Goal: Task Accomplishment & Management: Use online tool/utility

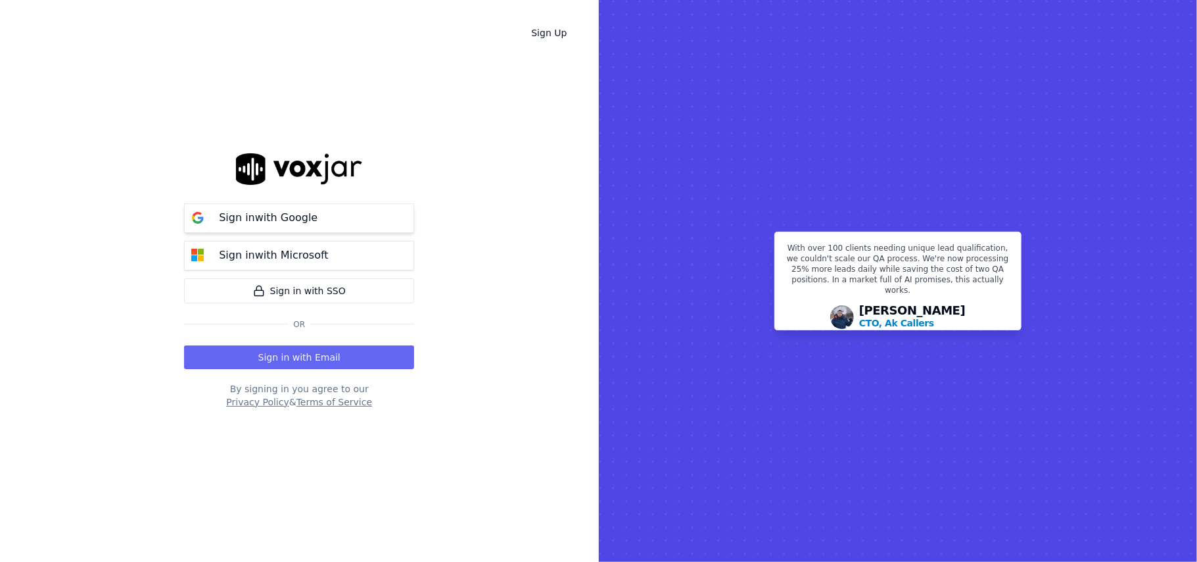
click at [311, 227] on button "Sign in with Google" at bounding box center [299, 218] width 230 height 30
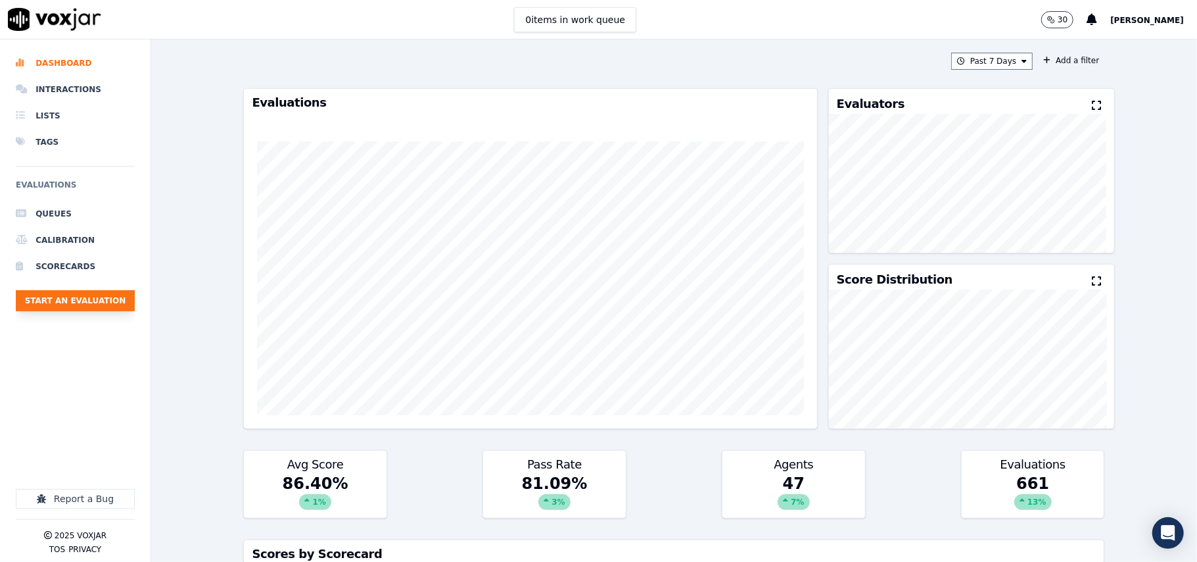
click at [79, 291] on button "Start an Evaluation" at bounding box center [75, 300] width 119 height 21
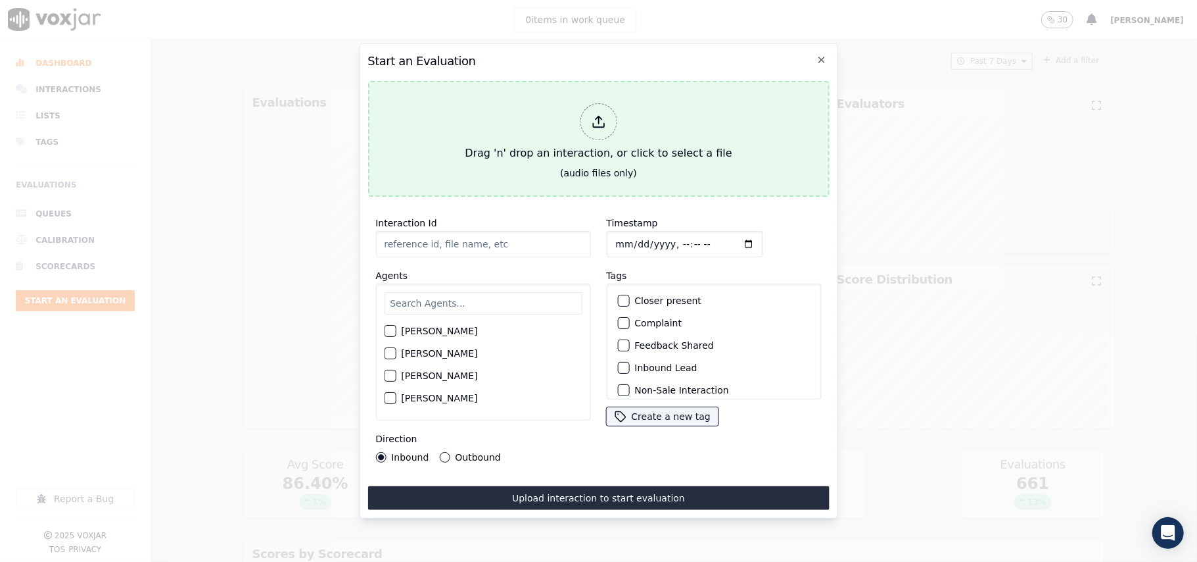
click at [529, 166] on button "Drag 'n' drop an interaction, or click to select a file (audio files only)" at bounding box center [599, 139] width 462 height 116
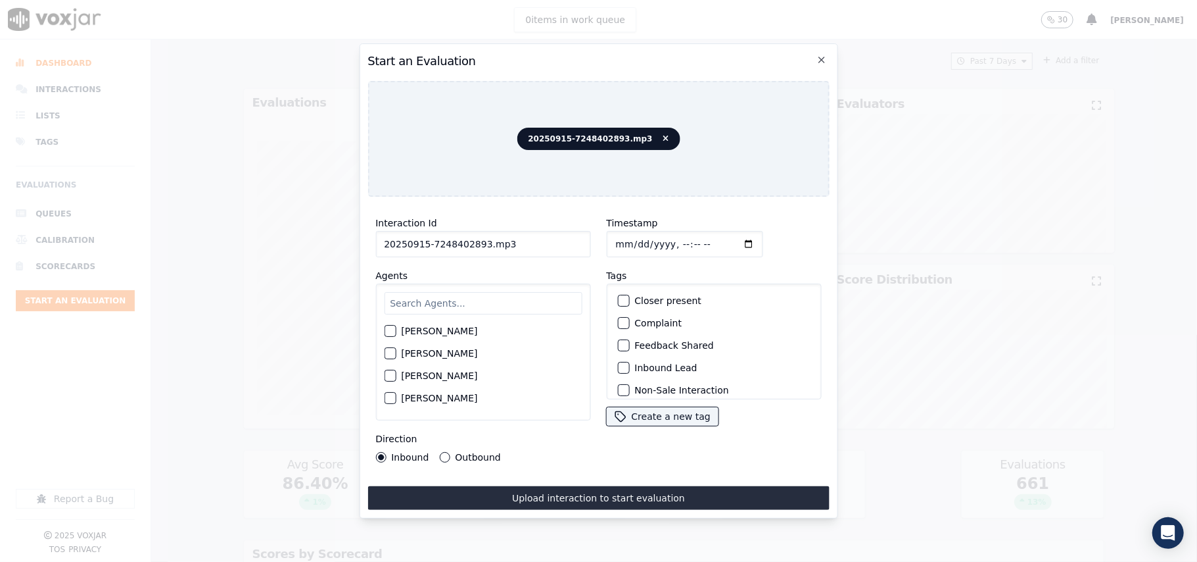
click at [450, 231] on input "20250915-7248402893.mp3" at bounding box center [482, 244] width 215 height 26
paste input "724840289"
type input "7248402893"
click at [630, 237] on input "Timestamp" at bounding box center [684, 244] width 156 height 26
click at [632, 231] on input "Timestamp" at bounding box center [684, 244] width 156 height 26
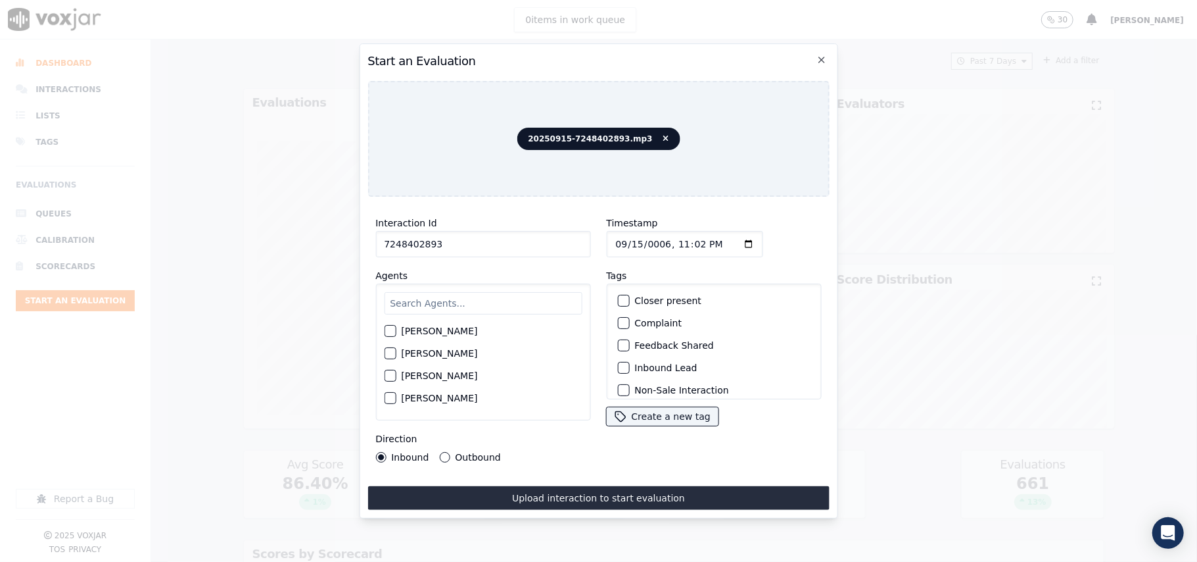
click at [643, 240] on input "Timestamp" at bounding box center [684, 244] width 156 height 26
type input "2025-09-15T23:02"
click at [468, 296] on input "text" at bounding box center [483, 303] width 198 height 22
click at [506, 292] on input "text" at bounding box center [483, 303] width 198 height 22
type input "Caroli"
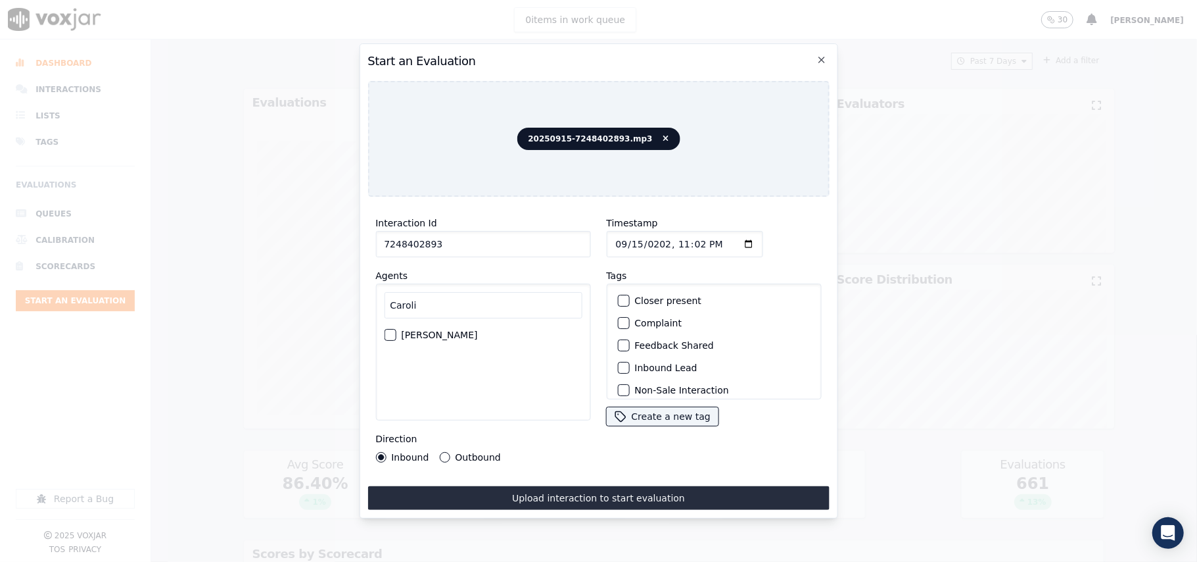
click at [477, 330] on label "CAROLINE JARAMILLO" at bounding box center [439, 334] width 76 height 9
click at [396, 330] on button "CAROLINE JARAMILLO" at bounding box center [390, 335] width 12 height 12
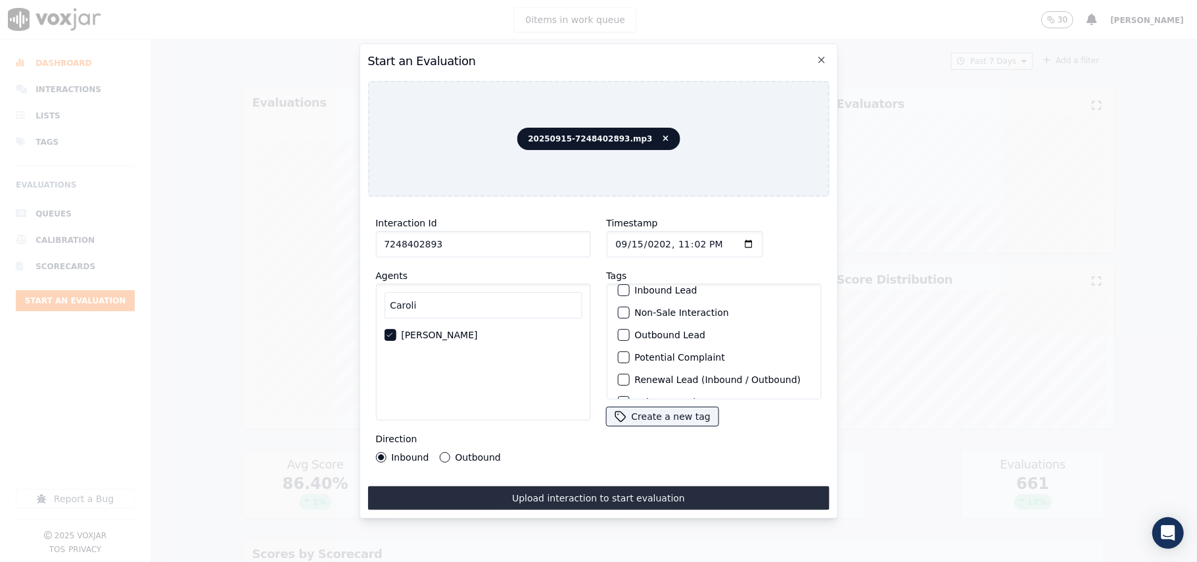
scroll to position [114, 0]
click at [637, 377] on label "Sale Interaction" at bounding box center [671, 381] width 72 height 9
click at [629, 376] on button "Sale Interaction" at bounding box center [623, 382] width 12 height 12
click at [467, 452] on label "Outbound" at bounding box center [477, 456] width 45 height 9
click at [450, 452] on button "Outbound" at bounding box center [444, 457] width 11 height 11
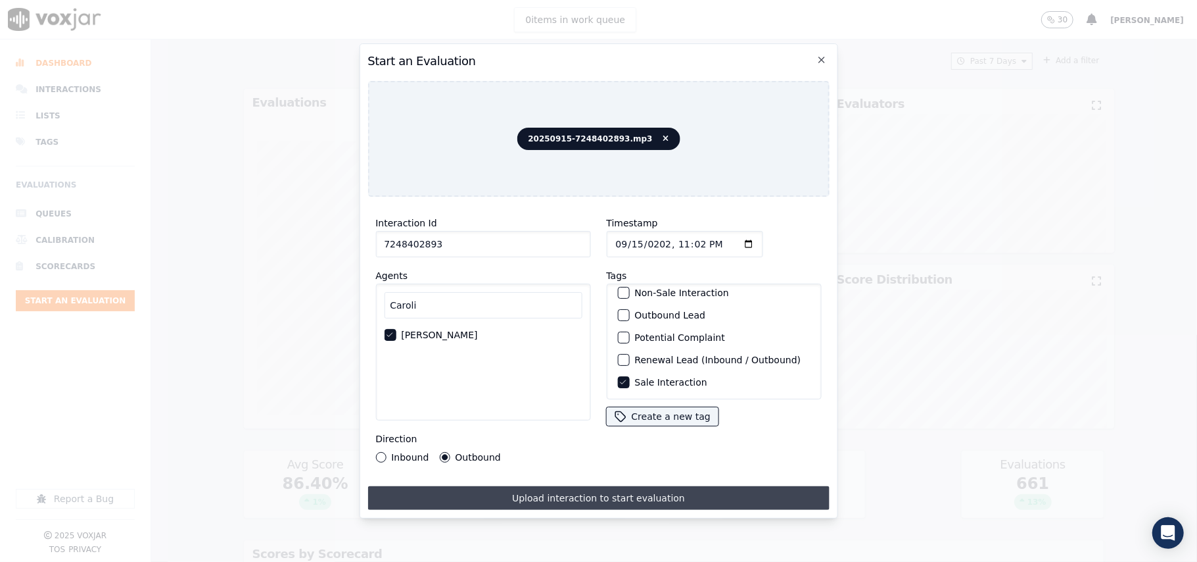
click at [538, 497] on button "Upload interaction to start evaluation" at bounding box center [599, 498] width 462 height 24
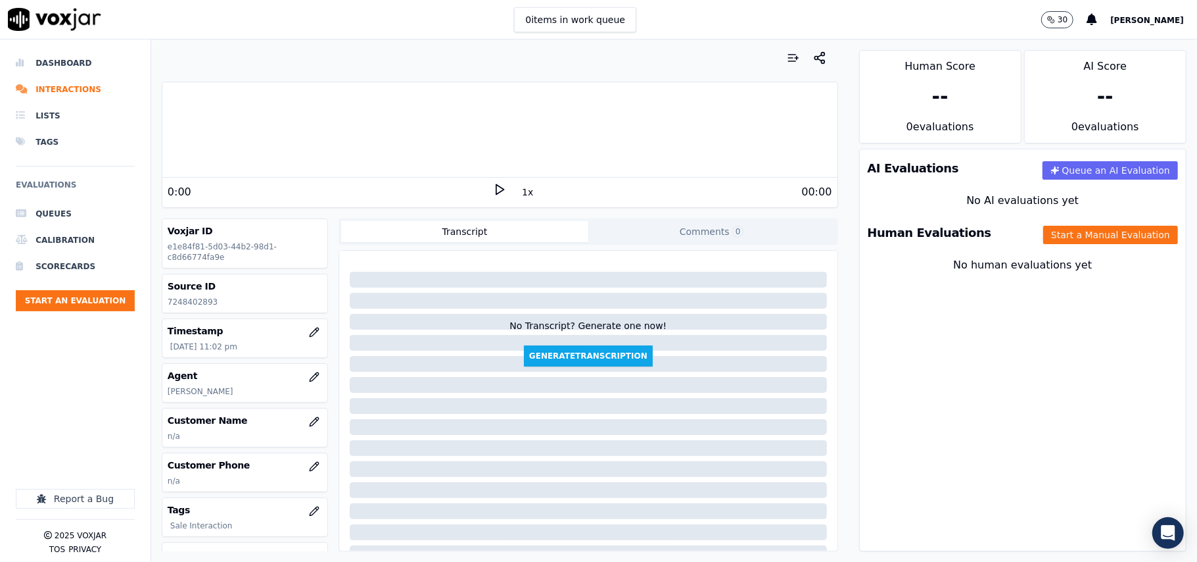
click at [191, 295] on div "Source ID 7248402893" at bounding box center [244, 293] width 165 height 38
copy p "7248402893"
click at [301, 423] on button "button" at bounding box center [314, 421] width 26 height 26
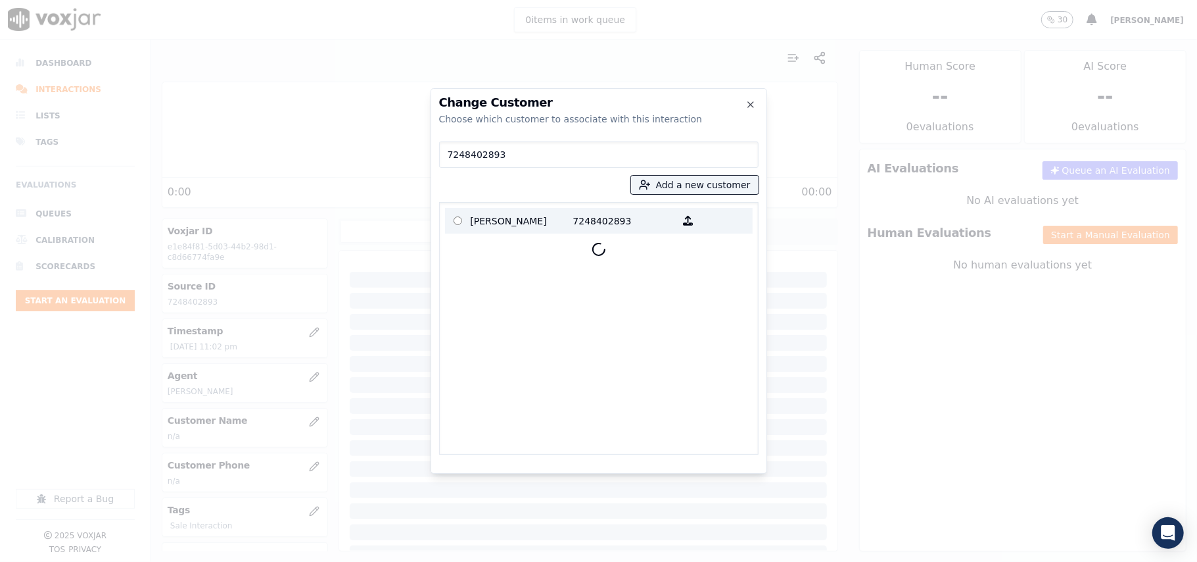
type input "7248402893"
click at [490, 224] on p "TAMMY BLACK" at bounding box center [522, 220] width 103 height 20
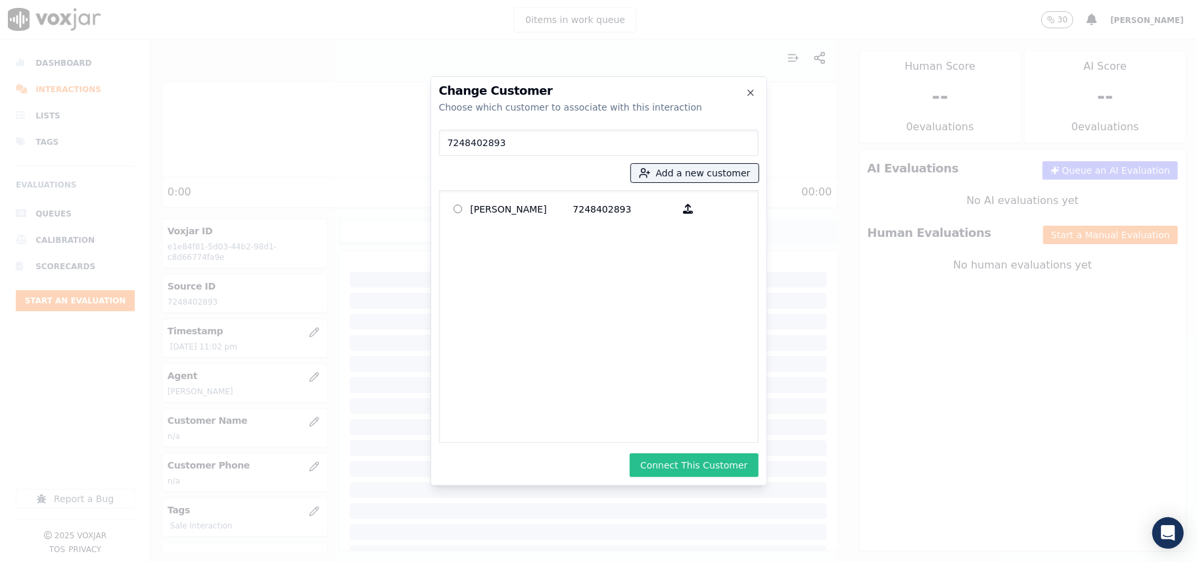
click at [672, 469] on button "Connect This Customer" at bounding box center [694, 465] width 128 height 24
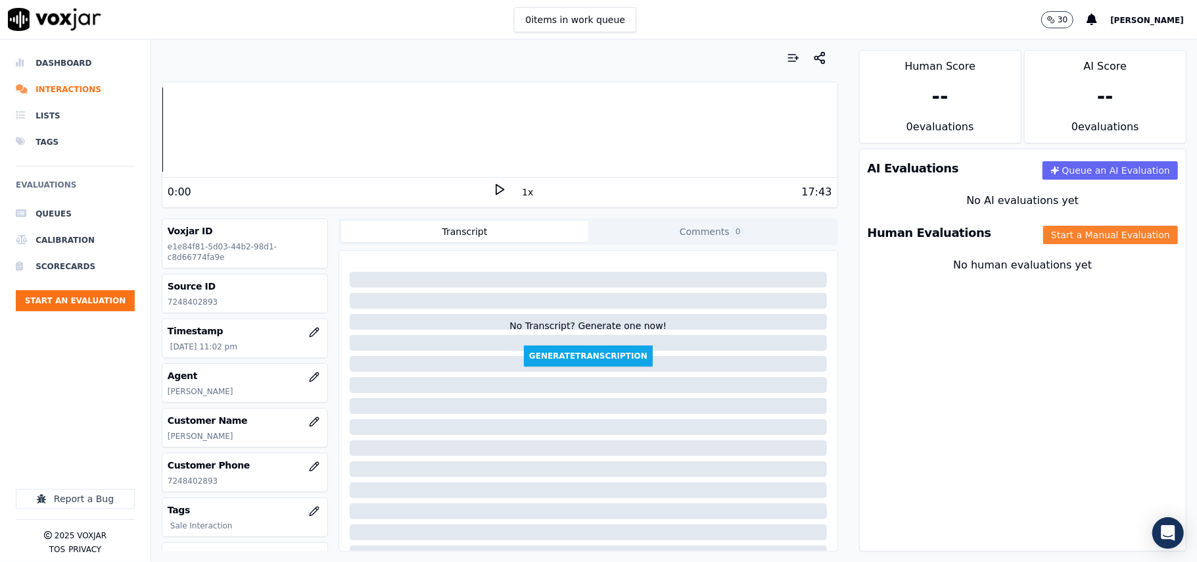
click at [1101, 233] on button "Start a Manual Evaluation" at bounding box center [1111, 235] width 135 height 18
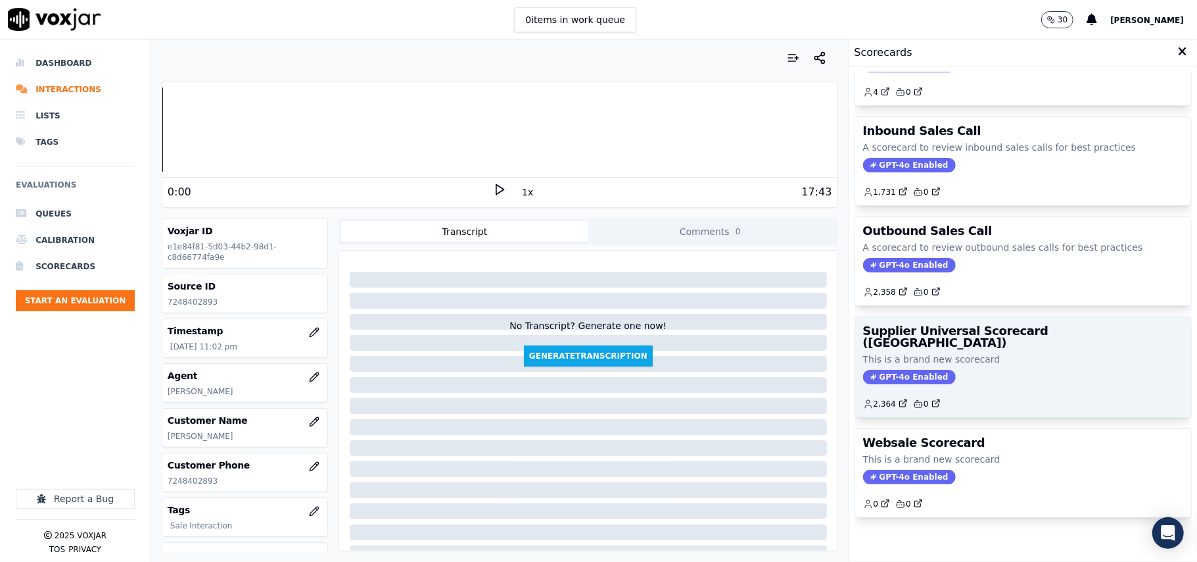
scroll to position [101, 0]
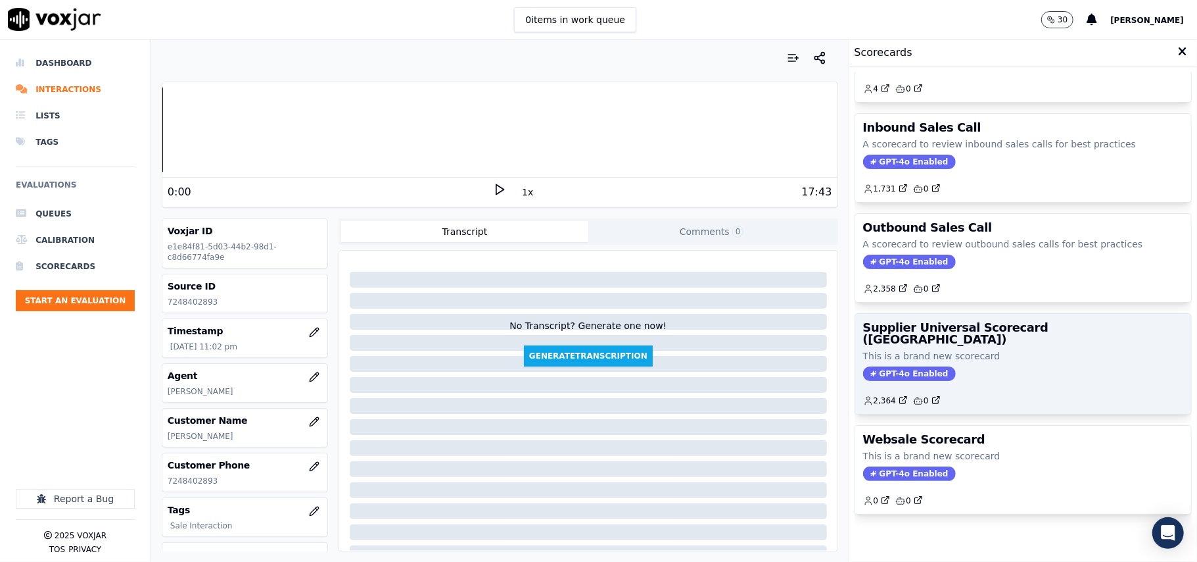
click at [997, 349] on p "This is a brand new scorecard" at bounding box center [1023, 355] width 320 height 13
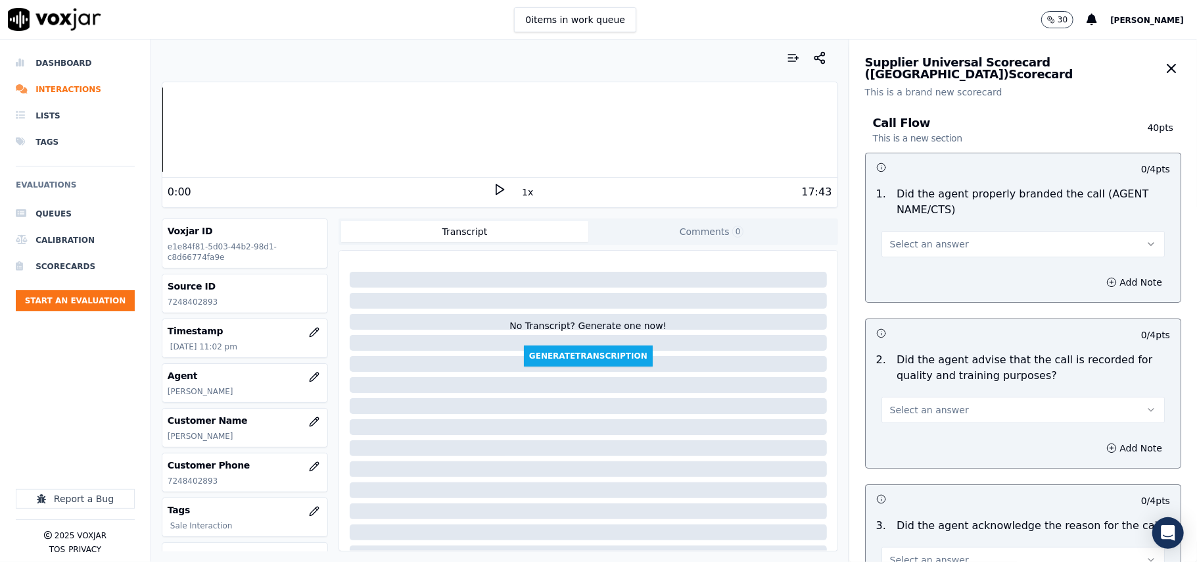
click at [919, 240] on span "Select an answer" at bounding box center [929, 243] width 79 height 13
click at [915, 270] on div "Yes" at bounding box center [995, 274] width 254 height 21
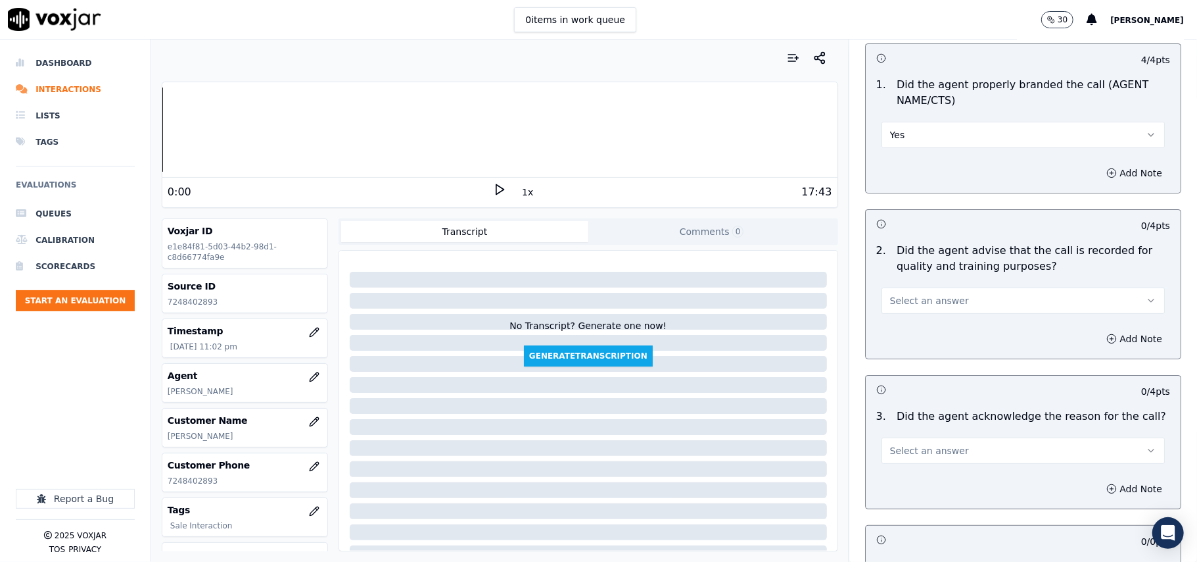
scroll to position [146, 0]
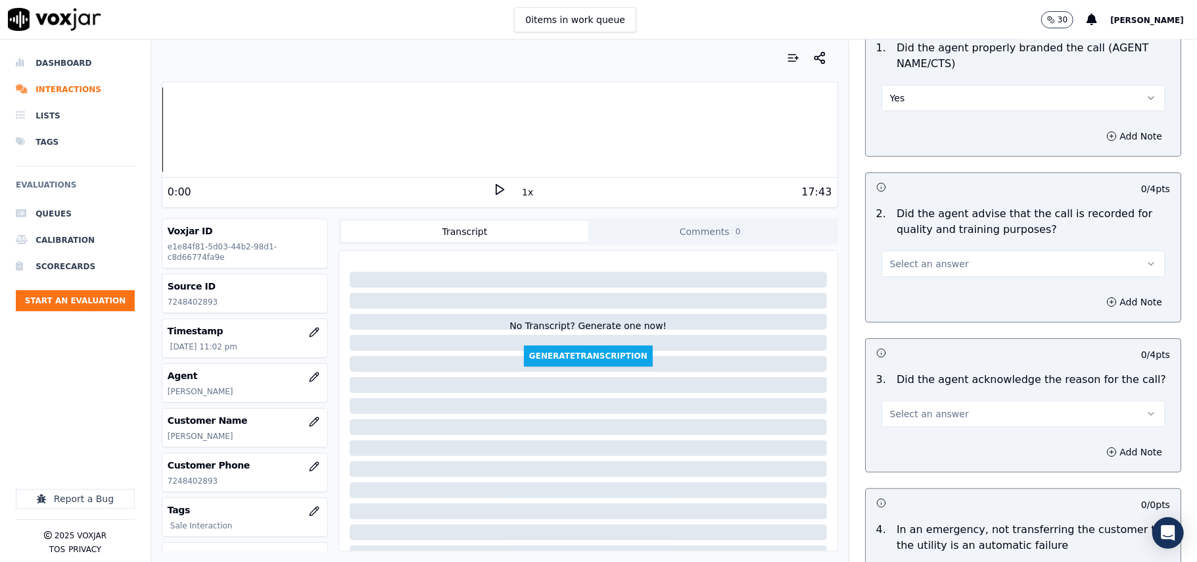
drag, startPoint x: 907, startPoint y: 247, endPoint x: 907, endPoint y: 261, distance: 13.8
click at [907, 251] on div "Select an answer" at bounding box center [1023, 256] width 304 height 39
click at [921, 274] on button "Select an answer" at bounding box center [1023, 264] width 283 height 26
click at [903, 291] on div "Yes" at bounding box center [995, 293] width 254 height 21
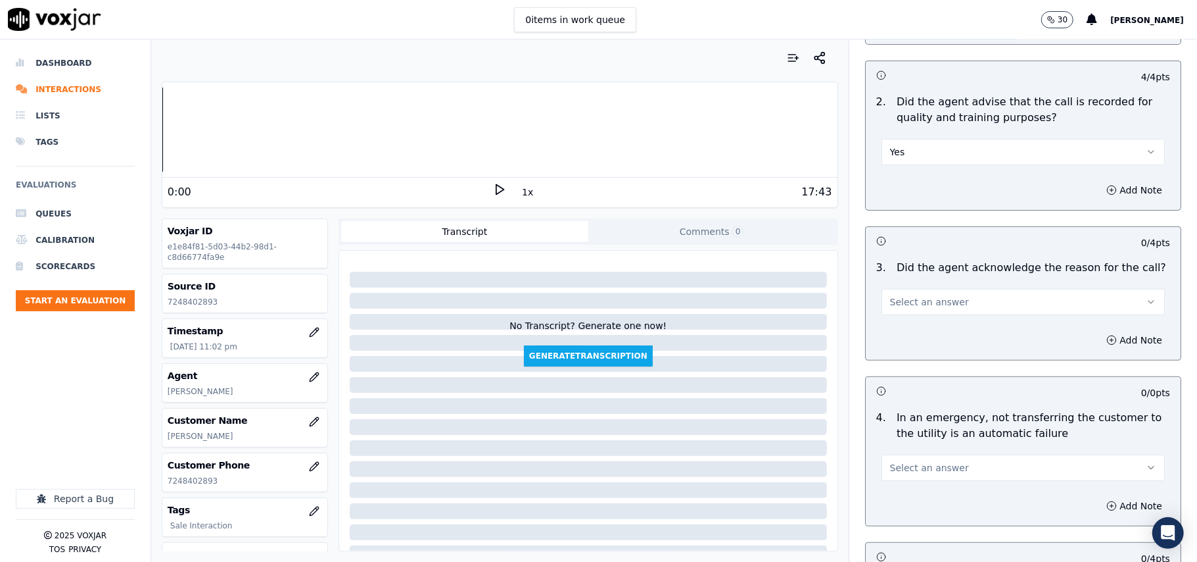
scroll to position [292, 0]
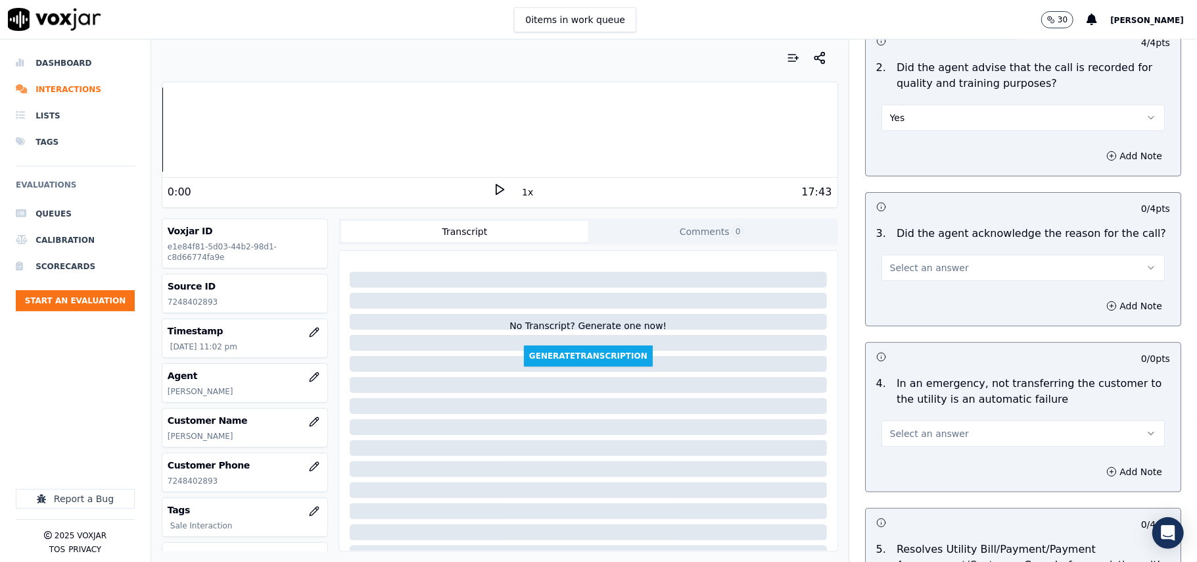
click at [932, 264] on span "Select an answer" at bounding box center [929, 267] width 79 height 13
click at [914, 295] on div "Yes" at bounding box center [995, 298] width 254 height 21
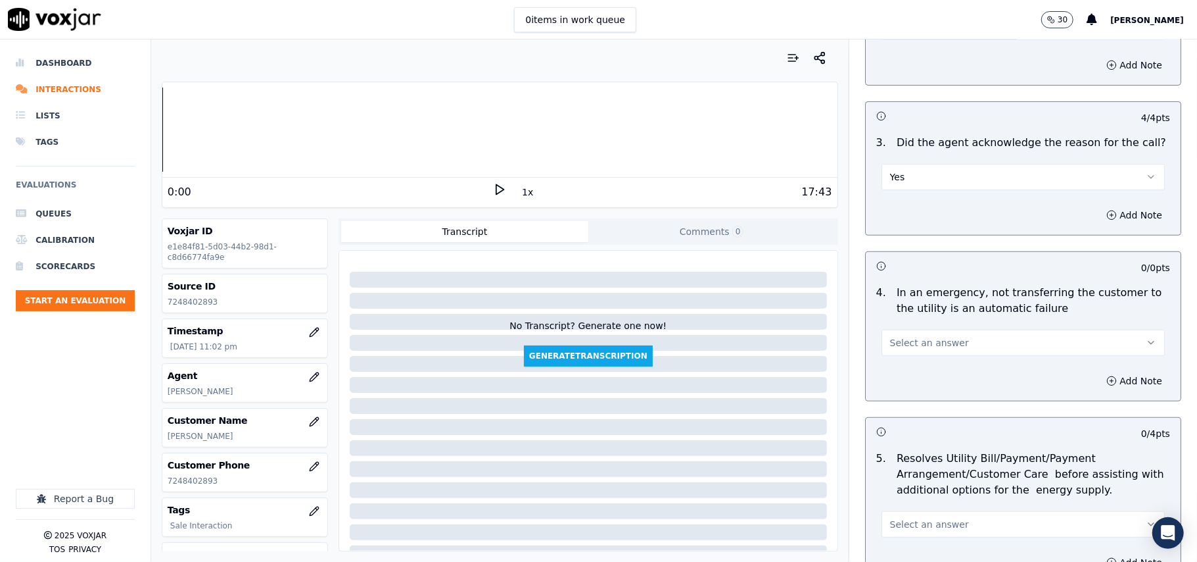
scroll to position [438, 0]
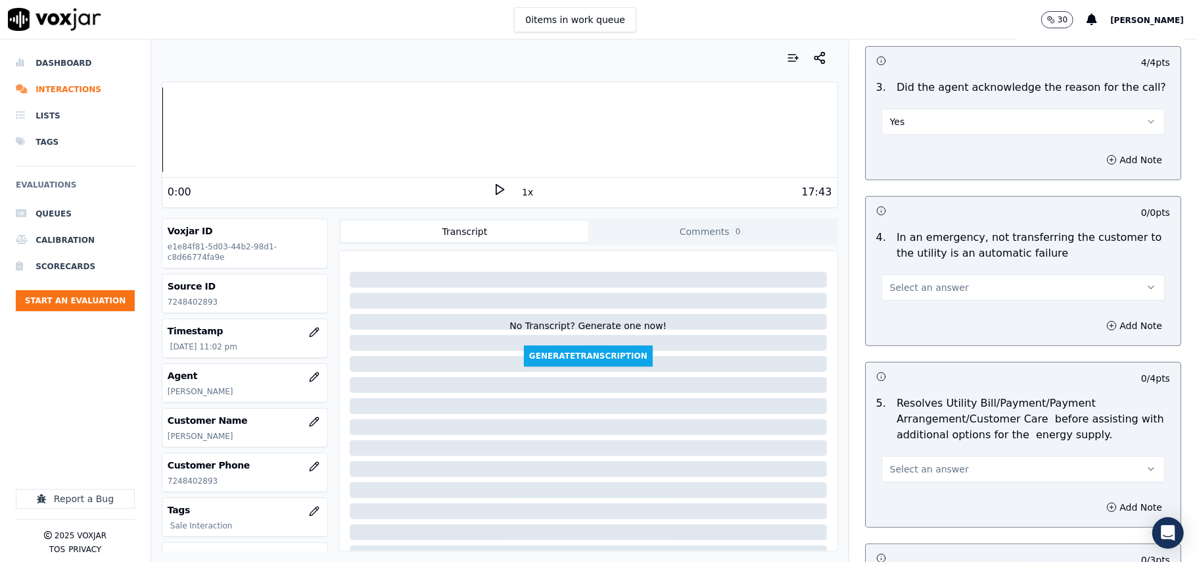
click at [910, 291] on span "Select an answer" at bounding box center [929, 287] width 79 height 13
click at [914, 352] on div "N/A" at bounding box center [995, 360] width 254 height 21
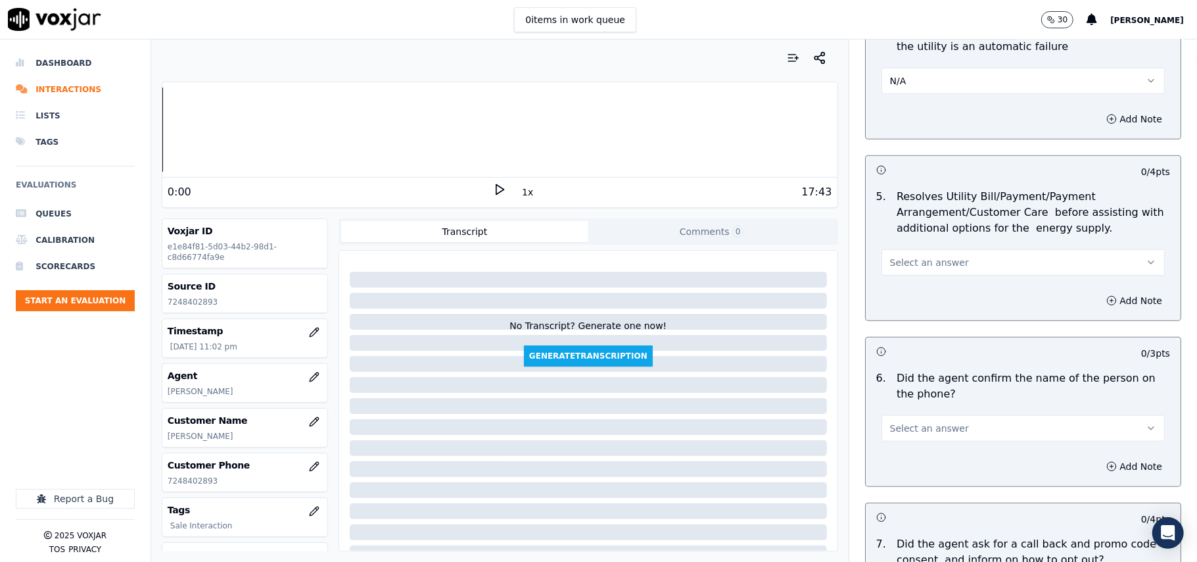
scroll to position [730, 0]
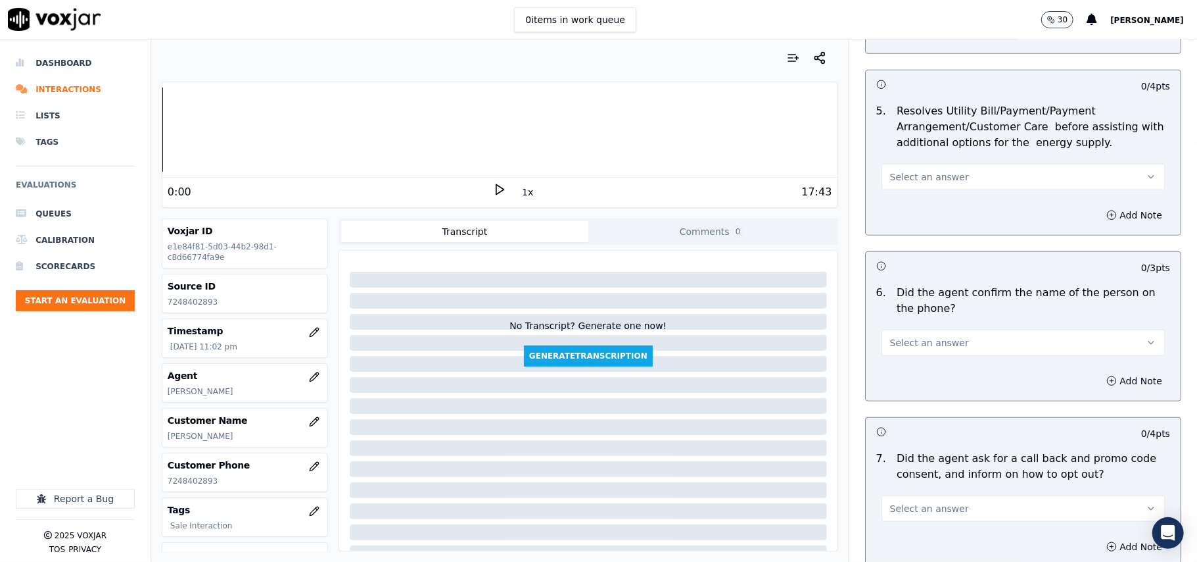
click at [900, 181] on span "Select an answer" at bounding box center [929, 176] width 79 height 13
click at [897, 254] on div "N/A" at bounding box center [995, 250] width 254 height 21
click at [892, 345] on span "Select an answer" at bounding box center [929, 342] width 79 height 13
click at [895, 376] on div "Yes" at bounding box center [995, 374] width 254 height 21
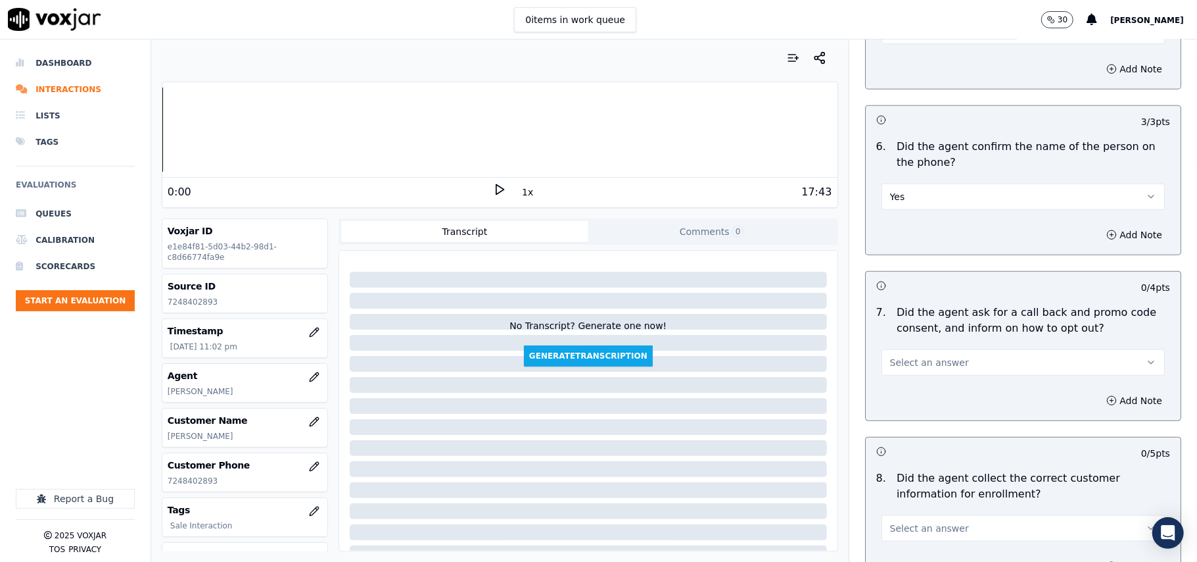
scroll to position [1023, 0]
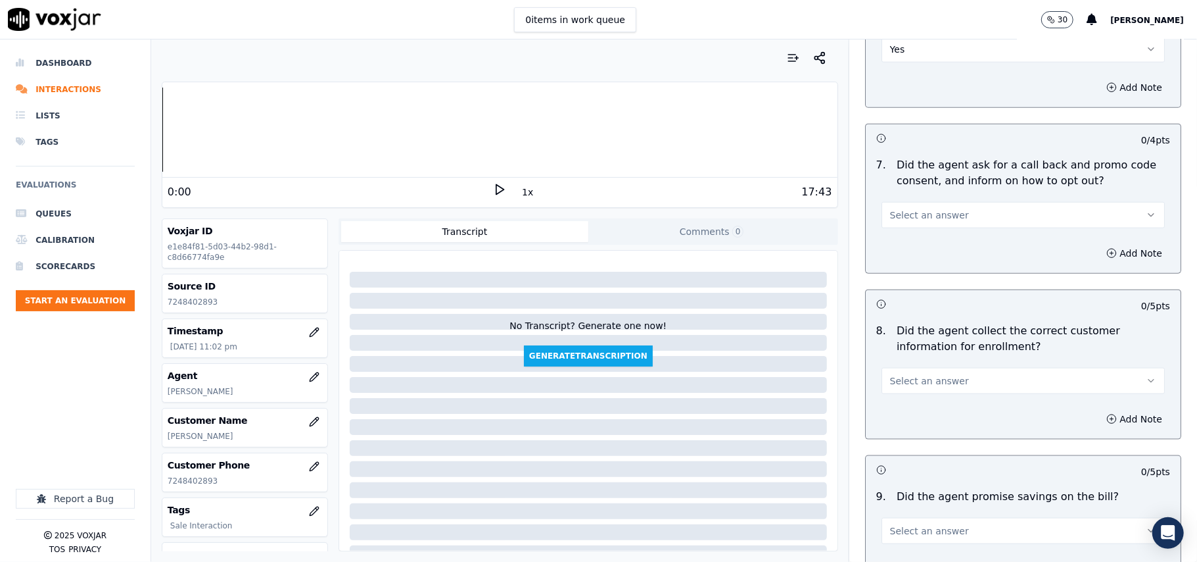
click at [887, 227] on button "Select an answer" at bounding box center [1023, 215] width 283 height 26
click at [897, 251] on div "Yes" at bounding box center [995, 247] width 254 height 21
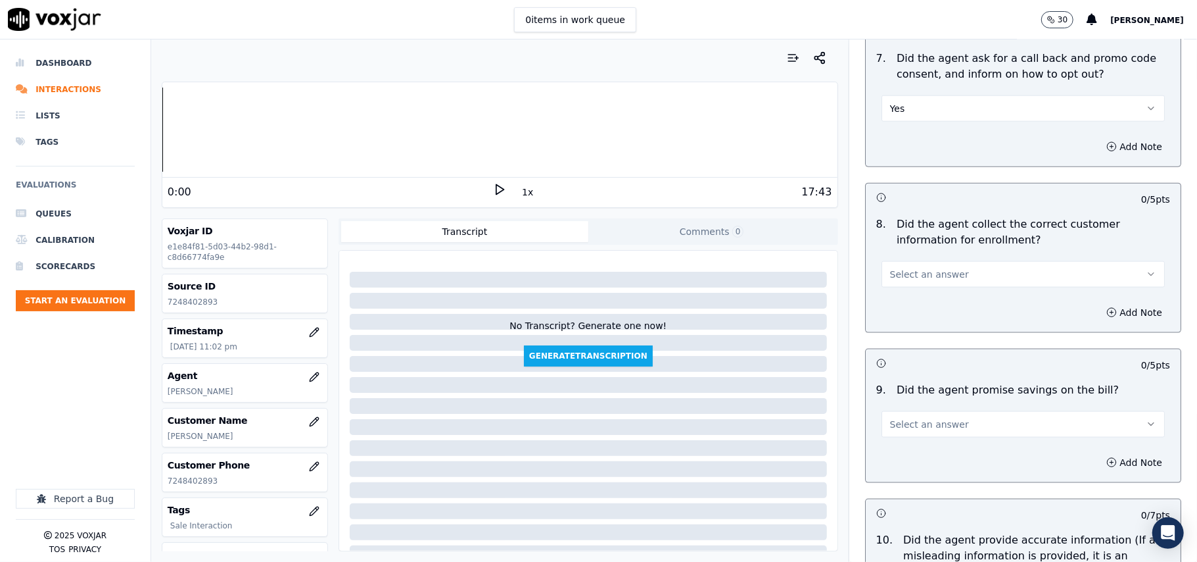
scroll to position [1168, 0]
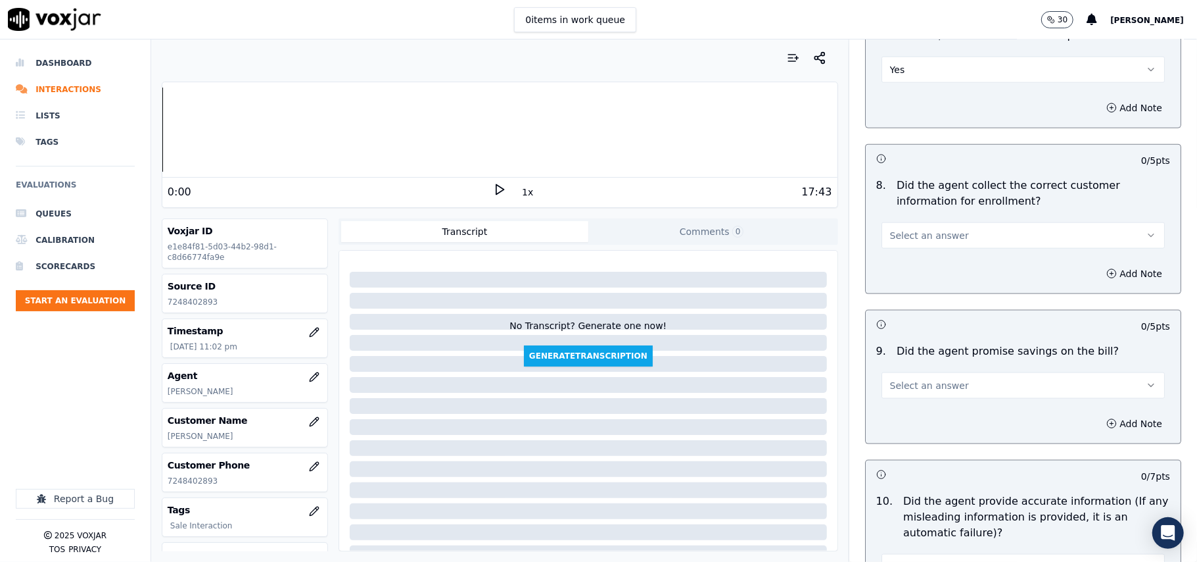
click at [890, 242] on span "Select an answer" at bounding box center [929, 235] width 79 height 13
click at [901, 283] on div "No" at bounding box center [995, 289] width 254 height 21
click at [900, 243] on button "No" at bounding box center [1023, 235] width 283 height 26
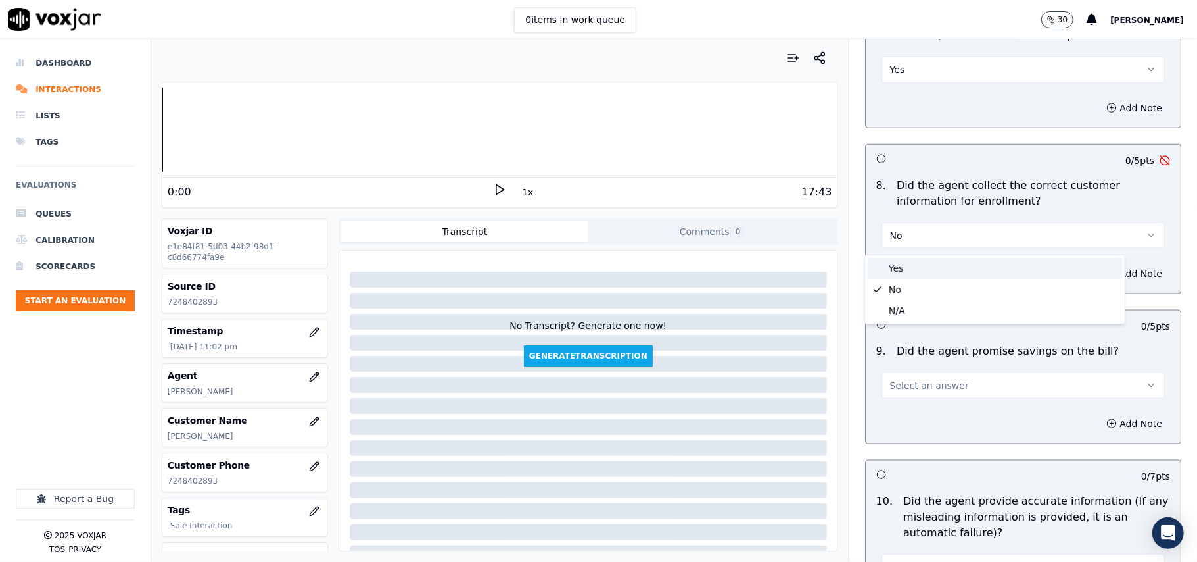
click at [905, 276] on div "Yes" at bounding box center [995, 268] width 254 height 21
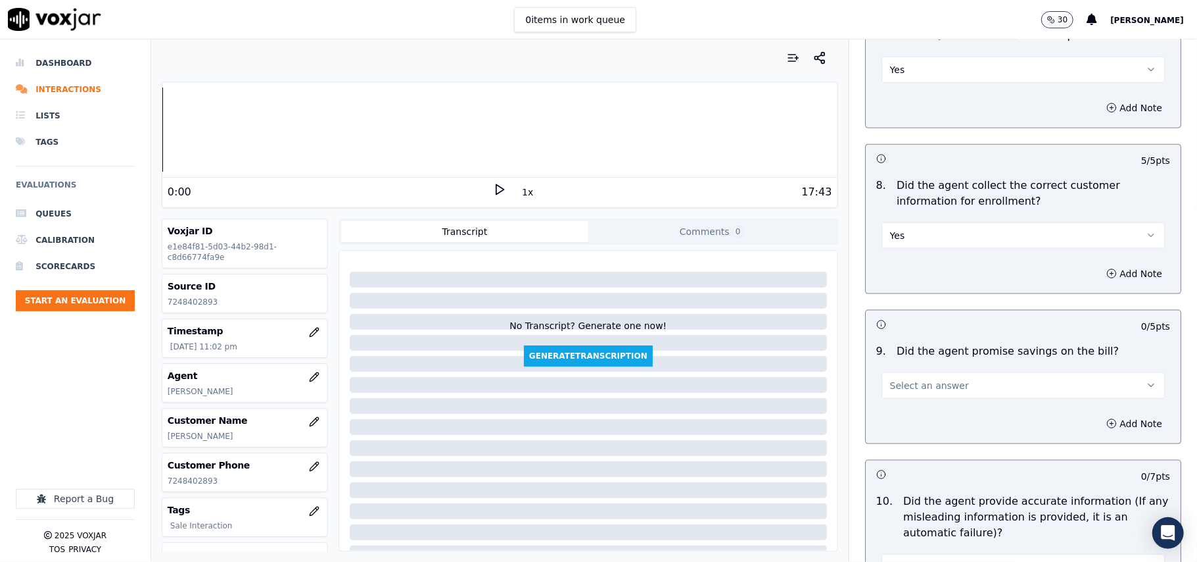
click at [896, 379] on button "Select an answer" at bounding box center [1023, 385] width 283 height 26
click at [893, 459] on div "N/A" at bounding box center [995, 460] width 254 height 21
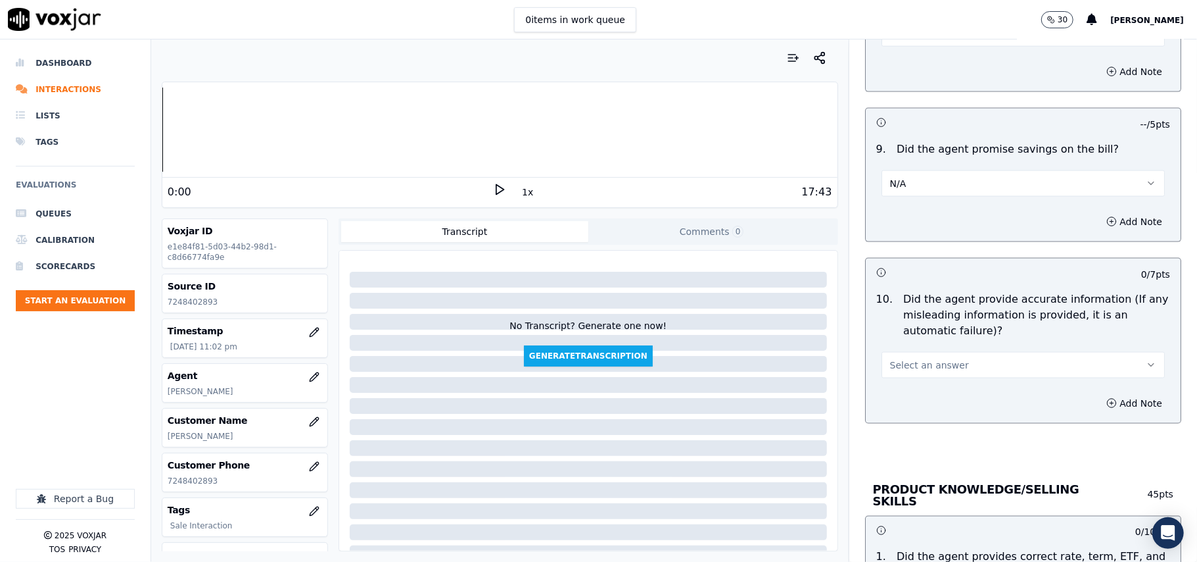
scroll to position [1461, 0]
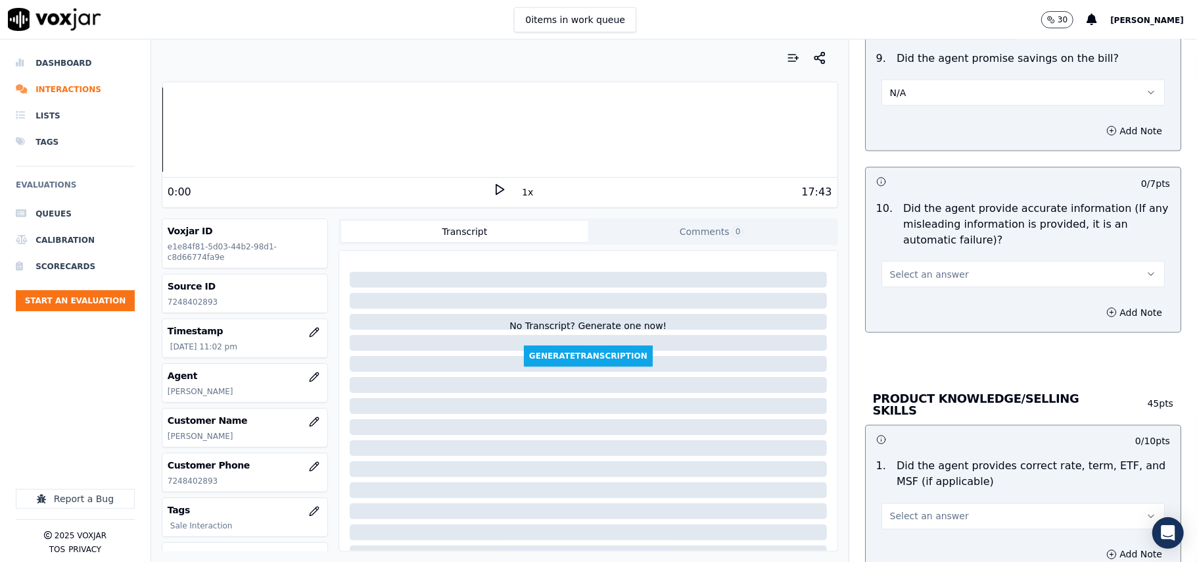
click at [896, 285] on button "Select an answer" at bounding box center [1023, 274] width 283 height 26
click at [898, 300] on div "Yes" at bounding box center [995, 307] width 254 height 21
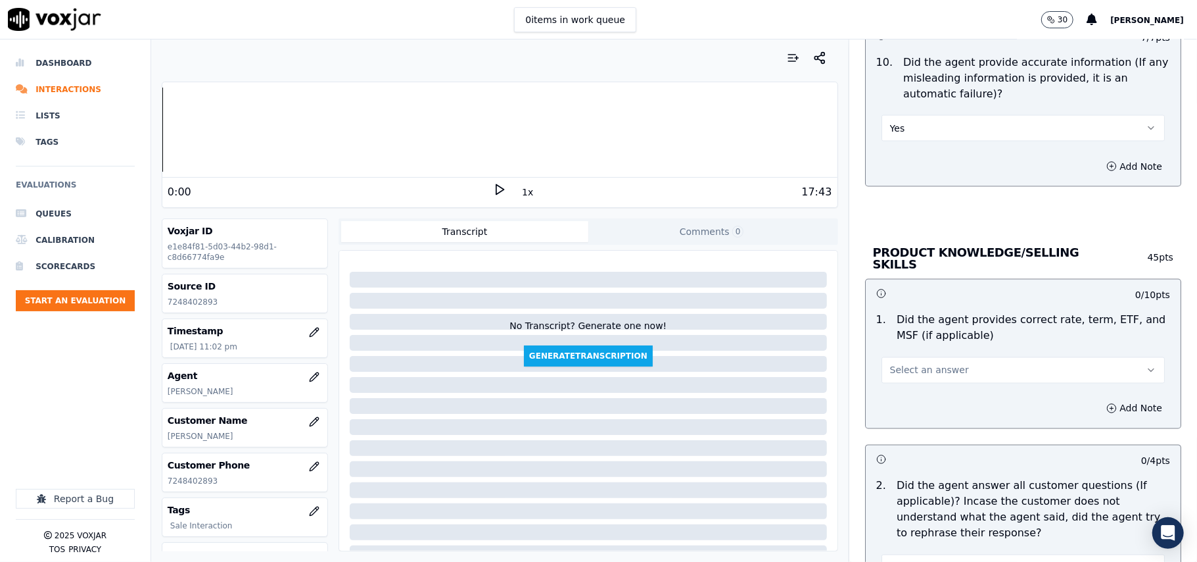
click at [897, 359] on button "Select an answer" at bounding box center [1023, 370] width 283 height 26
click at [882, 398] on span at bounding box center [877, 397] width 9 height 9
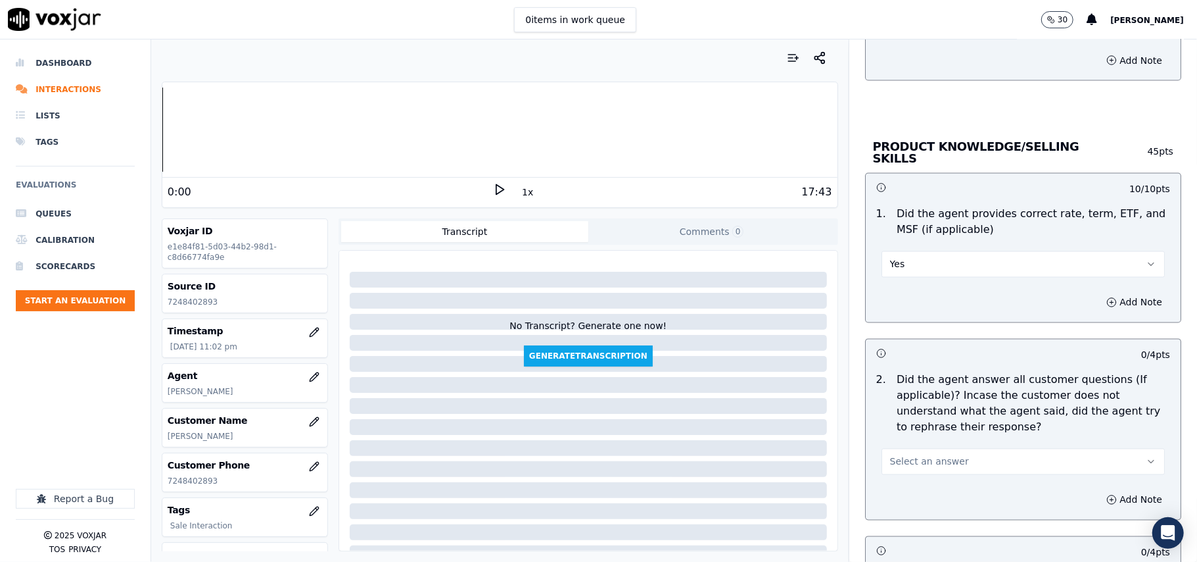
scroll to position [1753, 0]
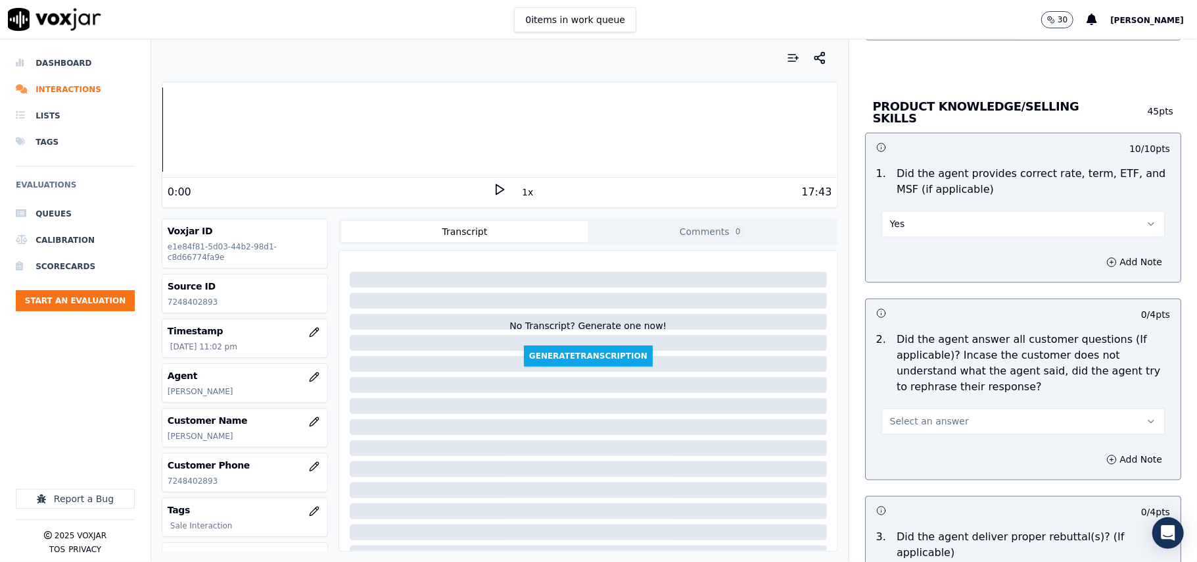
click at [890, 423] on span "Select an answer" at bounding box center [929, 421] width 79 height 13
click at [894, 450] on div "Yes" at bounding box center [995, 449] width 254 height 21
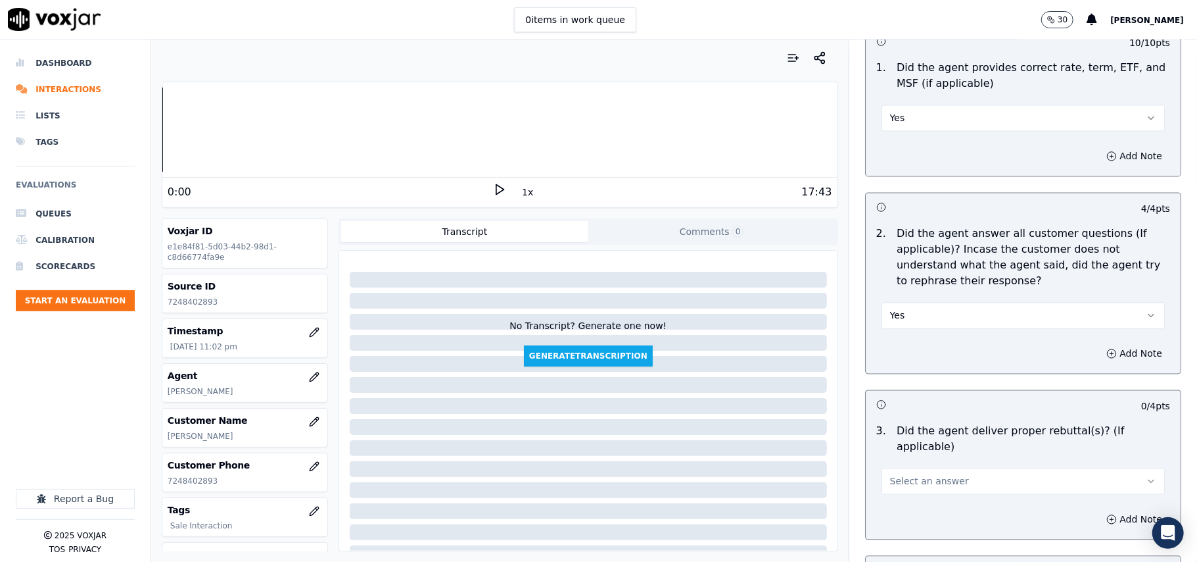
scroll to position [1900, 0]
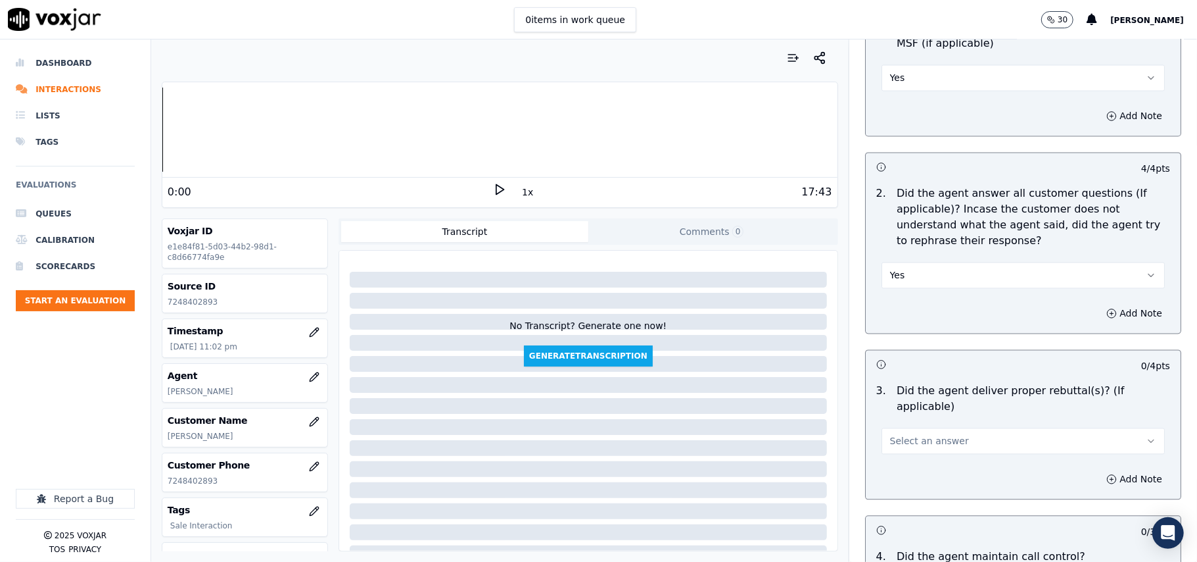
click at [898, 434] on button "Select an answer" at bounding box center [1023, 440] width 283 height 26
click at [898, 455] on div "Yes" at bounding box center [995, 453] width 254 height 21
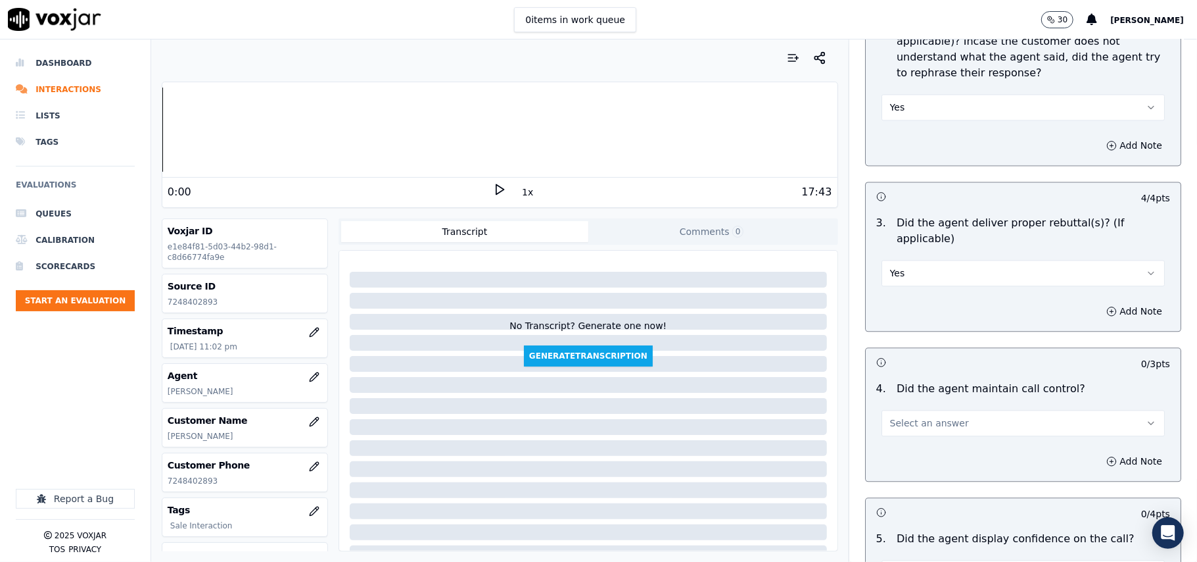
scroll to position [2192, 0]
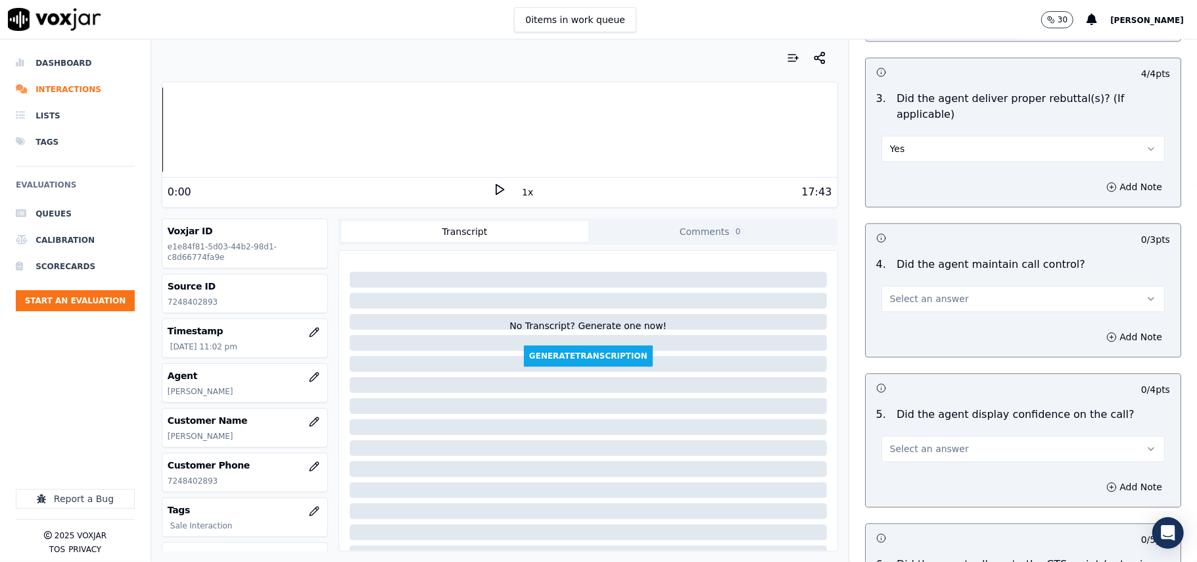
drag, startPoint x: 903, startPoint y: 279, endPoint x: 901, endPoint y: 290, distance: 11.4
click at [903, 292] on span "Select an answer" at bounding box center [929, 298] width 79 height 13
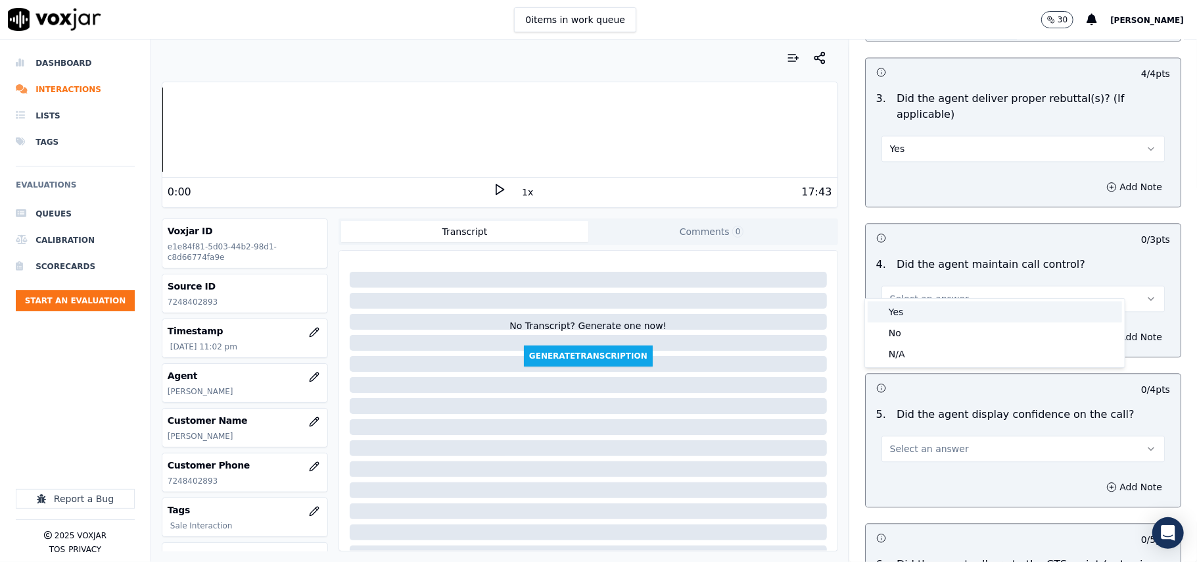
click at [900, 309] on div "Yes" at bounding box center [995, 311] width 254 height 21
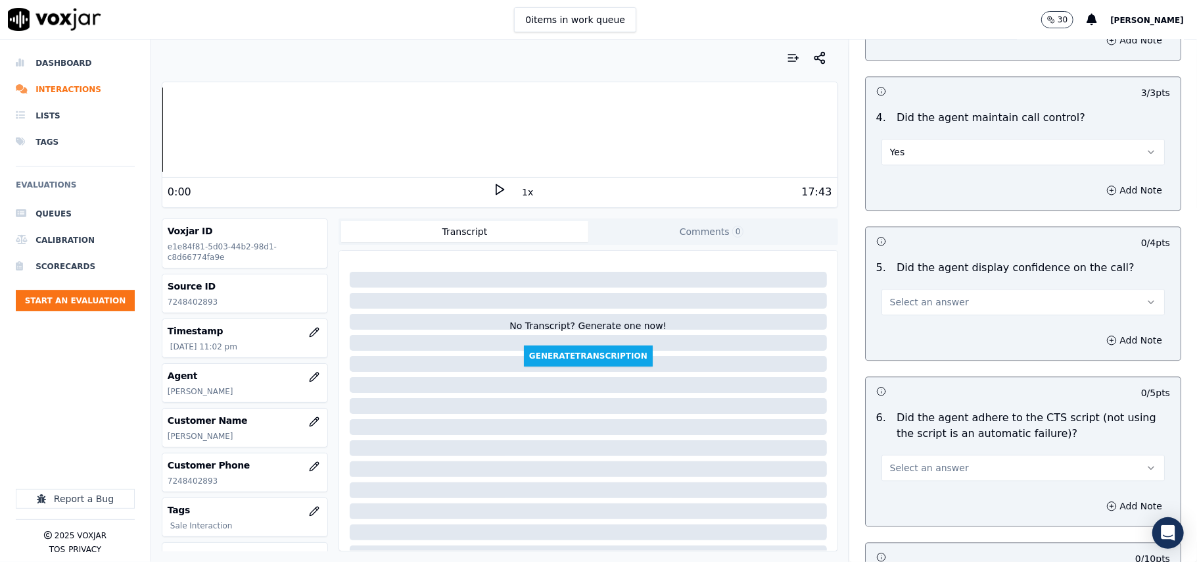
click at [903, 295] on span "Select an answer" at bounding box center [929, 301] width 79 height 13
click at [905, 316] on div "Yes" at bounding box center [995, 315] width 254 height 21
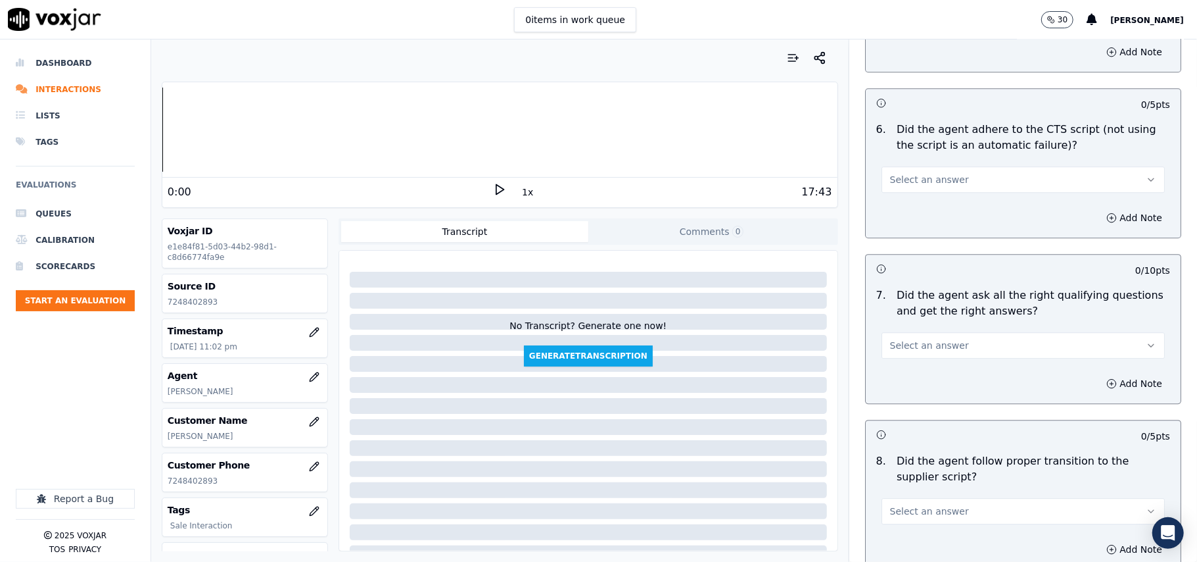
scroll to position [2630, 0]
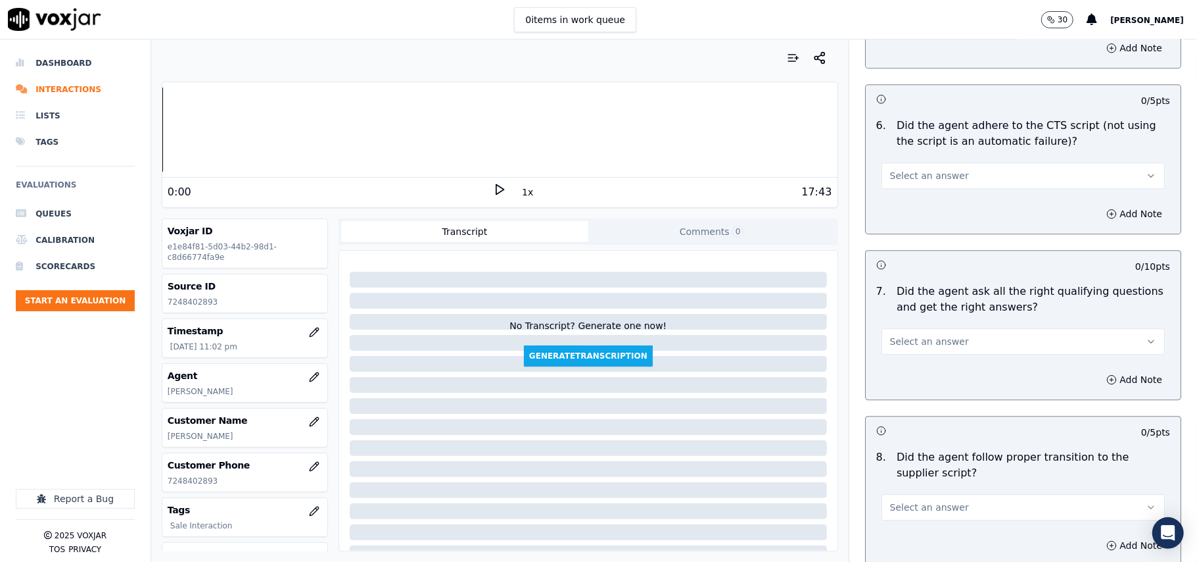
click at [892, 169] on span "Select an answer" at bounding box center [929, 175] width 79 height 13
click at [905, 198] on div "Yes" at bounding box center [995, 190] width 254 height 21
drag, startPoint x: 878, startPoint y: 322, endPoint x: 884, endPoint y: 335, distance: 14.2
click at [890, 335] on span "Select an answer" at bounding box center [929, 341] width 79 height 13
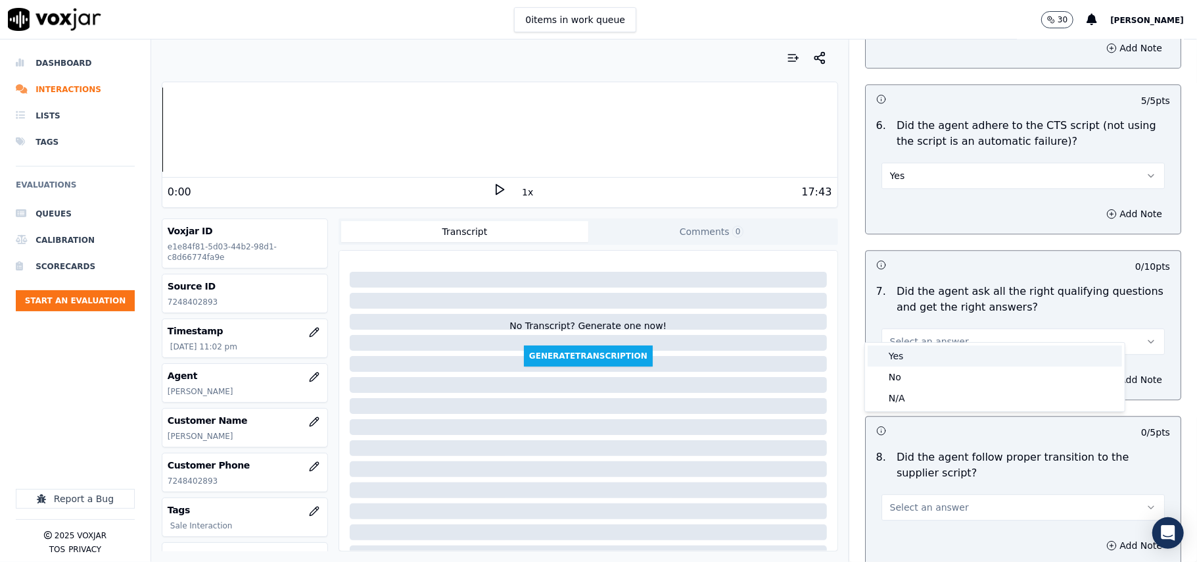
click at [890, 353] on div "Yes" at bounding box center [995, 355] width 254 height 21
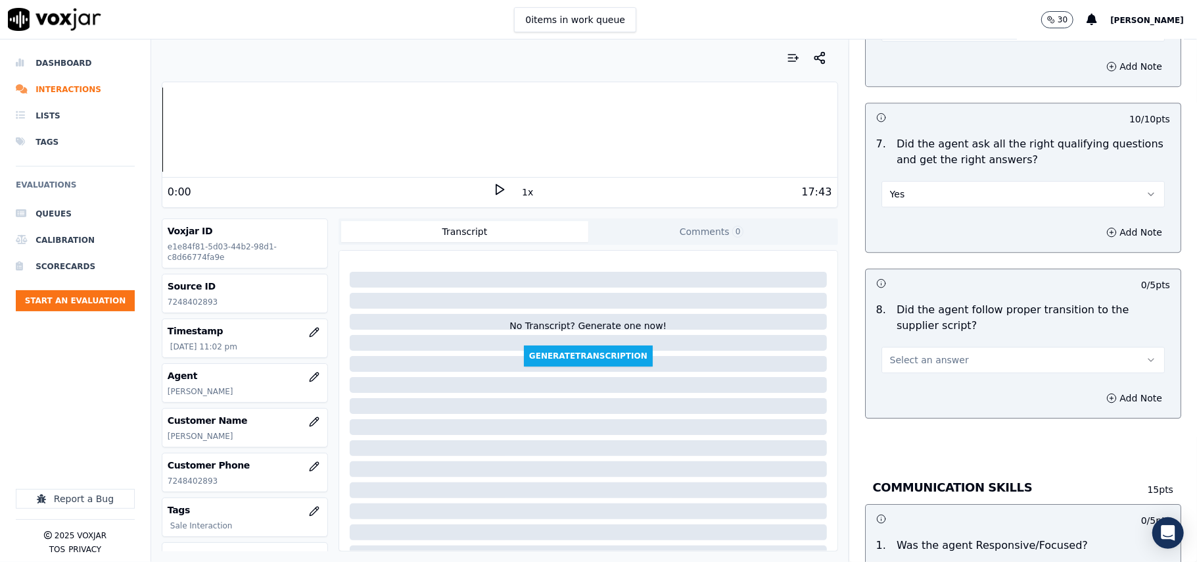
scroll to position [2922, 0]
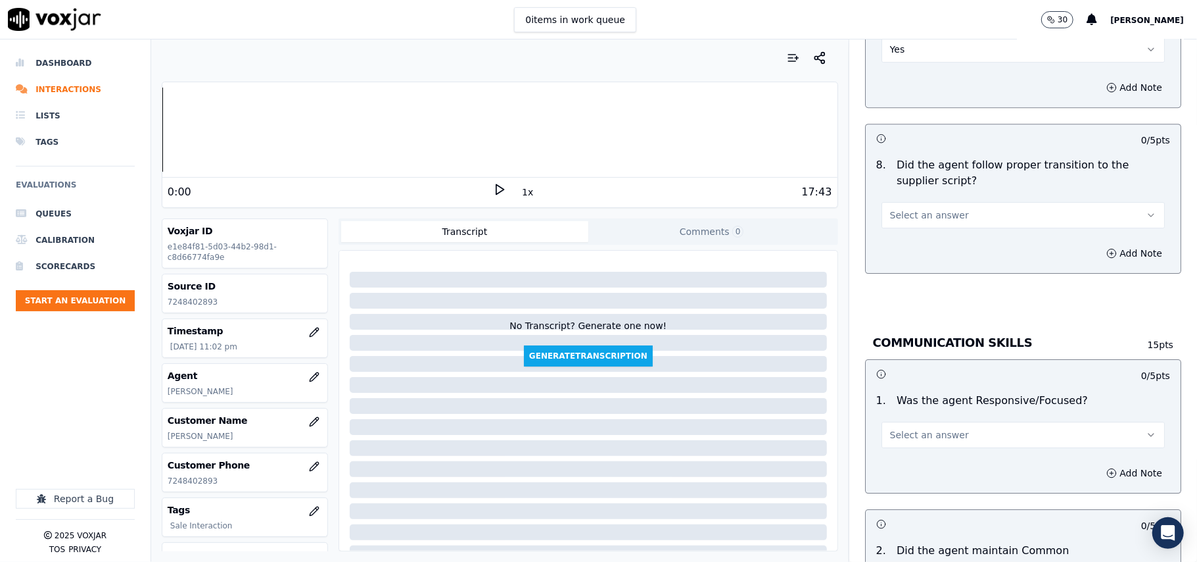
click at [897, 208] on span "Select an answer" at bounding box center [929, 214] width 79 height 13
click at [911, 231] on div "Yes" at bounding box center [995, 230] width 254 height 21
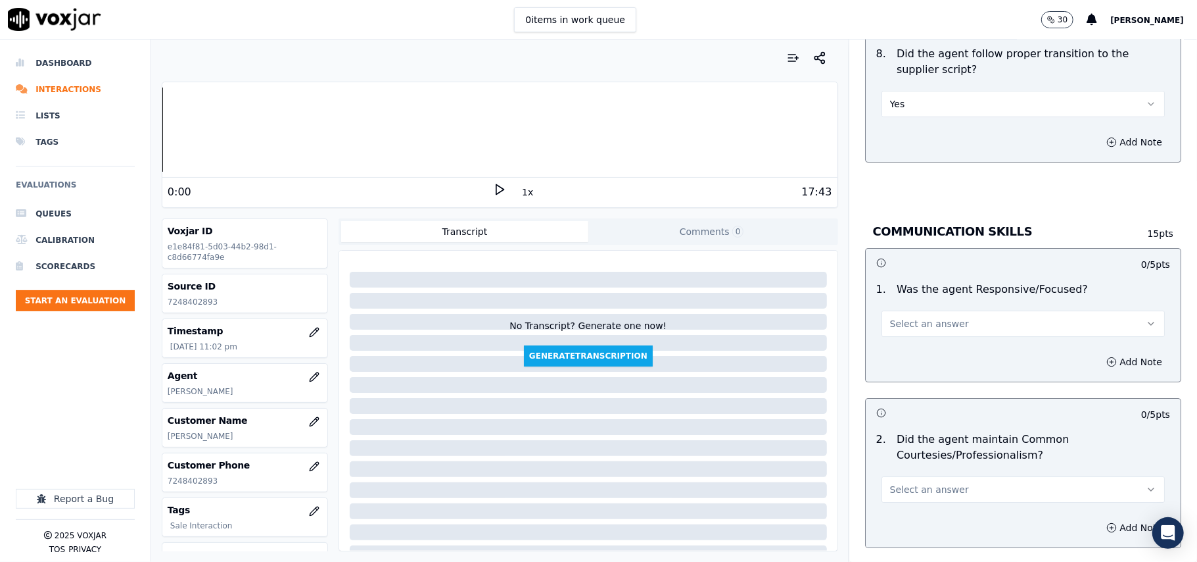
scroll to position [3068, 0]
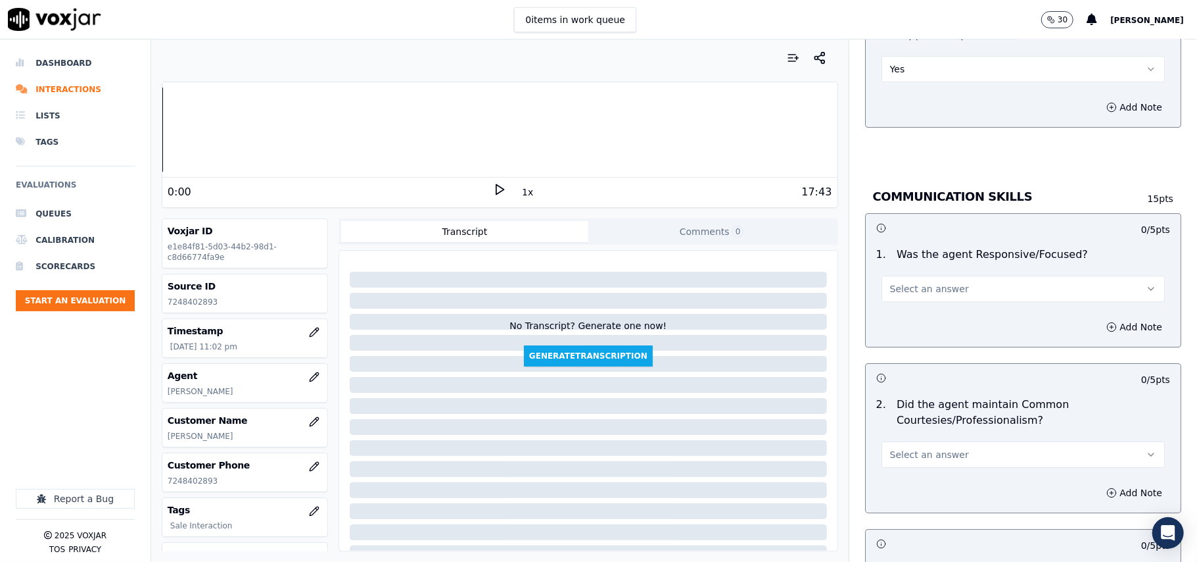
click at [900, 276] on button "Select an answer" at bounding box center [1023, 289] width 283 height 26
click at [905, 303] on div "Yes" at bounding box center [995, 303] width 254 height 21
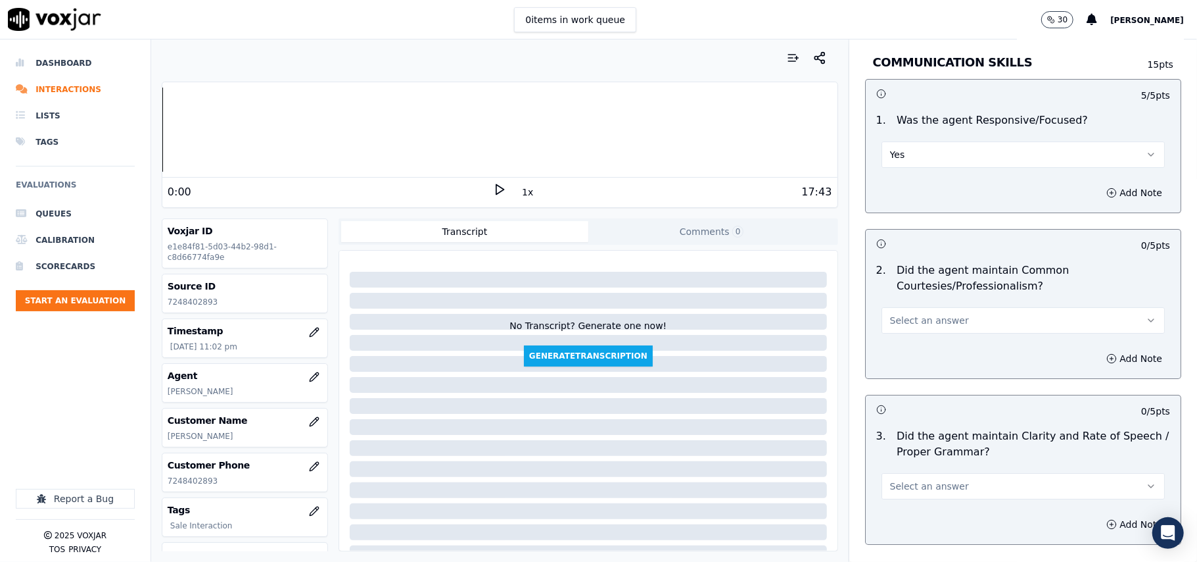
scroll to position [3290, 0]
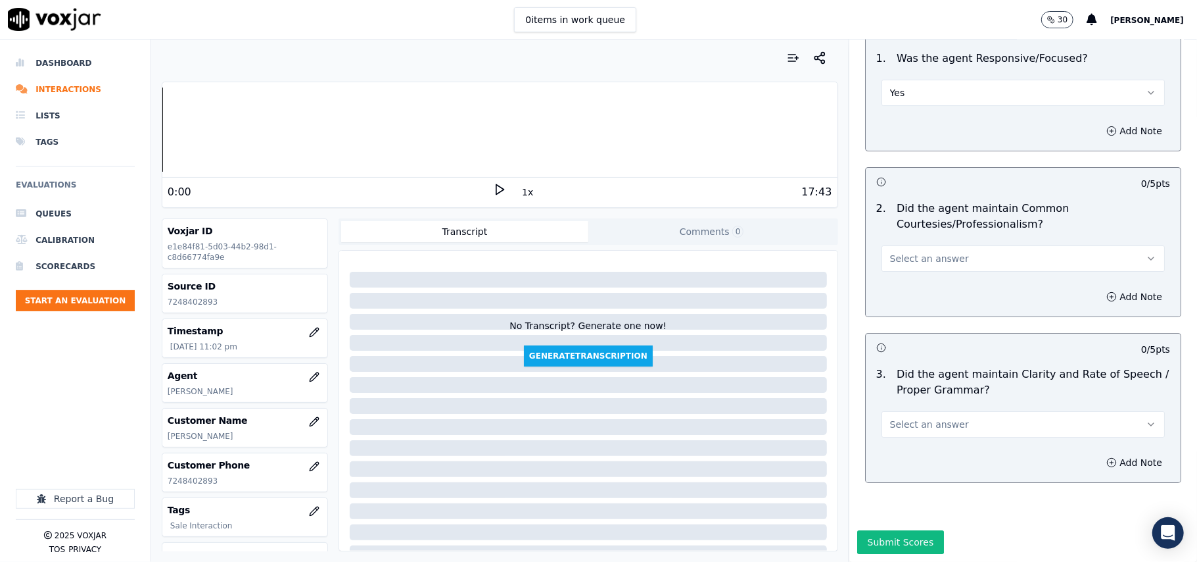
click at [915, 252] on span "Select an answer" at bounding box center [929, 258] width 79 height 13
click at [909, 252] on div "Yes" at bounding box center [995, 247] width 254 height 21
click at [909, 418] on span "Select an answer" at bounding box center [929, 424] width 79 height 13
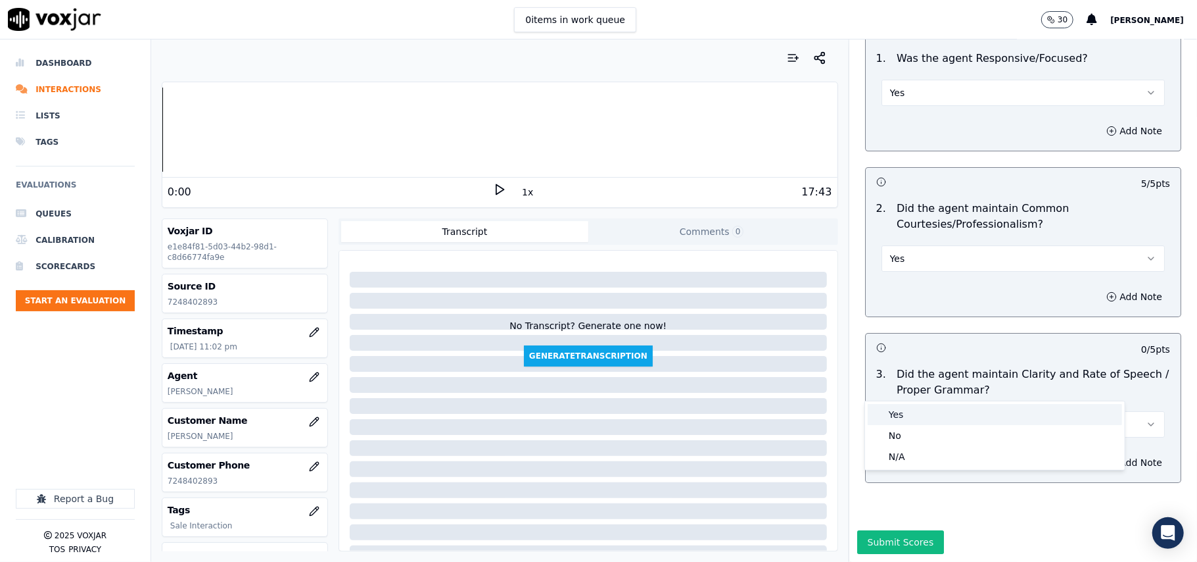
click at [909, 414] on div "Yes" at bounding box center [995, 414] width 254 height 21
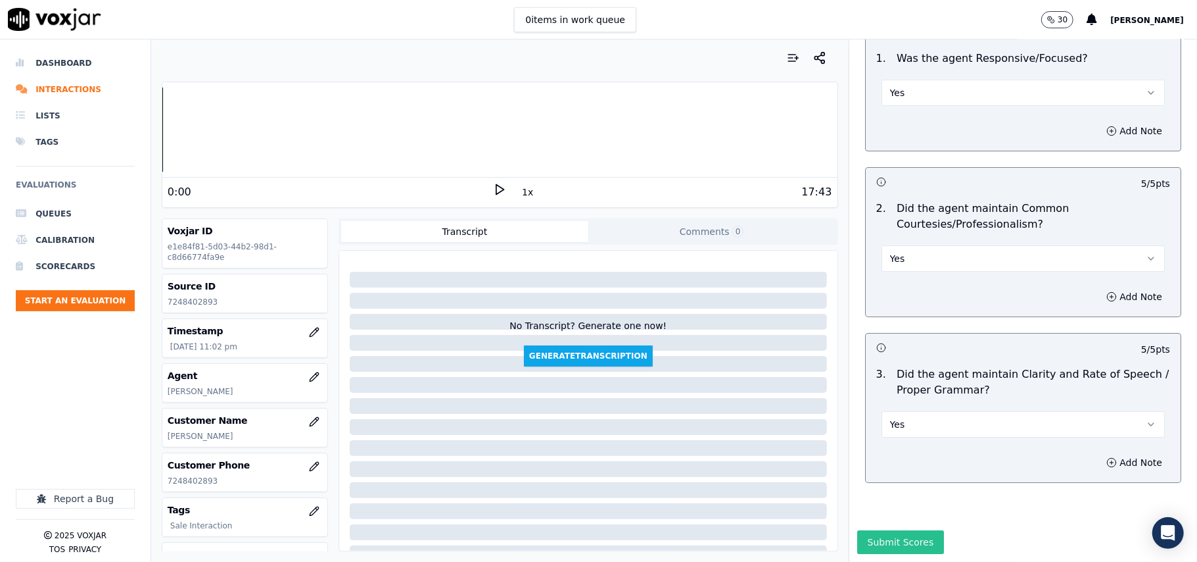
click at [894, 530] on button "Submit Scores" at bounding box center [900, 542] width 87 height 24
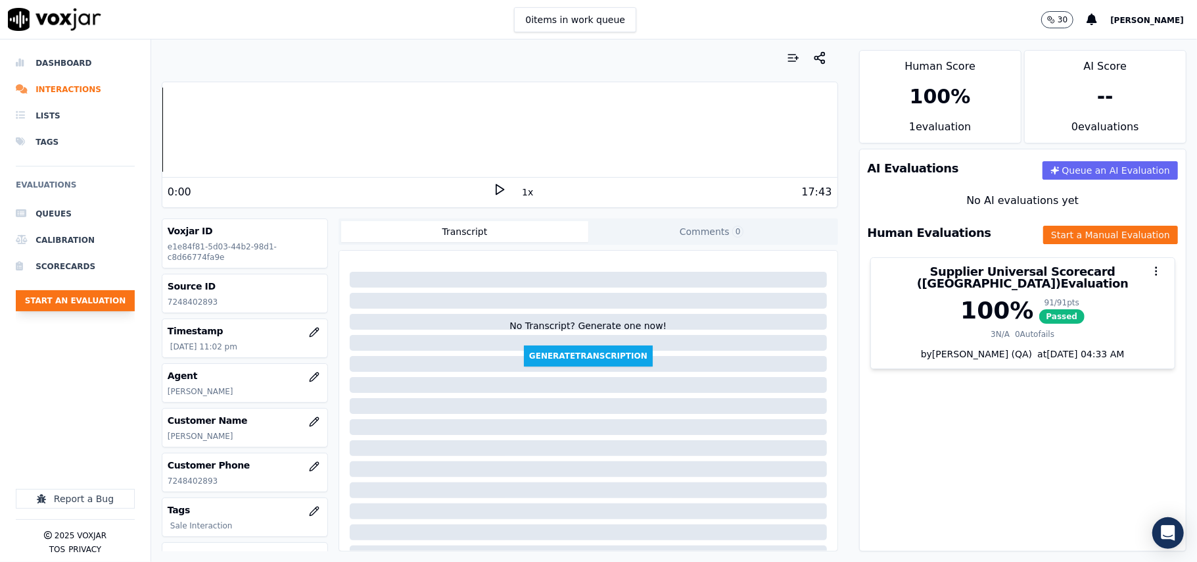
click at [78, 308] on button "Start an Evaluation" at bounding box center [75, 300] width 119 height 21
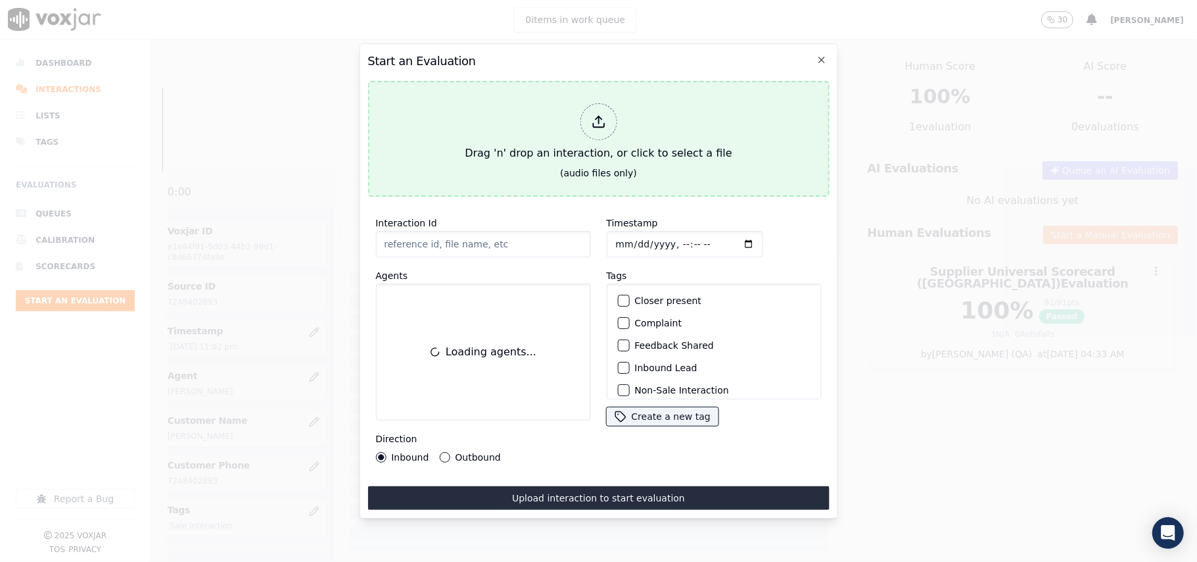
click at [648, 134] on div "Drag 'n' drop an interaction, or click to select a file" at bounding box center [598, 132] width 277 height 68
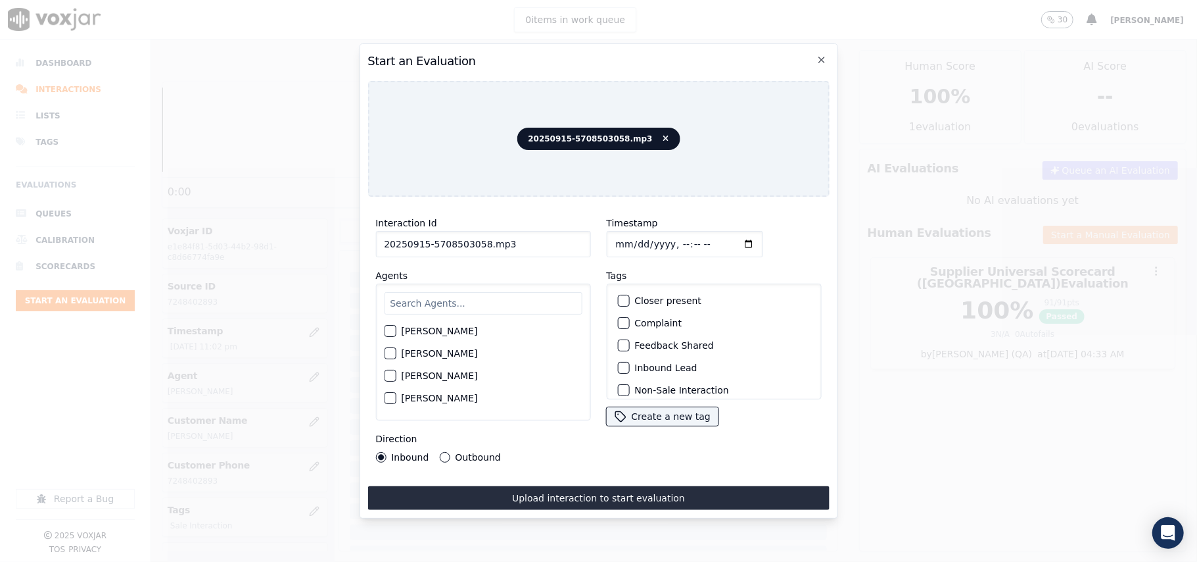
click at [456, 222] on div "Interaction Id 20250915-5708503058.mp3" at bounding box center [482, 236] width 215 height 42
click at [453, 237] on input "20250915-5708503058.mp3" at bounding box center [482, 244] width 215 height 26
paste input "5708503058"
type input "5708503058"
click at [631, 241] on input "Timestamp" at bounding box center [684, 244] width 156 height 26
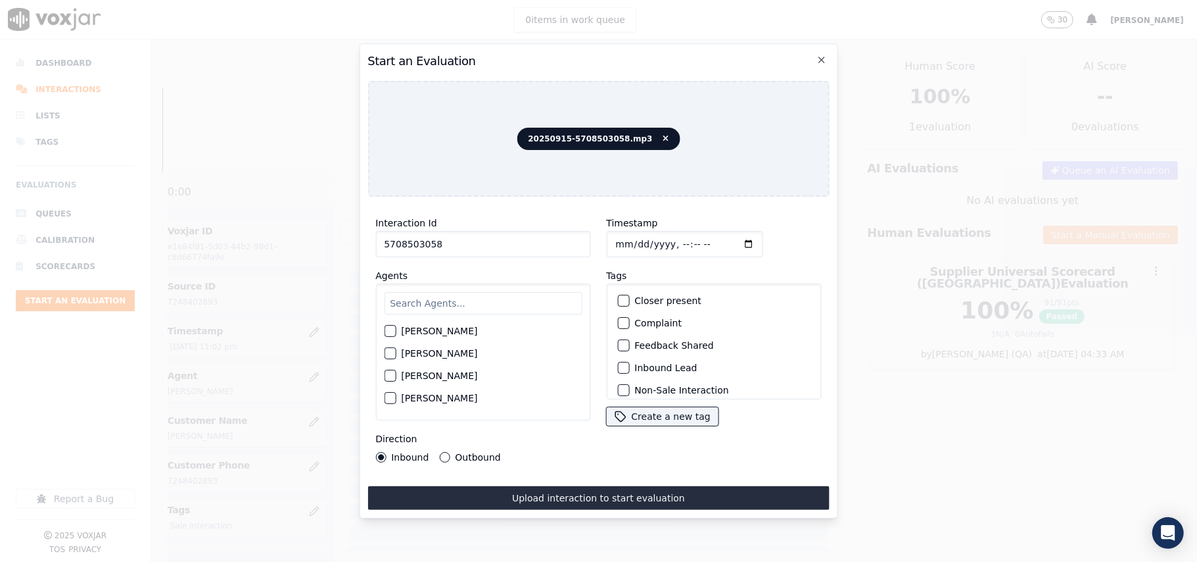
type input "2025-09-15T23:03"
click at [472, 303] on input "text" at bounding box center [483, 303] width 198 height 22
type input "ISIS"
click at [429, 334] on label "ISIS ALZATE" at bounding box center [439, 334] width 76 height 9
click at [396, 334] on button "ISIS ALZATE" at bounding box center [390, 335] width 12 height 12
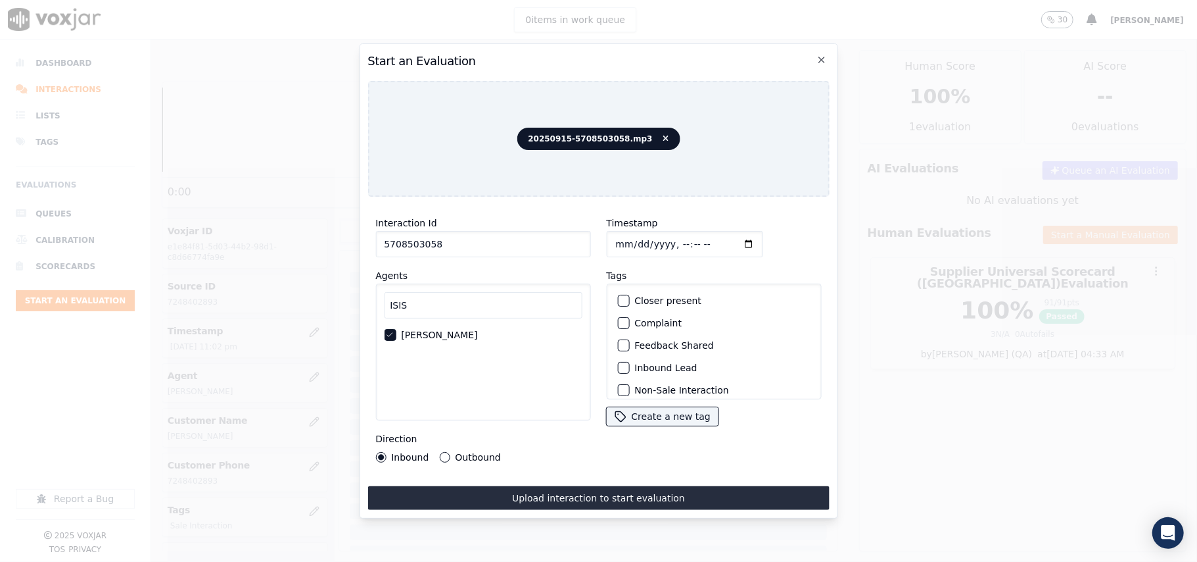
scroll to position [114, 0]
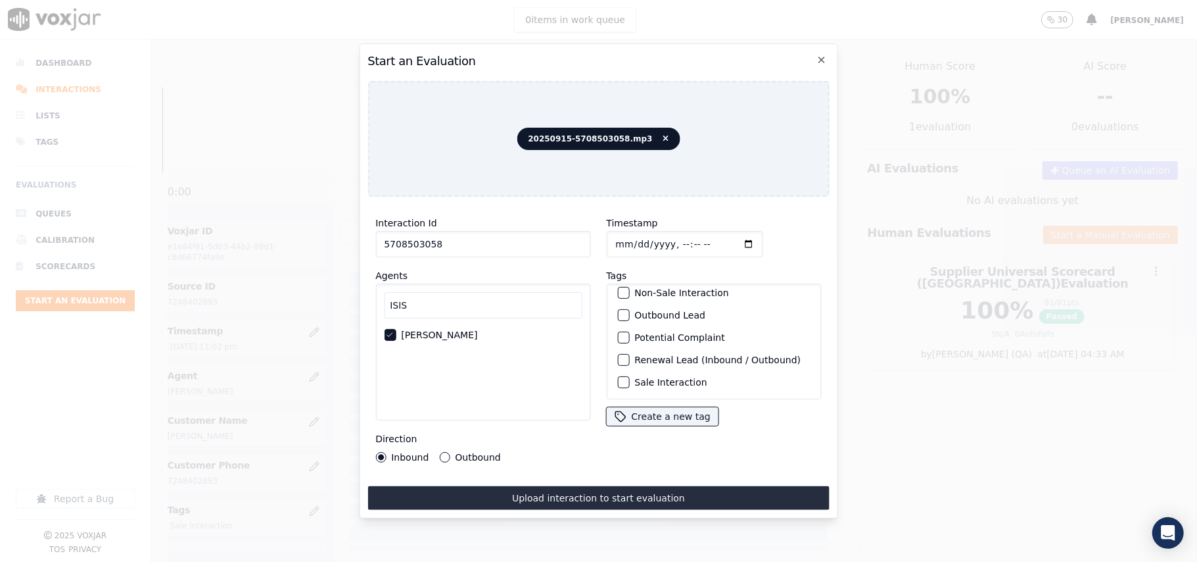
click at [663, 377] on label "Sale Interaction" at bounding box center [671, 381] width 72 height 9
click at [629, 376] on button "Sale Interaction" at bounding box center [623, 382] width 12 height 12
click at [473, 452] on label "Outbound" at bounding box center [477, 456] width 45 height 9
click at [450, 452] on button "Outbound" at bounding box center [444, 457] width 11 height 11
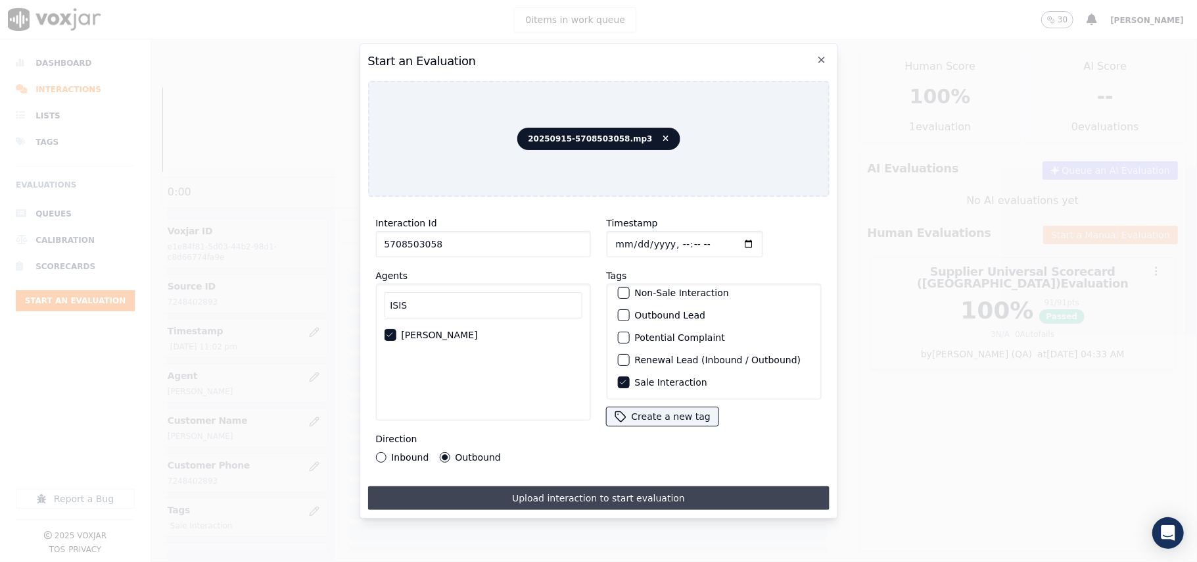
click at [529, 486] on button "Upload interaction to start evaluation" at bounding box center [599, 498] width 462 height 24
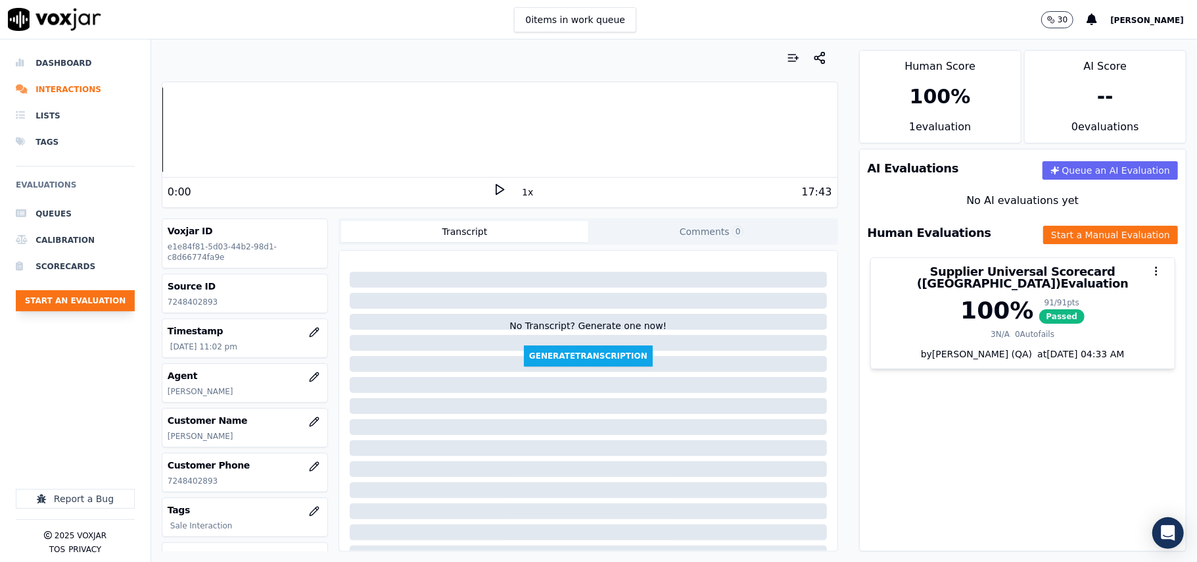
click at [95, 309] on button "Start an Evaluation" at bounding box center [75, 300] width 119 height 21
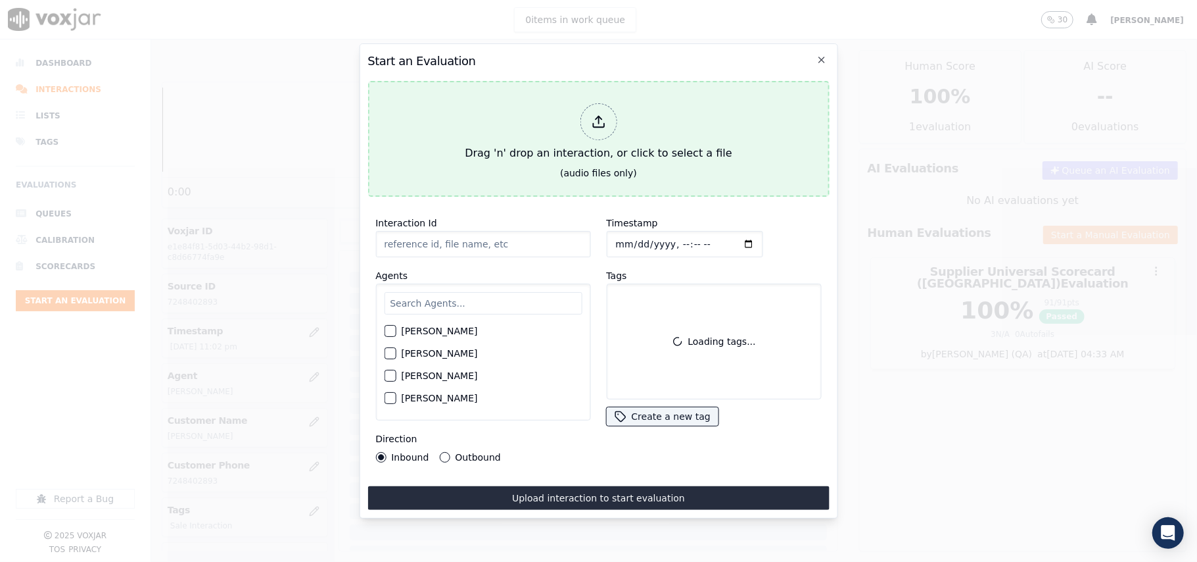
click at [452, 179] on button "Drag 'n' drop an interaction, or click to select a file (audio files only)" at bounding box center [599, 139] width 462 height 116
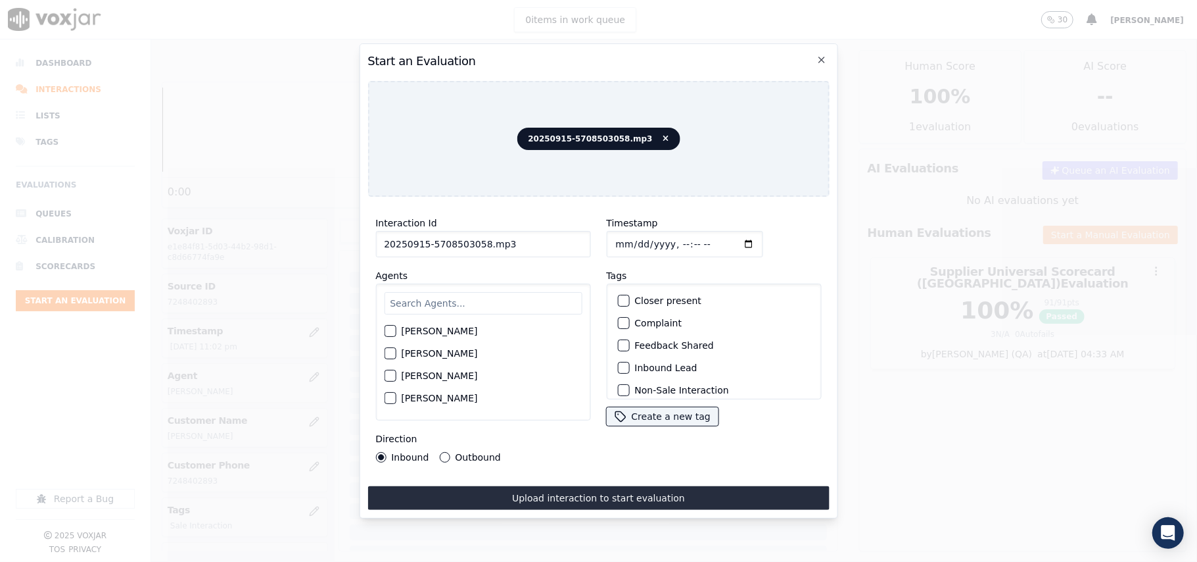
click at [456, 243] on input "20250915-5708503058.mp3" at bounding box center [482, 244] width 215 height 26
paste input "5708503058"
type input "5708503058"
click at [629, 241] on input "Timestamp" at bounding box center [684, 244] width 156 height 26
type input "2025-09-15T23:09"
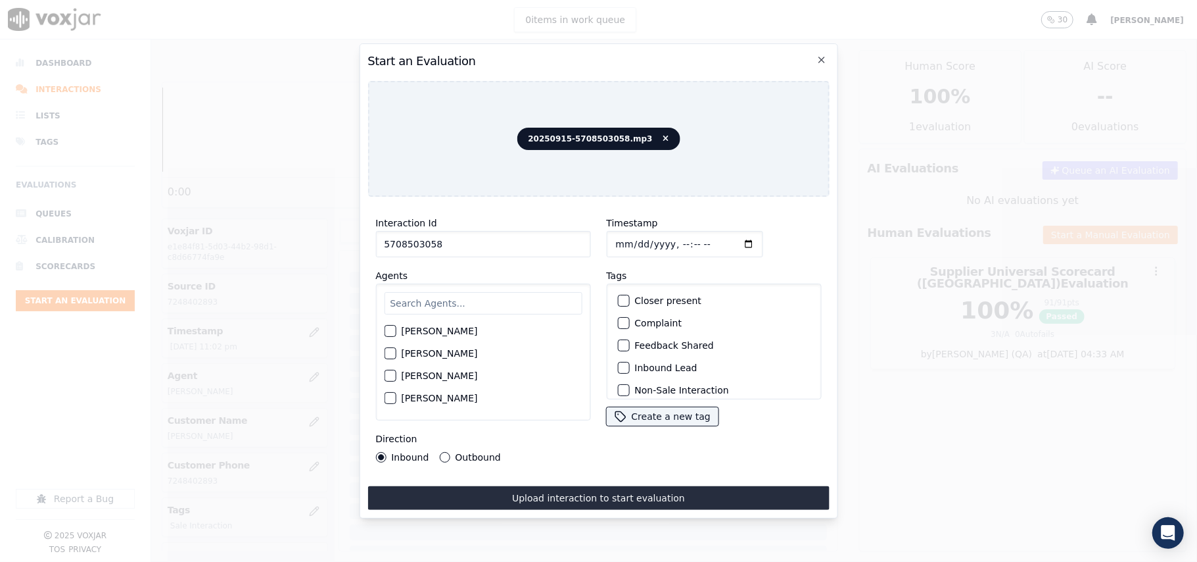
click at [497, 306] on input "text" at bounding box center [483, 303] width 198 height 22
type input "ISIS"
click at [441, 332] on label "ISIS ALZATE" at bounding box center [439, 334] width 76 height 9
click at [396, 332] on button "ISIS ALZATE" at bounding box center [390, 335] width 12 height 12
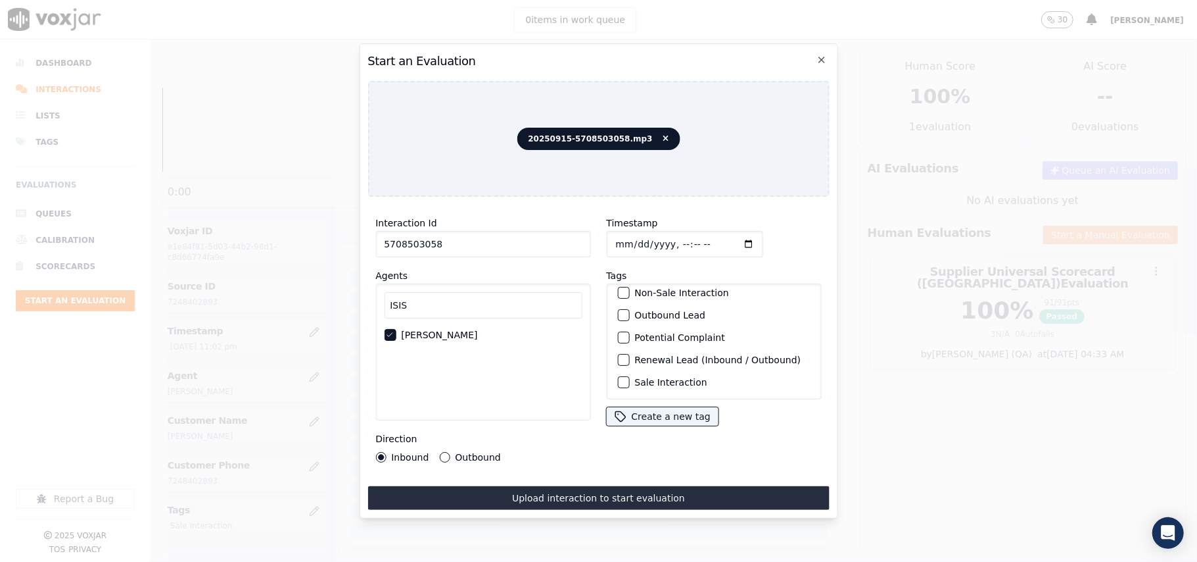
click at [646, 377] on label "Sale Interaction" at bounding box center [671, 381] width 72 height 9
click at [629, 376] on button "Sale Interaction" at bounding box center [623, 382] width 12 height 12
click at [448, 452] on div "Outbound" at bounding box center [469, 457] width 61 height 11
click at [494, 453] on label "Outbound" at bounding box center [477, 456] width 45 height 9
click at [450, 453] on button "Outbound" at bounding box center [444, 457] width 11 height 11
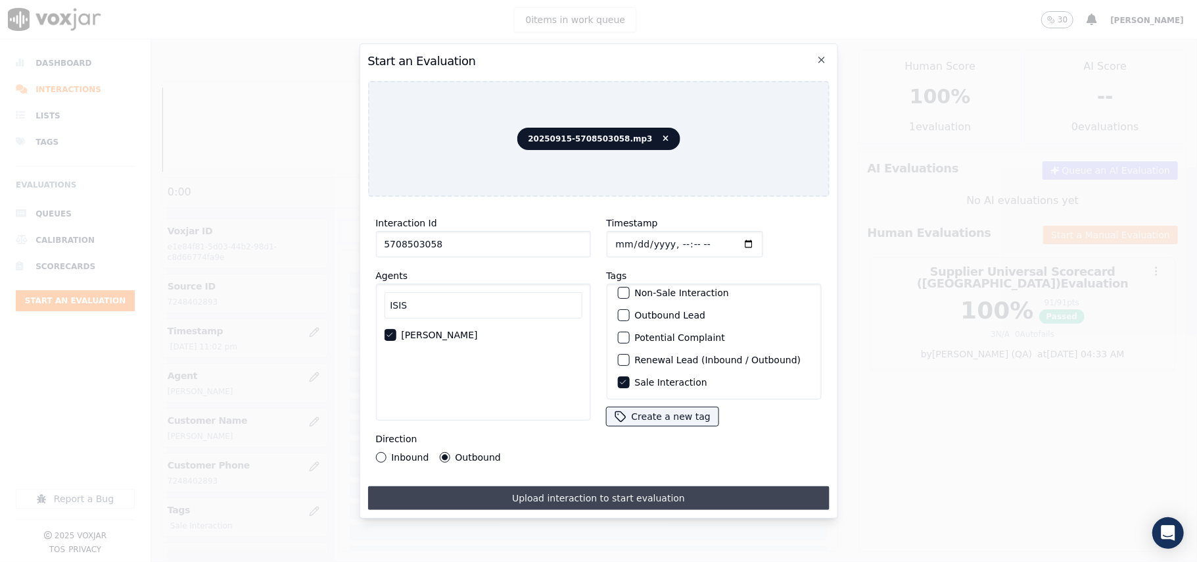
click at [509, 486] on button "Upload interaction to start evaluation" at bounding box center [599, 498] width 462 height 24
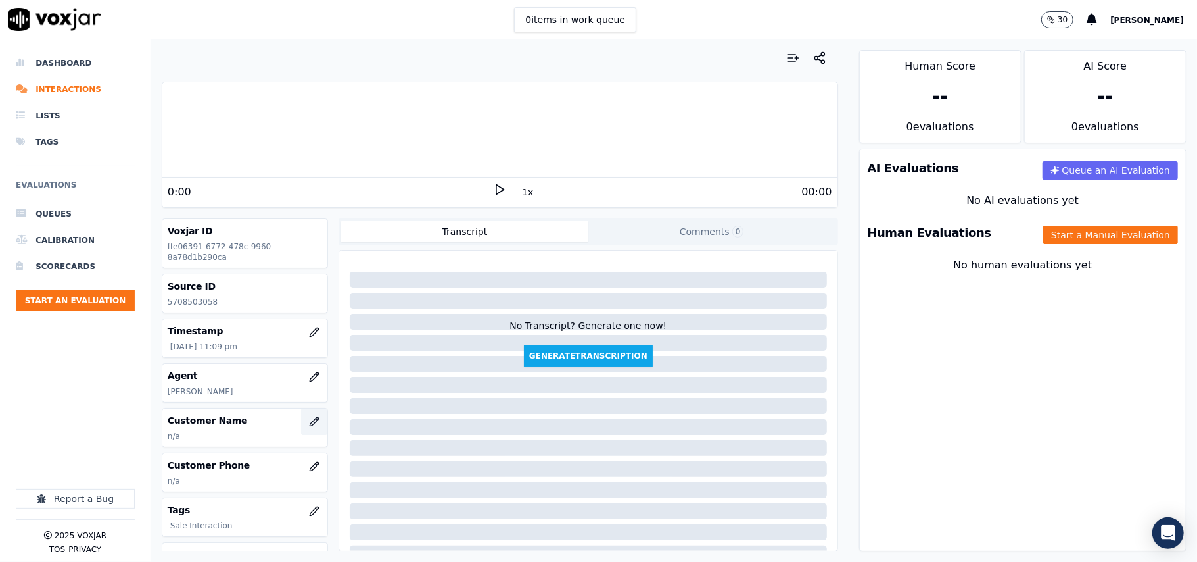
click at [303, 429] on button "button" at bounding box center [314, 421] width 26 height 26
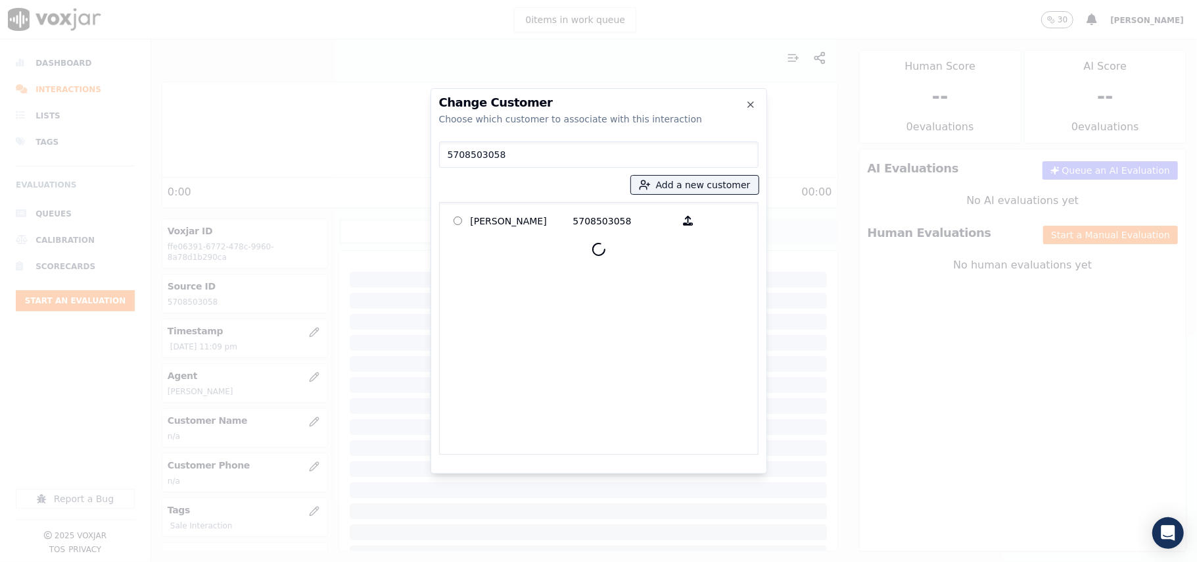
type input "5708503058"
click at [508, 206] on div "MARIE T PROPST 5708503058" at bounding box center [599, 328] width 320 height 252
click at [519, 216] on p "MARIE T PROPST" at bounding box center [522, 220] width 103 height 20
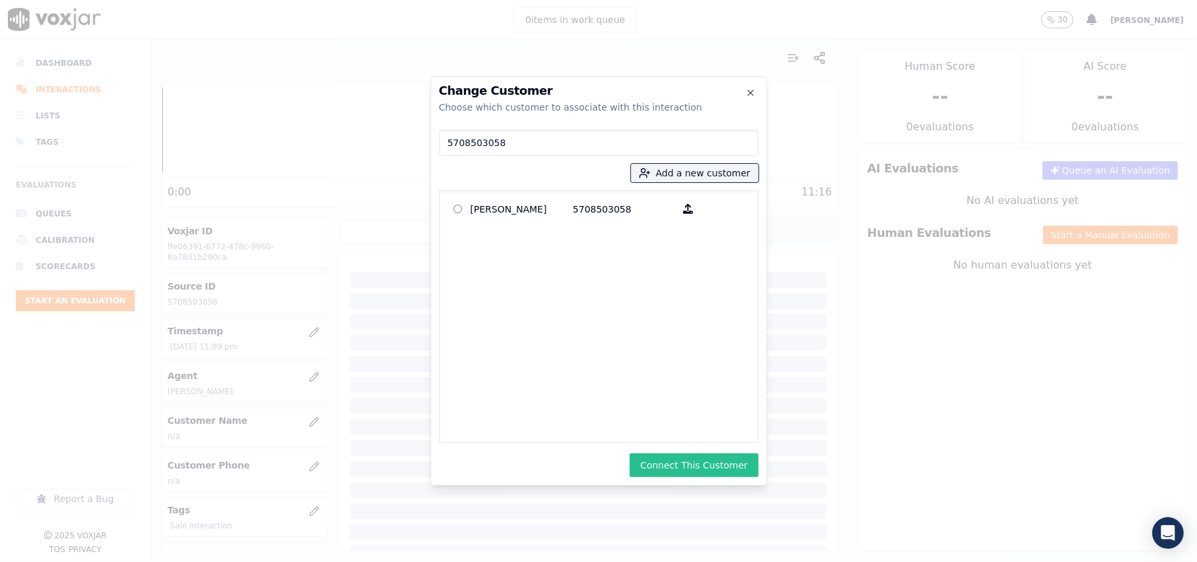
click at [695, 464] on button "Connect This Customer" at bounding box center [694, 465] width 128 height 24
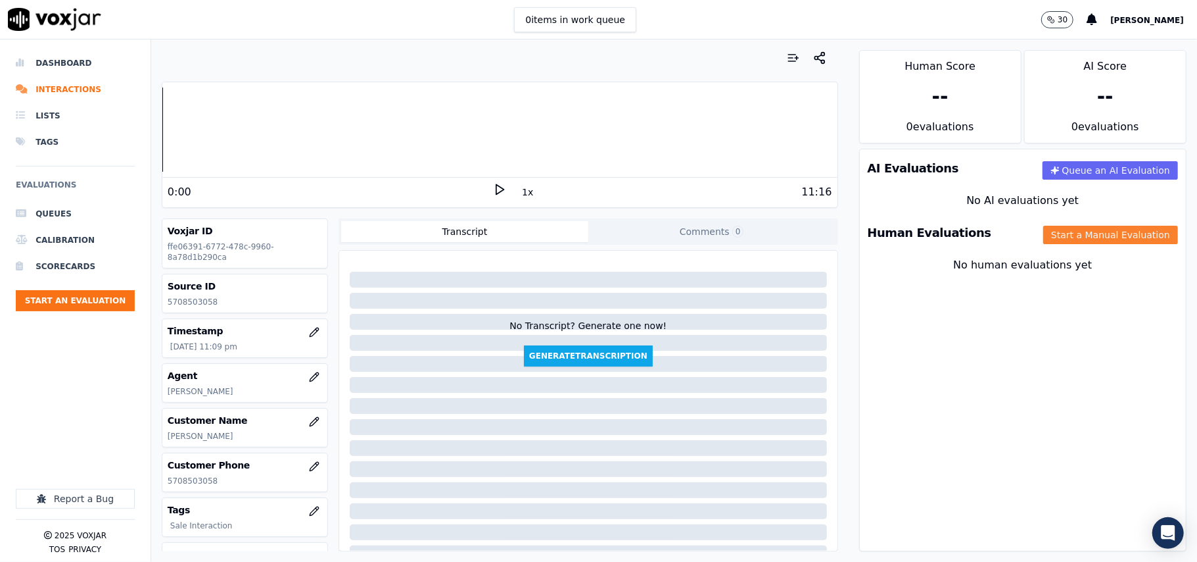
click at [1052, 243] on button "Start a Manual Evaluation" at bounding box center [1111, 235] width 135 height 18
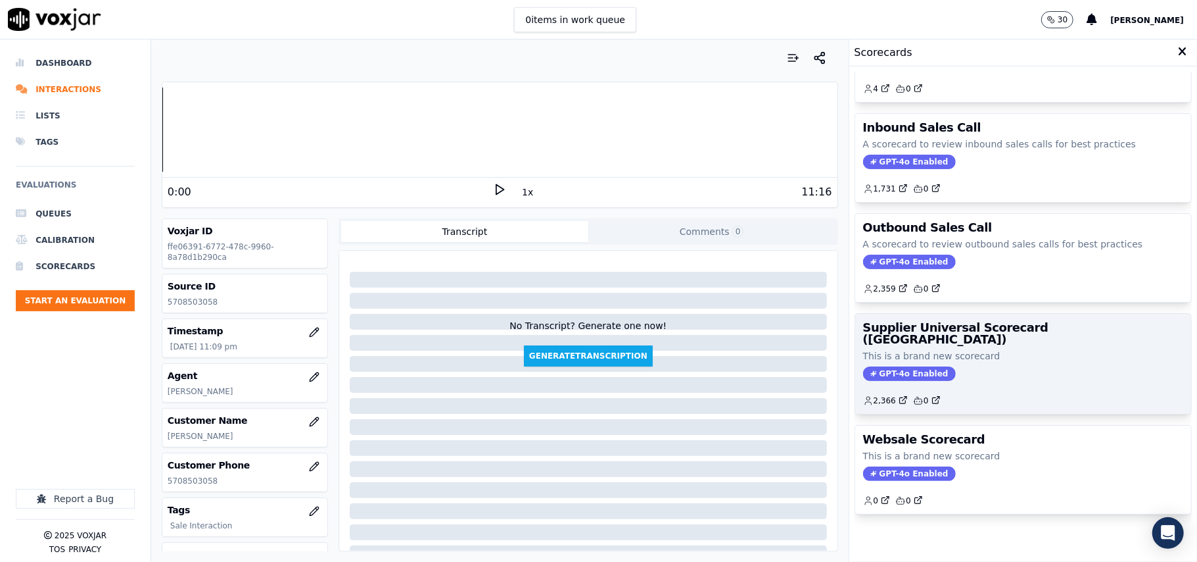
scroll to position [101, 0]
click at [997, 366] on div "GPT-4o Enabled" at bounding box center [1023, 373] width 320 height 14
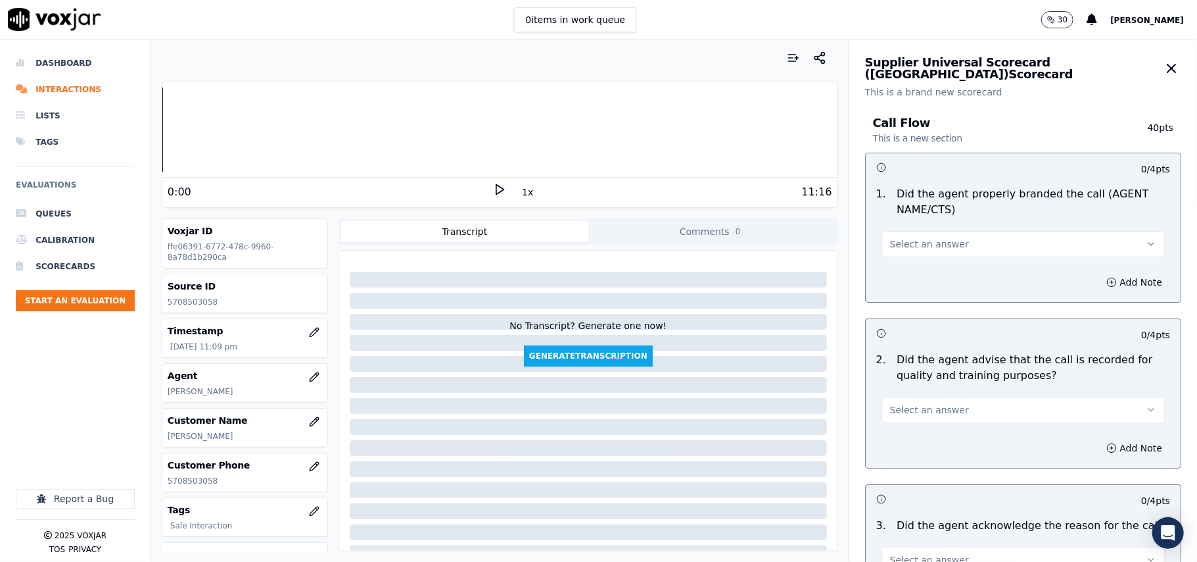
click at [943, 241] on button "Select an answer" at bounding box center [1023, 244] width 283 height 26
click at [923, 281] on div "Yes" at bounding box center [995, 274] width 254 height 21
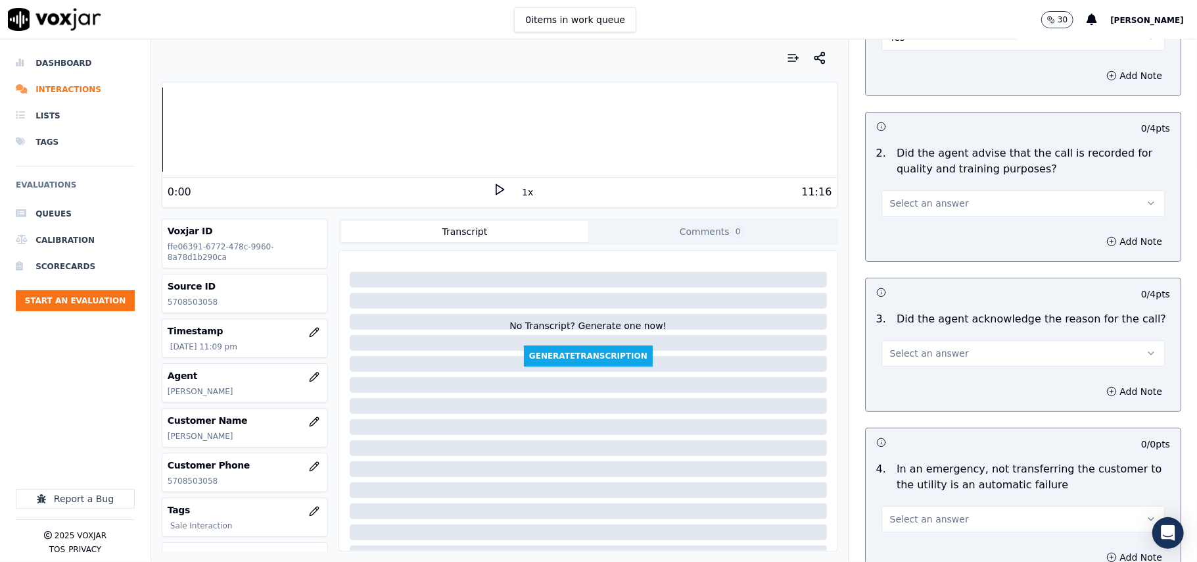
scroll to position [292, 0]
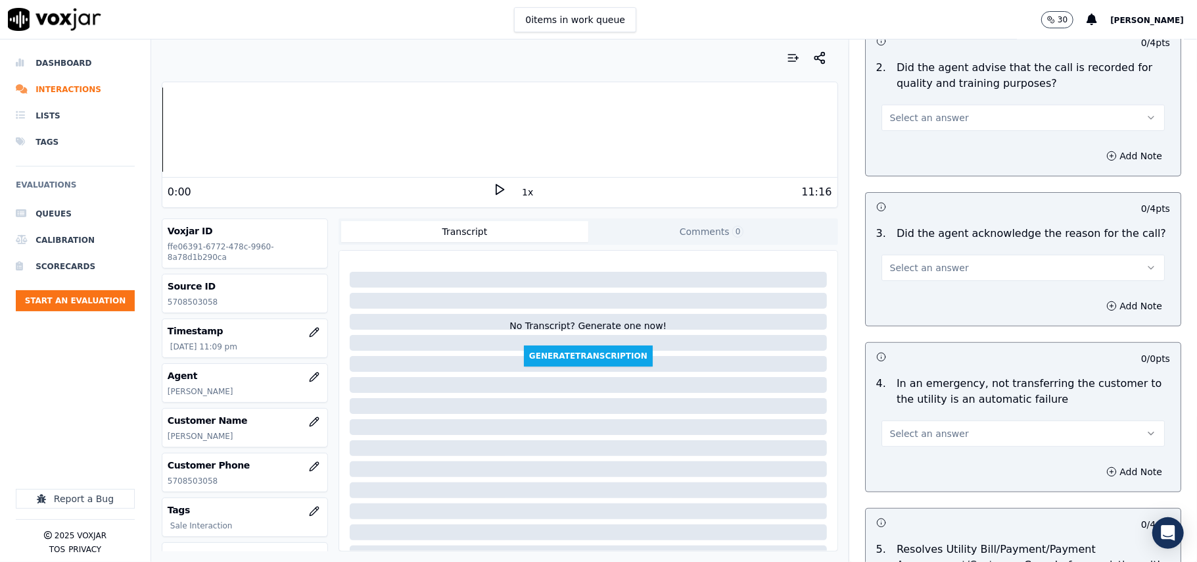
click at [911, 114] on span "Select an answer" at bounding box center [929, 117] width 79 height 13
click at [923, 146] on div "Yes" at bounding box center [995, 147] width 254 height 21
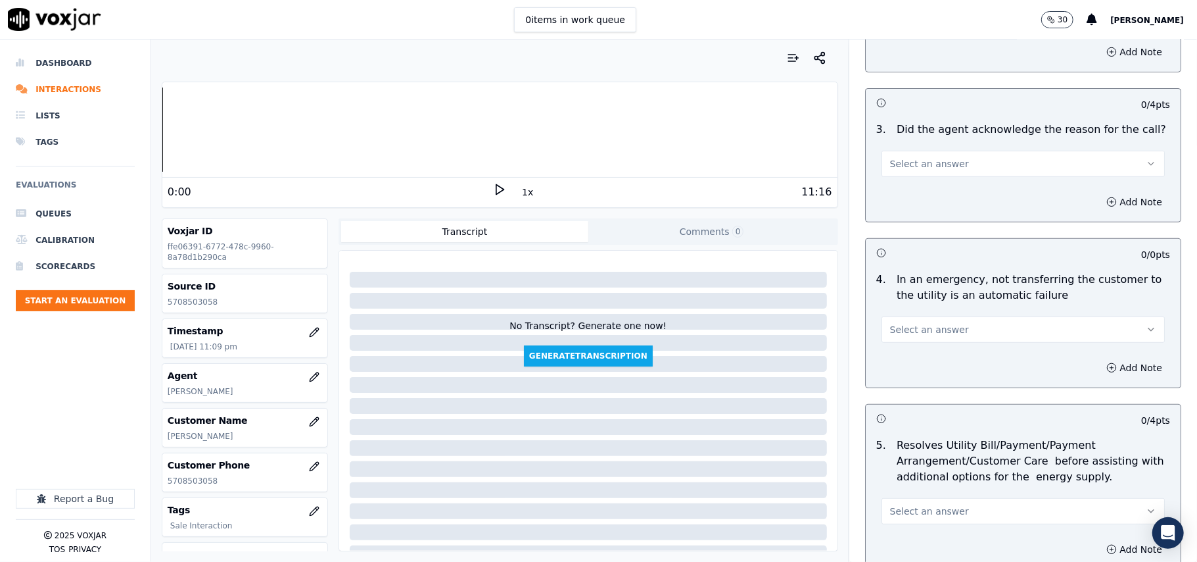
scroll to position [438, 0]
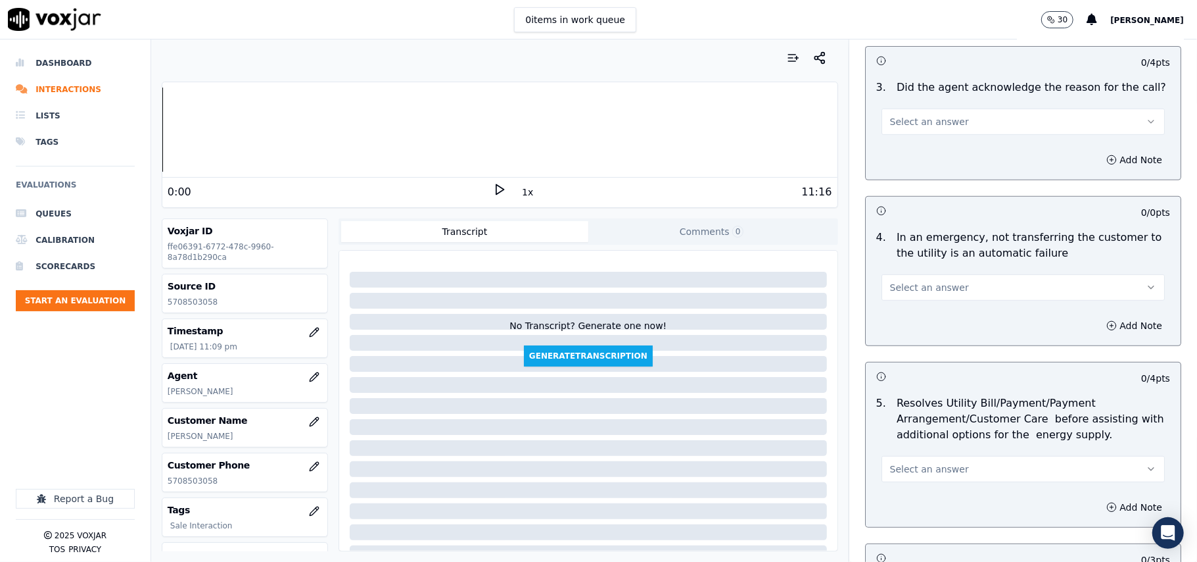
click at [945, 128] on button "Select an answer" at bounding box center [1023, 121] width 283 height 26
click at [943, 143] on div "Yes" at bounding box center [995, 151] width 254 height 21
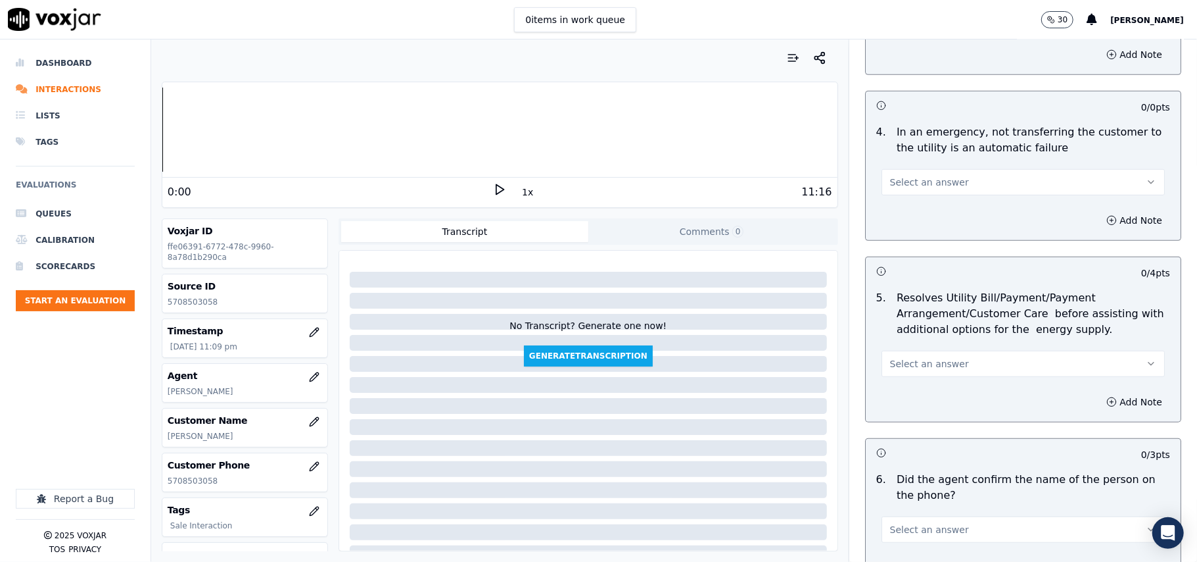
scroll to position [585, 0]
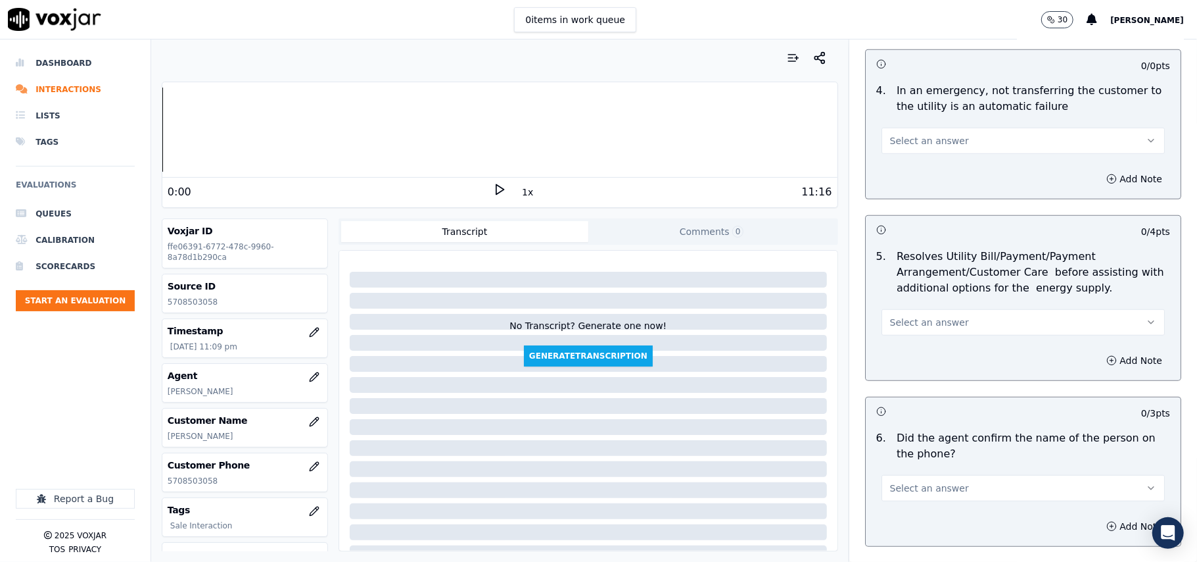
click at [926, 145] on span "Select an answer" at bounding box center [929, 140] width 79 height 13
click at [944, 213] on div "N/A" at bounding box center [995, 213] width 254 height 21
click at [915, 327] on span "Select an answer" at bounding box center [929, 322] width 79 height 13
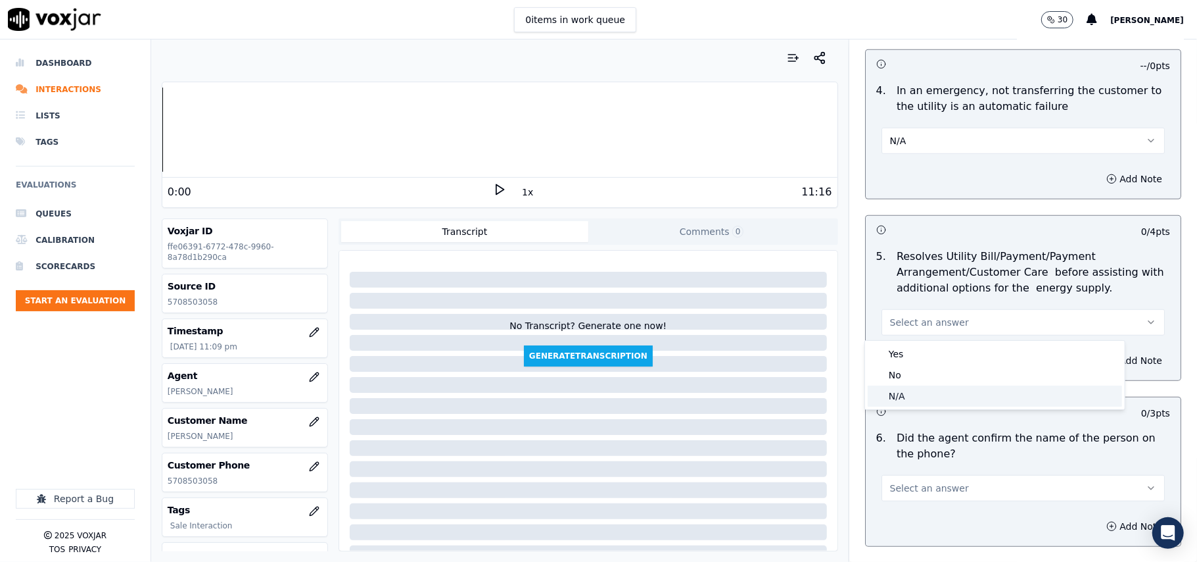
click at [919, 389] on div "N/A" at bounding box center [995, 395] width 254 height 21
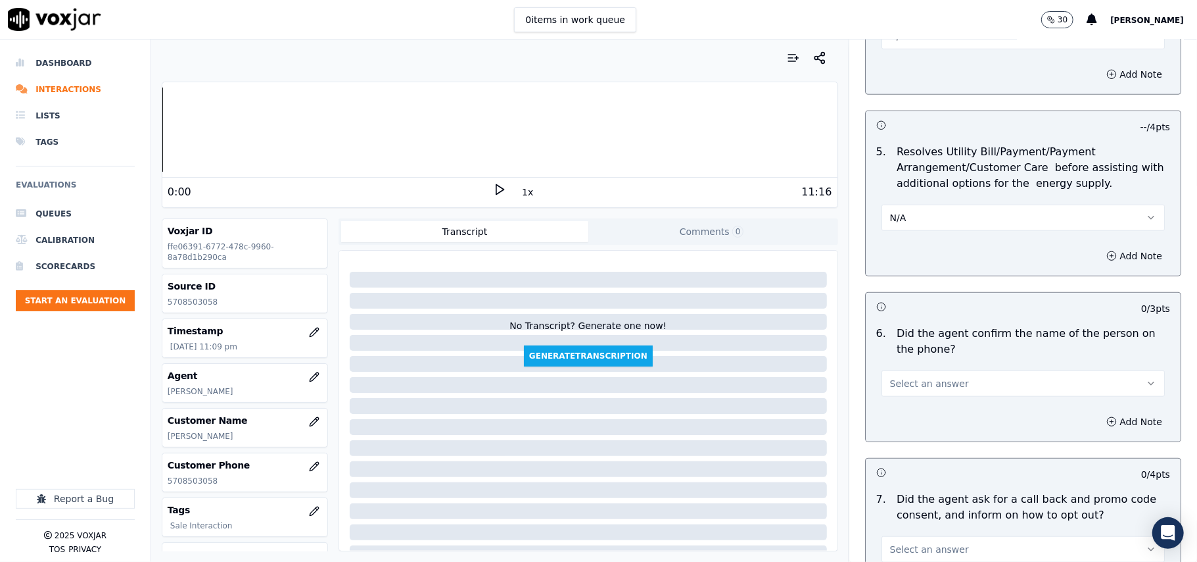
scroll to position [730, 0]
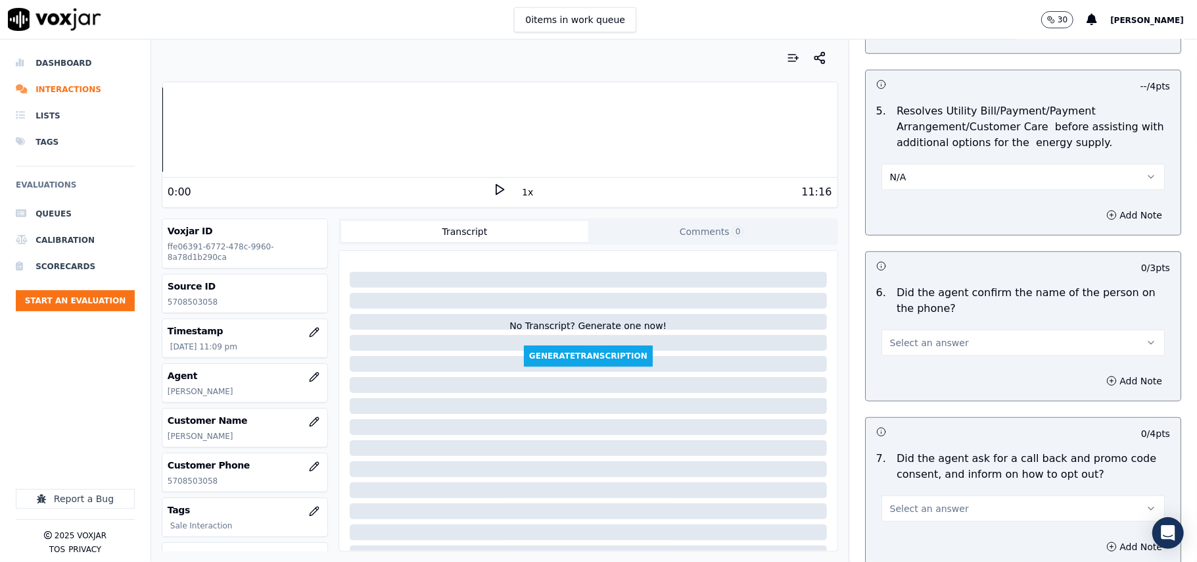
click at [911, 335] on button "Select an answer" at bounding box center [1023, 342] width 283 height 26
click at [915, 370] on div "Yes" at bounding box center [995, 374] width 254 height 21
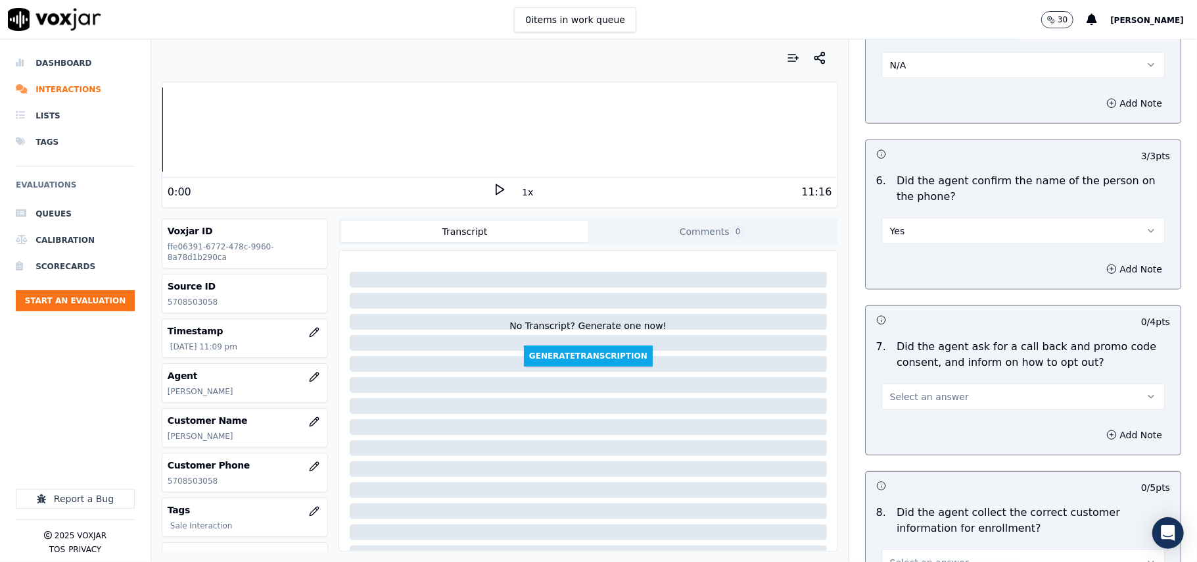
scroll to position [877, 0]
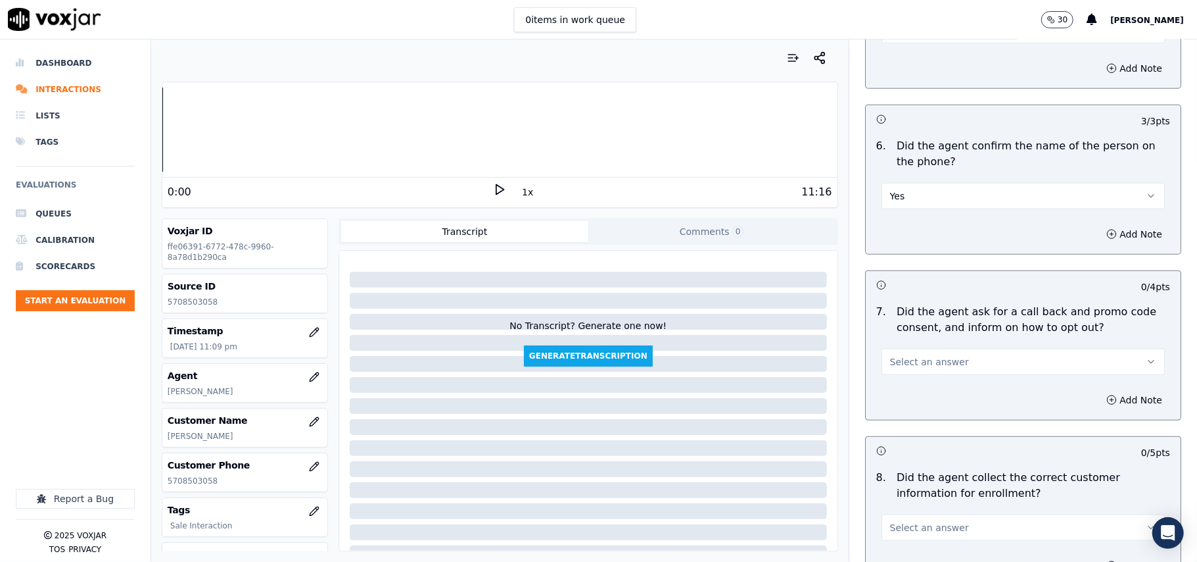
click at [915, 368] on span "Select an answer" at bounding box center [929, 361] width 79 height 13
click at [911, 389] on div "Yes" at bounding box center [995, 393] width 254 height 21
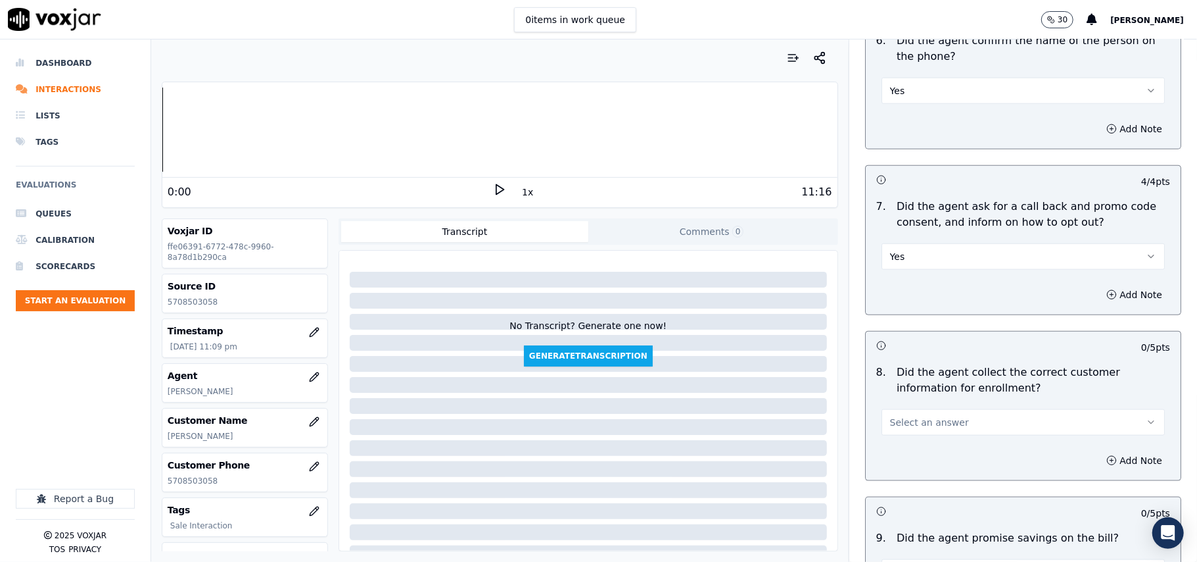
scroll to position [1023, 0]
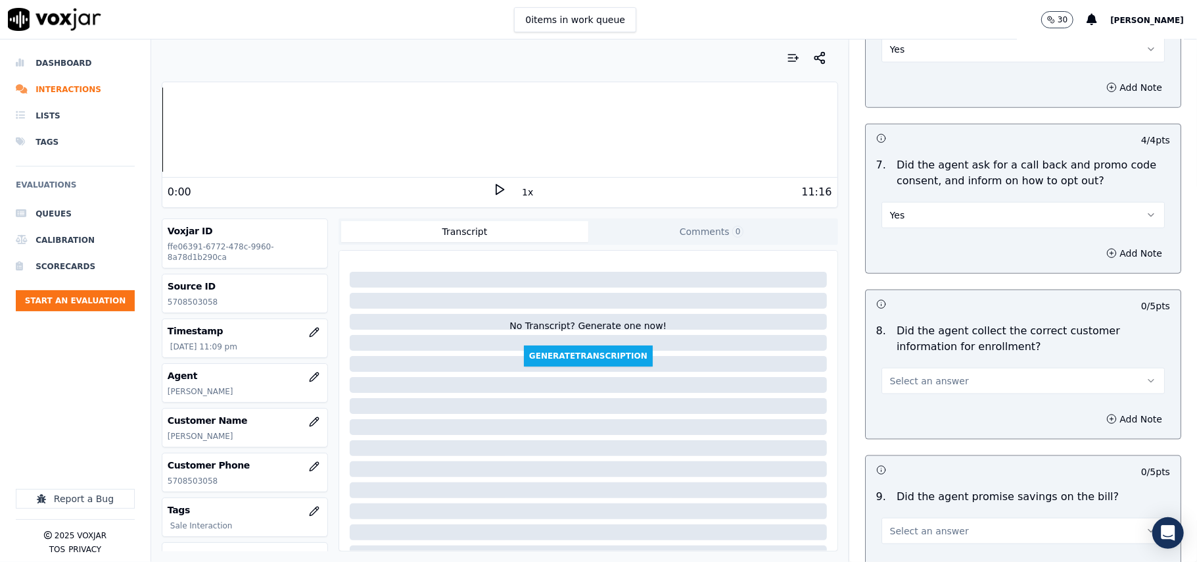
click at [913, 372] on button "Select an answer" at bounding box center [1023, 381] width 283 height 26
click at [930, 459] on div "N/A" at bounding box center [995, 455] width 254 height 21
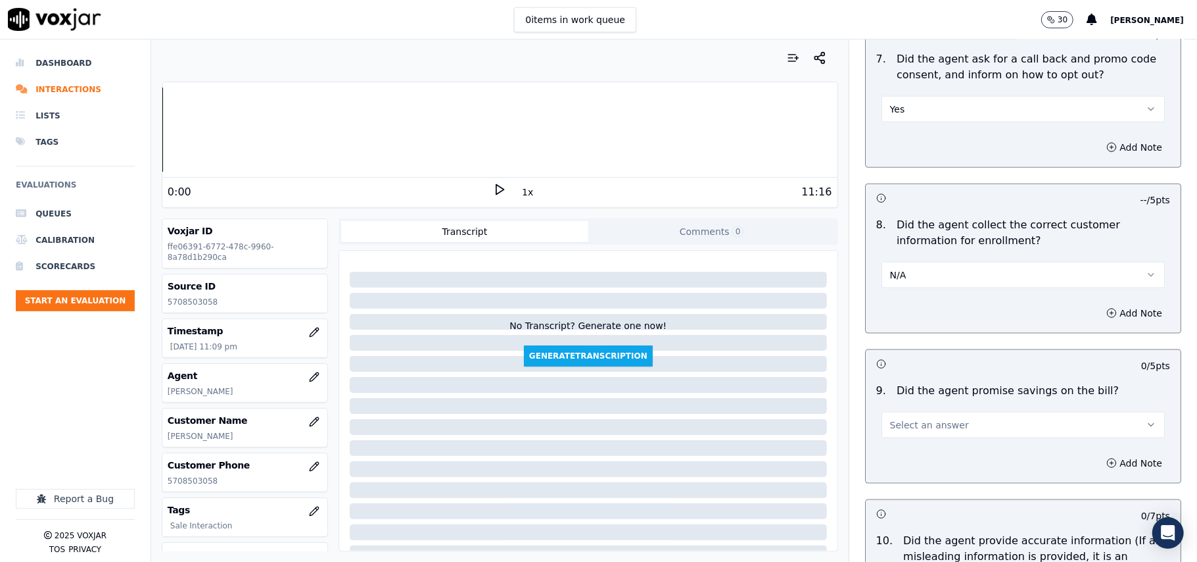
scroll to position [1168, 0]
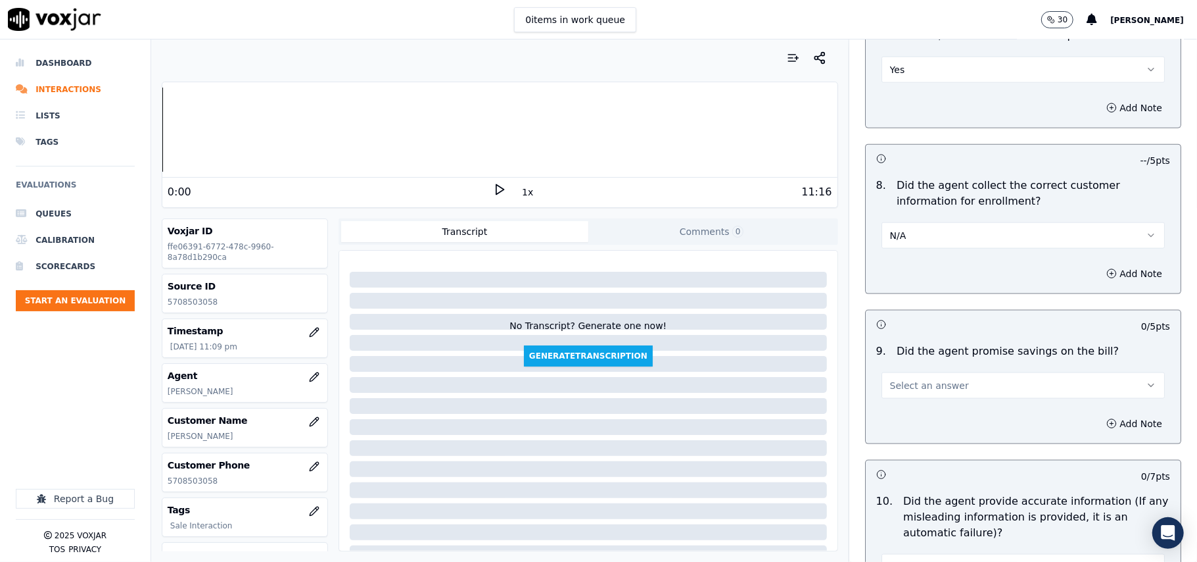
click at [897, 390] on span "Select an answer" at bounding box center [929, 385] width 79 height 13
click at [905, 421] on div "Yes" at bounding box center [995, 418] width 254 height 21
drag, startPoint x: 914, startPoint y: 229, endPoint x: 914, endPoint y: 251, distance: 21.7
click at [914, 232] on button "N/A" at bounding box center [1023, 235] width 283 height 26
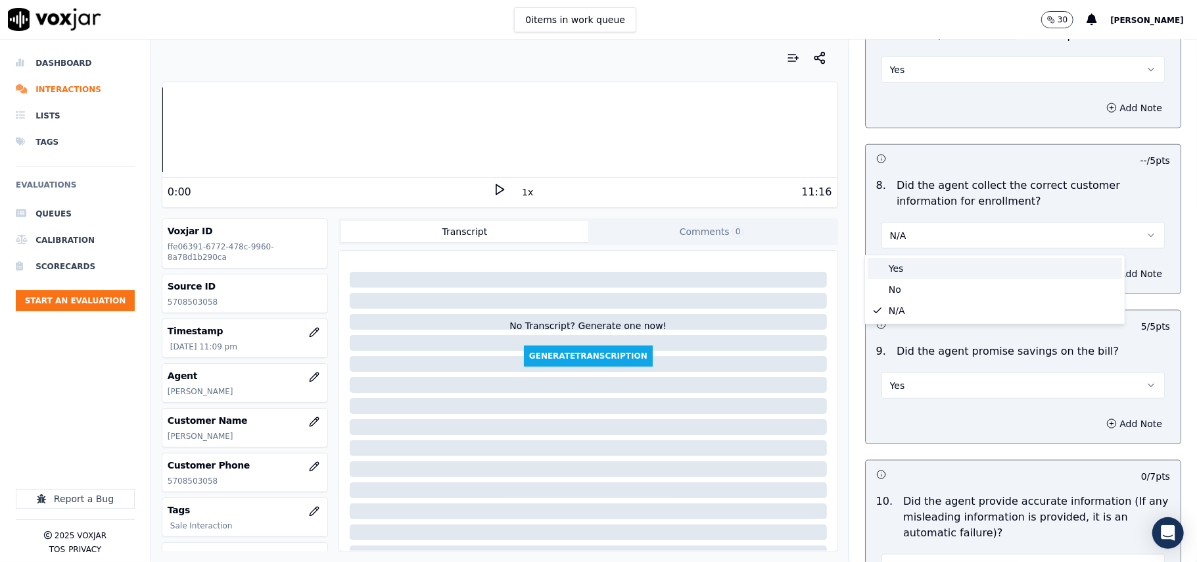
click at [913, 261] on div "Yes" at bounding box center [995, 268] width 254 height 21
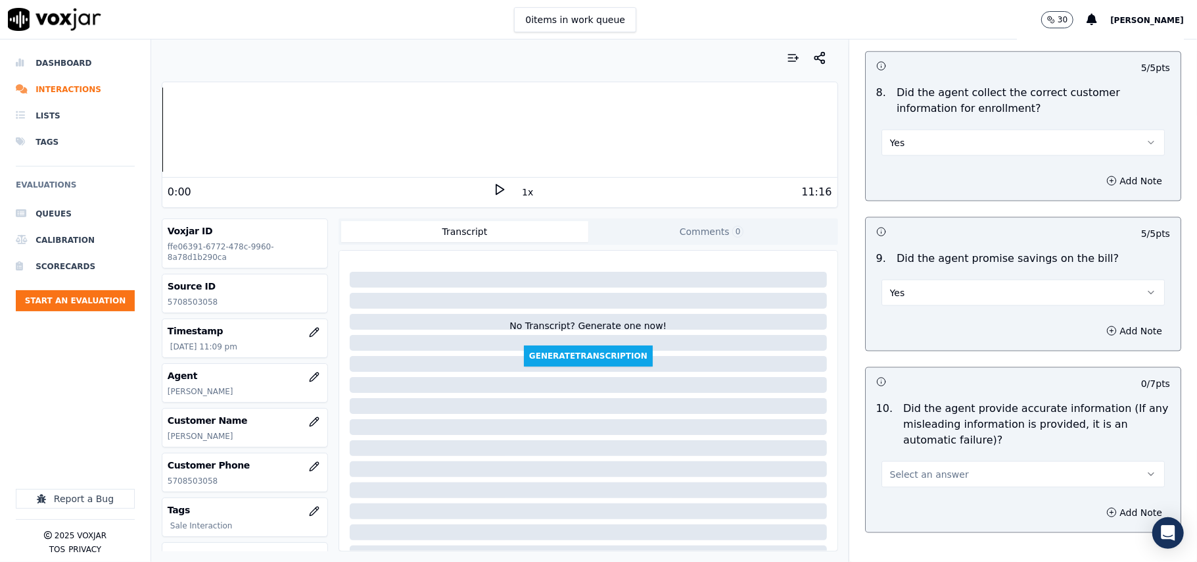
scroll to position [1461, 0]
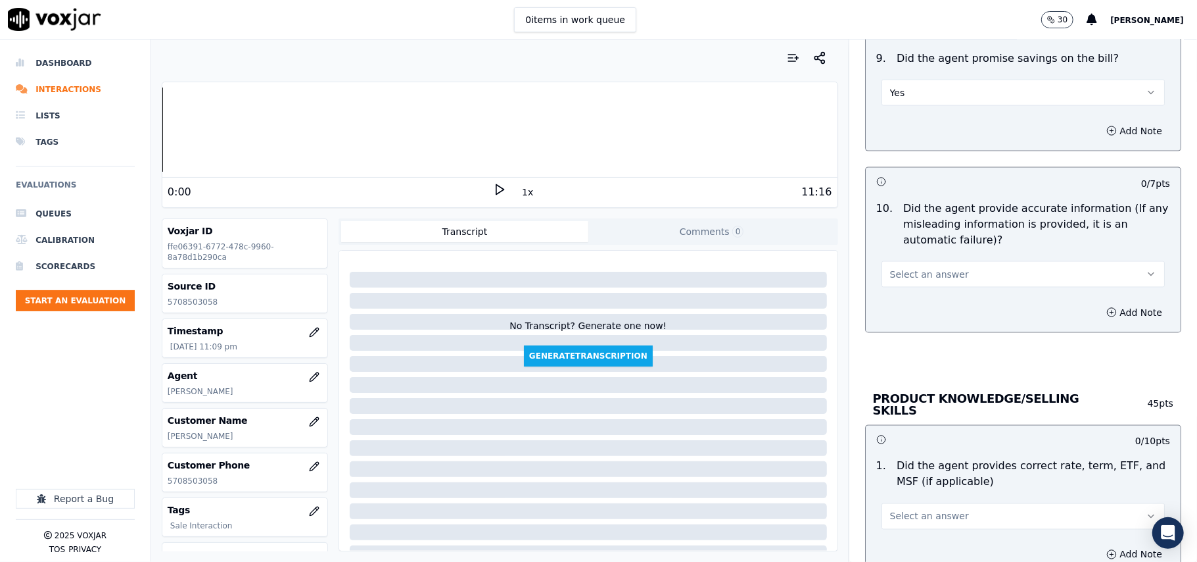
click at [898, 105] on button "Yes" at bounding box center [1023, 93] width 283 height 26
click at [905, 167] on div "N/A" at bounding box center [995, 167] width 254 height 21
click at [905, 285] on button "Select an answer" at bounding box center [1023, 274] width 283 height 26
click at [898, 312] on div "Yes" at bounding box center [995, 307] width 254 height 21
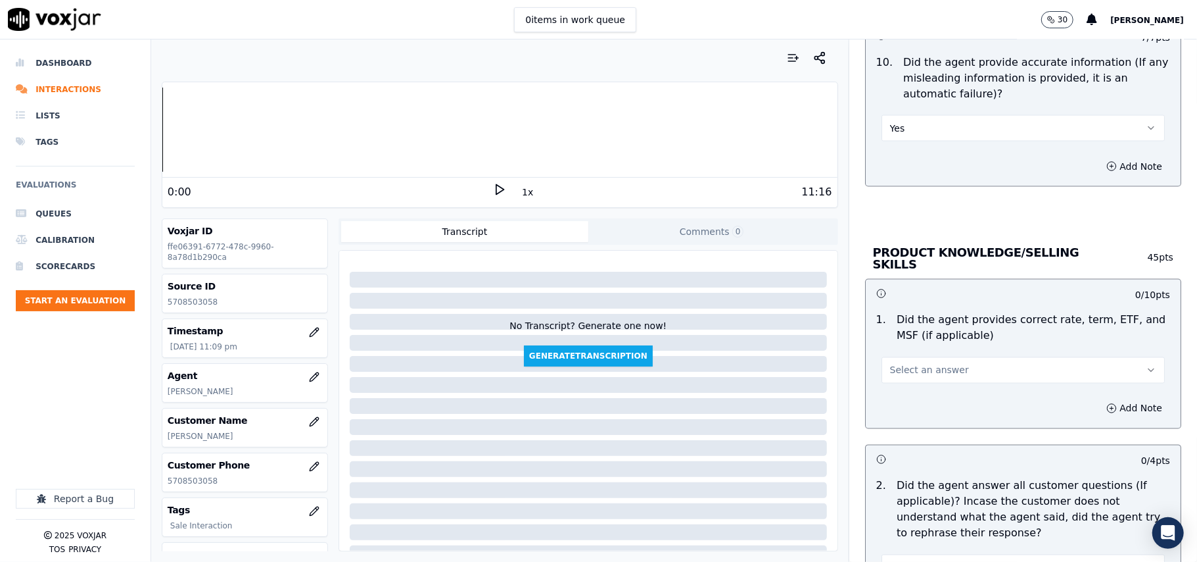
scroll to position [1753, 0]
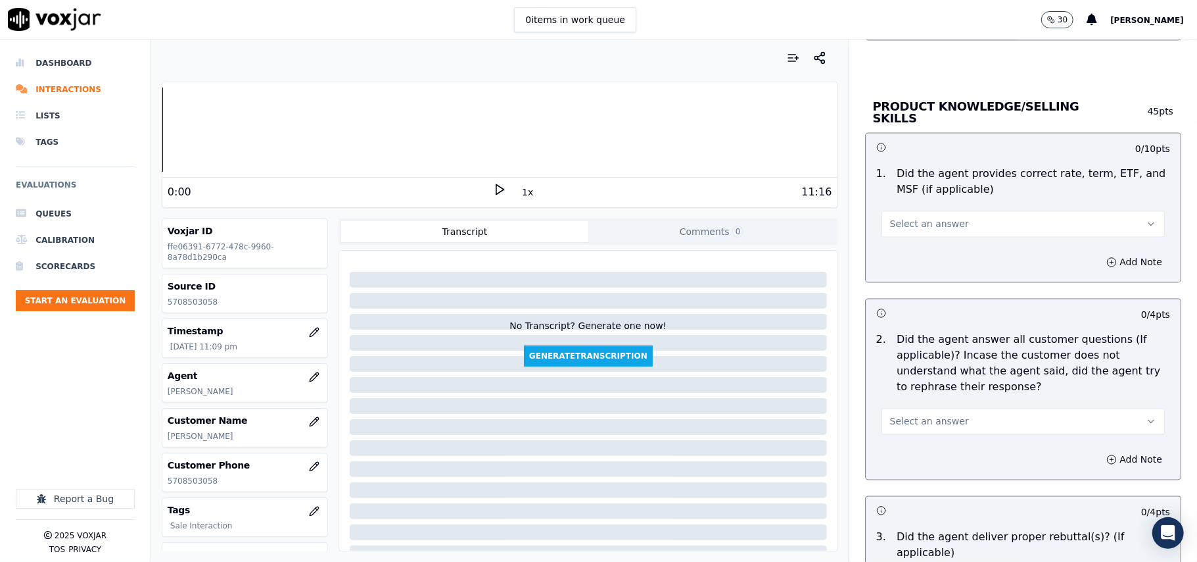
click at [913, 218] on span "Select an answer" at bounding box center [929, 224] width 79 height 13
click at [915, 249] on div "Yes" at bounding box center [995, 251] width 254 height 21
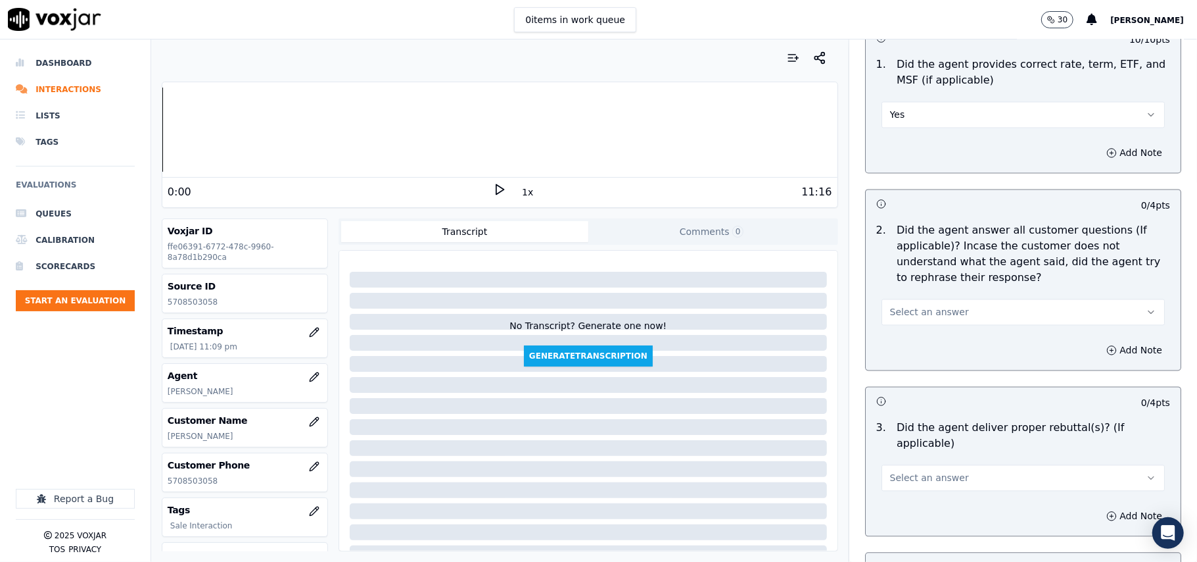
scroll to position [1900, 0]
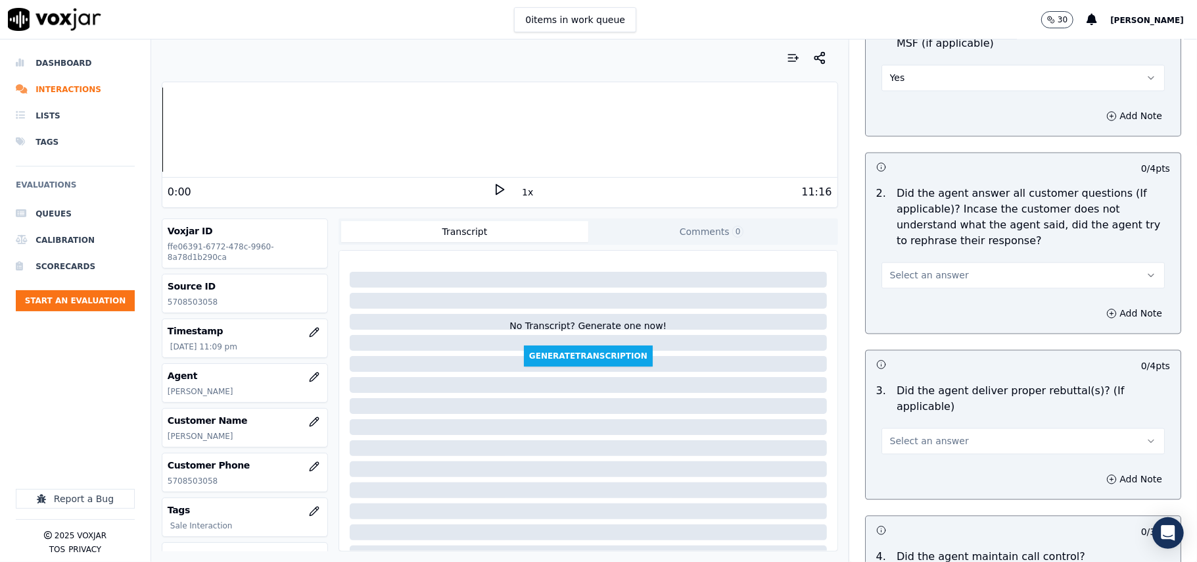
click at [903, 277] on span "Select an answer" at bounding box center [929, 274] width 79 height 13
click at [903, 302] on div "Yes" at bounding box center [995, 303] width 254 height 21
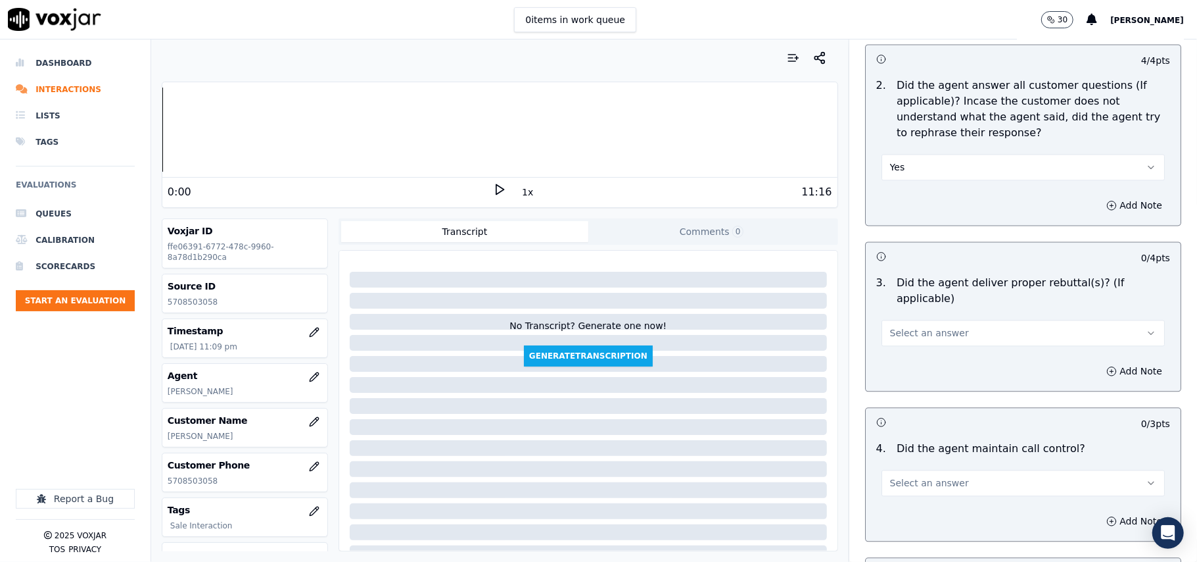
scroll to position [2045, 0]
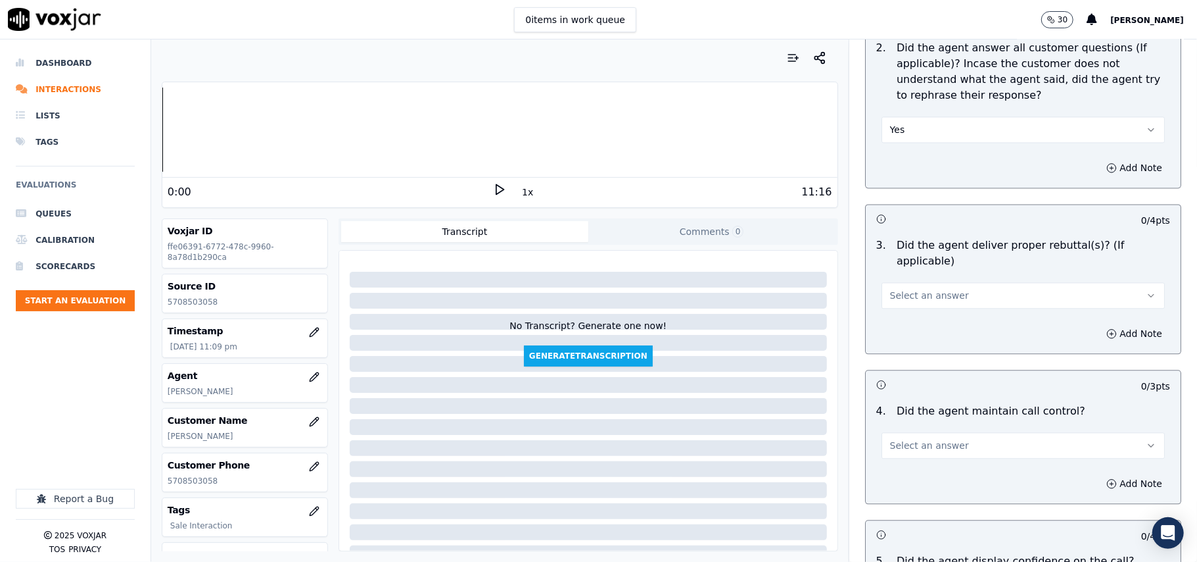
click at [908, 289] on span "Select an answer" at bounding box center [929, 295] width 79 height 13
click at [911, 302] on div "Yes" at bounding box center [995, 307] width 254 height 21
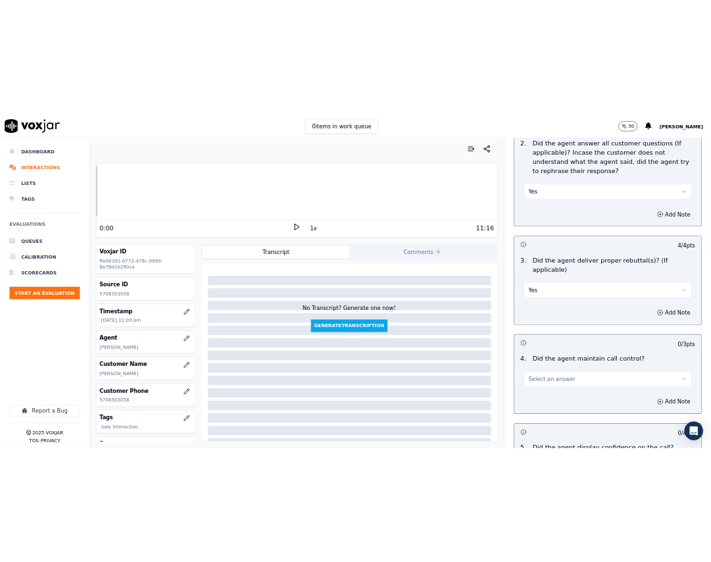
scroll to position [2192, 0]
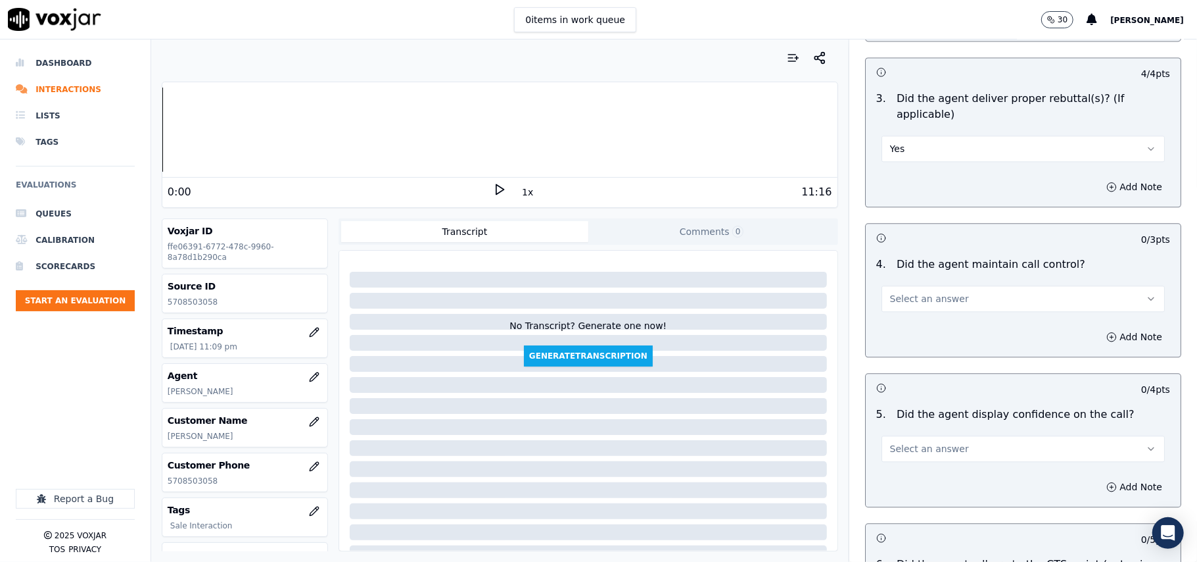
click at [900, 292] on span "Select an answer" at bounding box center [929, 298] width 79 height 13
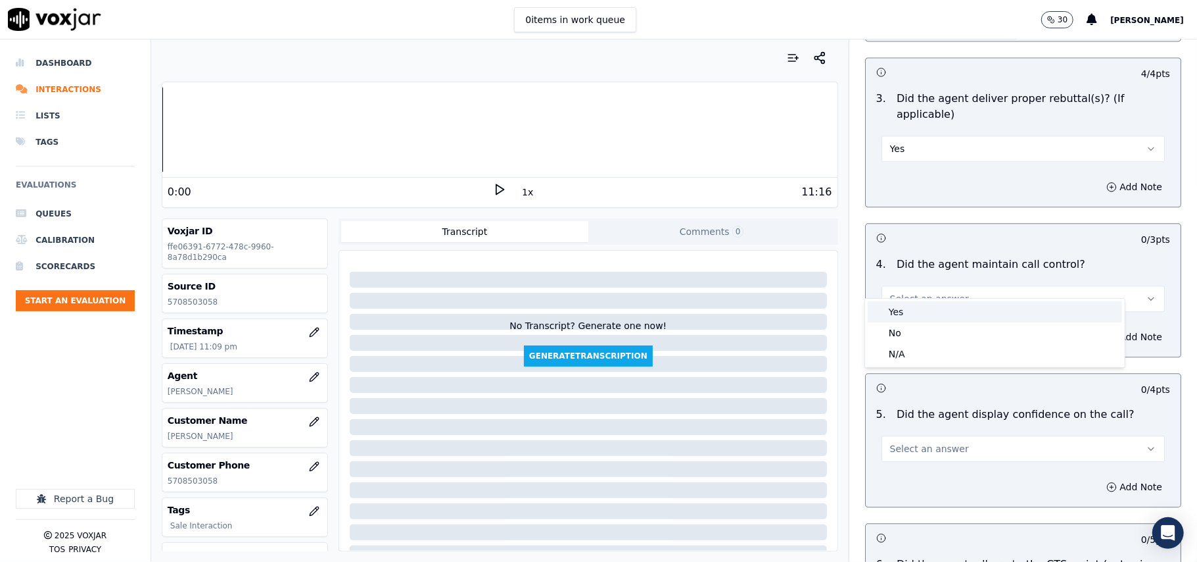
click at [914, 311] on div "Yes" at bounding box center [995, 311] width 254 height 21
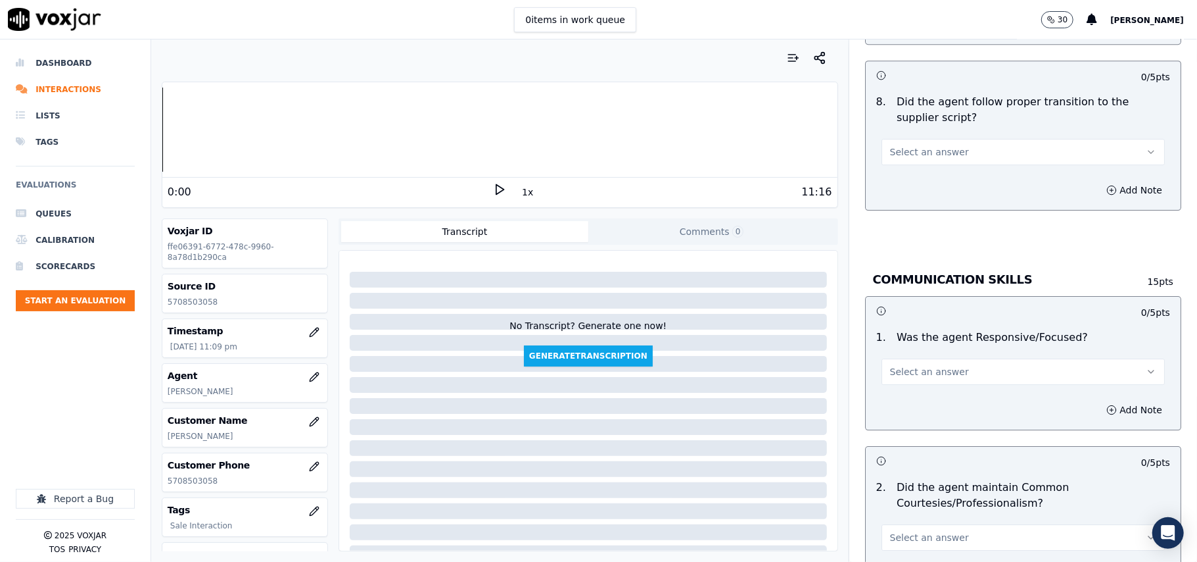
scroll to position [2390, 0]
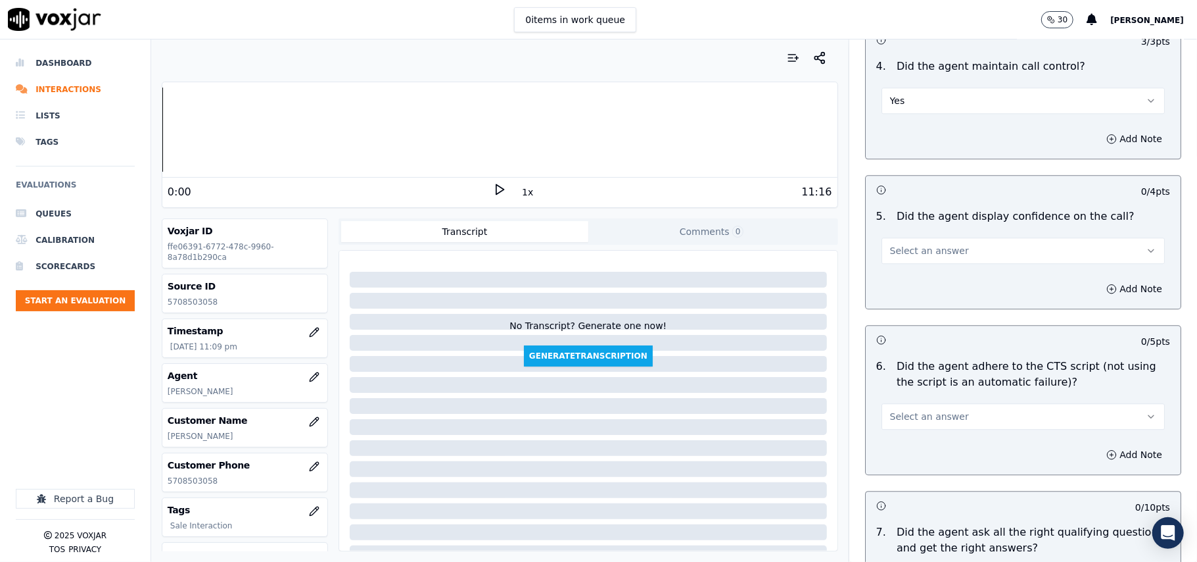
click at [935, 237] on button "Select an answer" at bounding box center [1023, 250] width 283 height 26
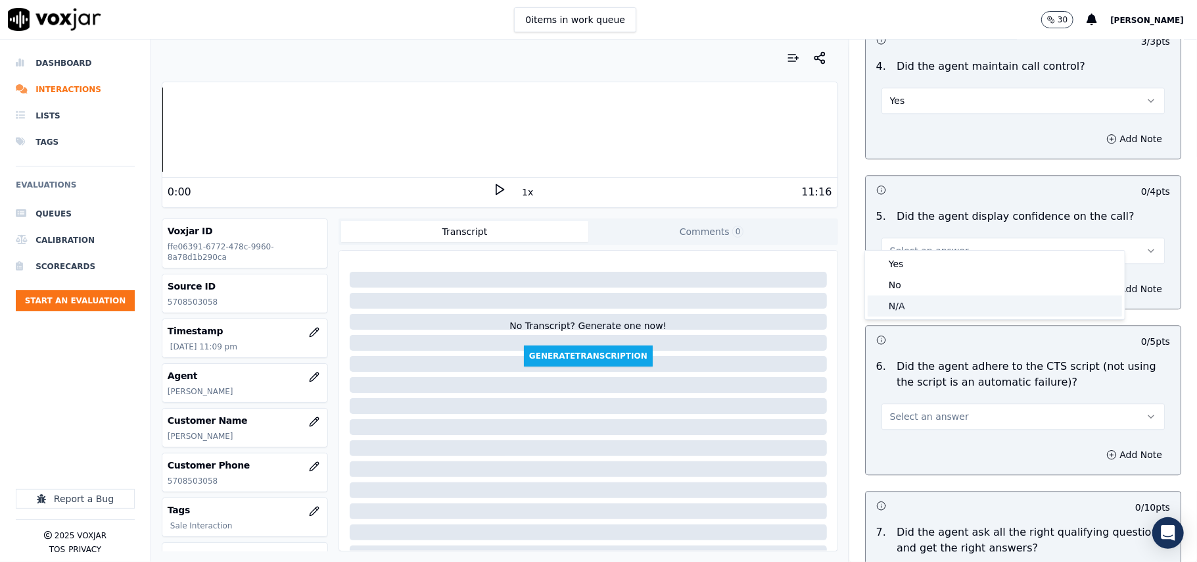
click at [916, 297] on div "N/A" at bounding box center [995, 305] width 254 height 21
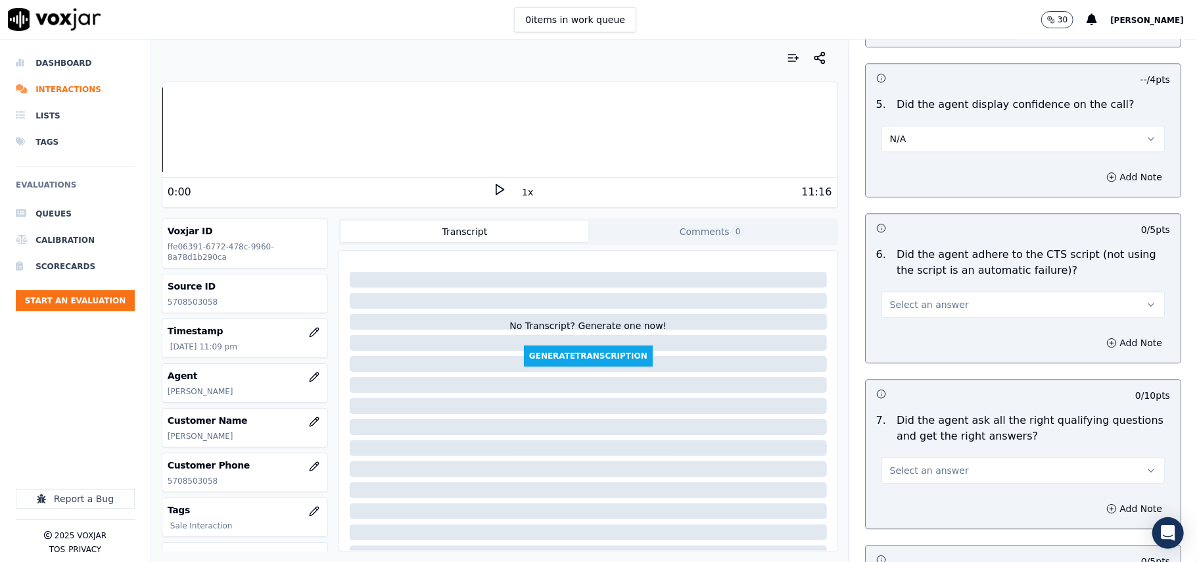
scroll to position [2536, 0]
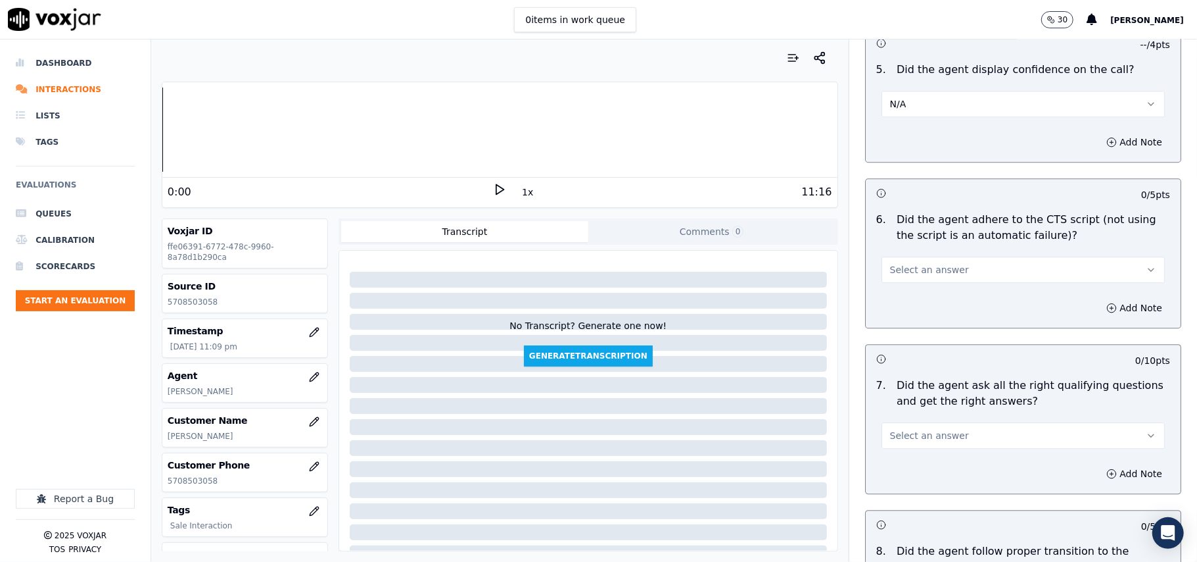
click at [906, 263] on span "Select an answer" at bounding box center [929, 269] width 79 height 13
click at [913, 319] on div "N/A" at bounding box center [995, 325] width 254 height 21
click at [892, 429] on button "Select an answer" at bounding box center [1023, 435] width 283 height 26
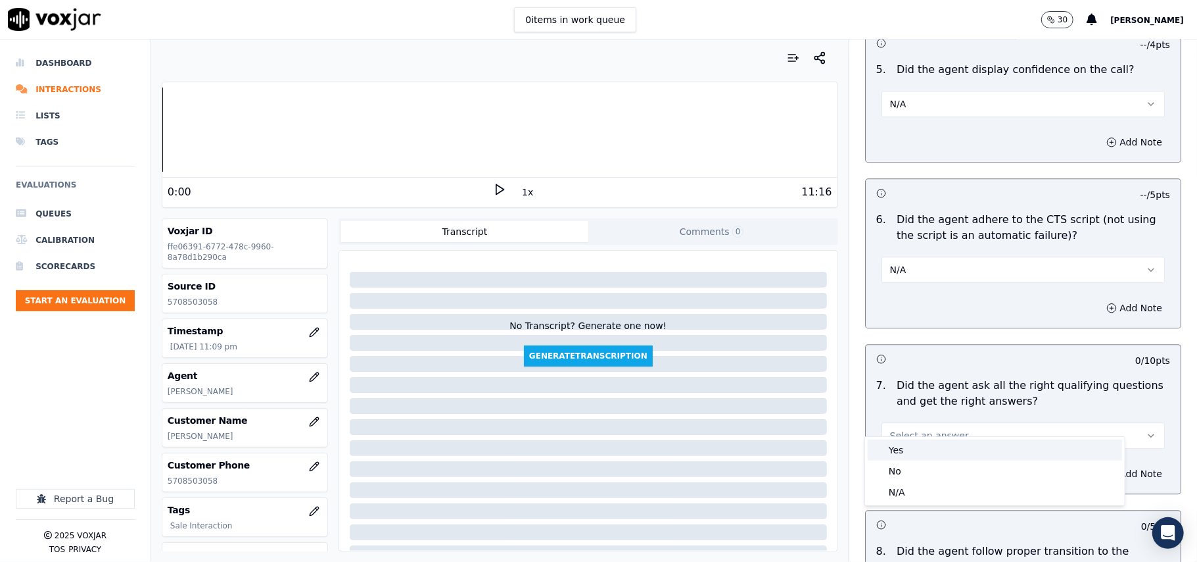
click at [887, 444] on div "Yes" at bounding box center [995, 449] width 254 height 21
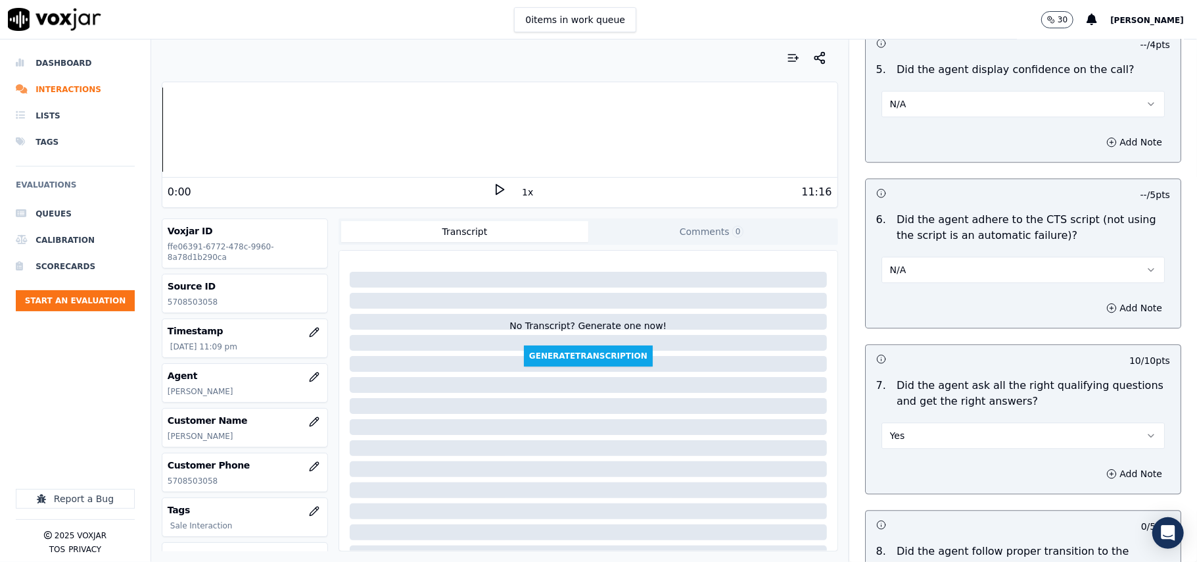
click at [932, 92] on button "N/A" at bounding box center [1023, 104] width 283 height 26
click at [922, 117] on div "Yes" at bounding box center [995, 117] width 254 height 21
click at [894, 259] on button "N/A" at bounding box center [1023, 269] width 283 height 26
click at [900, 287] on div "Yes" at bounding box center [995, 283] width 254 height 21
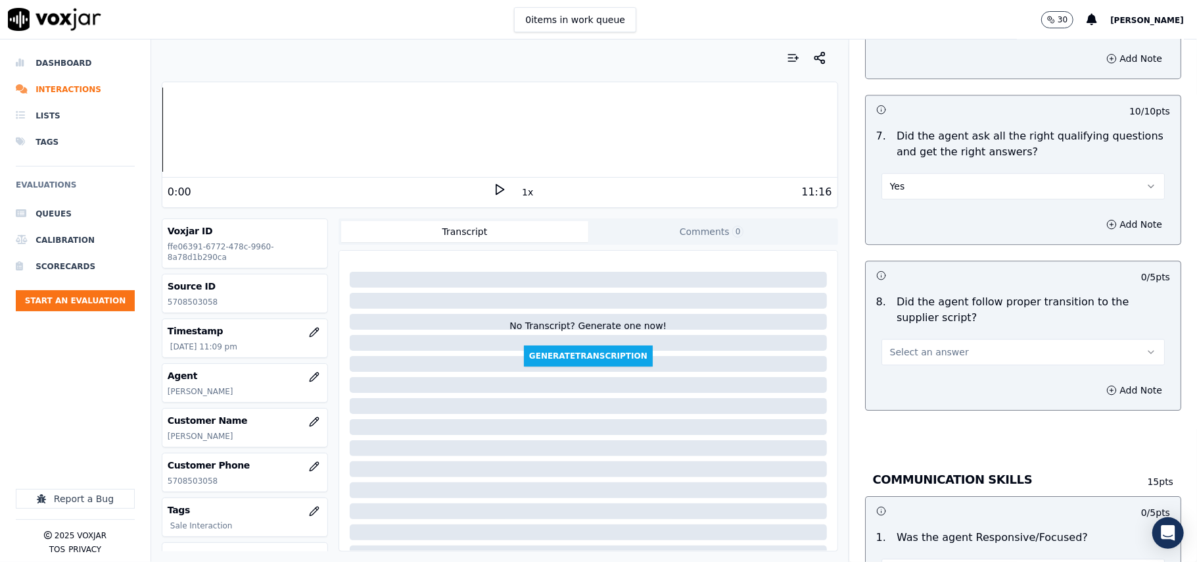
scroll to position [2828, 0]
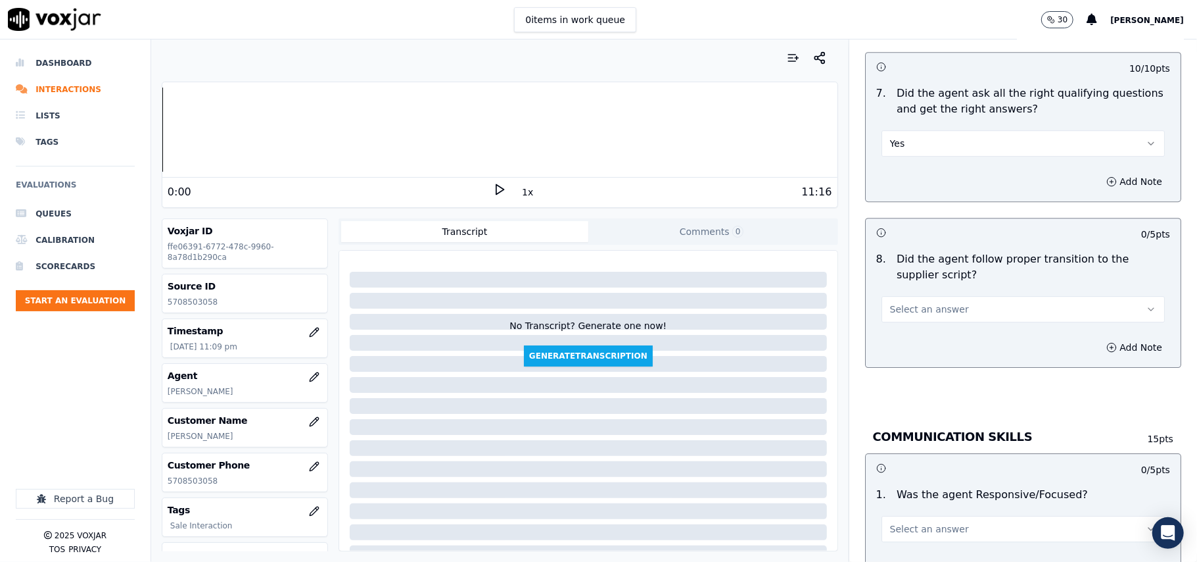
click at [897, 293] on div "Select an answer" at bounding box center [1023, 307] width 283 height 29
click at [894, 305] on button "Select an answer" at bounding box center [1023, 309] width 283 height 26
click at [892, 316] on div "Yes" at bounding box center [995, 324] width 254 height 21
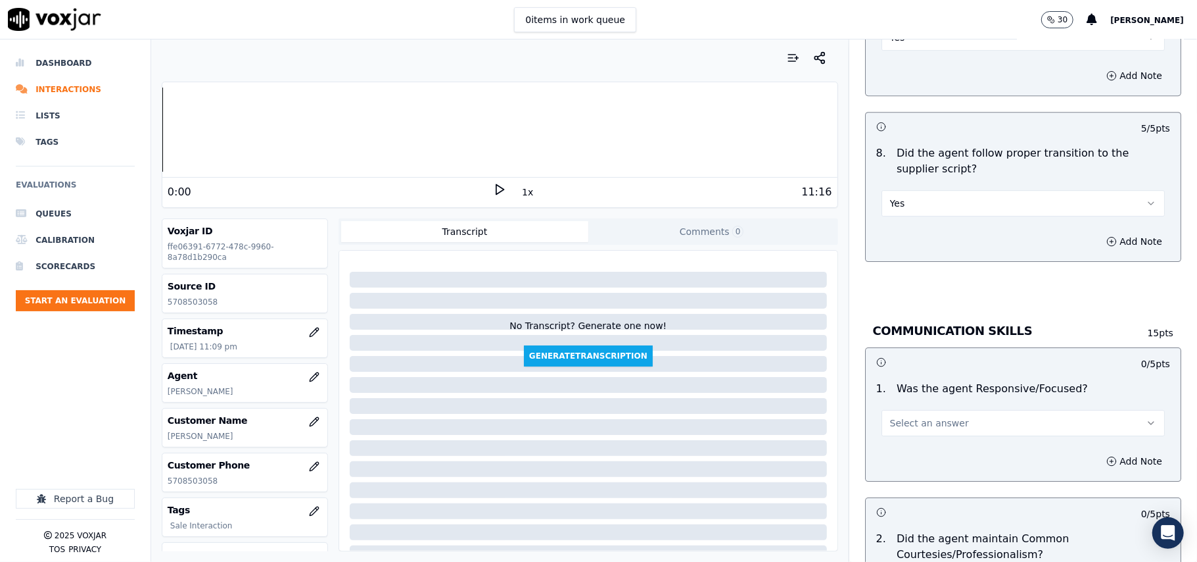
scroll to position [2975, 0]
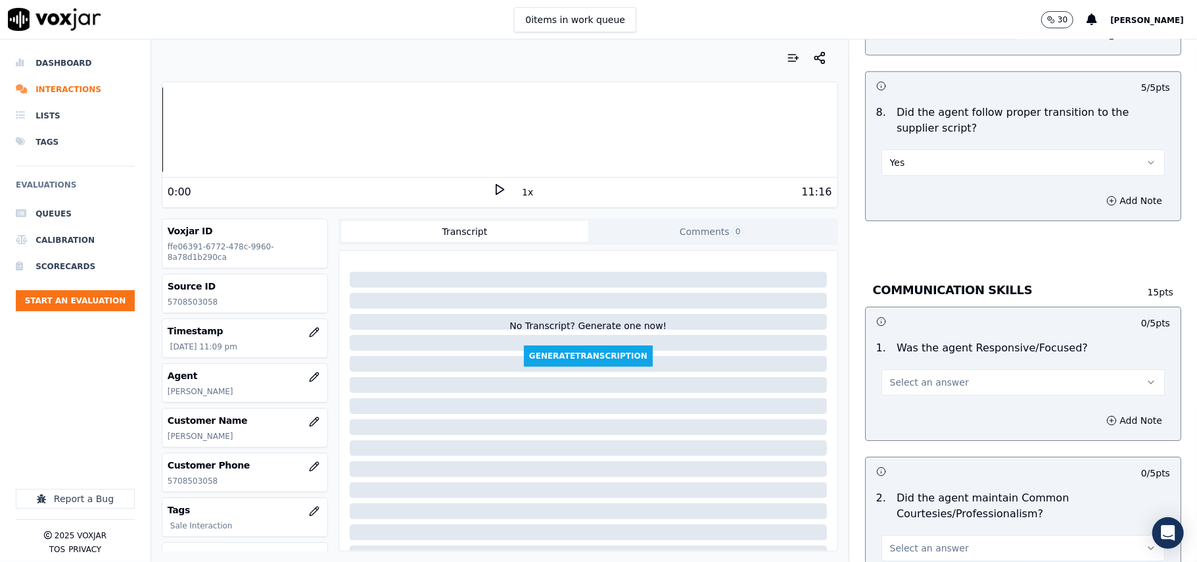
click at [882, 369] on button "Select an answer" at bounding box center [1023, 382] width 283 height 26
click at [884, 401] on div "Yes" at bounding box center [995, 397] width 254 height 21
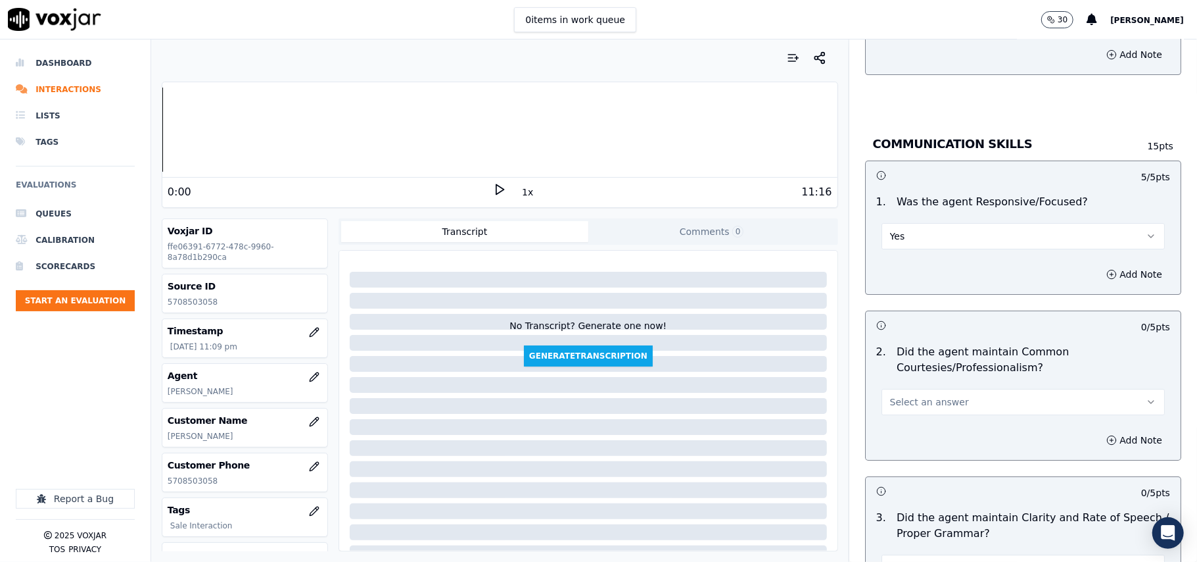
click at [885, 375] on div "Select an answer" at bounding box center [1023, 394] width 304 height 39
click at [890, 395] on span "Select an answer" at bounding box center [929, 401] width 79 height 13
click at [890, 414] on div "Yes" at bounding box center [995, 417] width 254 height 21
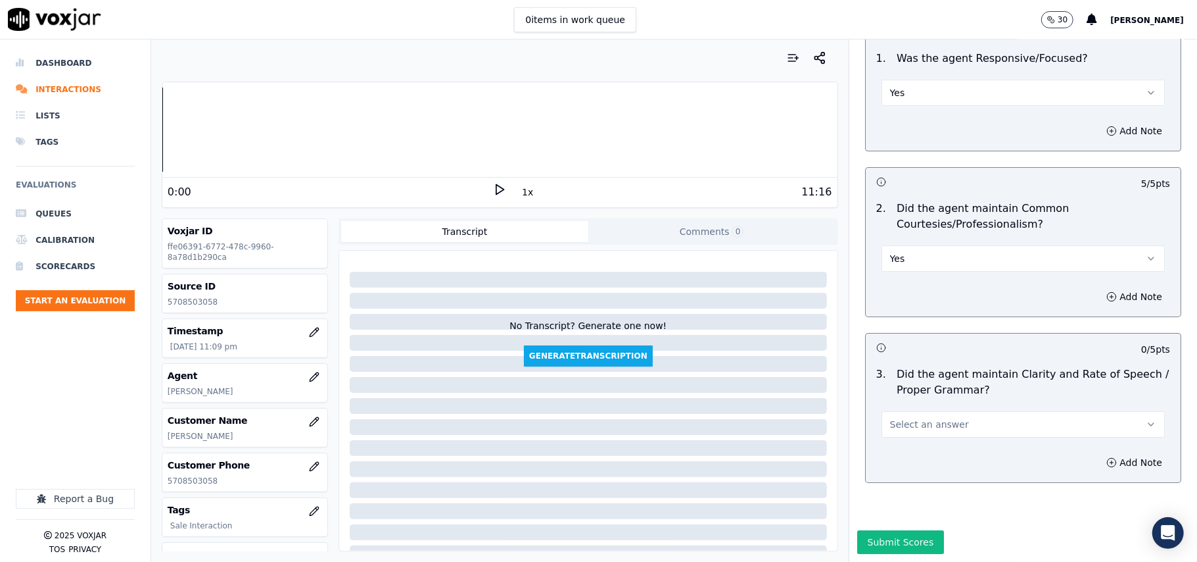
scroll to position [3290, 0]
click at [890, 418] on span "Select an answer" at bounding box center [929, 424] width 79 height 13
click at [888, 408] on div "Yes" at bounding box center [995, 414] width 254 height 21
click at [890, 530] on button "Submit Scores" at bounding box center [900, 542] width 87 height 24
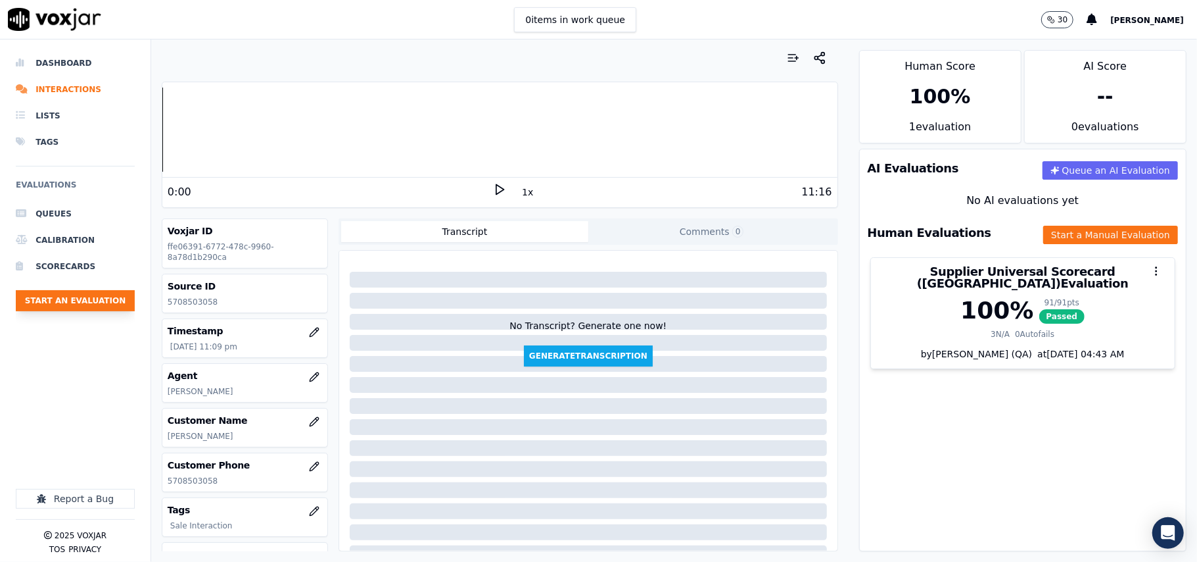
click at [60, 295] on button "Start an Evaluation" at bounding box center [75, 300] width 119 height 21
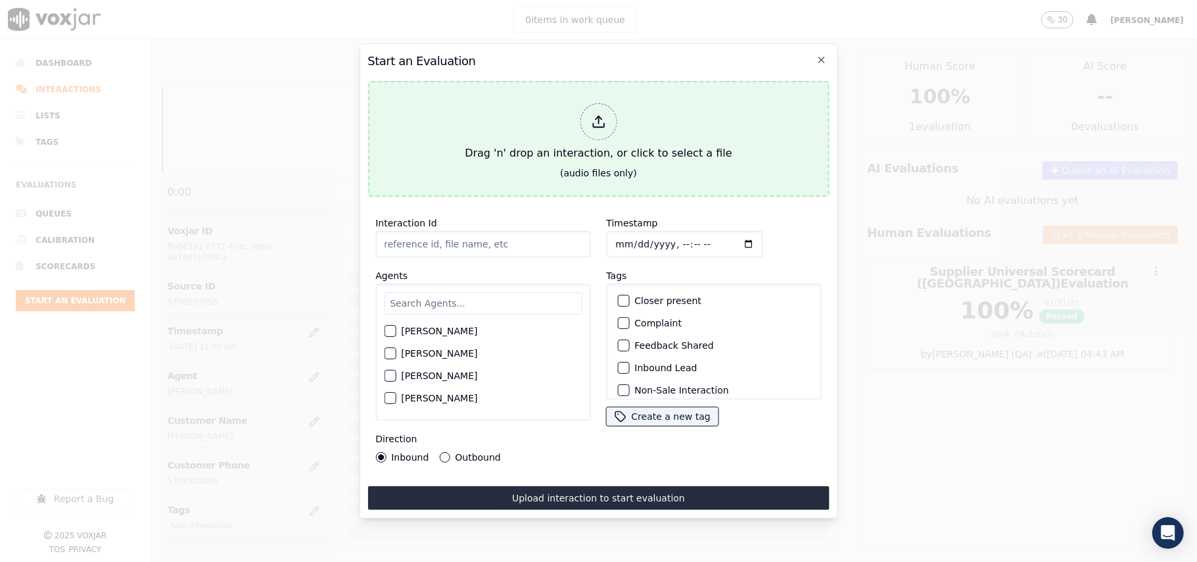
click at [530, 104] on div "Drag 'n' drop an interaction, or click to select a file" at bounding box center [598, 132] width 277 height 68
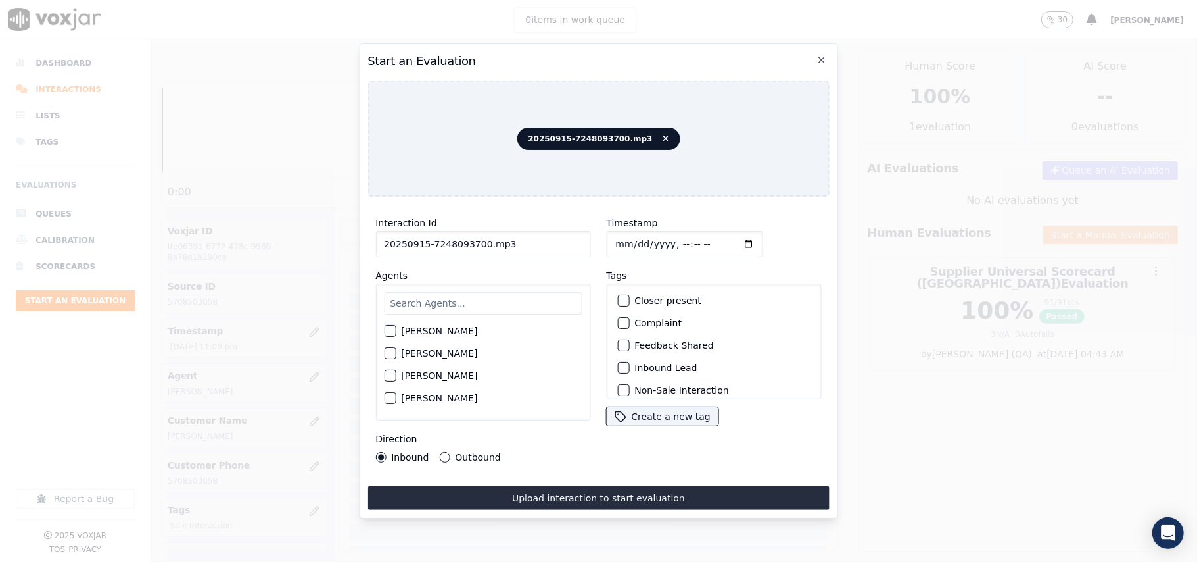
click at [412, 231] on input "20250915-7248093700.mp3" at bounding box center [482, 244] width 215 height 26
paste input "7248093700"
type input "7248093700"
click at [629, 240] on input "Timestamp" at bounding box center [684, 244] width 156 height 26
type input "2025-09-15T23:13"
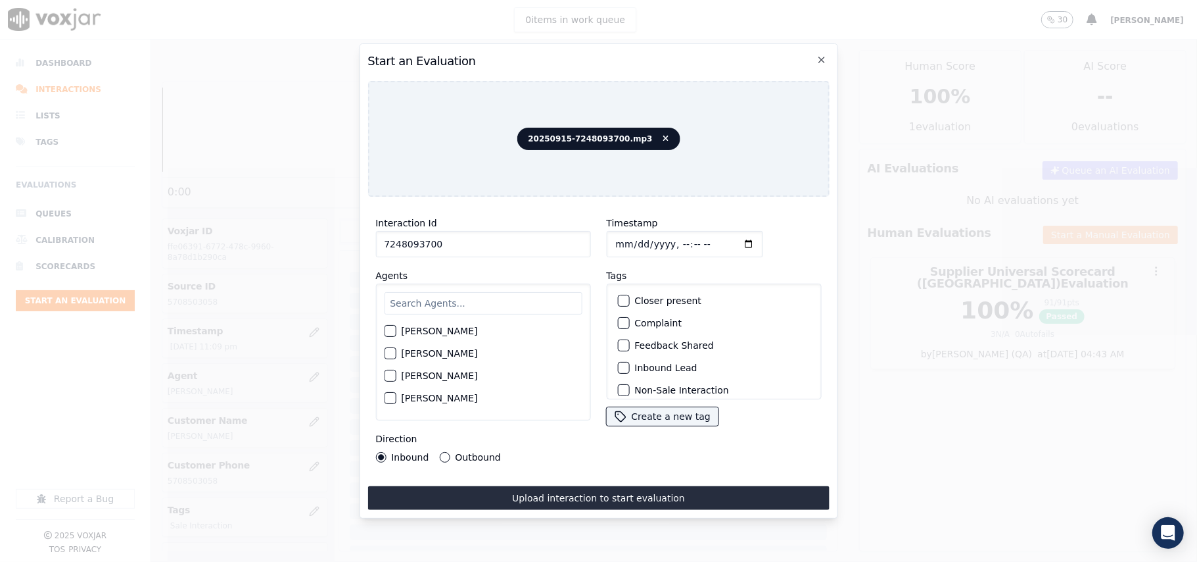
click at [471, 300] on input "text" at bounding box center [483, 303] width 198 height 22
type input "Carol"
click at [476, 333] on label "CAROLINE JARAMILLO" at bounding box center [439, 334] width 76 height 9
click at [396, 333] on button "CAROLINE JARAMILLO" at bounding box center [390, 335] width 12 height 12
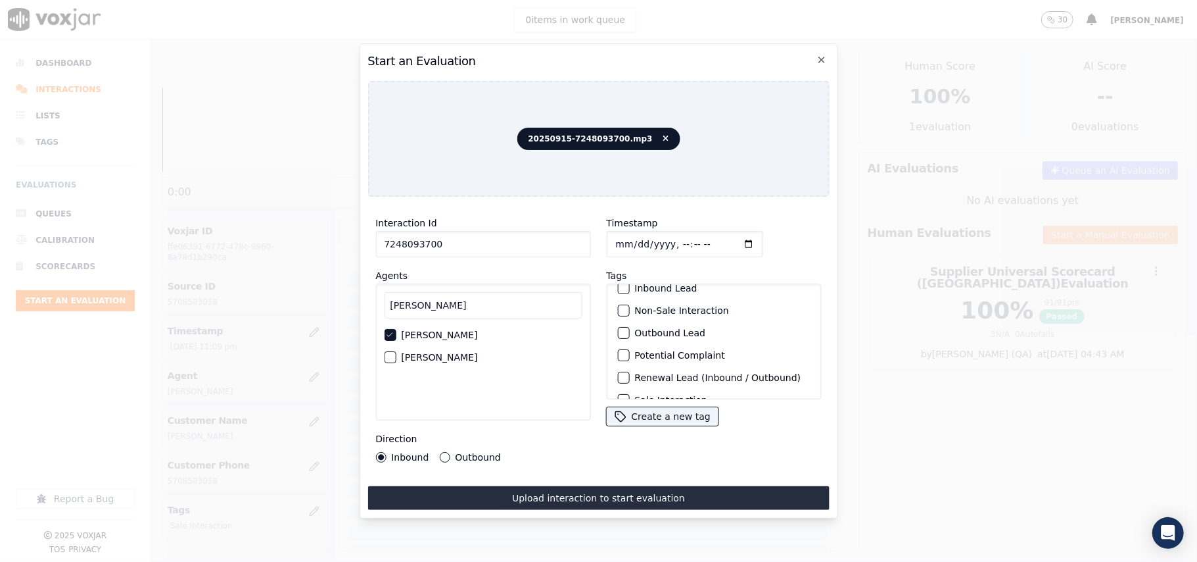
scroll to position [114, 0]
click at [635, 377] on label "Sale Interaction" at bounding box center [671, 381] width 72 height 9
click at [629, 376] on button "Sale Interaction" at bounding box center [623, 382] width 12 height 12
click at [480, 452] on label "Outbound" at bounding box center [477, 456] width 45 height 9
click at [450, 452] on button "Outbound" at bounding box center [444, 457] width 11 height 11
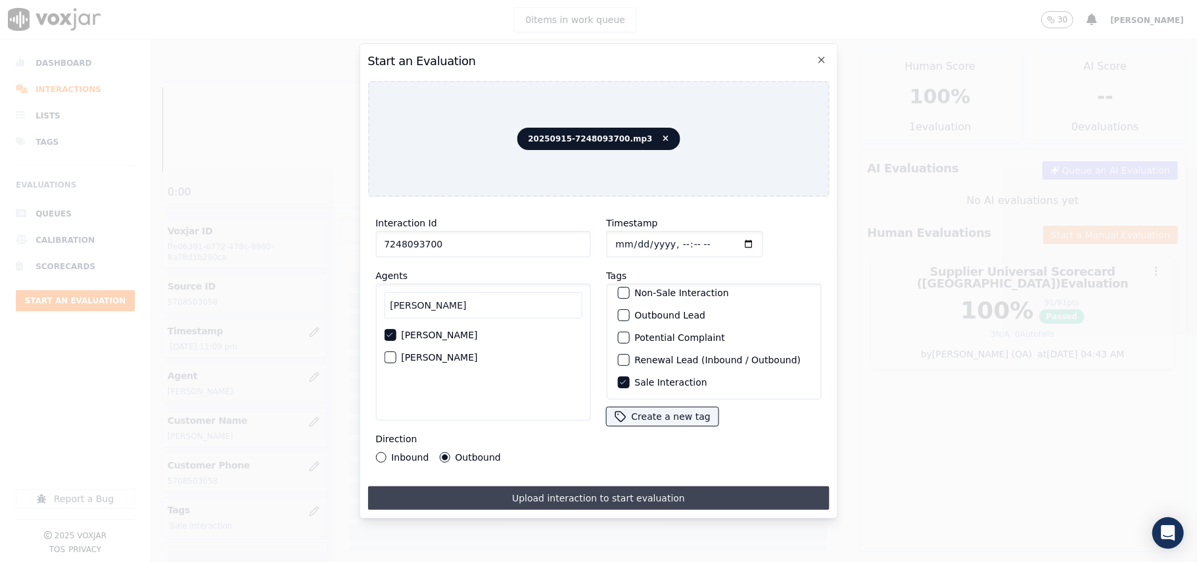
click at [501, 486] on button "Upload interaction to start evaluation" at bounding box center [599, 498] width 462 height 24
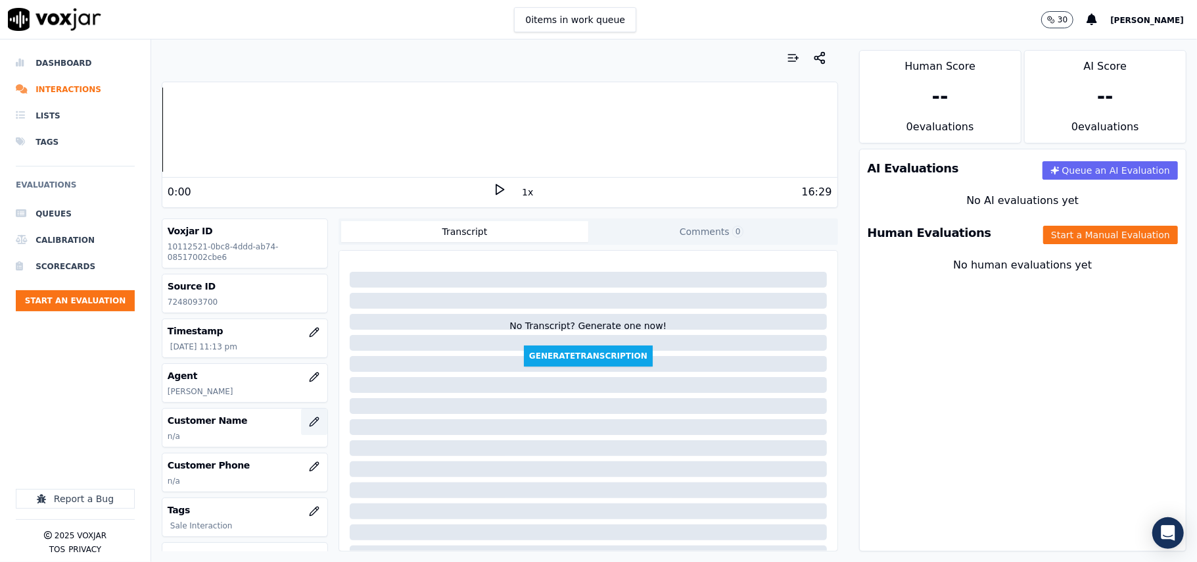
click at [309, 427] on icon "button" at bounding box center [314, 421] width 11 height 11
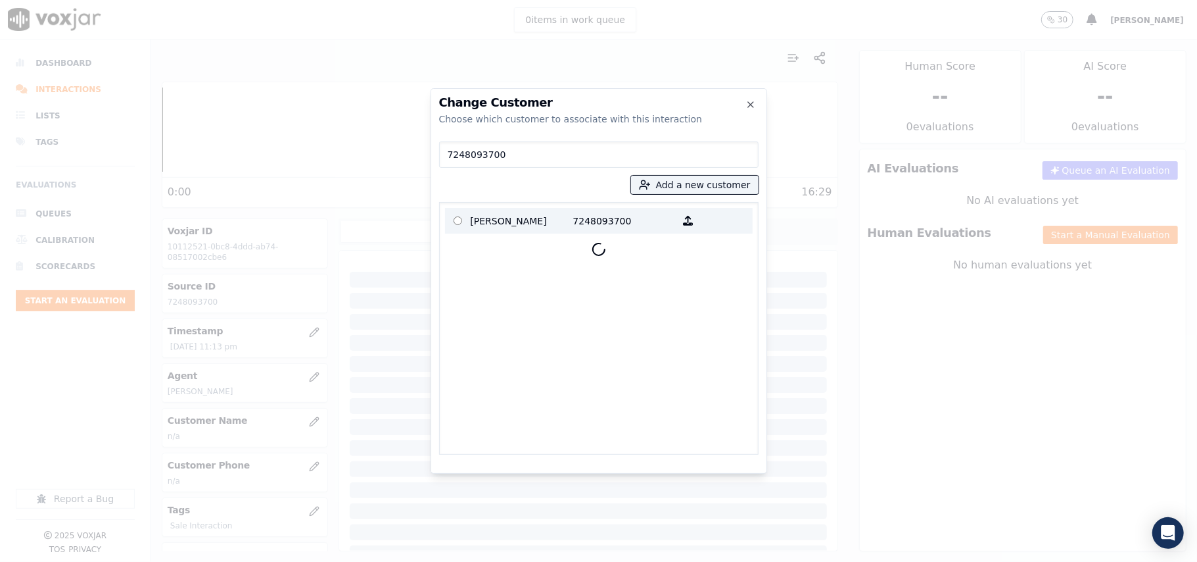
type input "7248093700"
click at [529, 224] on p "GENE SHELLER" at bounding box center [522, 220] width 103 height 20
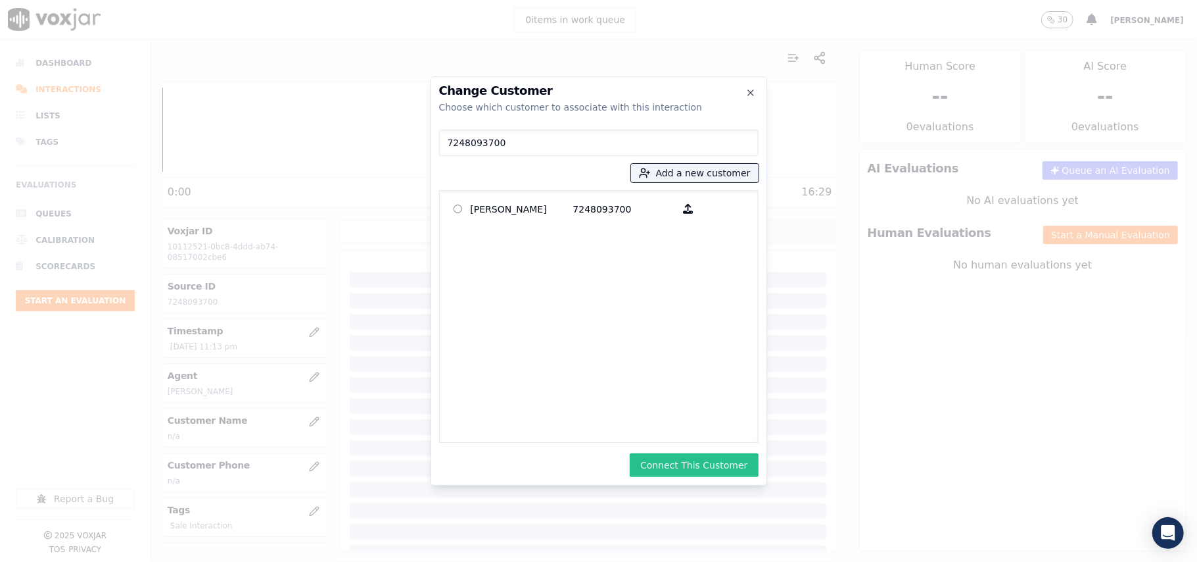
click at [733, 466] on button "Connect This Customer" at bounding box center [694, 465] width 128 height 24
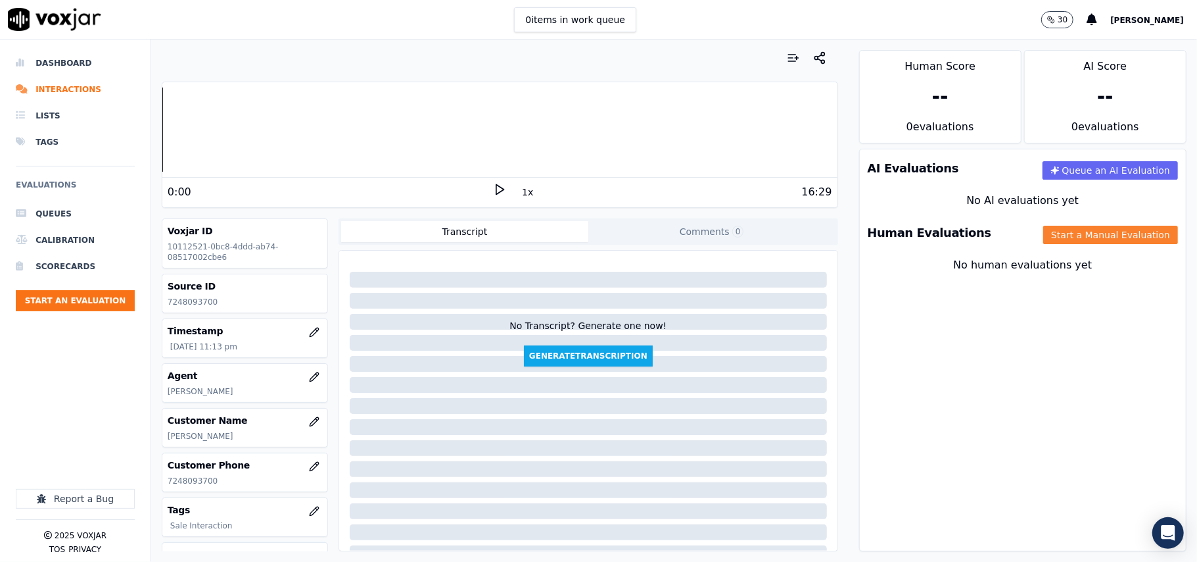
click at [1053, 230] on button "Start a Manual Evaluation" at bounding box center [1111, 235] width 135 height 18
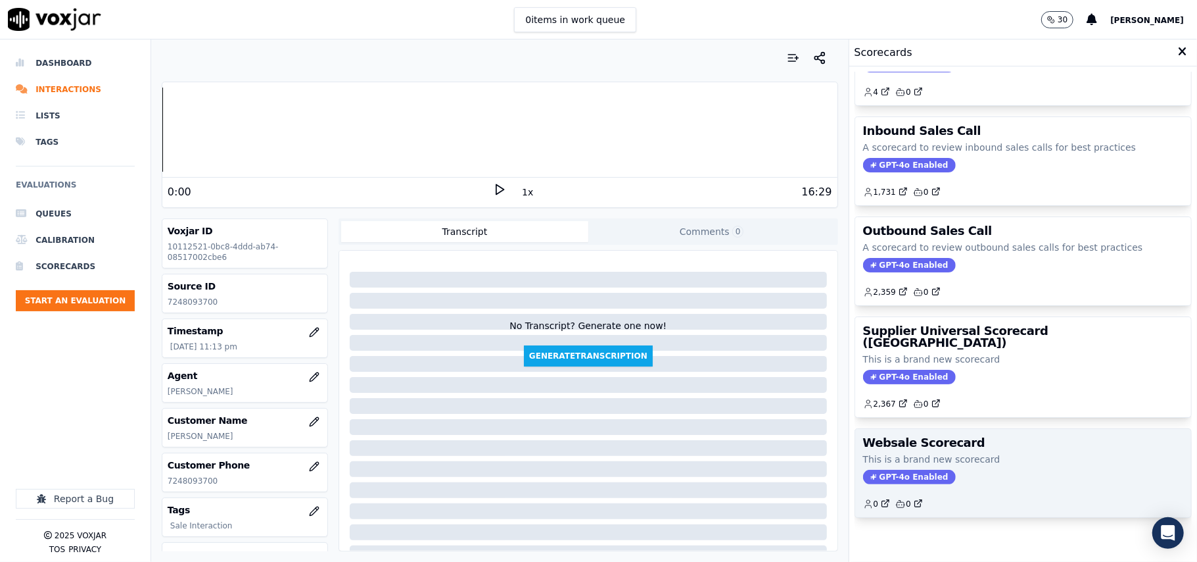
scroll to position [101, 0]
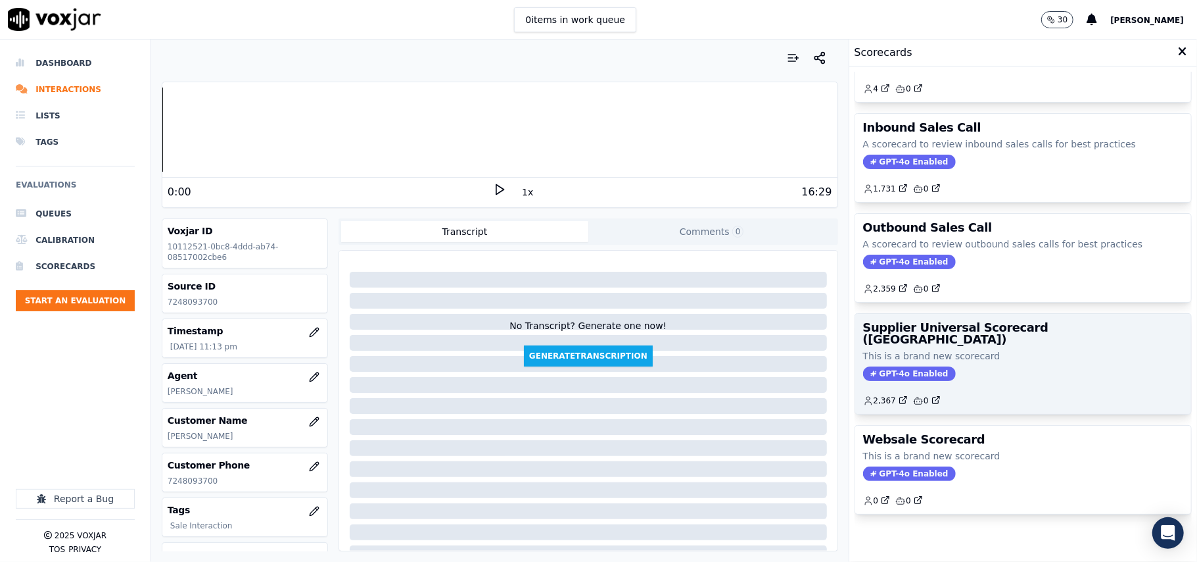
click at [984, 385] on div "2,367 0" at bounding box center [1023, 395] width 320 height 21
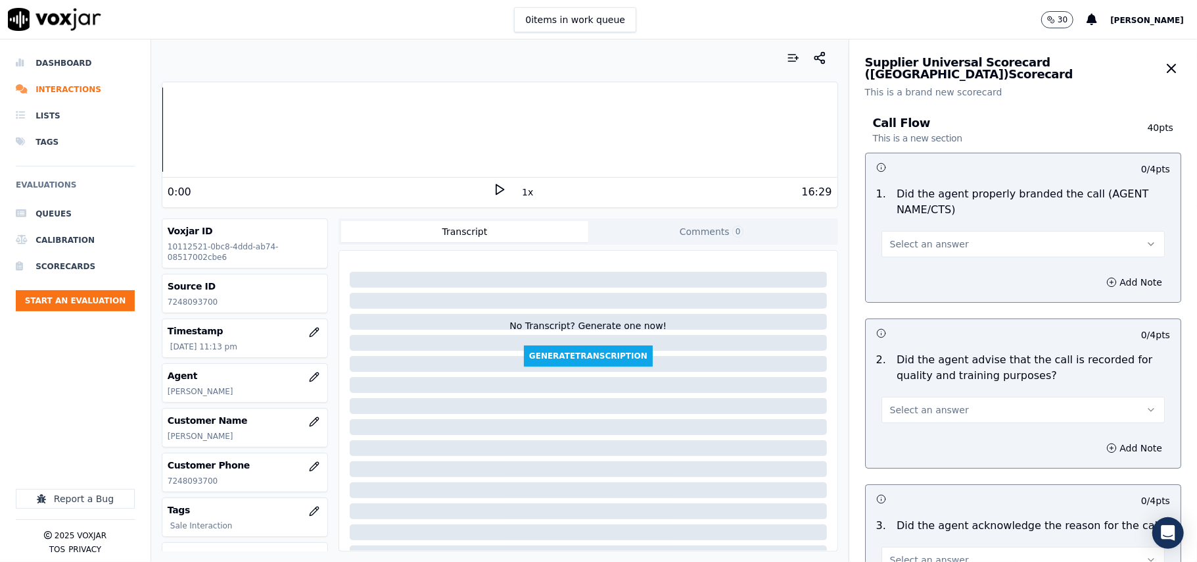
click at [932, 245] on span "Select an answer" at bounding box center [929, 243] width 79 height 13
click at [877, 275] on span at bounding box center [877, 274] width 9 height 9
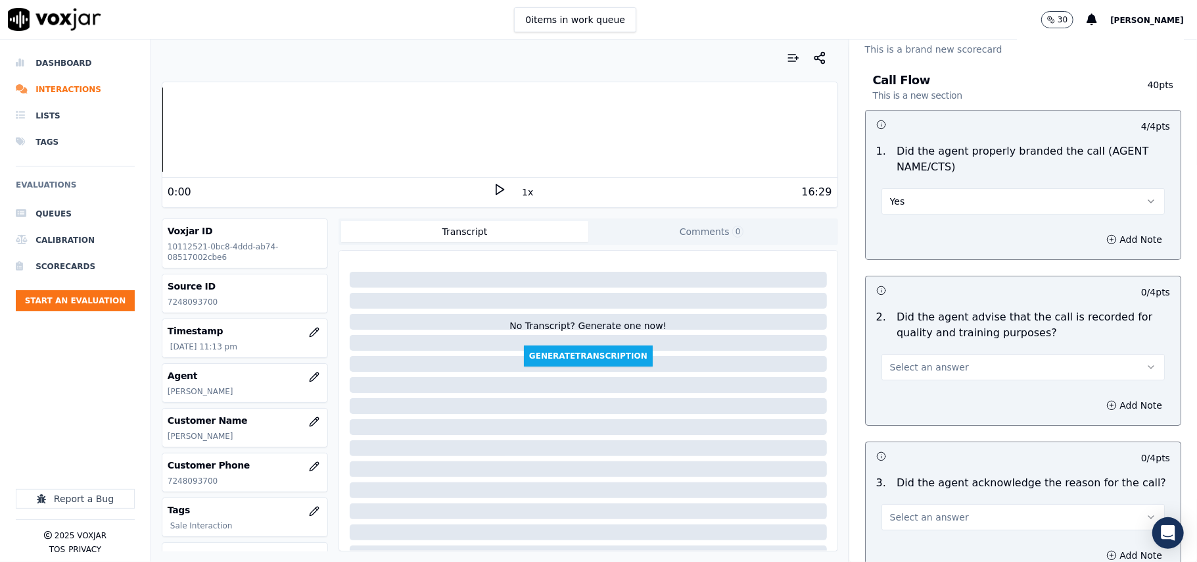
scroll to position [146, 0]
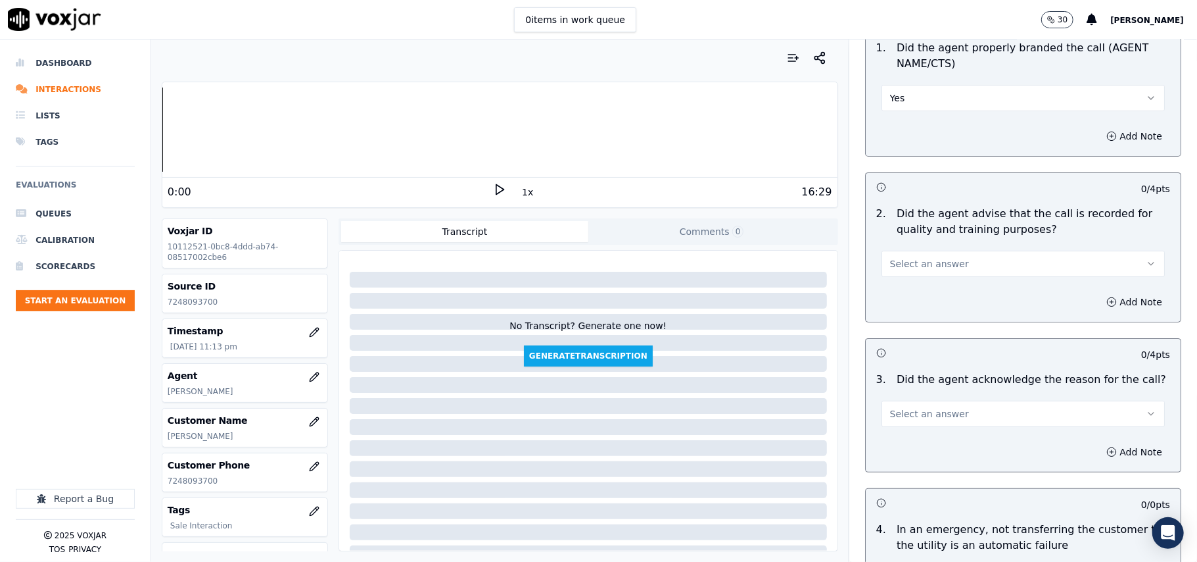
click at [892, 253] on button "Select an answer" at bounding box center [1023, 264] width 283 height 26
click at [900, 287] on div "Yes" at bounding box center [995, 293] width 254 height 21
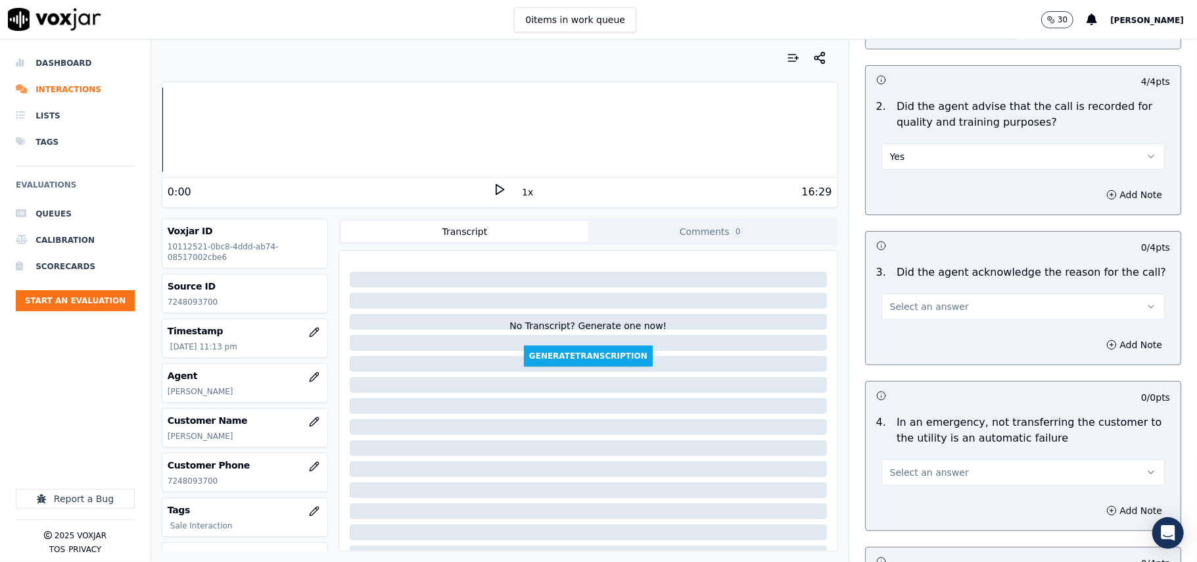
scroll to position [292, 0]
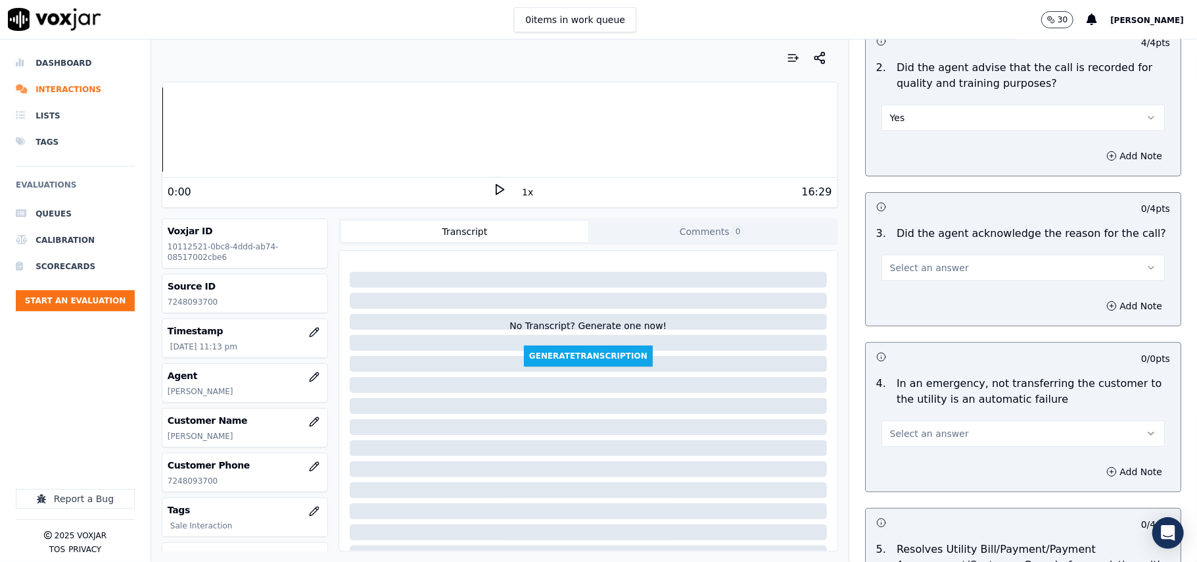
click at [906, 274] on span "Select an answer" at bounding box center [929, 267] width 79 height 13
click at [892, 302] on div "Yes" at bounding box center [995, 298] width 254 height 21
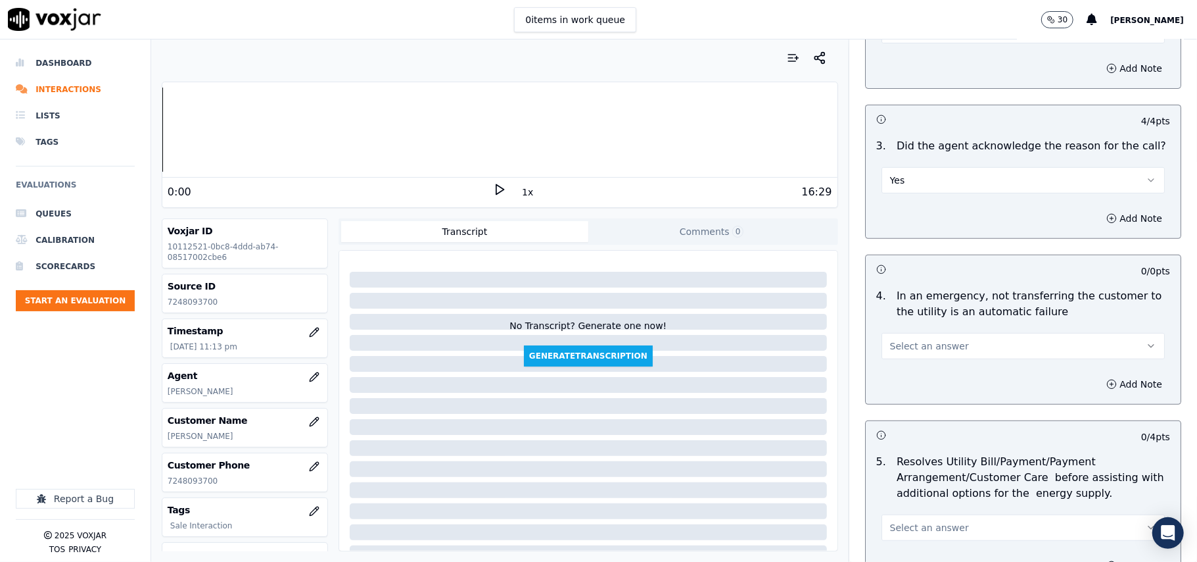
scroll to position [438, 0]
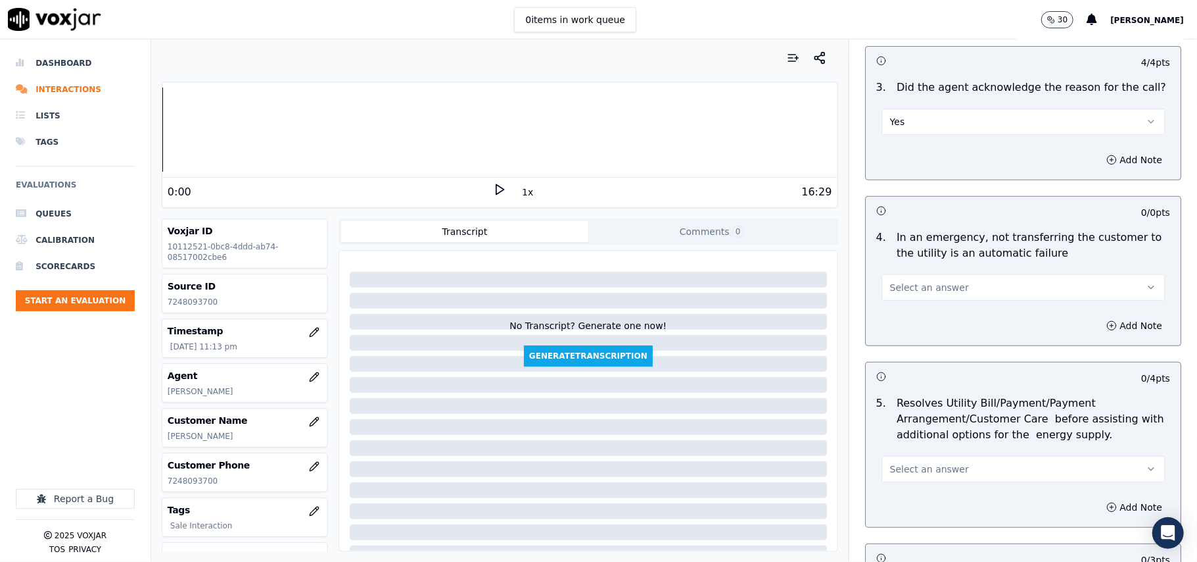
click at [884, 305] on div "4 . In an emergency, not transferring the customer to the utility is an automat…" at bounding box center [1023, 265] width 315 height 82
drag, startPoint x: 905, startPoint y: 281, endPoint x: 901, endPoint y: 296, distance: 15.0
click at [905, 287] on span "Select an answer" at bounding box center [929, 287] width 79 height 13
click at [897, 371] on div "N/A" at bounding box center [995, 360] width 254 height 21
click at [896, 362] on div "4 / 4 pts 1 . Did the agent properly branded the call (AGENT NAME/CTS) Yes Add …" at bounding box center [1023, 535] width 316 height 1641
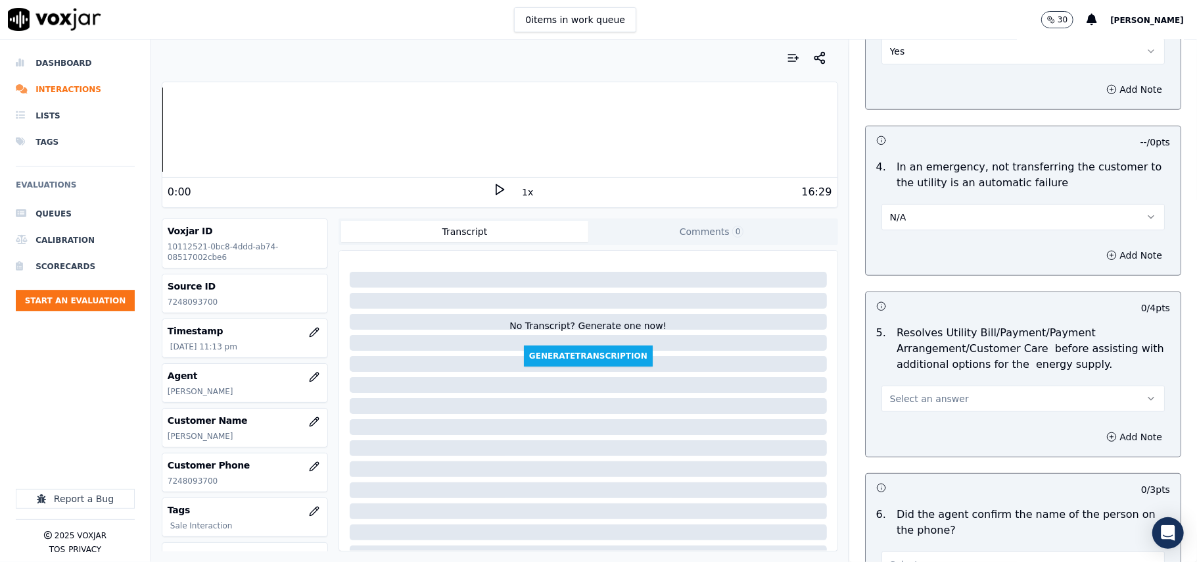
scroll to position [730, 0]
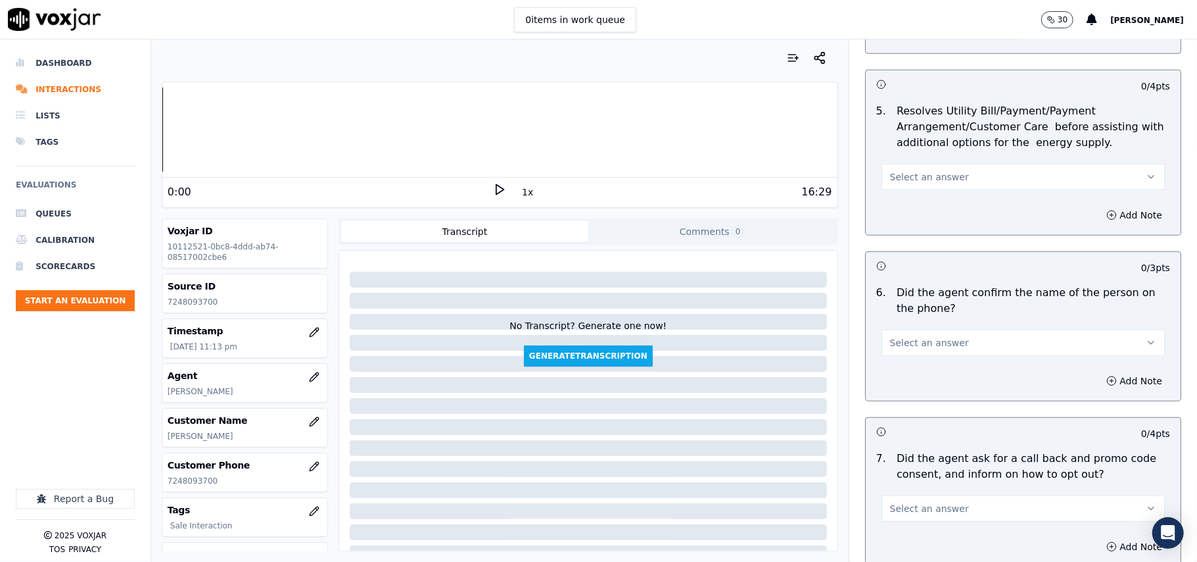
click at [896, 178] on span "Select an answer" at bounding box center [929, 176] width 79 height 13
click at [903, 242] on div "N/A" at bounding box center [995, 250] width 254 height 21
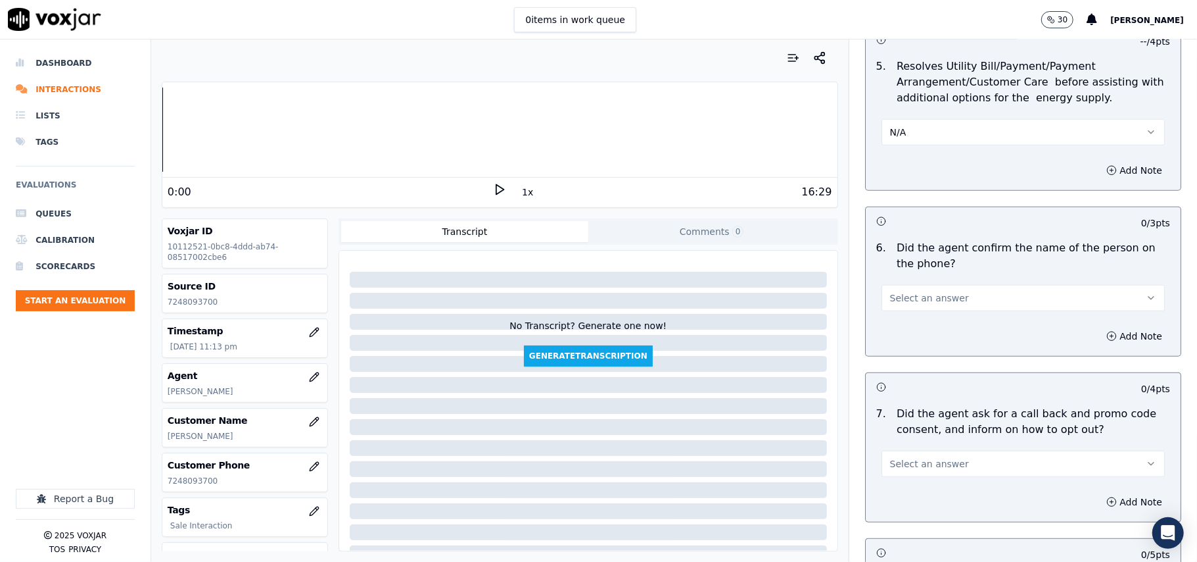
scroll to position [877, 0]
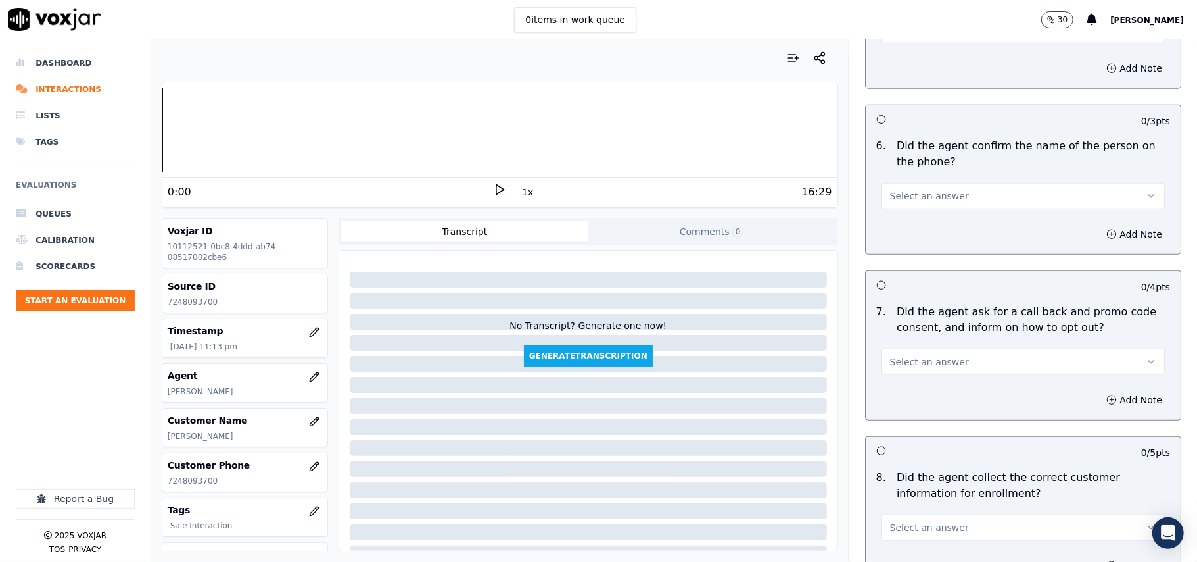
click at [882, 187] on button "Select an answer" at bounding box center [1023, 196] width 283 height 26
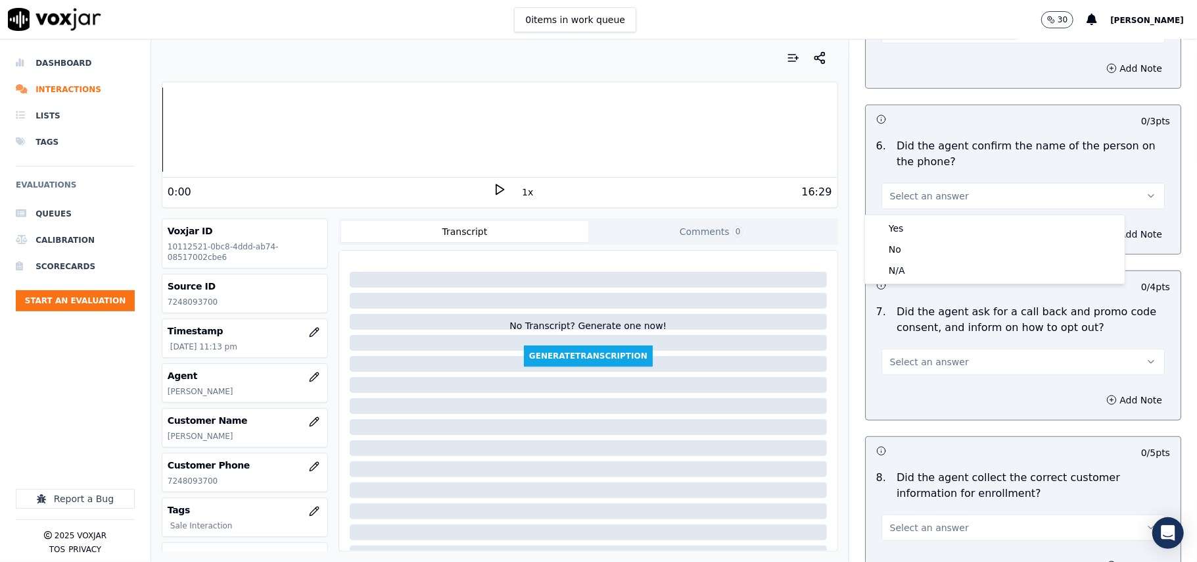
click at [890, 220] on div "Yes" at bounding box center [995, 228] width 254 height 21
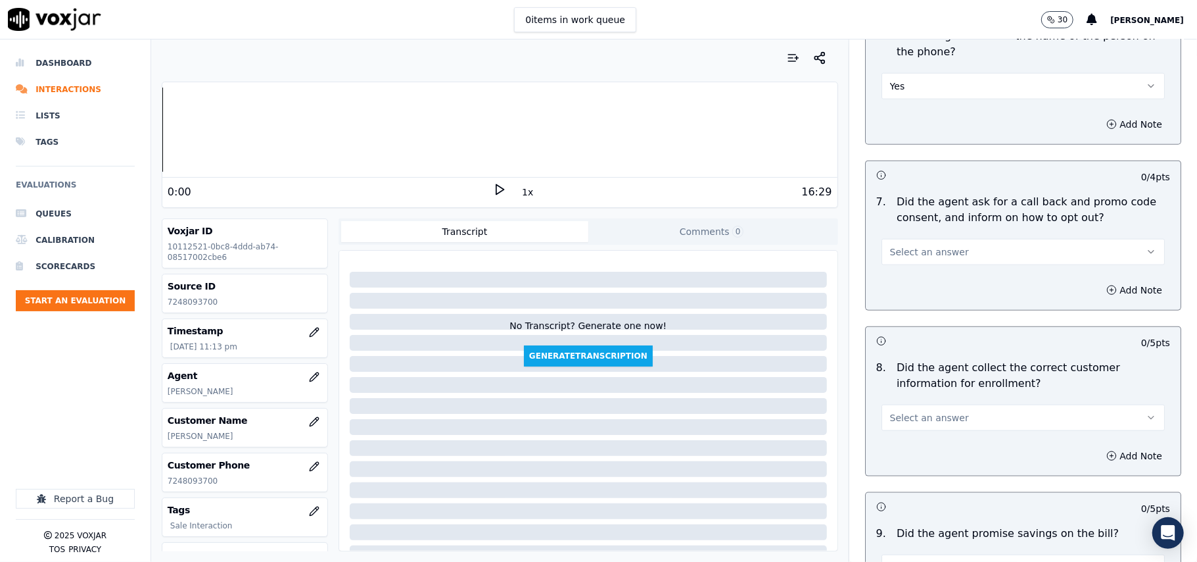
scroll to position [1023, 0]
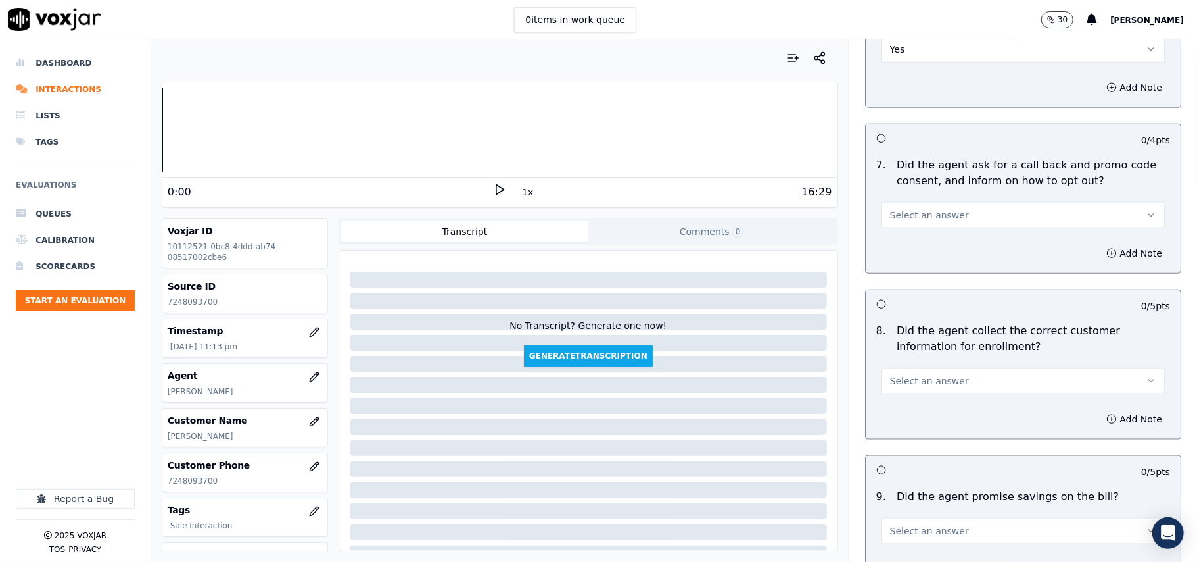
click at [900, 227] on button "Select an answer" at bounding box center [1023, 215] width 283 height 26
click at [900, 256] on div "Yes" at bounding box center [995, 247] width 254 height 21
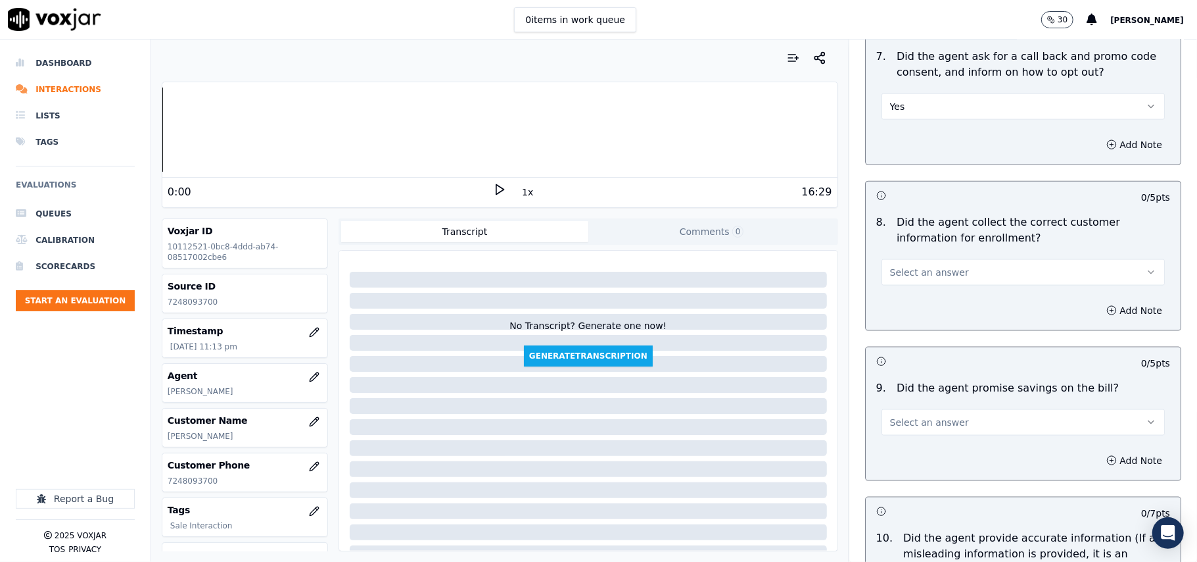
scroll to position [1315, 0]
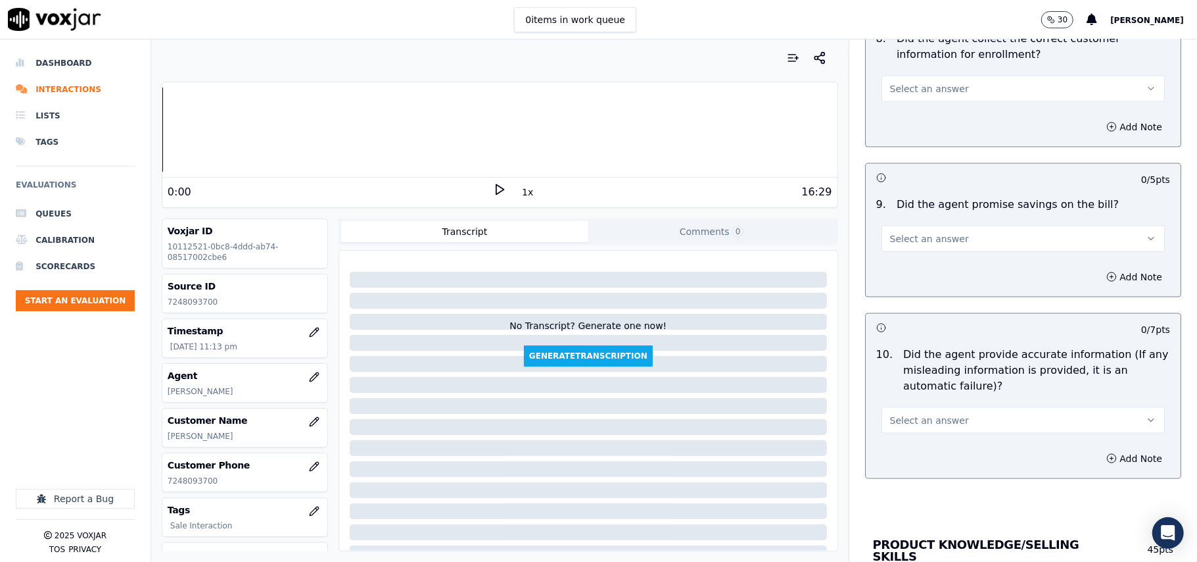
click at [907, 113] on div "Add Note" at bounding box center [1023, 126] width 315 height 39
click at [905, 101] on button "Select an answer" at bounding box center [1023, 89] width 283 height 26
click at [905, 116] on div "Yes" at bounding box center [995, 121] width 254 height 21
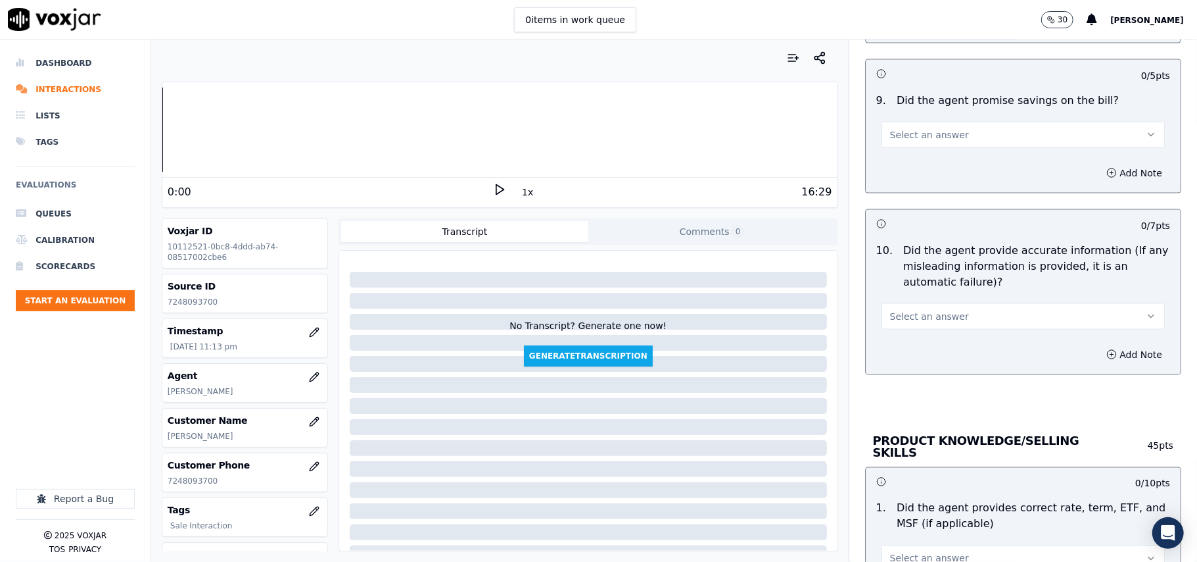
scroll to position [1461, 0]
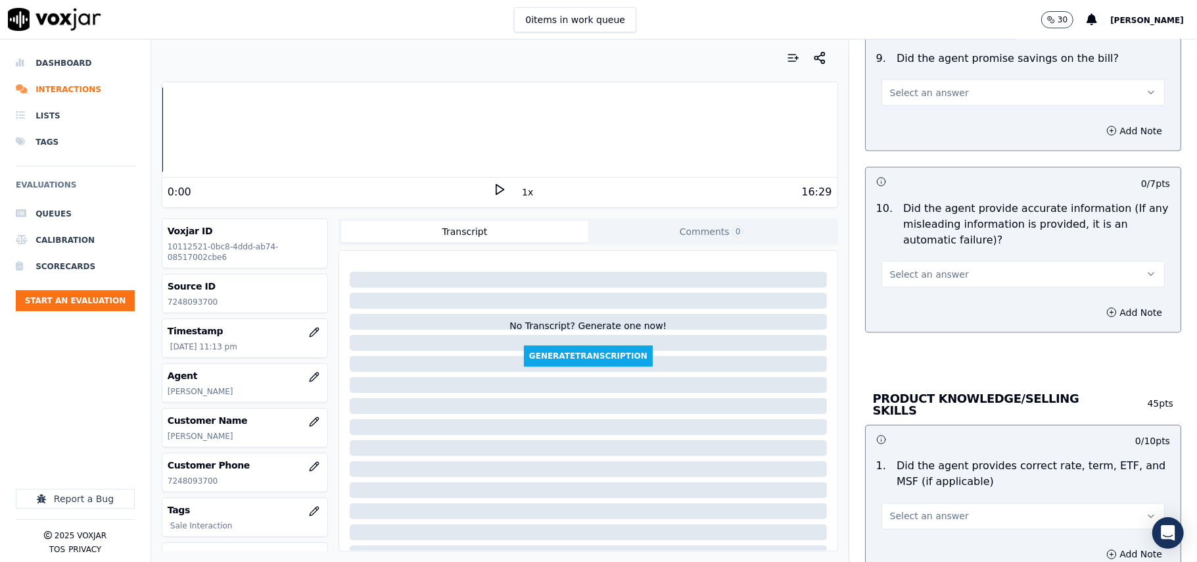
click at [898, 99] on span "Select an answer" at bounding box center [929, 92] width 79 height 13
click at [916, 164] on div "N/A" at bounding box center [995, 167] width 254 height 21
click at [903, 276] on span "Select an answer" at bounding box center [929, 274] width 79 height 13
click at [901, 308] on div "Yes" at bounding box center [995, 307] width 254 height 21
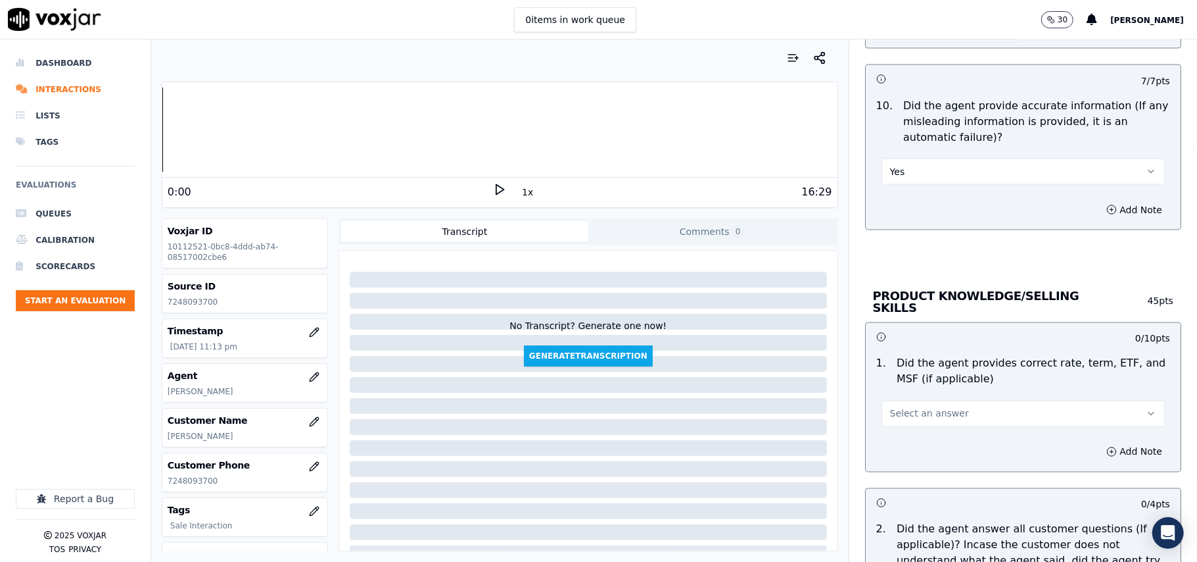
scroll to position [1607, 0]
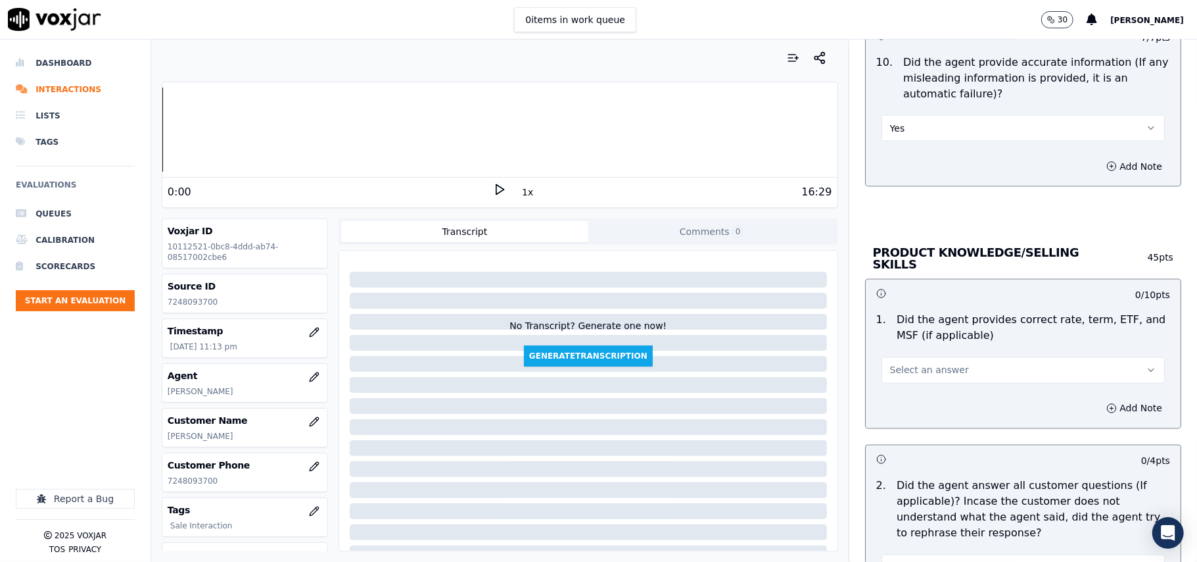
click at [902, 367] on span "Select an answer" at bounding box center [929, 370] width 79 height 13
click at [905, 400] on div "Yes" at bounding box center [995, 397] width 254 height 21
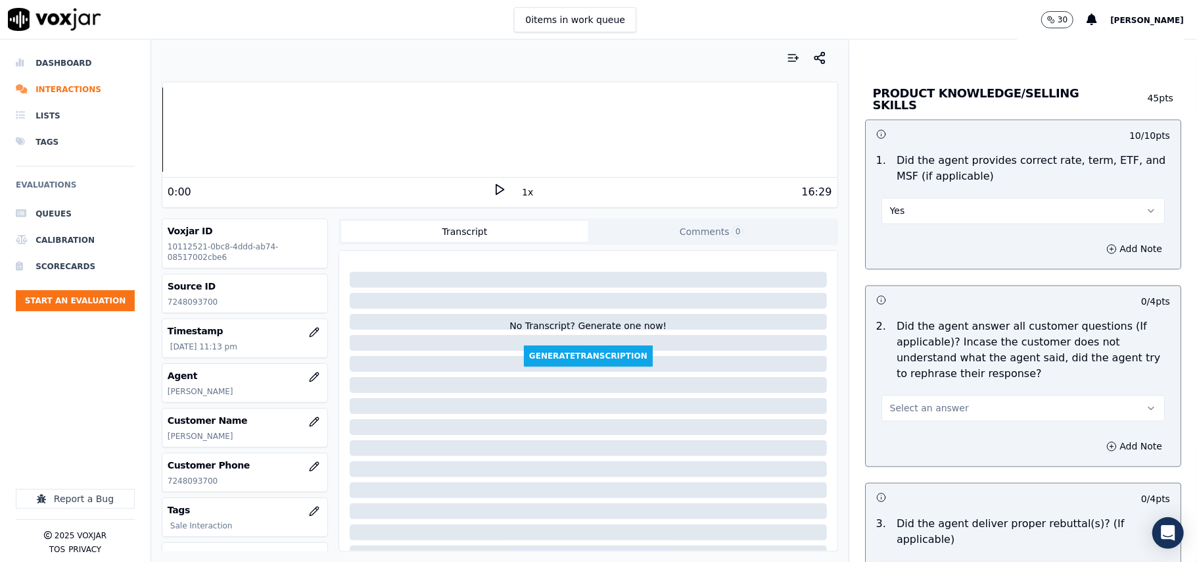
scroll to position [1900, 0]
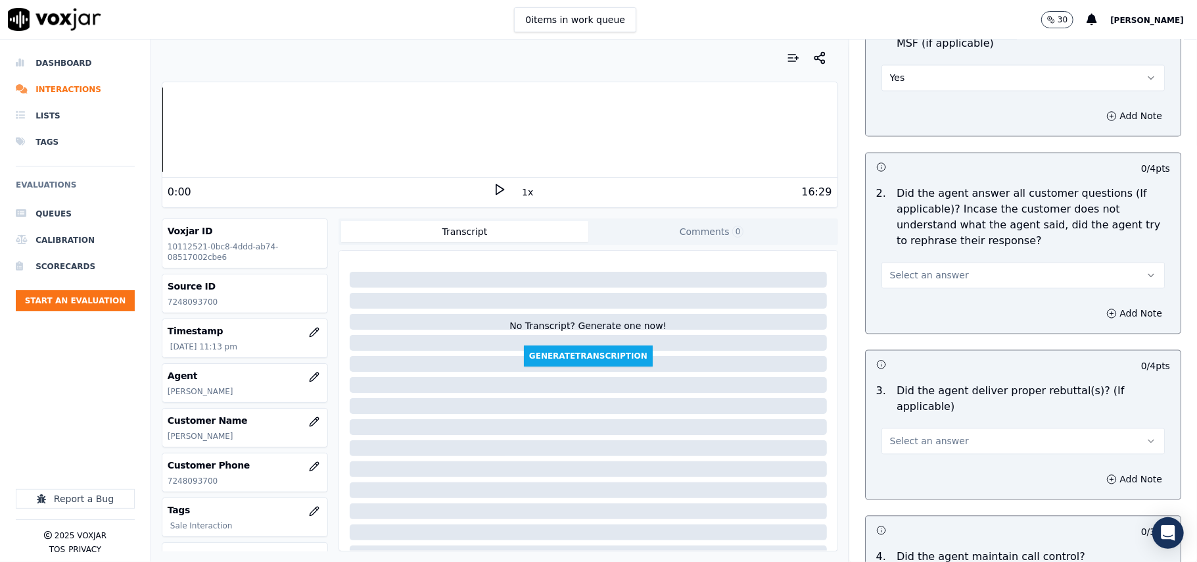
click at [917, 264] on button "Select an answer" at bounding box center [1023, 275] width 283 height 26
click at [915, 306] on div "Yes" at bounding box center [995, 303] width 254 height 21
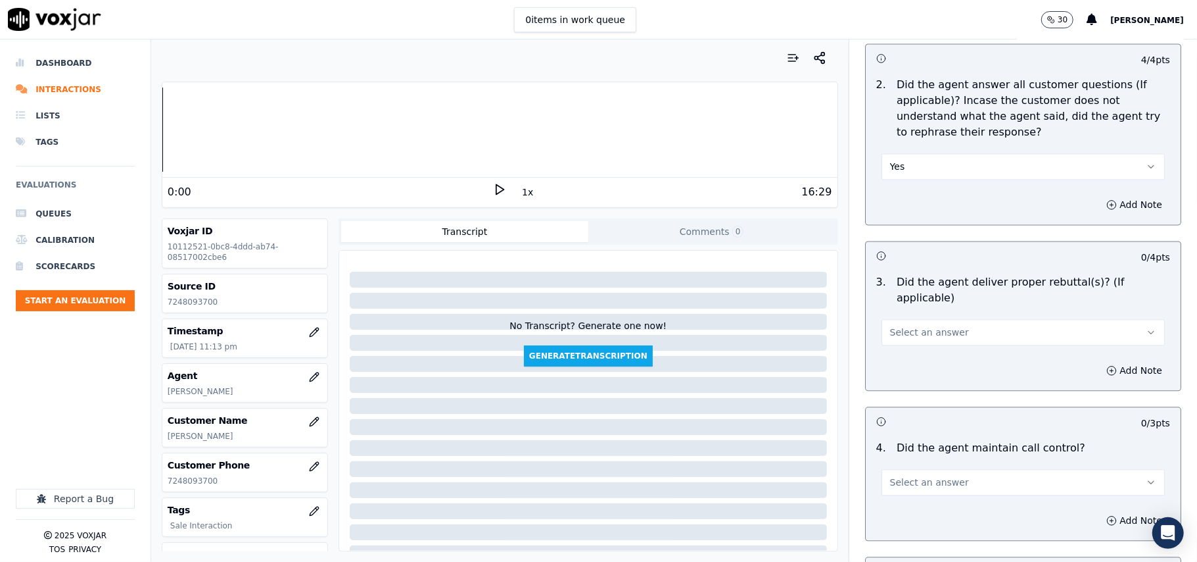
scroll to position [2045, 0]
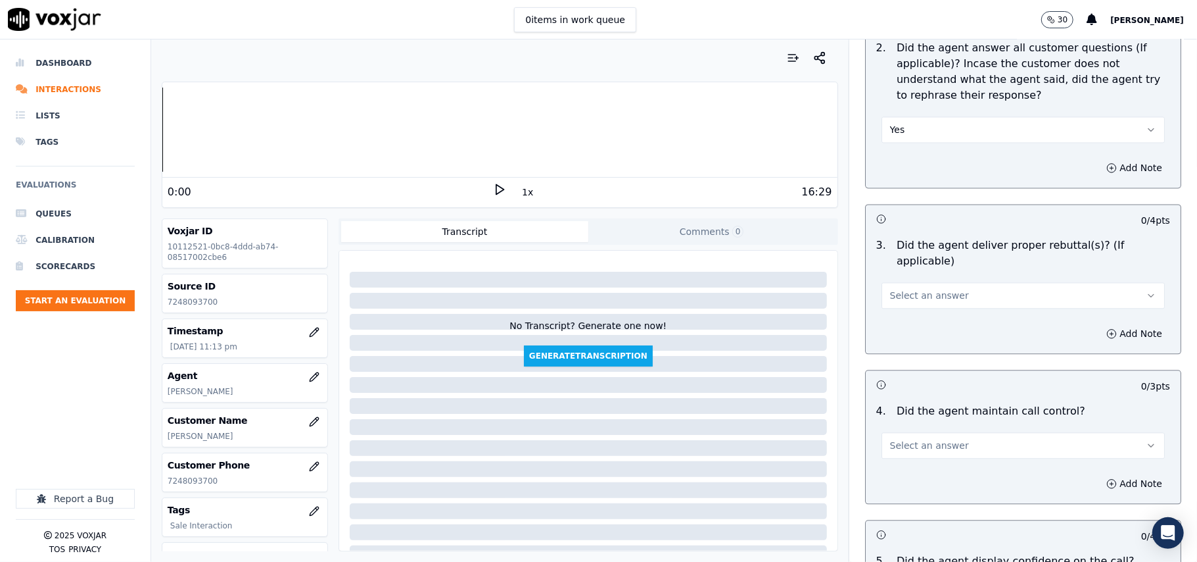
click at [911, 285] on button "Select an answer" at bounding box center [1023, 295] width 283 height 26
click at [906, 305] on div "Yes" at bounding box center [995, 307] width 254 height 21
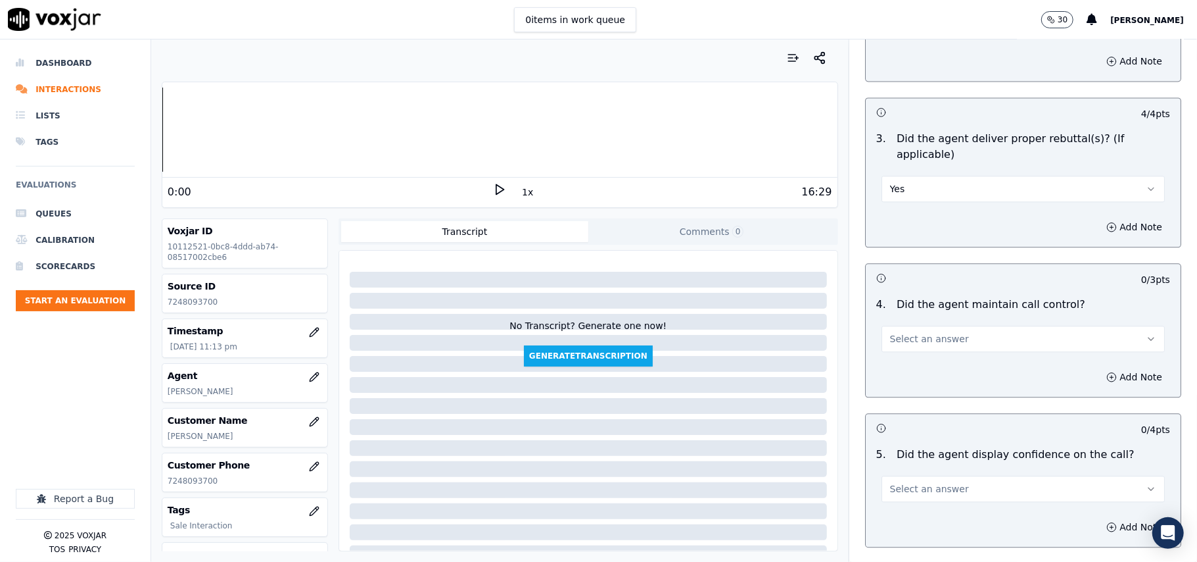
scroll to position [2192, 0]
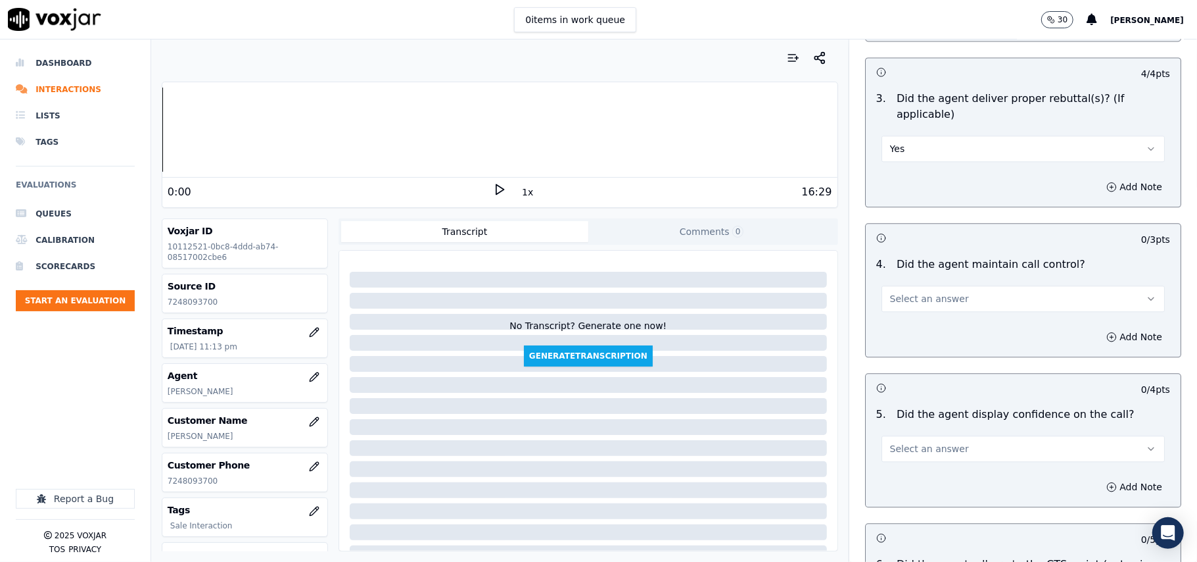
click at [911, 285] on button "Select an answer" at bounding box center [1023, 298] width 283 height 26
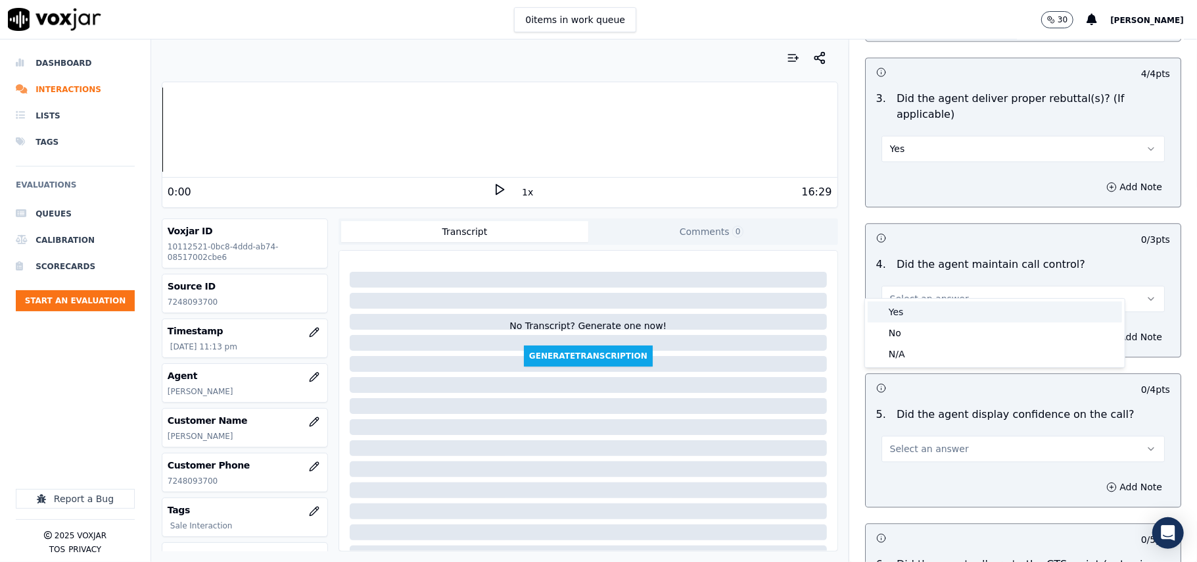
click at [915, 316] on div "Yes" at bounding box center [995, 311] width 254 height 21
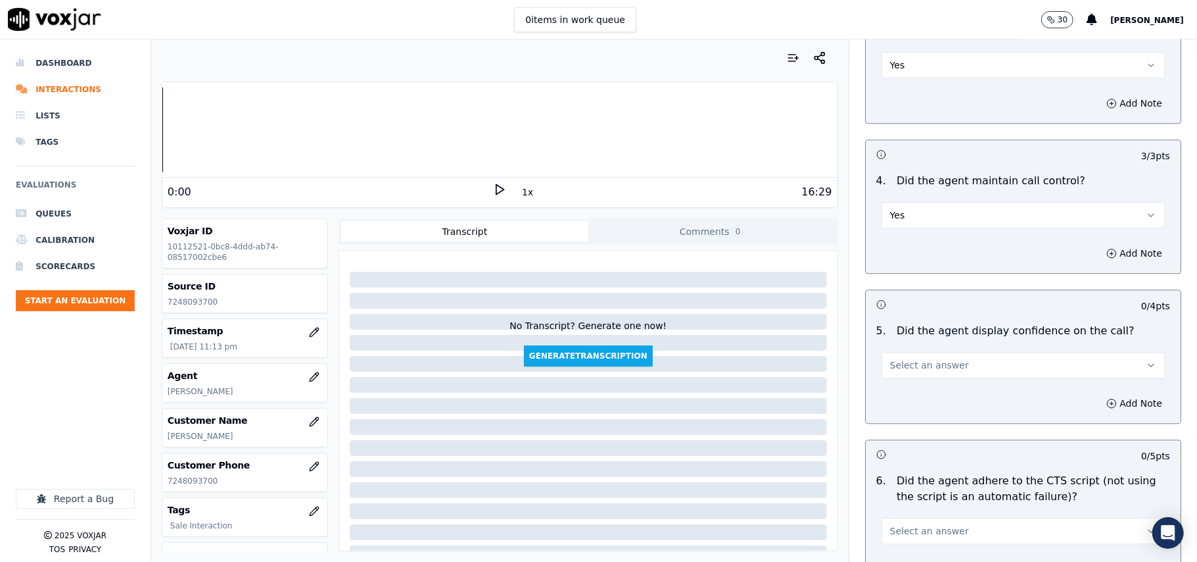
scroll to position [2338, 0]
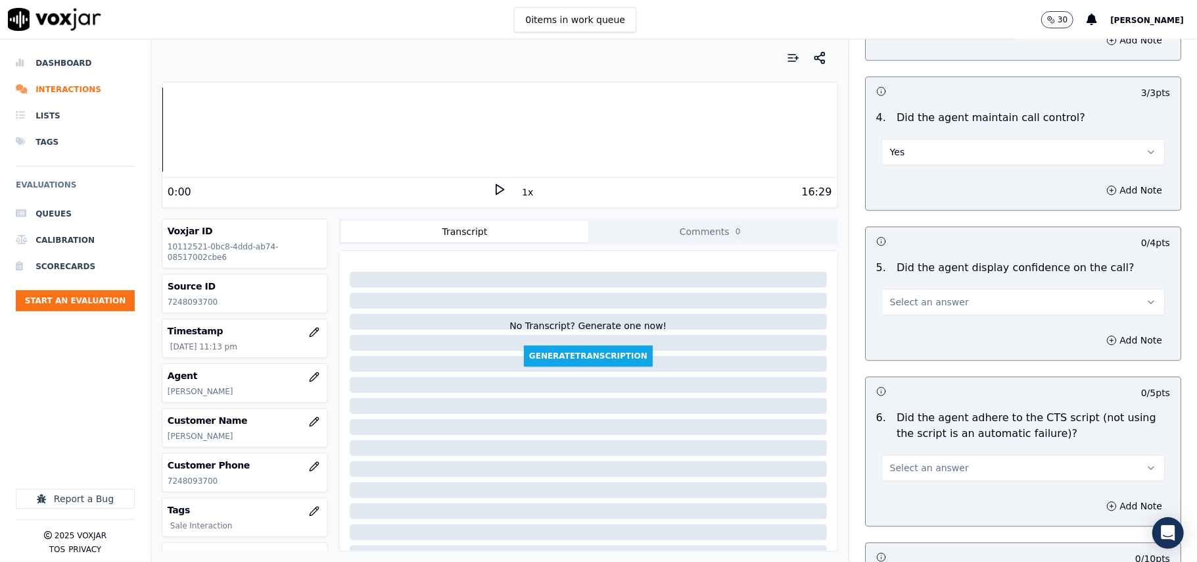
click at [913, 295] on span "Select an answer" at bounding box center [929, 301] width 79 height 13
click at [911, 314] on div "Yes" at bounding box center [995, 315] width 254 height 21
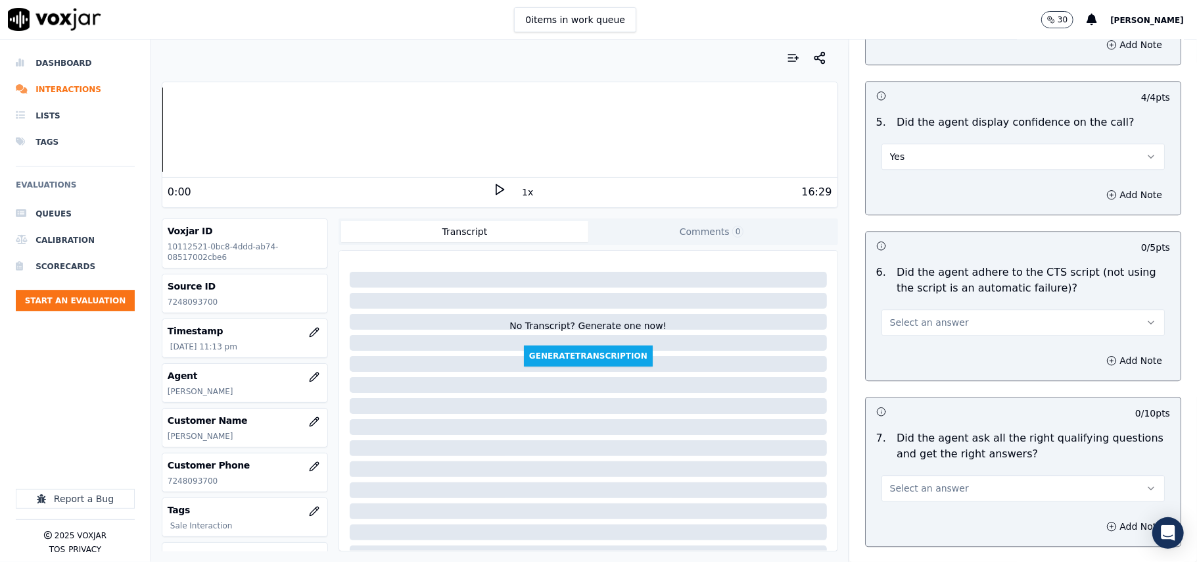
click at [914, 314] on button "Select an answer" at bounding box center [1023, 322] width 283 height 26
click at [914, 339] on div "Yes" at bounding box center [995, 335] width 254 height 21
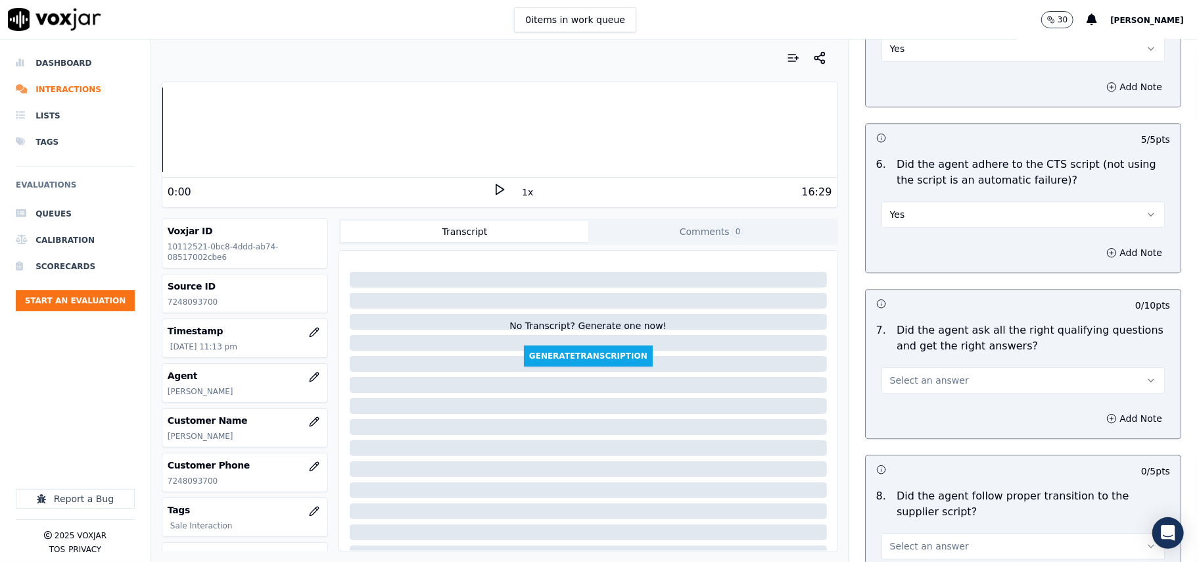
scroll to position [2630, 0]
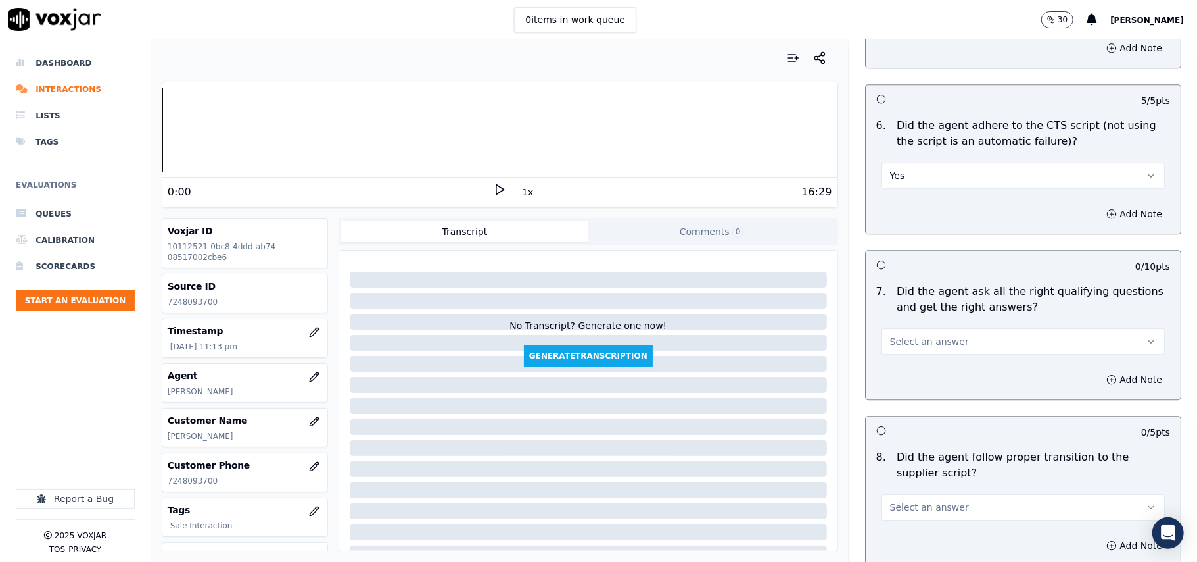
click at [917, 335] on span "Select an answer" at bounding box center [929, 341] width 79 height 13
click at [911, 358] on div "Yes" at bounding box center [995, 355] width 254 height 21
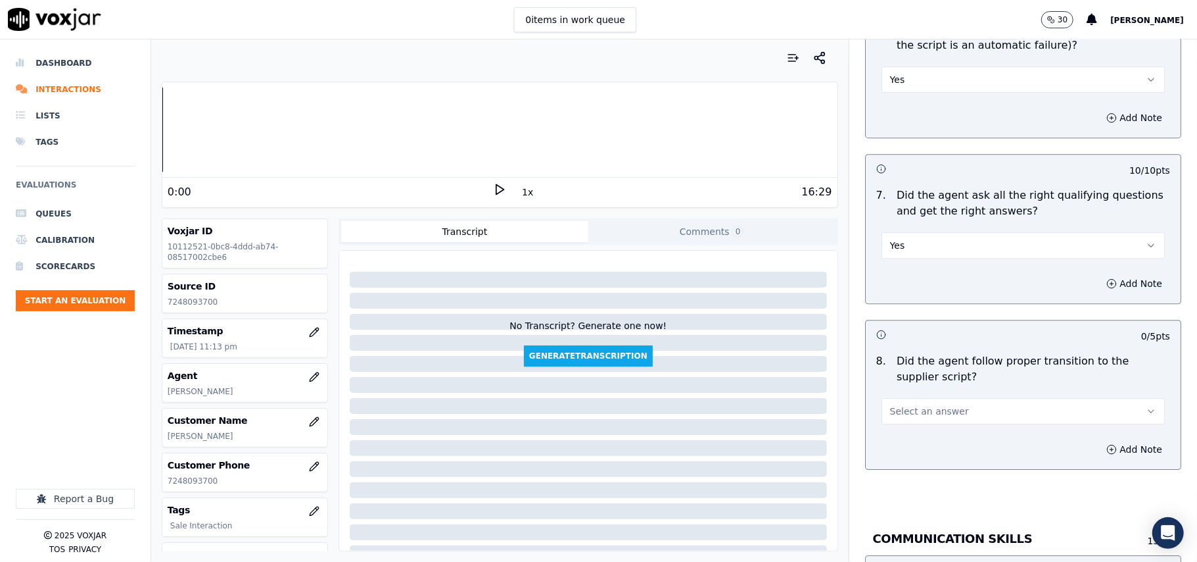
scroll to position [2922, 0]
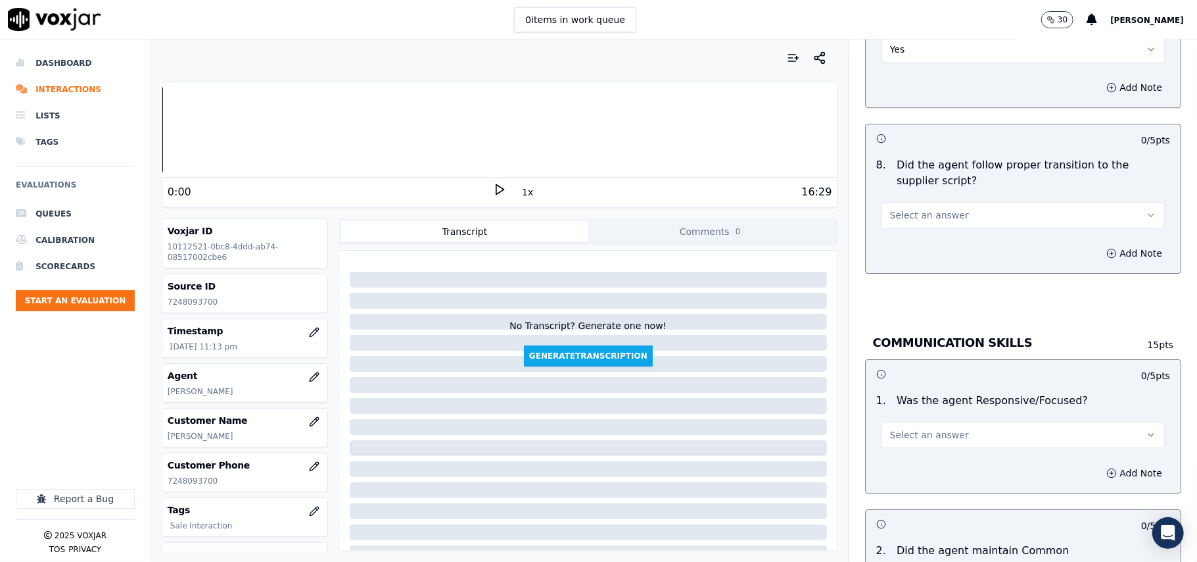
drag, startPoint x: 914, startPoint y: 193, endPoint x: 917, endPoint y: 206, distance: 12.8
click at [915, 208] on span "Select an answer" at bounding box center [929, 214] width 79 height 13
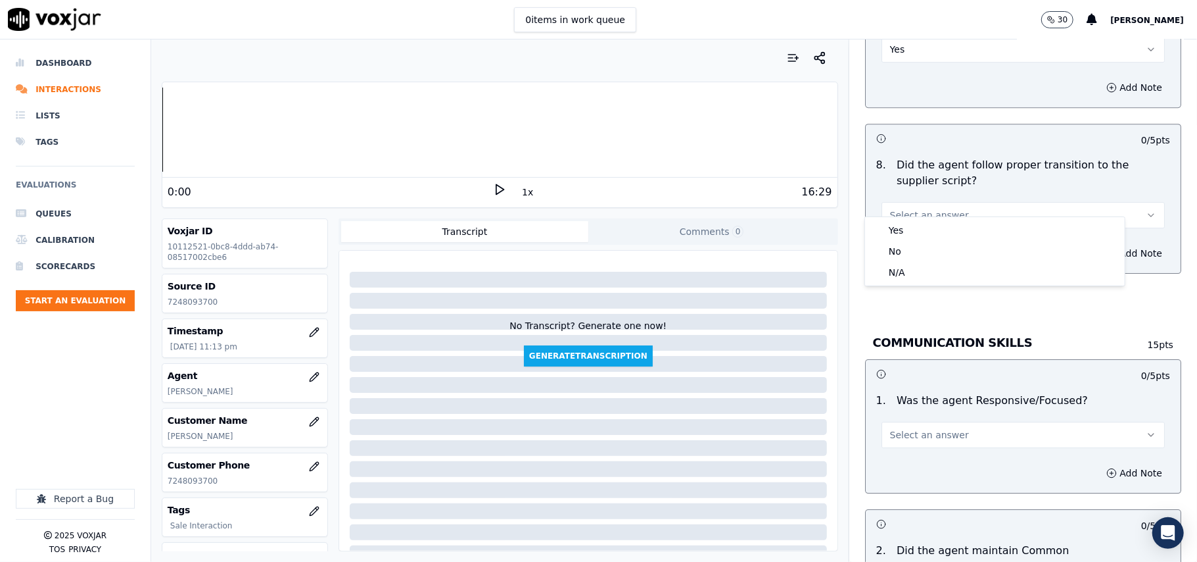
click at [917, 216] on div "Yes No N/A" at bounding box center [995, 251] width 261 height 70
click at [917, 222] on div "Yes" at bounding box center [995, 230] width 254 height 21
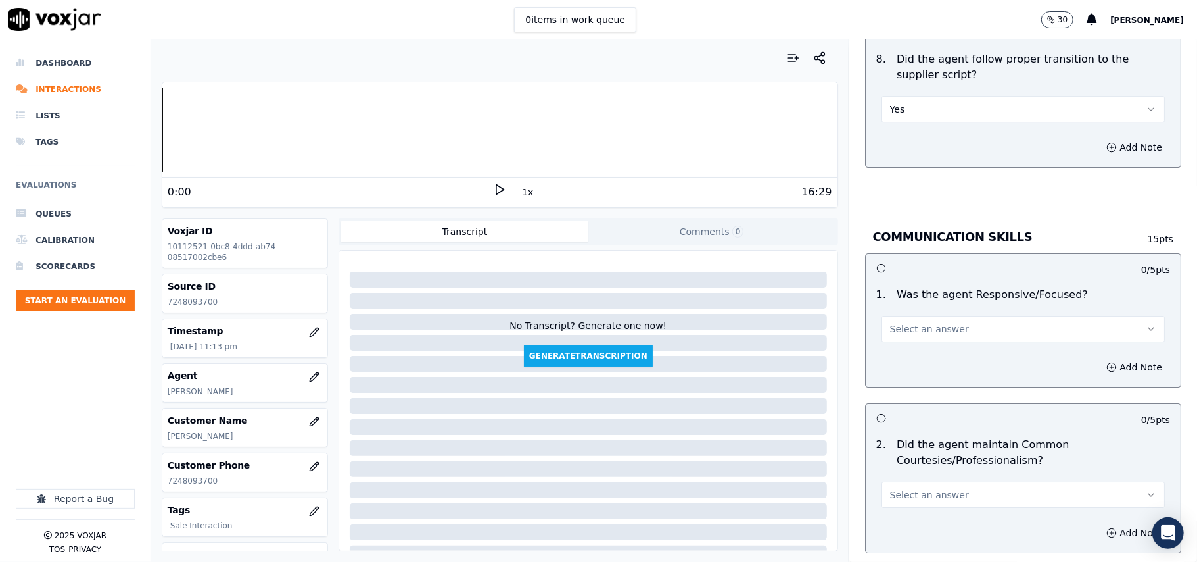
scroll to position [3068, 0]
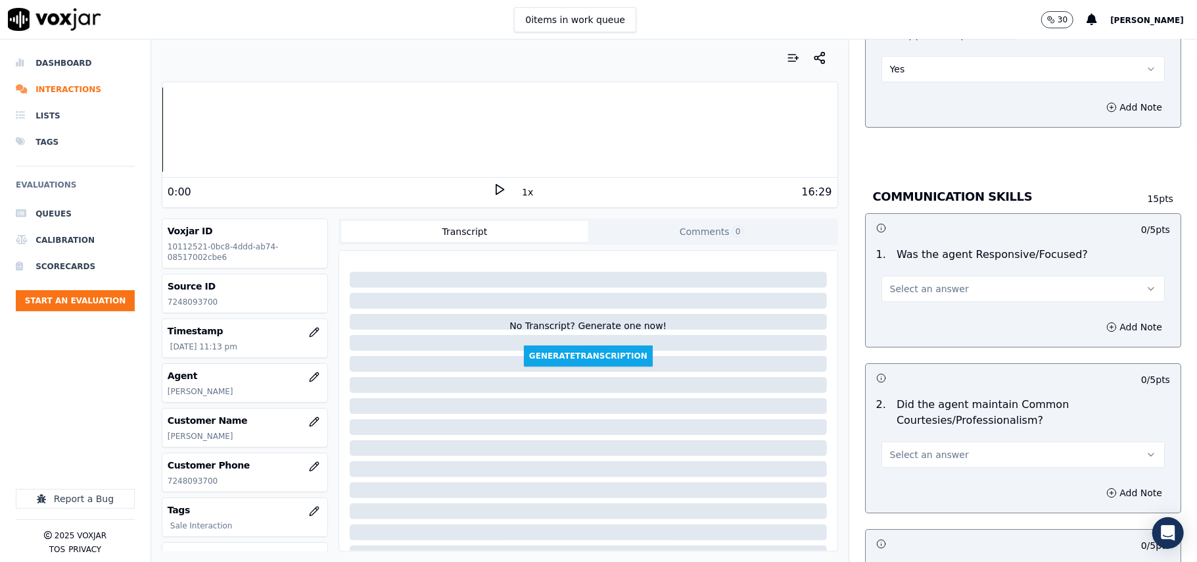
click at [923, 282] on span "Select an answer" at bounding box center [929, 288] width 79 height 13
click at [903, 299] on div "Yes" at bounding box center [995, 303] width 254 height 21
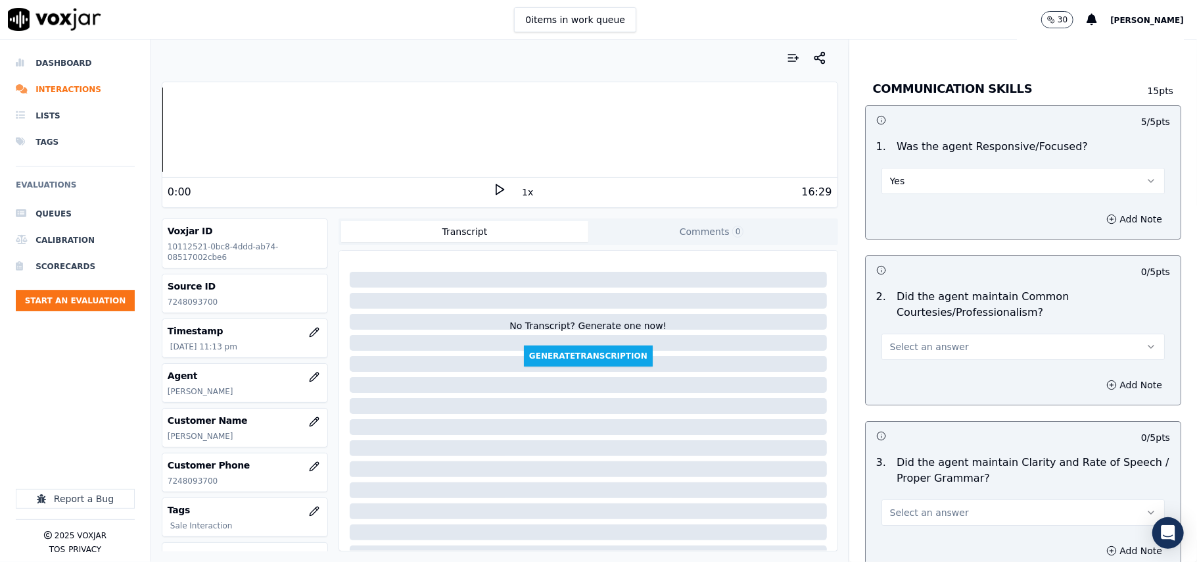
scroll to position [3215, 0]
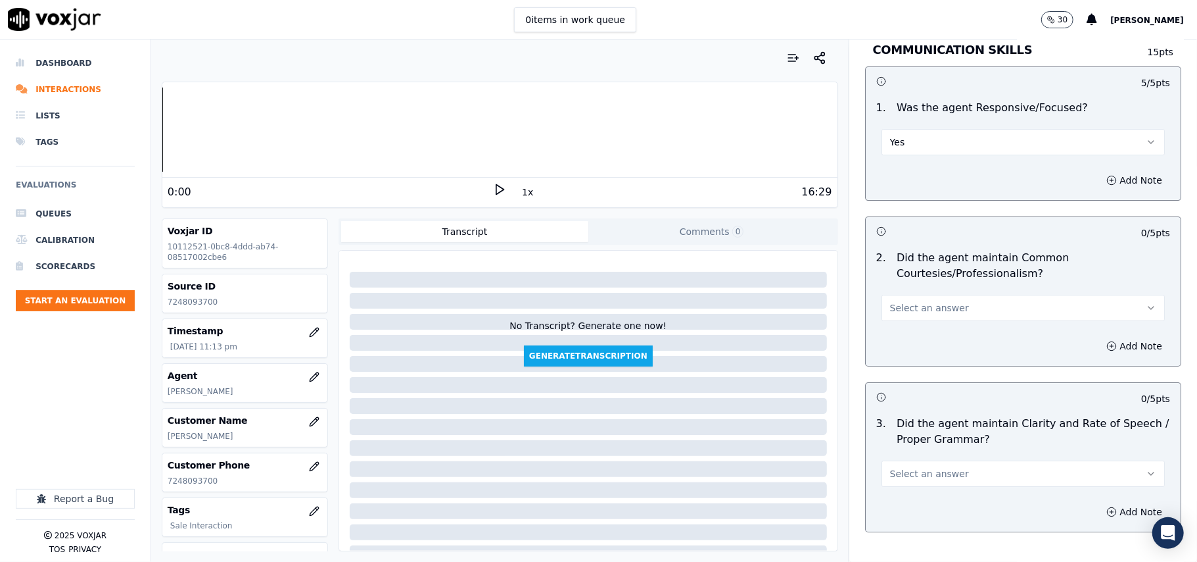
click at [903, 302] on button "Select an answer" at bounding box center [1023, 308] width 283 height 26
click at [898, 324] on div "Yes" at bounding box center [995, 323] width 254 height 21
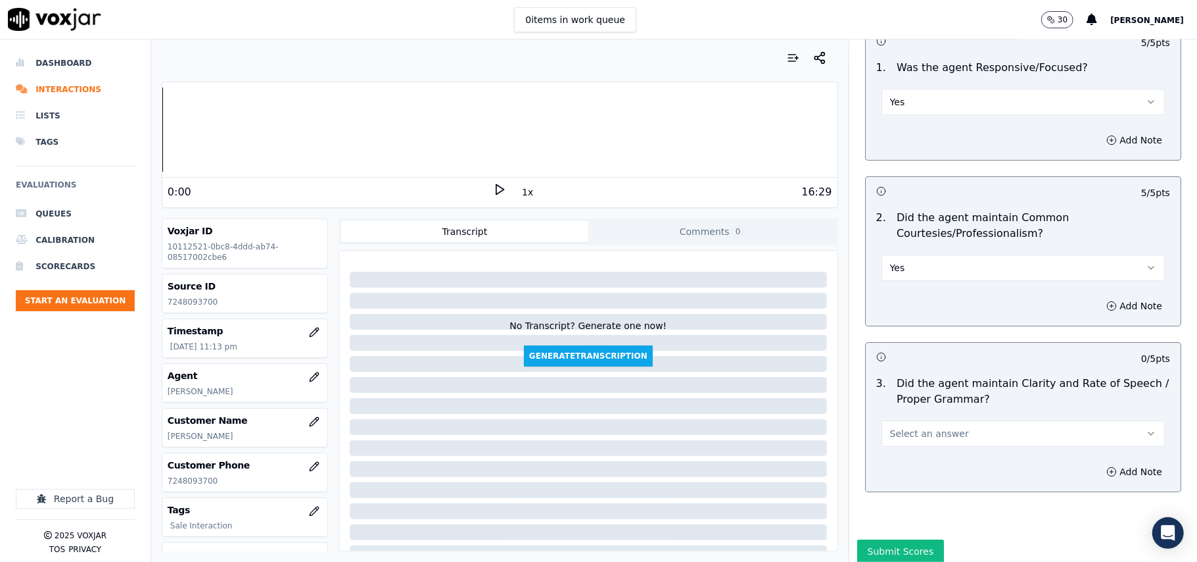
scroll to position [3290, 0]
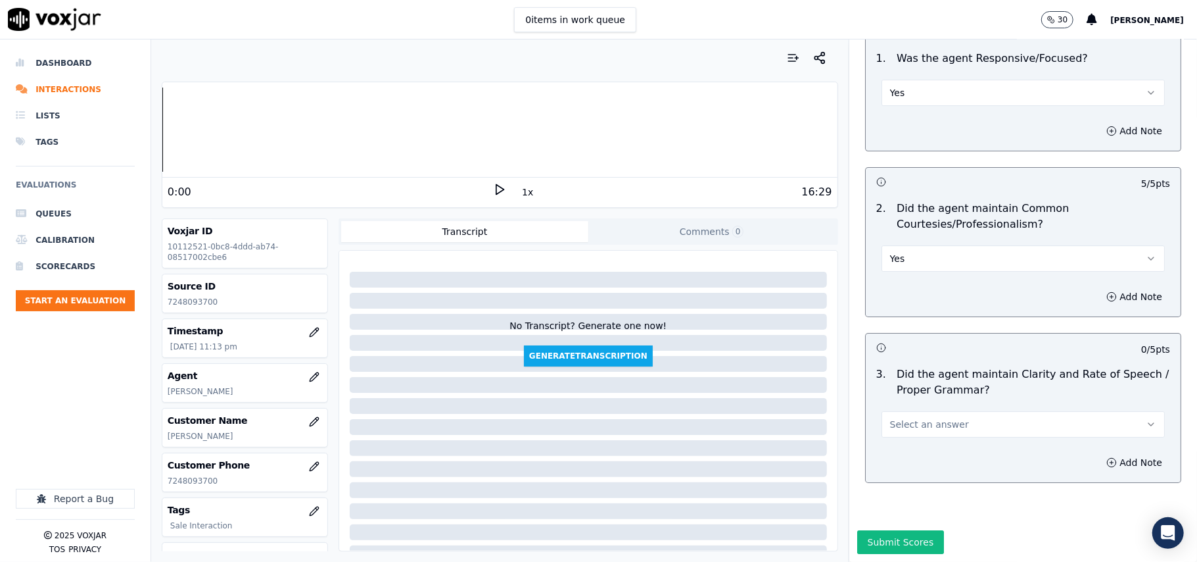
drag, startPoint x: 890, startPoint y: 372, endPoint x: 890, endPoint y: 395, distance: 22.4
click at [890, 411] on button "Select an answer" at bounding box center [1023, 424] width 283 height 26
click at [898, 425] on div "No" at bounding box center [995, 435] width 254 height 21
click at [900, 411] on button "No" at bounding box center [1023, 424] width 283 height 26
click at [892, 421] on div "Yes" at bounding box center [995, 414] width 254 height 21
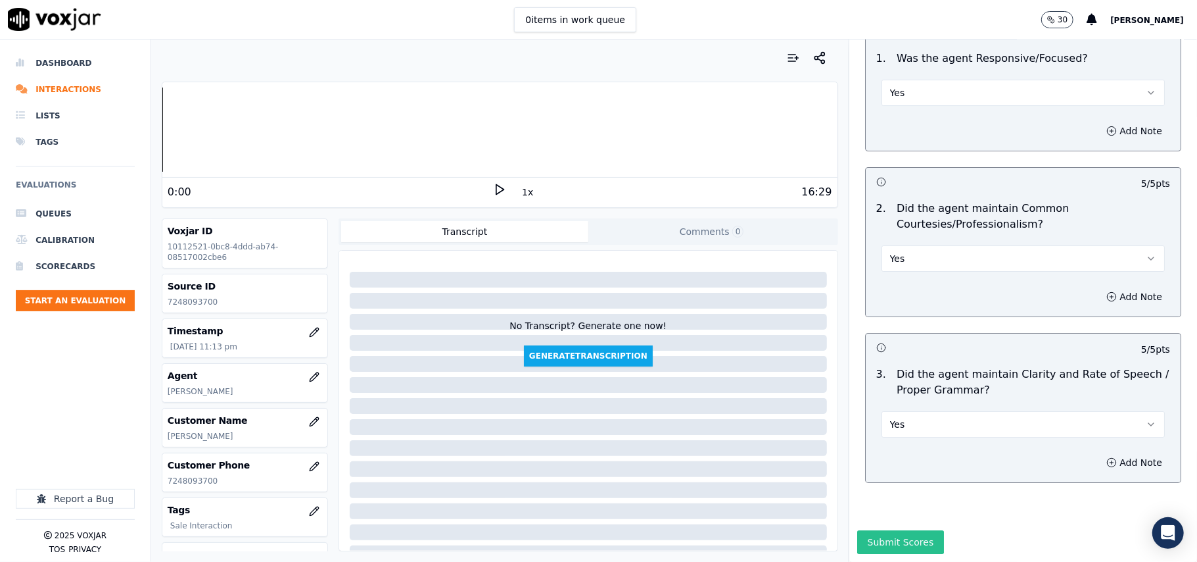
click at [873, 530] on button "Submit Scores" at bounding box center [900, 542] width 87 height 24
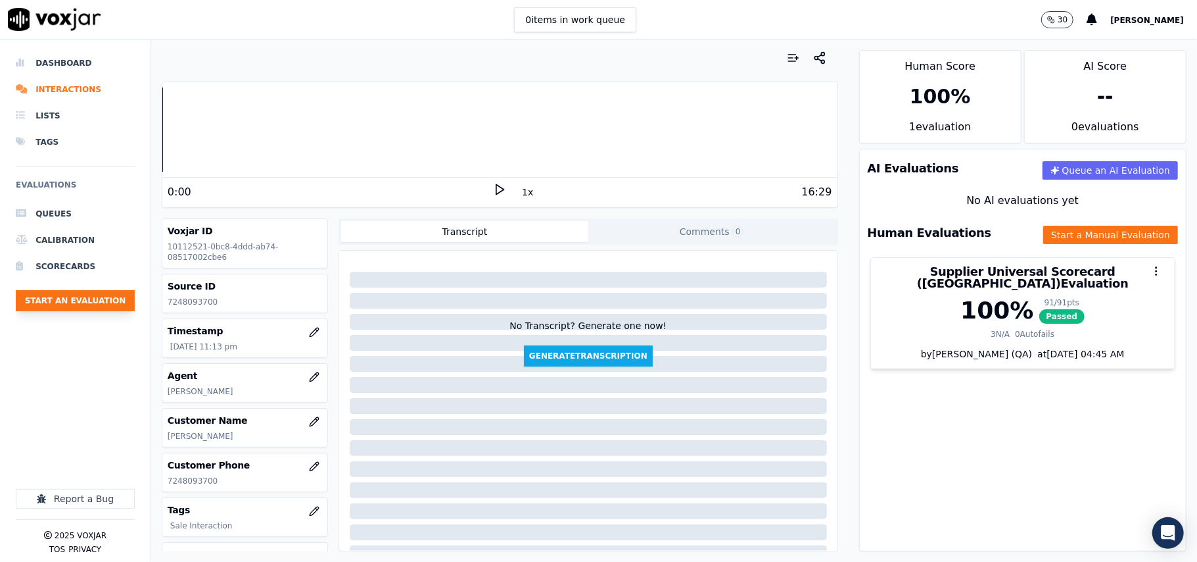
click at [98, 308] on button "Start an Evaluation" at bounding box center [75, 300] width 119 height 21
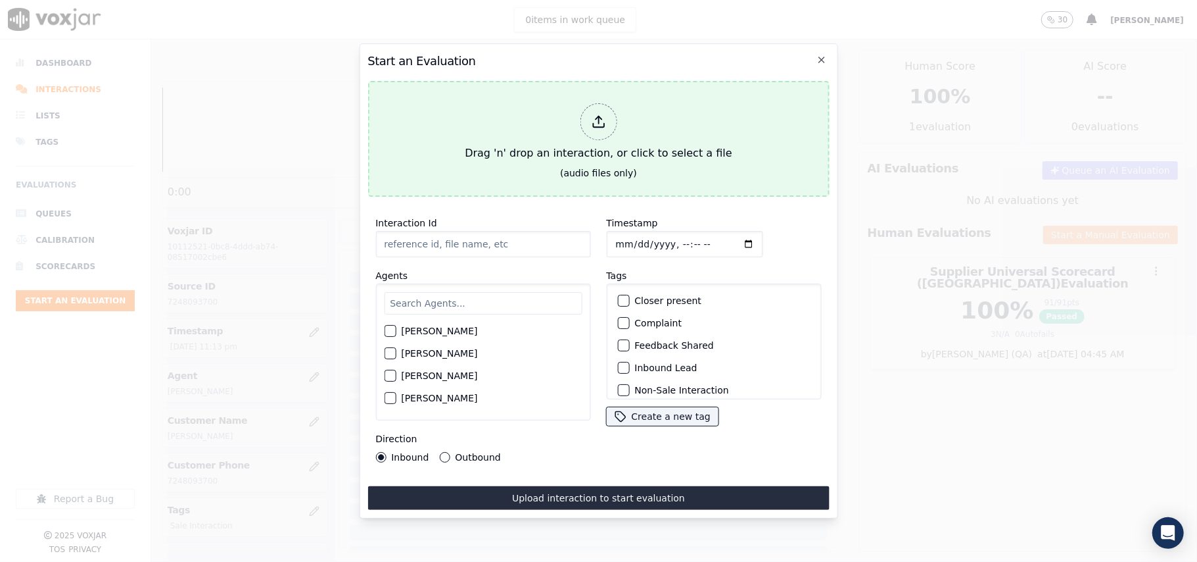
click at [685, 108] on div "Drag 'n' drop an interaction, or click to select a file" at bounding box center [598, 132] width 277 height 68
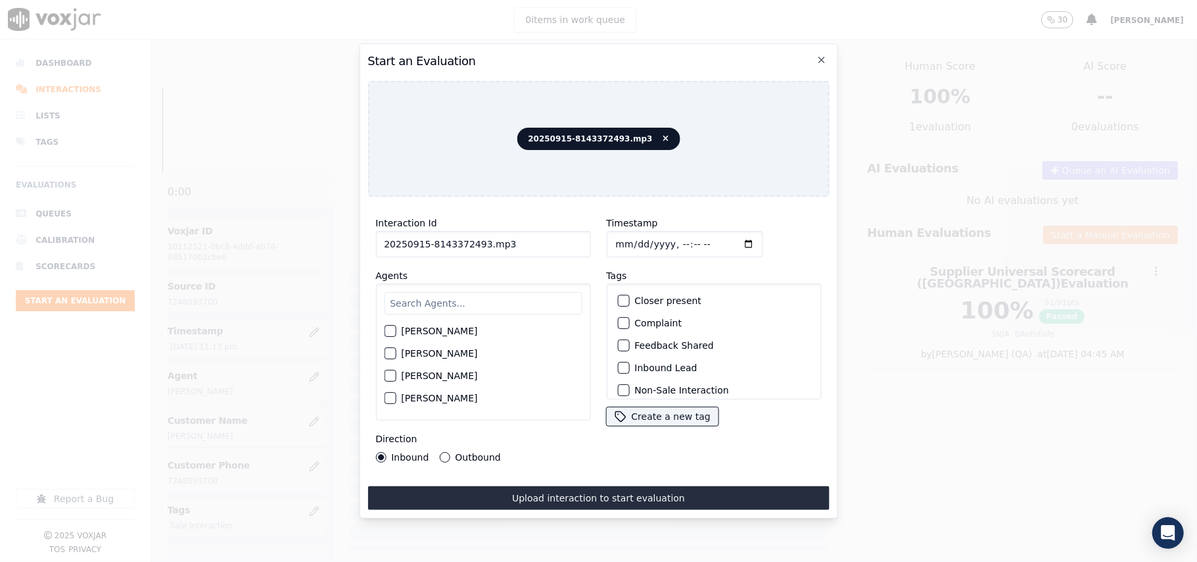
click at [434, 241] on input "20250915-8143372493.mp3" at bounding box center [482, 244] width 215 height 26
paste input "814337249"
type input "8143372493"
click at [626, 237] on input "Timestamp" at bounding box center [684, 244] width 156 height 26
type input "2025-09-15T23:15"
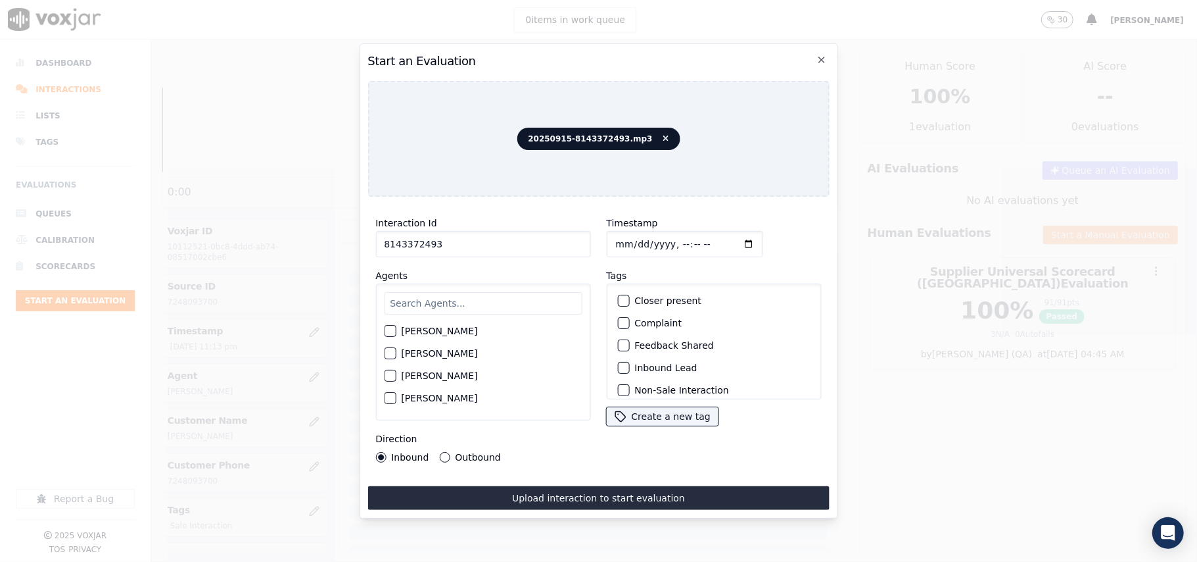
click at [477, 306] on input "text" at bounding box center [483, 303] width 198 height 22
type input "Fabi"
click at [445, 330] on label "FABIOLA RENDON" at bounding box center [439, 334] width 76 height 9
click at [396, 329] on button "FABIOLA RENDON" at bounding box center [390, 335] width 12 height 12
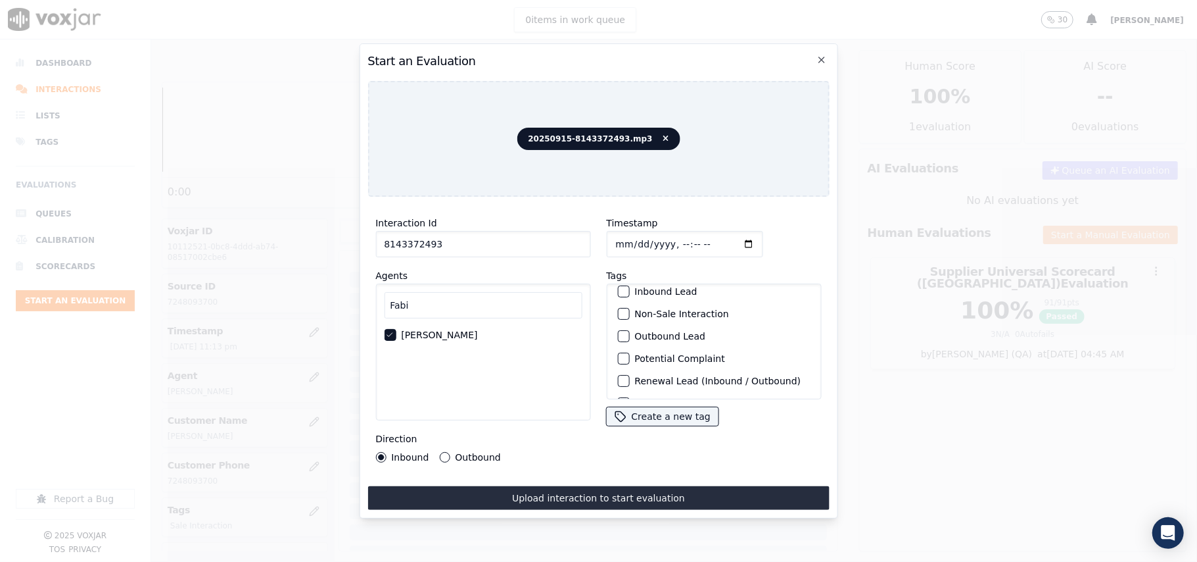
scroll to position [114, 0]
click at [640, 377] on label "Sale Interaction" at bounding box center [671, 381] width 72 height 9
click at [629, 376] on button "Sale Interaction" at bounding box center [623, 382] width 12 height 12
click at [468, 452] on label "Outbound" at bounding box center [477, 456] width 45 height 9
click at [450, 452] on button "Outbound" at bounding box center [444, 457] width 11 height 11
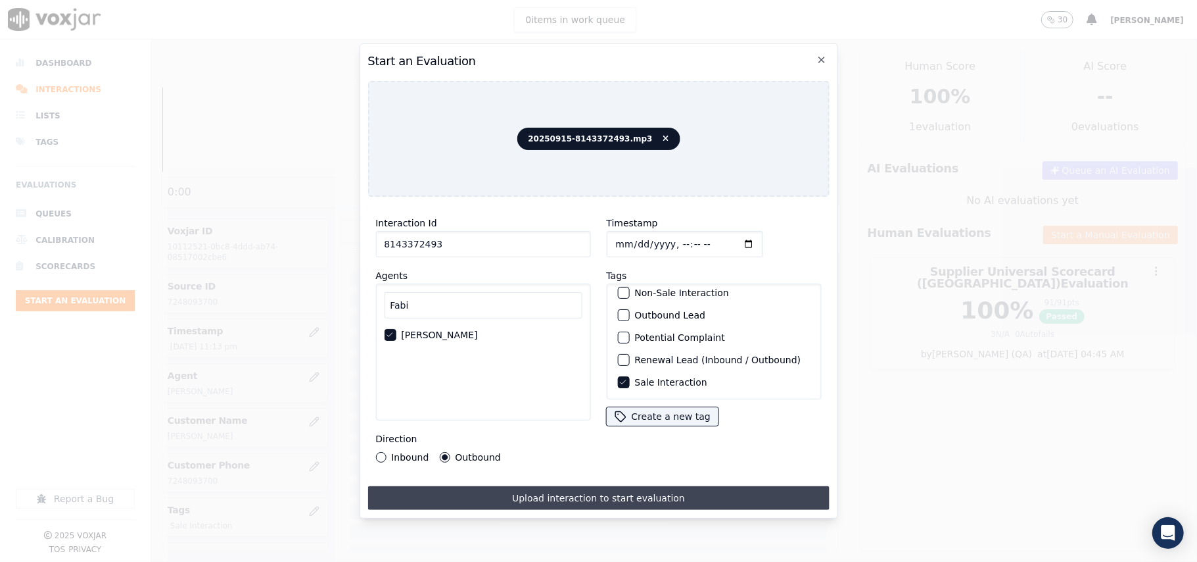
click at [490, 495] on button "Upload interaction to start evaluation" at bounding box center [599, 498] width 462 height 24
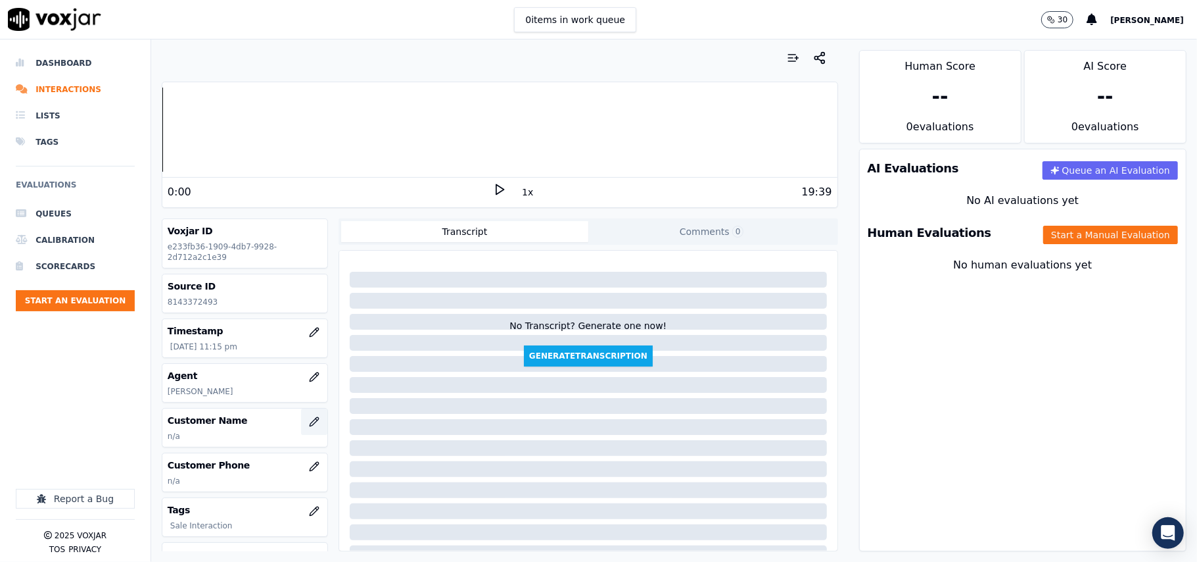
click at [309, 425] on icon "button" at bounding box center [314, 421] width 11 height 11
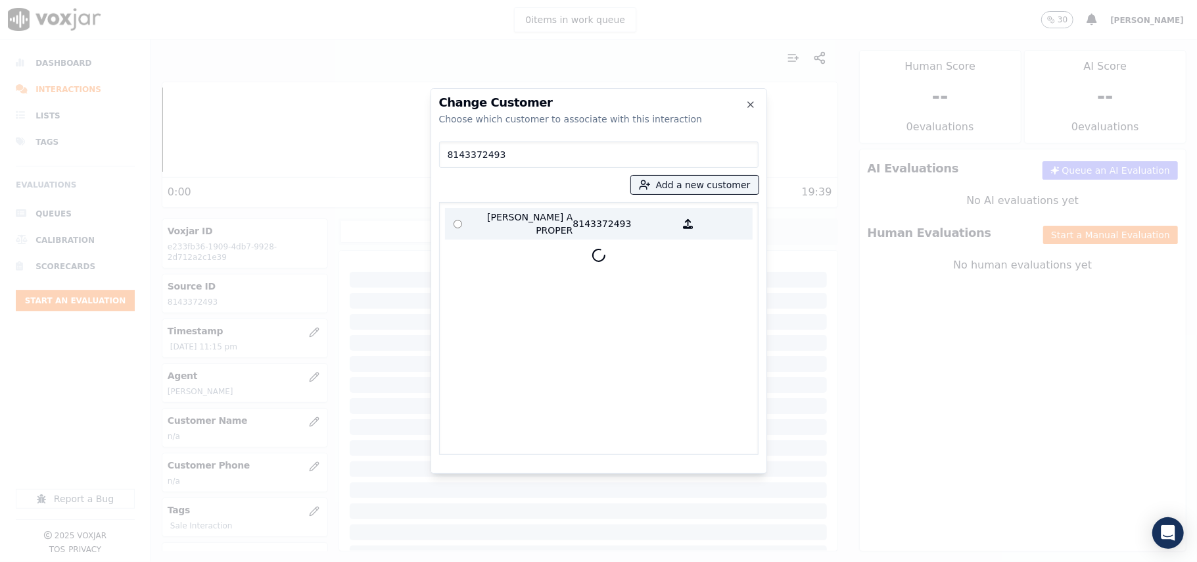
type input "8143372493"
click at [517, 226] on p "HAZEL A PROPER" at bounding box center [522, 223] width 103 height 26
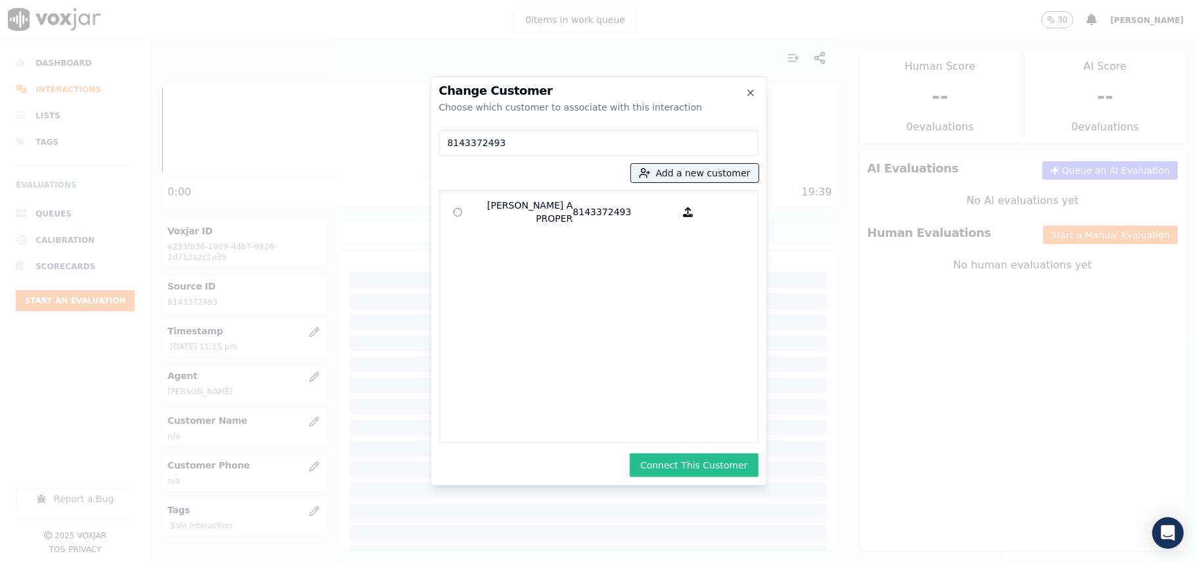
click at [688, 456] on button "Connect This Customer" at bounding box center [694, 465] width 128 height 24
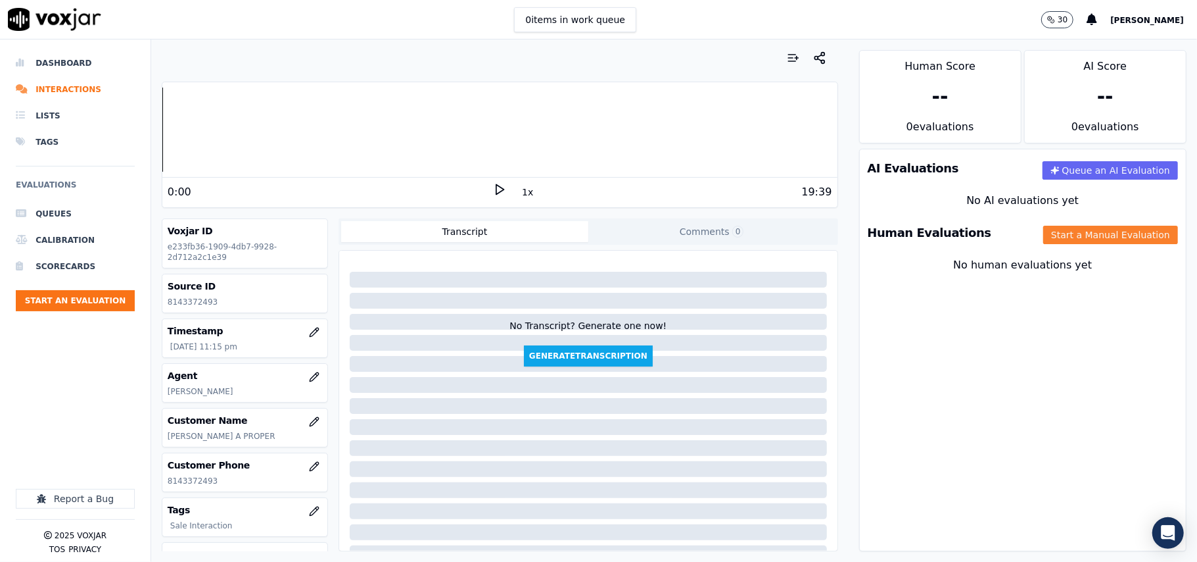
click at [1065, 227] on button "Start a Manual Evaluation" at bounding box center [1111, 235] width 135 height 18
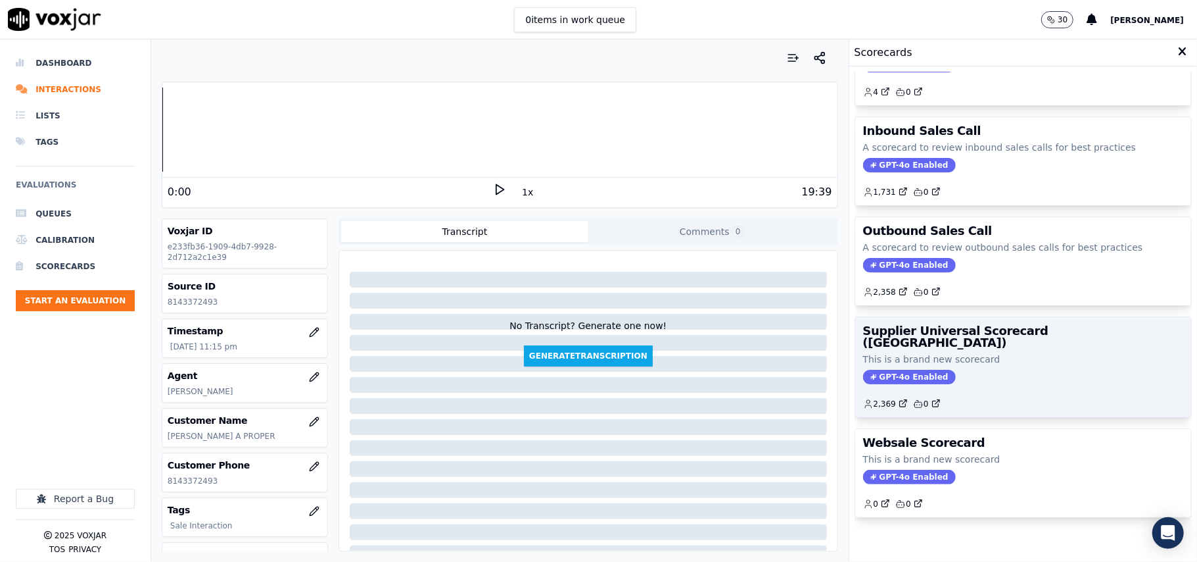
scroll to position [101, 0]
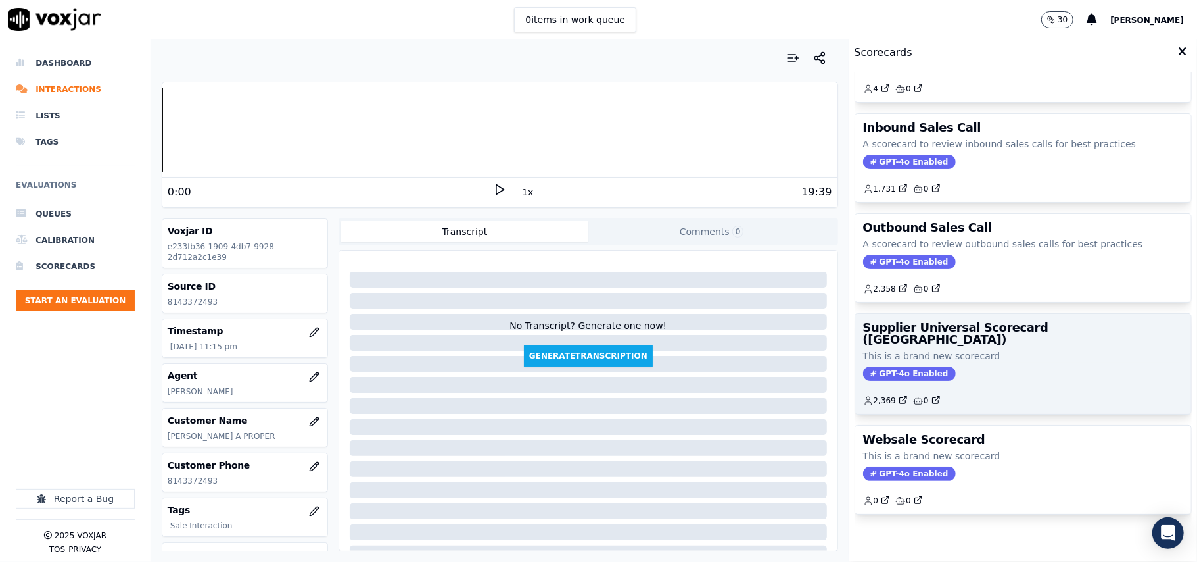
click at [988, 349] on p "This is a brand new scorecard" at bounding box center [1023, 355] width 320 height 13
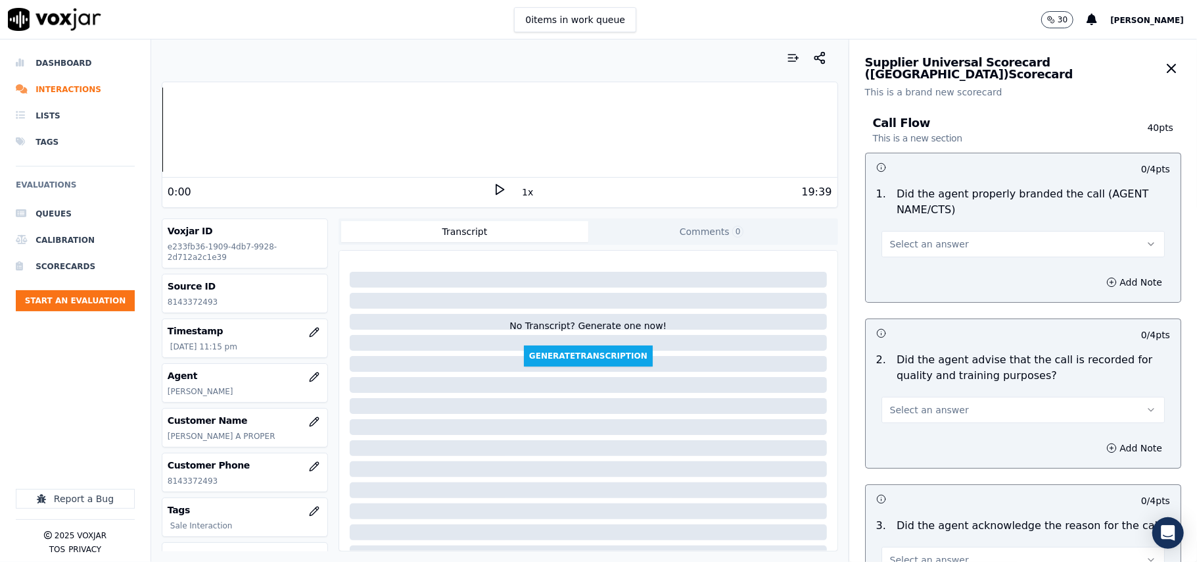
click at [922, 239] on span "Select an answer" at bounding box center [929, 243] width 79 height 13
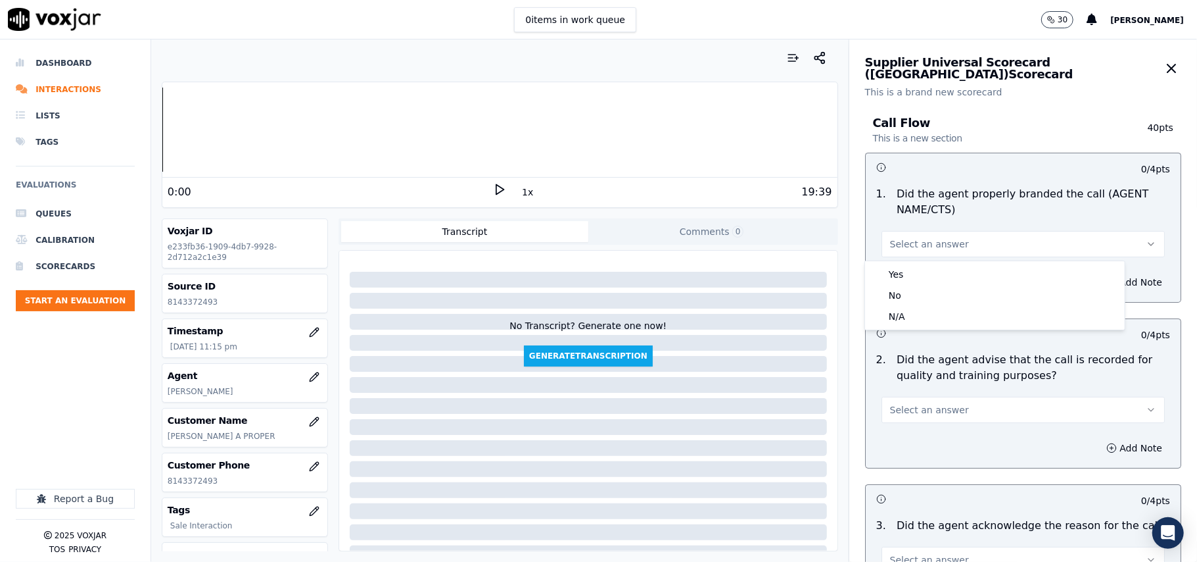
click at [910, 269] on div "Yes" at bounding box center [995, 274] width 254 height 21
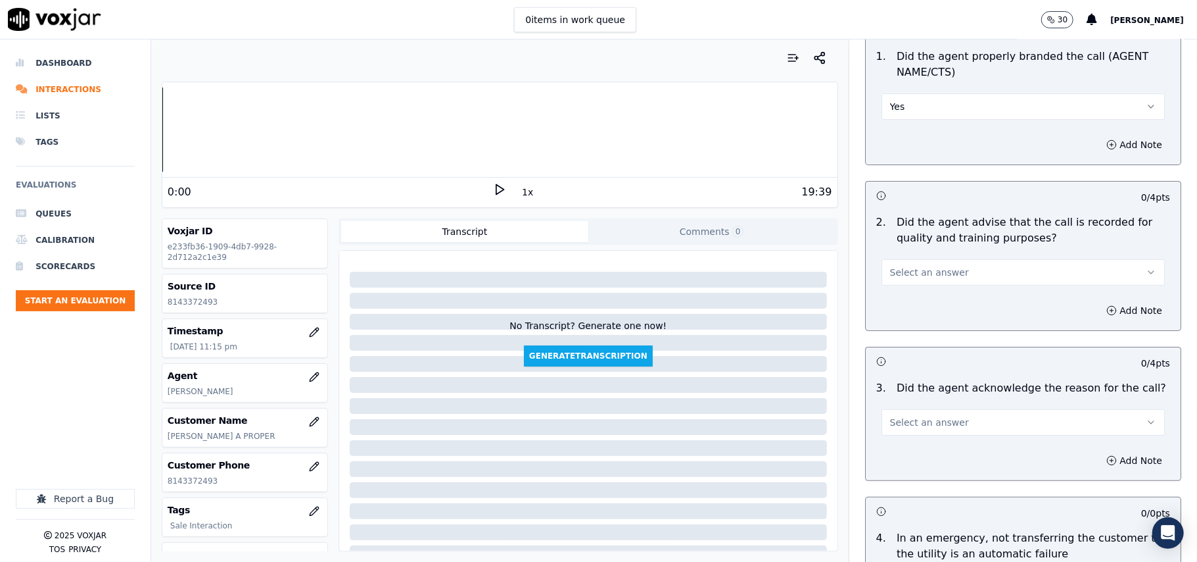
scroll to position [292, 0]
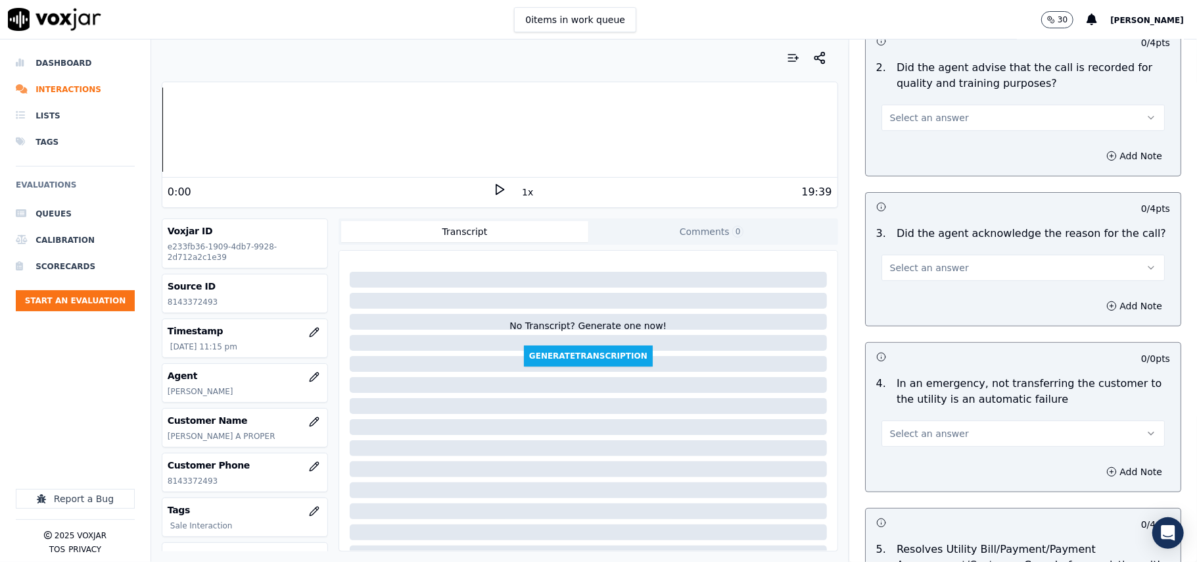
click at [911, 124] on span "Select an answer" at bounding box center [929, 117] width 79 height 13
click at [903, 143] on div "Yes" at bounding box center [995, 147] width 254 height 21
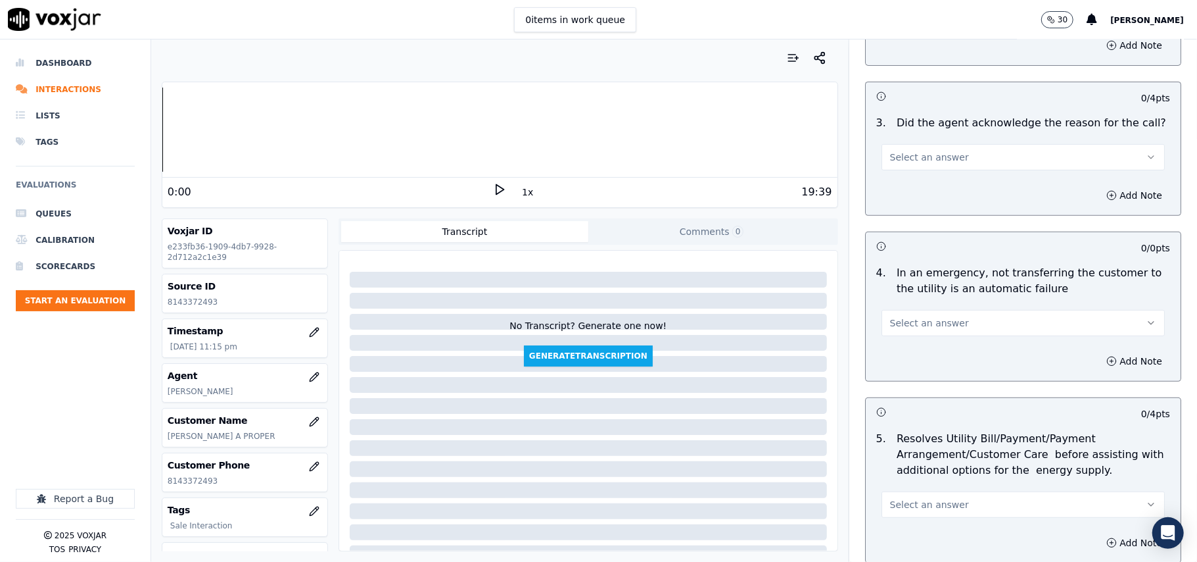
scroll to position [438, 0]
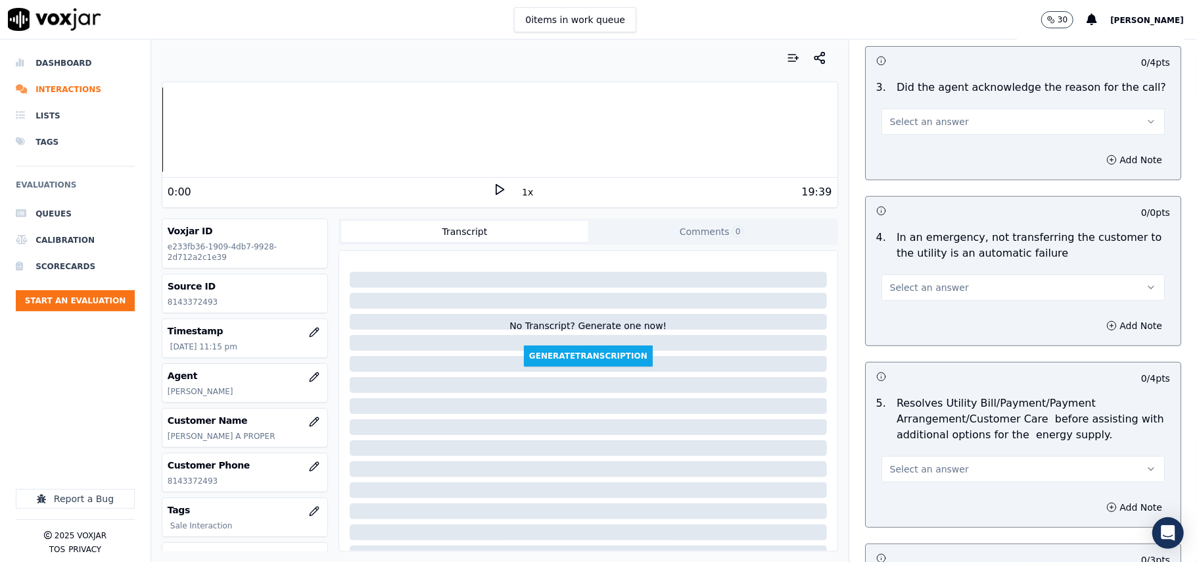
click at [922, 124] on span "Select an answer" at bounding box center [929, 121] width 79 height 13
click at [929, 153] on div "Yes" at bounding box center [995, 151] width 254 height 21
click at [914, 287] on span "Select an answer" at bounding box center [929, 287] width 79 height 13
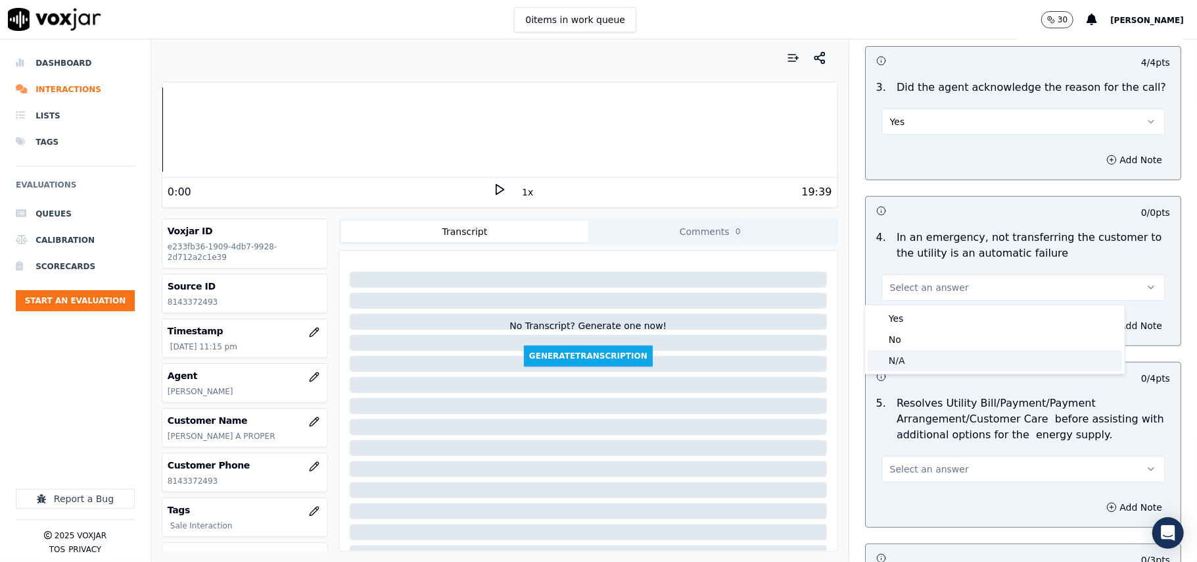
click at [932, 361] on div "N/A" at bounding box center [995, 360] width 254 height 21
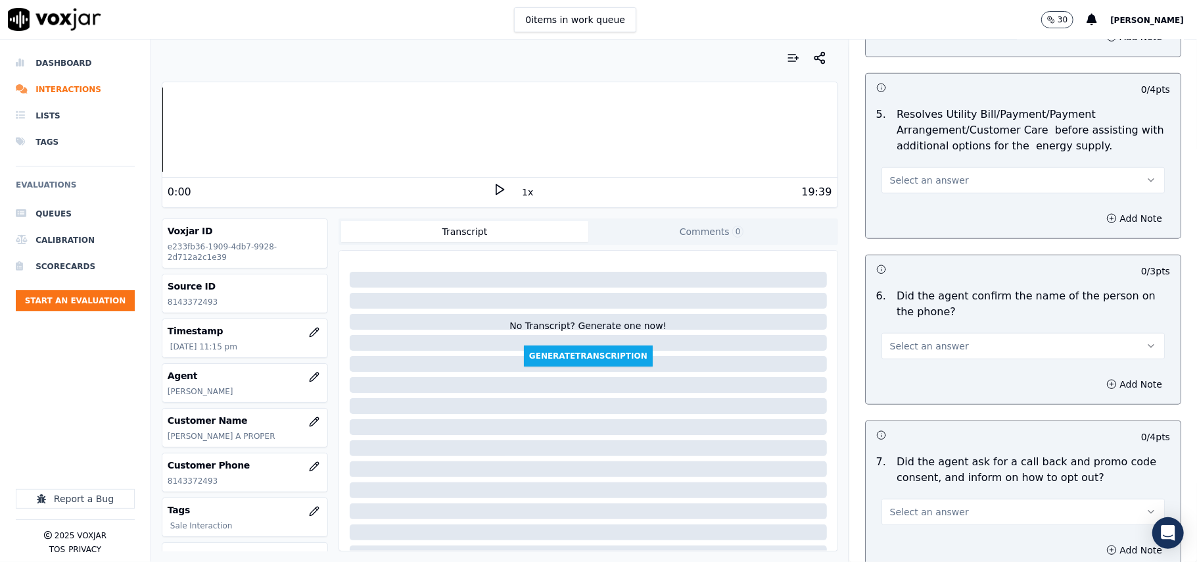
scroll to position [730, 0]
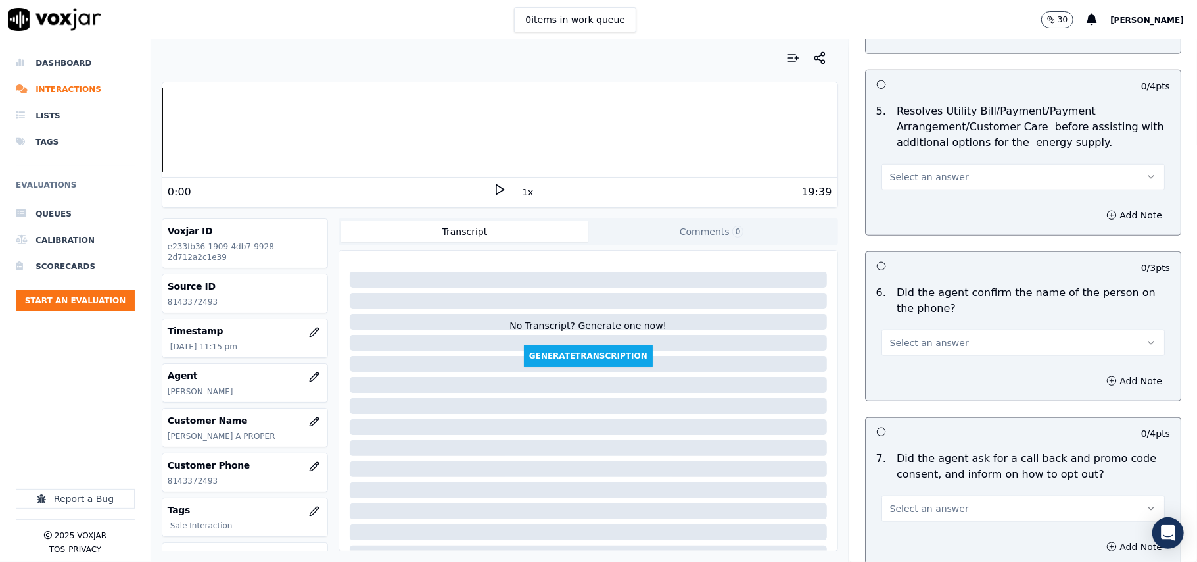
click at [896, 183] on span "Select an answer" at bounding box center [929, 176] width 79 height 13
click at [896, 252] on div "N/A" at bounding box center [995, 250] width 254 height 21
drag, startPoint x: 895, startPoint y: 345, endPoint x: 895, endPoint y: 354, distance: 8.5
click at [895, 348] on span "Select an answer" at bounding box center [929, 342] width 79 height 13
click at [894, 368] on div "Yes" at bounding box center [995, 374] width 254 height 21
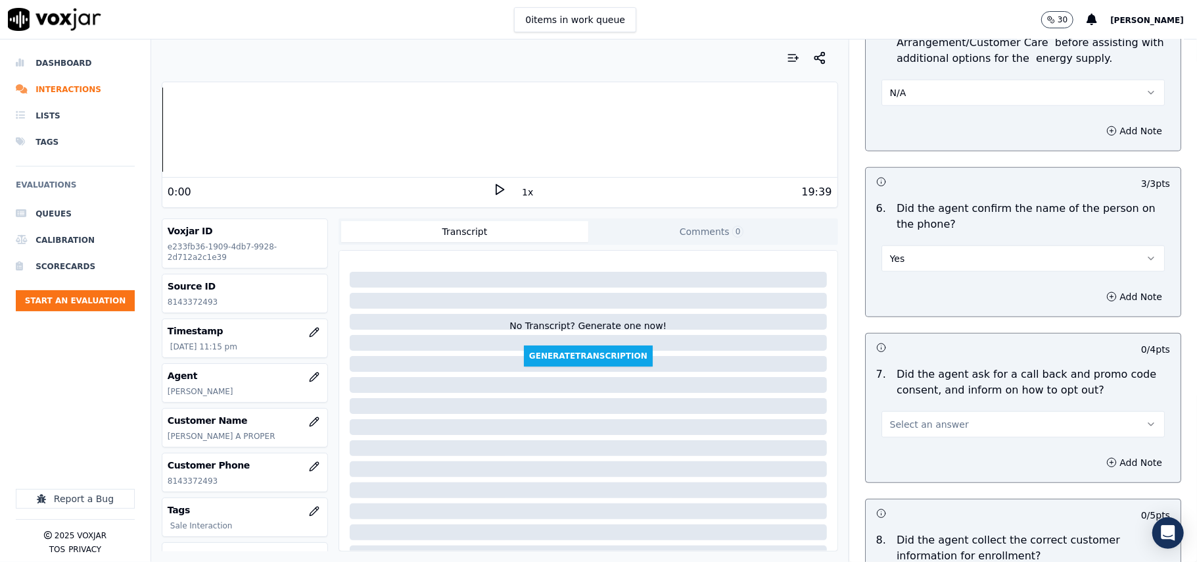
scroll to position [877, 0]
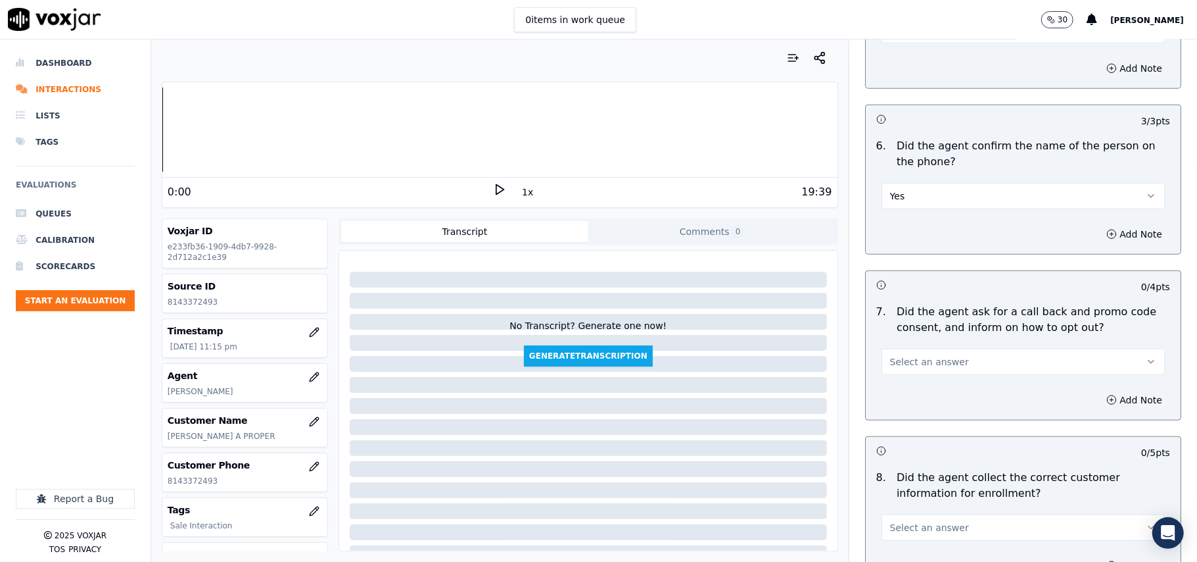
drag, startPoint x: 892, startPoint y: 353, endPoint x: 892, endPoint y: 364, distance: 11.2
click at [892, 364] on button "Select an answer" at bounding box center [1023, 361] width 283 height 26
click at [898, 387] on div "Yes" at bounding box center [995, 393] width 254 height 21
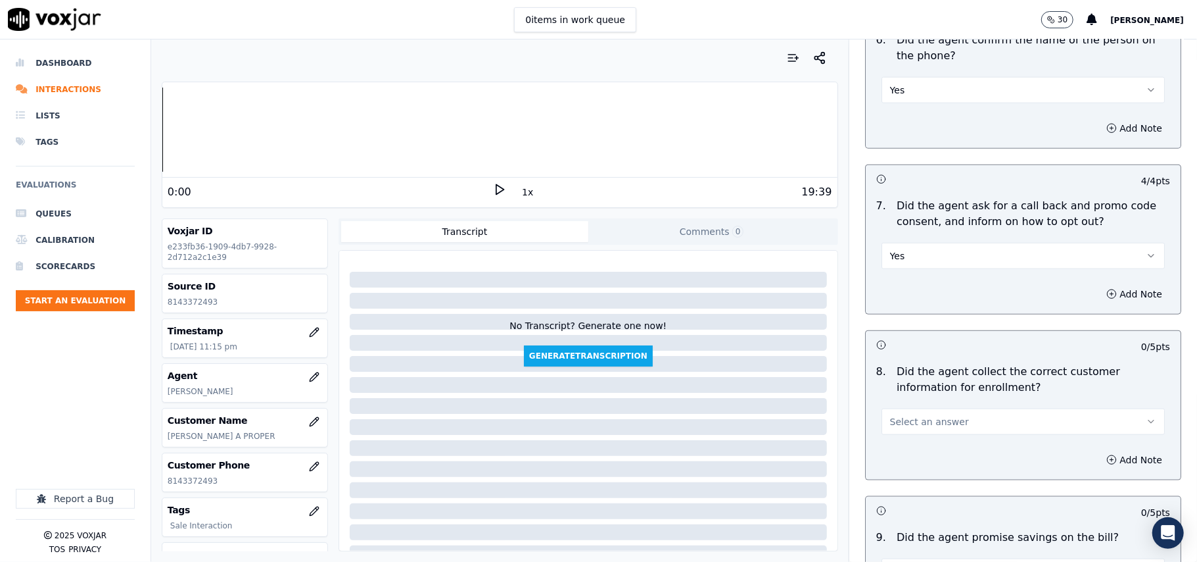
scroll to position [1023, 0]
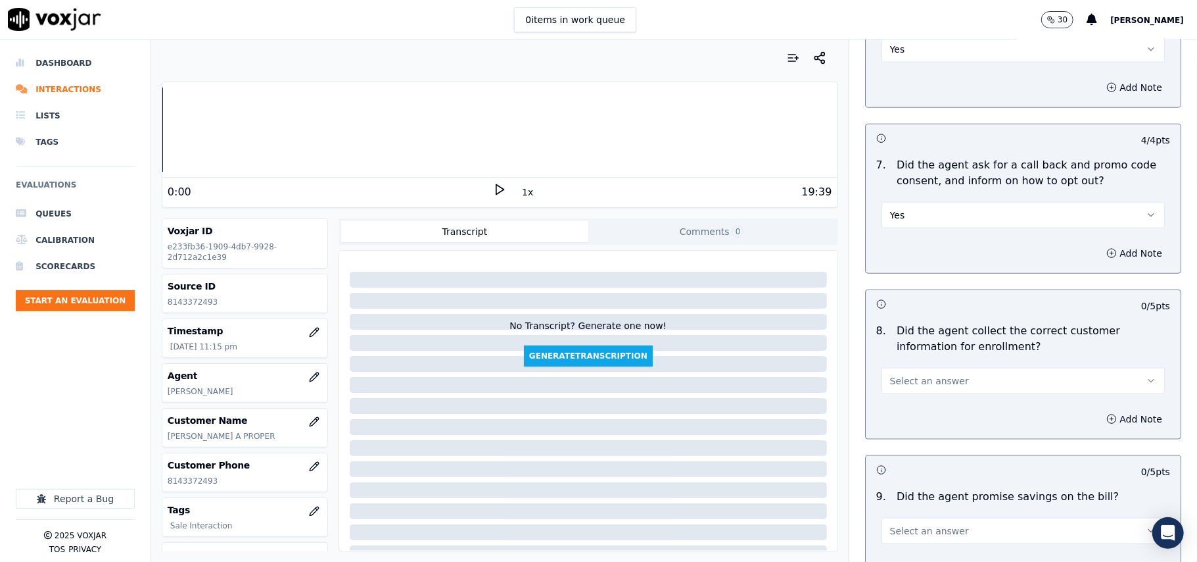
click at [905, 381] on span "Select an answer" at bounding box center [929, 380] width 79 height 13
click at [903, 404] on div "Yes" at bounding box center [995, 413] width 254 height 21
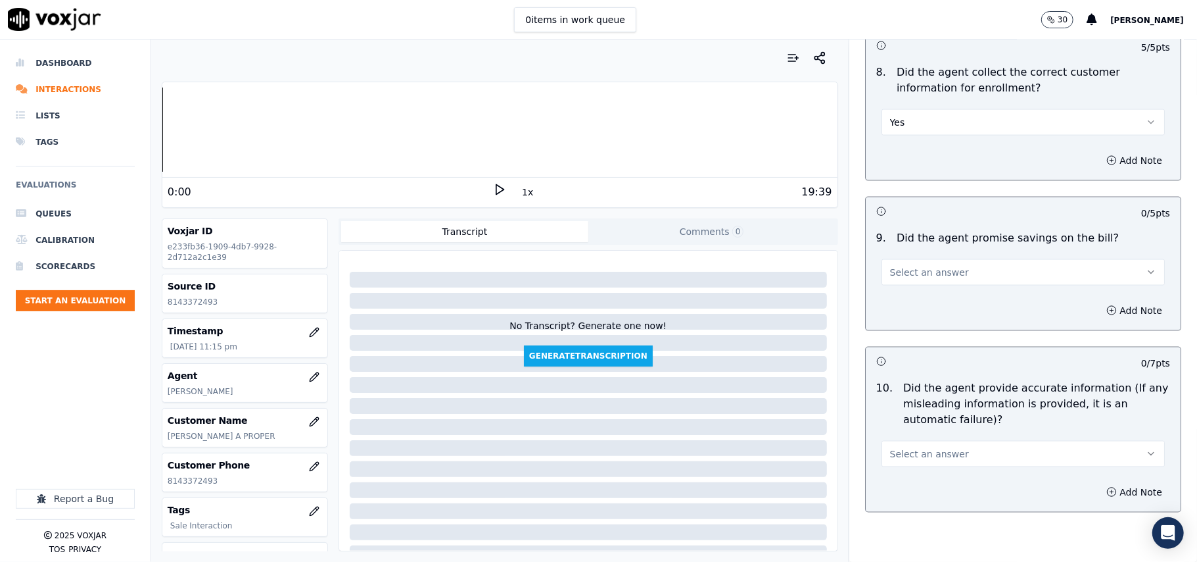
scroll to position [1315, 0]
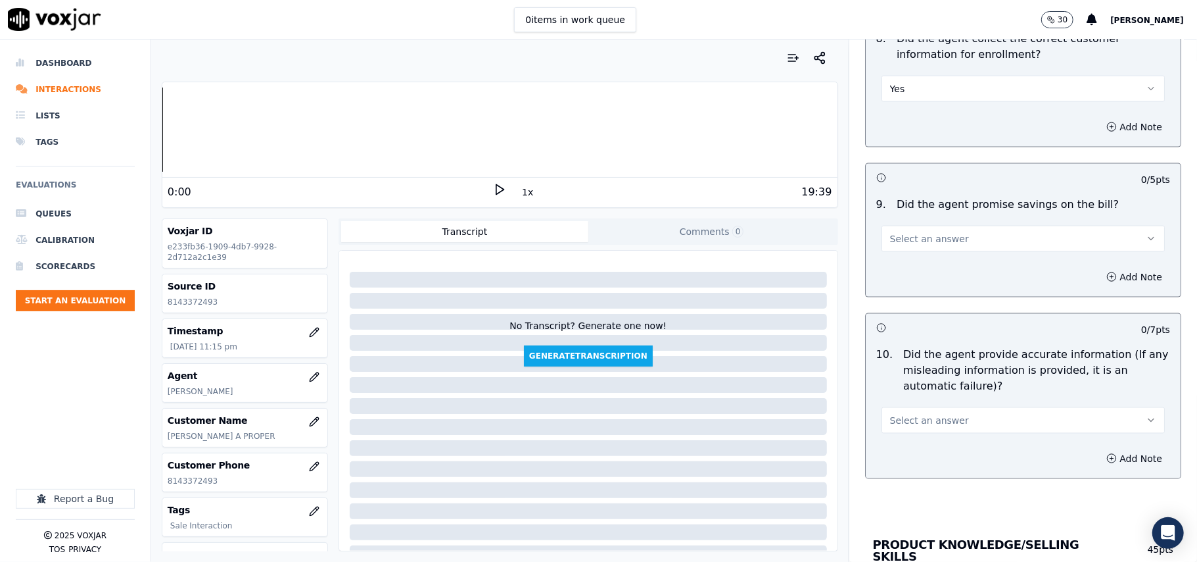
click at [917, 245] on span "Select an answer" at bounding box center [929, 238] width 79 height 13
click at [905, 272] on div "Yes" at bounding box center [995, 272] width 254 height 21
click at [918, 243] on button "Yes" at bounding box center [1023, 239] width 283 height 26
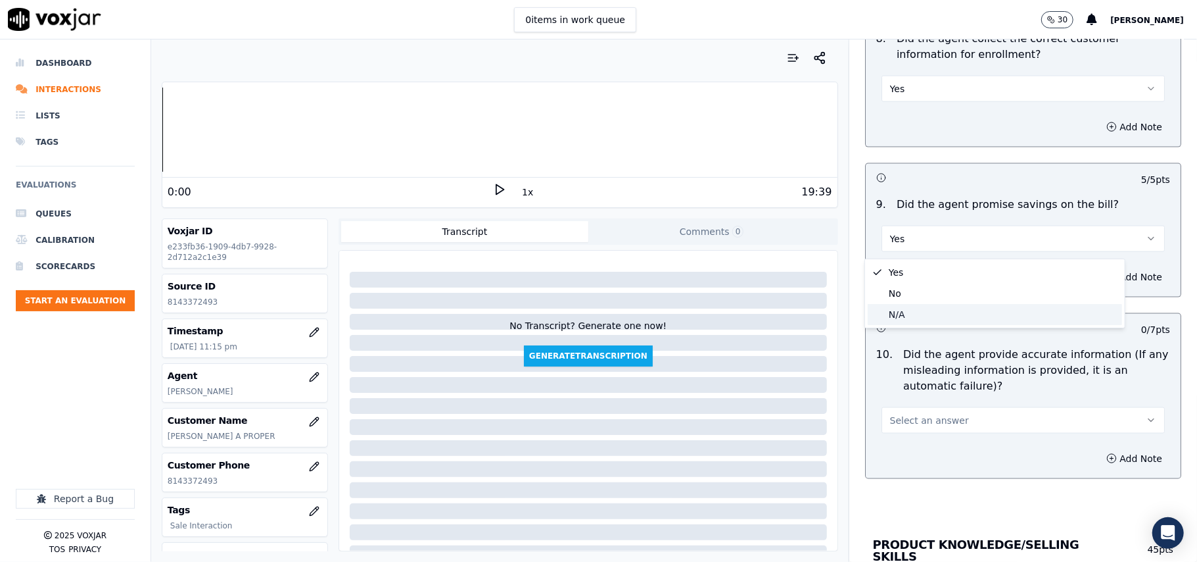
click at [905, 319] on div "N/A" at bounding box center [995, 314] width 254 height 21
click at [911, 433] on button "Select an answer" at bounding box center [1023, 420] width 283 height 26
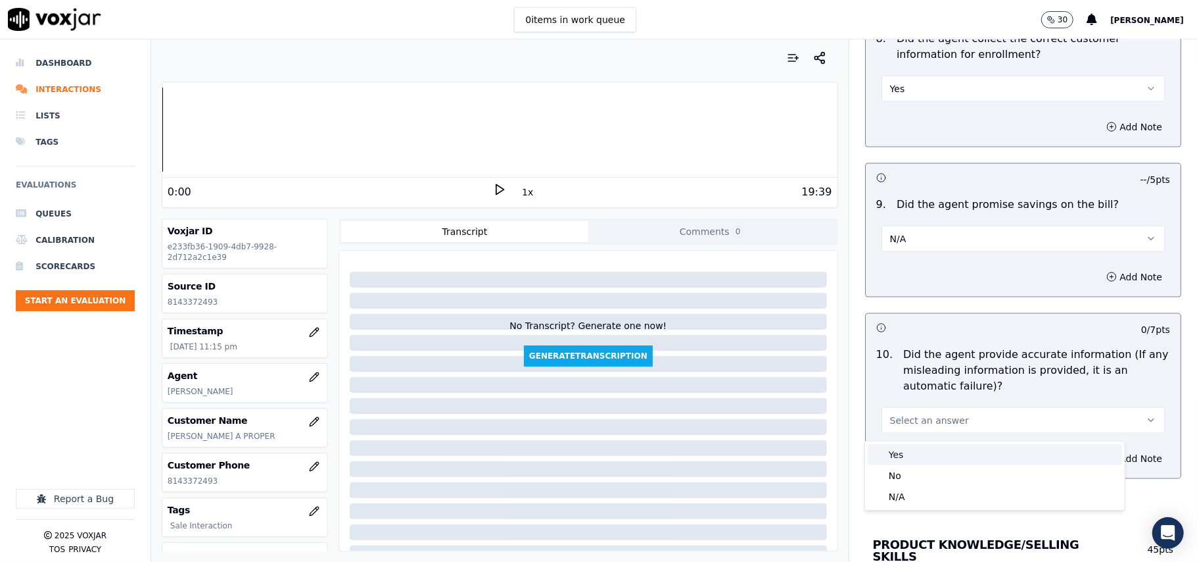
click at [910, 452] on div "Yes" at bounding box center [995, 454] width 254 height 21
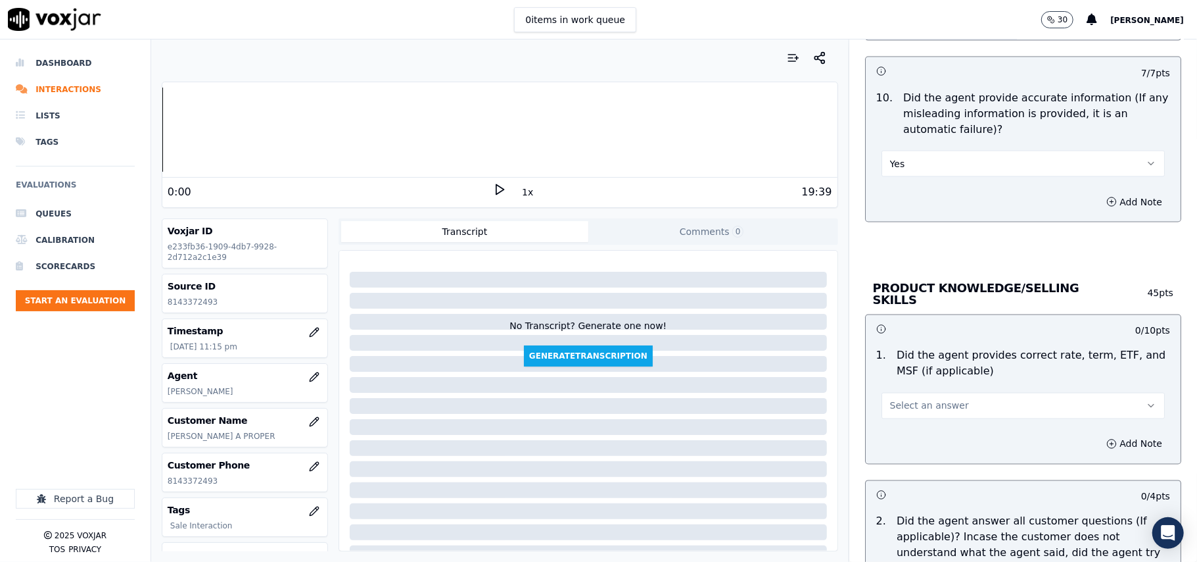
scroll to position [1607, 0]
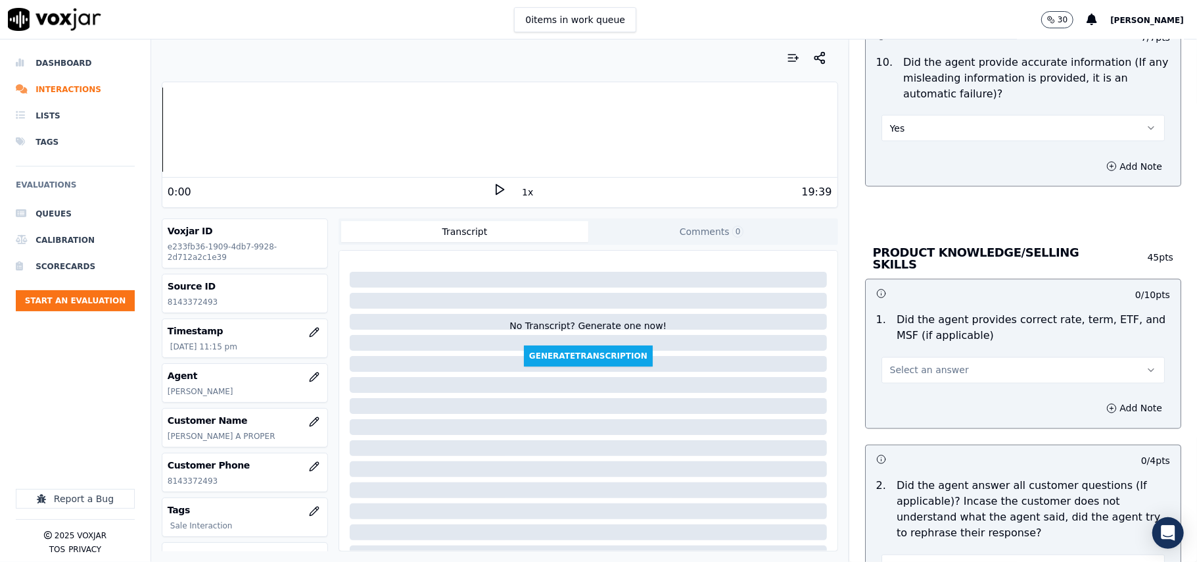
click at [908, 369] on span "Select an answer" at bounding box center [929, 370] width 79 height 13
click at [905, 387] on div "Yes" at bounding box center [995, 397] width 254 height 21
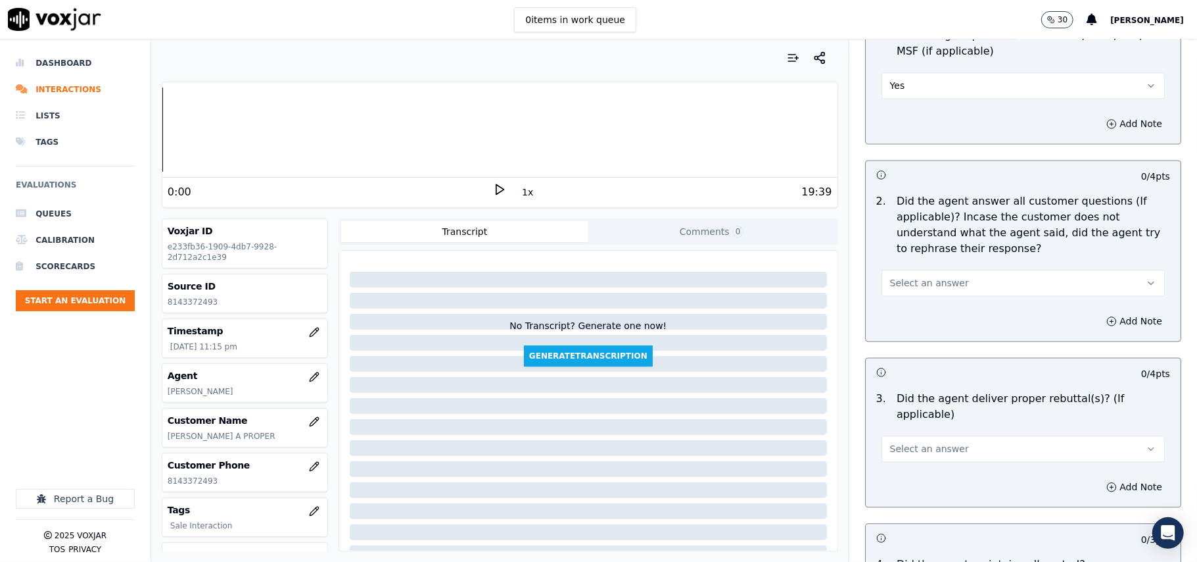
scroll to position [1900, 0]
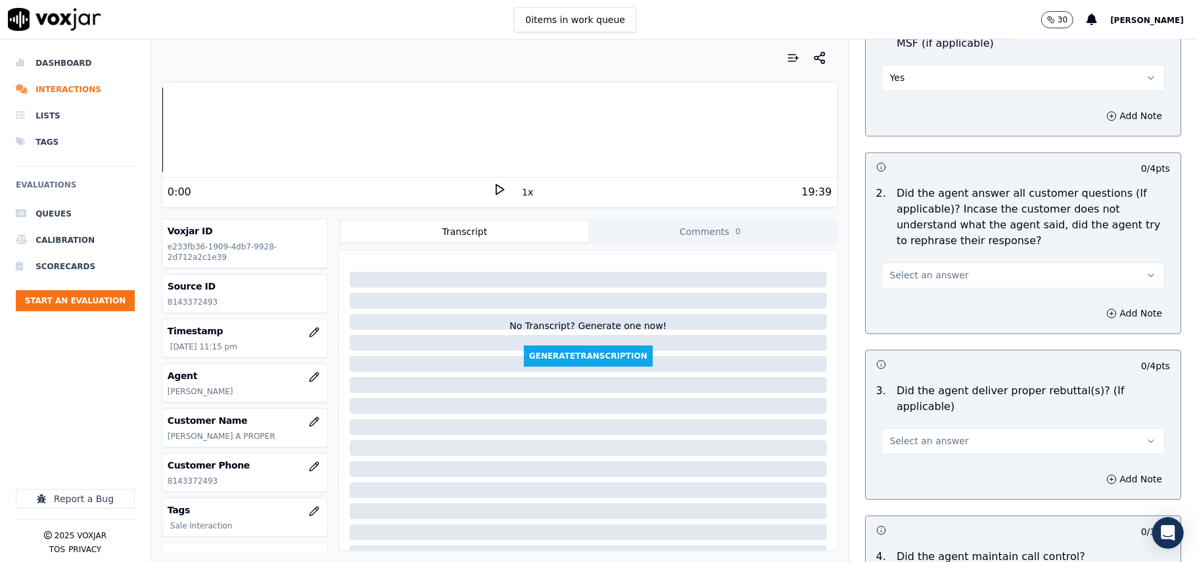
click at [903, 279] on span "Select an answer" at bounding box center [929, 274] width 79 height 13
click at [901, 306] on div "Yes" at bounding box center [995, 303] width 254 height 21
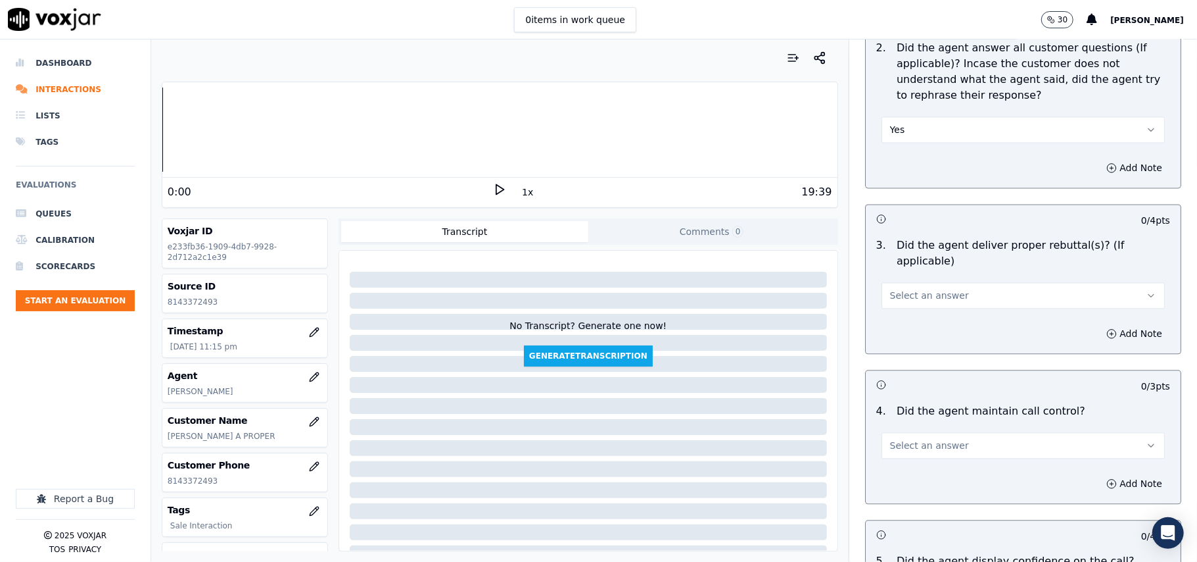
click at [923, 287] on button "Select an answer" at bounding box center [1023, 295] width 283 height 26
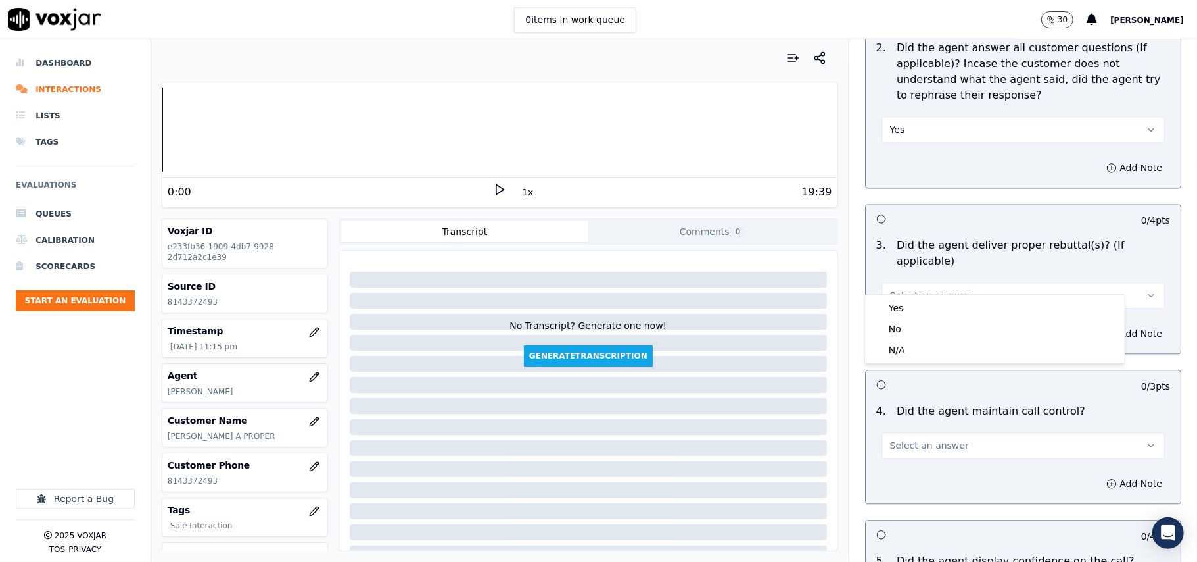
click at [923, 287] on button "Select an answer" at bounding box center [1023, 295] width 283 height 26
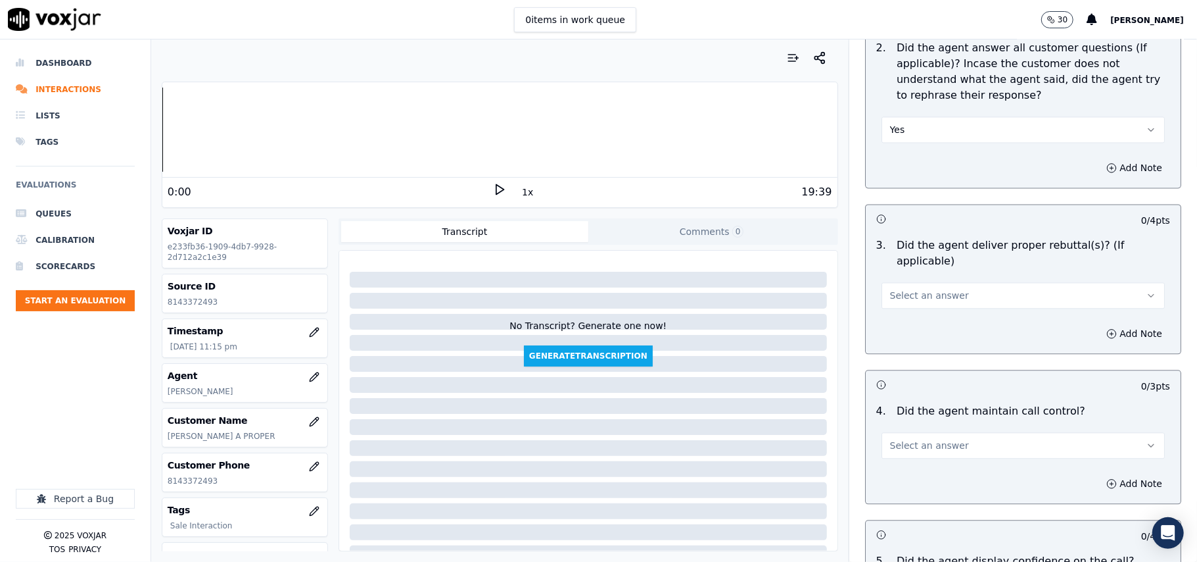
click at [911, 289] on span "Select an answer" at bounding box center [929, 295] width 79 height 13
click at [911, 302] on div "Yes" at bounding box center [995, 307] width 254 height 21
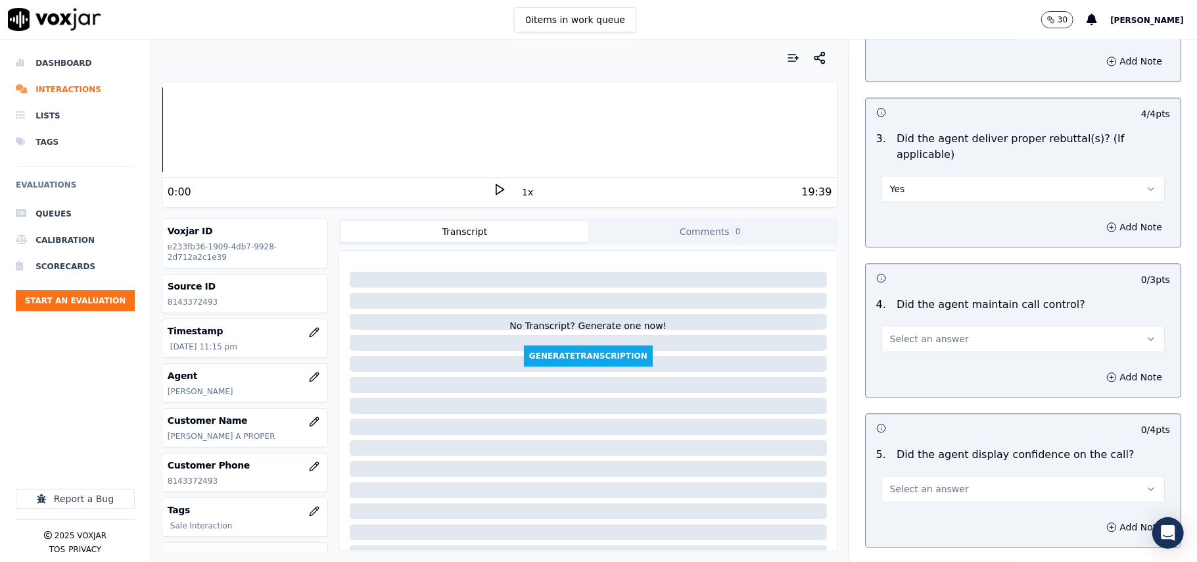
scroll to position [2192, 0]
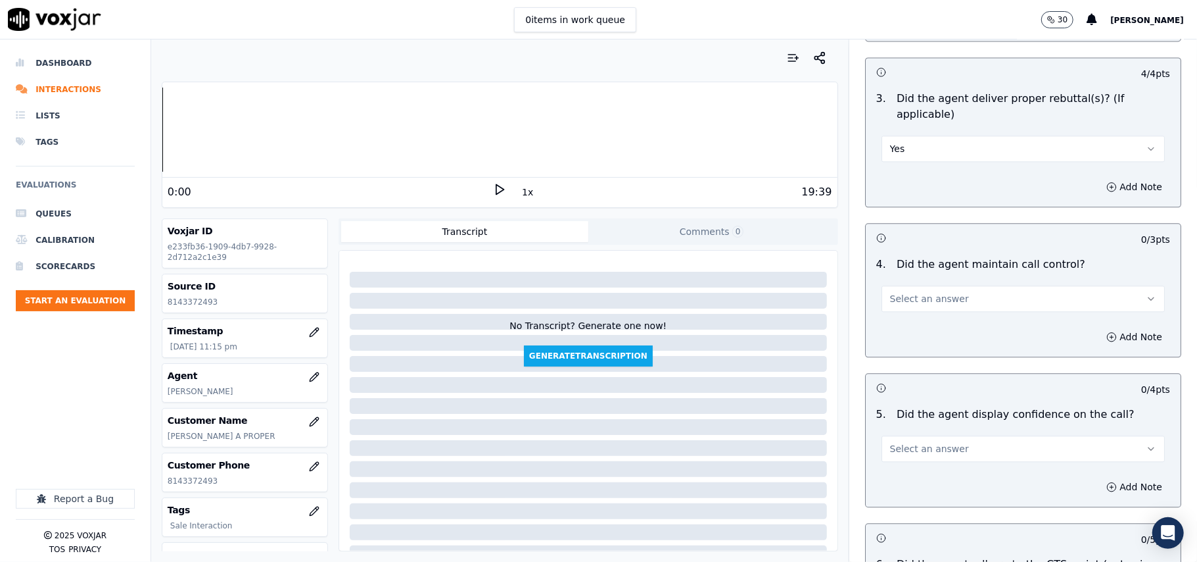
click at [898, 292] on span "Select an answer" at bounding box center [929, 298] width 79 height 13
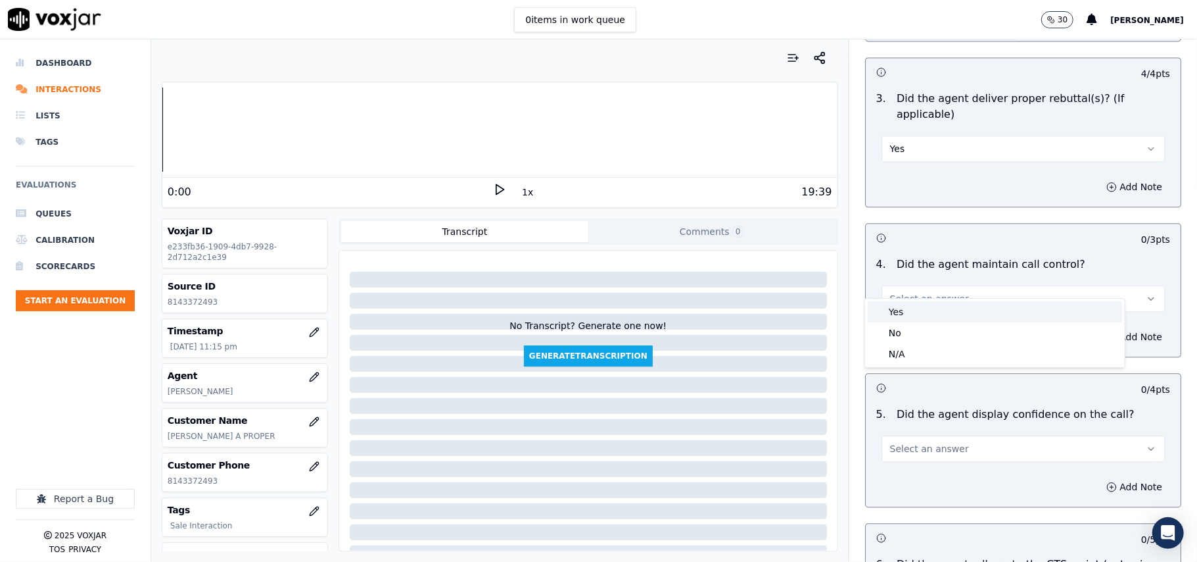
click at [898, 308] on div "Yes" at bounding box center [995, 311] width 254 height 21
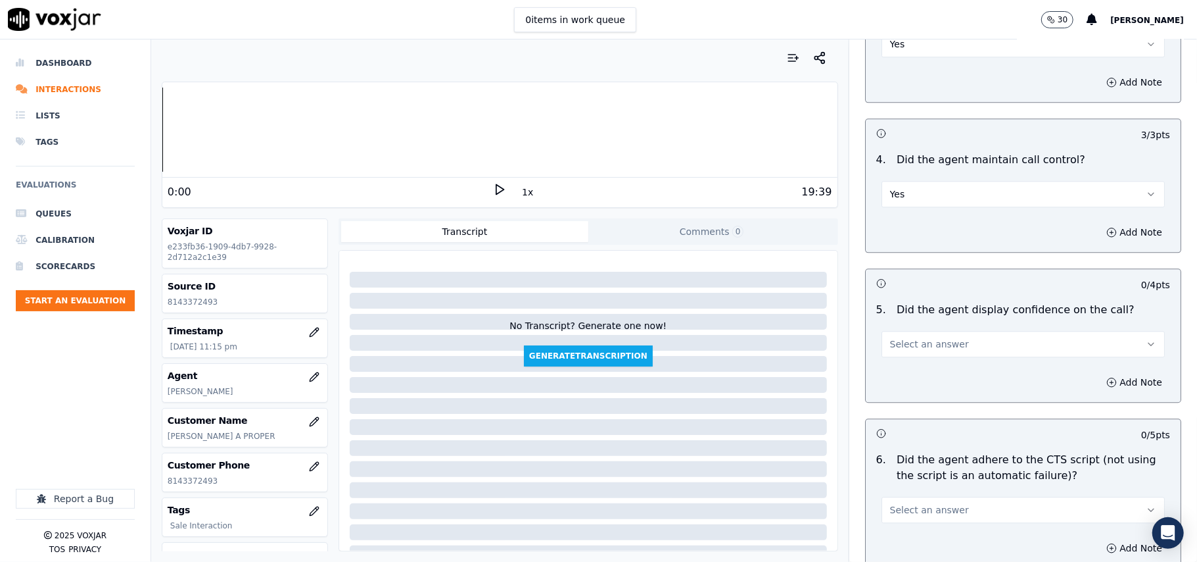
scroll to position [2338, 0]
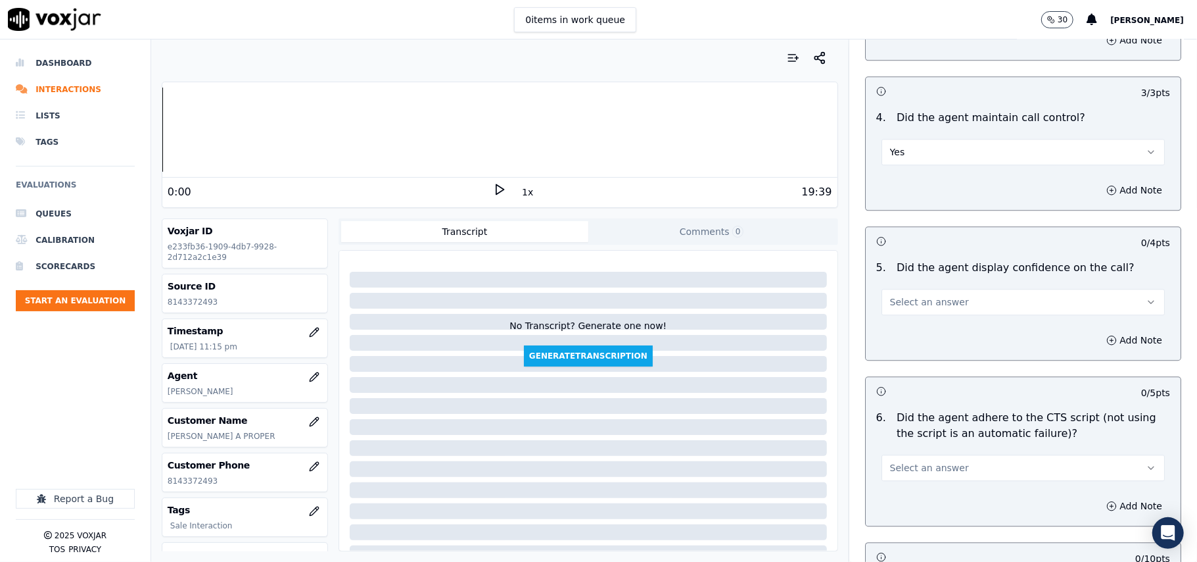
click at [921, 295] on span "Select an answer" at bounding box center [929, 301] width 79 height 13
click at [918, 312] on div "Yes" at bounding box center [995, 315] width 254 height 21
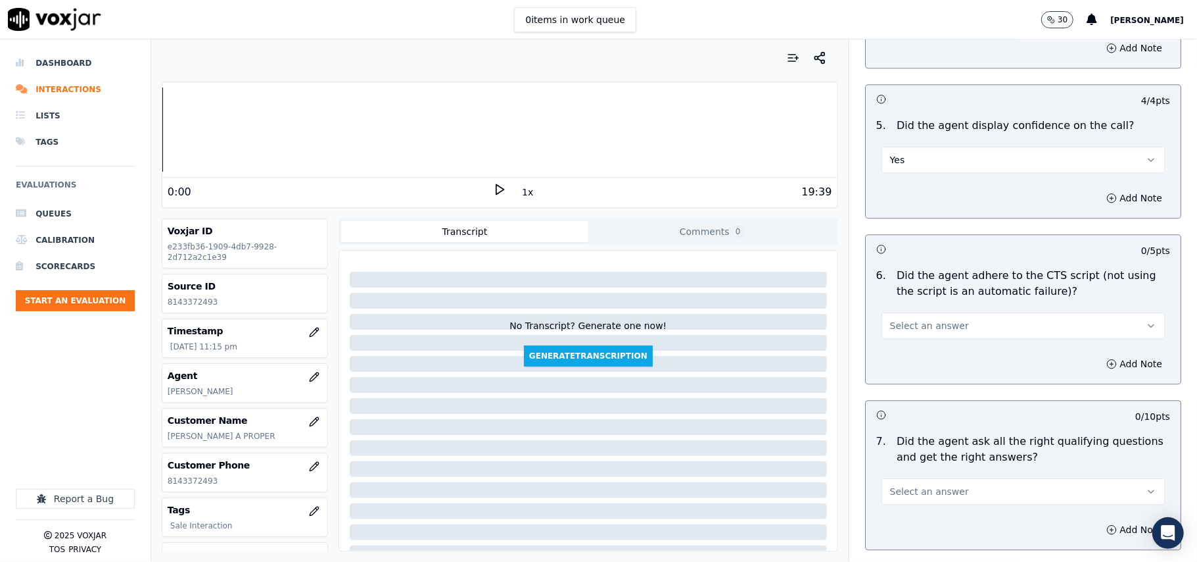
scroll to position [2630, 0]
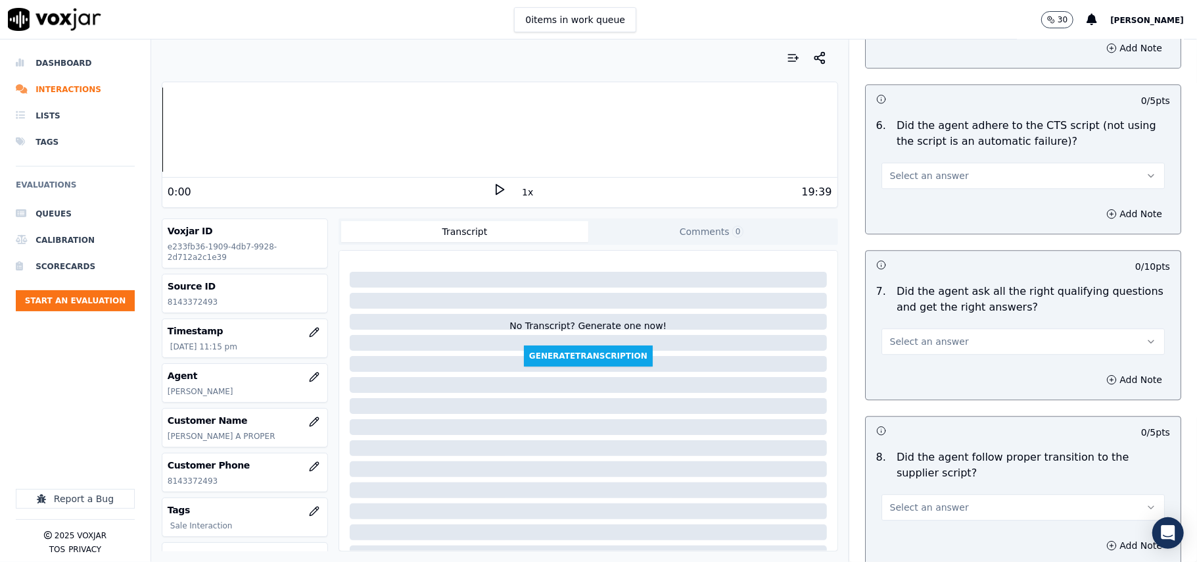
click at [935, 169] on span "Select an answer" at bounding box center [929, 175] width 79 height 13
click at [923, 184] on div "Yes" at bounding box center [995, 190] width 254 height 21
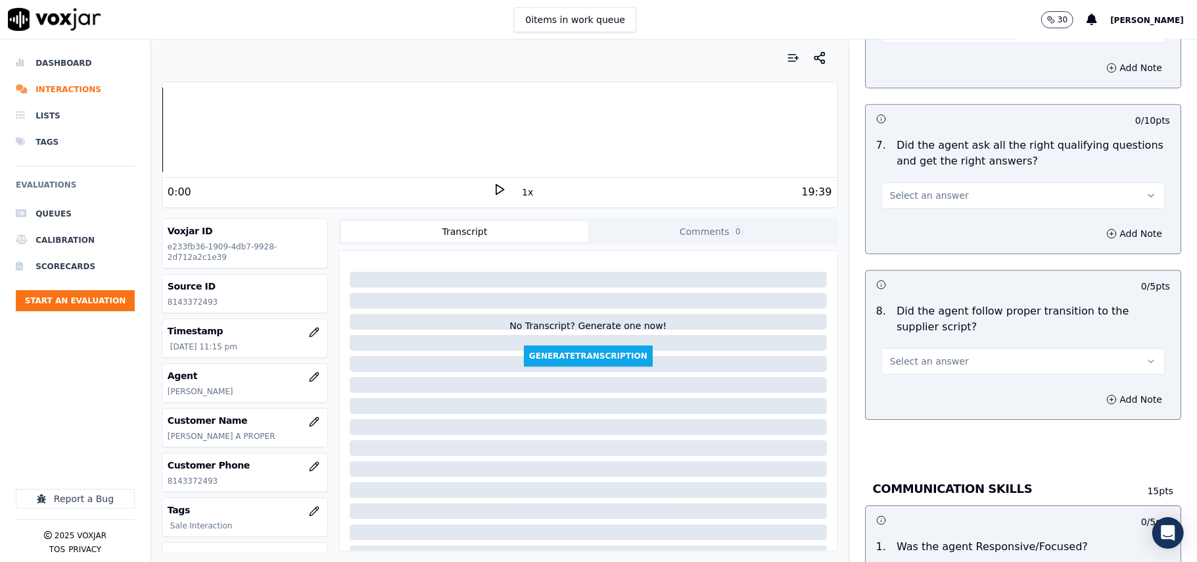
click at [902, 189] on span "Select an answer" at bounding box center [929, 195] width 79 height 13
click at [906, 211] on div "Yes" at bounding box center [995, 209] width 254 height 21
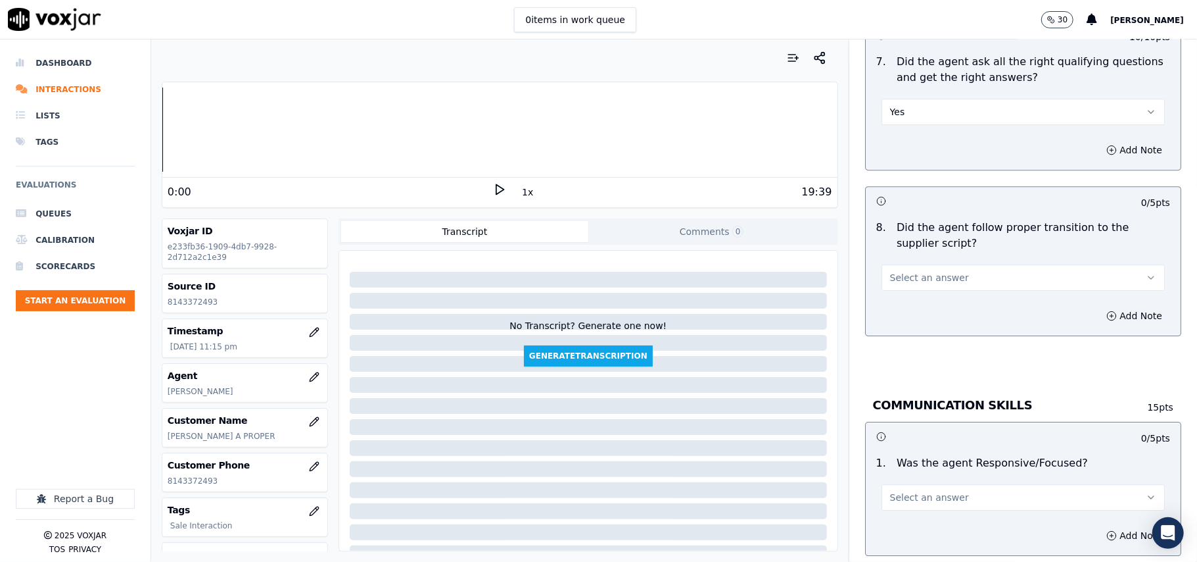
scroll to position [2922, 0]
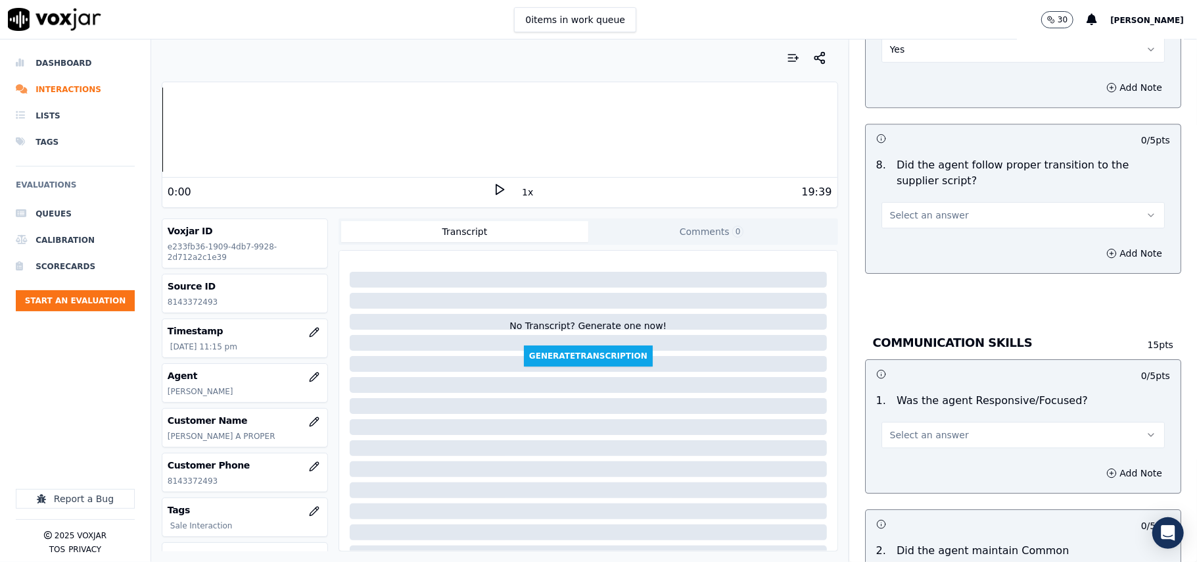
click at [903, 208] on span "Select an answer" at bounding box center [929, 214] width 79 height 13
click at [903, 228] on div "Yes" at bounding box center [995, 230] width 254 height 21
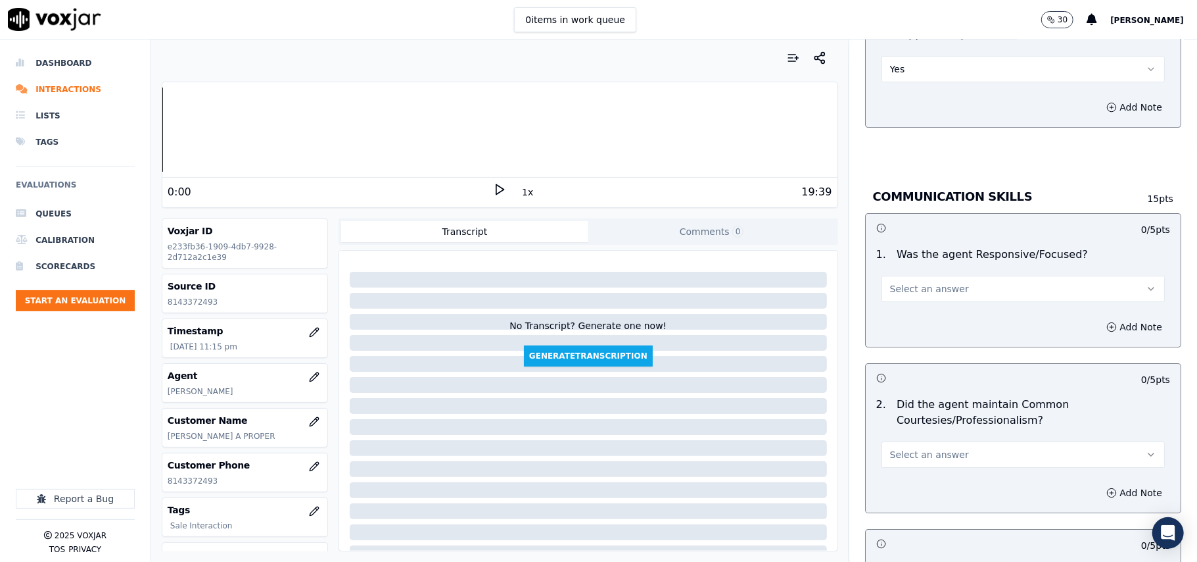
click at [909, 282] on span "Select an answer" at bounding box center [929, 288] width 79 height 13
click at [911, 295] on div "Yes" at bounding box center [995, 303] width 254 height 21
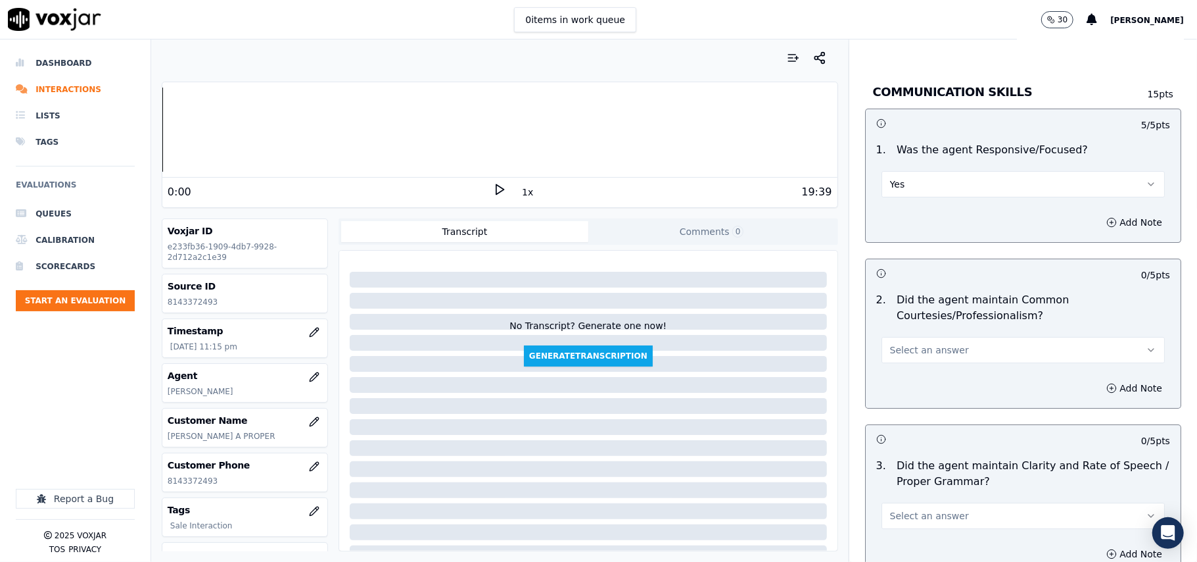
scroll to position [3215, 0]
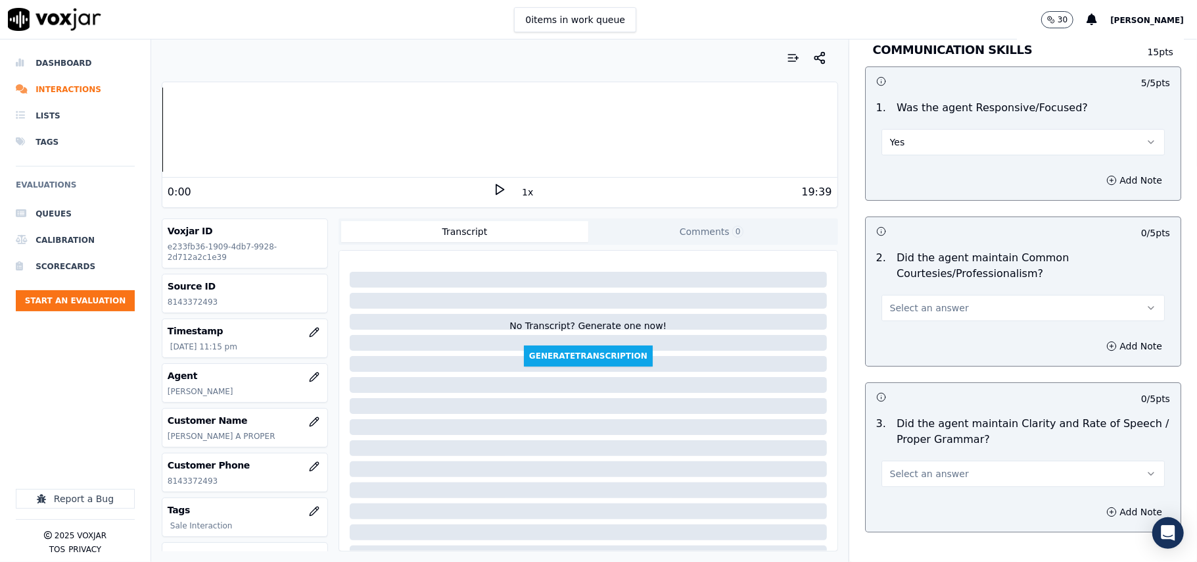
click at [900, 301] on span "Select an answer" at bounding box center [929, 307] width 79 height 13
click at [900, 316] on div "Yes" at bounding box center [995, 323] width 254 height 21
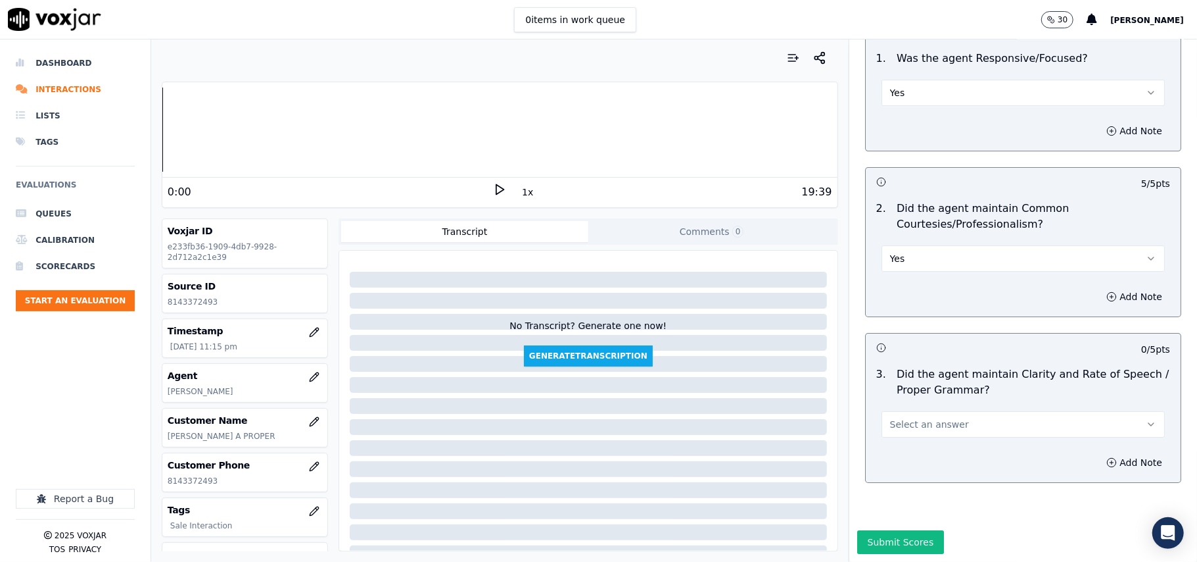
click at [901, 398] on div "Select an answer" at bounding box center [1023, 417] width 304 height 39
click at [901, 418] on span "Select an answer" at bounding box center [929, 424] width 79 height 13
click at [903, 408] on div "Yes" at bounding box center [995, 414] width 254 height 21
click at [896, 530] on button "Submit Scores" at bounding box center [900, 542] width 87 height 24
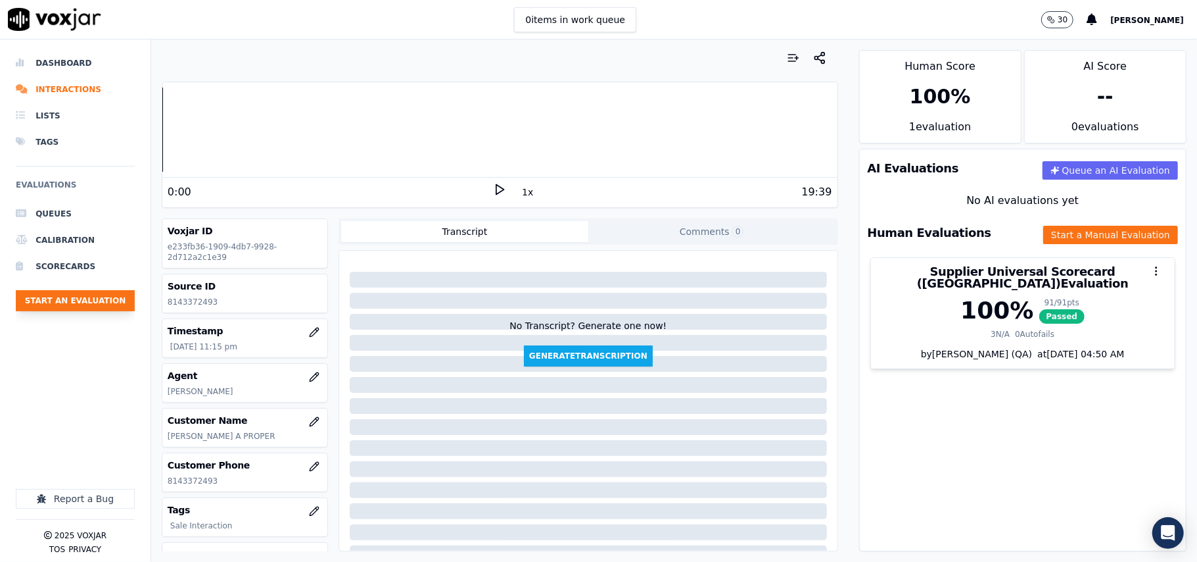
click at [119, 305] on button "Start an Evaluation" at bounding box center [75, 300] width 119 height 21
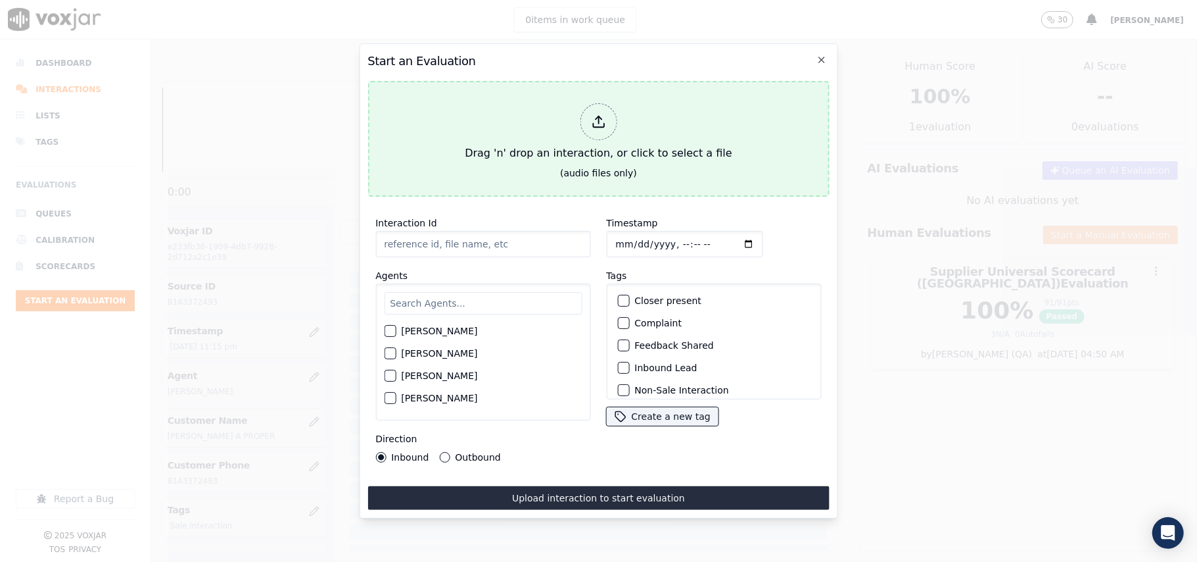
click at [600, 145] on div "Drag 'n' drop an interaction, or click to select a file" at bounding box center [598, 132] width 277 height 68
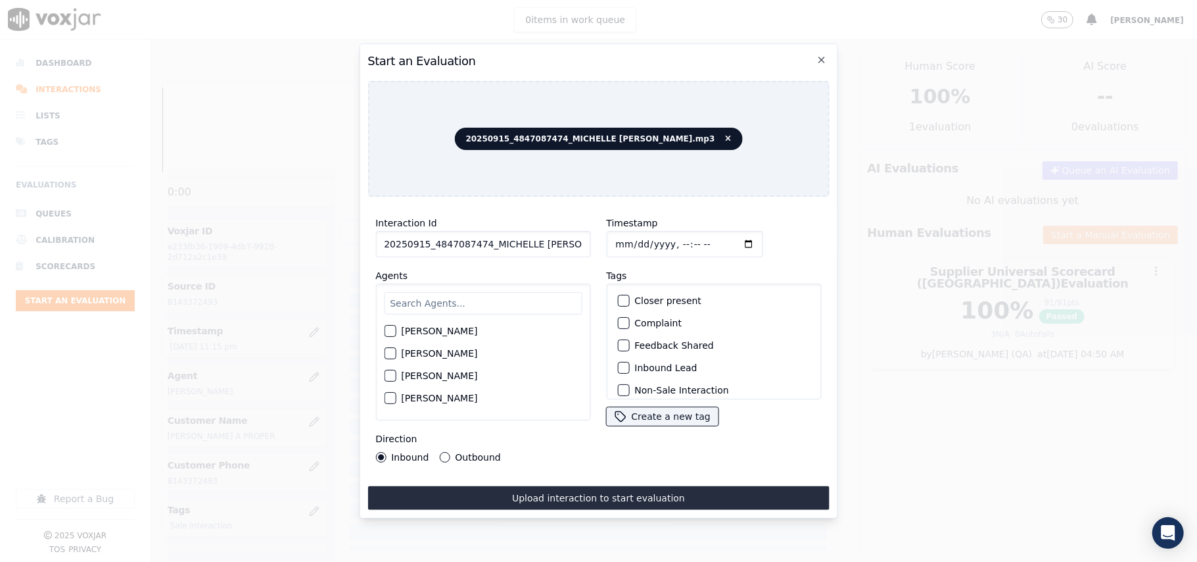
click at [469, 232] on input "20250915_4847087474_MICHELLE MARRERO.mp3" at bounding box center [482, 244] width 215 height 26
paste input "4847087474"
type input "4847087474"
click at [629, 237] on input "Timestamp" at bounding box center [684, 244] width 156 height 26
type input "2025-09-15T23:20"
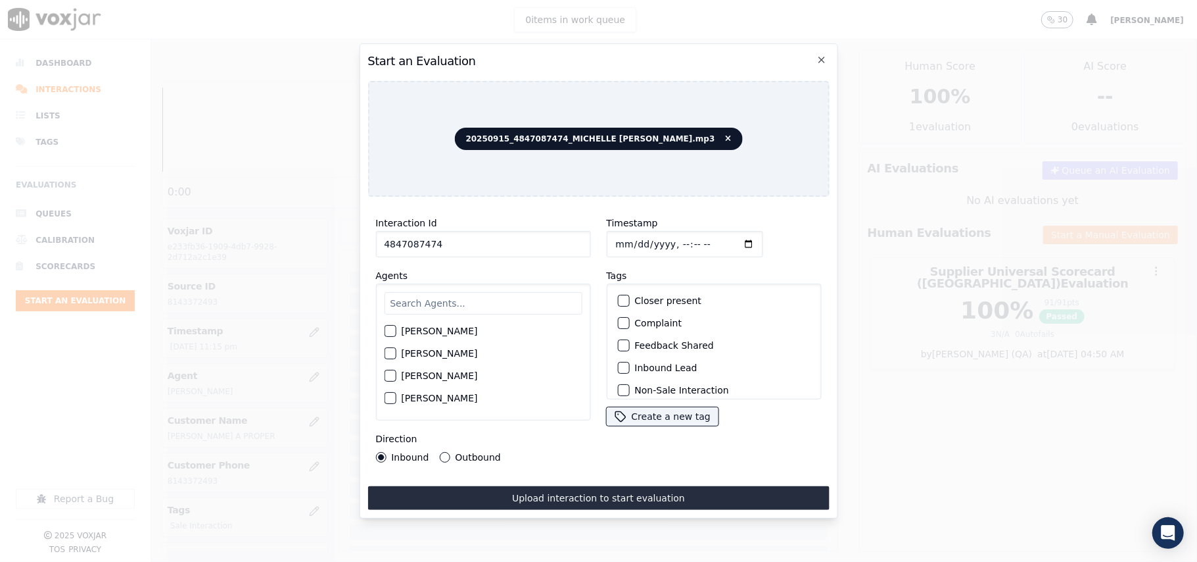
click at [504, 292] on input "text" at bounding box center [483, 303] width 198 height 22
type input "Miche"
click at [476, 330] on label "MICHELLE MARRERO" at bounding box center [439, 334] width 76 height 9
click at [396, 329] on button "MICHELLE MARRERO" at bounding box center [390, 335] width 12 height 12
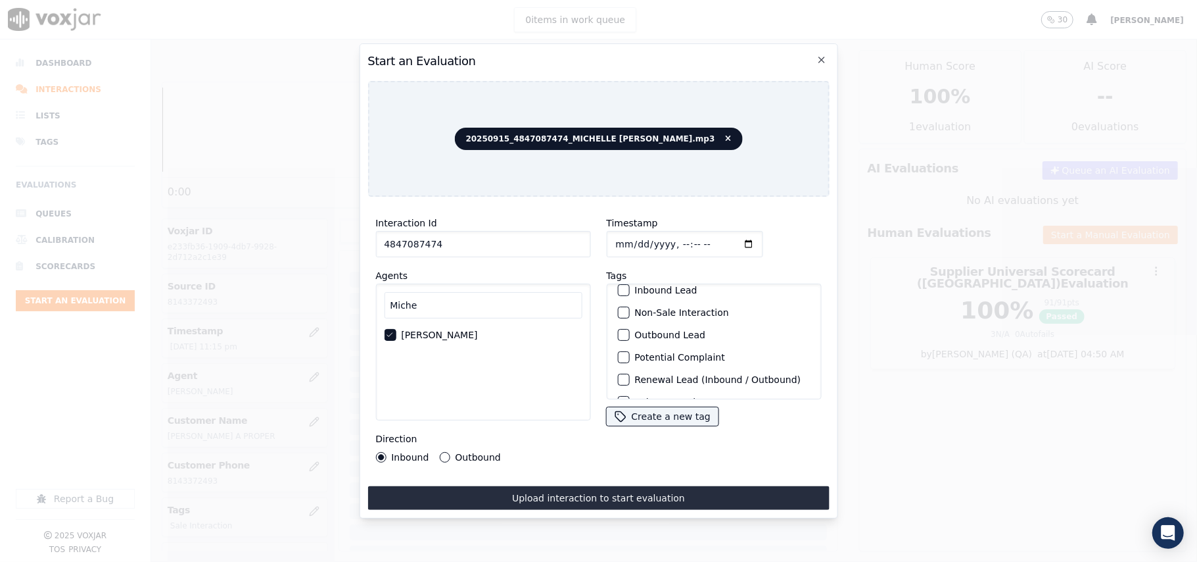
scroll to position [114, 0]
click at [663, 377] on label "Sale Interaction" at bounding box center [671, 381] width 72 height 9
click at [629, 376] on button "Sale Interaction" at bounding box center [623, 382] width 12 height 12
click at [450, 454] on div "Outbound" at bounding box center [469, 457] width 61 height 11
click at [487, 452] on label "Outbound" at bounding box center [477, 456] width 45 height 9
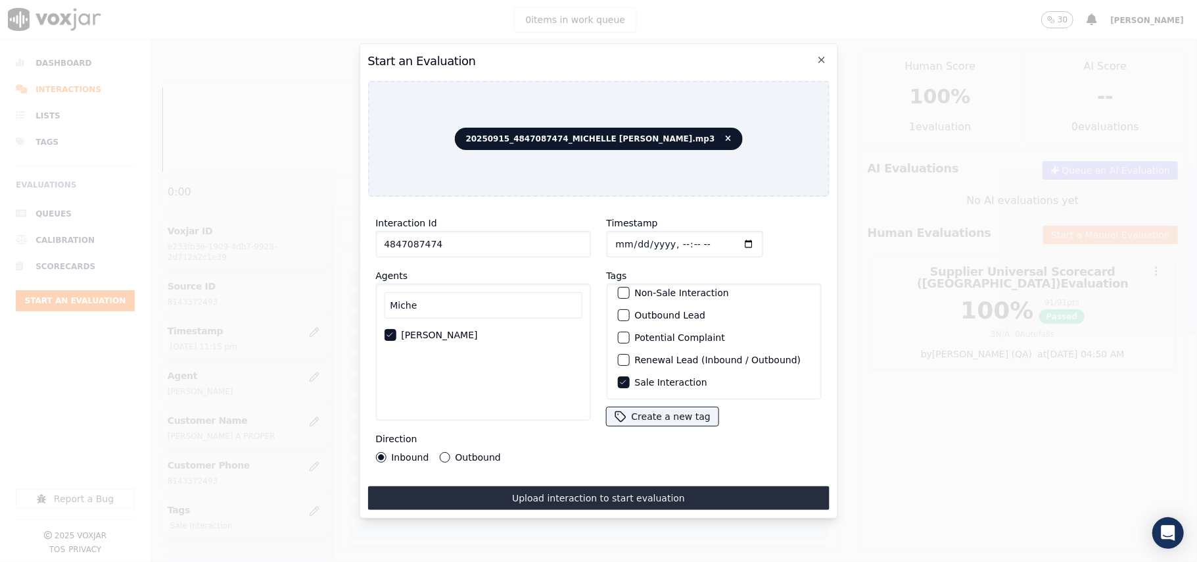
click at [450, 452] on button "Outbound" at bounding box center [444, 457] width 11 height 11
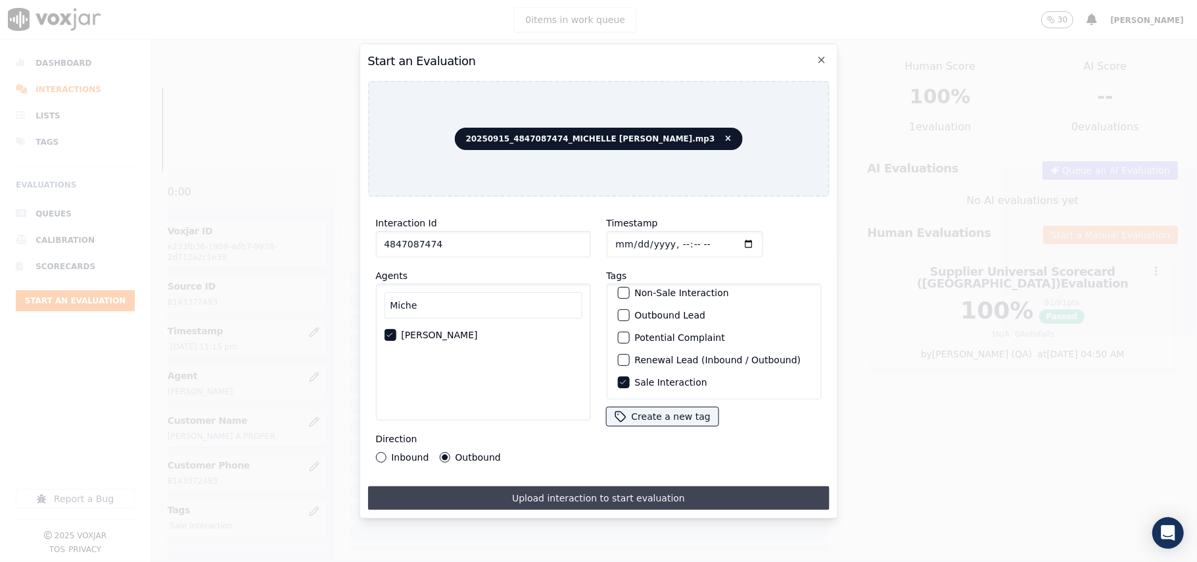
click at [543, 497] on button "Upload interaction to start evaluation" at bounding box center [599, 498] width 462 height 24
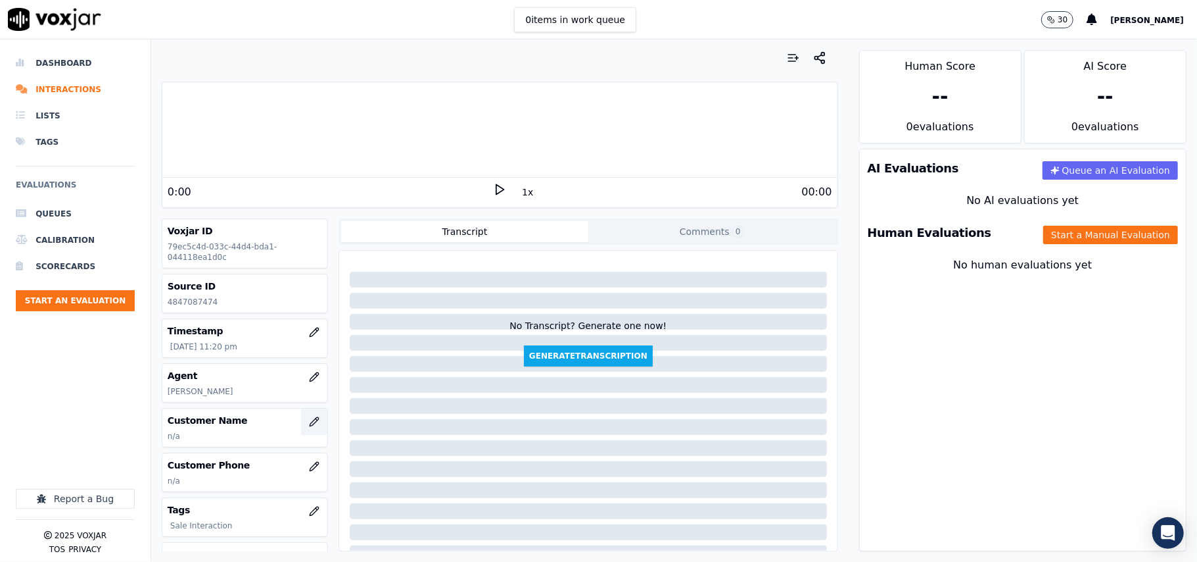
click at [309, 427] on icon "button" at bounding box center [314, 421] width 11 height 11
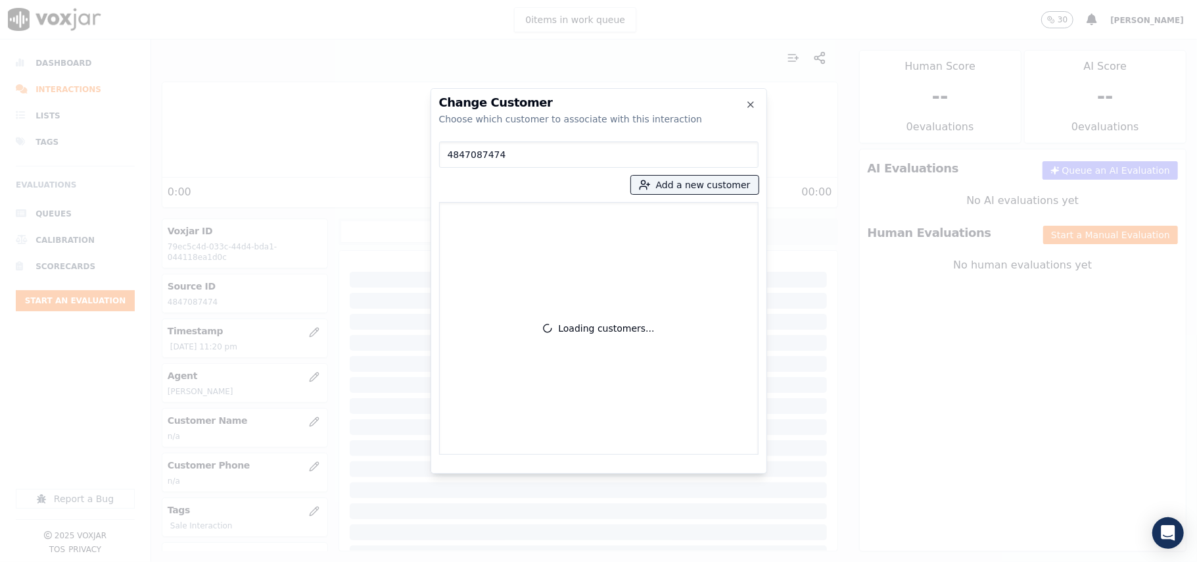
type input "4847087474"
click at [529, 231] on label "FRED B HAMILTON III 4847087474" at bounding box center [599, 221] width 308 height 26
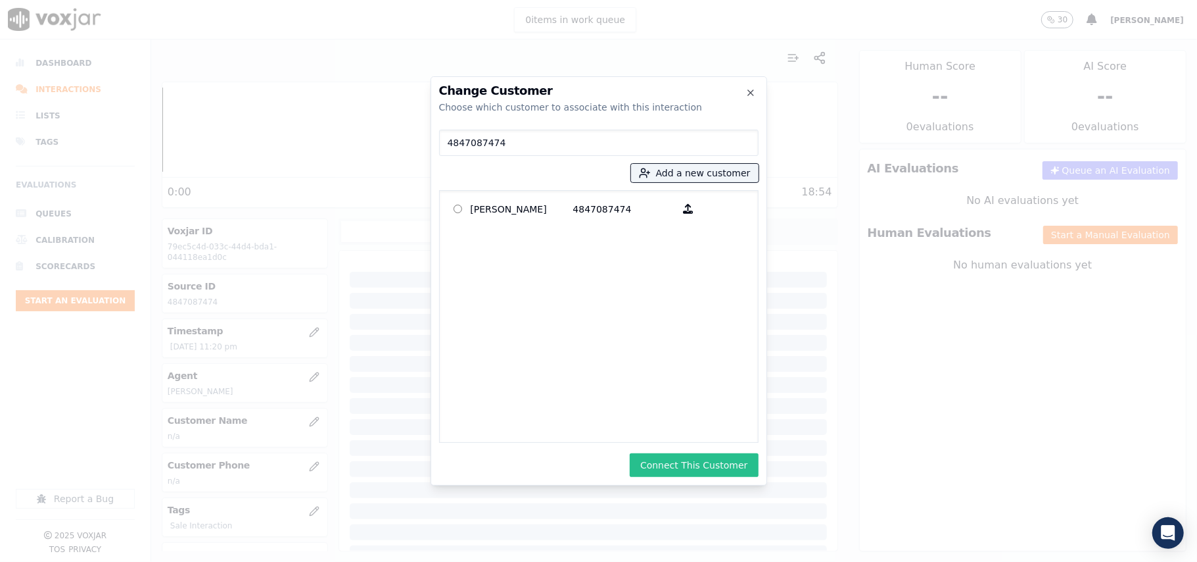
click at [727, 471] on button "Connect This Customer" at bounding box center [694, 465] width 128 height 24
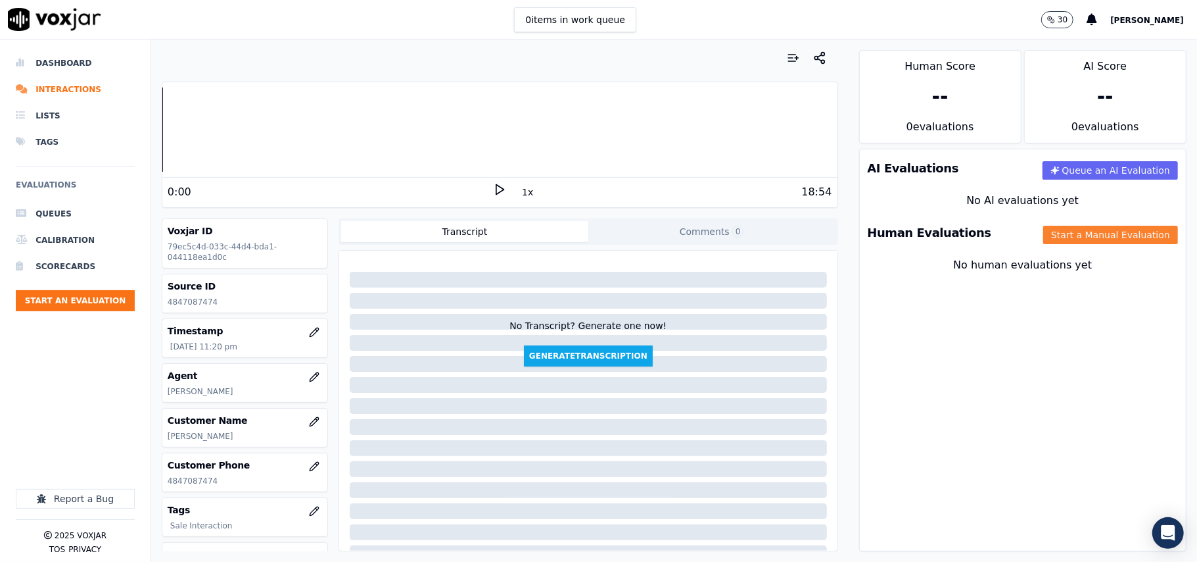
click at [1049, 235] on button "Start a Manual Evaluation" at bounding box center [1111, 235] width 135 height 18
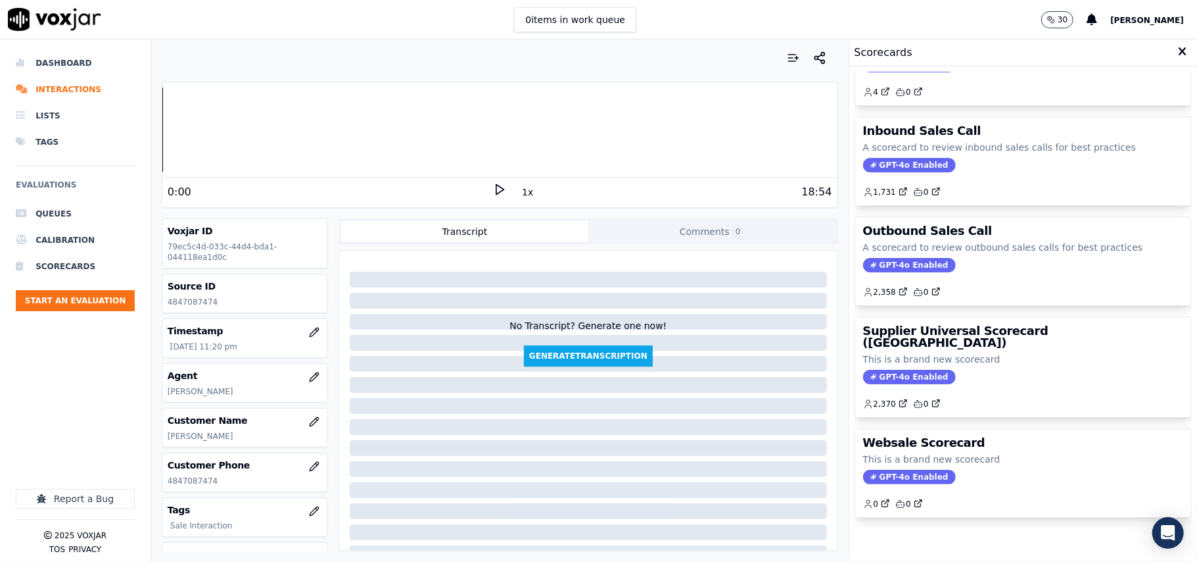
scroll to position [101, 0]
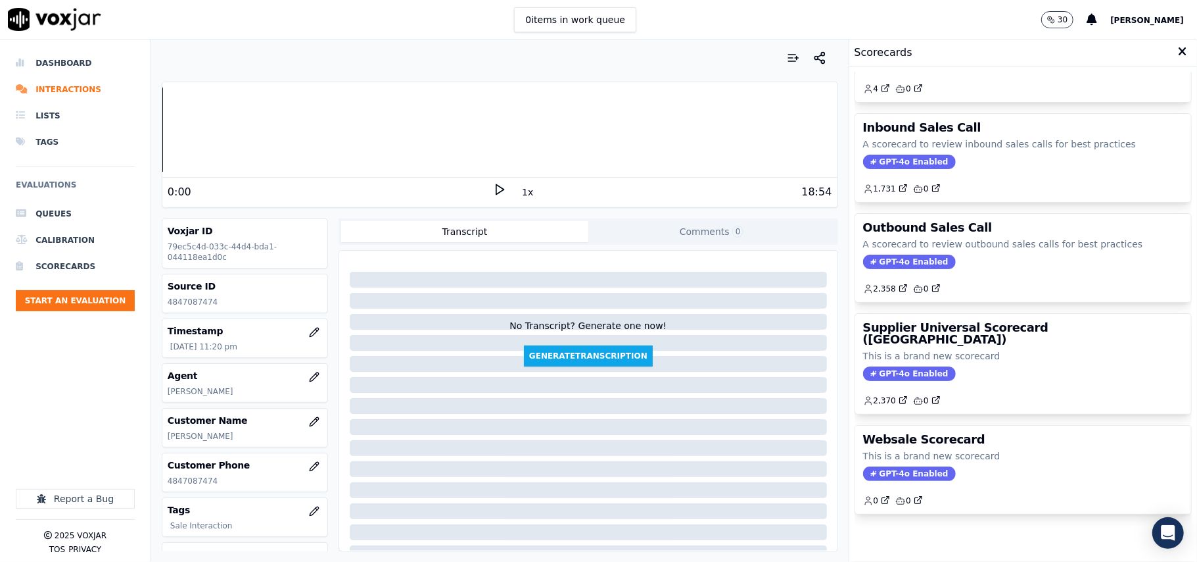
click at [1011, 349] on p "This is a brand new scorecard" at bounding box center [1023, 355] width 320 height 13
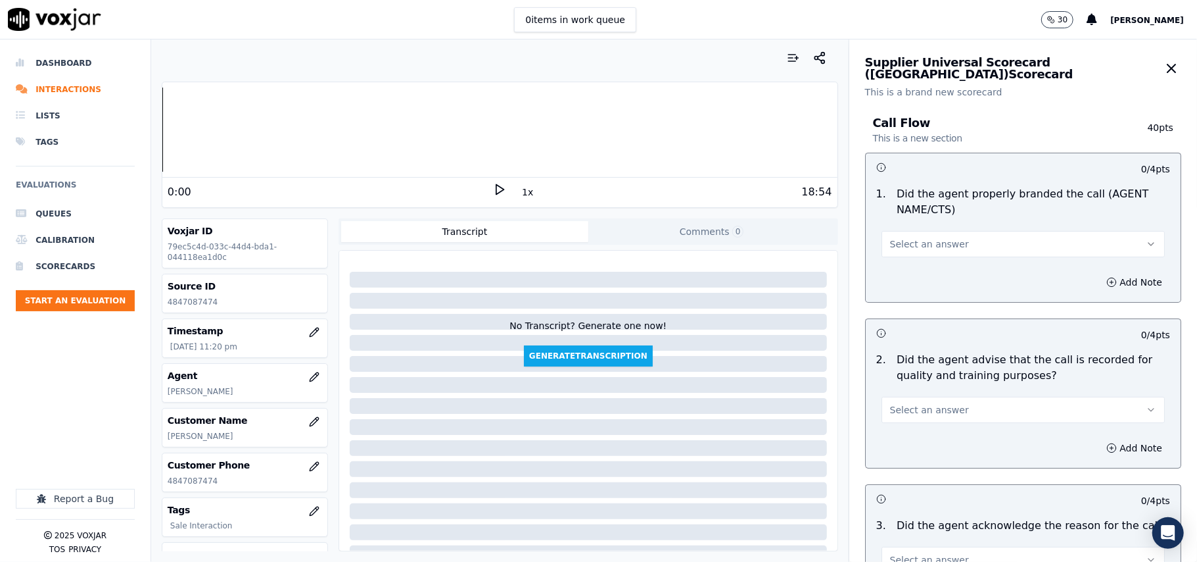
drag, startPoint x: 881, startPoint y: 243, endPoint x: 882, endPoint y: 258, distance: 15.2
click at [890, 243] on span "Select an answer" at bounding box center [929, 243] width 79 height 13
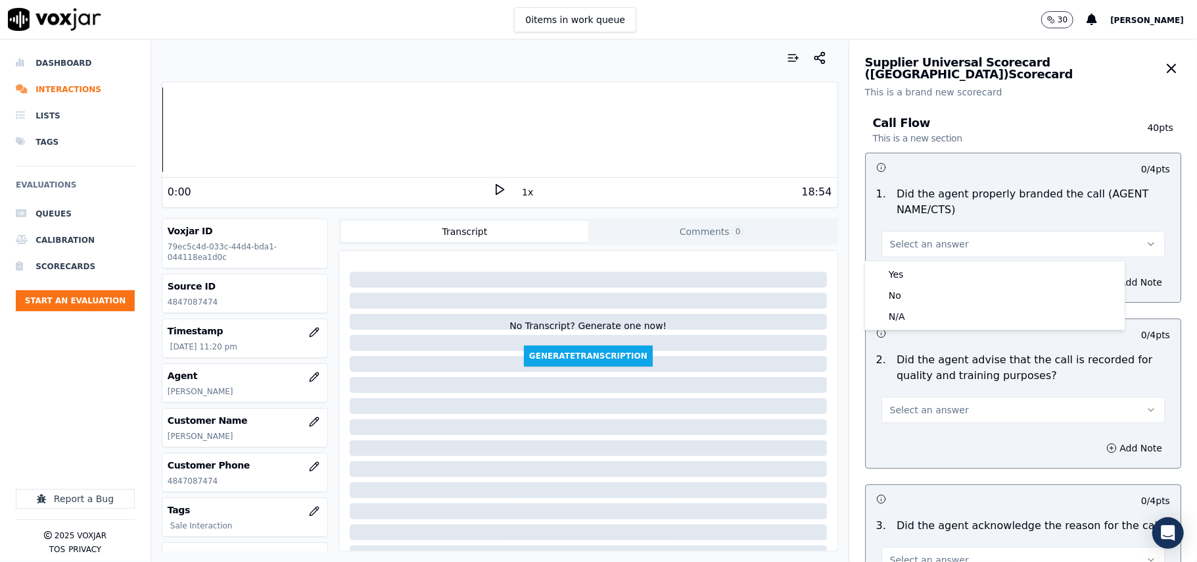
drag, startPoint x: 881, startPoint y: 260, endPoint x: 881, endPoint y: 268, distance: 7.9
click at [881, 261] on div "Yes No N/A" at bounding box center [995, 295] width 261 height 70
click at [881, 268] on div "Yes" at bounding box center [995, 274] width 254 height 21
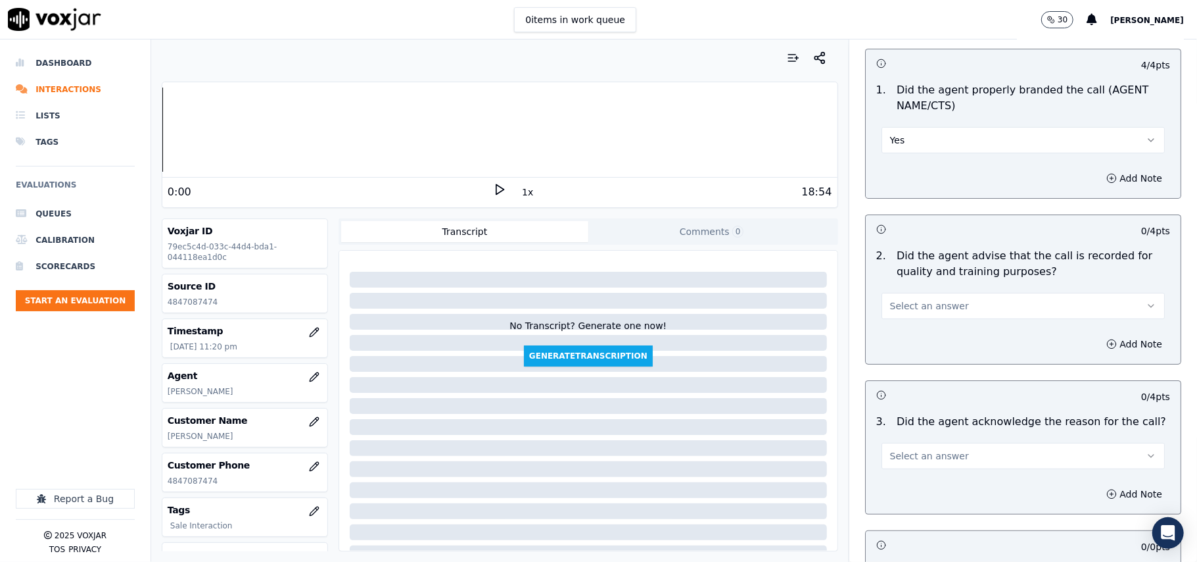
scroll to position [146, 0]
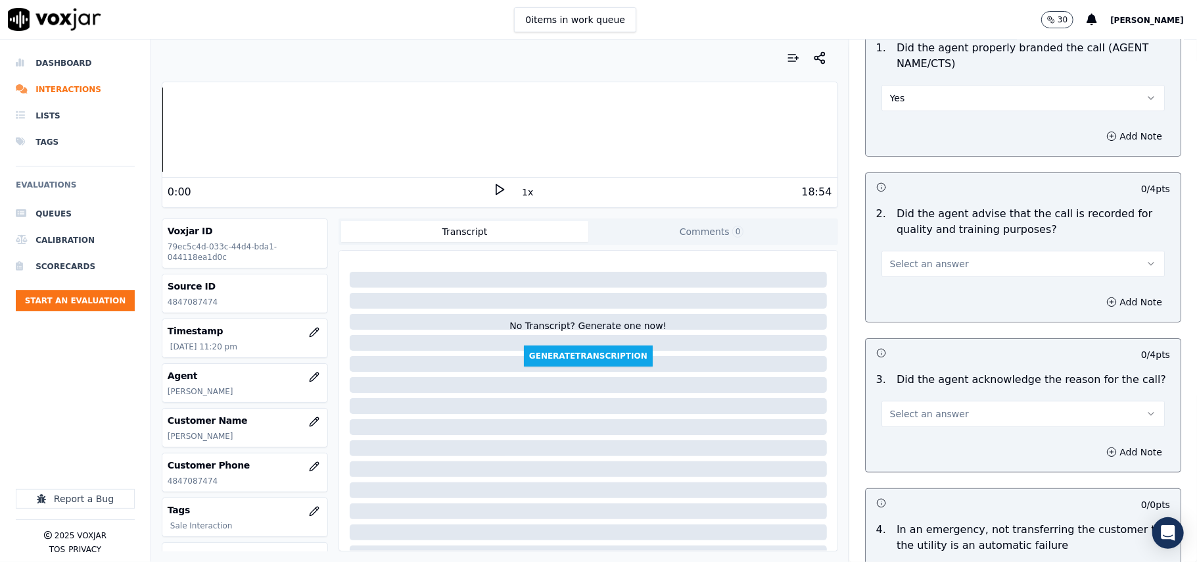
click at [890, 257] on span "Select an answer" at bounding box center [929, 263] width 79 height 13
click at [888, 295] on div "Yes" at bounding box center [995, 293] width 254 height 21
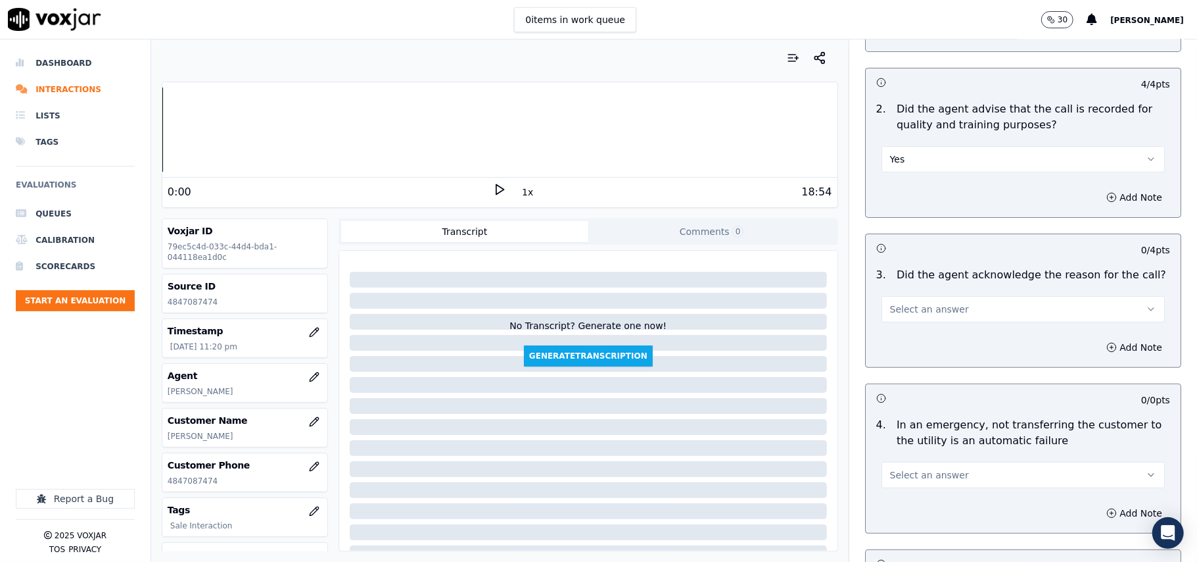
scroll to position [292, 0]
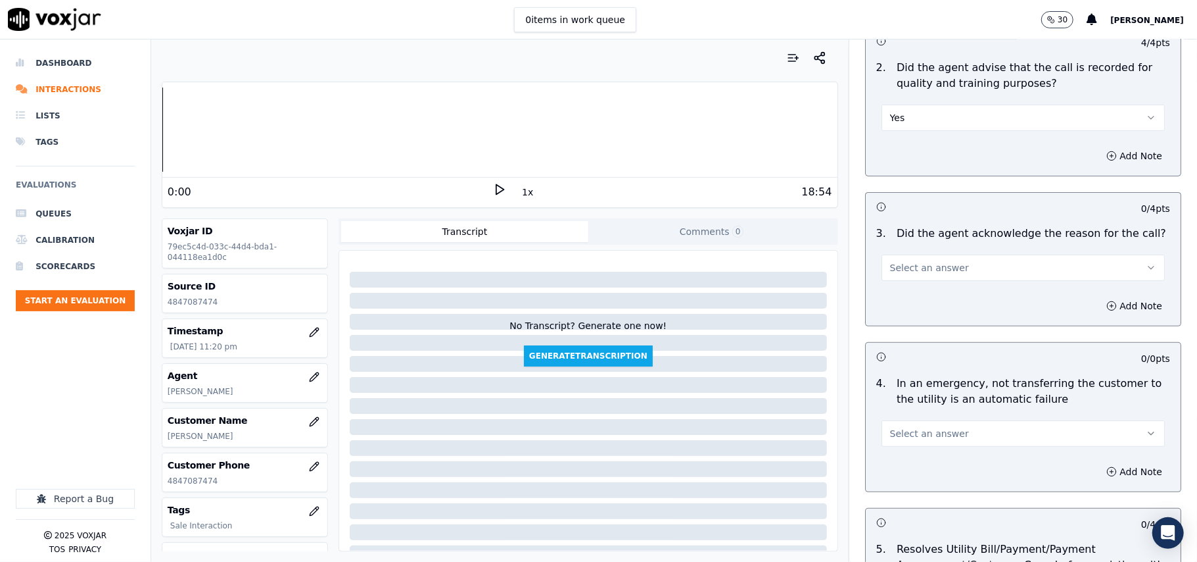
click at [903, 260] on button "Select an answer" at bounding box center [1023, 267] width 283 height 26
click at [890, 300] on div "Yes" at bounding box center [995, 298] width 254 height 21
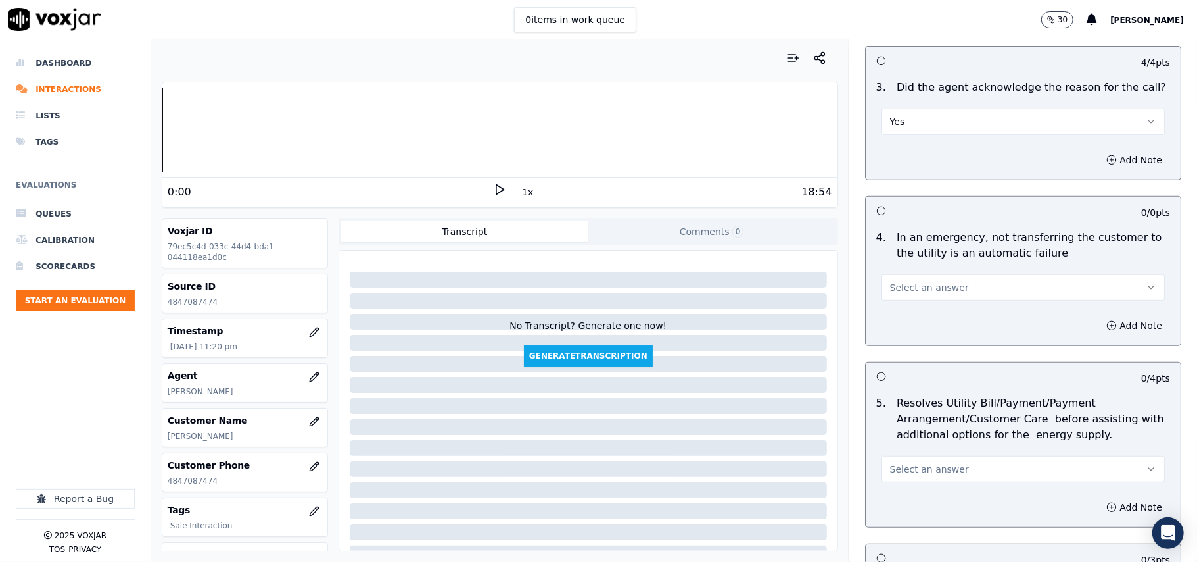
click at [907, 279] on button "Select an answer" at bounding box center [1023, 287] width 283 height 26
click at [905, 367] on div "N/A" at bounding box center [995, 360] width 254 height 21
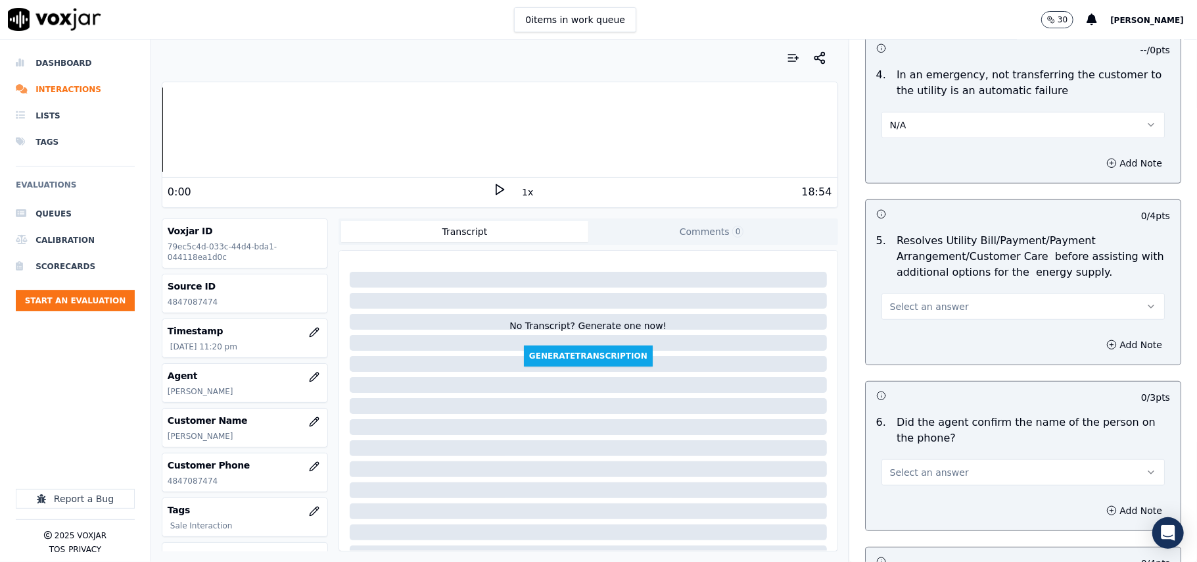
scroll to position [730, 0]
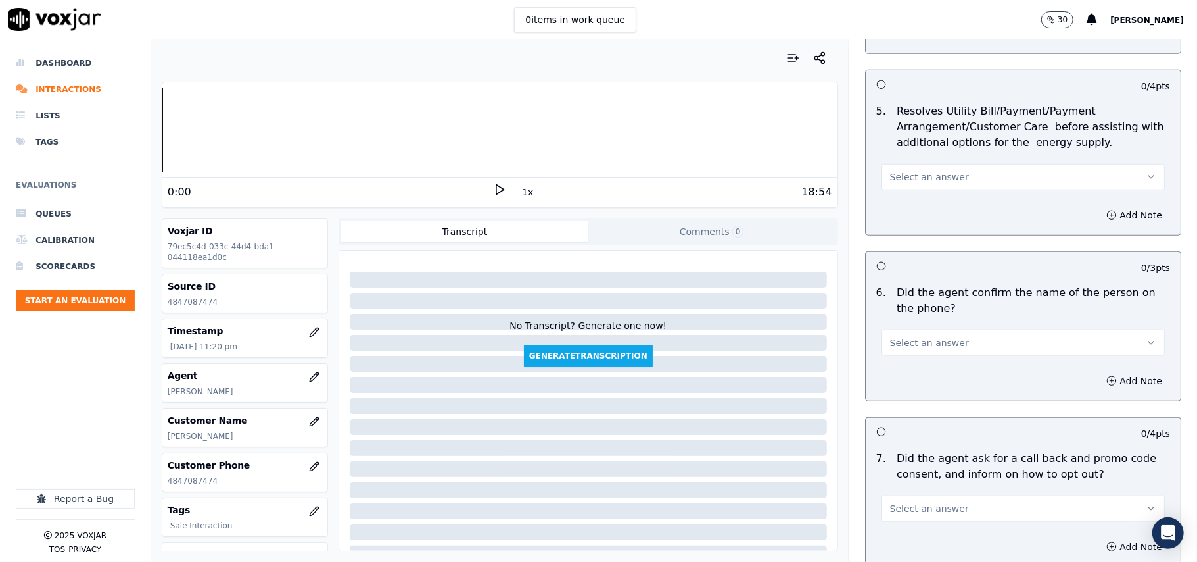
click at [909, 176] on span "Select an answer" at bounding box center [929, 176] width 79 height 13
click at [913, 248] on div "N/A" at bounding box center [995, 250] width 254 height 21
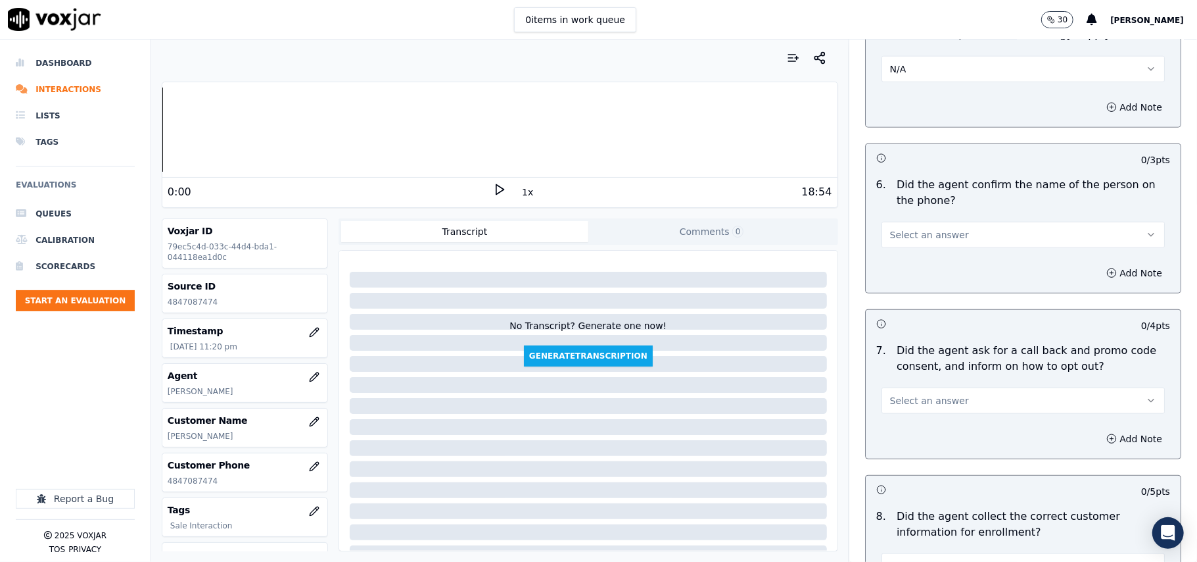
scroll to position [877, 0]
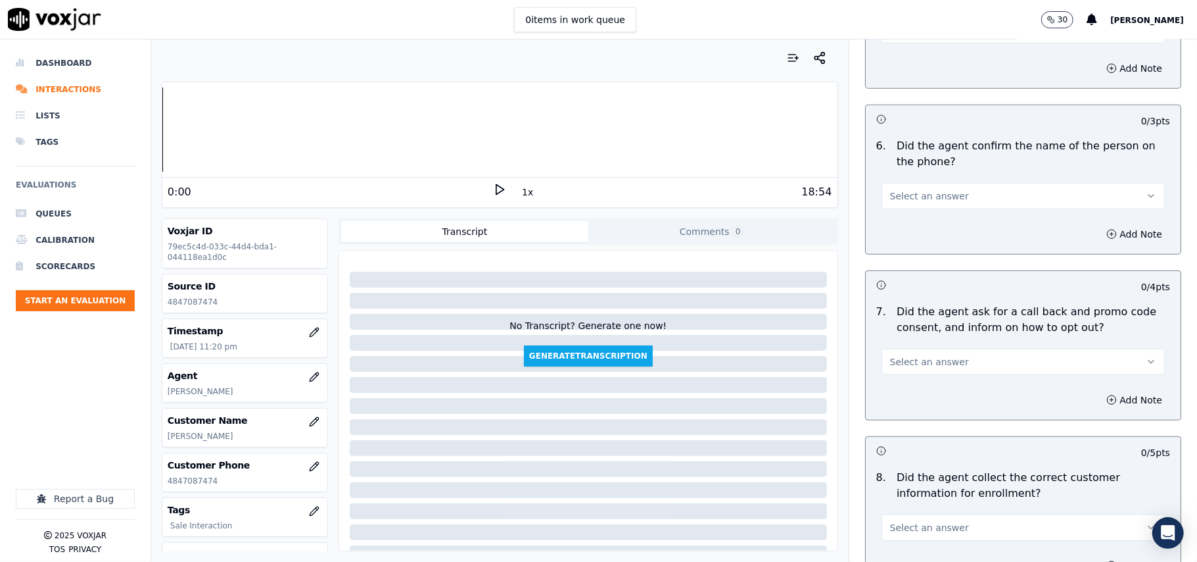
click at [890, 181] on div "Select an answer" at bounding box center [1023, 189] width 304 height 39
click at [890, 203] on span "Select an answer" at bounding box center [929, 195] width 79 height 13
click at [902, 216] on div "Yes No N/A" at bounding box center [995, 249] width 260 height 68
click at [905, 230] on div "Yes" at bounding box center [995, 228] width 254 height 21
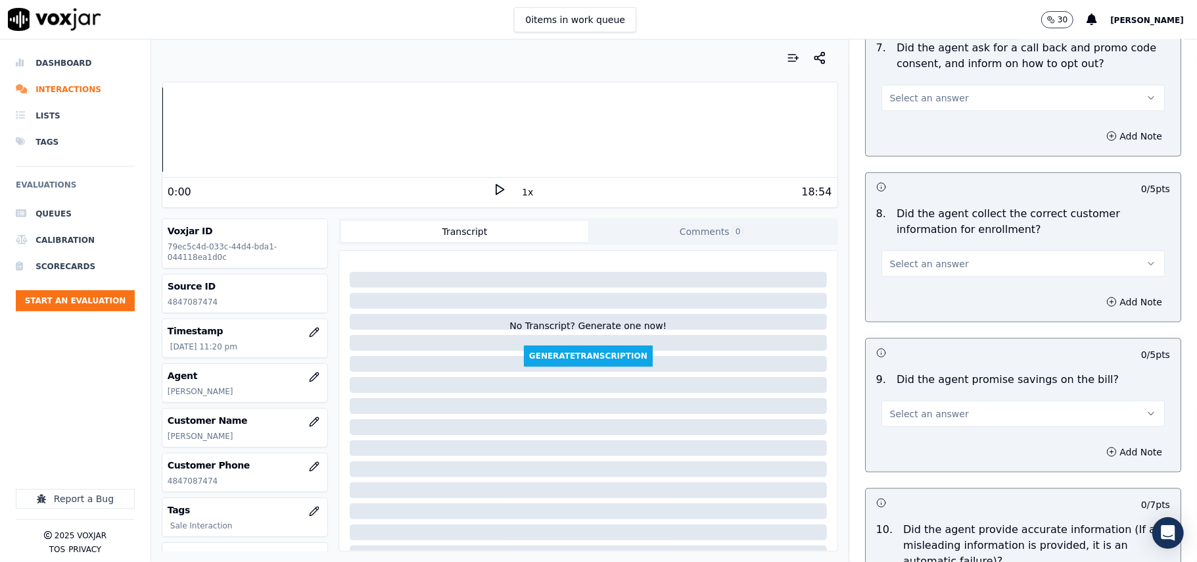
scroll to position [1315, 0]
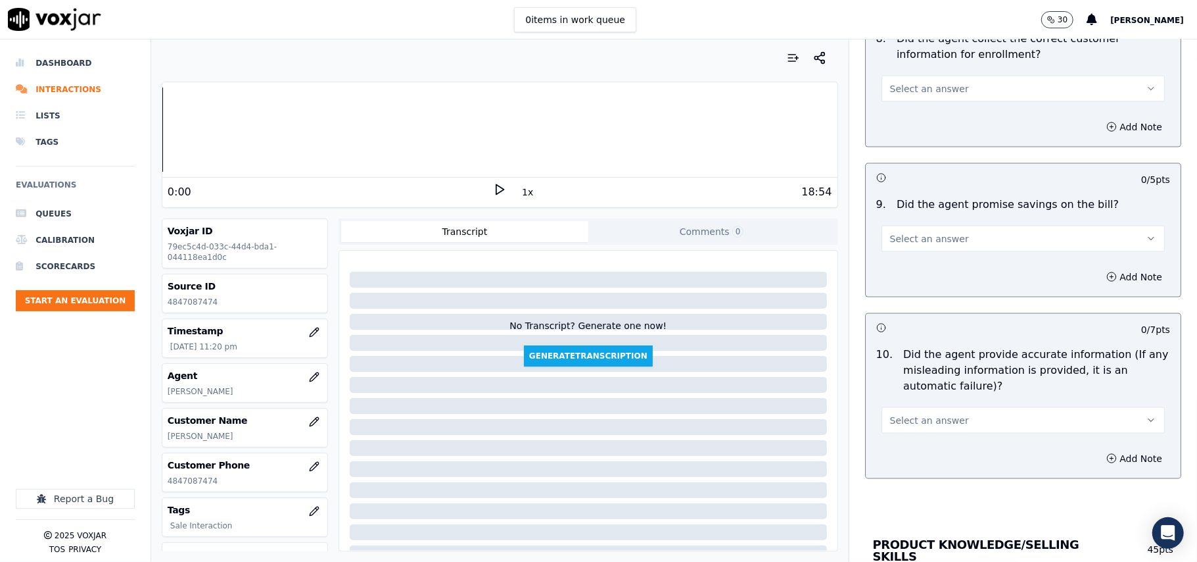
click at [915, 107] on div "8 . Did the agent collect the correct customer information for enrollment? Sele…" at bounding box center [1023, 67] width 315 height 82
click at [913, 100] on button "Select an answer" at bounding box center [1023, 89] width 283 height 26
click at [903, 116] on div "Yes" at bounding box center [995, 121] width 254 height 21
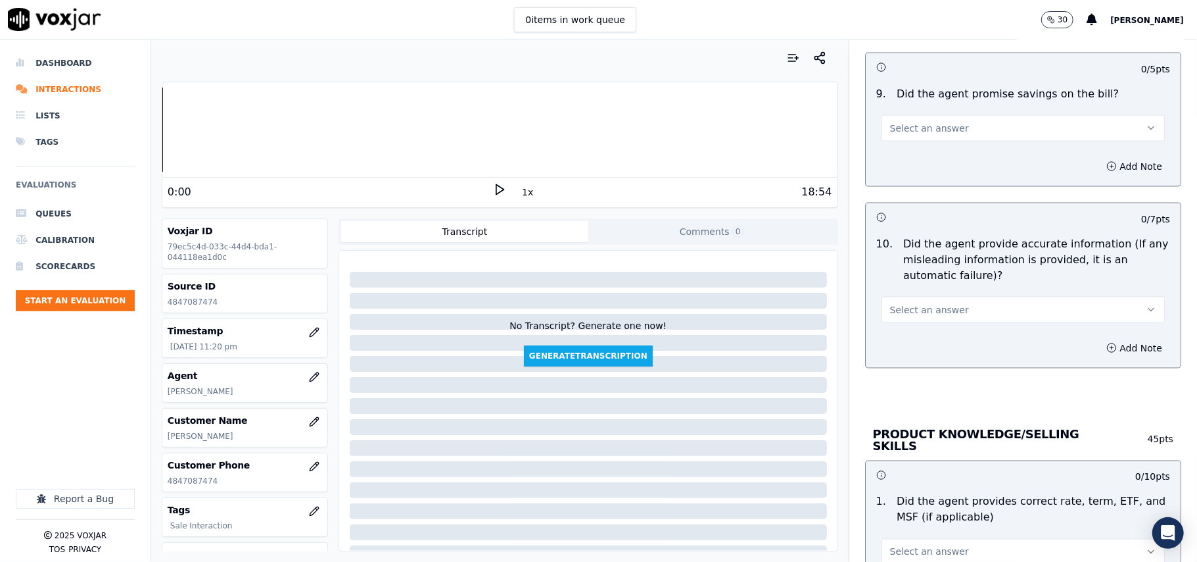
scroll to position [1461, 0]
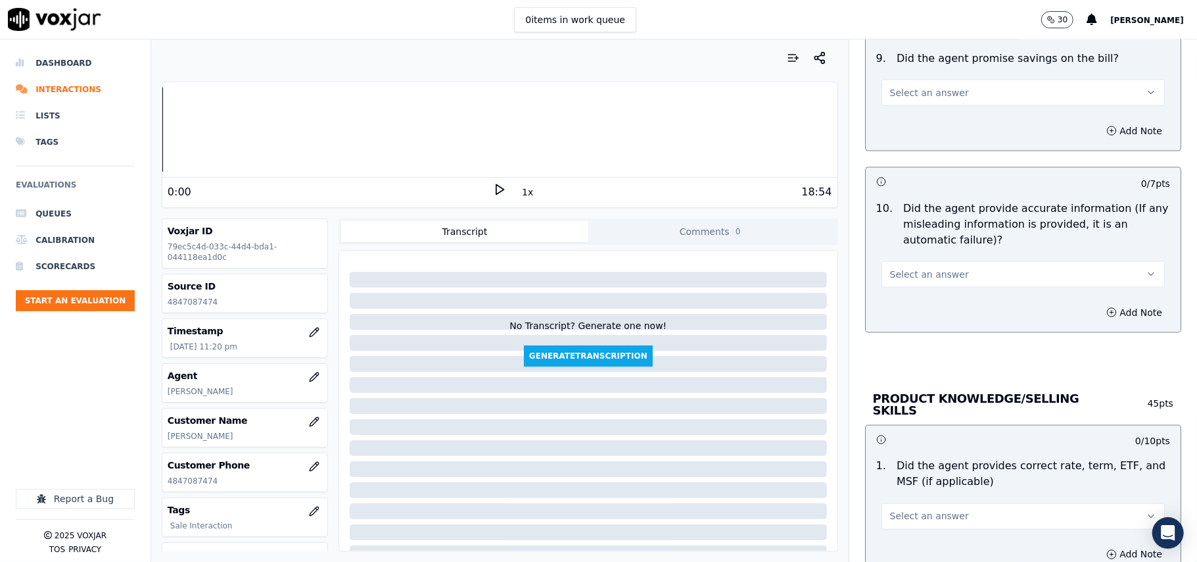
click at [898, 106] on button "Select an answer" at bounding box center [1023, 93] width 283 height 26
click at [908, 166] on div "N/A" at bounding box center [995, 167] width 254 height 21
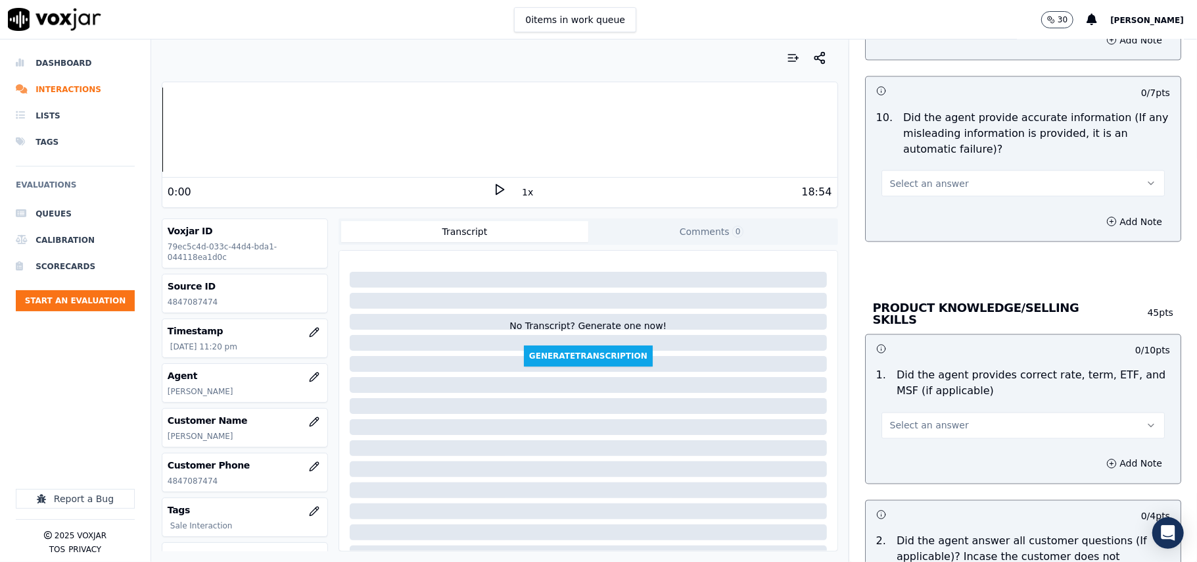
scroll to position [1607, 0]
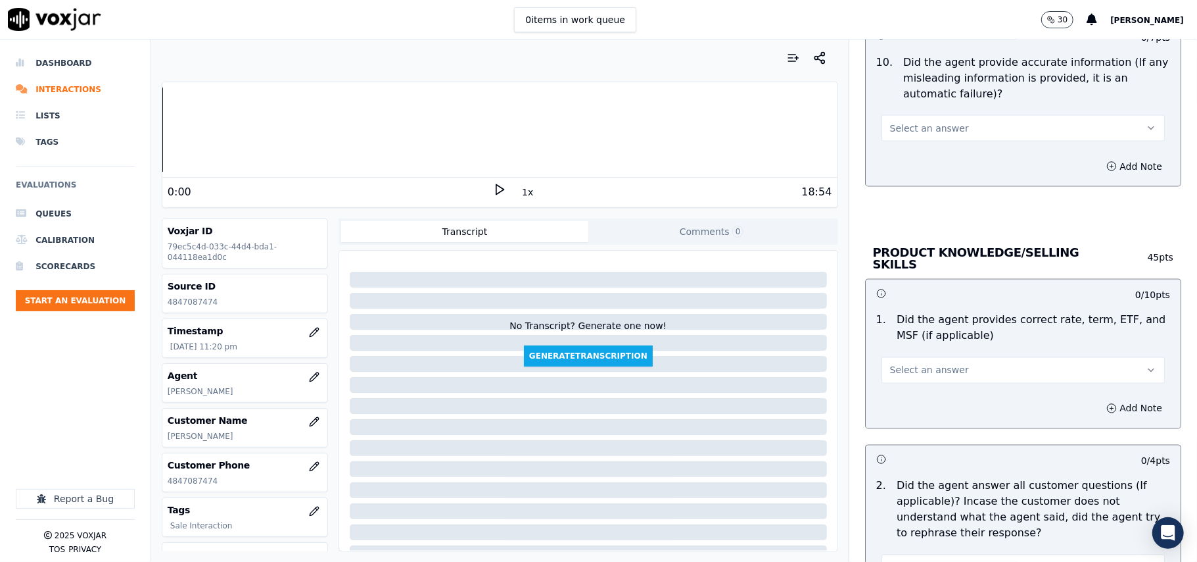
click at [911, 147] on div "10 . Did the agent provide accurate information (If any misleading information …" at bounding box center [1023, 97] width 315 height 97
click at [911, 141] on button "Select an answer" at bounding box center [1023, 128] width 283 height 26
click at [909, 167] on div "Yes" at bounding box center [995, 162] width 254 height 21
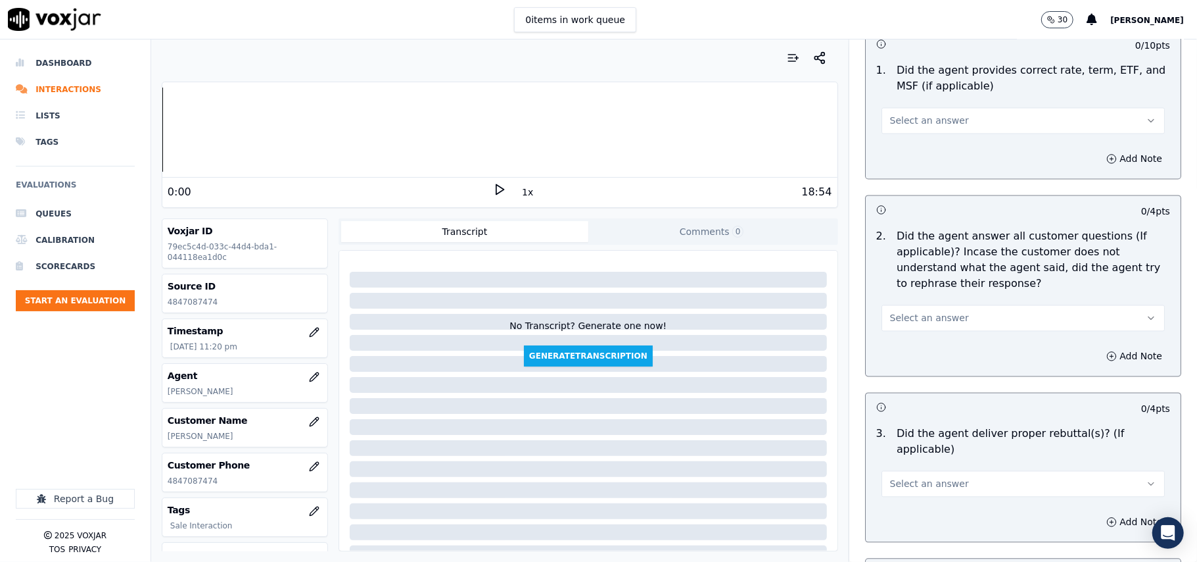
scroll to position [1900, 0]
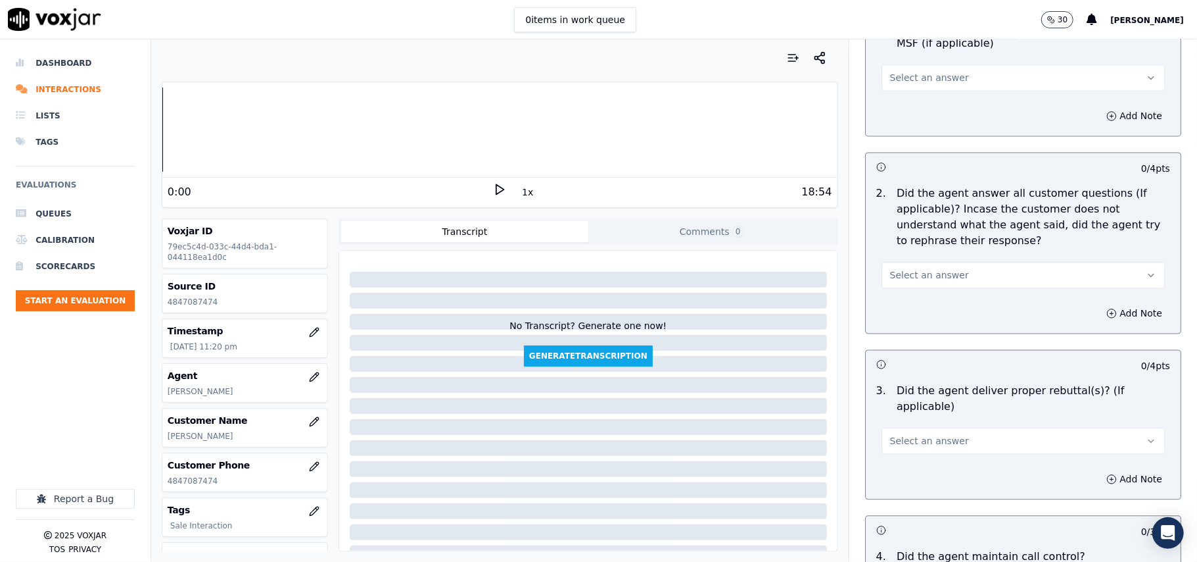
click at [921, 76] on span "Select an answer" at bounding box center [929, 77] width 79 height 13
click at [918, 96] on div "Yes" at bounding box center [995, 105] width 254 height 21
click at [905, 276] on span "Select an answer" at bounding box center [929, 274] width 79 height 13
click at [913, 308] on div "Yes" at bounding box center [995, 303] width 254 height 21
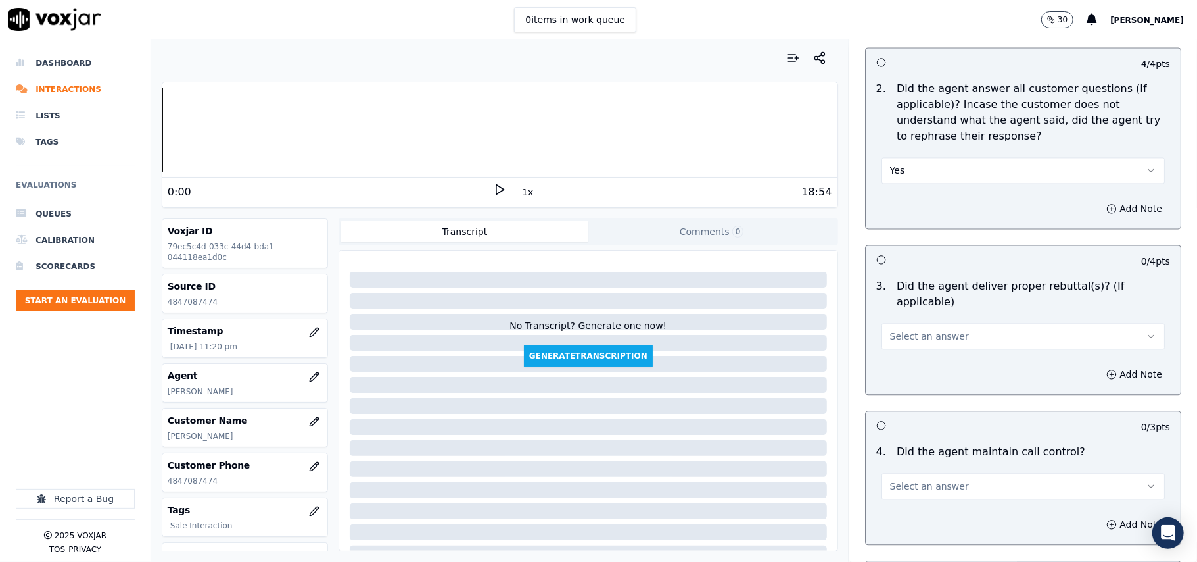
scroll to position [2045, 0]
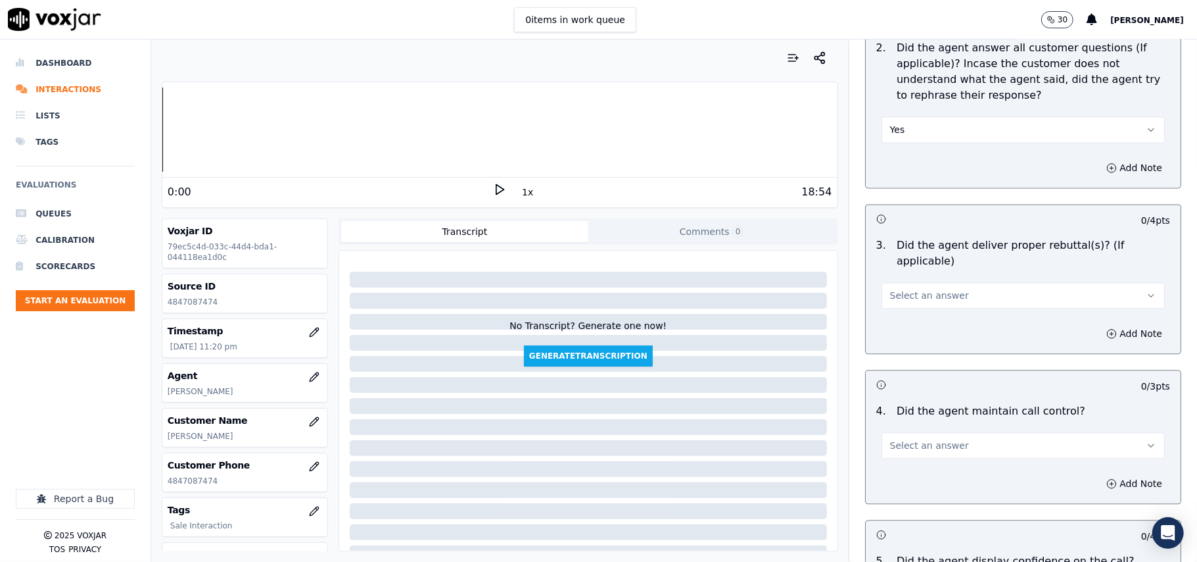
drag, startPoint x: 907, startPoint y: 267, endPoint x: 907, endPoint y: 287, distance: 19.7
click at [907, 282] on button "Select an answer" at bounding box center [1023, 295] width 283 height 26
click at [901, 300] on div "Yes" at bounding box center [995, 307] width 254 height 21
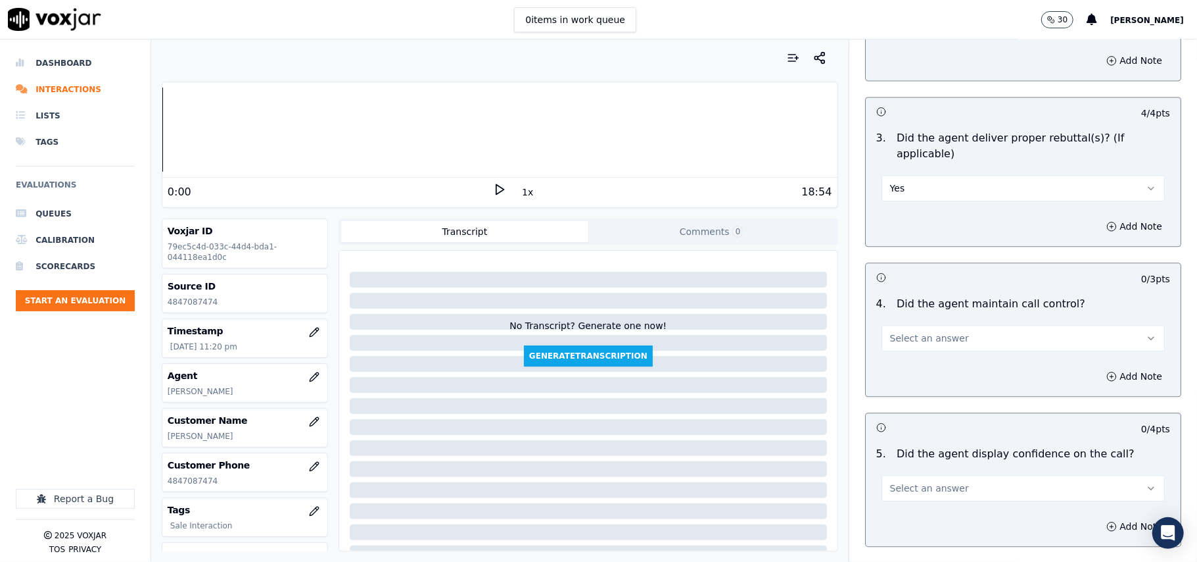
scroll to position [2192, 0]
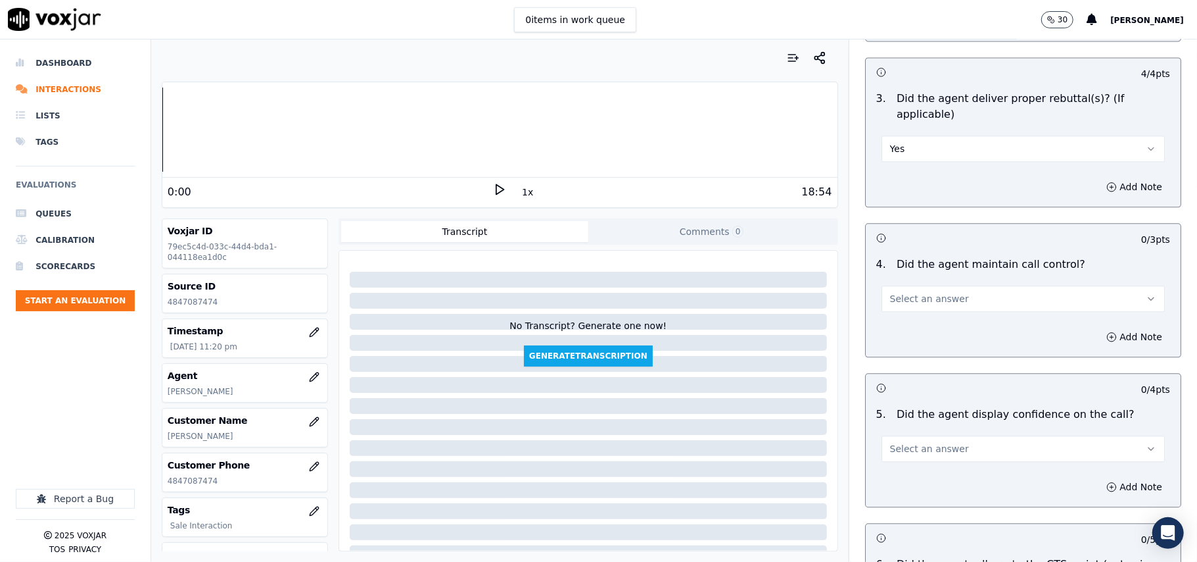
click at [898, 292] on button "Select an answer" at bounding box center [1023, 298] width 283 height 26
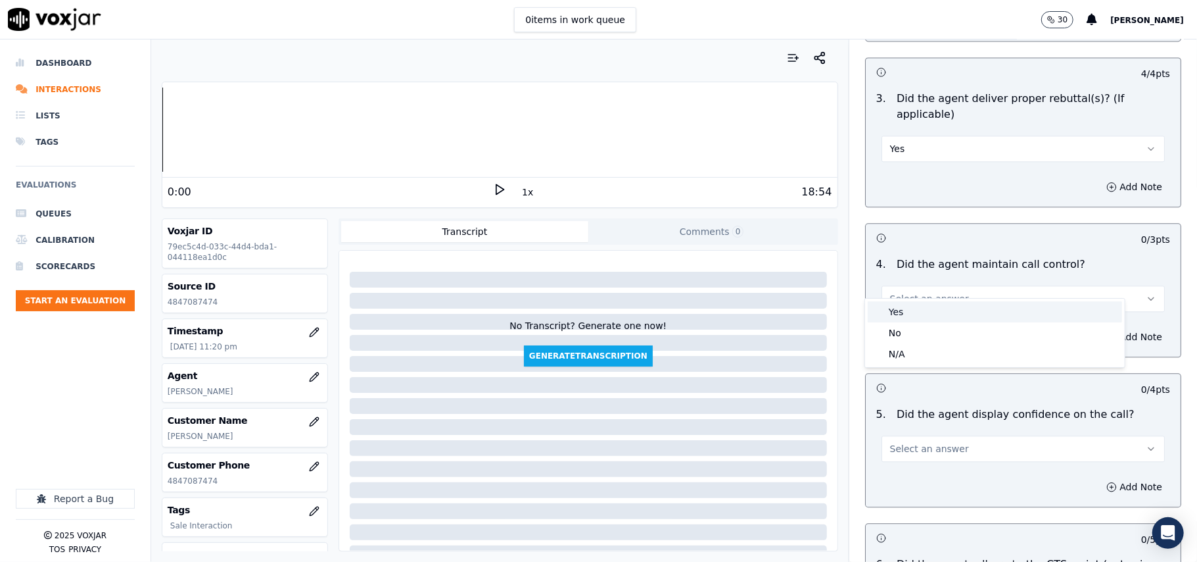
click at [896, 313] on div "Yes" at bounding box center [995, 311] width 254 height 21
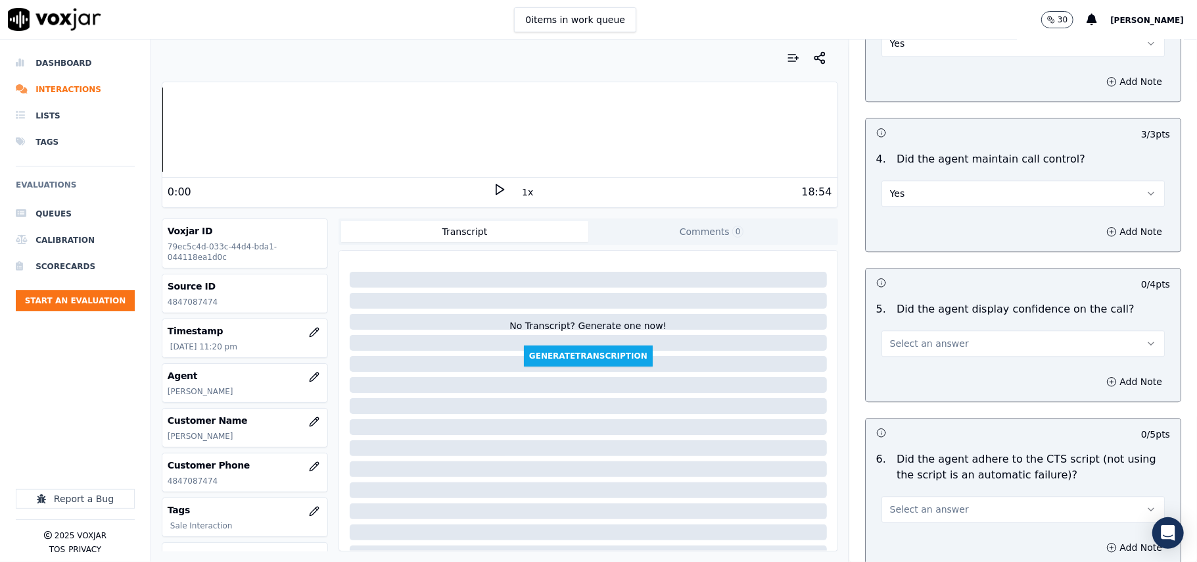
scroll to position [2338, 0]
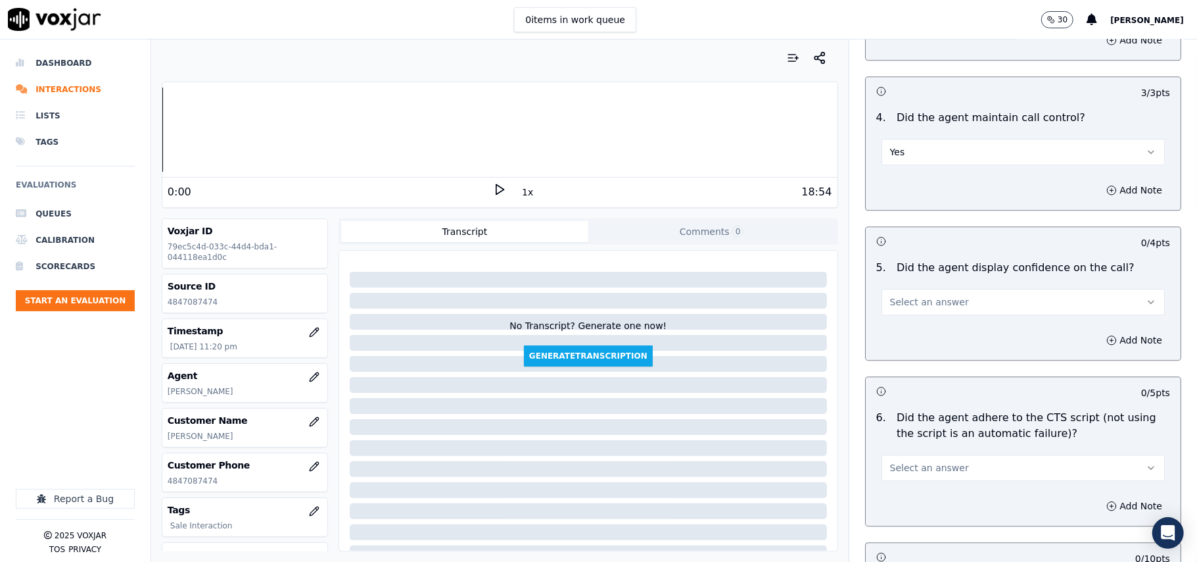
click at [890, 295] on span "Select an answer" at bounding box center [929, 301] width 79 height 13
click at [890, 306] on div "Yes" at bounding box center [995, 315] width 254 height 21
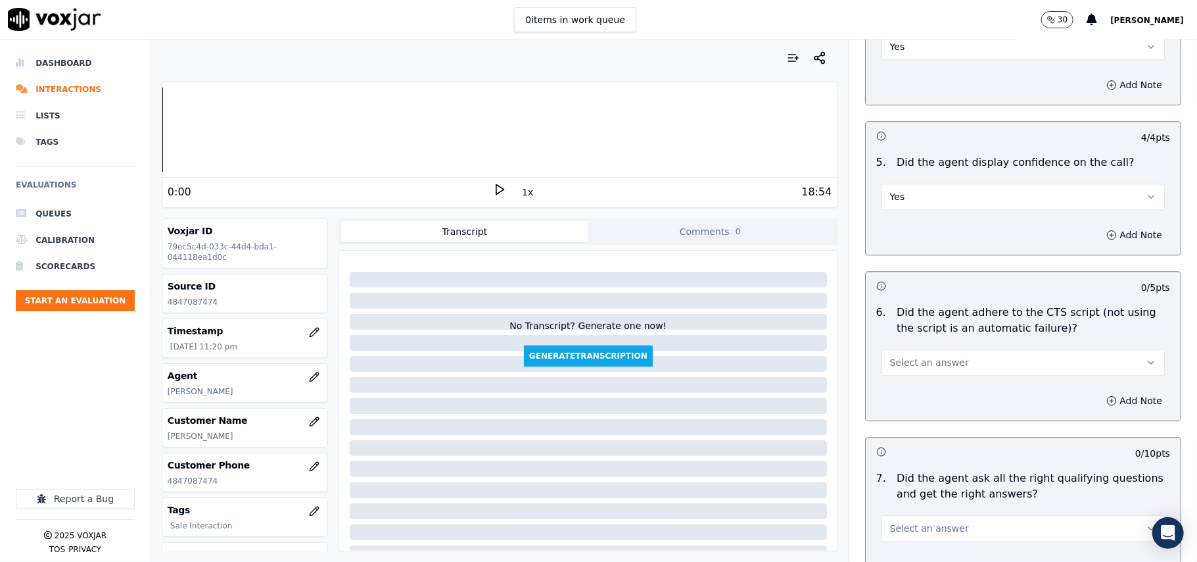
scroll to position [2484, 0]
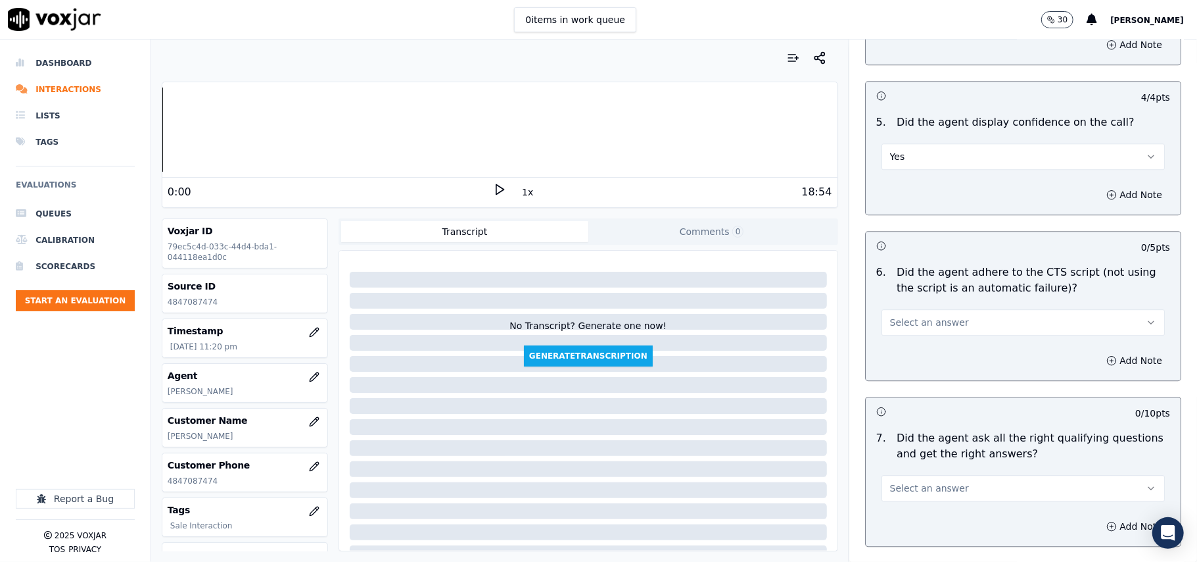
click at [890, 309] on button "Select an answer" at bounding box center [1023, 322] width 283 height 26
click at [892, 329] on div "Yes" at bounding box center [995, 335] width 254 height 21
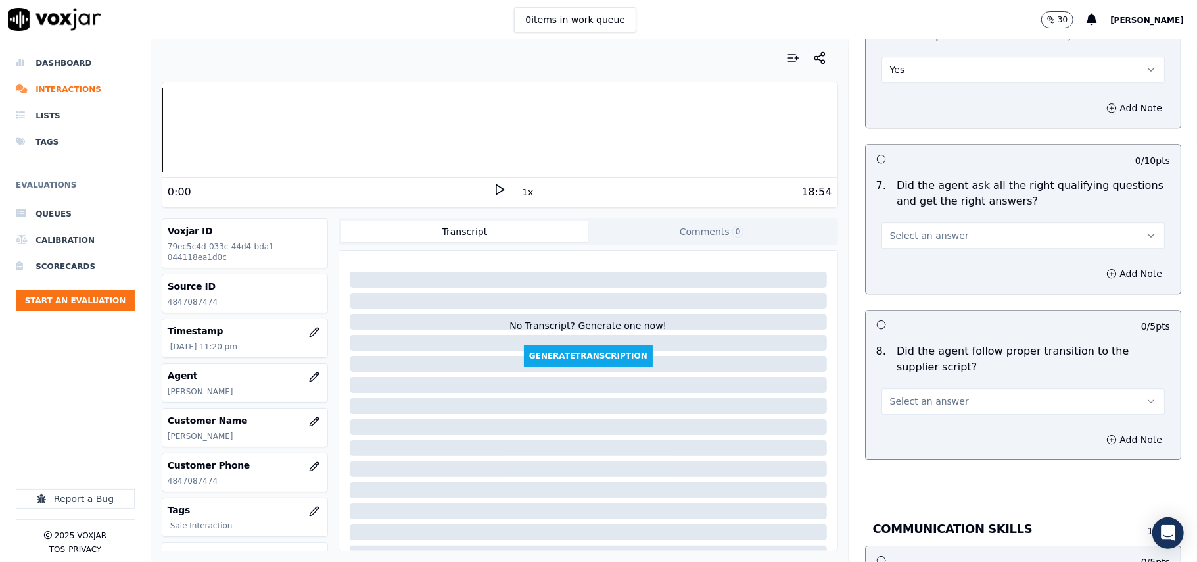
scroll to position [2776, 0]
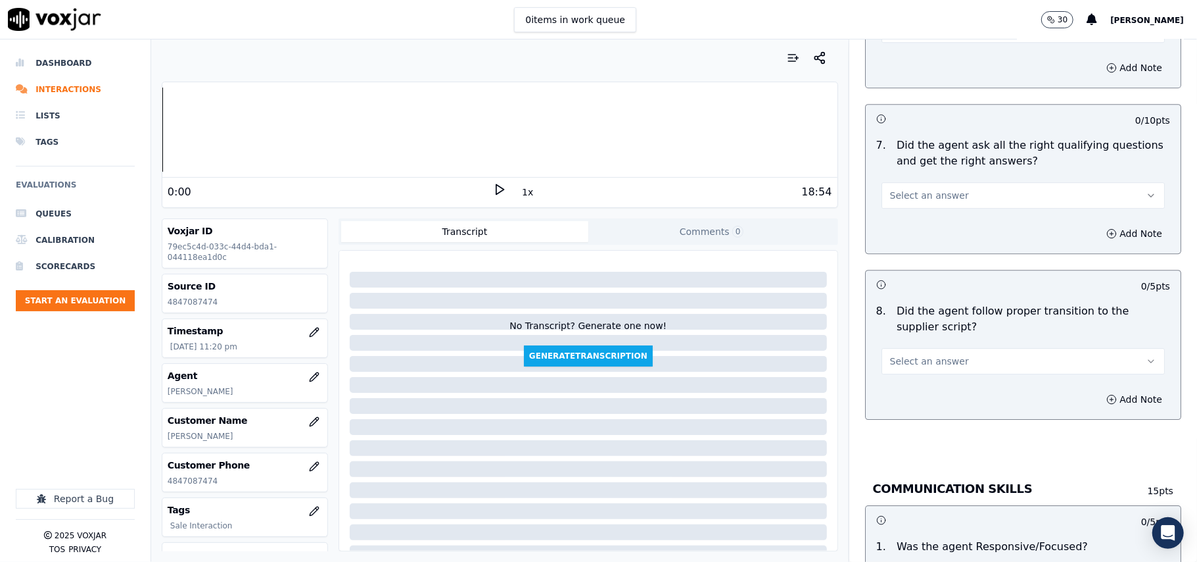
click at [922, 189] on span "Select an answer" at bounding box center [929, 195] width 79 height 13
click at [917, 205] on div "Yes" at bounding box center [995, 209] width 254 height 21
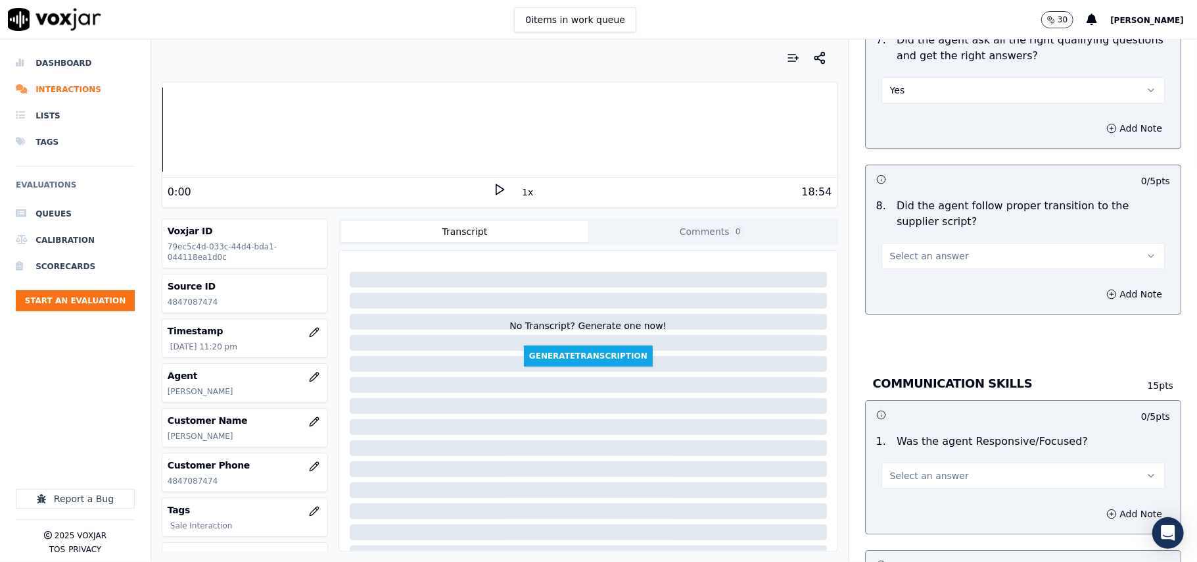
scroll to position [2922, 0]
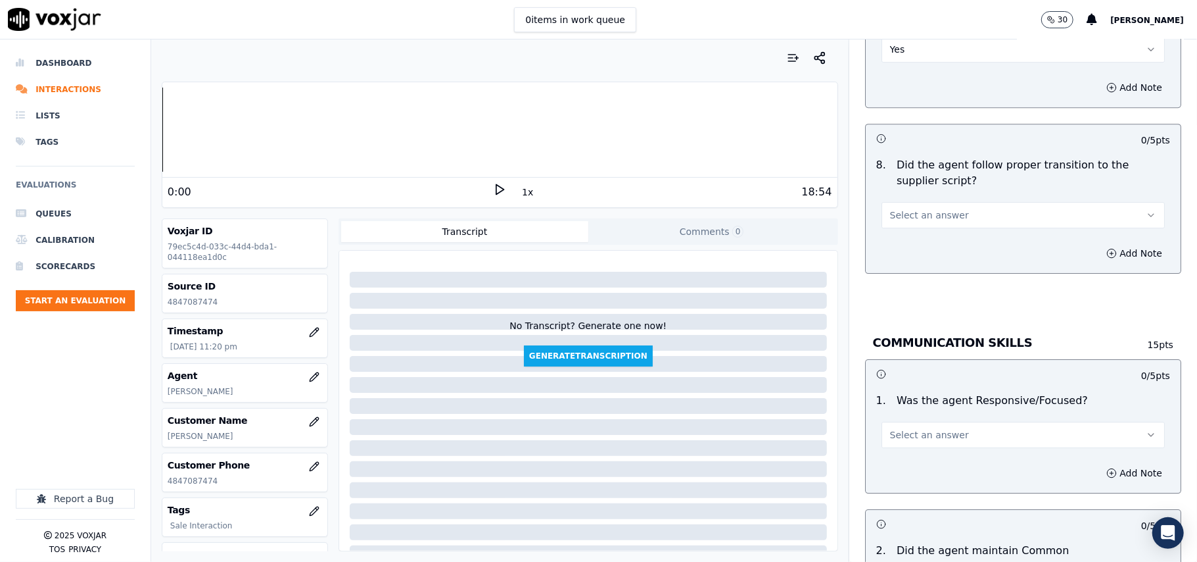
click at [923, 208] on span "Select an answer" at bounding box center [929, 214] width 79 height 13
click at [913, 235] on div "Yes" at bounding box center [995, 230] width 254 height 21
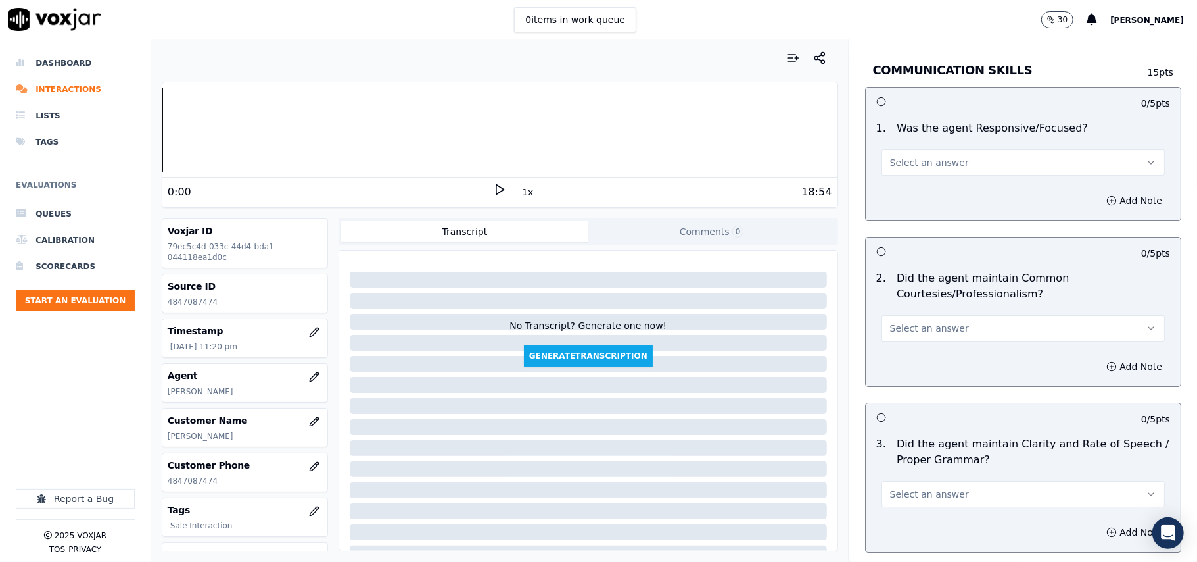
scroll to position [3215, 0]
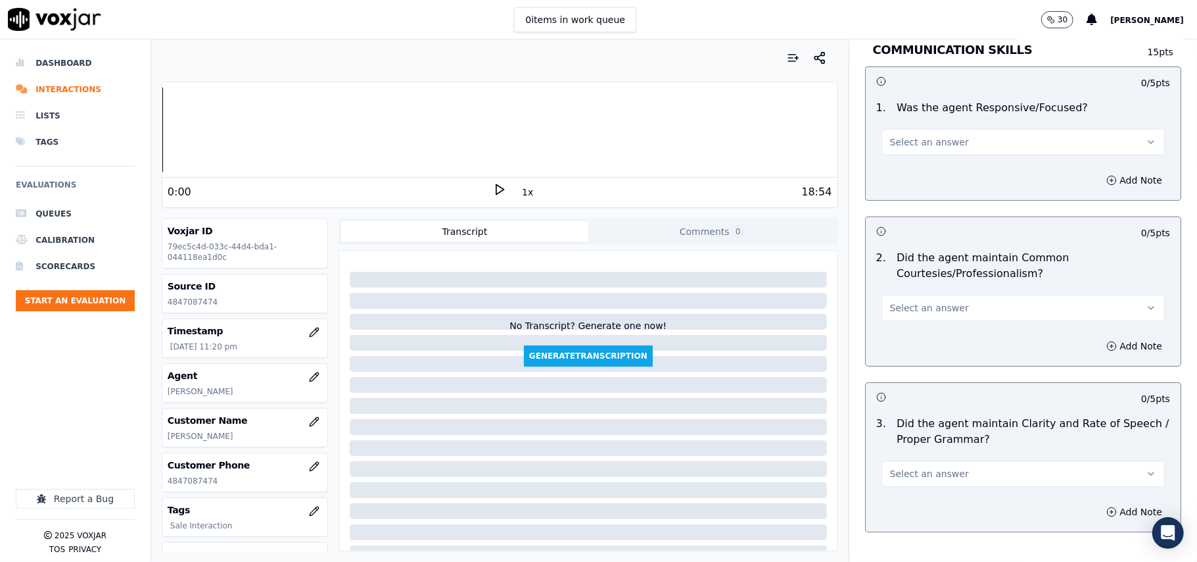
click at [931, 135] on span "Select an answer" at bounding box center [929, 141] width 79 height 13
click at [924, 166] on div "Yes" at bounding box center [995, 157] width 254 height 21
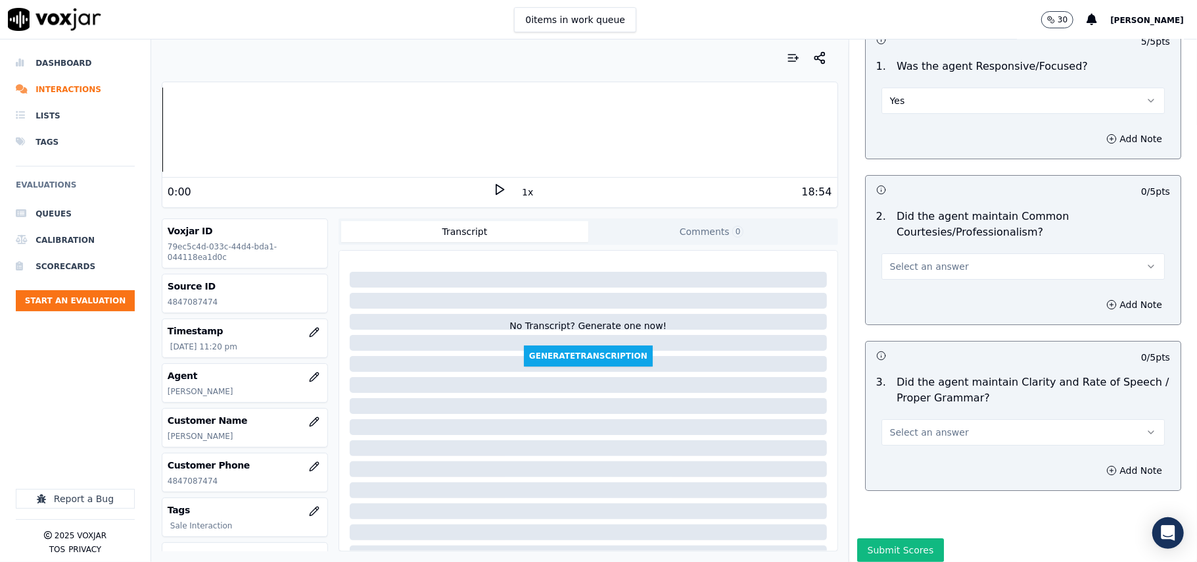
scroll to position [3290, 0]
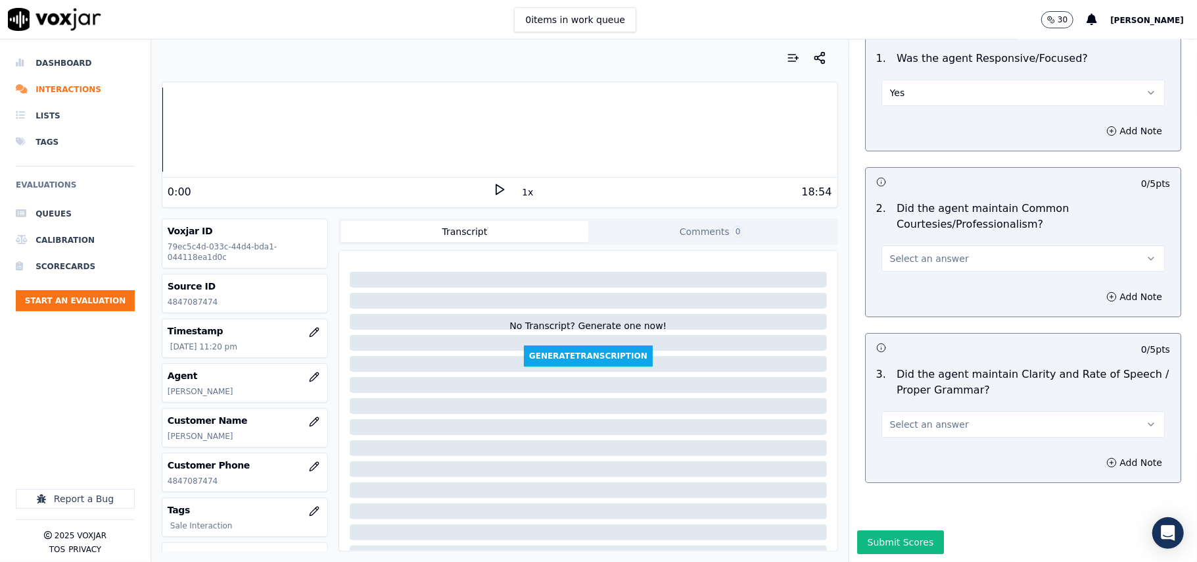
click at [921, 252] on span "Select an answer" at bounding box center [929, 258] width 79 height 13
click at [911, 241] on div "Yes" at bounding box center [995, 247] width 254 height 21
drag, startPoint x: 909, startPoint y: 379, endPoint x: 910, endPoint y: 396, distance: 16.5
click at [910, 418] on span "Select an answer" at bounding box center [929, 424] width 79 height 13
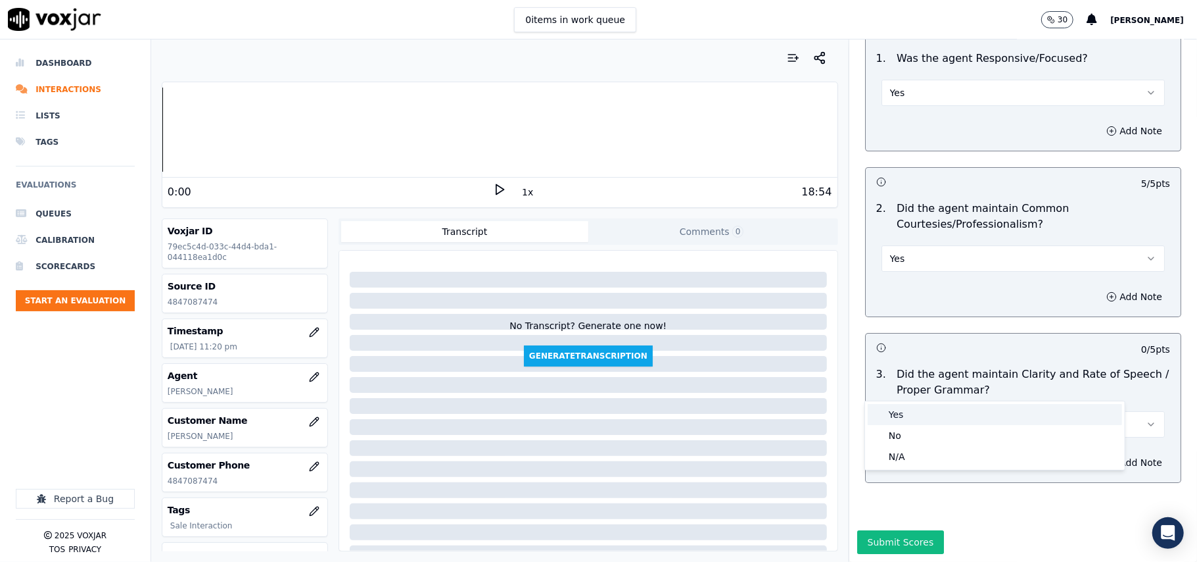
click at [909, 416] on div "Yes" at bounding box center [995, 414] width 254 height 21
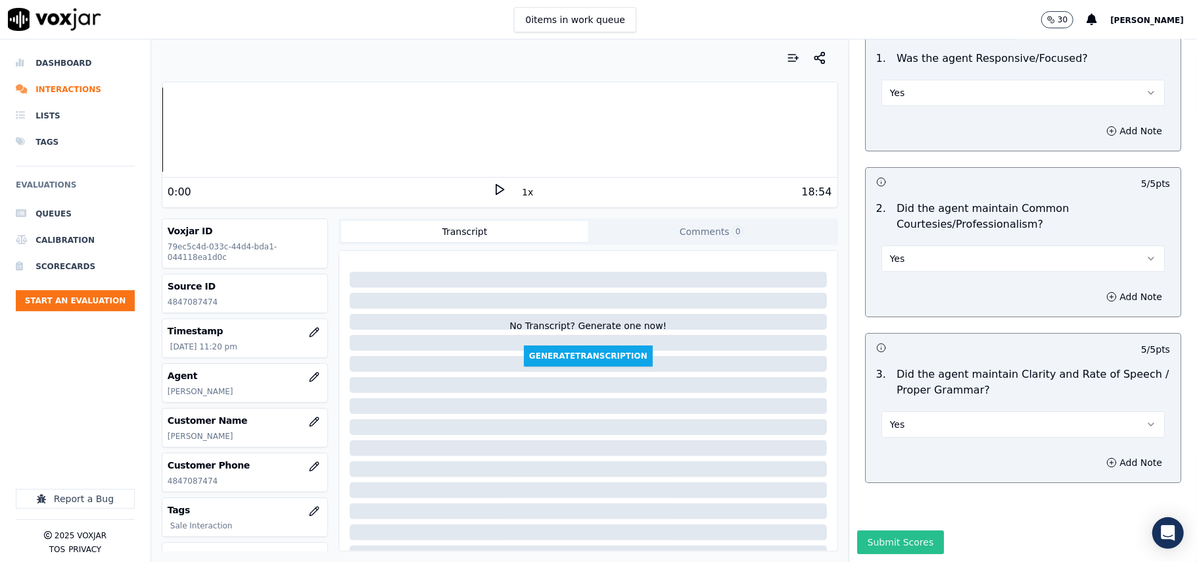
click at [878, 530] on button "Submit Scores" at bounding box center [900, 542] width 87 height 24
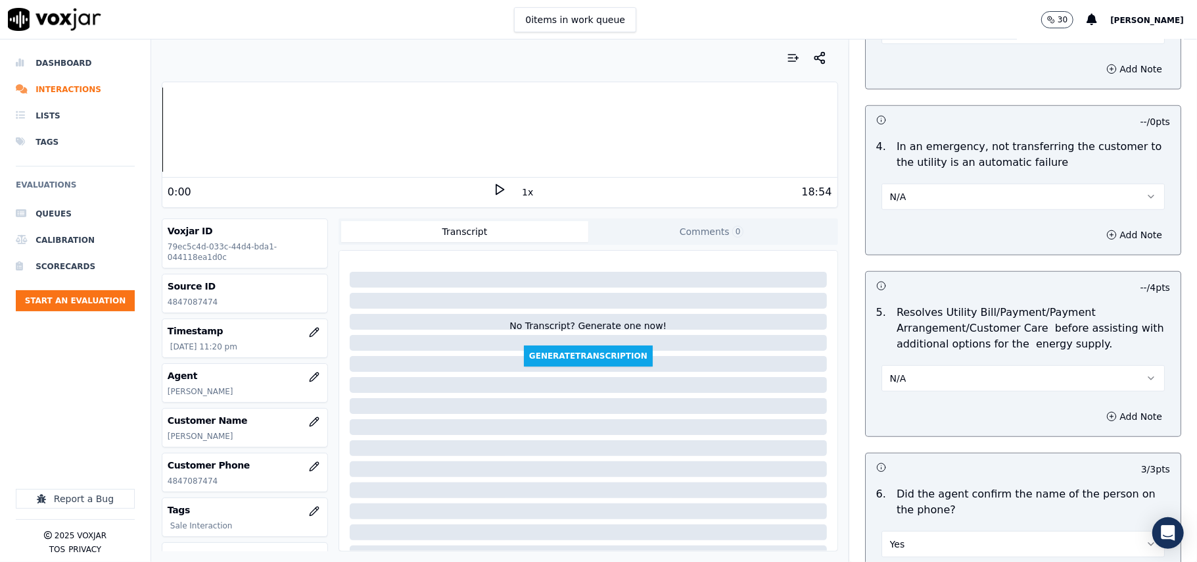
scroll to position [821, 0]
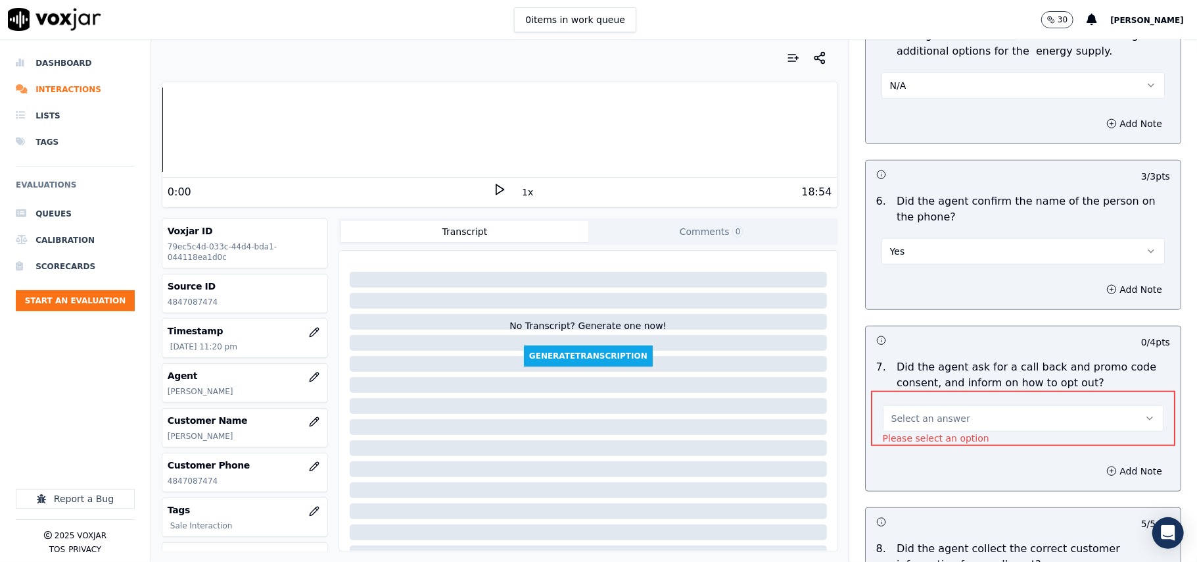
click at [911, 419] on span "Select an answer" at bounding box center [931, 418] width 79 height 13
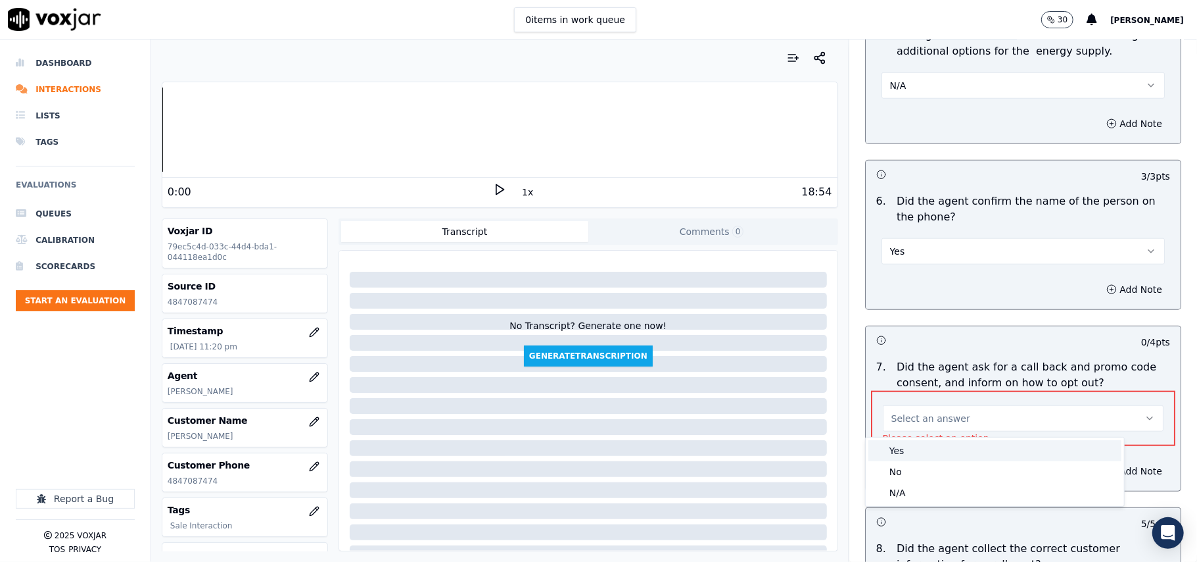
click at [911, 443] on div "Yes" at bounding box center [995, 450] width 253 height 21
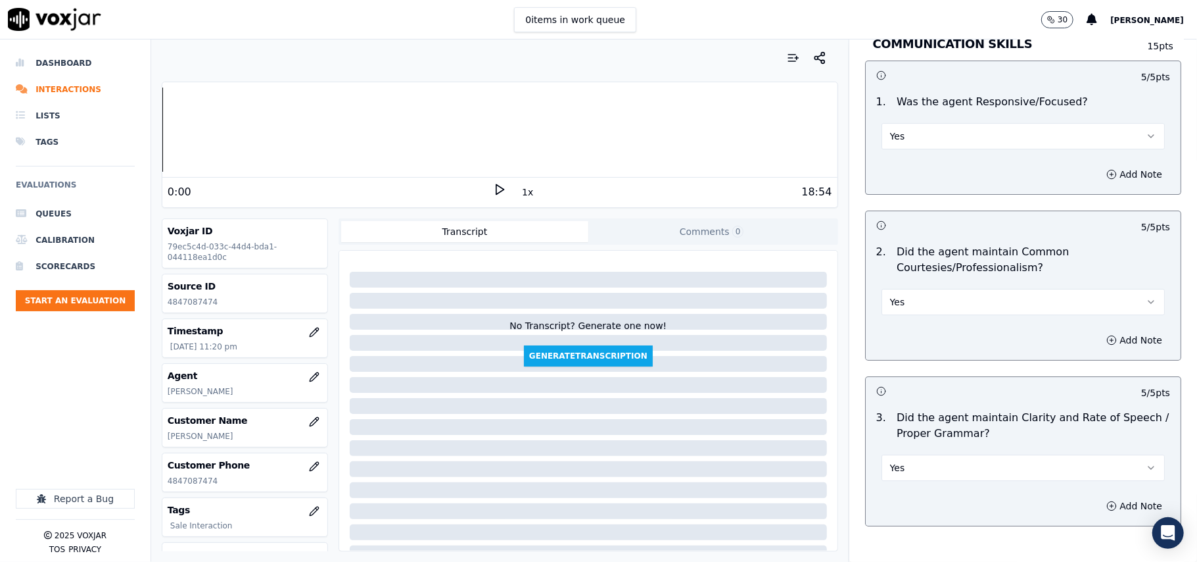
scroll to position [3290, 0]
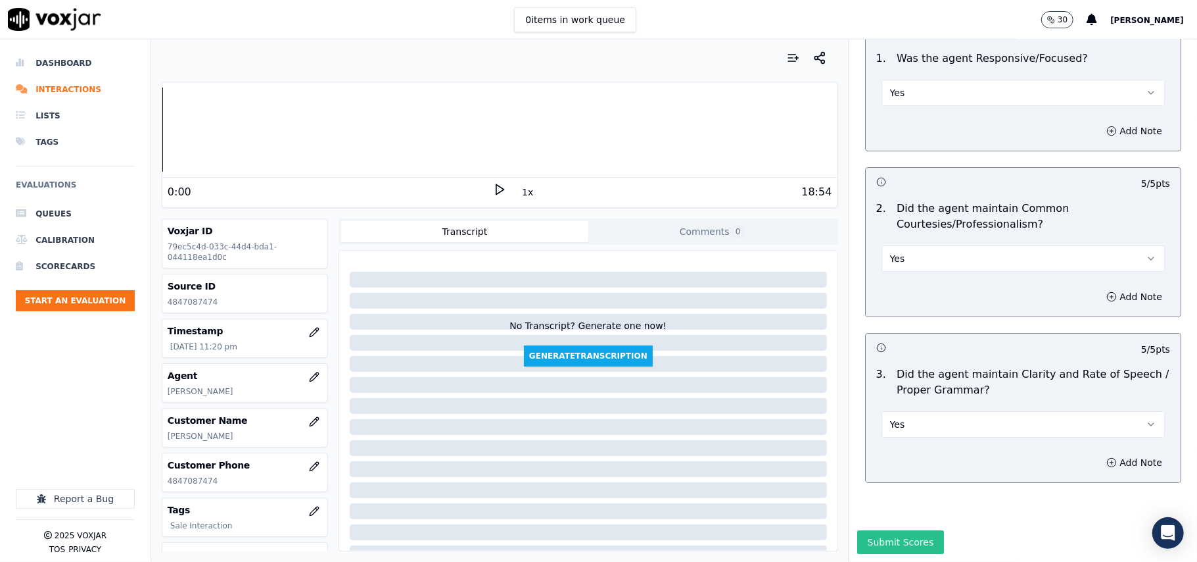
click at [889, 530] on button "Submit Scores" at bounding box center [900, 542] width 87 height 24
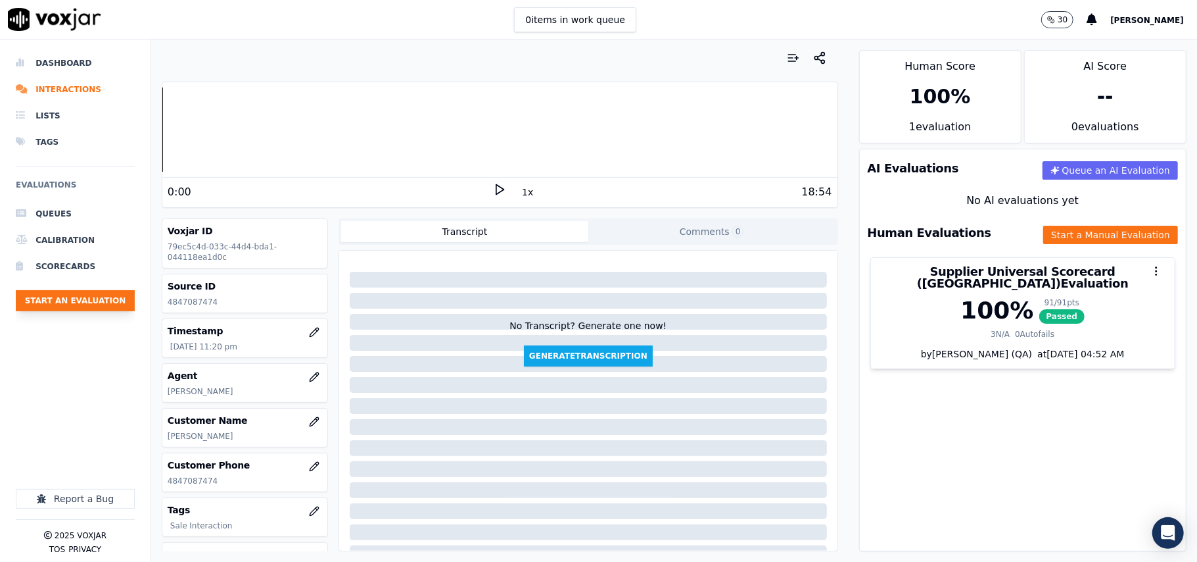
click at [91, 302] on button "Start an Evaluation" at bounding box center [75, 300] width 119 height 21
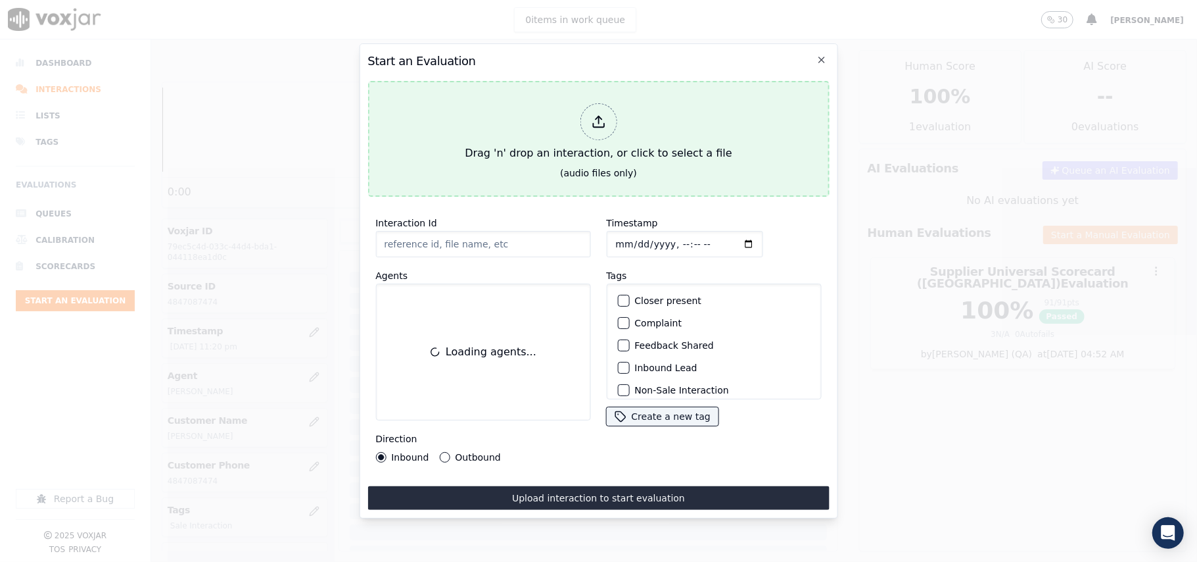
click at [594, 103] on div at bounding box center [598, 121] width 37 height 37
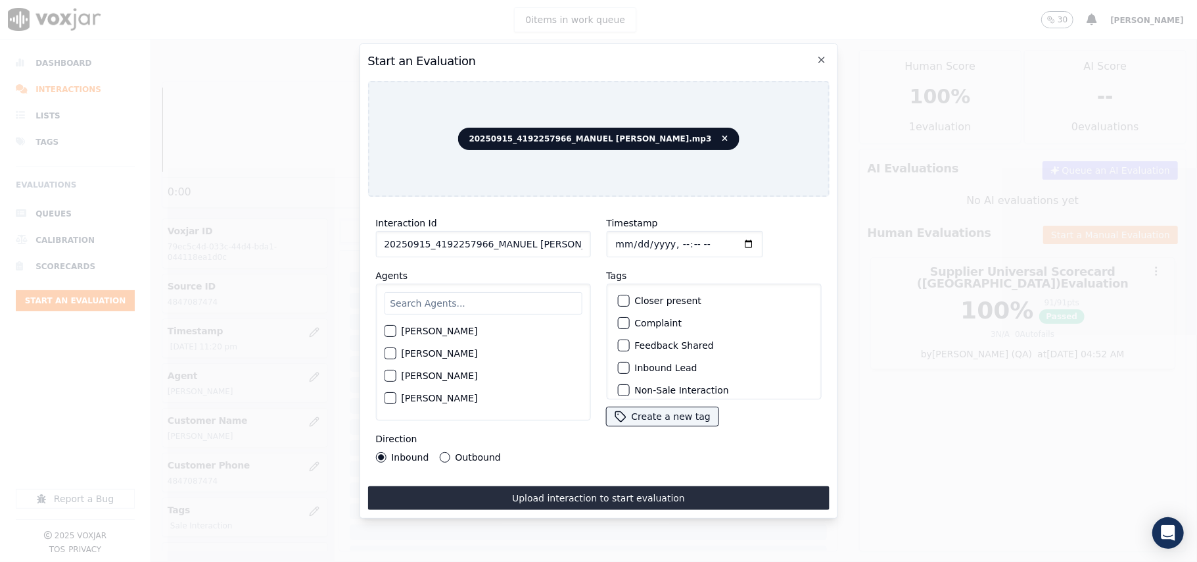
click at [464, 242] on input "20250915_4192257966_MANUEL CASTILLO.mp3" at bounding box center [482, 244] width 215 height 26
paste input "4192257966"
type input "4192257966"
click at [633, 241] on input "Timestamp" at bounding box center [684, 244] width 156 height 26
type input "2025-09-15T23:39"
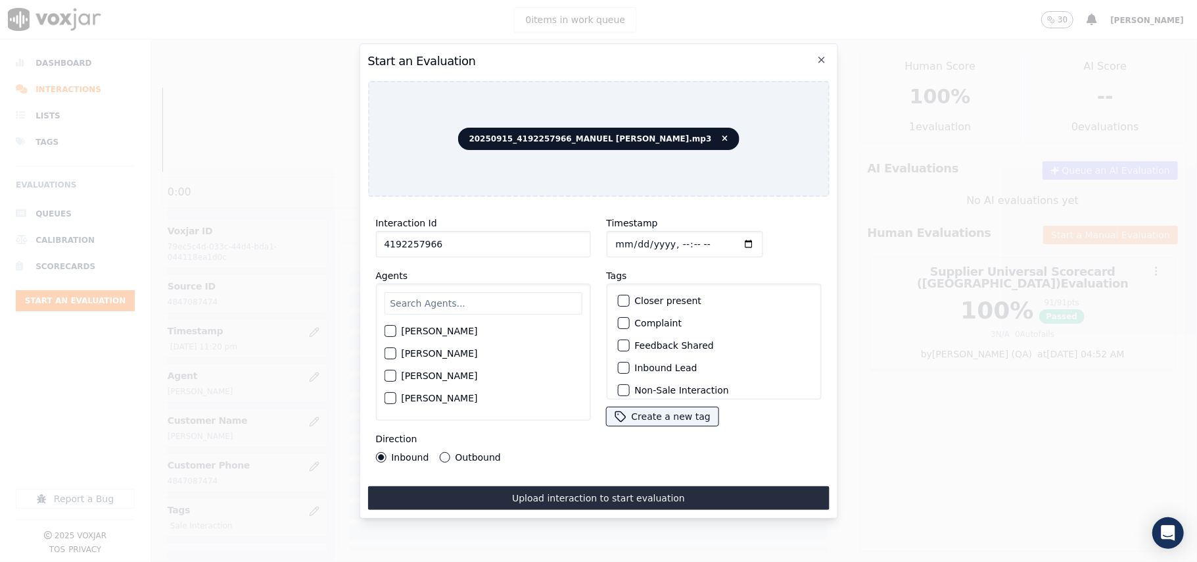
click at [475, 301] on input "text" at bounding box center [483, 303] width 198 height 22
type input "Manuel"
click at [464, 330] on label "MANUEL CASTILLO" at bounding box center [439, 334] width 76 height 9
click at [396, 329] on button "MANUEL CASTILLO" at bounding box center [390, 335] width 12 height 12
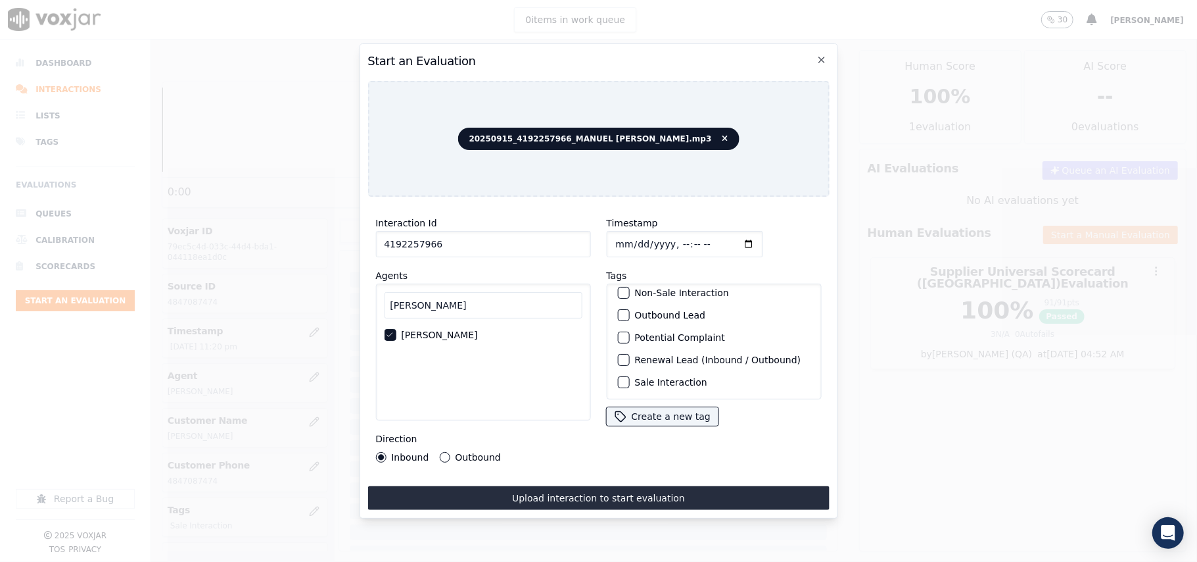
drag, startPoint x: 661, startPoint y: 359, endPoint x: 450, endPoint y: 464, distance: 235.5
click at [661, 377] on label "Sale Interaction" at bounding box center [671, 381] width 72 height 9
click at [629, 376] on button "Sale Interaction" at bounding box center [623, 382] width 12 height 12
click at [458, 452] on label "Outbound" at bounding box center [477, 456] width 45 height 9
click at [450, 452] on button "Outbound" at bounding box center [444, 457] width 11 height 11
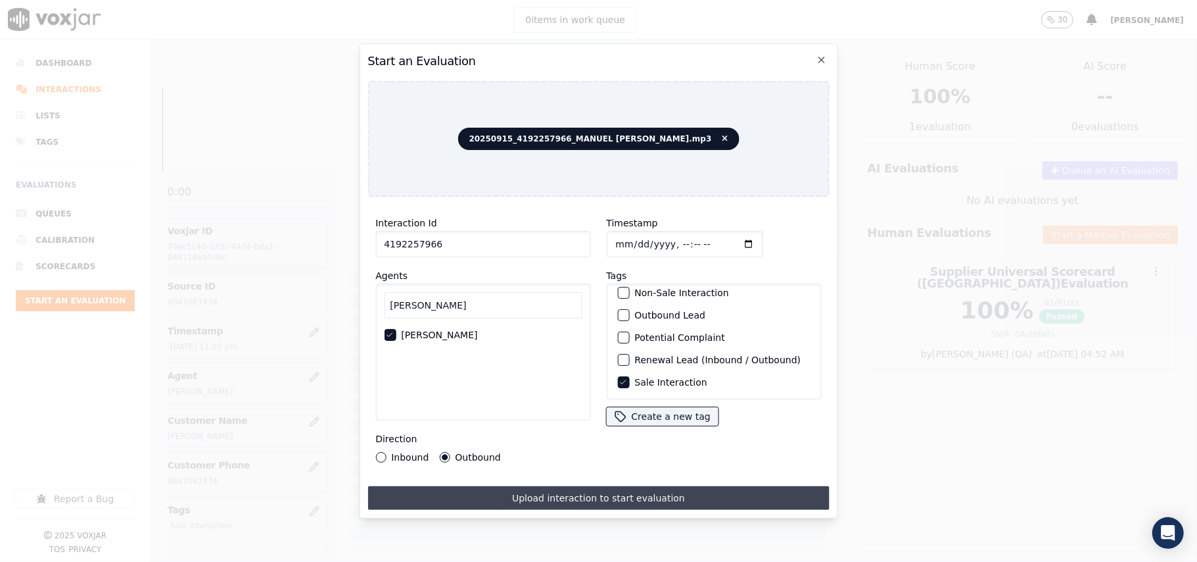
click at [496, 492] on button "Upload interaction to start evaluation" at bounding box center [599, 498] width 462 height 24
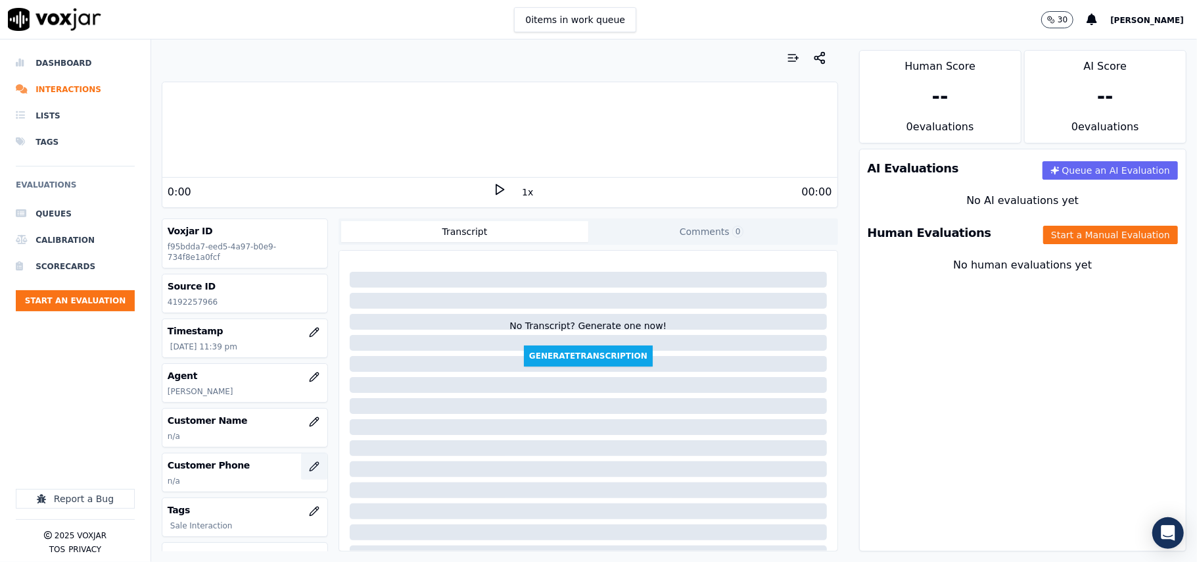
click at [301, 469] on button "button" at bounding box center [314, 466] width 26 height 26
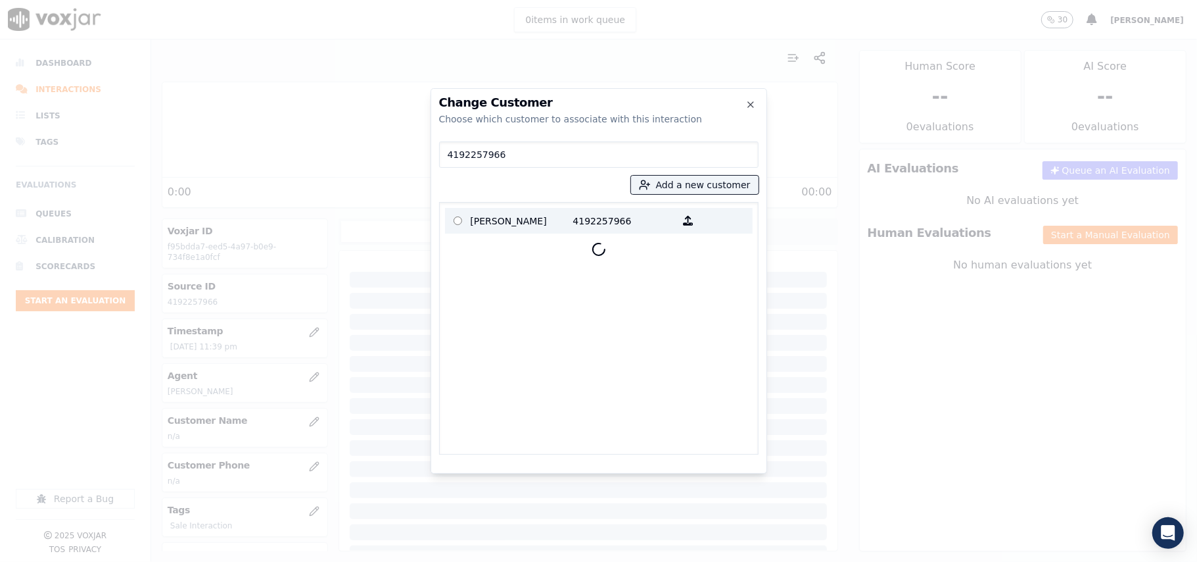
type input "4192257966"
click at [523, 214] on p "WILLIAM FENDER" at bounding box center [522, 220] width 103 height 20
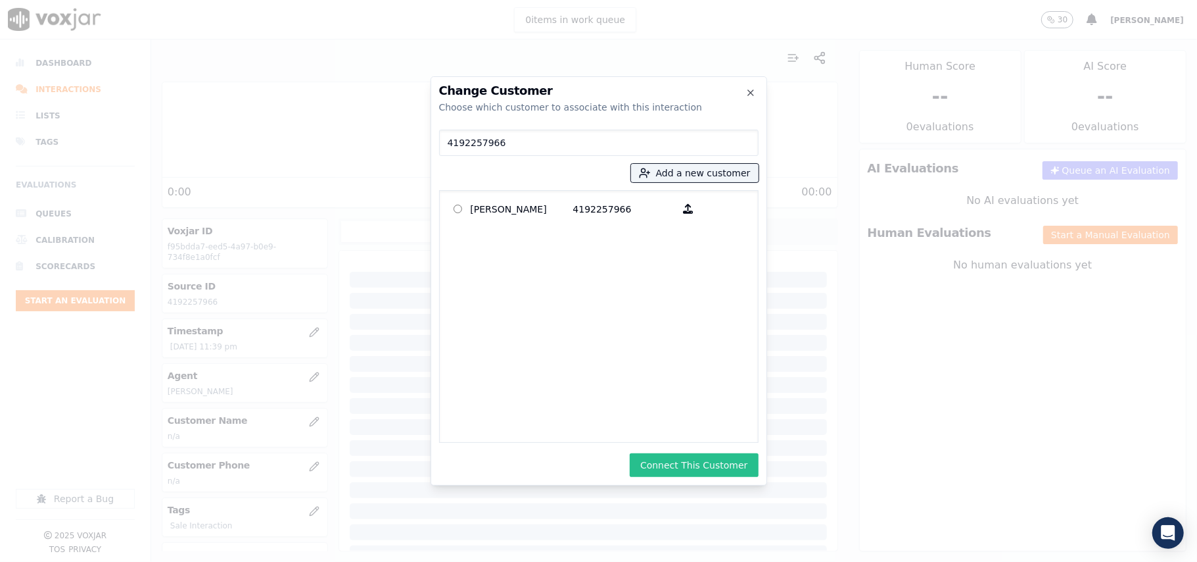
click at [705, 456] on button "Connect This Customer" at bounding box center [694, 465] width 128 height 24
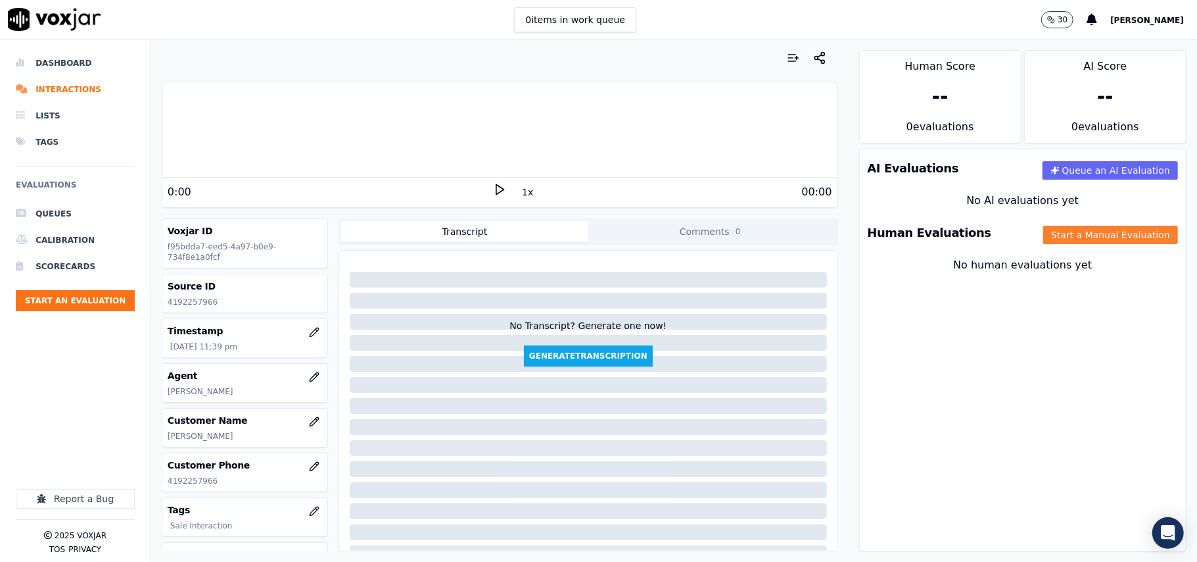
click at [1044, 243] on button "Start a Manual Evaluation" at bounding box center [1111, 235] width 135 height 18
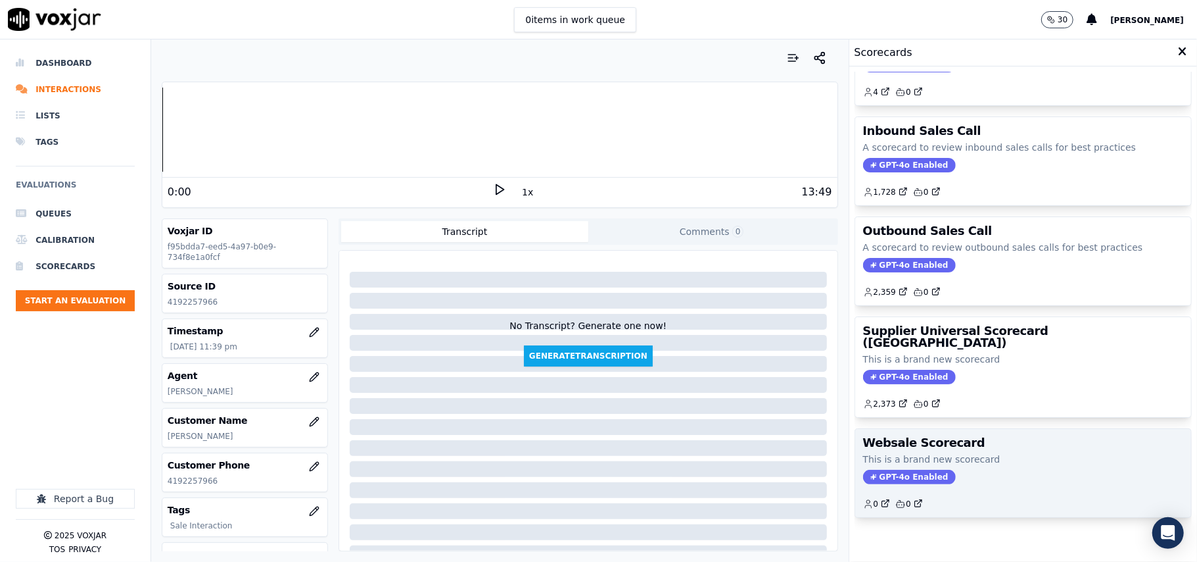
scroll to position [101, 0]
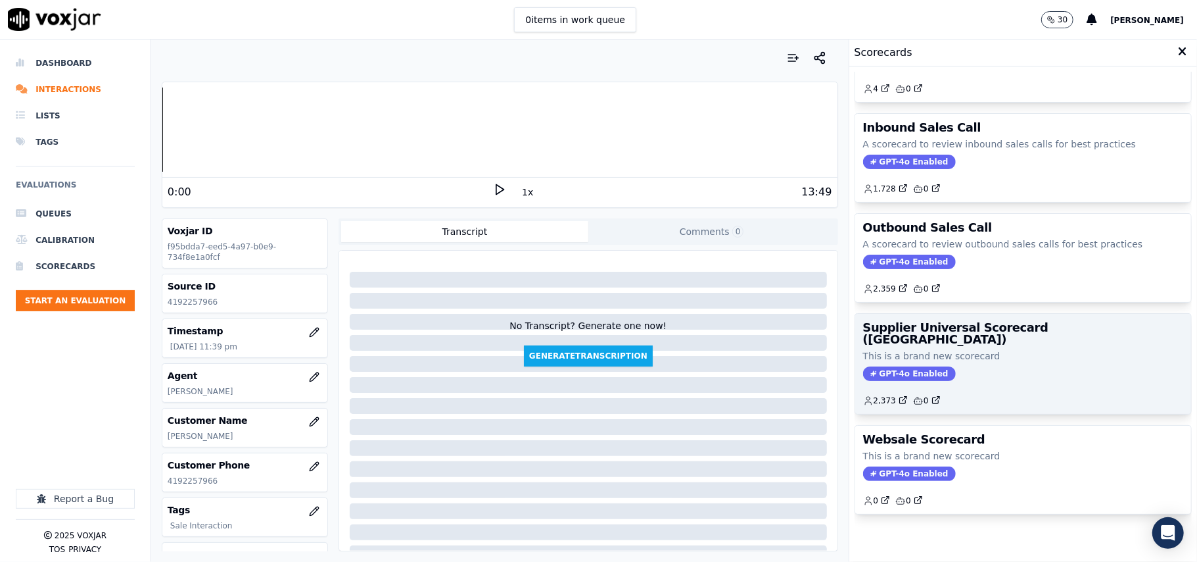
click at [985, 385] on div "2,373 0" at bounding box center [1023, 395] width 320 height 21
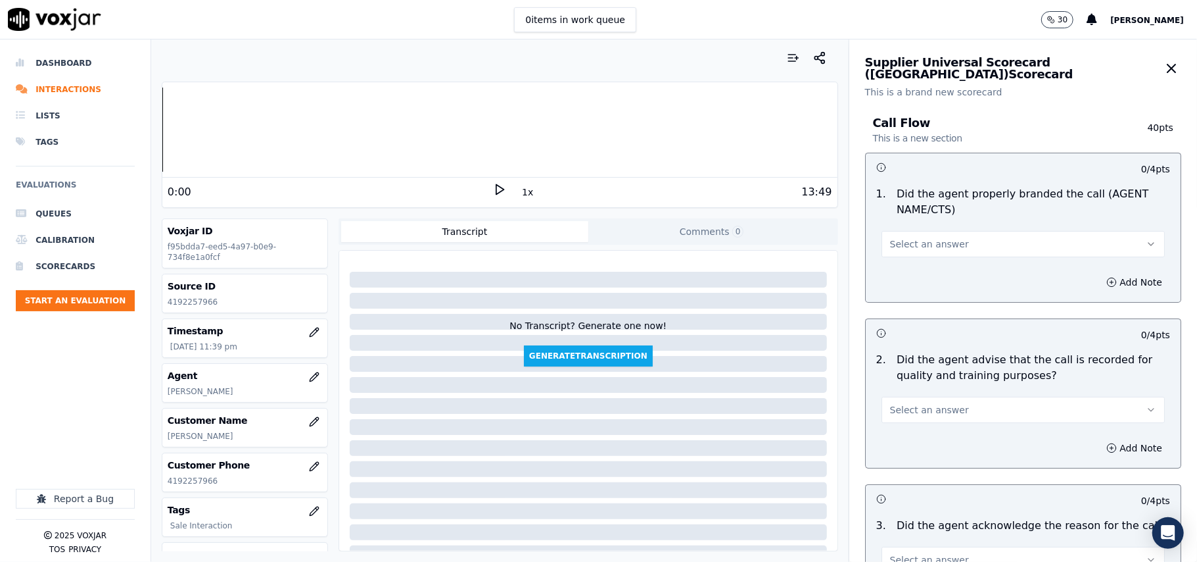
click at [905, 243] on span "Select an answer" at bounding box center [929, 243] width 79 height 13
click at [905, 269] on div "Yes" at bounding box center [995, 274] width 254 height 21
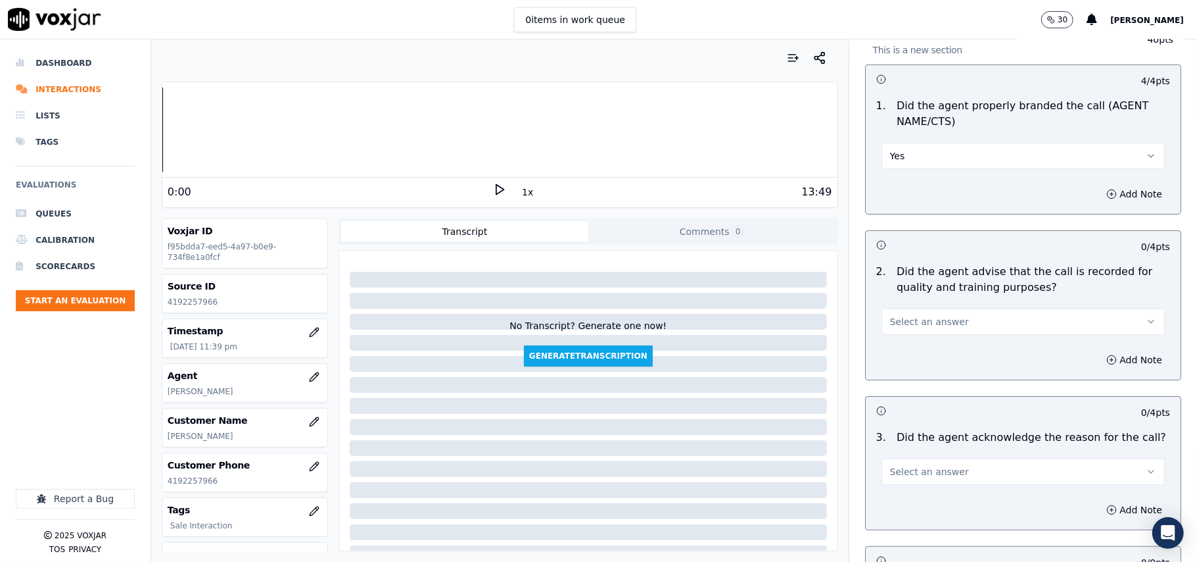
scroll to position [146, 0]
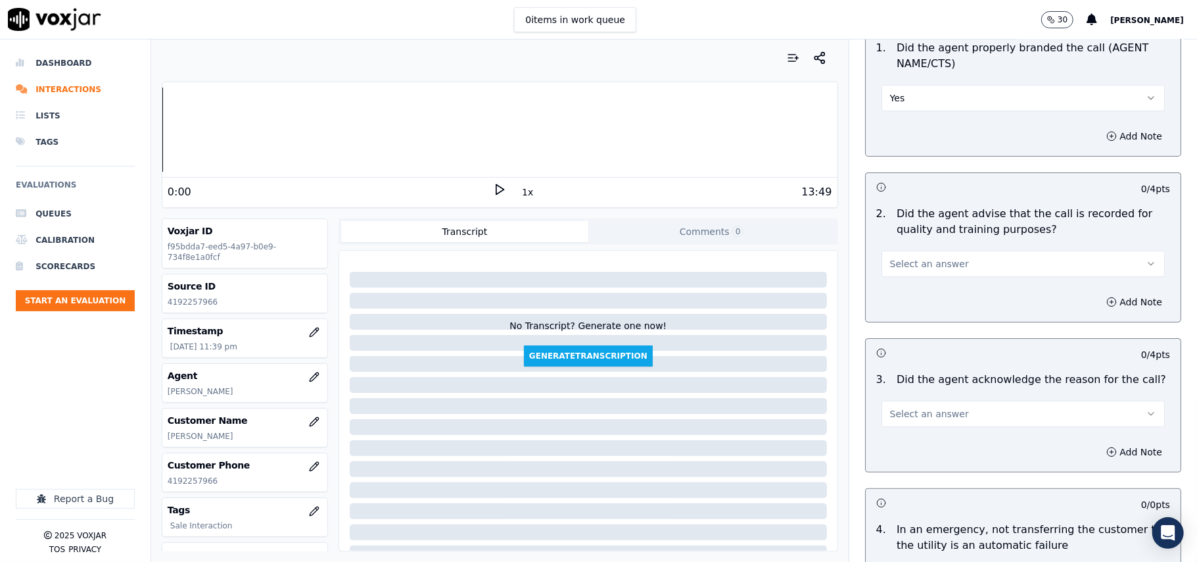
click at [913, 248] on div "Select an answer" at bounding box center [1023, 262] width 283 height 29
click at [913, 264] on span "Select an answer" at bounding box center [929, 263] width 79 height 13
click at [913, 291] on div "Yes" at bounding box center [995, 293] width 254 height 21
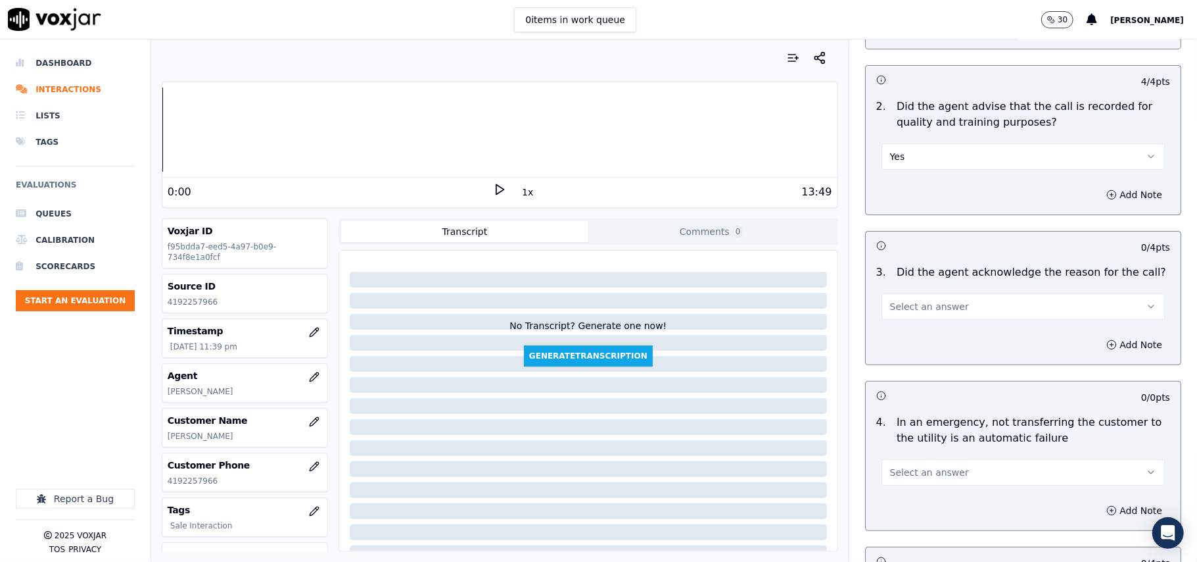
scroll to position [292, 0]
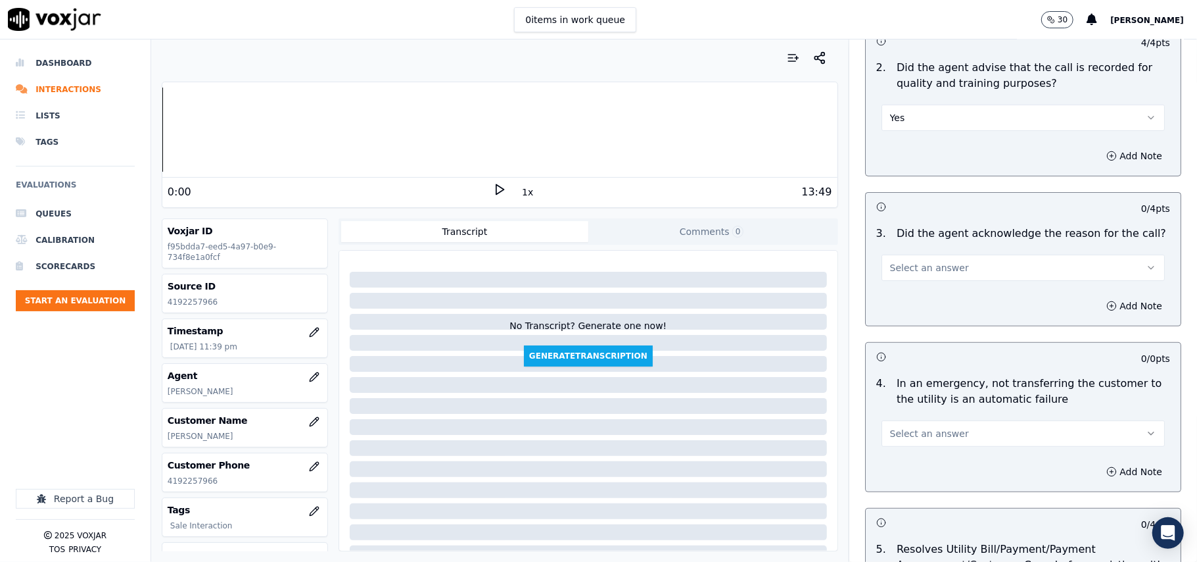
click at [897, 284] on div "3 . Did the agent acknowledge the reason for the call? Select an answer" at bounding box center [1023, 253] width 315 height 66
click at [890, 271] on span "Select an answer" at bounding box center [929, 267] width 79 height 13
click at [884, 309] on div "No" at bounding box center [995, 319] width 254 height 21
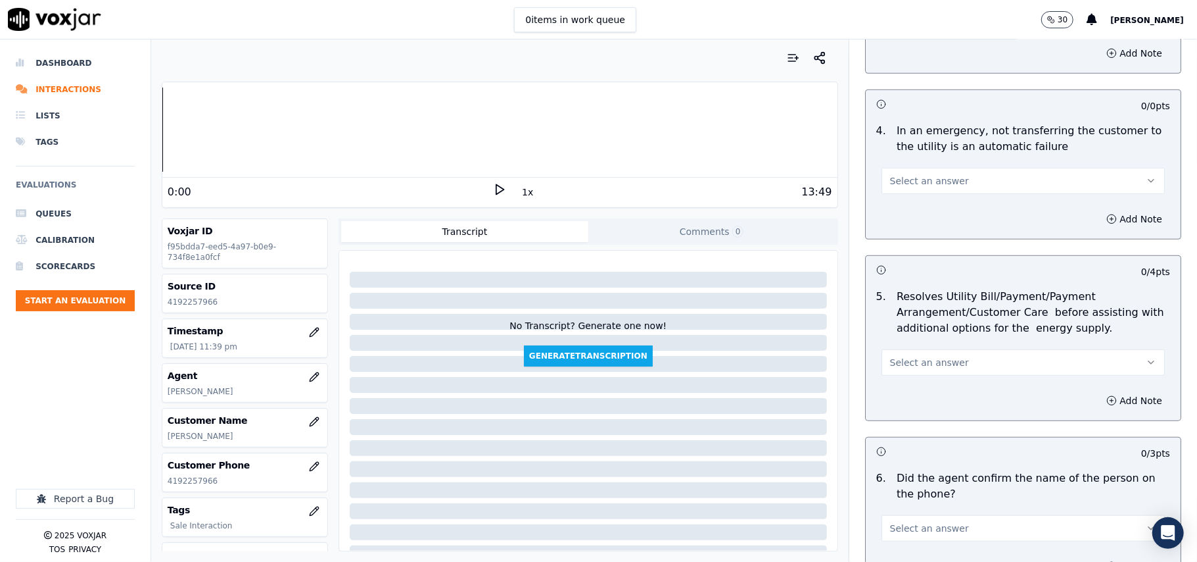
scroll to position [438, 0]
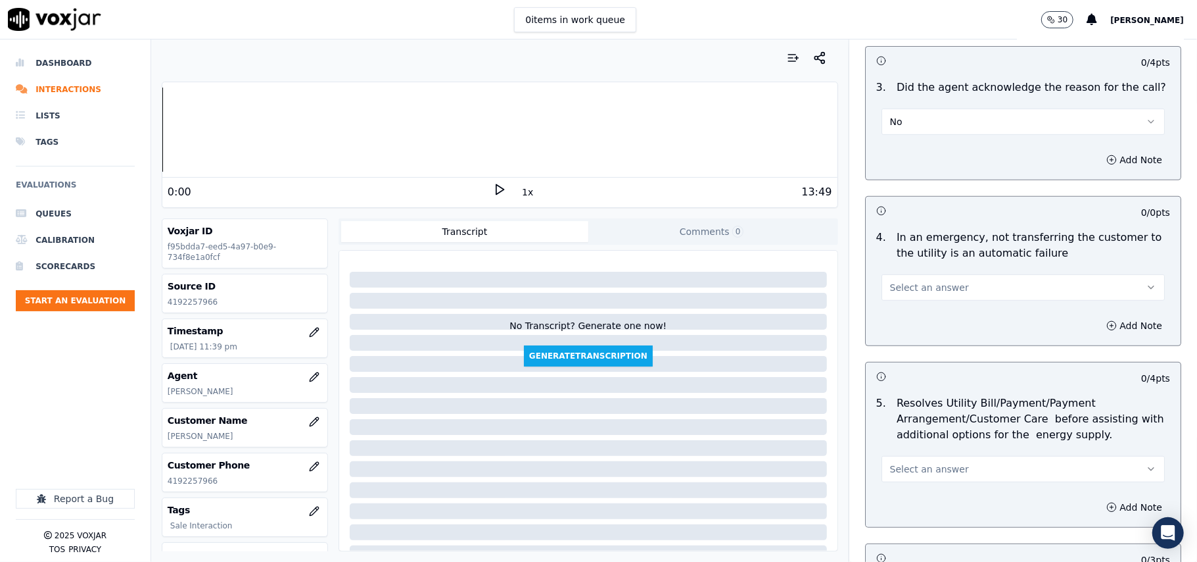
click at [888, 111] on button "No" at bounding box center [1023, 121] width 283 height 26
click at [886, 146] on div "Yes" at bounding box center [995, 151] width 254 height 21
click at [902, 287] on span "Select an answer" at bounding box center [929, 287] width 79 height 13
click at [913, 366] on div "N/A" at bounding box center [995, 360] width 254 height 21
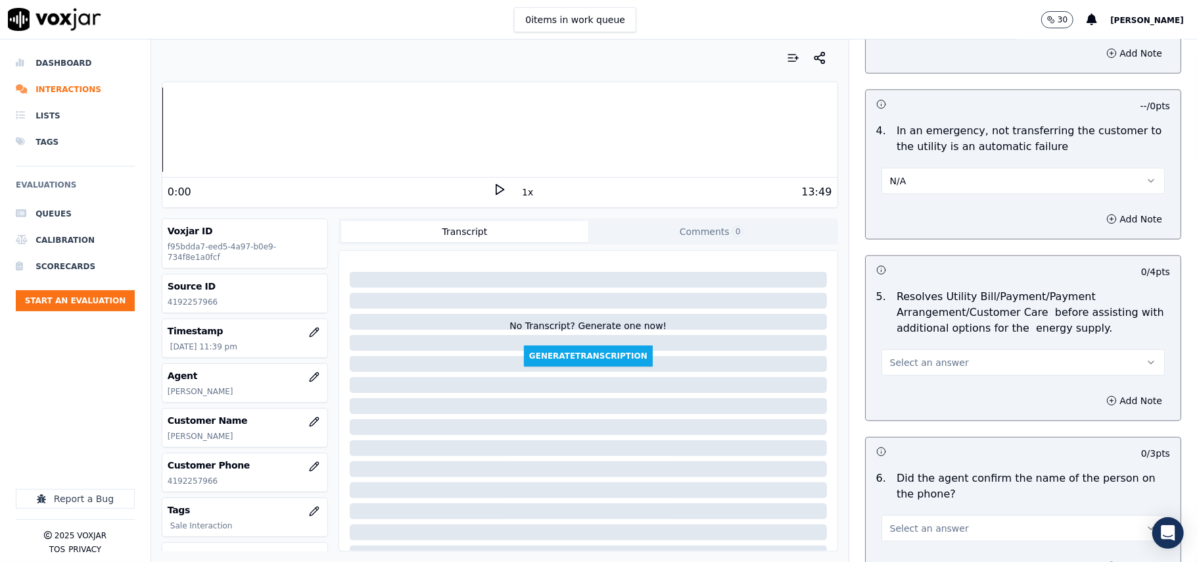
scroll to position [585, 0]
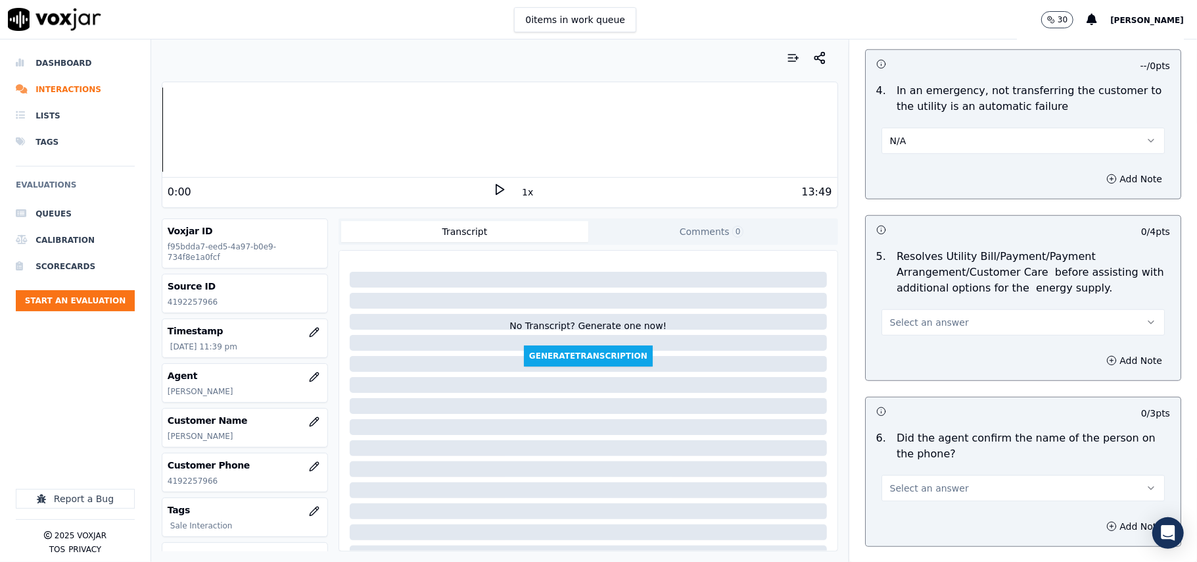
click at [958, 322] on button "Select an answer" at bounding box center [1023, 322] width 283 height 26
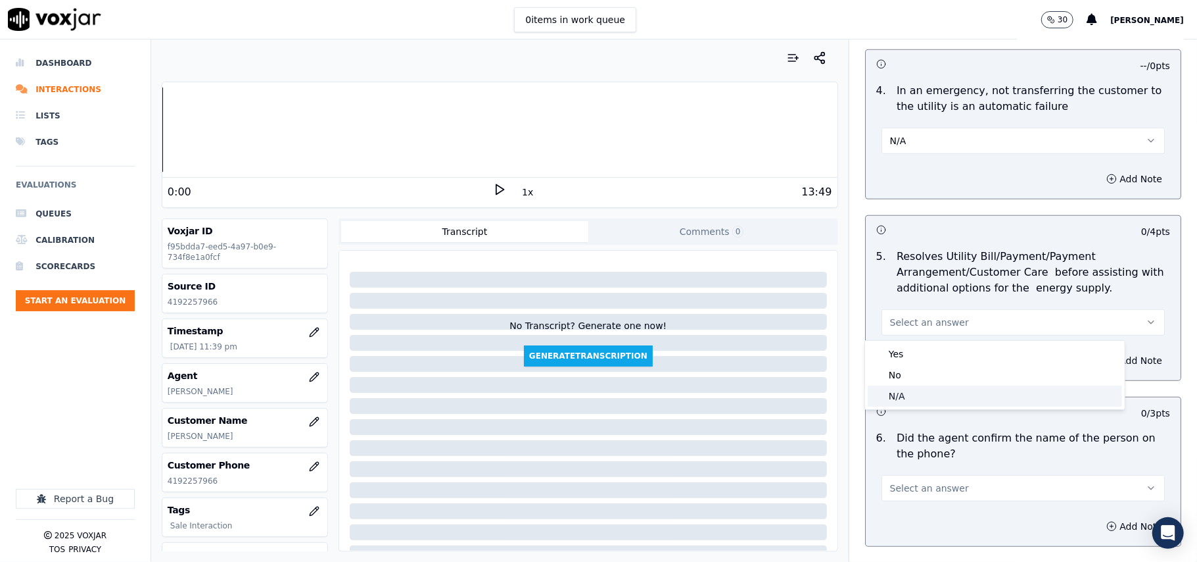
click at [929, 393] on div "N/A" at bounding box center [995, 395] width 254 height 21
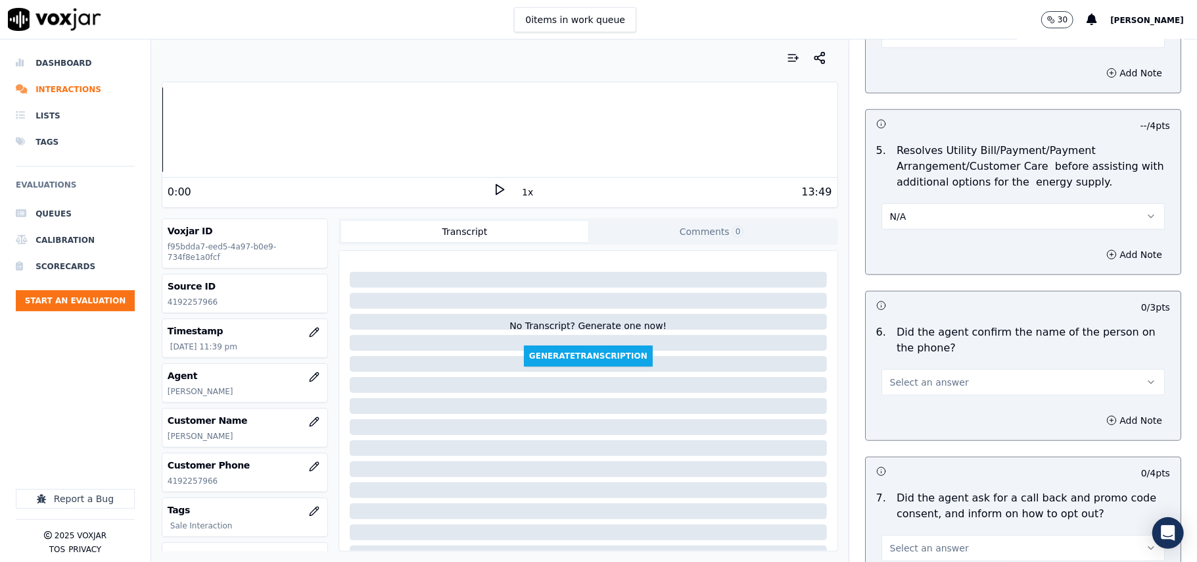
scroll to position [730, 0]
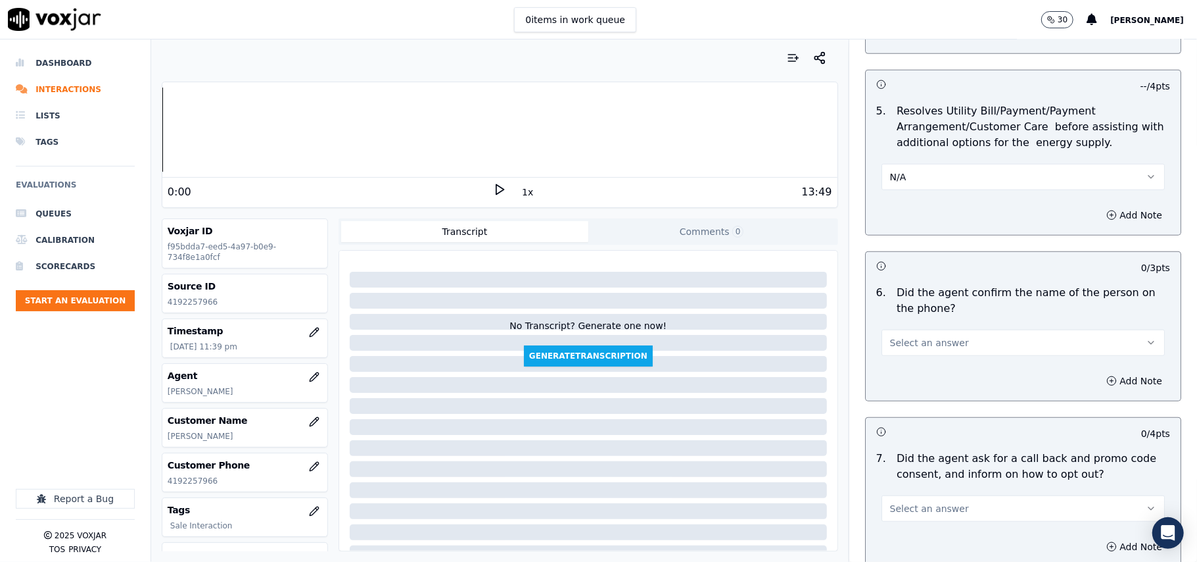
click at [919, 352] on button "Select an answer" at bounding box center [1023, 342] width 283 height 26
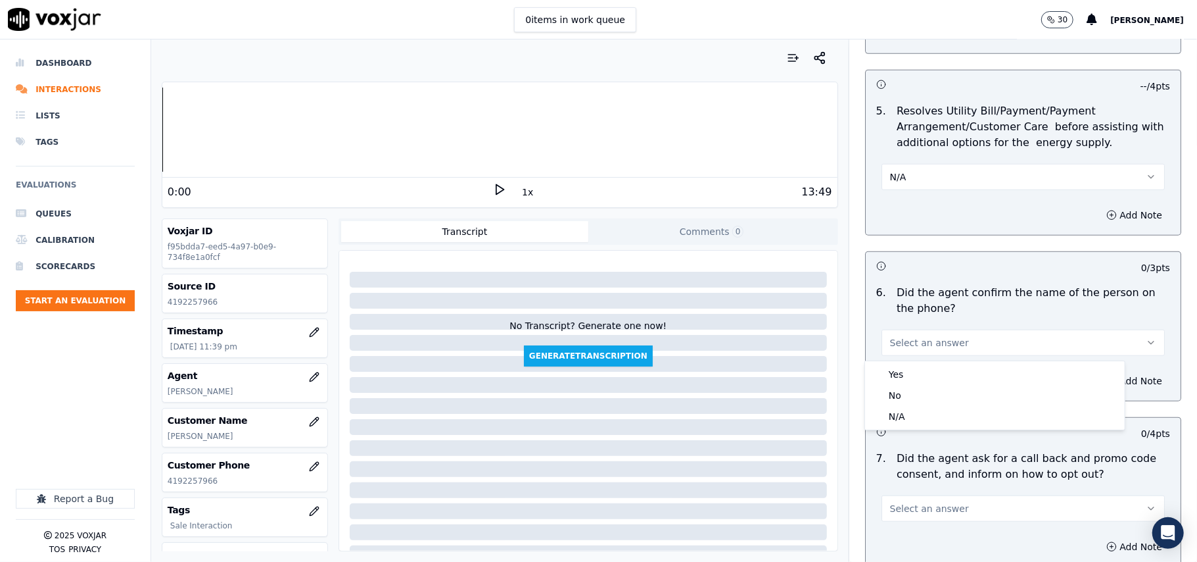
click at [919, 358] on div "6 . Did the agent confirm the name of the person on the phone? Select an answer" at bounding box center [1023, 320] width 315 height 82
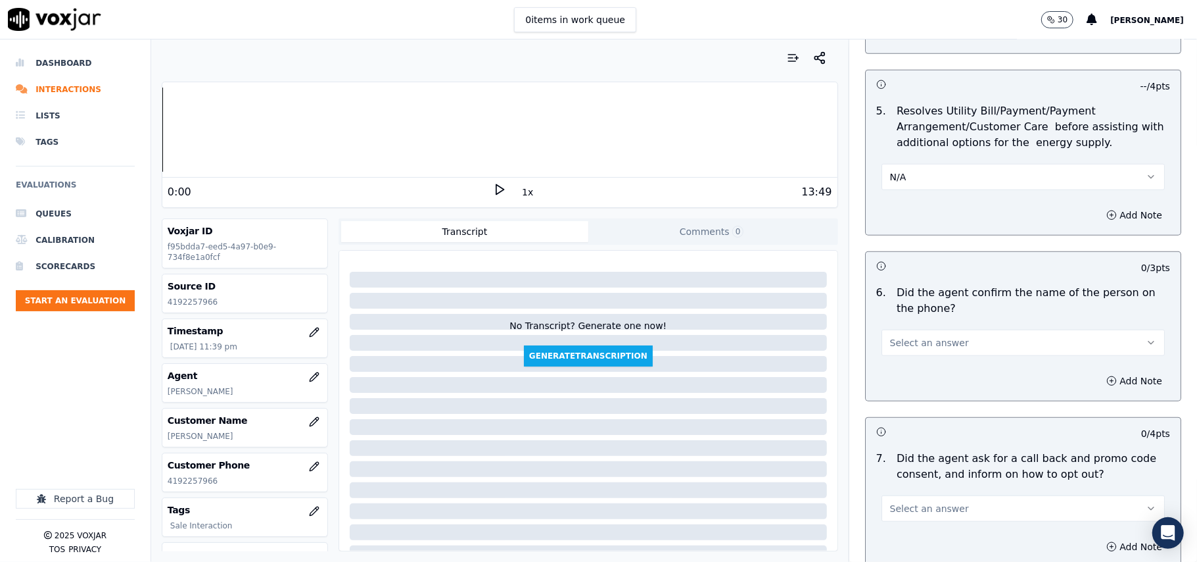
click at [919, 376] on div "Add Note" at bounding box center [1023, 380] width 315 height 39
click at [921, 354] on button "Select an answer" at bounding box center [1023, 342] width 283 height 26
click at [910, 377] on div "Yes" at bounding box center [995, 374] width 254 height 21
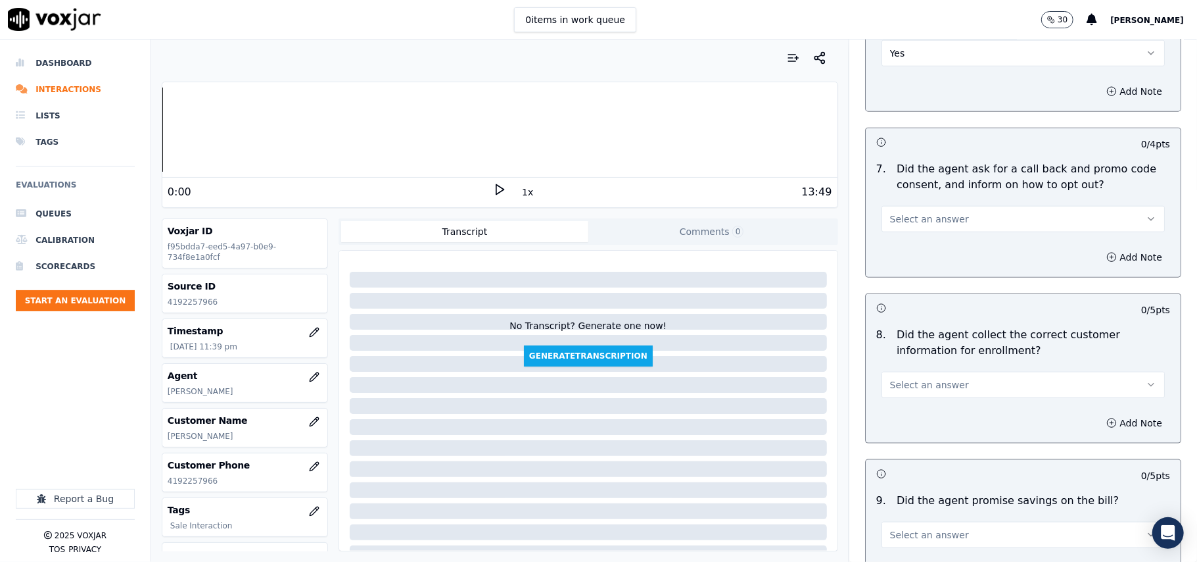
scroll to position [1023, 0]
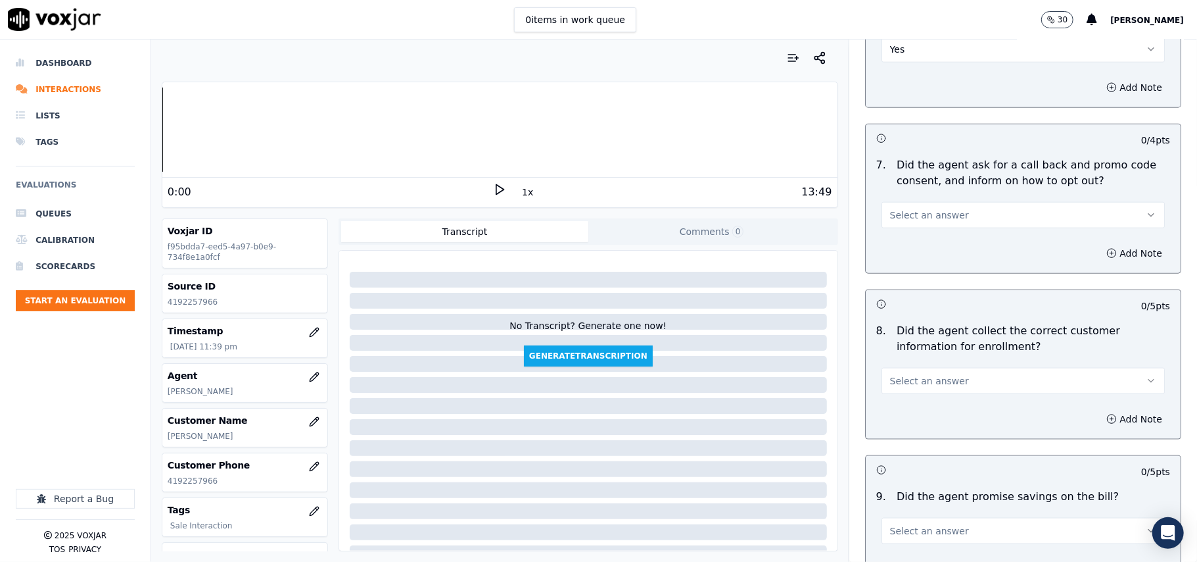
click at [919, 216] on span "Select an answer" at bounding box center [929, 214] width 79 height 13
click at [914, 251] on div "Yes" at bounding box center [995, 247] width 254 height 21
click at [918, 387] on span "Select an answer" at bounding box center [929, 380] width 79 height 13
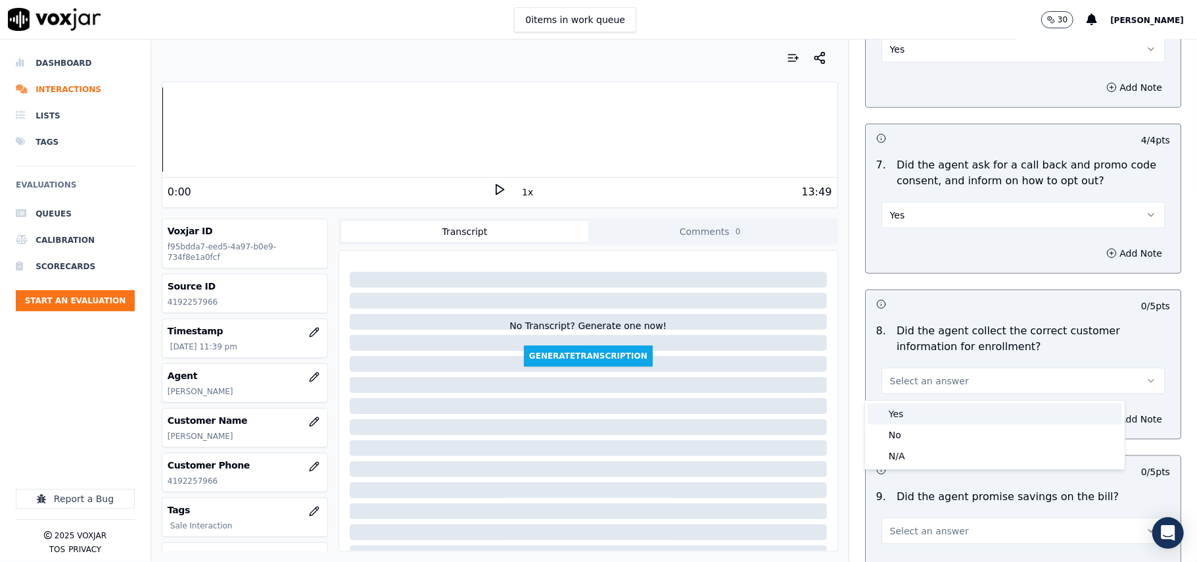
click at [913, 406] on div "Yes" at bounding box center [995, 413] width 254 height 21
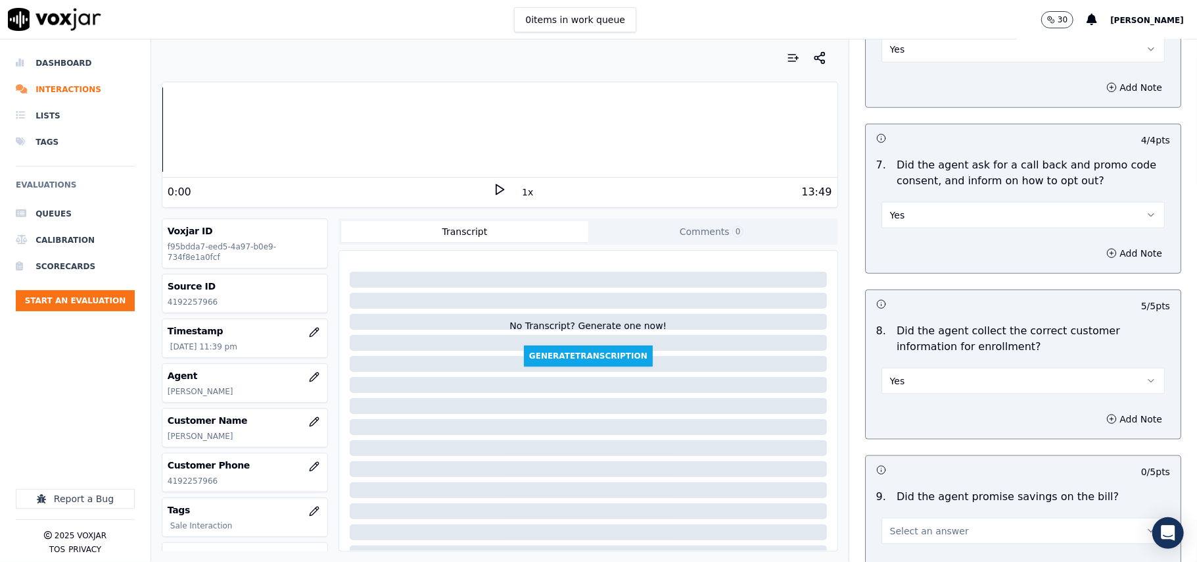
scroll to position [1315, 0]
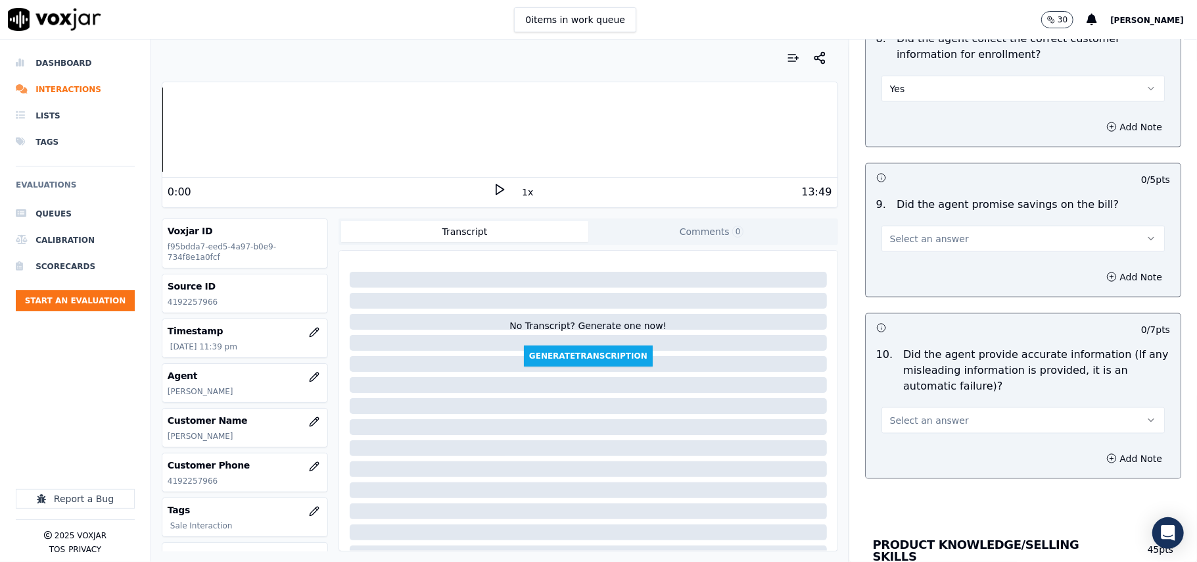
click at [928, 240] on span "Select an answer" at bounding box center [929, 238] width 79 height 13
click at [926, 316] on div "N/A" at bounding box center [995, 314] width 254 height 21
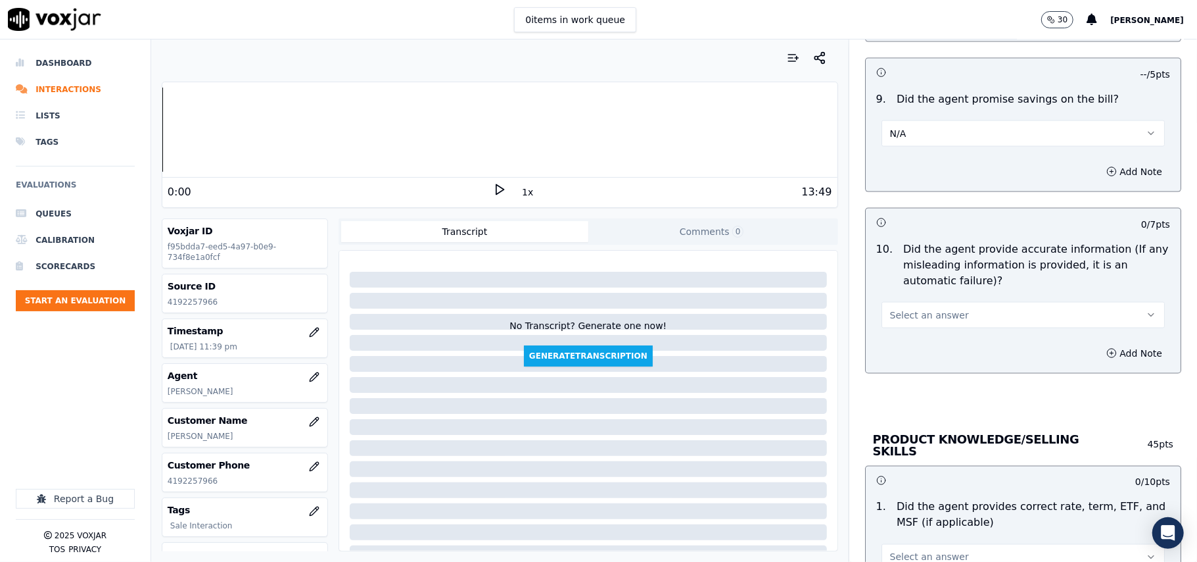
scroll to position [1461, 0]
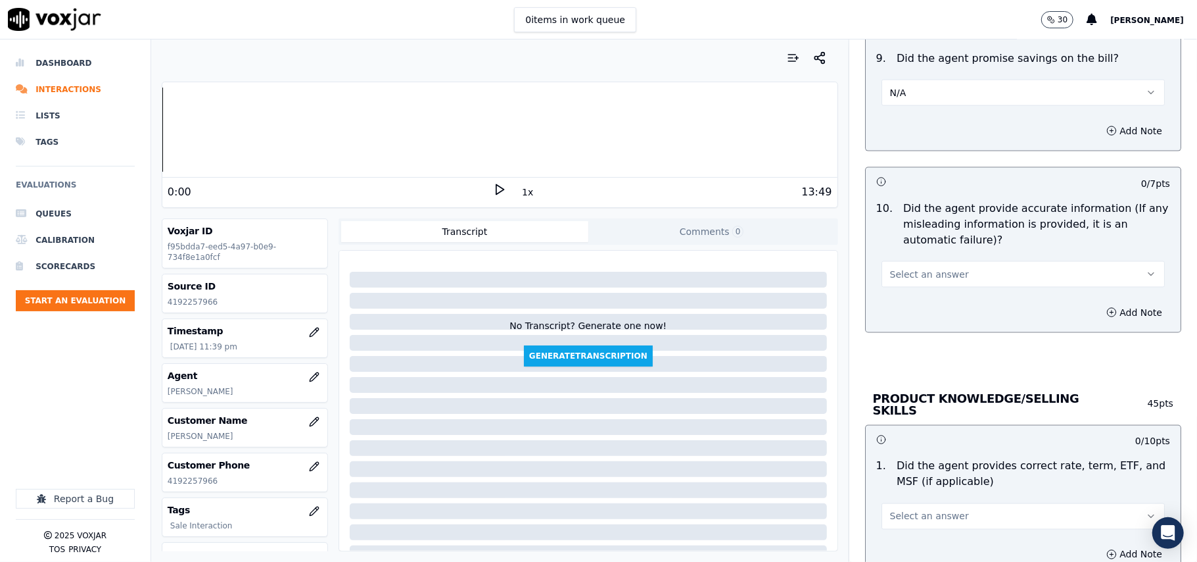
click at [915, 293] on div "10 . Did the agent provide accurate information (If any misleading information …" at bounding box center [1023, 243] width 315 height 97
click at [900, 276] on span "Select an answer" at bounding box center [929, 274] width 79 height 13
click at [897, 302] on div "Yes" at bounding box center [995, 307] width 254 height 21
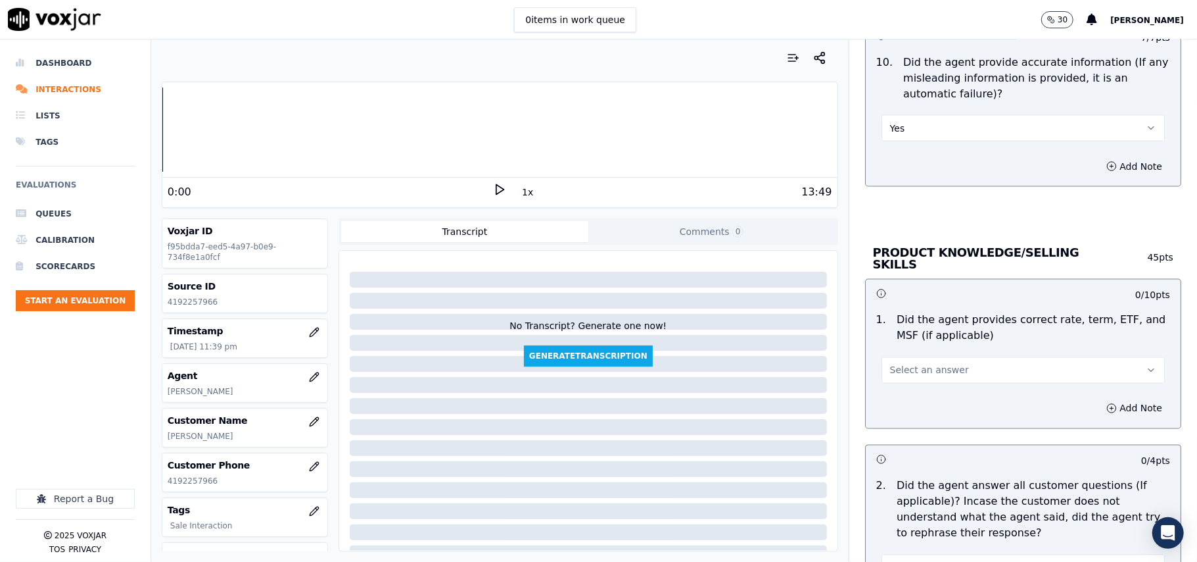
click at [900, 375] on button "Select an answer" at bounding box center [1023, 370] width 283 height 26
click at [898, 395] on div "Yes" at bounding box center [995, 397] width 254 height 21
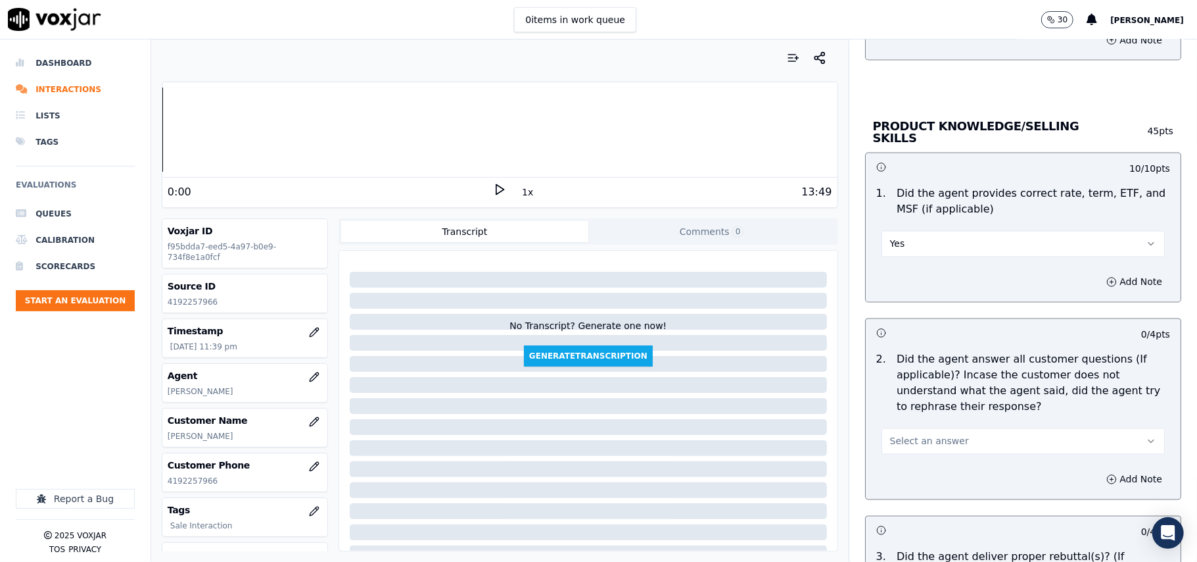
scroll to position [1753, 0]
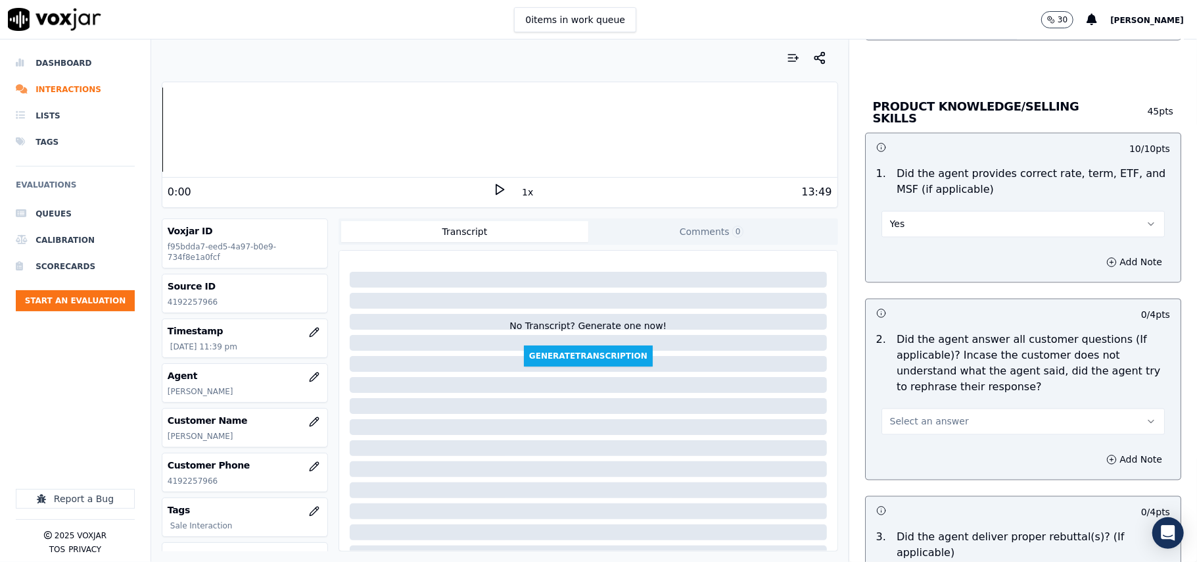
click at [927, 420] on span "Select an answer" at bounding box center [929, 421] width 79 height 13
click at [932, 452] on div "Yes" at bounding box center [995, 449] width 254 height 21
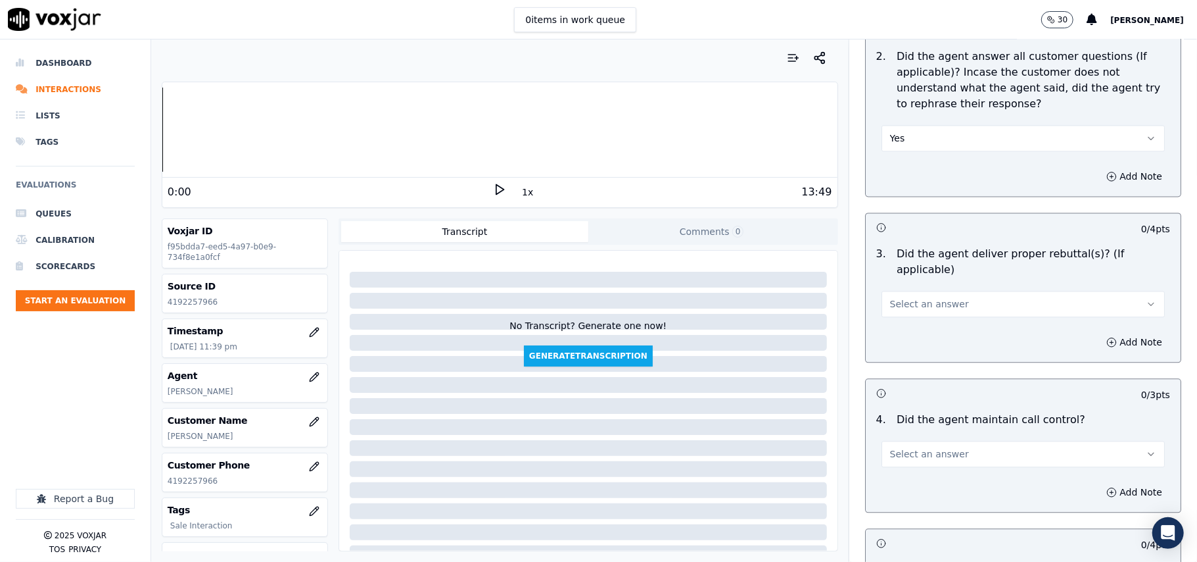
scroll to position [2045, 0]
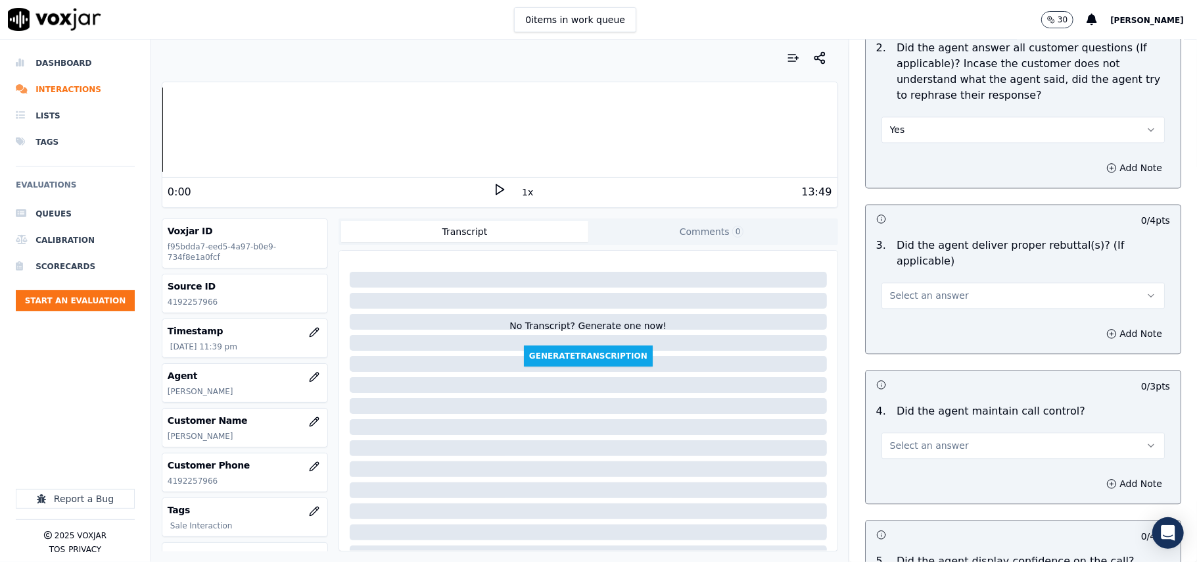
click at [932, 289] on span "Select an answer" at bounding box center [929, 295] width 79 height 13
click at [908, 308] on div "Yes" at bounding box center [995, 307] width 254 height 21
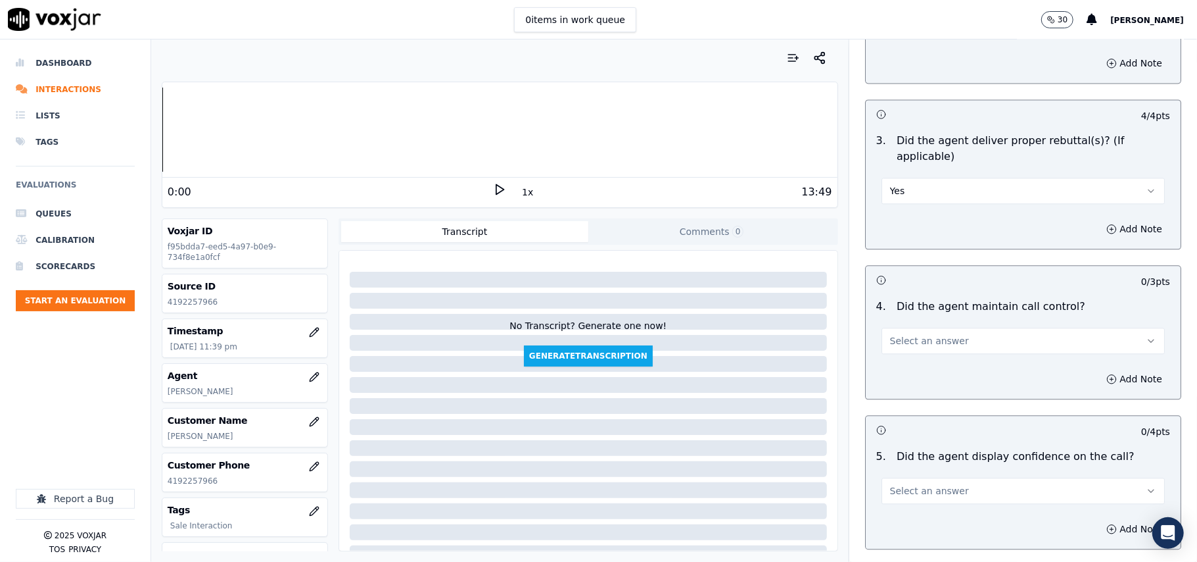
scroll to position [2192, 0]
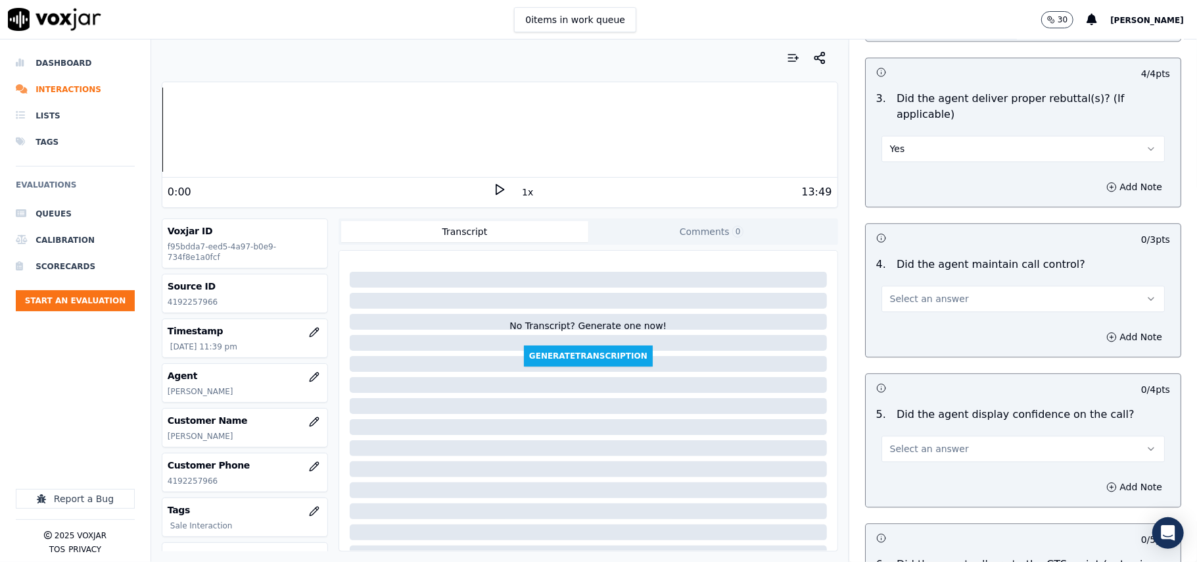
click at [884, 289] on button "Select an answer" at bounding box center [1023, 298] width 283 height 26
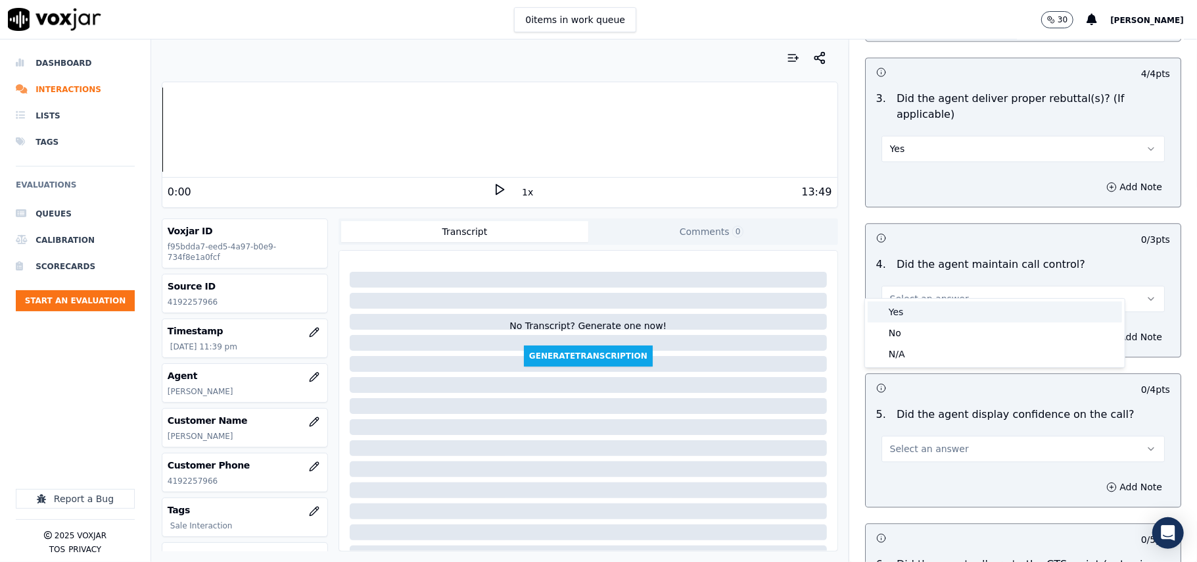
click at [892, 309] on div "Yes" at bounding box center [995, 311] width 254 height 21
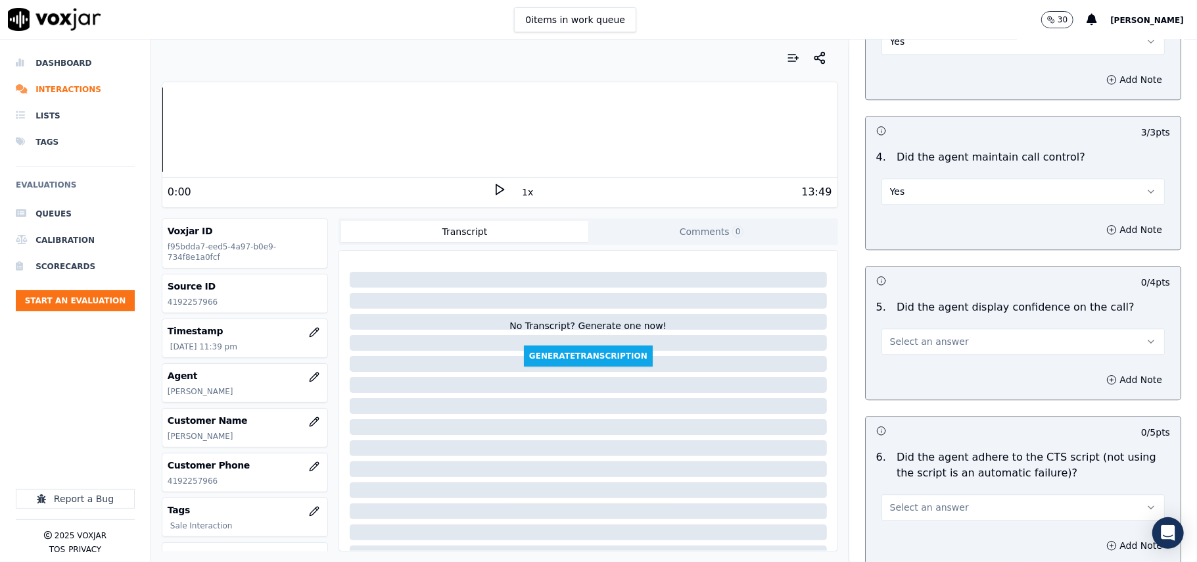
scroll to position [2338, 0]
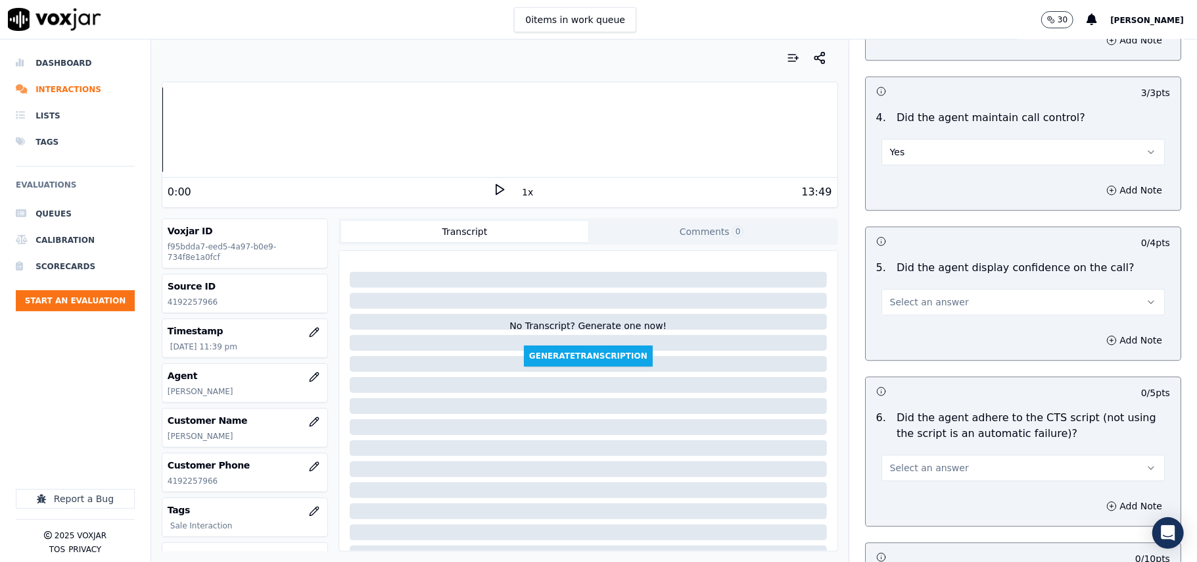
click at [915, 320] on div "Add Note" at bounding box center [1023, 339] width 315 height 39
click at [926, 295] on span "Select an answer" at bounding box center [929, 301] width 79 height 13
click at [916, 316] on div "Yes" at bounding box center [995, 315] width 254 height 21
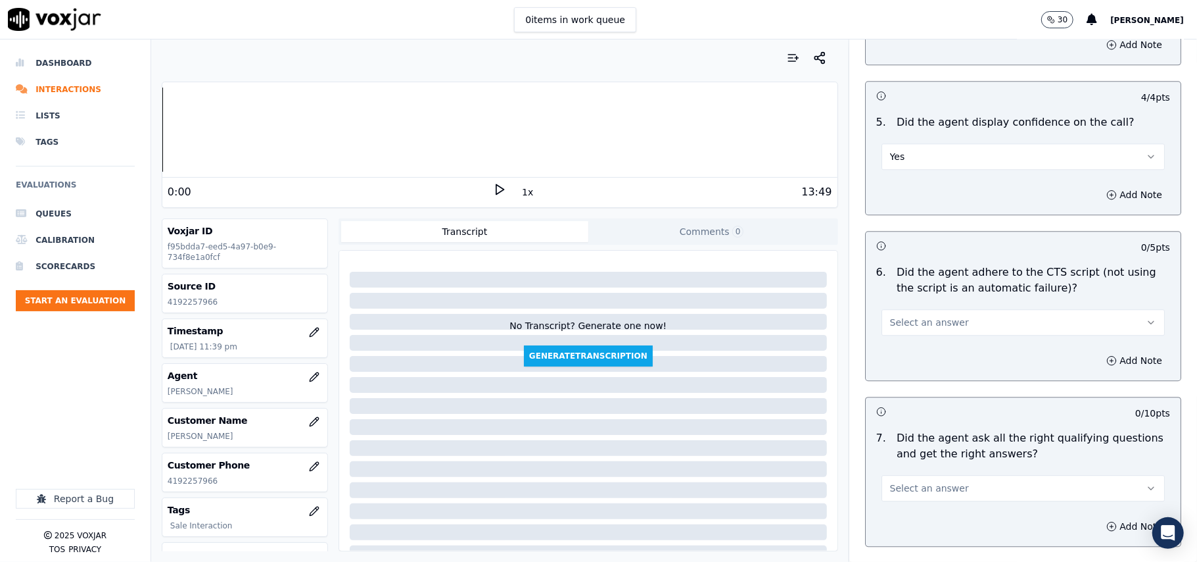
click at [916, 316] on span "Select an answer" at bounding box center [929, 322] width 79 height 13
click at [907, 341] on div "Yes" at bounding box center [995, 335] width 254 height 21
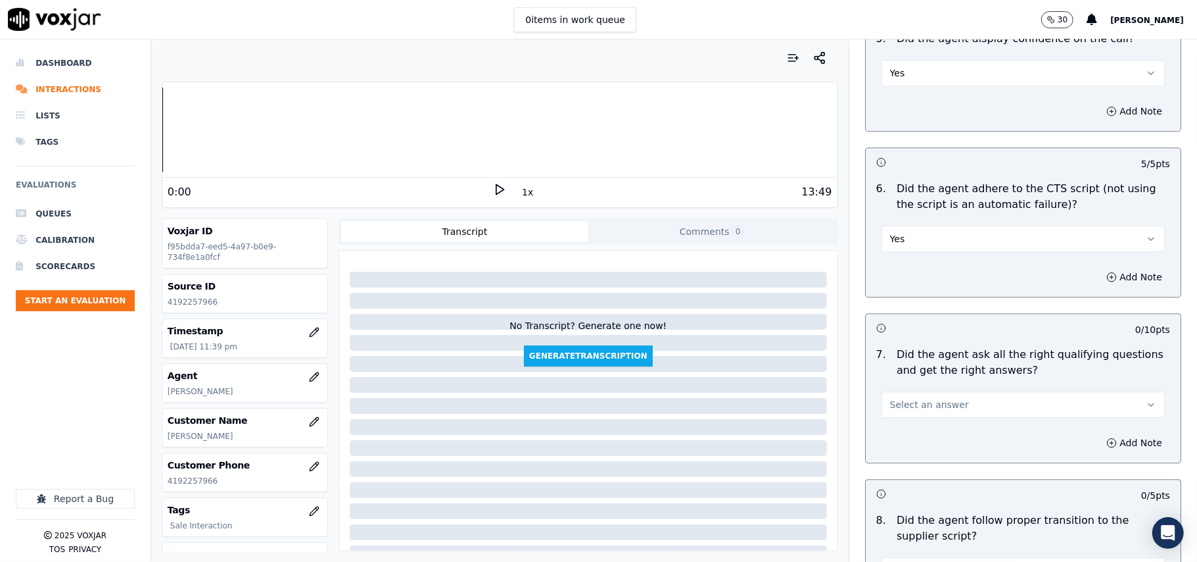
scroll to position [2630, 0]
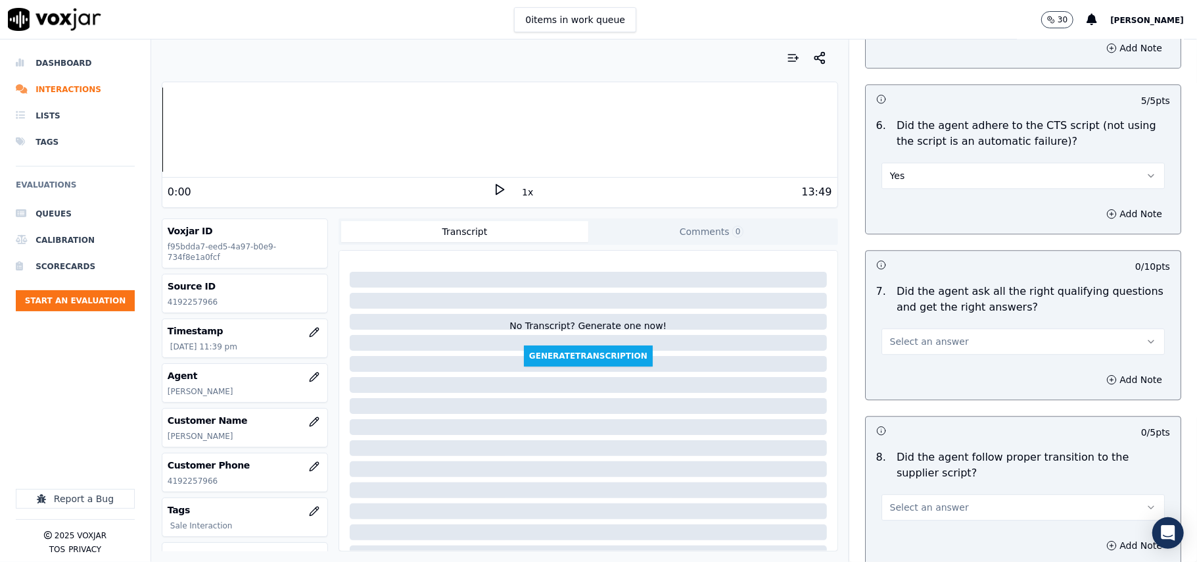
click at [898, 335] on span "Select an answer" at bounding box center [929, 341] width 79 height 13
click at [900, 353] on div "Yes" at bounding box center [995, 355] width 254 height 21
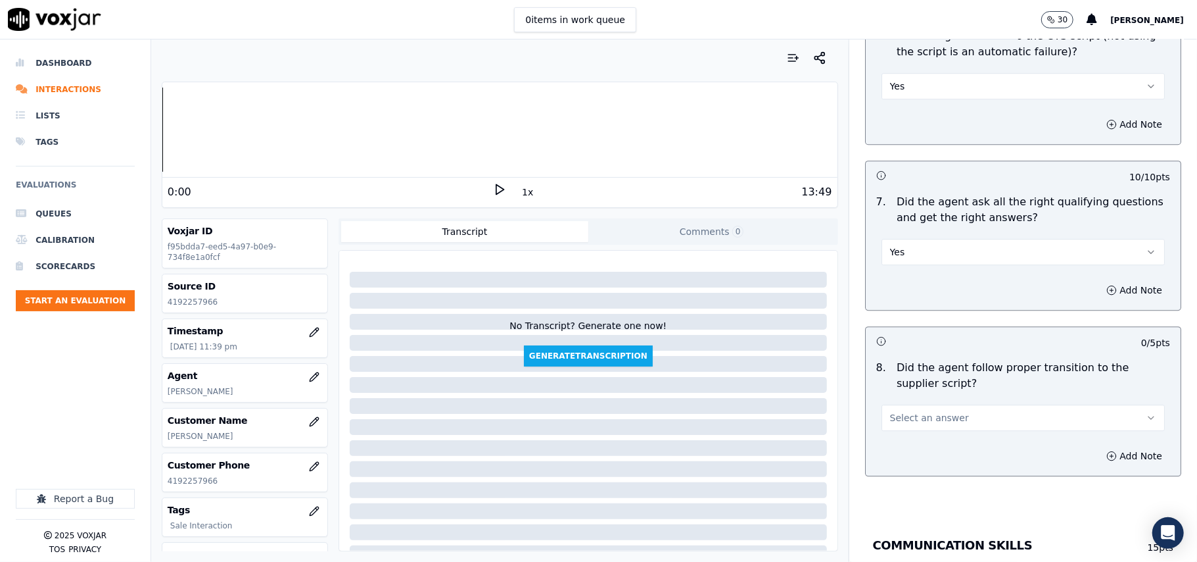
scroll to position [2776, 0]
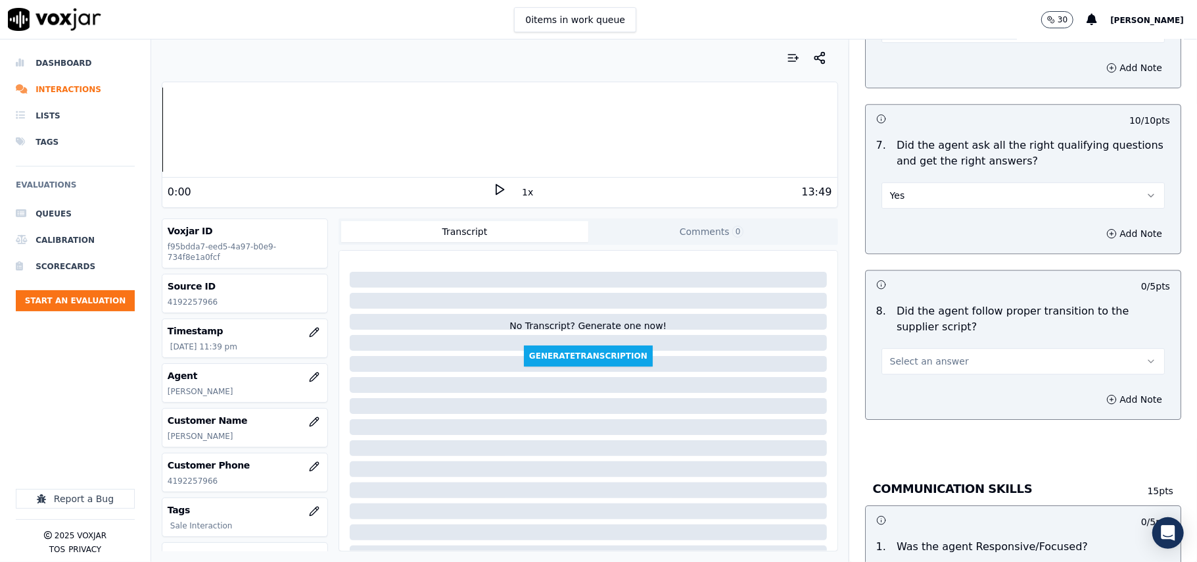
click at [916, 348] on button "Select an answer" at bounding box center [1023, 361] width 283 height 26
click at [917, 372] on div "Yes" at bounding box center [995, 375] width 254 height 21
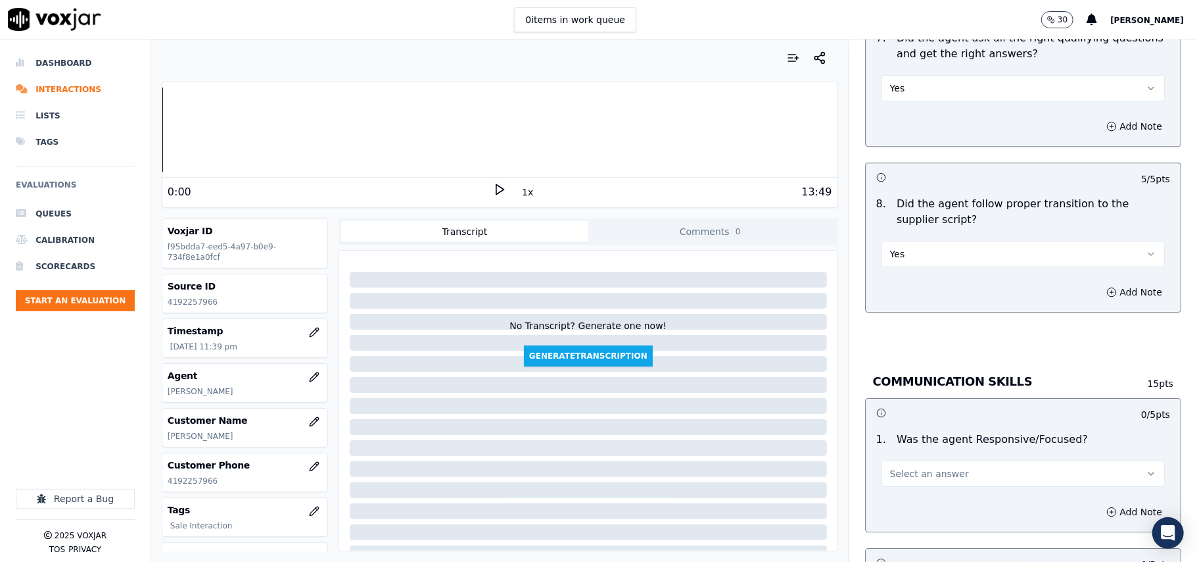
scroll to position [2922, 0]
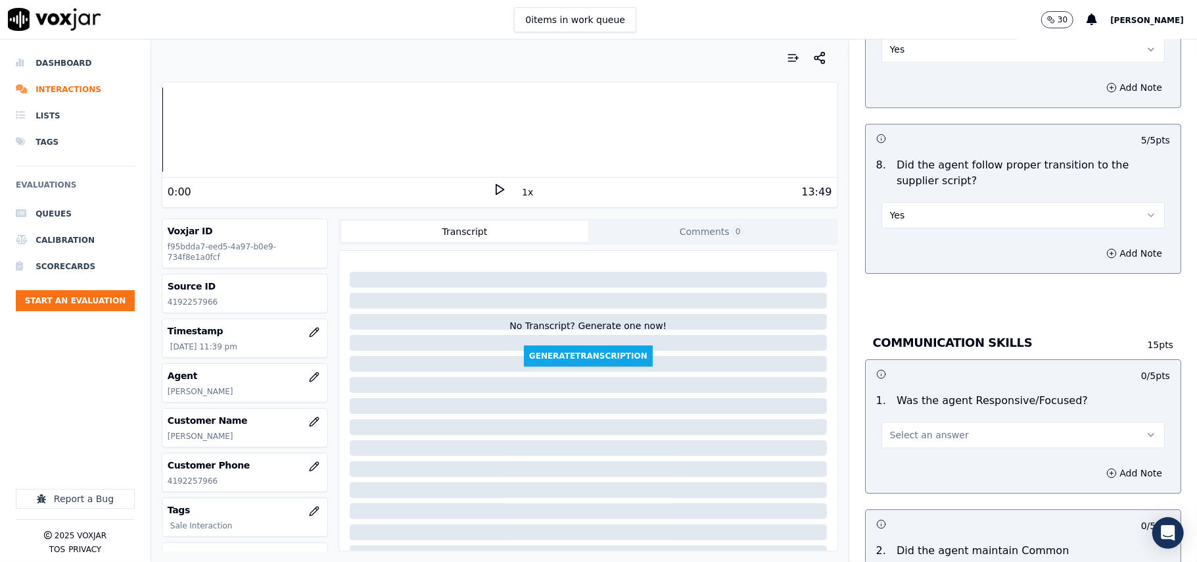
click at [894, 421] on button "Select an answer" at bounding box center [1023, 434] width 283 height 26
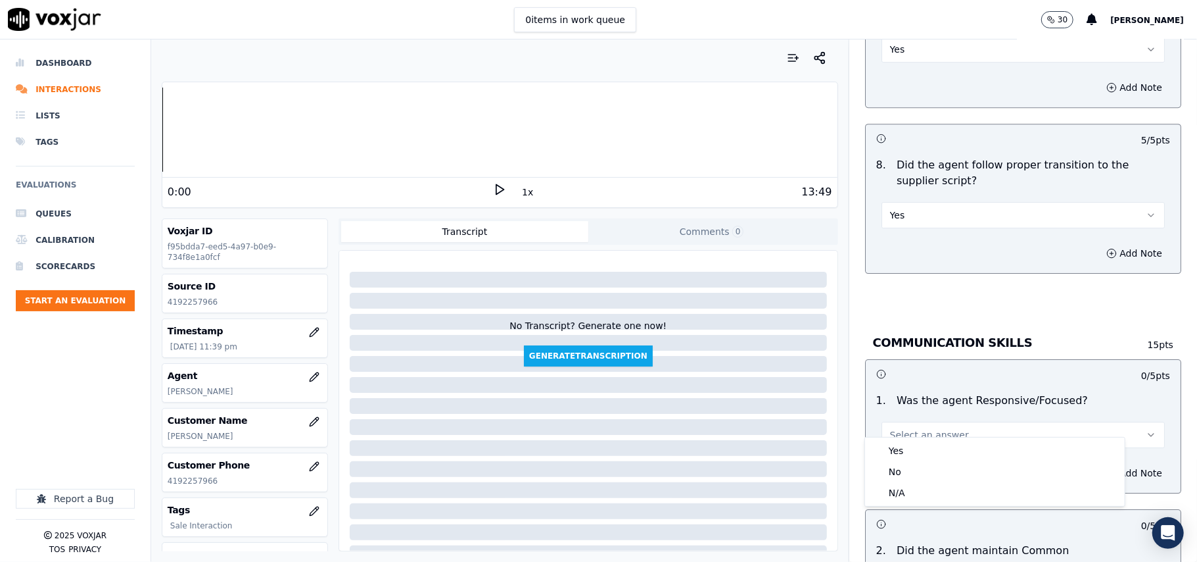
click at [901, 437] on div "Yes No N/A" at bounding box center [995, 471] width 260 height 68
click at [921, 452] on div "Yes" at bounding box center [995, 450] width 254 height 21
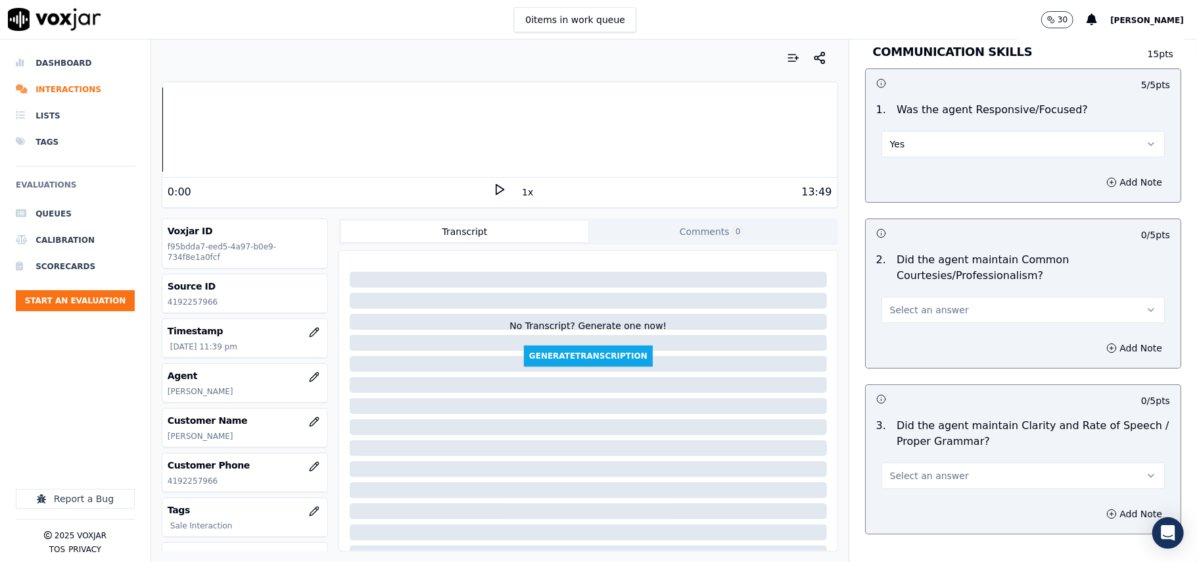
scroll to position [3215, 0]
click at [910, 301] on span "Select an answer" at bounding box center [929, 307] width 79 height 13
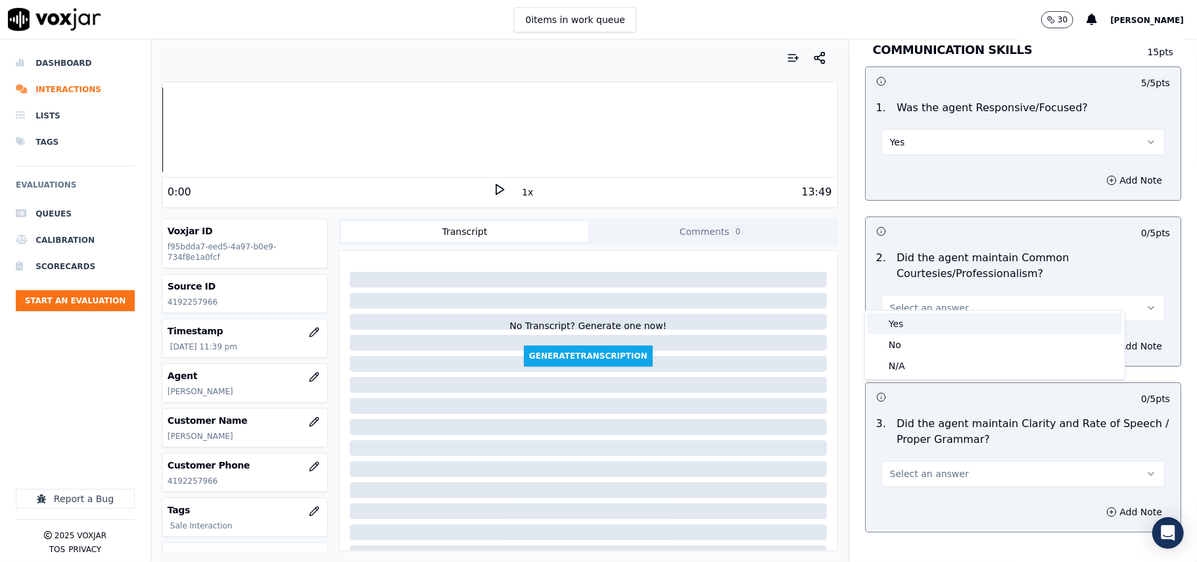
click at [907, 332] on div "Yes" at bounding box center [995, 323] width 254 height 21
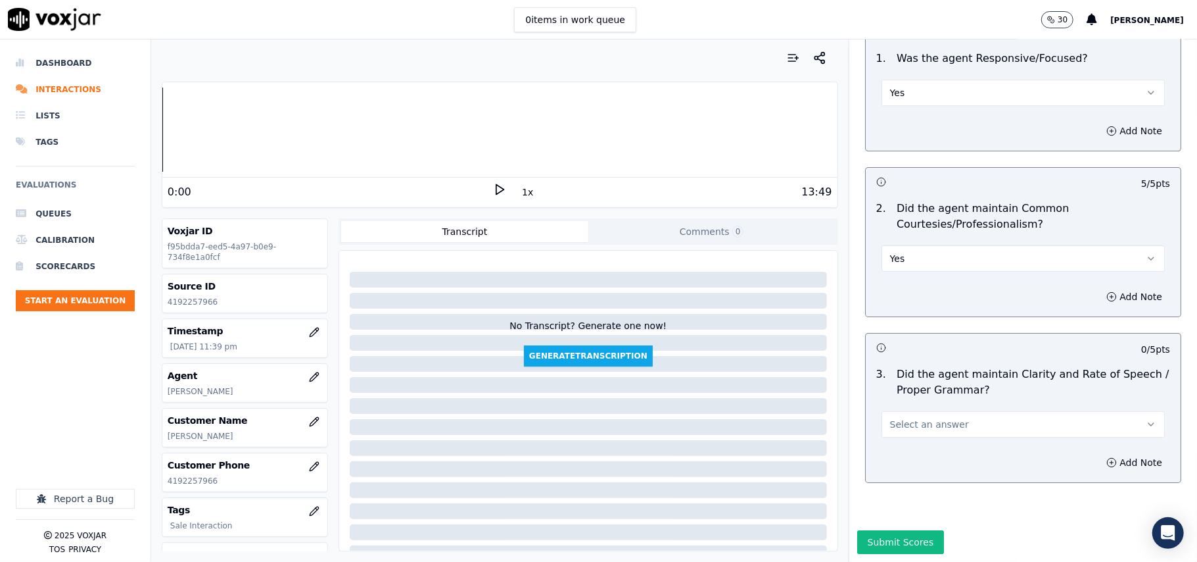
scroll to position [3290, 0]
click at [905, 418] on span "Select an answer" at bounding box center [929, 424] width 79 height 13
click at [903, 414] on div "Yes" at bounding box center [995, 414] width 254 height 21
click at [886, 530] on button "Submit Scores" at bounding box center [900, 542] width 87 height 24
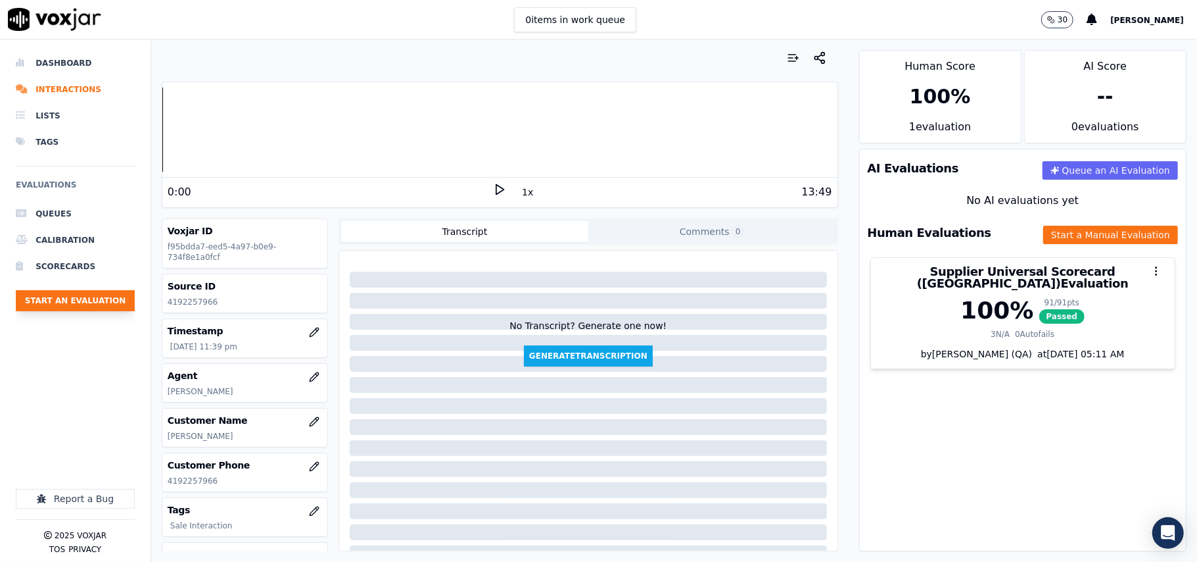
click at [85, 302] on button "Start an Evaluation" at bounding box center [75, 300] width 119 height 21
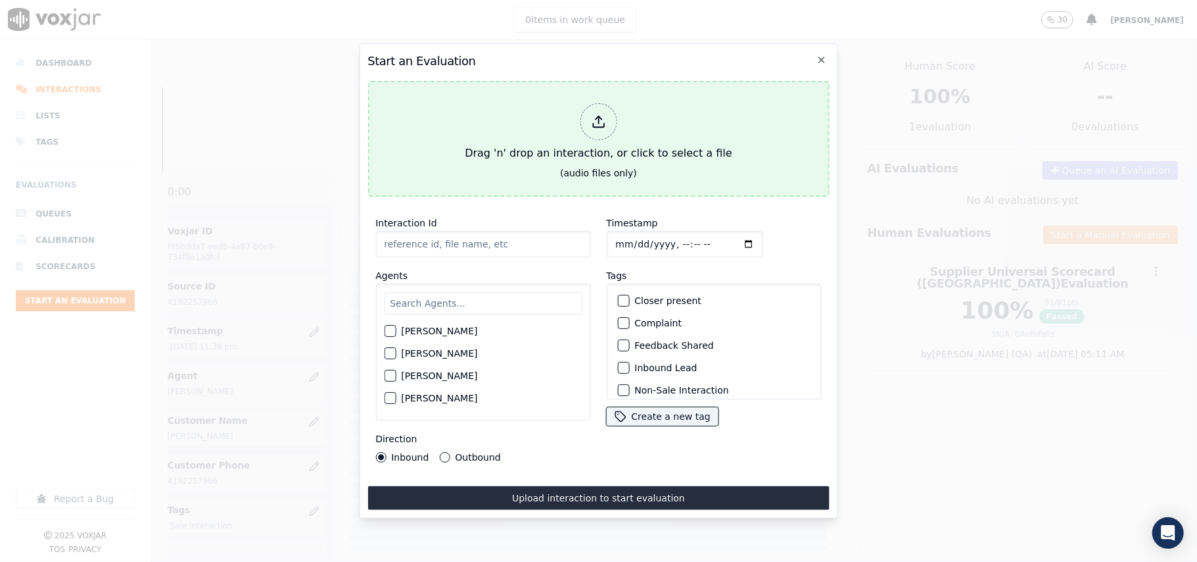
click at [601, 150] on div "Drag 'n' drop an interaction, or click to select a file" at bounding box center [598, 132] width 277 height 68
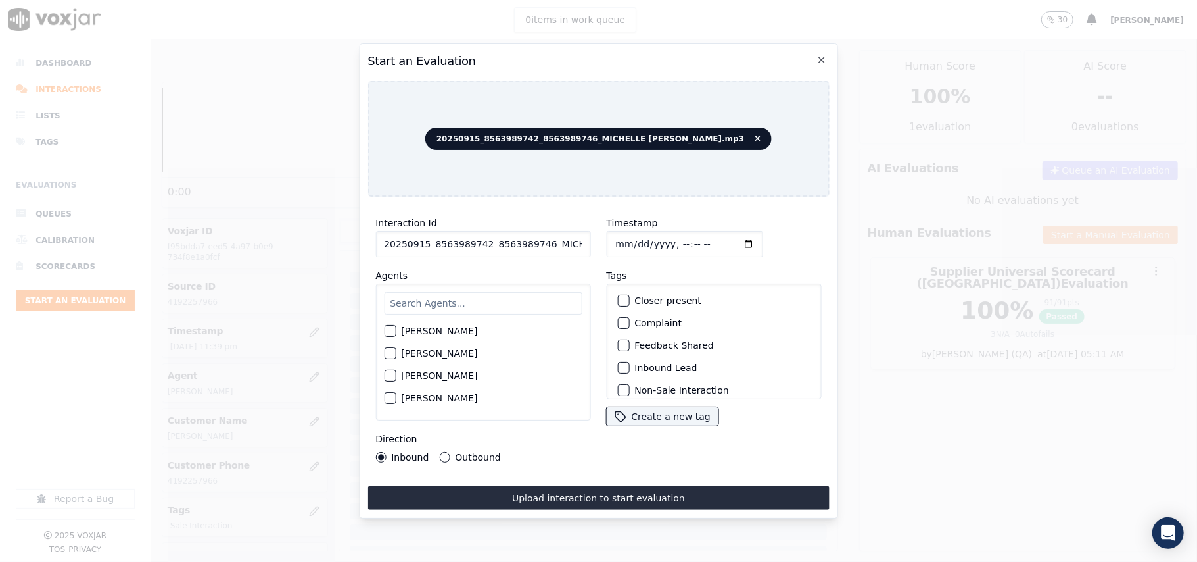
click at [473, 240] on input "20250915_8563989742_8563989746_MICHELLE MARRERO.mp3" at bounding box center [482, 244] width 215 height 26
drag, startPoint x: 473, startPoint y: 240, endPoint x: 426, endPoint y: 243, distance: 47.4
click at [426, 243] on input "20250915_8563989742_8563989746_MICHELLE MARRERO.mp3" at bounding box center [482, 244] width 215 height 26
click at [429, 240] on input "20250915_8563989742_8563989746_MICHELLE MARRERO.mp3" at bounding box center [482, 244] width 215 height 26
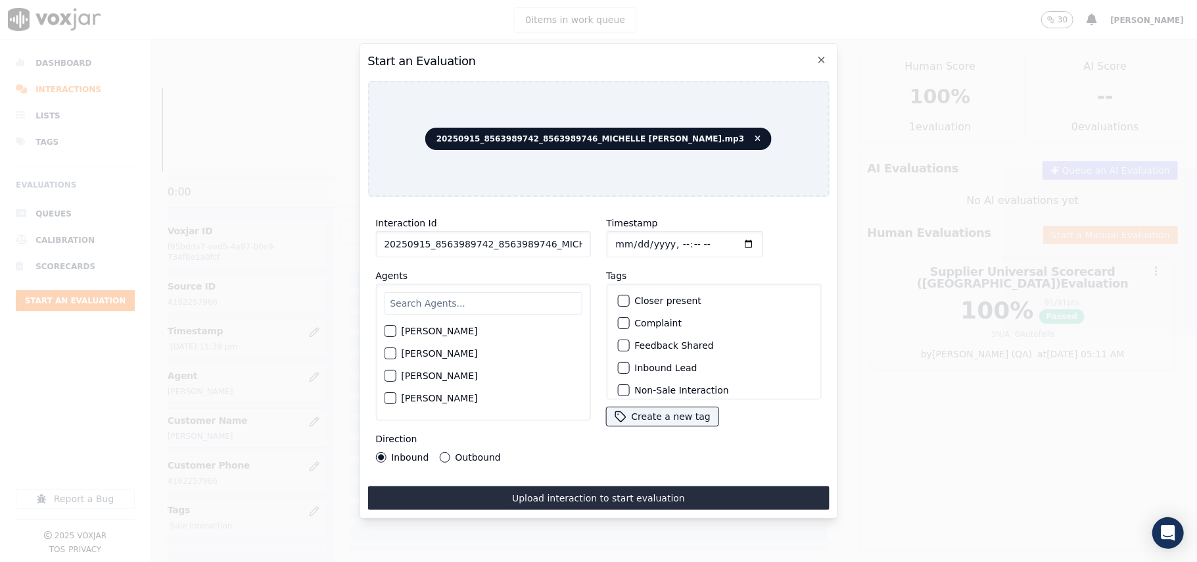
click at [429, 240] on input "20250915_8563989742_8563989746_MICHELLE MARRERO.mp3" at bounding box center [482, 244] width 215 height 26
paste input "8563989742"
type input "8563989742"
click at [629, 237] on input "Timestamp" at bounding box center [684, 244] width 156 height 26
type input "2025-09-15T23:42"
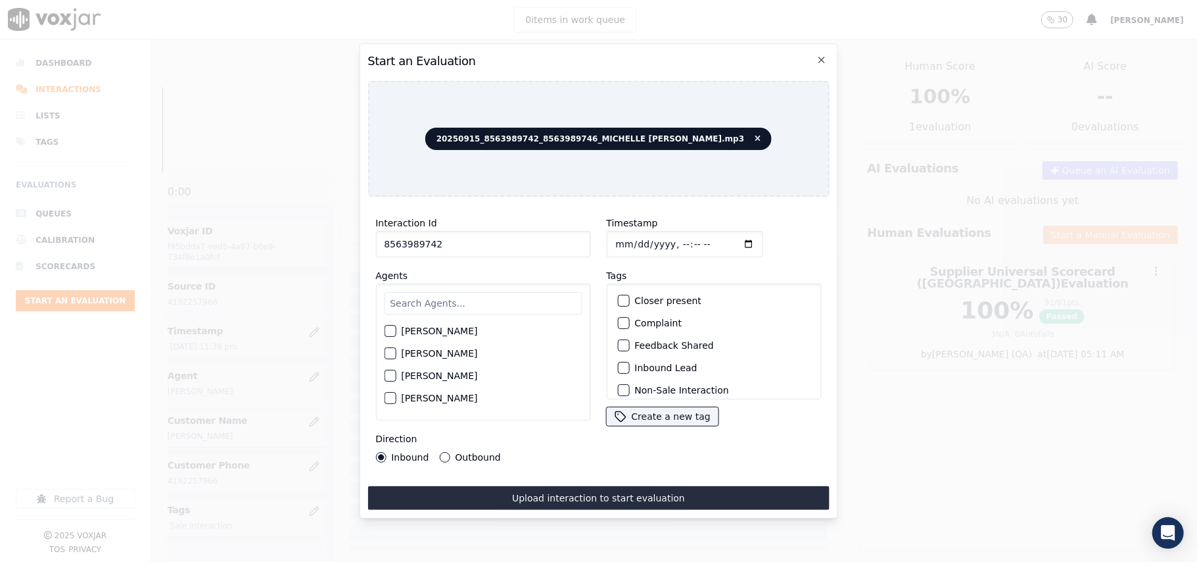
click at [477, 293] on input "text" at bounding box center [483, 303] width 198 height 22
type input "mich"
click at [477, 333] on label "MICHELLE MARRERO" at bounding box center [439, 334] width 76 height 9
click at [396, 333] on button "MICHELLE MARRERO" at bounding box center [390, 335] width 12 height 12
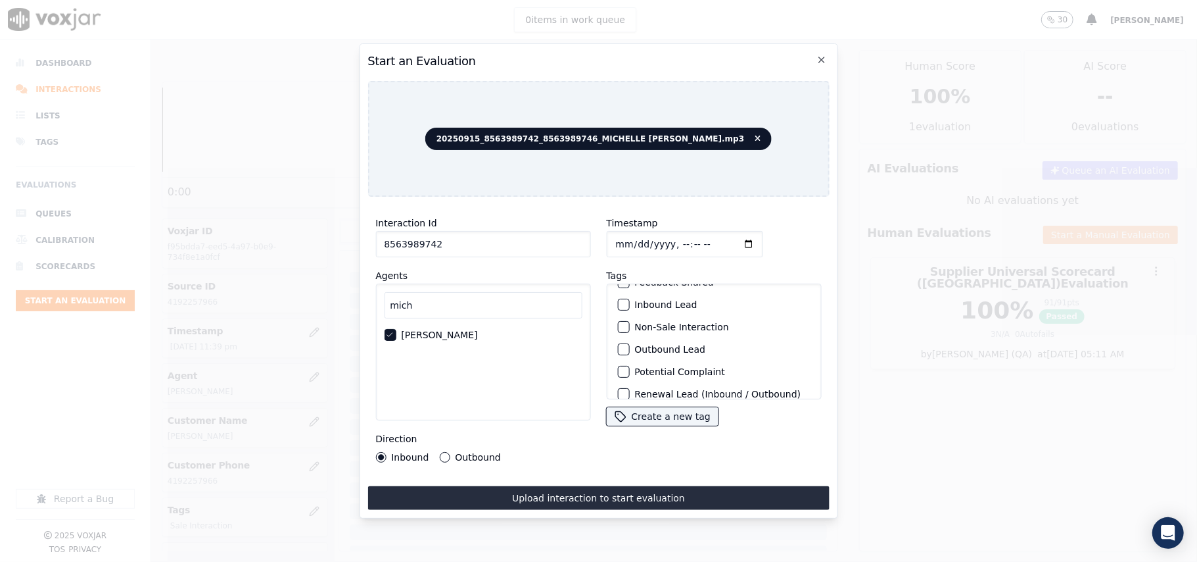
scroll to position [114, 0]
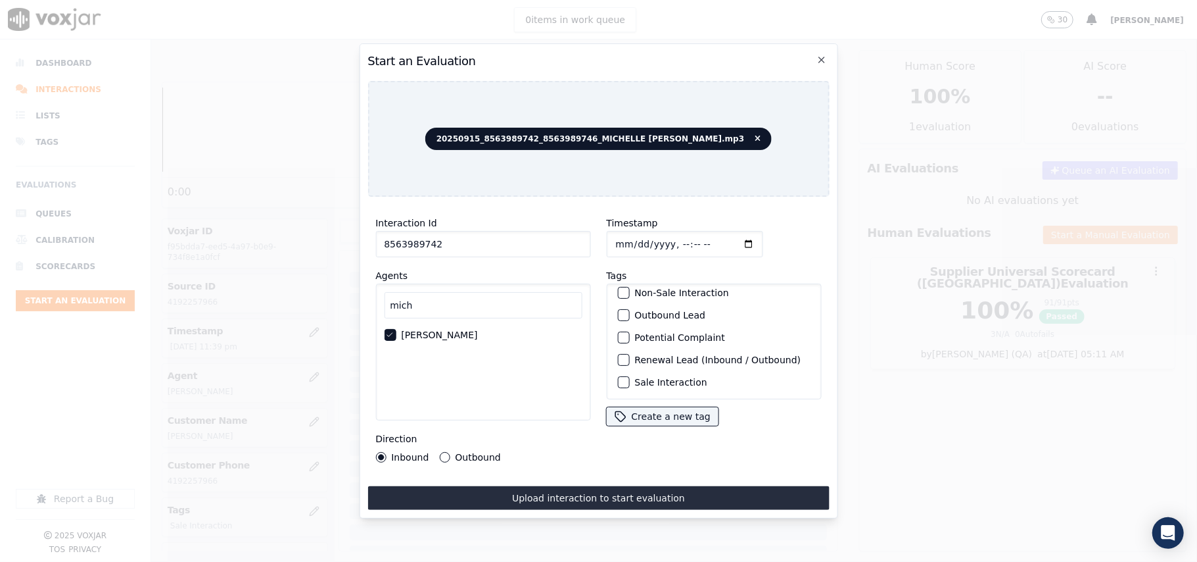
click at [658, 377] on label "Sale Interaction" at bounding box center [671, 381] width 72 height 9
click at [629, 376] on button "Sale Interaction" at bounding box center [623, 382] width 12 height 12
click at [464, 452] on label "Outbound" at bounding box center [477, 456] width 45 height 9
click at [450, 452] on button "Outbound" at bounding box center [444, 457] width 11 height 11
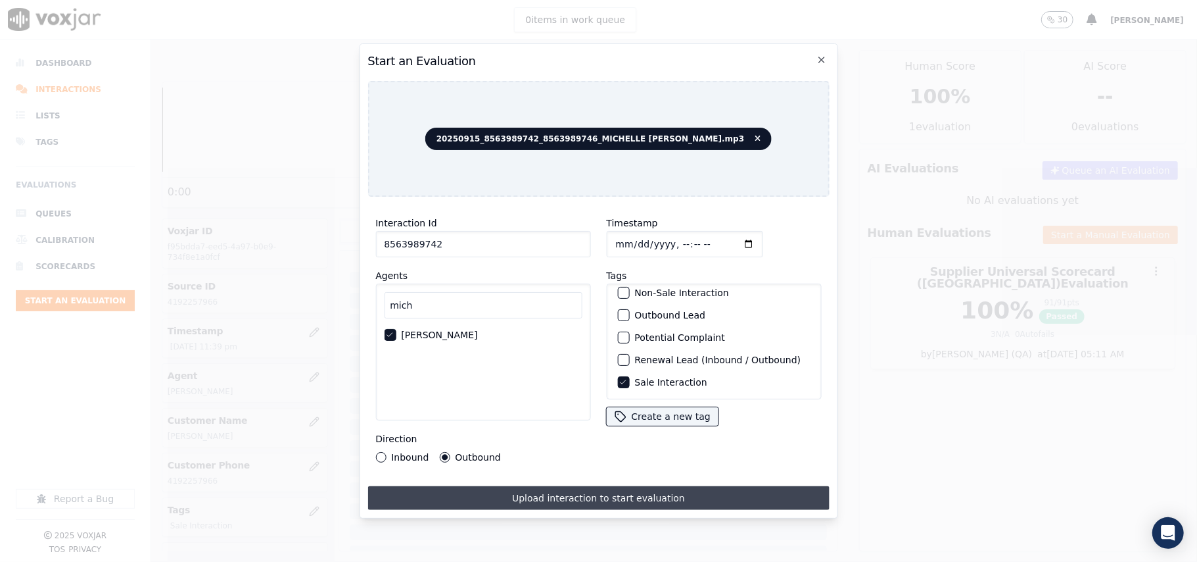
click at [524, 486] on button "Upload interaction to start evaluation" at bounding box center [599, 498] width 462 height 24
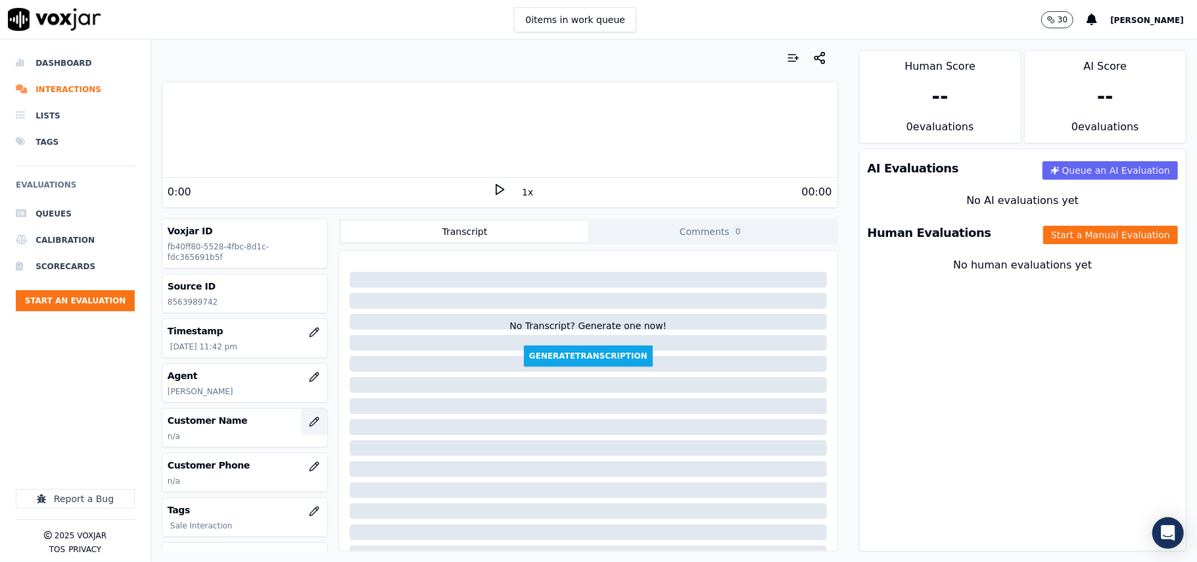
click at [309, 419] on icon "button" at bounding box center [314, 421] width 11 height 11
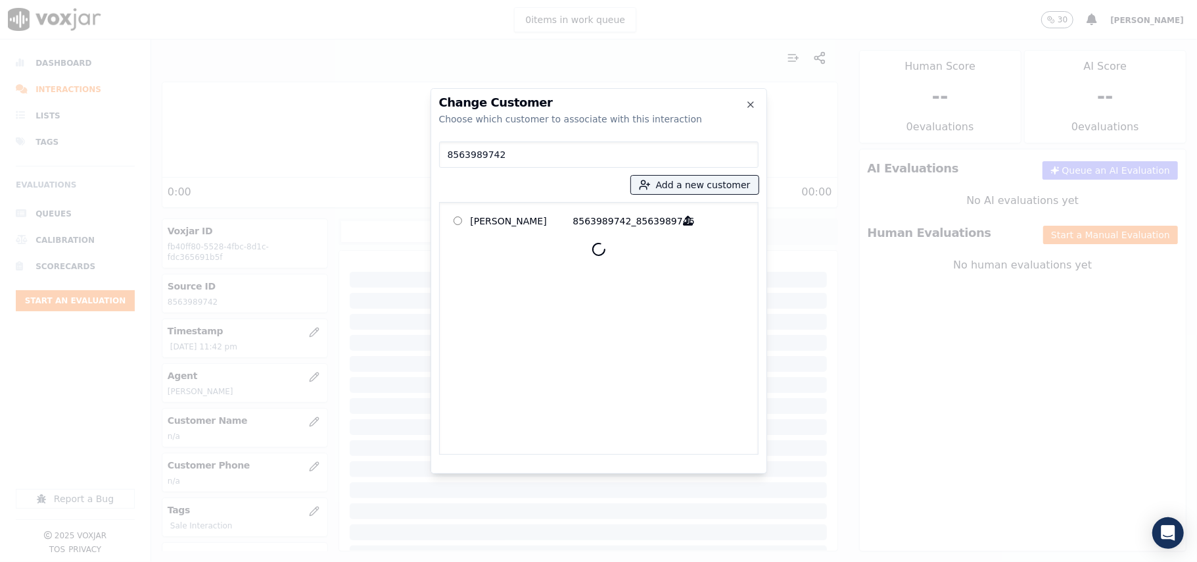
type input "8563989742"
click at [517, 221] on p "LINDA CHOLOPLY" at bounding box center [522, 220] width 103 height 20
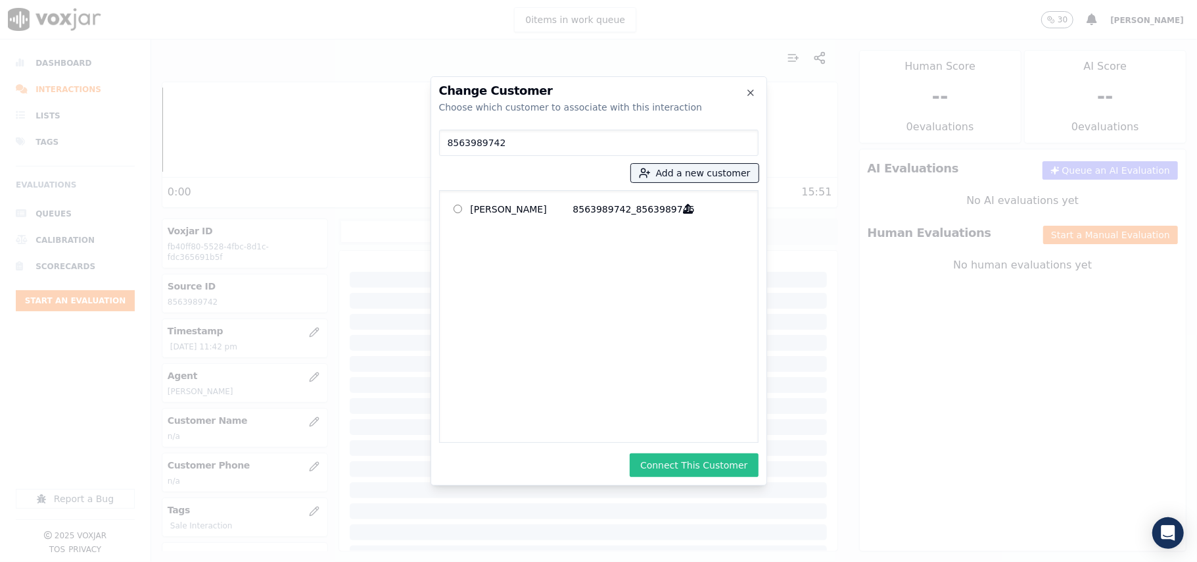
click at [713, 471] on button "Connect This Customer" at bounding box center [694, 465] width 128 height 24
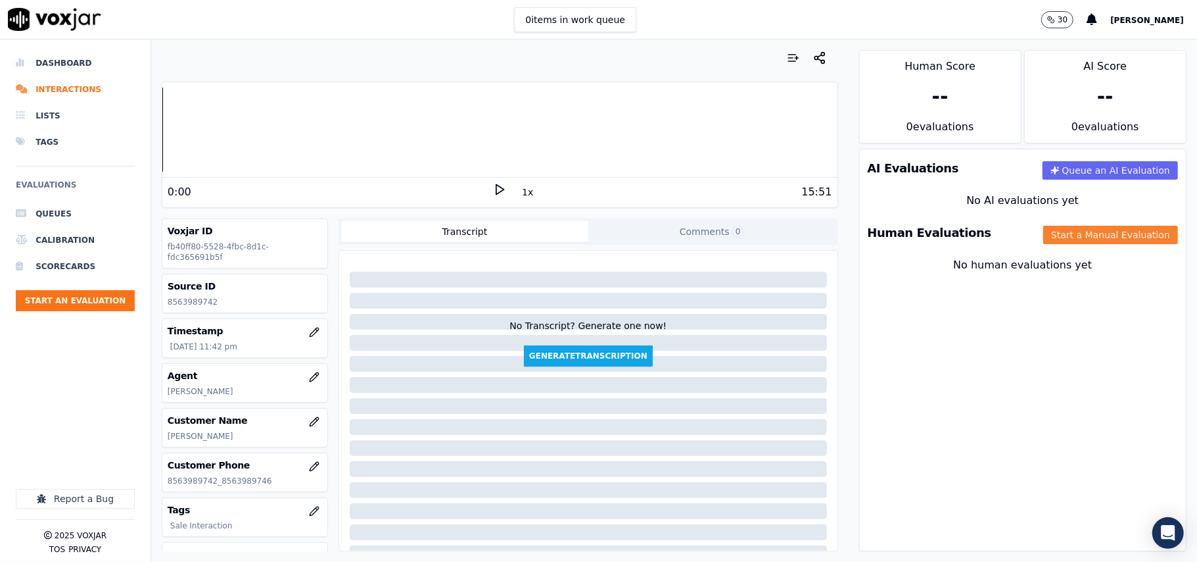
click at [1069, 228] on button "Start a Manual Evaluation" at bounding box center [1111, 235] width 135 height 18
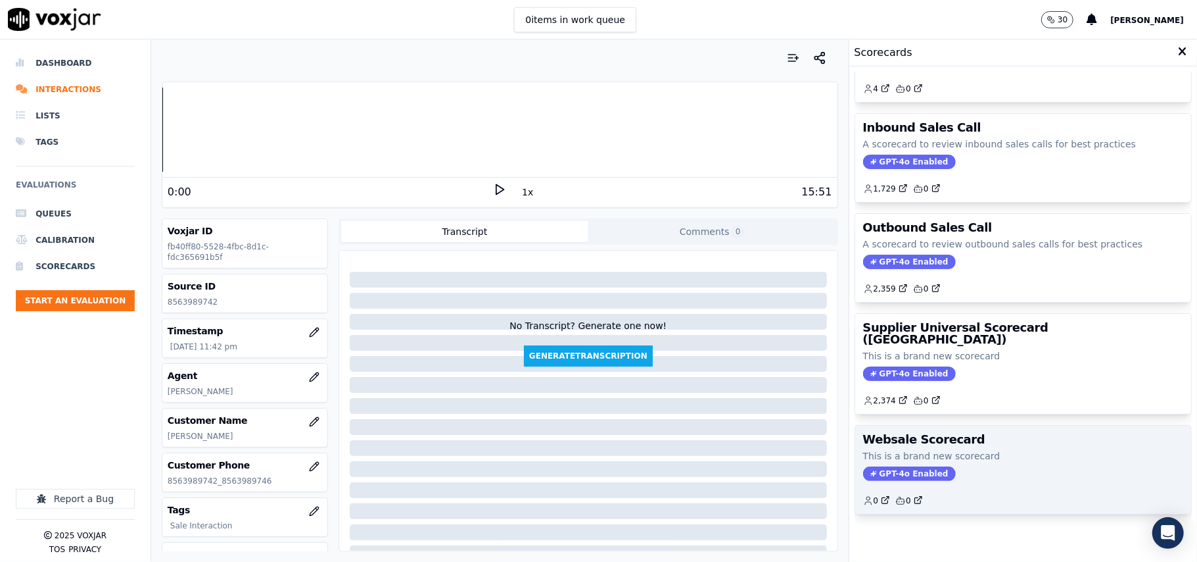
scroll to position [101, 0]
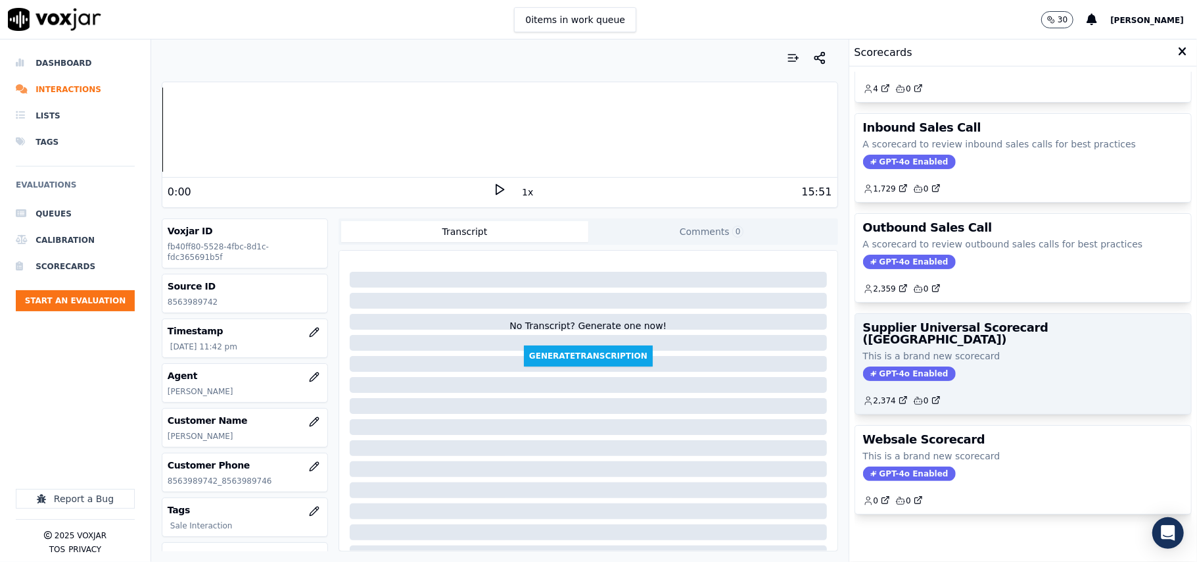
click at [986, 366] on div "GPT-4o Enabled" at bounding box center [1023, 373] width 320 height 14
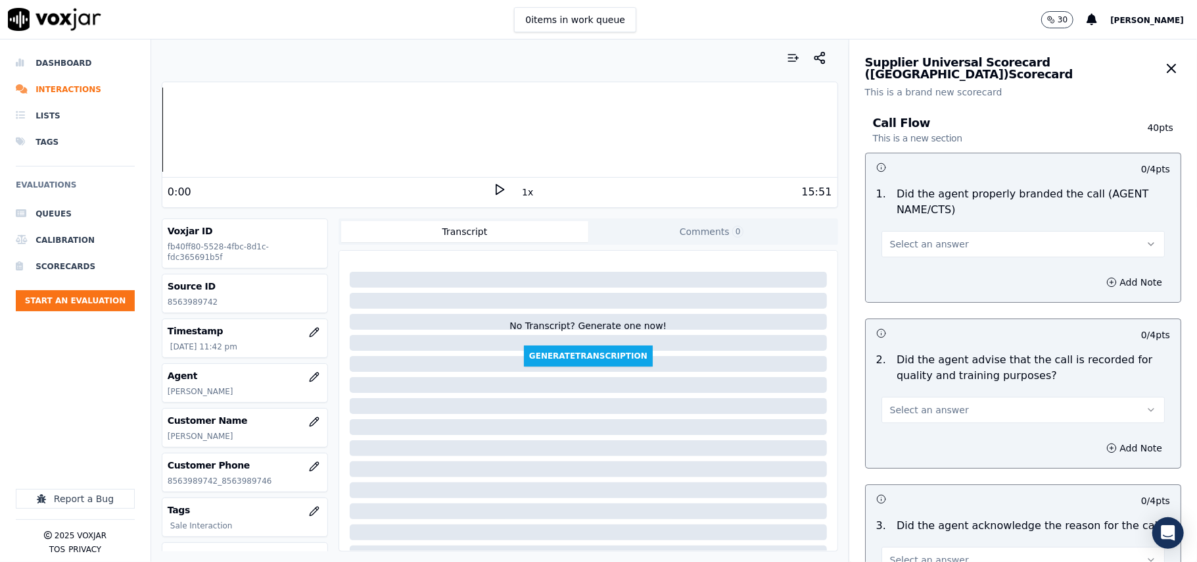
click at [917, 237] on button "Select an answer" at bounding box center [1023, 244] width 283 height 26
click at [907, 280] on div "Yes" at bounding box center [995, 274] width 254 height 21
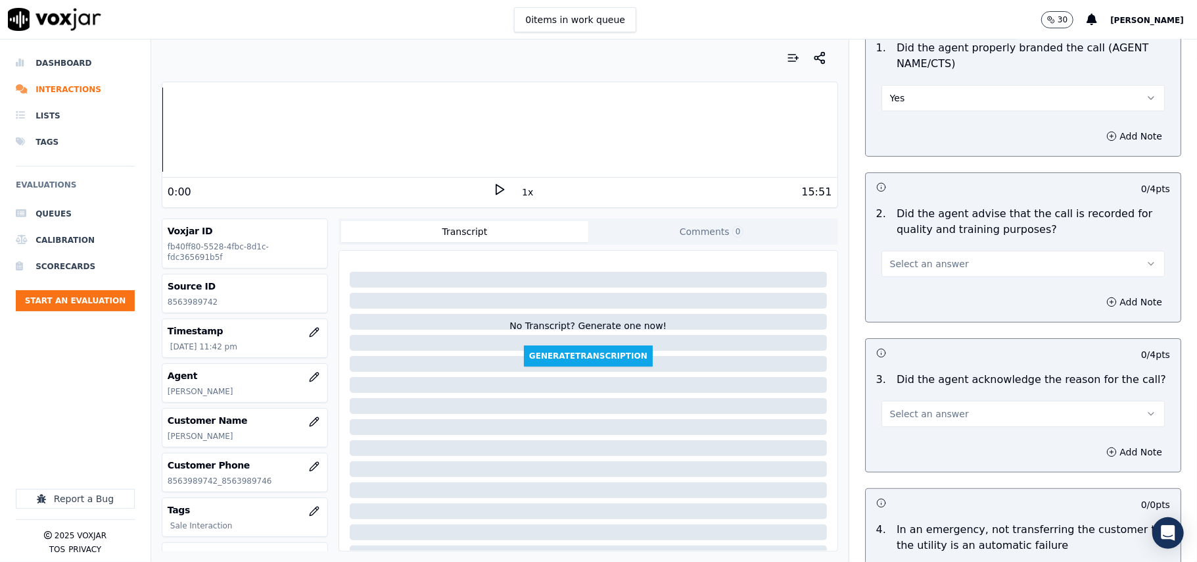
drag, startPoint x: 910, startPoint y: 253, endPoint x: 898, endPoint y: 271, distance: 21.7
click at [909, 255] on button "Select an answer" at bounding box center [1023, 264] width 283 height 26
click at [898, 285] on div "Yes" at bounding box center [995, 293] width 254 height 21
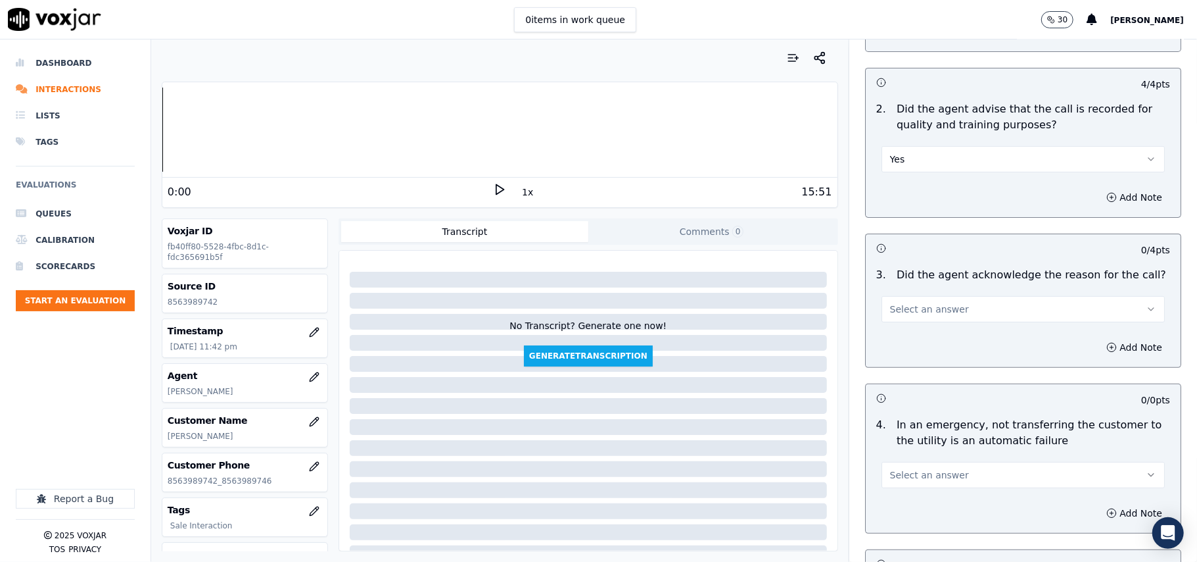
scroll to position [292, 0]
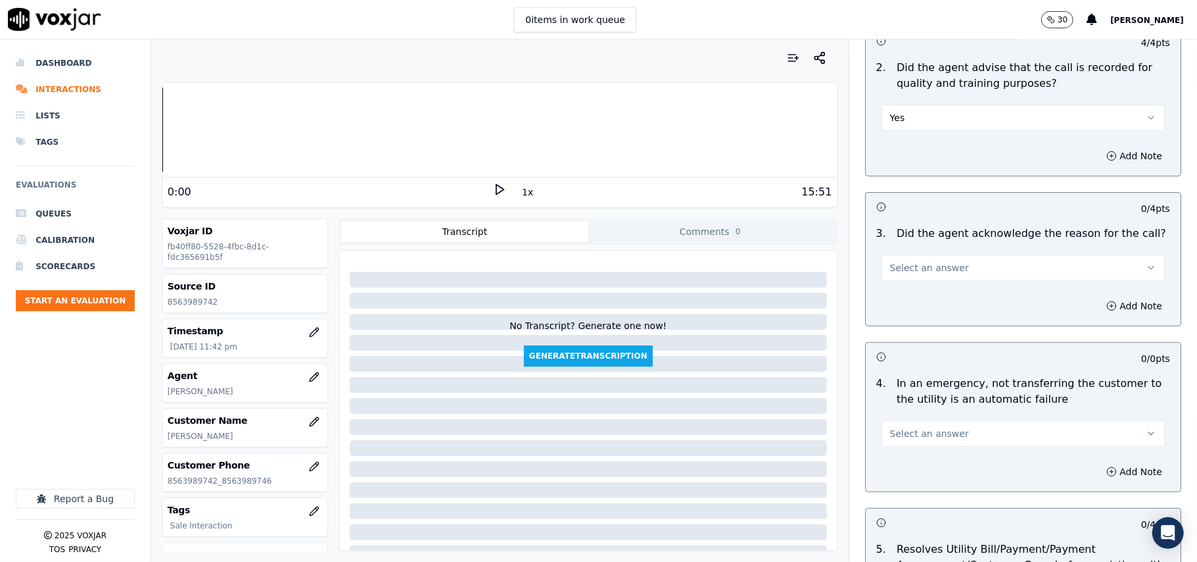
click at [925, 264] on span "Select an answer" at bounding box center [929, 267] width 79 height 13
click at [926, 303] on div "Yes" at bounding box center [995, 298] width 254 height 21
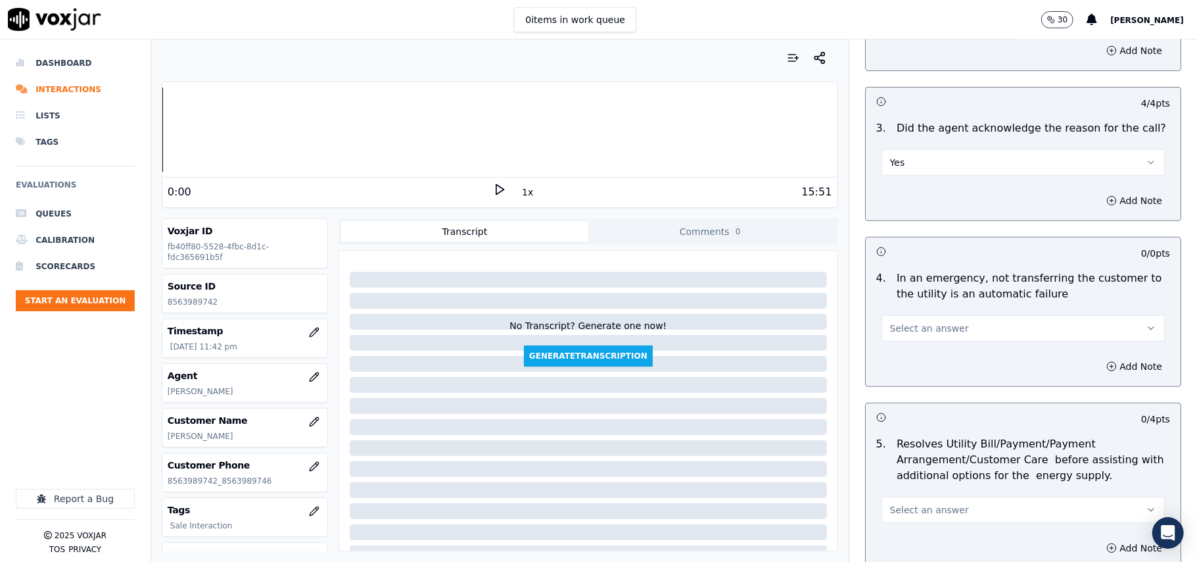
scroll to position [438, 0]
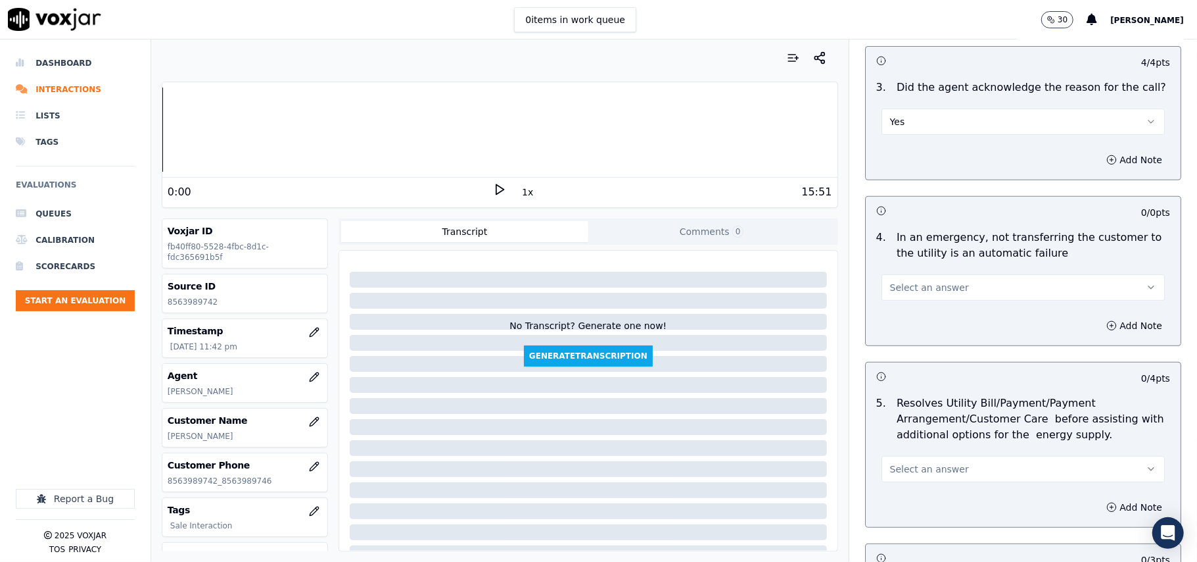
click at [914, 277] on button "Select an answer" at bounding box center [1023, 287] width 283 height 26
click at [887, 362] on div "N/A" at bounding box center [995, 360] width 254 height 21
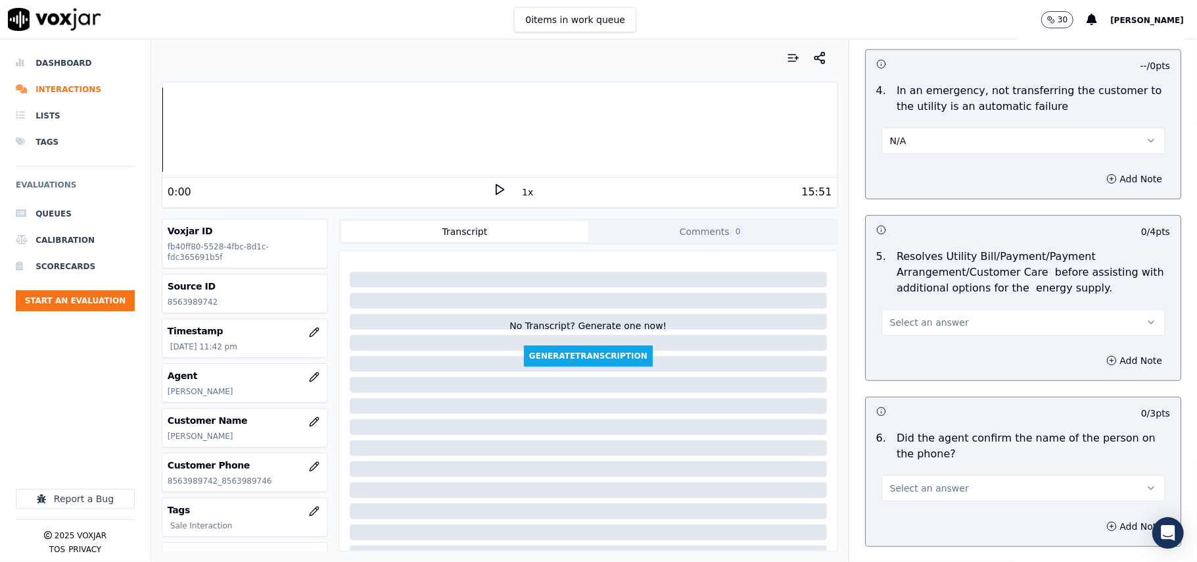
click at [897, 313] on button "Select an answer" at bounding box center [1023, 322] width 283 height 26
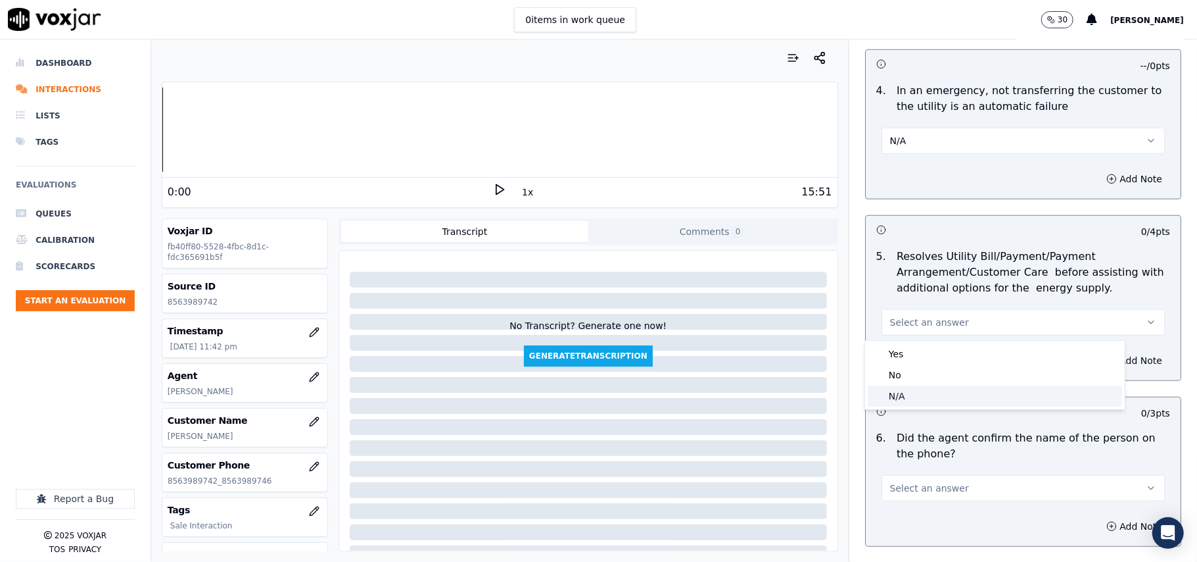
click at [895, 392] on div "N/A" at bounding box center [995, 395] width 254 height 21
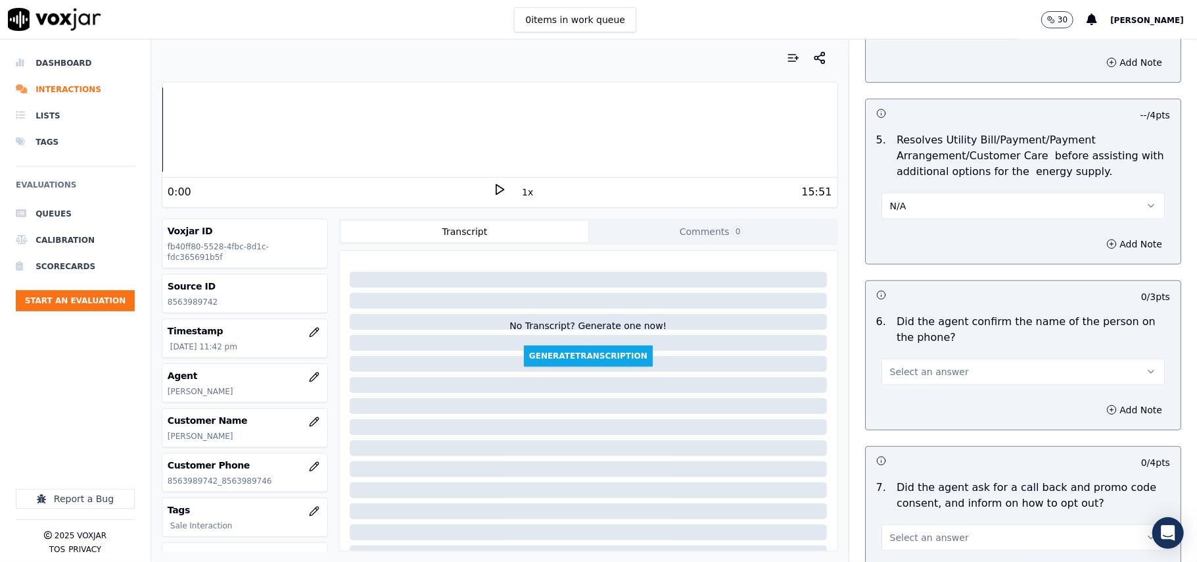
scroll to position [877, 0]
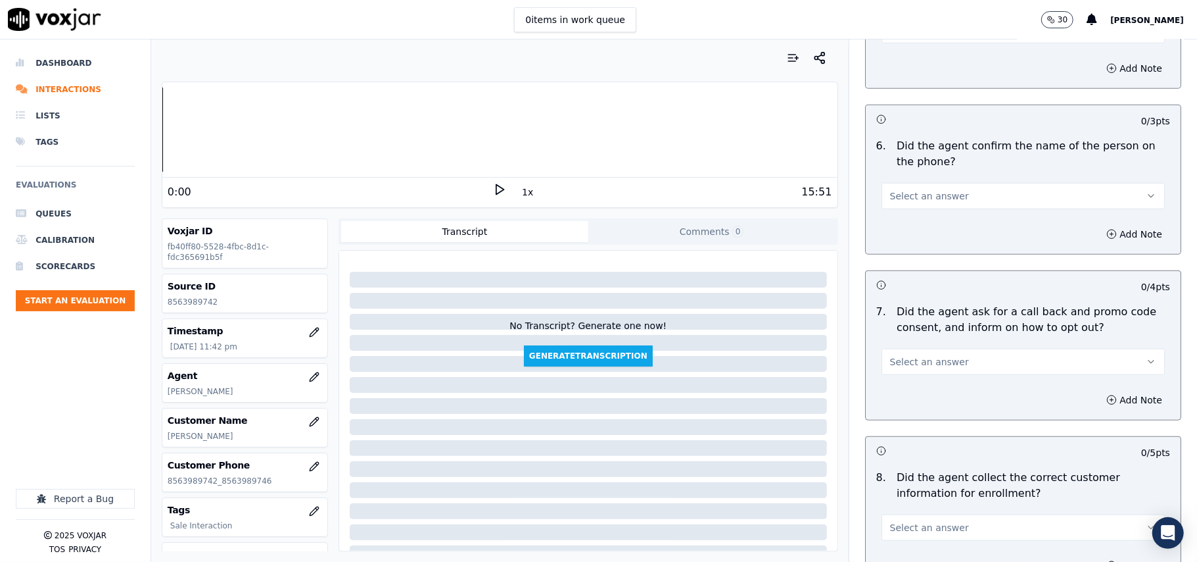
click at [914, 197] on span "Select an answer" at bounding box center [929, 195] width 79 height 13
click at [913, 229] on div "Yes" at bounding box center [995, 228] width 254 height 21
click at [903, 362] on span "Select an answer" at bounding box center [929, 361] width 79 height 13
click at [908, 395] on div "Yes" at bounding box center [995, 393] width 254 height 21
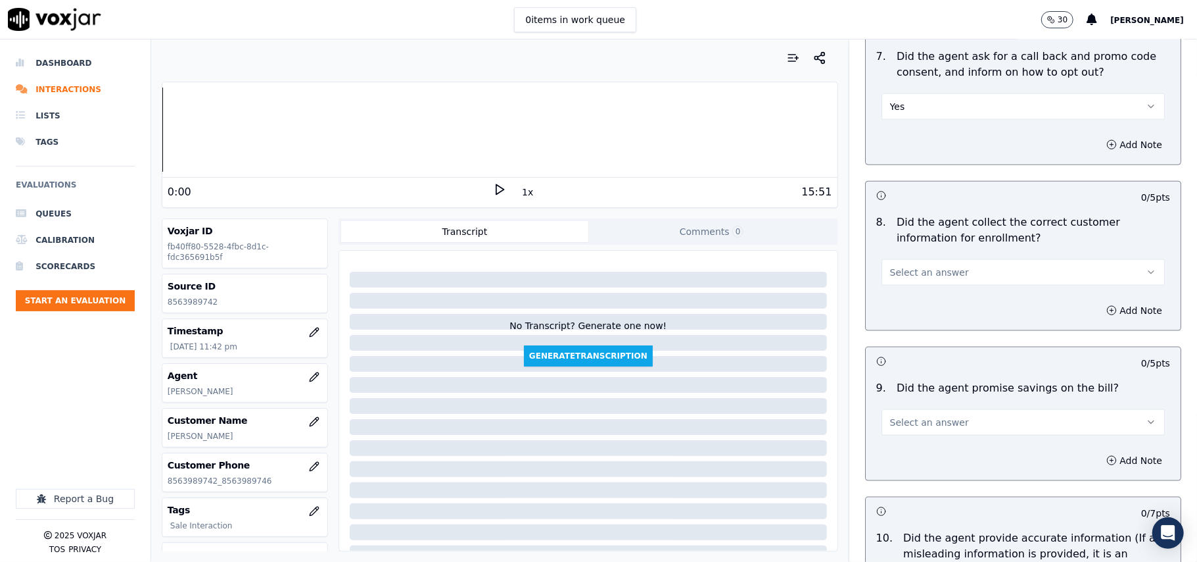
scroll to position [1168, 0]
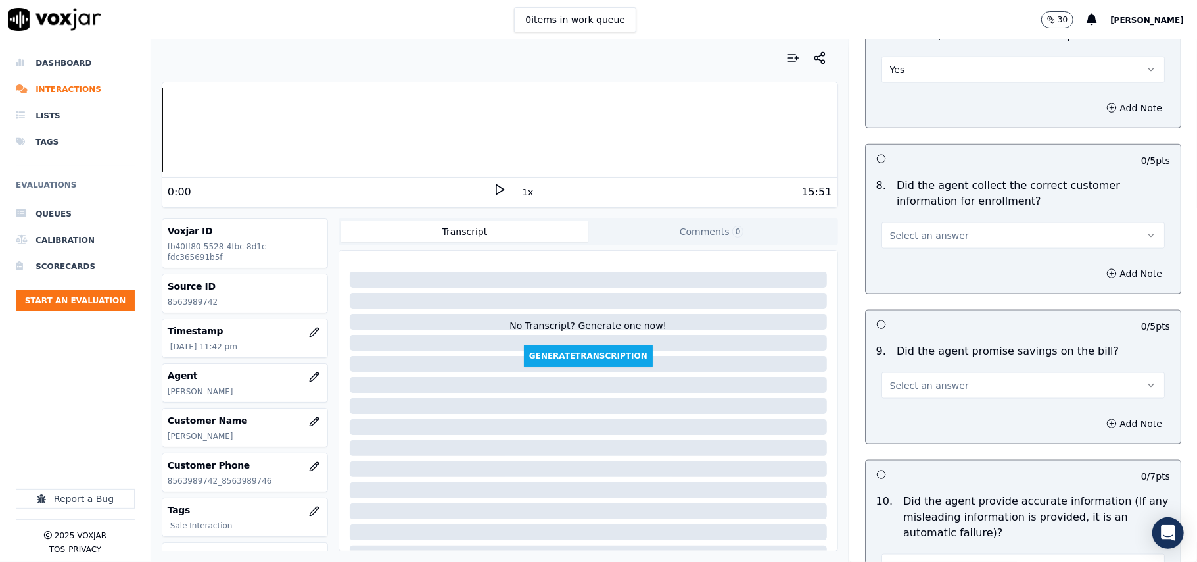
click at [905, 229] on button "Select an answer" at bounding box center [1023, 235] width 283 height 26
click at [894, 269] on div "Yes" at bounding box center [995, 268] width 254 height 21
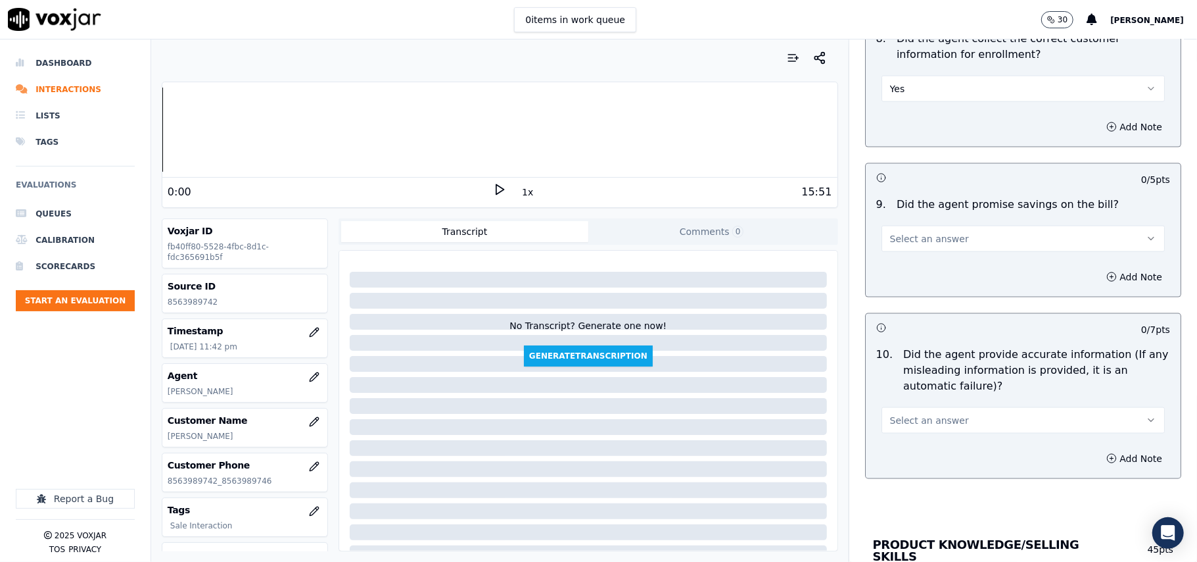
click at [910, 245] on span "Select an answer" at bounding box center [929, 238] width 79 height 13
click at [898, 316] on div "N/A" at bounding box center [995, 314] width 254 height 21
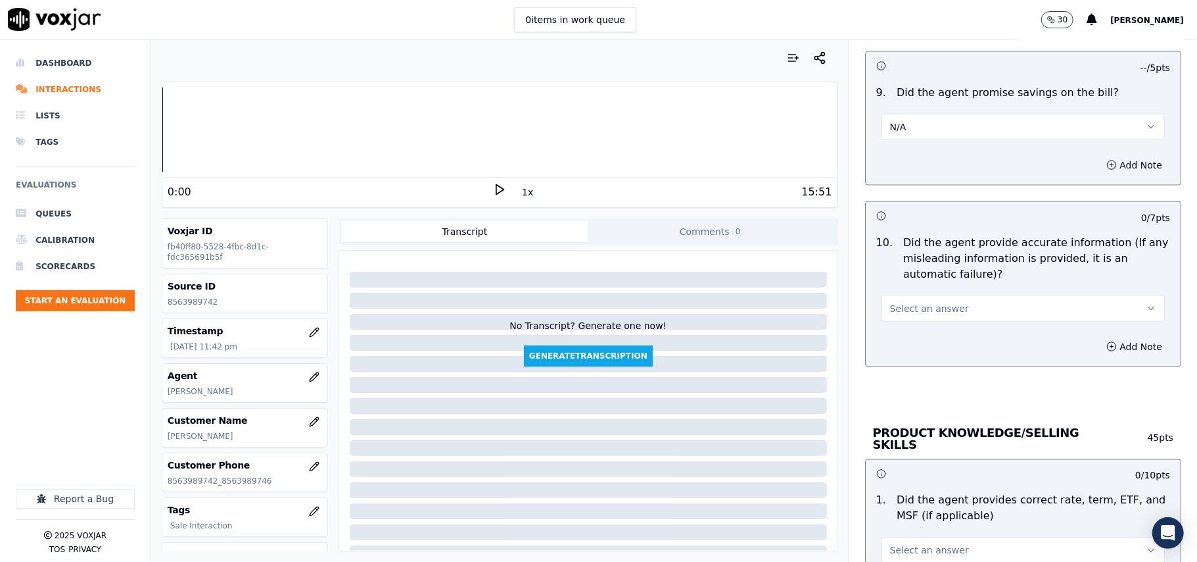
scroll to position [1461, 0]
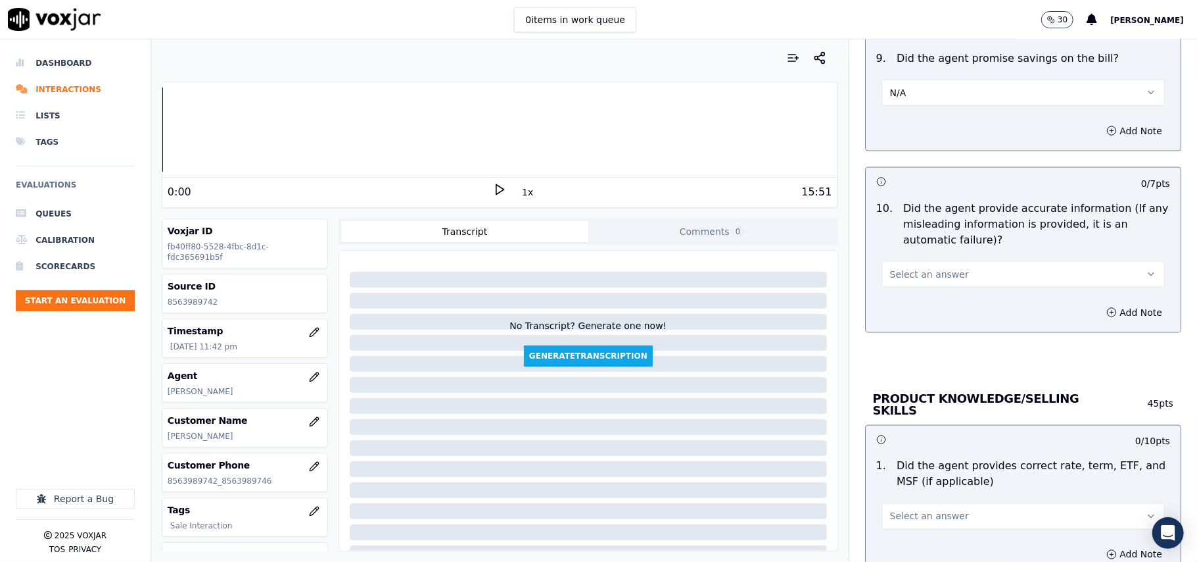
click at [906, 281] on span "Select an answer" at bounding box center [929, 274] width 79 height 13
click at [911, 308] on div "Yes" at bounding box center [995, 307] width 254 height 21
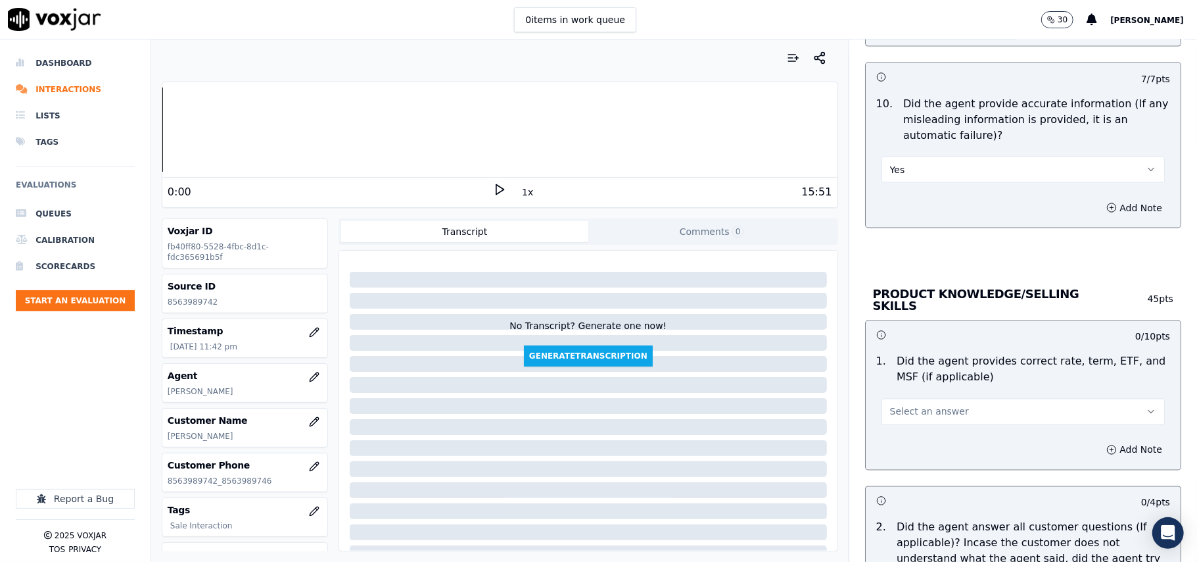
scroll to position [1607, 0]
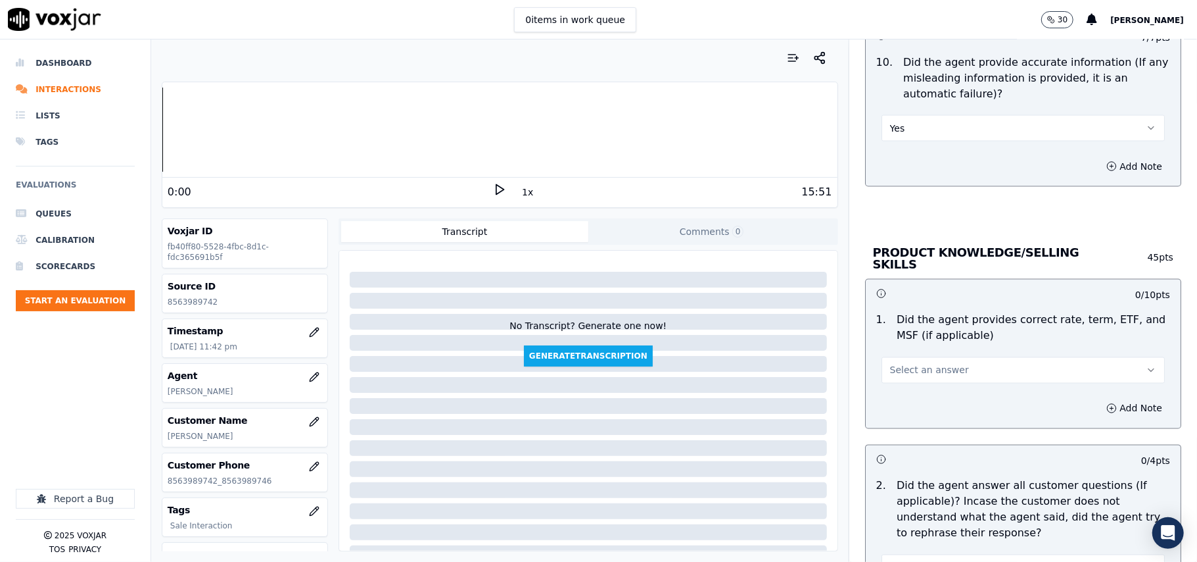
click at [893, 370] on span "Select an answer" at bounding box center [929, 370] width 79 height 13
click at [890, 392] on div "Yes" at bounding box center [995, 397] width 254 height 21
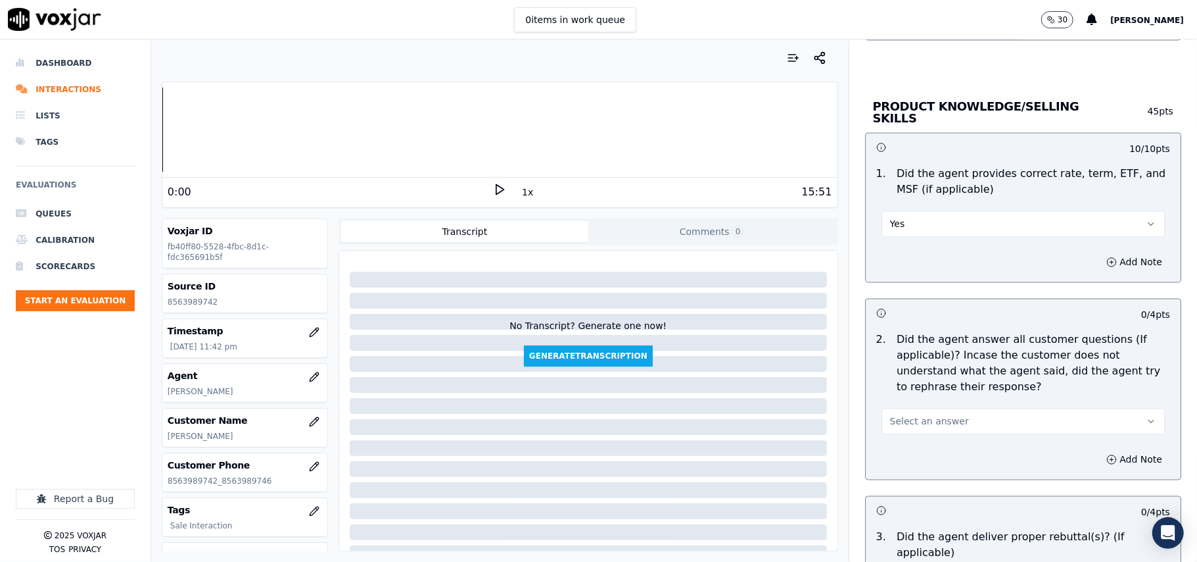
click at [895, 409] on button "Select an answer" at bounding box center [1023, 421] width 283 height 26
click at [895, 455] on div "Yes" at bounding box center [995, 449] width 254 height 21
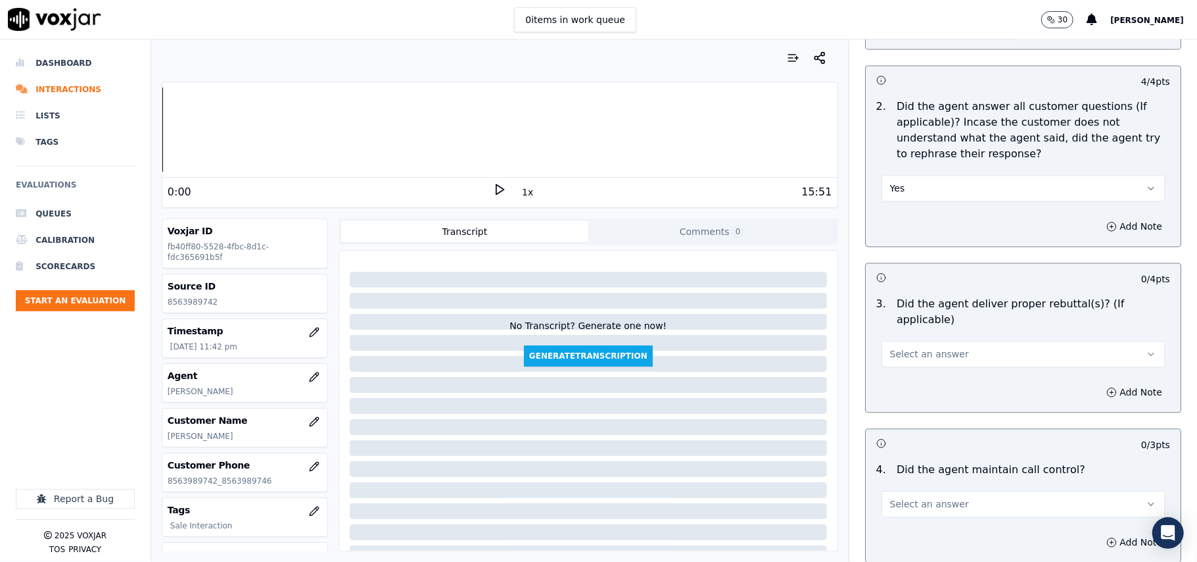
scroll to position [2045, 0]
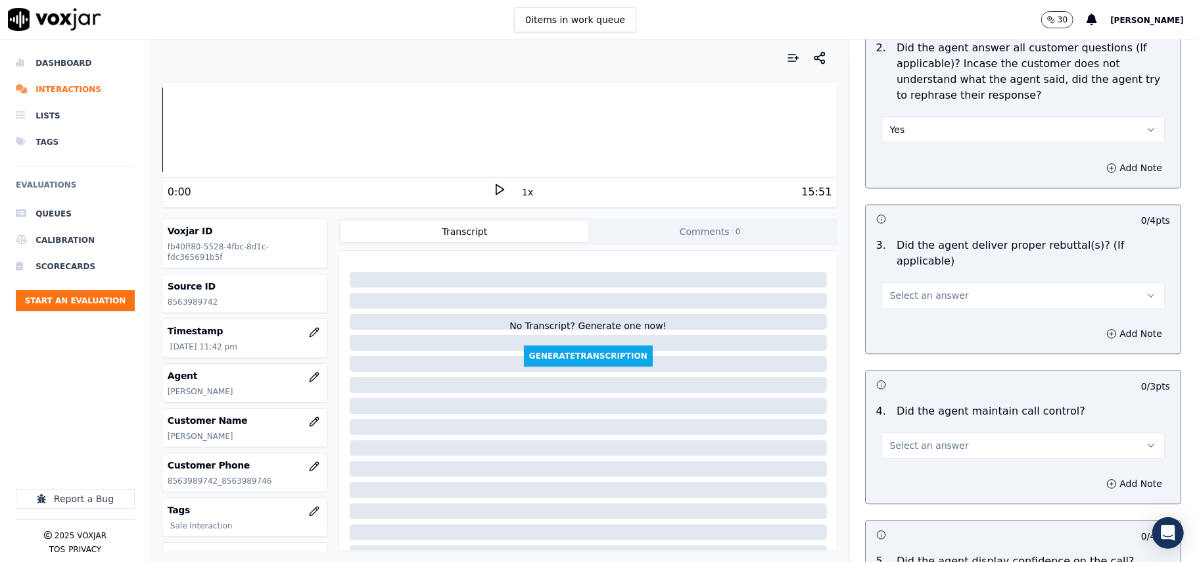
click at [923, 287] on button "Select an answer" at bounding box center [1023, 295] width 283 height 26
click at [915, 306] on div "Yes" at bounding box center [995, 307] width 254 height 21
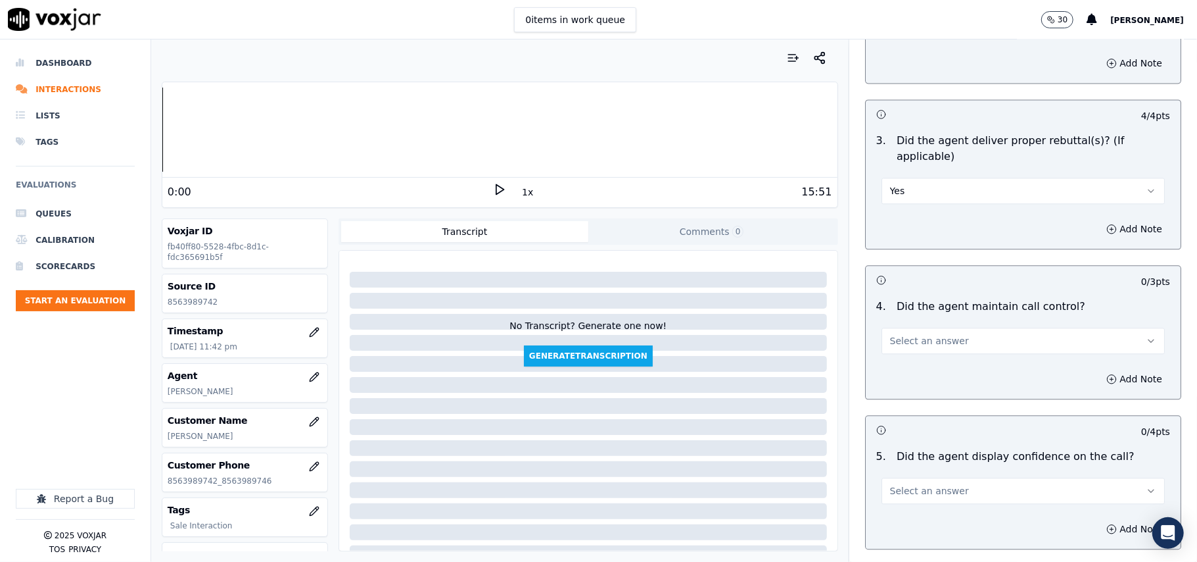
scroll to position [2192, 0]
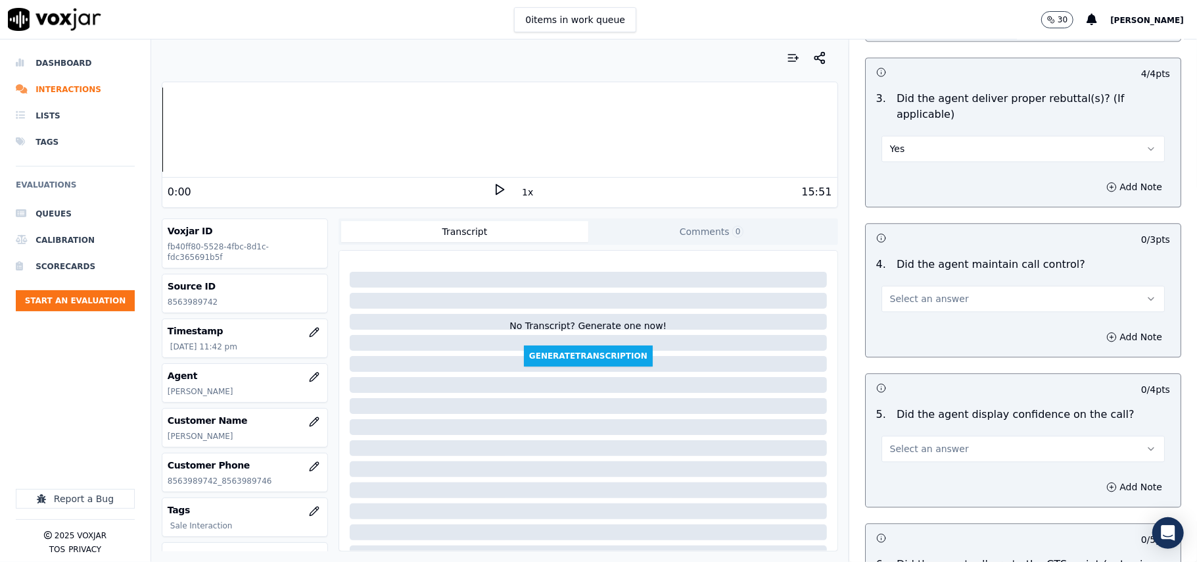
click at [932, 292] on span "Select an answer" at bounding box center [929, 298] width 79 height 13
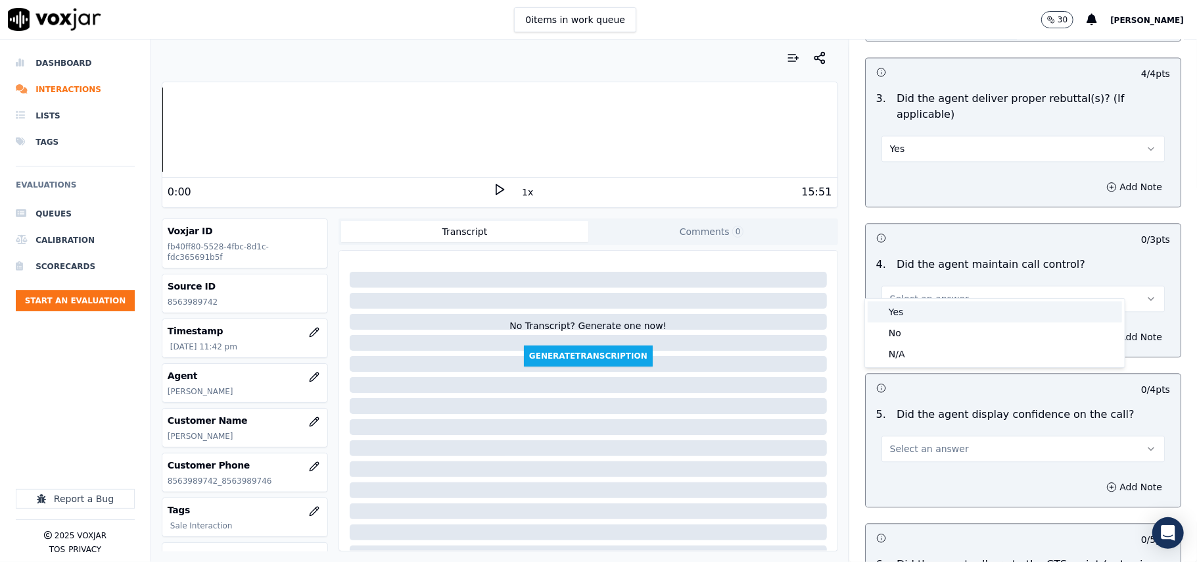
click at [928, 311] on div "Yes" at bounding box center [995, 311] width 254 height 21
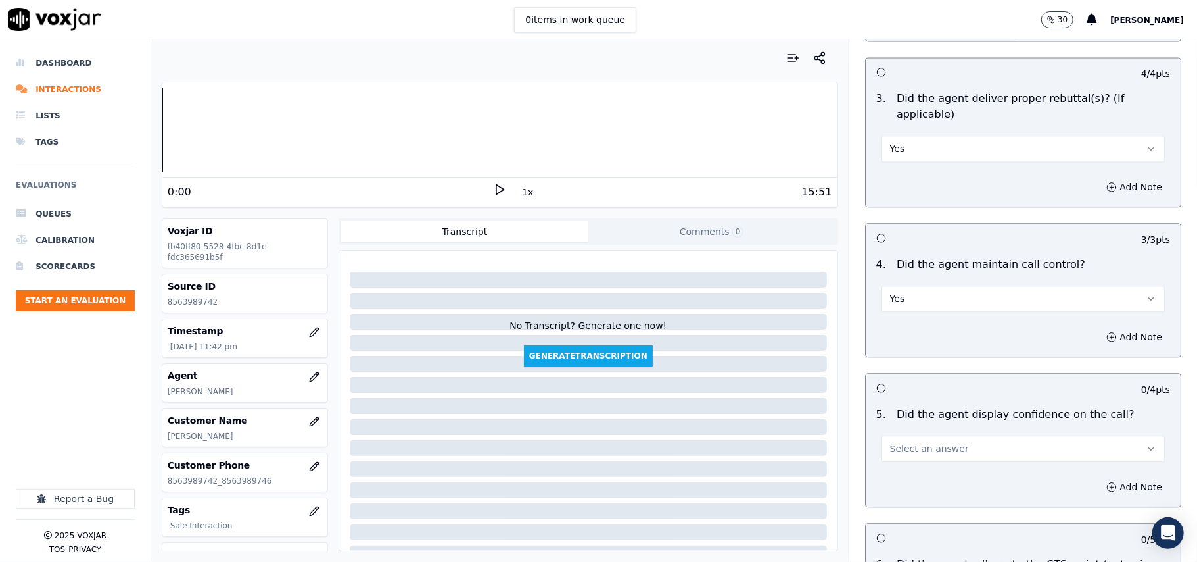
scroll to position [2338, 0]
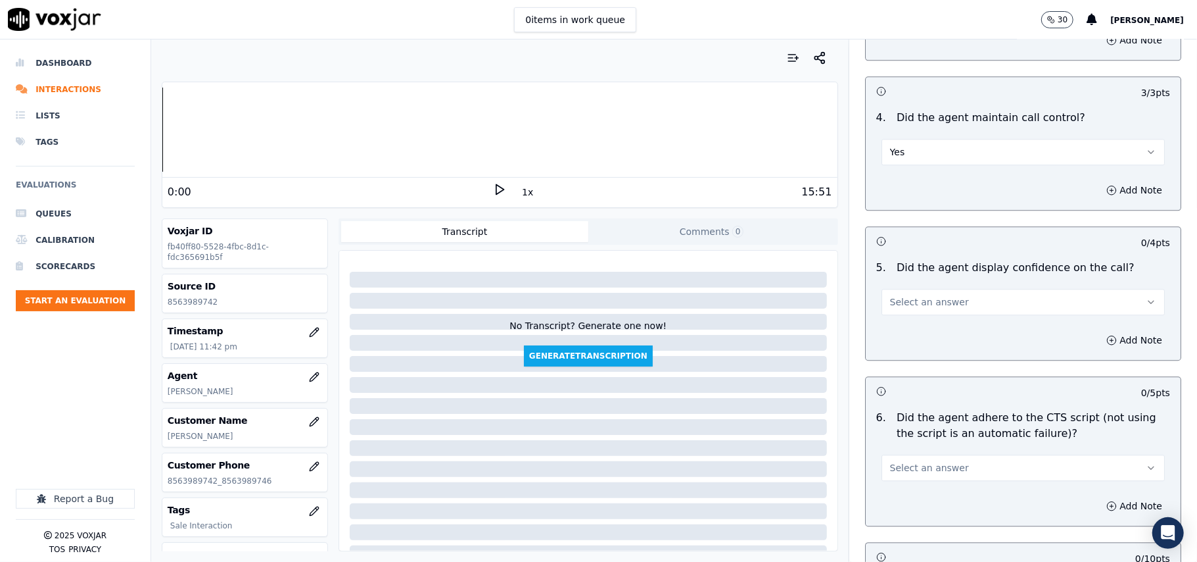
click at [927, 295] on button "Select an answer" at bounding box center [1023, 302] width 283 height 26
click at [919, 316] on div "Yes" at bounding box center [995, 315] width 254 height 21
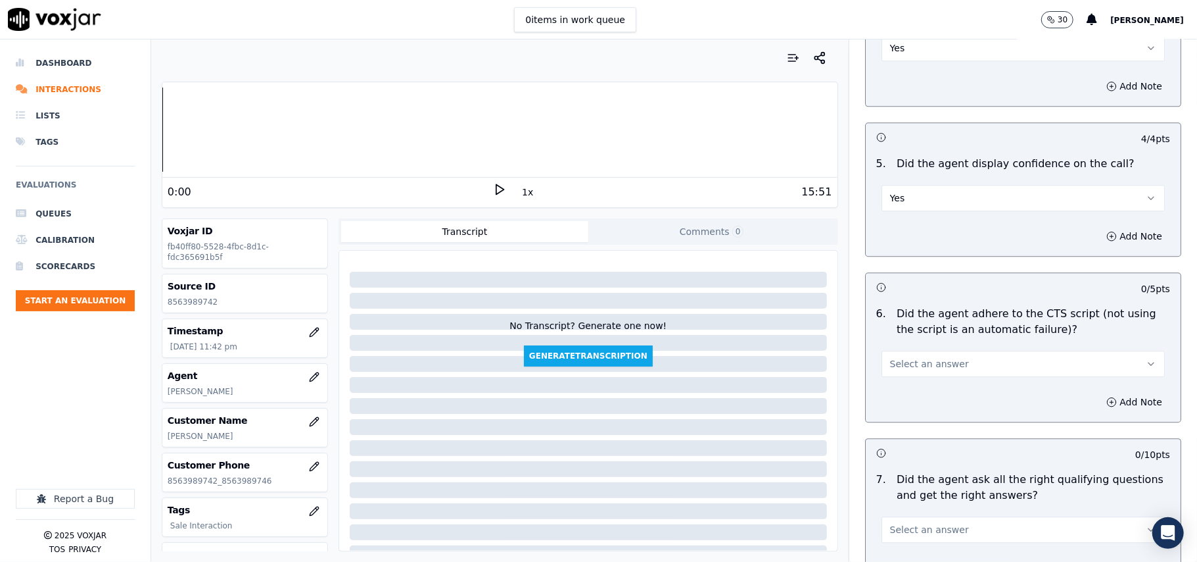
scroll to position [2484, 0]
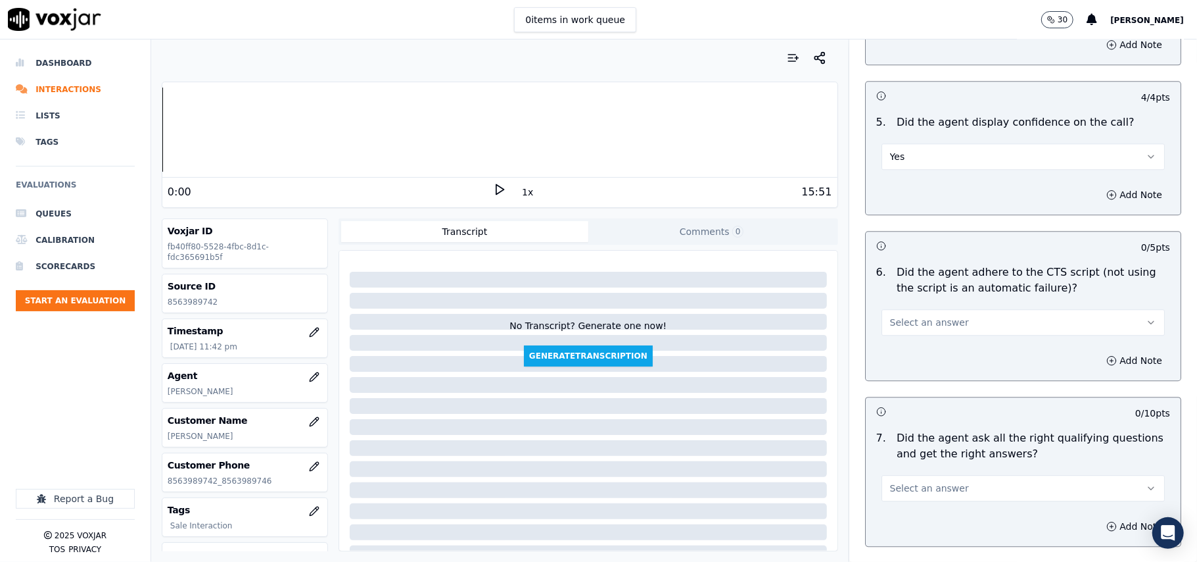
drag, startPoint x: 915, startPoint y: 297, endPoint x: 917, endPoint y: 306, distance: 8.6
click at [917, 309] on button "Select an answer" at bounding box center [1023, 322] width 283 height 26
click at [917, 342] on div "Yes" at bounding box center [995, 335] width 254 height 21
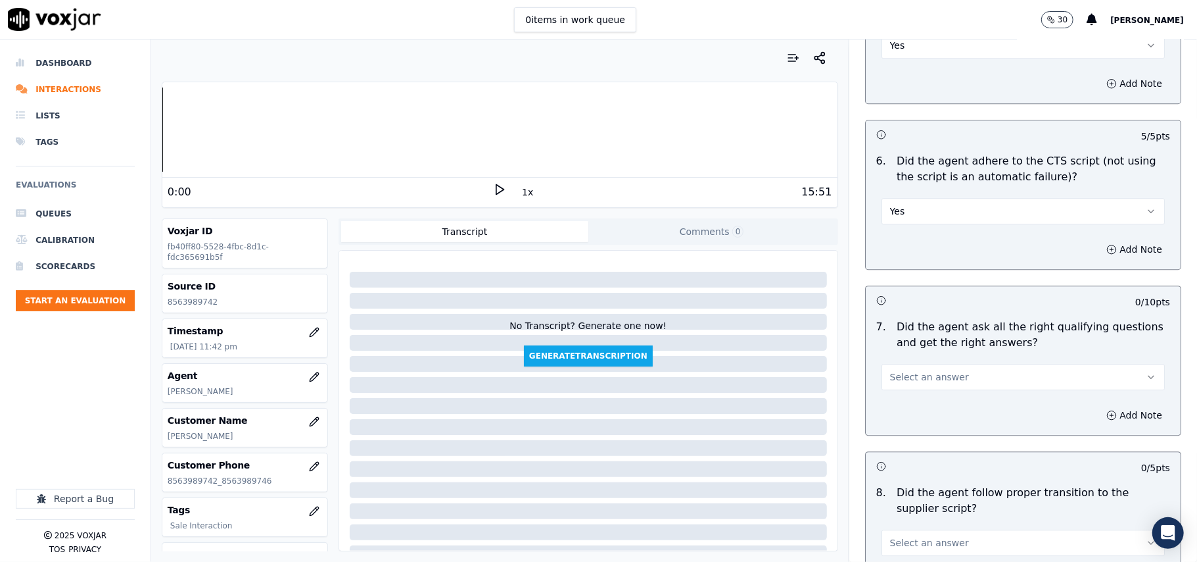
scroll to position [2630, 0]
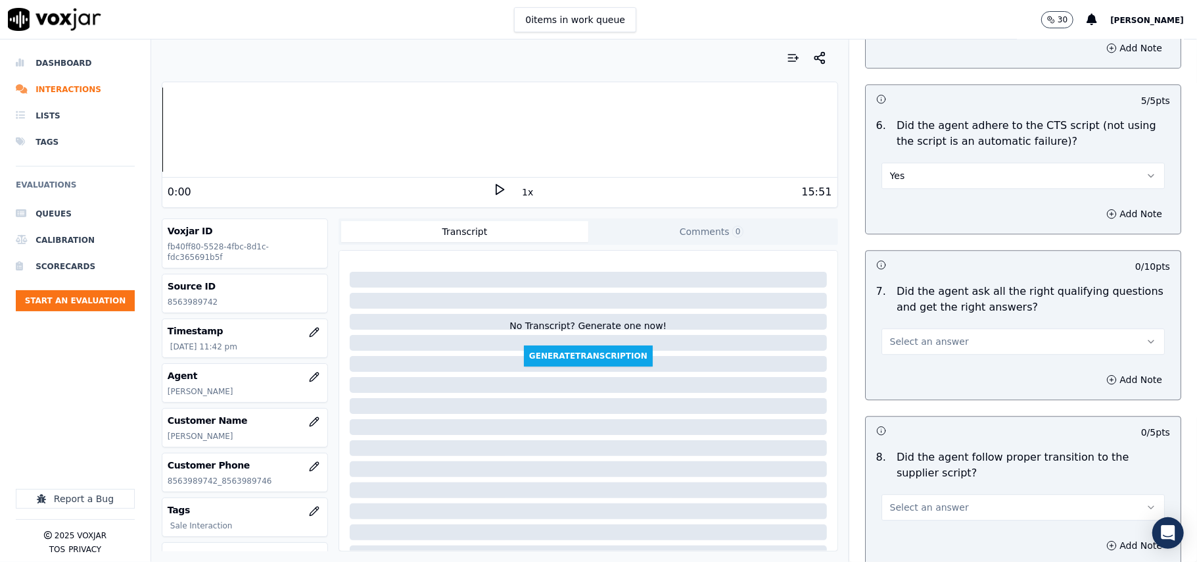
click at [890, 335] on span "Select an answer" at bounding box center [929, 341] width 79 height 13
click at [888, 360] on div "Yes" at bounding box center [995, 355] width 254 height 21
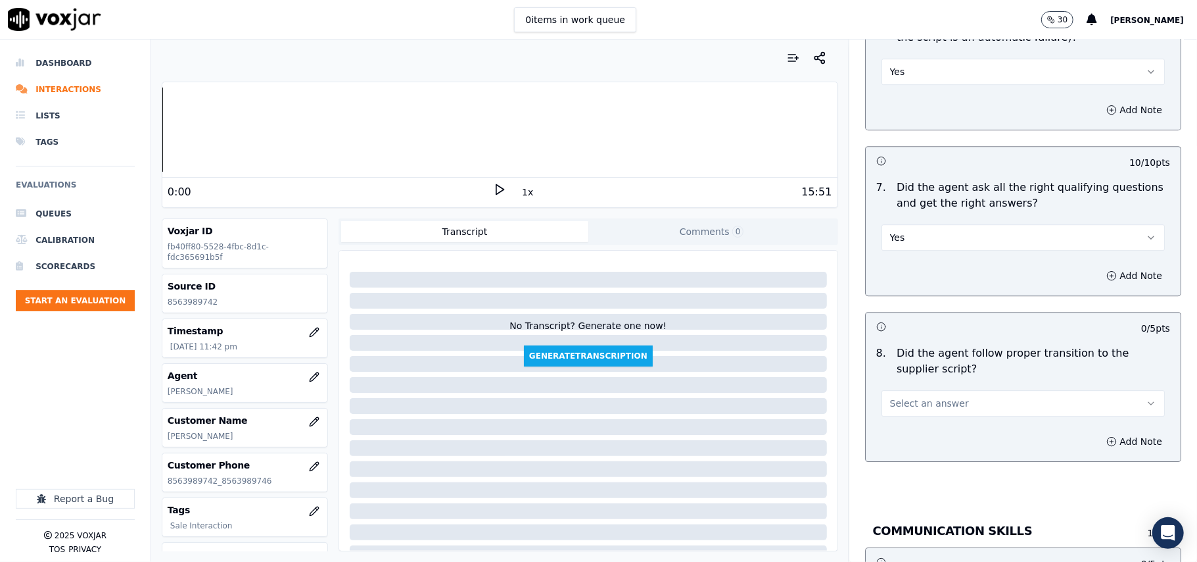
scroll to position [2776, 0]
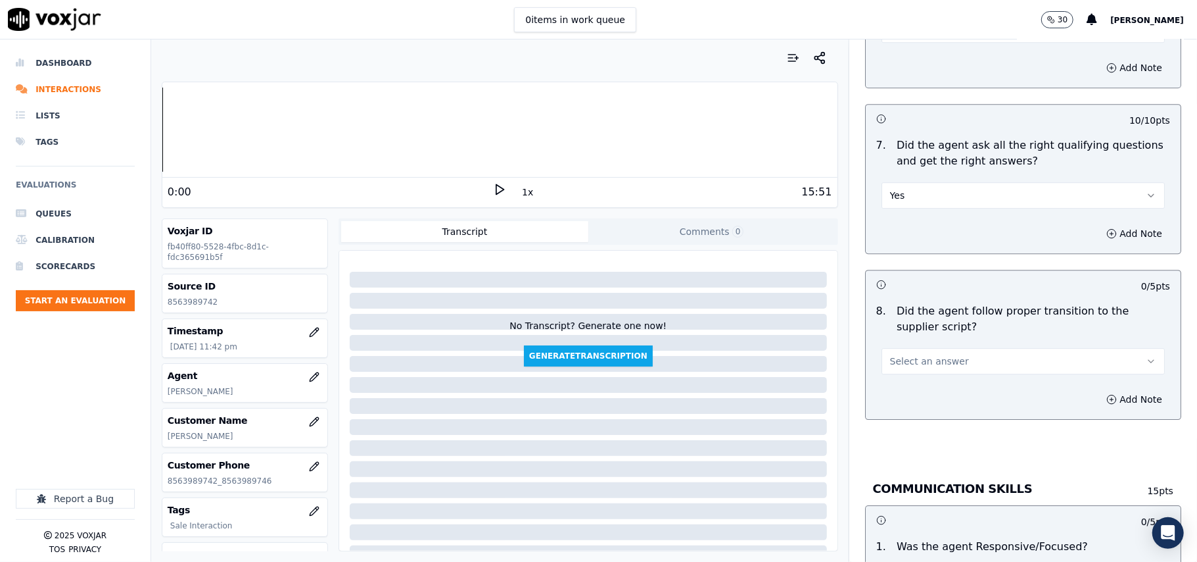
click at [900, 355] on button "Select an answer" at bounding box center [1023, 361] width 283 height 26
click at [894, 373] on div "Yes" at bounding box center [995, 375] width 254 height 21
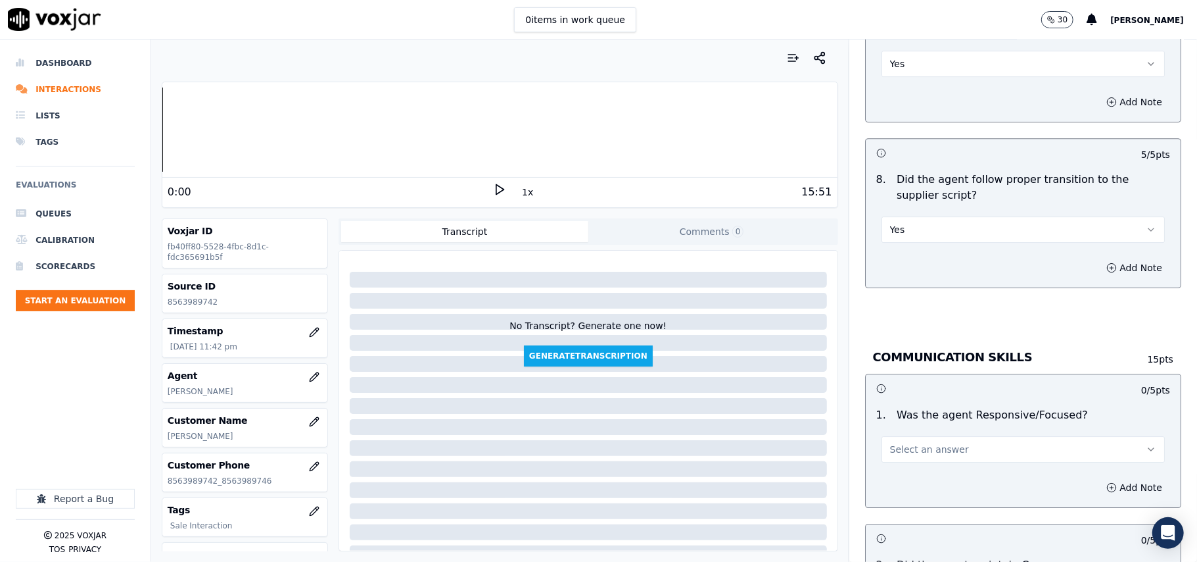
scroll to position [3068, 0]
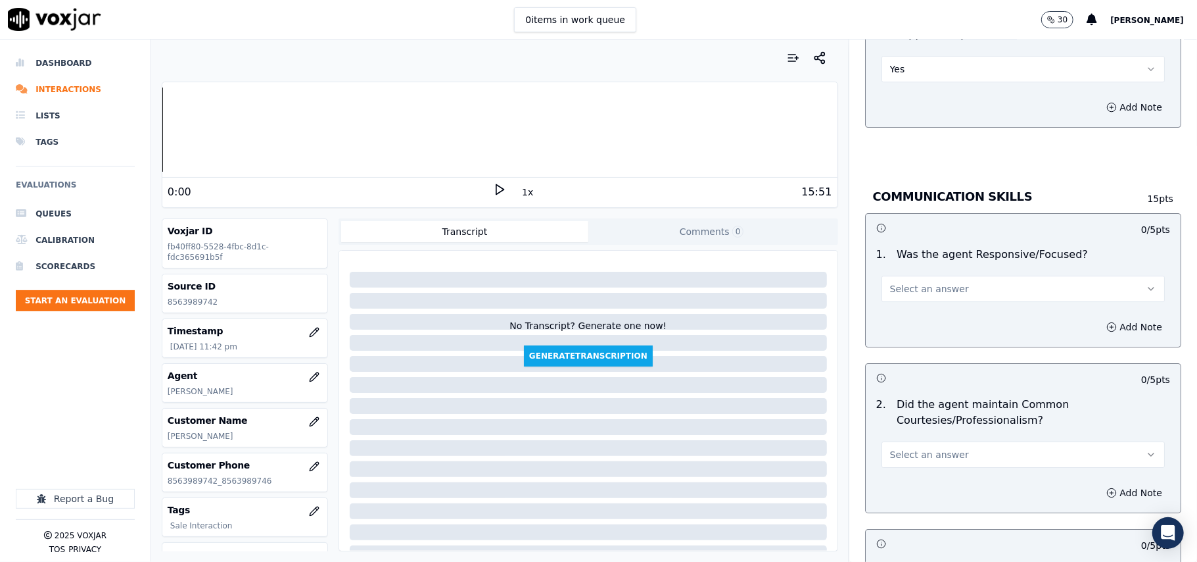
click at [902, 282] on button "Select an answer" at bounding box center [1023, 289] width 283 height 26
click at [900, 293] on div "Yes" at bounding box center [995, 303] width 254 height 21
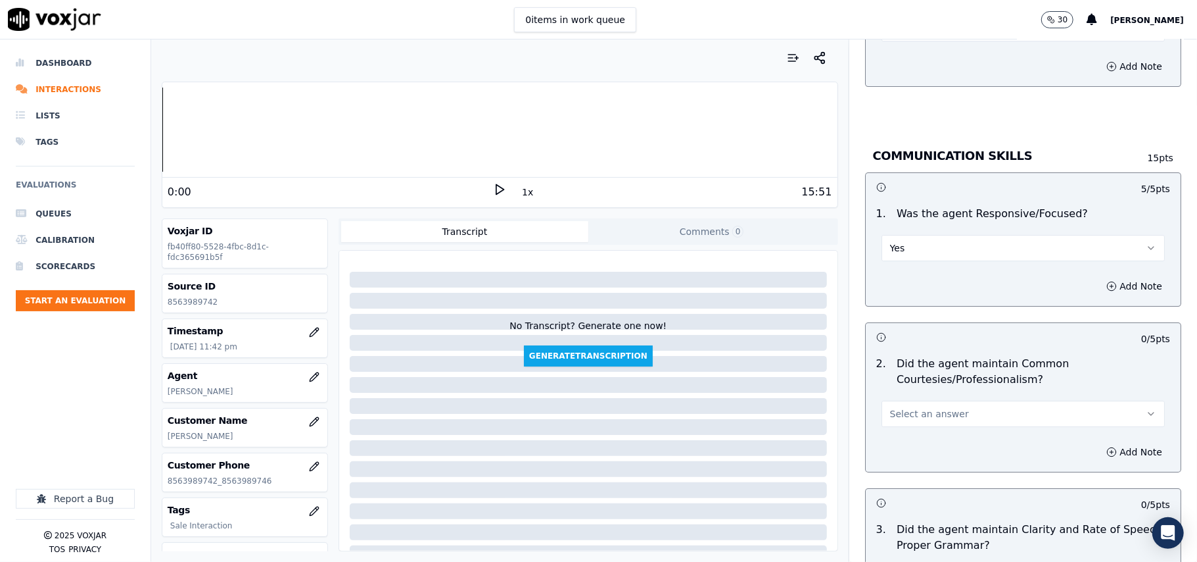
scroll to position [3215, 0]
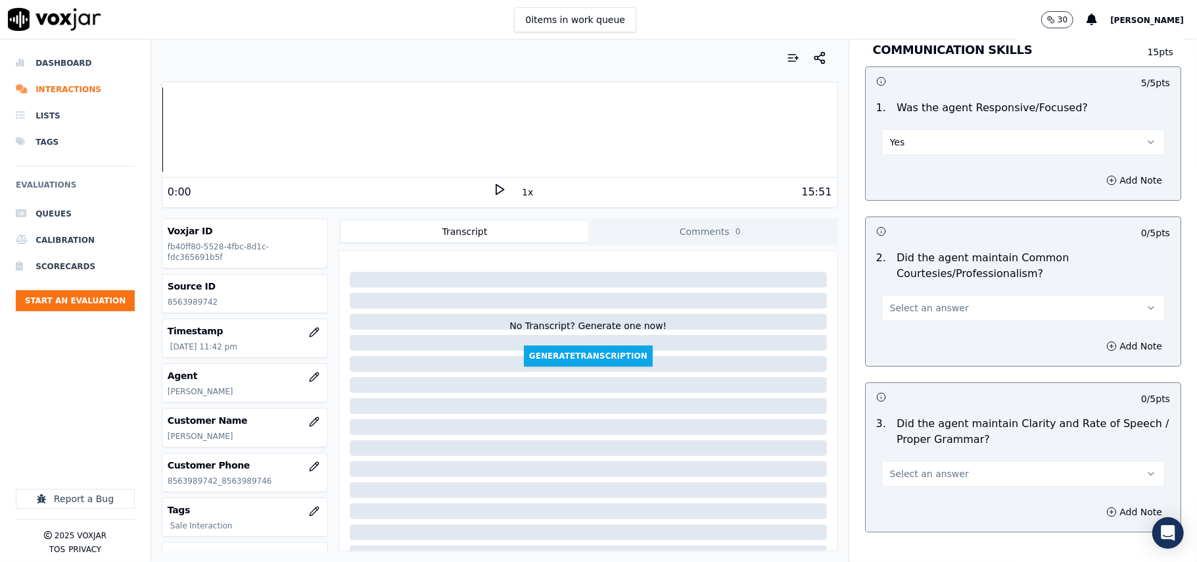
click at [909, 301] on span "Select an answer" at bounding box center [929, 307] width 79 height 13
click at [909, 308] on div "2 . Did the agent maintain Common Courtesies/Professionalism? Select an answer" at bounding box center [1023, 286] width 315 height 82
click at [898, 305] on button "Select an answer" at bounding box center [1023, 308] width 283 height 26
click at [889, 333] on div "Yes" at bounding box center [995, 323] width 254 height 21
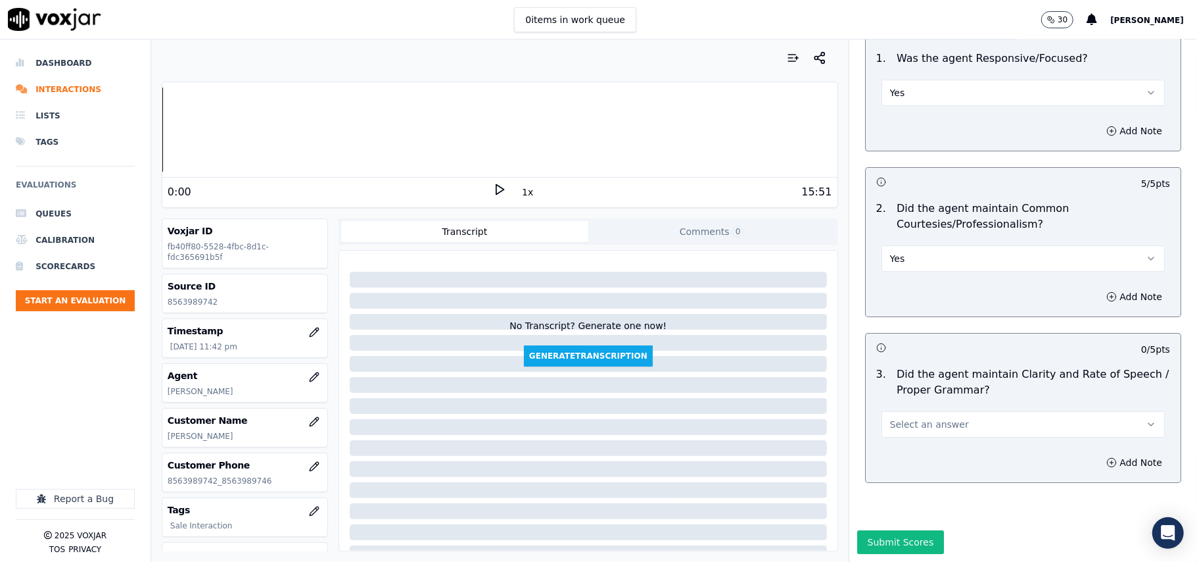
scroll to position [3290, 0]
click at [890, 418] on span "Select an answer" at bounding box center [929, 424] width 79 height 13
click at [885, 410] on div "Yes" at bounding box center [995, 414] width 254 height 21
click at [863, 530] on button "Submit Scores" at bounding box center [900, 542] width 87 height 24
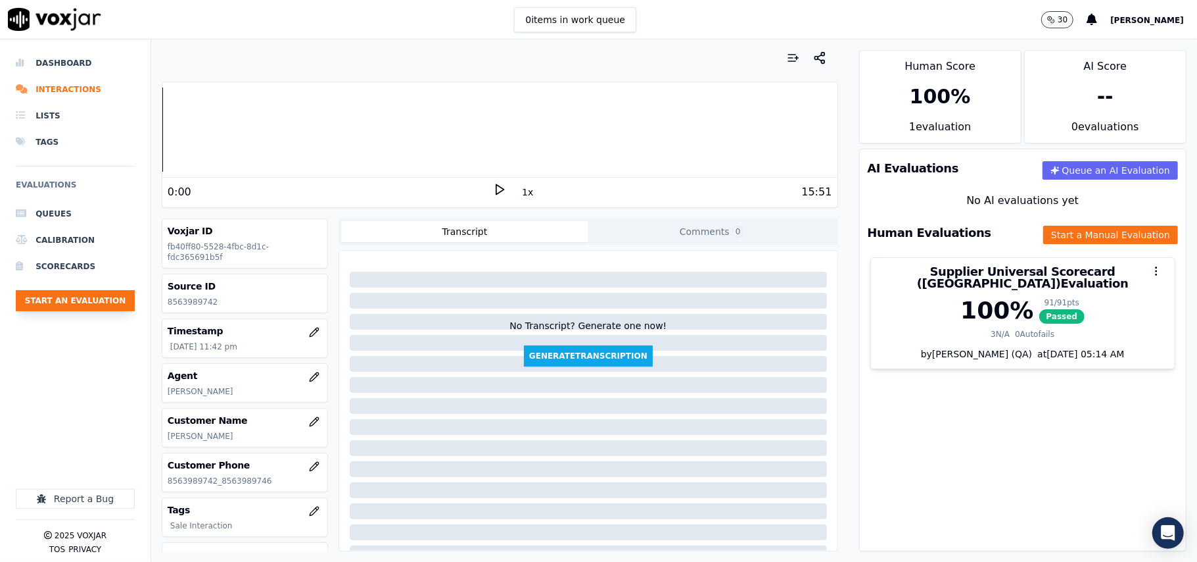
click at [101, 306] on button "Start an Evaluation" at bounding box center [75, 300] width 119 height 21
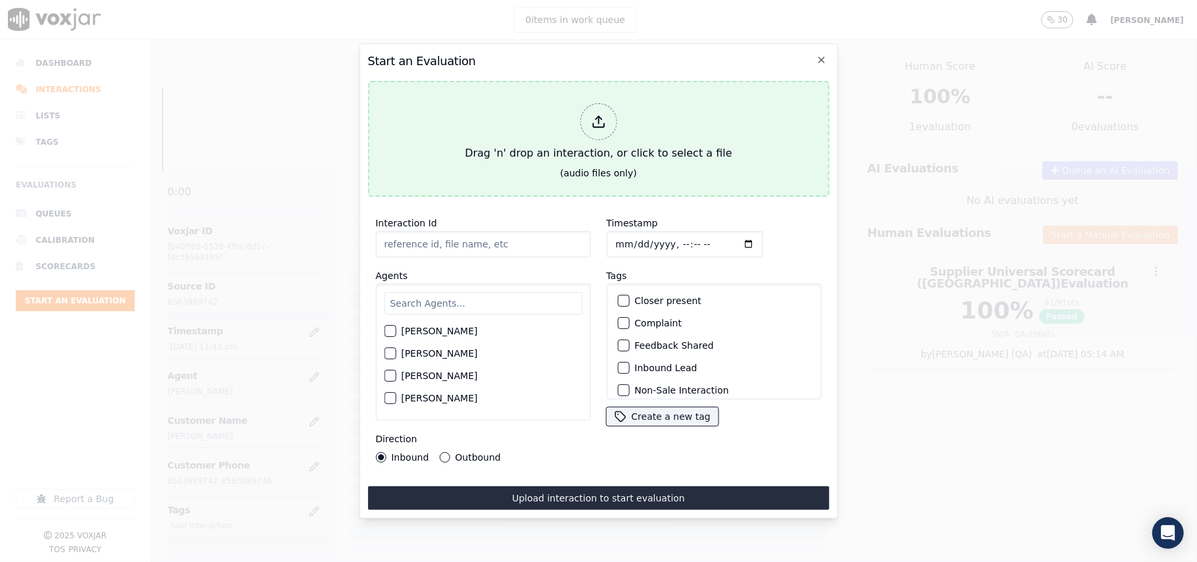
click at [756, 119] on button "Drag 'n' drop an interaction, or click to select a file (audio files only)" at bounding box center [599, 139] width 462 height 116
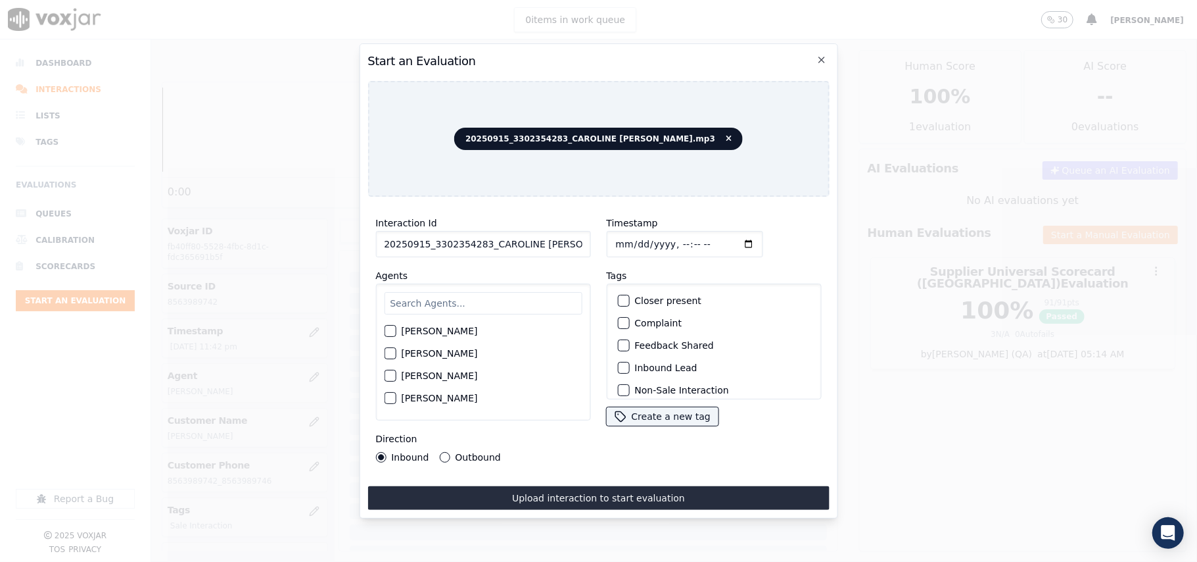
click at [433, 249] on input "20250915_3302354283_CAROLINE JARAMILLO.mp3" at bounding box center [482, 244] width 215 height 26
paste input "330235428"
type input "3302354283"
click at [630, 245] on input "Timestamp" at bounding box center [684, 244] width 156 height 26
type input "2025-09-15T23:44"
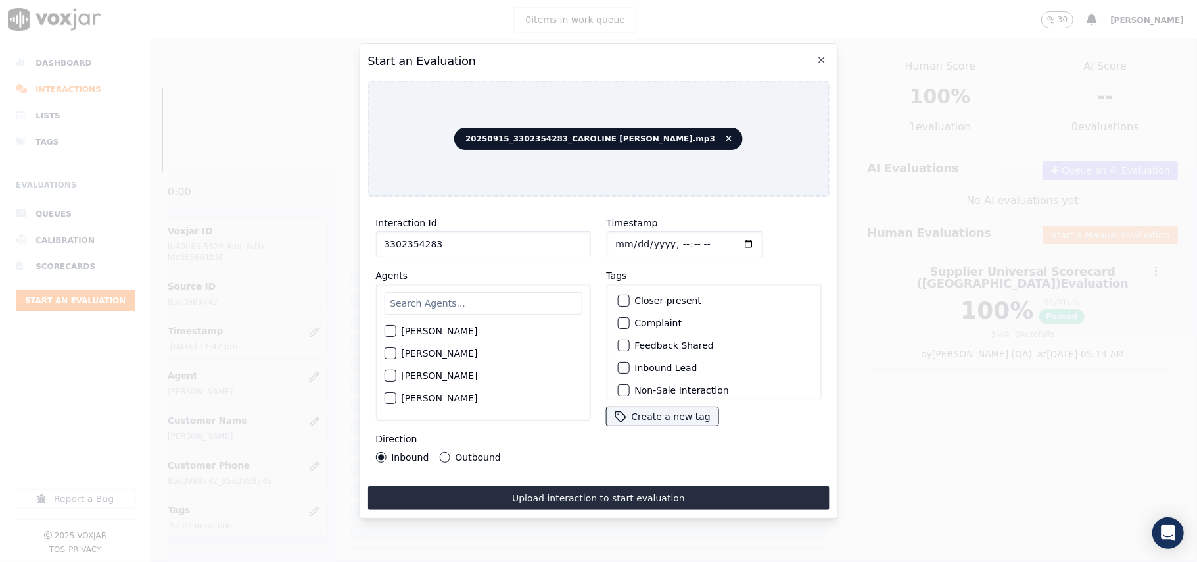
click at [466, 310] on div "Harry Roy Aaron Biswas Alex Akhtar Allen Alam Andrew Anwar Anna Das Annie Singh…" at bounding box center [482, 351] width 215 height 137
click at [472, 296] on input "text" at bounding box center [483, 303] width 198 height 22
type input "caroline"
click at [440, 337] on div "CAROLINE JARAMILLO" at bounding box center [483, 335] width 198 height 22
click at [444, 330] on label "CAROLINE JARAMILLO" at bounding box center [439, 334] width 76 height 9
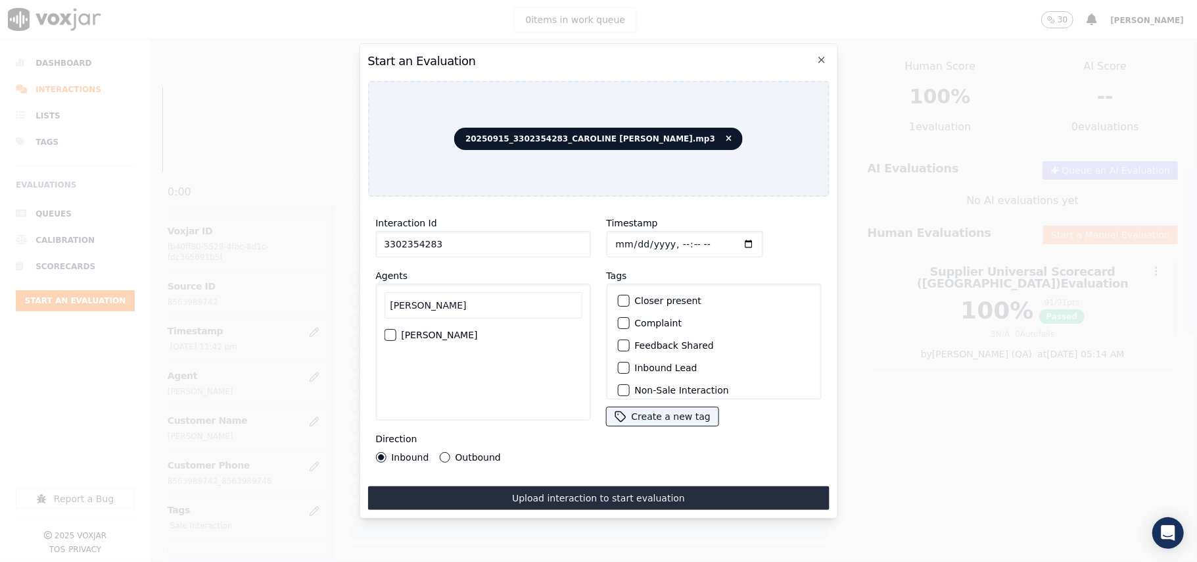
click at [396, 329] on button "CAROLINE JARAMILLO" at bounding box center [390, 335] width 12 height 12
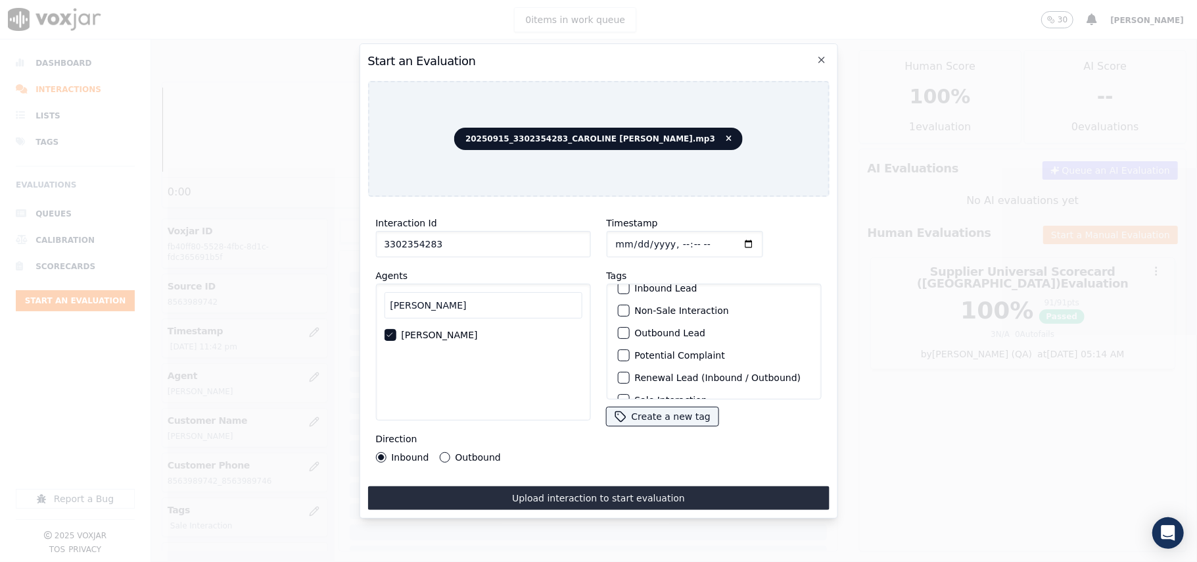
scroll to position [114, 0]
click at [633, 371] on div "Sale Interaction" at bounding box center [713, 382] width 203 height 22
click at [635, 377] on label "Sale Interaction" at bounding box center [671, 381] width 72 height 9
click at [629, 376] on button "Sale Interaction" at bounding box center [623, 382] width 12 height 12
click at [466, 452] on label "Outbound" at bounding box center [477, 456] width 45 height 9
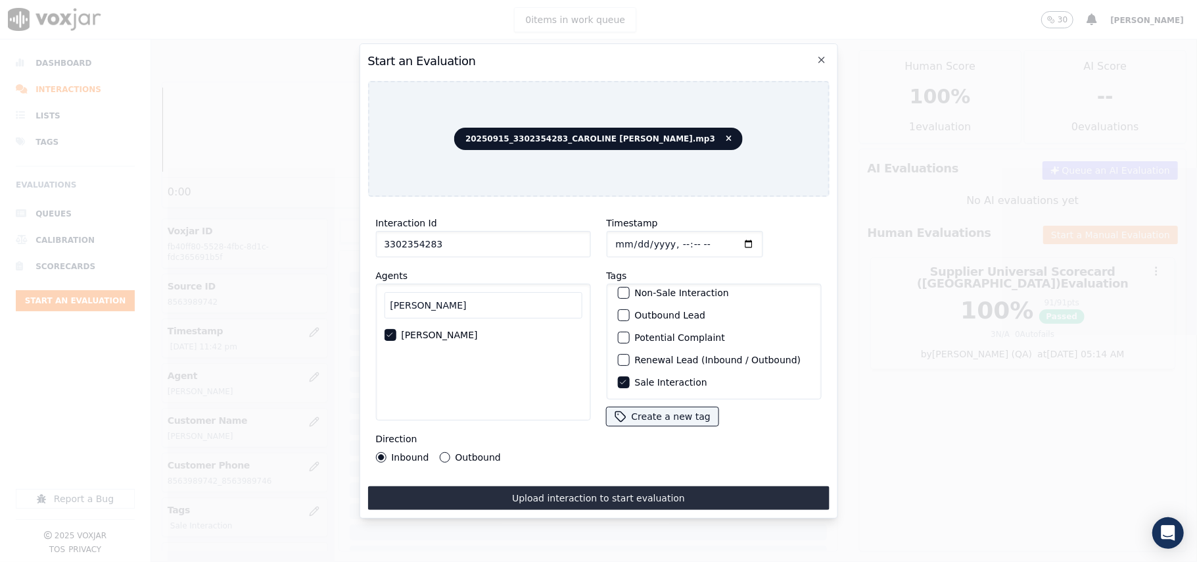
click at [450, 452] on button "Outbound" at bounding box center [444, 457] width 11 height 11
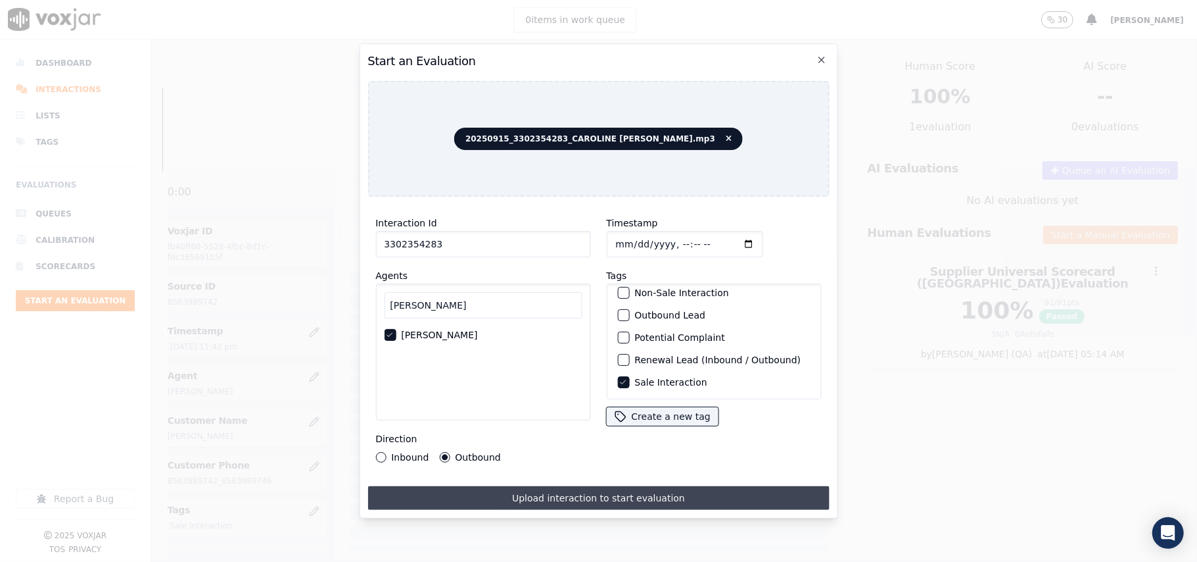
click at [491, 486] on button "Upload interaction to start evaluation" at bounding box center [599, 498] width 462 height 24
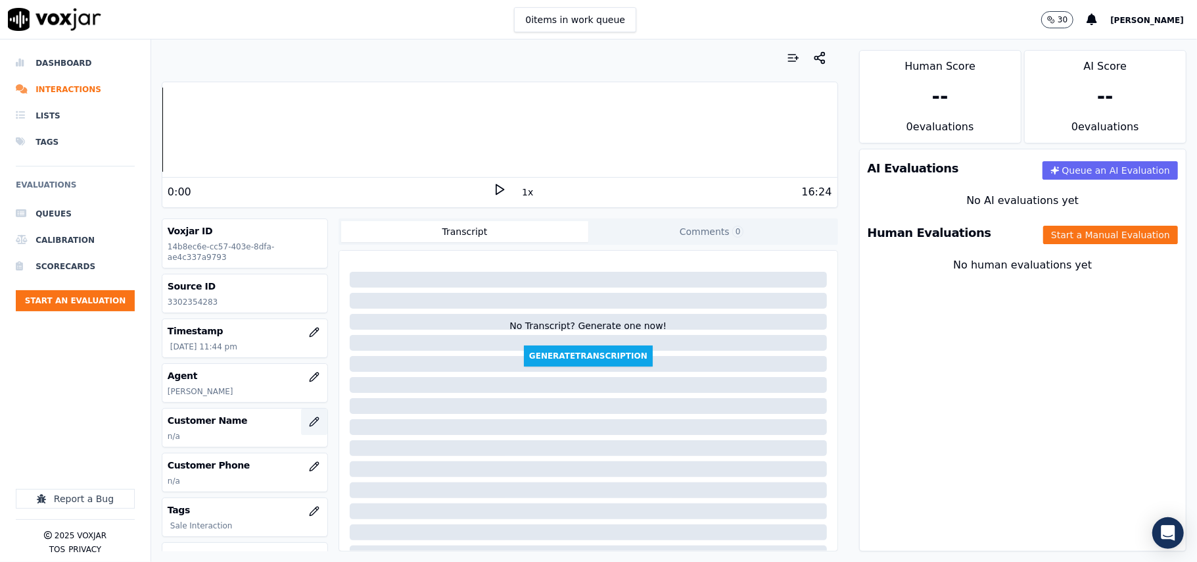
click at [309, 427] on icon "button" at bounding box center [314, 421] width 11 height 11
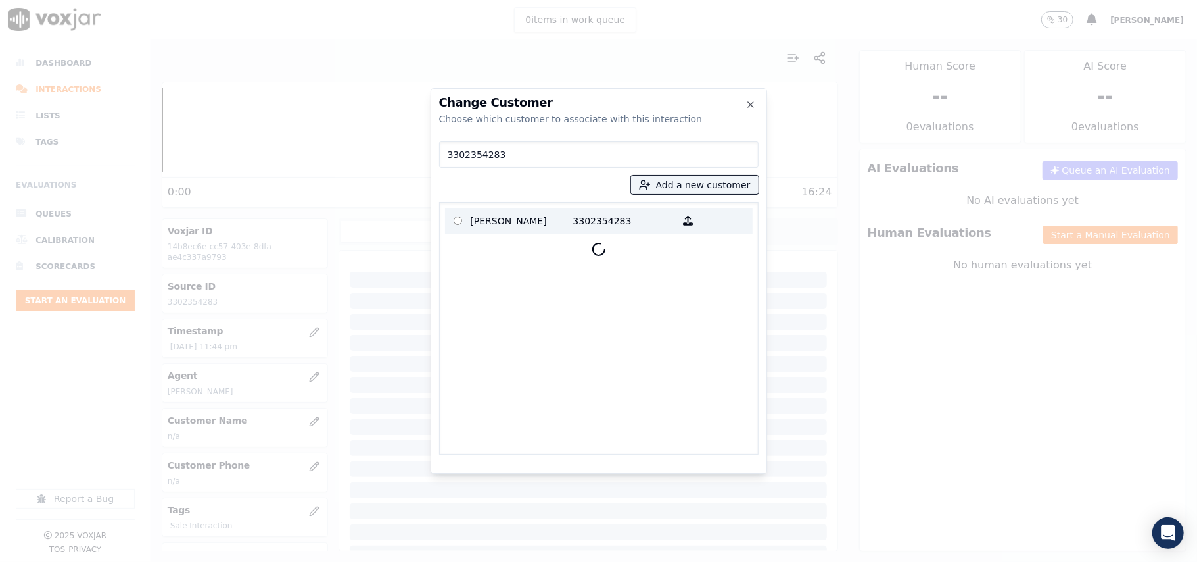
type input "3302354283"
click at [532, 224] on p "NANCY THOMPSON" at bounding box center [522, 220] width 103 height 20
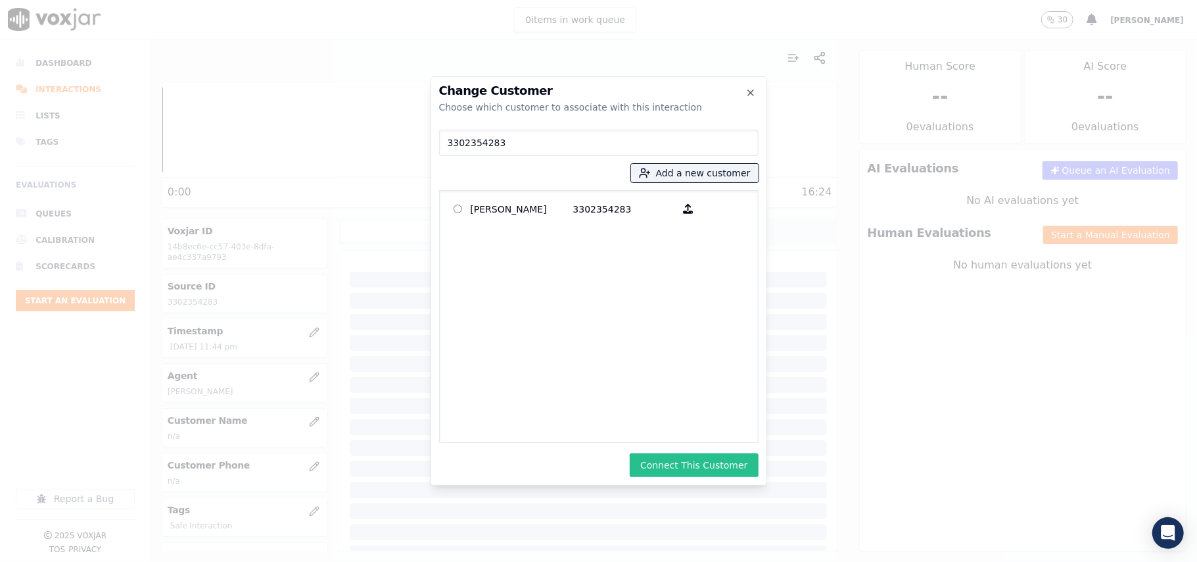
click at [687, 458] on button "Connect This Customer" at bounding box center [694, 465] width 128 height 24
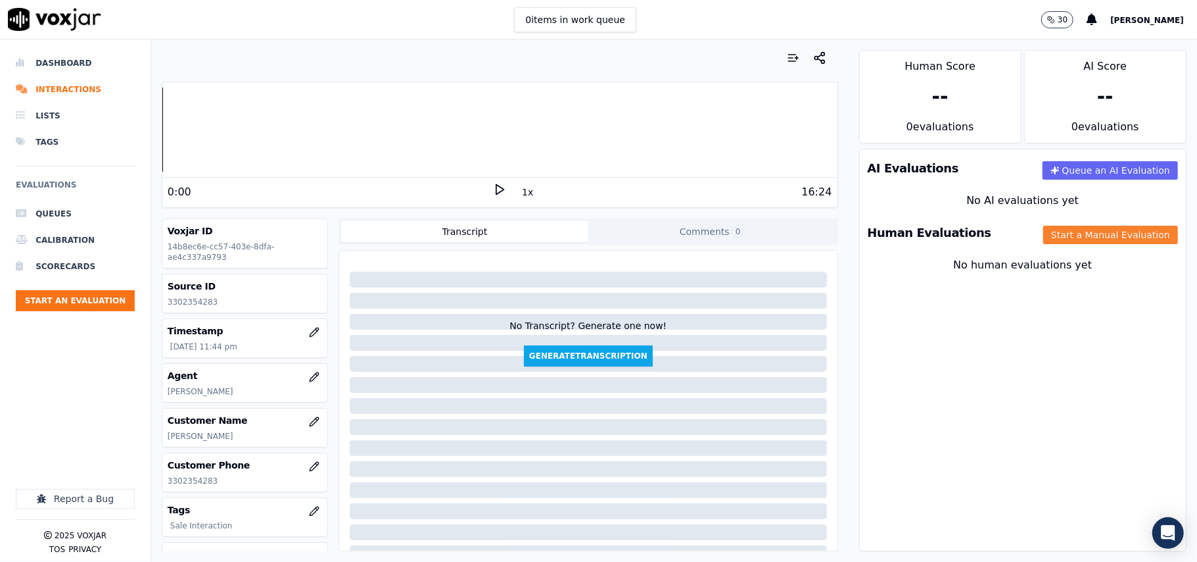
click at [1060, 245] on div "Human Evaluations Start a Manual Evaluation" at bounding box center [1023, 233] width 326 height 38
click at [1053, 241] on button "Start a Manual Evaluation" at bounding box center [1111, 235] width 135 height 18
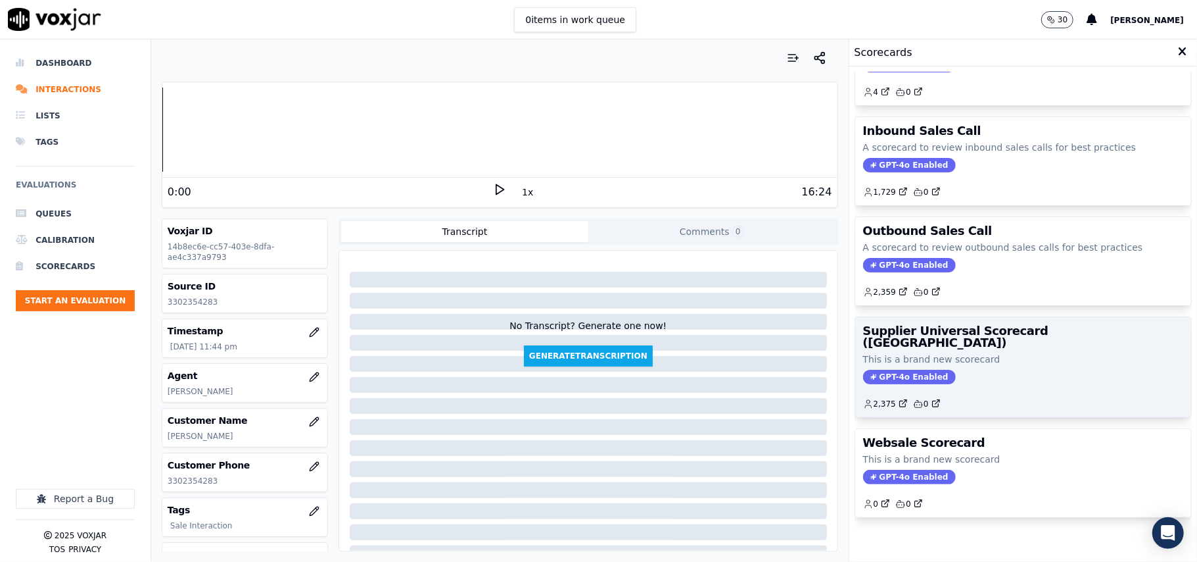
scroll to position [101, 0]
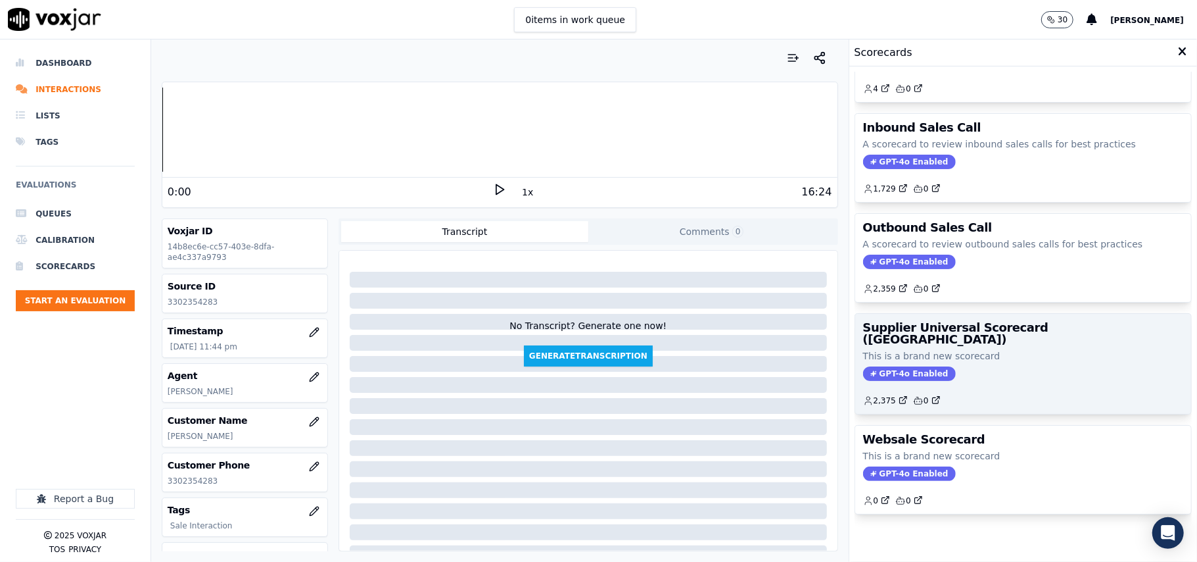
click at [981, 324] on div "Supplier Universal Scorecard (Colombia) This is a brand new scorecard GPT-4o En…" at bounding box center [1023, 364] width 336 height 100
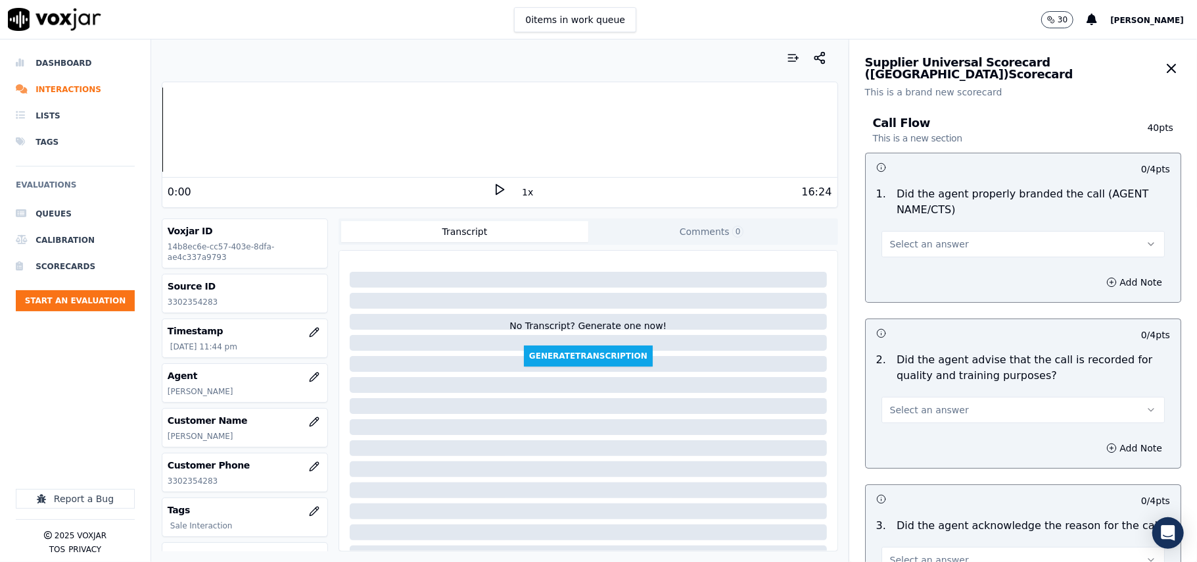
click at [916, 251] on span "Select an answer" at bounding box center [929, 243] width 79 height 13
click at [913, 276] on div "Yes" at bounding box center [995, 274] width 254 height 21
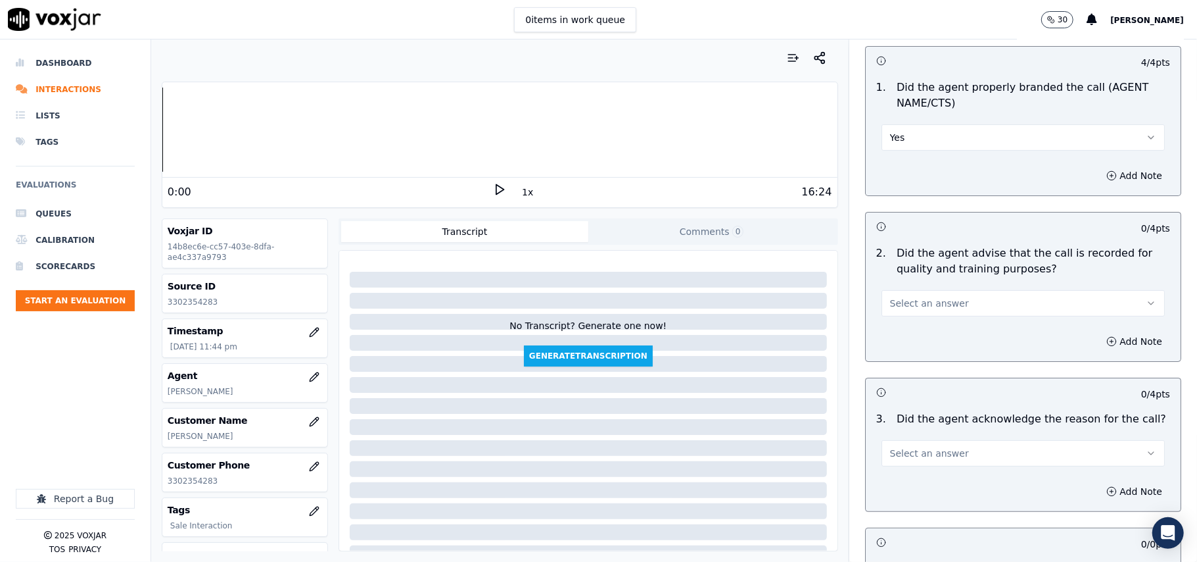
scroll to position [146, 0]
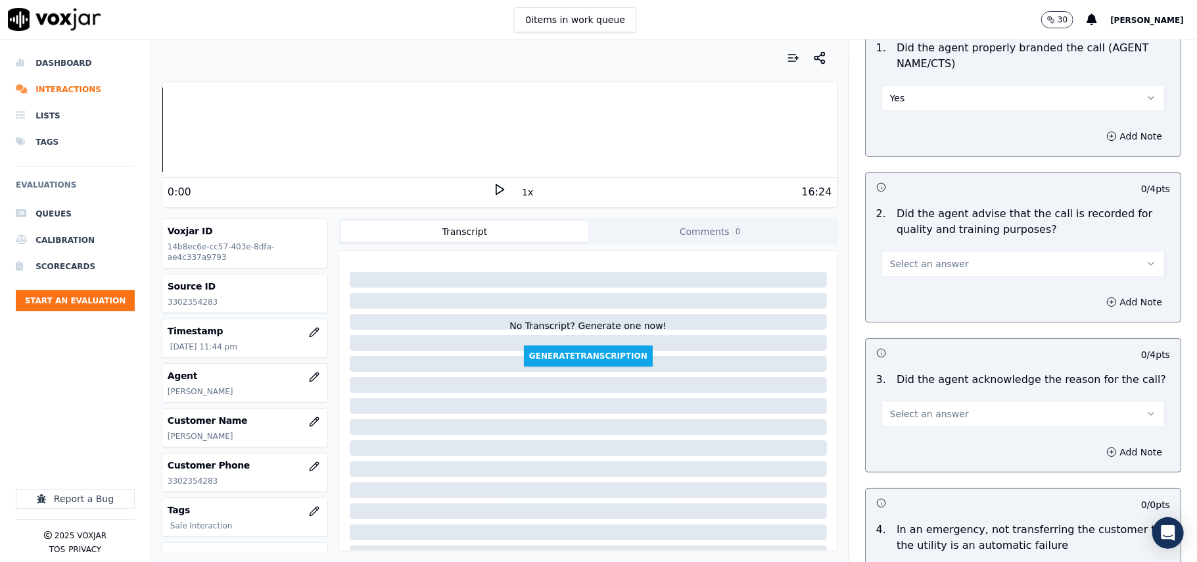
drag, startPoint x: 911, startPoint y: 251, endPoint x: 903, endPoint y: 272, distance: 22.7
click at [911, 256] on button "Select an answer" at bounding box center [1023, 264] width 283 height 26
click at [897, 288] on div "Yes" at bounding box center [995, 293] width 254 height 21
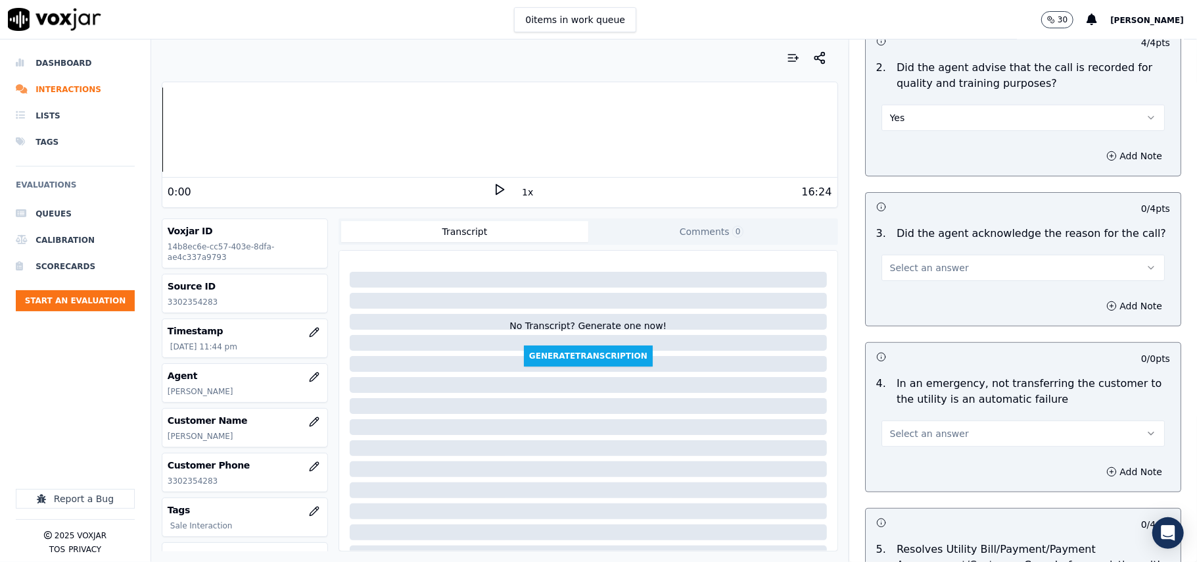
click at [900, 274] on span "Select an answer" at bounding box center [929, 267] width 79 height 13
click at [898, 303] on div "Yes" at bounding box center [995, 298] width 254 height 21
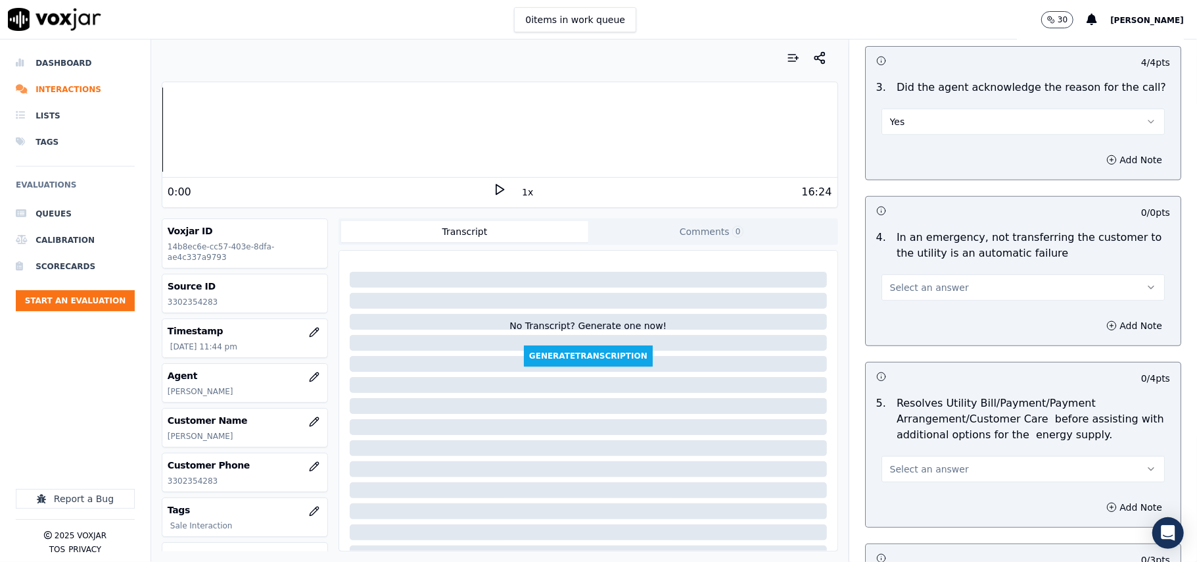
click at [892, 293] on span "Select an answer" at bounding box center [929, 287] width 79 height 13
click at [898, 362] on div "N/A" at bounding box center [995, 360] width 254 height 21
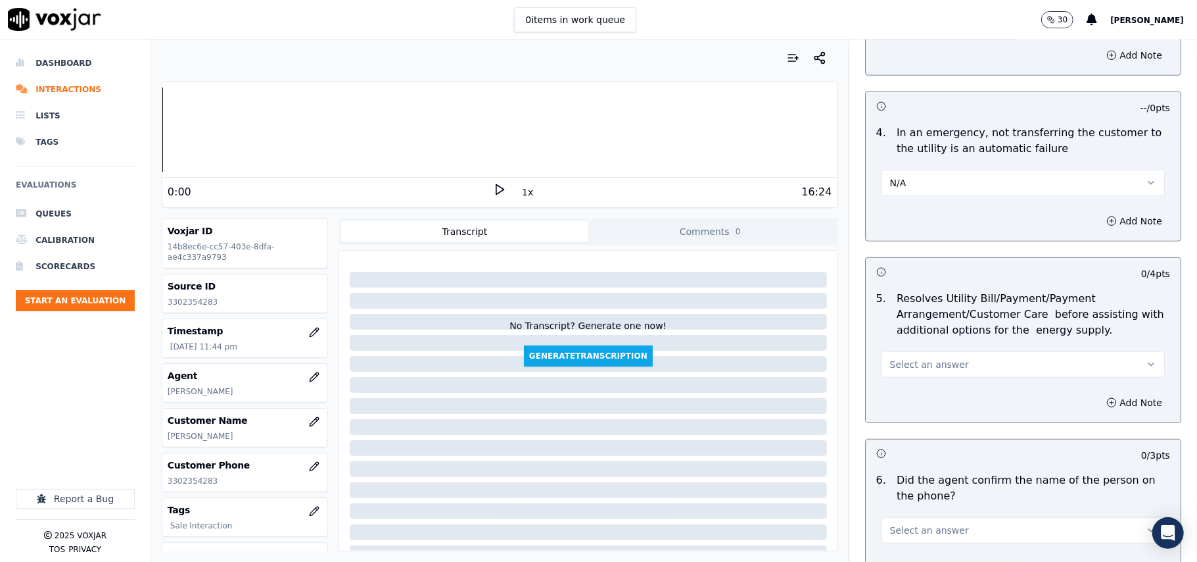
scroll to position [585, 0]
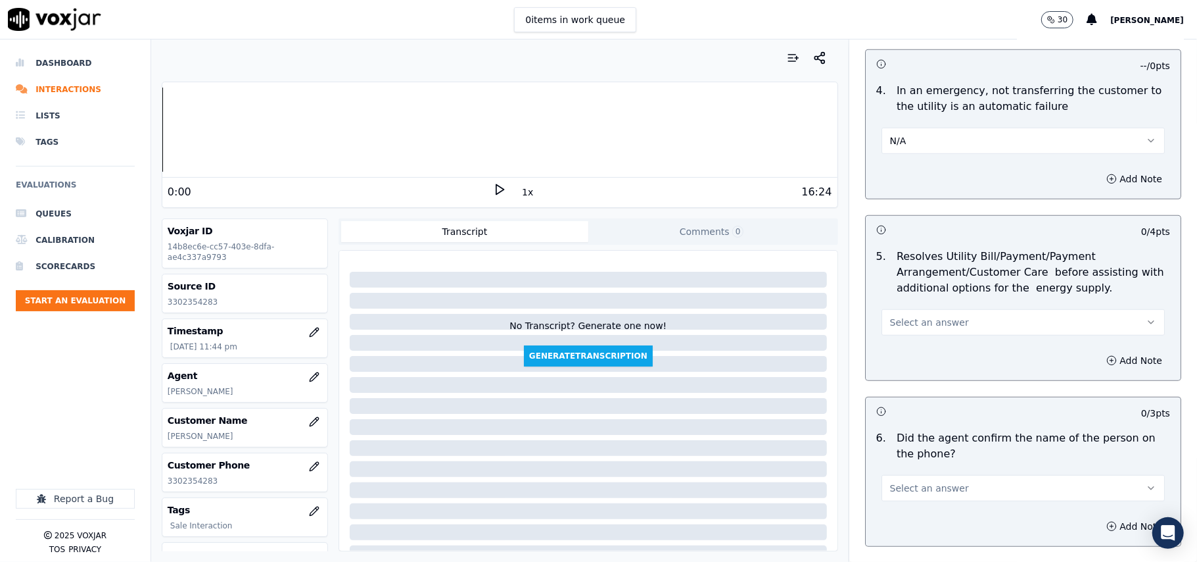
click at [917, 316] on button "Select an answer" at bounding box center [1023, 322] width 283 height 26
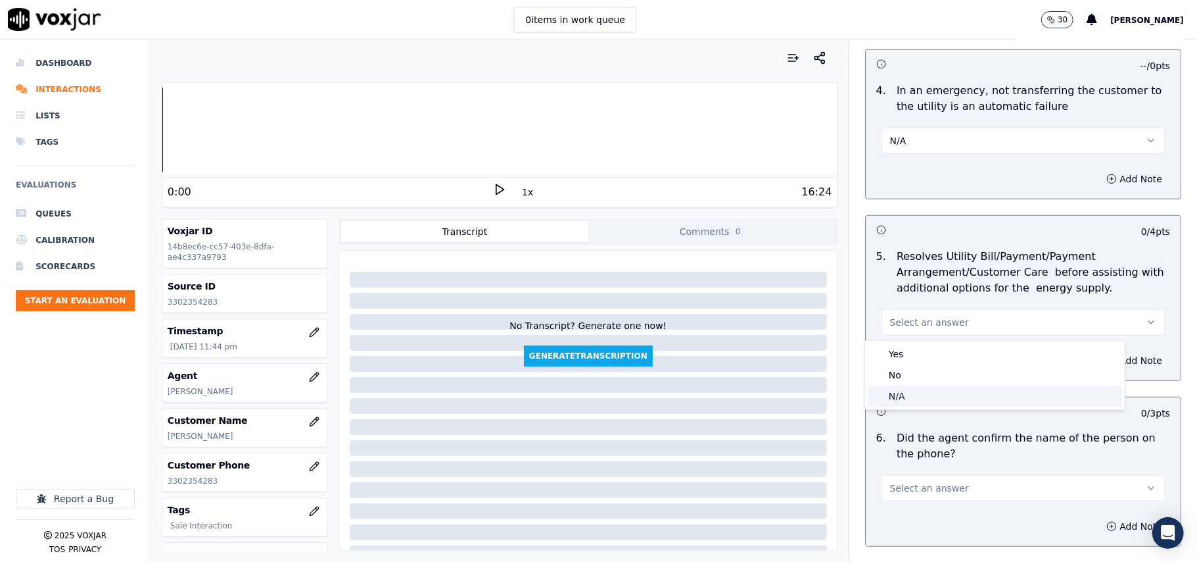
click at [911, 400] on div "N/A" at bounding box center [995, 395] width 254 height 21
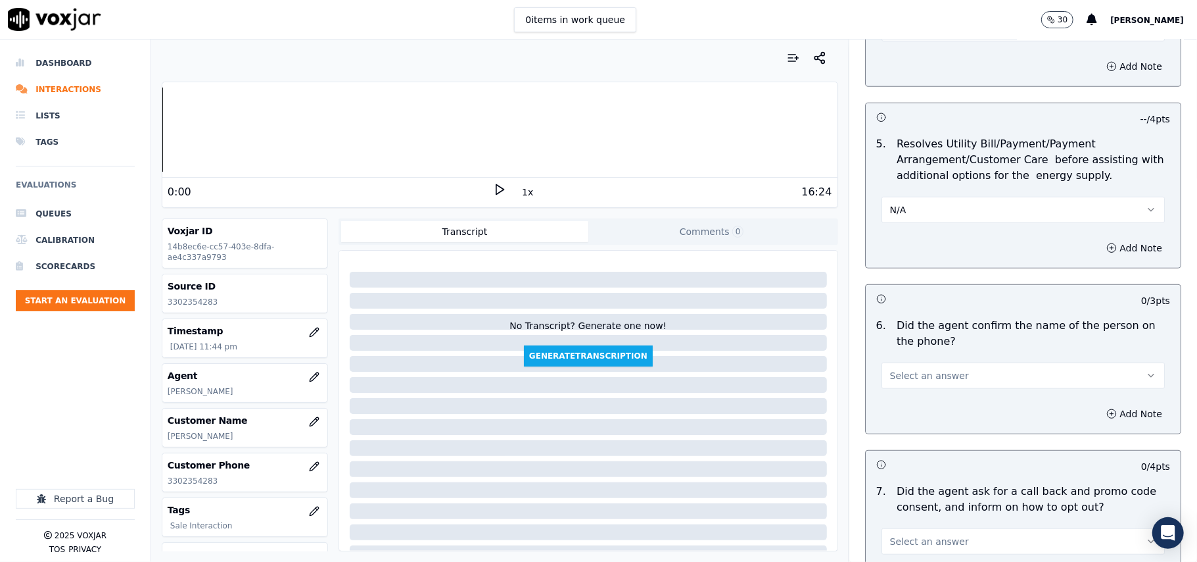
scroll to position [730, 0]
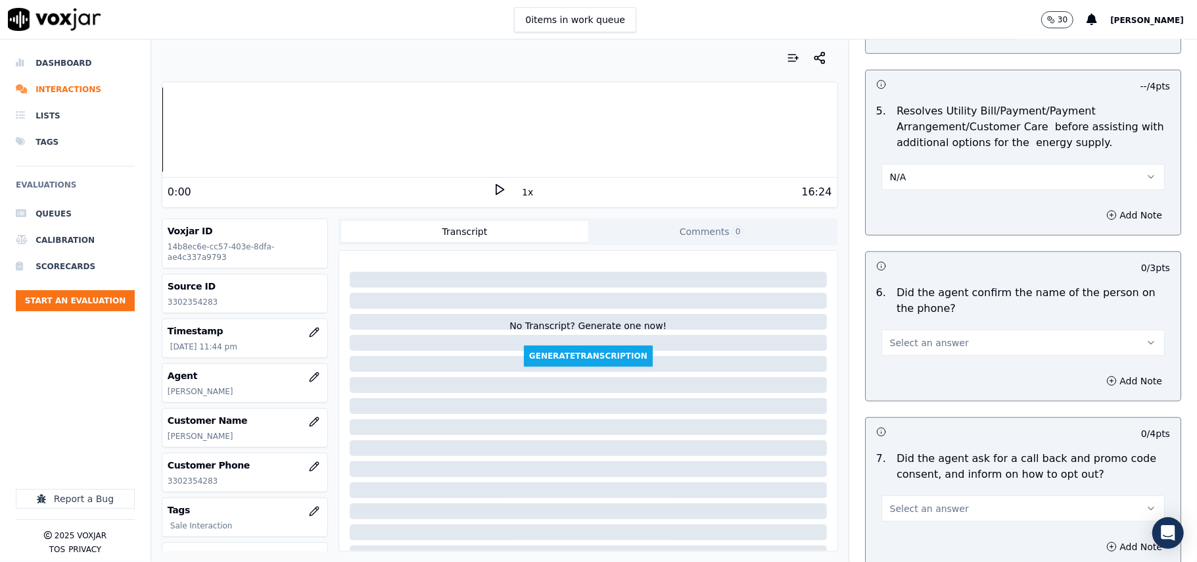
click at [909, 335] on button "Select an answer" at bounding box center [1023, 342] width 283 height 26
click at [905, 366] on div "Yes" at bounding box center [995, 374] width 254 height 21
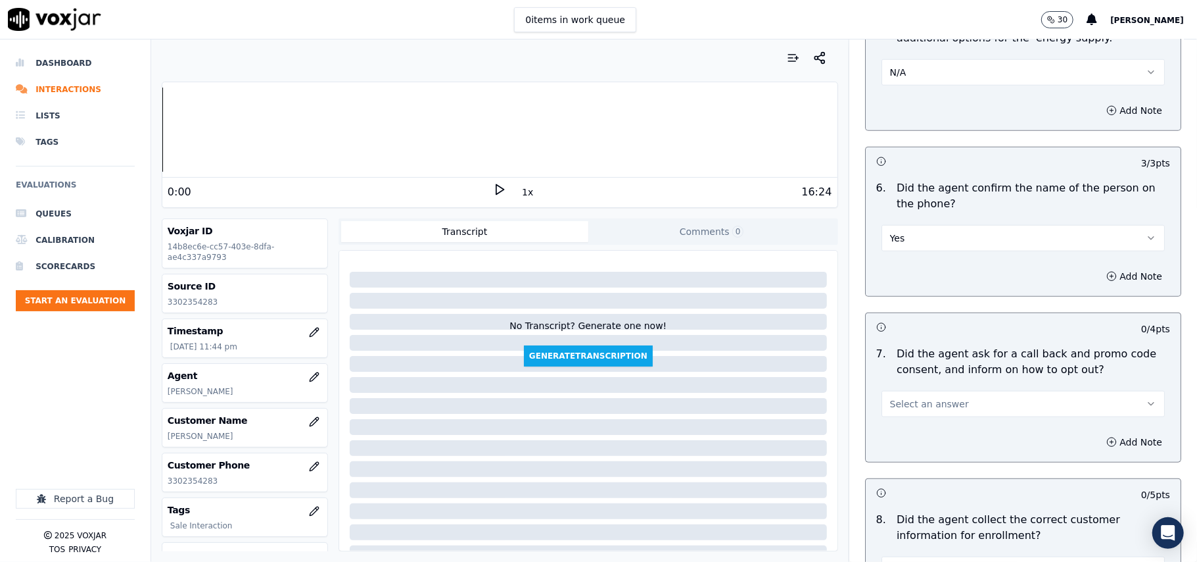
scroll to position [877, 0]
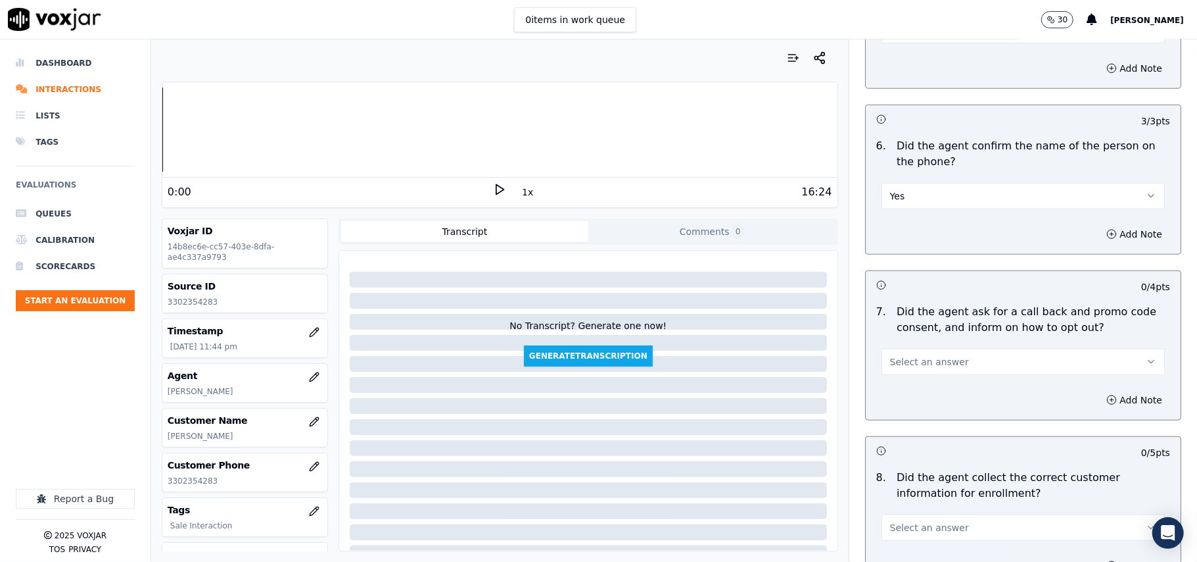
click at [905, 359] on span "Select an answer" at bounding box center [929, 361] width 79 height 13
click at [905, 389] on div "Yes" at bounding box center [995, 393] width 254 height 21
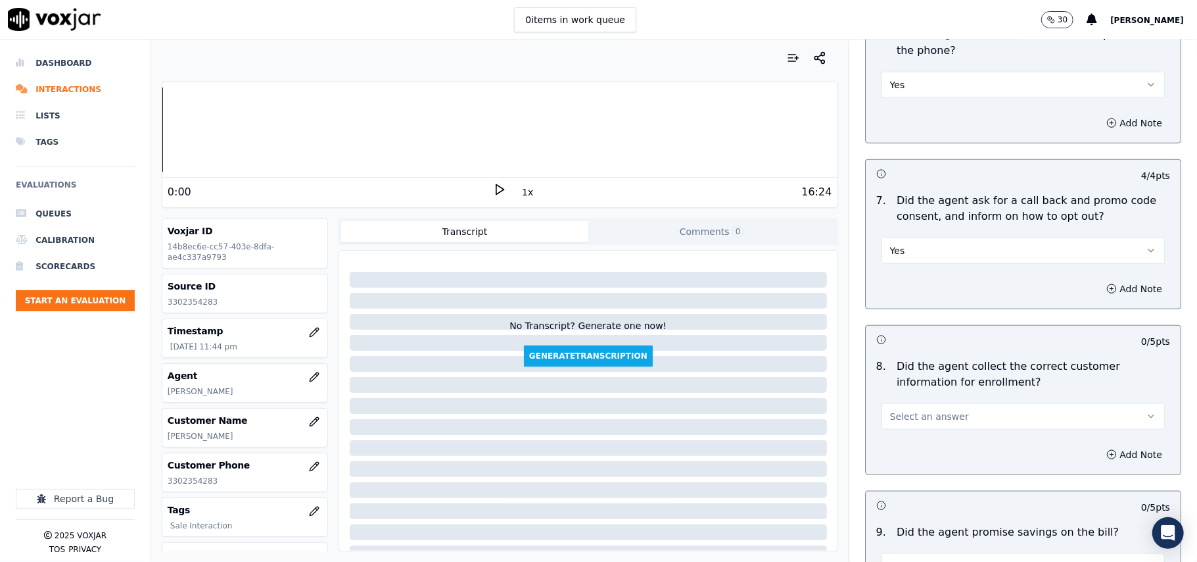
scroll to position [1023, 0]
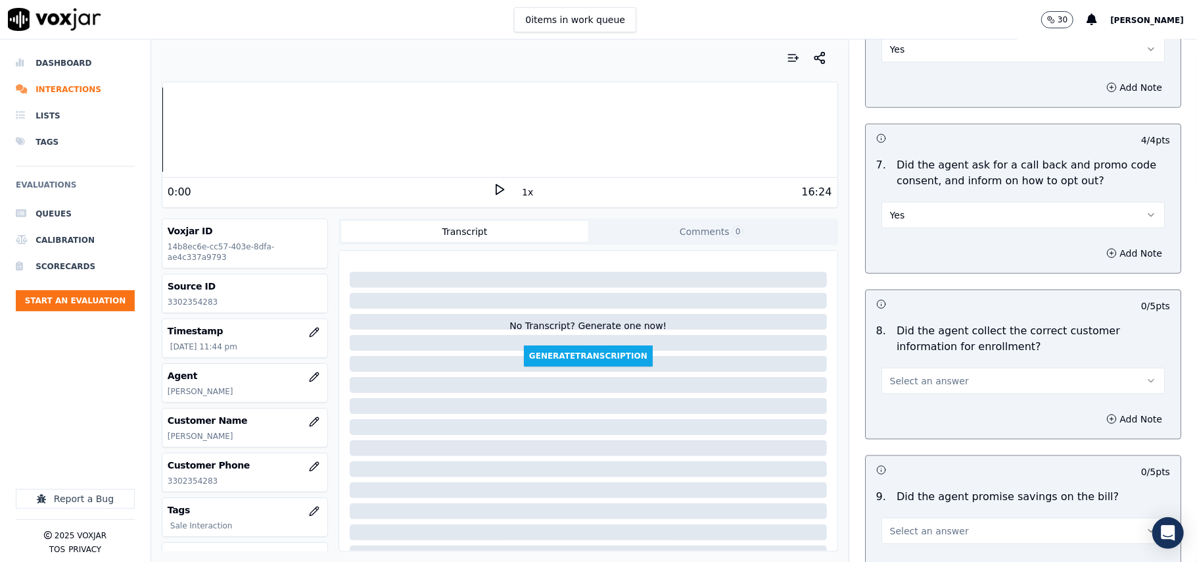
click at [900, 391] on button "Select an answer" at bounding box center [1023, 381] width 283 height 26
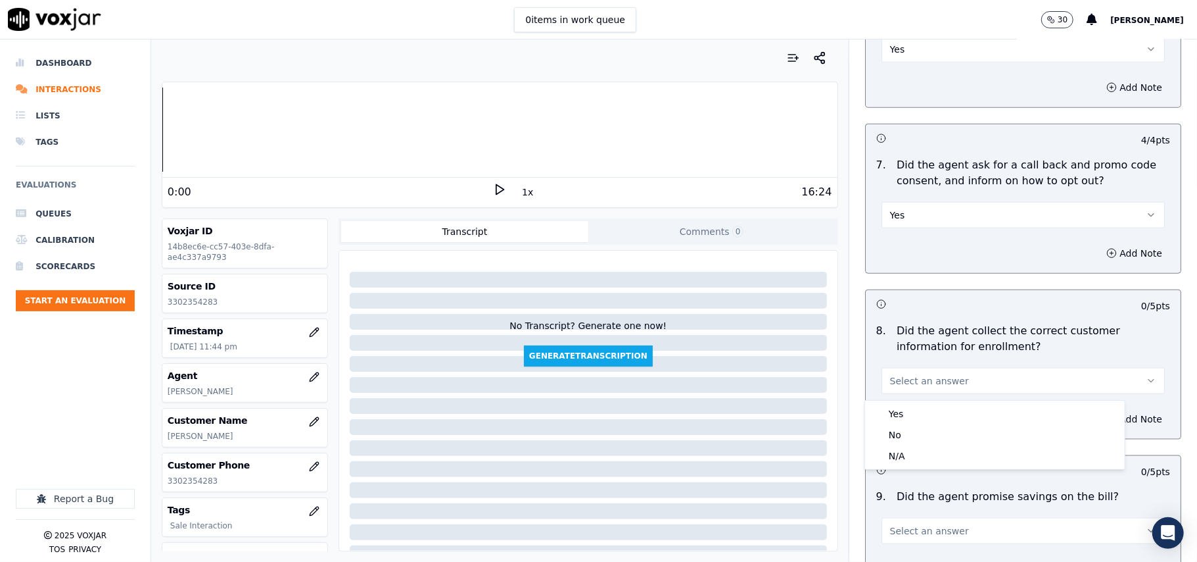
click at [900, 409] on div "Yes" at bounding box center [995, 413] width 254 height 21
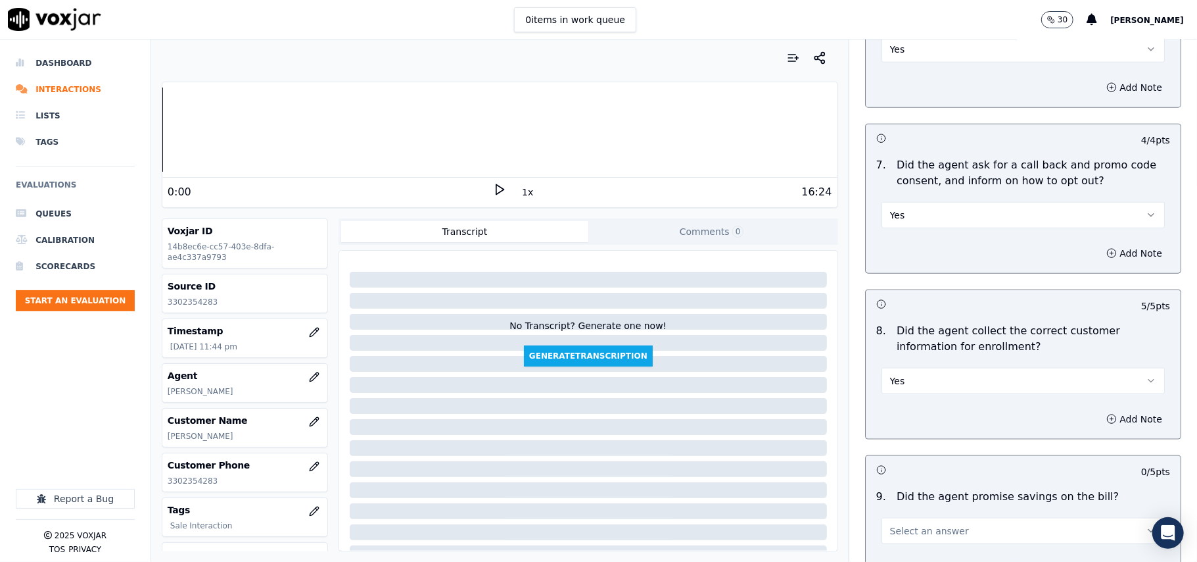
scroll to position [1168, 0]
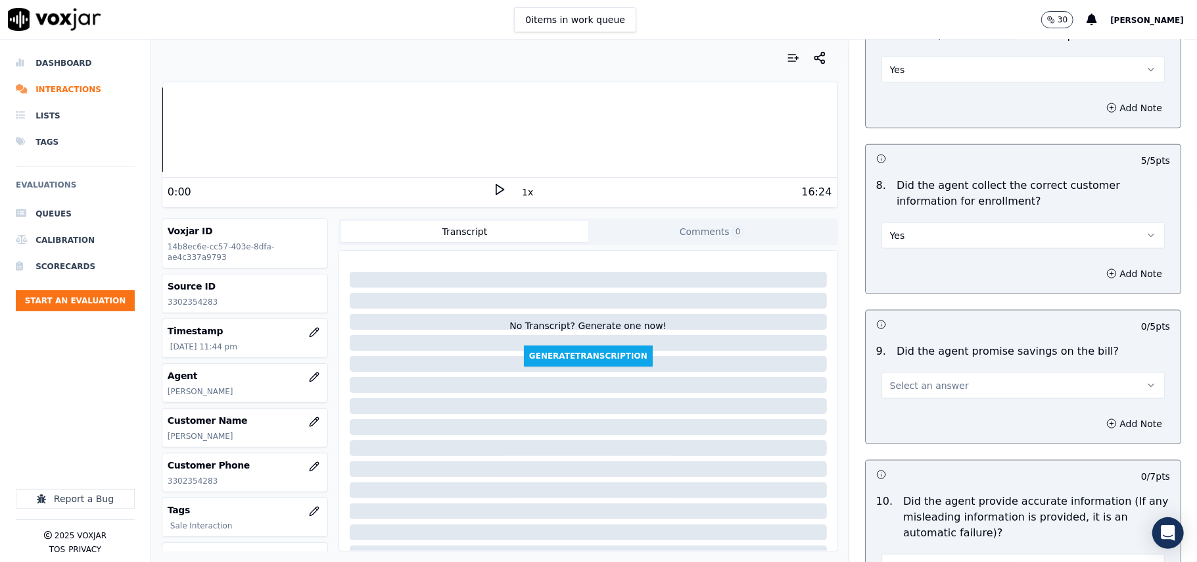
click at [900, 387] on span "Select an answer" at bounding box center [929, 385] width 79 height 13
click at [907, 462] on div "N/A" at bounding box center [995, 460] width 254 height 21
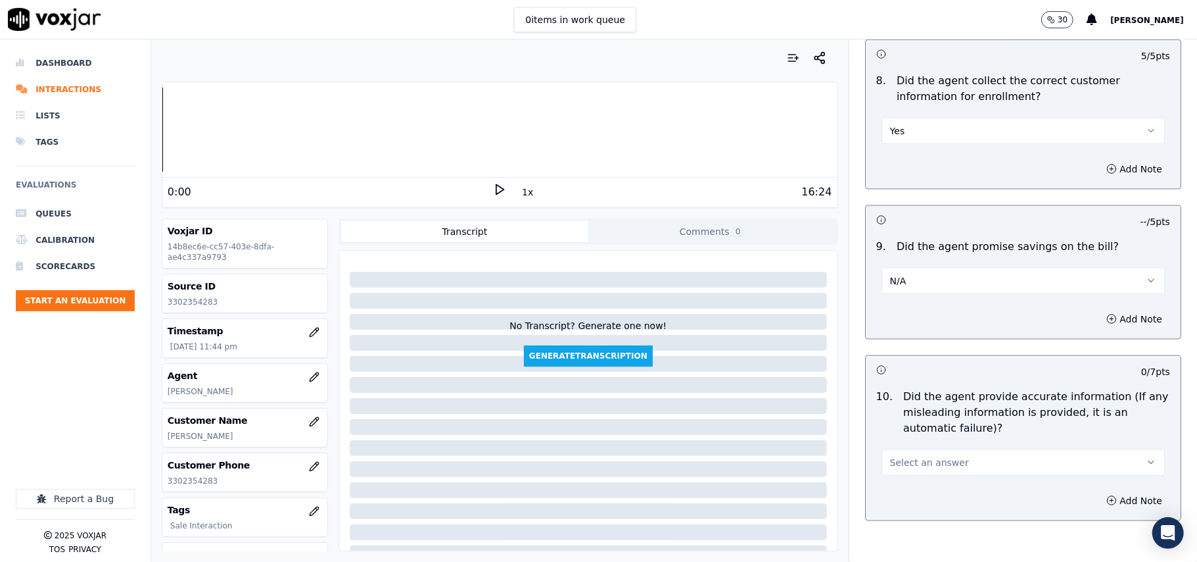
scroll to position [1315, 0]
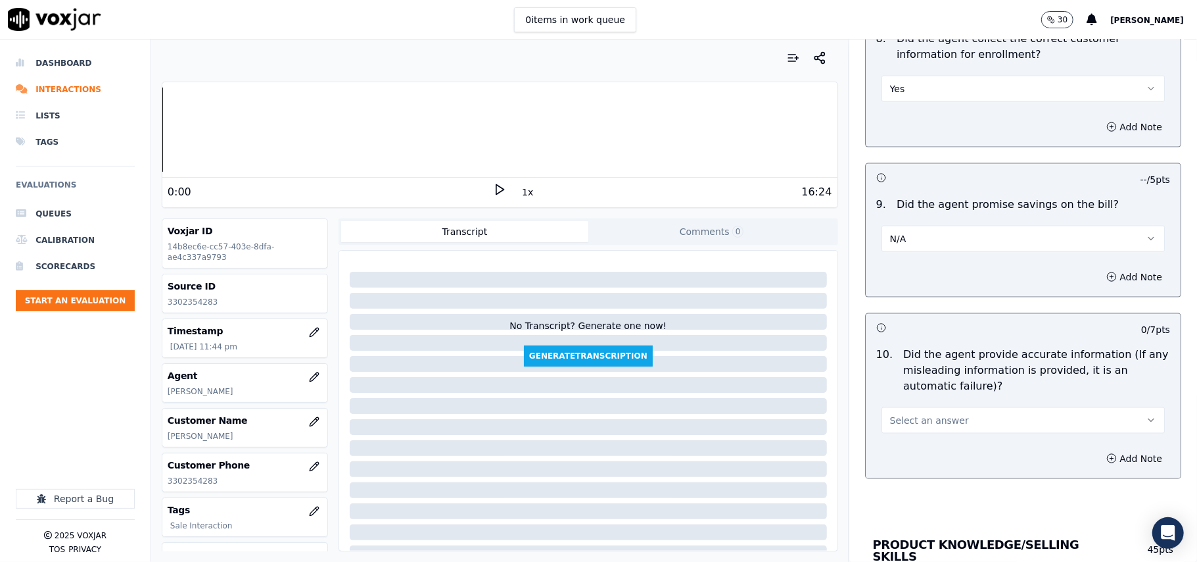
click at [911, 416] on button "Select an answer" at bounding box center [1023, 420] width 283 height 26
click at [905, 448] on div "Yes" at bounding box center [995, 454] width 254 height 21
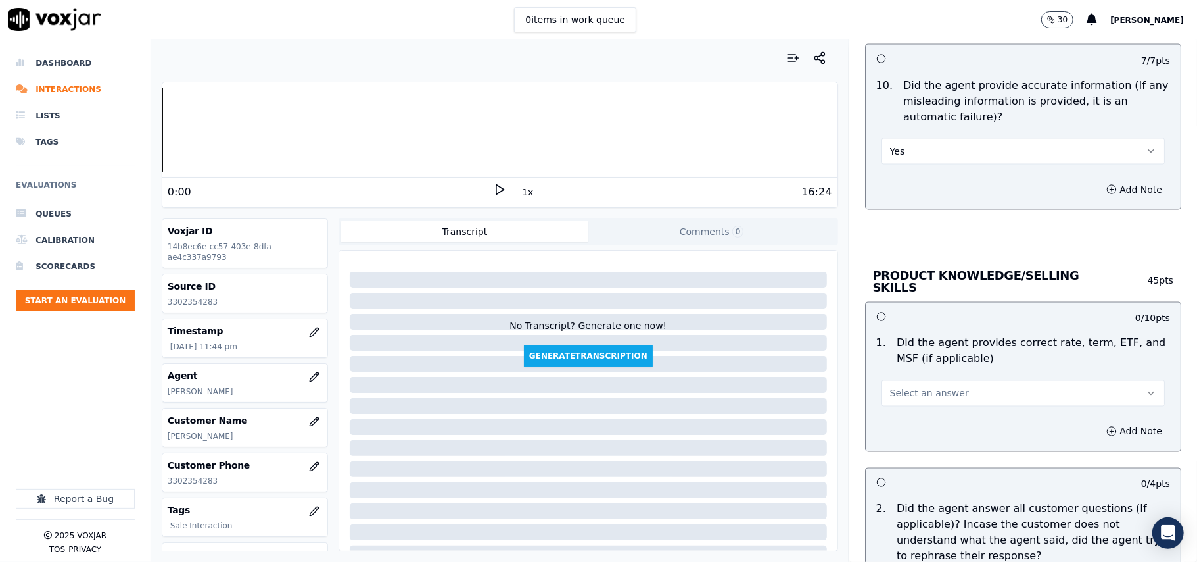
scroll to position [1607, 0]
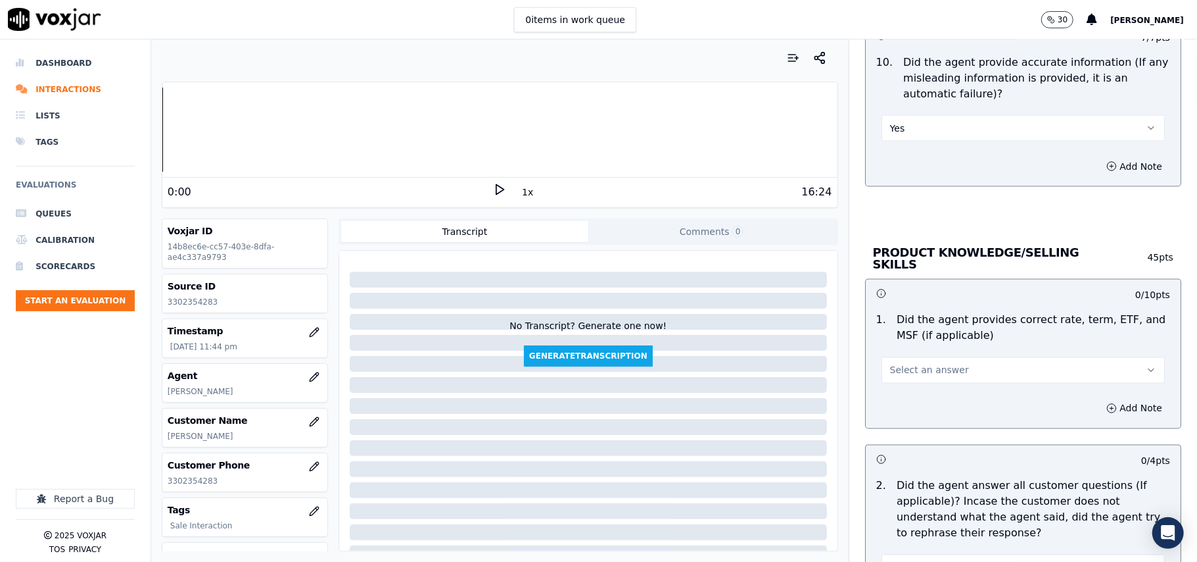
click at [917, 372] on span "Select an answer" at bounding box center [929, 370] width 79 height 13
click at [922, 390] on div "Yes" at bounding box center [995, 397] width 254 height 21
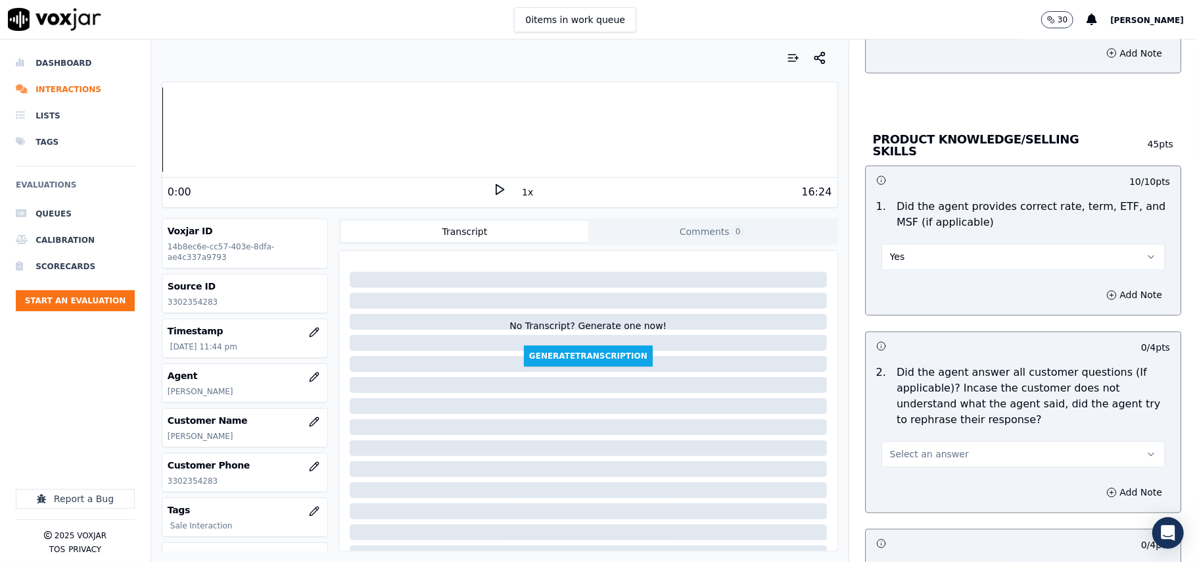
scroll to position [1753, 0]
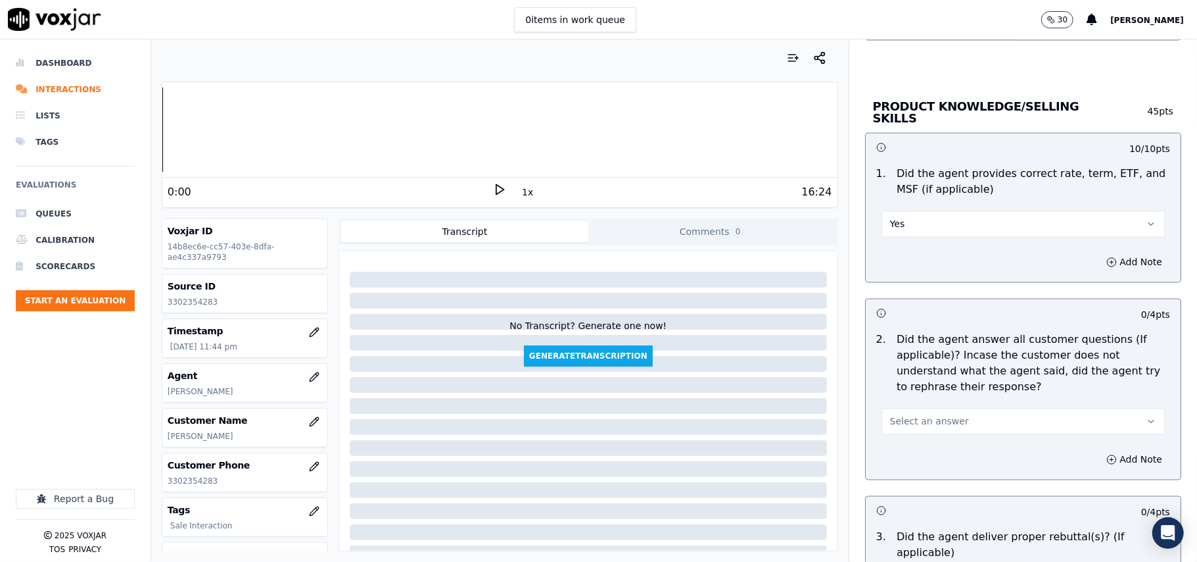
click at [923, 410] on button "Select an answer" at bounding box center [1023, 421] width 283 height 26
click at [910, 458] on div "Yes" at bounding box center [995, 449] width 254 height 21
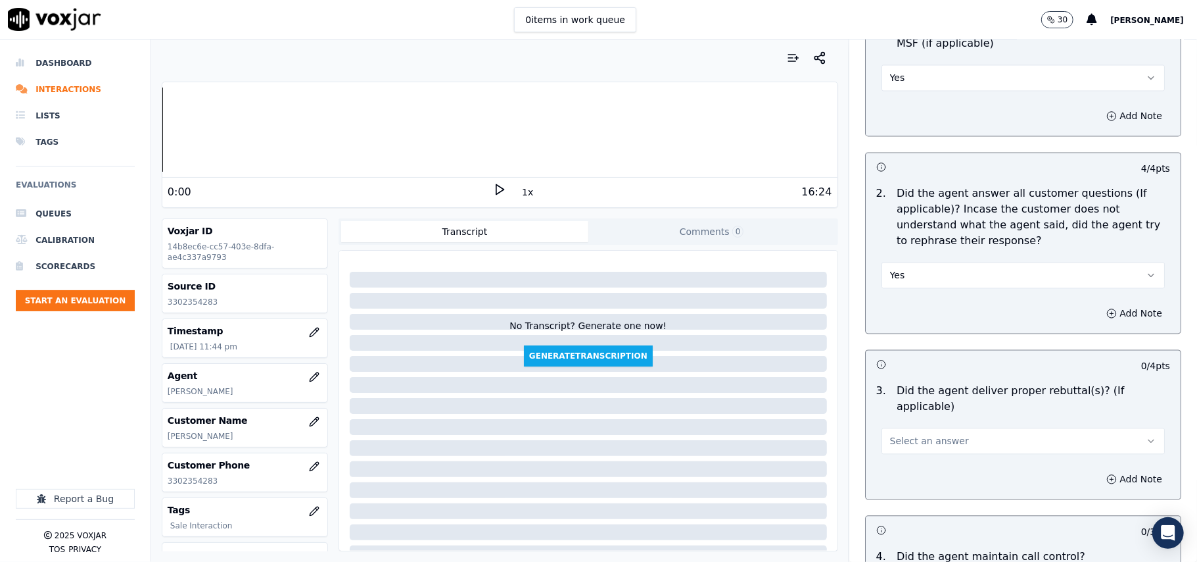
click at [921, 434] on span "Select an answer" at bounding box center [929, 440] width 79 height 13
click at [913, 448] on div "Yes" at bounding box center [995, 453] width 254 height 21
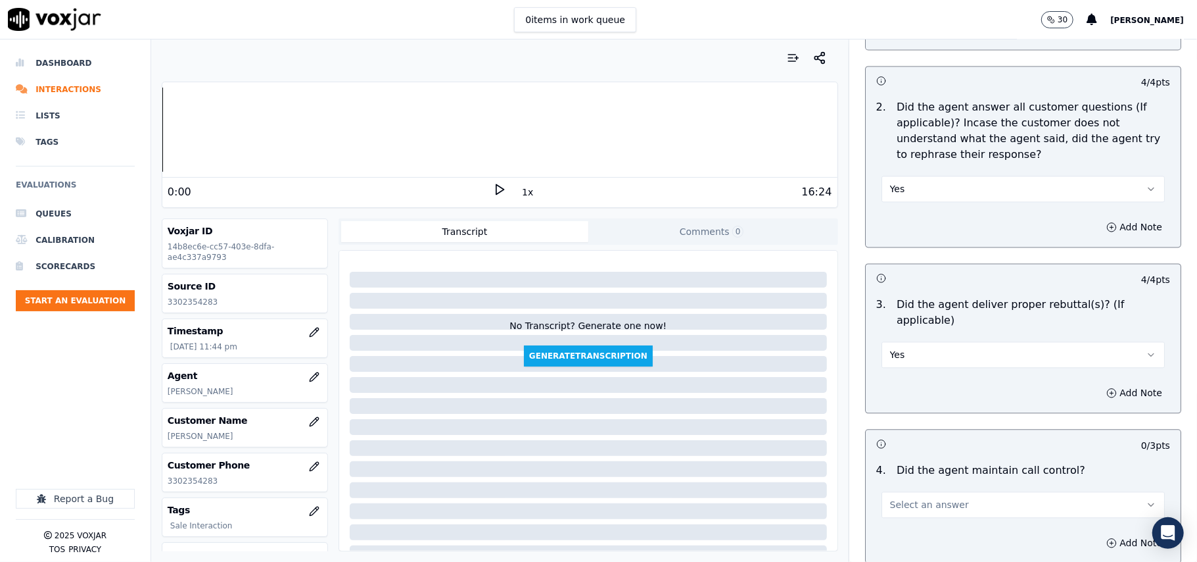
scroll to position [2045, 0]
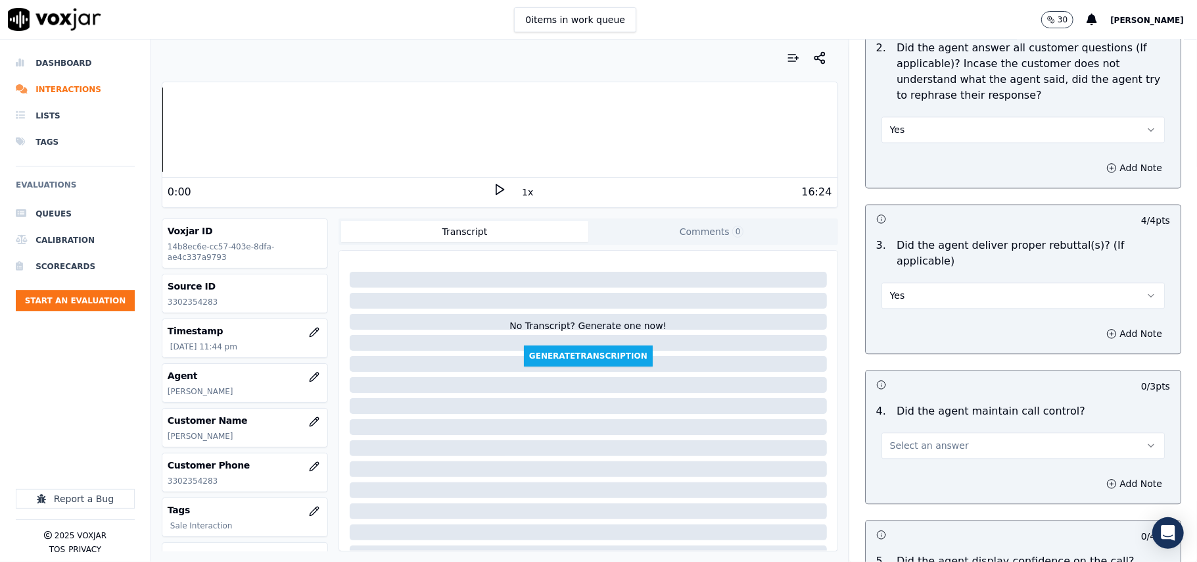
click at [900, 439] on span "Select an answer" at bounding box center [929, 445] width 79 height 13
click at [898, 460] on div "Yes" at bounding box center [995, 458] width 254 height 21
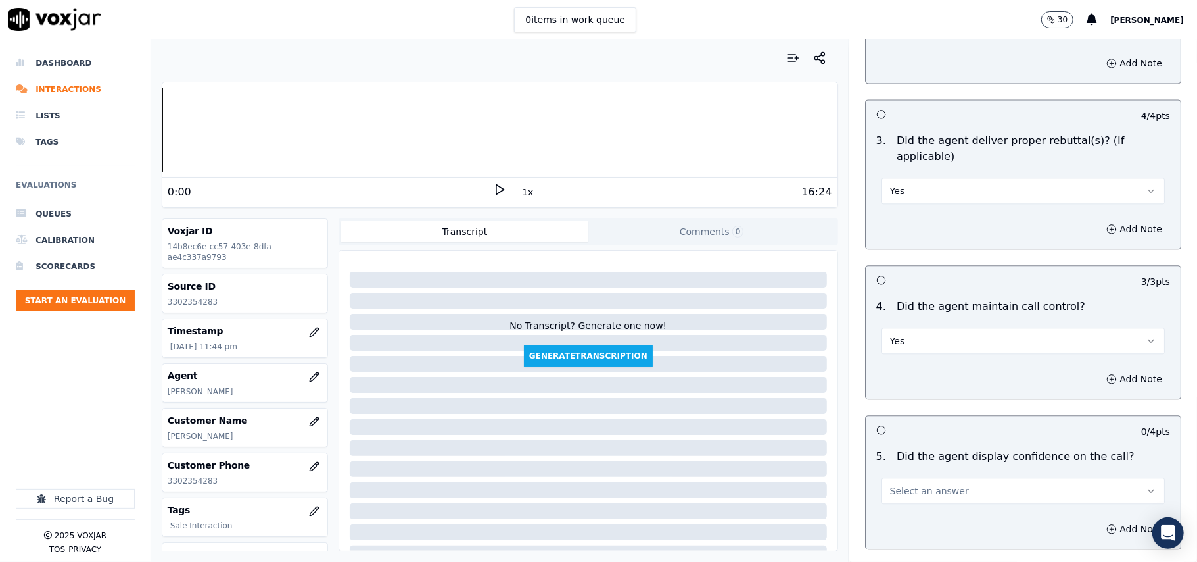
scroll to position [2192, 0]
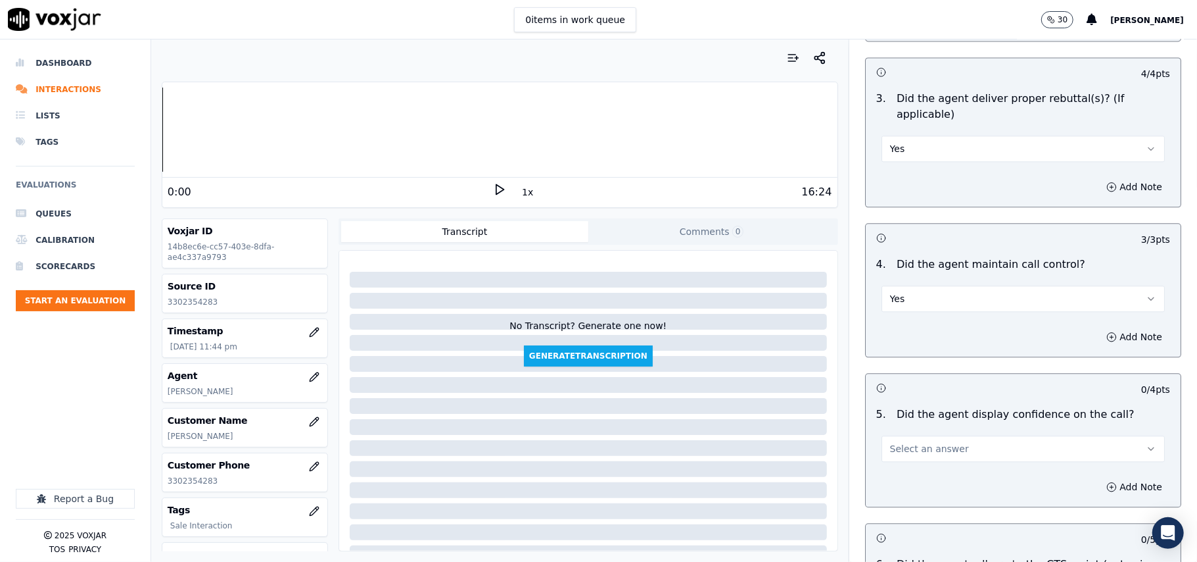
drag, startPoint x: 908, startPoint y: 429, endPoint x: 908, endPoint y: 443, distance: 13.8
click at [908, 442] on span "Select an answer" at bounding box center [929, 448] width 79 height 13
click at [905, 459] on div "Yes" at bounding box center [995, 462] width 254 height 21
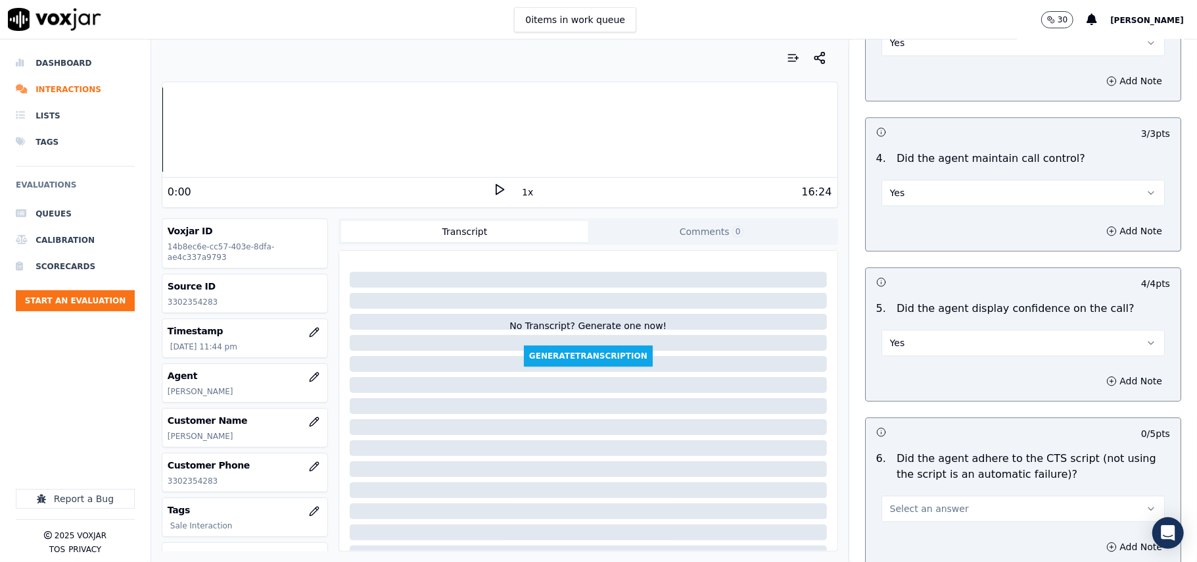
scroll to position [2338, 0]
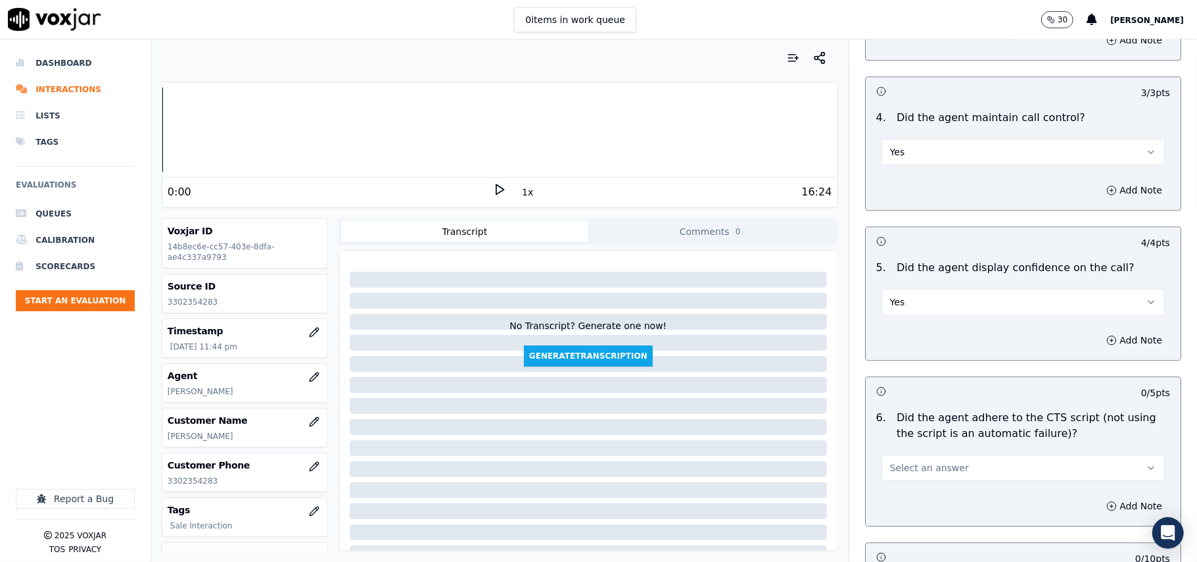
click at [901, 454] on button "Select an answer" at bounding box center [1023, 467] width 283 height 26
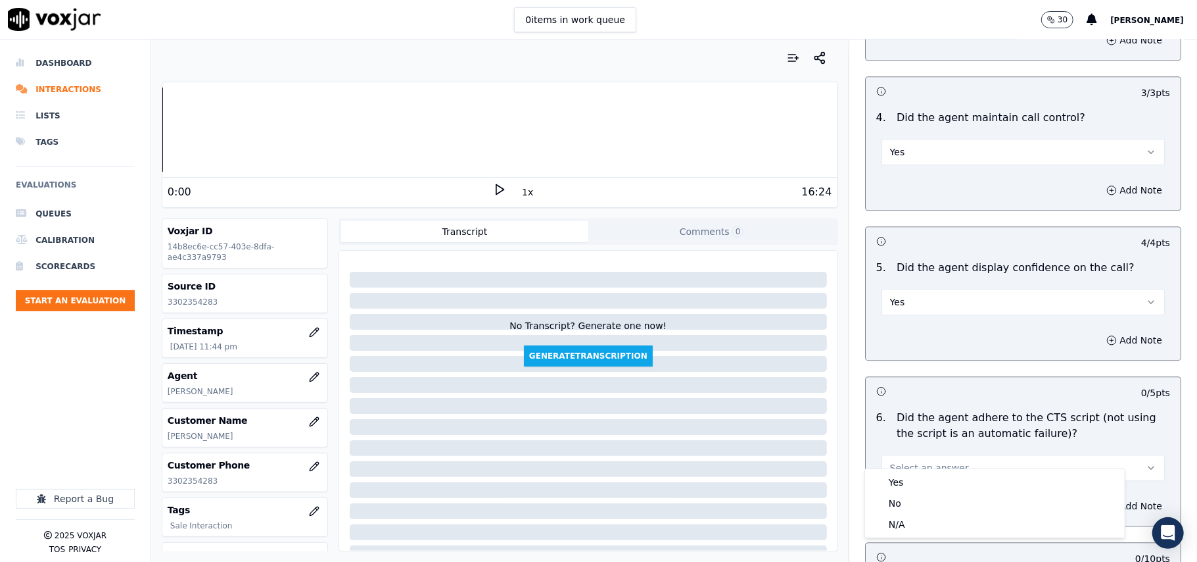
click at [905, 474] on div "Yes" at bounding box center [995, 481] width 254 height 21
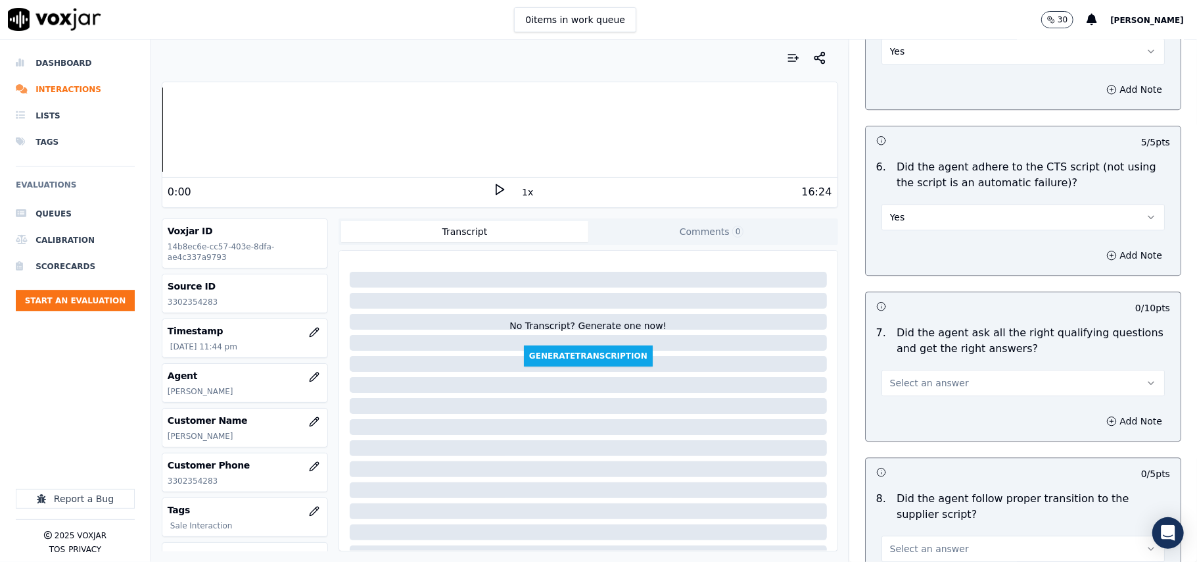
scroll to position [2630, 0]
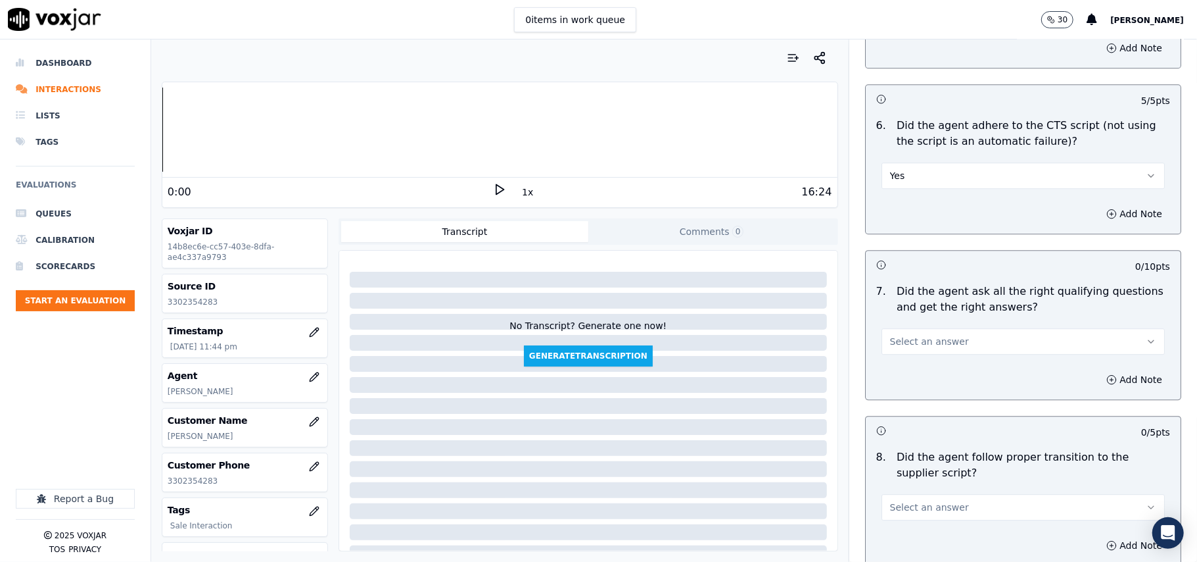
click at [890, 335] on span "Select an answer" at bounding box center [929, 341] width 79 height 13
click at [895, 361] on div "Yes" at bounding box center [995, 355] width 254 height 21
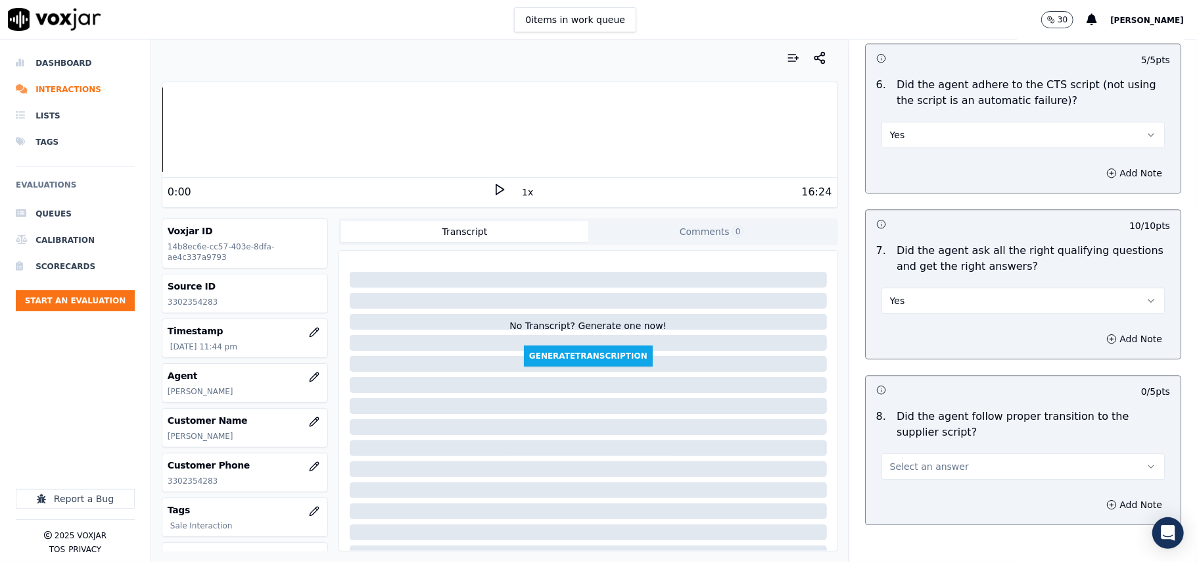
scroll to position [2776, 0]
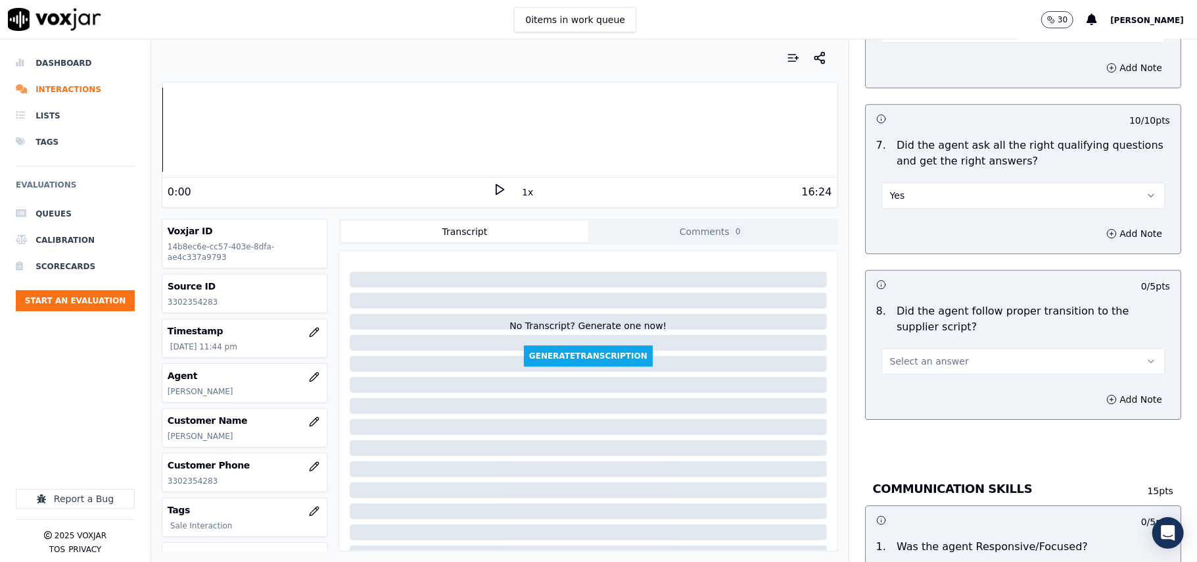
click at [898, 354] on button "Select an answer" at bounding box center [1023, 361] width 283 height 26
click at [903, 375] on div "Yes" at bounding box center [995, 375] width 254 height 21
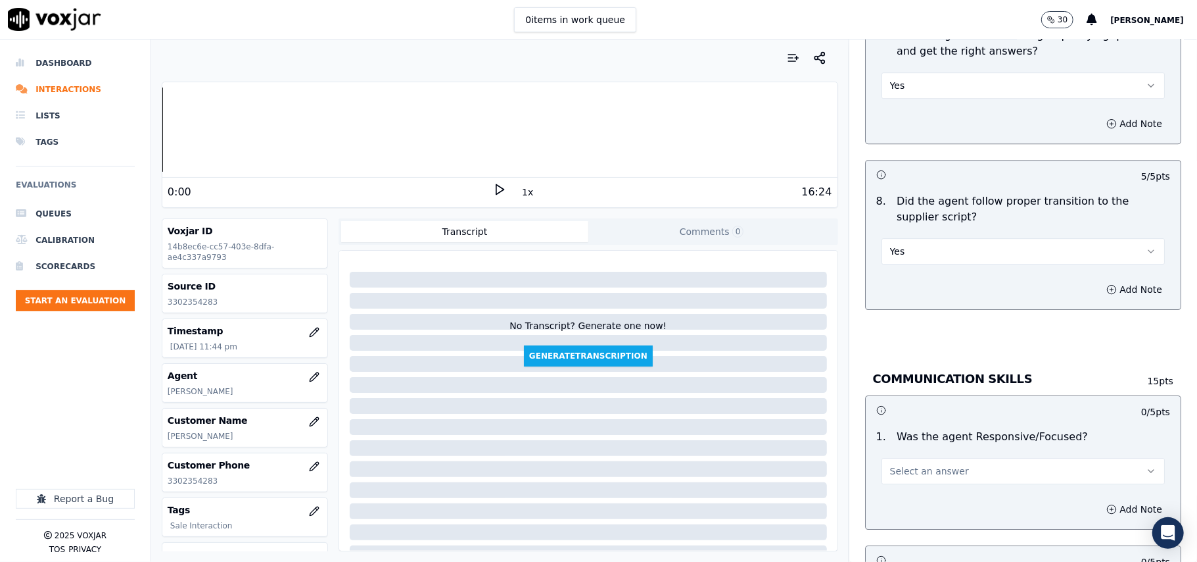
scroll to position [2922, 0]
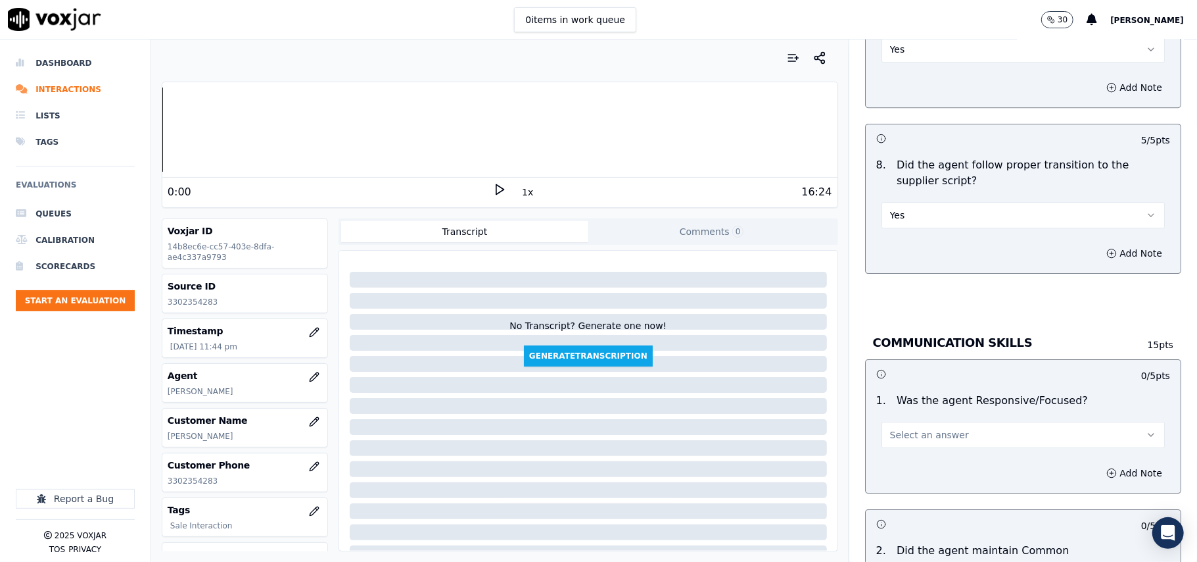
click at [907, 428] on span "Select an answer" at bounding box center [929, 434] width 79 height 13
click at [906, 441] on div "Yes" at bounding box center [995, 450] width 254 height 21
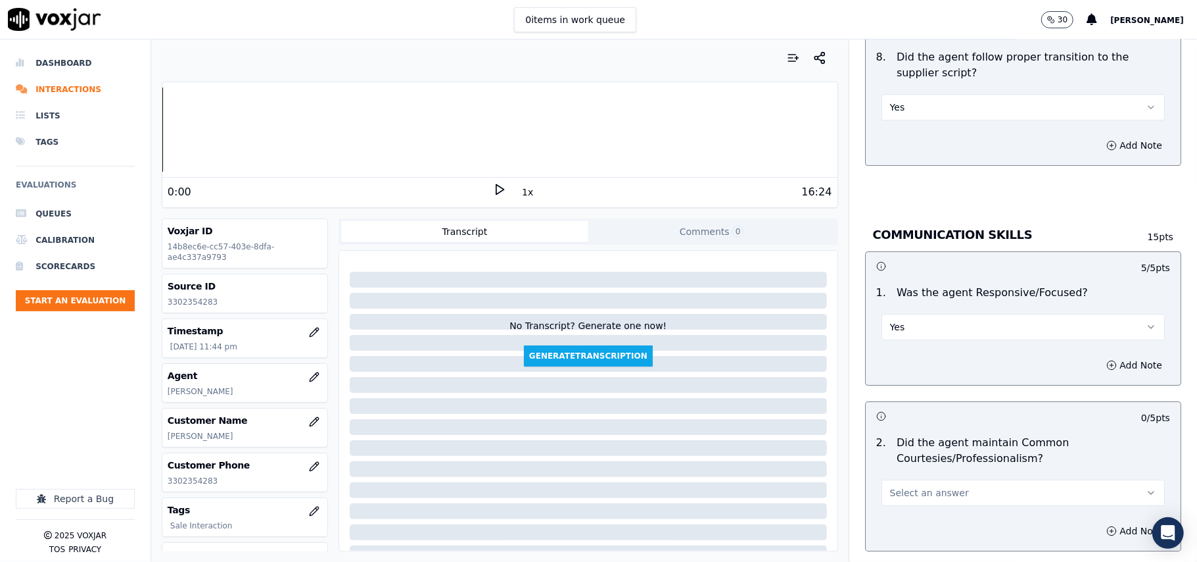
scroll to position [3068, 0]
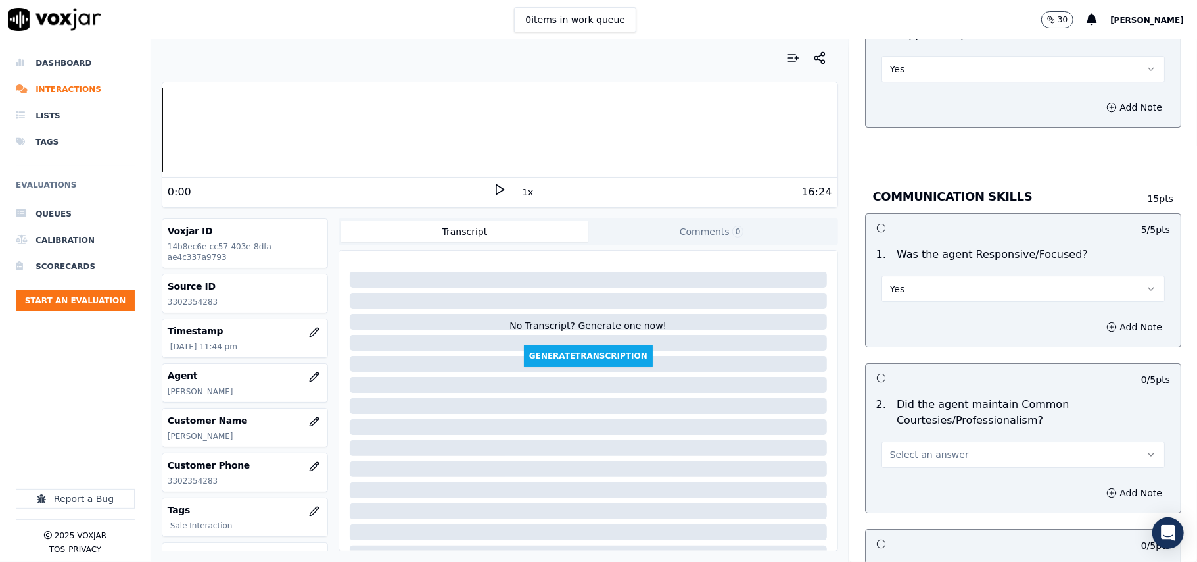
click at [898, 448] on span "Select an answer" at bounding box center [929, 454] width 79 height 13
click at [909, 479] on div "Yes" at bounding box center [995, 470] width 254 height 21
click at [914, 446] on button "Yes" at bounding box center [1023, 454] width 283 height 26
click at [917, 458] on div "Yes No N/A" at bounding box center [995, 491] width 260 height 68
click at [916, 466] on div "Yes" at bounding box center [995, 470] width 254 height 21
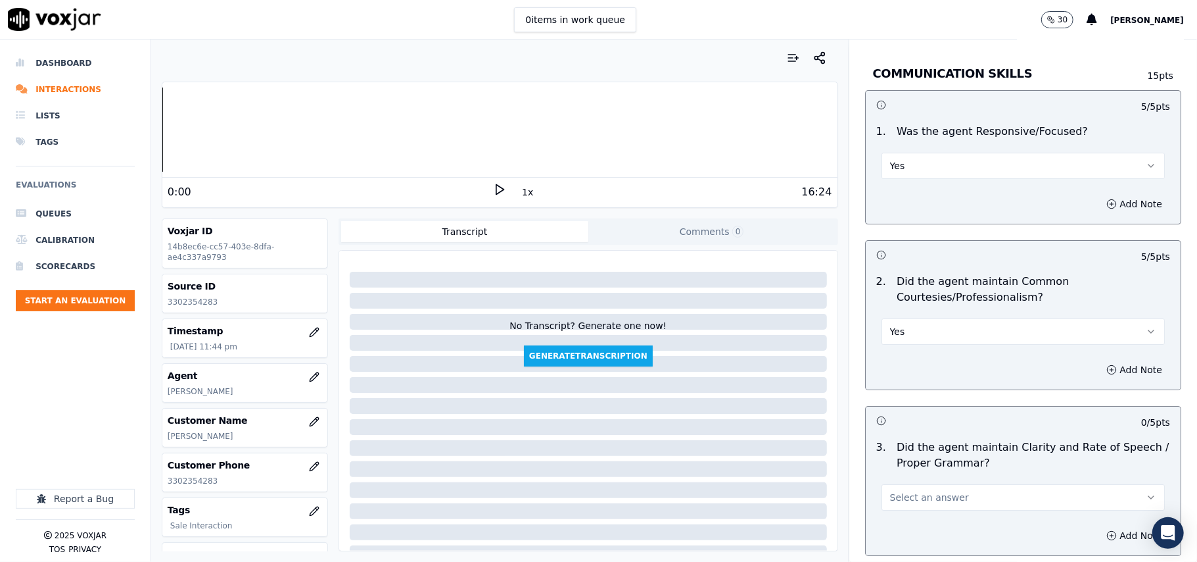
scroll to position [3215, 0]
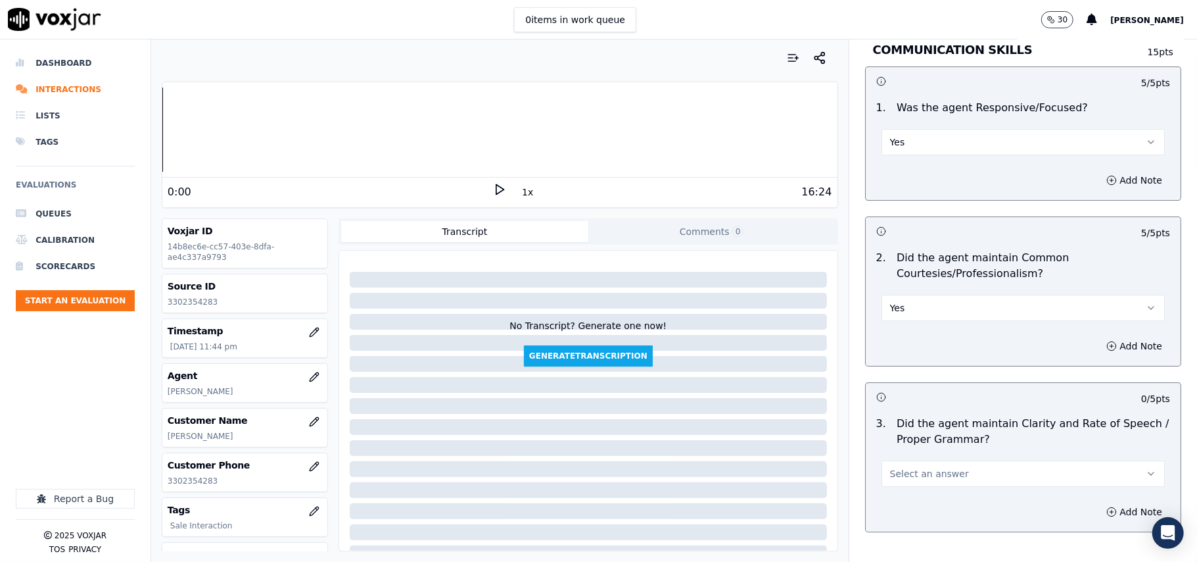
click at [910, 467] on span "Select an answer" at bounding box center [929, 473] width 79 height 13
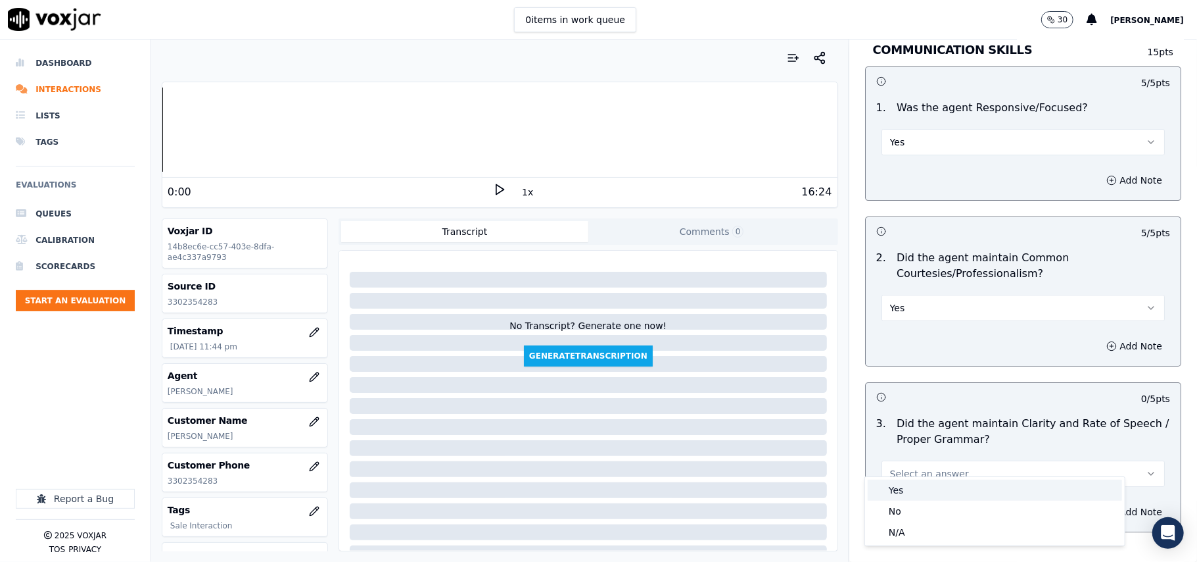
click at [911, 479] on div "Yes" at bounding box center [995, 489] width 254 height 21
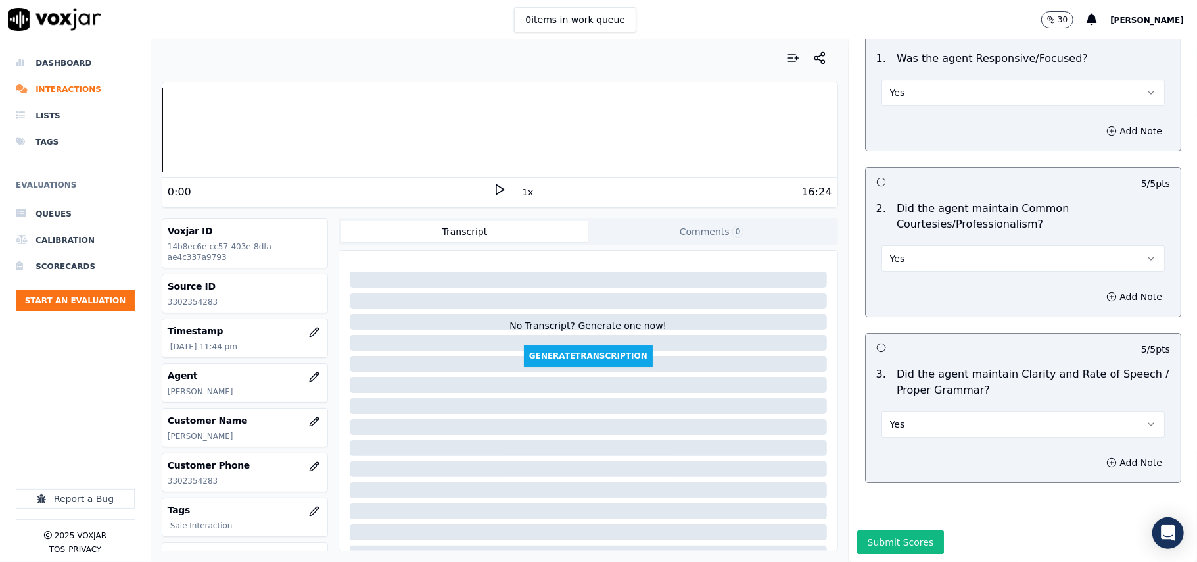
scroll to position [3290, 0]
click at [905, 530] on button "Submit Scores" at bounding box center [900, 542] width 87 height 24
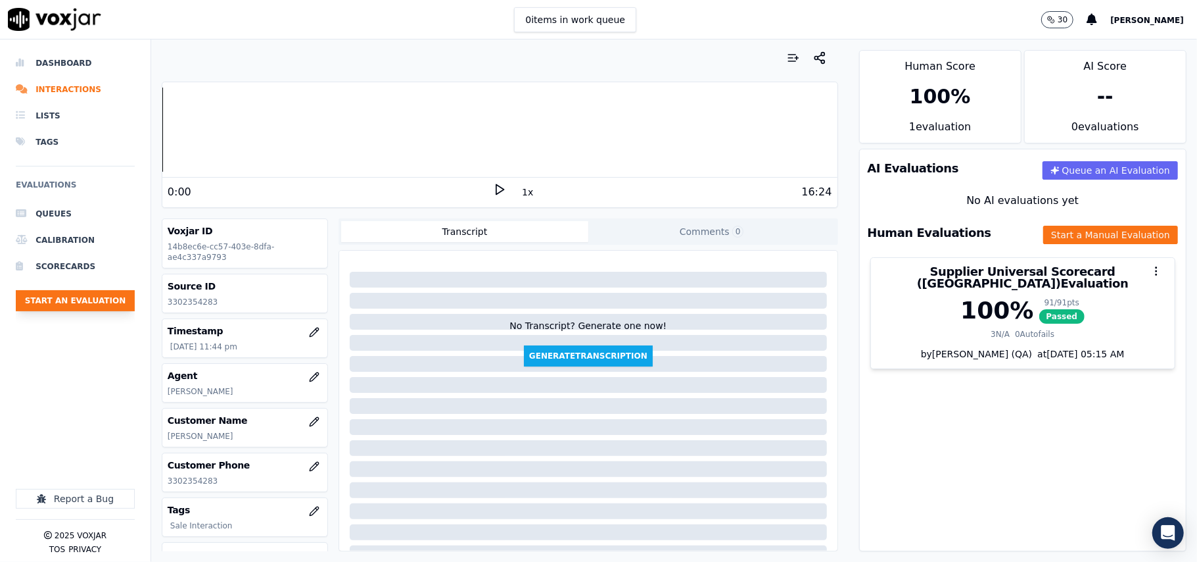
click at [84, 293] on button "Start an Evaluation" at bounding box center [75, 300] width 119 height 21
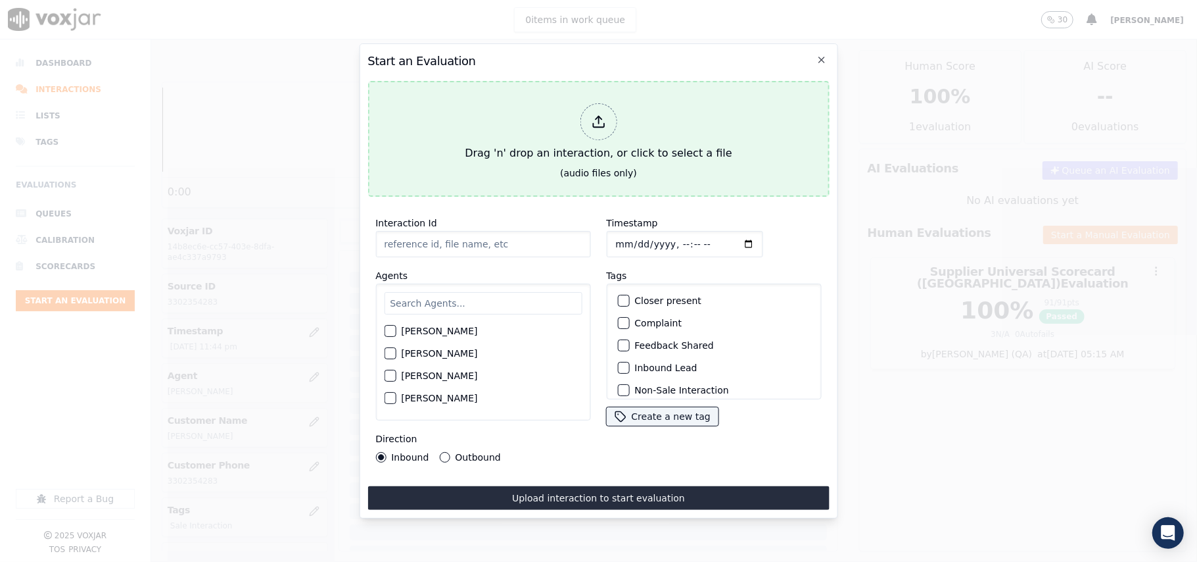
click at [587, 110] on div at bounding box center [598, 121] width 37 height 37
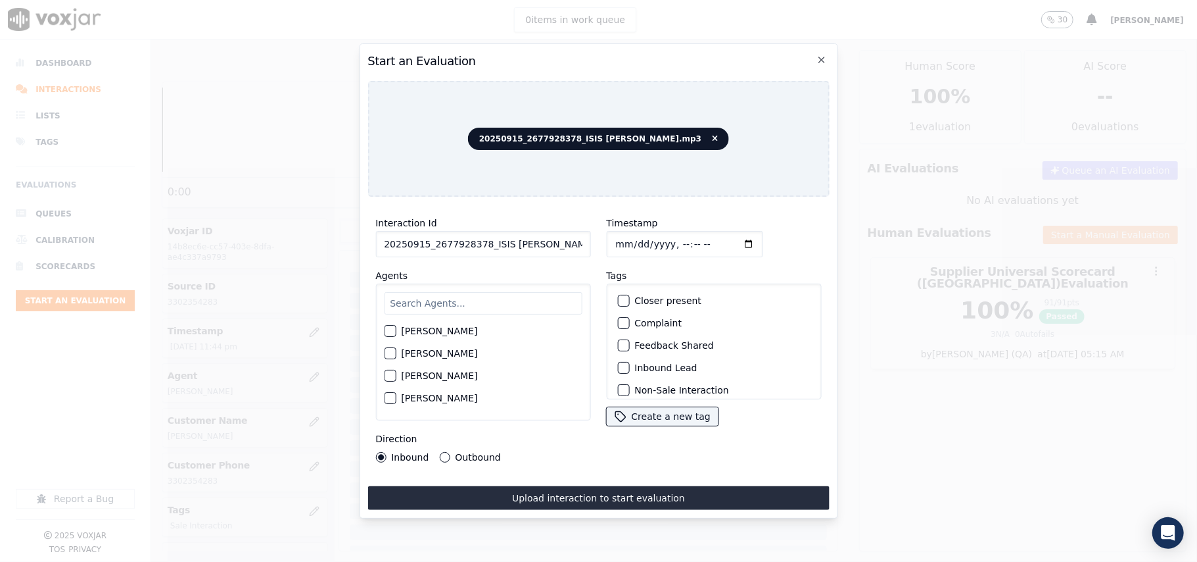
click at [521, 242] on input "20250915_2677928378_ISIS ALZATE.mp3" at bounding box center [482, 244] width 215 height 26
paste input "677928378"
type input "2677928378"
click at [629, 240] on input "Timestamp" at bounding box center [684, 244] width 156 height 26
type input "2025-09-15T23:45"
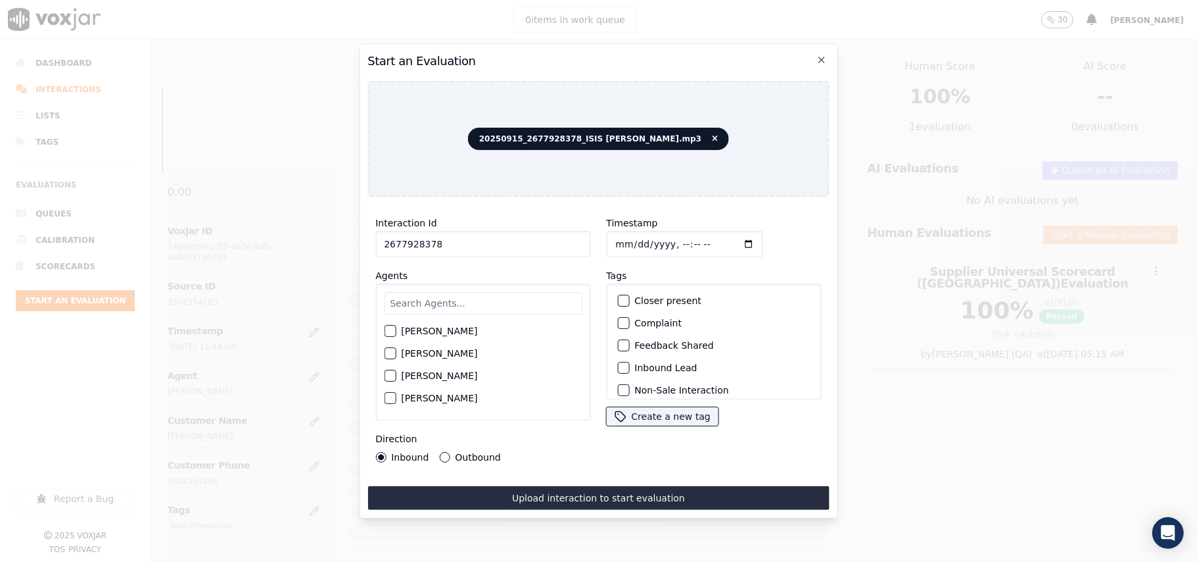
click at [487, 299] on input "text" at bounding box center [483, 303] width 198 height 22
type input "ISIS"
click at [425, 332] on label "ISIS ALZATE" at bounding box center [439, 334] width 76 height 9
click at [396, 332] on button "ISIS ALZATE" at bounding box center [390, 335] width 12 height 12
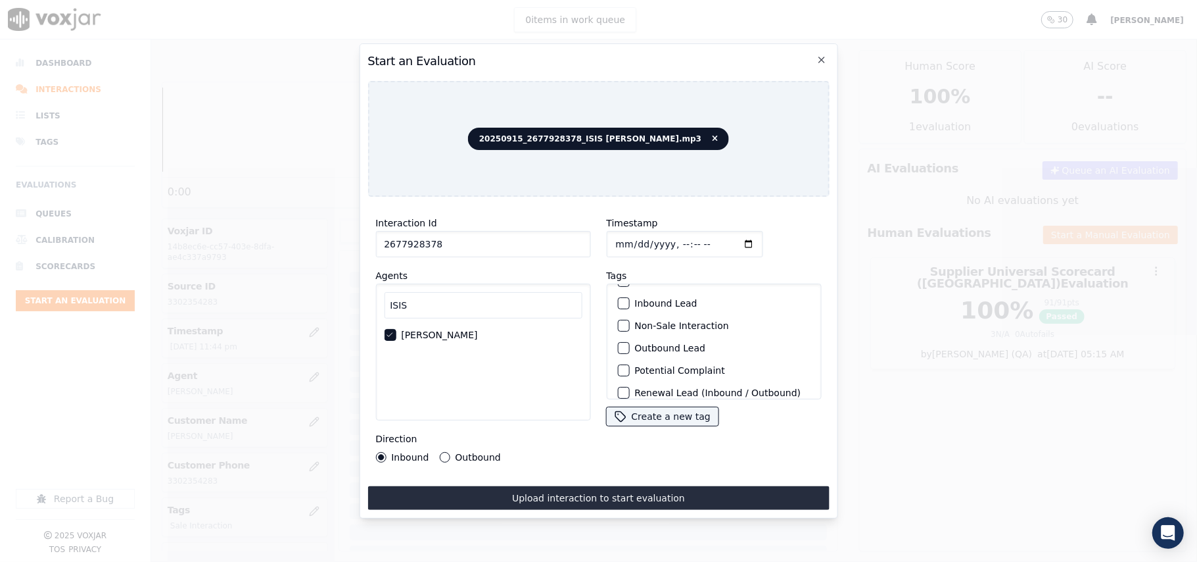
scroll to position [114, 0]
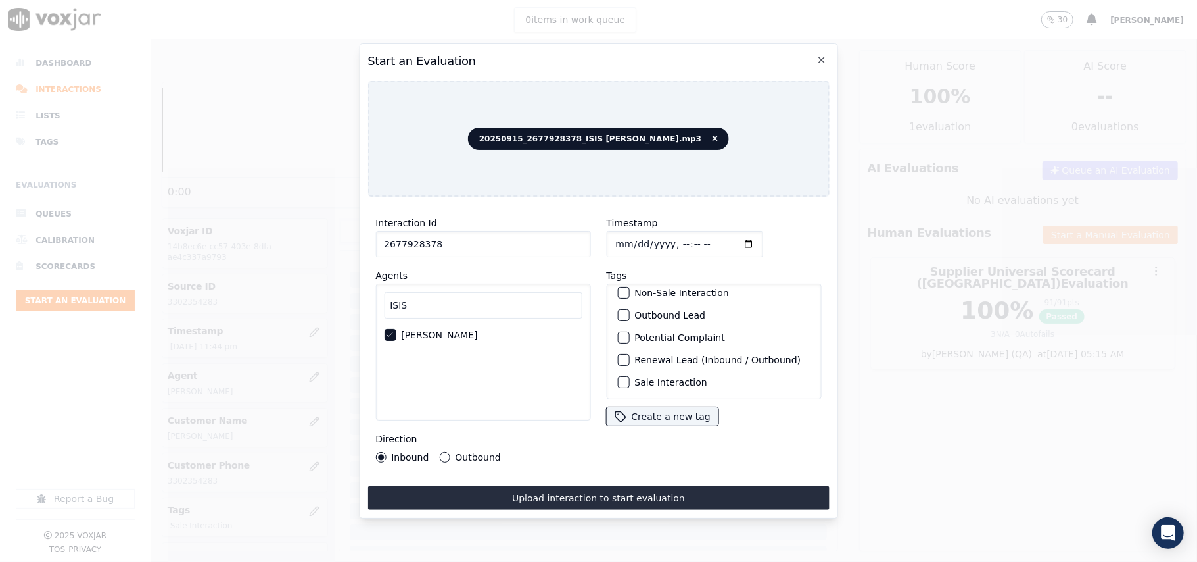
click at [643, 377] on label "Sale Interaction" at bounding box center [671, 381] width 72 height 9
click at [629, 376] on button "Sale Interaction" at bounding box center [623, 382] width 12 height 12
click at [464, 455] on label "Outbound" at bounding box center [477, 456] width 45 height 9
click at [450, 455] on button "Outbound" at bounding box center [444, 457] width 11 height 11
click at [479, 476] on div "Interaction Id 2677928378 Agents ISIS ISIS ALZATE Direction Inbound Outbound Ti…" at bounding box center [599, 358] width 462 height 302
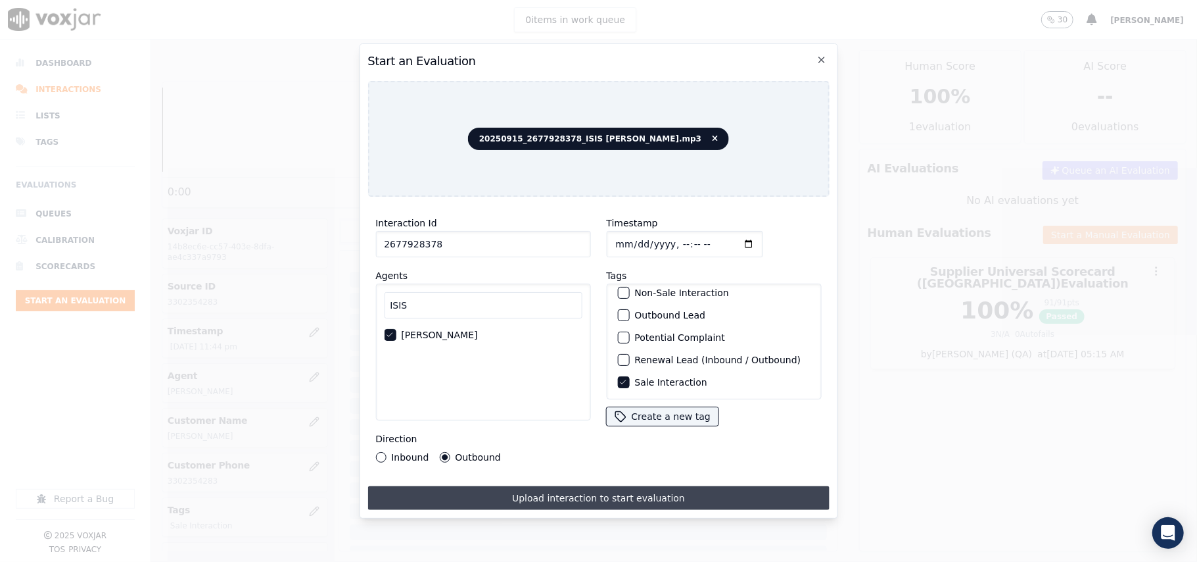
click at [481, 486] on button "Upload interaction to start evaluation" at bounding box center [599, 498] width 462 height 24
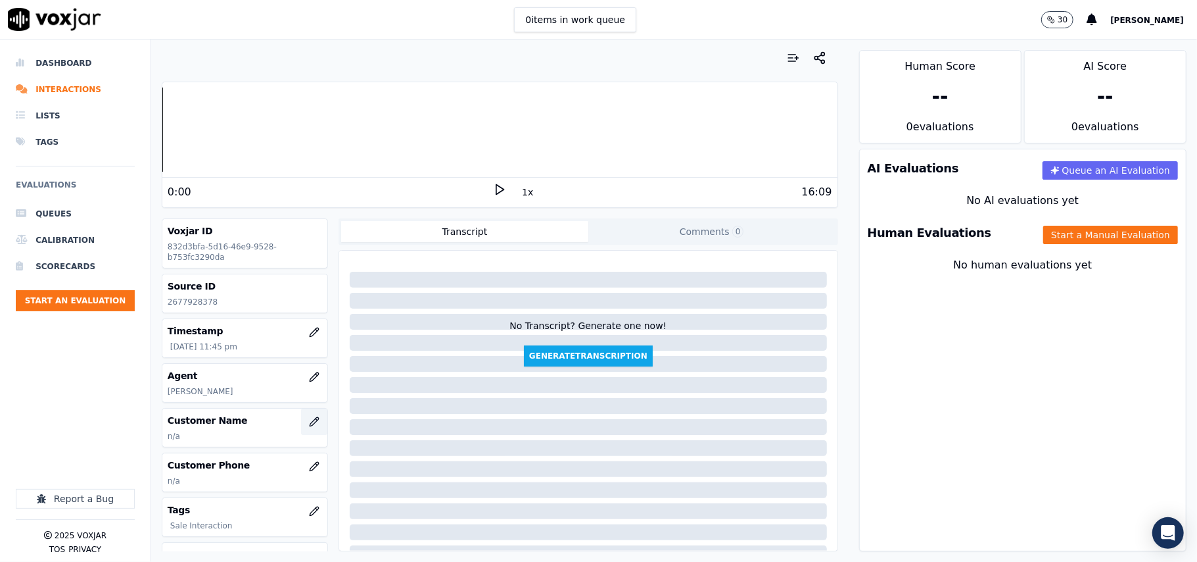
click at [301, 429] on button "button" at bounding box center [314, 421] width 26 height 26
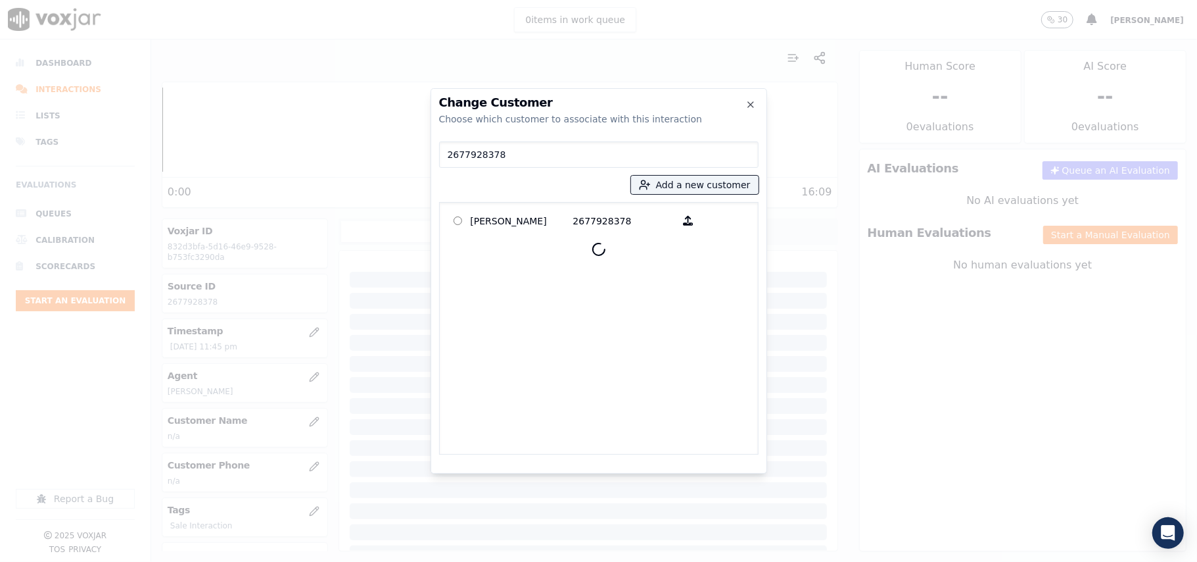
type input "2677928378"
click at [522, 226] on p "FATMATA SANDY" at bounding box center [522, 220] width 103 height 20
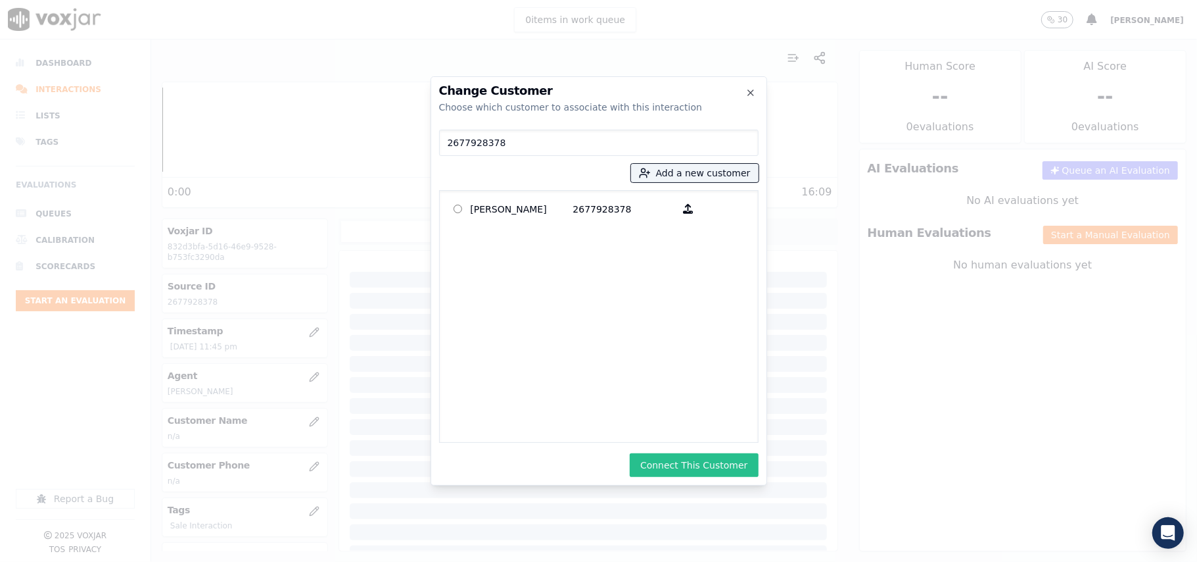
click at [674, 453] on button "Connect This Customer" at bounding box center [694, 465] width 128 height 24
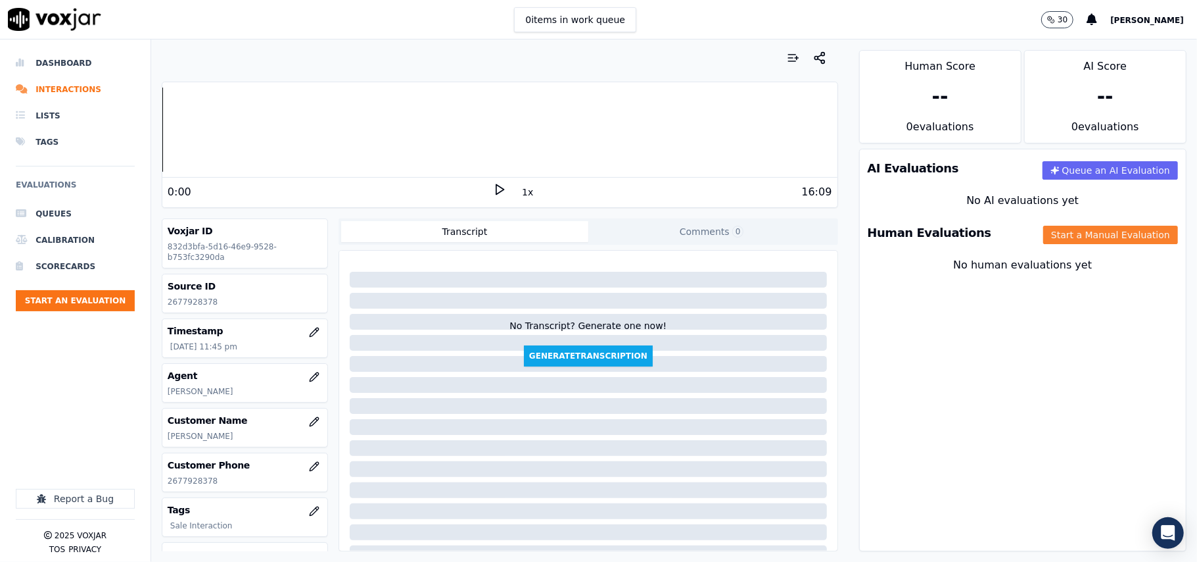
click at [1044, 235] on button "Start a Manual Evaluation" at bounding box center [1111, 235] width 135 height 18
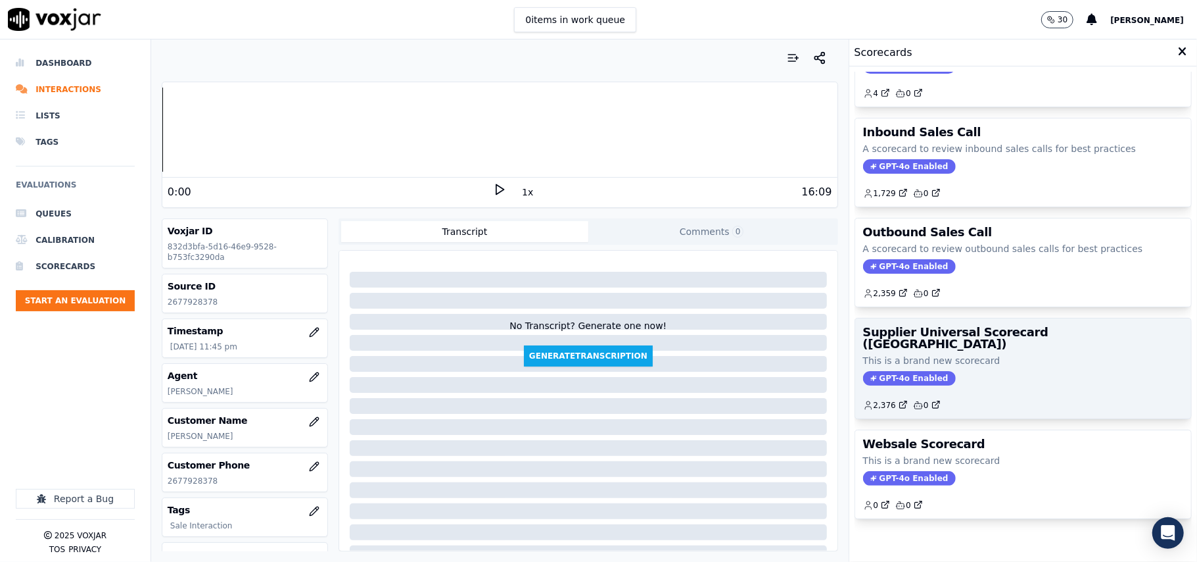
scroll to position [101, 0]
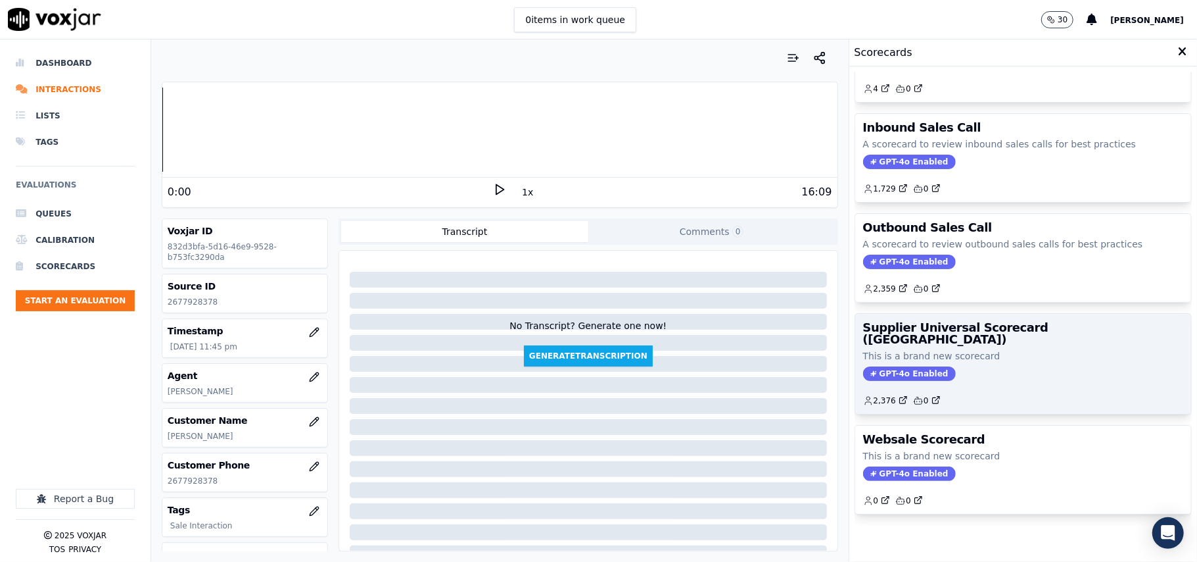
click at [994, 366] on div "GPT-4o Enabled" at bounding box center [1023, 373] width 320 height 14
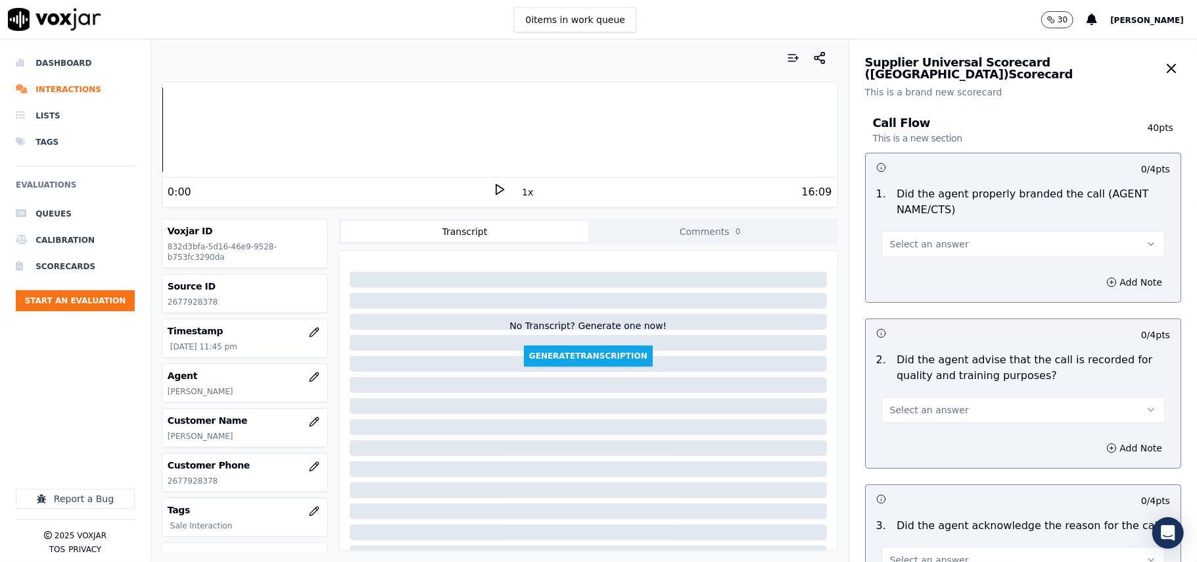
click at [942, 237] on button "Select an answer" at bounding box center [1023, 244] width 283 height 26
click at [926, 274] on div "Yes" at bounding box center [995, 274] width 254 height 21
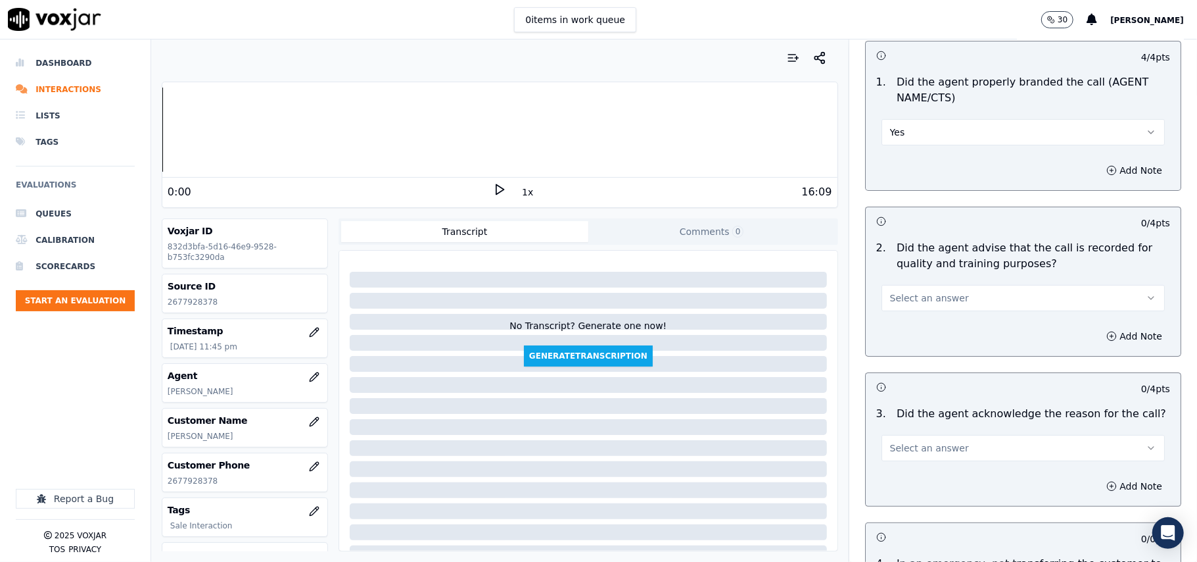
scroll to position [146, 0]
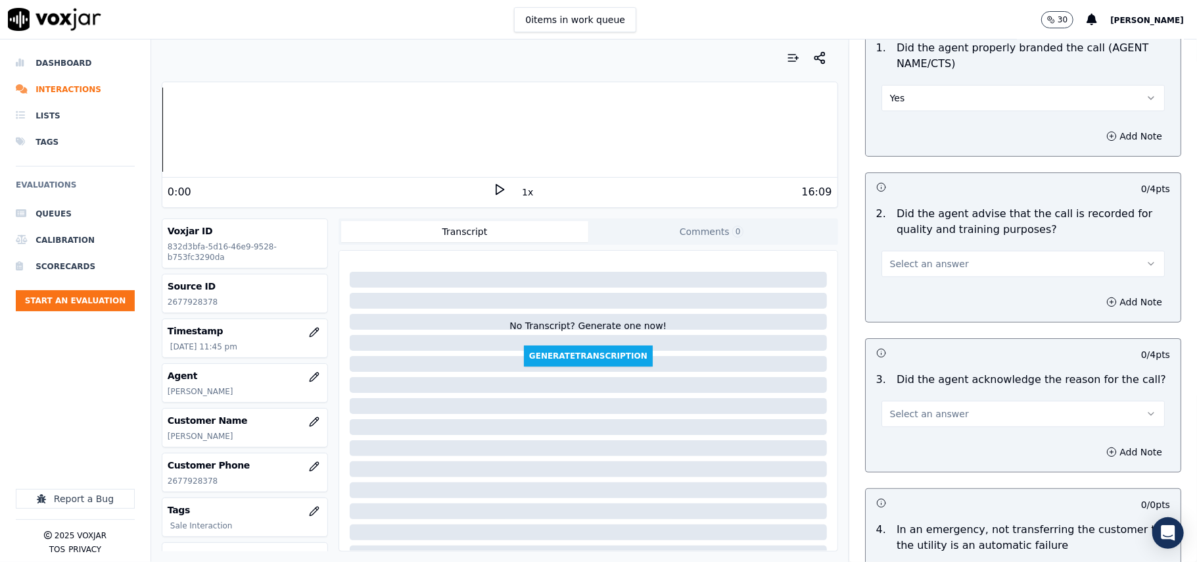
drag, startPoint x: 921, startPoint y: 251, endPoint x: 919, endPoint y: 266, distance: 15.2
click at [921, 254] on button "Select an answer" at bounding box center [1023, 264] width 283 height 26
click at [907, 289] on div "Yes" at bounding box center [995, 293] width 254 height 21
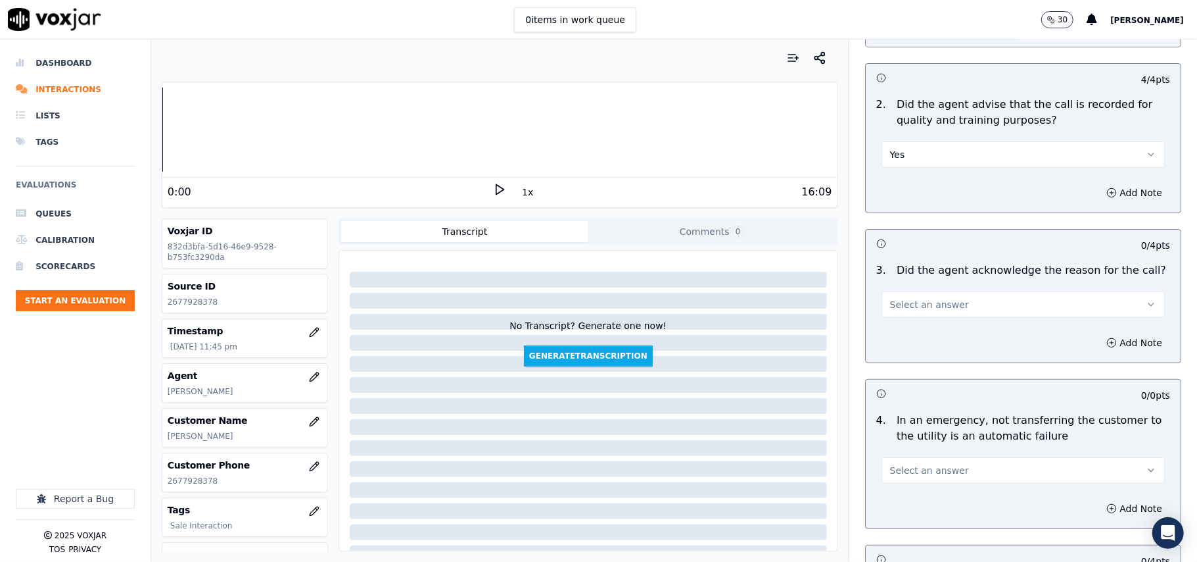
scroll to position [292, 0]
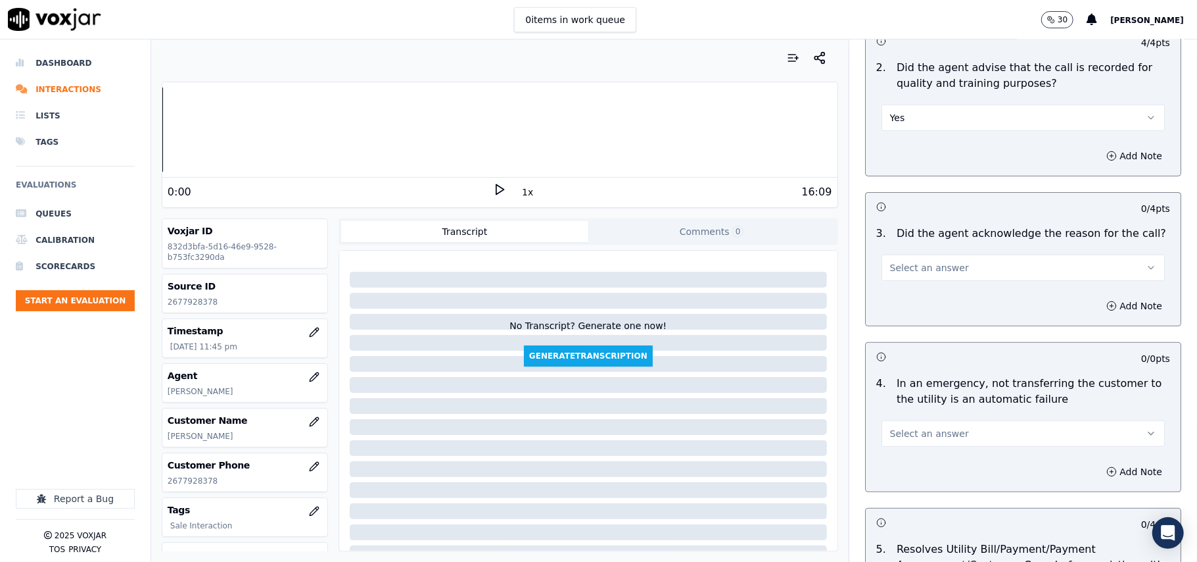
click at [905, 276] on button "Select an answer" at bounding box center [1023, 267] width 283 height 26
click at [907, 293] on div "Yes" at bounding box center [995, 298] width 254 height 21
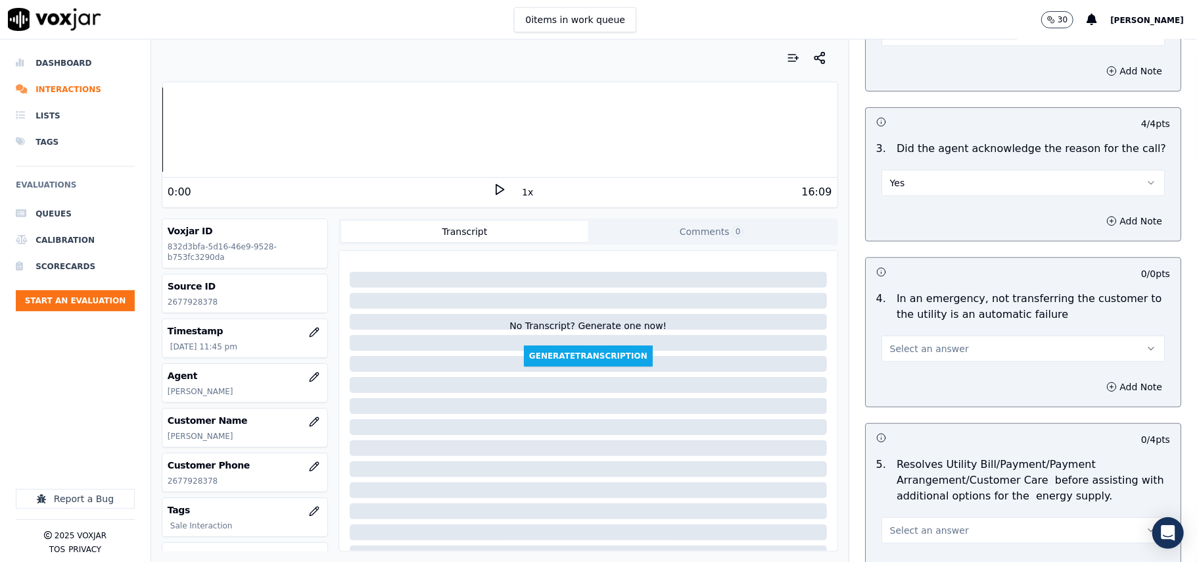
scroll to position [438, 0]
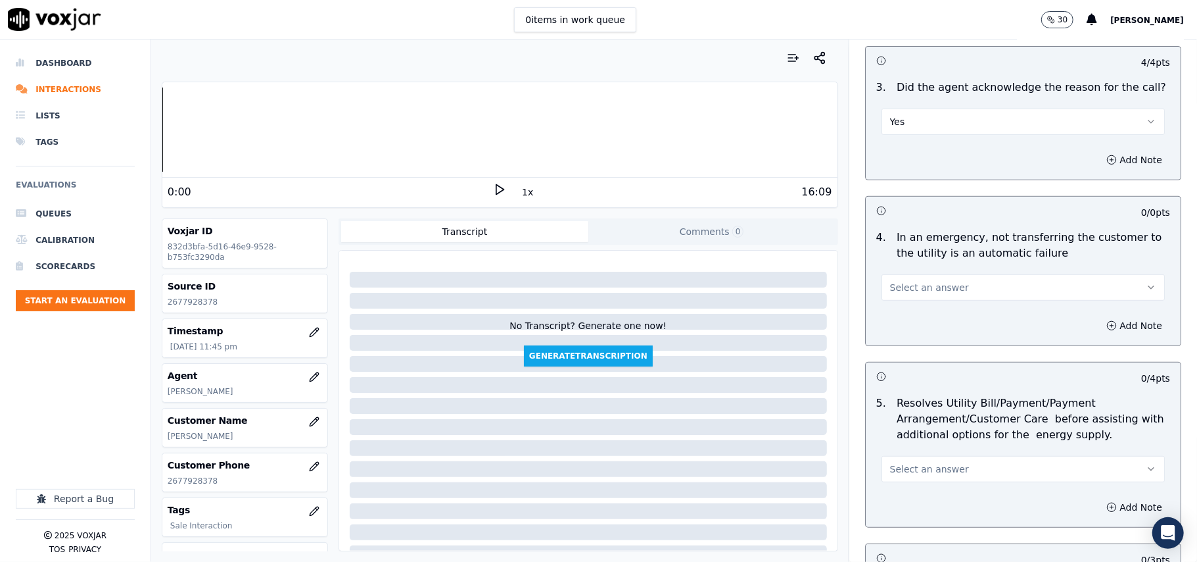
click at [916, 293] on span "Select an answer" at bounding box center [929, 287] width 79 height 13
click at [921, 351] on div "N/A" at bounding box center [995, 360] width 254 height 21
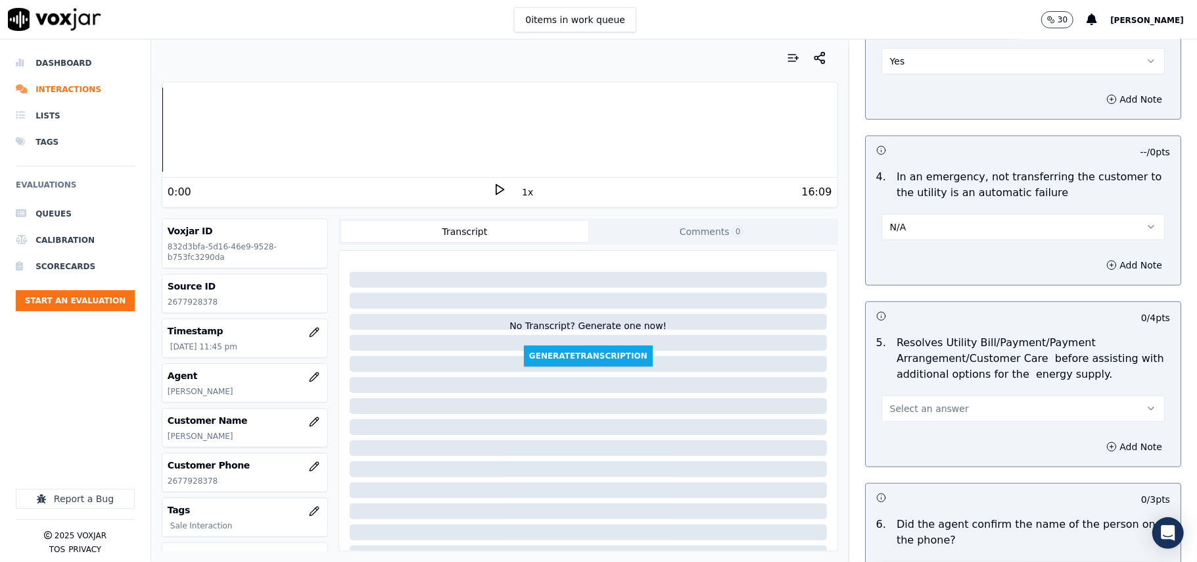
scroll to position [585, 0]
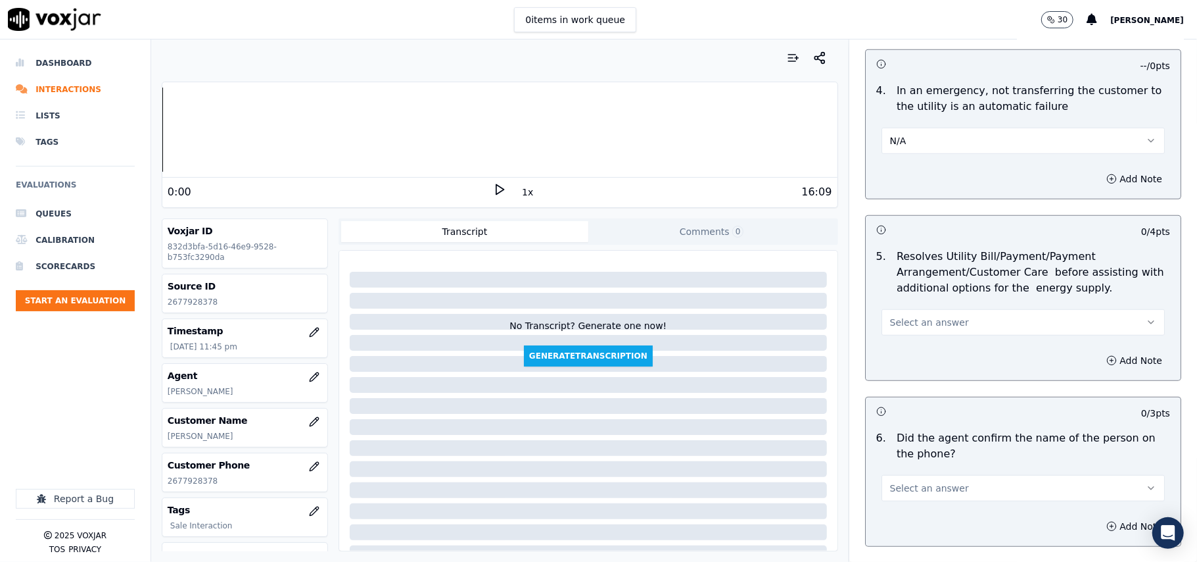
click at [911, 338] on div "5 . Resolves Utility Bill/Payment/Payment Arrangement/Customer Care before assi…" at bounding box center [1023, 291] width 315 height 97
click at [911, 332] on button "Select an answer" at bounding box center [1023, 322] width 283 height 26
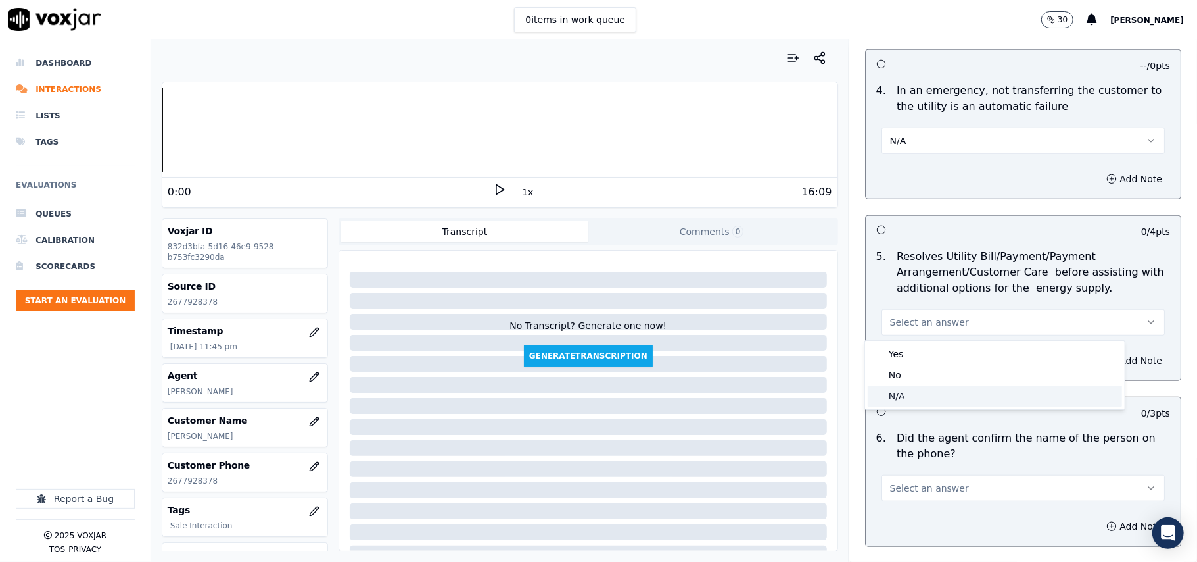
click at [911, 390] on div "N/A" at bounding box center [995, 395] width 254 height 21
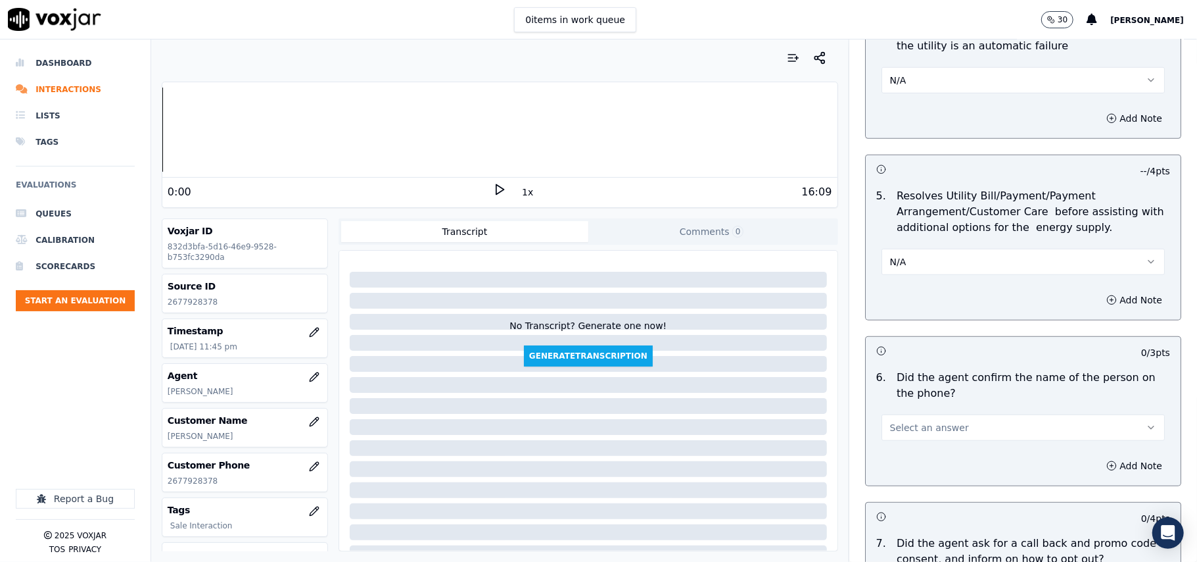
scroll to position [730, 0]
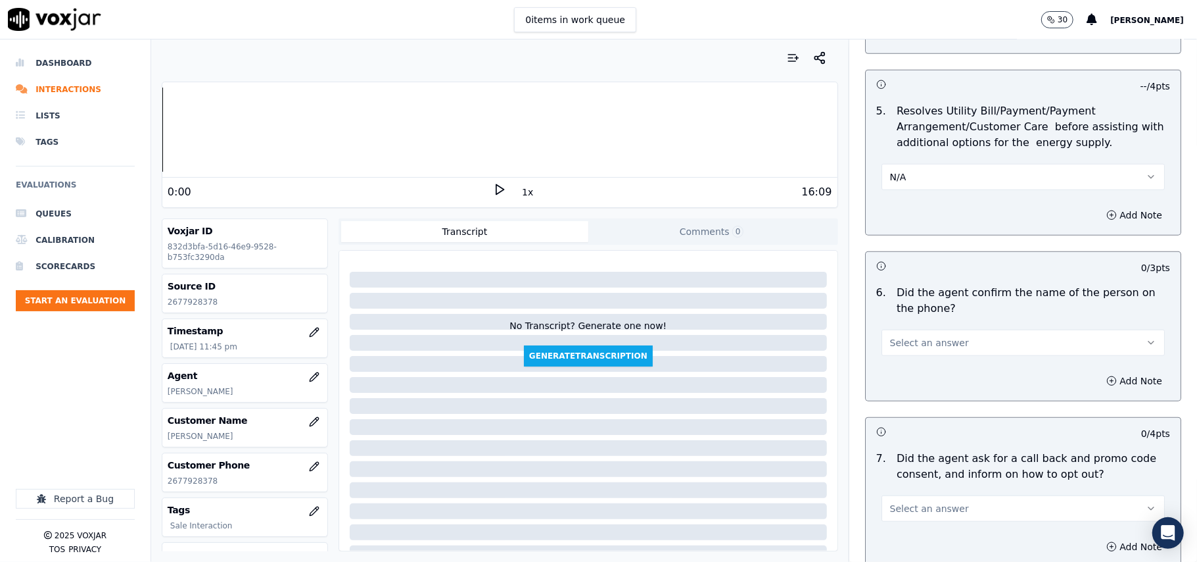
click at [903, 347] on span "Select an answer" at bounding box center [929, 342] width 79 height 13
click at [901, 372] on div "Yes" at bounding box center [995, 374] width 254 height 21
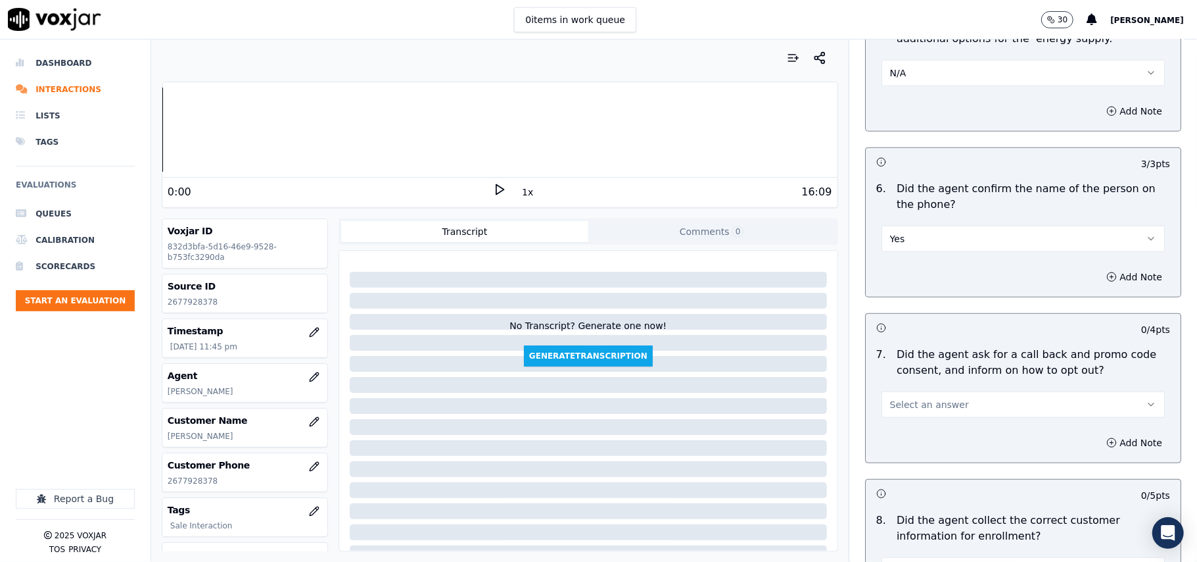
scroll to position [877, 0]
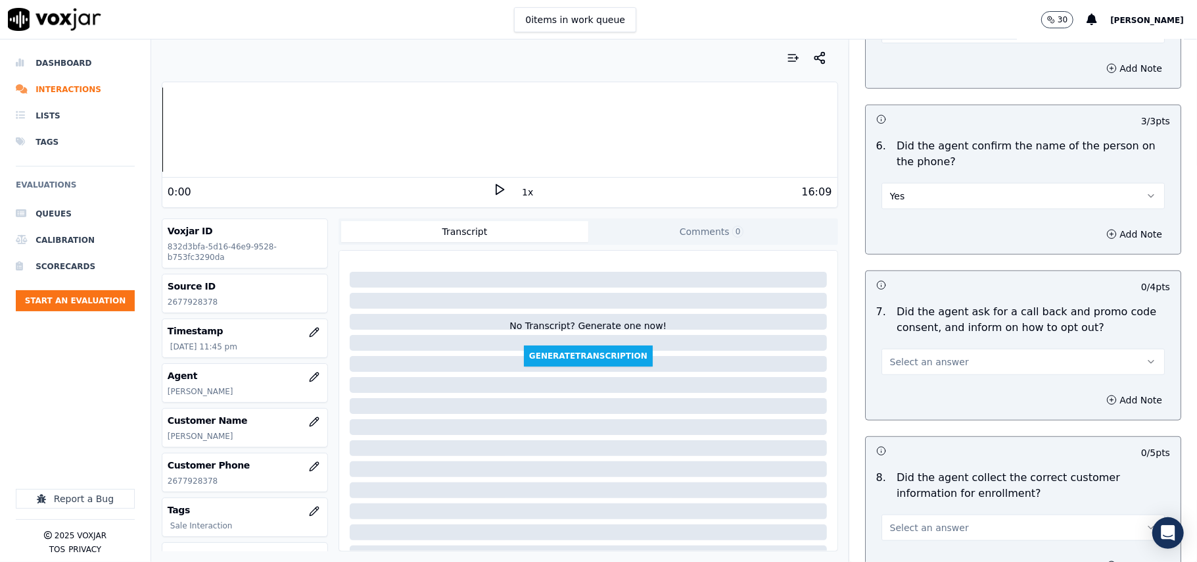
click at [898, 366] on span "Select an answer" at bounding box center [929, 361] width 79 height 13
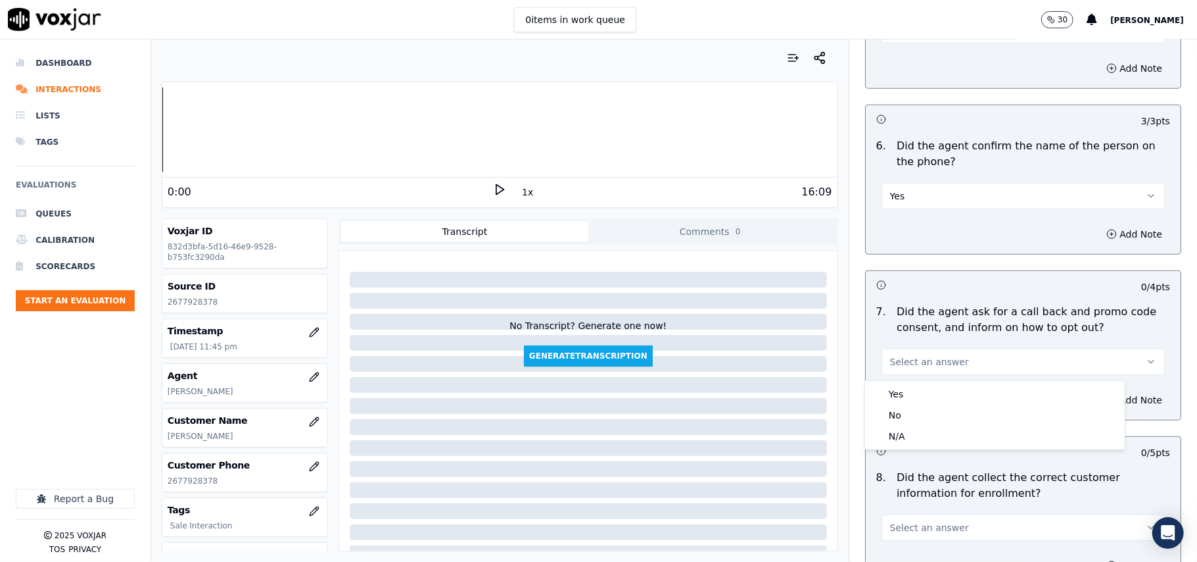
click at [892, 382] on div "Yes No N/A" at bounding box center [995, 415] width 260 height 68
click at [892, 387] on div "Yes" at bounding box center [995, 393] width 254 height 21
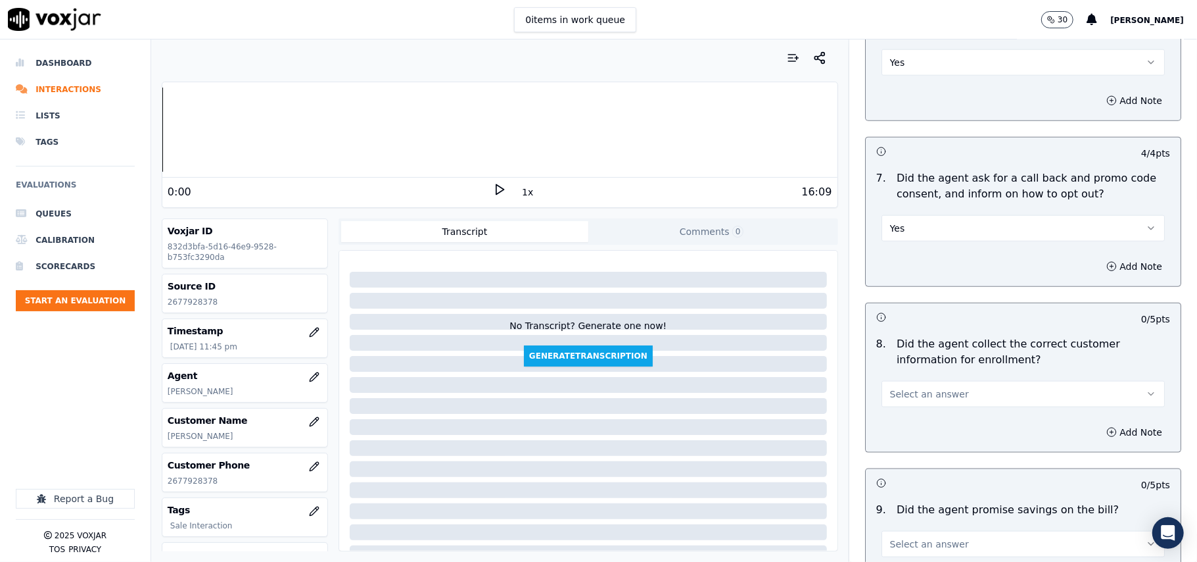
scroll to position [1168, 0]
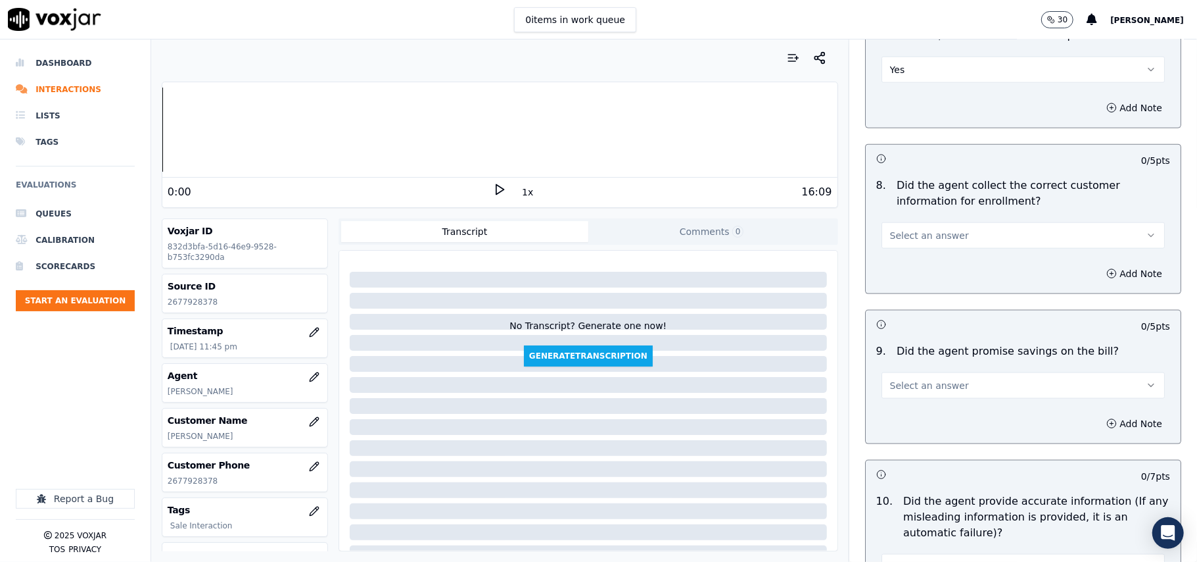
click at [905, 237] on span "Select an answer" at bounding box center [929, 235] width 79 height 13
click at [894, 269] on div "Yes" at bounding box center [995, 268] width 254 height 21
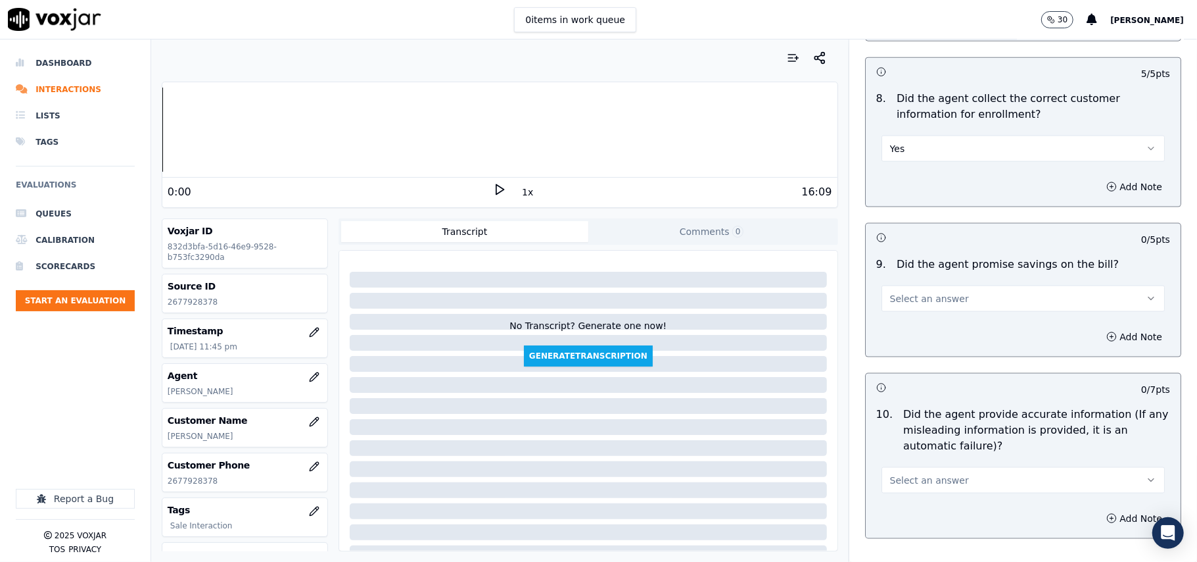
scroll to position [1315, 0]
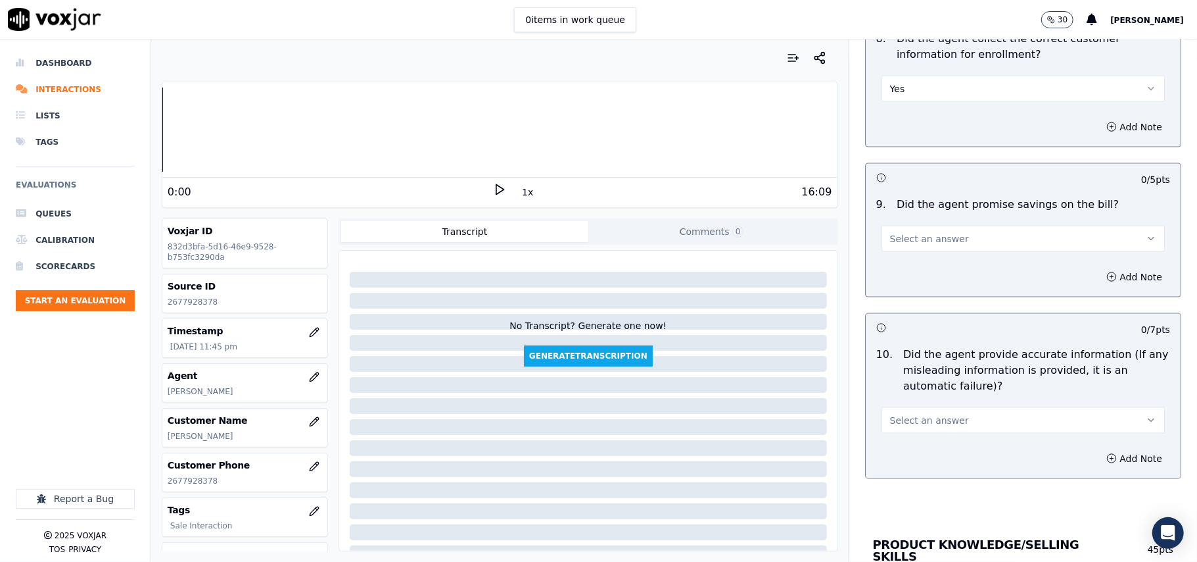
click at [903, 243] on span "Select an answer" at bounding box center [929, 238] width 79 height 13
click at [906, 310] on div "N/A" at bounding box center [995, 314] width 254 height 21
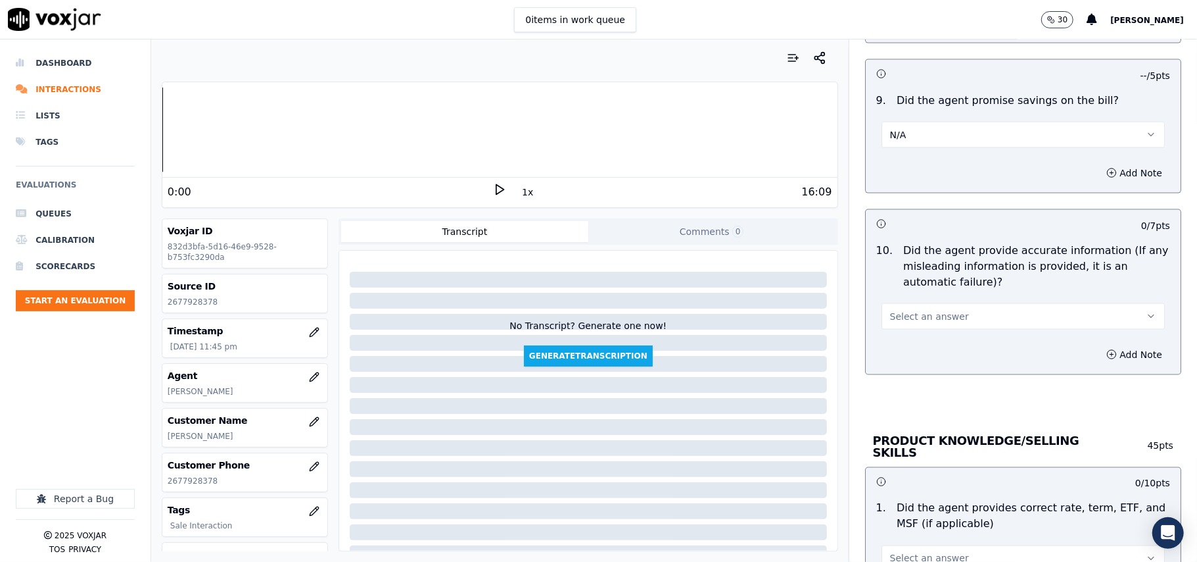
scroll to position [1461, 0]
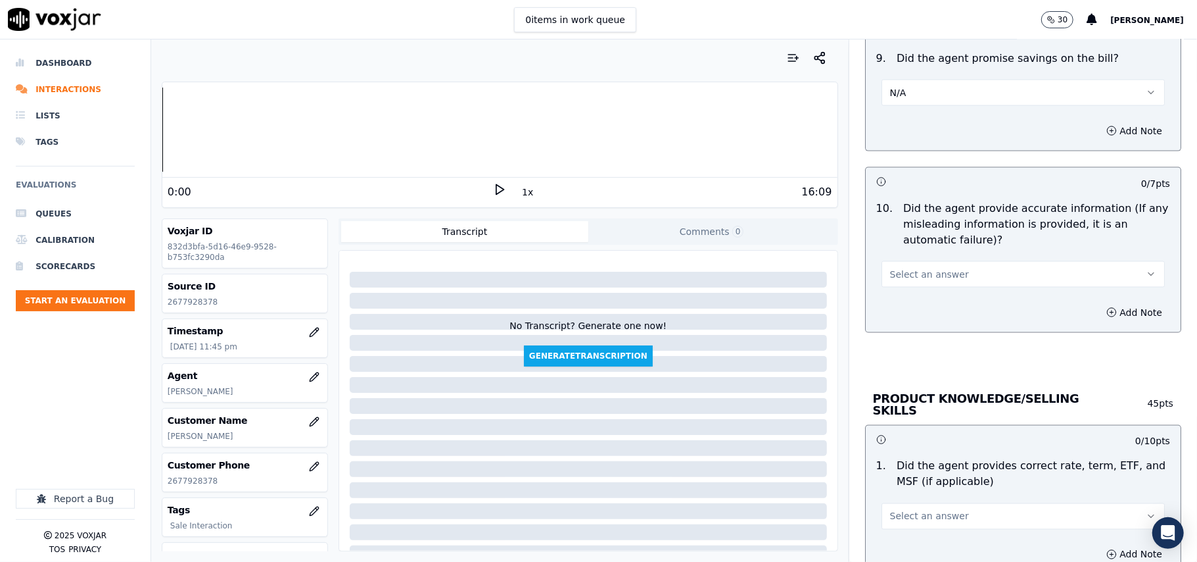
click at [903, 285] on button "Select an answer" at bounding box center [1023, 274] width 283 height 26
click at [901, 310] on div "Yes" at bounding box center [995, 307] width 254 height 21
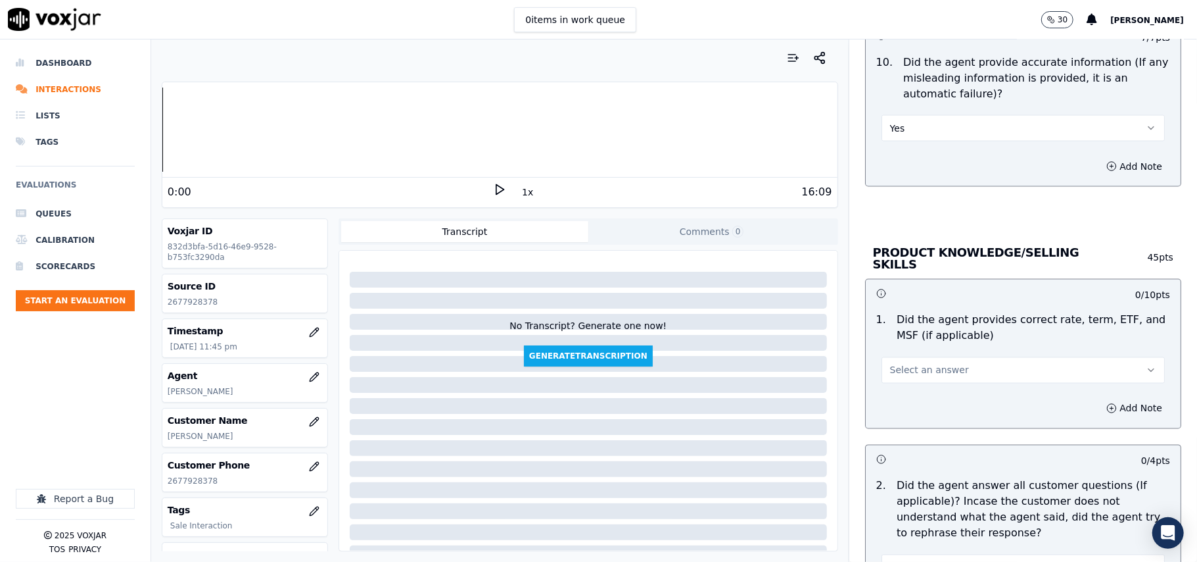
click at [900, 369] on span "Select an answer" at bounding box center [929, 370] width 79 height 13
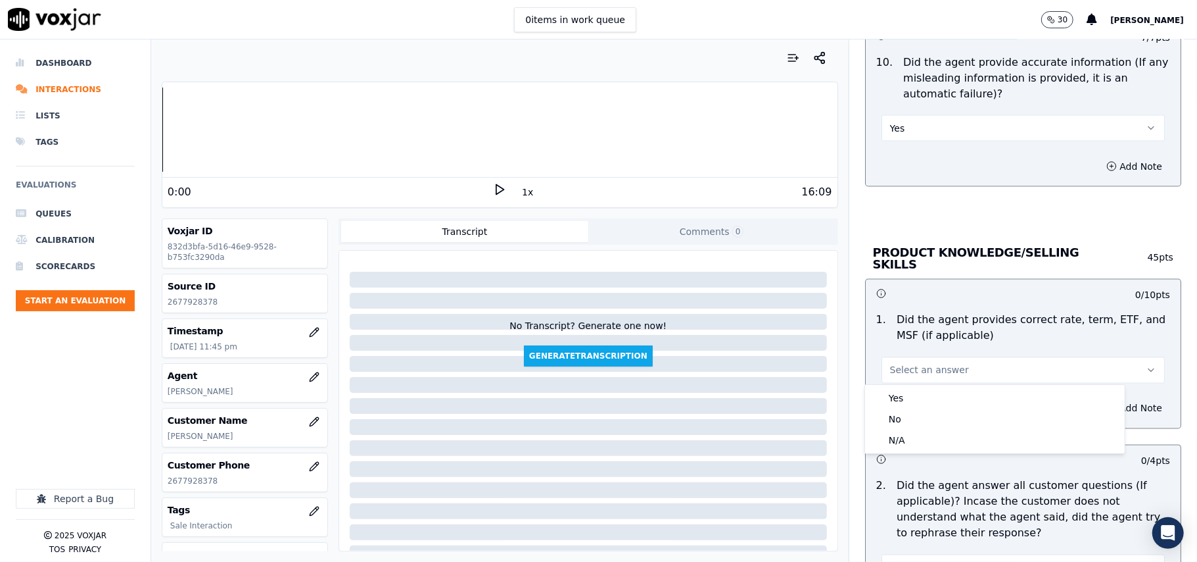
click at [902, 387] on div "Yes No N/A" at bounding box center [995, 419] width 260 height 68
click at [901, 393] on div "Yes" at bounding box center [995, 397] width 254 height 21
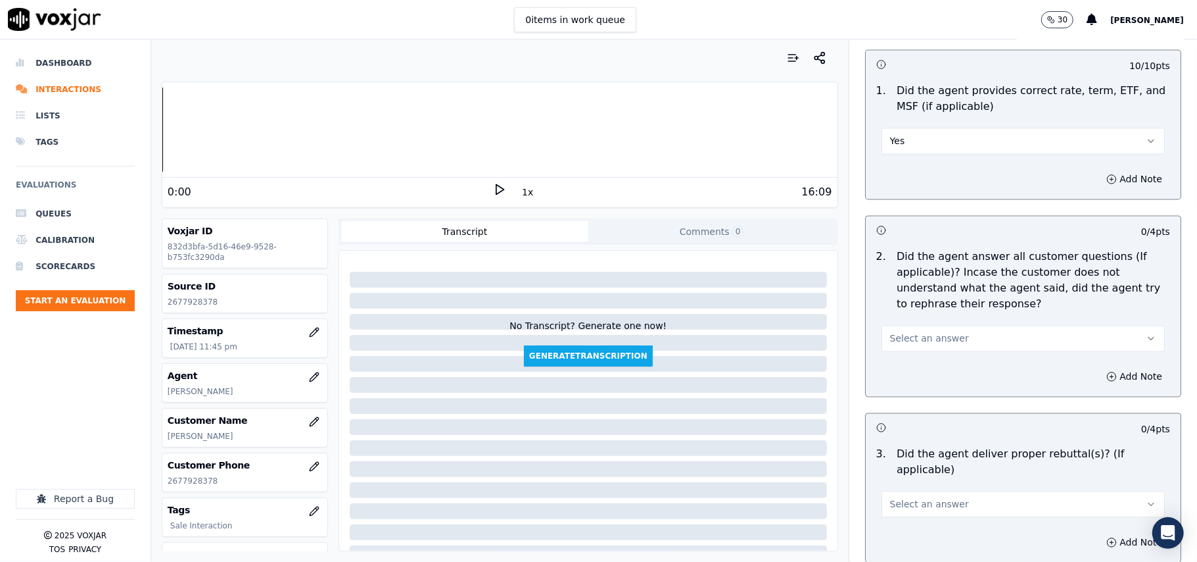
scroll to position [1900, 0]
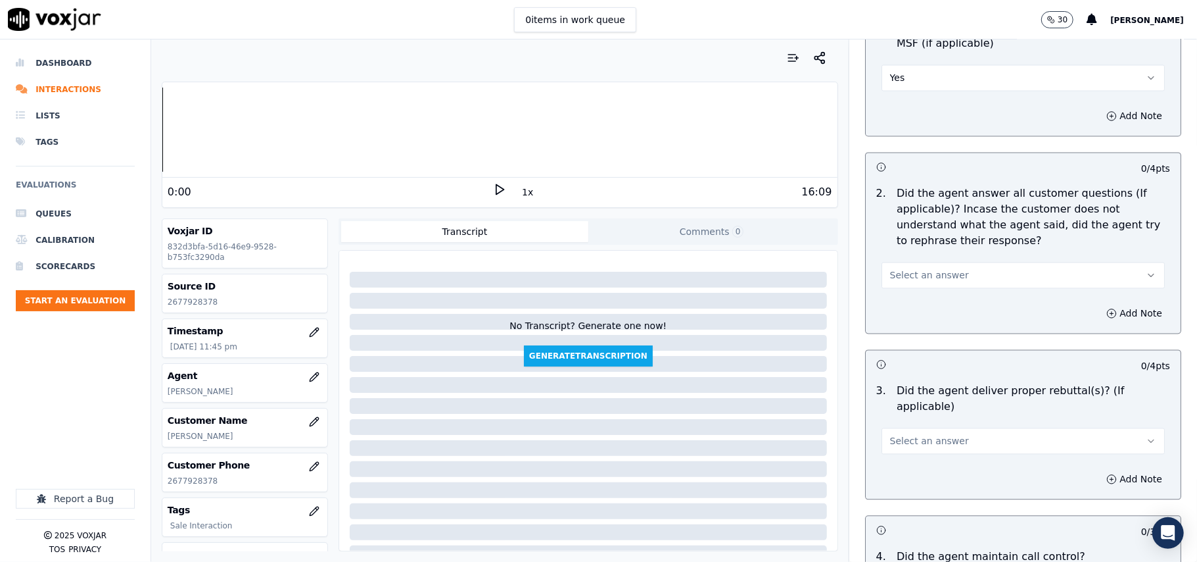
click at [923, 268] on span "Select an answer" at bounding box center [929, 274] width 79 height 13
click at [934, 300] on div "Yes" at bounding box center [995, 303] width 254 height 21
click at [914, 434] on span "Select an answer" at bounding box center [929, 440] width 79 height 13
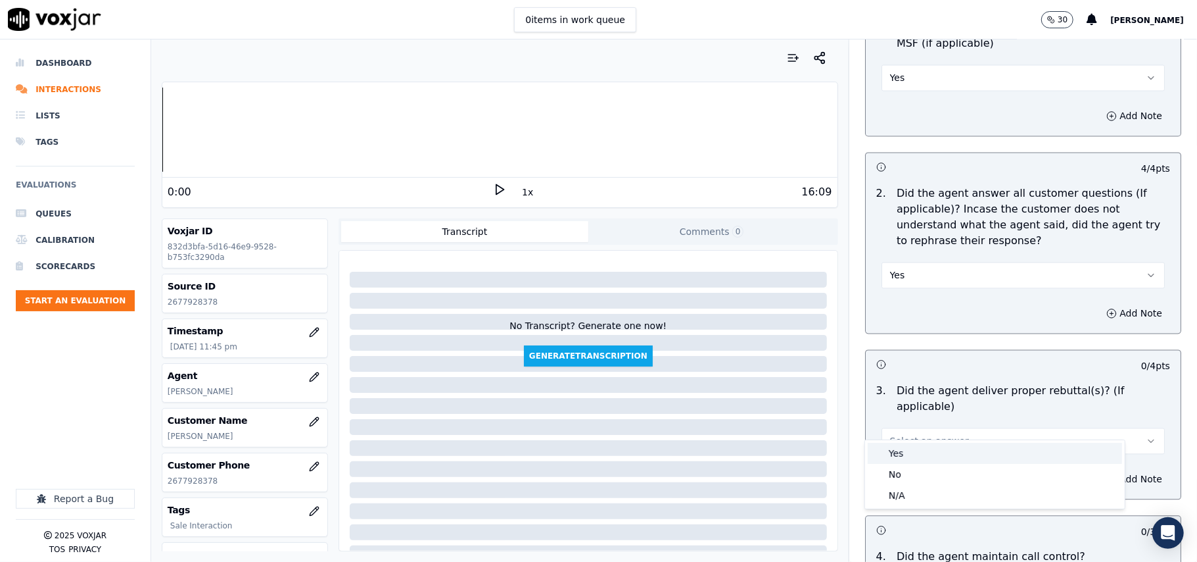
click at [909, 453] on div "Yes" at bounding box center [995, 453] width 254 height 21
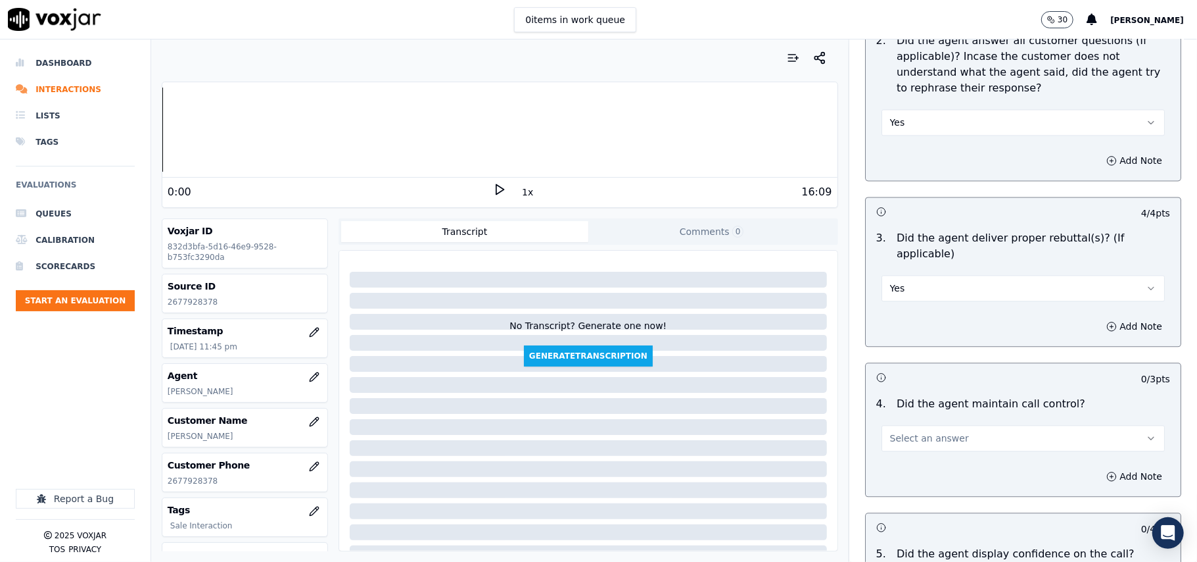
scroll to position [2192, 0]
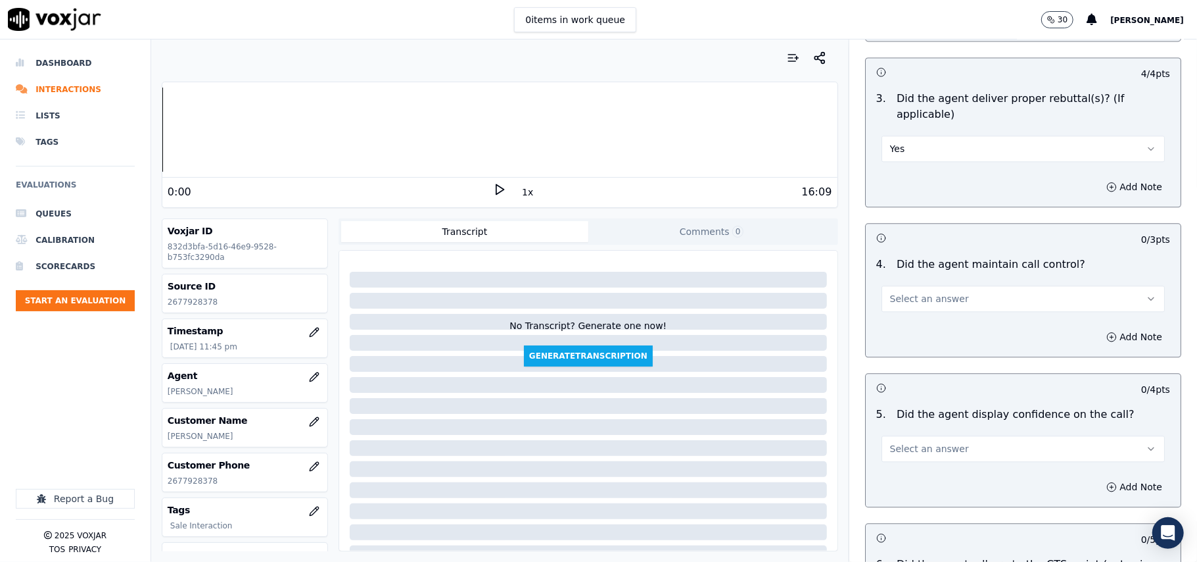
click at [896, 292] on span "Select an answer" at bounding box center [929, 298] width 79 height 13
click at [892, 318] on div "Yes" at bounding box center [995, 311] width 254 height 21
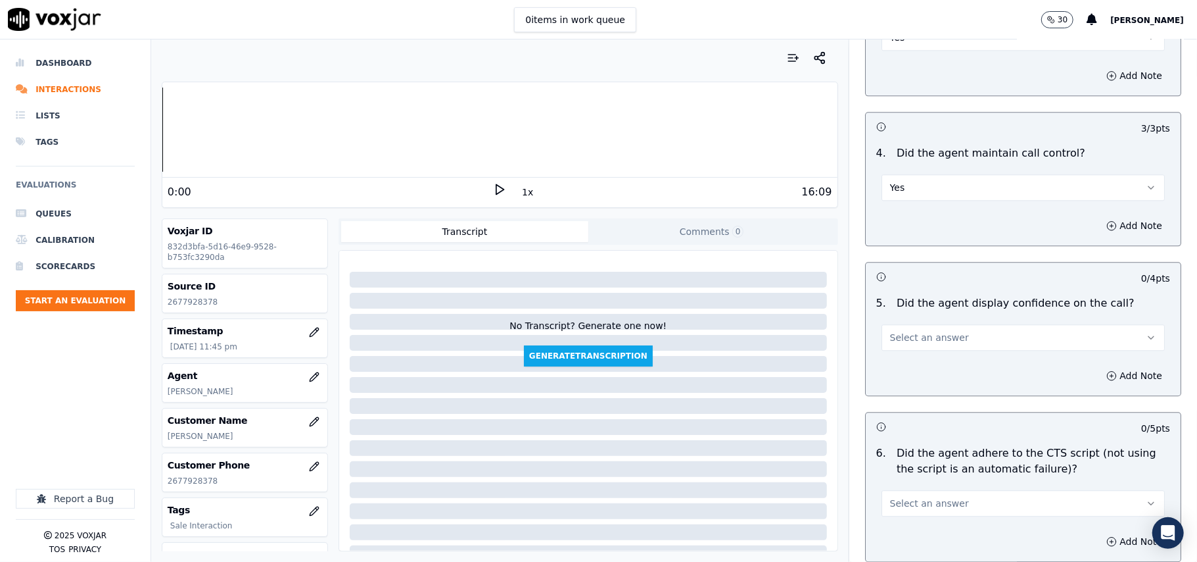
scroll to position [2338, 0]
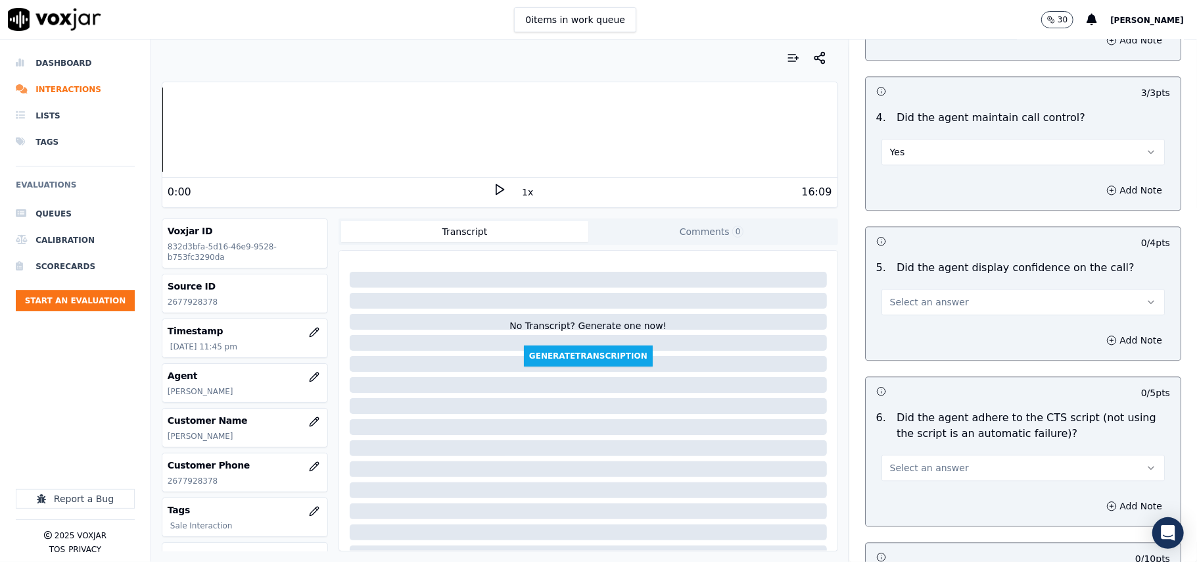
click at [908, 296] on button "Select an answer" at bounding box center [1023, 302] width 283 height 26
click at [906, 314] on div "Yes" at bounding box center [995, 315] width 254 height 21
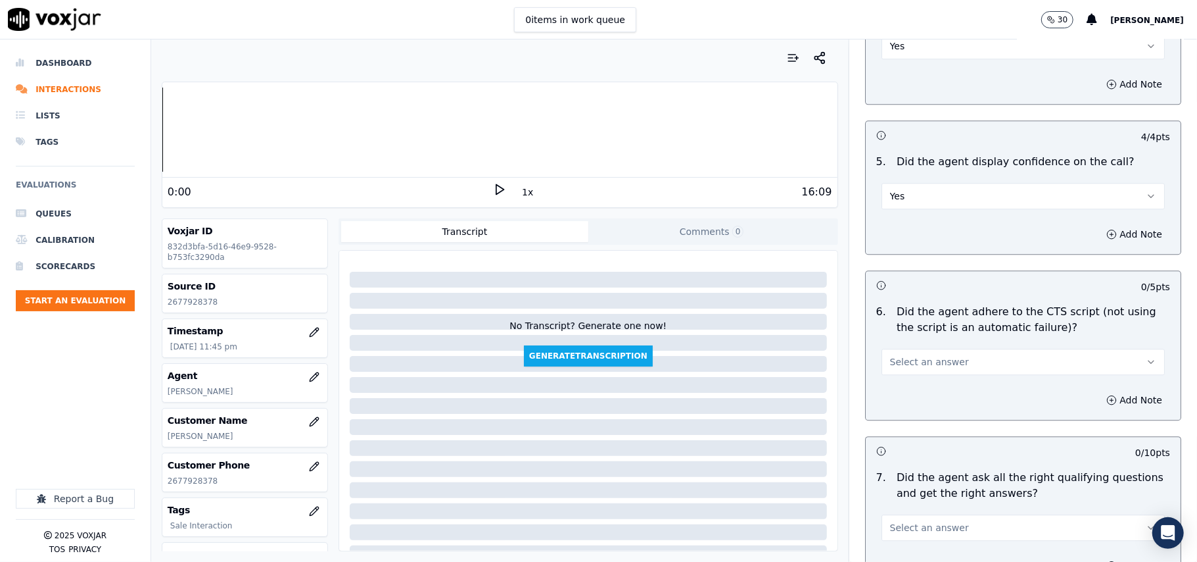
scroll to position [2484, 0]
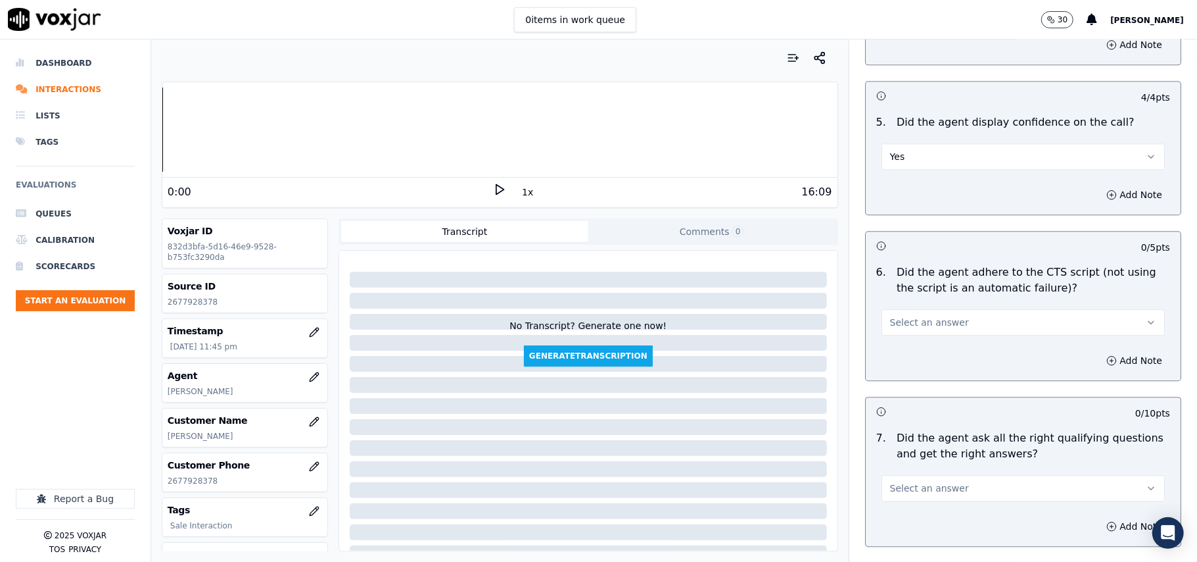
click at [900, 316] on span "Select an answer" at bounding box center [929, 322] width 79 height 13
click at [900, 330] on div "Yes" at bounding box center [995, 335] width 254 height 21
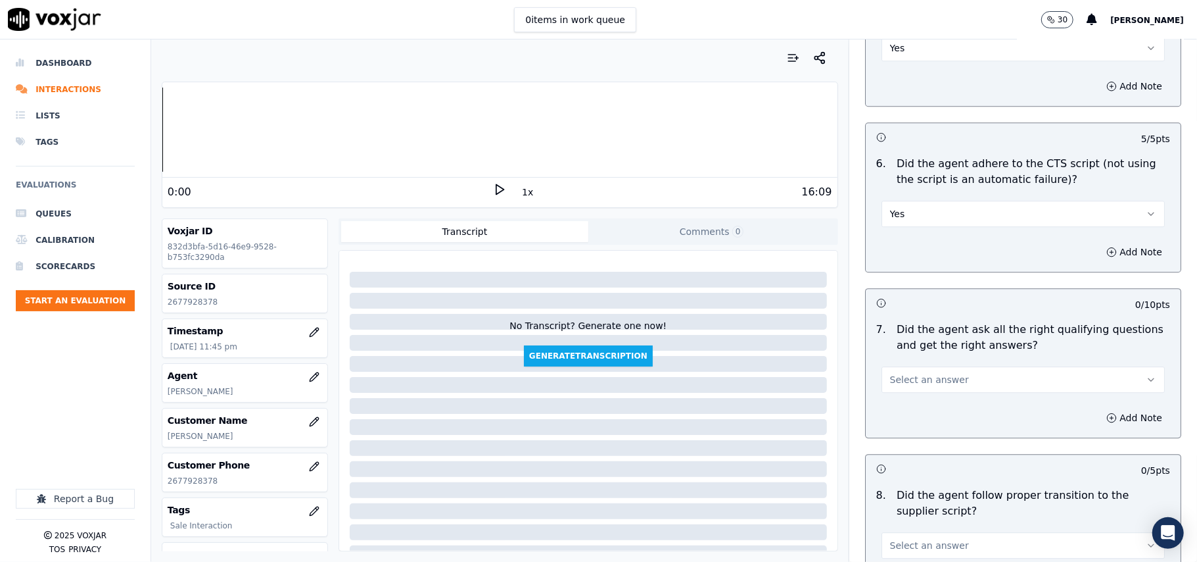
scroll to position [2630, 0]
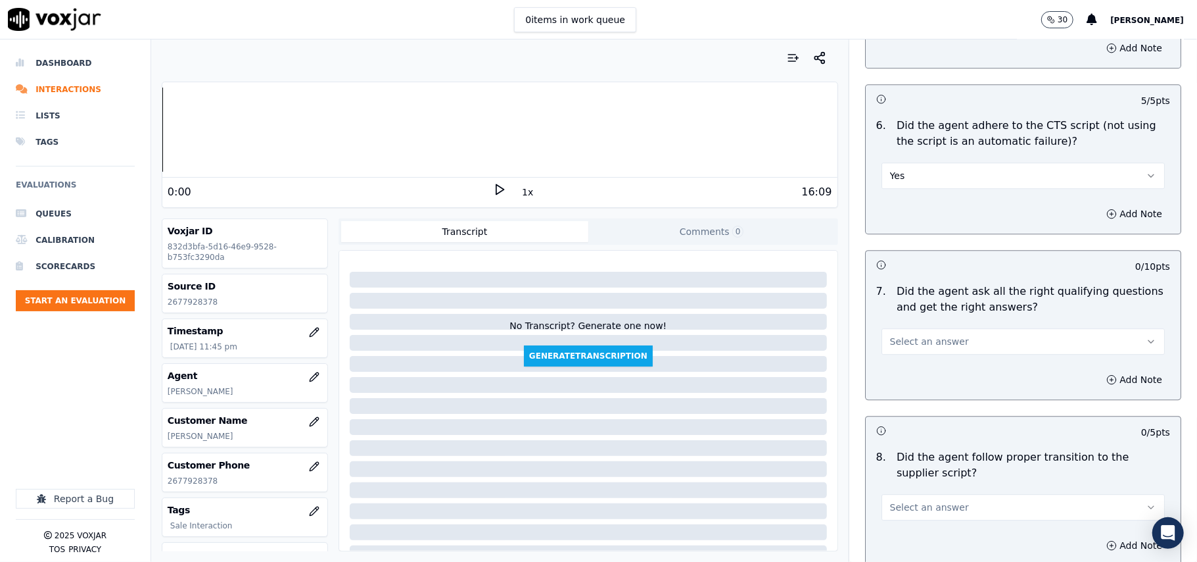
click at [907, 328] on button "Select an answer" at bounding box center [1023, 341] width 283 height 26
click at [907, 355] on div "Yes" at bounding box center [995, 355] width 254 height 21
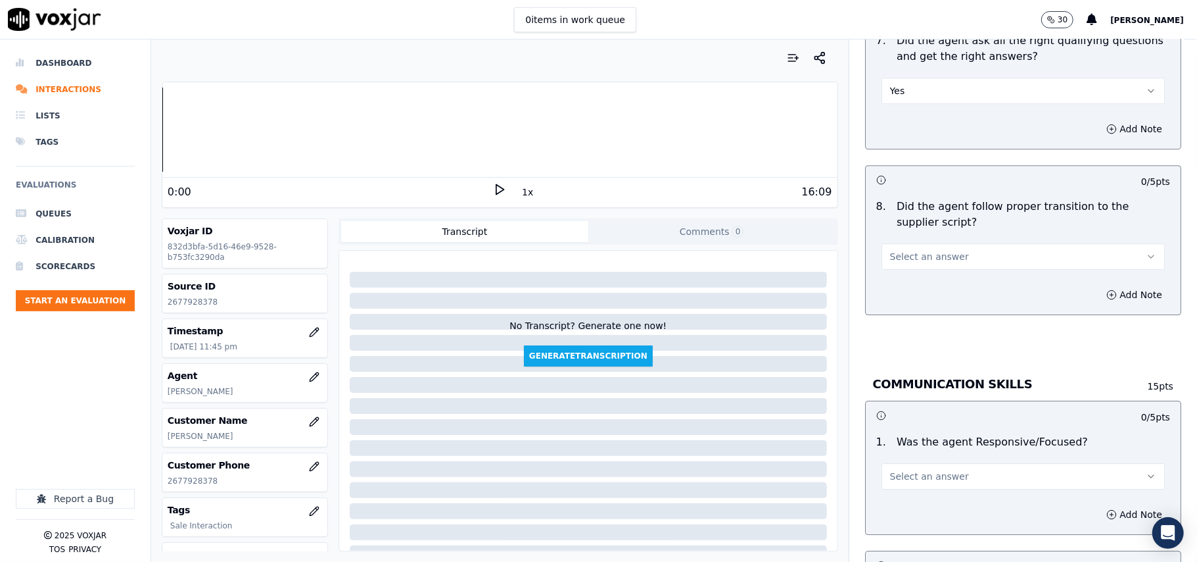
scroll to position [2922, 0]
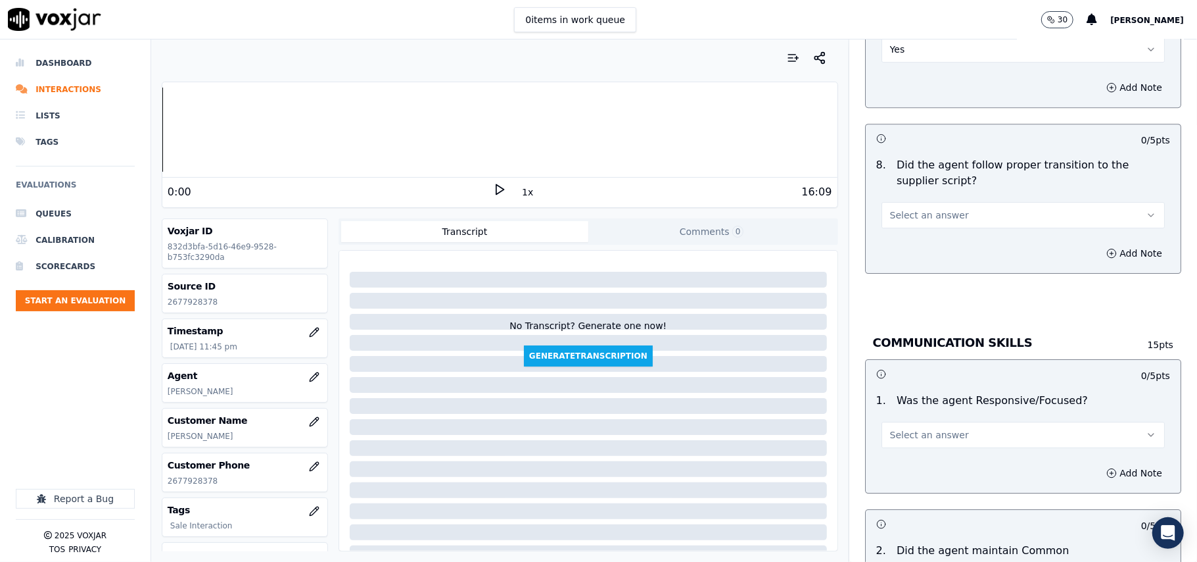
click at [902, 208] on span "Select an answer" at bounding box center [929, 214] width 79 height 13
click at [892, 230] on div "Yes" at bounding box center [995, 230] width 254 height 21
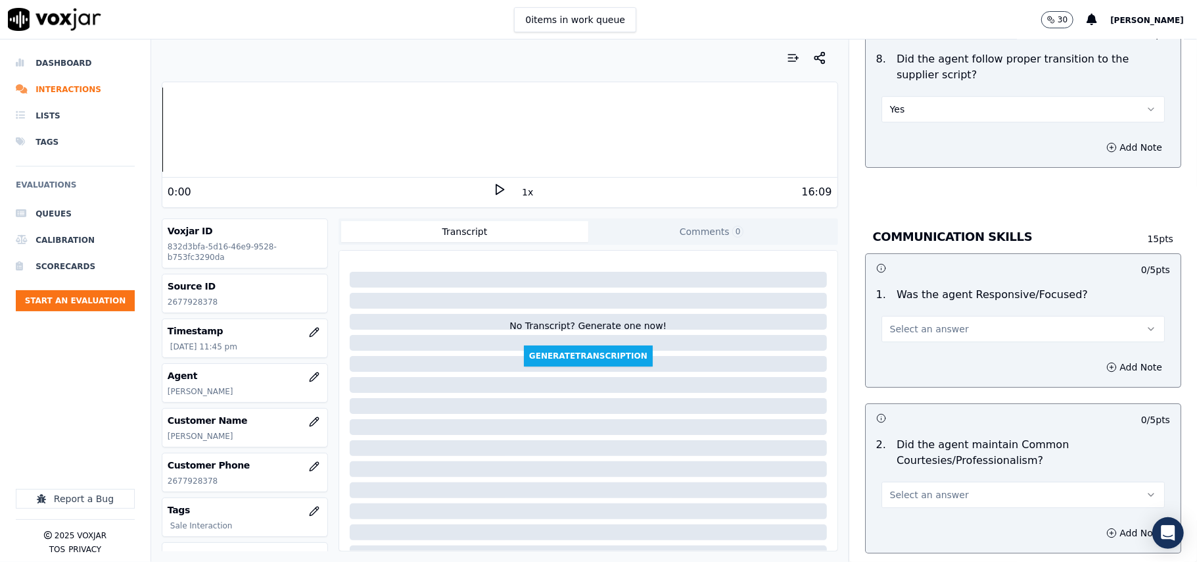
scroll to position [3068, 0]
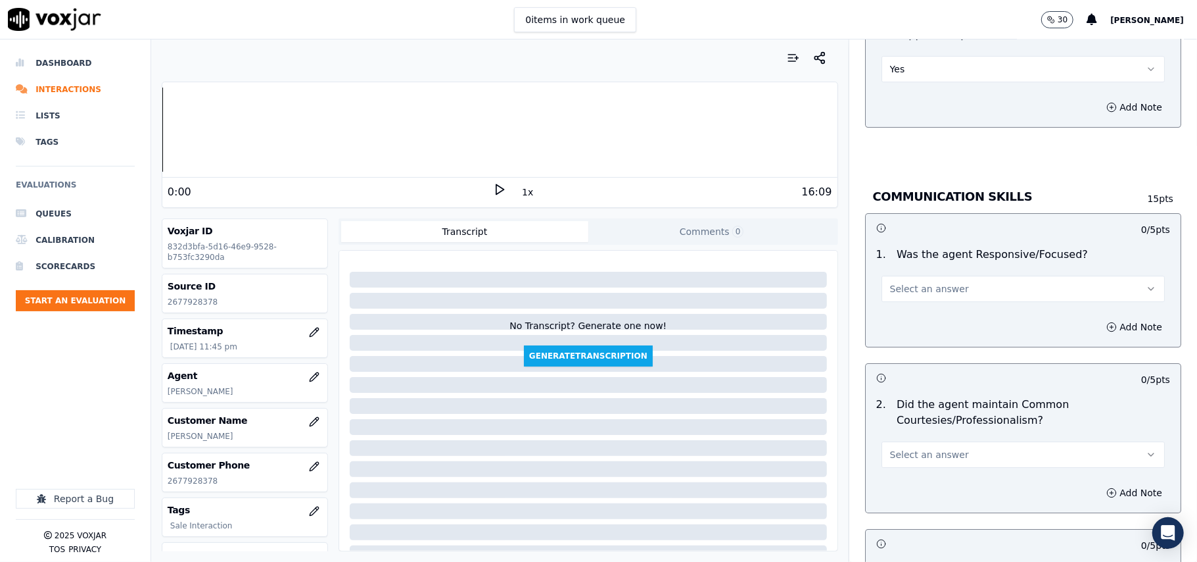
click at [905, 282] on button "Select an answer" at bounding box center [1023, 289] width 283 height 26
click at [898, 303] on div "Yes" at bounding box center [995, 303] width 254 height 21
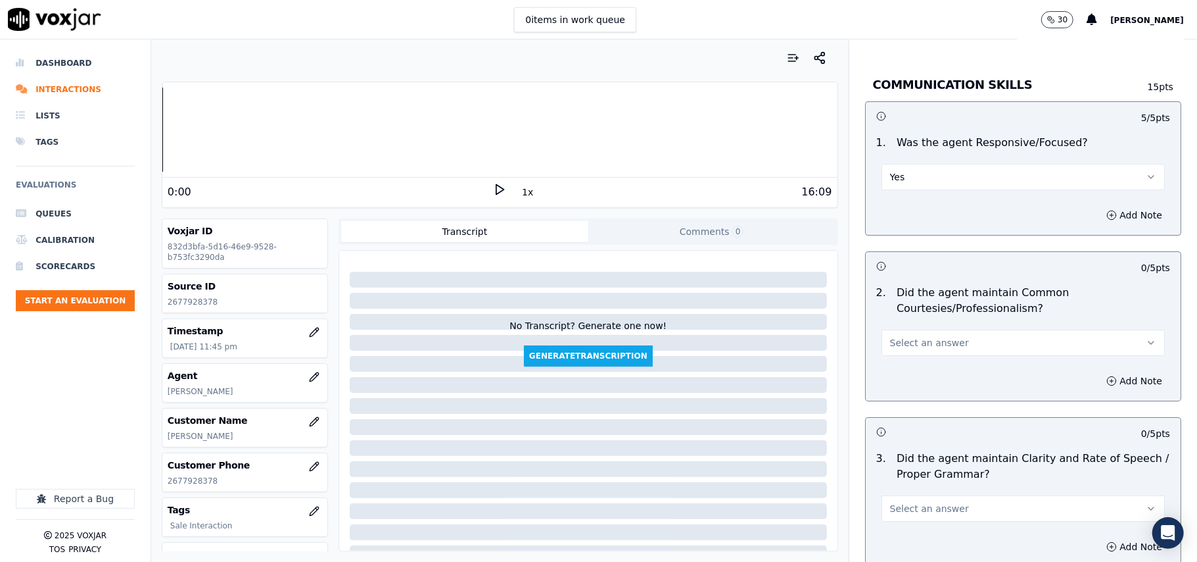
scroll to position [3215, 0]
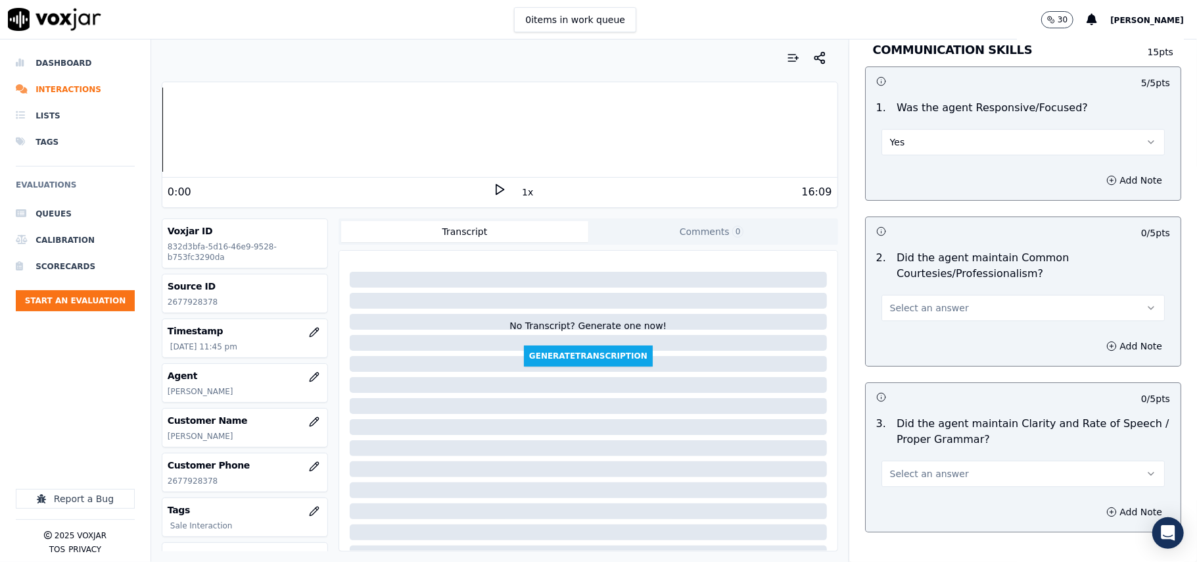
click at [895, 301] on span "Select an answer" at bounding box center [929, 307] width 79 height 13
click at [892, 318] on div "Yes" at bounding box center [995, 323] width 254 height 21
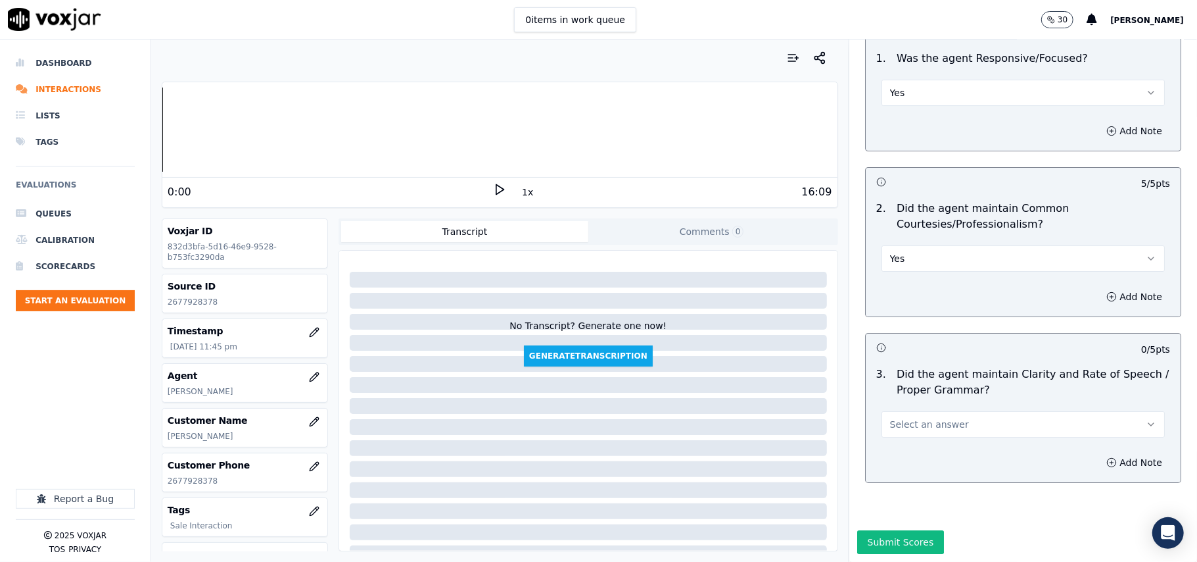
click at [897, 418] on span "Select an answer" at bounding box center [929, 424] width 79 height 13
click at [898, 413] on div "Yes" at bounding box center [995, 414] width 254 height 21
click at [898, 530] on button "Submit Scores" at bounding box center [900, 542] width 87 height 24
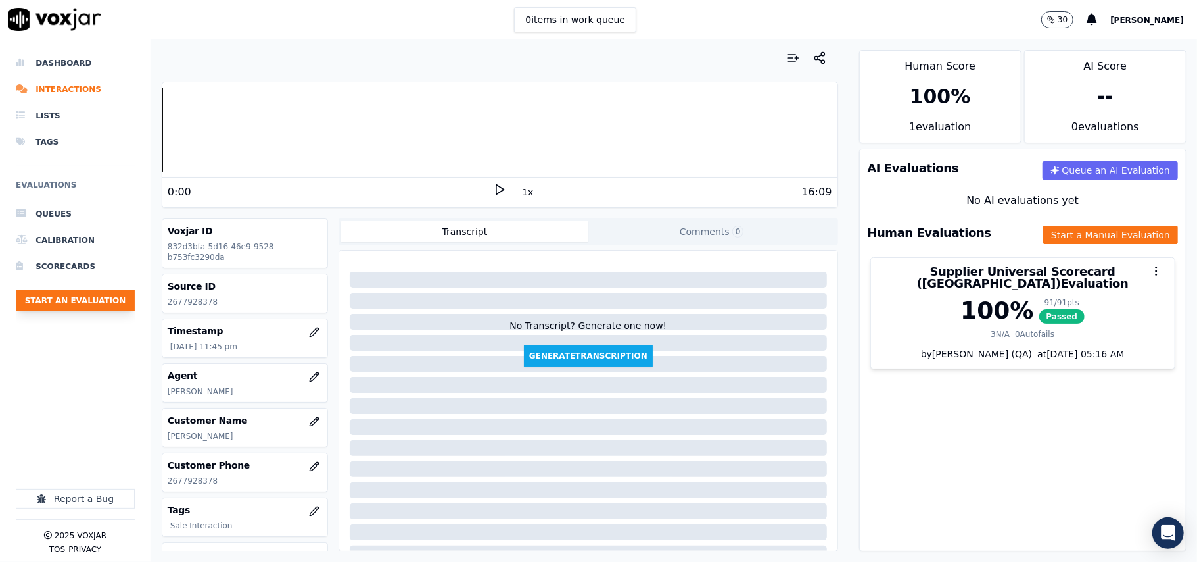
click at [85, 304] on button "Start an Evaluation" at bounding box center [75, 300] width 119 height 21
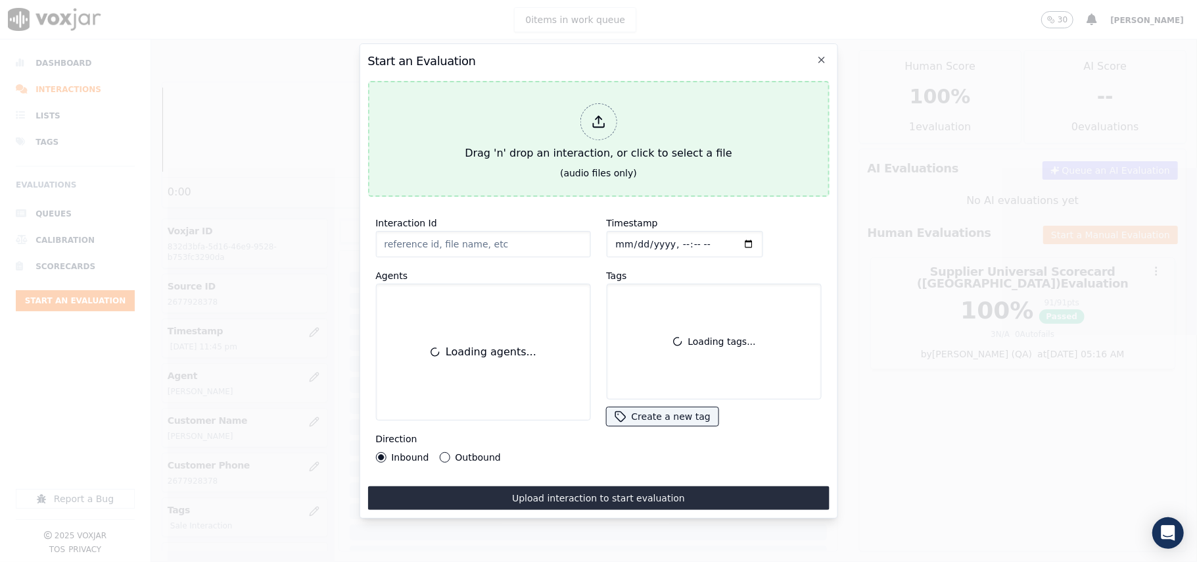
click at [564, 132] on div "Drag 'n' drop an interaction, or click to select a file" at bounding box center [598, 132] width 277 height 68
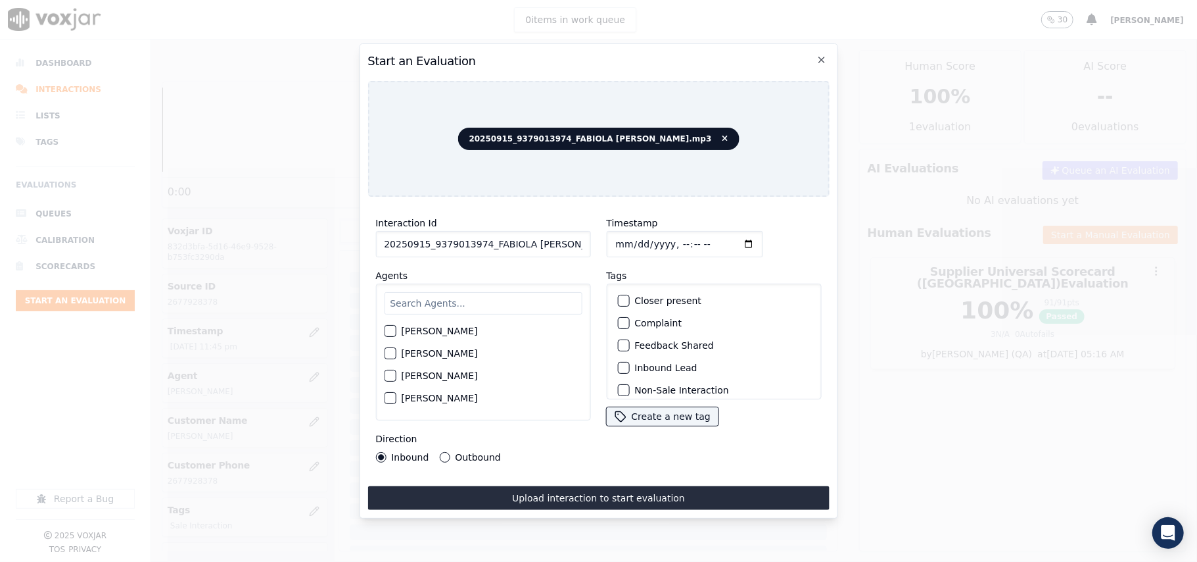
click at [534, 245] on input "20250915_9379013974_FABIOLA RENDON.mp3" at bounding box center [482, 244] width 215 height 26
paste input "9379013974"
type input "9379013974"
click at [631, 239] on input "Timestamp" at bounding box center [684, 244] width 156 height 26
type input "2025-09-15T23:47"
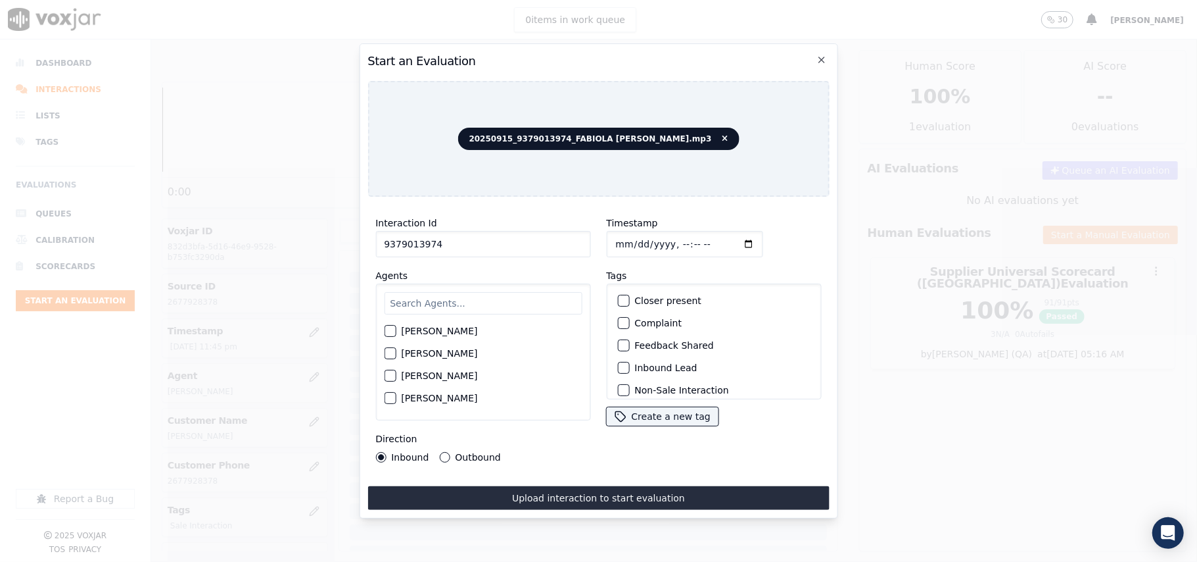
click at [497, 305] on input "text" at bounding box center [483, 303] width 198 height 22
type input "Fabiola"
click at [458, 330] on label "FABIOLA RENDON" at bounding box center [439, 334] width 76 height 9
click at [396, 329] on button "FABIOLA RENDON" at bounding box center [390, 335] width 12 height 12
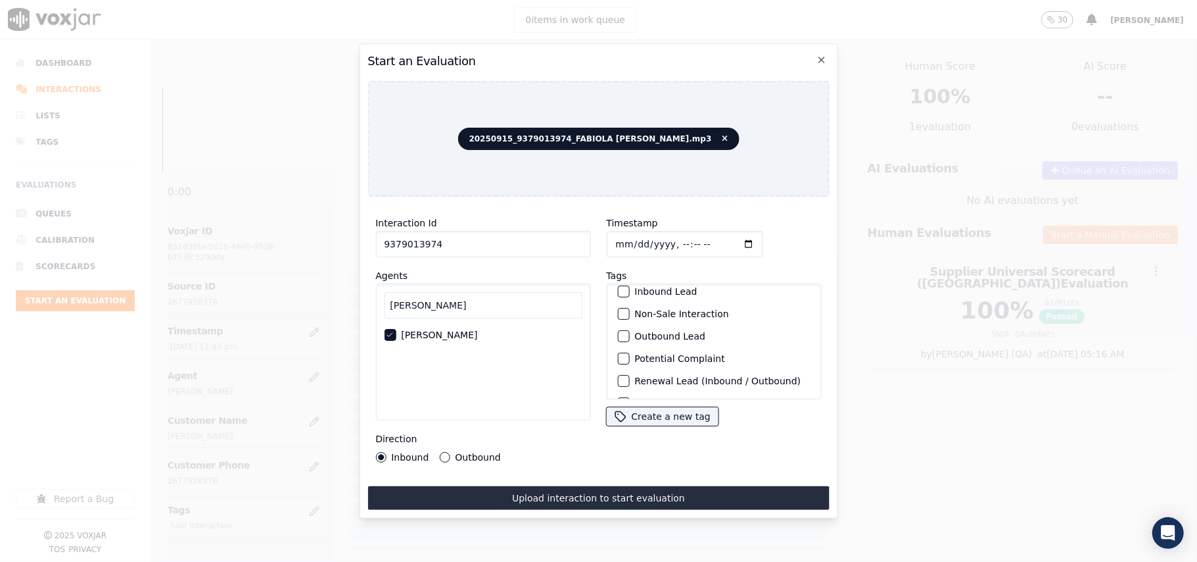
scroll to position [114, 0]
click at [638, 377] on label "Sale Interaction" at bounding box center [671, 381] width 72 height 9
click at [629, 376] on button "Sale Interaction" at bounding box center [623, 382] width 12 height 12
click at [479, 458] on div "Interaction Id 9379013974 Agents Fabiola FABIOLA RENDON Direction Inbound Outbo…" at bounding box center [483, 338] width 231 height 263
click at [485, 452] on label "Outbound" at bounding box center [477, 456] width 45 height 9
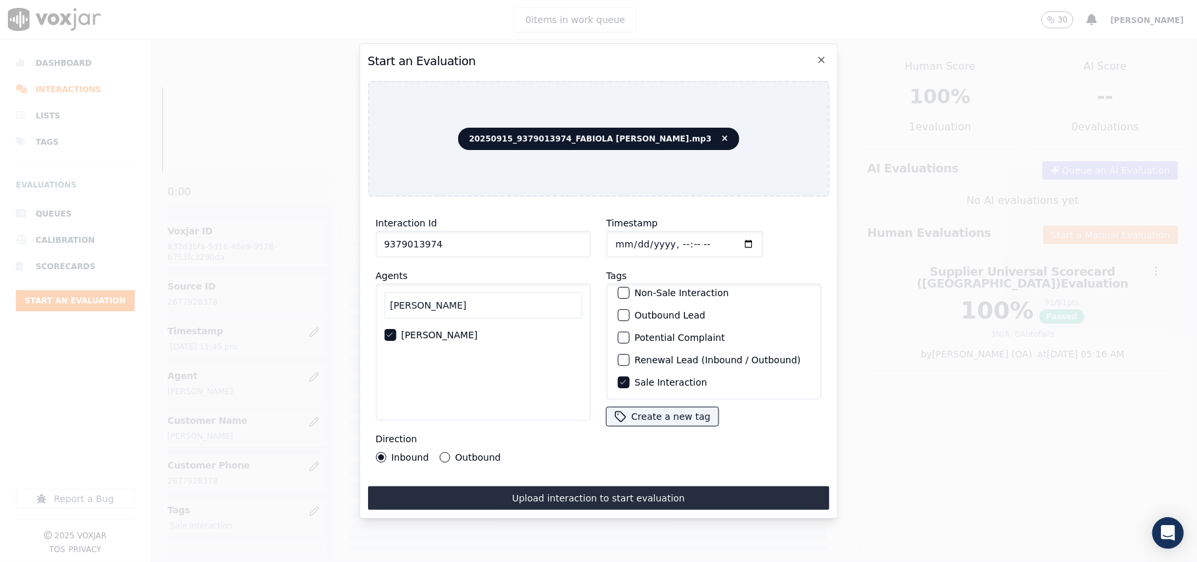
click at [450, 452] on button "Outbound" at bounding box center [444, 457] width 11 height 11
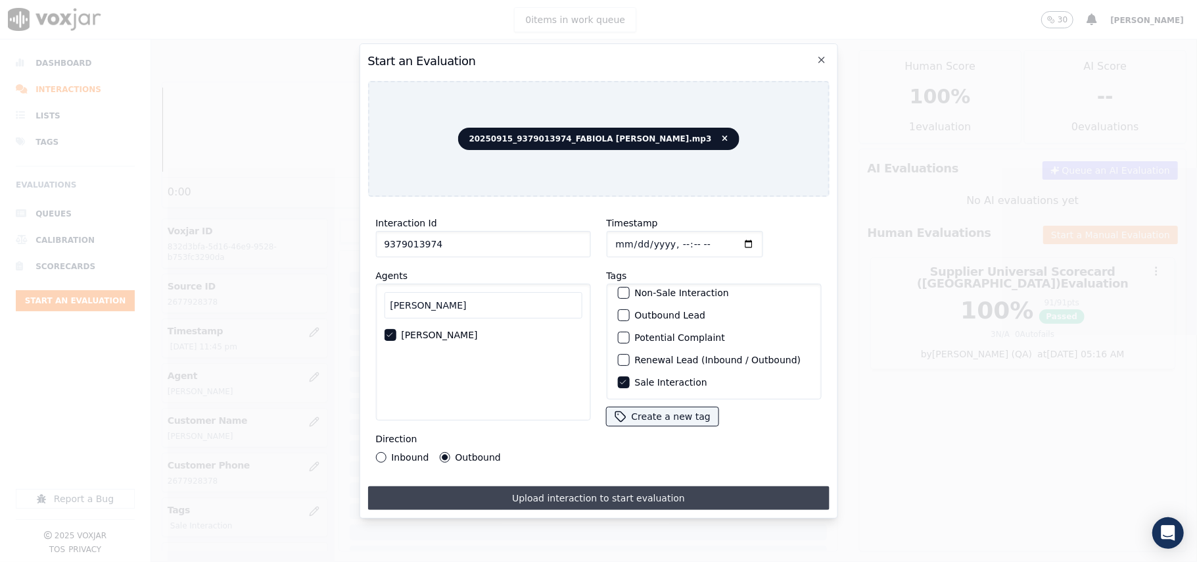
click at [497, 486] on button "Upload interaction to start evaluation" at bounding box center [599, 498] width 462 height 24
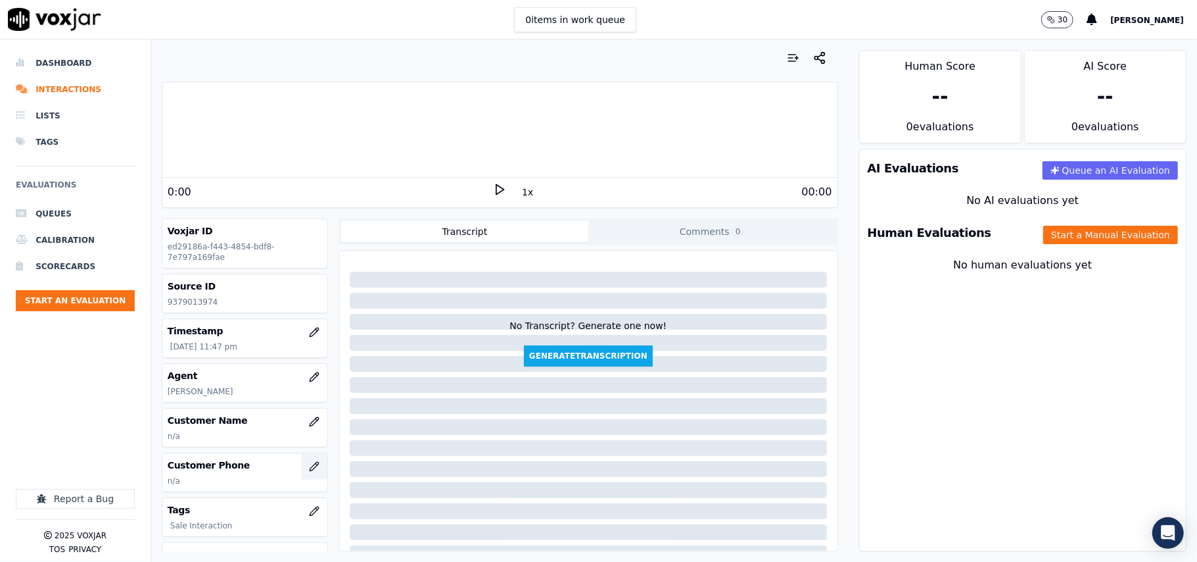
click at [309, 466] on icon "button" at bounding box center [314, 466] width 11 height 11
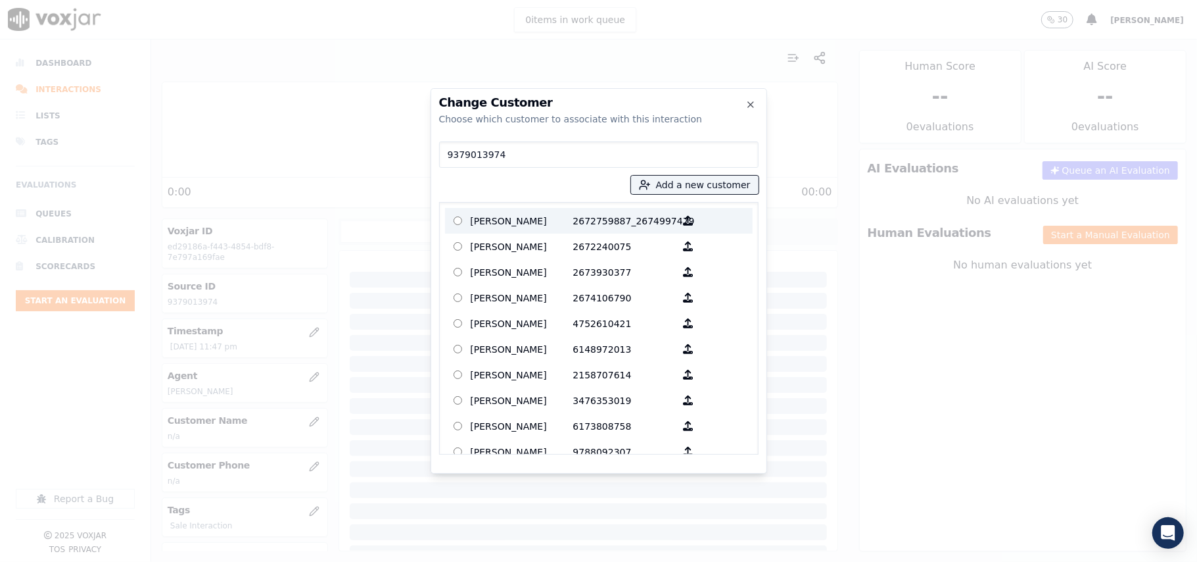
type input "9379013974"
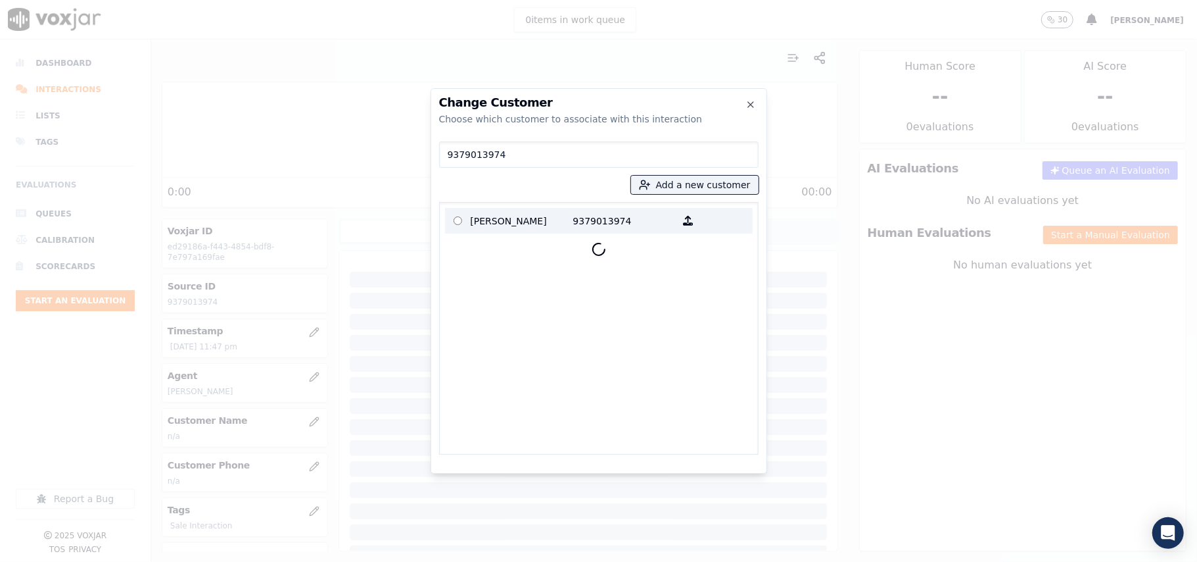
click at [523, 216] on p "JERRY CAVANAUGH" at bounding box center [522, 220] width 103 height 20
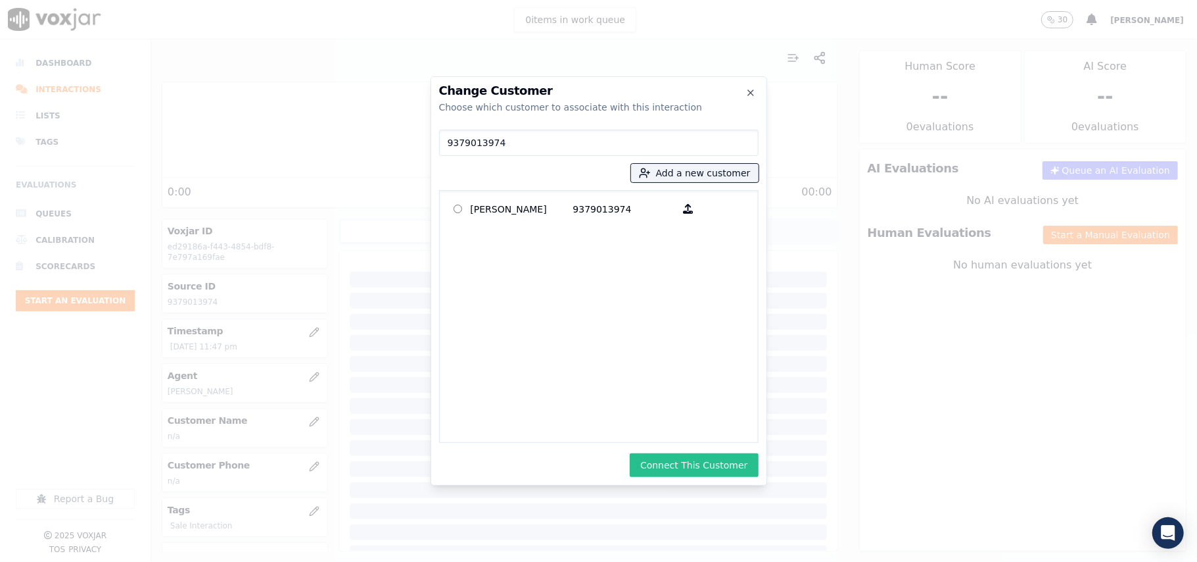
click at [685, 453] on button "Connect This Customer" at bounding box center [694, 465] width 128 height 24
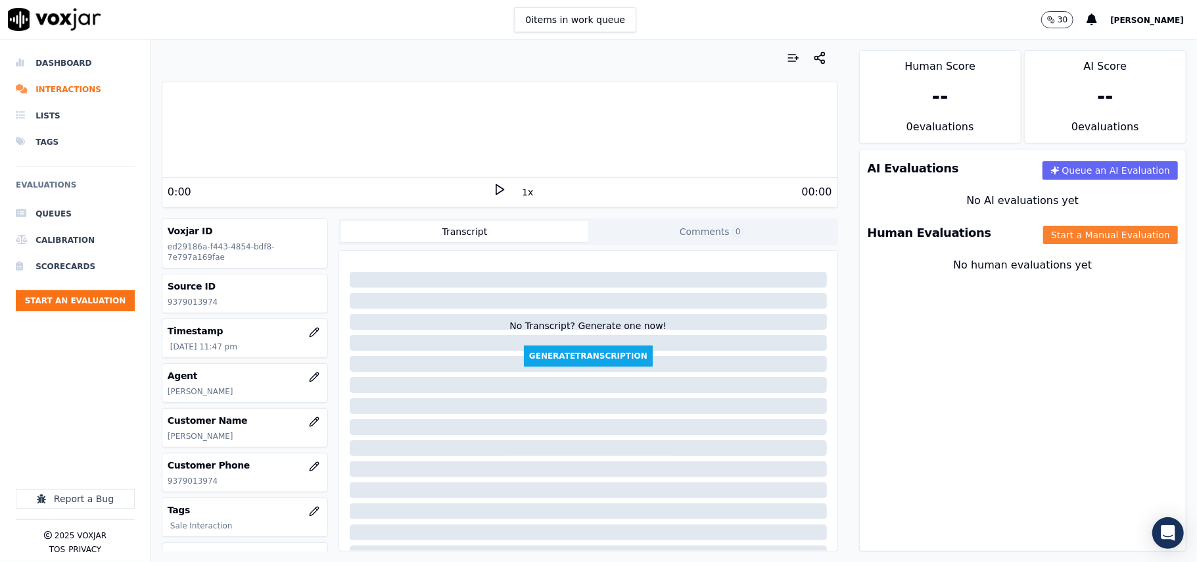
click at [1069, 229] on button "Start a Manual Evaluation" at bounding box center [1111, 235] width 135 height 18
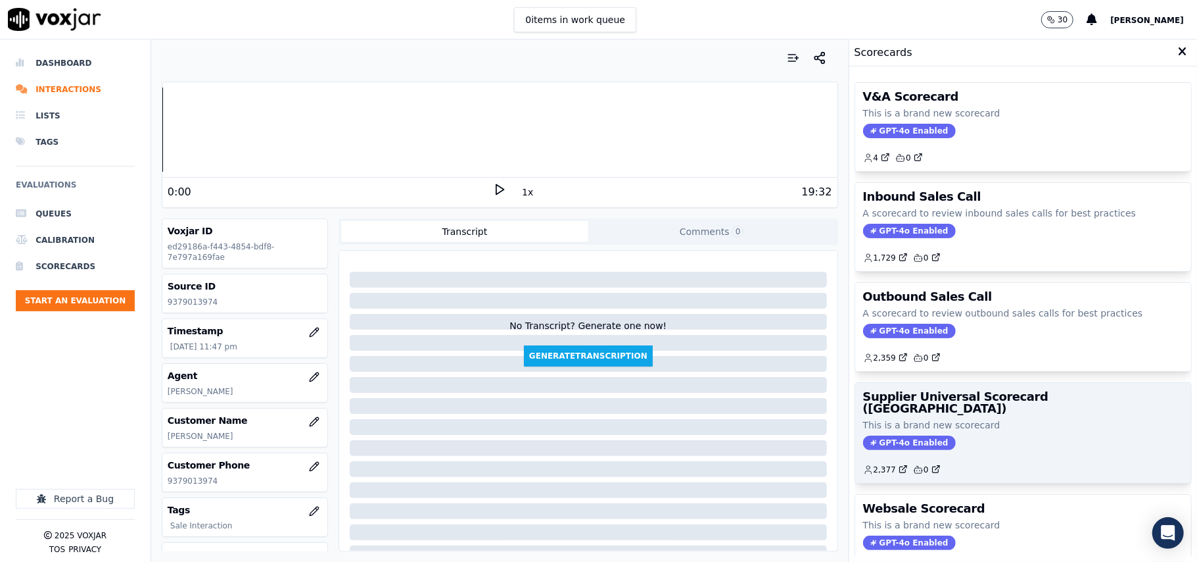
scroll to position [101, 0]
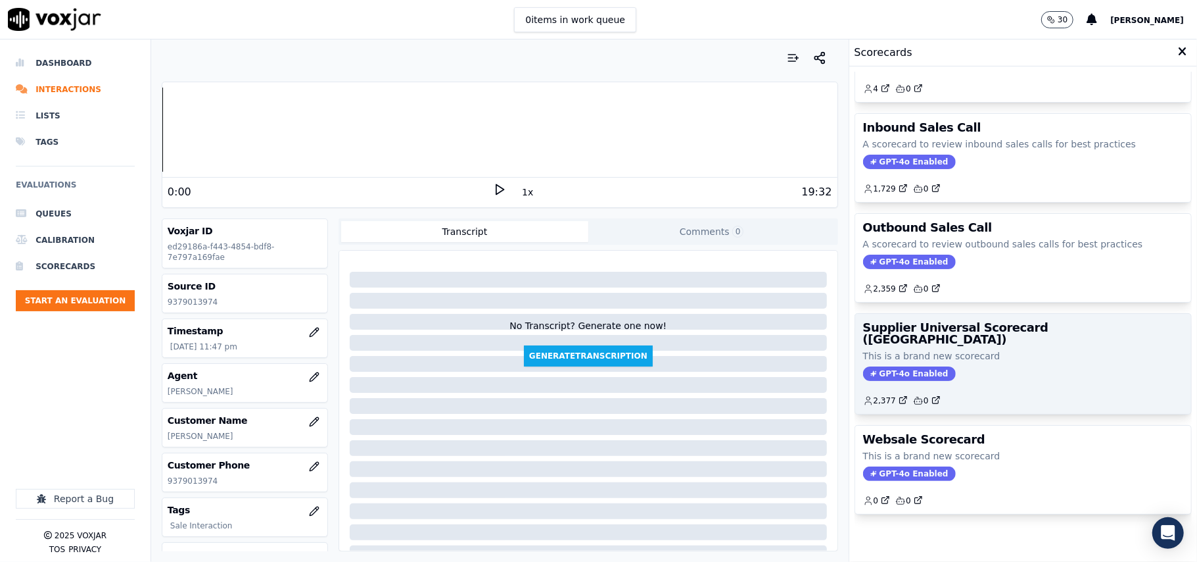
click at [992, 366] on div "GPT-4o Enabled" at bounding box center [1023, 373] width 320 height 14
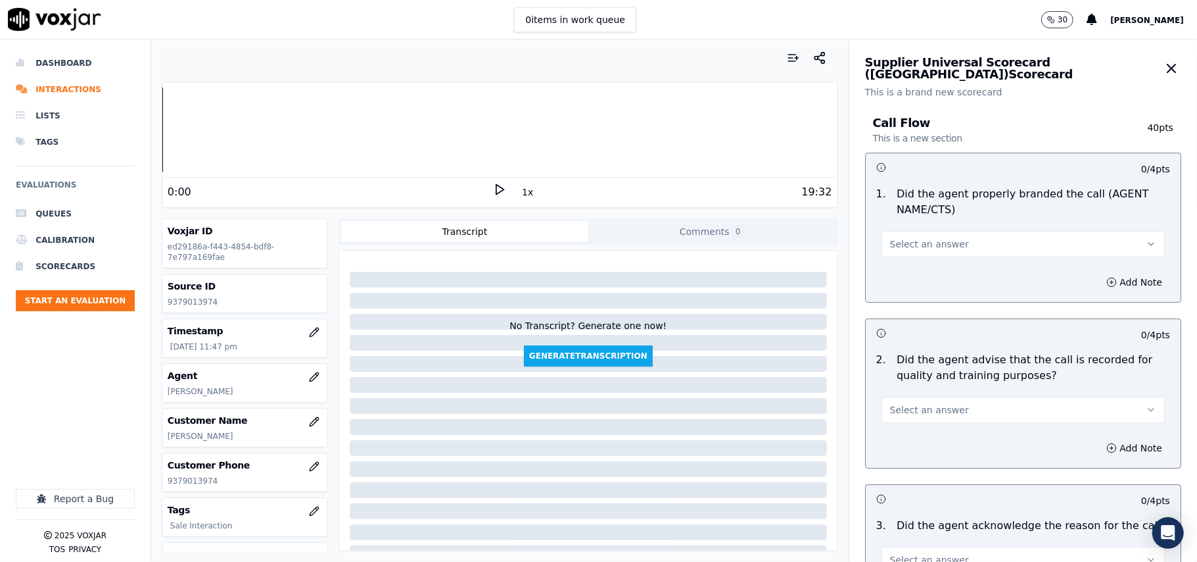
click at [894, 231] on button "Select an answer" at bounding box center [1023, 244] width 283 height 26
click at [905, 270] on div "Yes" at bounding box center [995, 274] width 254 height 21
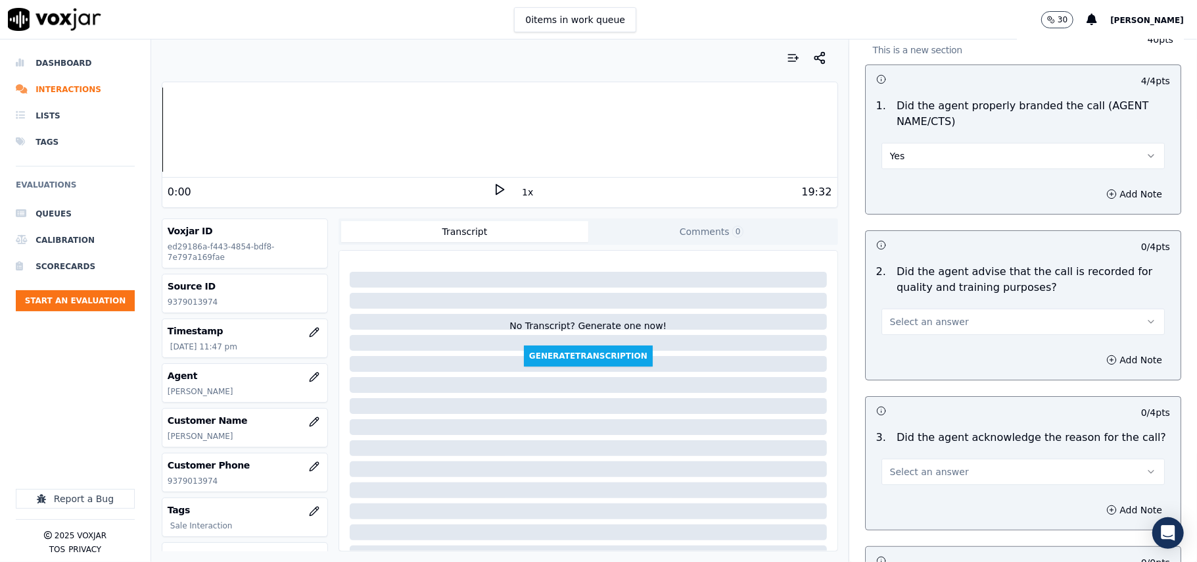
scroll to position [146, 0]
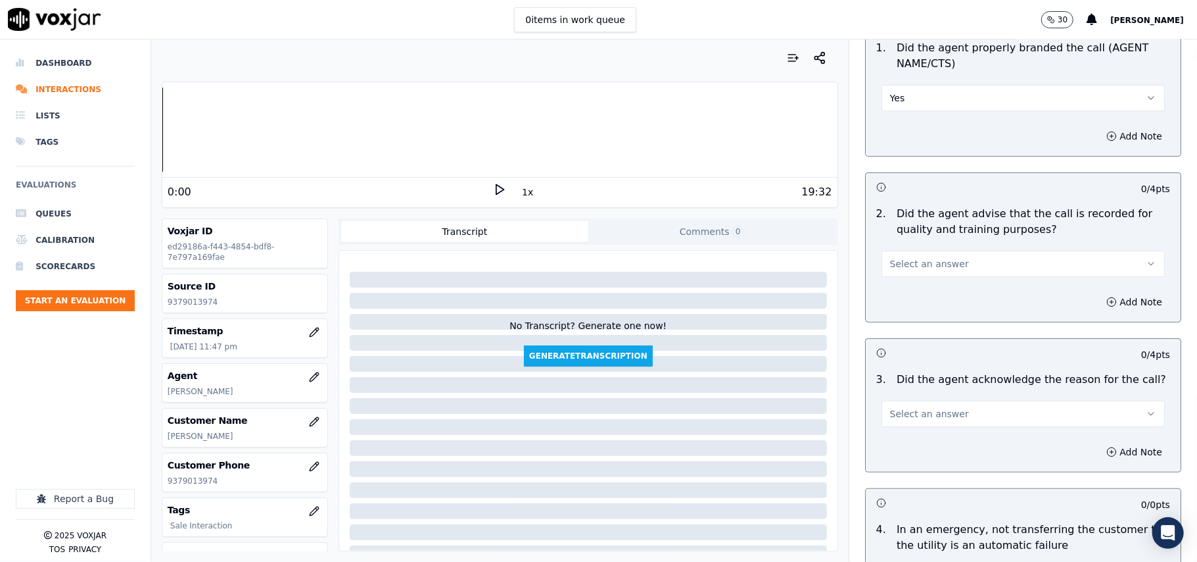
click at [927, 269] on span "Select an answer" at bounding box center [929, 263] width 79 height 13
click at [919, 290] on div "Yes" at bounding box center [995, 293] width 254 height 21
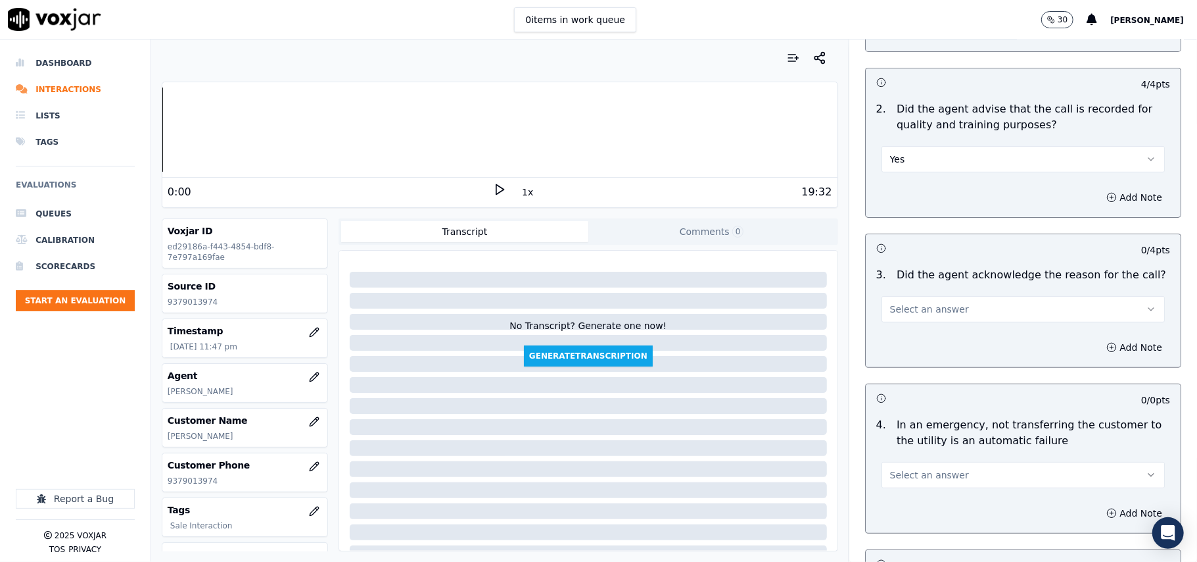
scroll to position [292, 0]
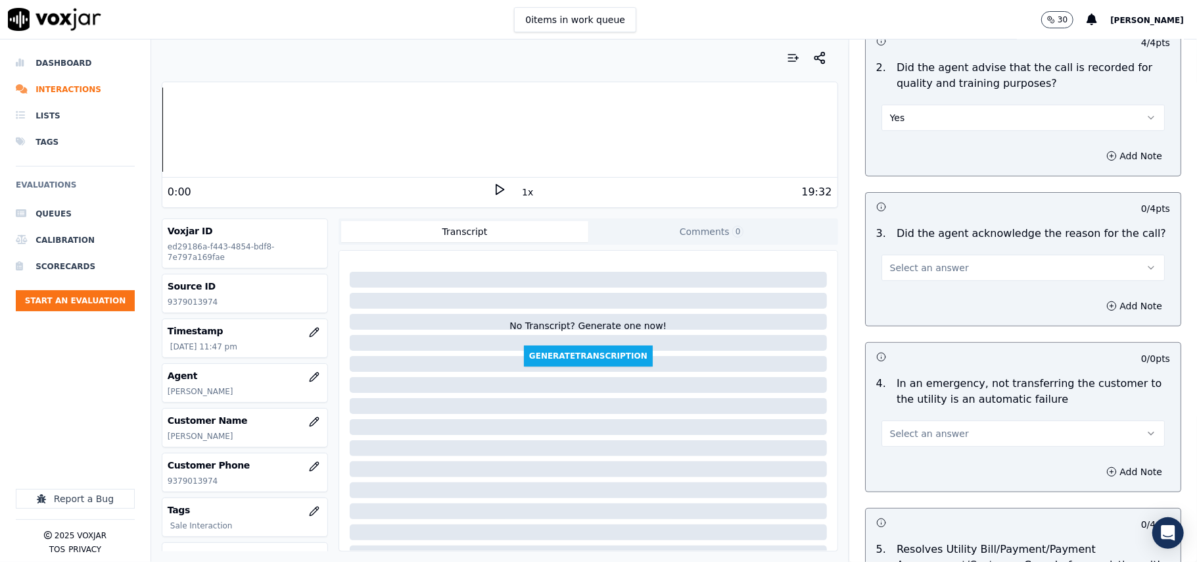
click at [928, 270] on span "Select an answer" at bounding box center [929, 267] width 79 height 13
click at [925, 293] on div "Yes" at bounding box center [995, 298] width 254 height 21
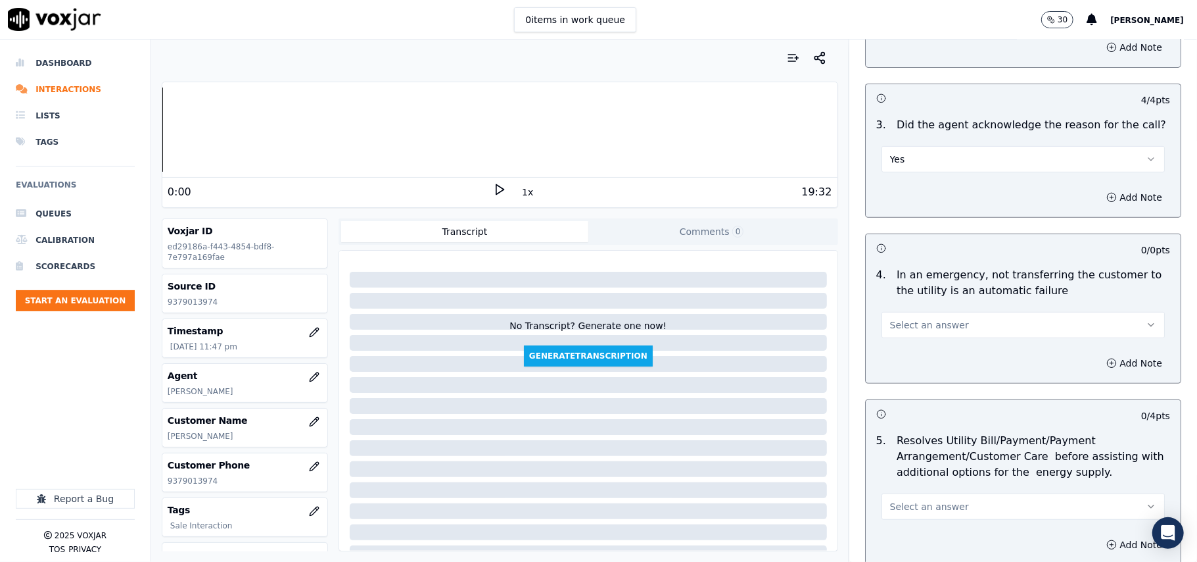
scroll to position [438, 0]
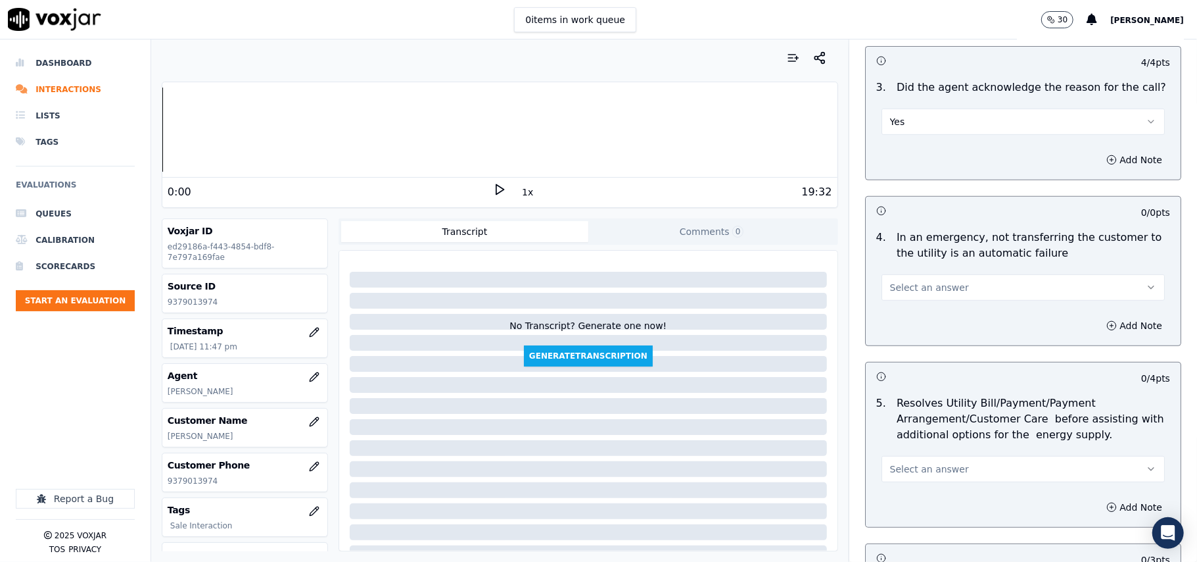
click at [921, 277] on button "Select an answer" at bounding box center [1023, 287] width 283 height 26
click at [919, 361] on div "N/A" at bounding box center [995, 360] width 254 height 21
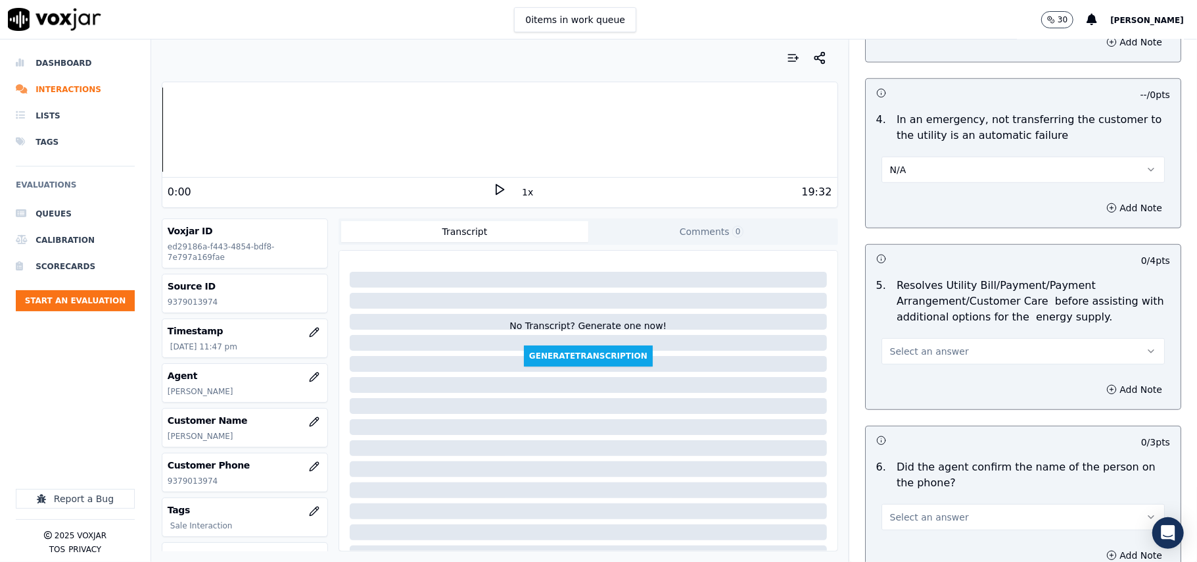
scroll to position [730, 0]
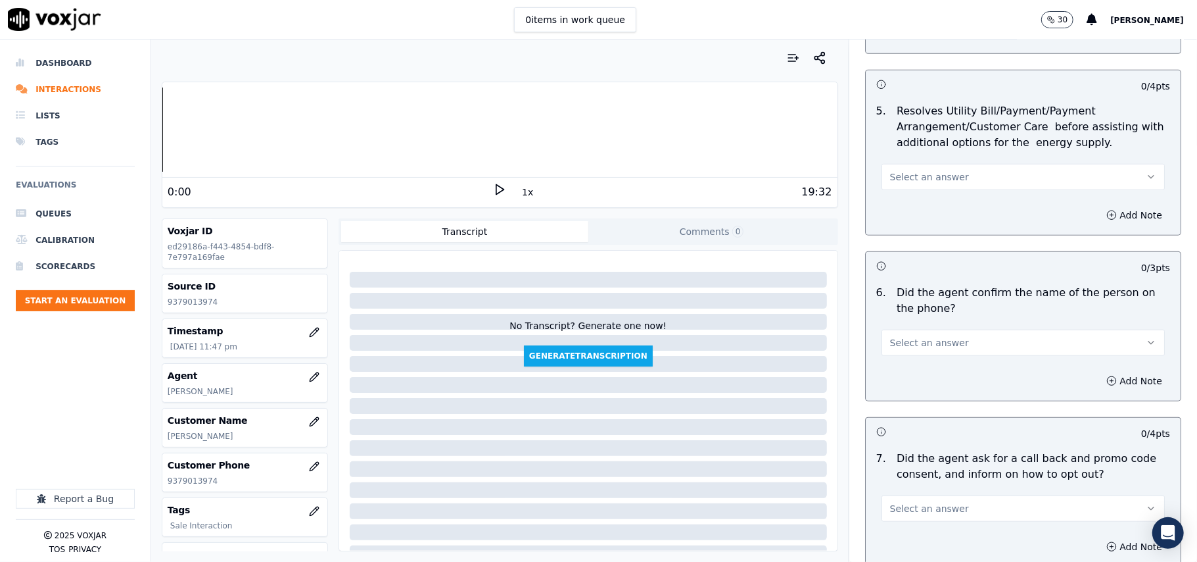
click at [900, 187] on button "Select an answer" at bounding box center [1023, 177] width 283 height 26
click at [914, 253] on div "N/A" at bounding box center [995, 250] width 254 height 21
drag, startPoint x: 918, startPoint y: 331, endPoint x: 915, endPoint y: 345, distance: 13.4
click at [915, 345] on button "Select an answer" at bounding box center [1023, 342] width 283 height 26
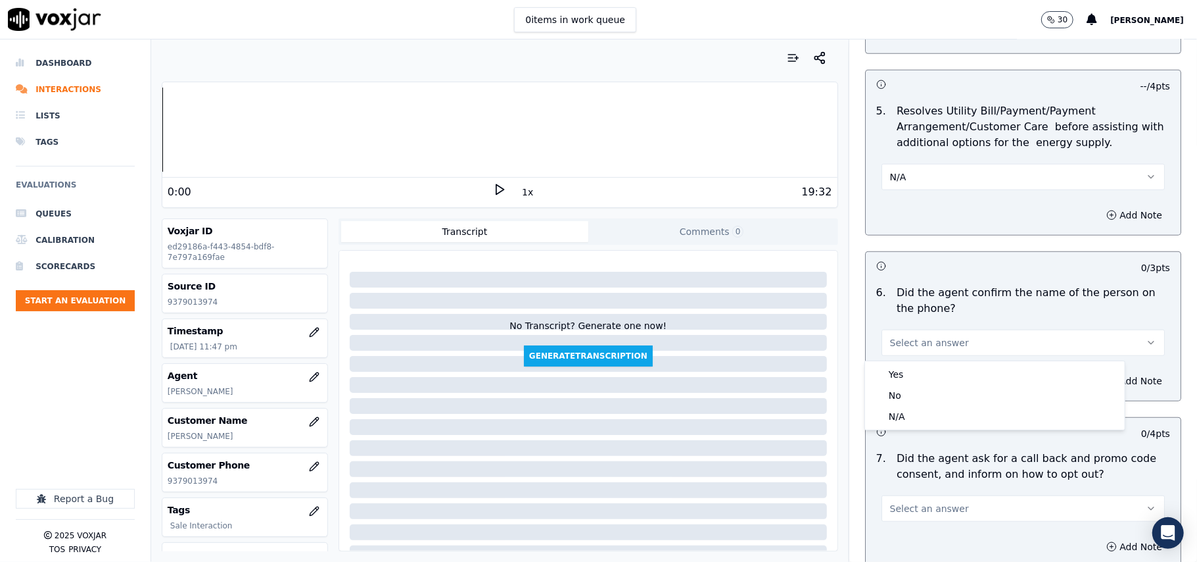
click at [913, 362] on div "Yes No N/A" at bounding box center [995, 395] width 260 height 68
click at [906, 371] on div "Yes" at bounding box center [995, 374] width 254 height 21
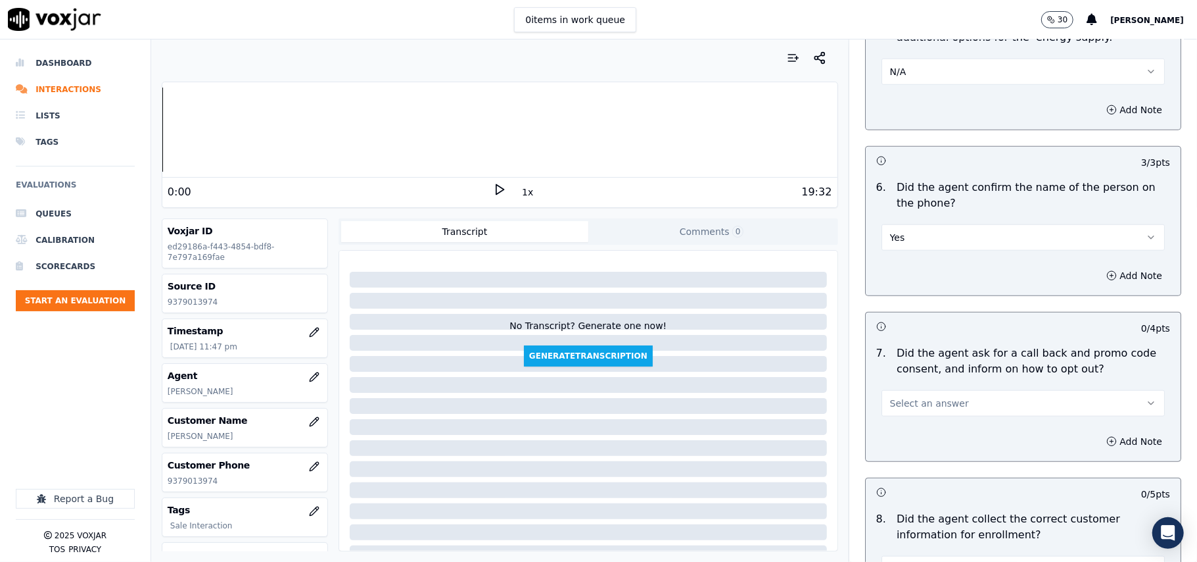
scroll to position [877, 0]
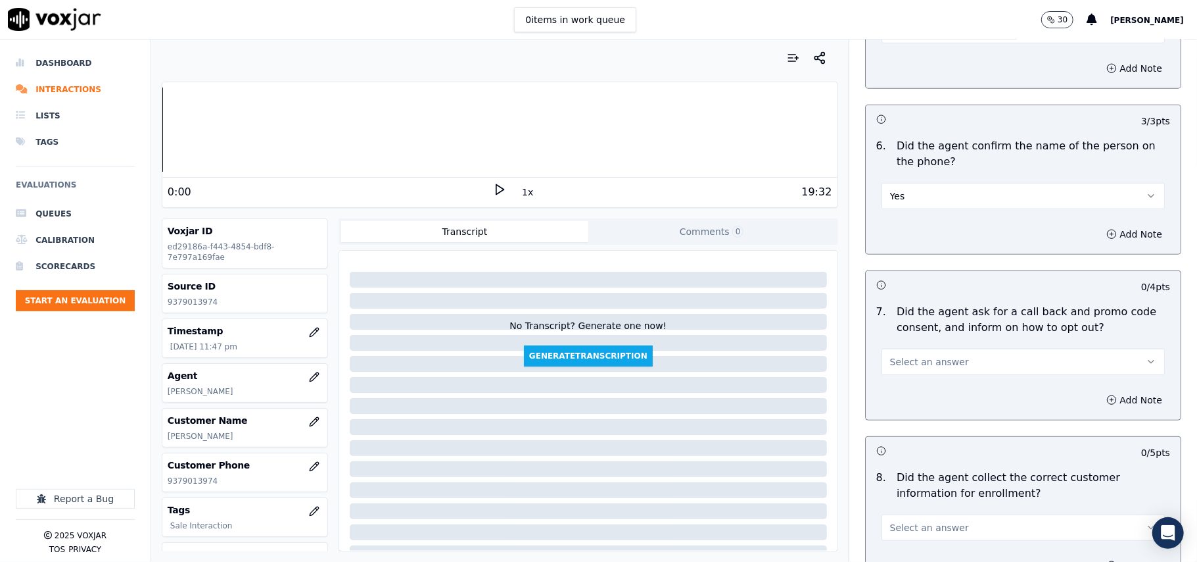
click at [905, 366] on span "Select an answer" at bounding box center [929, 361] width 79 height 13
click at [903, 398] on div "Yes" at bounding box center [995, 393] width 254 height 21
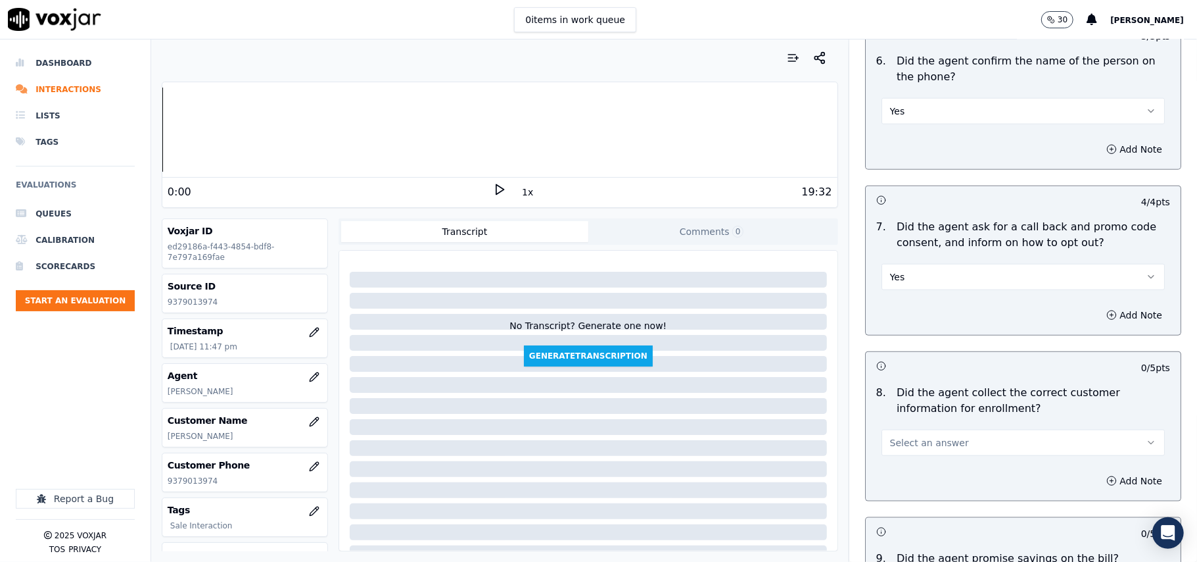
scroll to position [1023, 0]
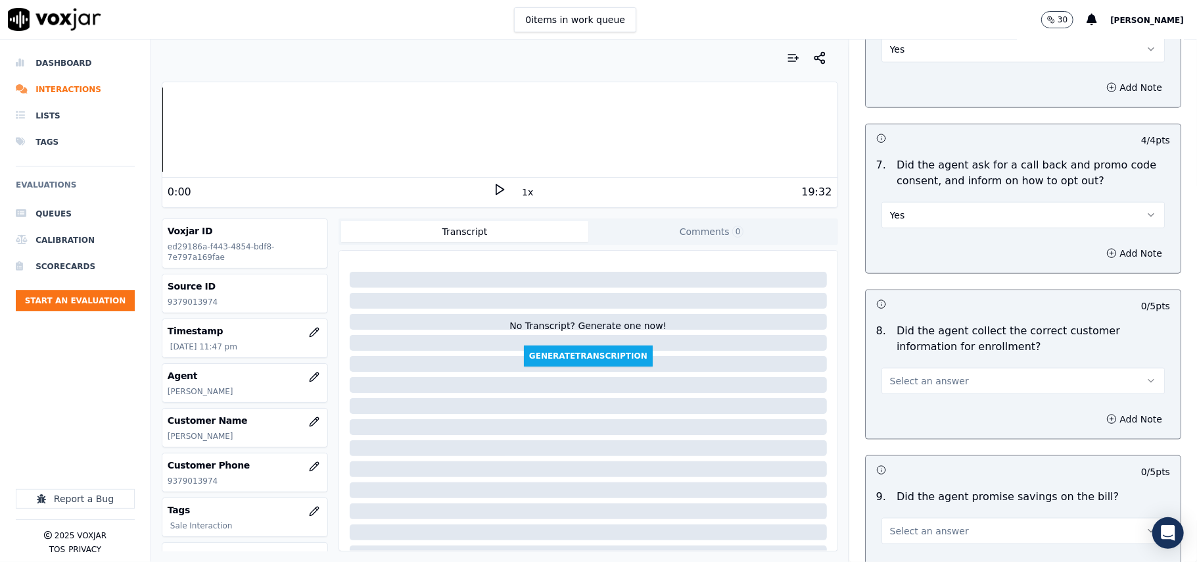
click at [906, 379] on span "Select an answer" at bounding box center [929, 380] width 79 height 13
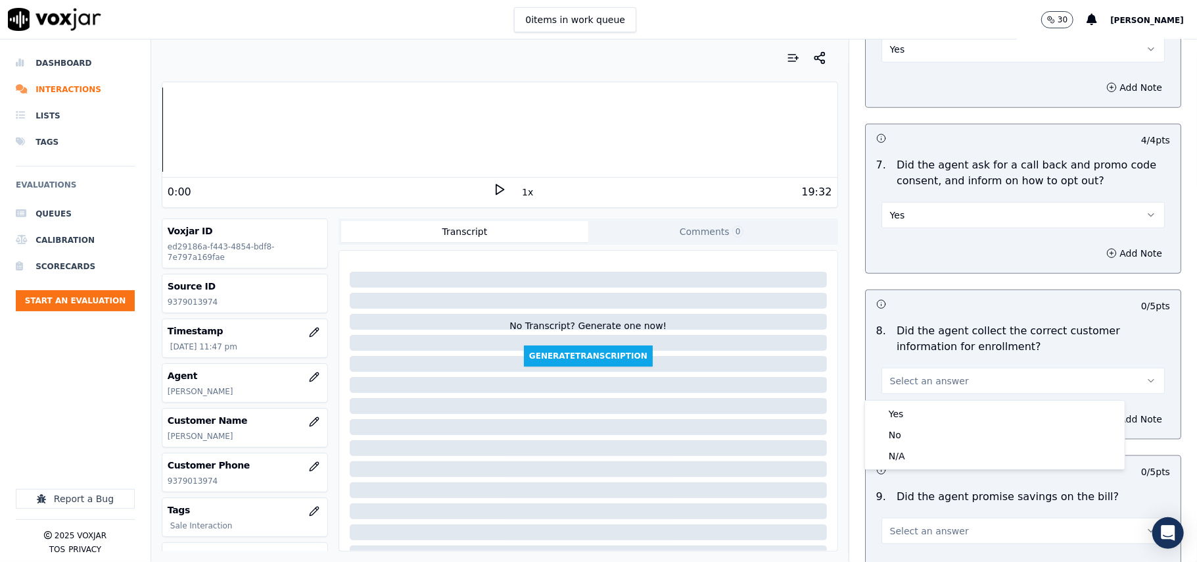
click at [905, 409] on div "Yes" at bounding box center [995, 413] width 254 height 21
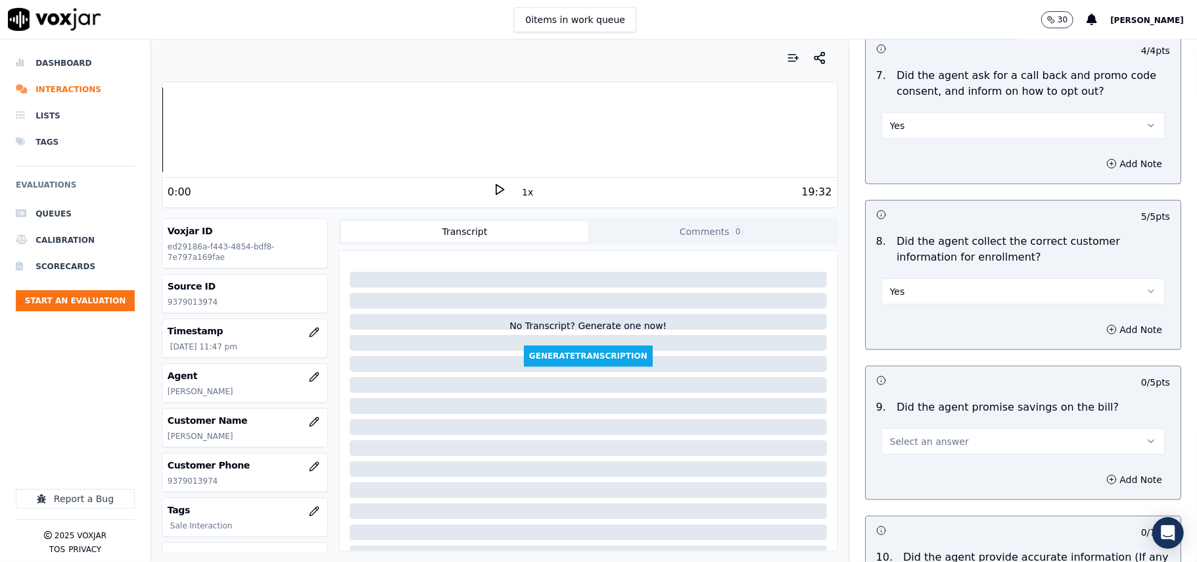
scroll to position [1168, 0]
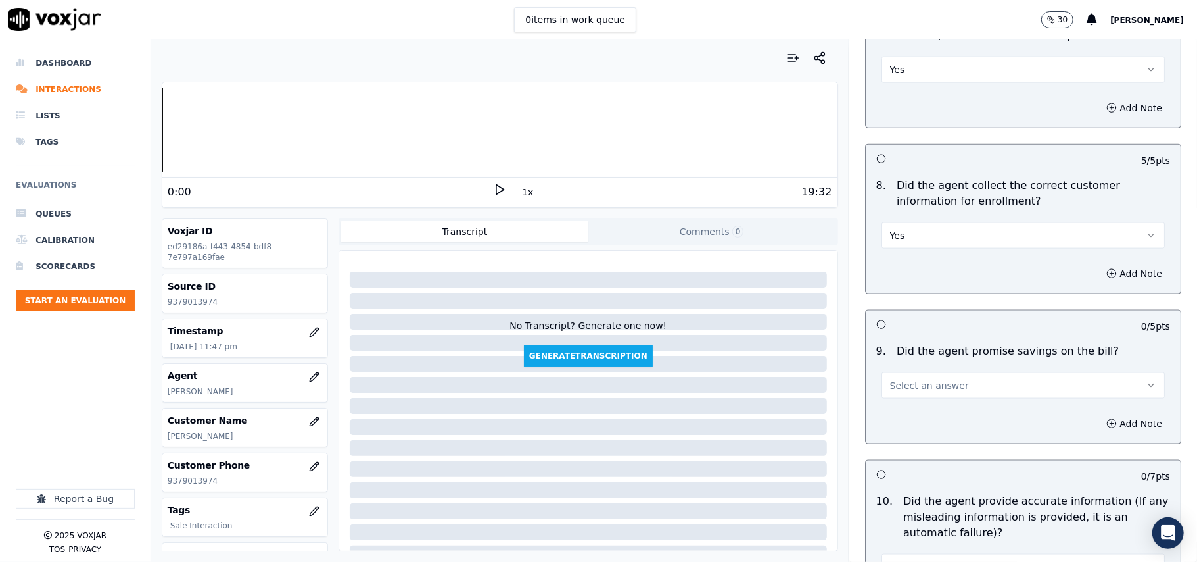
drag, startPoint x: 898, startPoint y: 380, endPoint x: 898, endPoint y: 395, distance: 14.5
click at [898, 383] on button "Select an answer" at bounding box center [1023, 385] width 283 height 26
click at [905, 464] on div "N/A" at bounding box center [995, 460] width 254 height 21
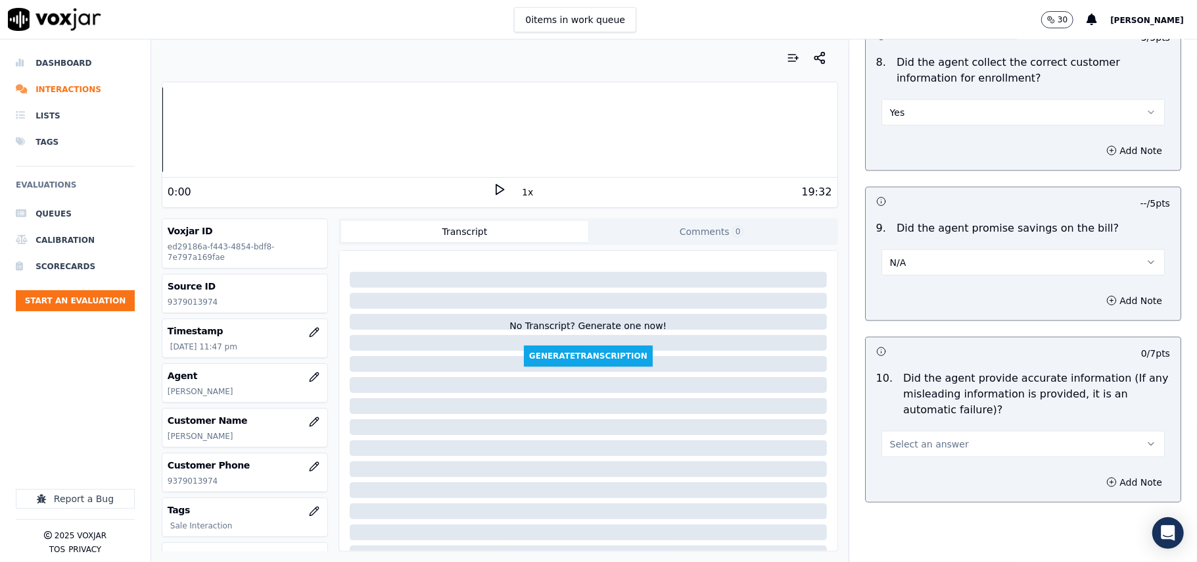
scroll to position [1315, 0]
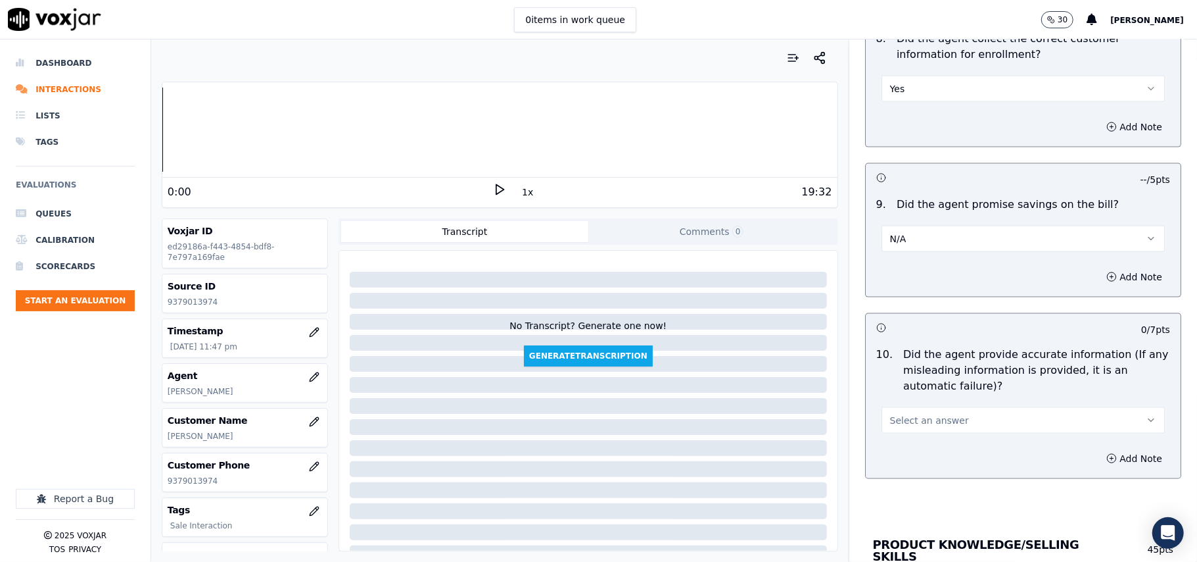
click at [928, 410] on div "Select an answer" at bounding box center [1023, 418] width 283 height 29
click at [919, 427] on span "Select an answer" at bounding box center [929, 420] width 79 height 13
click at [908, 463] on div "Yes" at bounding box center [995, 454] width 254 height 21
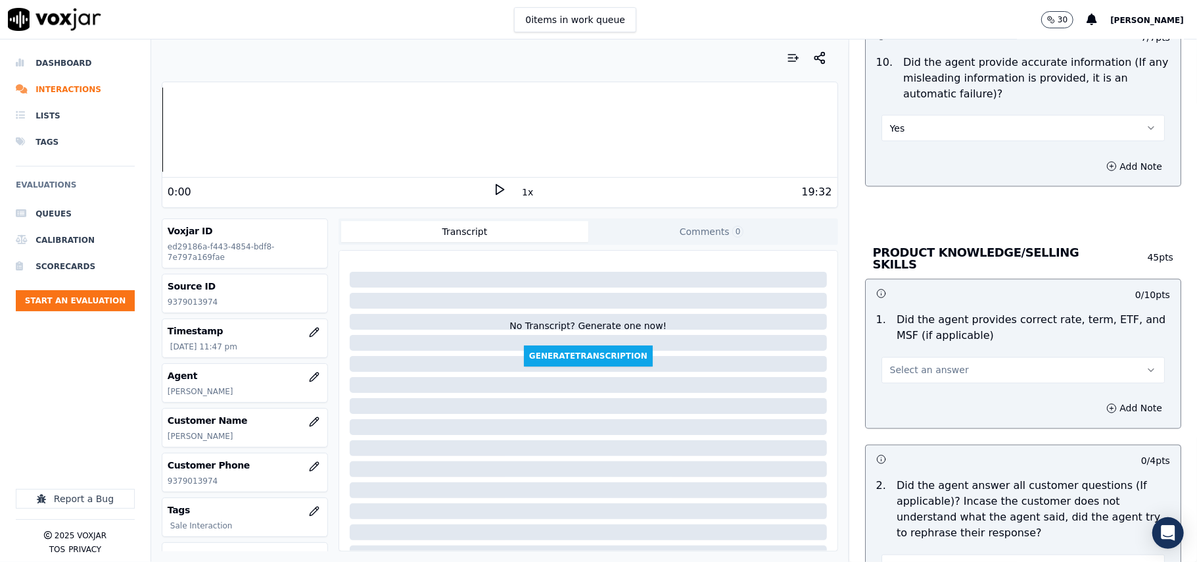
click at [935, 364] on span "Select an answer" at bounding box center [929, 370] width 79 height 13
click at [905, 400] on div "Yes" at bounding box center [995, 397] width 254 height 21
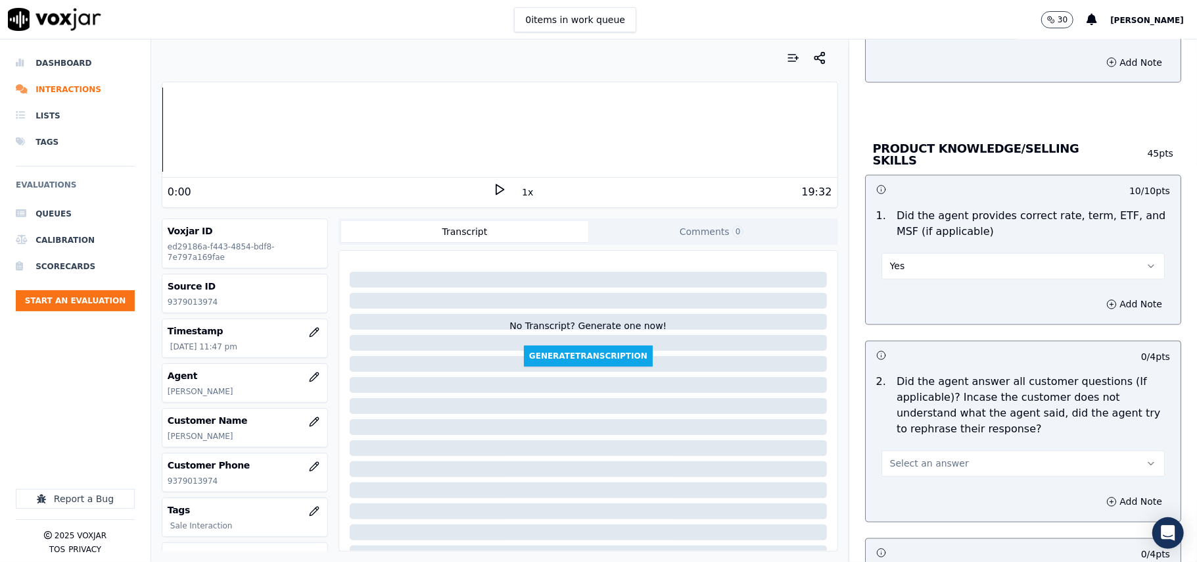
scroll to position [1753, 0]
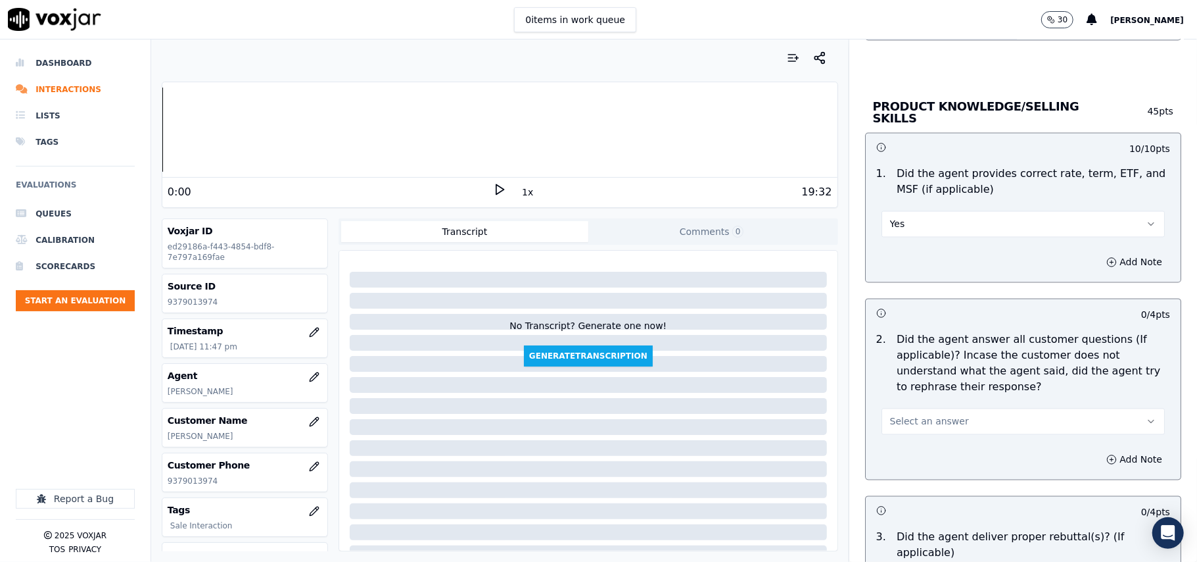
click at [890, 416] on span "Select an answer" at bounding box center [929, 421] width 79 height 13
click at [889, 450] on div "Yes" at bounding box center [995, 449] width 254 height 21
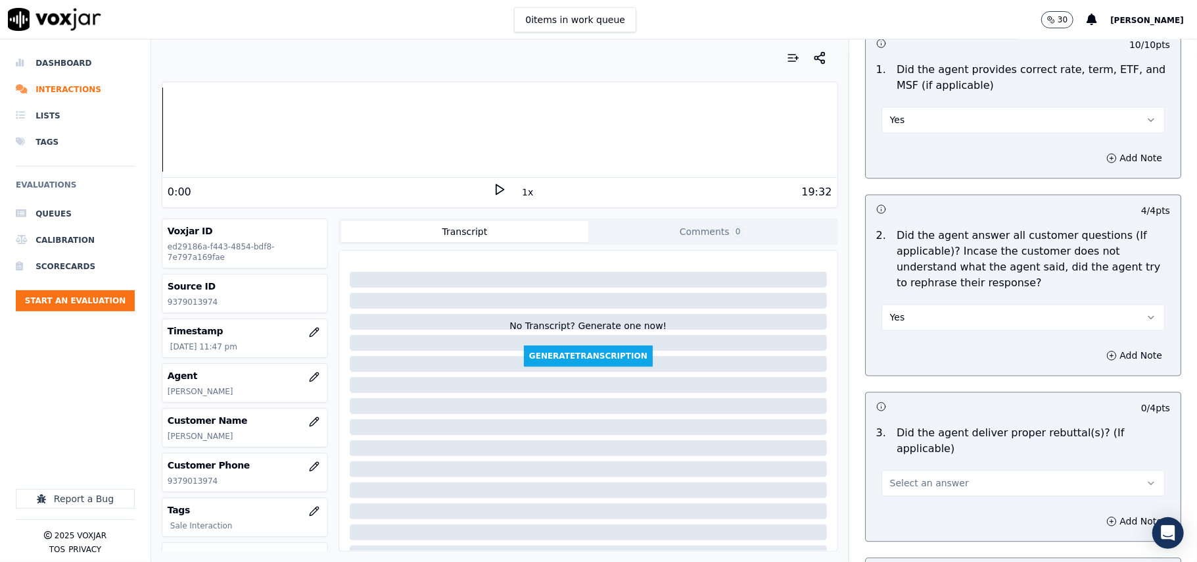
scroll to position [1900, 0]
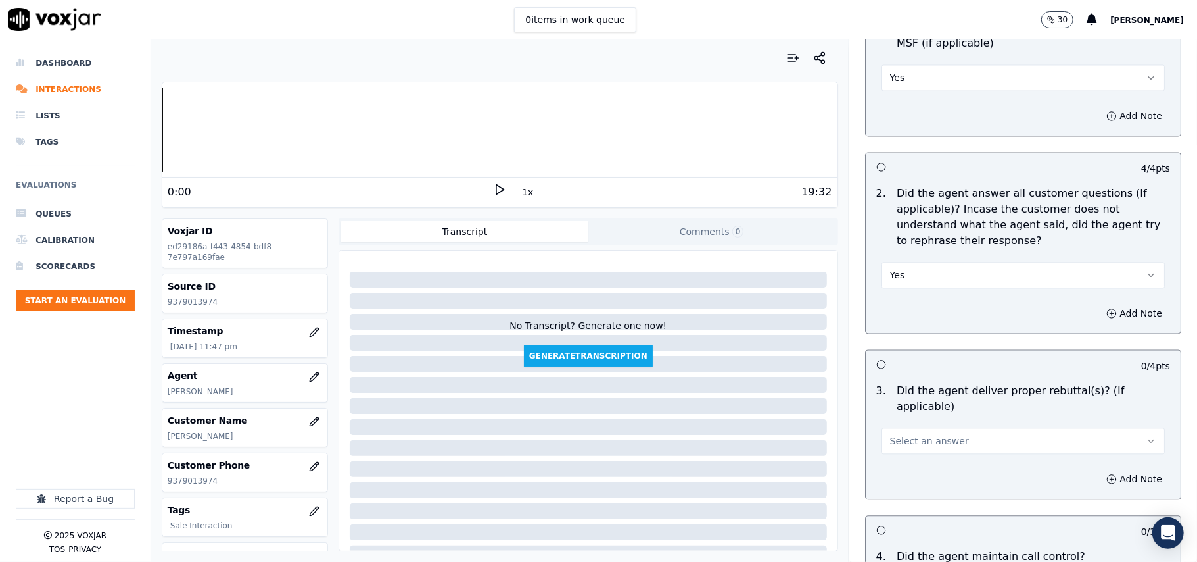
click at [903, 434] on span "Select an answer" at bounding box center [929, 440] width 79 height 13
click at [895, 450] on div "Yes" at bounding box center [995, 453] width 254 height 21
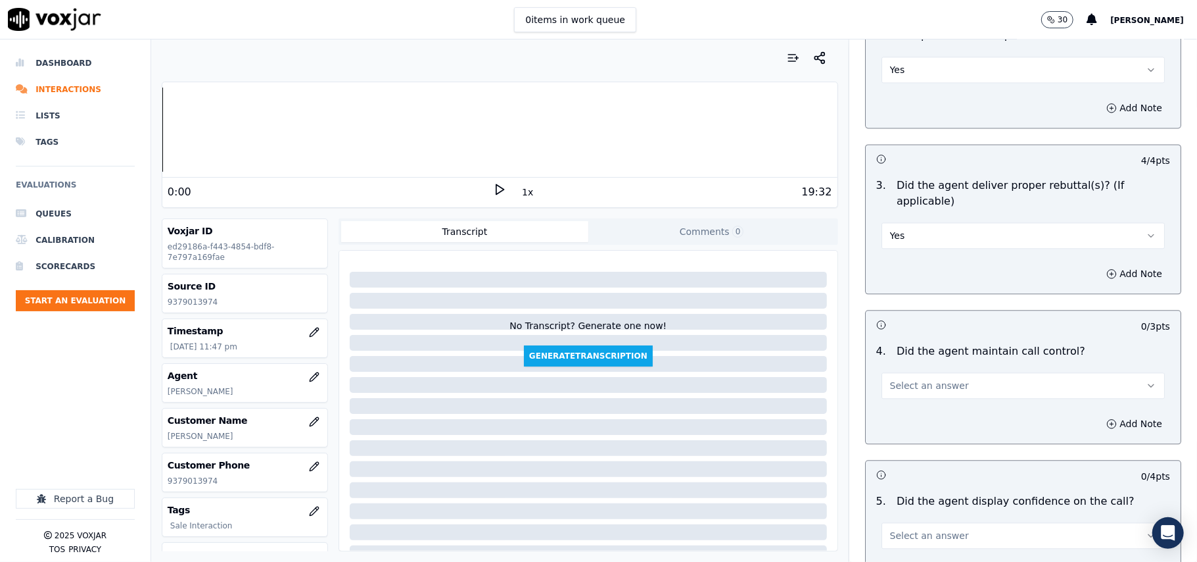
scroll to position [2338, 0]
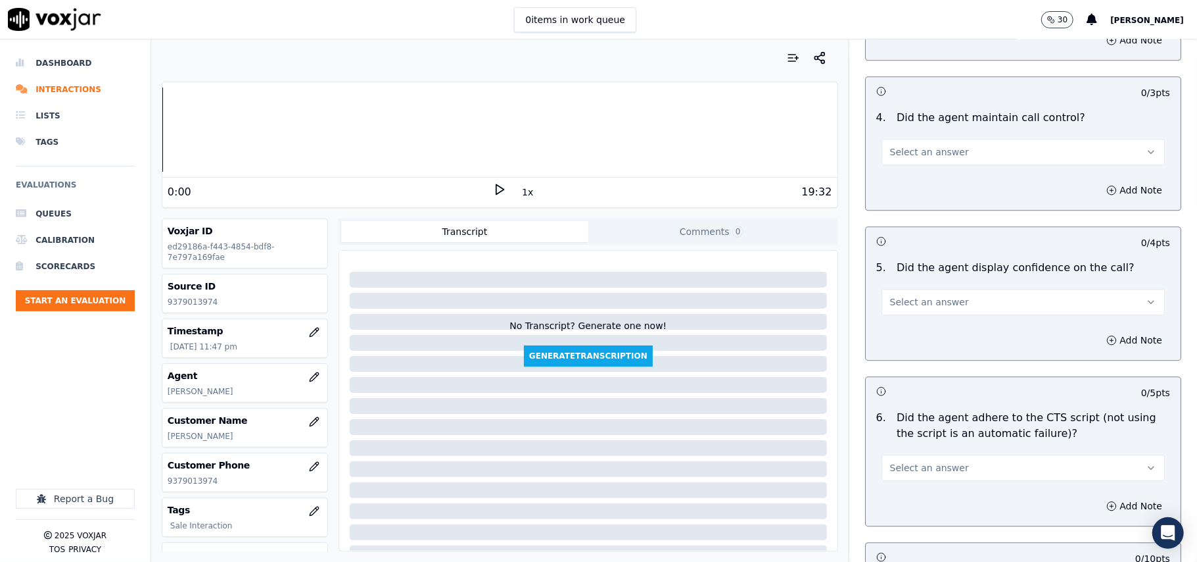
click at [897, 145] on span "Select an answer" at bounding box center [929, 151] width 79 height 13
click at [903, 164] on div "Yes" at bounding box center [995, 165] width 254 height 21
click at [911, 298] on button "Select an answer" at bounding box center [1023, 302] width 283 height 26
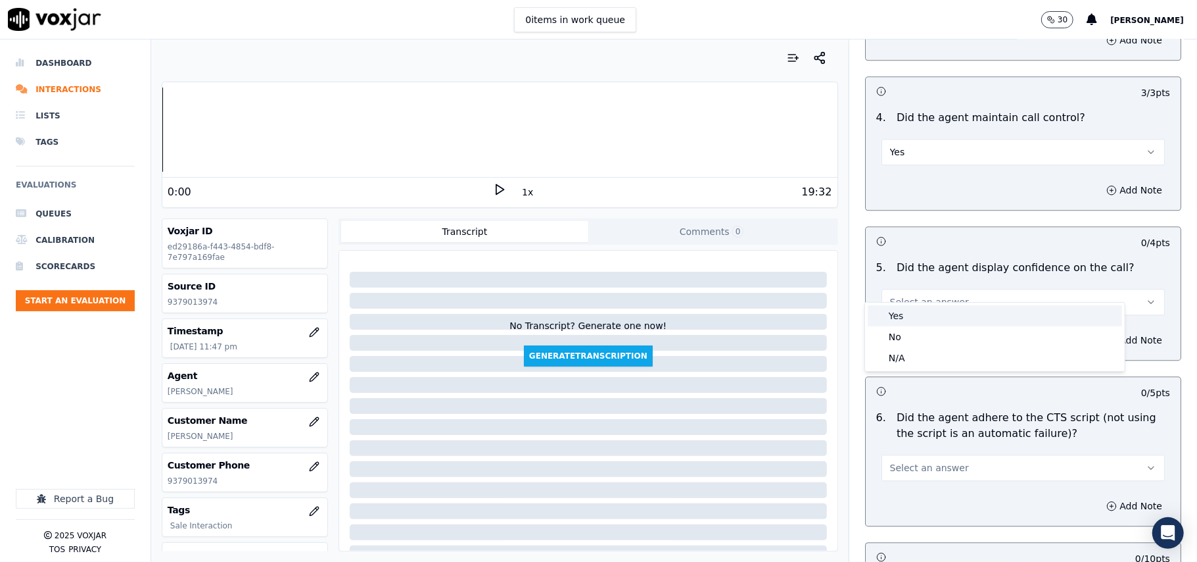
click at [892, 322] on div "Yes" at bounding box center [995, 315] width 254 height 21
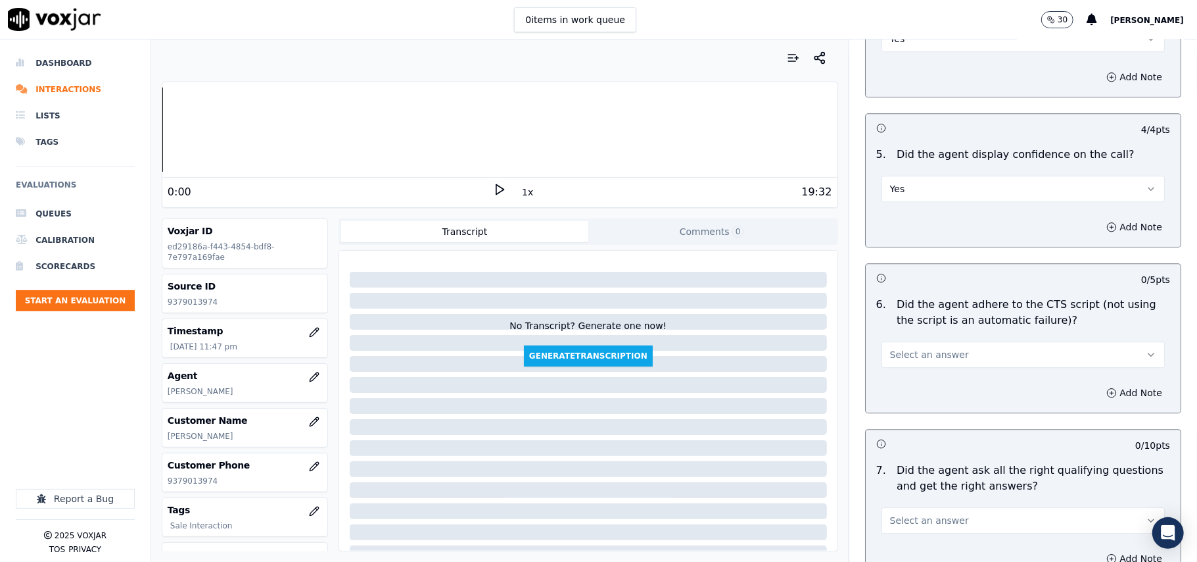
scroll to position [2484, 0]
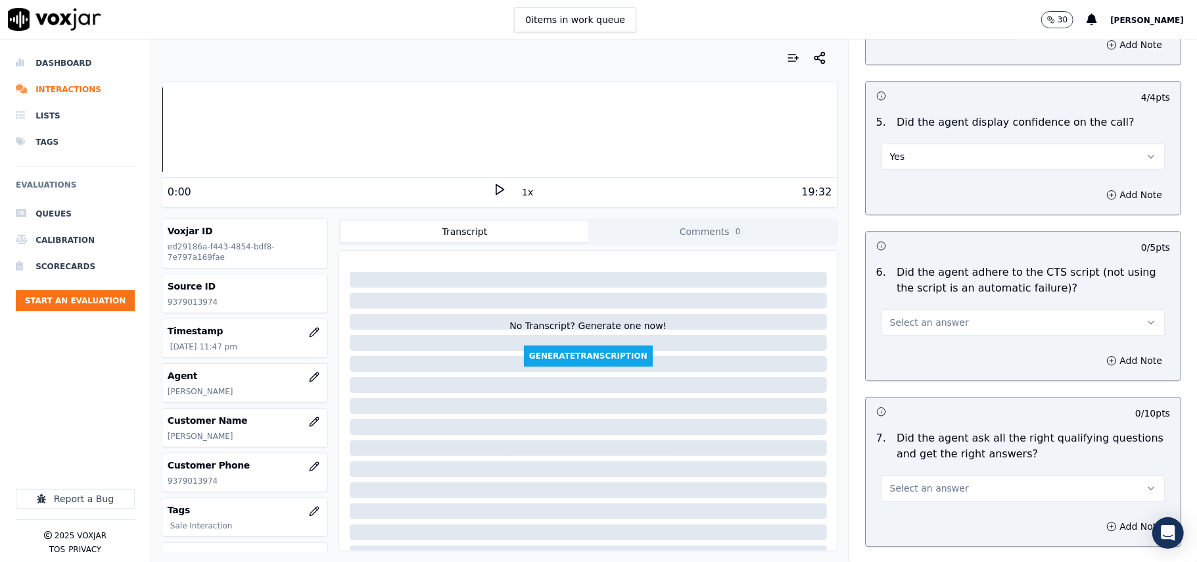
click at [898, 316] on span "Select an answer" at bounding box center [929, 322] width 79 height 13
click at [903, 335] on div "Yes" at bounding box center [995, 335] width 254 height 21
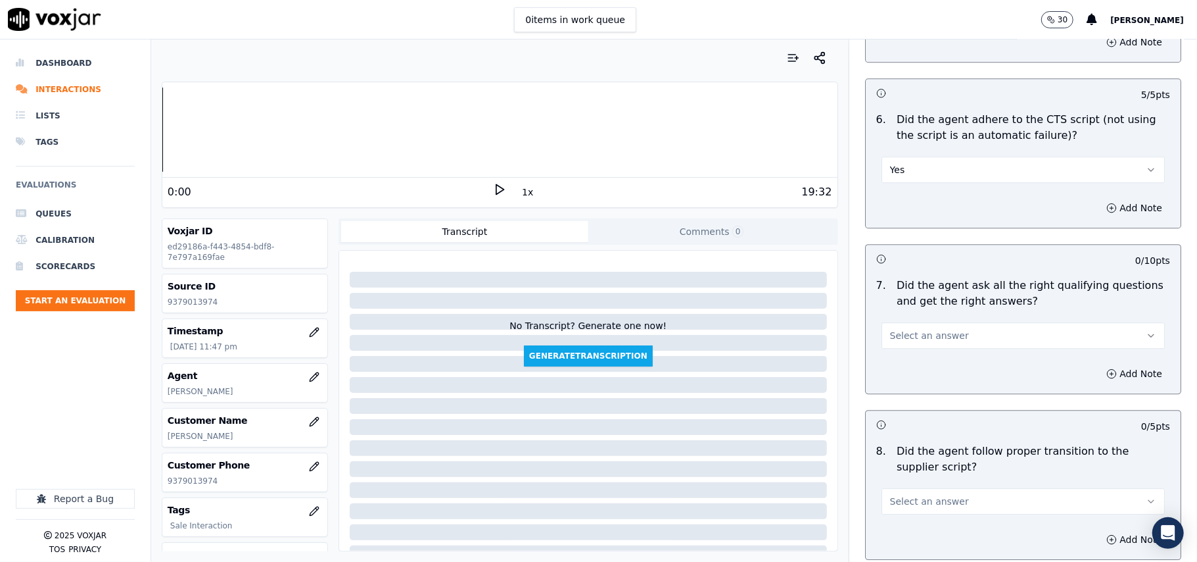
scroll to position [2776, 0]
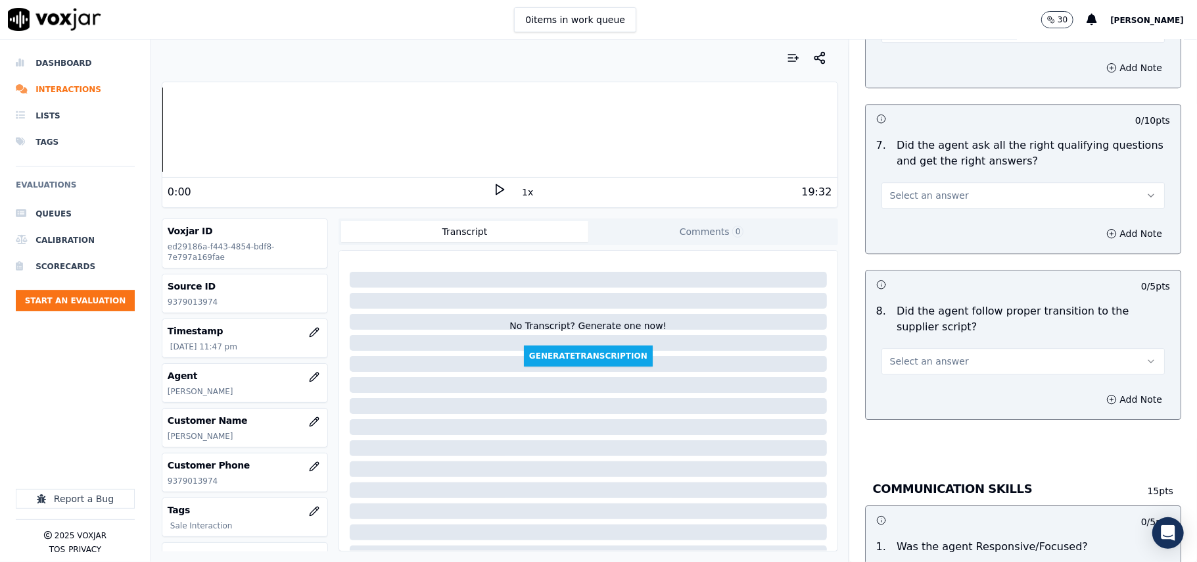
click at [900, 189] on span "Select an answer" at bounding box center [929, 195] width 79 height 13
click at [905, 208] on div "Yes" at bounding box center [995, 209] width 254 height 21
click at [911, 354] on span "Select an answer" at bounding box center [929, 360] width 79 height 13
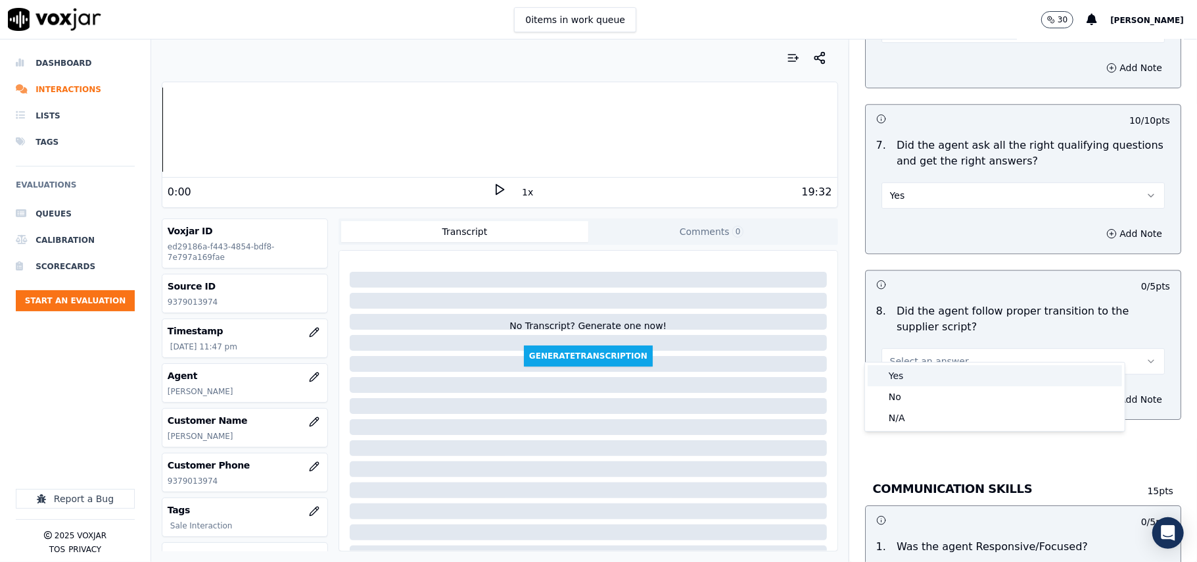
click at [906, 374] on div "Yes" at bounding box center [995, 375] width 254 height 21
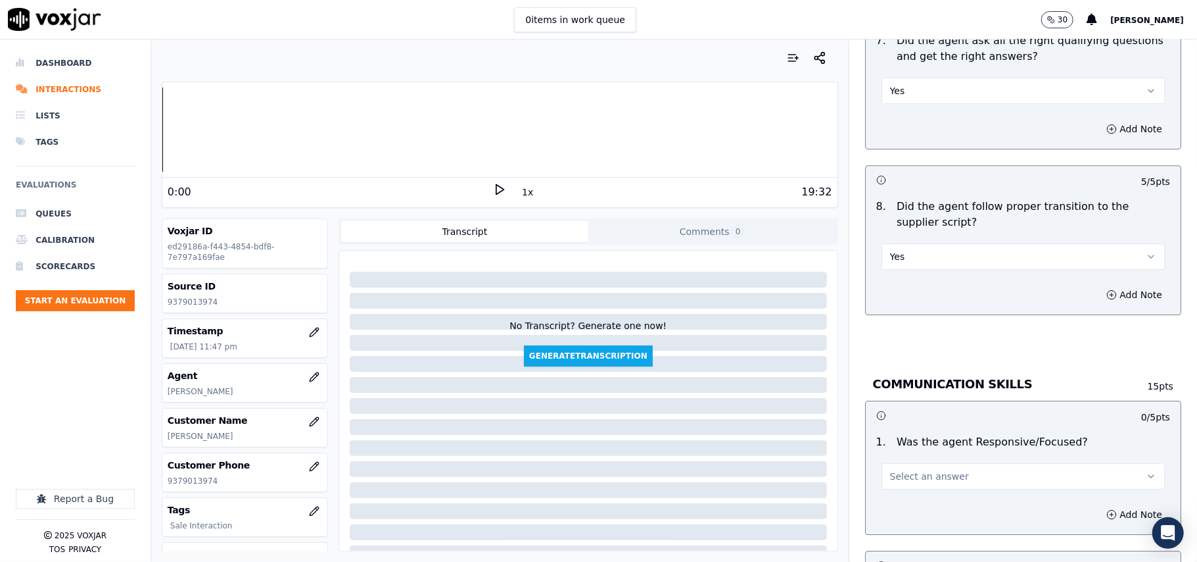
scroll to position [2922, 0]
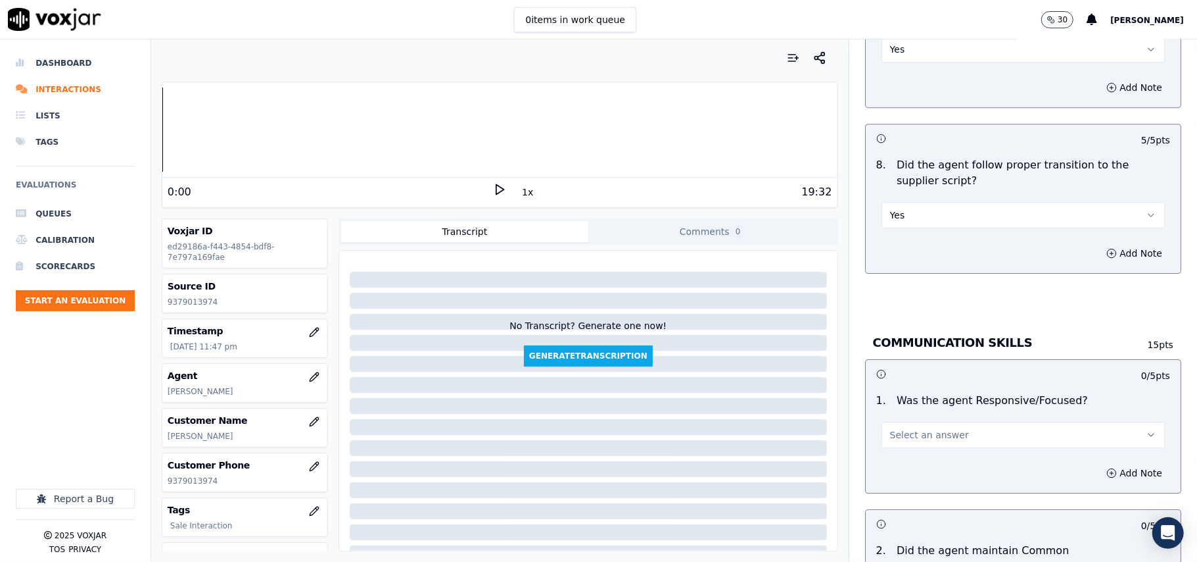
click at [902, 427] on button "Select an answer" at bounding box center [1023, 434] width 283 height 26
click at [902, 448] on div "Yes" at bounding box center [995, 450] width 254 height 21
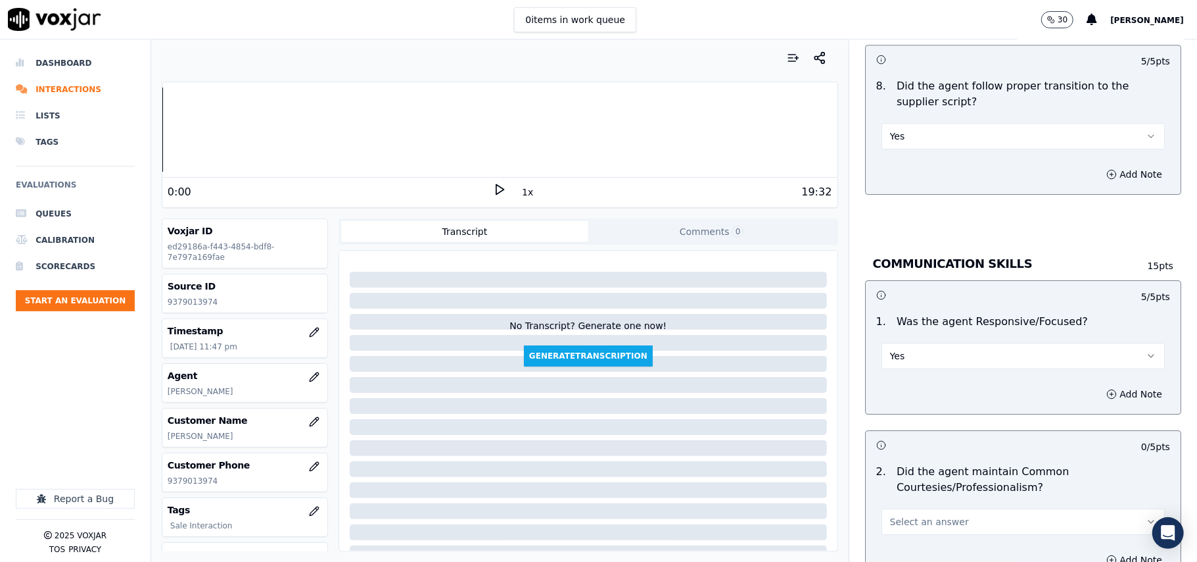
scroll to position [3215, 0]
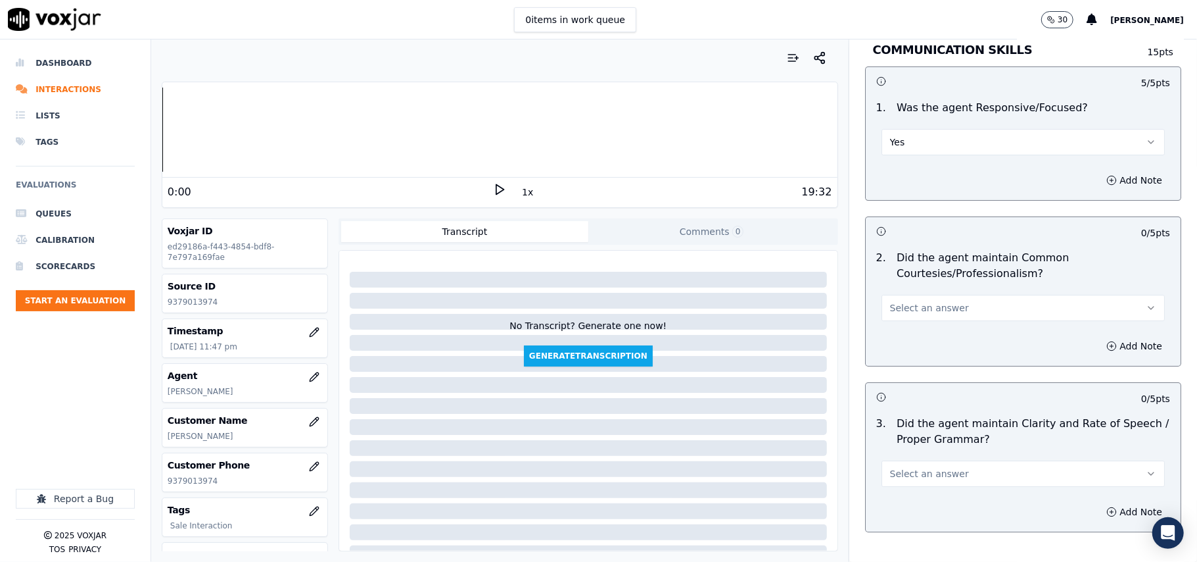
click at [890, 301] on span "Select an answer" at bounding box center [929, 307] width 79 height 13
click at [880, 319] on span at bounding box center [877, 323] width 9 height 9
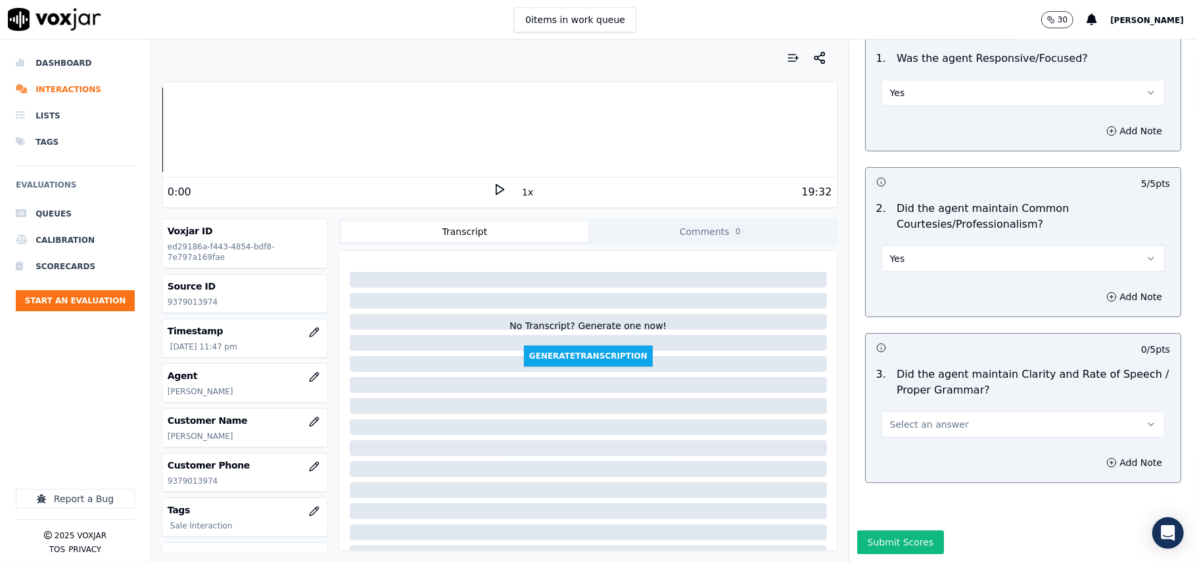
scroll to position [3290, 0]
click at [915, 411] on button "Select an answer" at bounding box center [1023, 424] width 283 height 26
click at [913, 417] on div "Yes" at bounding box center [995, 414] width 254 height 21
click at [900, 530] on button "Submit Scores" at bounding box center [900, 542] width 87 height 24
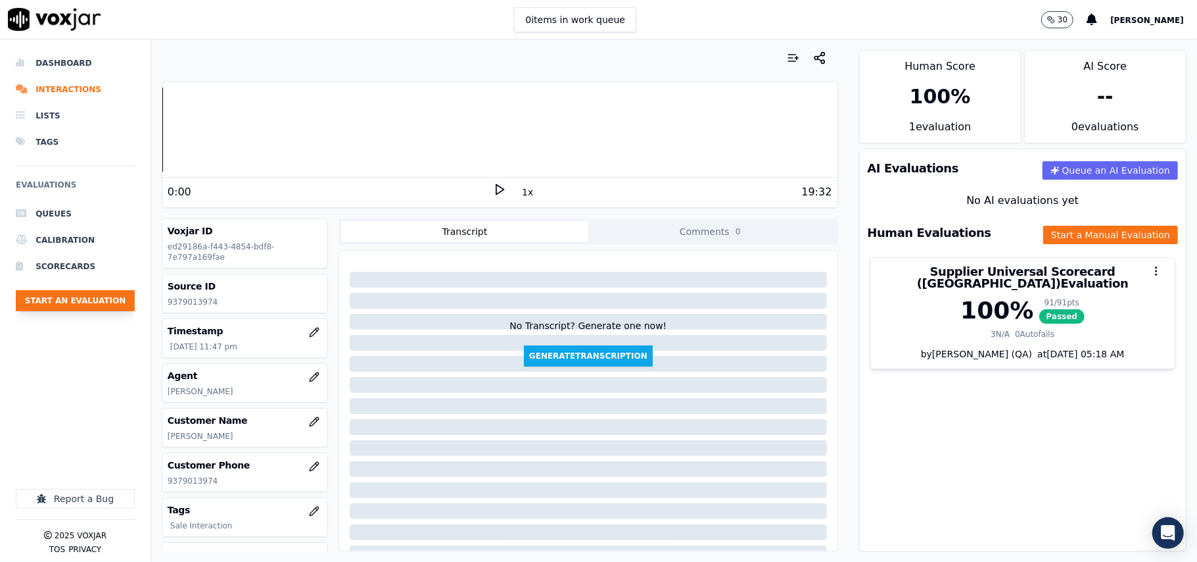
click at [103, 295] on button "Start an Evaluation" at bounding box center [75, 300] width 119 height 21
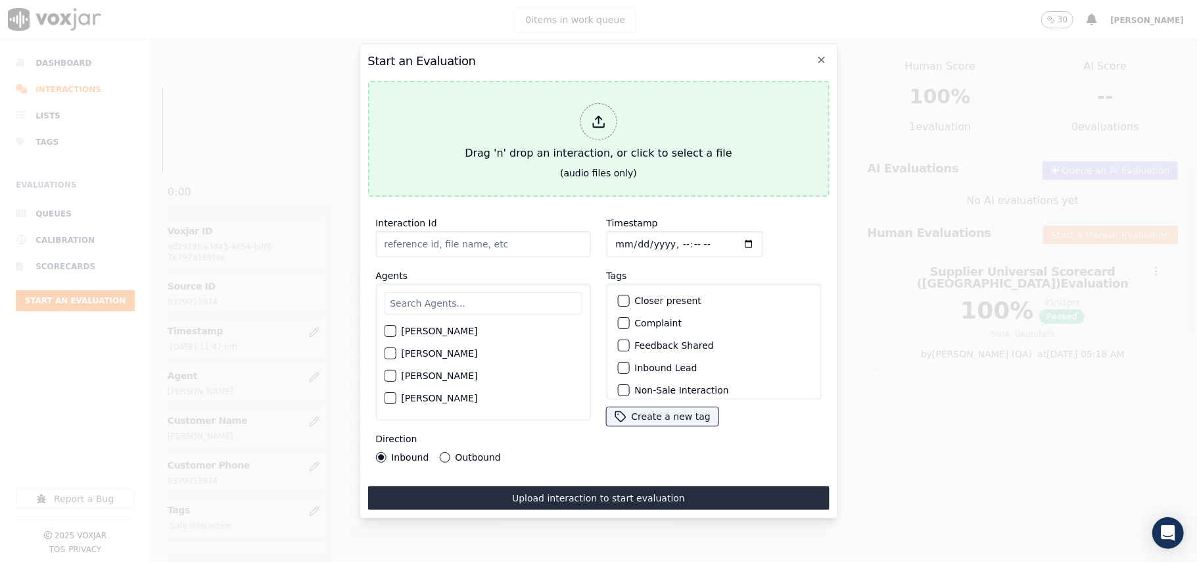
click at [646, 125] on div "Drag 'n' drop an interaction, or click to select a file" at bounding box center [598, 132] width 277 height 68
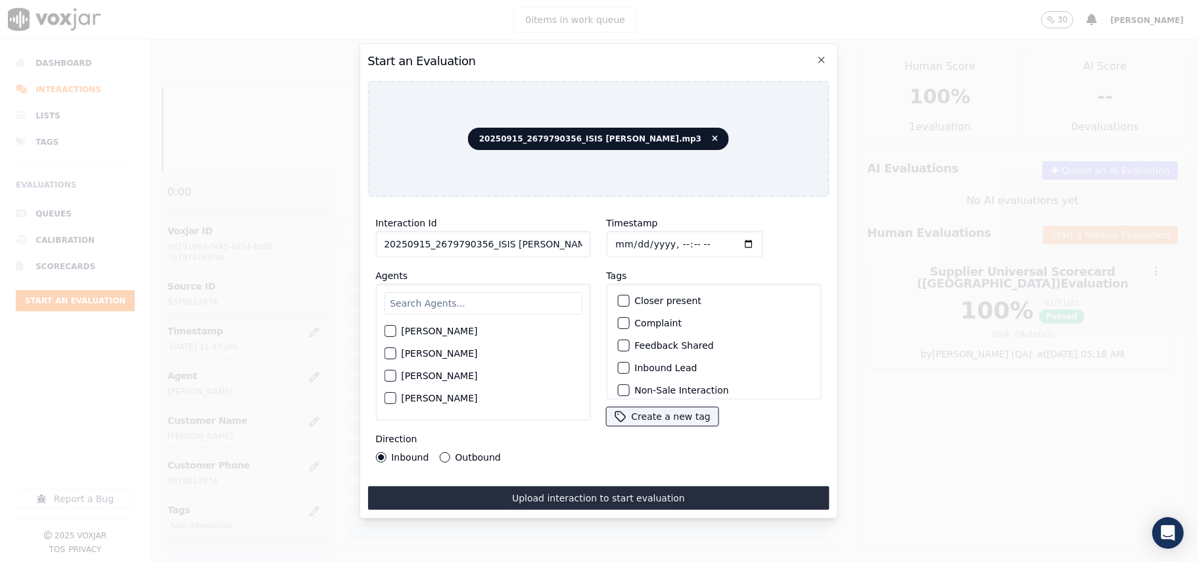
click at [448, 235] on input "20250915_2679790356_ISIS ALZATE.mp3" at bounding box center [482, 244] width 215 height 26
paste input "679790356"
type input "2679790356"
click at [633, 235] on input "Timestamp" at bounding box center [684, 244] width 156 height 26
type input "2025-09-15T23:48"
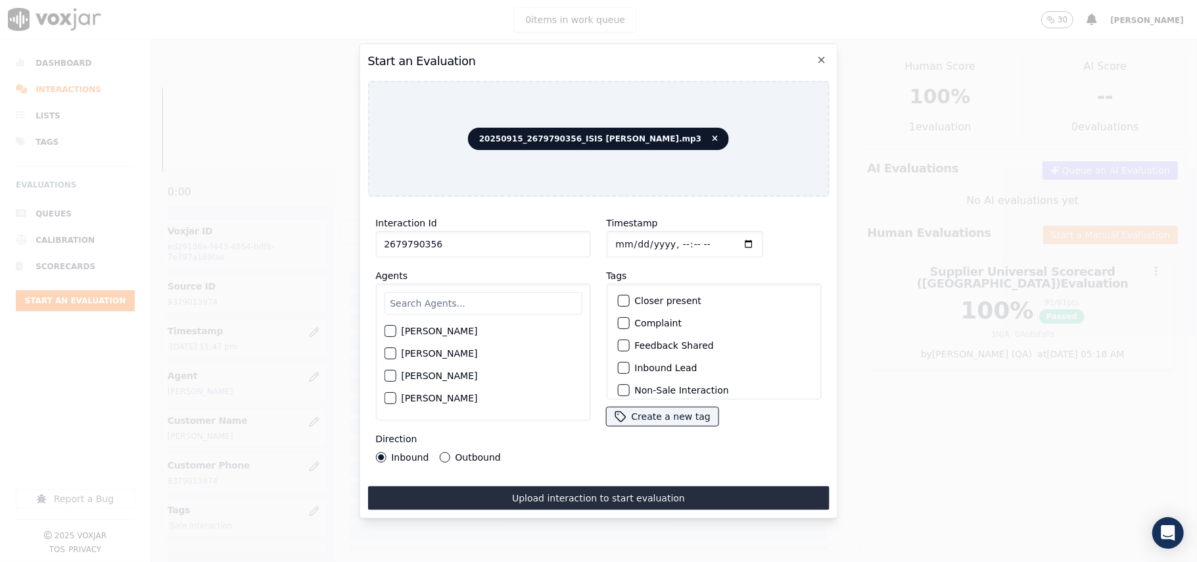
click at [484, 302] on input "text" at bounding box center [483, 303] width 198 height 22
type input "ISIS"
click at [409, 330] on label "ISIS ALZATE" at bounding box center [439, 334] width 76 height 9
click at [396, 329] on button "ISIS ALZATE" at bounding box center [390, 335] width 12 height 12
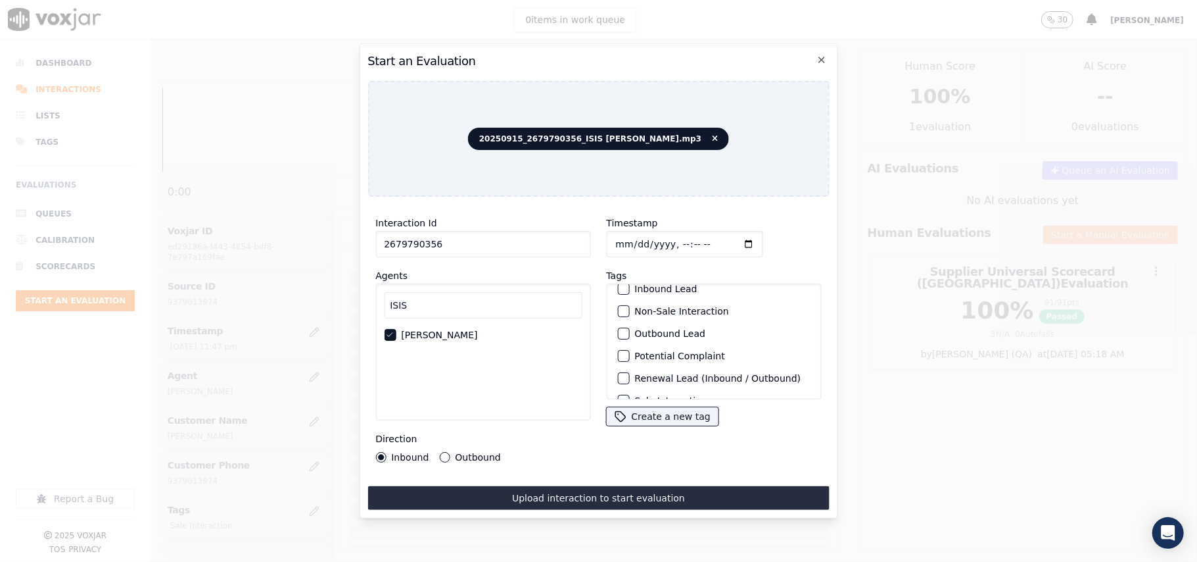
scroll to position [114, 0]
click at [651, 377] on label "Sale Interaction" at bounding box center [671, 381] width 72 height 9
click at [629, 376] on button "Sale Interaction" at bounding box center [623, 382] width 12 height 12
click at [482, 452] on label "Outbound" at bounding box center [477, 456] width 45 height 9
click at [450, 452] on button "Outbound" at bounding box center [444, 457] width 11 height 11
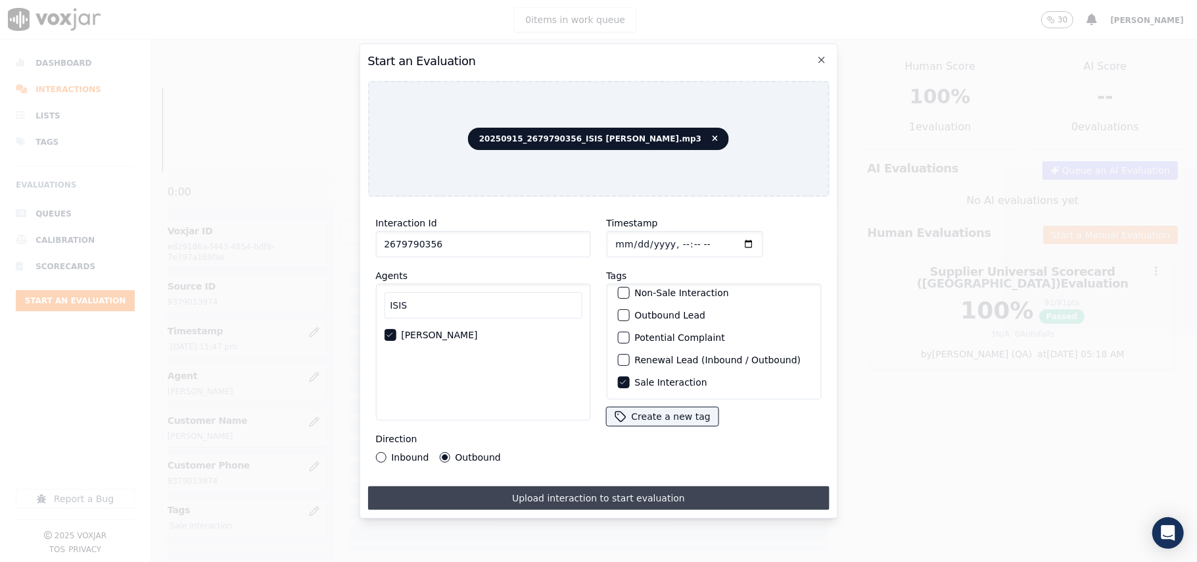
click at [506, 500] on button "Upload interaction to start evaluation" at bounding box center [599, 498] width 462 height 24
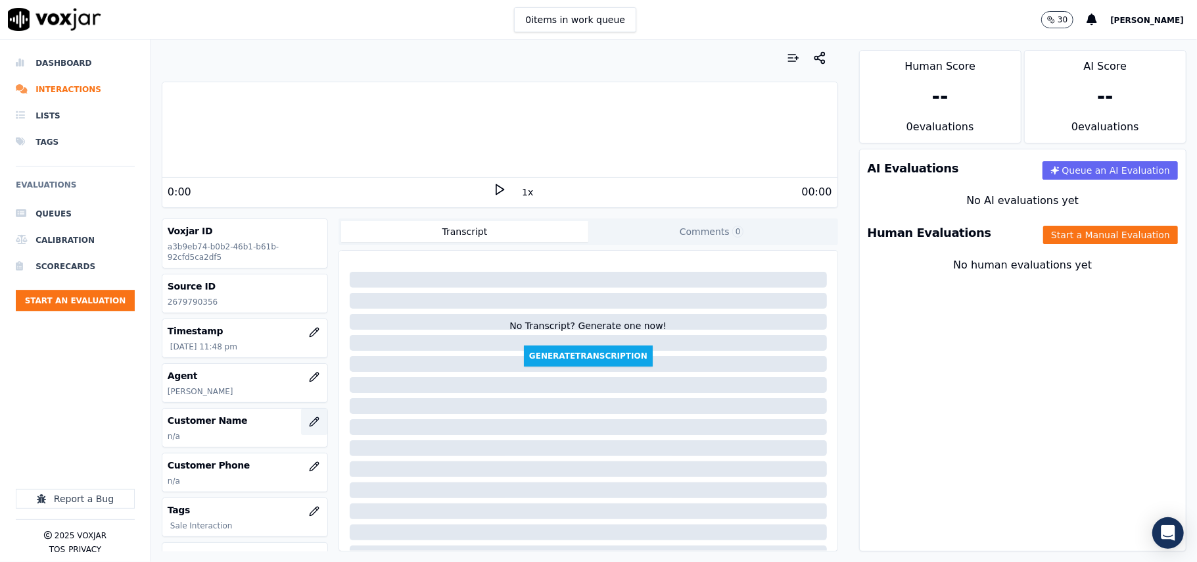
click at [301, 423] on button "button" at bounding box center [314, 421] width 26 height 26
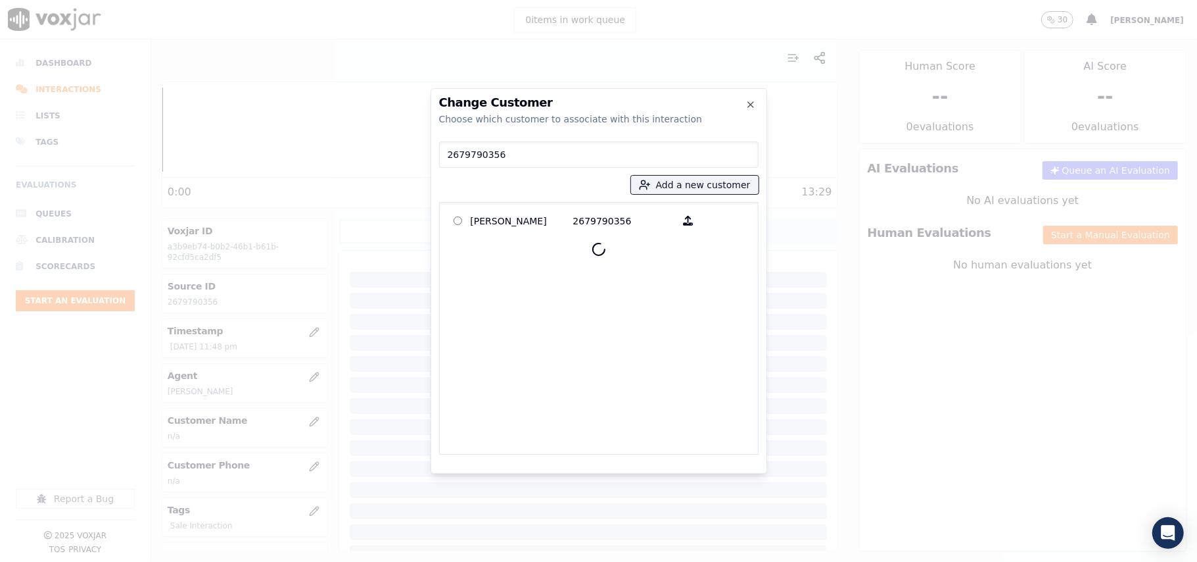
type input "2679790356"
click at [497, 224] on p "Richard Bullock" at bounding box center [522, 220] width 103 height 20
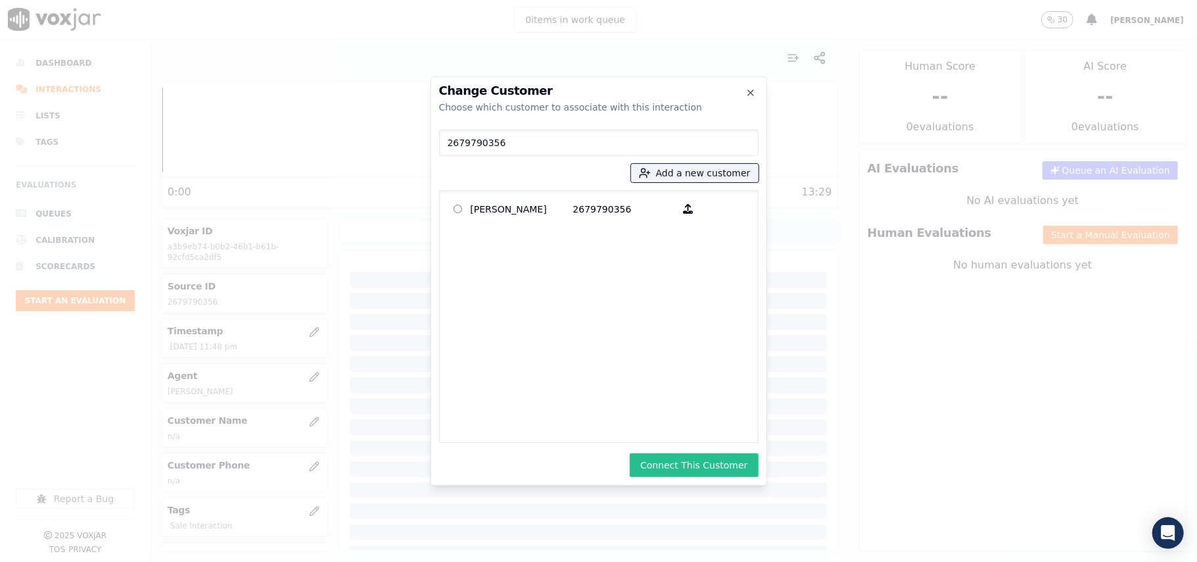
click at [742, 472] on button "Connect This Customer" at bounding box center [694, 465] width 128 height 24
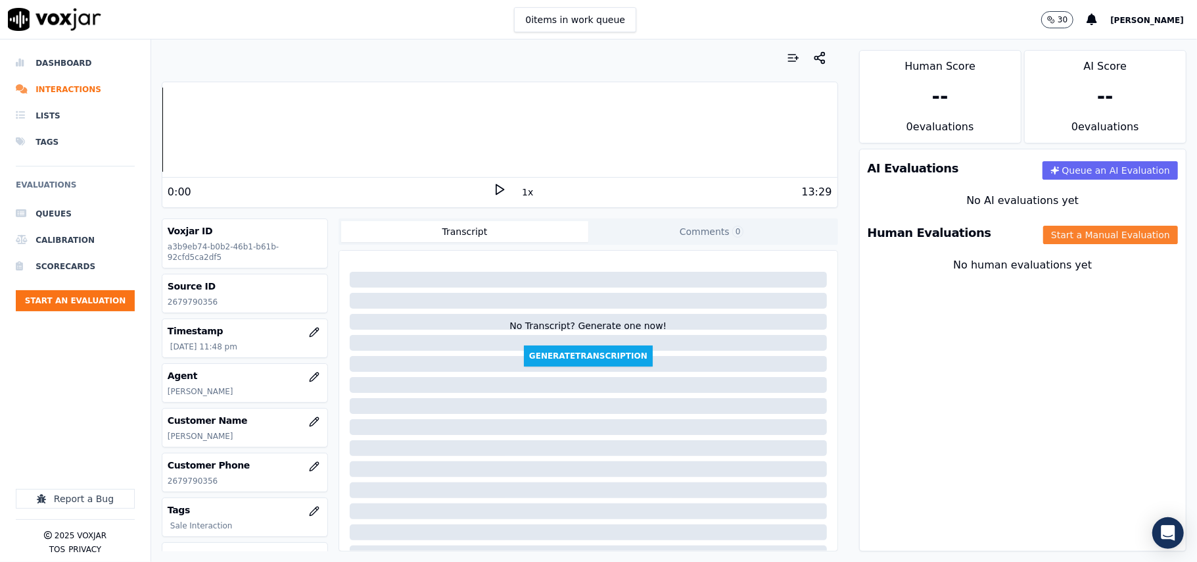
click at [1047, 232] on button "Start a Manual Evaluation" at bounding box center [1111, 235] width 135 height 18
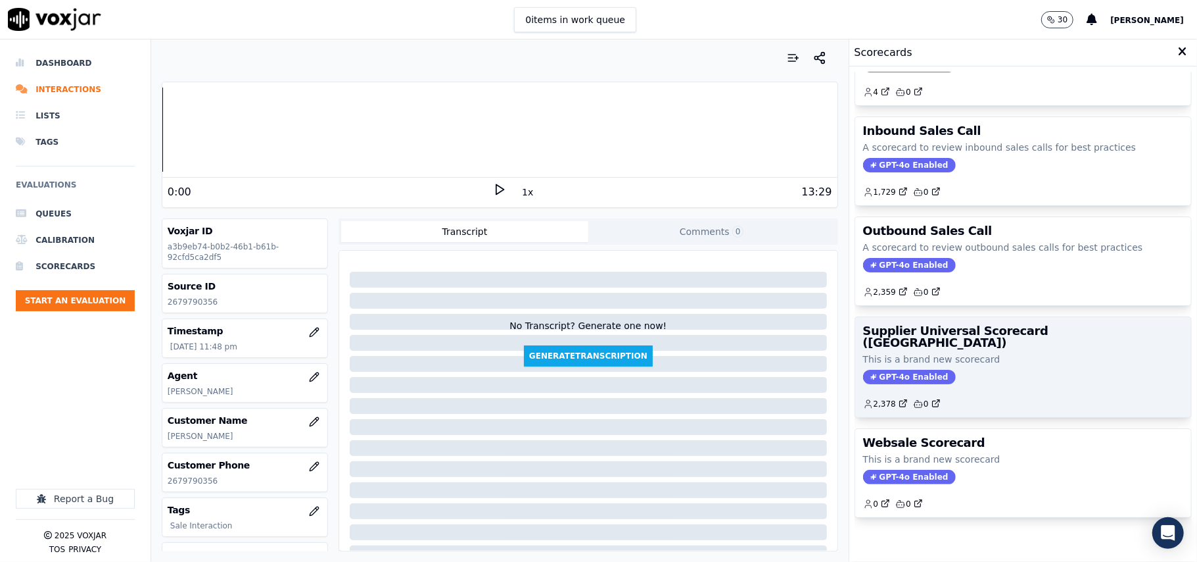
scroll to position [101, 0]
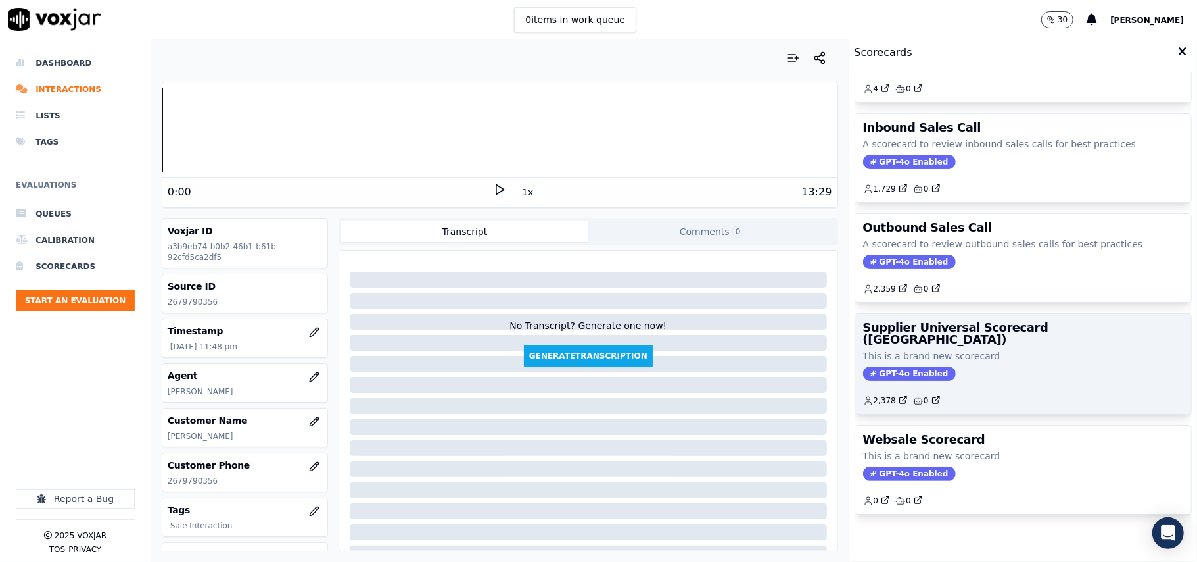
click at [943, 366] on div "GPT-4o Enabled" at bounding box center [1023, 373] width 320 height 14
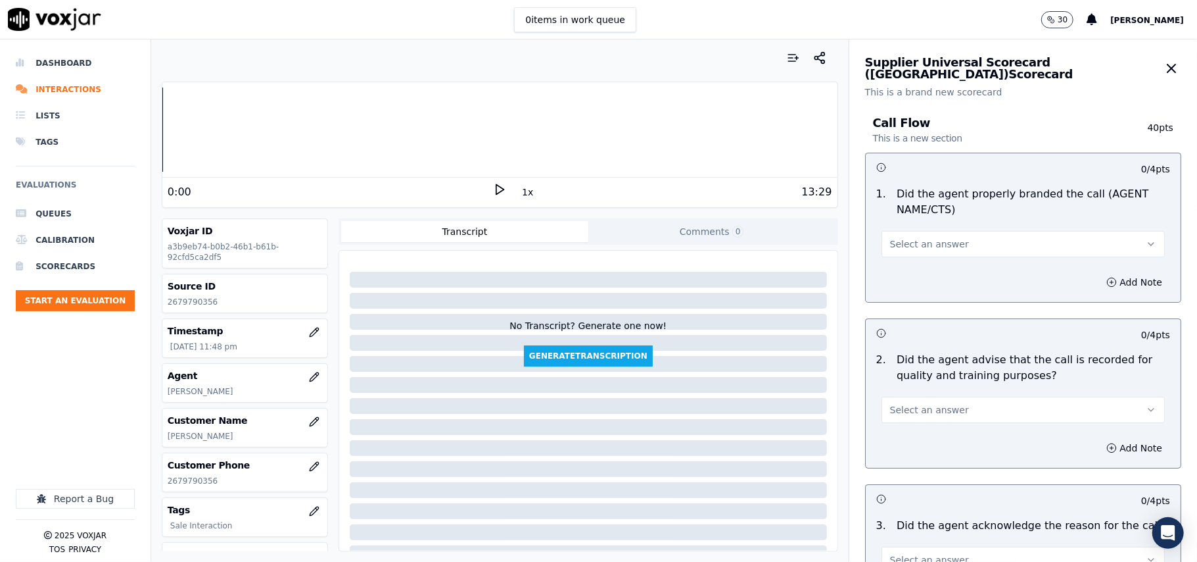
click at [919, 242] on span "Select an answer" at bounding box center [929, 243] width 79 height 13
click at [913, 266] on div "Yes" at bounding box center [995, 274] width 254 height 21
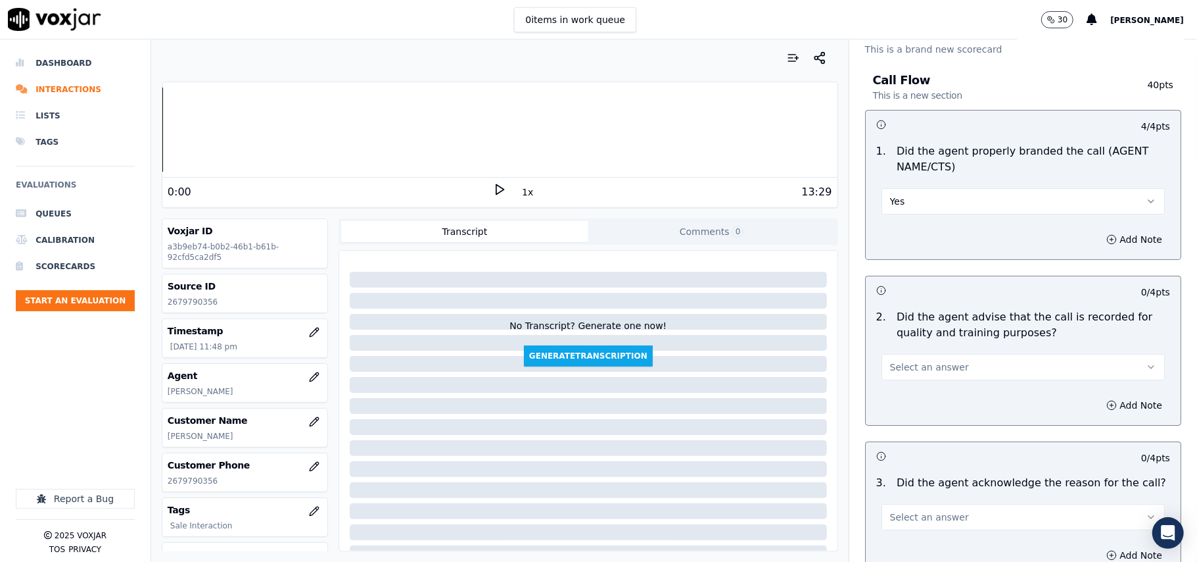
scroll to position [146, 0]
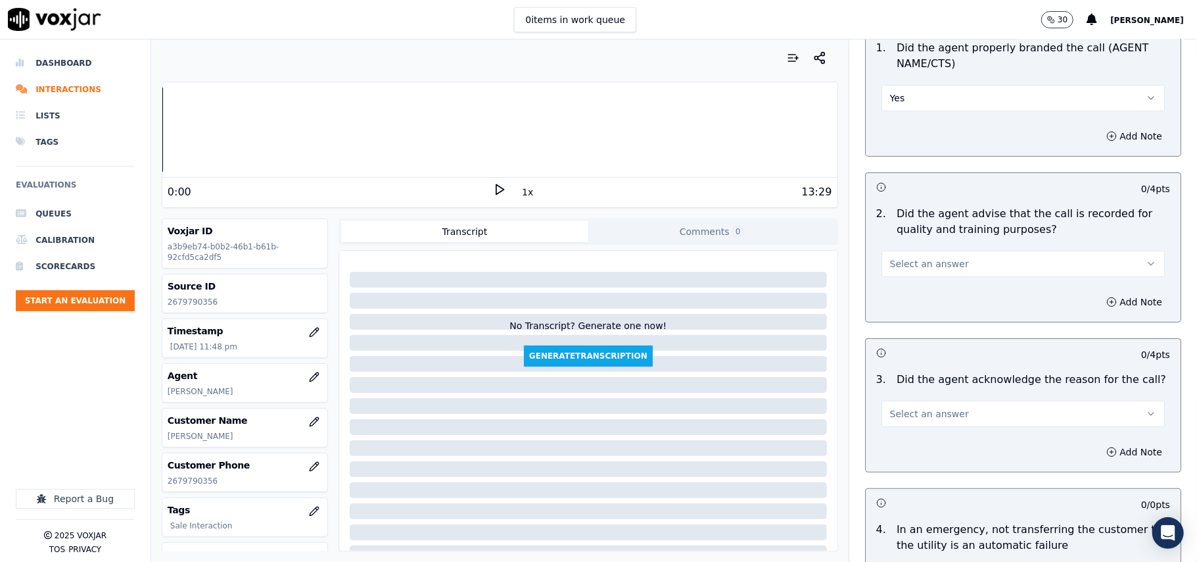
click at [919, 271] on button "Select an answer" at bounding box center [1023, 264] width 283 height 26
click at [911, 285] on div "Yes" at bounding box center [995, 293] width 254 height 21
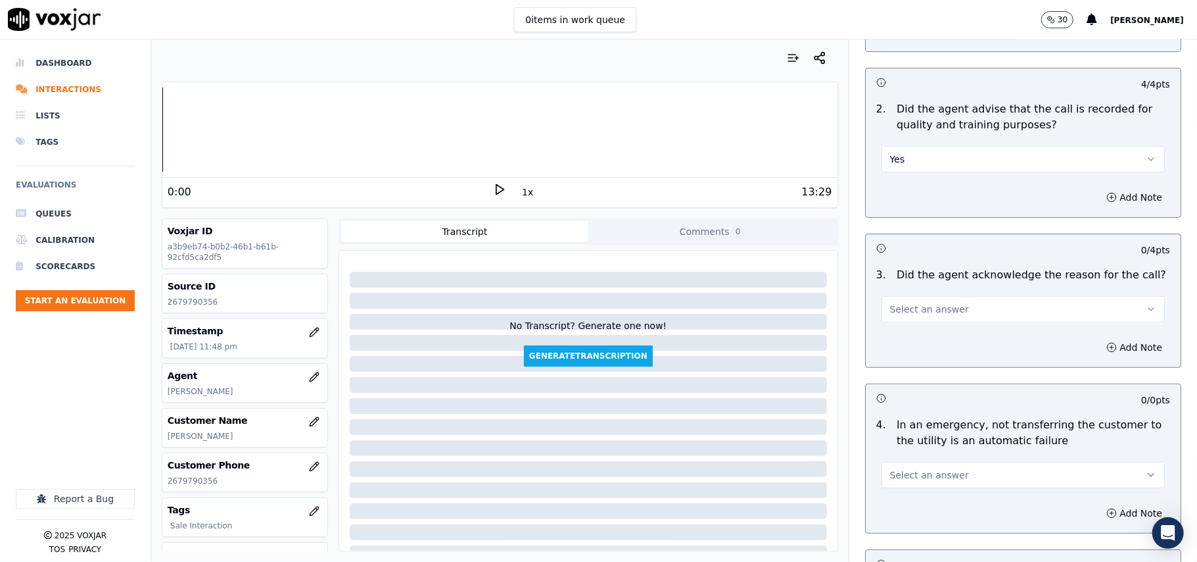
scroll to position [292, 0]
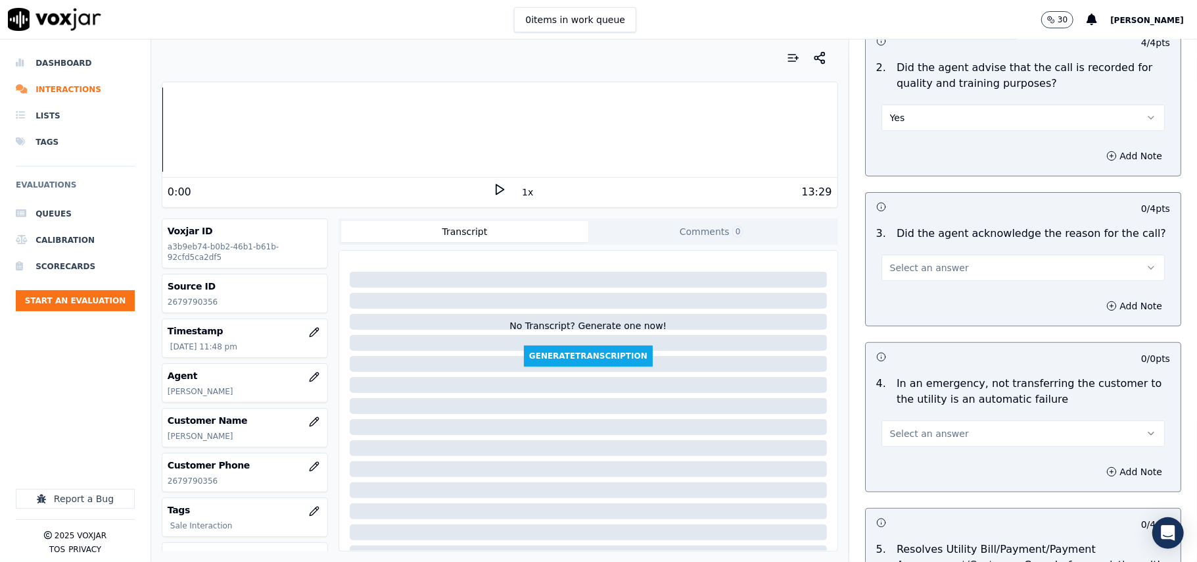
click at [910, 281] on button "Select an answer" at bounding box center [1023, 267] width 283 height 26
click at [913, 295] on div "Yes" at bounding box center [995, 298] width 254 height 21
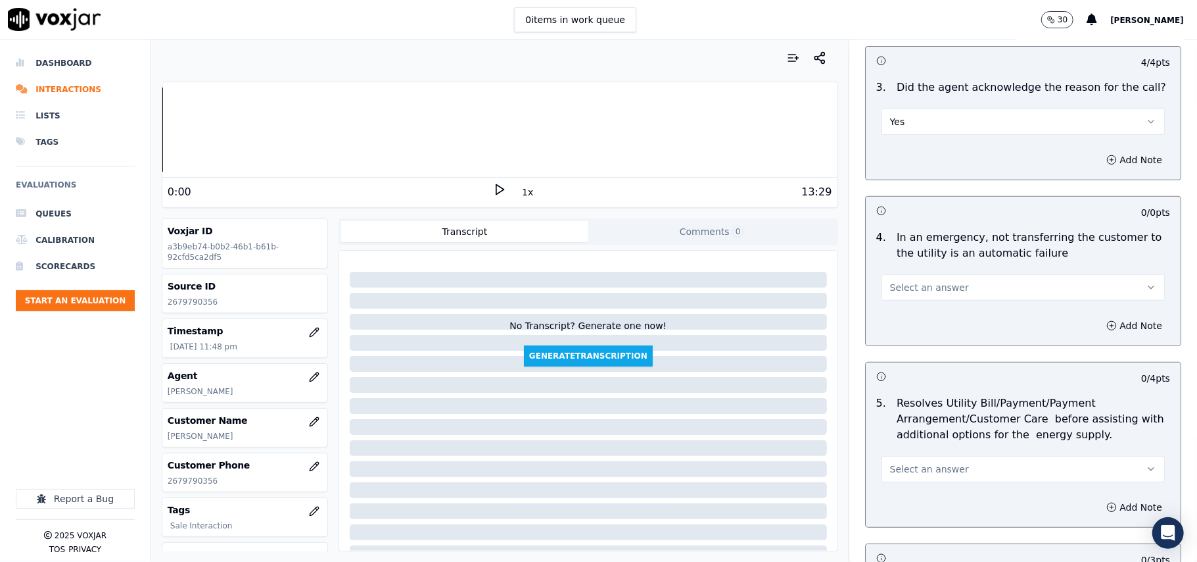
click at [903, 289] on span "Select an answer" at bounding box center [929, 287] width 79 height 13
click at [923, 363] on div "N/A" at bounding box center [995, 360] width 254 height 21
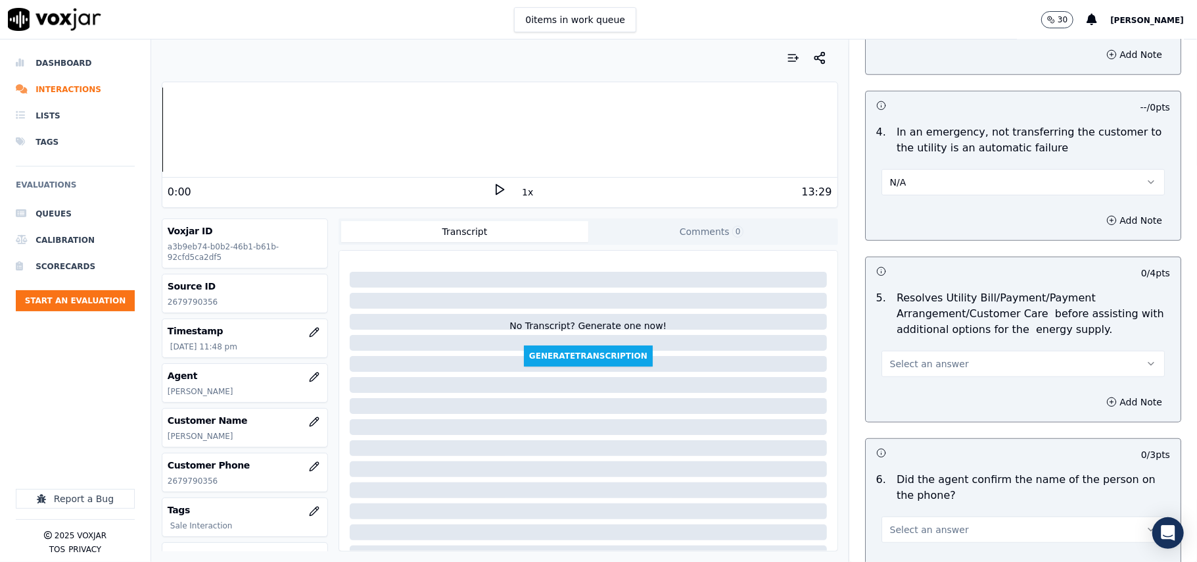
scroll to position [585, 0]
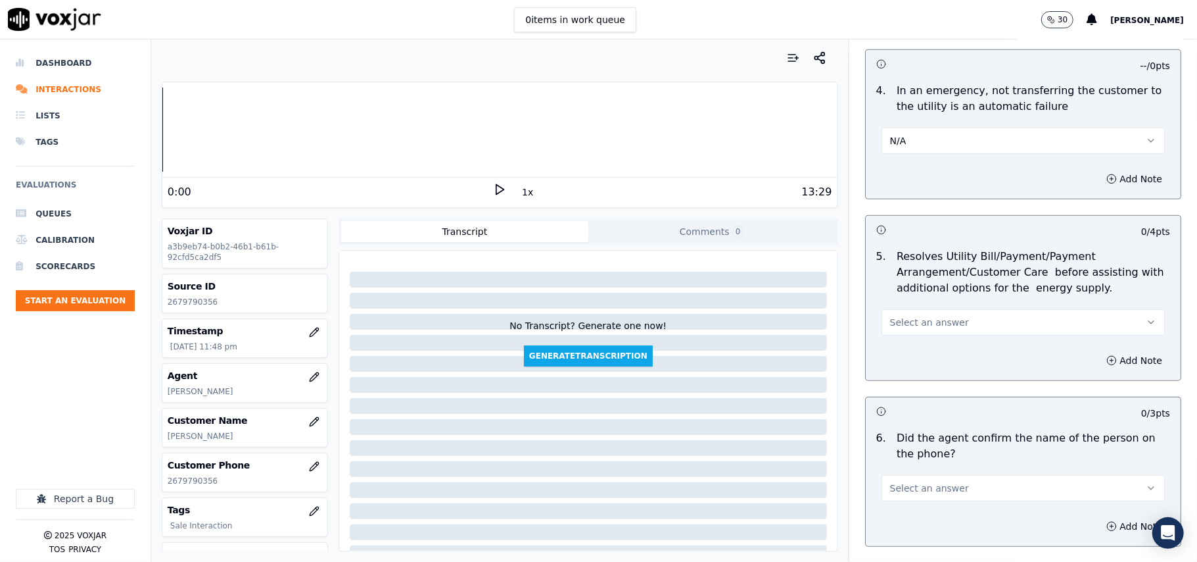
click at [929, 329] on span "Select an answer" at bounding box center [929, 322] width 79 height 13
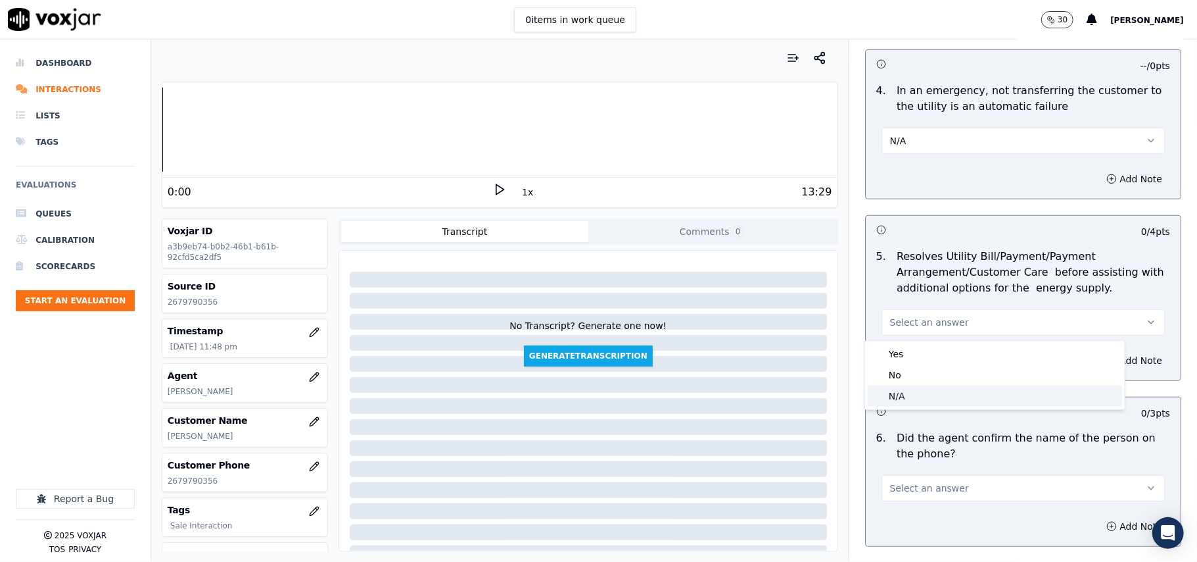
click at [921, 391] on div "N/A" at bounding box center [995, 395] width 254 height 21
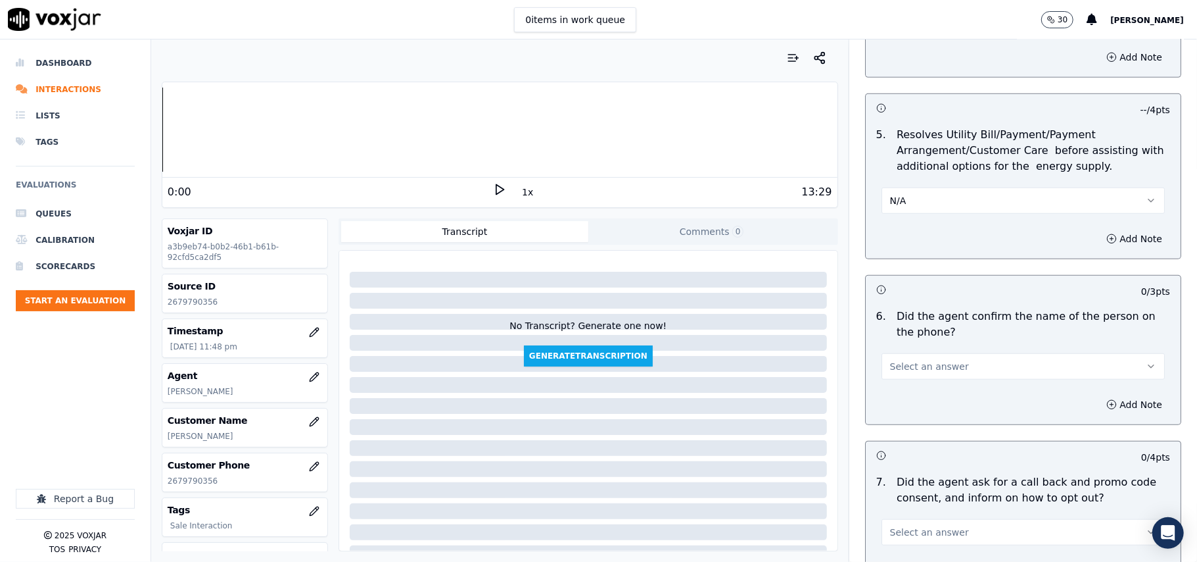
scroll to position [730, 0]
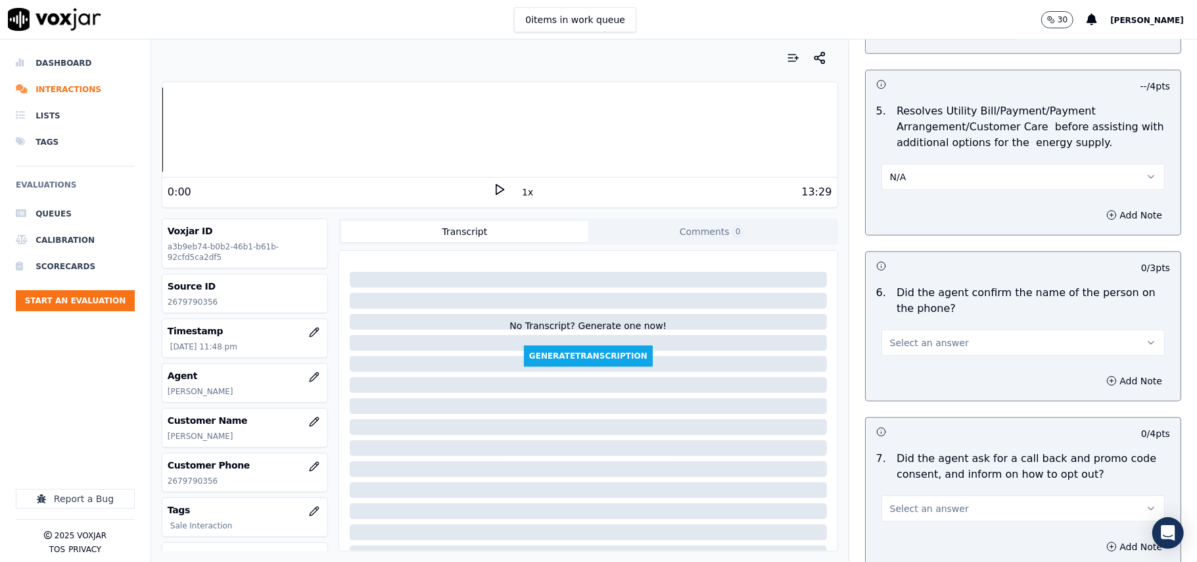
click at [952, 330] on div "Select an answer" at bounding box center [1023, 341] width 283 height 29
click at [945, 345] on button "Select an answer" at bounding box center [1023, 342] width 283 height 26
click at [937, 367] on div "Yes" at bounding box center [995, 374] width 254 height 21
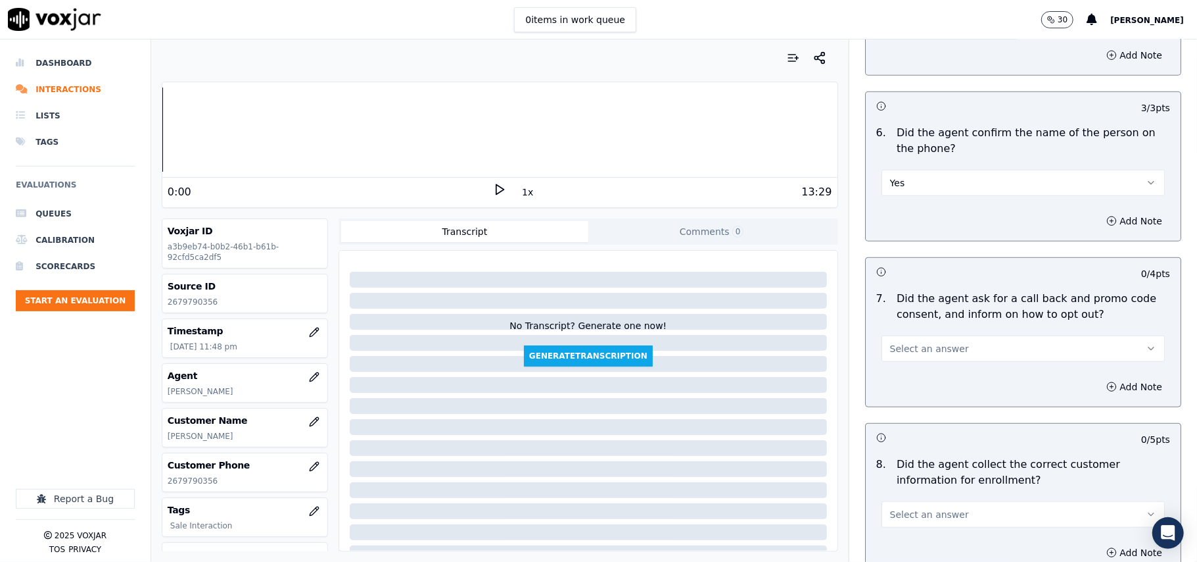
scroll to position [1023, 0]
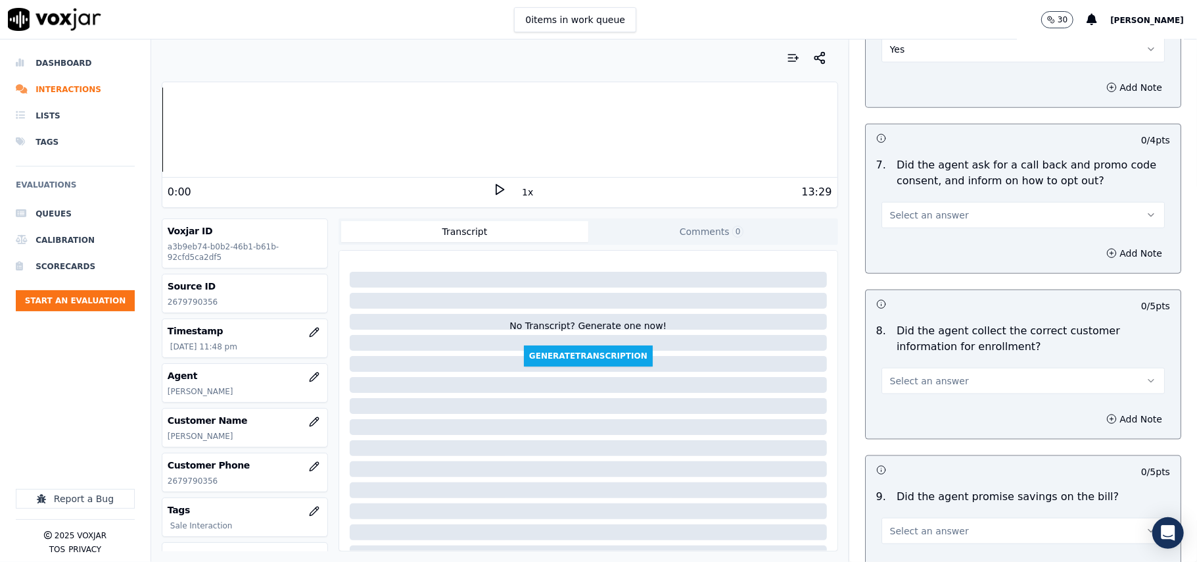
click at [916, 222] on span "Select an answer" at bounding box center [929, 214] width 79 height 13
click at [916, 245] on div "Yes" at bounding box center [995, 247] width 254 height 21
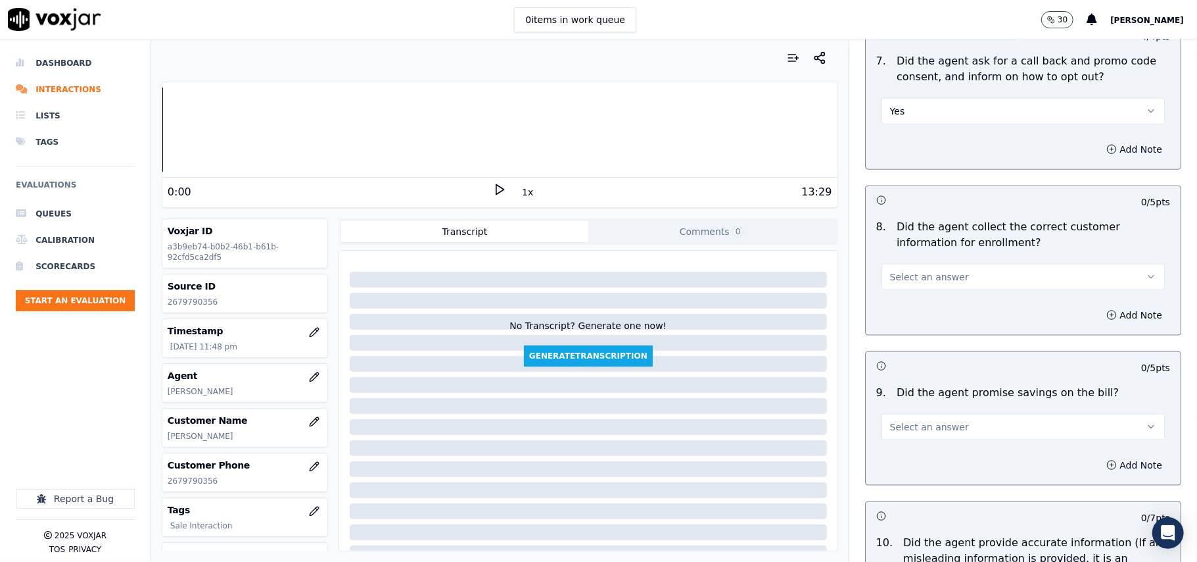
scroll to position [1168, 0]
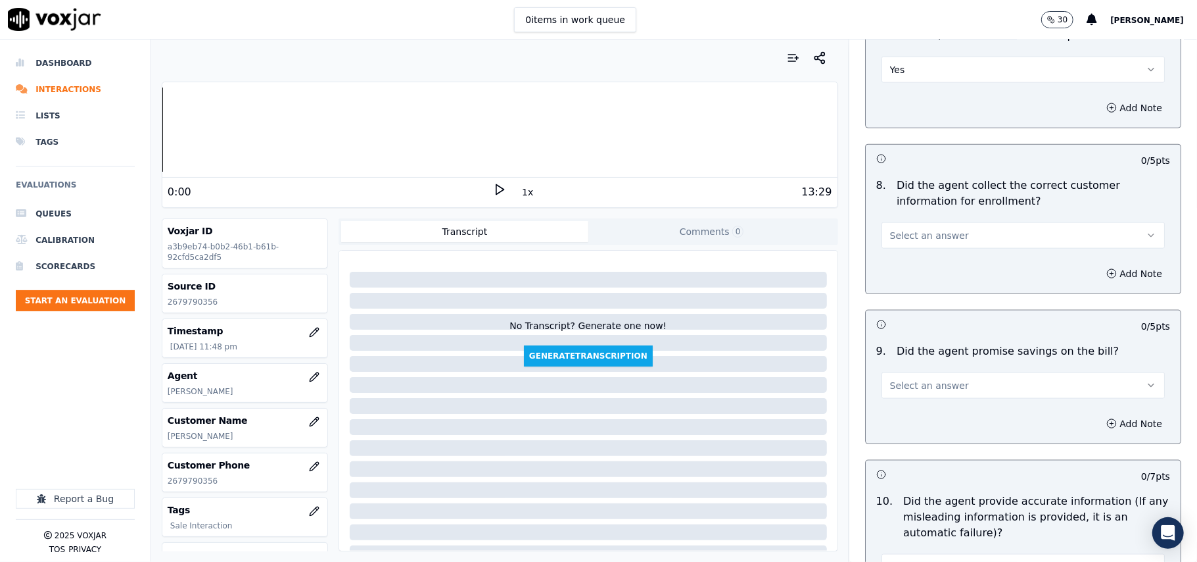
click at [921, 247] on button "Select an answer" at bounding box center [1023, 235] width 283 height 26
click at [921, 303] on div "N/A" at bounding box center [995, 310] width 254 height 21
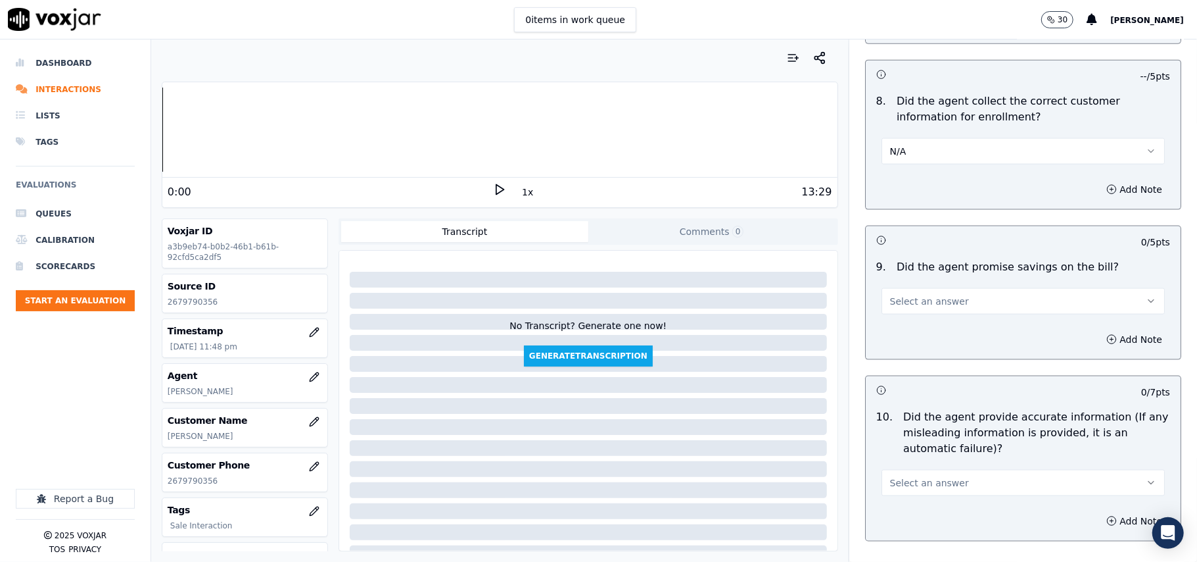
scroll to position [1315, 0]
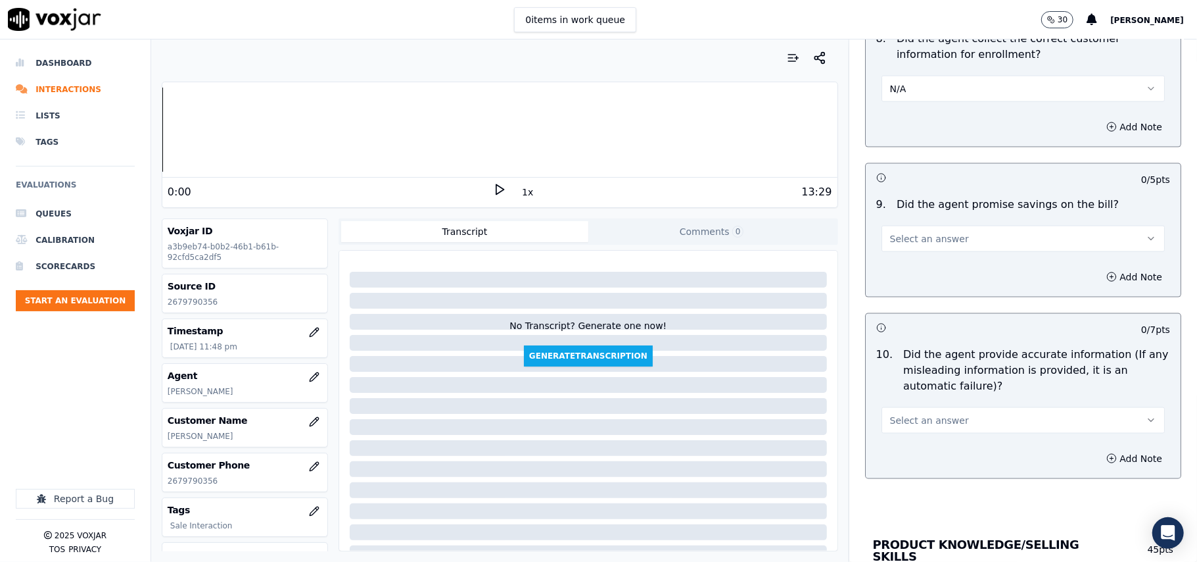
click at [889, 75] on div "N/A" at bounding box center [1023, 81] width 304 height 39
click at [890, 95] on span "N/A" at bounding box center [898, 88] width 16 height 13
click at [897, 119] on div "Yes" at bounding box center [995, 121] width 254 height 21
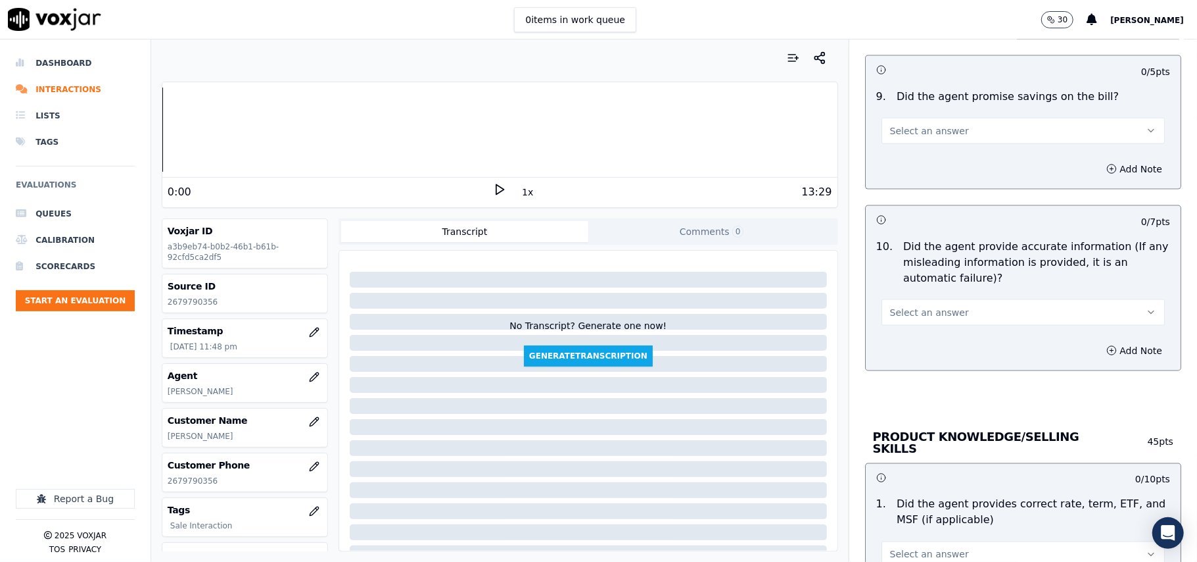
scroll to position [1461, 0]
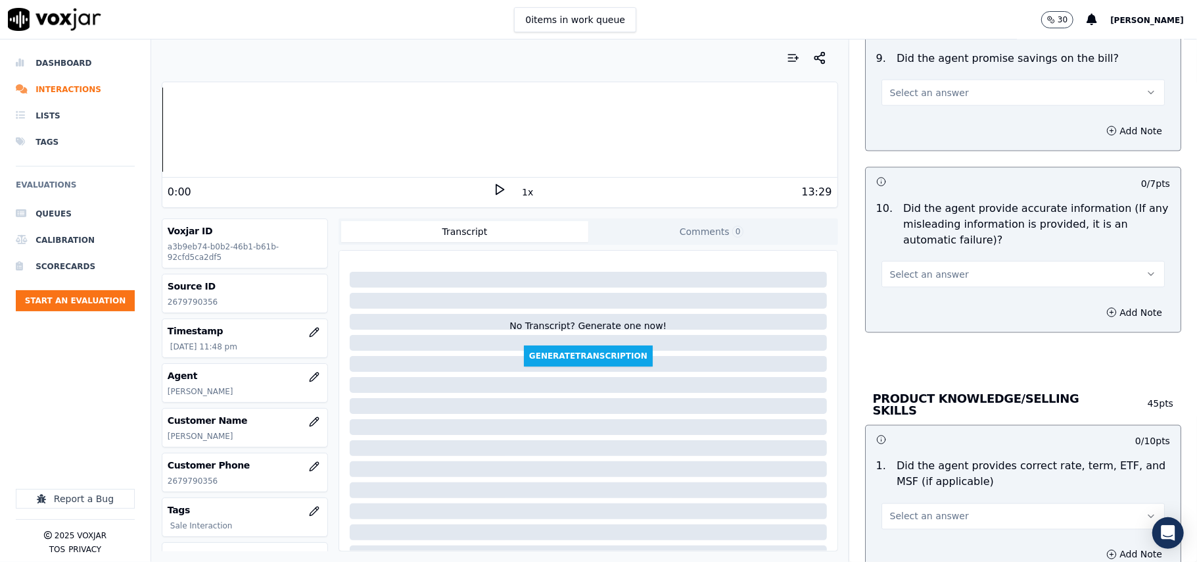
click at [882, 106] on button "Select an answer" at bounding box center [1023, 93] width 283 height 26
click at [897, 166] on div "N/A" at bounding box center [995, 167] width 254 height 21
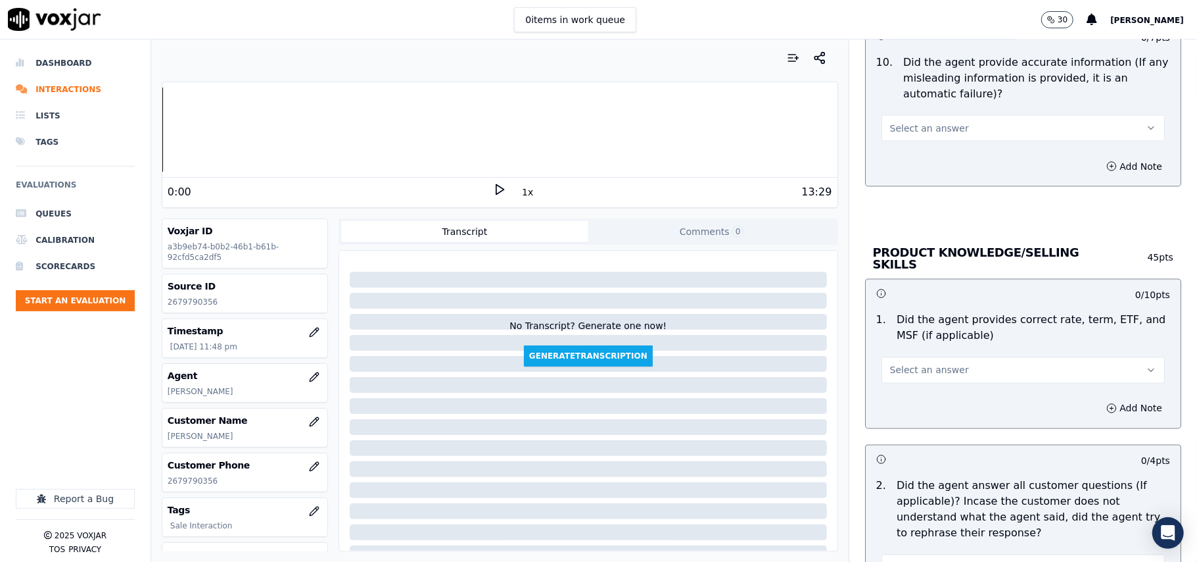
drag, startPoint x: 898, startPoint y: 124, endPoint x: 896, endPoint y: 137, distance: 12.6
click at [898, 124] on button "Select an answer" at bounding box center [1023, 128] width 283 height 26
click at [896, 161] on div "Yes" at bounding box center [995, 162] width 254 height 21
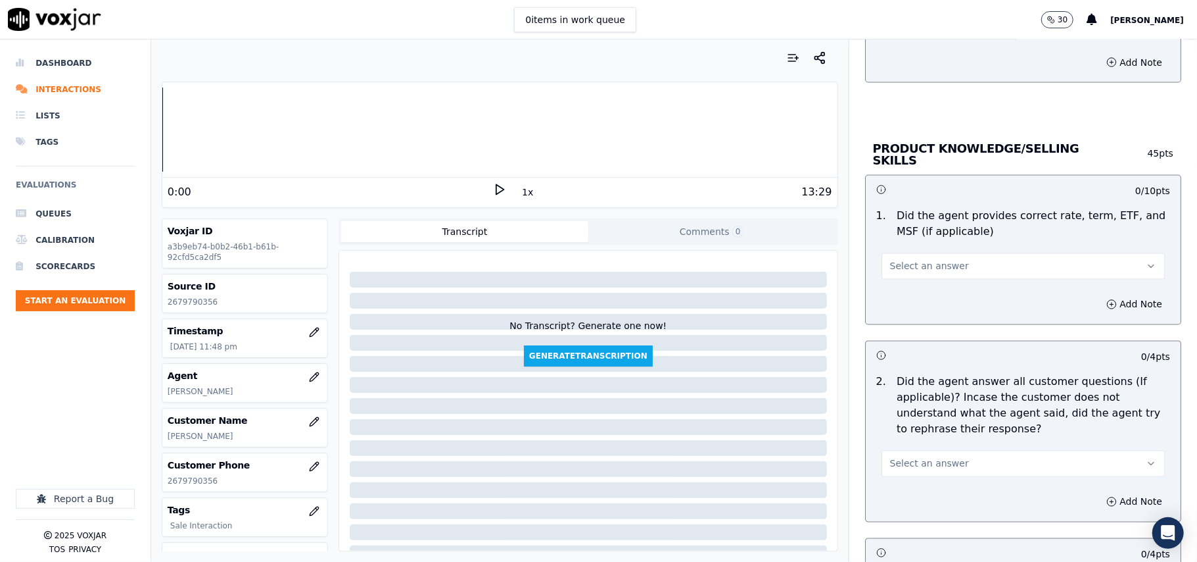
scroll to position [1753, 0]
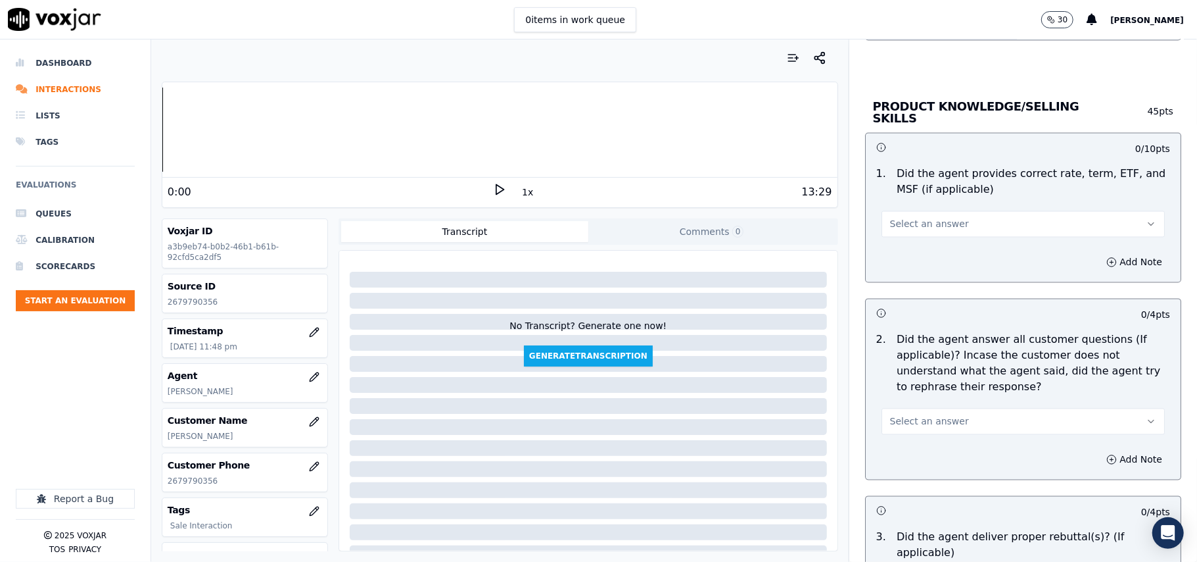
click at [907, 224] on span "Select an answer" at bounding box center [929, 224] width 79 height 13
click at [905, 252] on div "Yes" at bounding box center [995, 251] width 254 height 21
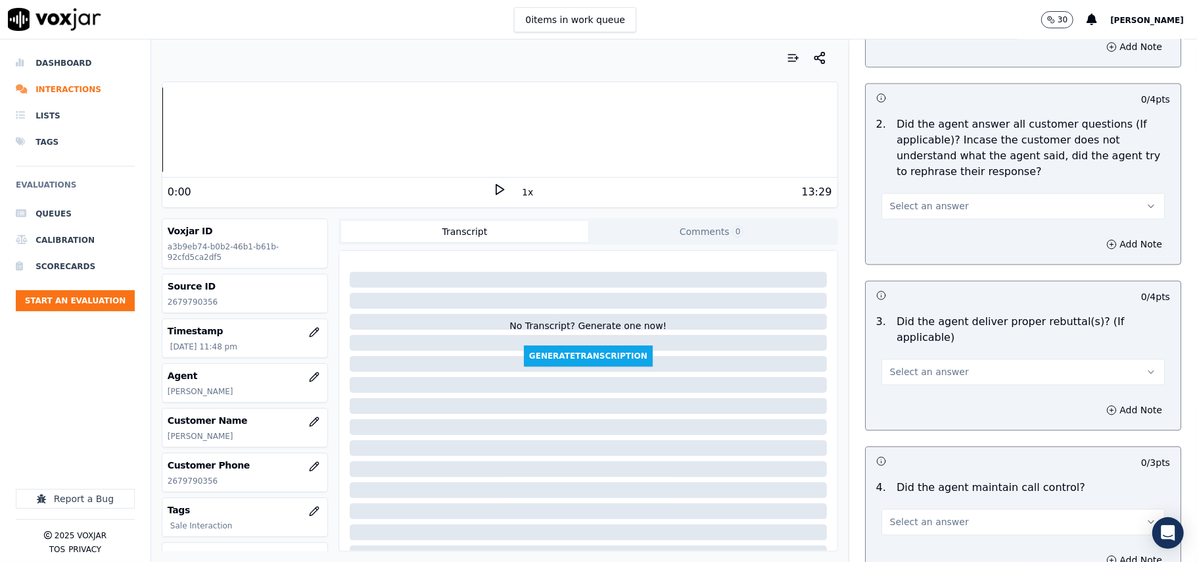
scroll to position [2045, 0]
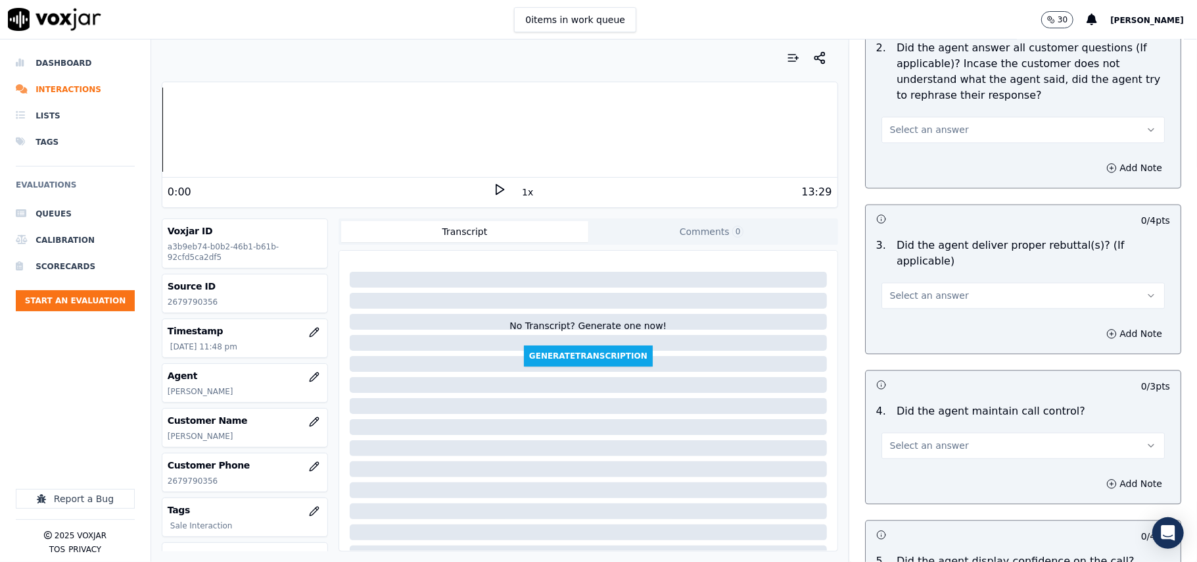
click at [903, 135] on button "Select an answer" at bounding box center [1023, 129] width 283 height 26
click at [903, 149] on div "Yes" at bounding box center [995, 157] width 254 height 21
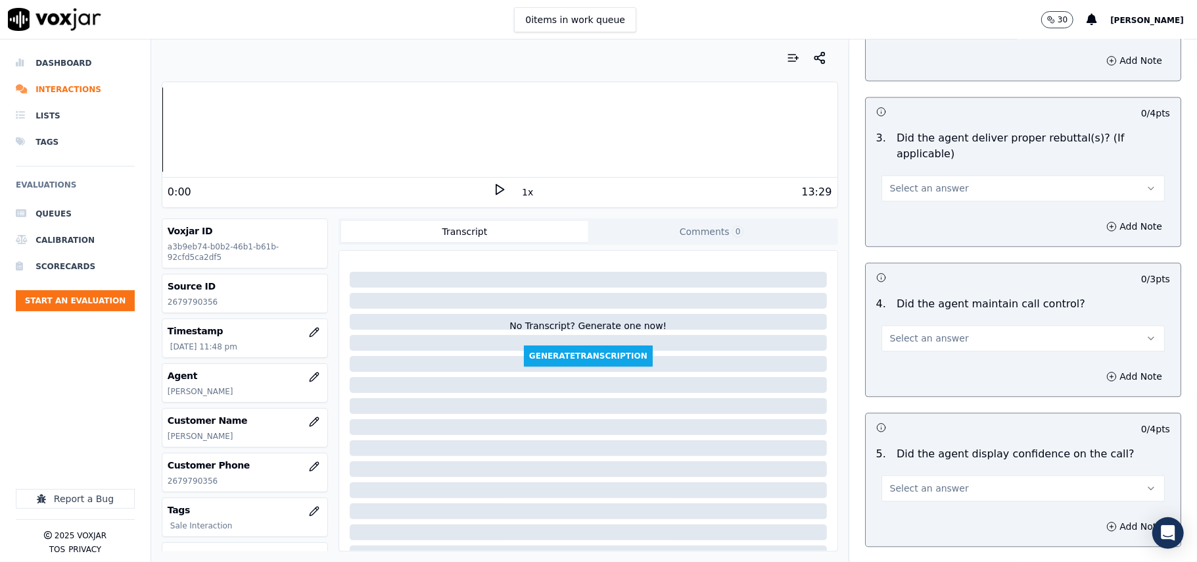
scroll to position [2192, 0]
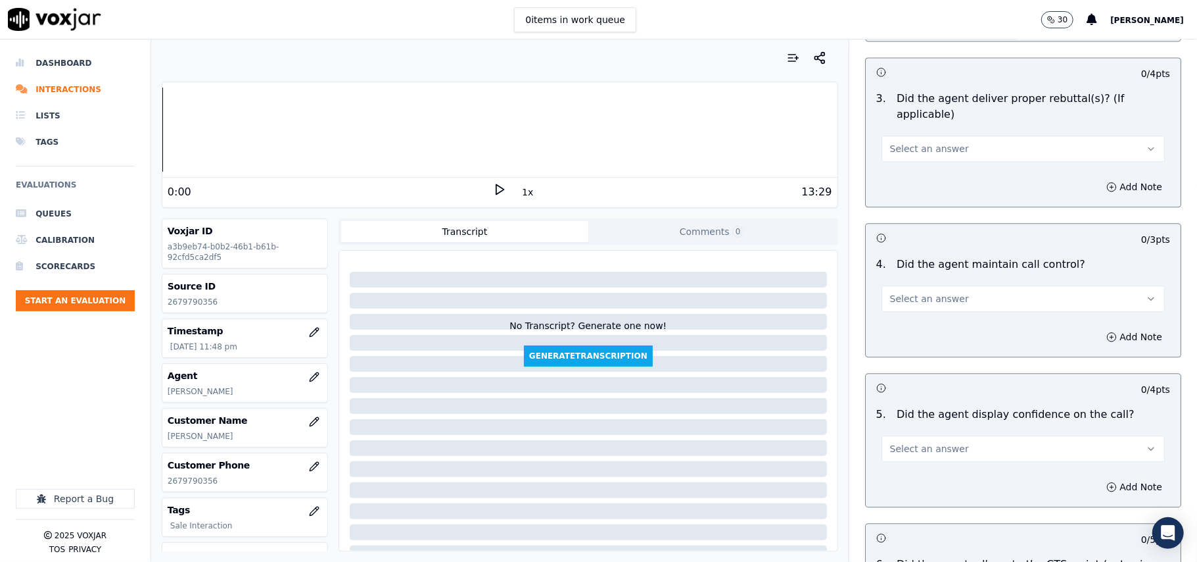
click at [909, 135] on button "Select an answer" at bounding box center [1023, 148] width 283 height 26
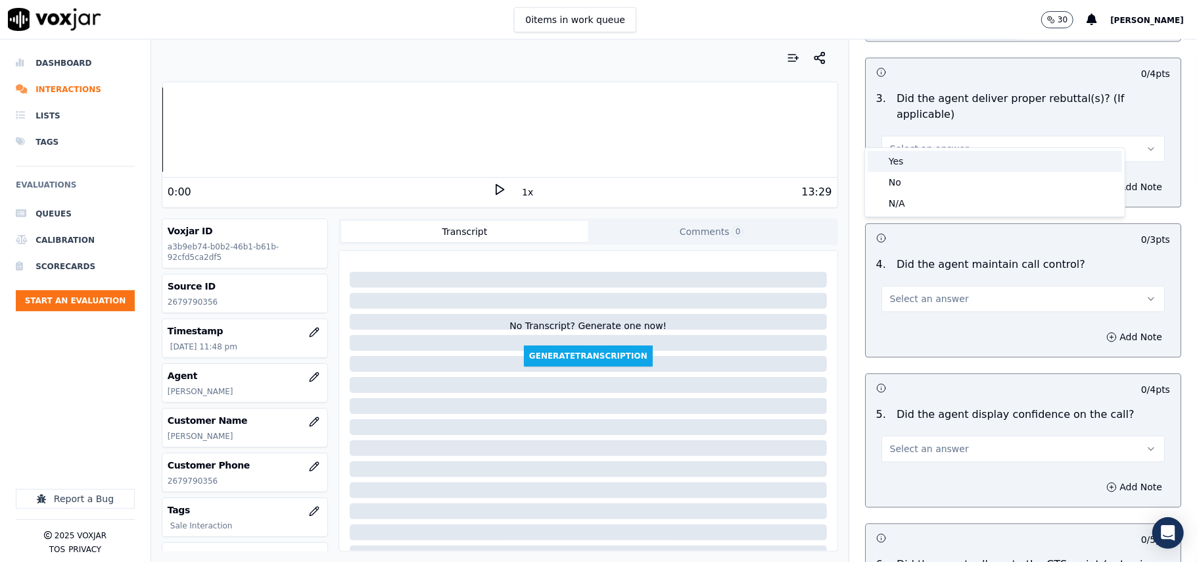
click at [908, 162] on div "Yes" at bounding box center [995, 161] width 254 height 21
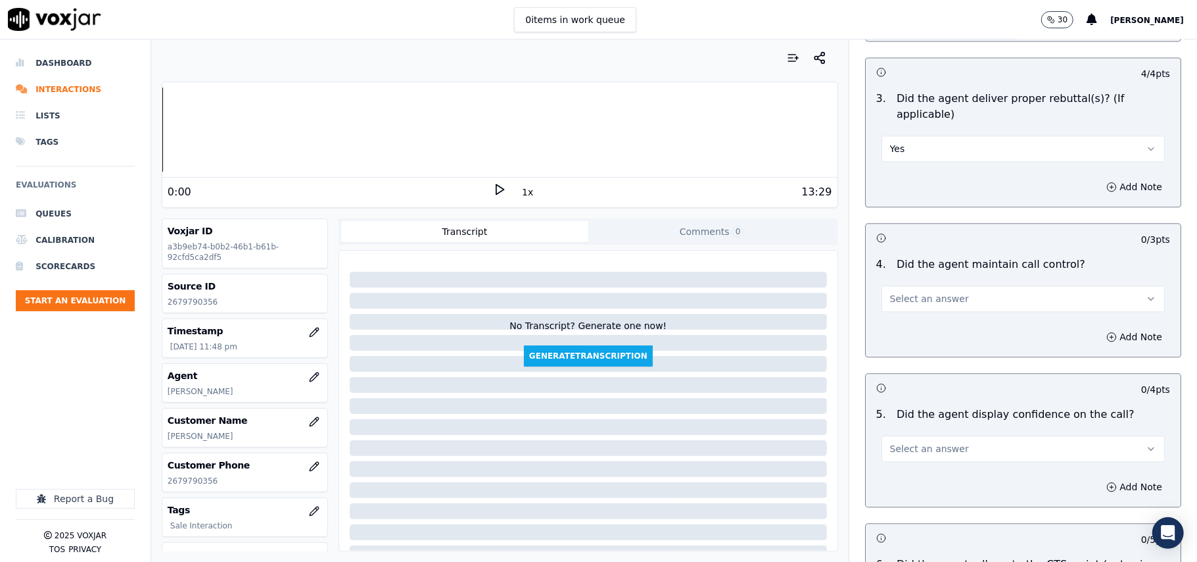
click at [915, 292] on span "Select an answer" at bounding box center [929, 298] width 79 height 13
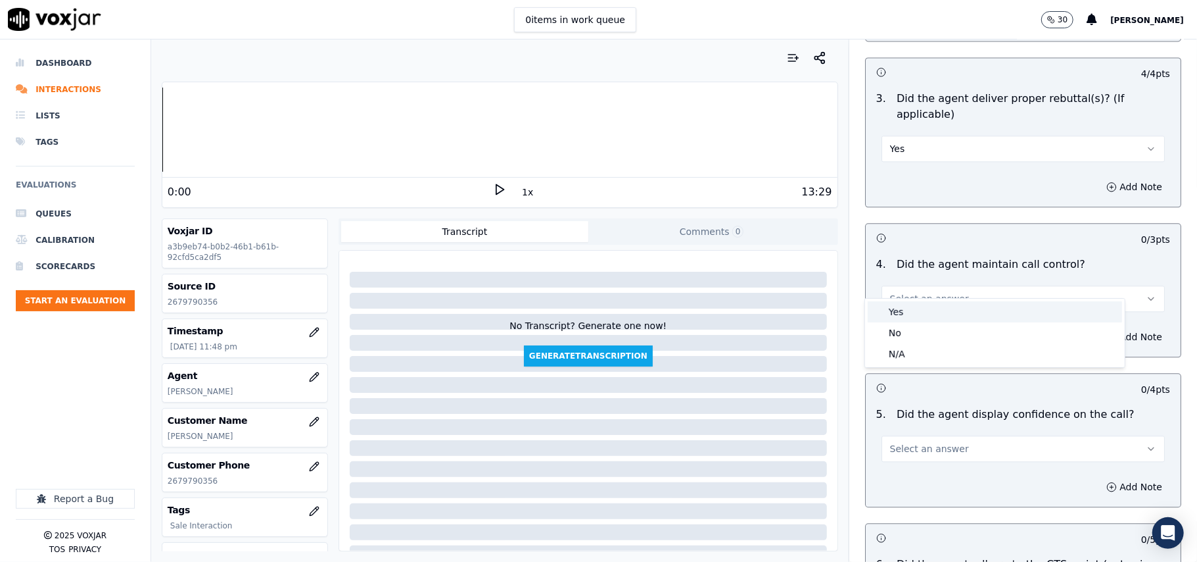
click at [897, 312] on div "Yes" at bounding box center [995, 311] width 254 height 21
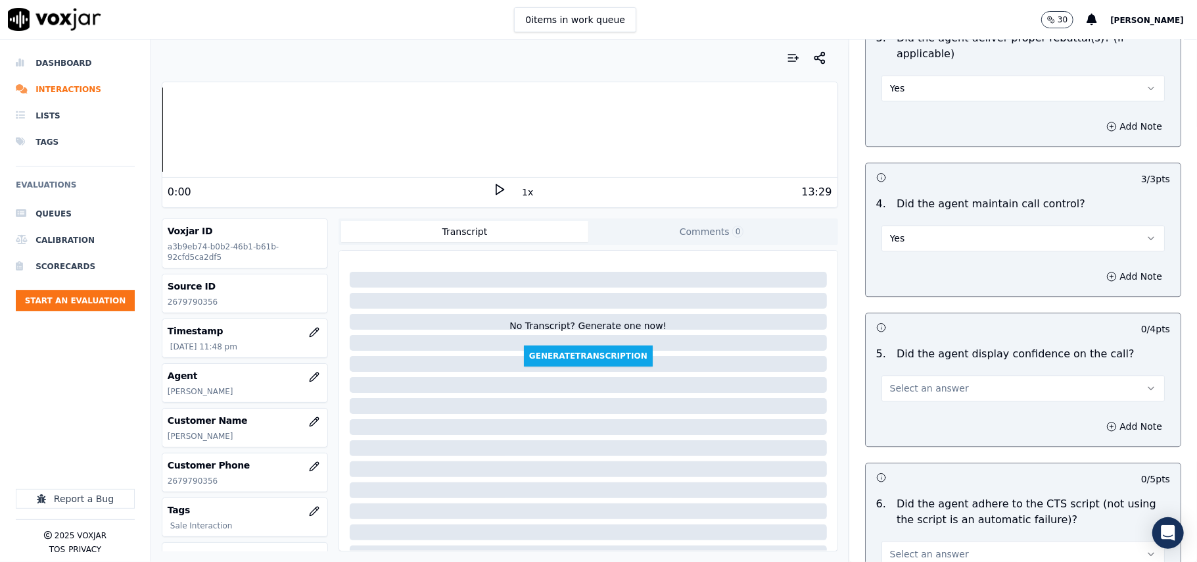
scroll to position [2338, 0]
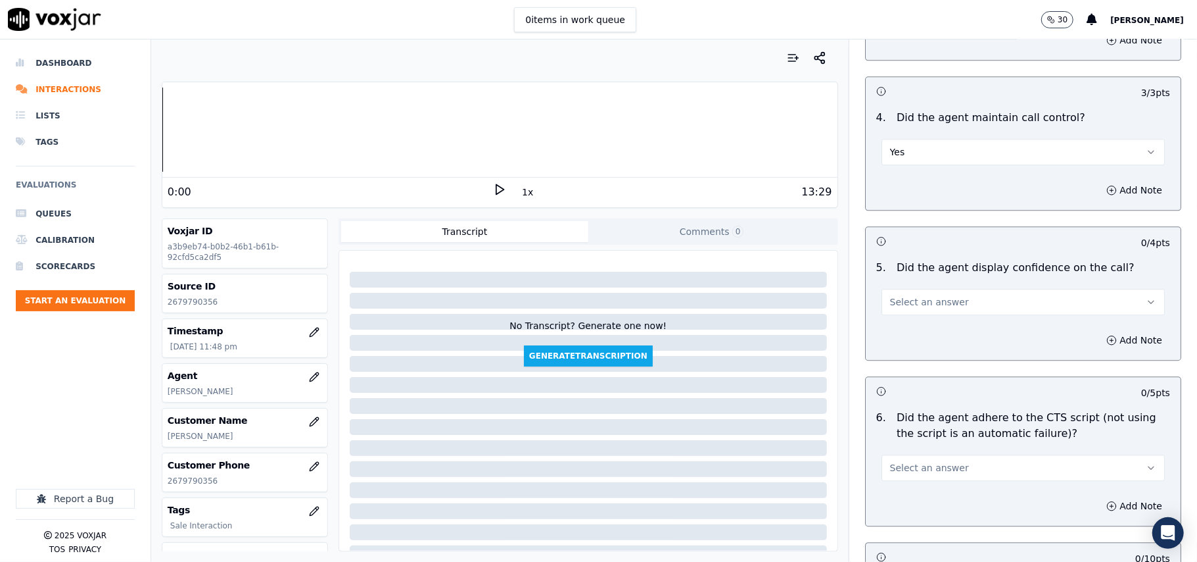
click at [882, 298] on button "Select an answer" at bounding box center [1023, 302] width 283 height 26
click at [890, 324] on div "Yes" at bounding box center [995, 315] width 254 height 21
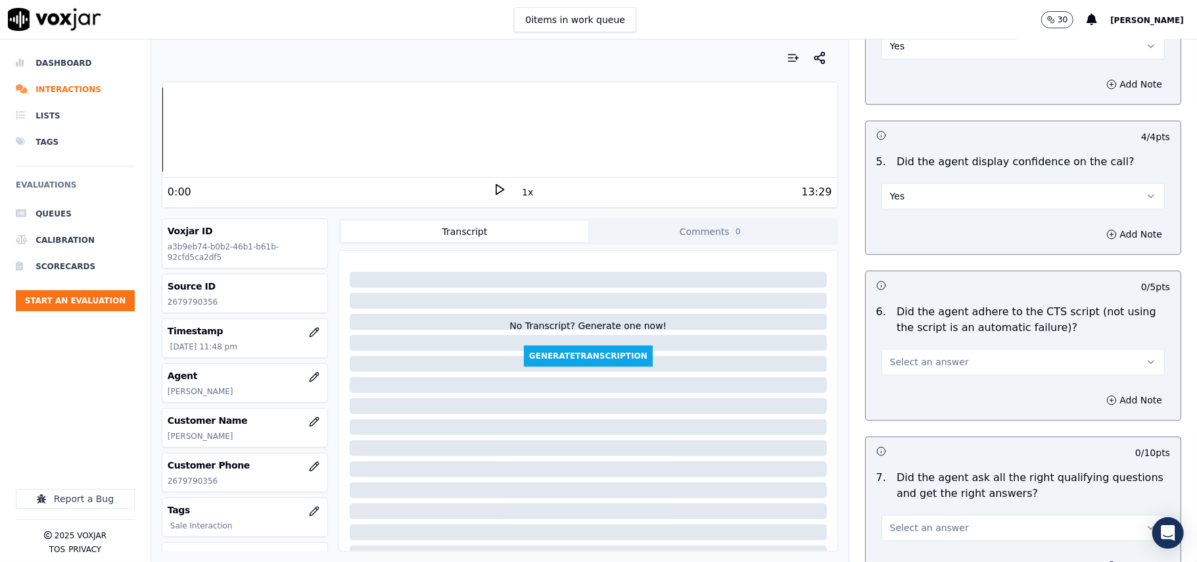
scroll to position [2484, 0]
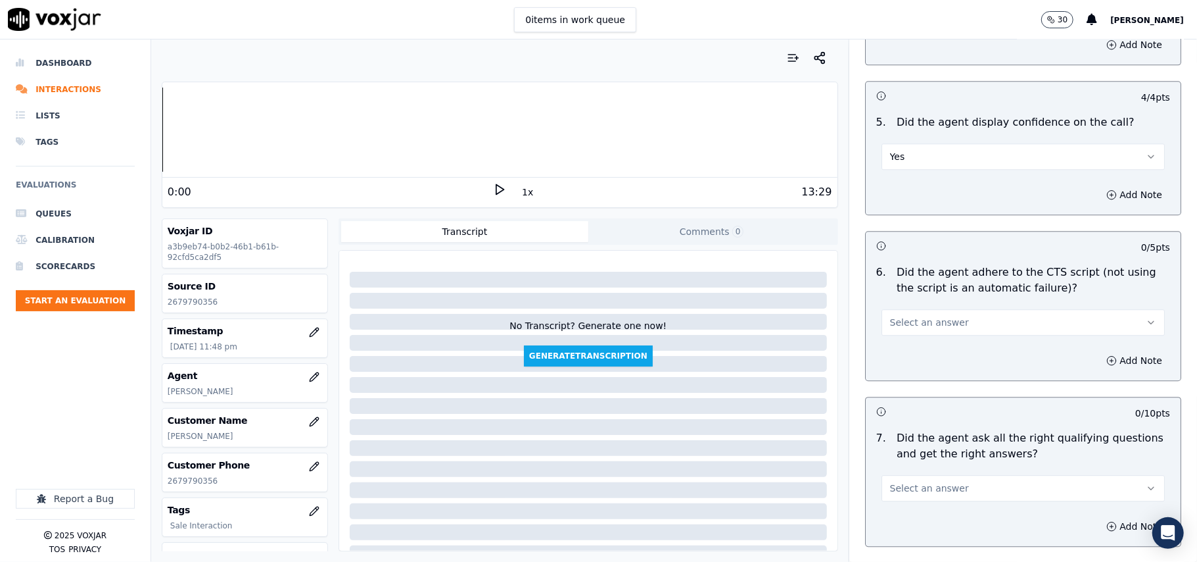
click at [897, 316] on span "Select an answer" at bounding box center [929, 322] width 79 height 13
click at [895, 340] on div "Yes" at bounding box center [995, 335] width 254 height 21
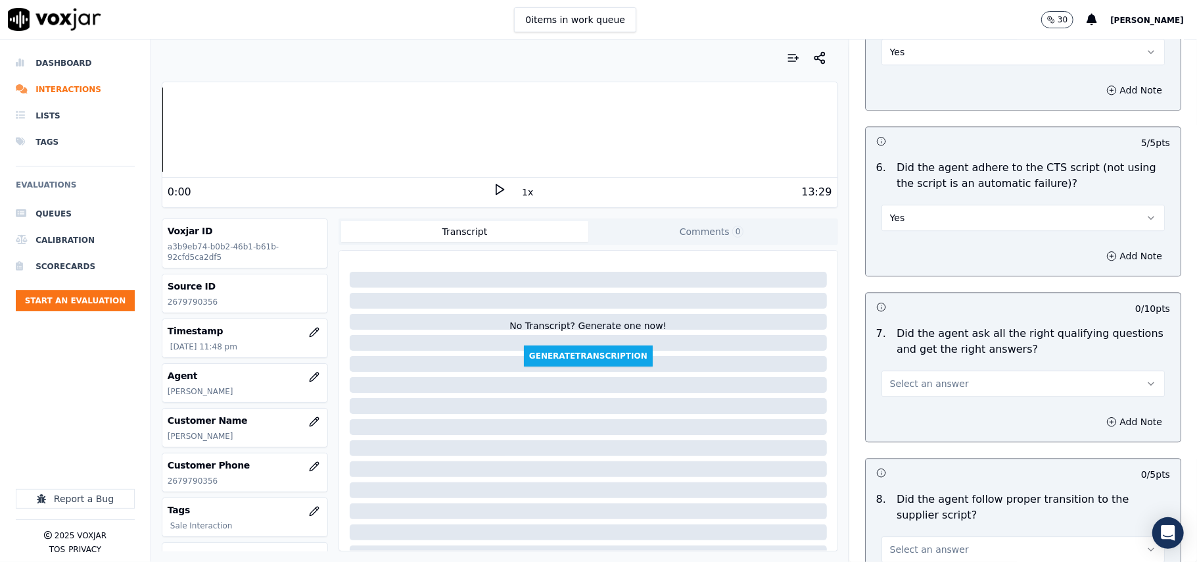
scroll to position [2630, 0]
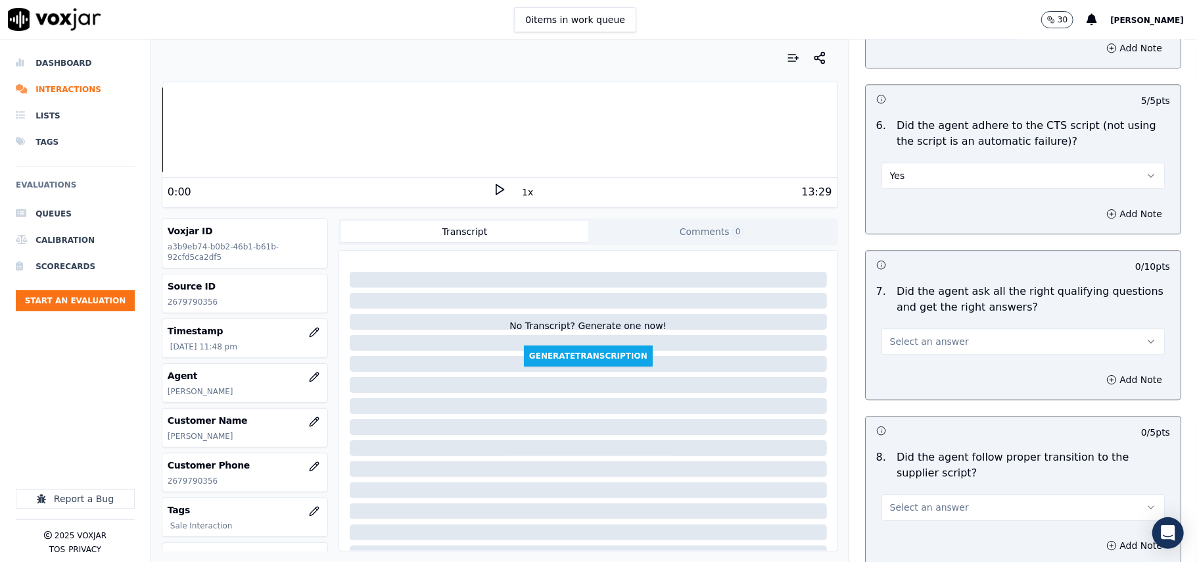
click at [897, 337] on button "Select an answer" at bounding box center [1023, 341] width 283 height 26
click at [897, 352] on div "Yes" at bounding box center [995, 355] width 254 height 21
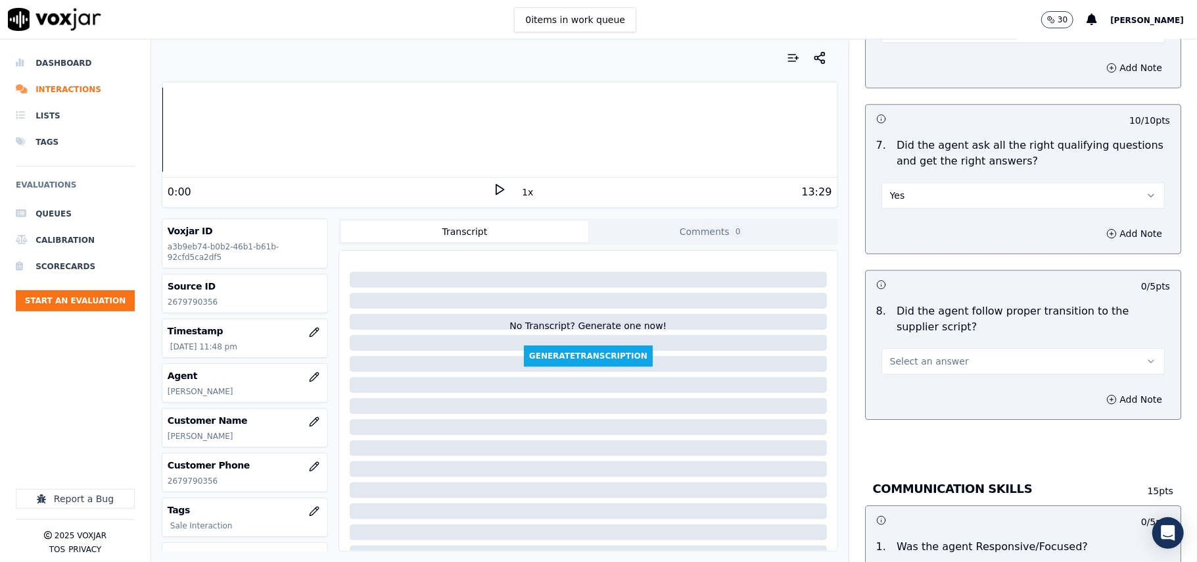
click at [911, 354] on span "Select an answer" at bounding box center [929, 360] width 79 height 13
click at [903, 380] on div "Yes" at bounding box center [995, 375] width 254 height 21
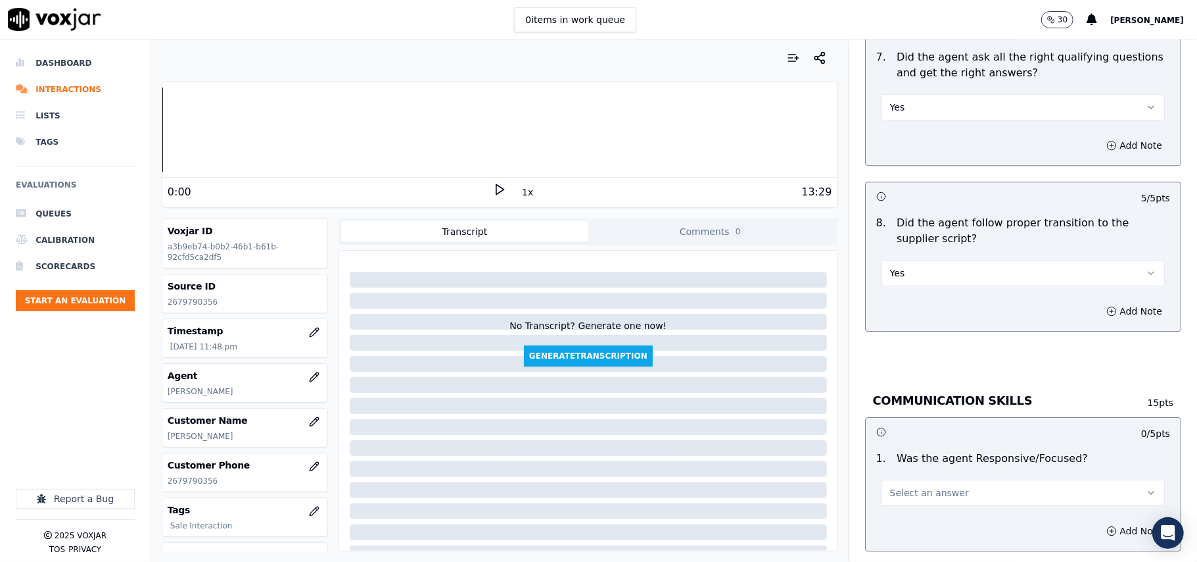
scroll to position [2922, 0]
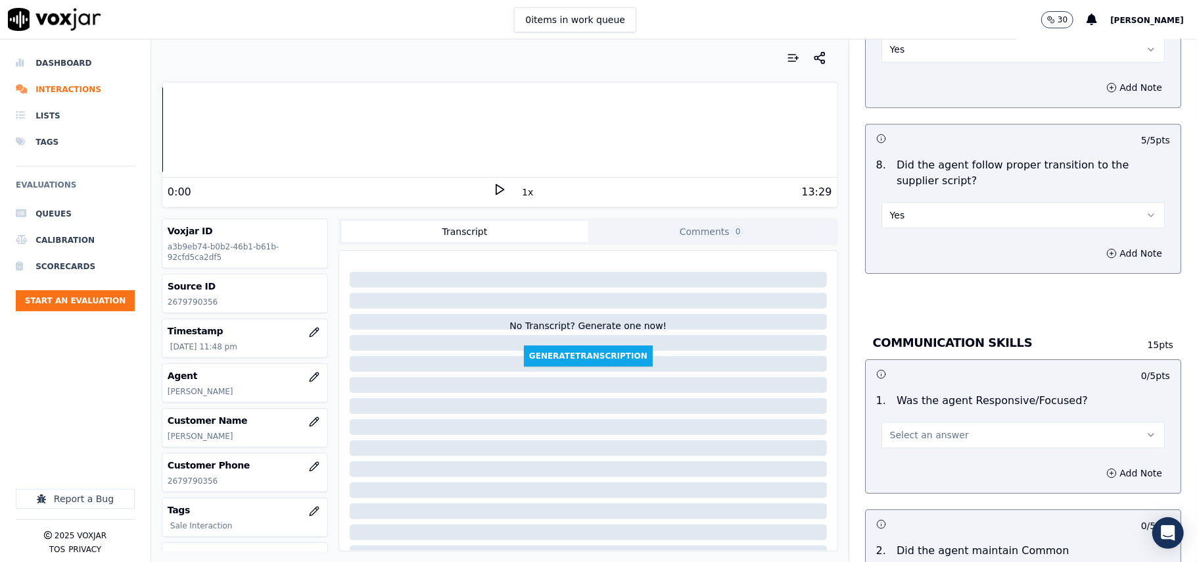
drag, startPoint x: 909, startPoint y: 411, endPoint x: 910, endPoint y: 427, distance: 16.5
click at [909, 421] on button "Select an answer" at bounding box center [1023, 434] width 283 height 26
click at [913, 443] on div "Yes" at bounding box center [995, 450] width 254 height 21
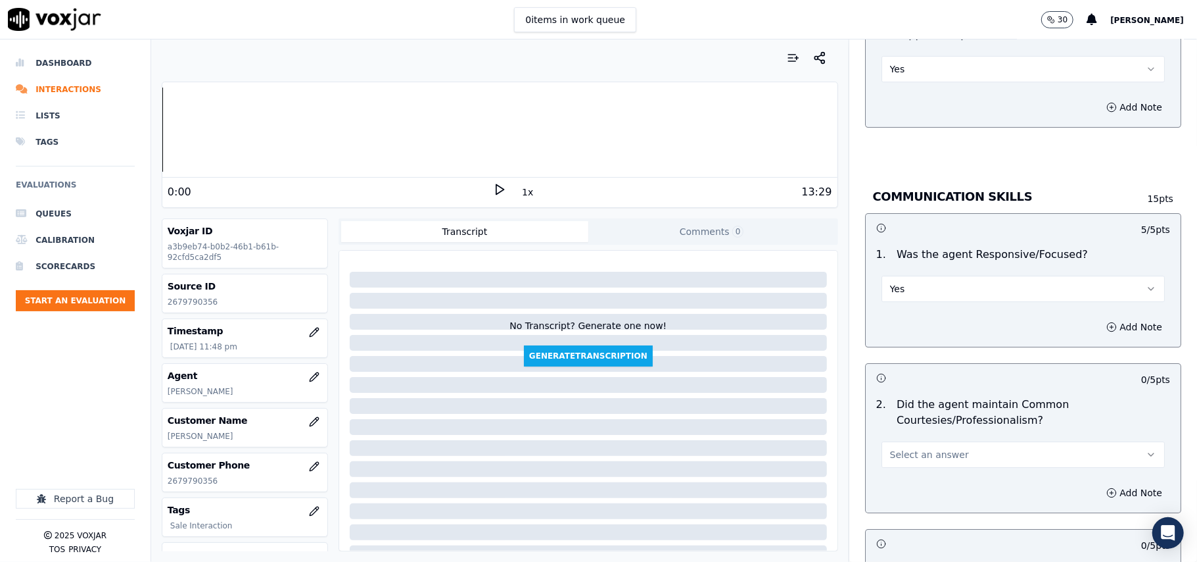
click at [914, 441] on button "Select an answer" at bounding box center [1023, 454] width 283 height 26
click at [918, 472] on div "Yes" at bounding box center [995, 470] width 254 height 21
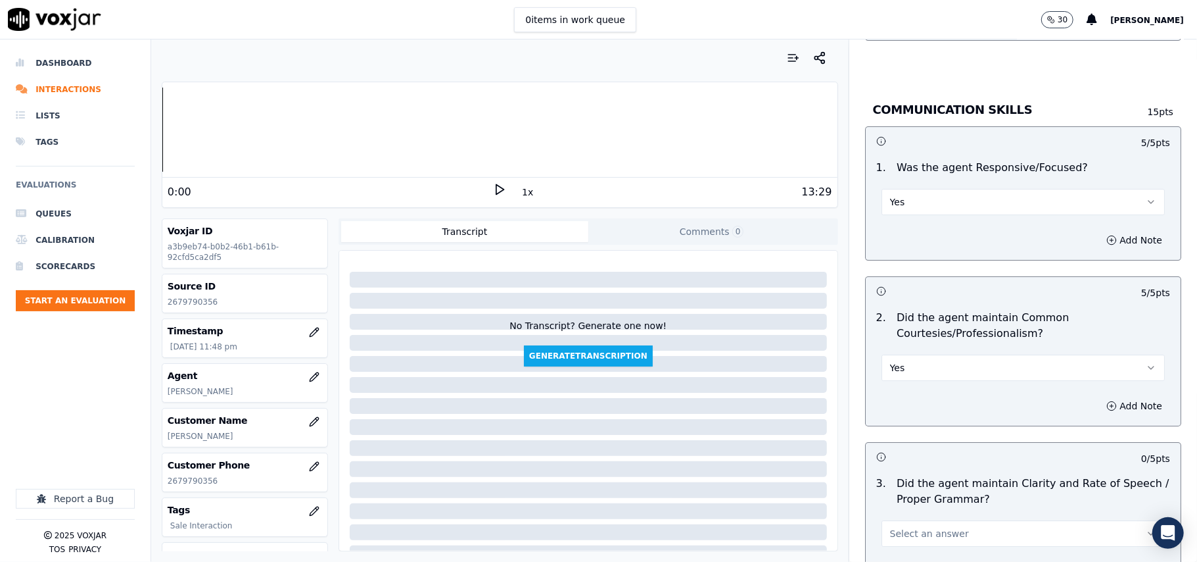
scroll to position [3215, 0]
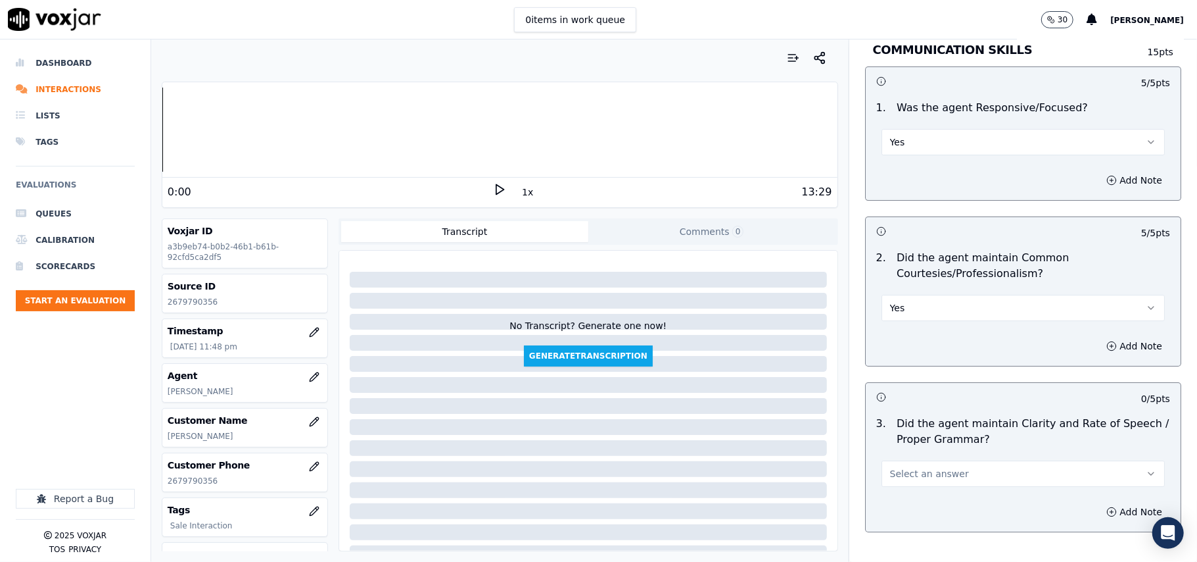
click at [916, 460] on button "Select an answer" at bounding box center [1023, 473] width 283 height 26
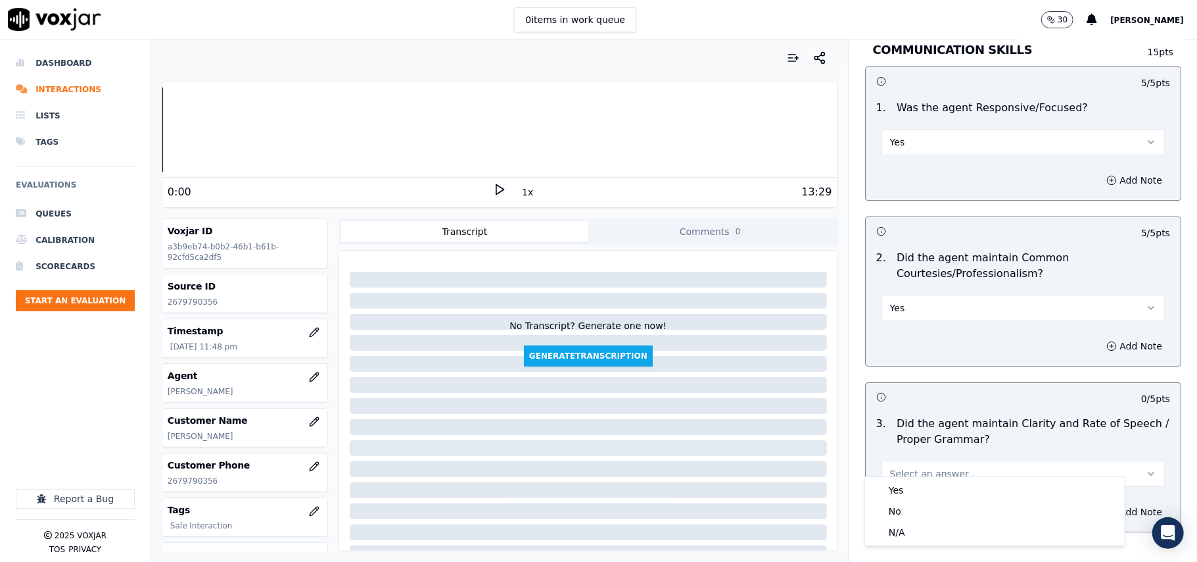
click at [910, 472] on button "Select an answer" at bounding box center [1023, 473] width 283 height 26
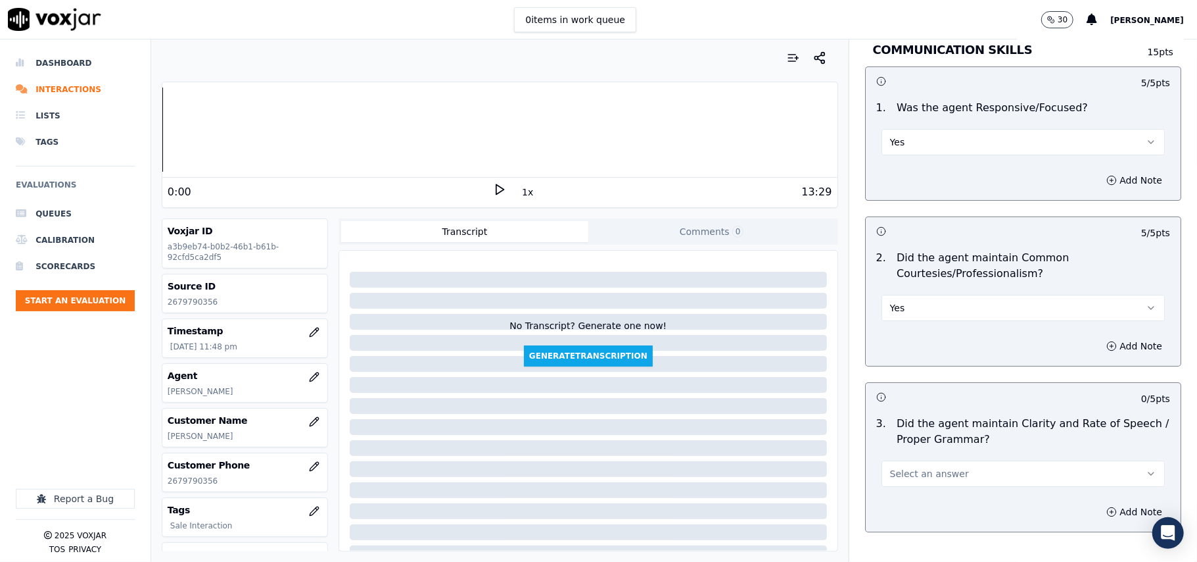
click at [911, 476] on div "3 . Did the agent maintain Clarity and Rate of Speech / Proper Grammar? Select …" at bounding box center [1023, 451] width 315 height 82
click at [916, 471] on button "Select an answer" at bounding box center [1023, 473] width 283 height 26
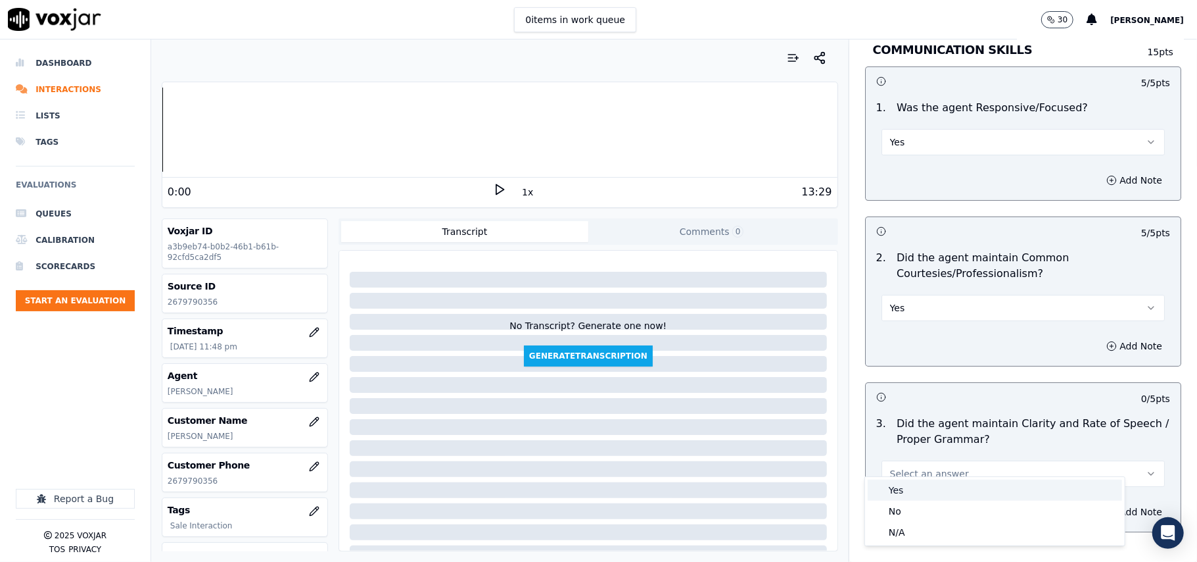
click at [915, 484] on div "Yes" at bounding box center [995, 489] width 254 height 21
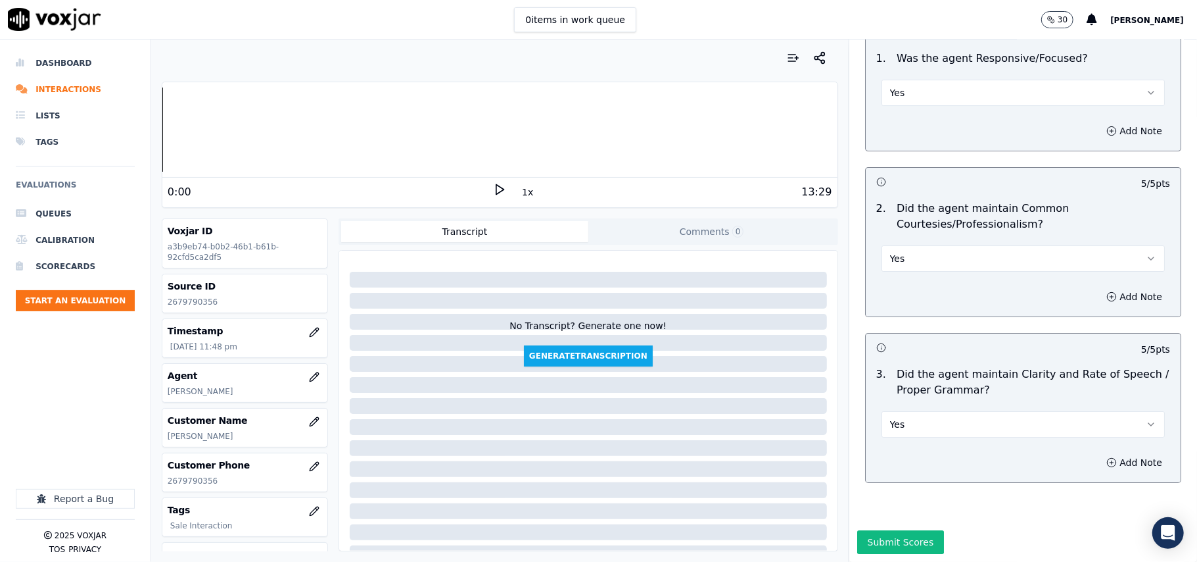
scroll to position [3290, 0]
click at [874, 530] on button "Submit Scores" at bounding box center [900, 542] width 87 height 24
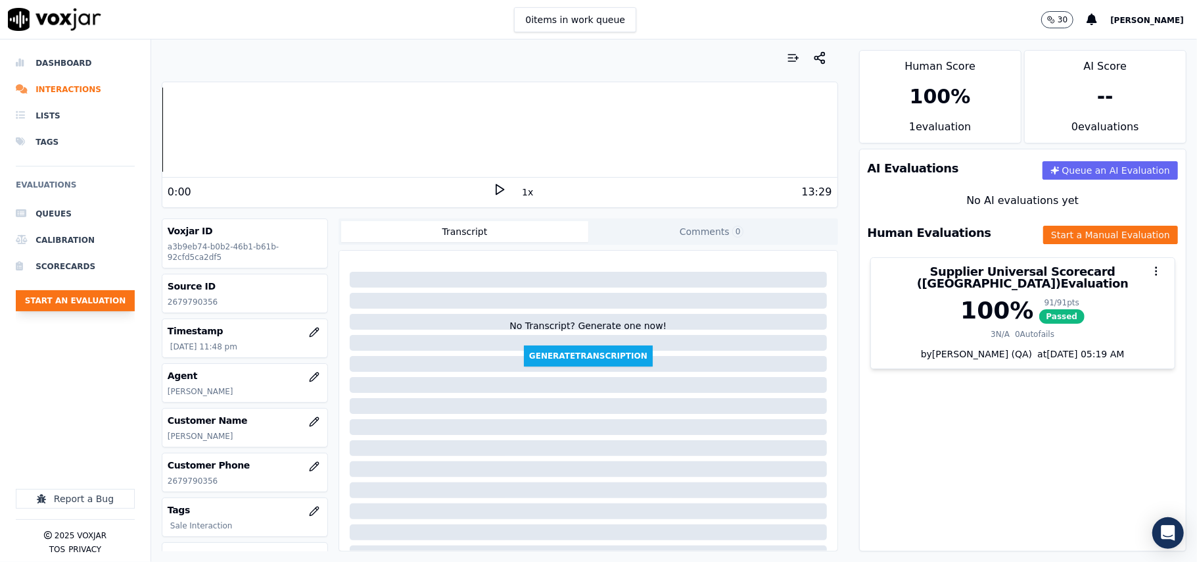
click at [64, 293] on button "Start an Evaluation" at bounding box center [75, 300] width 119 height 21
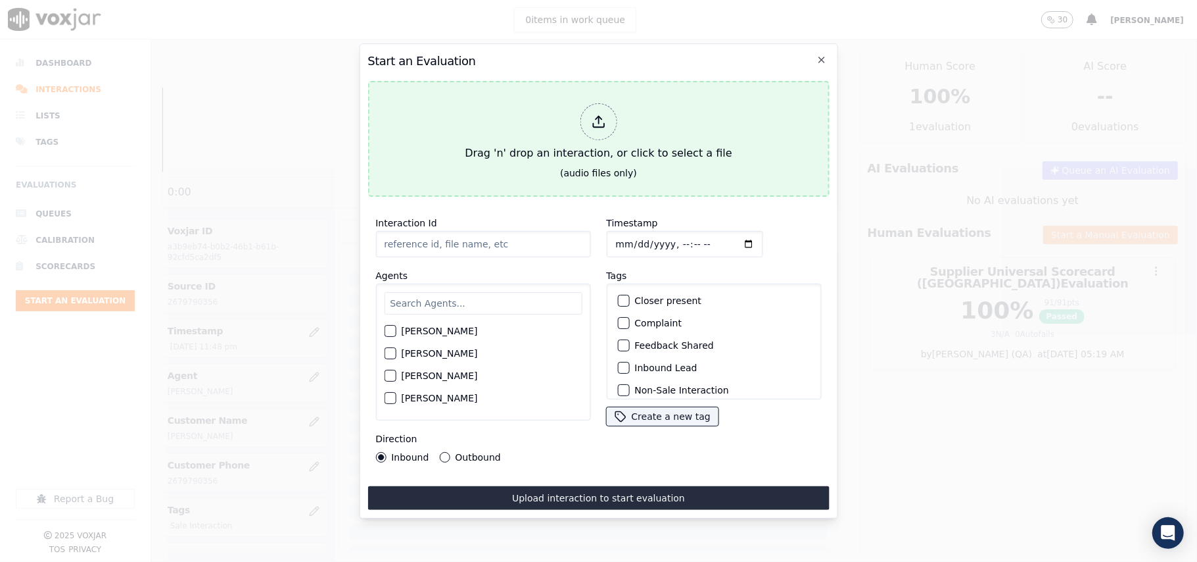
click at [627, 107] on div "Drag 'n' drop an interaction, or click to select a file" at bounding box center [598, 132] width 277 height 68
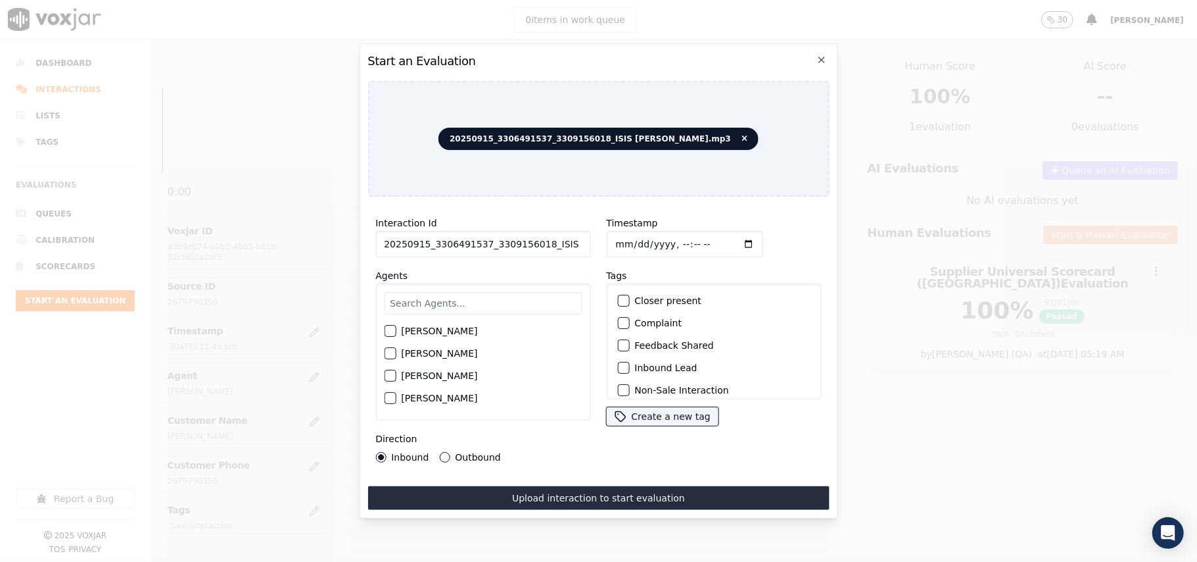
click at [443, 241] on input "20250915_3306491537_3309156018_ISIS ALZATE.mp3" at bounding box center [482, 244] width 215 height 26
paste input "3306491537"
type input "3306491537"
click at [633, 238] on input "Timestamp" at bounding box center [684, 244] width 156 height 26
type input "2025-09-15T23:49"
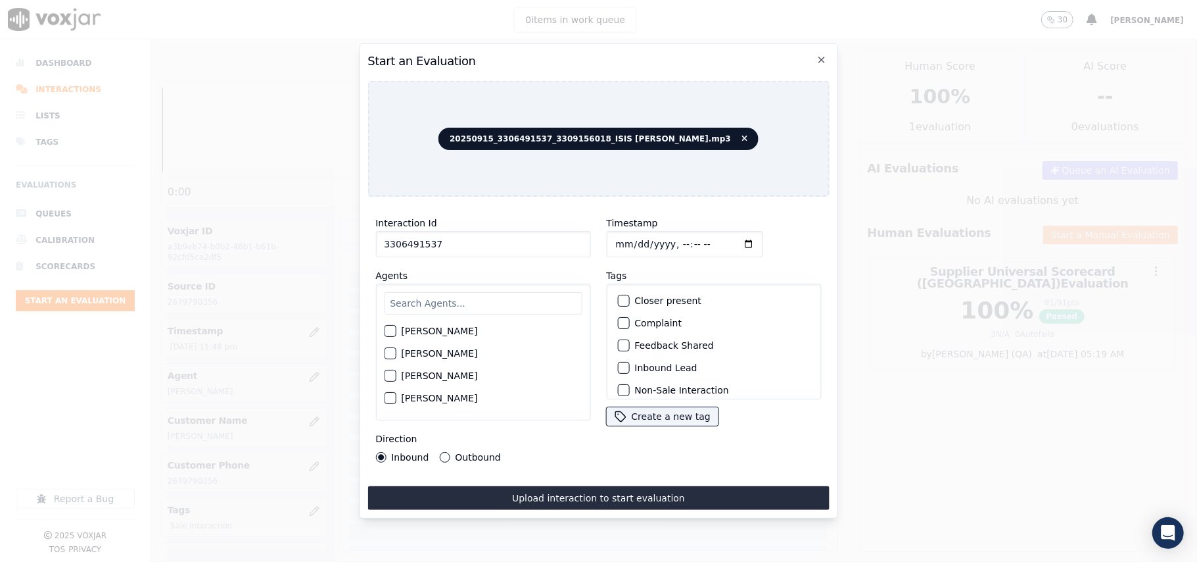
click at [439, 297] on input "text" at bounding box center [483, 303] width 198 height 22
type input "ISIS"
click at [421, 335] on div "ISIS ALZATE" at bounding box center [483, 335] width 198 height 22
click at [434, 324] on div "ISIS ALZATE" at bounding box center [483, 335] width 198 height 22
click at [434, 330] on label "ISIS ALZATE" at bounding box center [439, 334] width 76 height 9
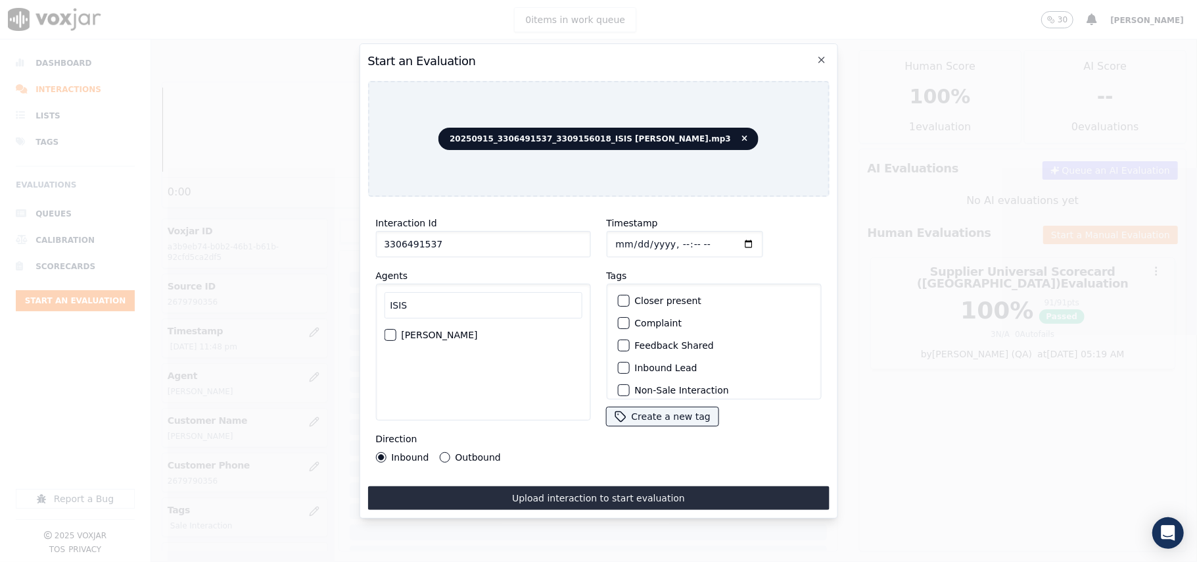
click at [396, 329] on button "ISIS ALZATE" at bounding box center [390, 335] width 12 height 12
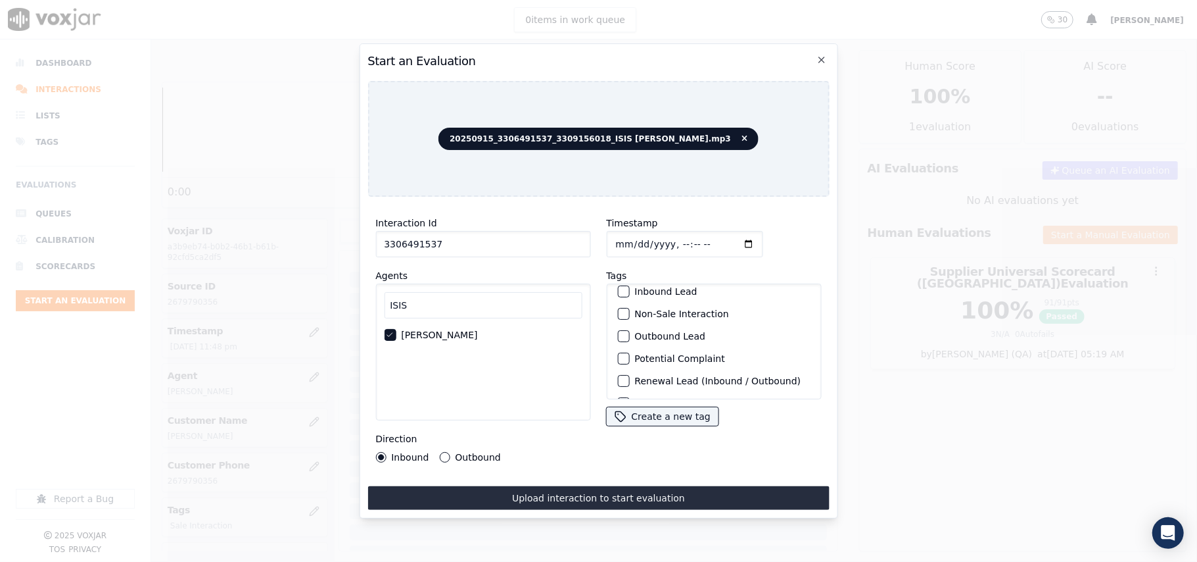
scroll to position [114, 0]
drag, startPoint x: 633, startPoint y: 363, endPoint x: 598, endPoint y: 396, distance: 47.4
click at [635, 377] on label "Sale Interaction" at bounding box center [671, 381] width 72 height 9
click at [629, 376] on button "Sale Interaction" at bounding box center [623, 382] width 12 height 12
click at [448, 452] on div "Outbound" at bounding box center [469, 457] width 61 height 11
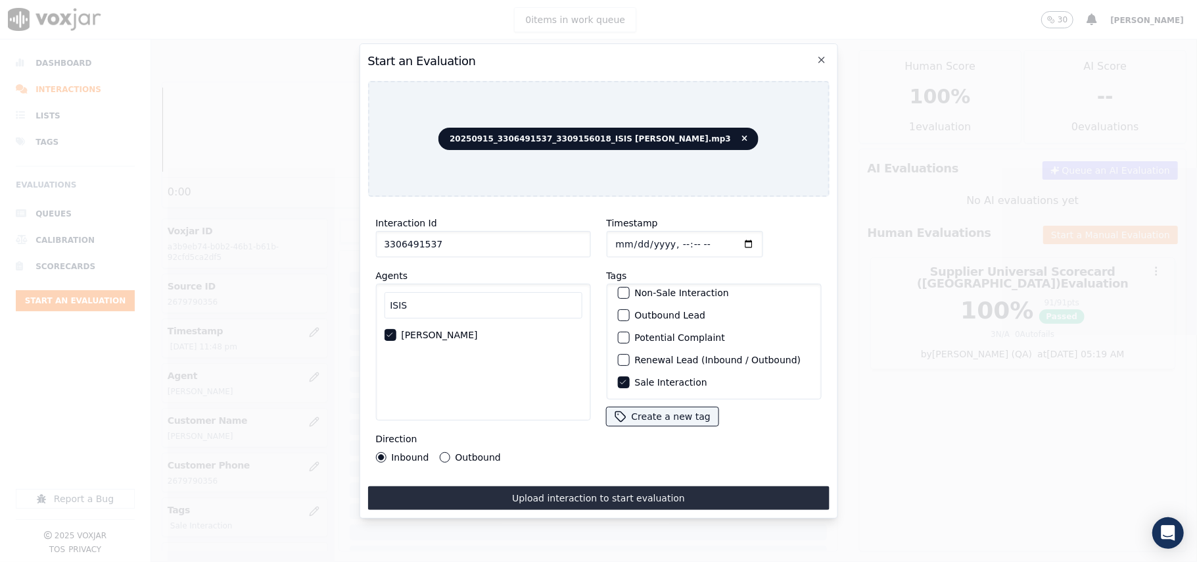
click at [477, 440] on div "Direction Inbound Outbound" at bounding box center [482, 447] width 215 height 32
click at [479, 439] on div "Direction Inbound Outbound" at bounding box center [482, 447] width 215 height 32
click at [477, 452] on label "Outbound" at bounding box center [477, 456] width 45 height 9
click at [450, 452] on button "Outbound" at bounding box center [444, 457] width 11 height 11
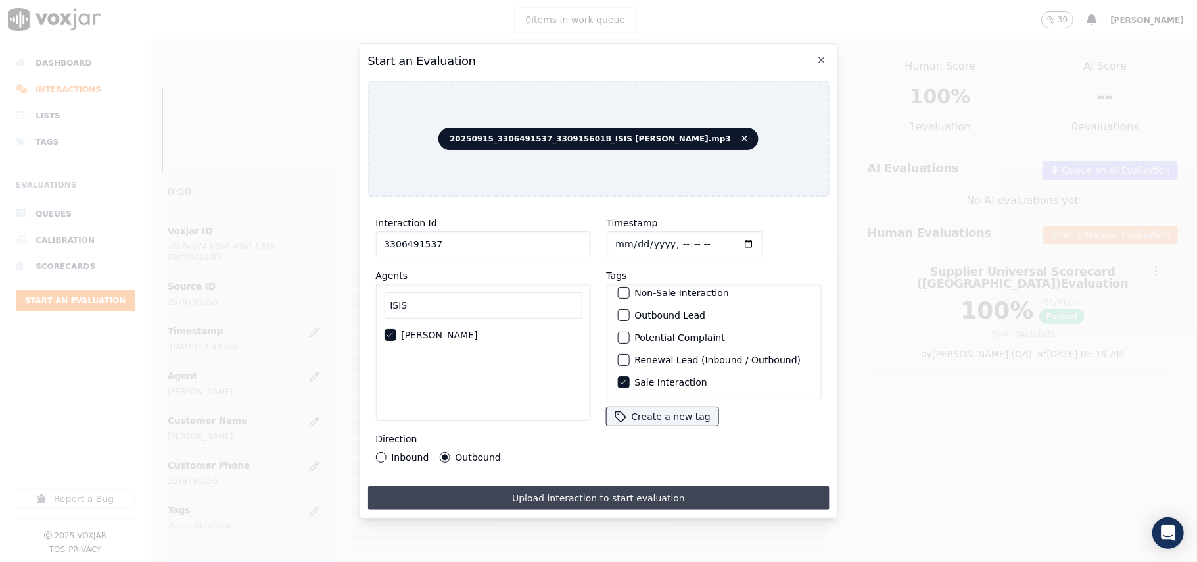
click at [514, 491] on button "Upload interaction to start evaluation" at bounding box center [599, 498] width 462 height 24
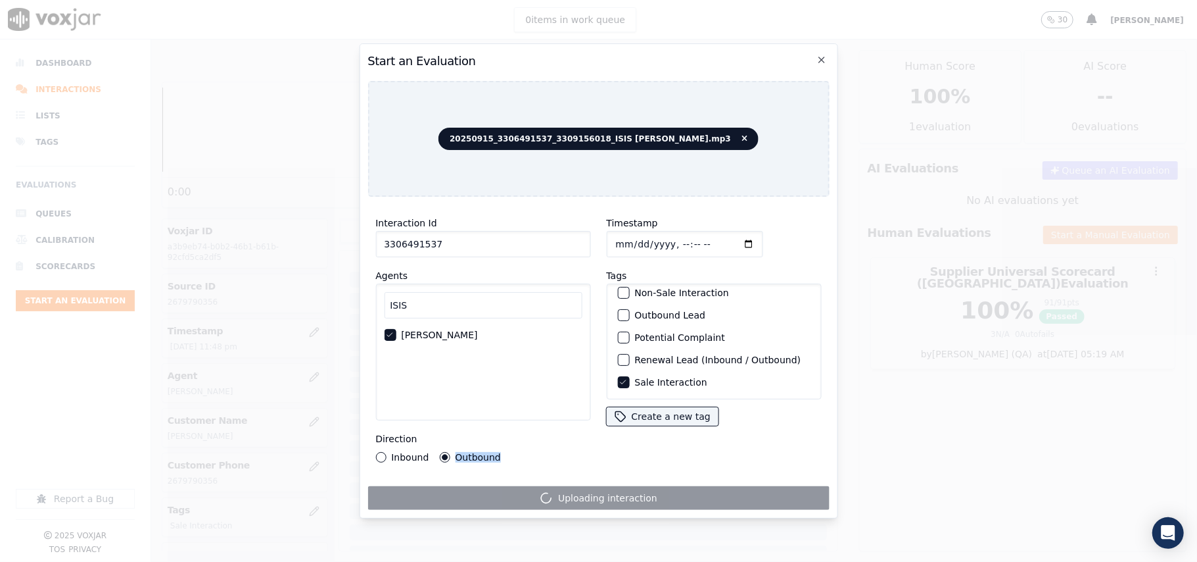
drag, startPoint x: 452, startPoint y: 450, endPoint x: 530, endPoint y: 463, distance: 78.7
click at [530, 463] on div "Interaction Id 3306491537 Agents ISIS ISIS ALZATE Direction Inbound Outbound" at bounding box center [483, 338] width 231 height 263
click at [521, 452] on div "Inbound Outbound" at bounding box center [482, 457] width 215 height 11
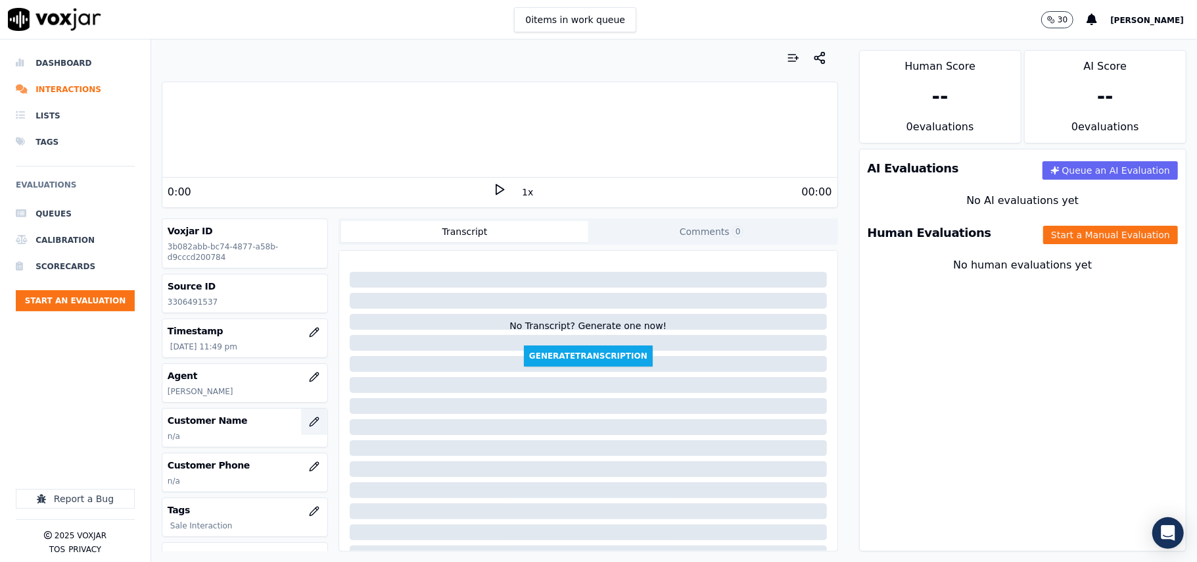
click at [310, 424] on icon "button" at bounding box center [314, 421] width 9 height 9
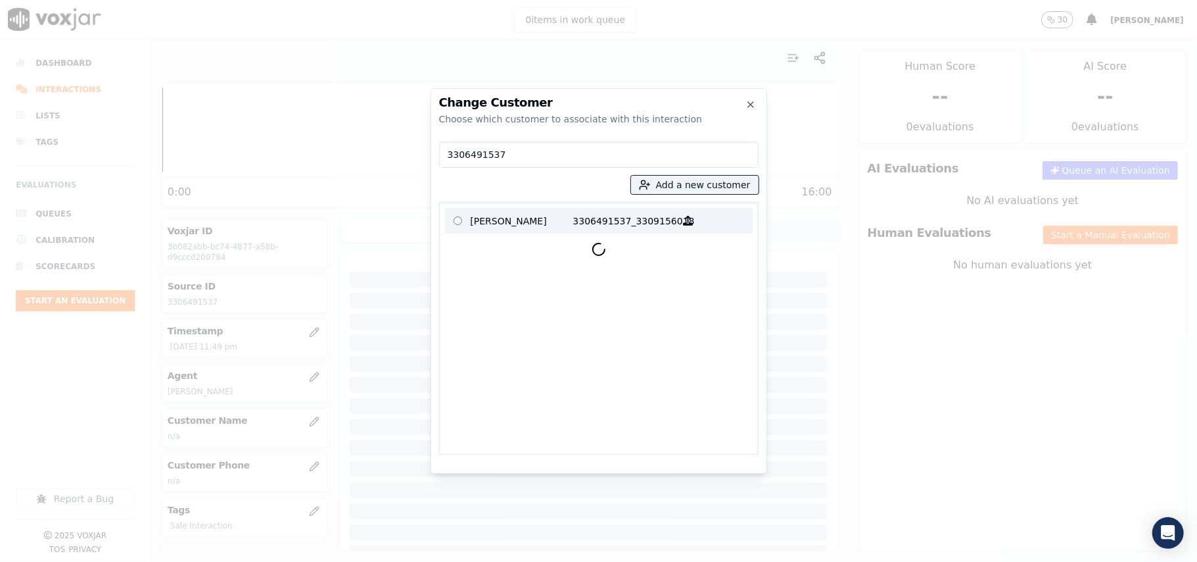
type input "3306491537"
click at [535, 224] on p "REGINALD GROSS JR" at bounding box center [522, 220] width 103 height 20
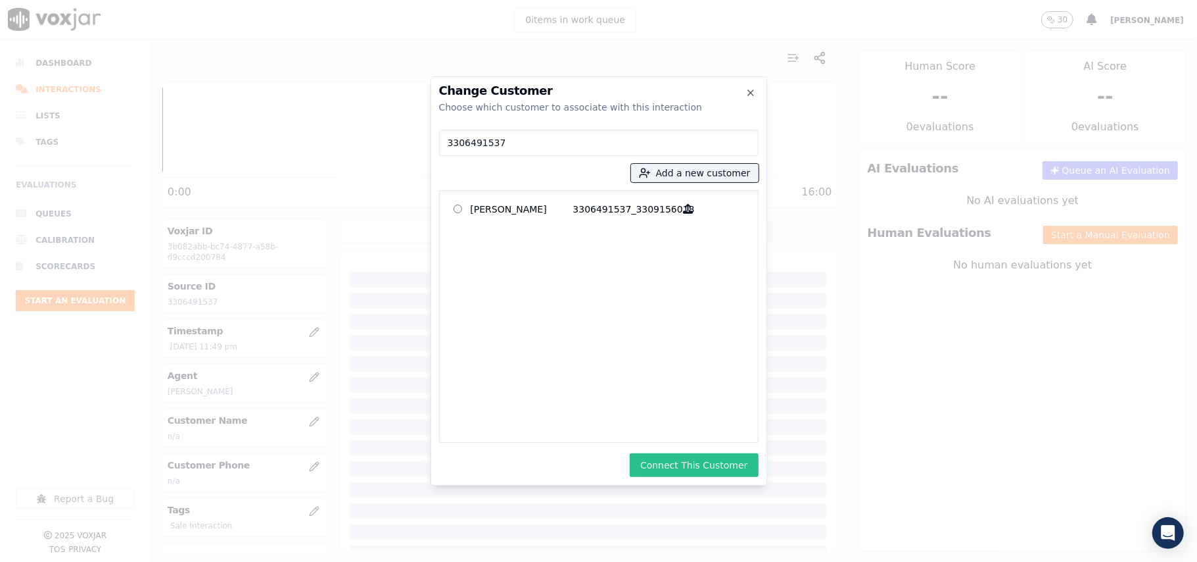
click at [660, 461] on button "Connect This Customer" at bounding box center [694, 465] width 128 height 24
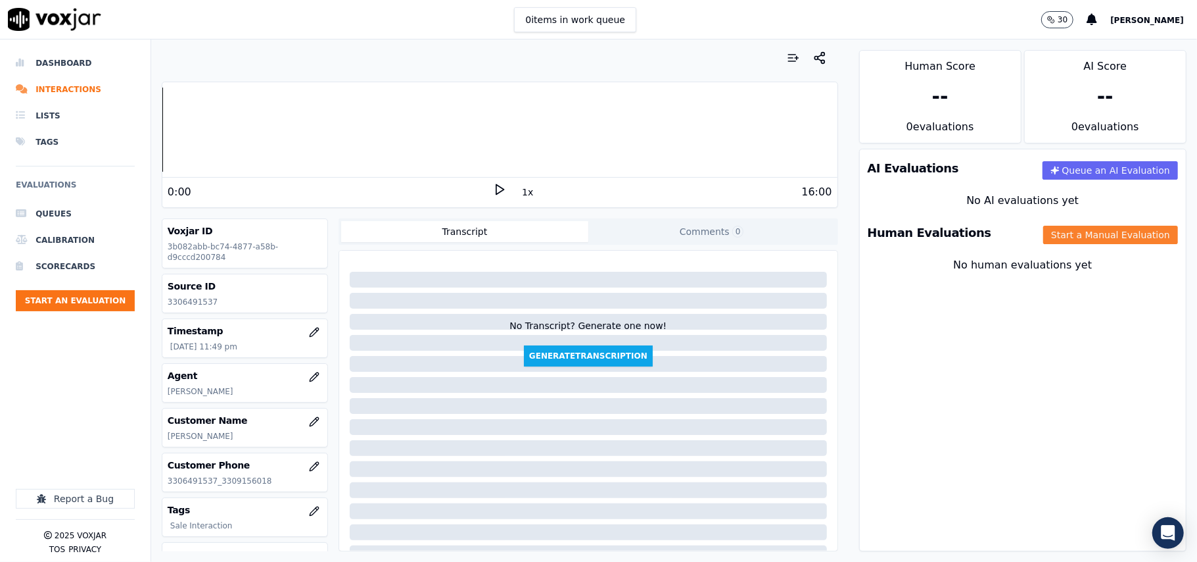
click at [1044, 231] on button "Start a Manual Evaluation" at bounding box center [1111, 235] width 135 height 18
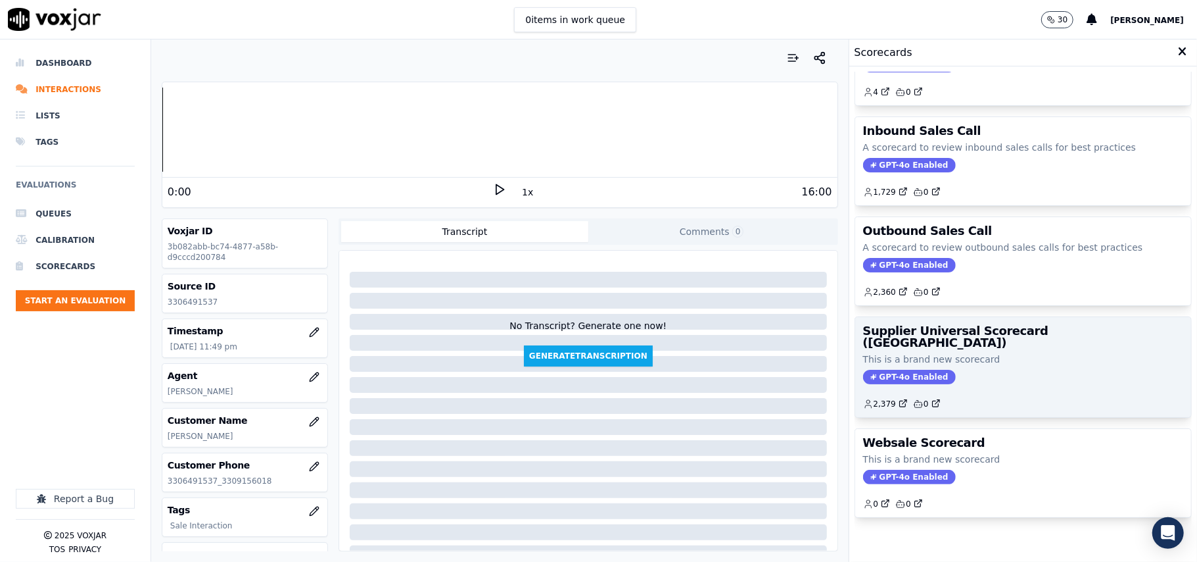
scroll to position [101, 0]
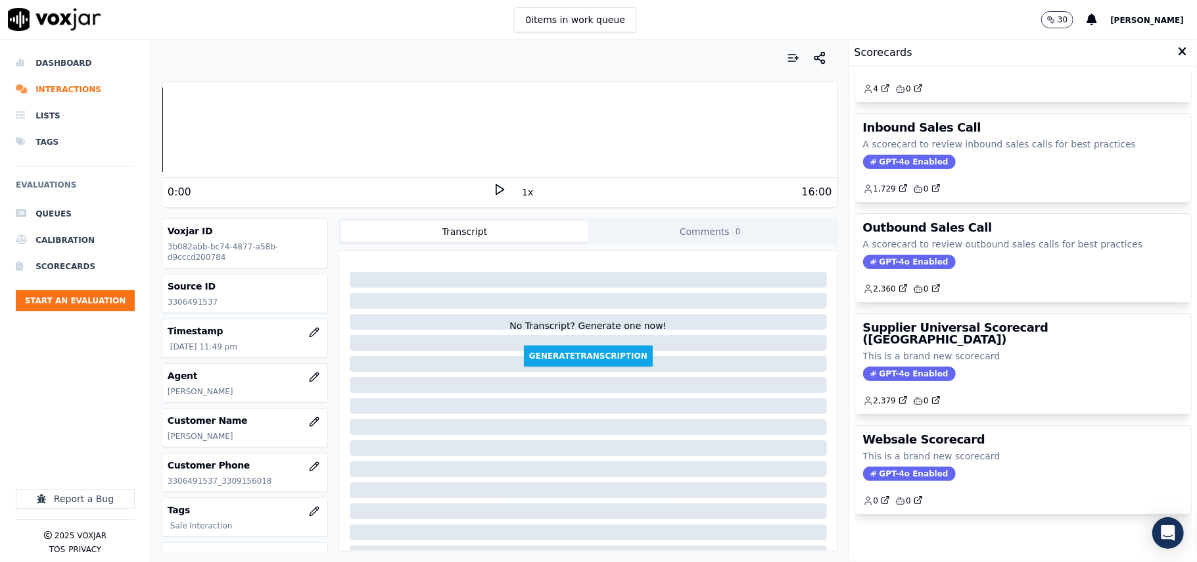
click at [976, 324] on div "Supplier Universal Scorecard (Colombia) This is a brand new scorecard GPT-4o En…" at bounding box center [1023, 364] width 336 height 100
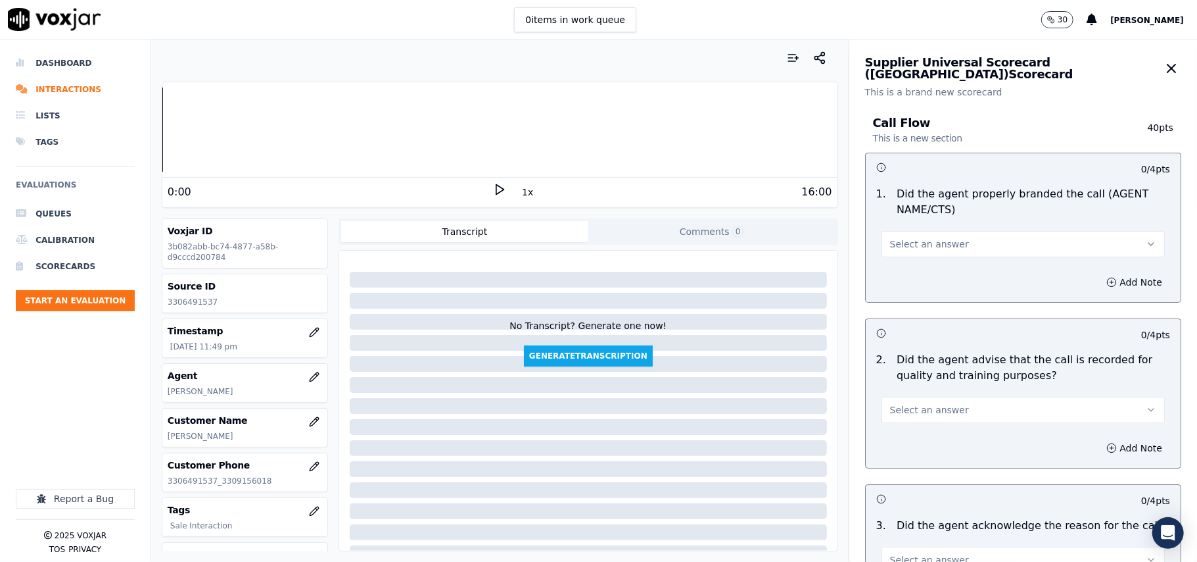
click at [932, 245] on span "Select an answer" at bounding box center [929, 243] width 79 height 13
click at [900, 268] on div "Yes" at bounding box center [995, 274] width 254 height 21
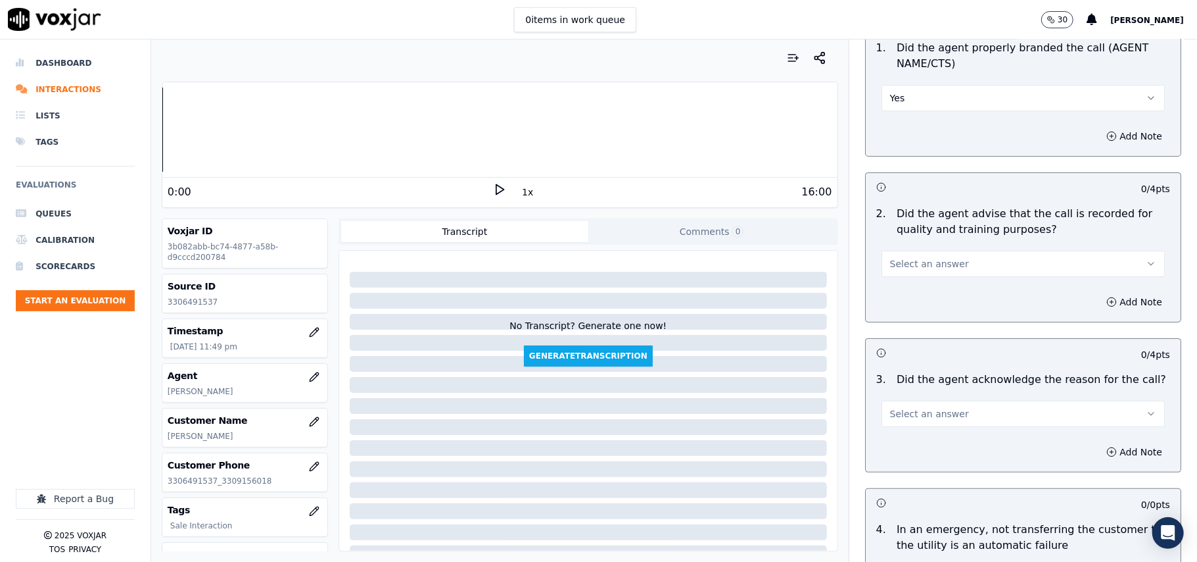
click at [898, 274] on button "Select an answer" at bounding box center [1023, 264] width 283 height 26
click at [905, 287] on div "Yes" at bounding box center [995, 293] width 254 height 21
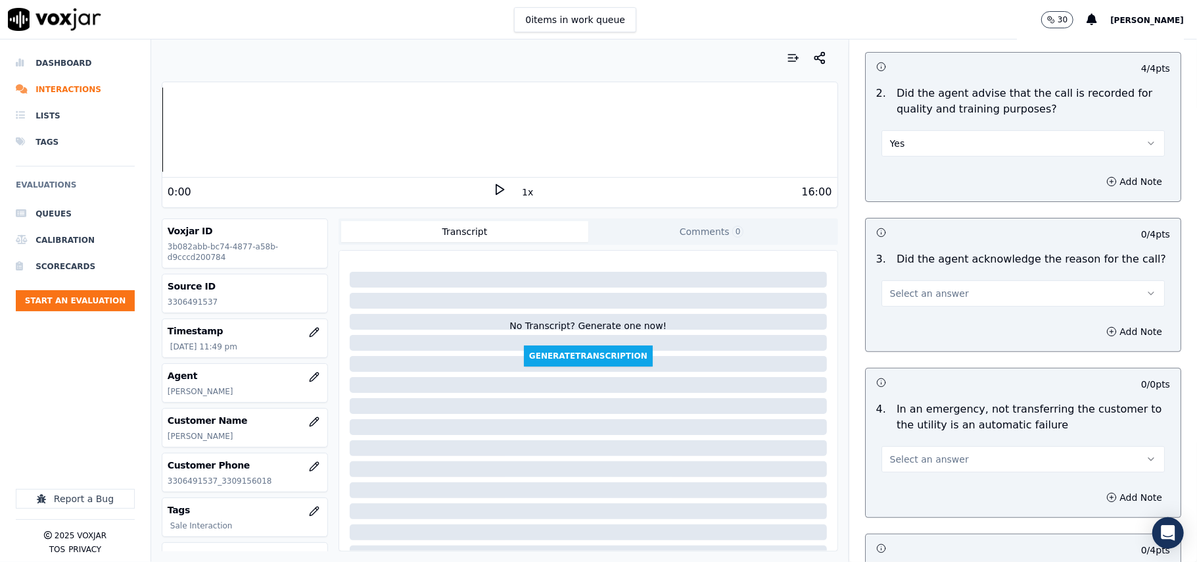
scroll to position [438, 0]
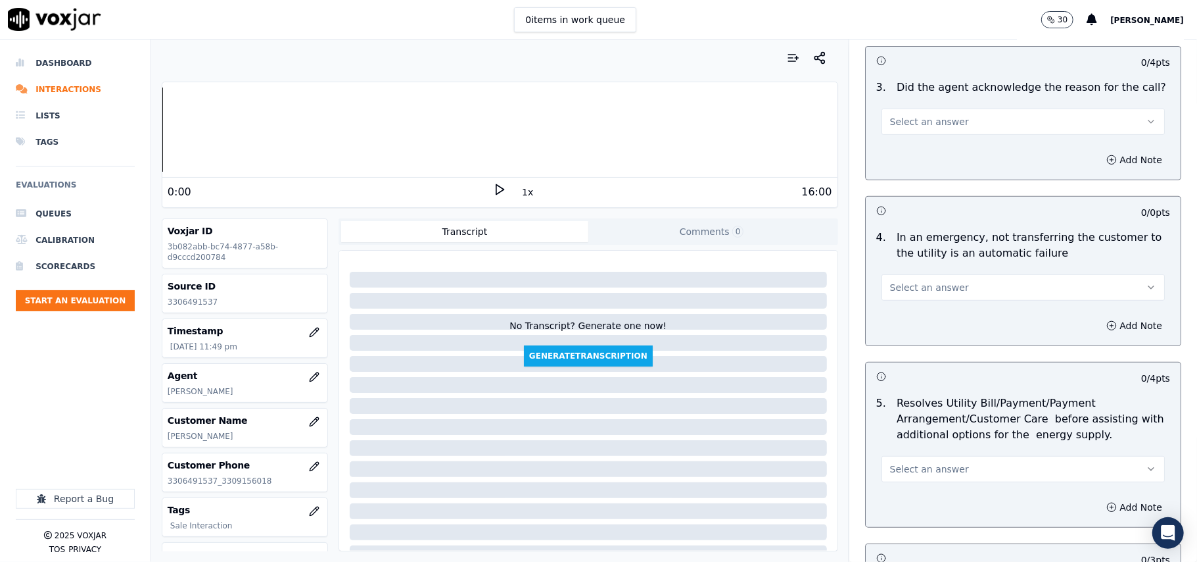
click at [906, 119] on span "Select an answer" at bounding box center [929, 121] width 79 height 13
click at [906, 158] on div "Yes" at bounding box center [995, 151] width 254 height 21
click at [900, 296] on button "Select an answer" at bounding box center [1023, 287] width 283 height 26
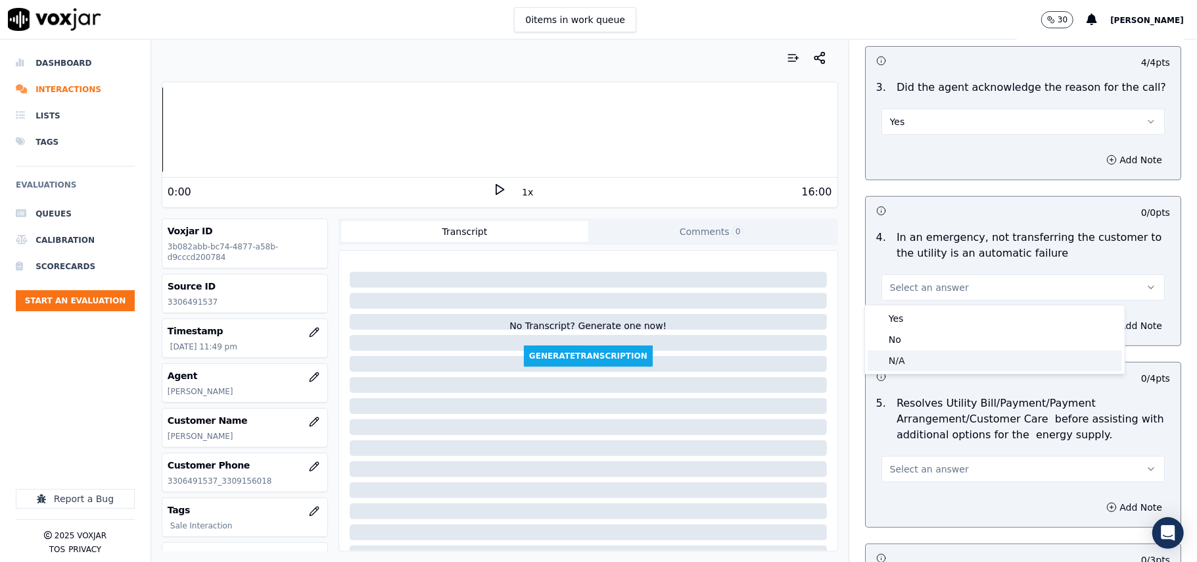
click at [892, 356] on div "N/A" at bounding box center [995, 360] width 254 height 21
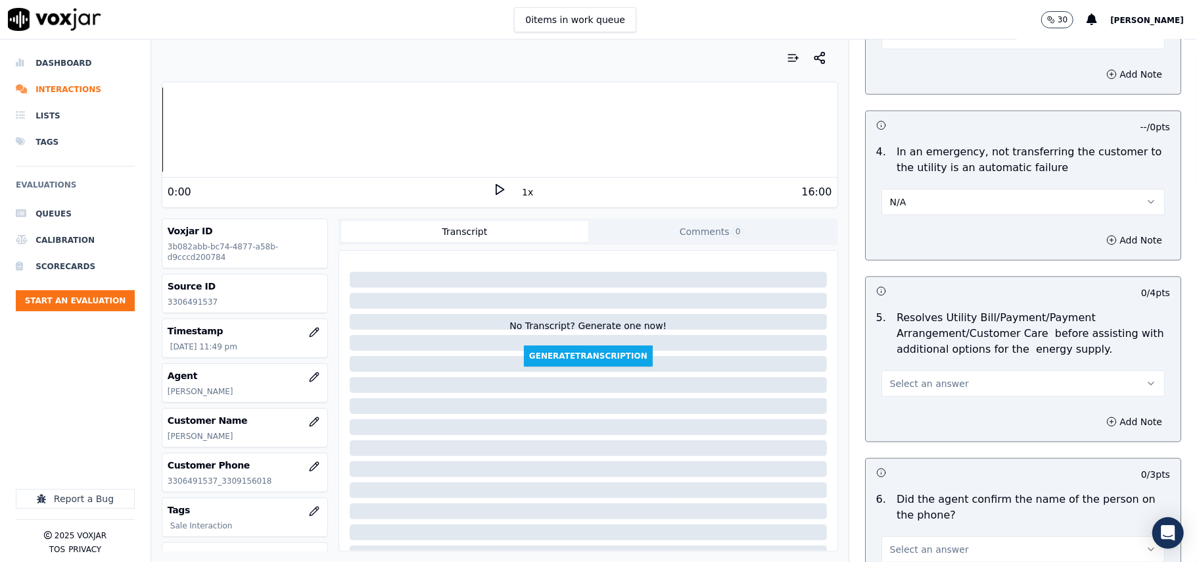
scroll to position [585, 0]
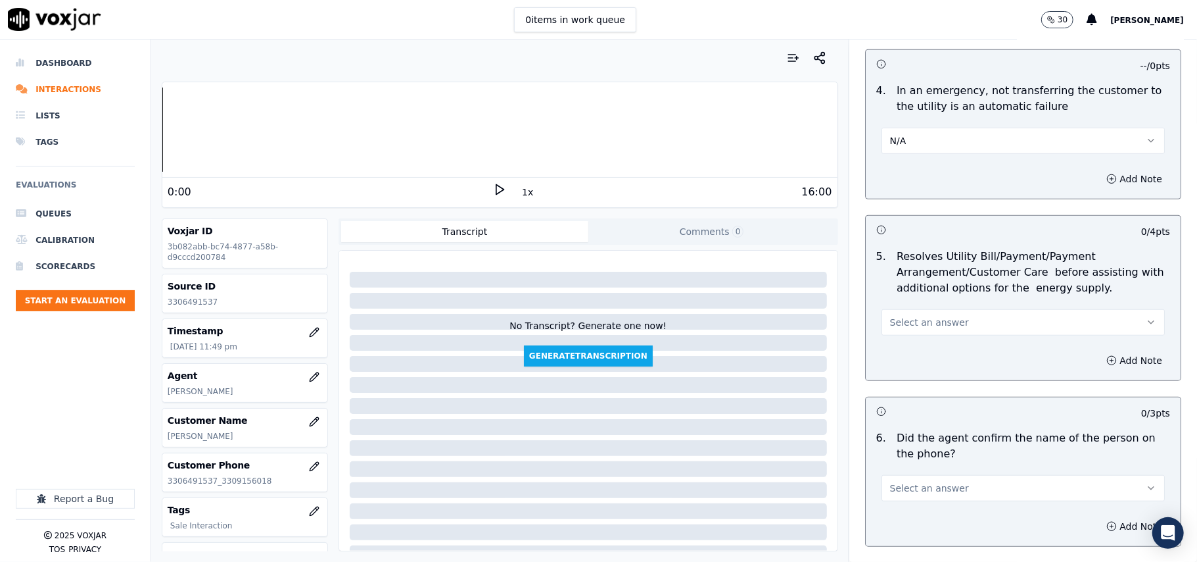
click at [901, 316] on button "Select an answer" at bounding box center [1023, 322] width 283 height 26
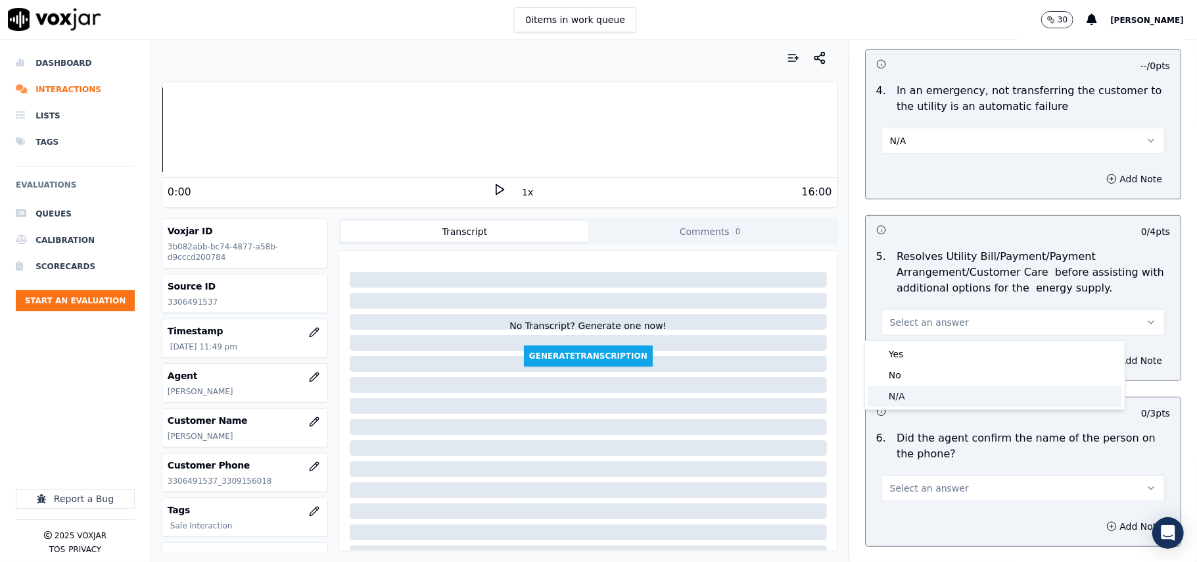
click at [895, 392] on div "N/A" at bounding box center [995, 395] width 254 height 21
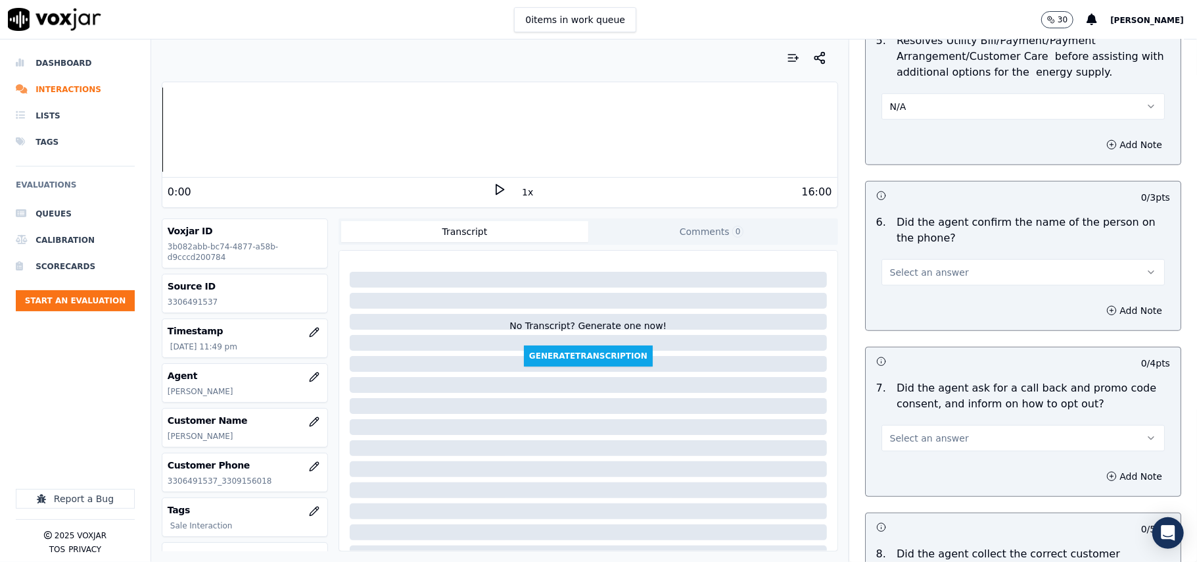
scroll to position [877, 0]
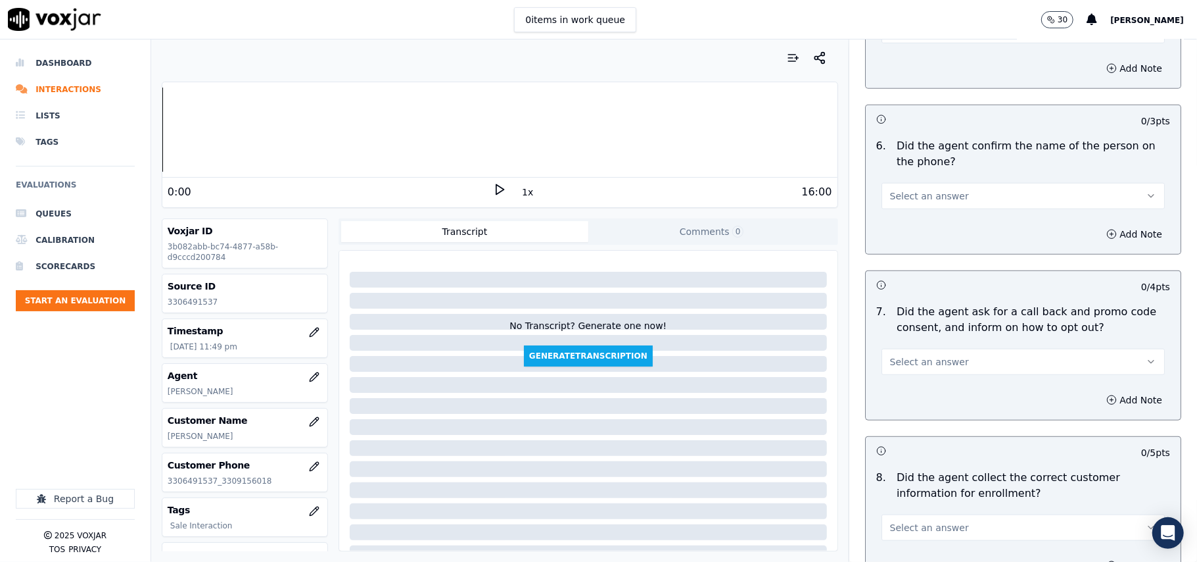
click at [913, 195] on span "Select an answer" at bounding box center [929, 195] width 79 height 13
click at [919, 222] on div "Yes" at bounding box center [995, 228] width 254 height 21
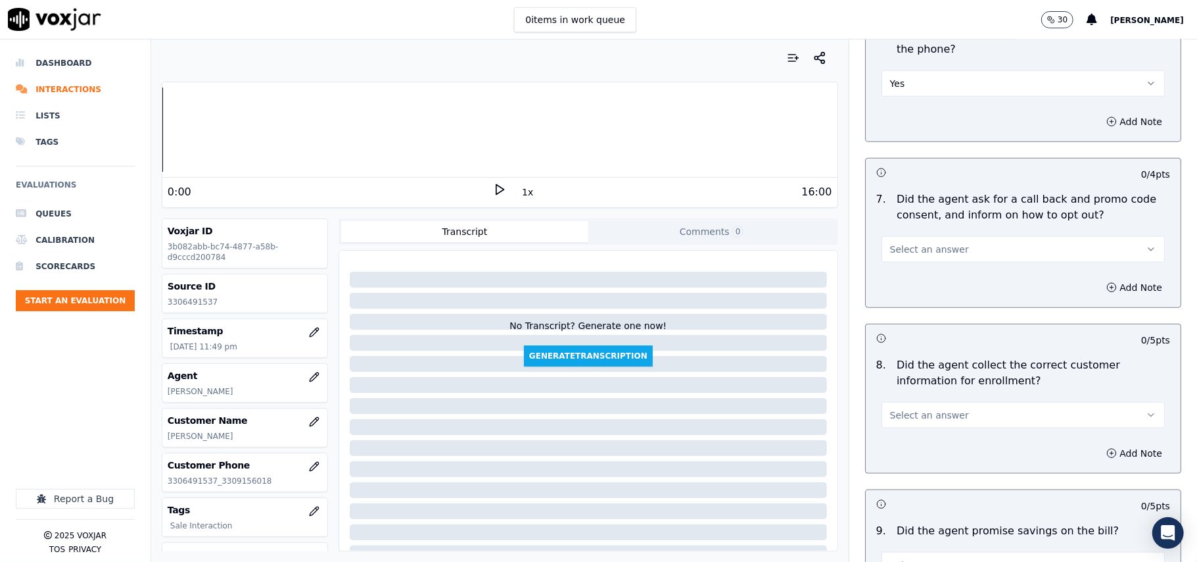
scroll to position [1023, 0]
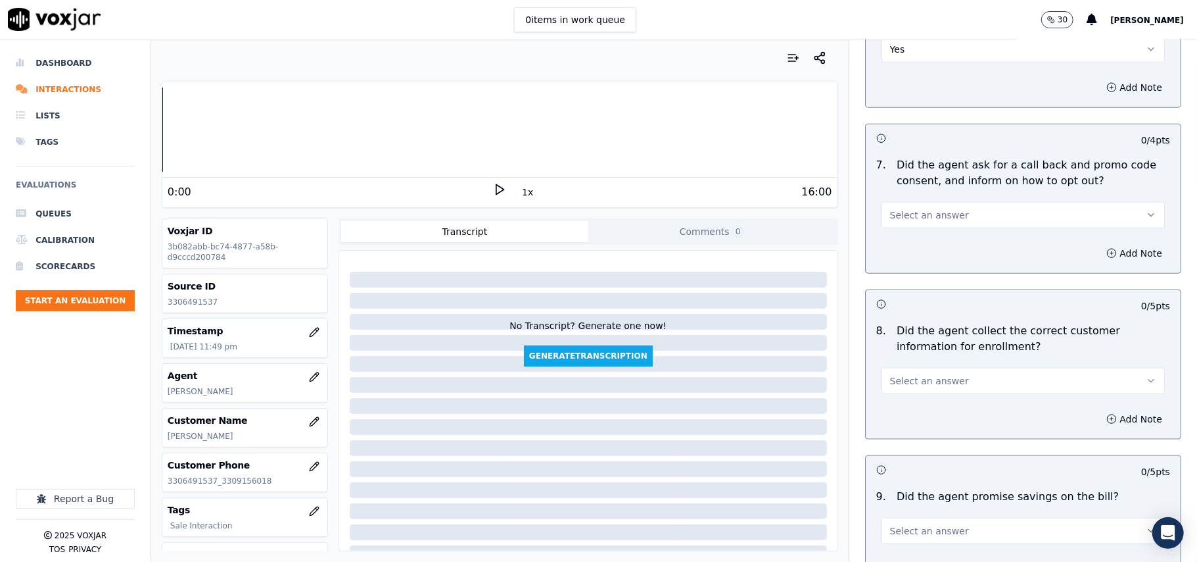
click at [893, 209] on button "Select an answer" at bounding box center [1023, 215] width 283 height 26
click at [894, 239] on div "Yes" at bounding box center [995, 247] width 254 height 21
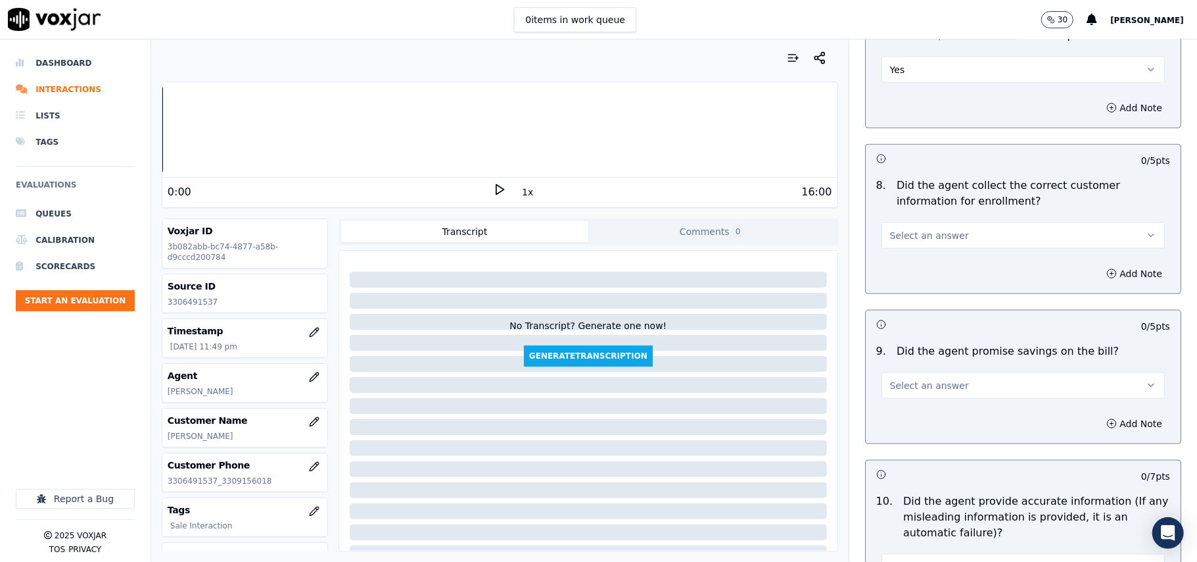
click at [923, 249] on button "Select an answer" at bounding box center [1023, 235] width 283 height 26
click at [914, 264] on div "Yes" at bounding box center [995, 268] width 254 height 21
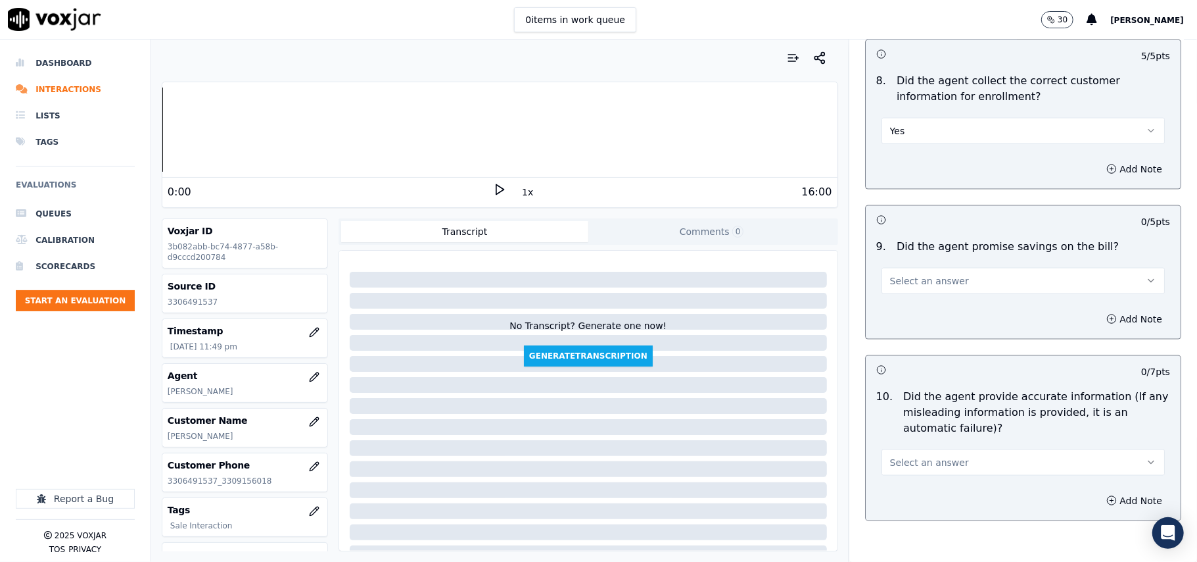
scroll to position [1315, 0]
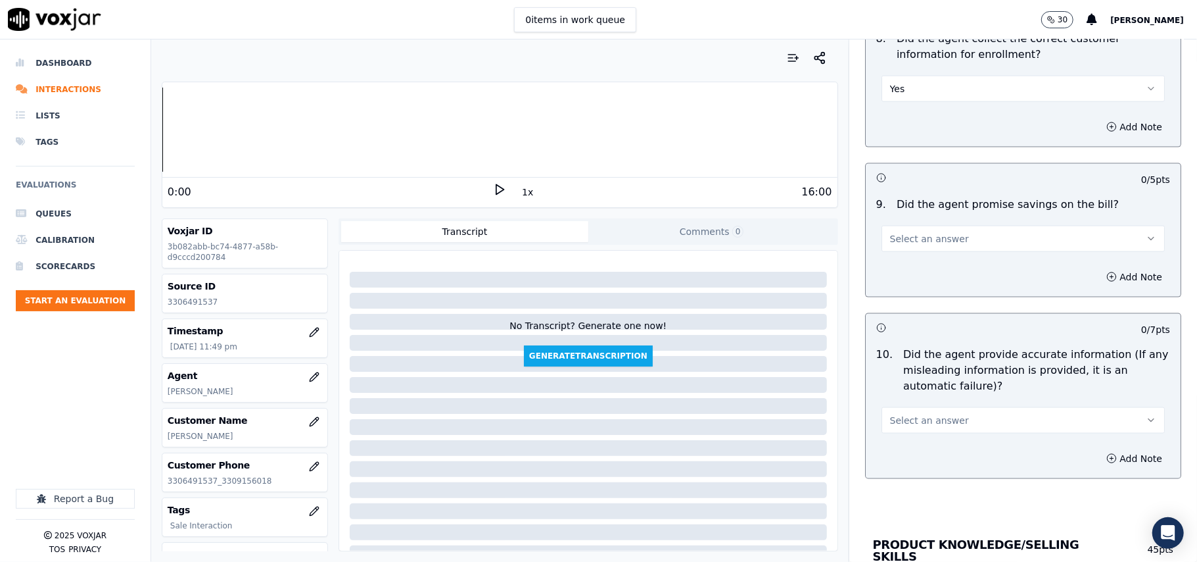
click at [903, 229] on button "Select an answer" at bounding box center [1023, 239] width 283 height 26
click at [908, 311] on div "N/A" at bounding box center [995, 314] width 254 height 21
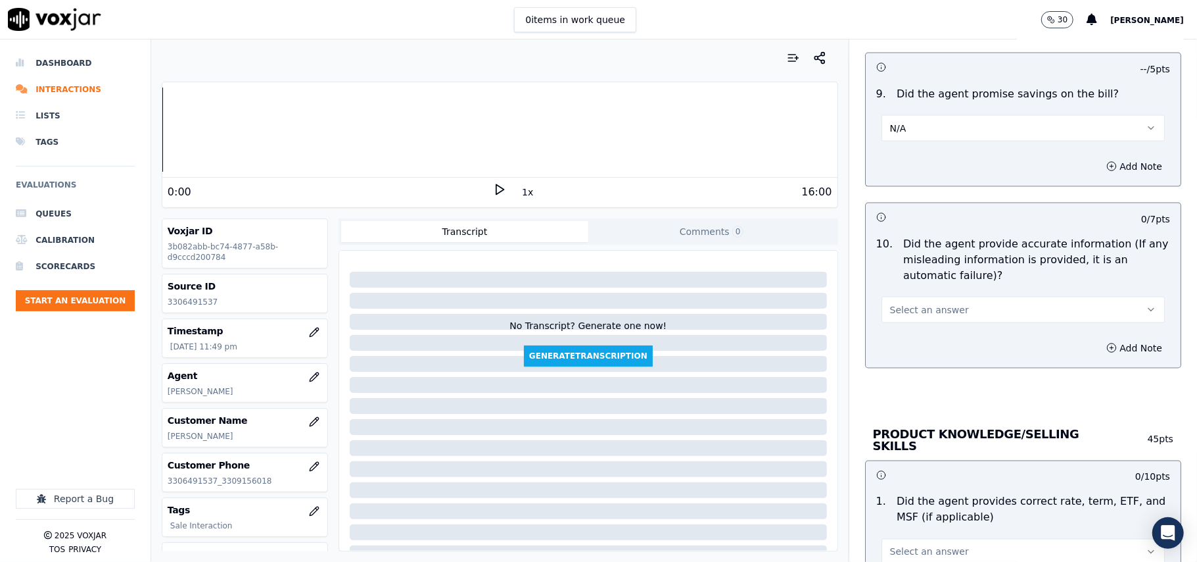
scroll to position [1461, 0]
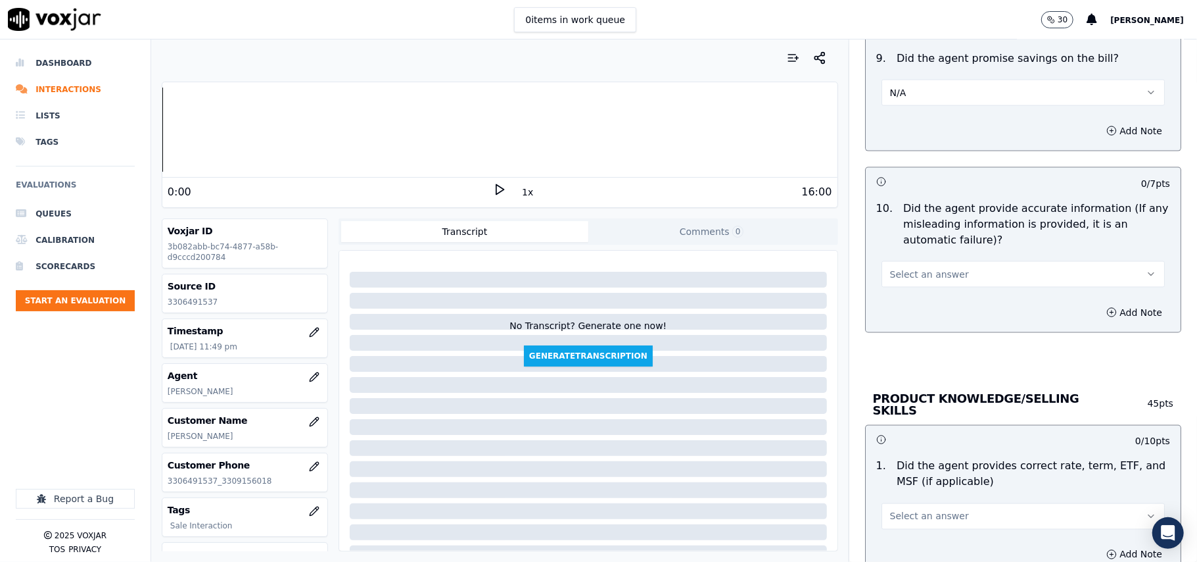
drag, startPoint x: 911, startPoint y: 284, endPoint x: 911, endPoint y: 291, distance: 6.6
click at [911, 281] on span "Select an answer" at bounding box center [929, 274] width 79 height 13
click at [911, 308] on div "Yes" at bounding box center [995, 307] width 254 height 21
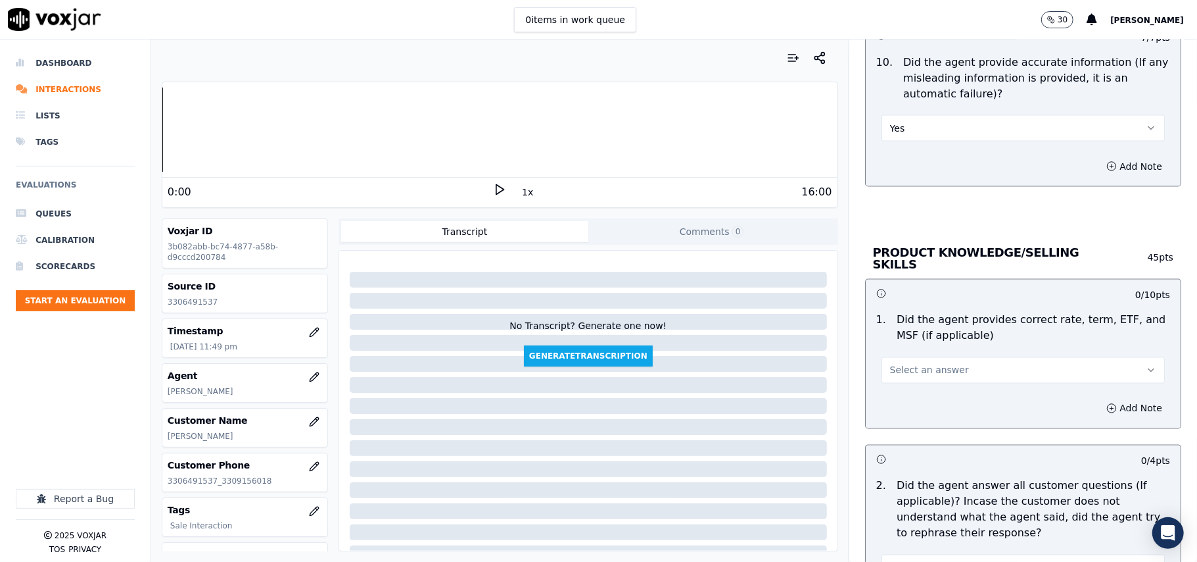
drag, startPoint x: 900, startPoint y: 369, endPoint x: 901, endPoint y: 376, distance: 7.3
click at [901, 369] on span "Select an answer" at bounding box center [929, 370] width 79 height 13
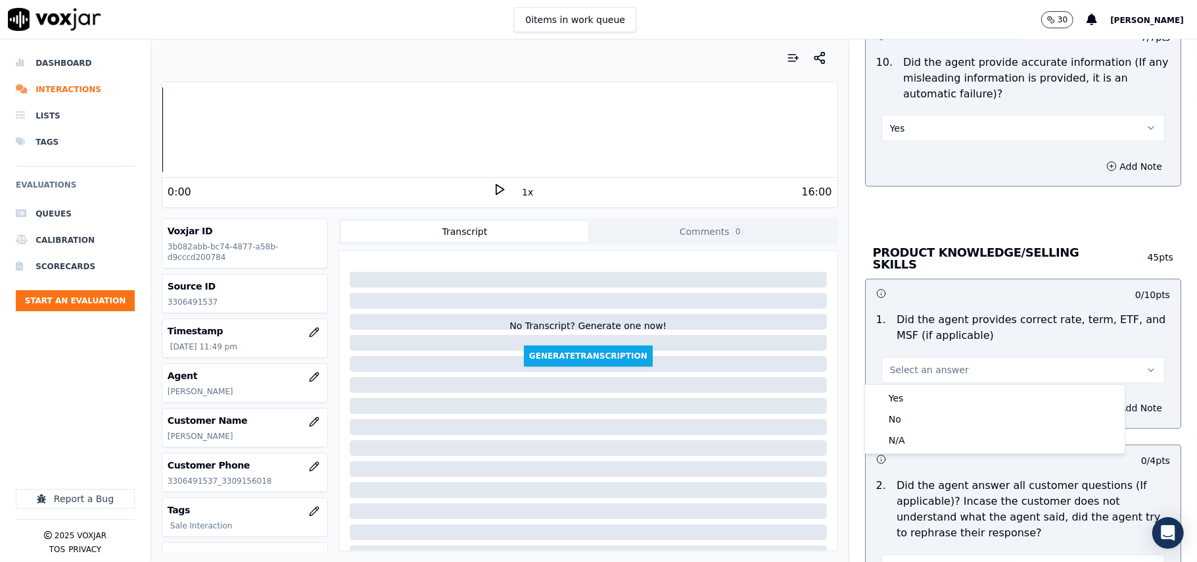
click at [900, 387] on div "Yes No N/A" at bounding box center [995, 419] width 260 height 68
click at [895, 393] on div "Yes" at bounding box center [995, 397] width 254 height 21
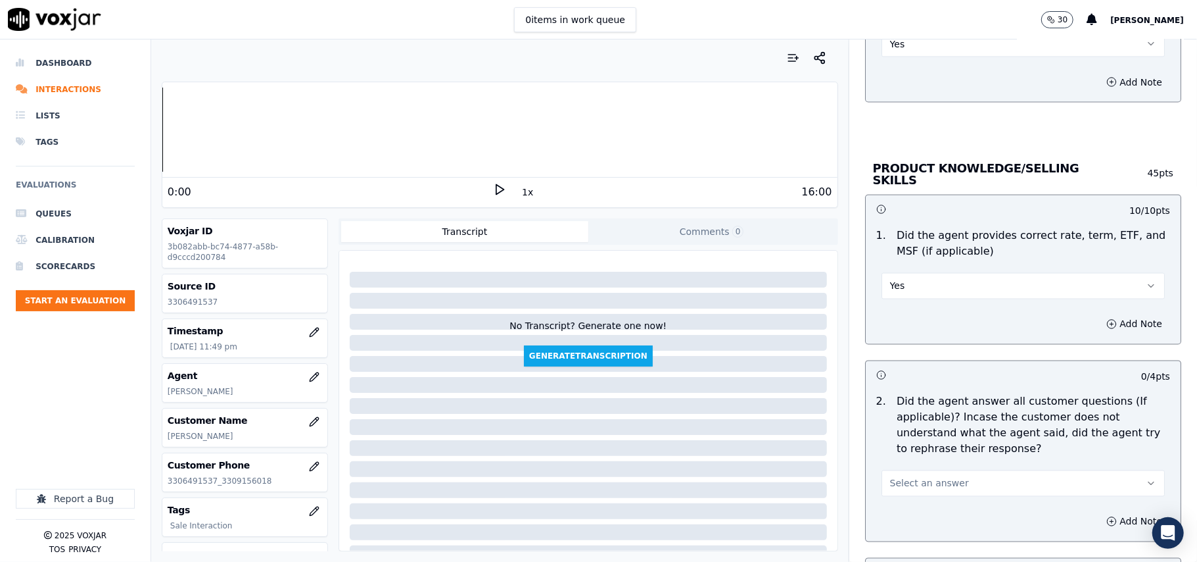
scroll to position [1753, 0]
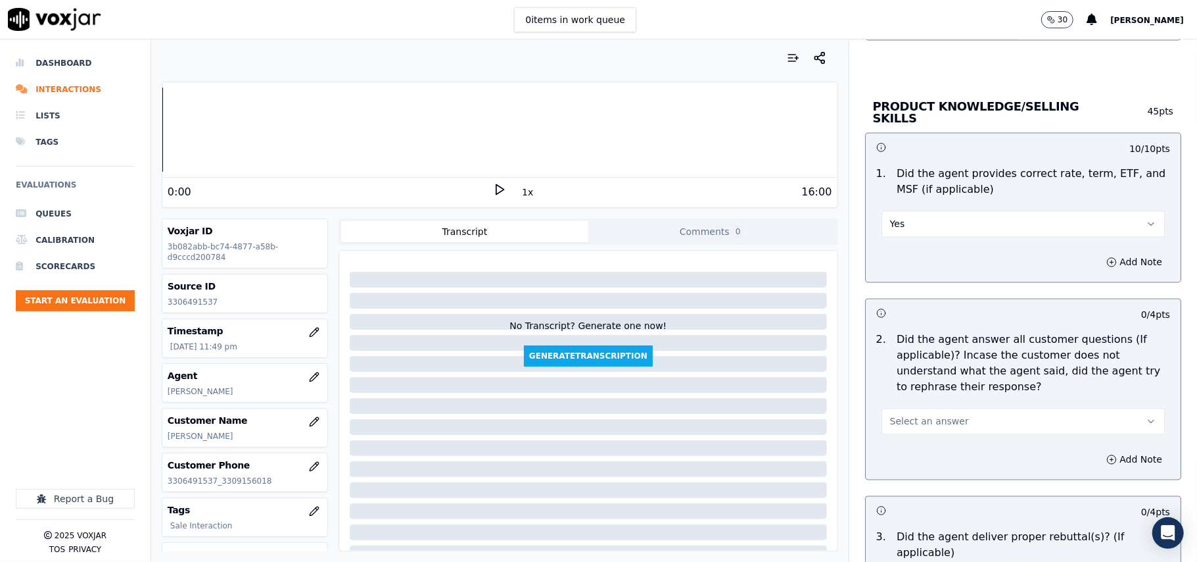
click at [882, 412] on button "Select an answer" at bounding box center [1023, 421] width 283 height 26
click at [884, 441] on div "Yes" at bounding box center [995, 449] width 254 height 21
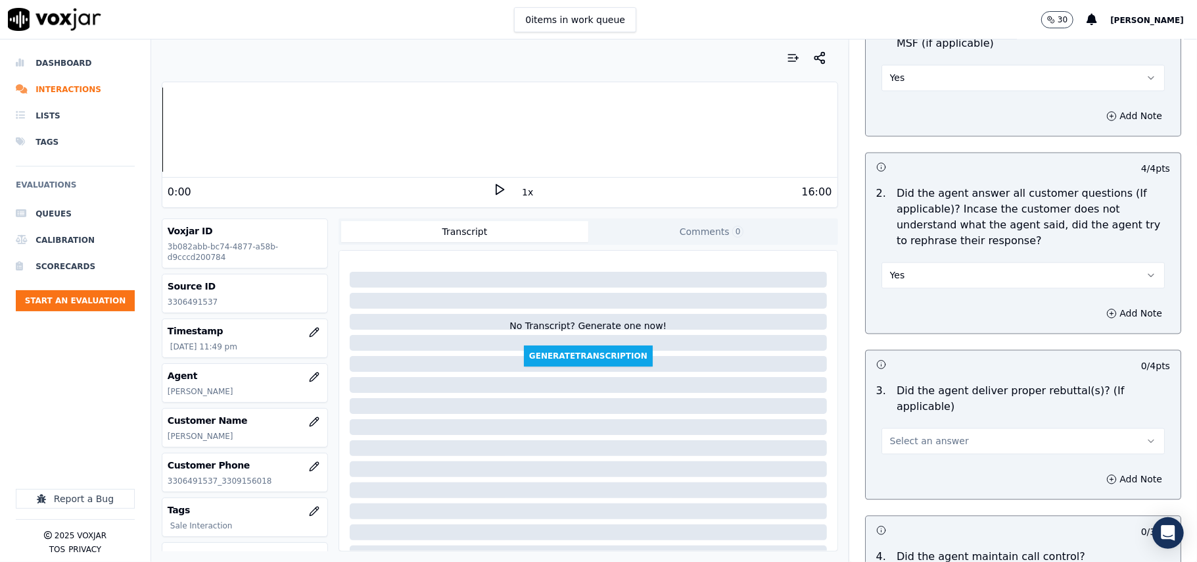
scroll to position [2045, 0]
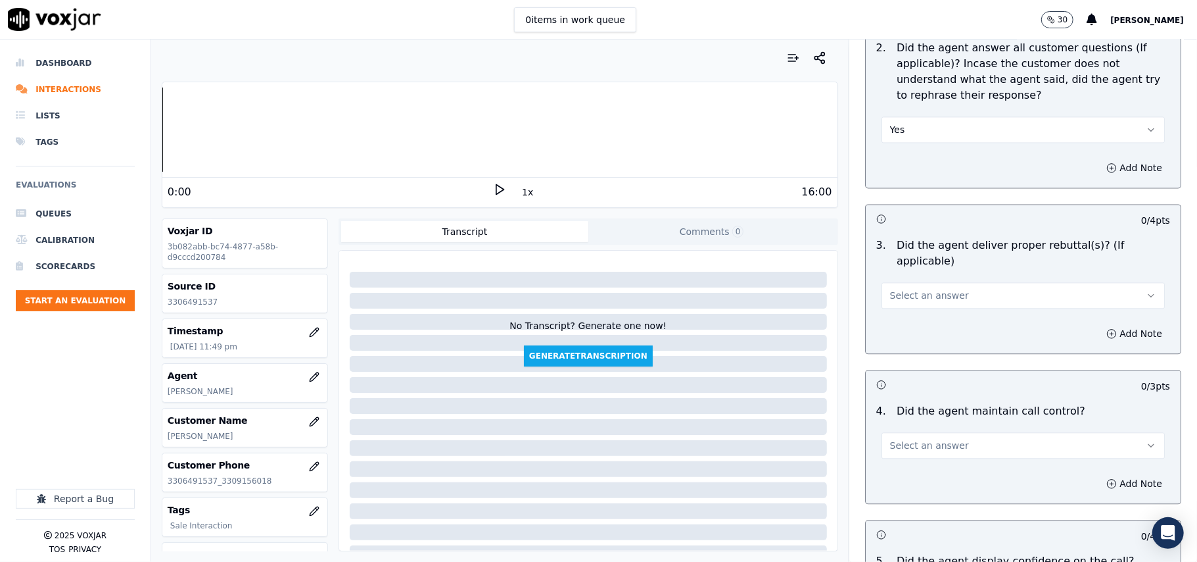
click at [925, 289] on span "Select an answer" at bounding box center [929, 295] width 79 height 13
click at [921, 304] on div "Yes" at bounding box center [995, 307] width 254 height 21
drag, startPoint x: 903, startPoint y: 424, endPoint x: 905, endPoint y: 437, distance: 13.2
click at [905, 437] on button "Select an answer" at bounding box center [1023, 445] width 283 height 26
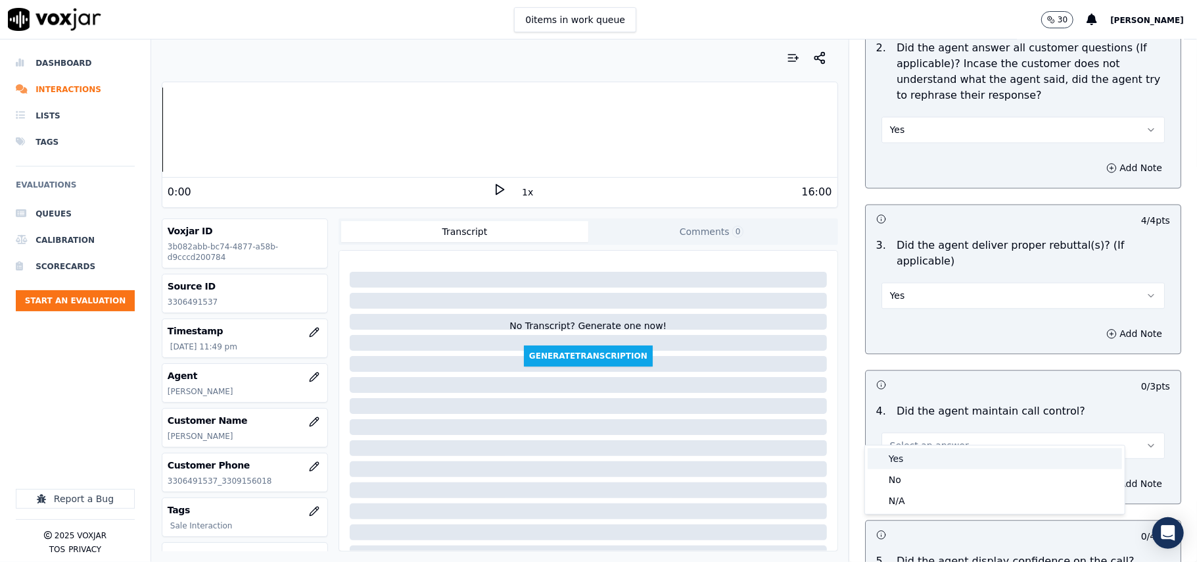
click at [911, 464] on div "Yes" at bounding box center [995, 458] width 254 height 21
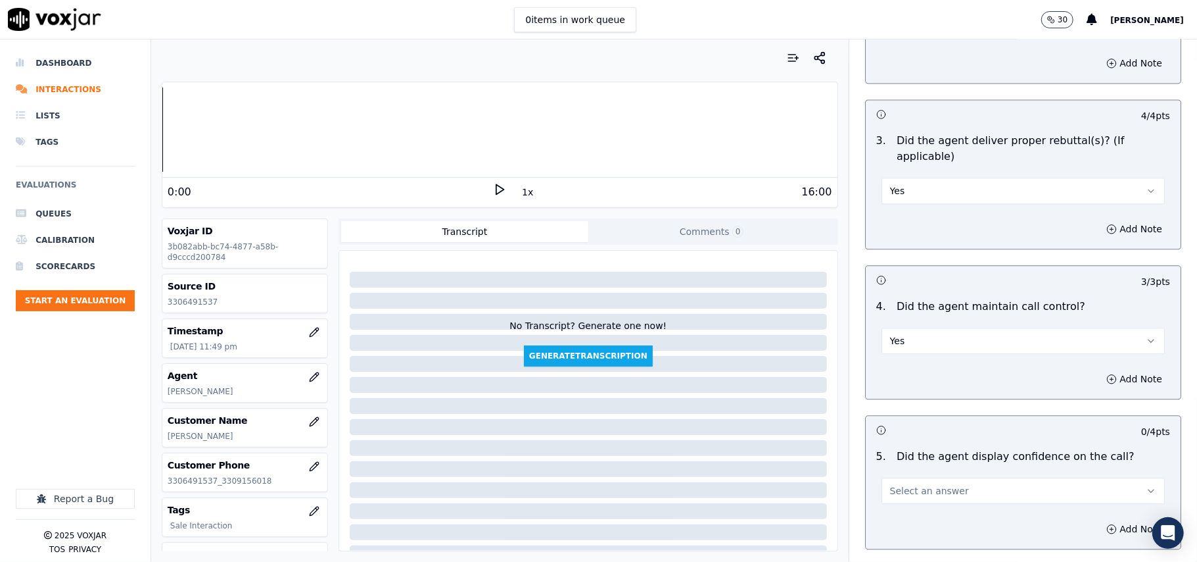
scroll to position [2192, 0]
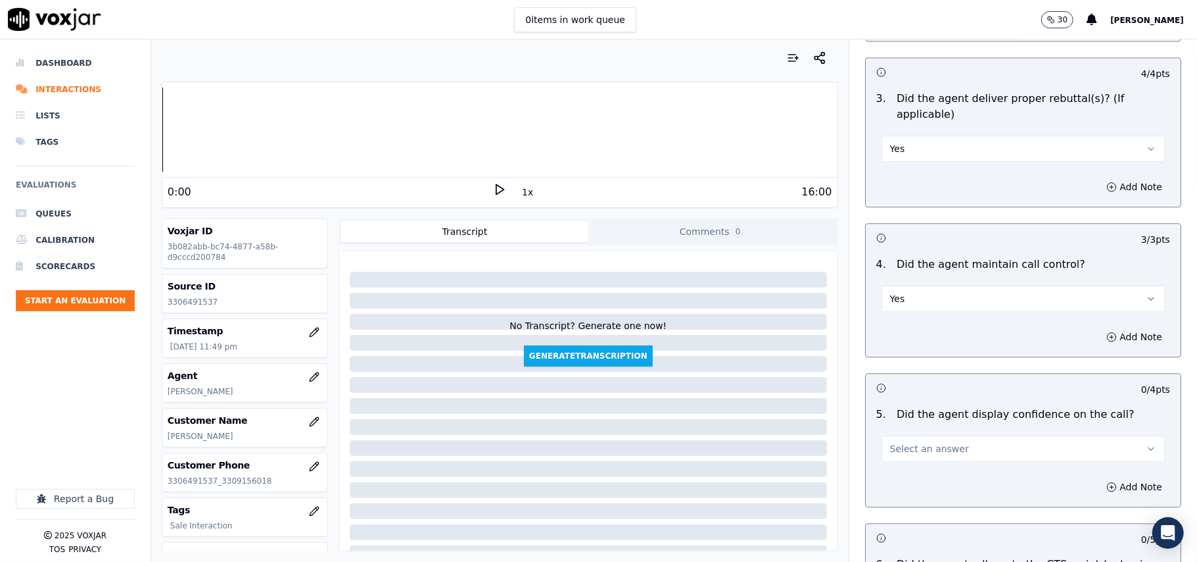
click at [913, 435] on button "Select an answer" at bounding box center [1023, 448] width 283 height 26
click at [903, 464] on div "Yes" at bounding box center [995, 462] width 254 height 21
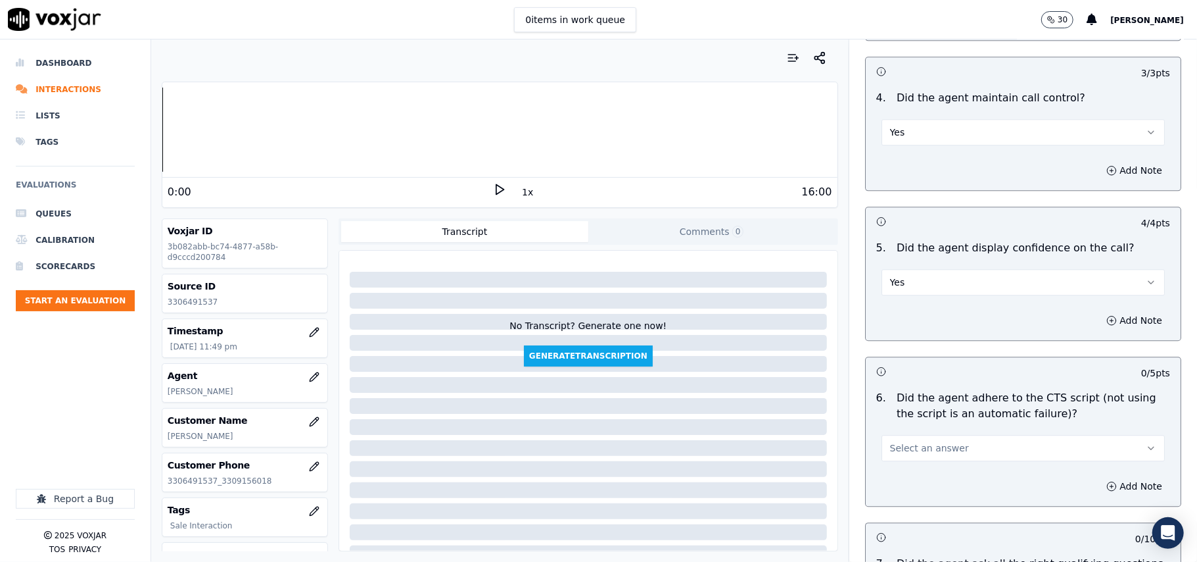
scroll to position [2484, 0]
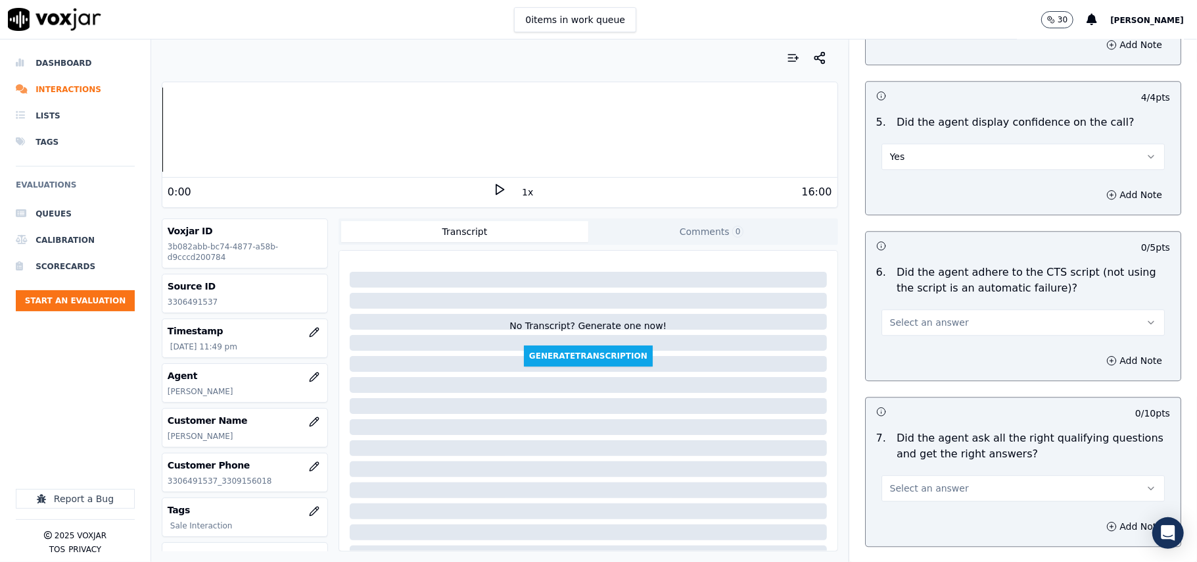
click at [905, 316] on span "Select an answer" at bounding box center [929, 322] width 79 height 13
click at [898, 338] on div "Yes" at bounding box center [995, 335] width 254 height 21
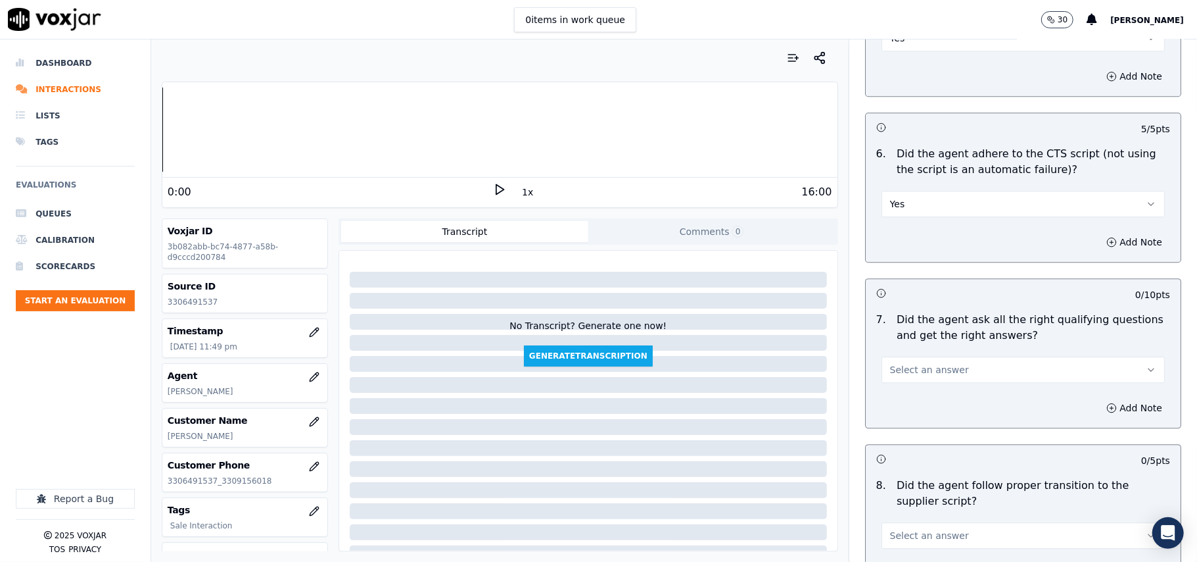
scroll to position [2776, 0]
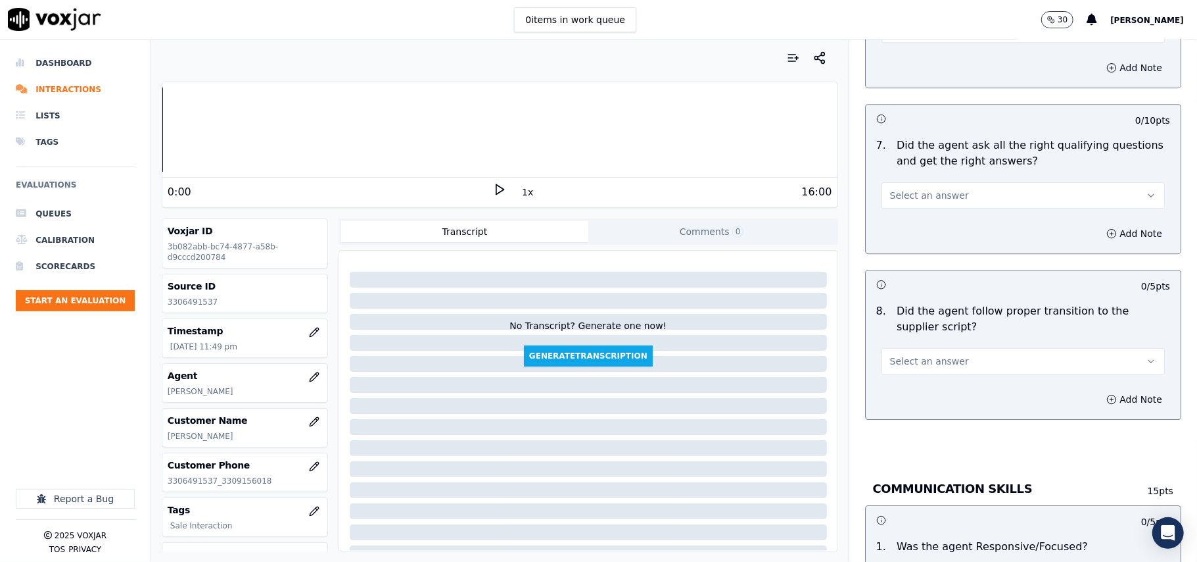
click at [907, 189] on span "Select an answer" at bounding box center [929, 195] width 79 height 13
click at [907, 212] on div "Yes" at bounding box center [995, 209] width 254 height 21
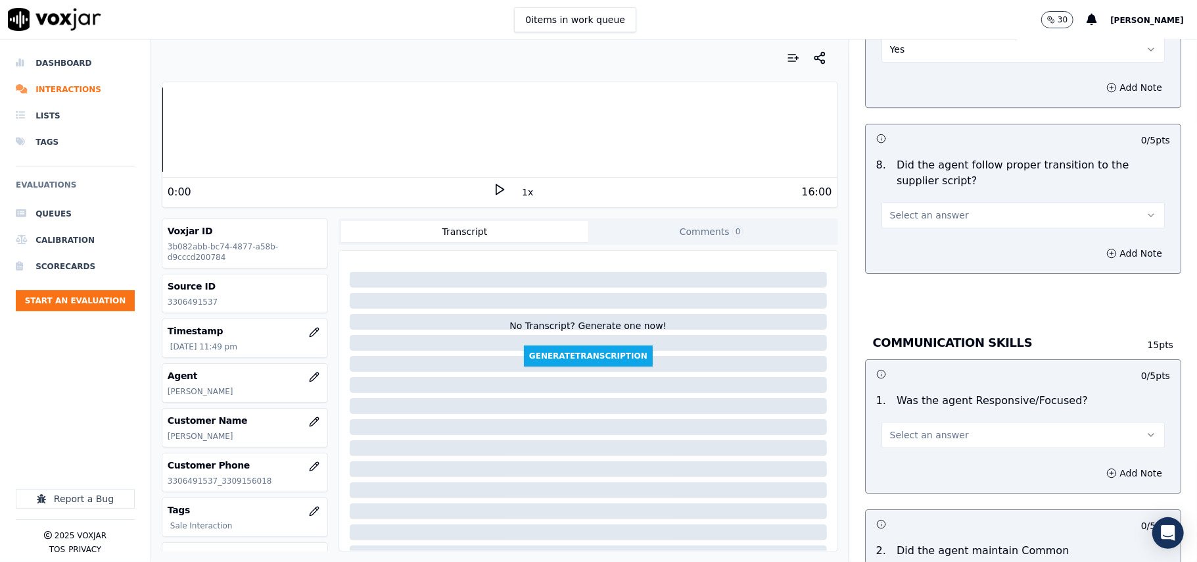
click at [917, 208] on span "Select an answer" at bounding box center [929, 214] width 79 height 13
click at [915, 227] on div "Yes" at bounding box center [995, 230] width 254 height 21
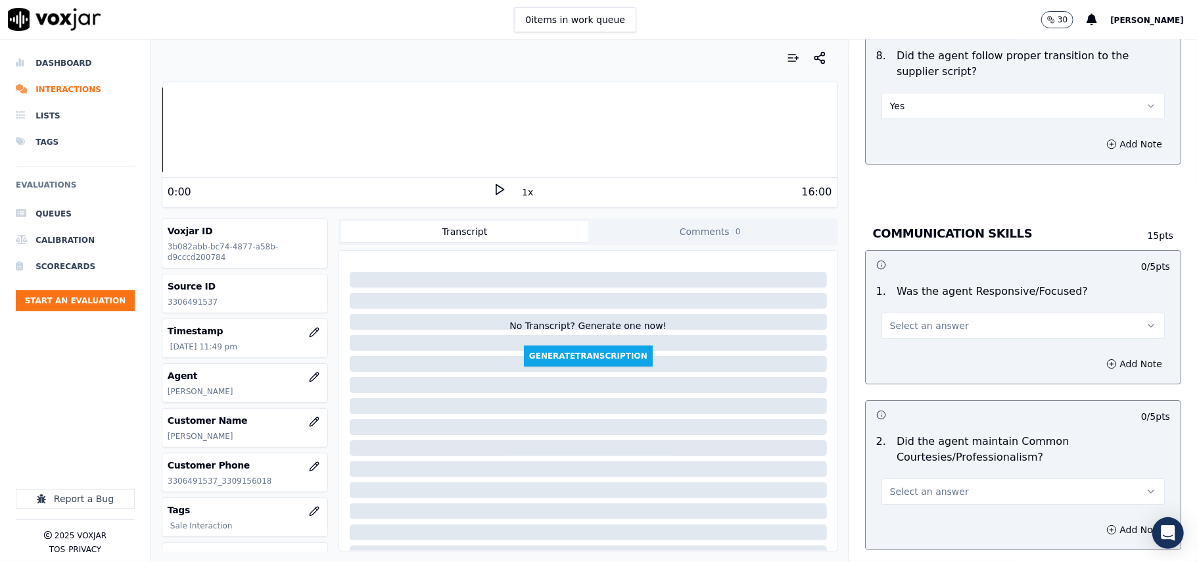
scroll to position [3068, 0]
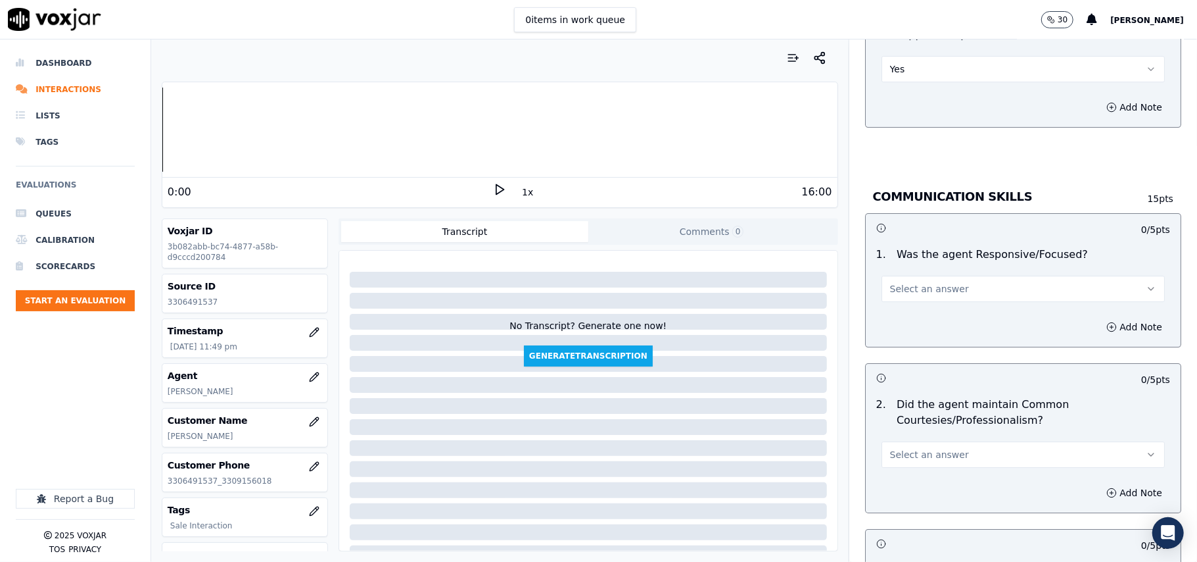
click at [913, 282] on span "Select an answer" at bounding box center [929, 288] width 79 height 13
click at [908, 300] on div "Yes" at bounding box center [995, 303] width 254 height 21
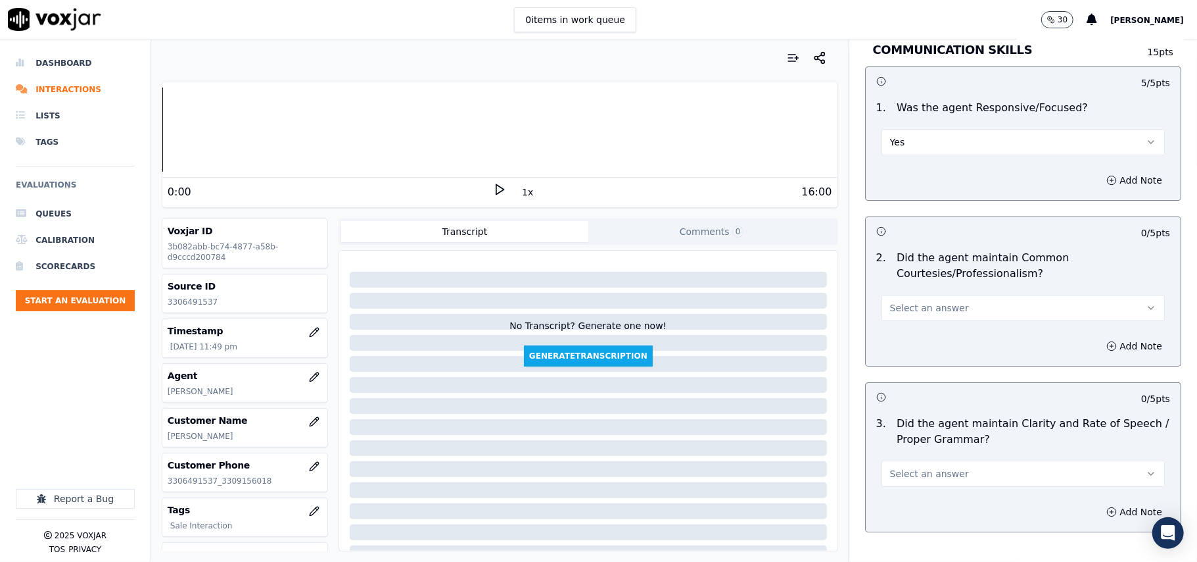
click at [910, 301] on span "Select an answer" at bounding box center [929, 307] width 79 height 13
click at [913, 321] on div "Yes" at bounding box center [995, 323] width 254 height 21
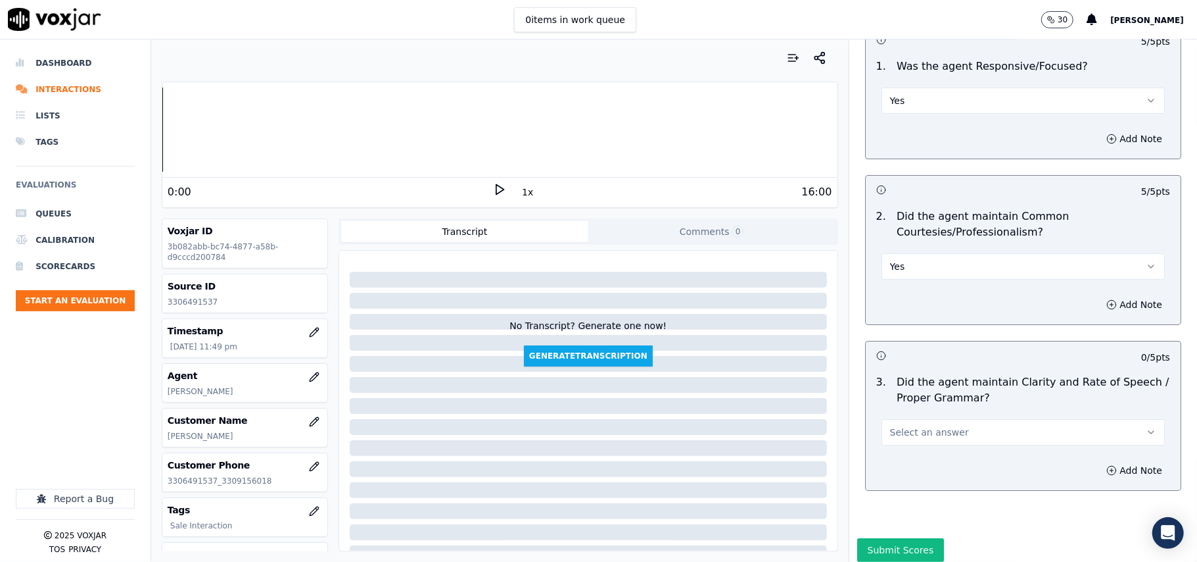
scroll to position [3290, 0]
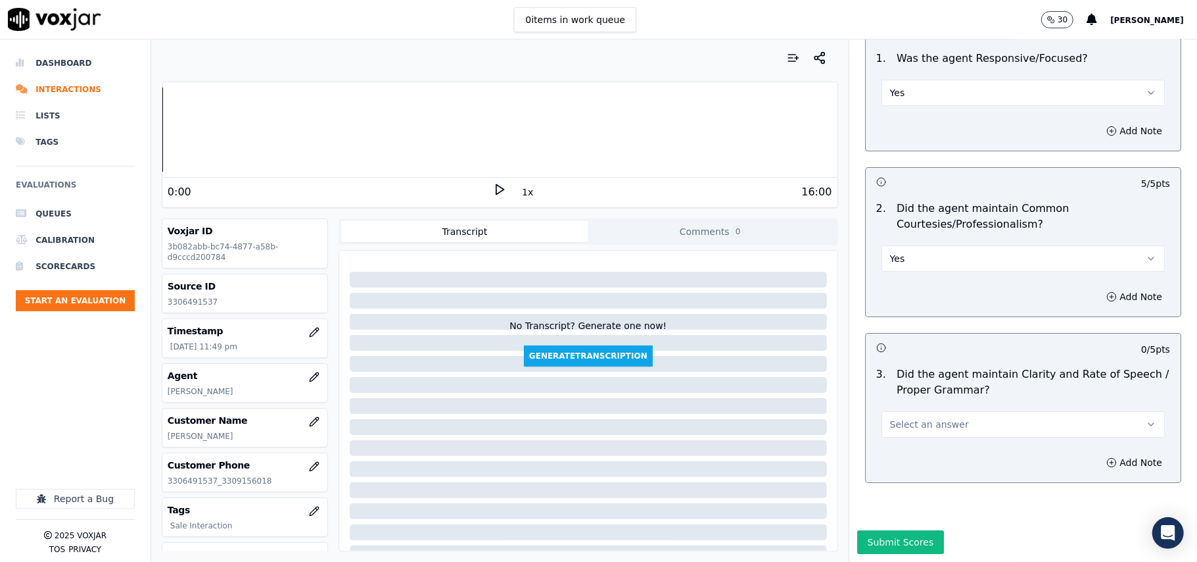
click at [902, 411] on button "Select an answer" at bounding box center [1023, 424] width 283 height 26
click at [889, 414] on div "Yes" at bounding box center [995, 414] width 254 height 21
click at [858, 530] on button "Submit Scores" at bounding box center [900, 542] width 87 height 24
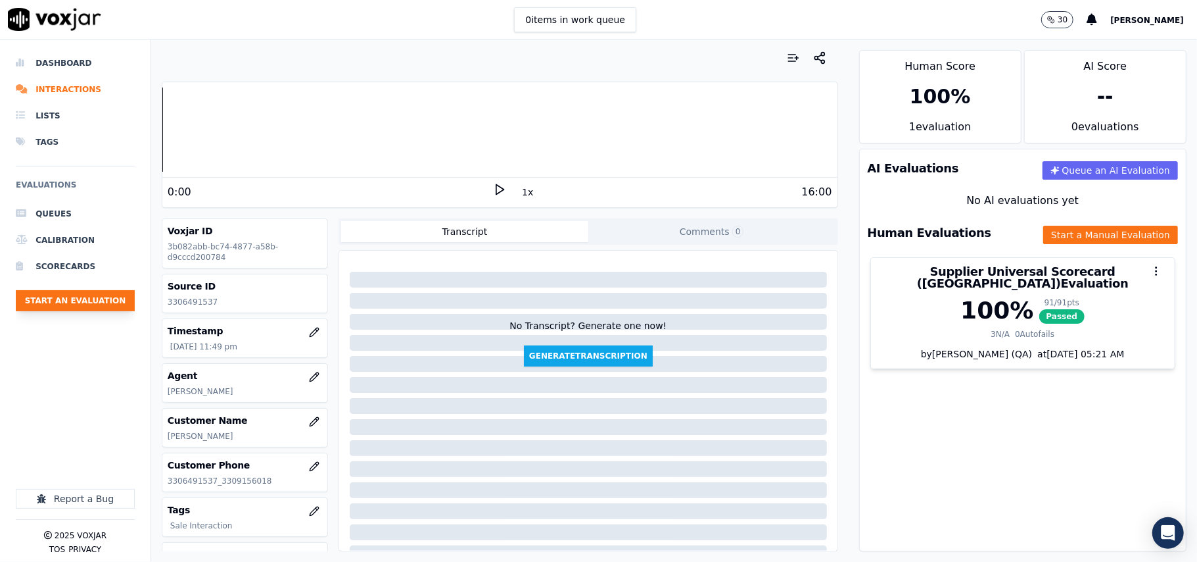
click at [100, 291] on button "Start an Evaluation" at bounding box center [75, 300] width 119 height 21
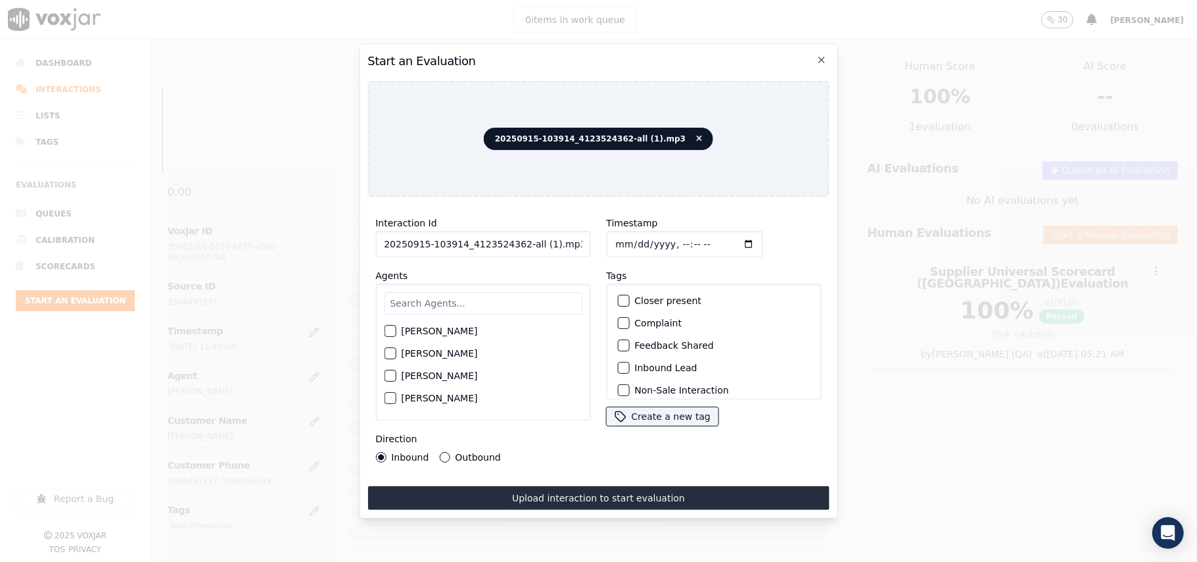
click at [431, 248] on input "20250915-103914_4123524362-all (1).mp3" at bounding box center [482, 244] width 215 height 26
paste input "4123524362"
type input "4123524362"
click at [629, 233] on input "Timestamp" at bounding box center [684, 244] width 156 height 26
type input "2025-09-15T23:51"
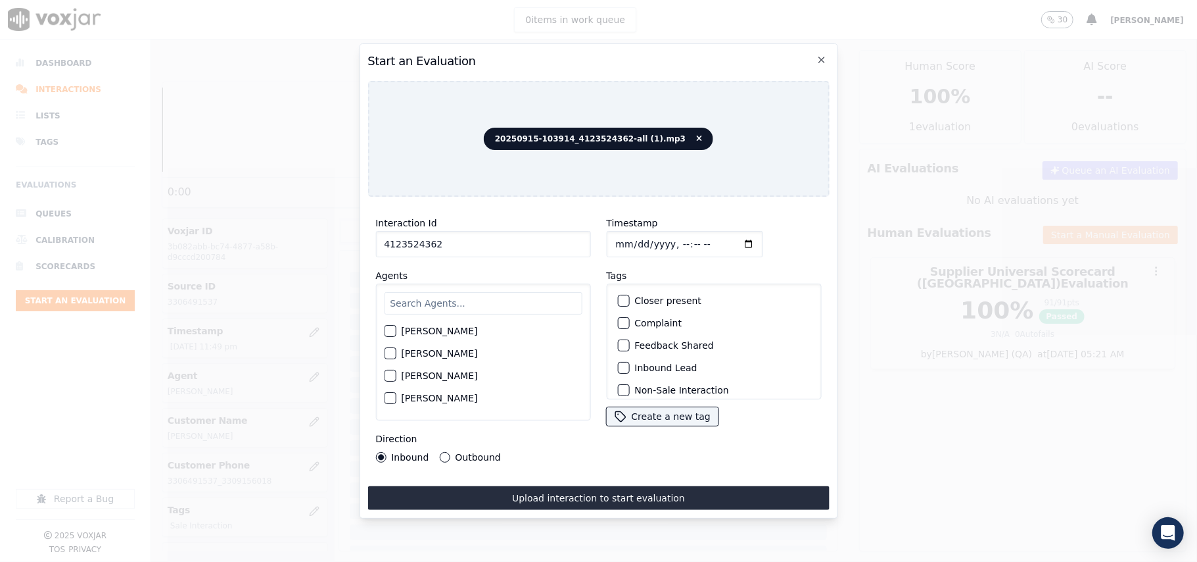
click at [496, 302] on input "text" at bounding box center [483, 303] width 198 height 22
type input "LILI"
click at [443, 330] on label "LILIBETH VERGARA" at bounding box center [439, 334] width 76 height 9
click at [396, 329] on button "LILIBETH VERGARA" at bounding box center [390, 335] width 12 height 12
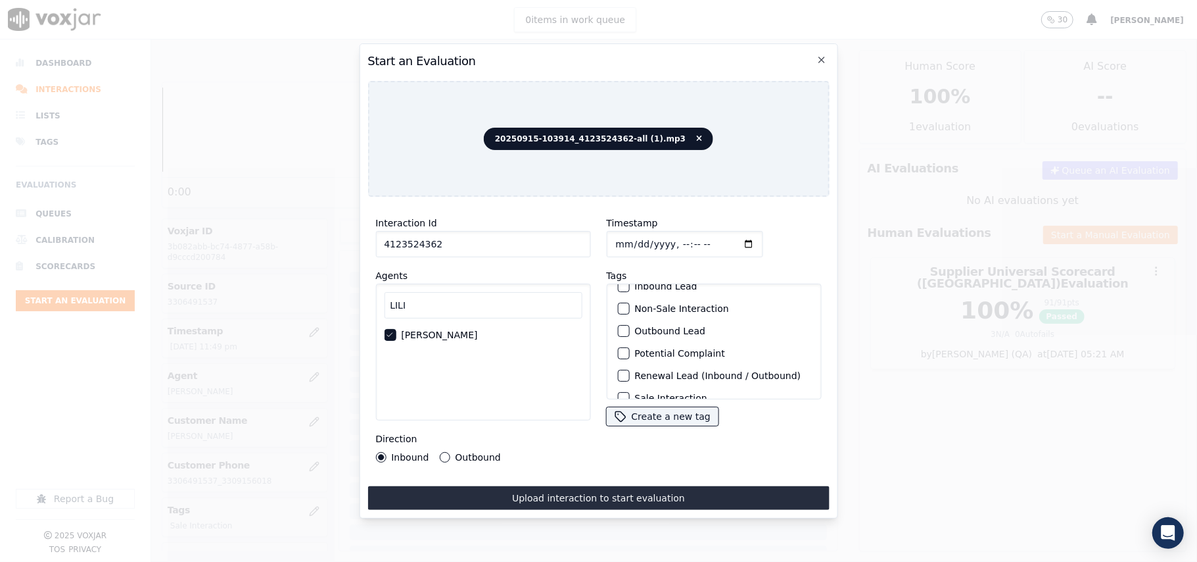
scroll to position [114, 0]
click at [668, 377] on label "Sale Interaction" at bounding box center [671, 381] width 72 height 9
click at [629, 376] on button "Sale Interaction" at bounding box center [623, 382] width 12 height 12
click at [471, 452] on label "Outbound" at bounding box center [477, 456] width 45 height 9
click at [450, 452] on button "Outbound" at bounding box center [444, 457] width 11 height 11
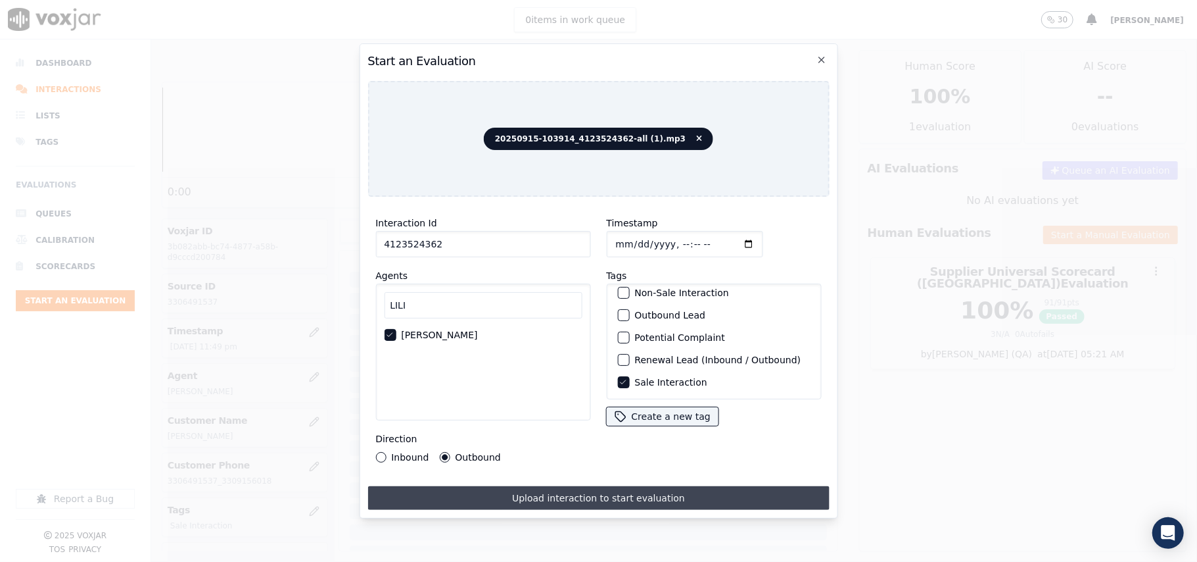
click at [500, 488] on button "Upload interaction to start evaluation" at bounding box center [599, 498] width 462 height 24
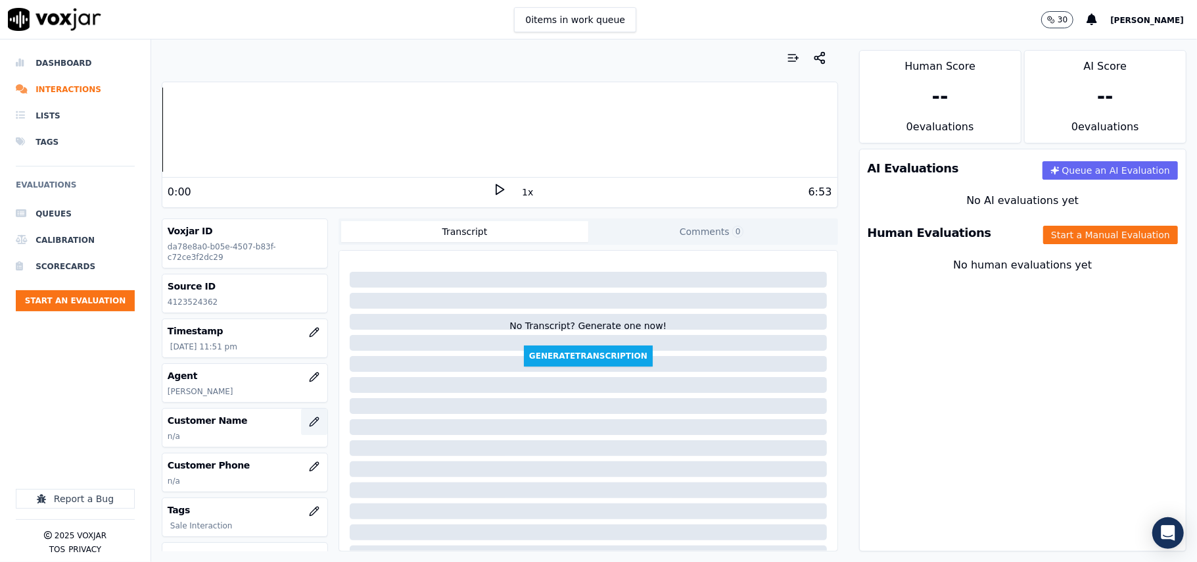
click at [308, 414] on button "button" at bounding box center [314, 421] width 26 height 26
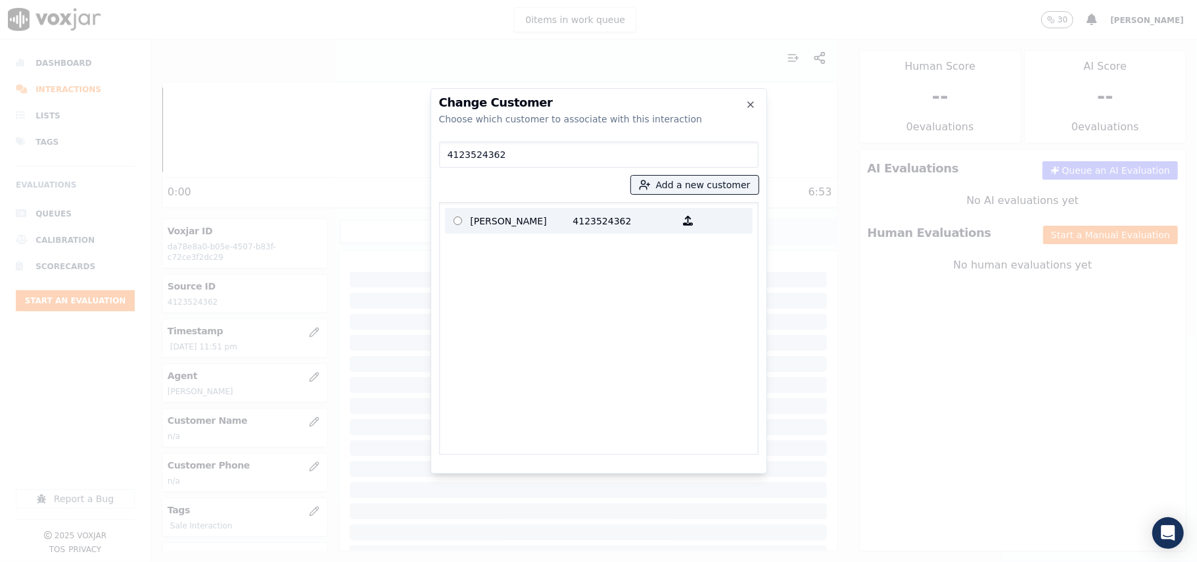
type input "4123524362"
click at [524, 225] on p "Troy Naylor" at bounding box center [522, 220] width 103 height 20
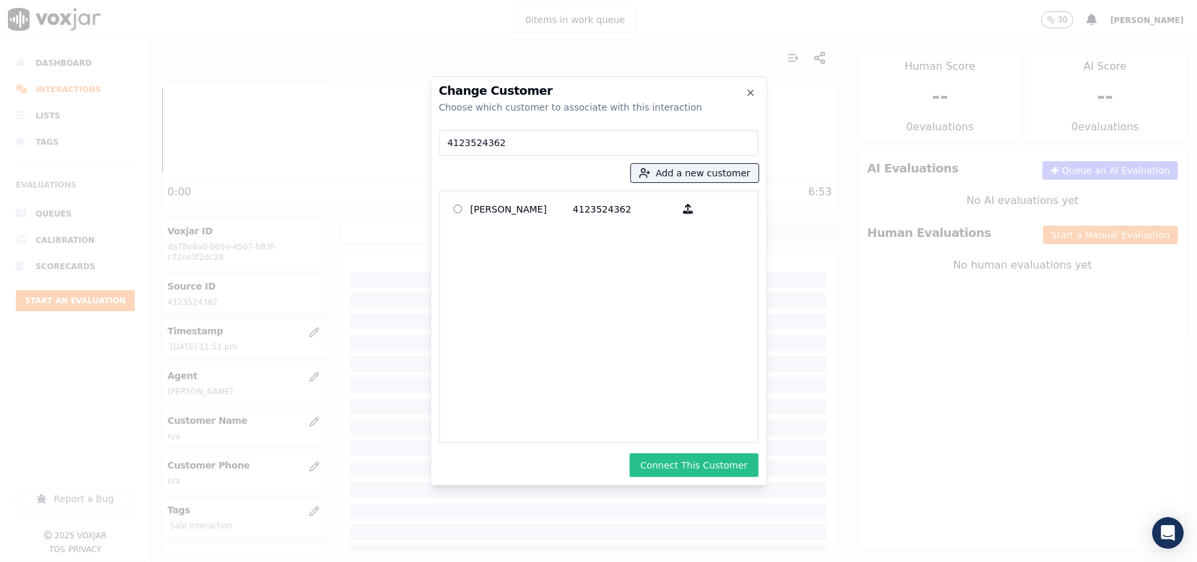
click at [658, 466] on button "Connect This Customer" at bounding box center [694, 465] width 128 height 24
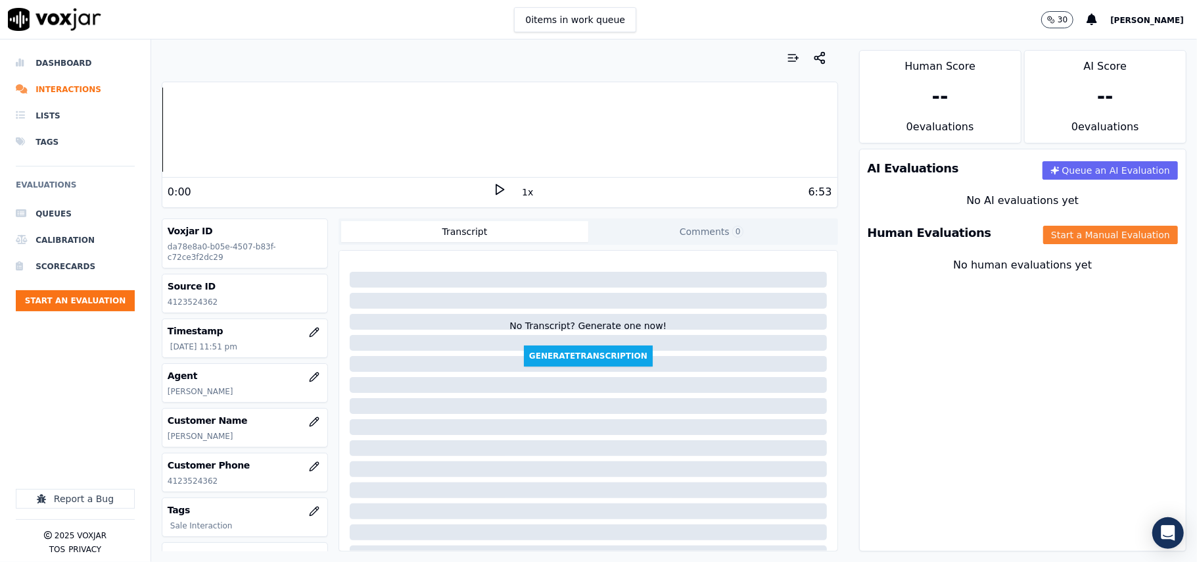
click at [1086, 229] on button "Start a Manual Evaluation" at bounding box center [1111, 235] width 135 height 18
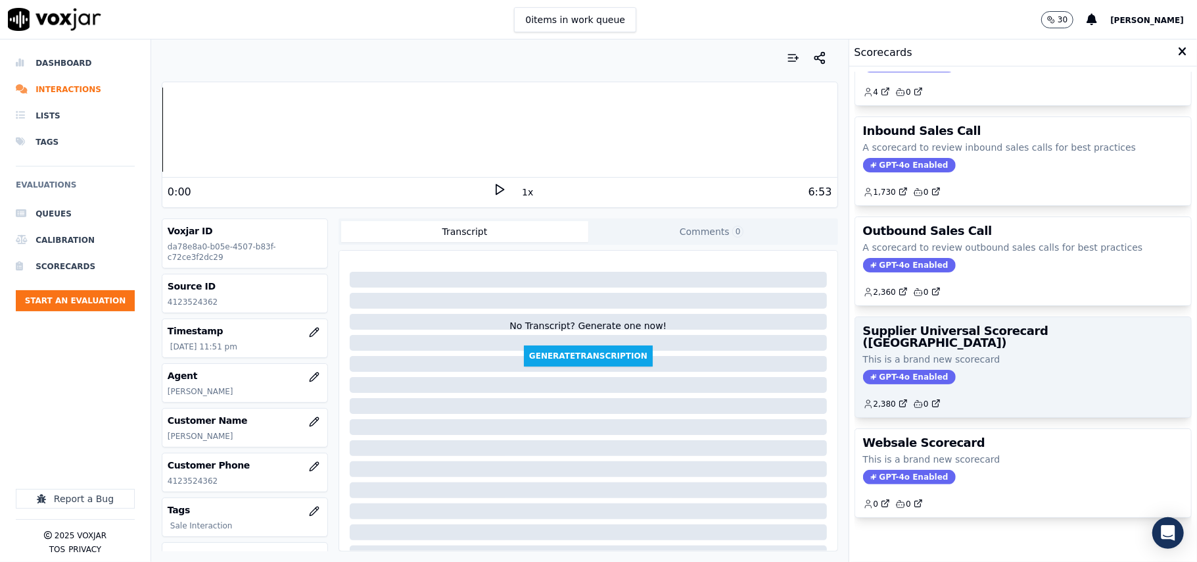
scroll to position [101, 0]
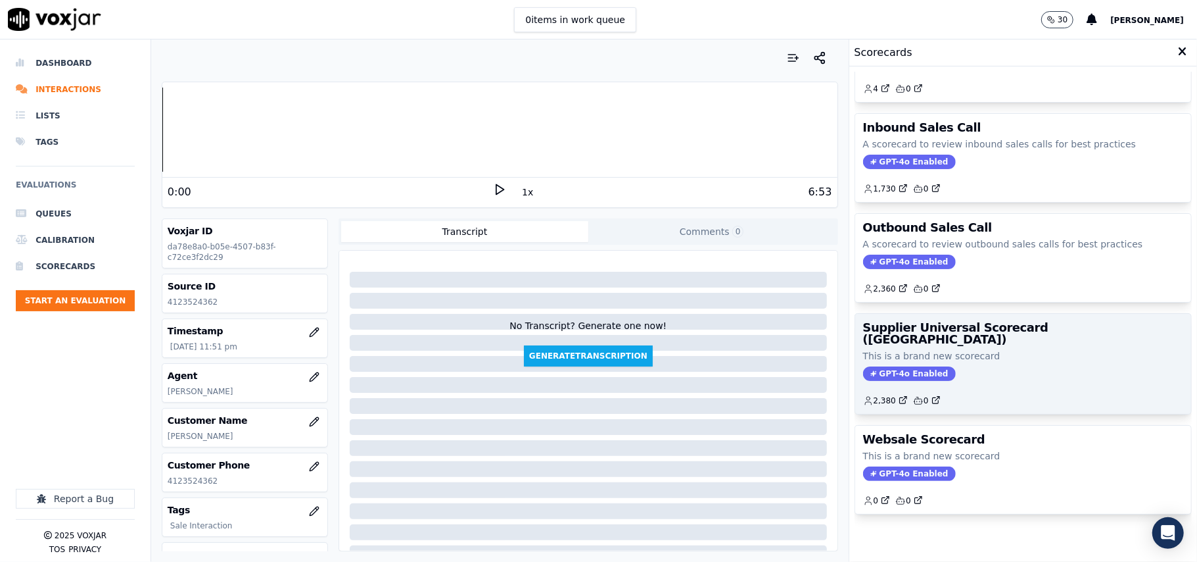
click at [982, 366] on div "GPT-4o Enabled" at bounding box center [1023, 373] width 320 height 14
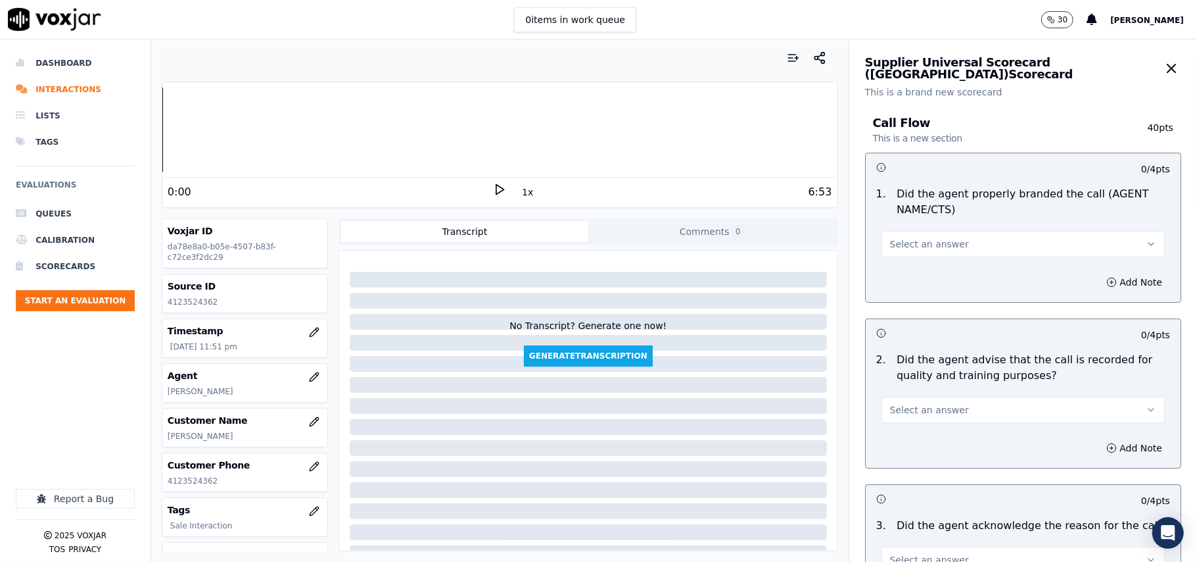
click at [940, 252] on button "Select an answer" at bounding box center [1023, 244] width 283 height 26
click at [928, 274] on div "Yes" at bounding box center [995, 274] width 254 height 21
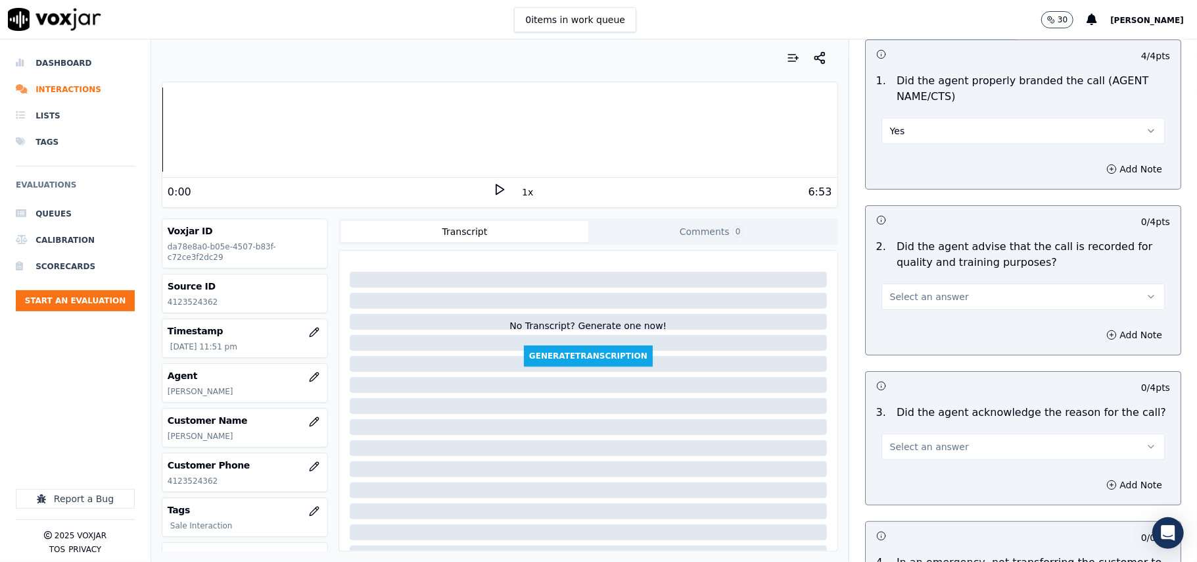
scroll to position [146, 0]
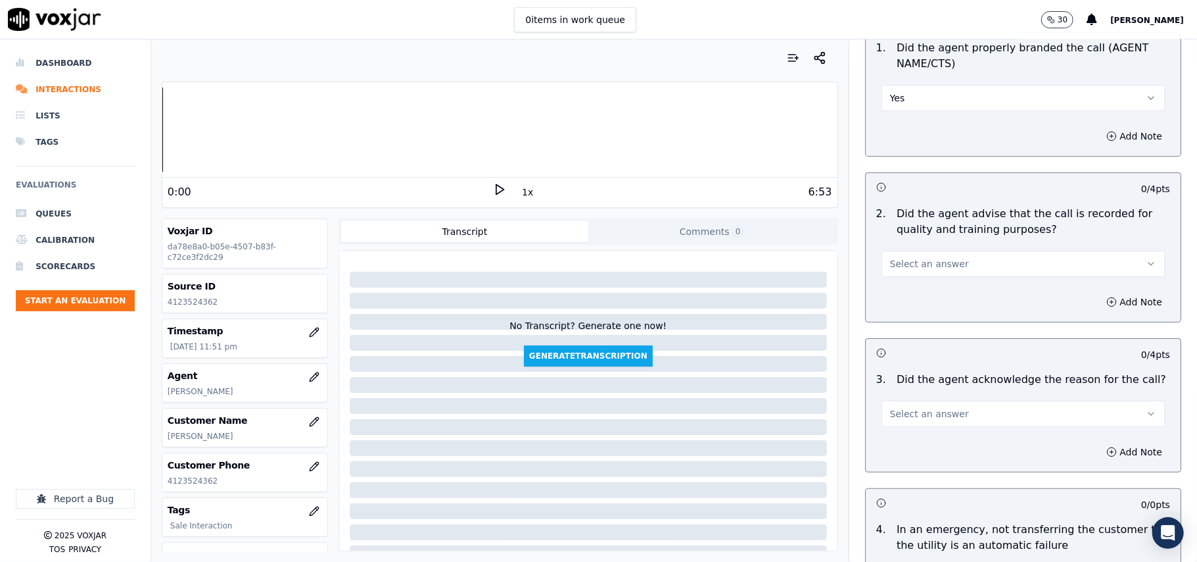
click at [911, 276] on button "Select an answer" at bounding box center [1023, 264] width 283 height 26
click at [913, 291] on div "Yes" at bounding box center [995, 293] width 254 height 21
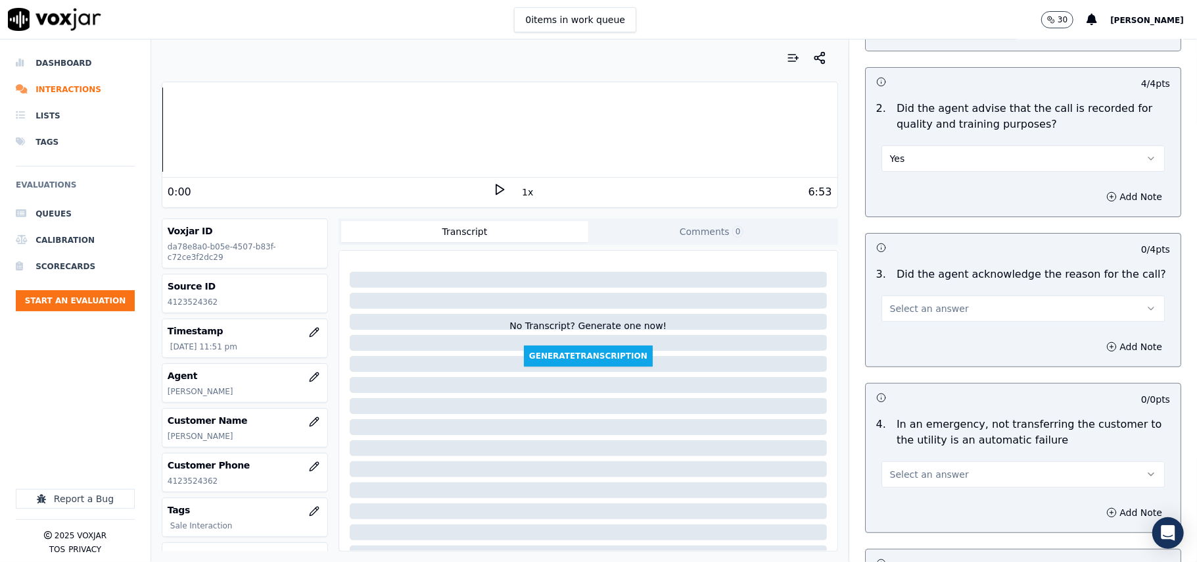
scroll to position [292, 0]
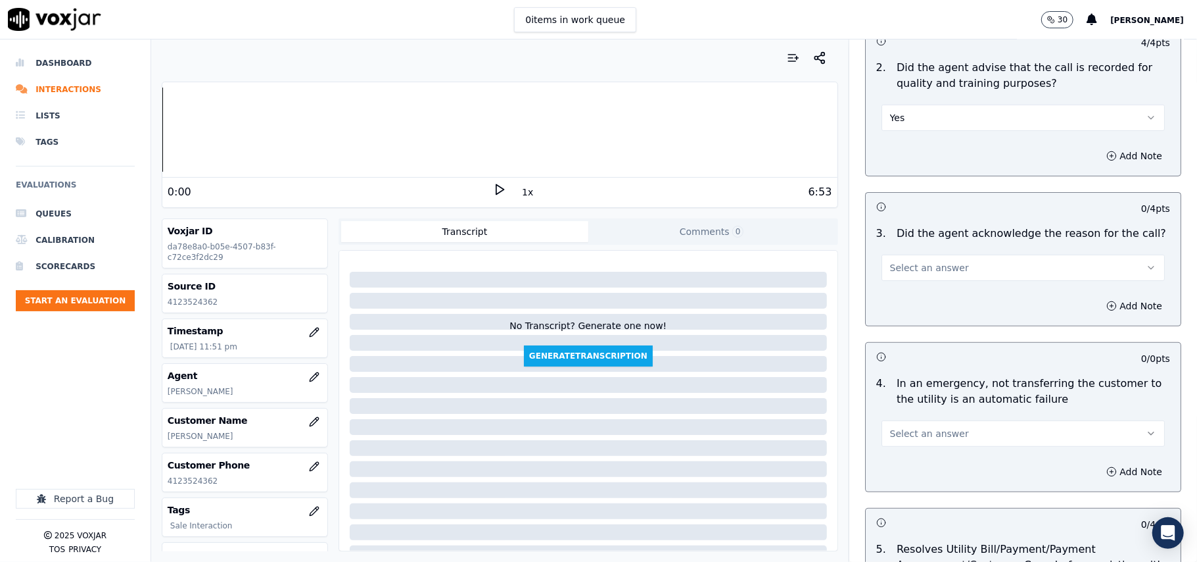
click at [910, 280] on button "Select an answer" at bounding box center [1023, 267] width 283 height 26
click at [909, 293] on div "Yes" at bounding box center [995, 298] width 254 height 21
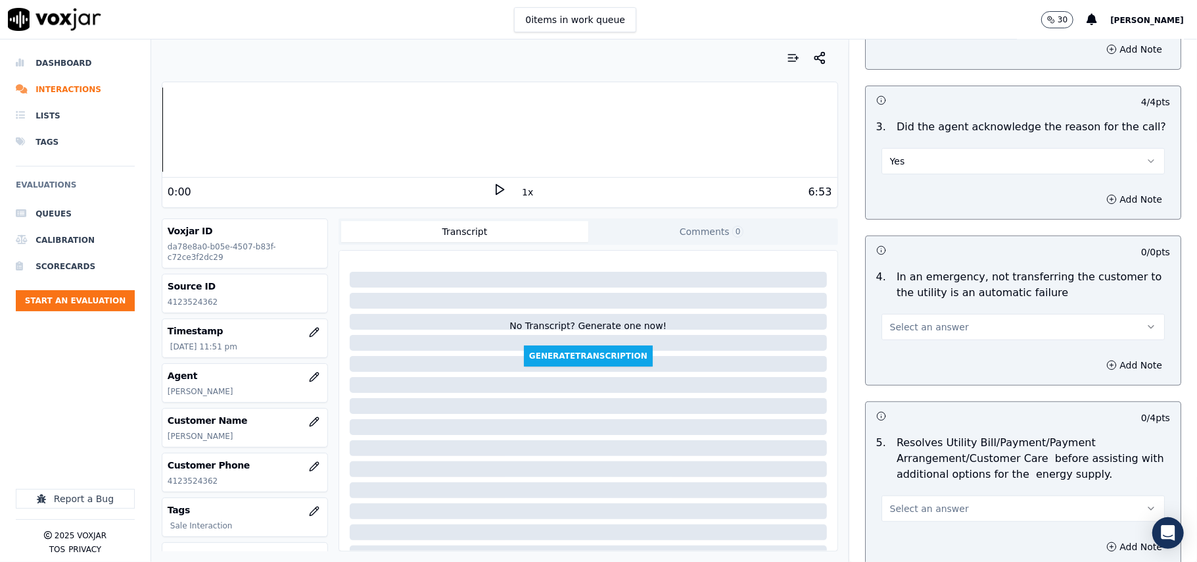
scroll to position [438, 0]
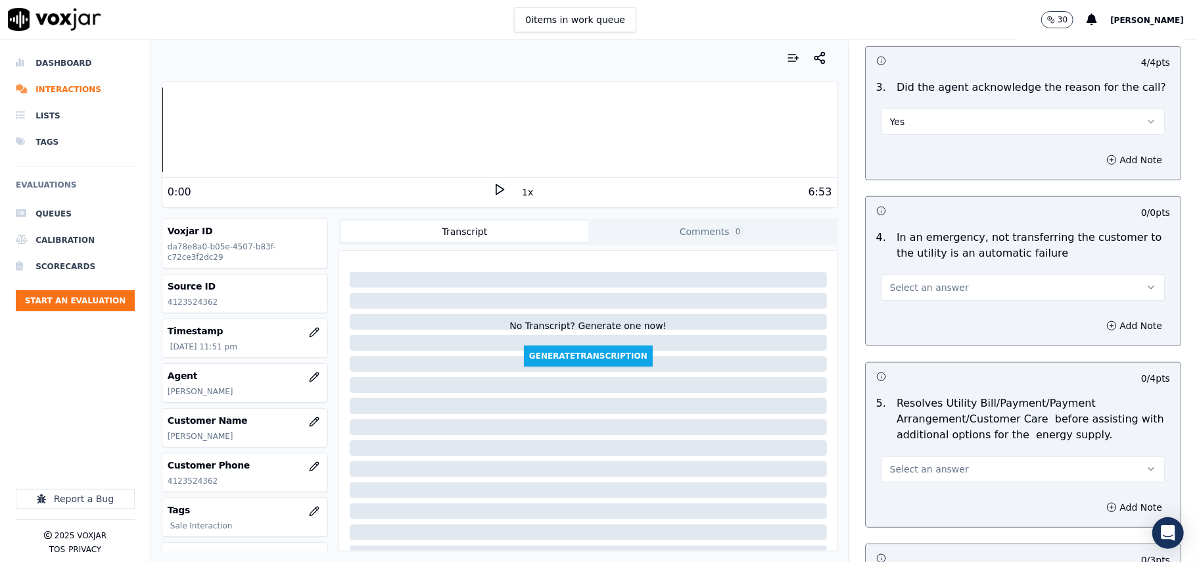
click at [905, 280] on button "Select an answer" at bounding box center [1023, 287] width 283 height 26
click at [916, 361] on div "N/A" at bounding box center [995, 360] width 254 height 21
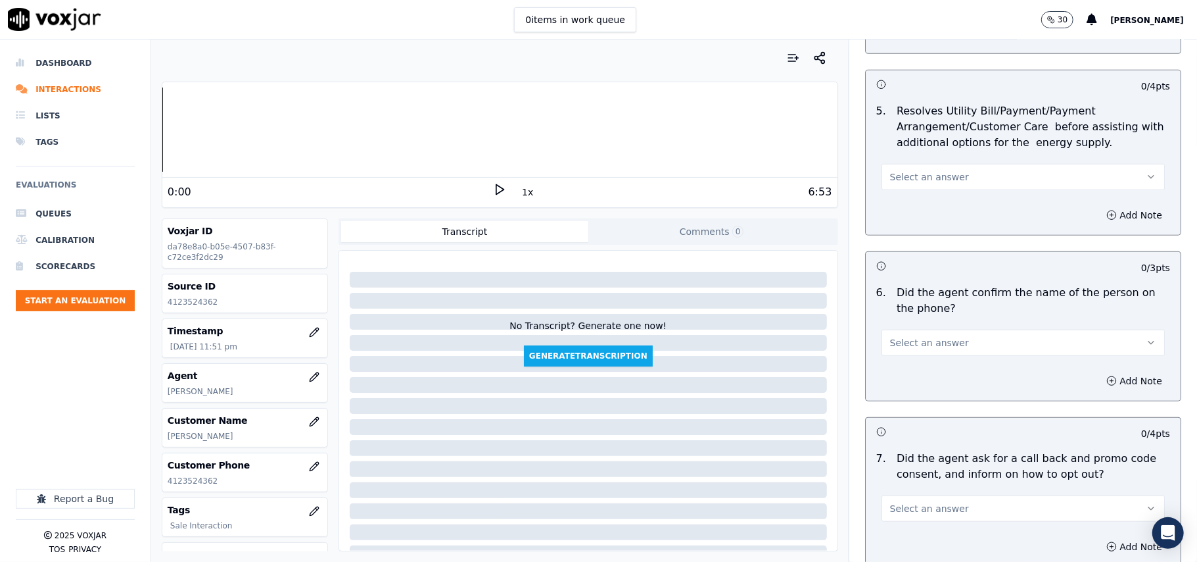
click at [900, 153] on div "Select an answer" at bounding box center [1023, 170] width 304 height 39
click at [895, 178] on span "Select an answer" at bounding box center [929, 176] width 79 height 13
drag, startPoint x: 892, startPoint y: 238, endPoint x: 898, endPoint y: 274, distance: 36.0
click at [893, 238] on div "No" at bounding box center [995, 229] width 254 height 21
click at [918, 343] on span "Select an answer" at bounding box center [929, 342] width 79 height 13
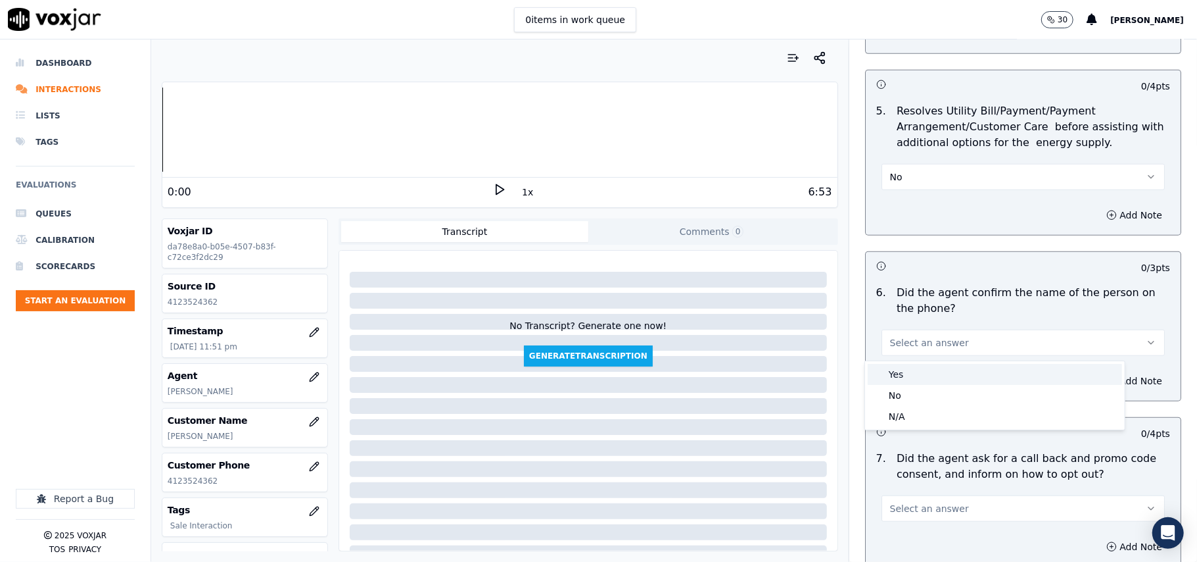
click at [902, 372] on div "Yes" at bounding box center [995, 374] width 254 height 21
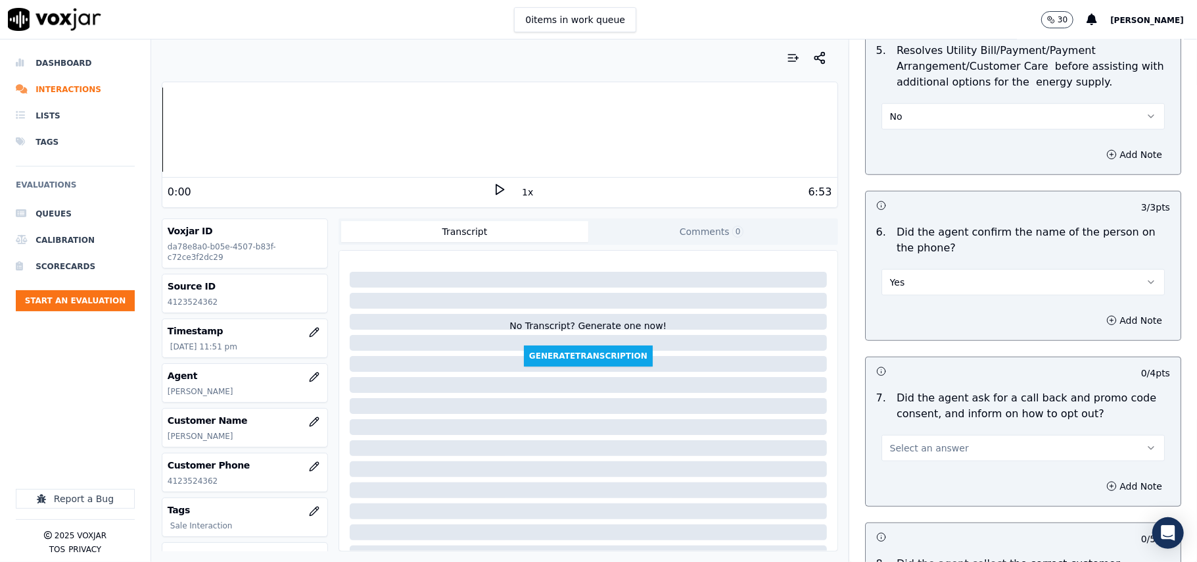
scroll to position [877, 0]
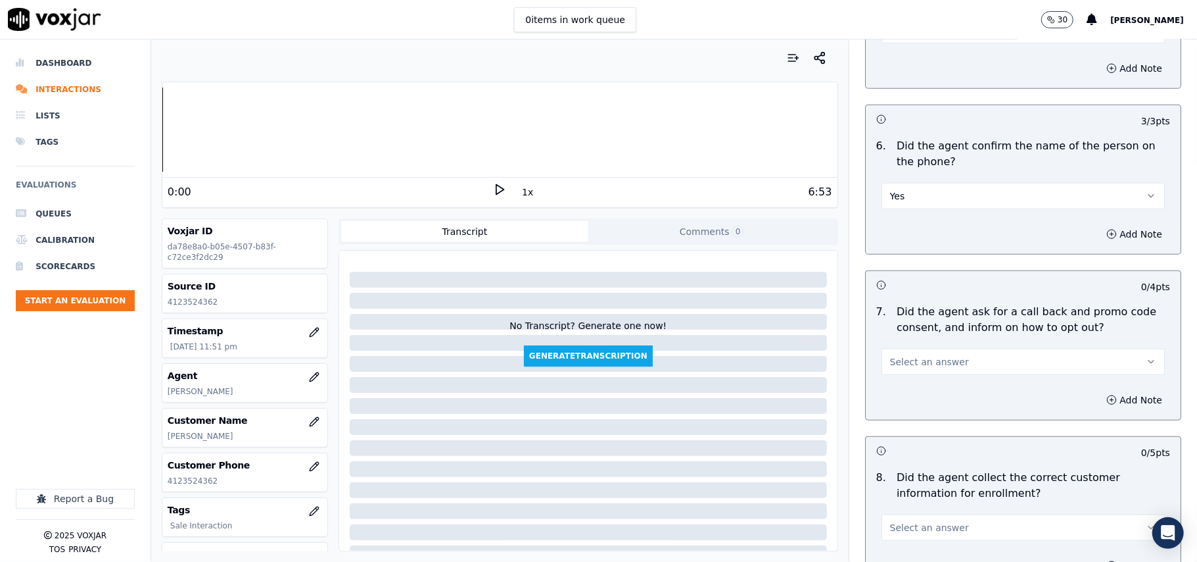
click at [916, 368] on span "Select an answer" at bounding box center [929, 361] width 79 height 13
click at [901, 391] on div "Yes" at bounding box center [995, 393] width 254 height 21
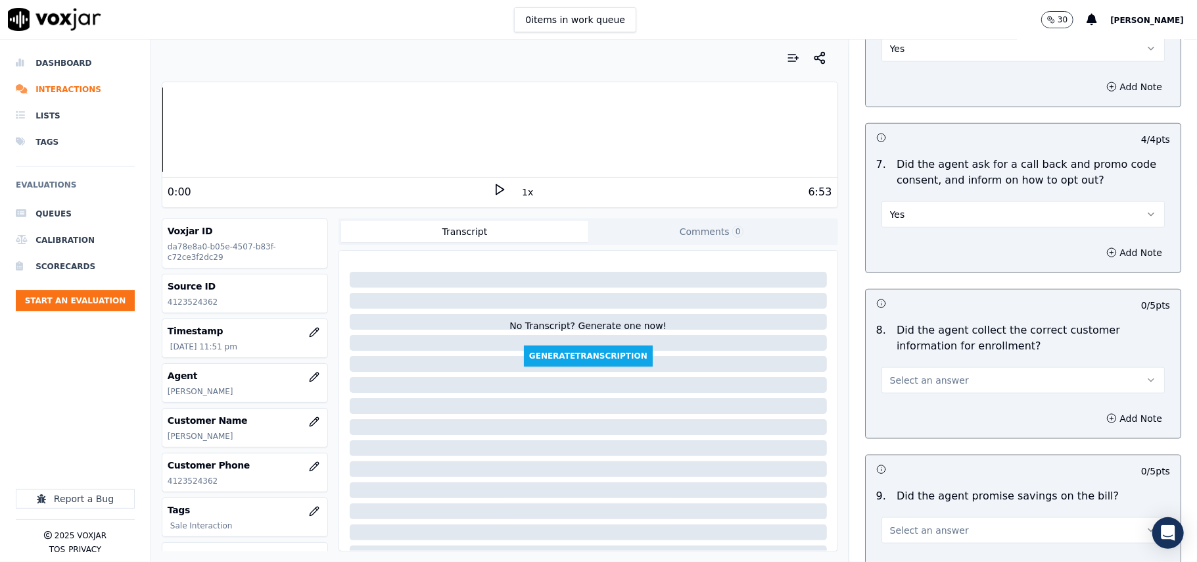
scroll to position [1168, 0]
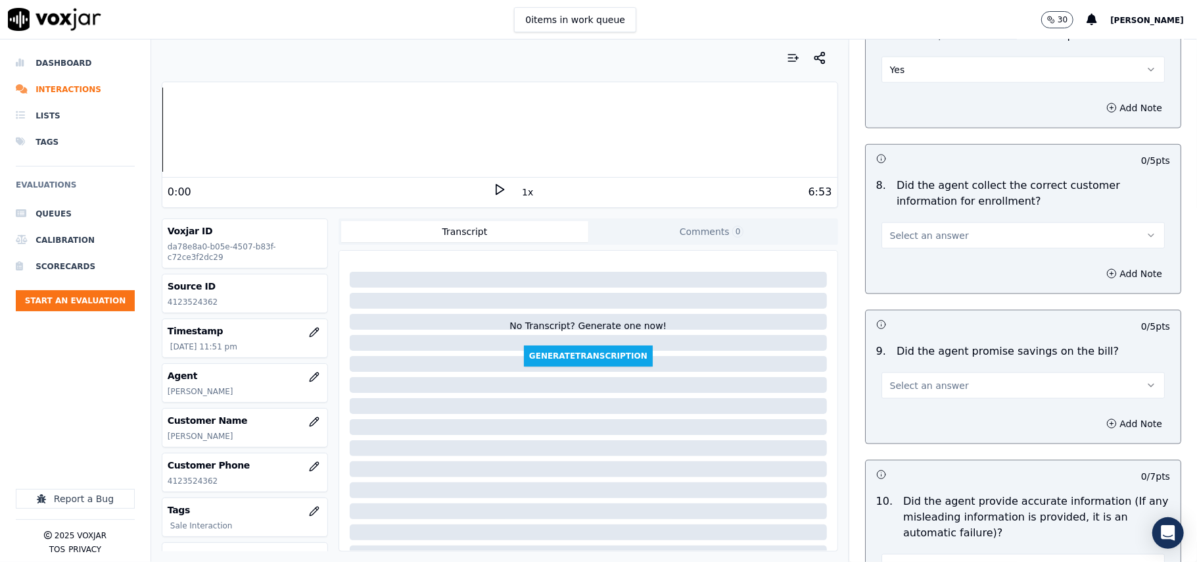
click at [929, 227] on button "Select an answer" at bounding box center [1023, 235] width 283 height 26
click at [903, 266] on div "Yes" at bounding box center [995, 268] width 254 height 21
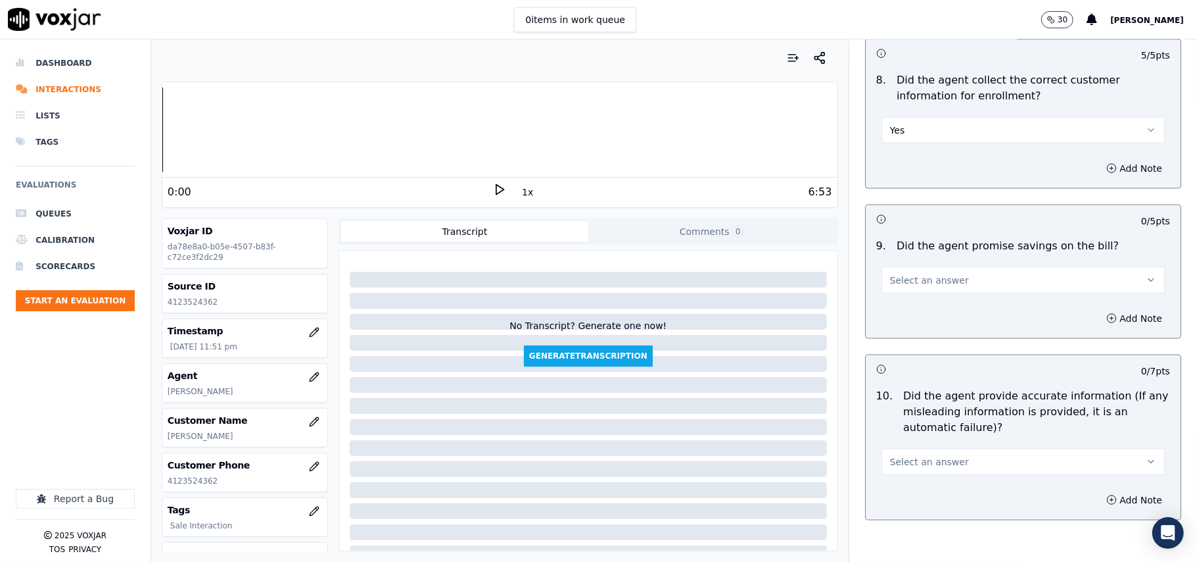
scroll to position [1315, 0]
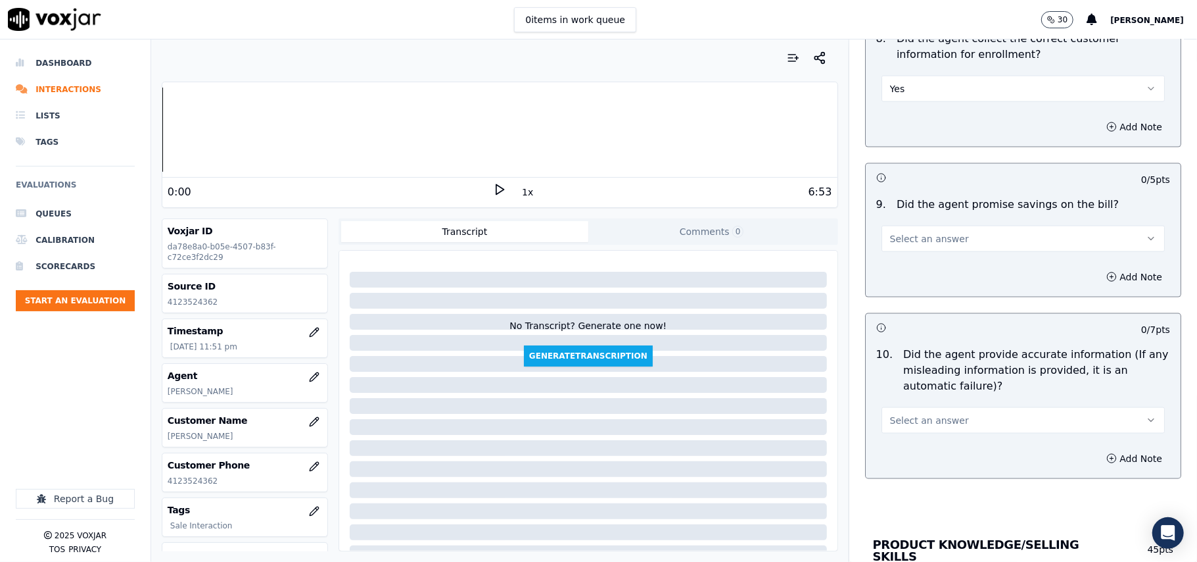
click at [906, 243] on span "Select an answer" at bounding box center [929, 238] width 79 height 13
click at [910, 304] on div "N/A" at bounding box center [995, 314] width 254 height 21
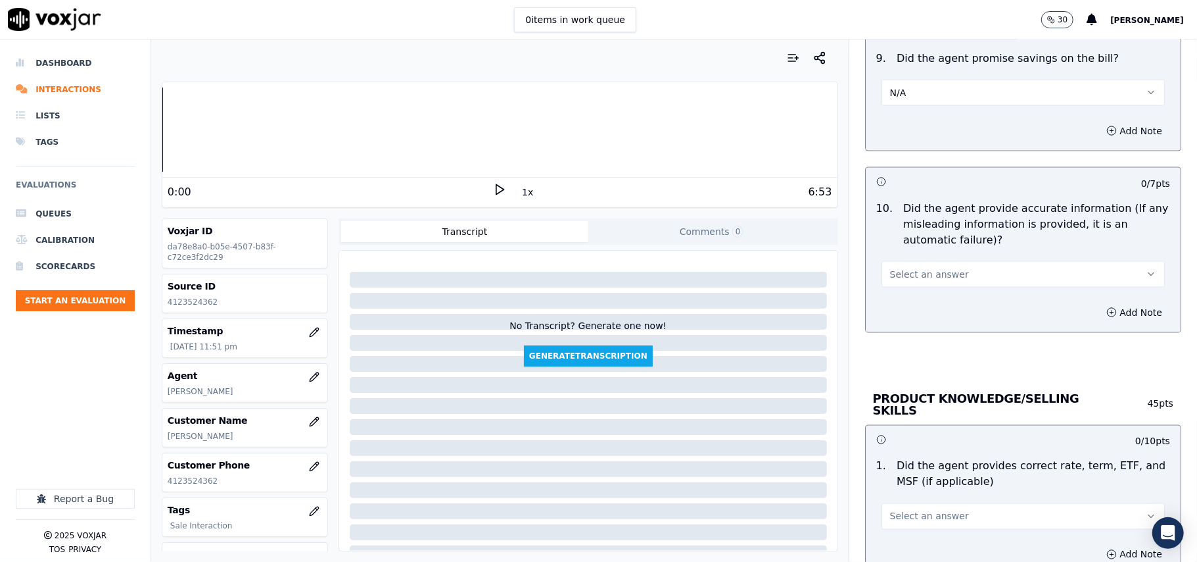
scroll to position [1168, 0]
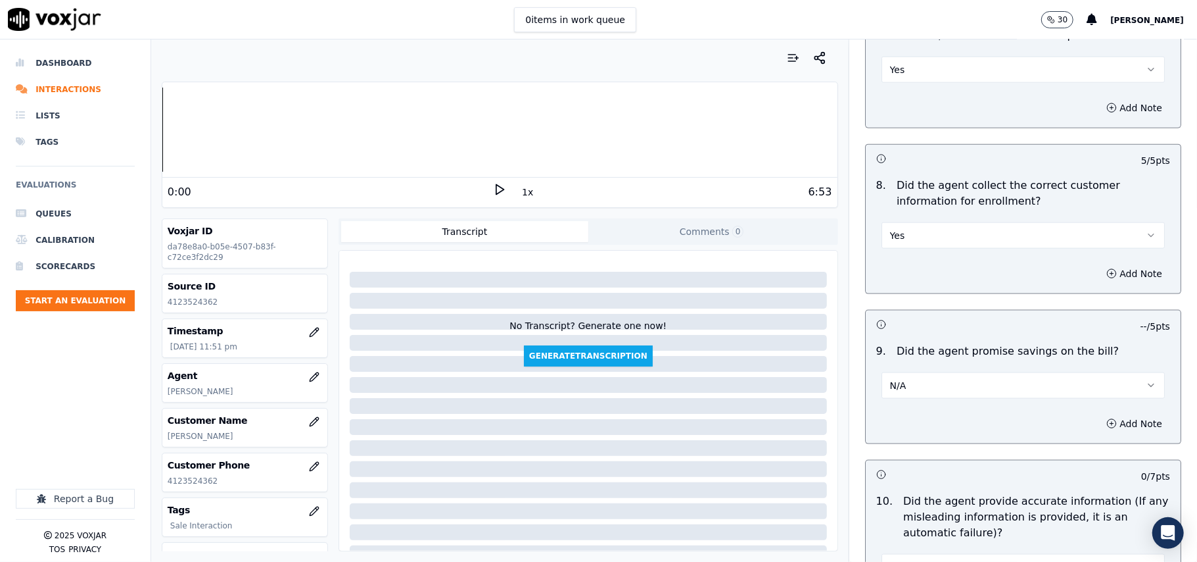
drag, startPoint x: 921, startPoint y: 224, endPoint x: 918, endPoint y: 229, distance: 6.8
click at [921, 224] on div "Yes" at bounding box center [1023, 234] width 283 height 29
click at [910, 249] on button "Yes" at bounding box center [1023, 235] width 283 height 26
click at [910, 289] on div "No" at bounding box center [995, 289] width 254 height 21
click at [1085, 264] on div "Add Note" at bounding box center [1023, 273] width 315 height 39
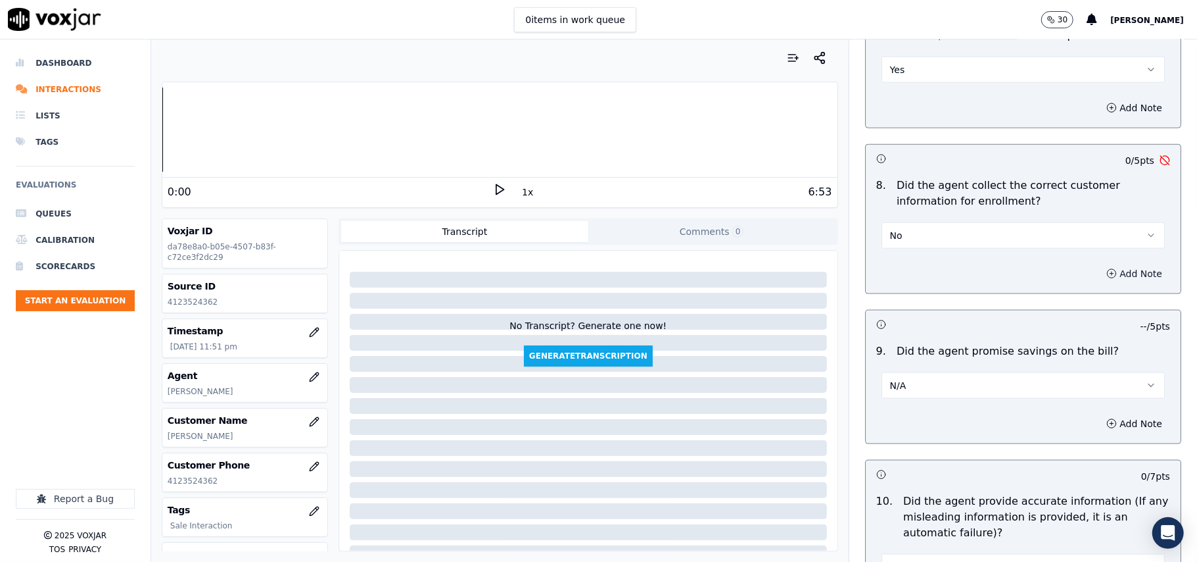
click at [1099, 272] on button "Add Note" at bounding box center [1135, 273] width 72 height 18
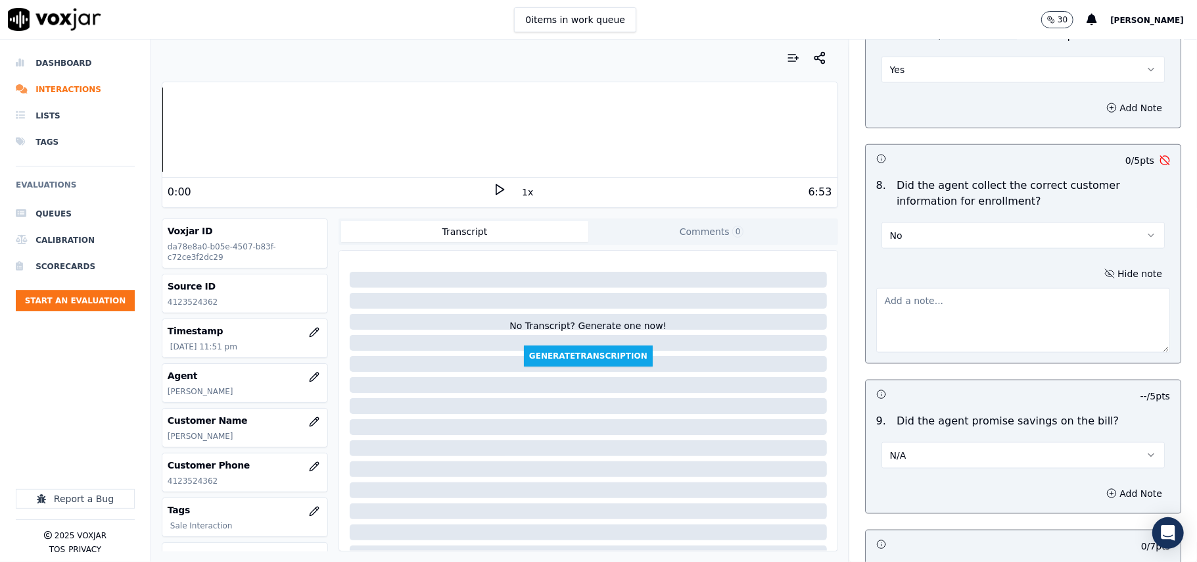
click at [930, 324] on textarea at bounding box center [1024, 320] width 294 height 64
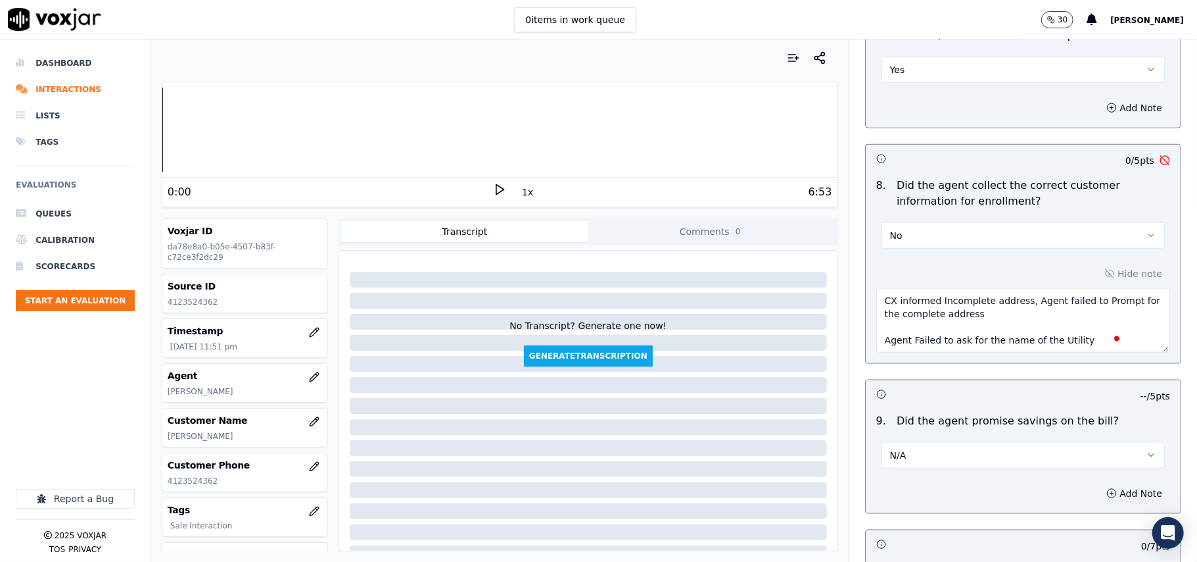
scroll to position [21, 0]
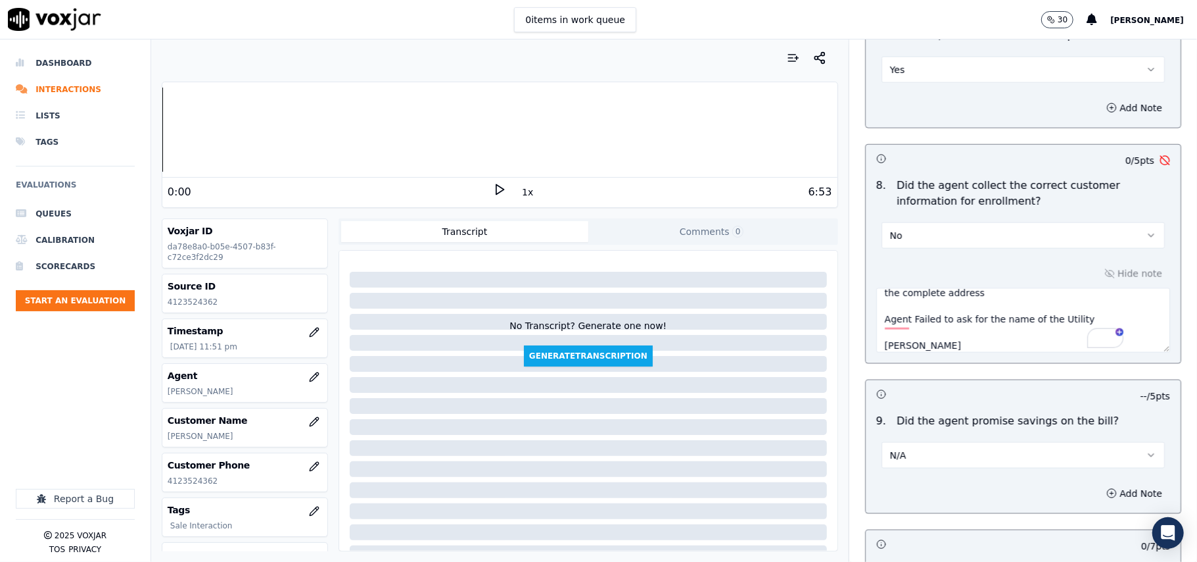
paste textarea "failed to ask if CX can see the name "Clean sky on the bills""
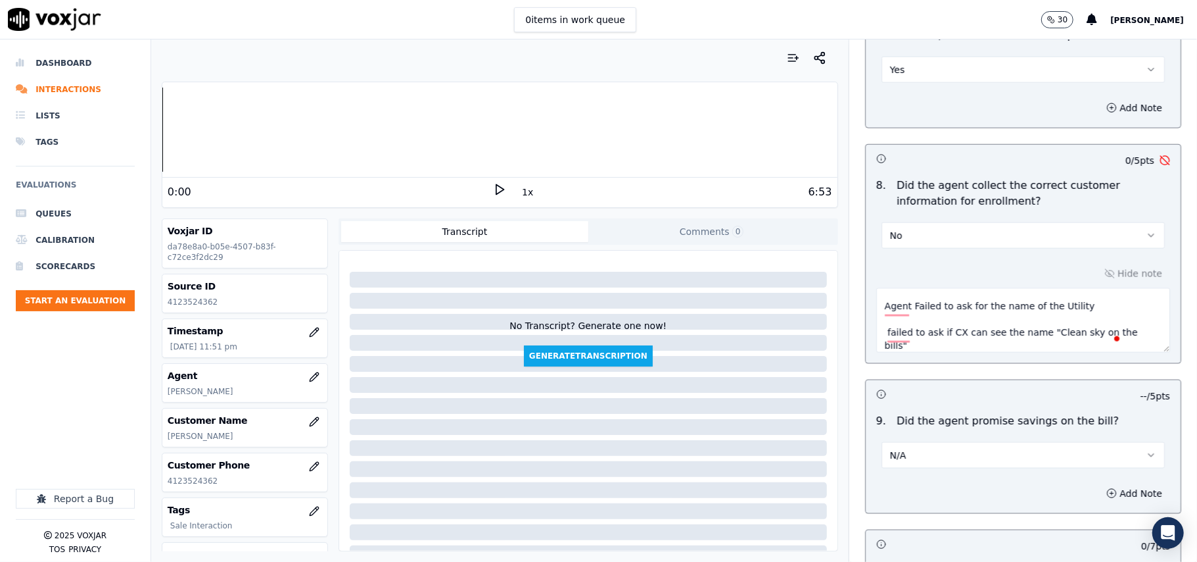
scroll to position [0, 0]
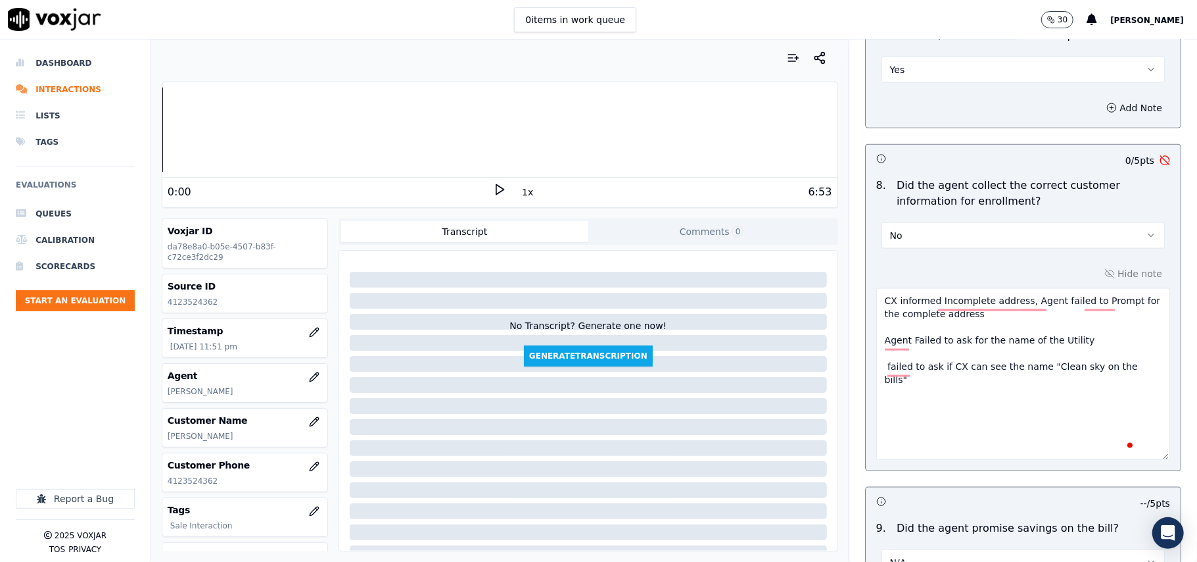
drag, startPoint x: 1126, startPoint y: 347, endPoint x: 1144, endPoint y: 458, distance: 112.5
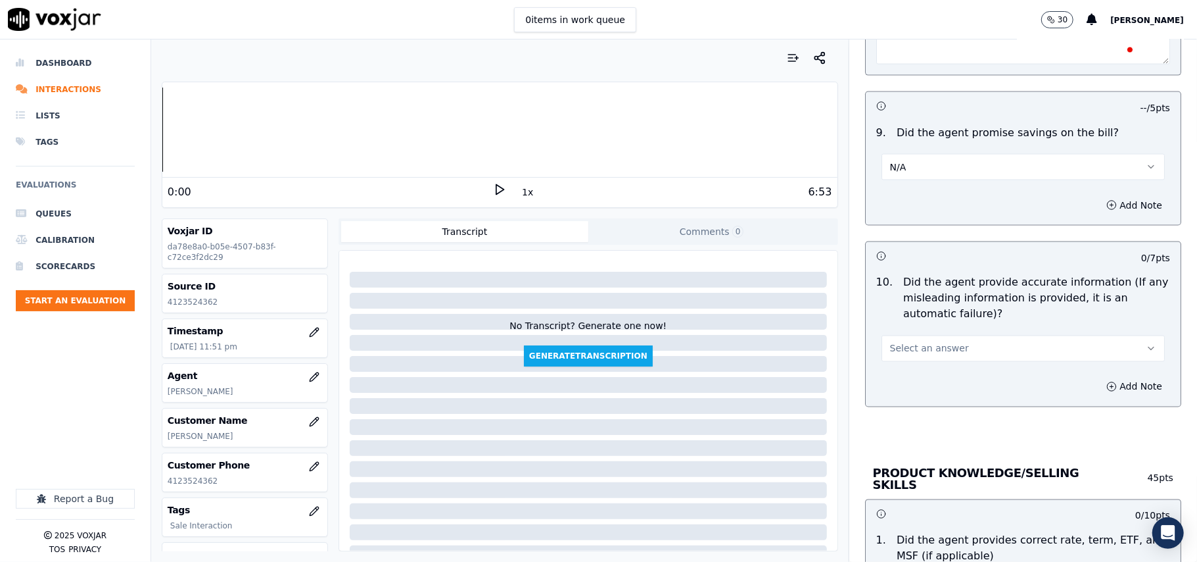
scroll to position [1607, 0]
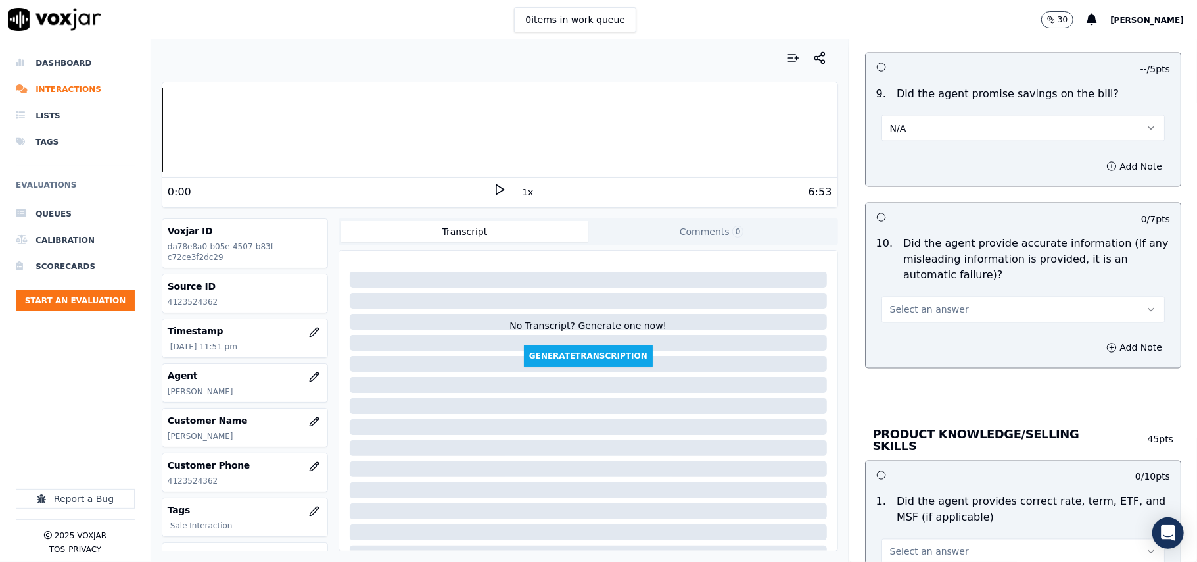
type textarea "CX informed Incomplete address, Agent failed to Prompt for the complete address…"
click at [932, 316] on span "Select an answer" at bounding box center [929, 309] width 79 height 13
click at [924, 346] on div "Yes" at bounding box center [995, 343] width 254 height 21
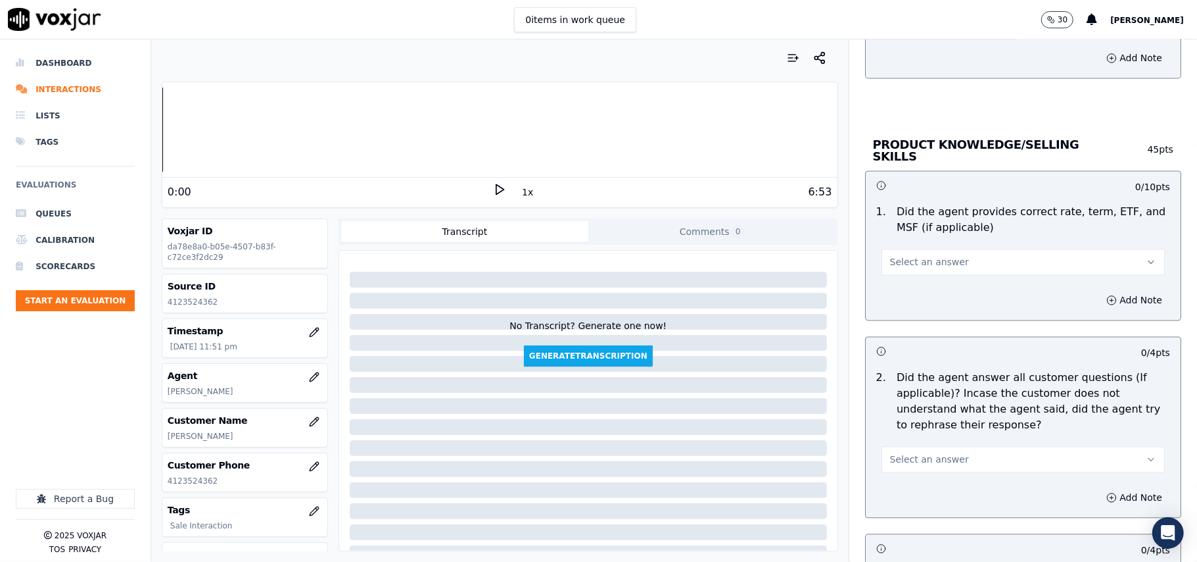
scroll to position [1900, 0]
click at [917, 285] on div "Add Note" at bounding box center [1023, 296] width 315 height 39
click at [917, 282] on div "Add Note" at bounding box center [1023, 296] width 315 height 39
click at [917, 274] on div "1 . Did the agent provides correct rate, term, ETF, and MSF (if applicable) Sel…" at bounding box center [1023, 237] width 315 height 82
drag, startPoint x: 919, startPoint y: 247, endPoint x: 913, endPoint y: 268, distance: 21.7
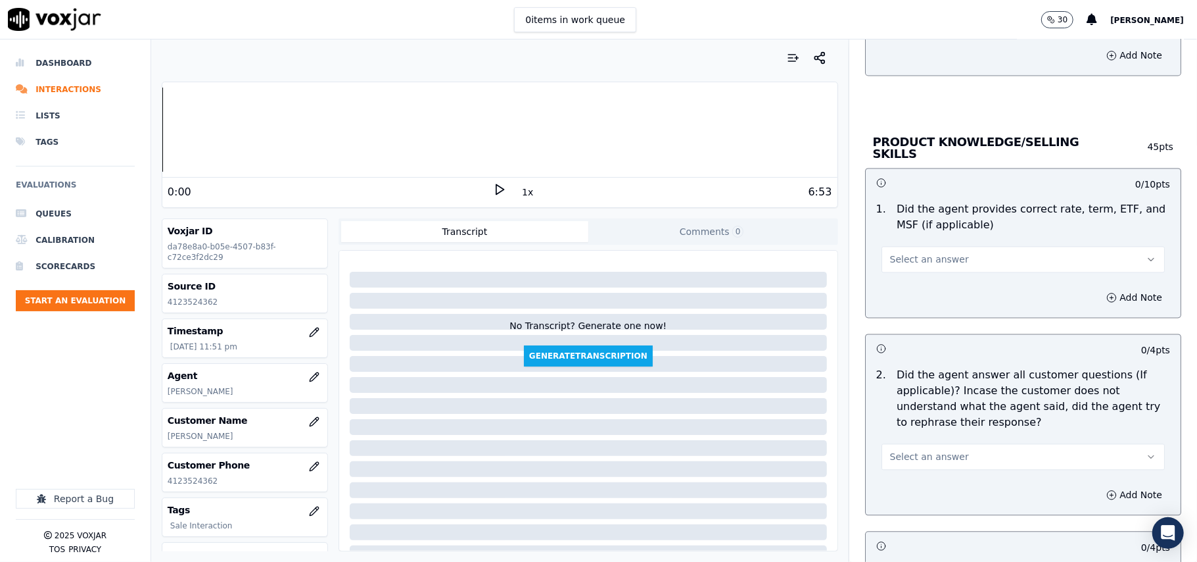
click at [919, 250] on button "Select an answer" at bounding box center [1023, 259] width 283 height 26
click at [911, 277] on div "Yes" at bounding box center [995, 286] width 254 height 21
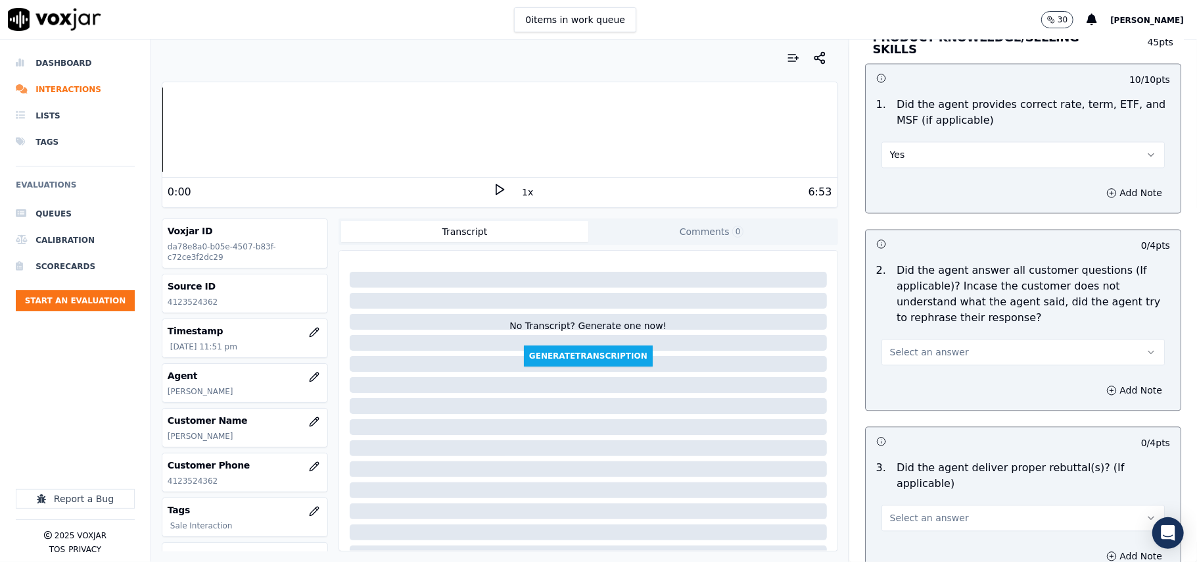
scroll to position [2045, 0]
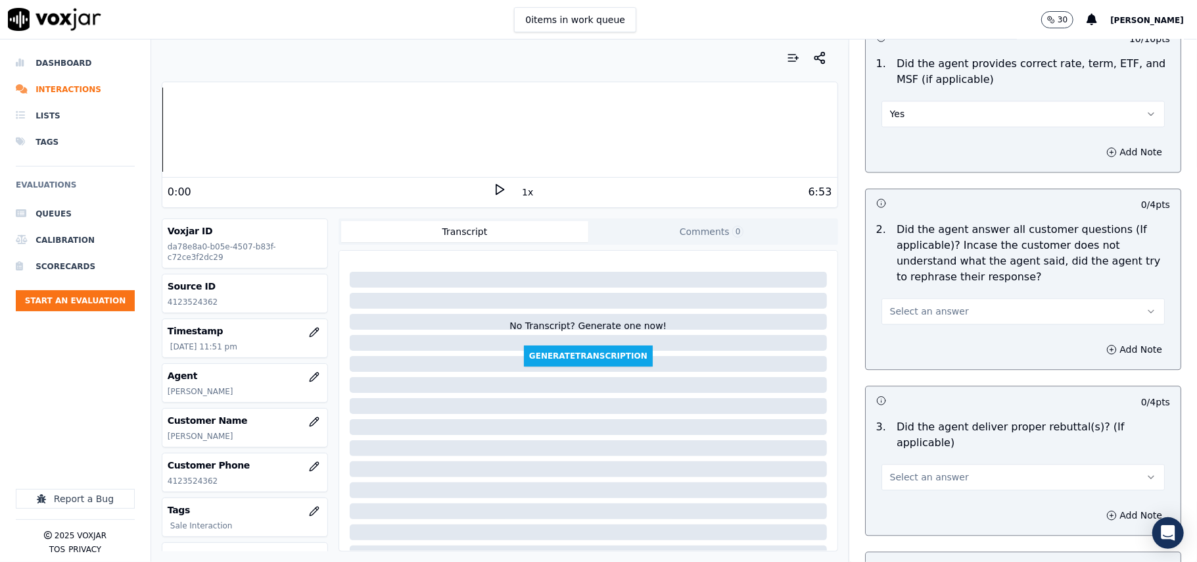
drag, startPoint x: 910, startPoint y: 304, endPoint x: 908, endPoint y: 318, distance: 14.6
click at [911, 308] on span "Select an answer" at bounding box center [929, 310] width 79 height 13
click at [896, 338] on div "Yes" at bounding box center [995, 338] width 254 height 21
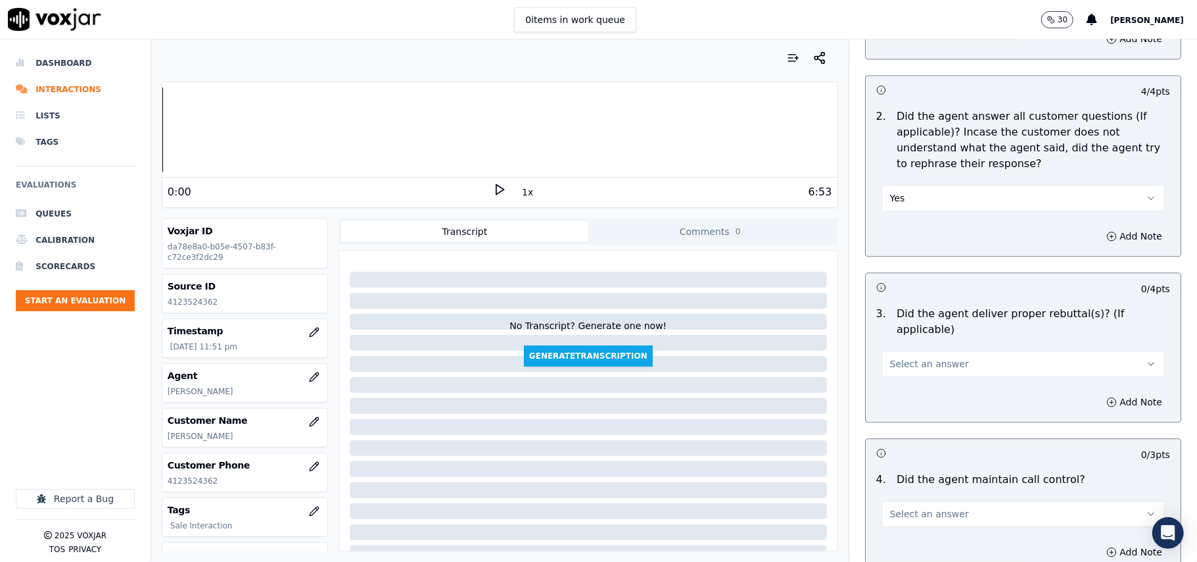
scroll to position [2192, 0]
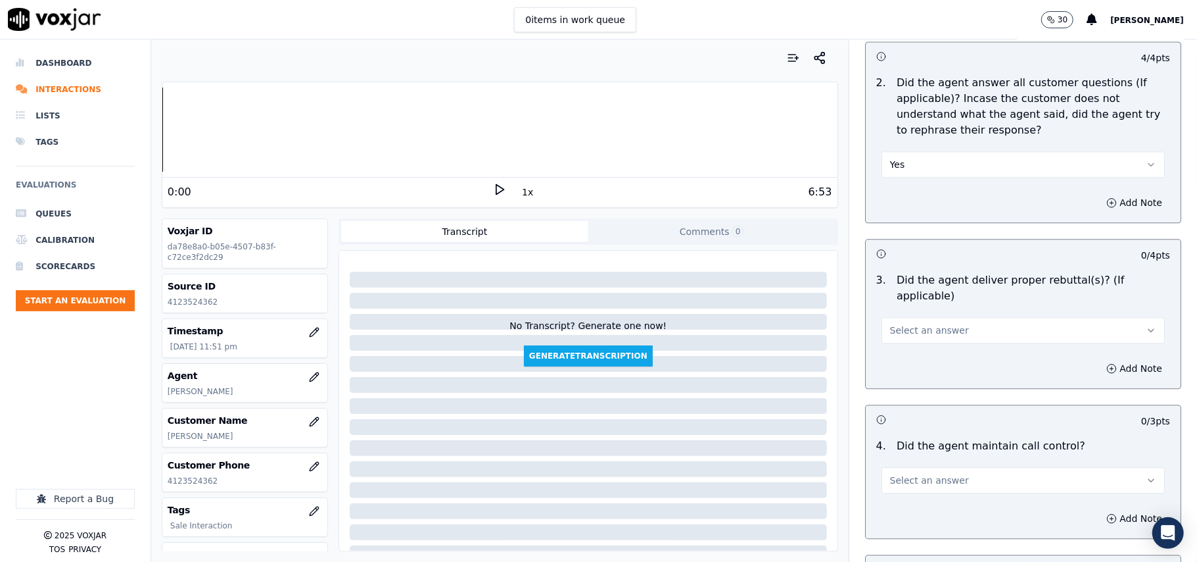
click at [905, 324] on span "Select an answer" at bounding box center [929, 330] width 79 height 13
click at [908, 352] on div "Yes" at bounding box center [995, 342] width 254 height 21
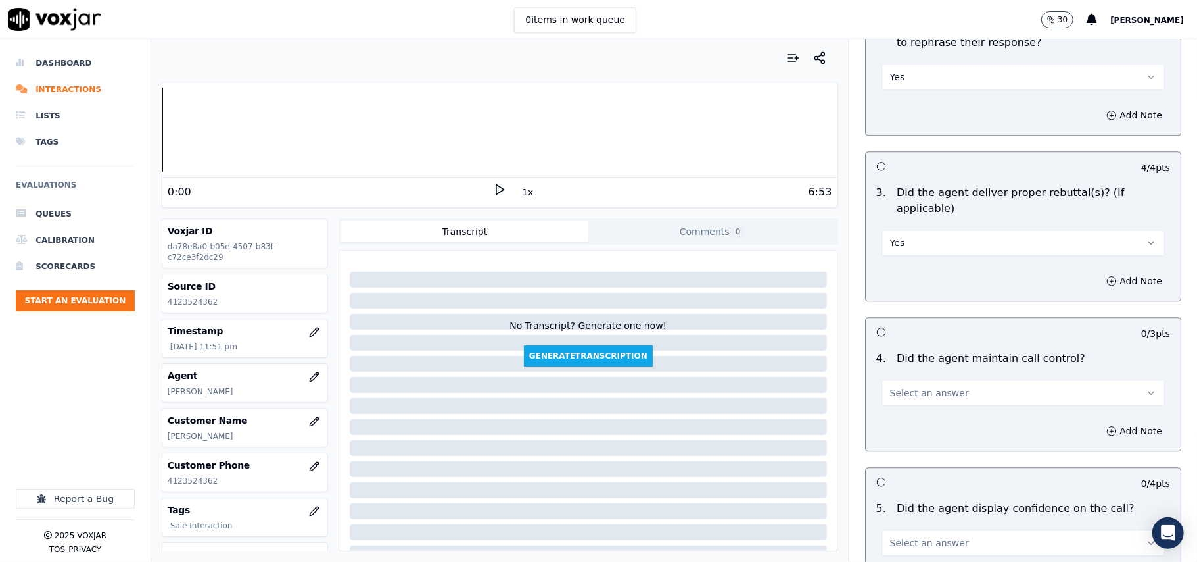
scroll to position [2338, 0]
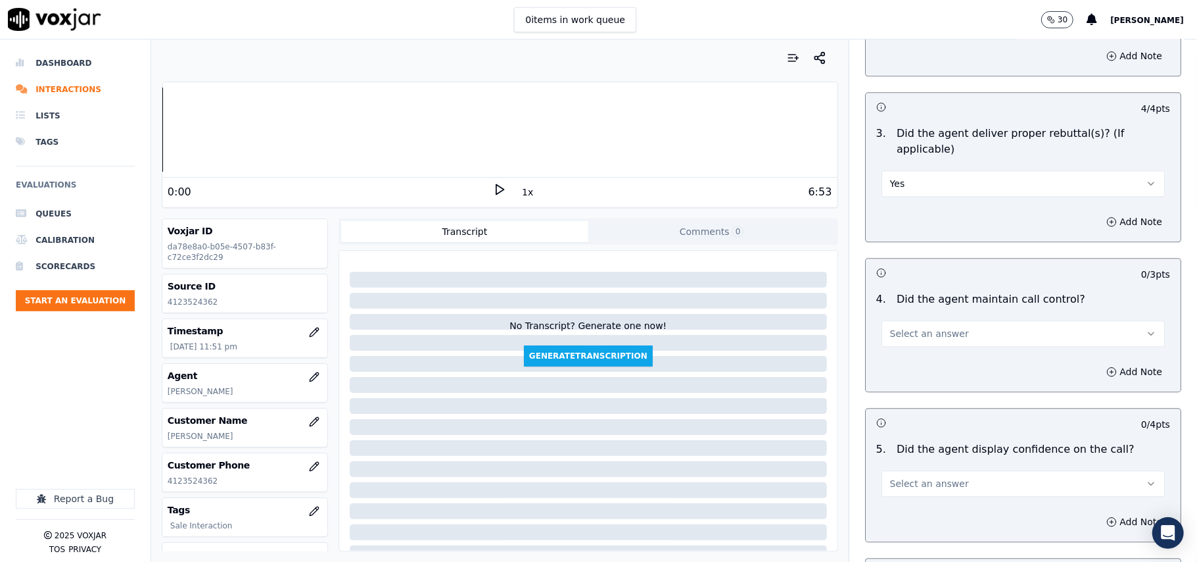
click at [913, 325] on button "Select an answer" at bounding box center [1023, 333] width 283 height 26
click at [911, 338] on div "Yes" at bounding box center [995, 346] width 254 height 21
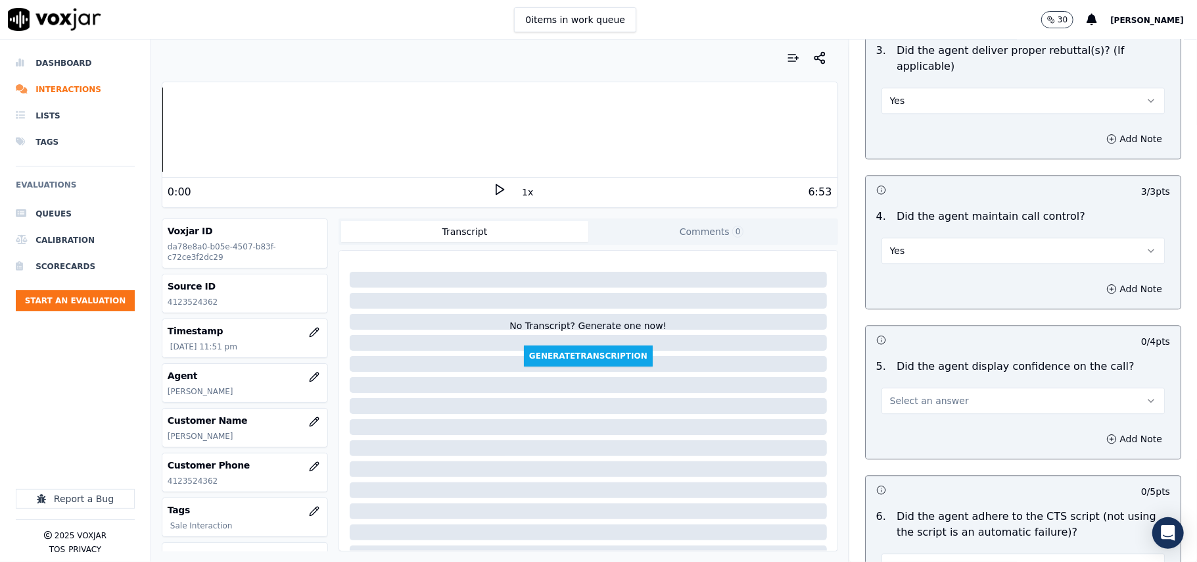
scroll to position [2484, 0]
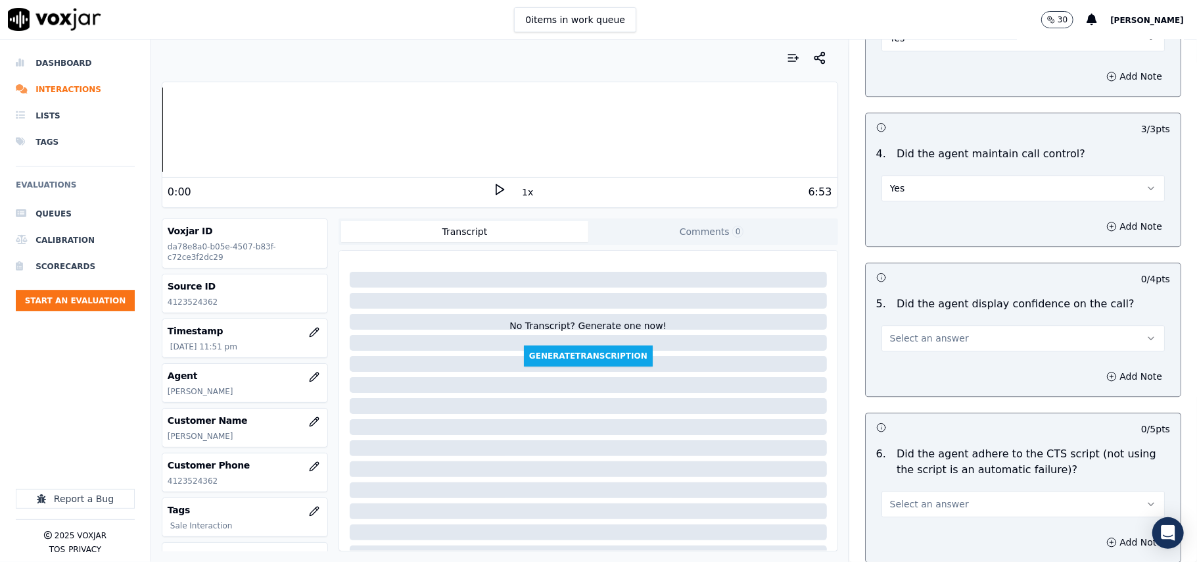
click at [924, 331] on span "Select an answer" at bounding box center [929, 337] width 79 height 13
click at [927, 345] on div "Yes" at bounding box center [995, 351] width 254 height 21
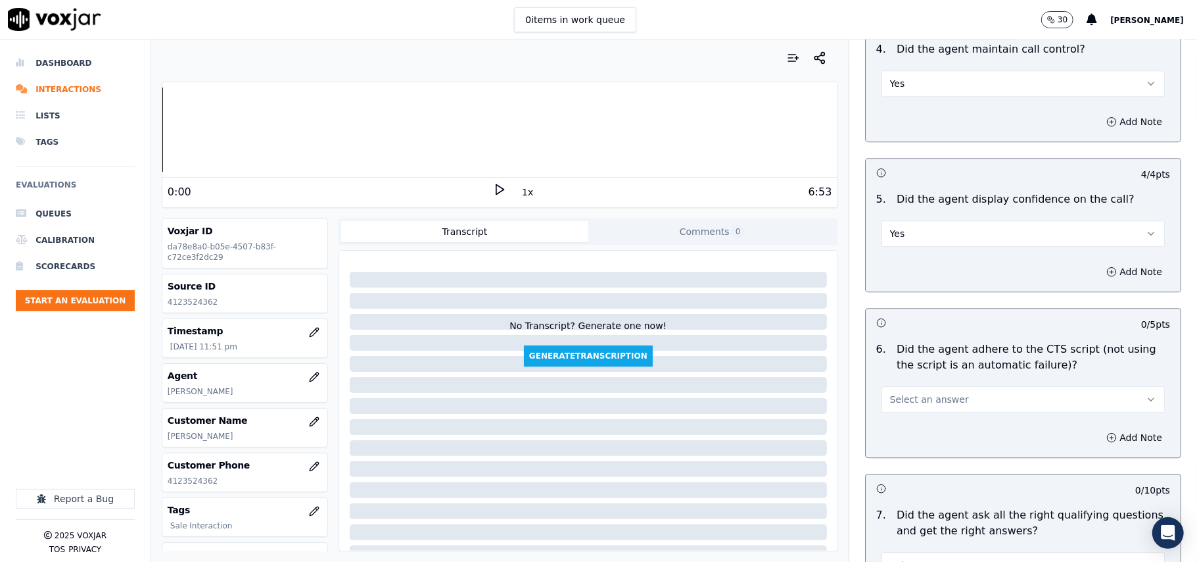
scroll to position [2630, 0]
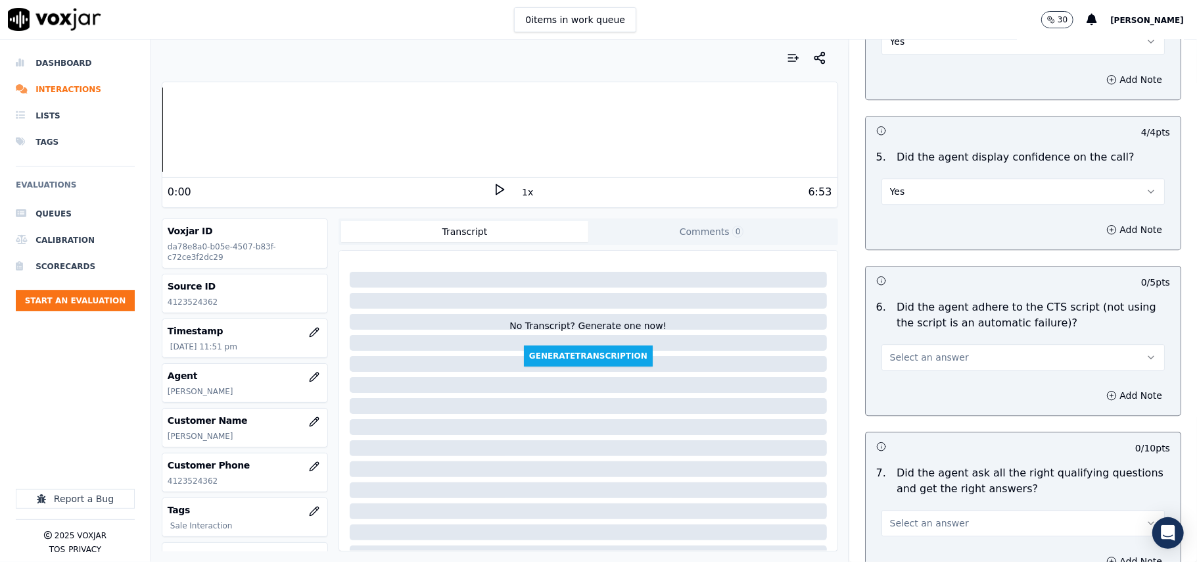
click at [937, 350] on span "Select an answer" at bounding box center [929, 356] width 79 height 13
click at [936, 364] on div "Yes" at bounding box center [995, 371] width 254 height 21
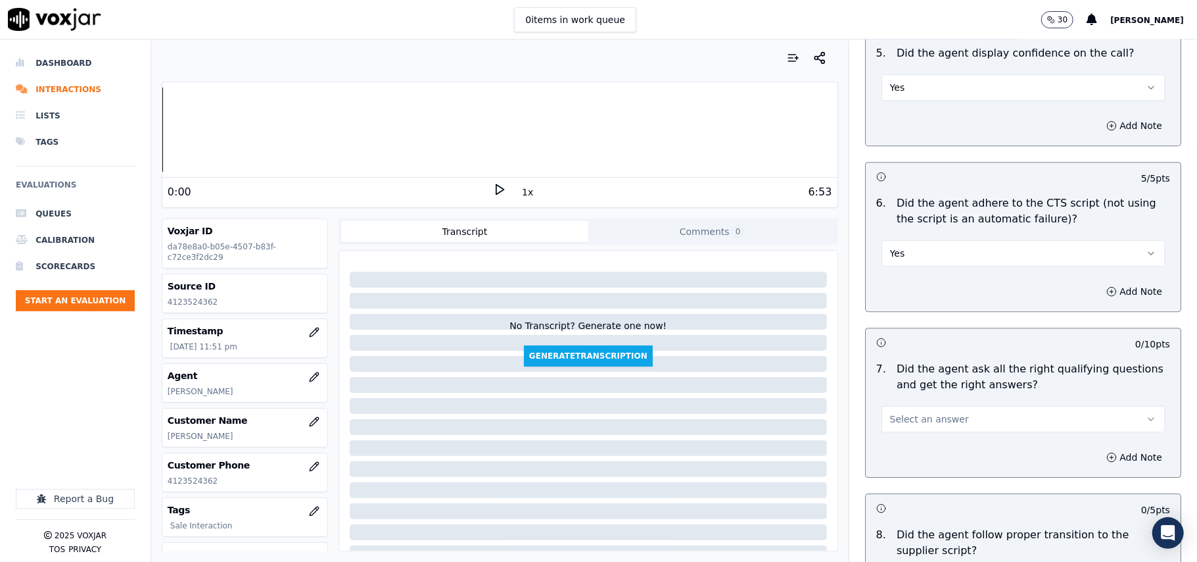
scroll to position [2776, 0]
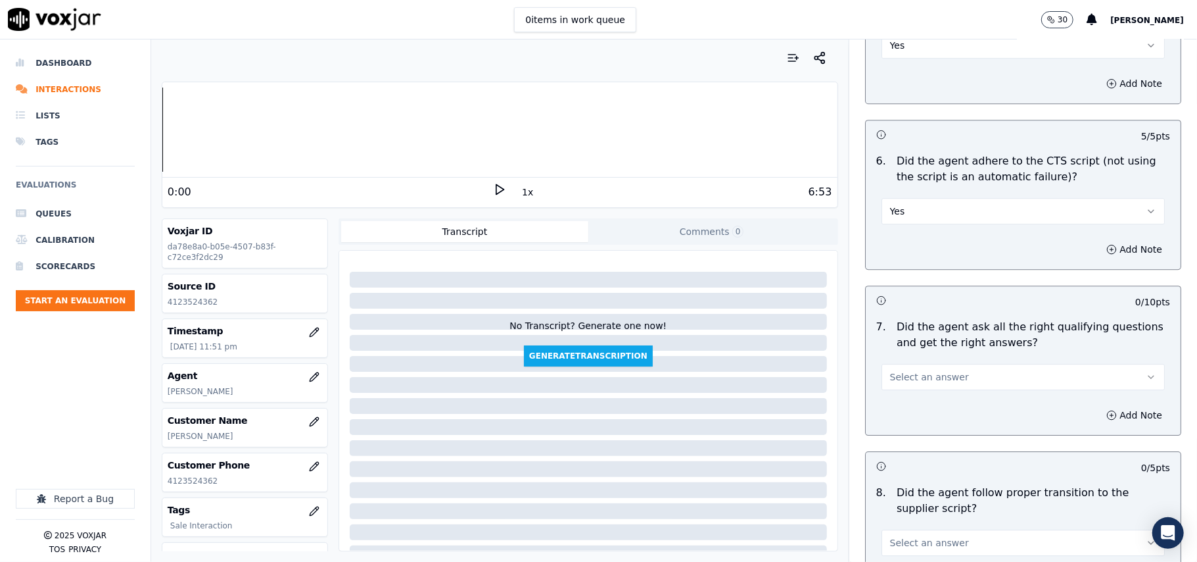
click at [906, 198] on button "Yes" at bounding box center [1023, 211] width 283 height 26
click at [913, 242] on div "No" at bounding box center [995, 245] width 254 height 21
click at [1100, 240] on button "Add Note" at bounding box center [1135, 249] width 72 height 18
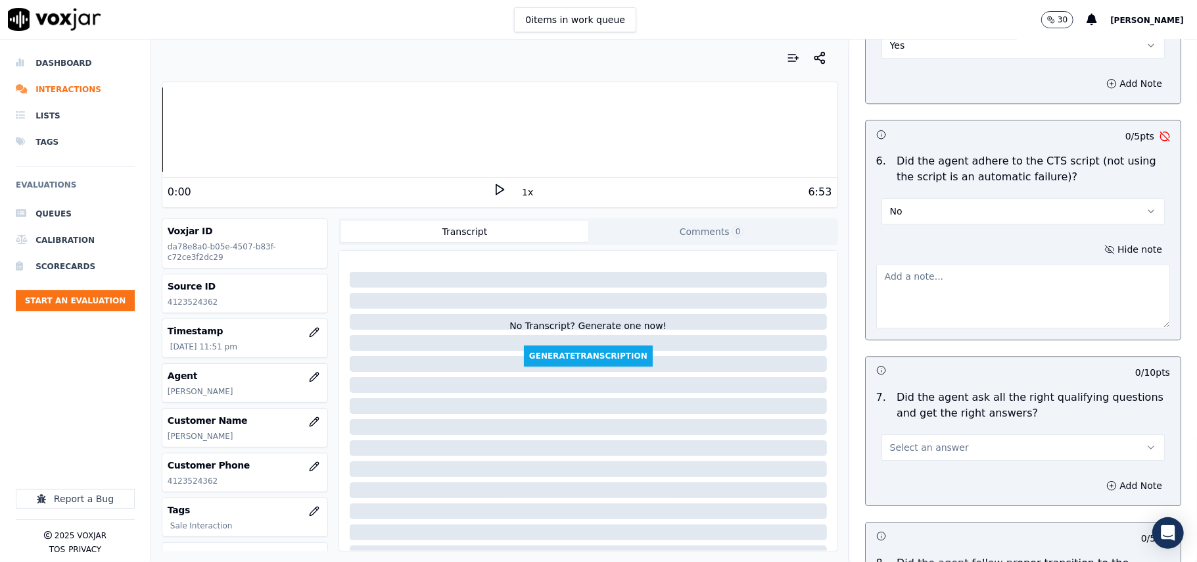
click at [877, 269] on textarea at bounding box center [1024, 296] width 294 height 64
paste textarea "Incomplete address, no Utility name// failed to ask if CX is current on teh Bil…"
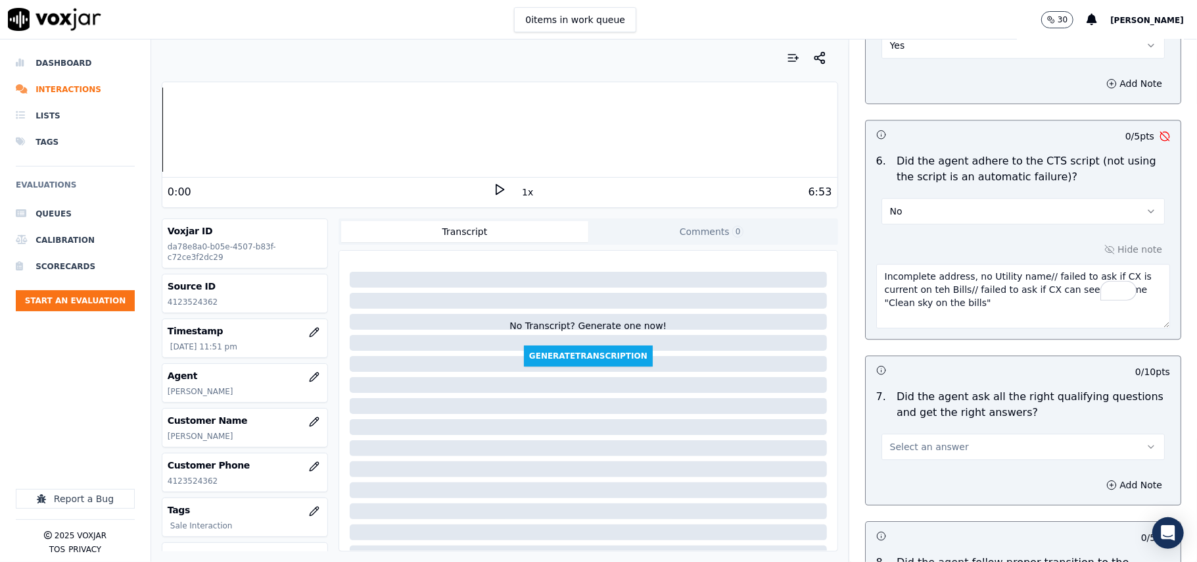
click at [919, 280] on textarea "Incomplete address, no Utility name// failed to ask if CX is current on teh Bil…" at bounding box center [1024, 296] width 294 height 64
click at [922, 272] on textarea "Incomplete address, no Utility name// failed to ask if CX is current on teh Bil…" at bounding box center [1024, 296] width 294 height 64
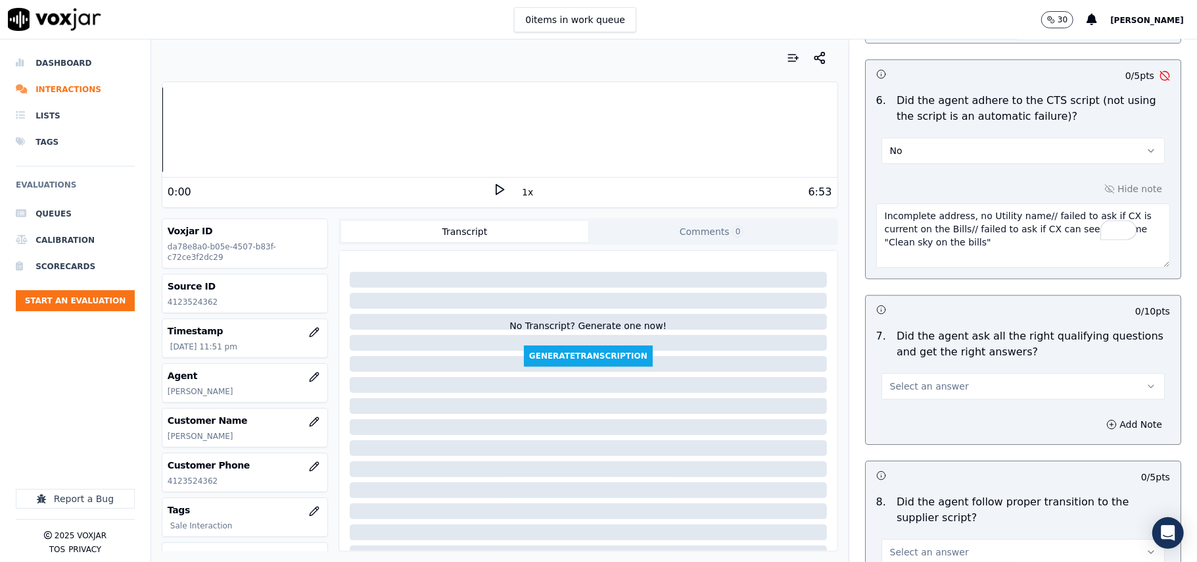
scroll to position [2922, 0]
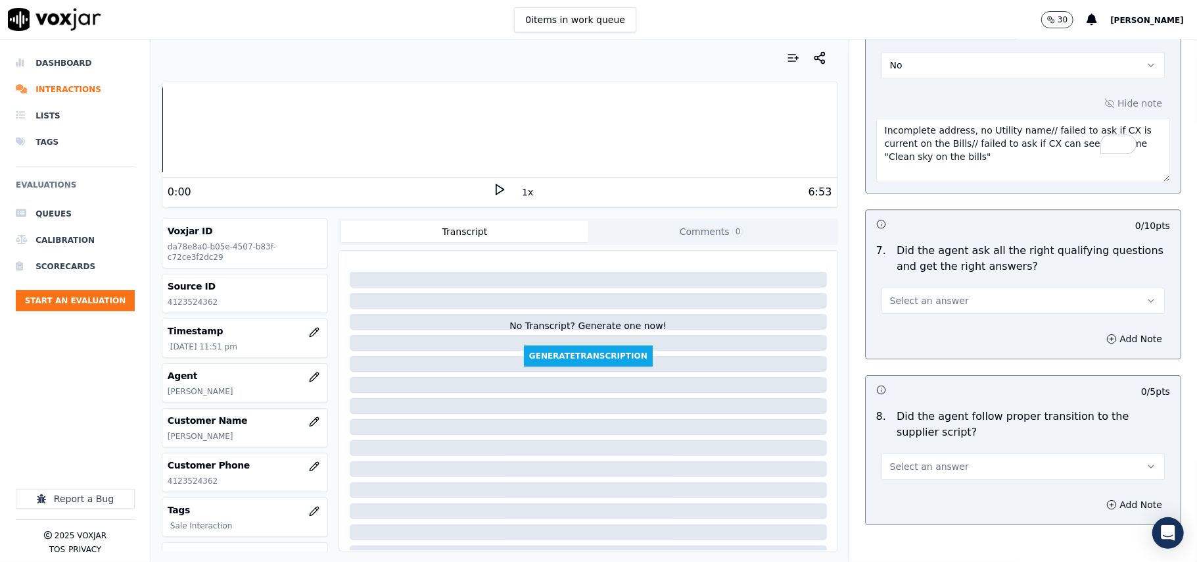
type textarea "Incomplete address, no Utility name// failed to ask if CX is current on the Bil…"
click at [929, 294] on span "Select an answer" at bounding box center [929, 300] width 79 height 13
click at [908, 337] on div "No" at bounding box center [995, 336] width 254 height 21
click at [1099, 330] on button "Add Note" at bounding box center [1135, 338] width 72 height 18
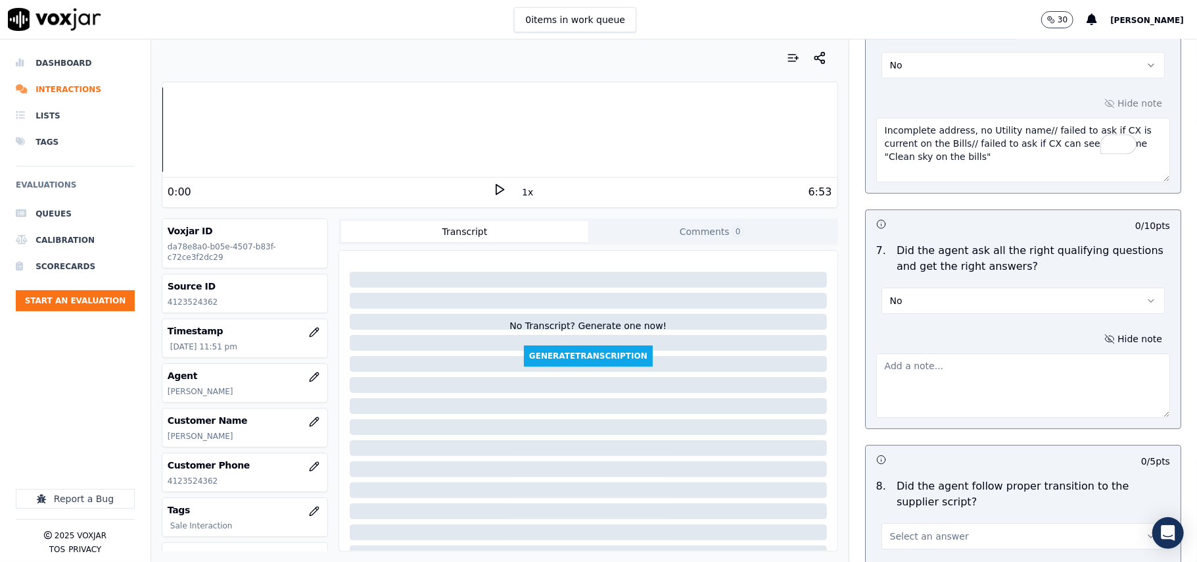
drag, startPoint x: 1023, startPoint y: 113, endPoint x: 945, endPoint y: 127, distance: 79.5
click at [945, 127] on textarea "Incomplete address, no Utility name// failed to ask if CX is current on the Bil…" at bounding box center [1024, 150] width 294 height 64
click at [910, 353] on textarea at bounding box center [1024, 385] width 294 height 64
paste textarea "failed to ask if CX is current on the Bills"
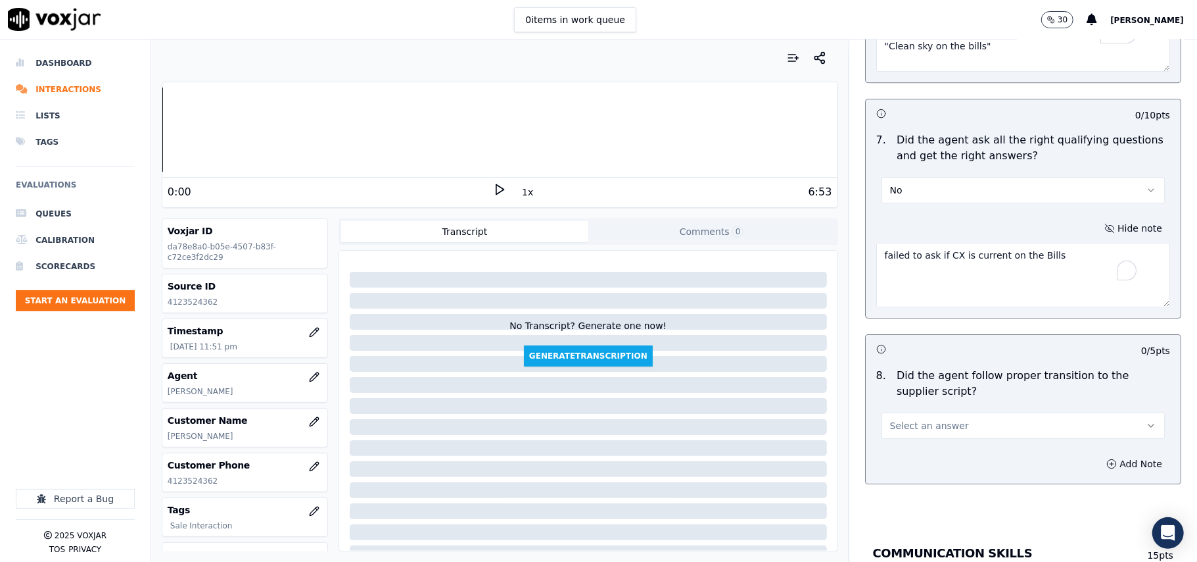
scroll to position [3215, 0]
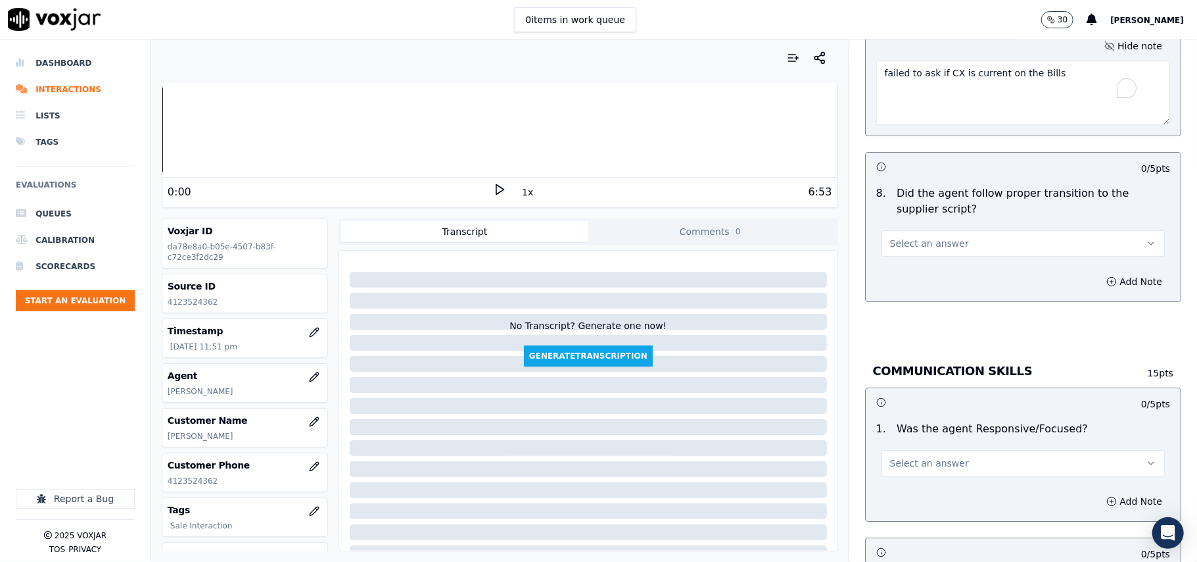
type textarea "failed to ask if CX is current on the Bills"
click at [910, 237] on span "Select an answer" at bounding box center [929, 243] width 79 height 13
click at [911, 258] on div "Yes" at bounding box center [995, 259] width 254 height 21
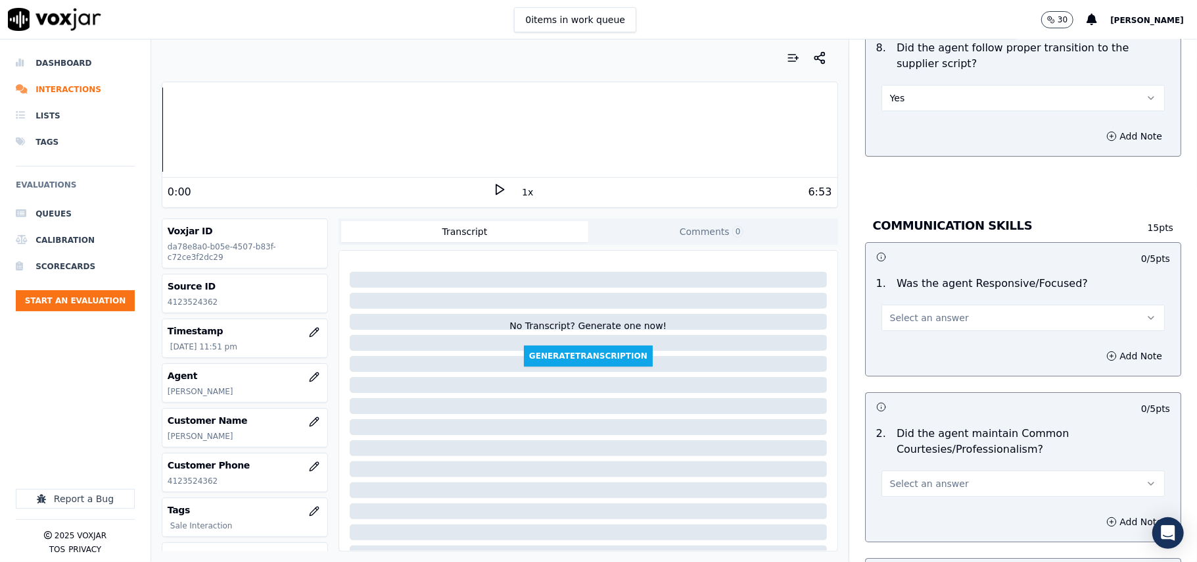
click at [926, 311] on span "Select an answer" at bounding box center [929, 317] width 79 height 13
click at [908, 334] on div "Yes" at bounding box center [995, 333] width 254 height 21
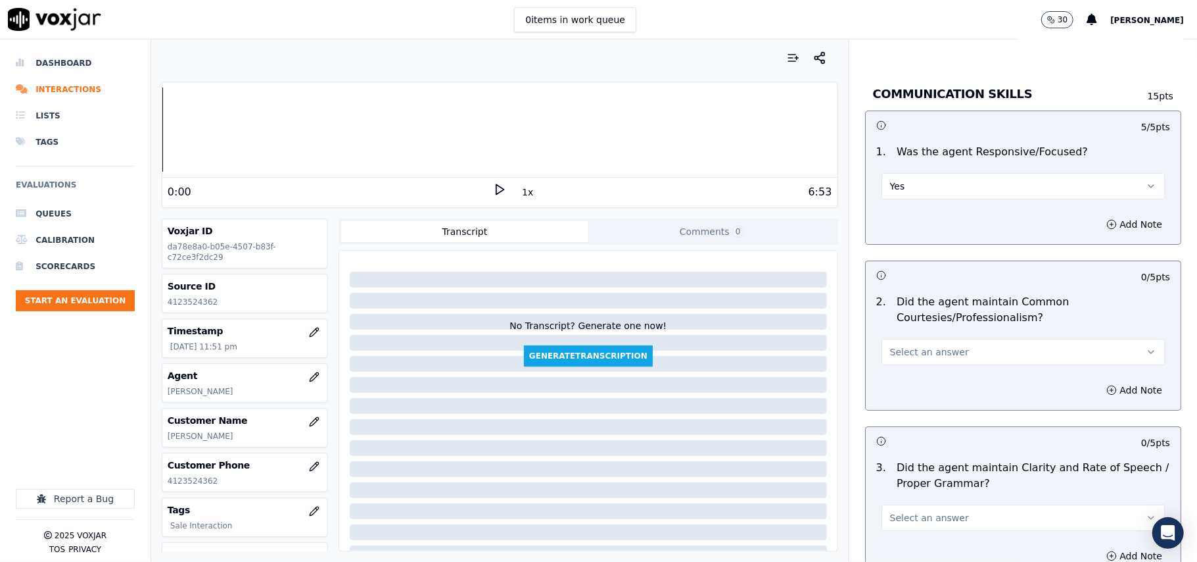
scroll to position [3612, 0]
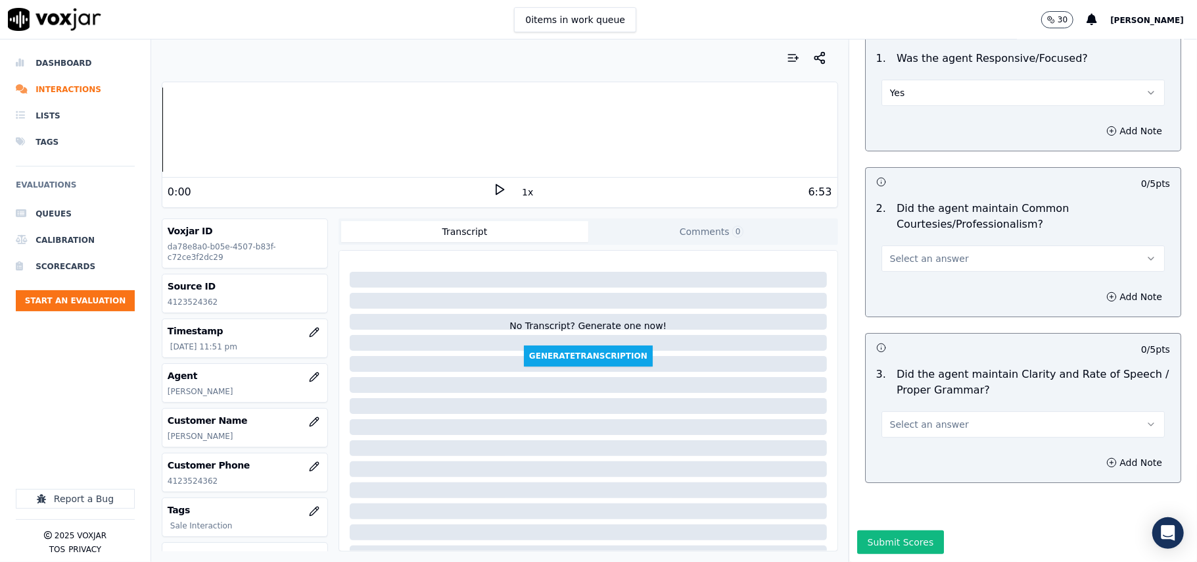
click at [924, 245] on button "Select an answer" at bounding box center [1023, 258] width 283 height 26
click at [905, 239] on div "Yes" at bounding box center [995, 247] width 254 height 21
click at [902, 418] on span "Select an answer" at bounding box center [929, 424] width 79 height 13
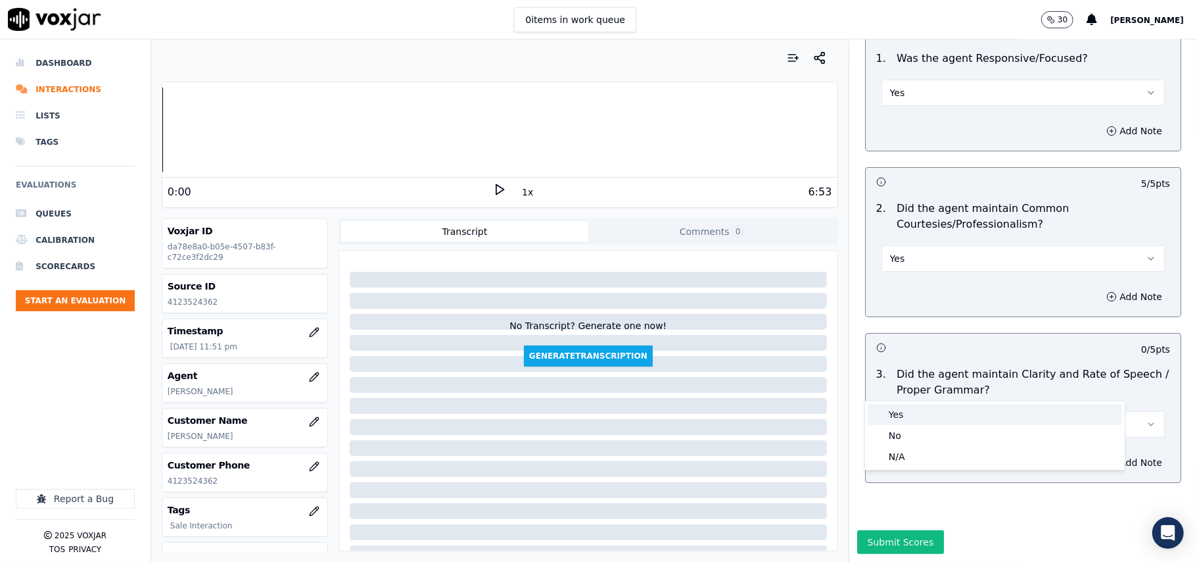
click at [905, 413] on div "Yes" at bounding box center [995, 414] width 254 height 21
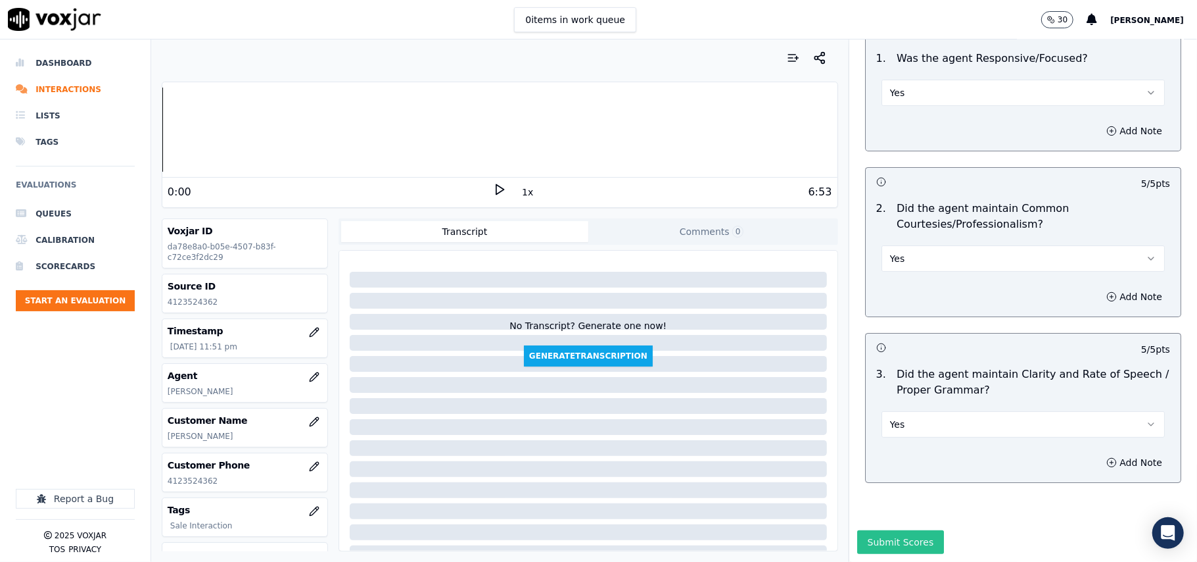
click at [898, 530] on button "Submit Scores" at bounding box center [900, 542] width 87 height 24
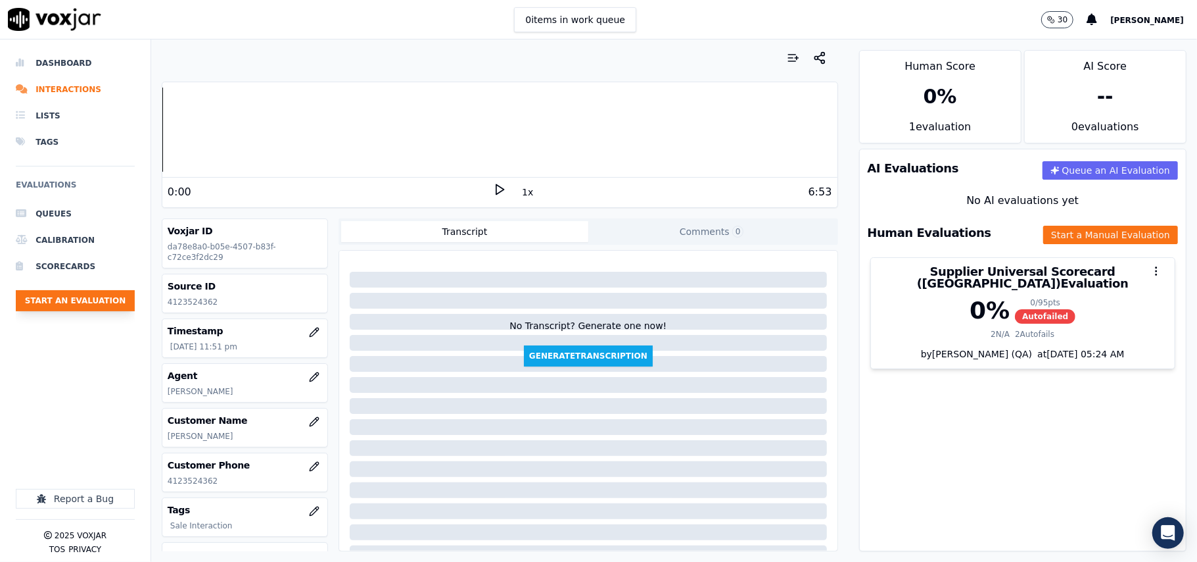
click at [118, 310] on button "Start an Evaluation" at bounding box center [75, 300] width 119 height 21
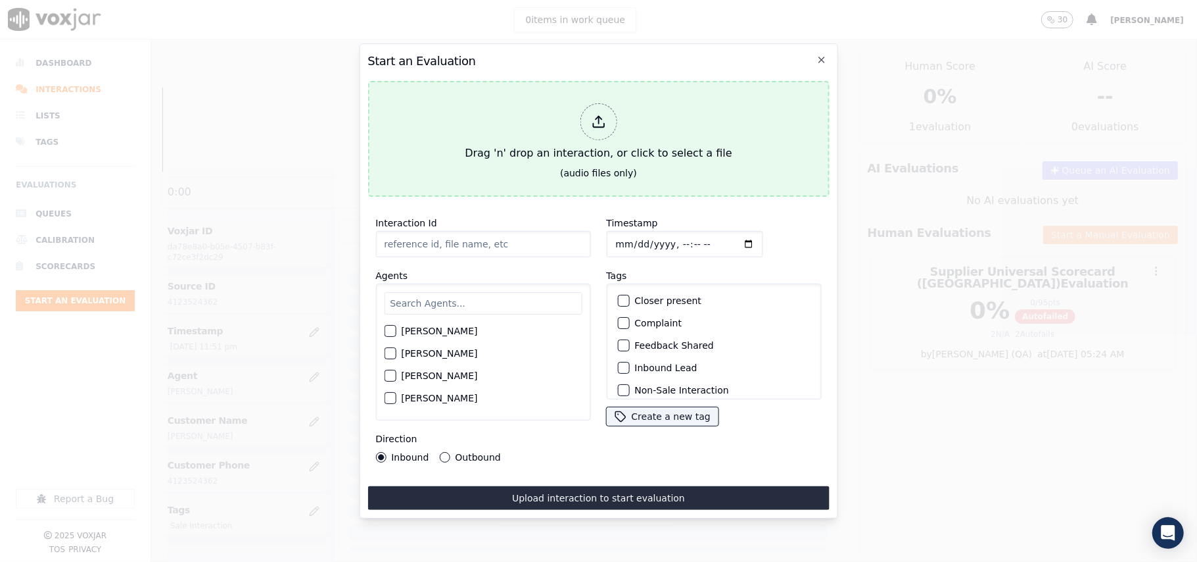
click at [610, 103] on div at bounding box center [598, 121] width 37 height 37
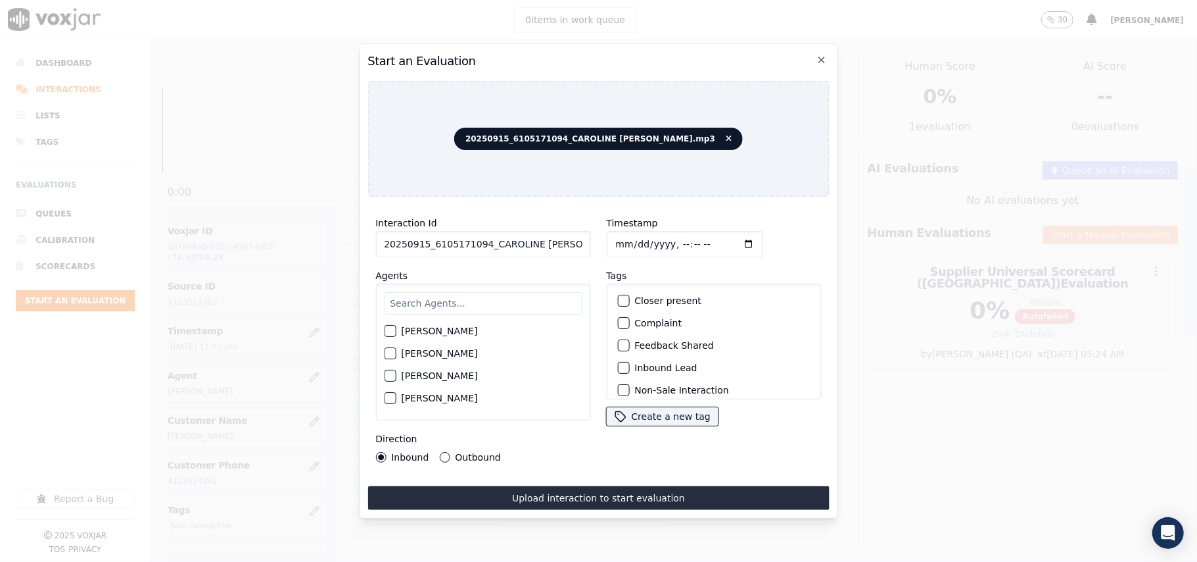
click at [485, 238] on input "20250915_6105171094_CAROLINE JARAMILLO.mp3" at bounding box center [482, 244] width 215 height 26
paste input "6105171094"
type input "6105171094"
click at [632, 240] on input "Timestamp" at bounding box center [684, 244] width 156 height 26
type input "2025-09-15T23:54"
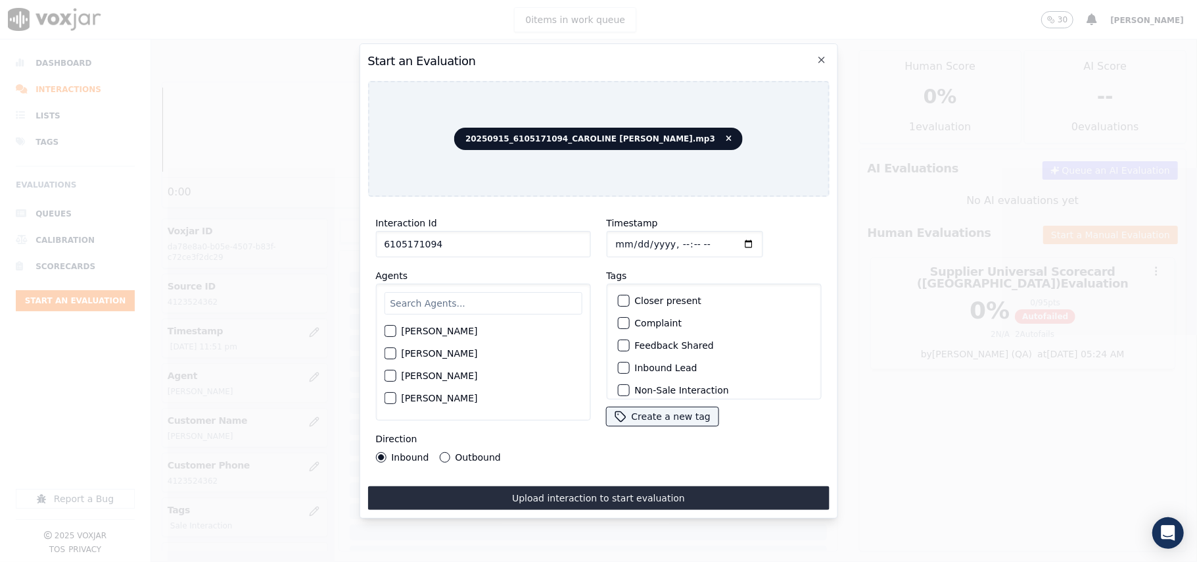
click at [456, 296] on input "text" at bounding box center [483, 303] width 198 height 22
type input "Caroline"
click at [454, 330] on label "CAROLINE JARAMILLO" at bounding box center [439, 334] width 76 height 9
click at [396, 329] on button "CAROLINE JARAMILLO" at bounding box center [390, 335] width 12 height 12
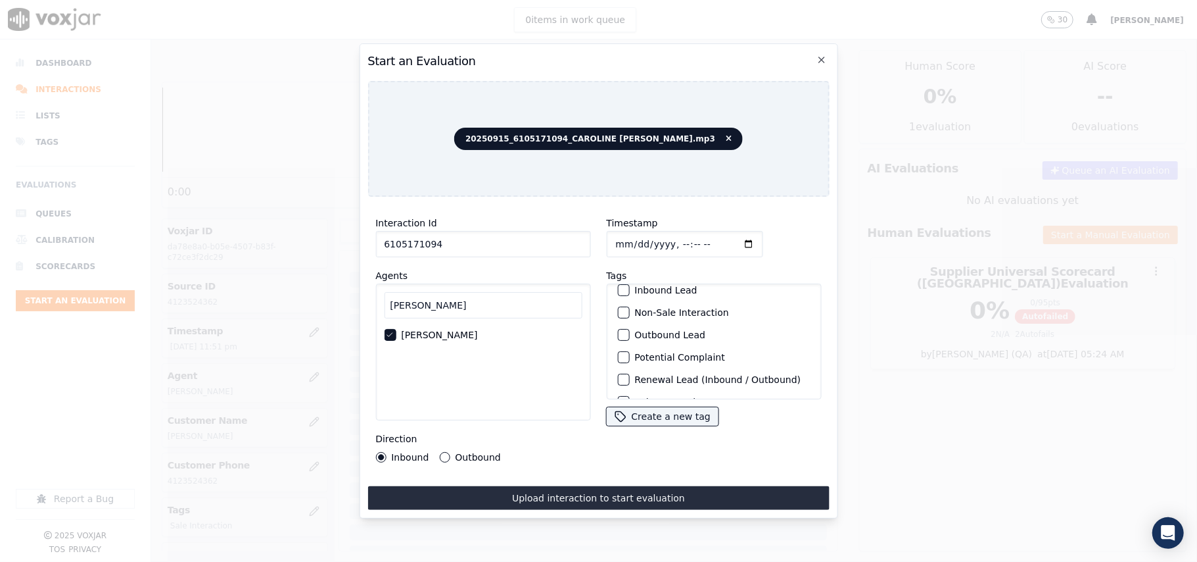
scroll to position [114, 0]
click at [660, 372] on div "Sale Interaction" at bounding box center [713, 382] width 203 height 22
click at [654, 377] on label "Sale Interaction" at bounding box center [671, 381] width 72 height 9
click at [629, 376] on button "Sale Interaction" at bounding box center [623, 382] width 12 height 12
click at [485, 443] on div "Direction Inbound Outbound" at bounding box center [482, 447] width 215 height 32
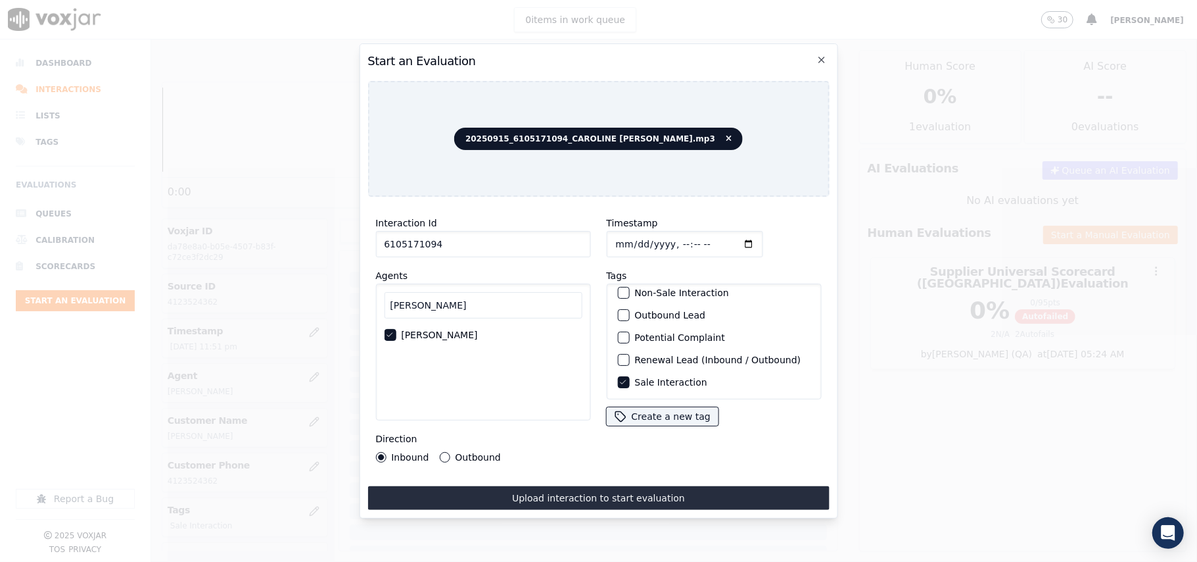
click at [485, 452] on label "Outbound" at bounding box center [477, 456] width 45 height 9
click at [450, 452] on button "Outbound" at bounding box center [444, 457] width 11 height 11
click at [512, 498] on button "Upload interaction to start evaluation" at bounding box center [599, 498] width 462 height 24
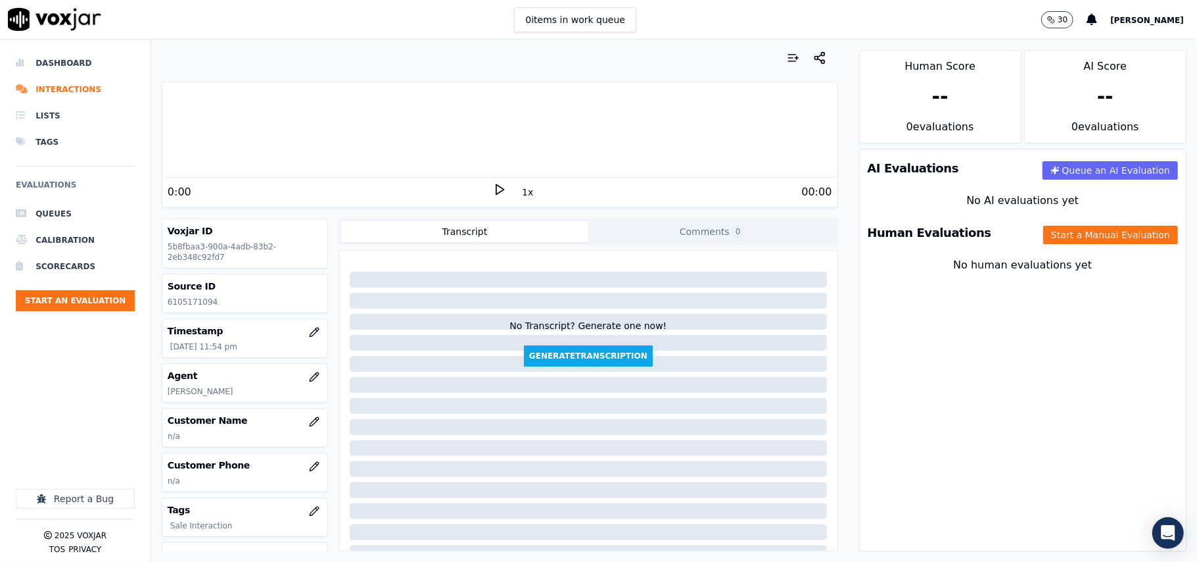
click at [192, 302] on p "6105171094" at bounding box center [245, 302] width 155 height 11
copy p "6105171094"
click at [309, 419] on icon "button" at bounding box center [314, 421] width 11 height 11
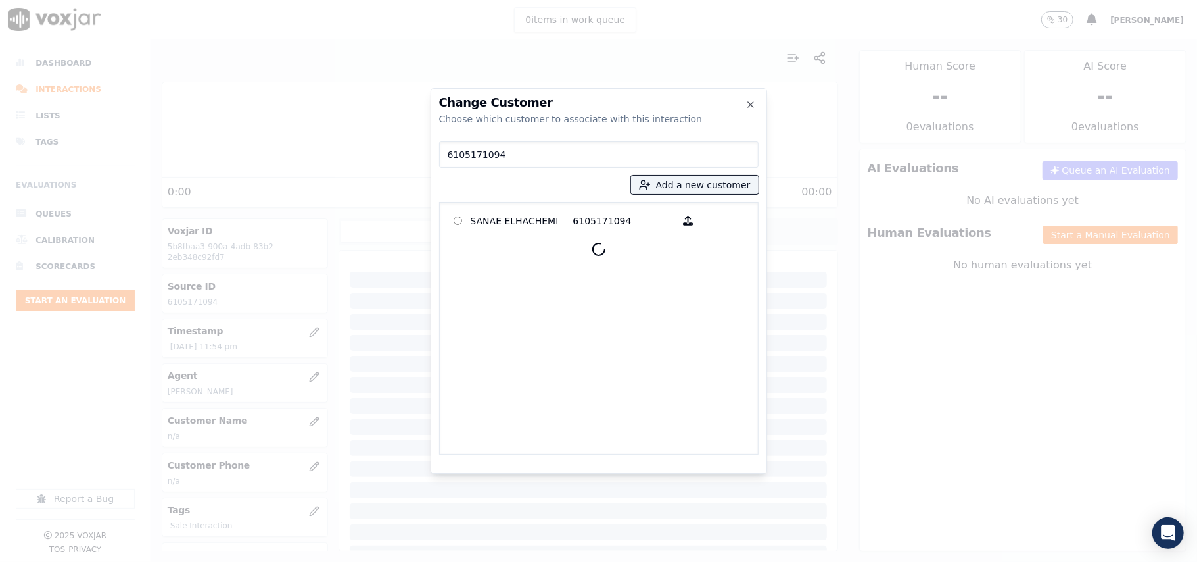
type input "6105171094"
click at [504, 226] on p "SANAE ELHACHEMI" at bounding box center [522, 220] width 103 height 20
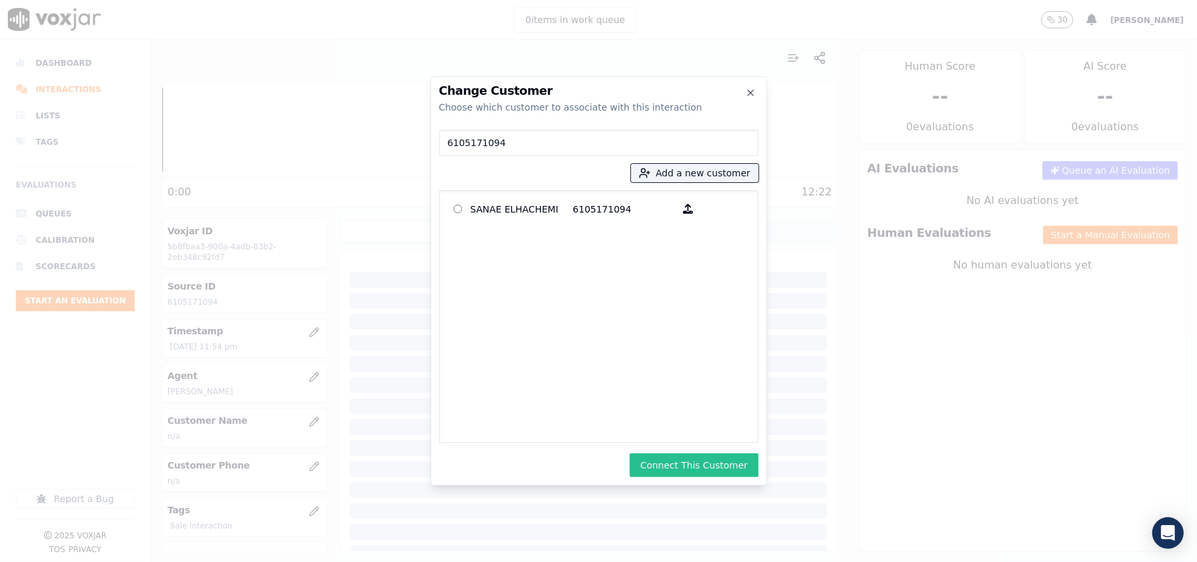
click at [711, 456] on button "Connect This Customer" at bounding box center [694, 465] width 128 height 24
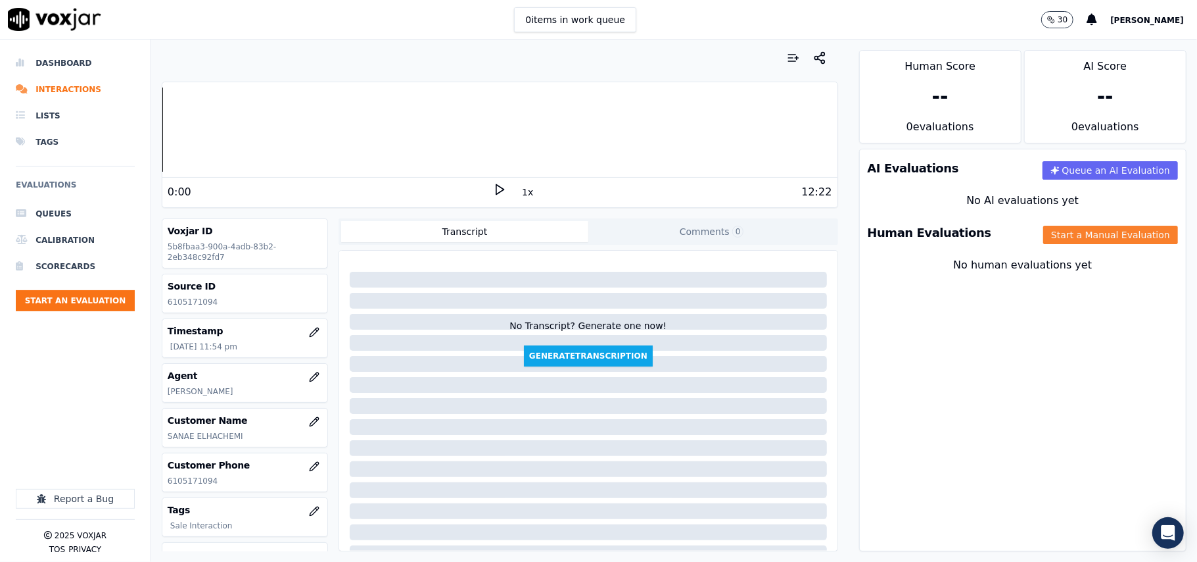
click at [1073, 233] on button "Start a Manual Evaluation" at bounding box center [1111, 235] width 135 height 18
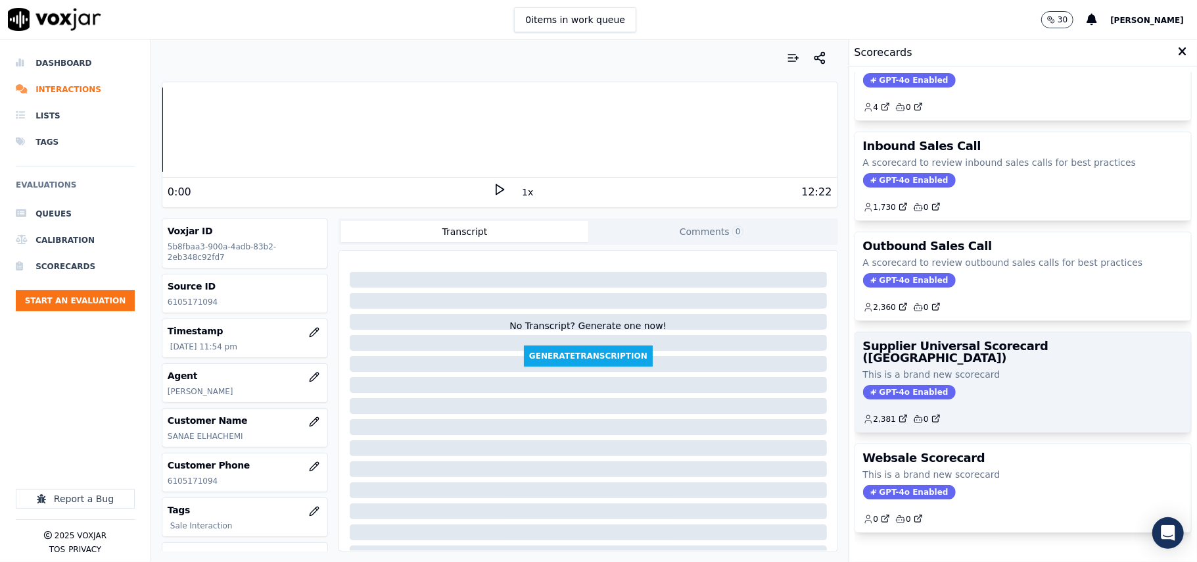
scroll to position [101, 0]
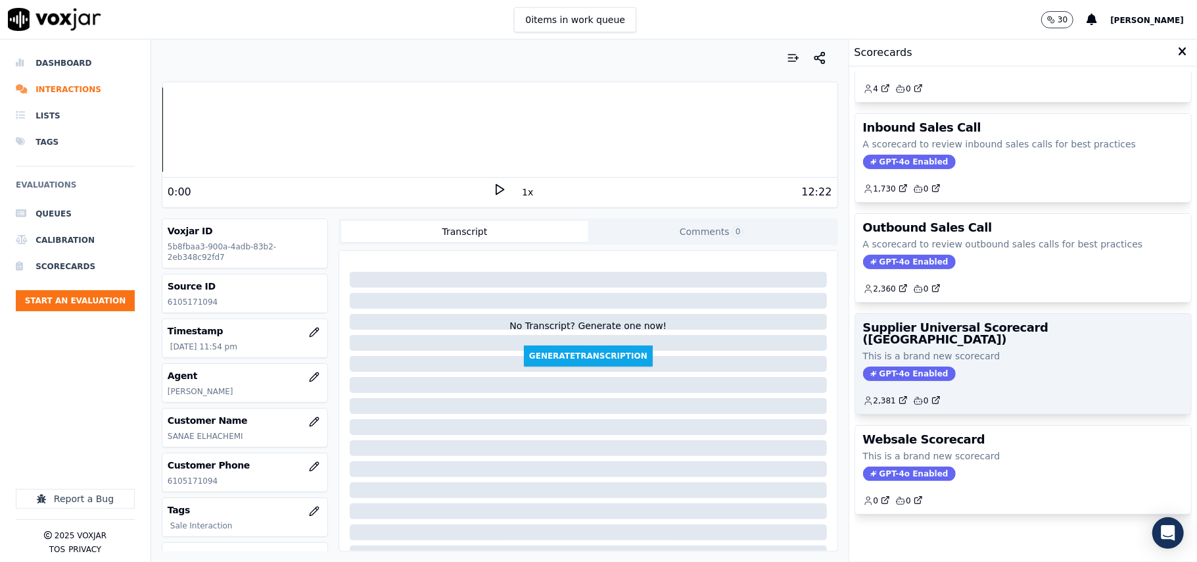
click at [979, 366] on div "GPT-4o Enabled" at bounding box center [1023, 373] width 320 height 14
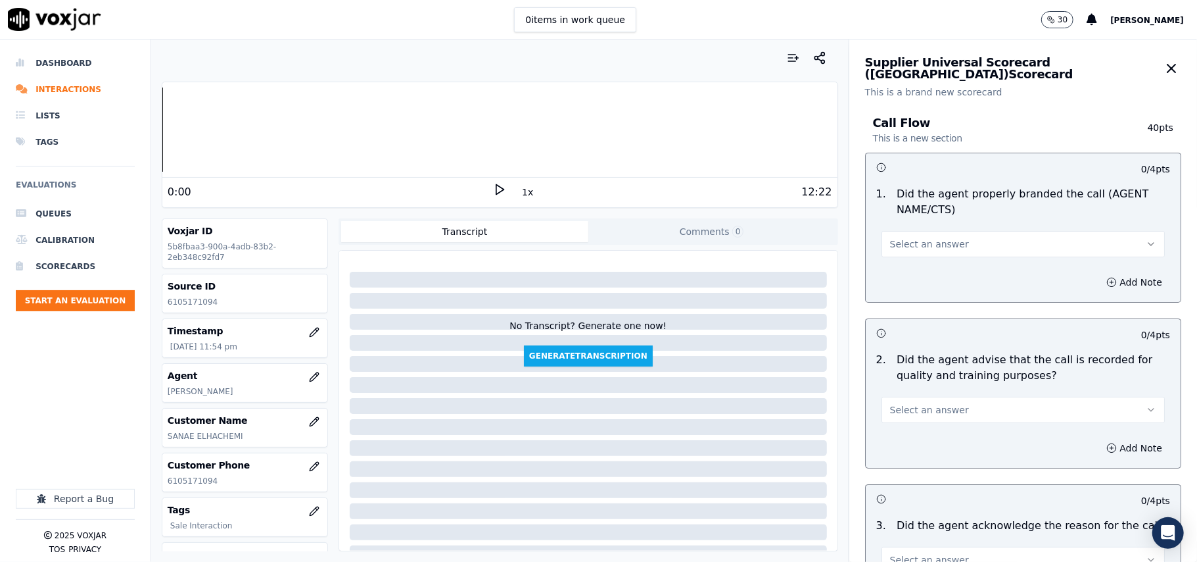
click at [919, 255] on button "Select an answer" at bounding box center [1023, 244] width 283 height 26
click at [911, 268] on div "Yes" at bounding box center [995, 274] width 254 height 21
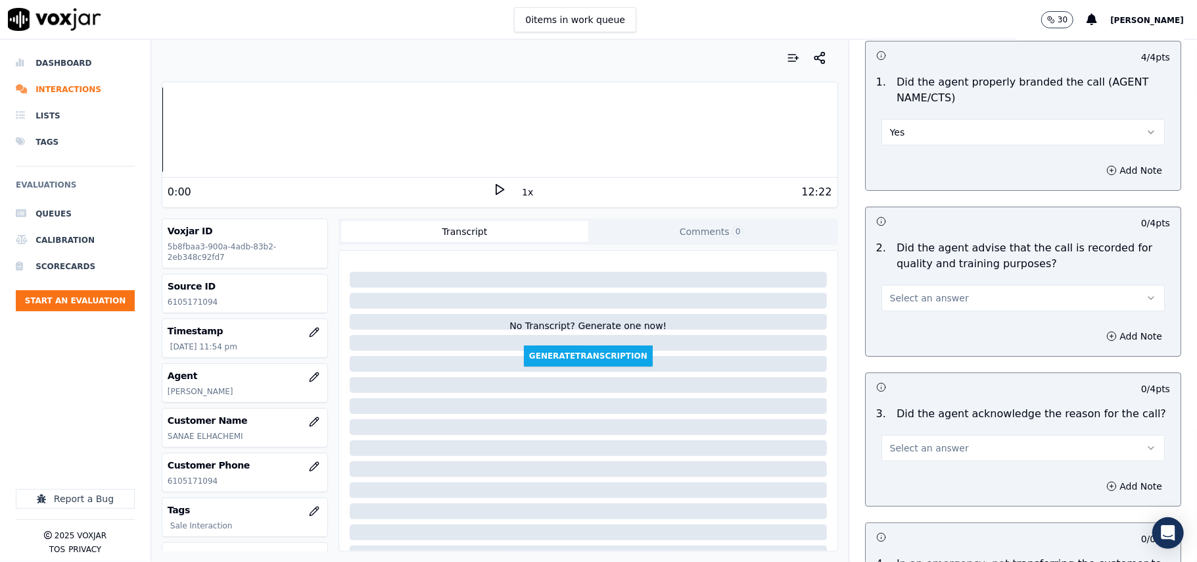
scroll to position [146, 0]
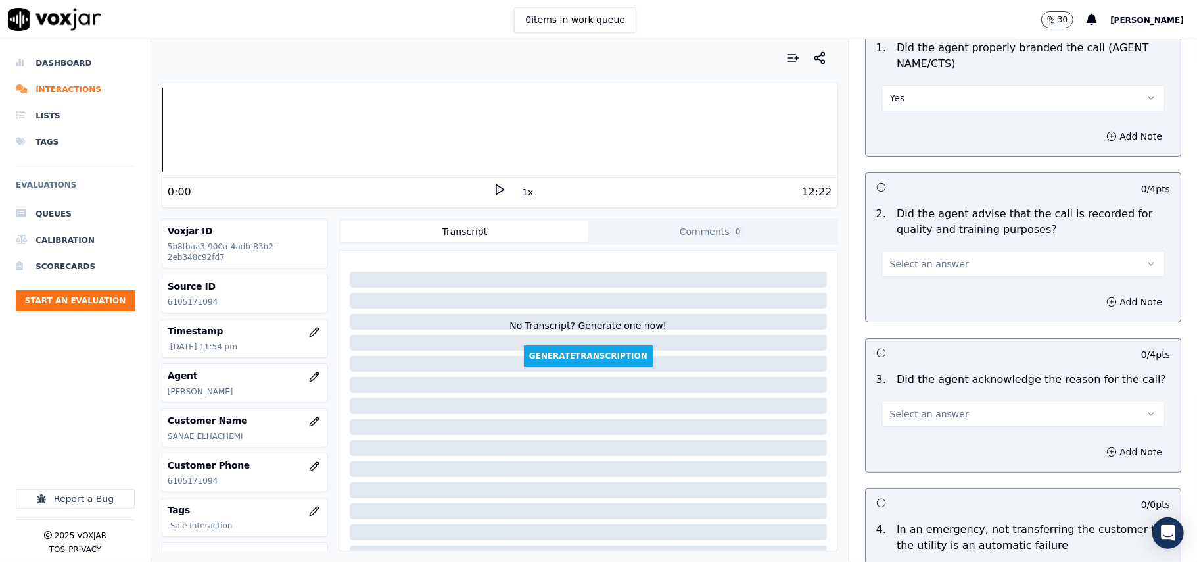
click at [909, 277] on div "2 . Did the agent advise that the call is recorded for quality and training pur…" at bounding box center [1023, 242] width 315 height 82
click at [911, 277] on div "2 . Did the agent advise that the call is recorded for quality and training pur…" at bounding box center [1023, 242] width 315 height 82
click at [916, 275] on button "Select an answer" at bounding box center [1023, 264] width 283 height 26
click at [908, 293] on div "Yes" at bounding box center [995, 293] width 254 height 21
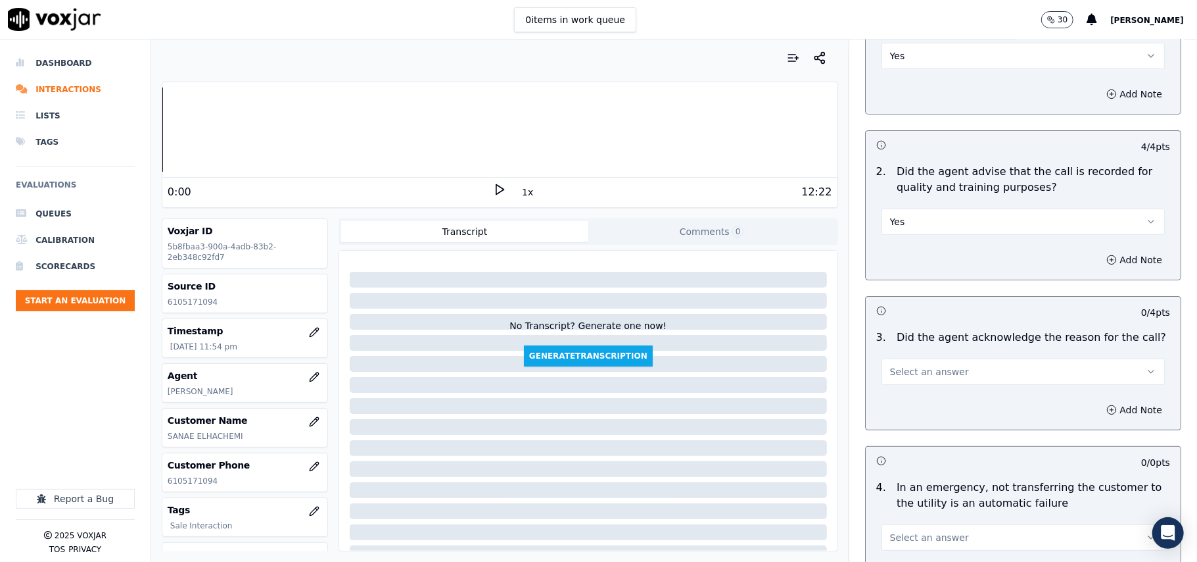
scroll to position [292, 0]
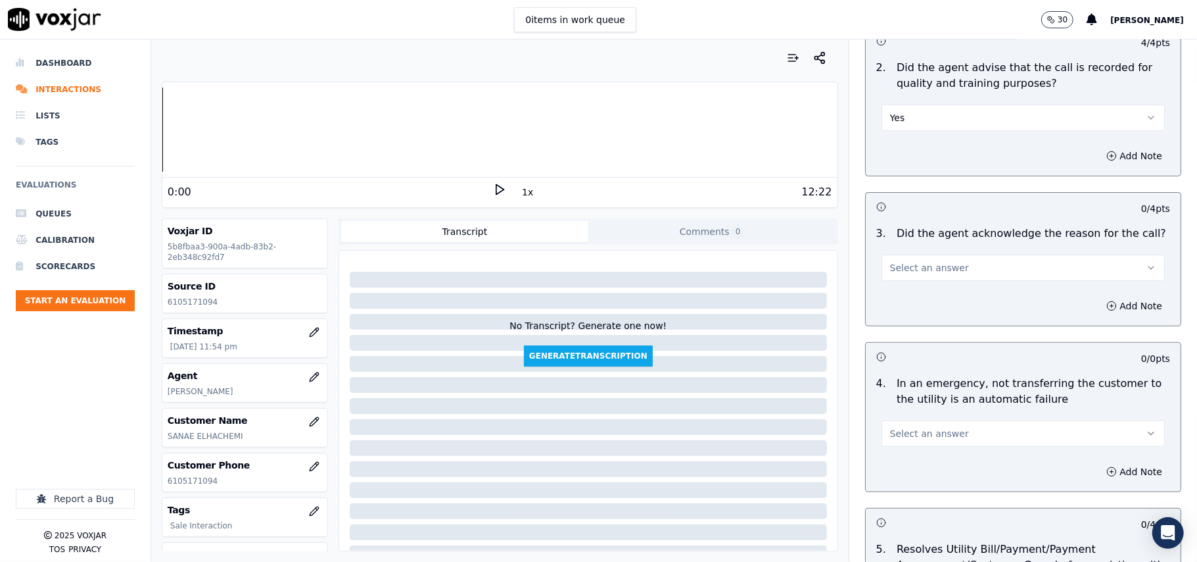
click at [905, 264] on span "Select an answer" at bounding box center [929, 267] width 79 height 13
click at [898, 300] on div "Yes" at bounding box center [995, 298] width 254 height 21
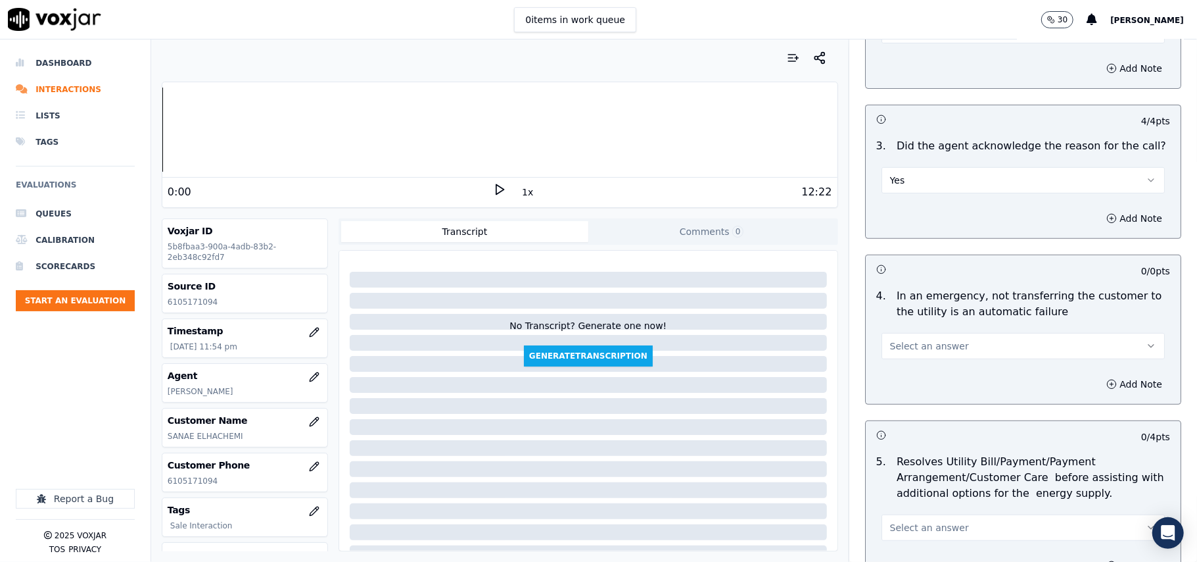
scroll to position [438, 0]
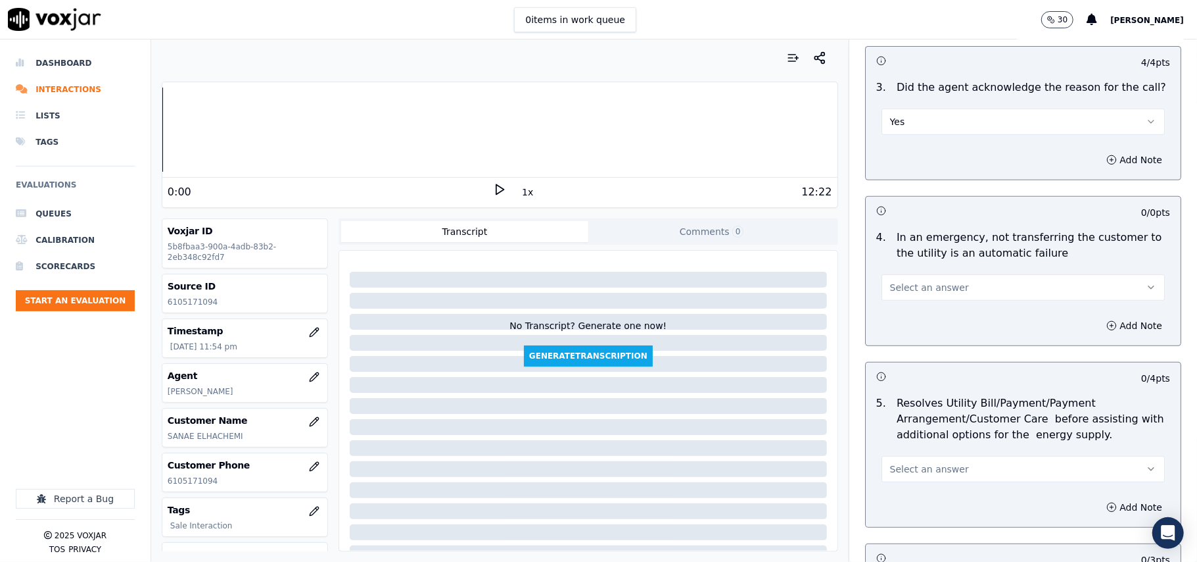
click at [916, 296] on button "Select an answer" at bounding box center [1023, 287] width 283 height 26
click at [902, 364] on div "N/A" at bounding box center [995, 360] width 254 height 21
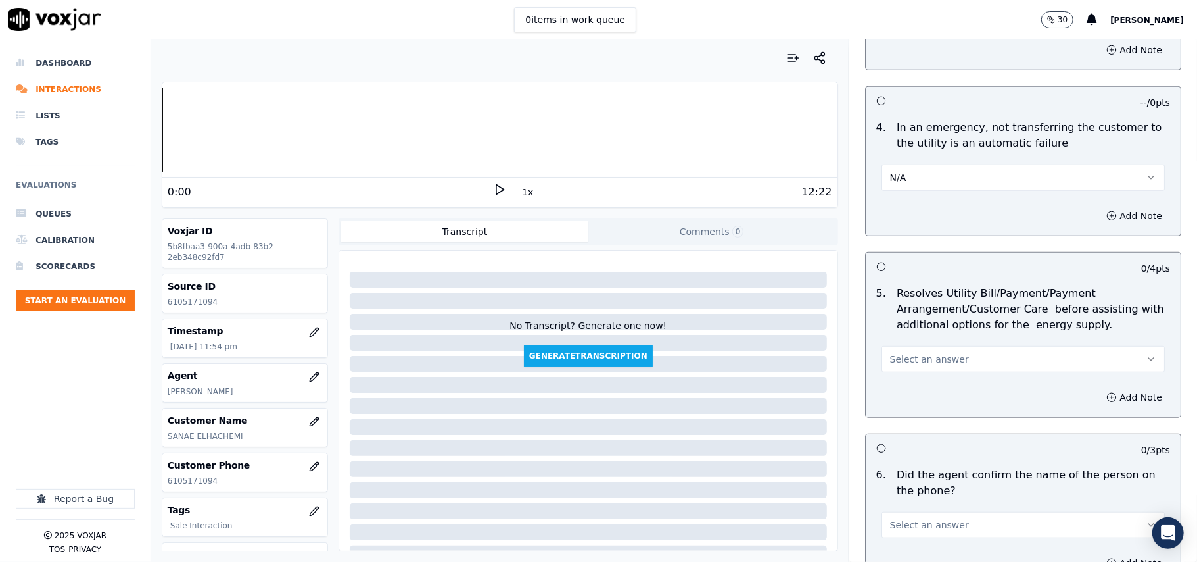
scroll to position [585, 0]
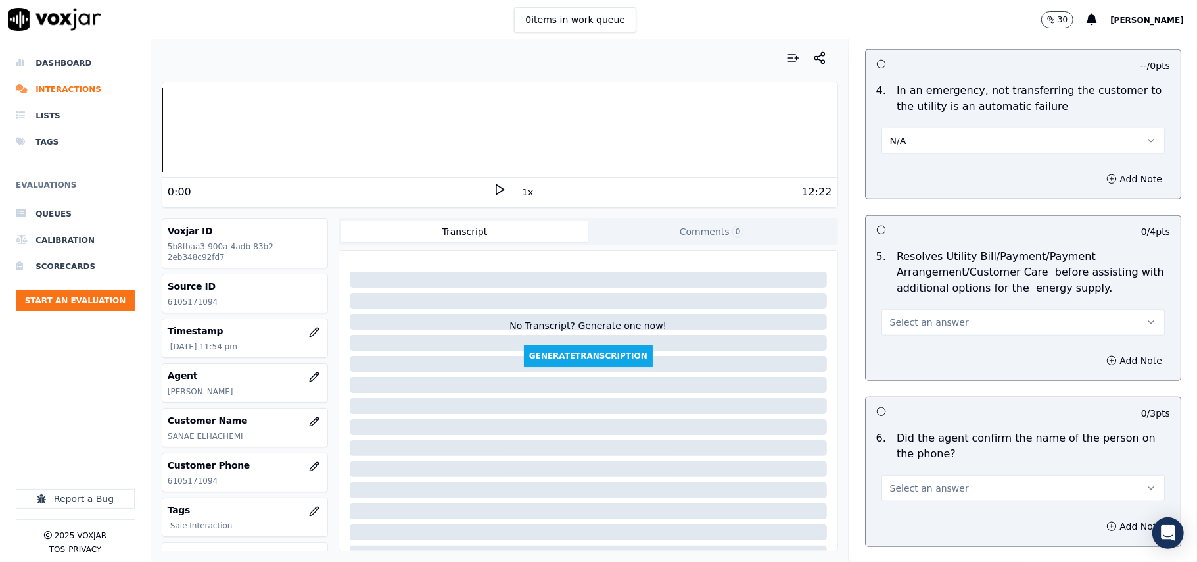
click at [914, 324] on span "Select an answer" at bounding box center [929, 322] width 79 height 13
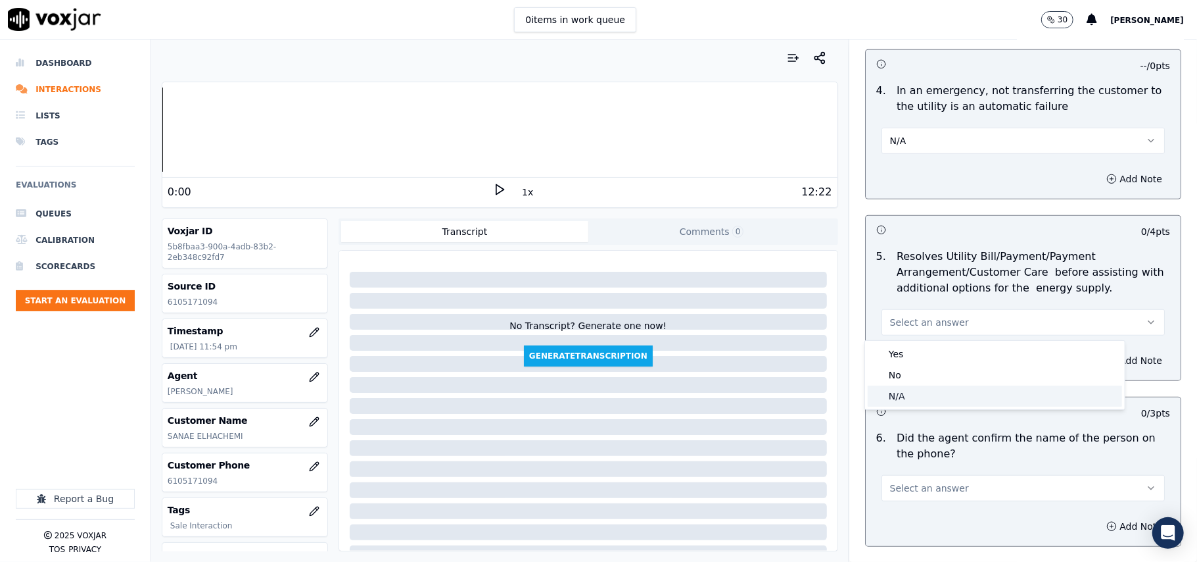
click at [913, 389] on div "N/A" at bounding box center [995, 395] width 254 height 21
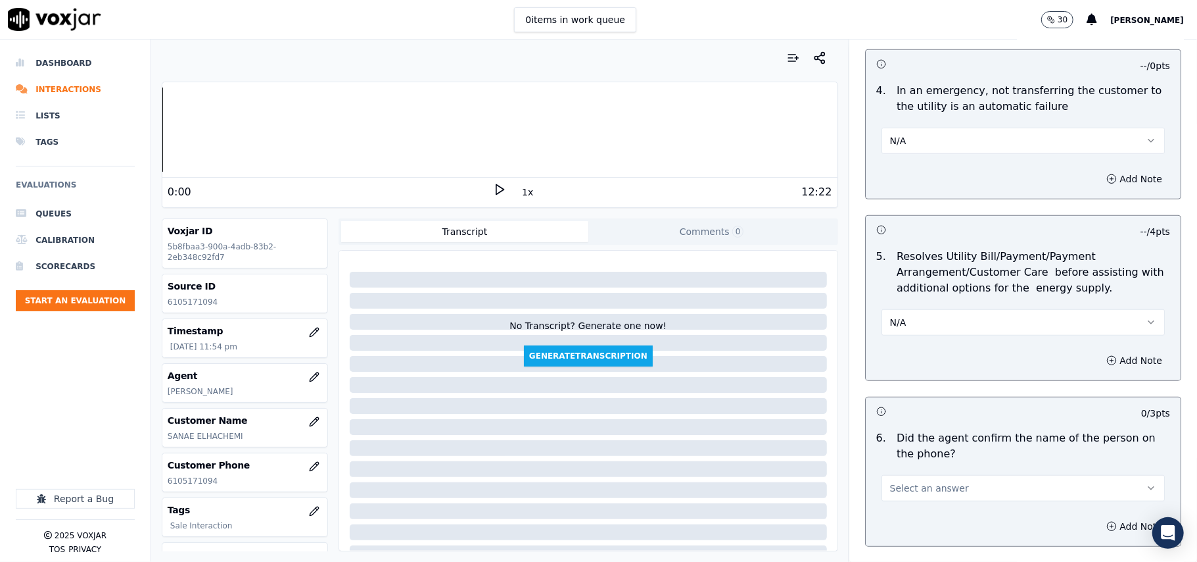
scroll to position [730, 0]
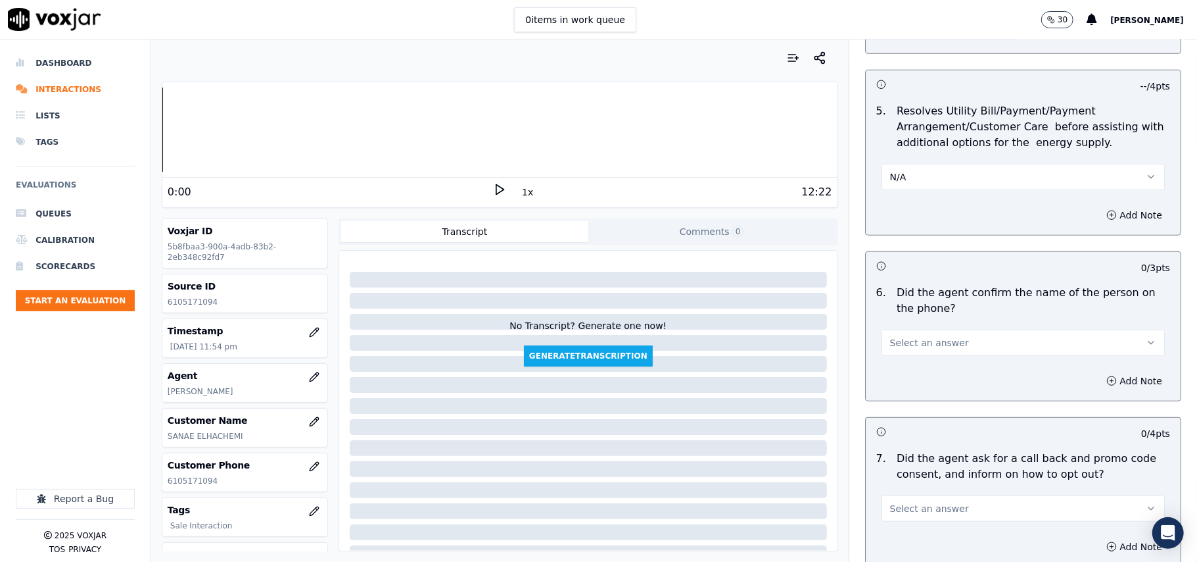
click at [938, 348] on span "Select an answer" at bounding box center [929, 342] width 79 height 13
click at [922, 371] on div "Yes" at bounding box center [995, 374] width 254 height 21
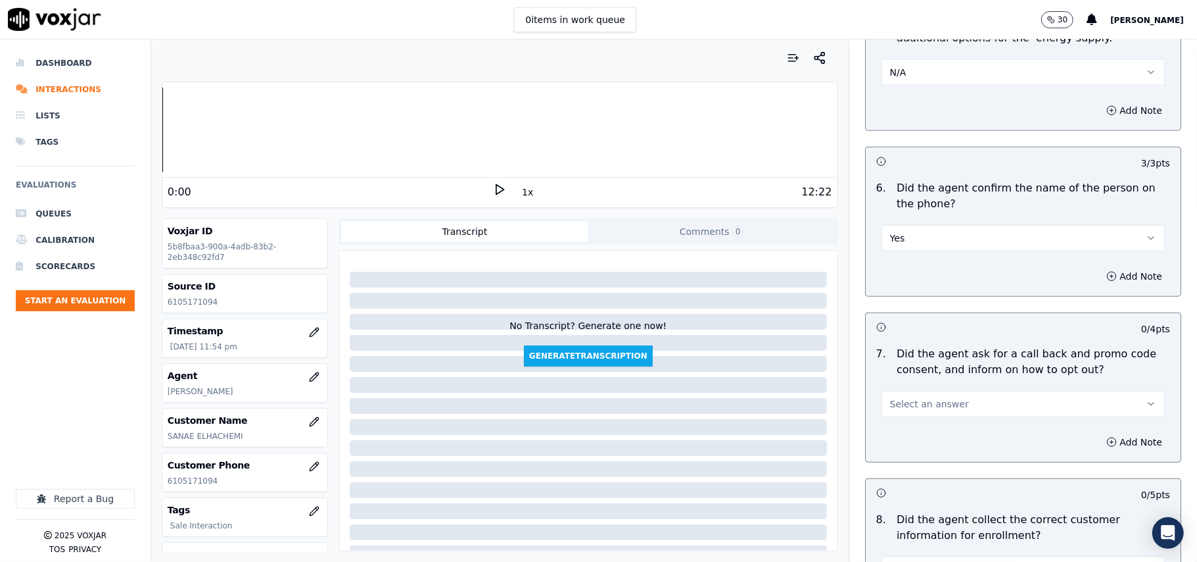
scroll to position [877, 0]
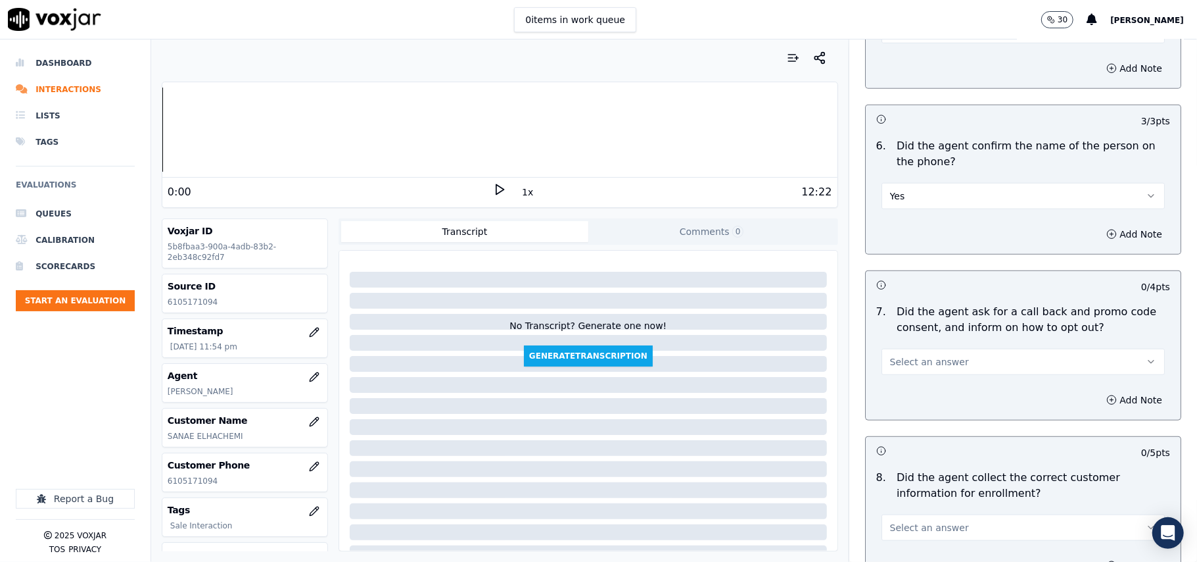
click at [908, 375] on button "Select an answer" at bounding box center [1023, 361] width 283 height 26
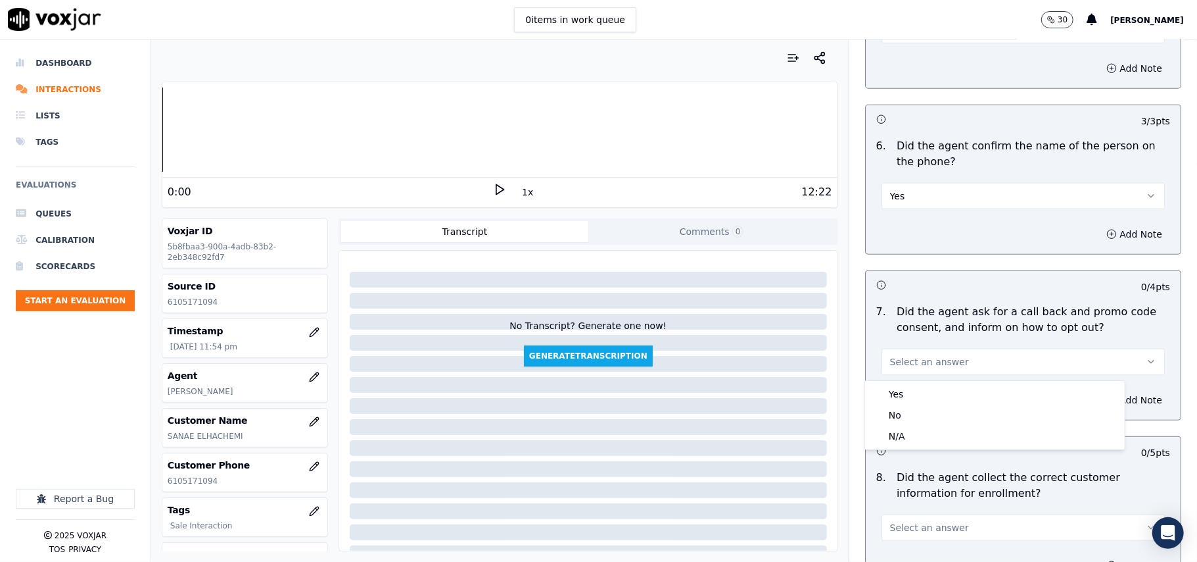
click at [897, 385] on div "Yes" at bounding box center [995, 393] width 254 height 21
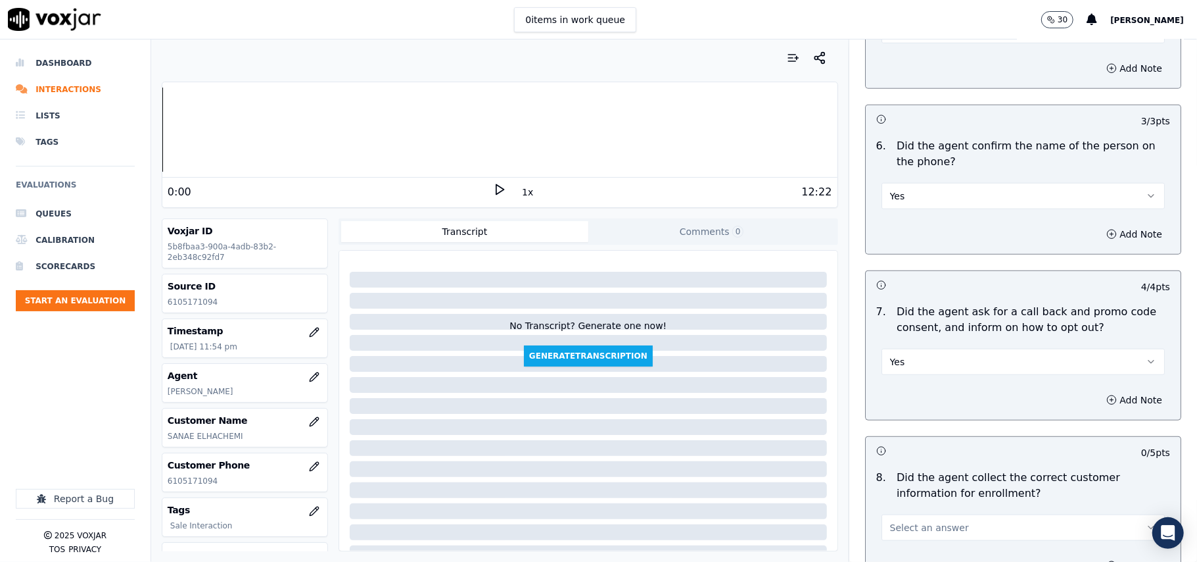
scroll to position [1023, 0]
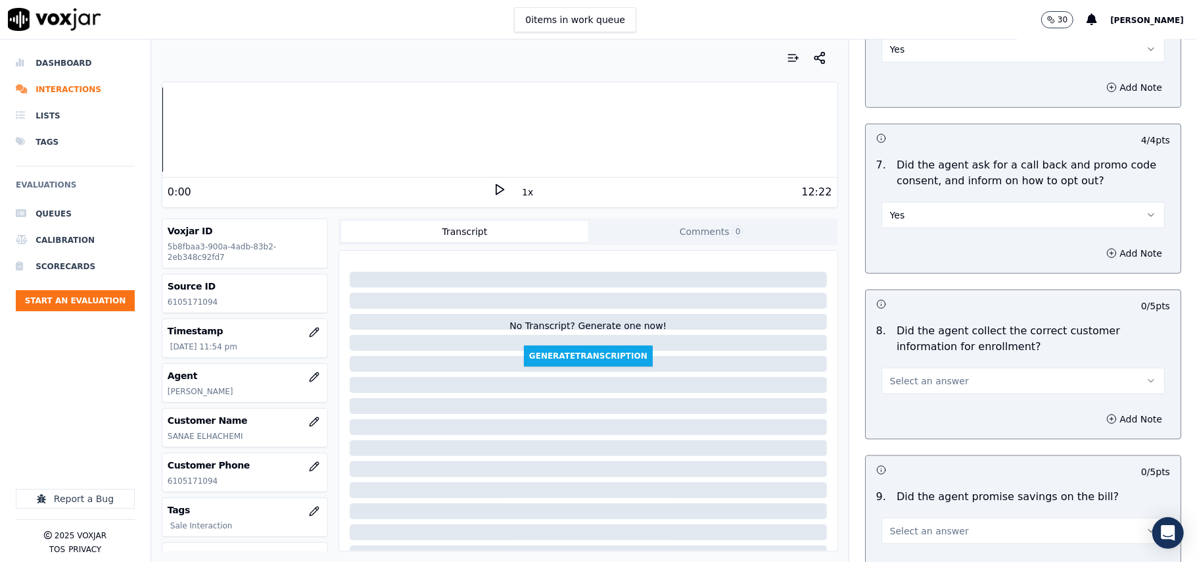
click at [913, 387] on span "Select an answer" at bounding box center [929, 380] width 79 height 13
click at [903, 413] on div "Yes" at bounding box center [995, 413] width 254 height 21
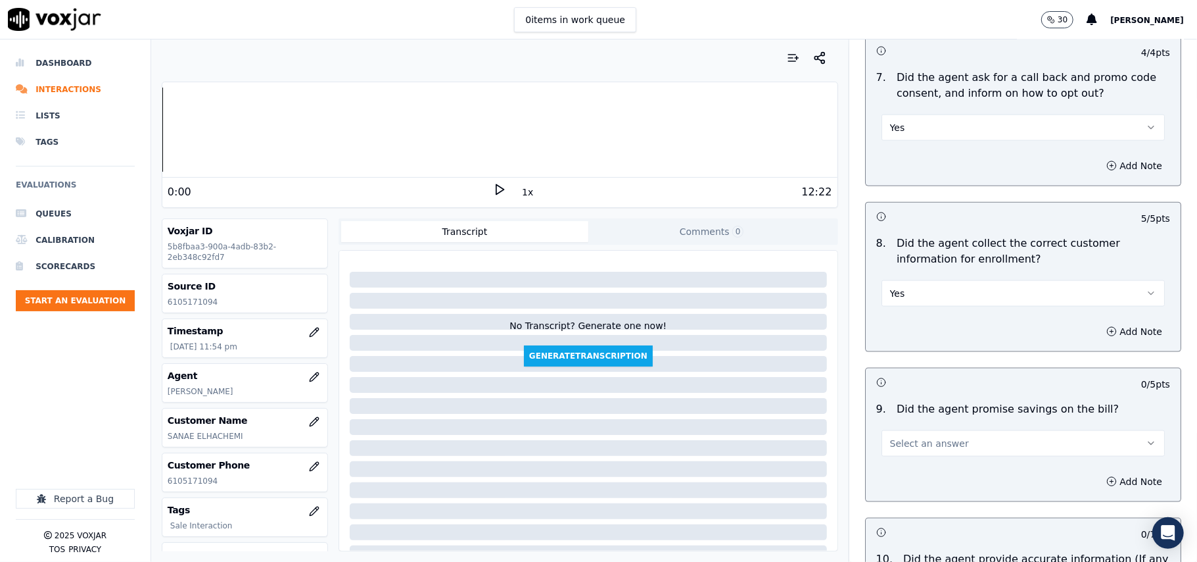
scroll to position [1168, 0]
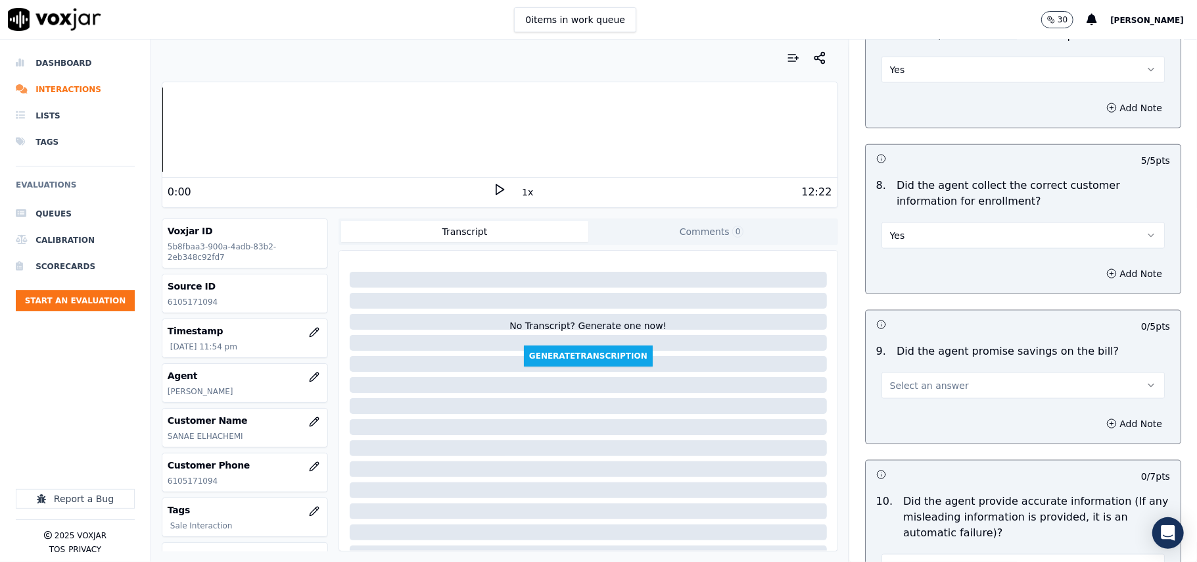
click at [900, 403] on div "9 . Did the agent promise savings on the bill? Select an answer" at bounding box center [1023, 371] width 315 height 66
click at [915, 384] on span "Select an answer" at bounding box center [929, 385] width 79 height 13
click at [898, 463] on div "N/A" at bounding box center [995, 460] width 254 height 21
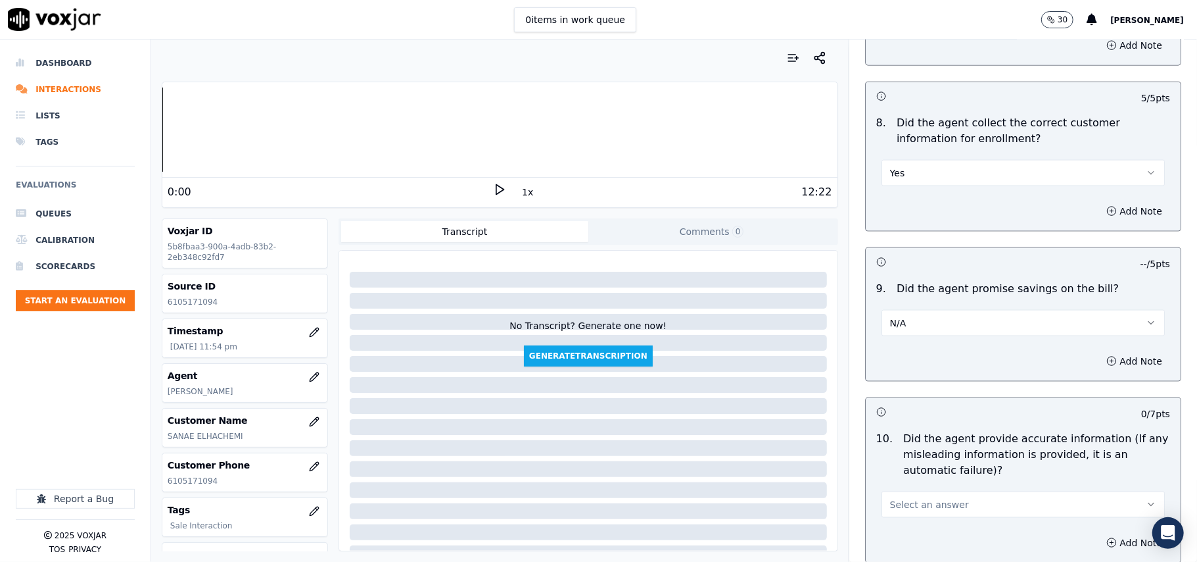
scroll to position [1315, 0]
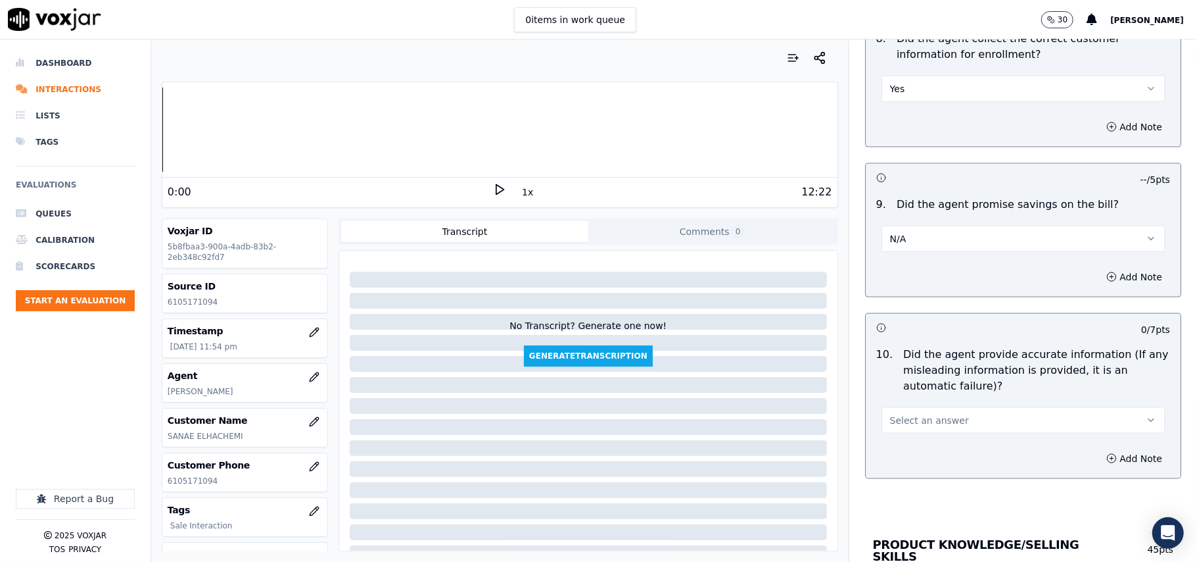
click at [890, 418] on span "Select an answer" at bounding box center [929, 420] width 79 height 13
click at [885, 451] on div "Yes" at bounding box center [995, 454] width 254 height 21
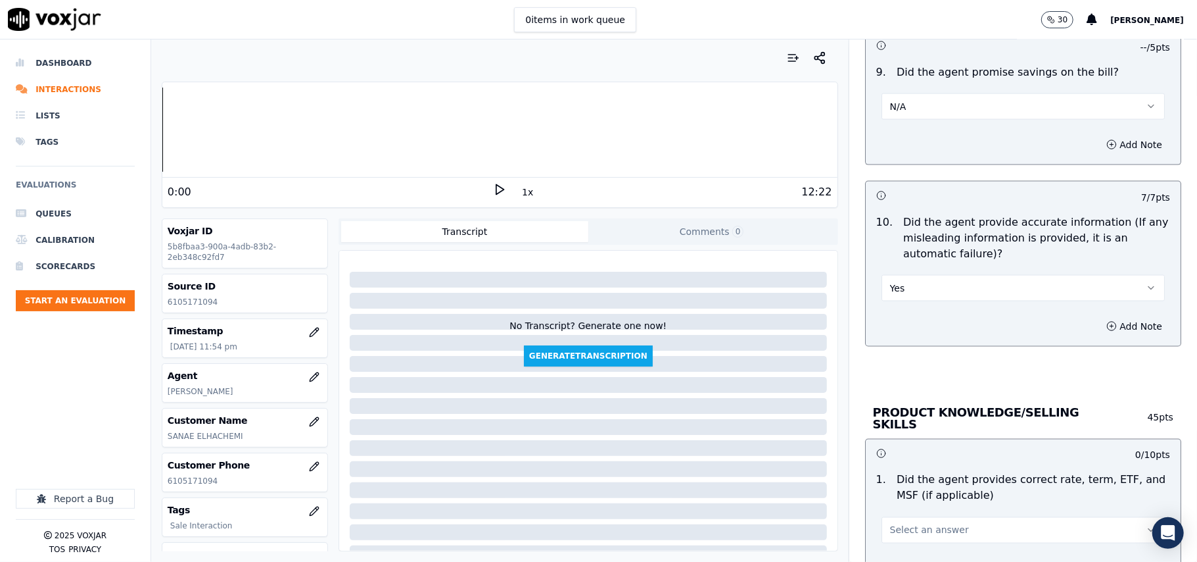
scroll to position [1607, 0]
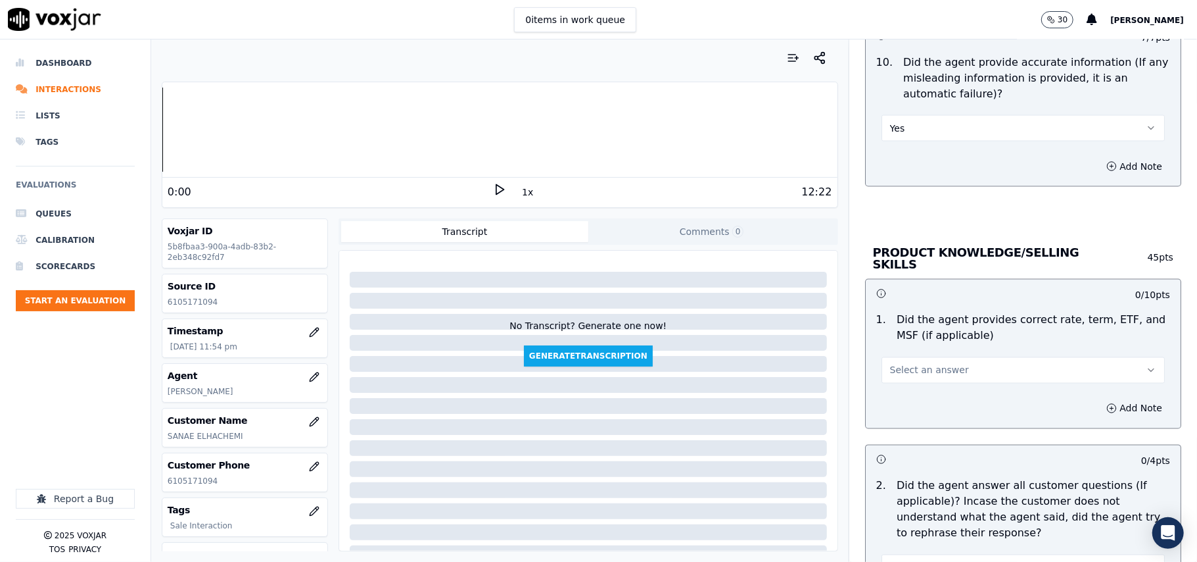
click at [910, 385] on div "1 . Did the agent provides correct rate, term, ETF, and MSF (if applicable) Sel…" at bounding box center [1023, 348] width 315 height 82
click at [913, 373] on span "Select an answer" at bounding box center [929, 370] width 79 height 13
click at [915, 395] on div "Yes" at bounding box center [995, 397] width 254 height 21
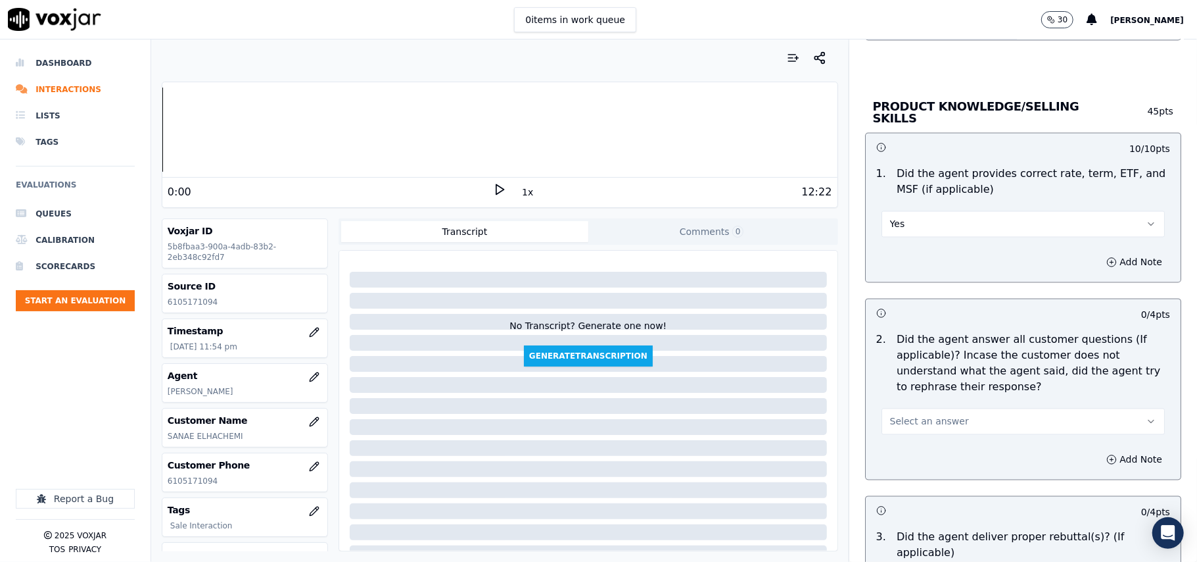
click at [909, 421] on span "Select an answer" at bounding box center [929, 421] width 79 height 13
click at [908, 442] on div "Yes" at bounding box center [995, 449] width 254 height 21
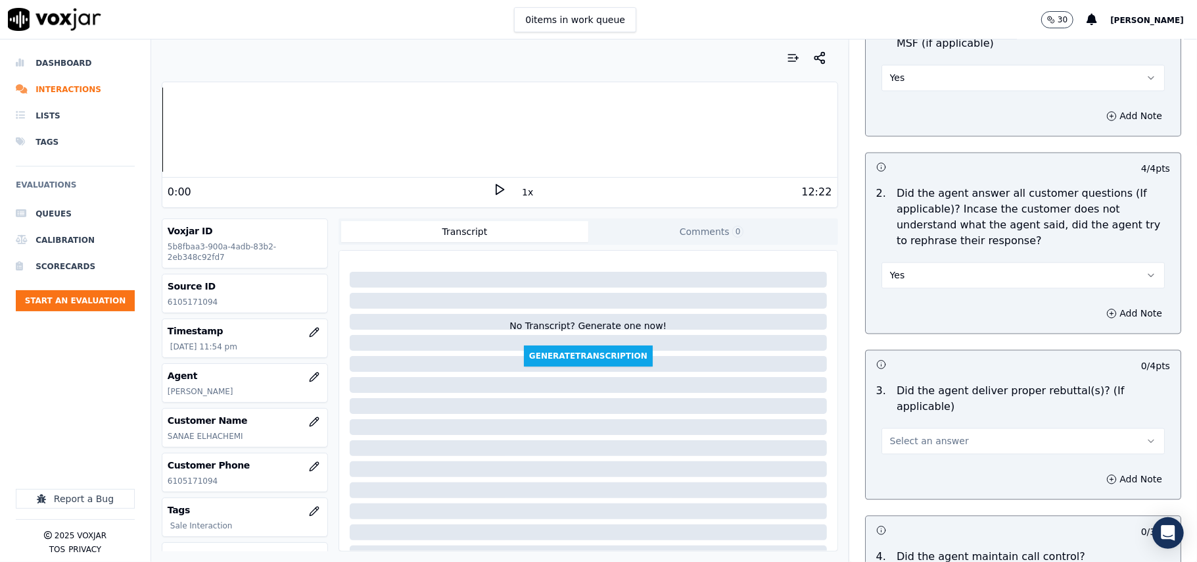
click at [907, 434] on span "Select an answer" at bounding box center [929, 440] width 79 height 13
click at [903, 451] on div "Yes" at bounding box center [995, 453] width 254 height 21
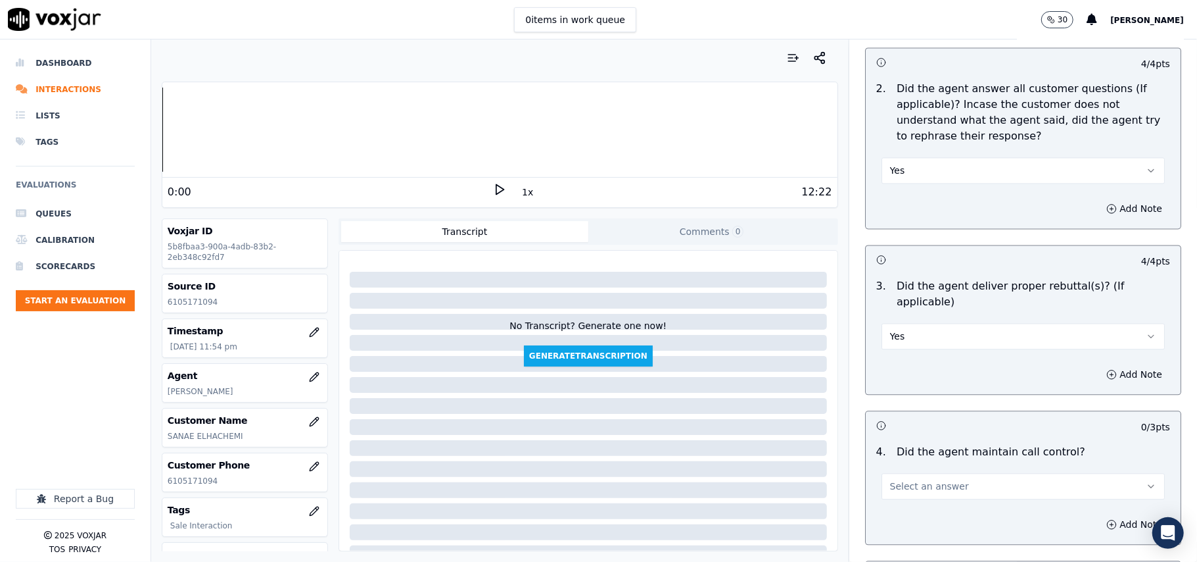
scroll to position [2045, 0]
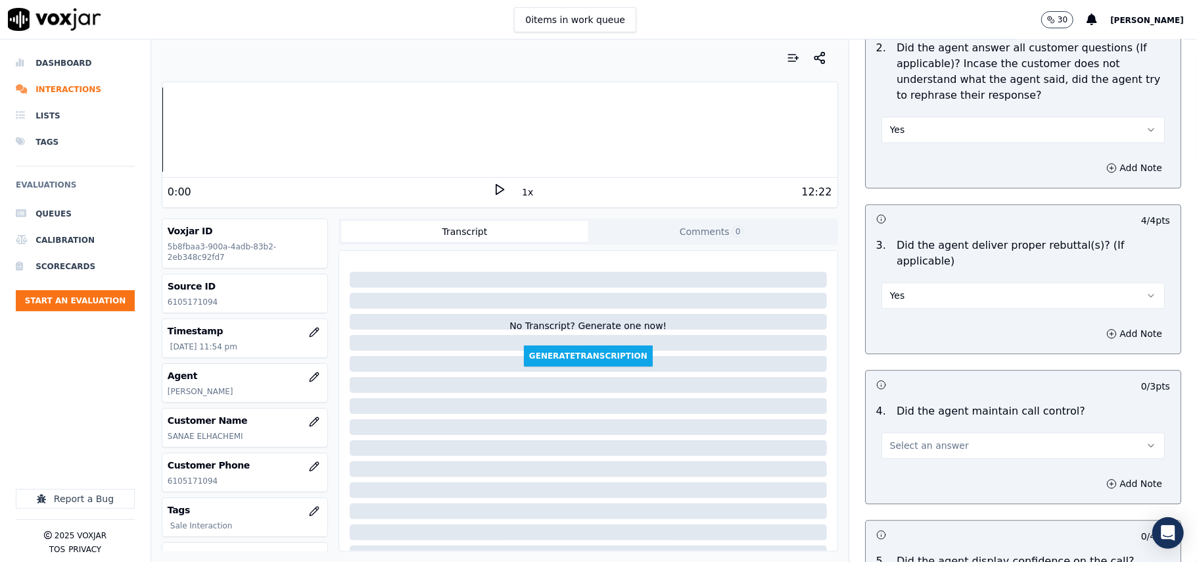
click at [901, 439] on span "Select an answer" at bounding box center [929, 445] width 79 height 13
click at [890, 455] on div "Yes" at bounding box center [995, 458] width 254 height 21
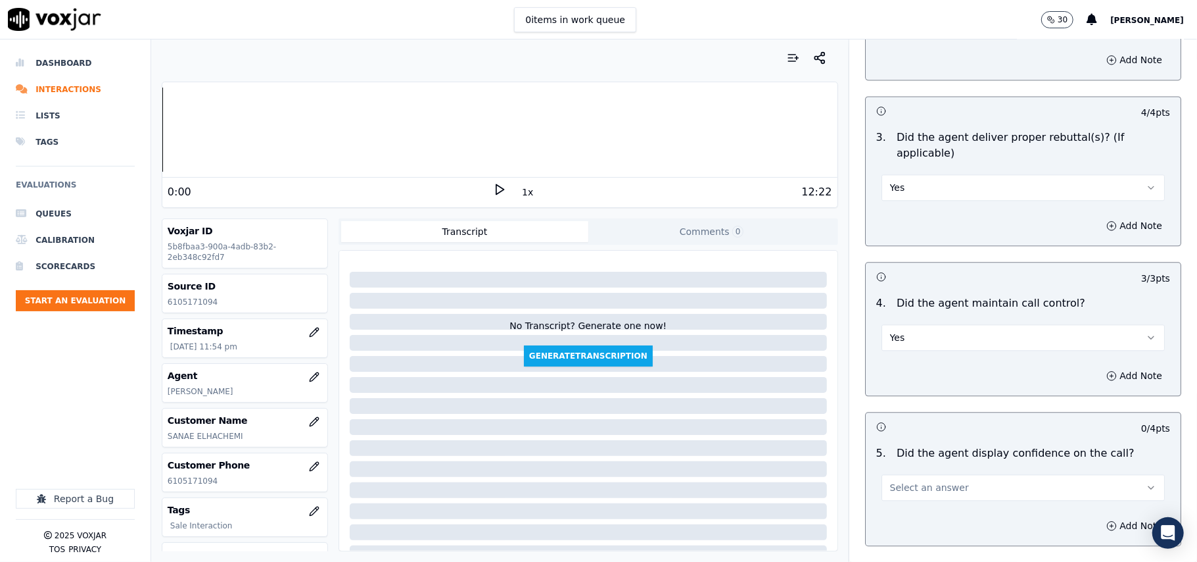
scroll to position [2192, 0]
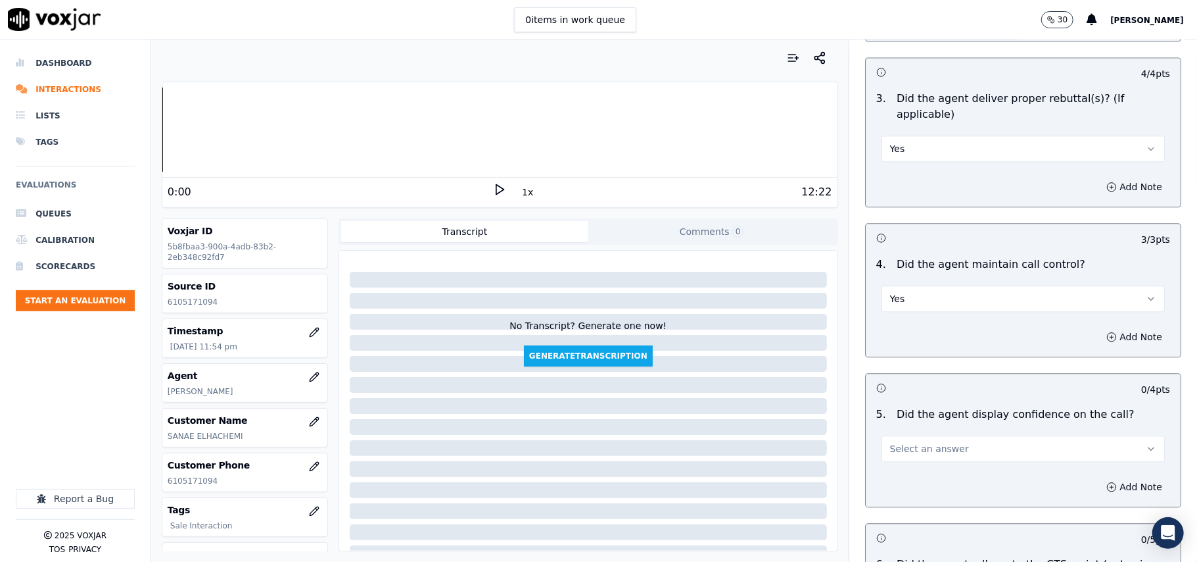
click at [895, 442] on span "Select an answer" at bounding box center [929, 448] width 79 height 13
click at [894, 469] on div "Yes" at bounding box center [995, 462] width 254 height 21
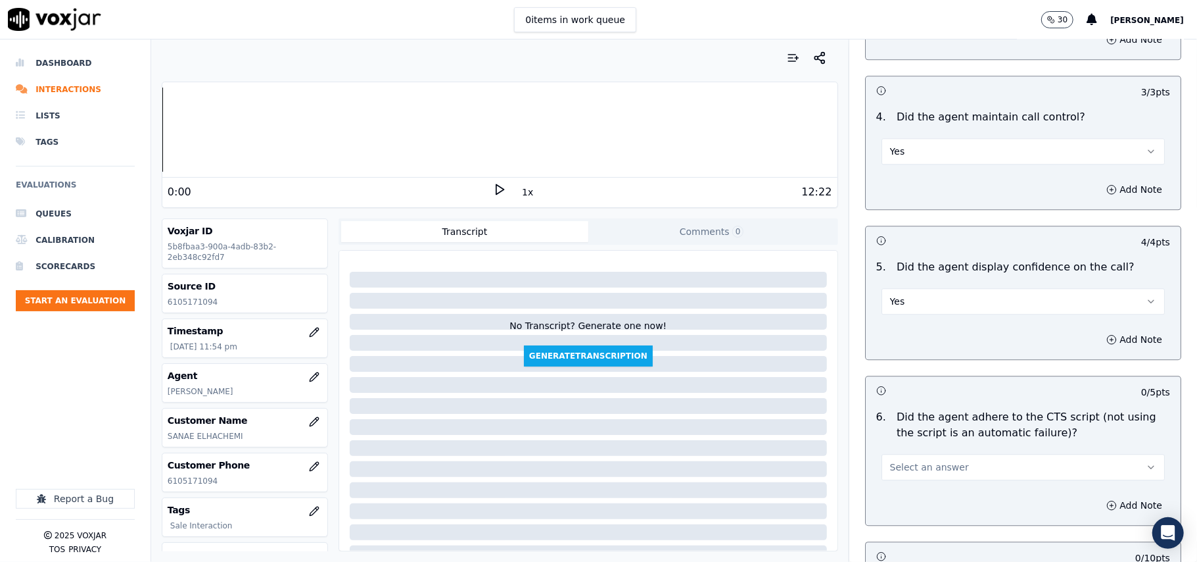
scroll to position [2484, 0]
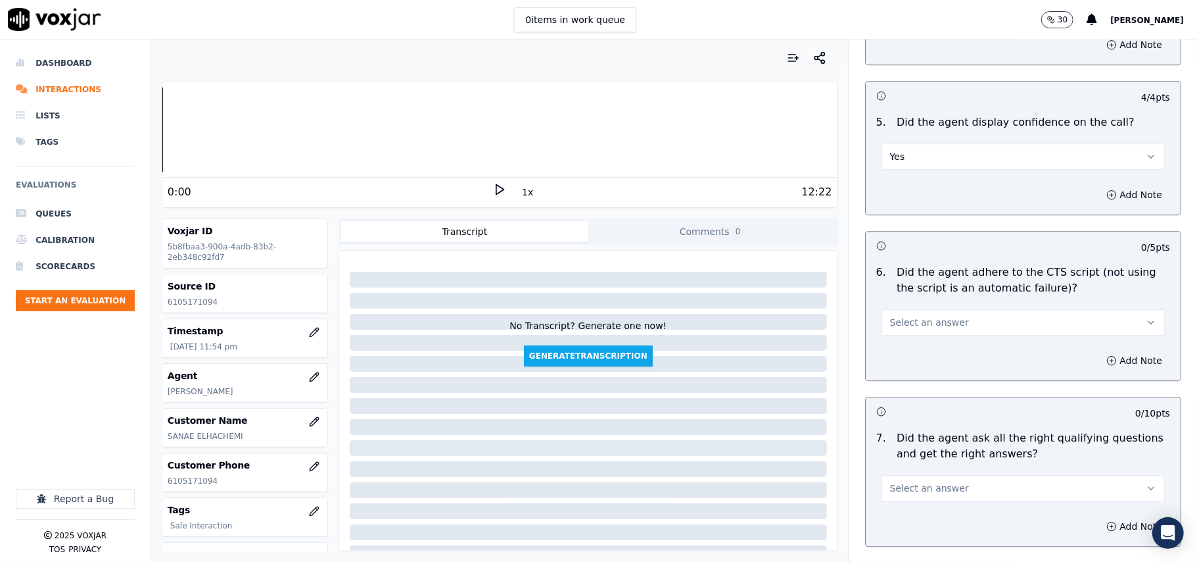
click at [900, 316] on span "Select an answer" at bounding box center [929, 322] width 79 height 13
click at [898, 334] on div "Yes" at bounding box center [995, 335] width 254 height 21
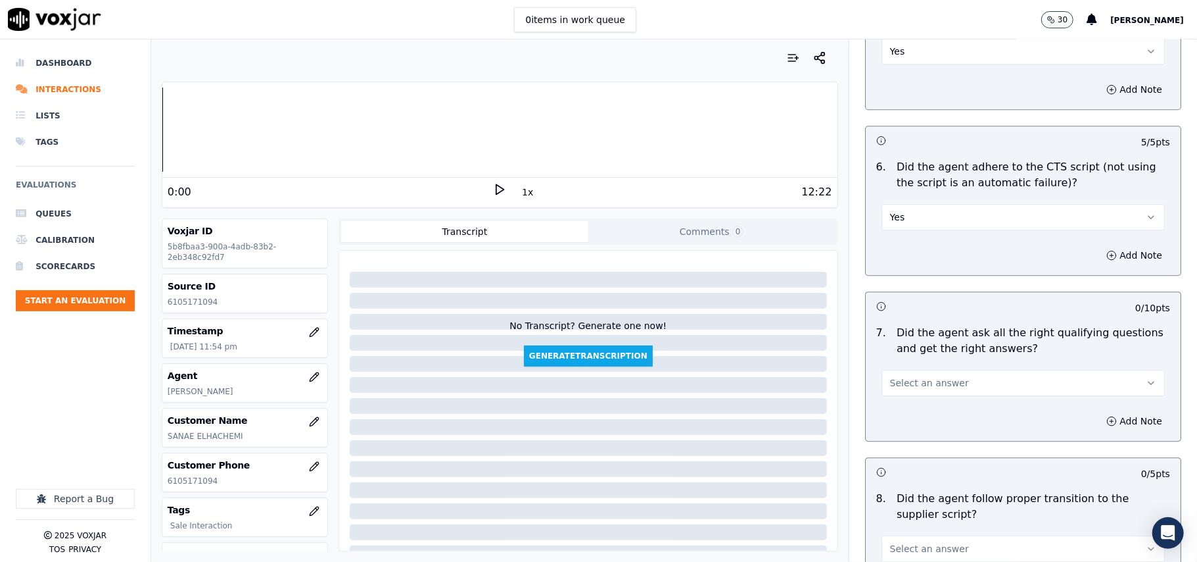
scroll to position [2630, 0]
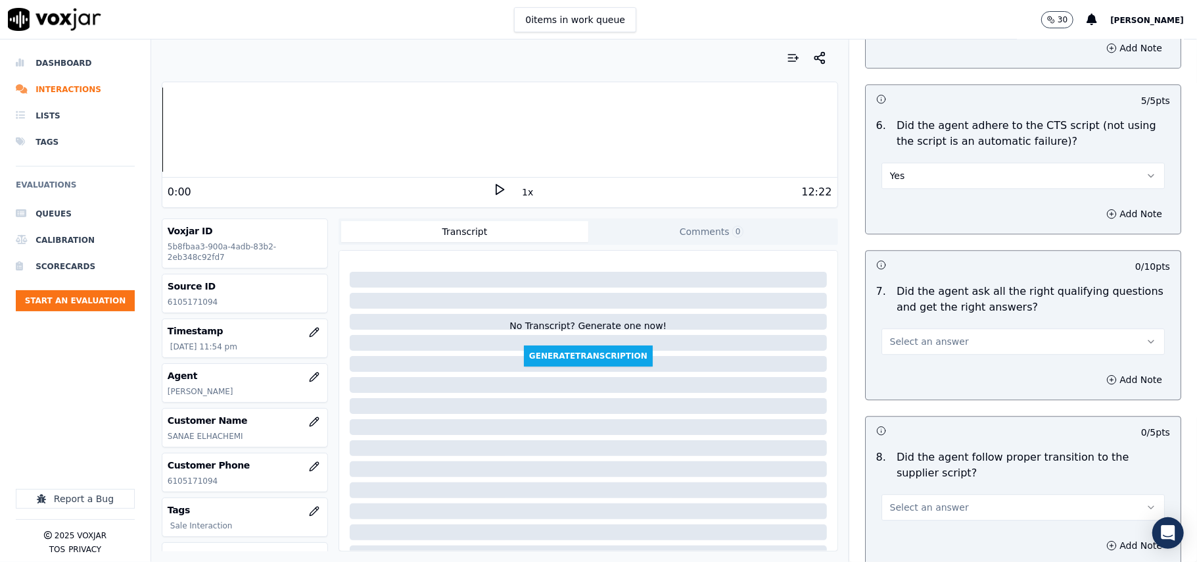
click at [911, 335] on span "Select an answer" at bounding box center [929, 341] width 79 height 13
click at [901, 360] on div "Yes" at bounding box center [995, 355] width 254 height 21
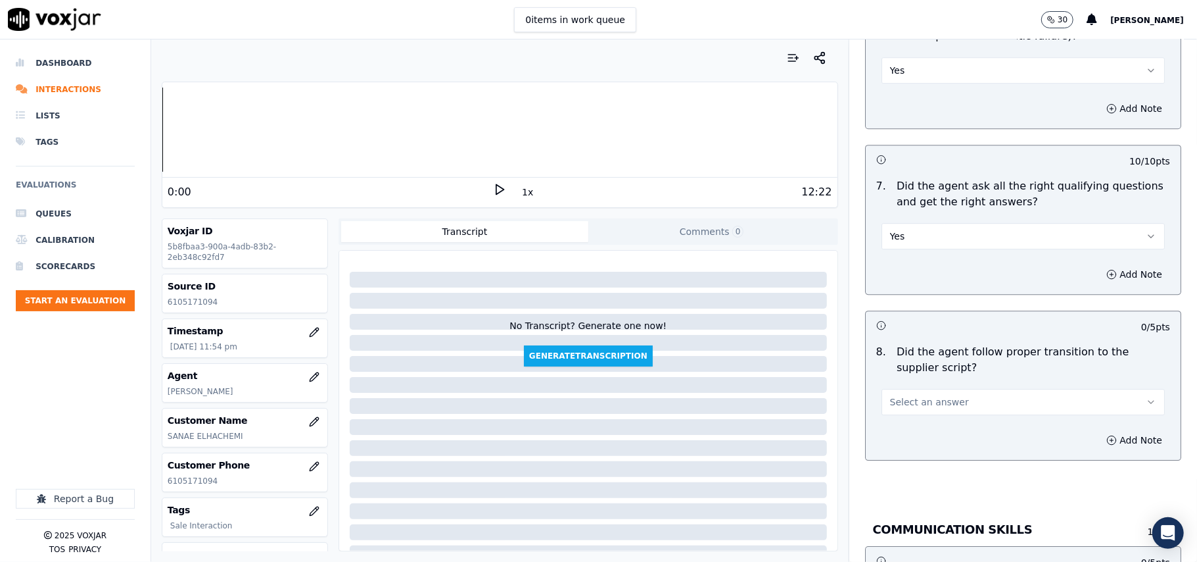
scroll to position [2776, 0]
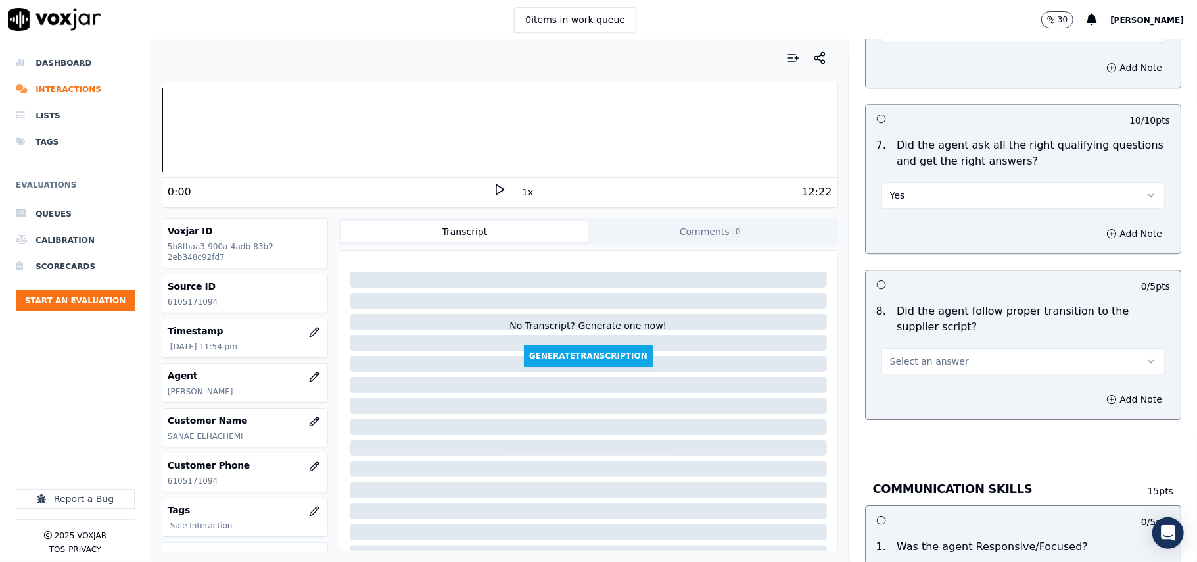
click at [898, 354] on span "Select an answer" at bounding box center [929, 360] width 79 height 13
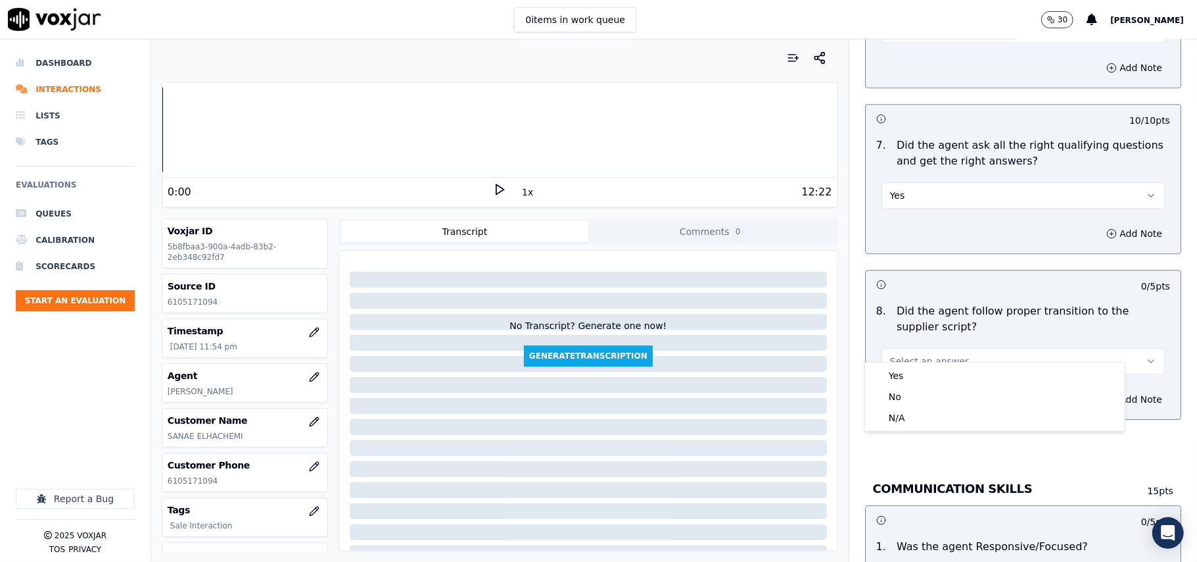
click at [896, 363] on div "Yes No N/A" at bounding box center [995, 396] width 260 height 68
click at [895, 379] on div "Yes" at bounding box center [995, 375] width 254 height 21
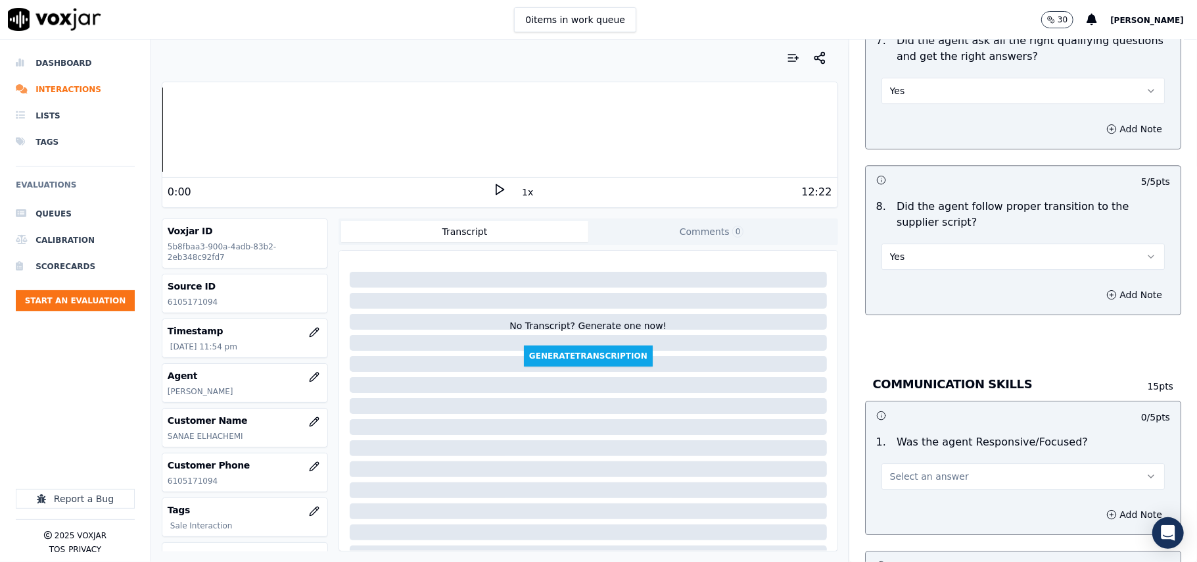
scroll to position [2922, 0]
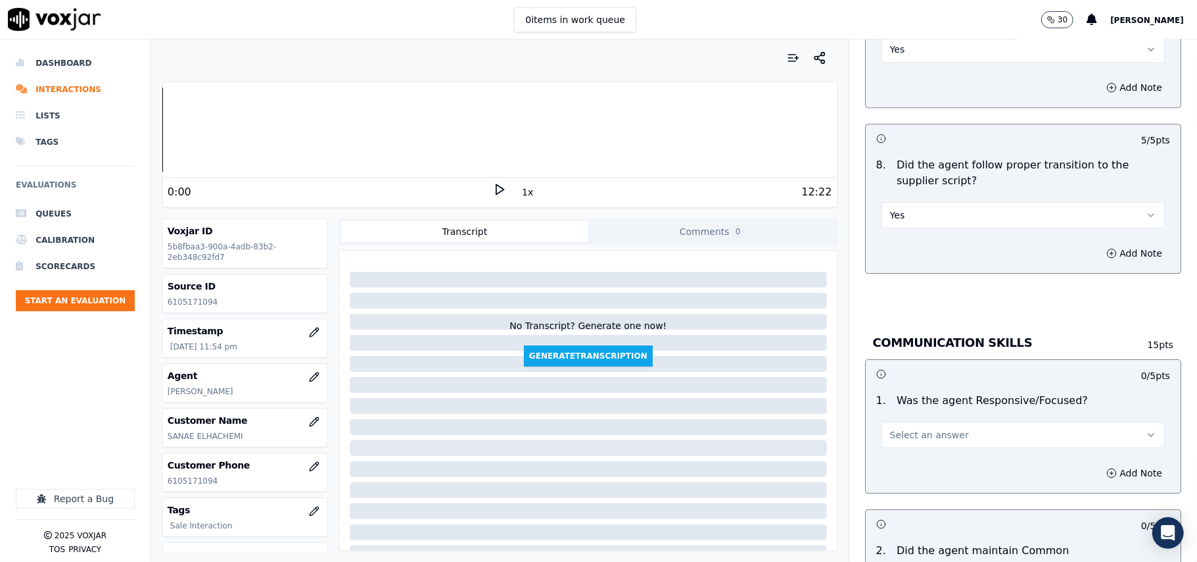
click at [890, 428] on span "Select an answer" at bounding box center [929, 434] width 79 height 13
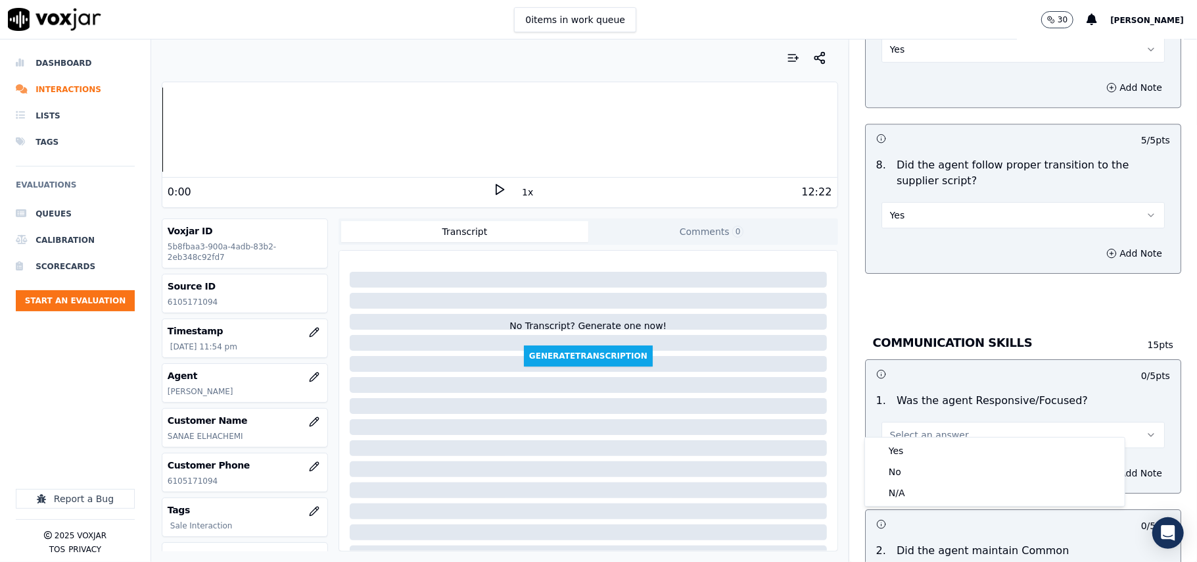
click at [898, 440] on div "Yes" at bounding box center [995, 450] width 254 height 21
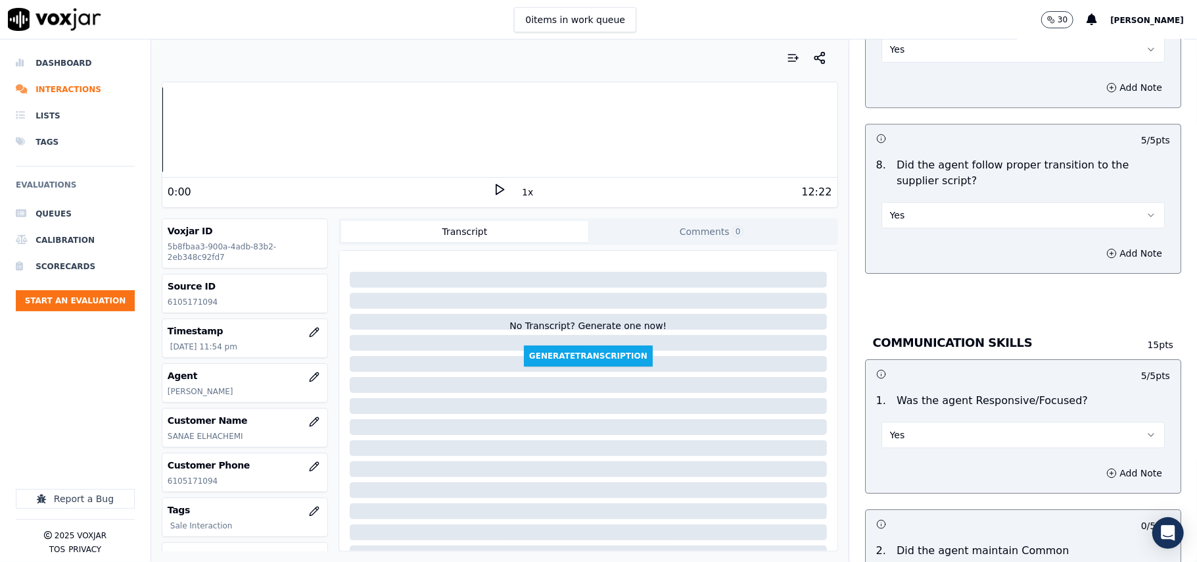
scroll to position [3215, 0]
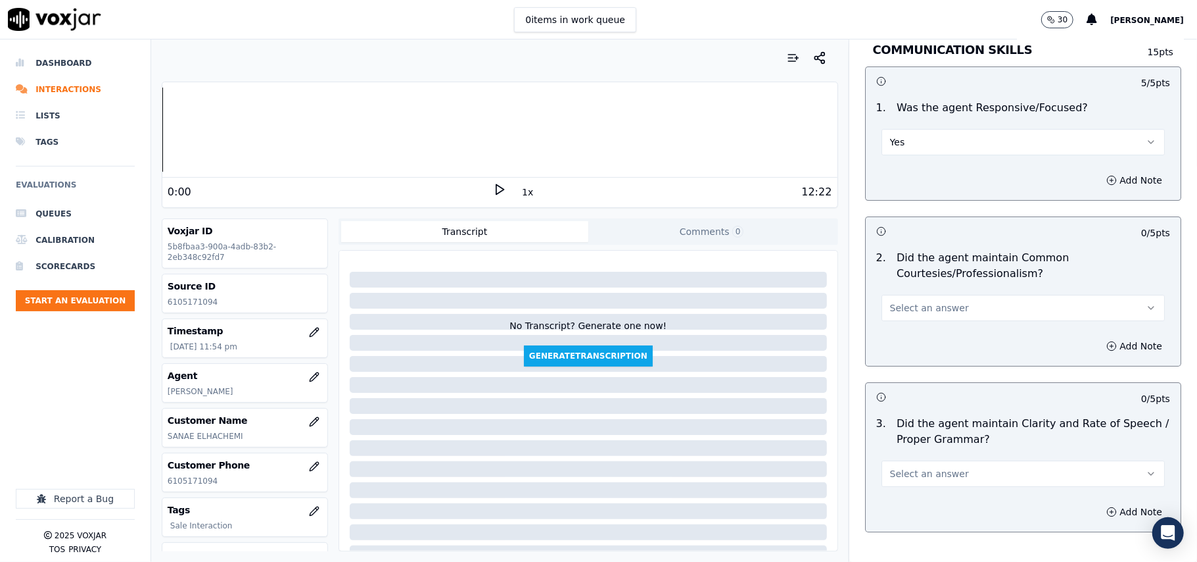
click at [919, 306] on button "Select an answer" at bounding box center [1023, 308] width 283 height 26
click at [913, 326] on div "Yes" at bounding box center [995, 323] width 254 height 21
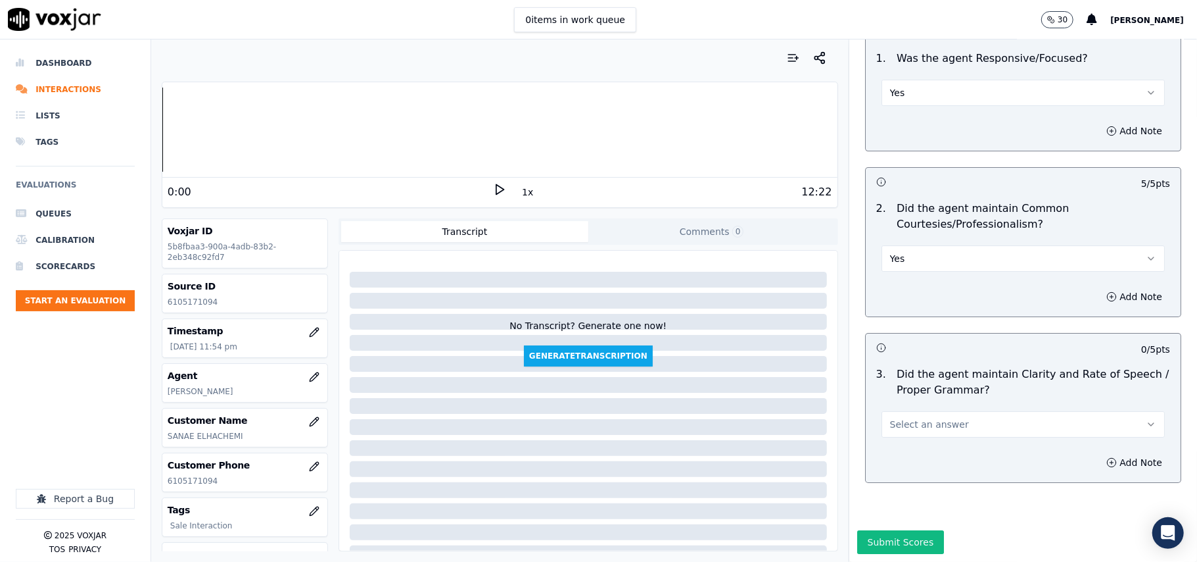
scroll to position [3290, 0]
click at [913, 418] on span "Select an answer" at bounding box center [929, 424] width 79 height 13
click at [915, 406] on div "Yes" at bounding box center [995, 414] width 254 height 21
click at [905, 530] on button "Submit Scores" at bounding box center [900, 542] width 87 height 24
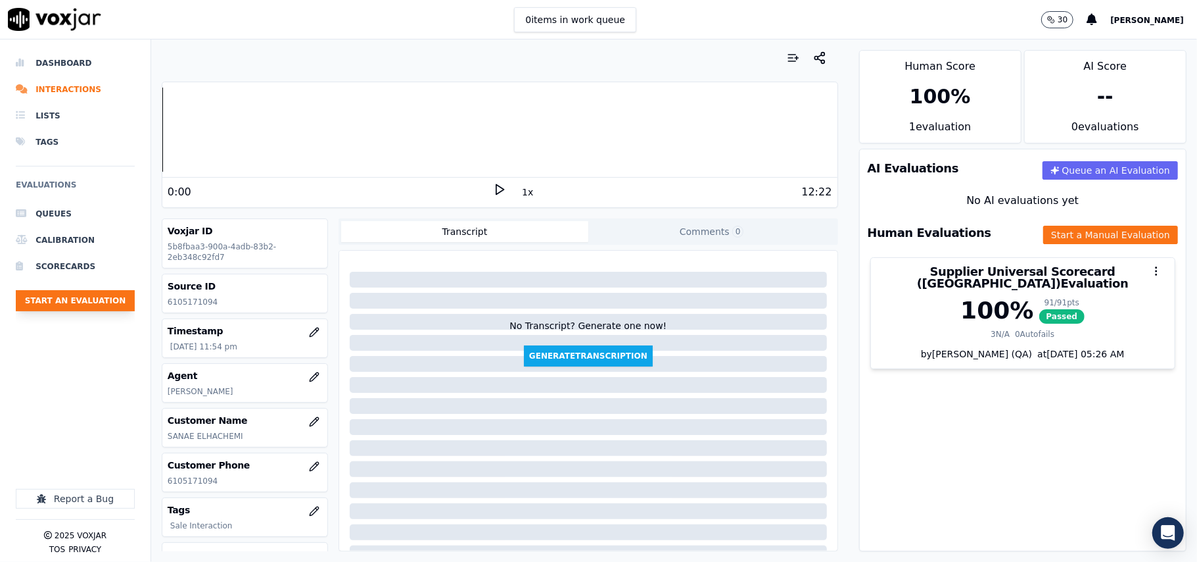
click at [114, 304] on button "Start an Evaluation" at bounding box center [75, 300] width 119 height 21
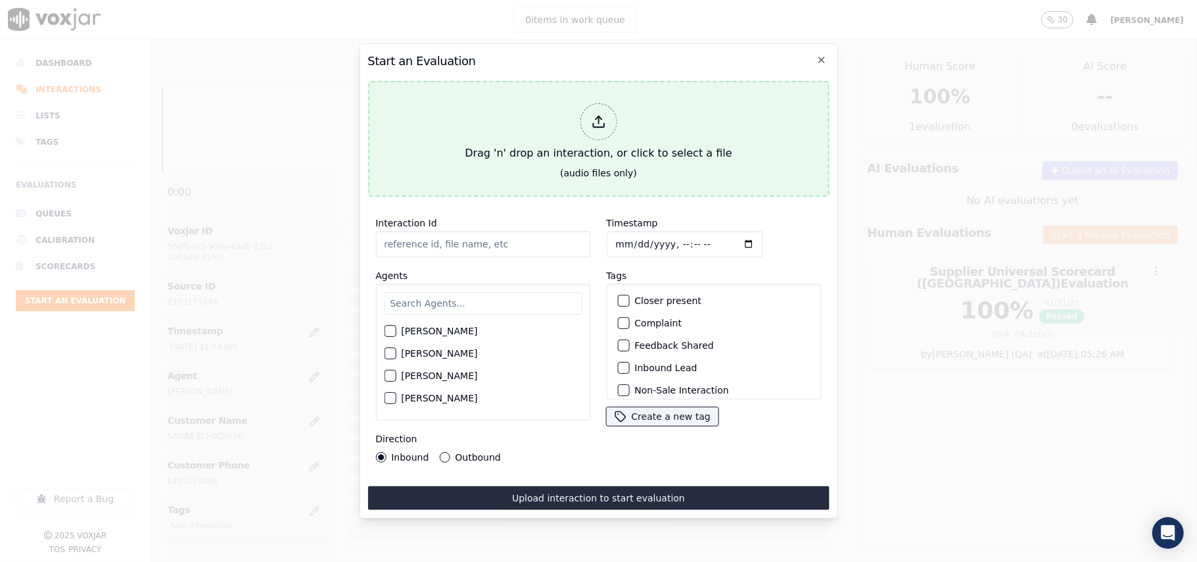
click at [648, 113] on div "Drag 'n' drop an interaction, or click to select a file" at bounding box center [598, 132] width 277 height 68
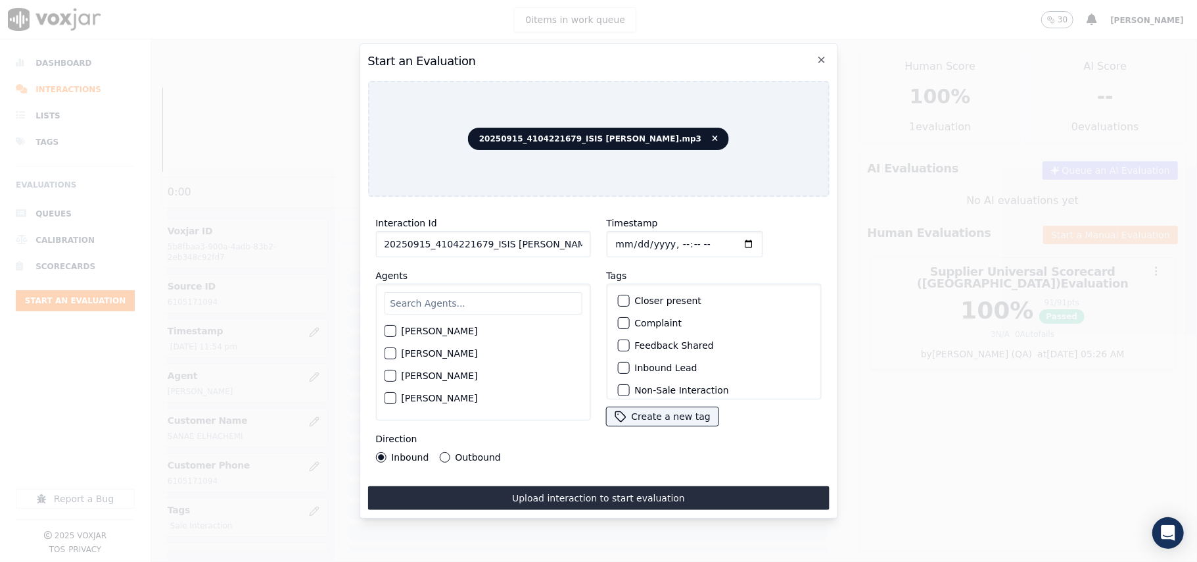
click at [466, 237] on input "20250915_4104221679_ISIS ALZATE.mp3" at bounding box center [482, 244] width 215 height 26
paste input "4104221679"
type input "4104221679"
click at [633, 235] on input "Timestamp" at bounding box center [684, 244] width 156 height 26
type input "2025-09-15T23:56"
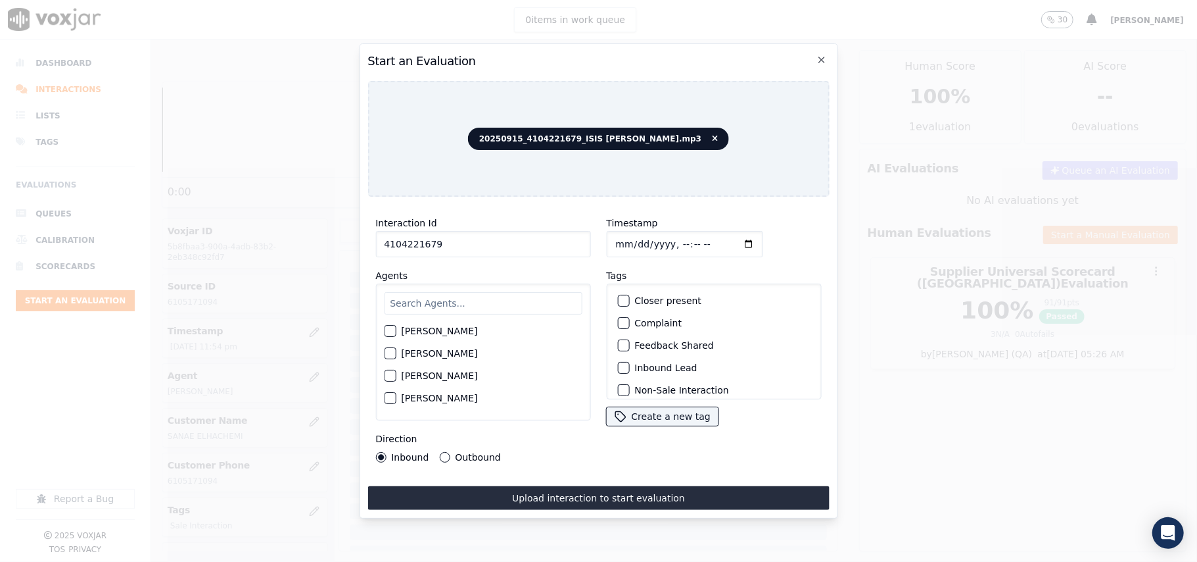
click at [451, 298] on input "text" at bounding box center [483, 303] width 198 height 22
type input "ISIS"
click at [426, 331] on label "ISIS ALZATE" at bounding box center [439, 334] width 76 height 9
click at [396, 331] on button "ISIS ALZATE" at bounding box center [390, 335] width 12 height 12
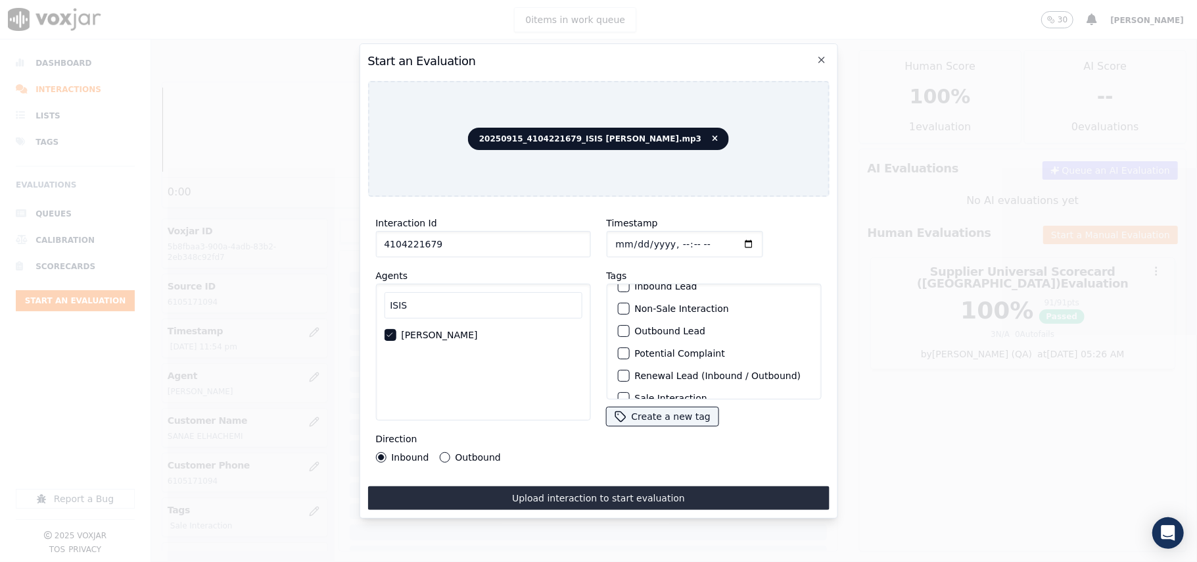
scroll to position [114, 0]
click at [668, 377] on label "Sale Interaction" at bounding box center [671, 381] width 72 height 9
click at [629, 376] on button "Sale Interaction" at bounding box center [623, 382] width 12 height 12
click at [492, 452] on label "Outbound" at bounding box center [477, 456] width 45 height 9
click at [450, 452] on button "Outbound" at bounding box center [444, 457] width 11 height 11
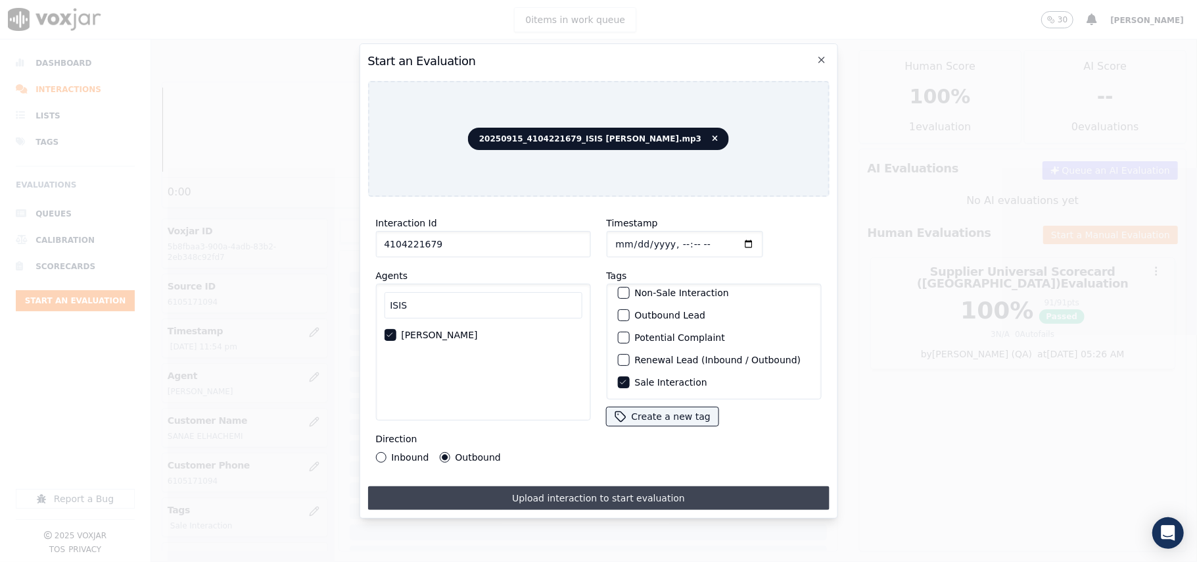
click at [559, 500] on button "Upload interaction to start evaluation" at bounding box center [599, 498] width 462 height 24
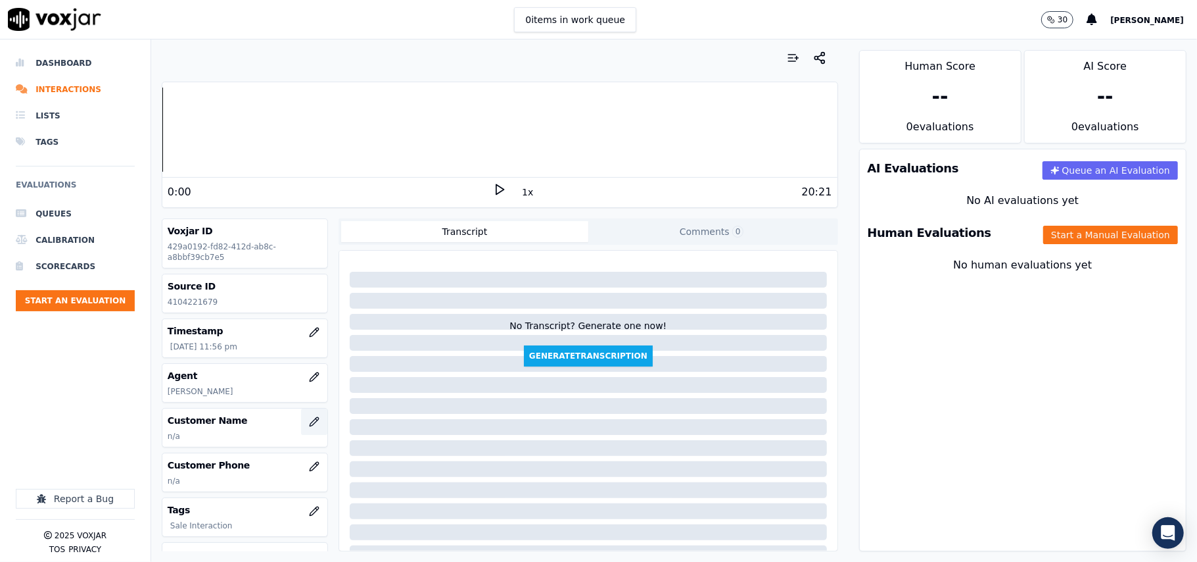
click at [309, 420] on icon "button" at bounding box center [314, 421] width 11 height 11
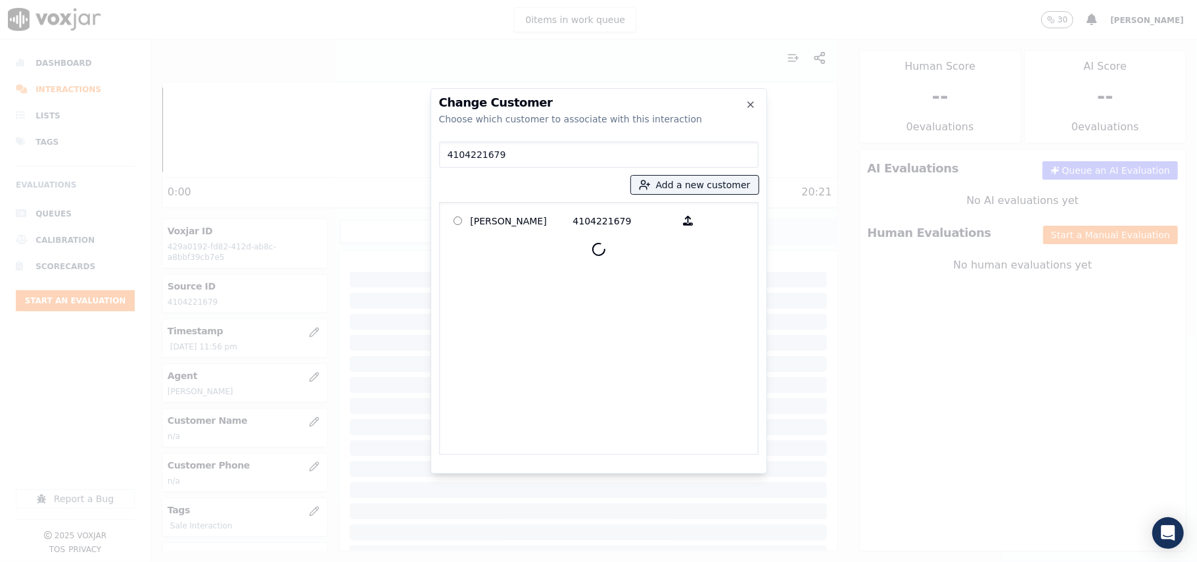
type input "4104221679"
click at [506, 216] on p "Milca Louise Registre" at bounding box center [522, 220] width 103 height 20
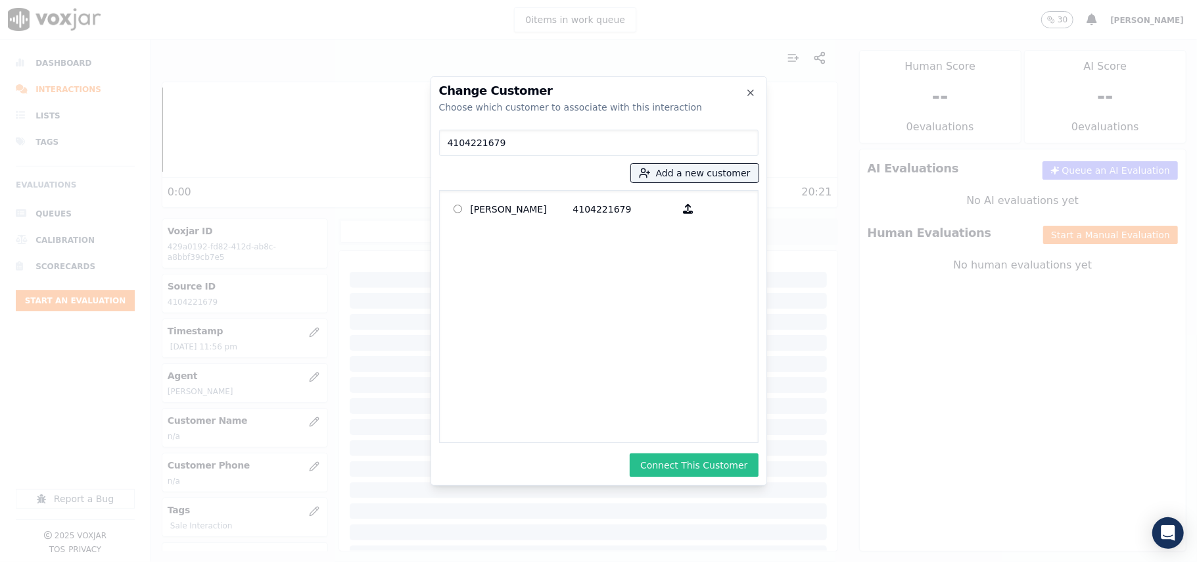
click at [708, 469] on button "Connect This Customer" at bounding box center [694, 465] width 128 height 24
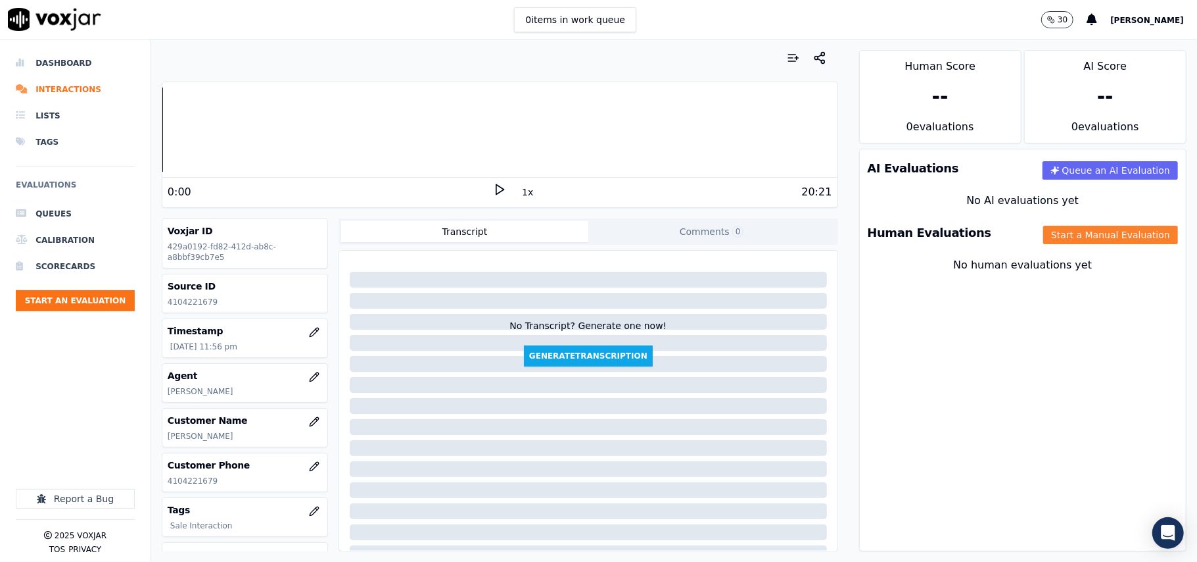
click at [1044, 234] on button "Start a Manual Evaluation" at bounding box center [1111, 235] width 135 height 18
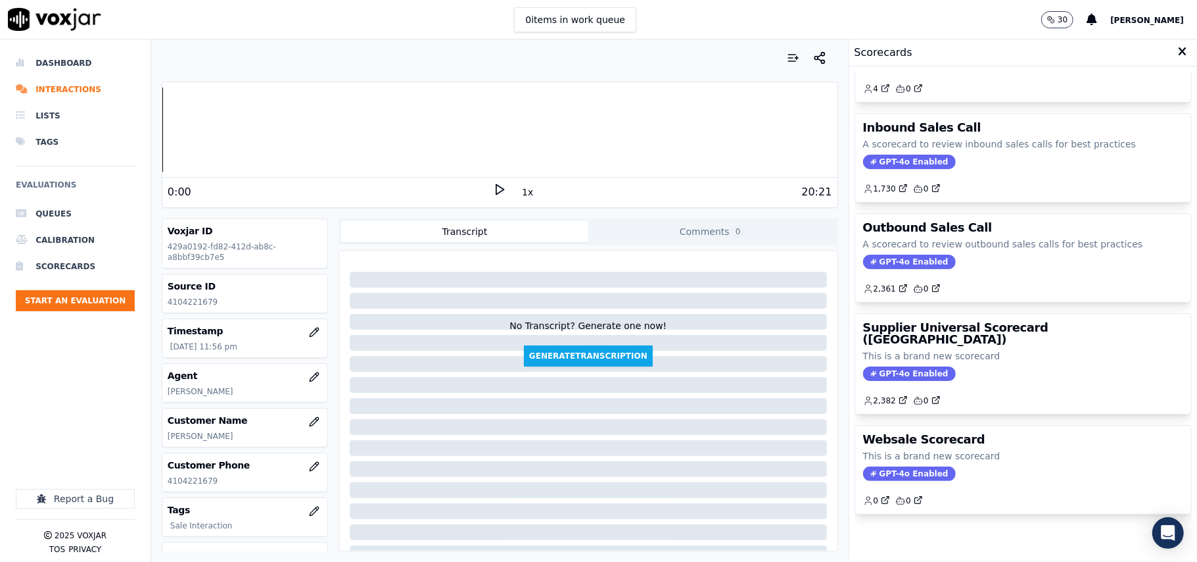
scroll to position [101, 0]
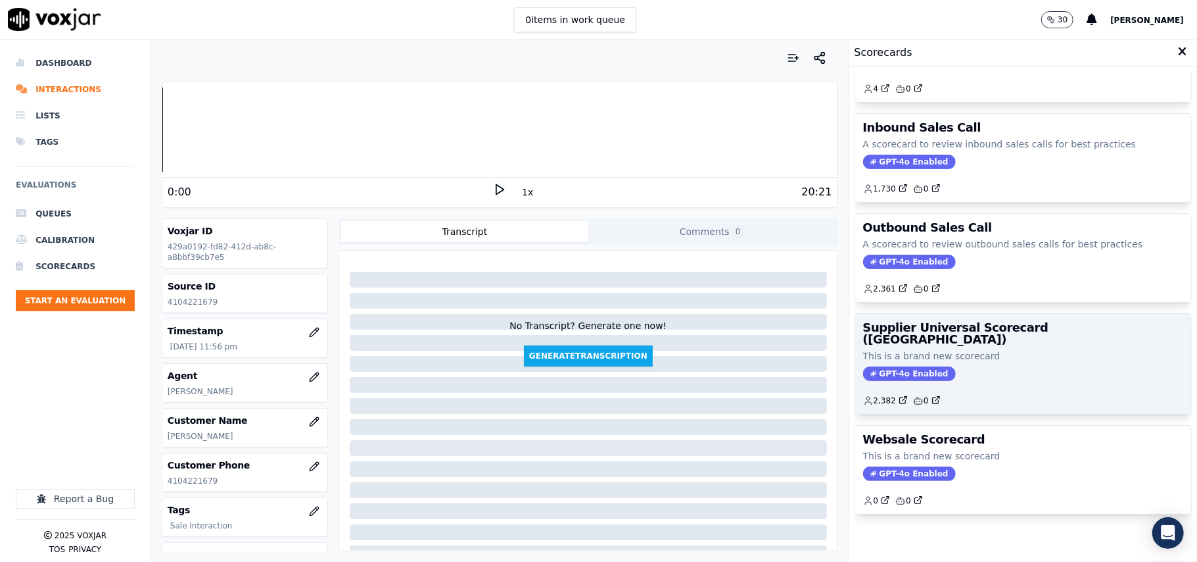
click at [1021, 385] on div "2,382 0" at bounding box center [1023, 395] width 320 height 21
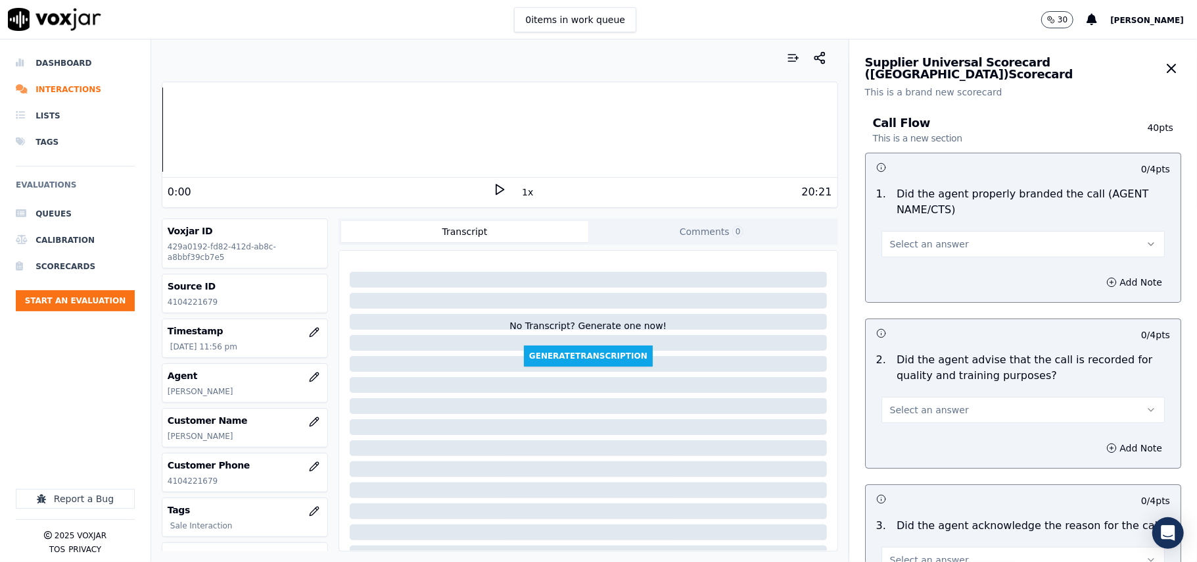
click at [939, 237] on button "Select an answer" at bounding box center [1023, 244] width 283 height 26
click at [926, 266] on div "Yes" at bounding box center [995, 274] width 254 height 21
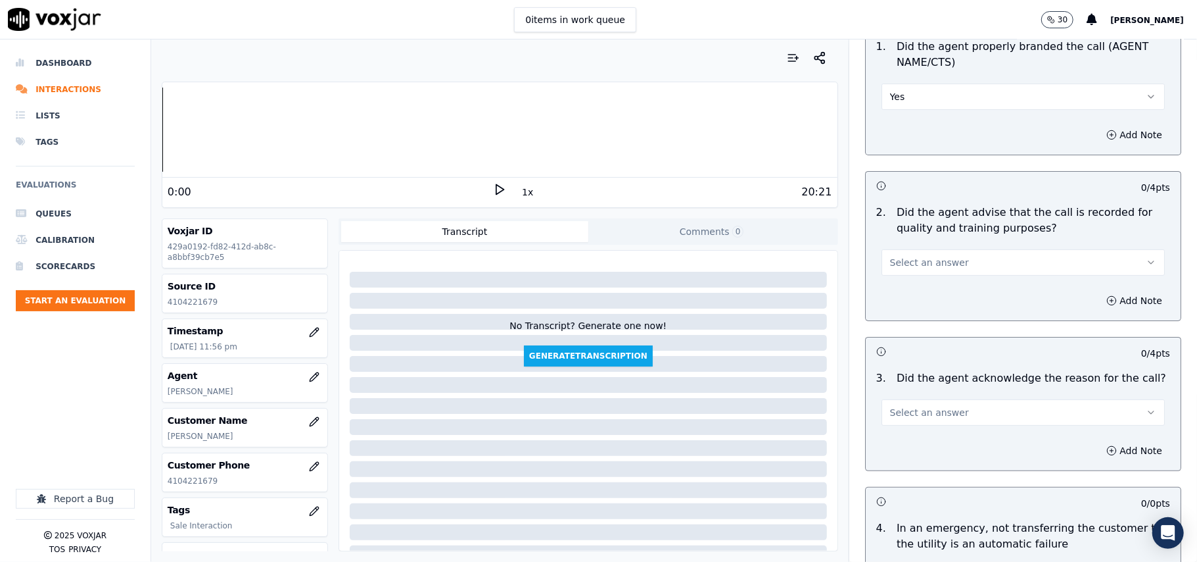
scroll to position [292, 0]
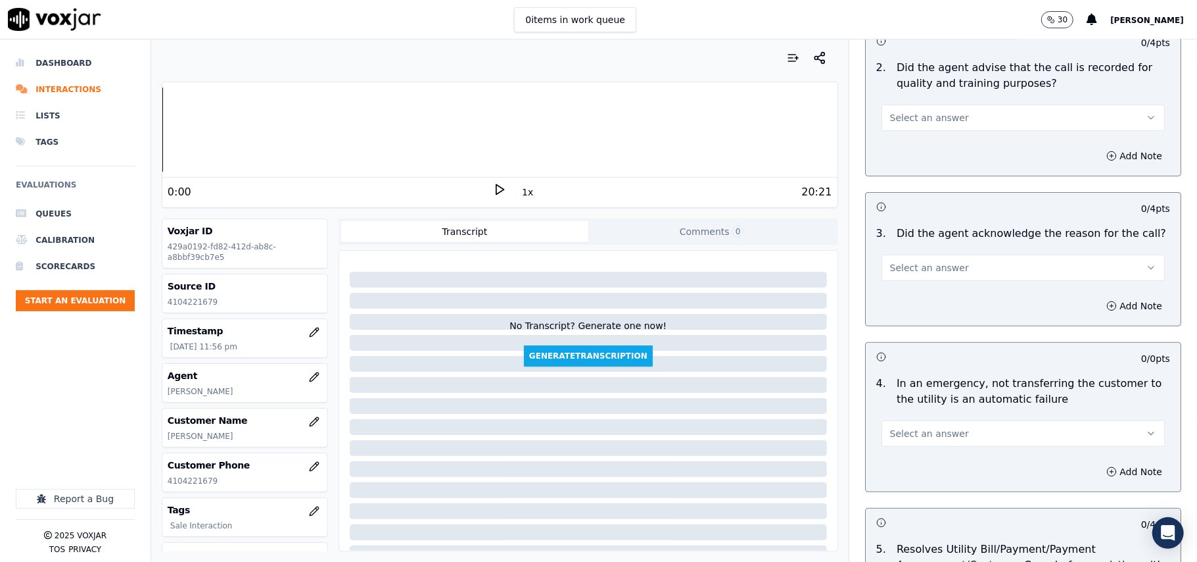
click at [925, 124] on span "Select an answer" at bounding box center [929, 117] width 79 height 13
click at [923, 145] on div "Yes" at bounding box center [995, 147] width 254 height 21
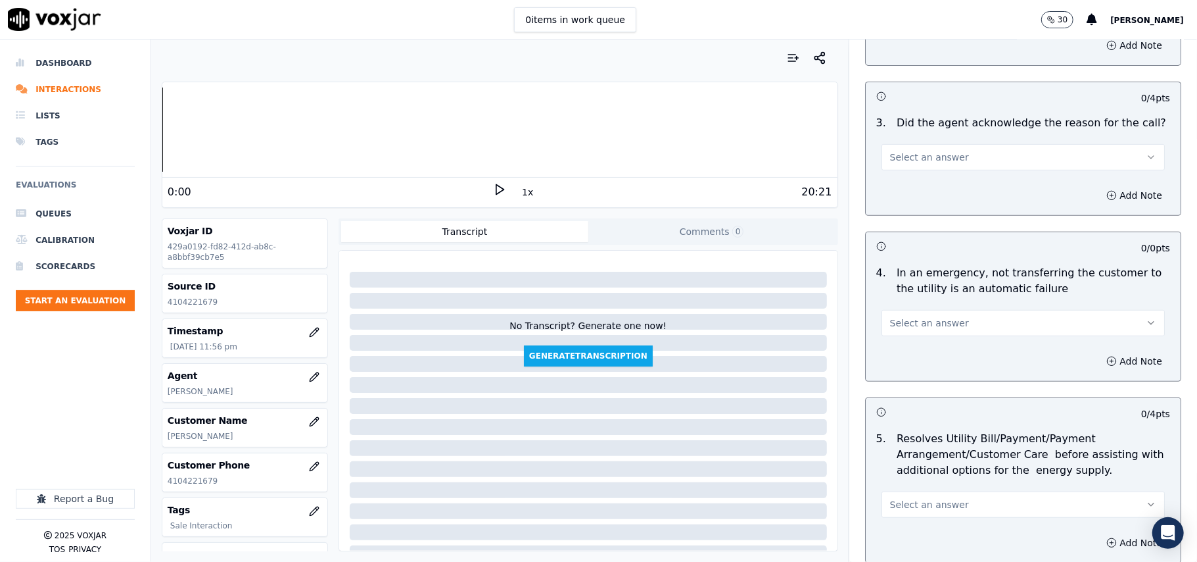
scroll to position [438, 0]
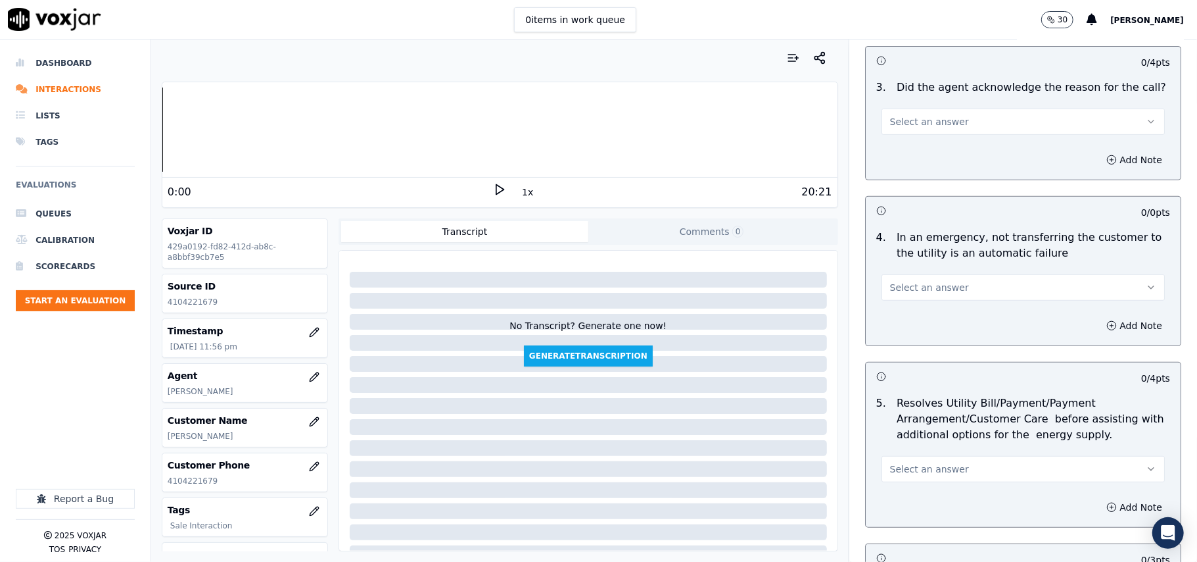
click at [902, 132] on button "Select an answer" at bounding box center [1023, 121] width 283 height 26
click at [902, 155] on div "Yes" at bounding box center [995, 151] width 254 height 21
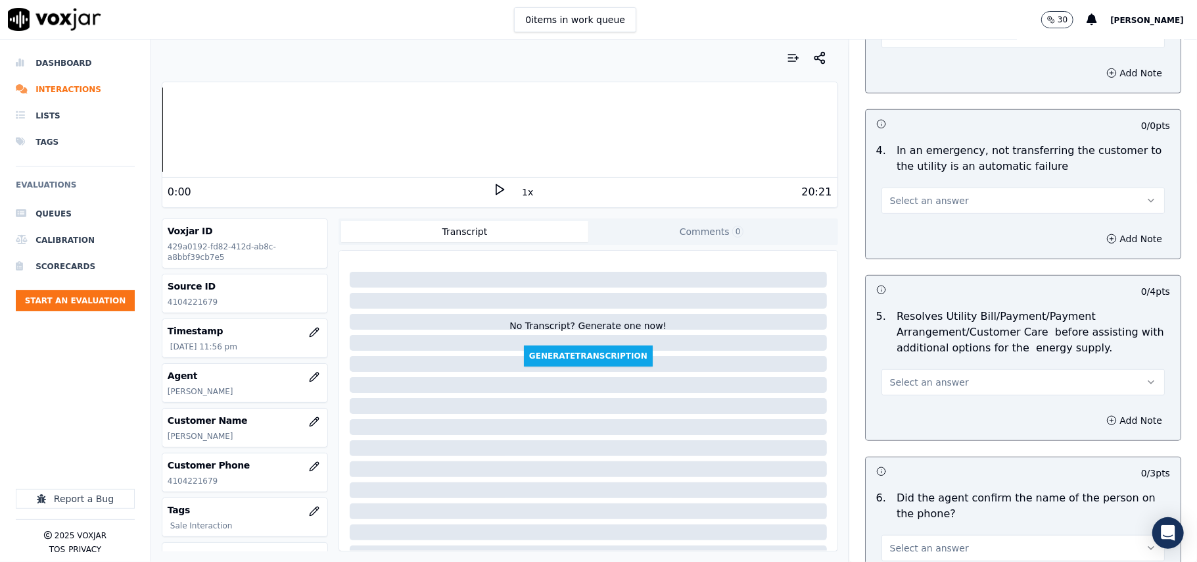
scroll to position [585, 0]
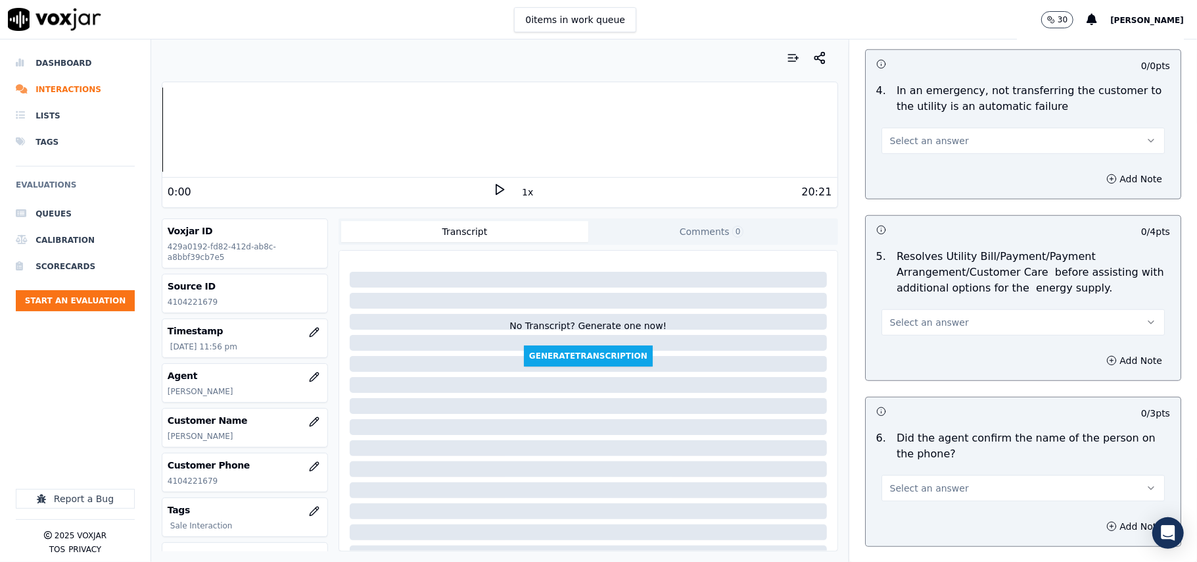
click at [900, 138] on span "Select an answer" at bounding box center [929, 140] width 79 height 13
click at [919, 218] on div "N/A" at bounding box center [995, 213] width 254 height 21
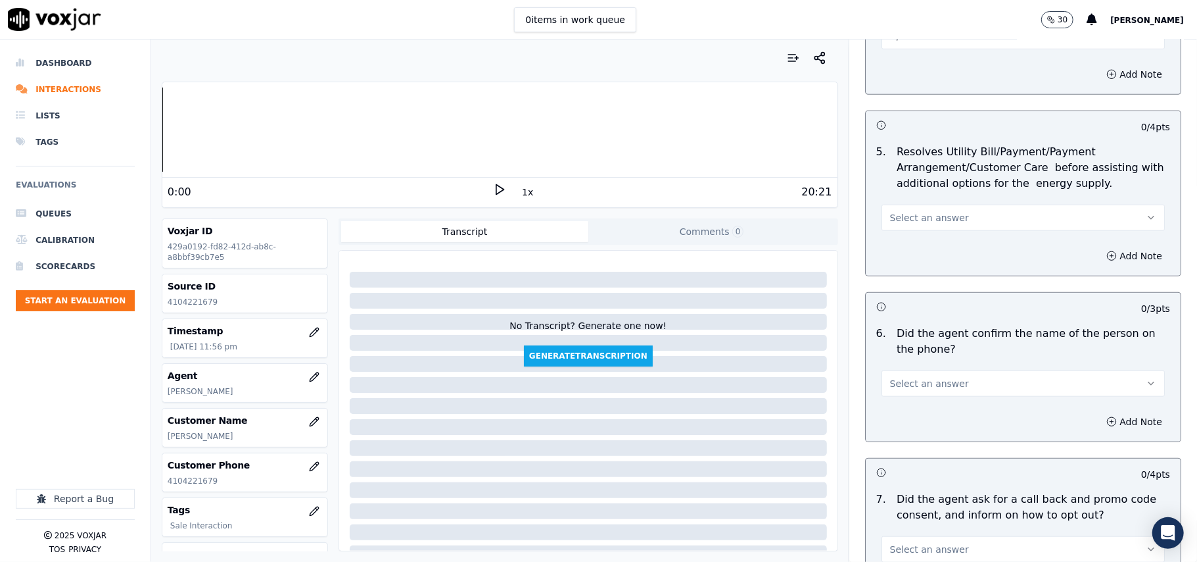
scroll to position [730, 0]
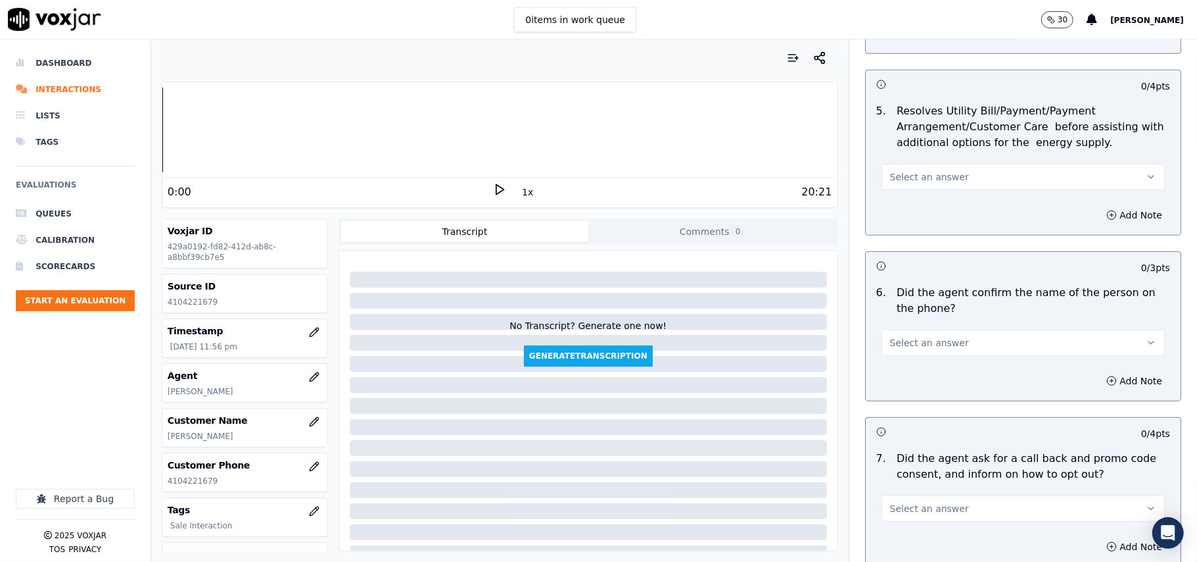
click at [926, 183] on span "Select an answer" at bounding box center [929, 176] width 79 height 13
click at [919, 256] on div "N/A" at bounding box center [995, 250] width 254 height 21
click at [905, 353] on button "Select an answer" at bounding box center [1023, 342] width 283 height 26
drag, startPoint x: 905, startPoint y: 358, endPoint x: 905, endPoint y: 369, distance: 10.5
click at [905, 369] on div "Yes" at bounding box center [995, 374] width 254 height 21
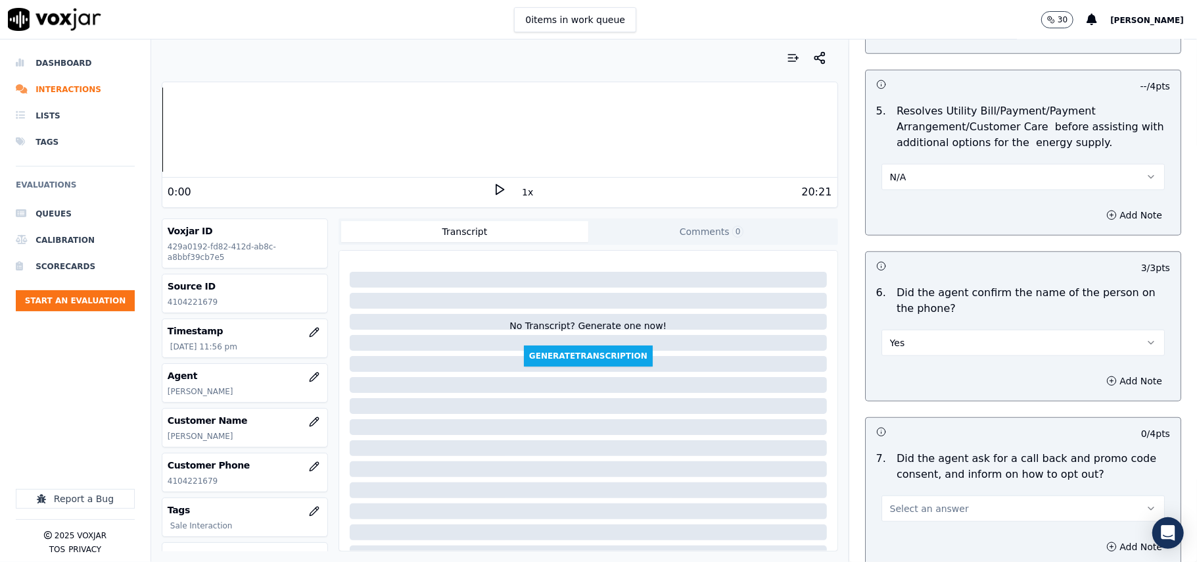
scroll to position [877, 0]
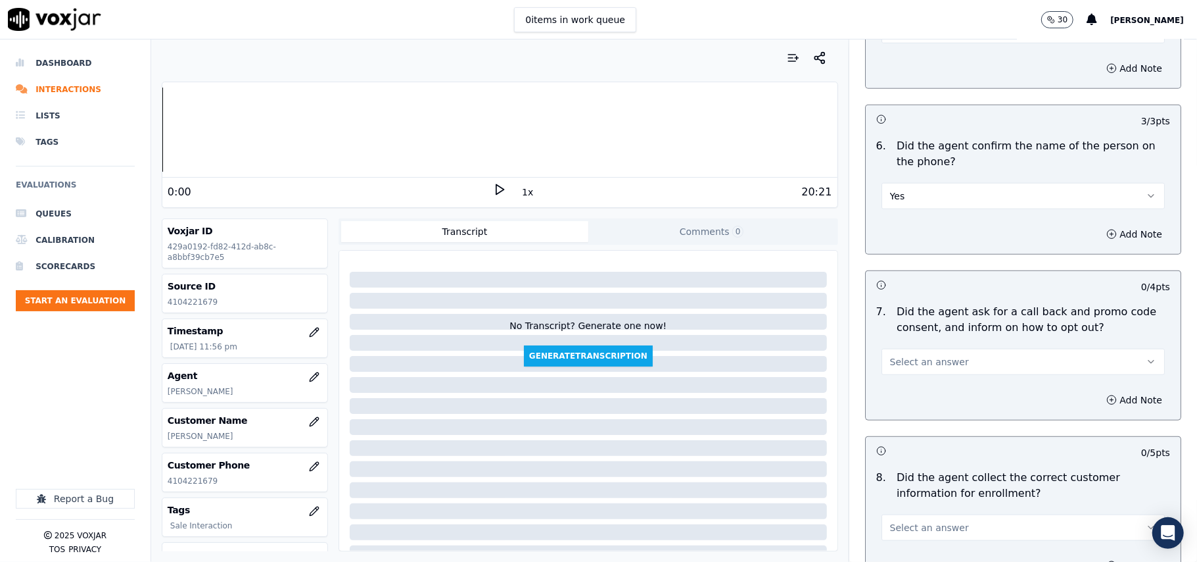
click at [900, 350] on div "Select an answer" at bounding box center [1023, 360] width 283 height 29
click at [894, 368] on span "Select an answer" at bounding box center [929, 361] width 79 height 13
click at [890, 395] on div "Yes" at bounding box center [995, 393] width 254 height 21
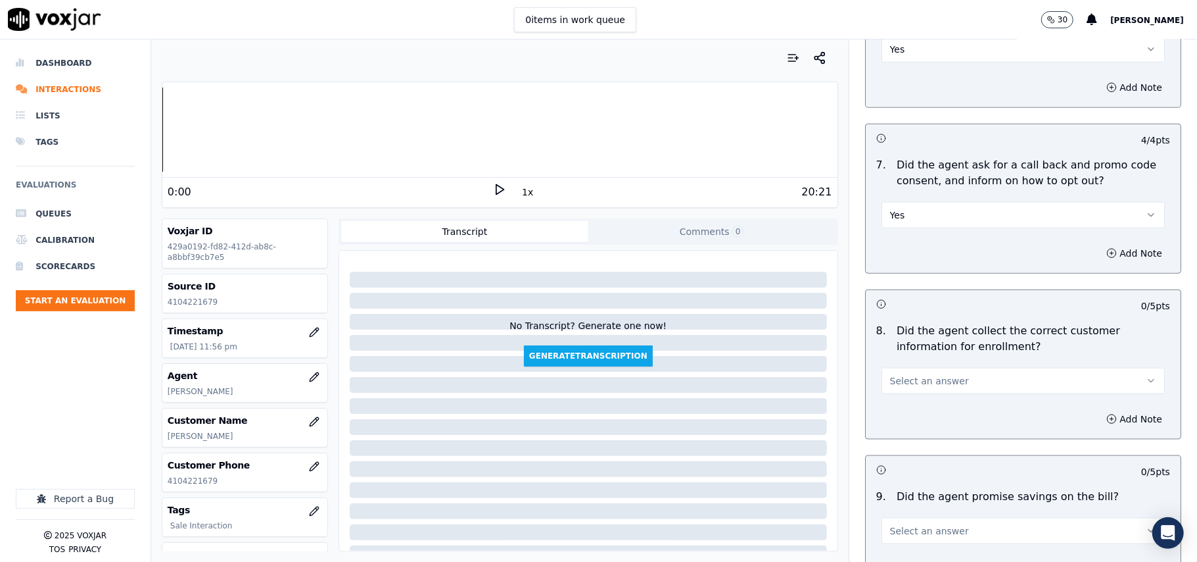
click at [903, 384] on span "Select an answer" at bounding box center [929, 380] width 79 height 13
click at [892, 414] on div "Yes" at bounding box center [995, 413] width 254 height 21
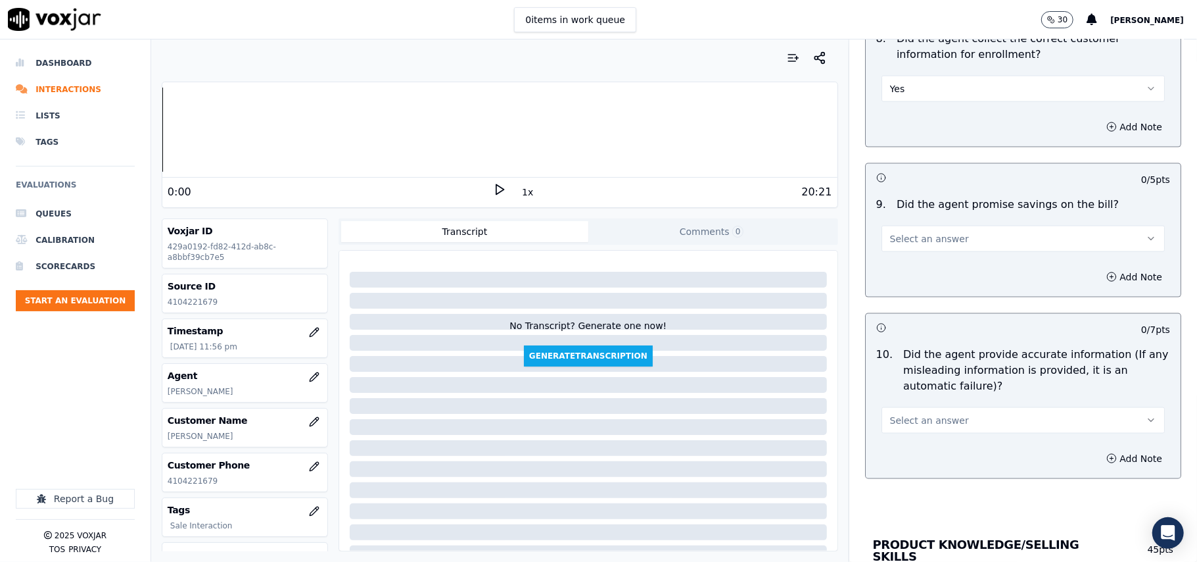
click at [903, 251] on button "Select an answer" at bounding box center [1023, 239] width 283 height 26
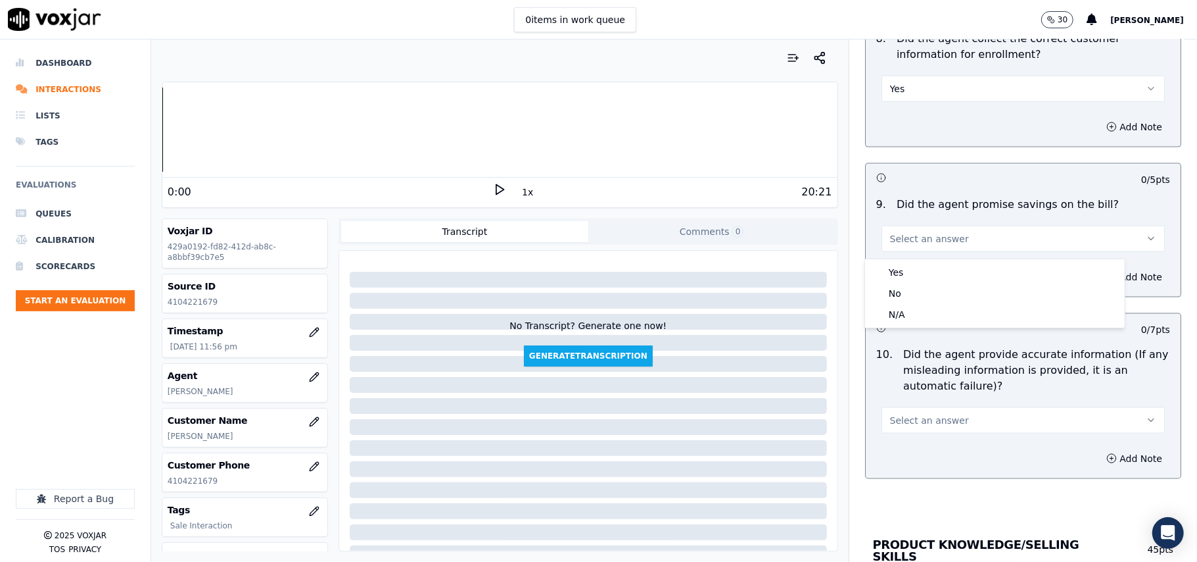
click at [913, 325] on div "Yes No N/A" at bounding box center [995, 293] width 260 height 68
click at [913, 318] on div "N/A" at bounding box center [995, 314] width 254 height 21
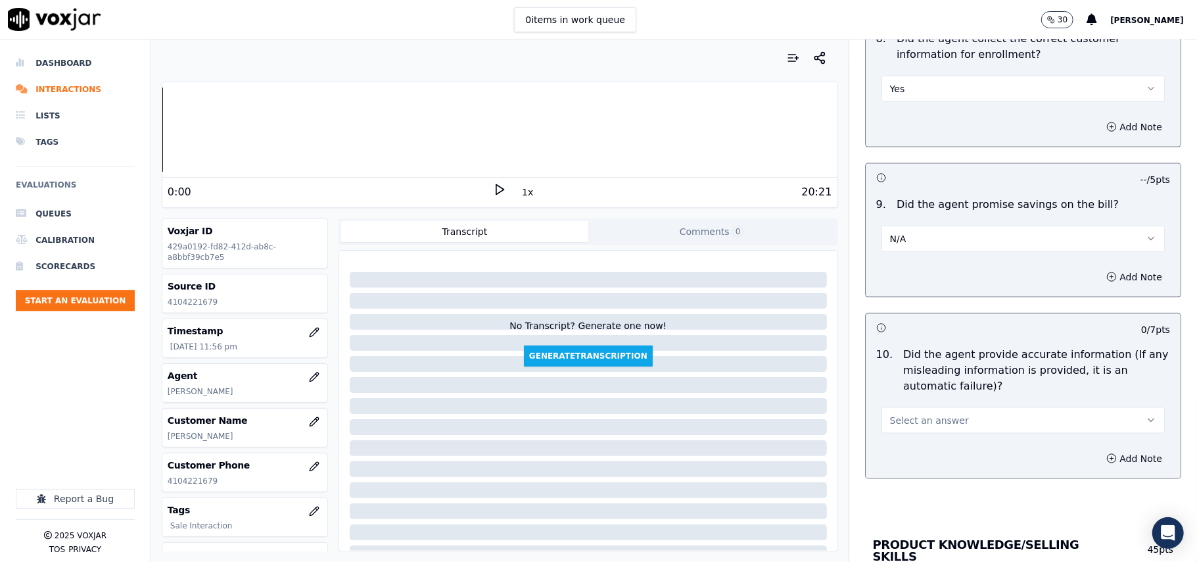
click at [892, 439] on div "10 . Did the agent provide accurate information (If any misleading information …" at bounding box center [1023, 389] width 315 height 97
click at [890, 439] on div "10 . Did the agent provide accurate information (If any misleading information …" at bounding box center [1023, 389] width 315 height 97
click at [890, 427] on span "Select an answer" at bounding box center [929, 420] width 79 height 13
click at [896, 446] on div "Yes" at bounding box center [995, 454] width 254 height 21
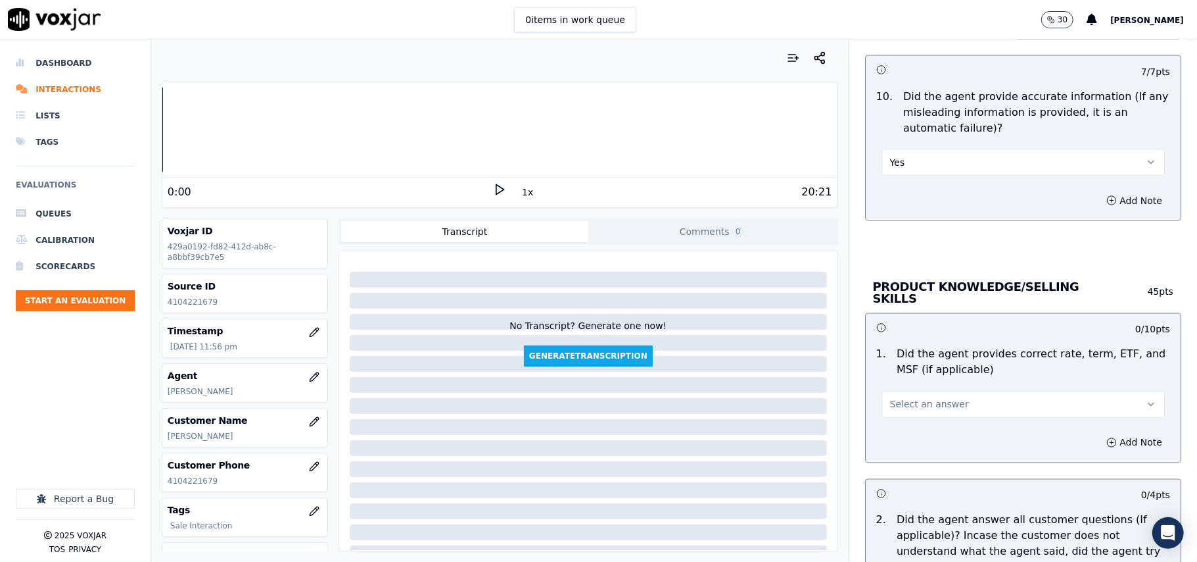
scroll to position [1607, 0]
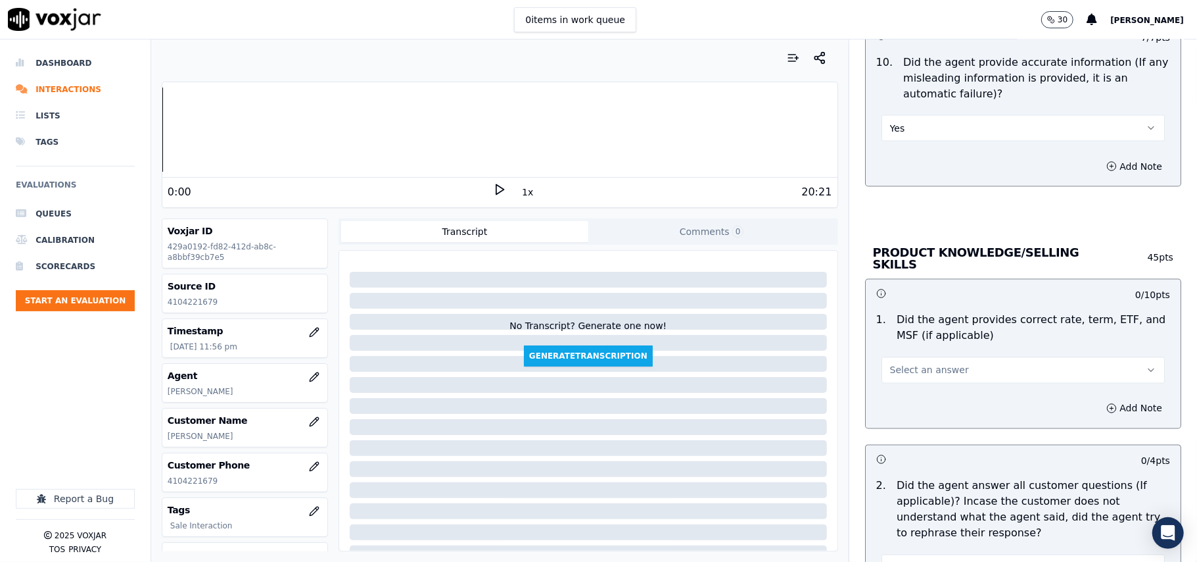
click at [905, 367] on span "Select an answer" at bounding box center [929, 370] width 79 height 13
click at [900, 398] on div "Yes" at bounding box center [995, 397] width 254 height 21
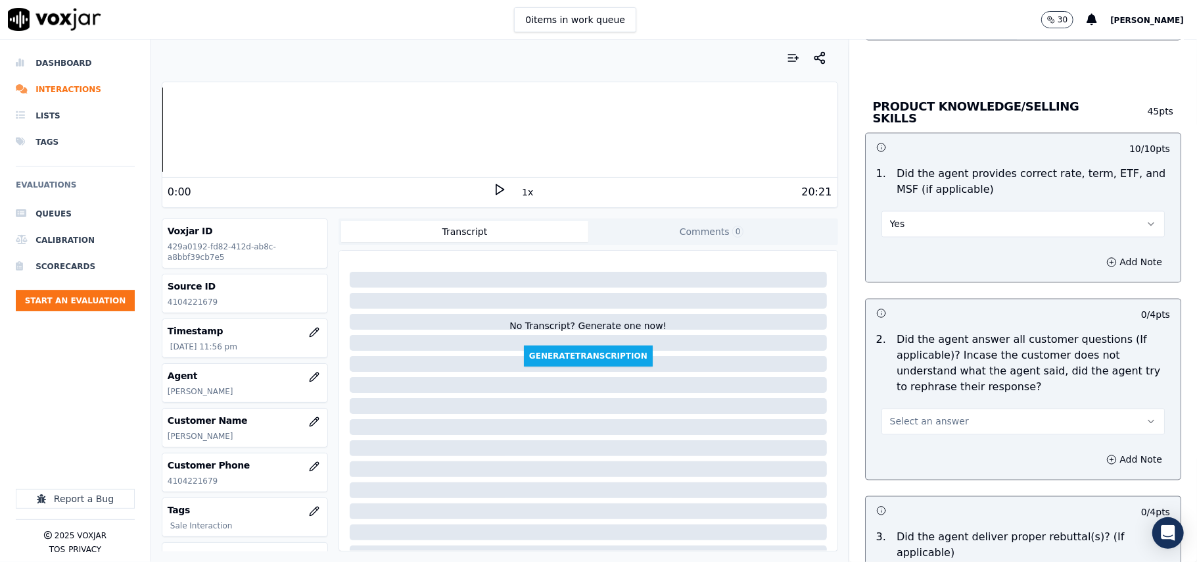
click at [900, 420] on span "Select an answer" at bounding box center [929, 421] width 79 height 13
click at [897, 443] on div "Yes" at bounding box center [995, 449] width 254 height 21
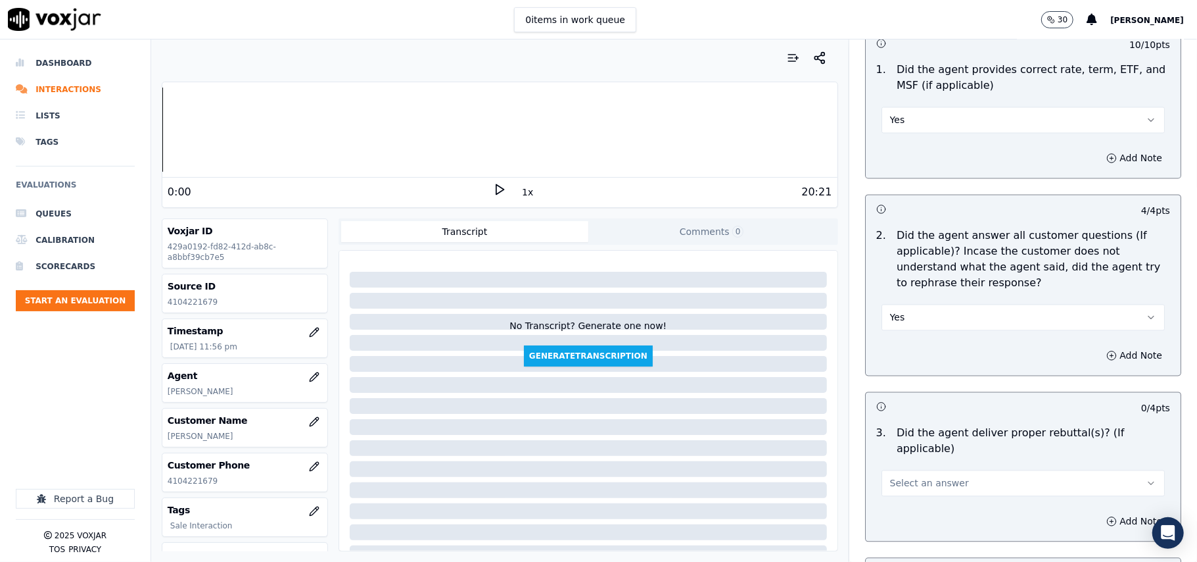
scroll to position [1900, 0]
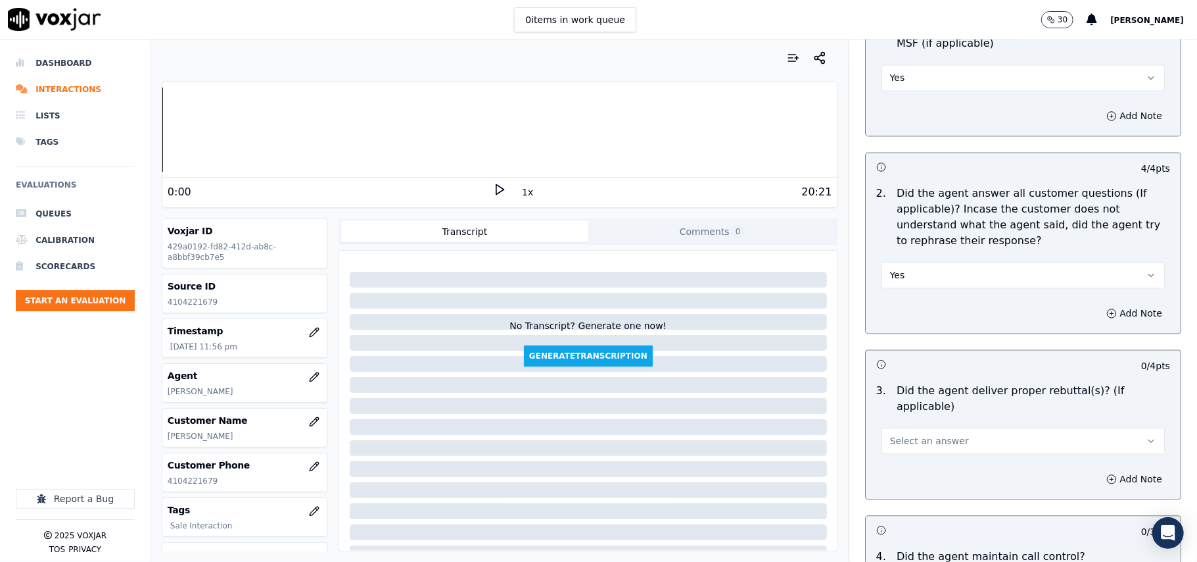
click at [900, 434] on span "Select an answer" at bounding box center [929, 440] width 79 height 13
click at [905, 447] on div "Yes" at bounding box center [995, 453] width 254 height 21
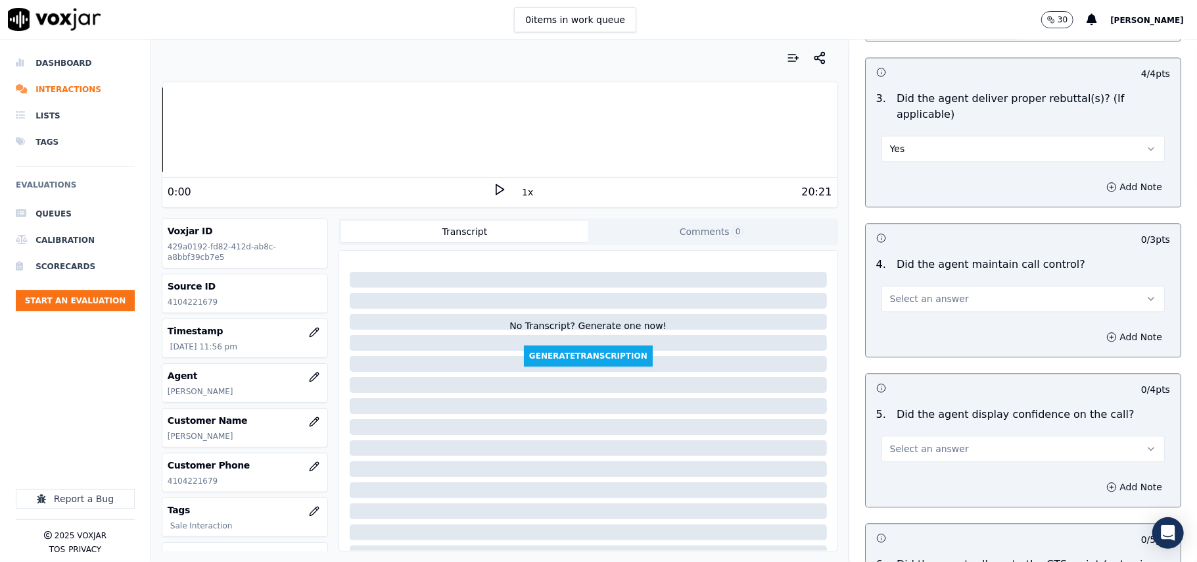
click at [914, 285] on button "Select an answer" at bounding box center [1023, 298] width 283 height 26
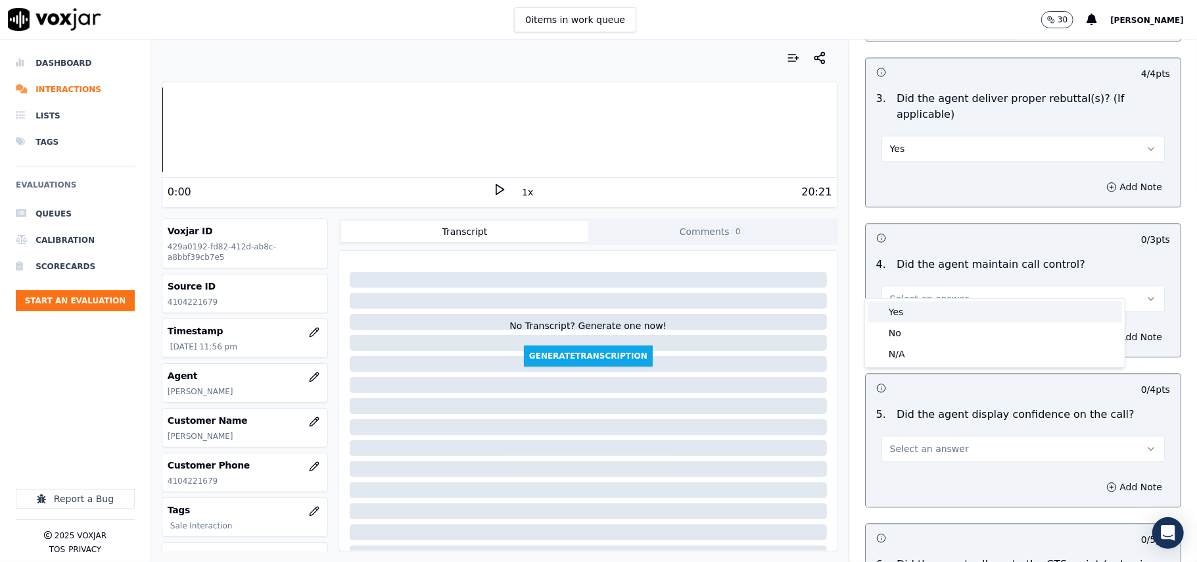
click at [901, 316] on div "Yes" at bounding box center [995, 311] width 254 height 21
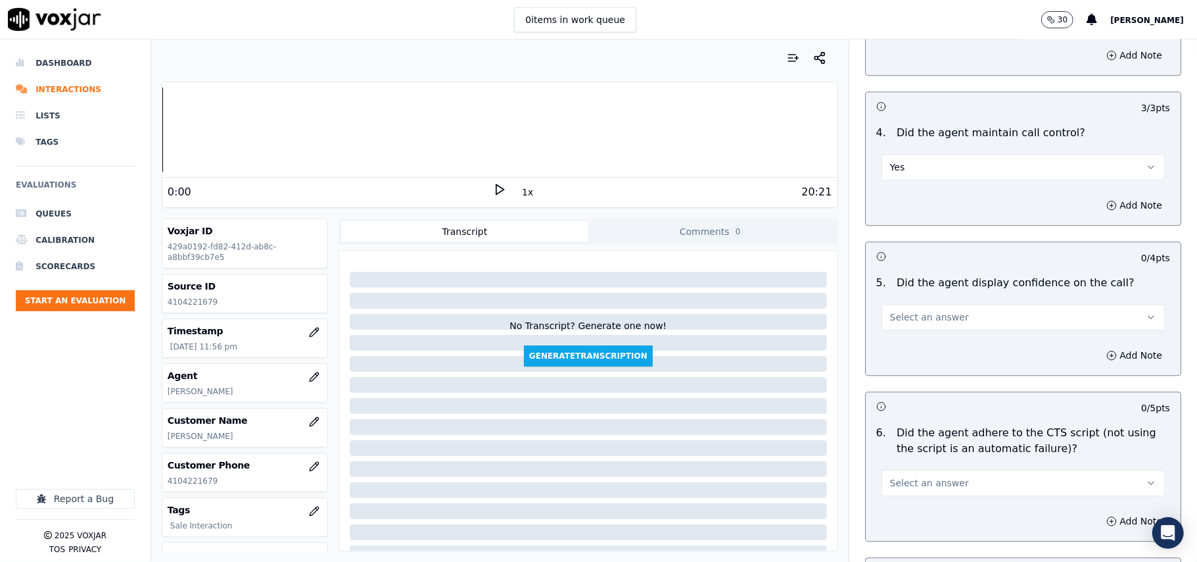
scroll to position [2484, 0]
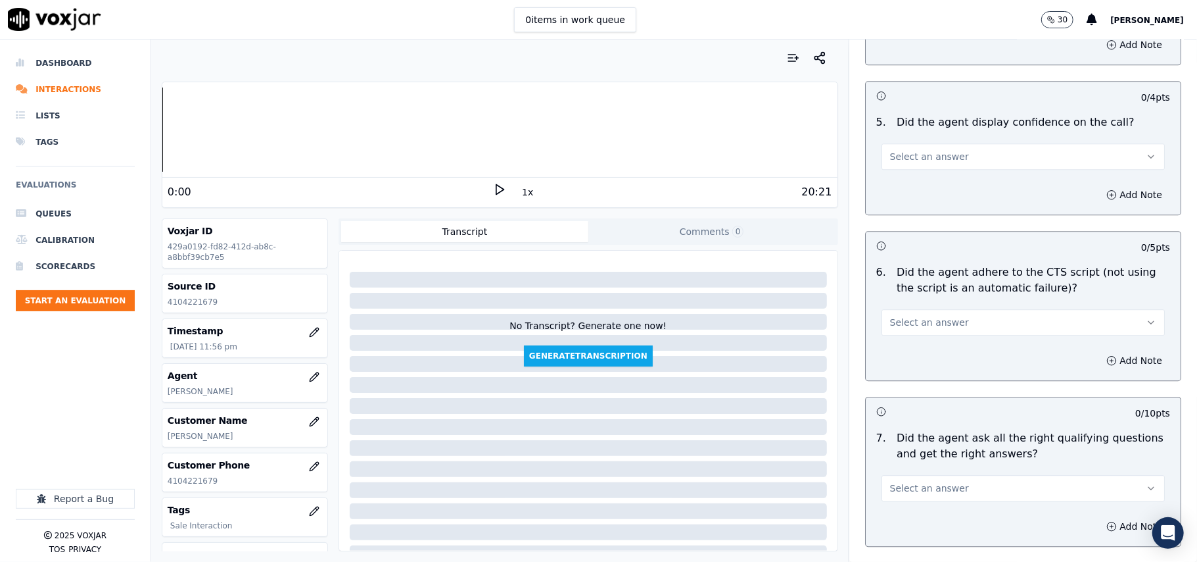
click at [908, 150] on span "Select an answer" at bounding box center [929, 156] width 79 height 13
click at [896, 164] on div "Yes" at bounding box center [995, 170] width 254 height 21
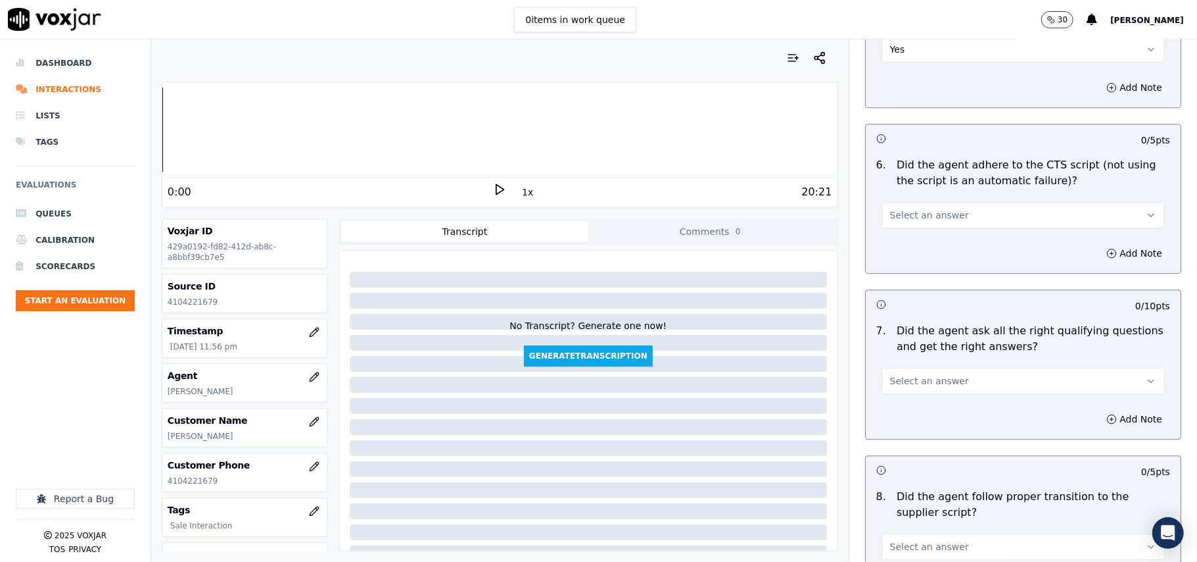
scroll to position [2630, 0]
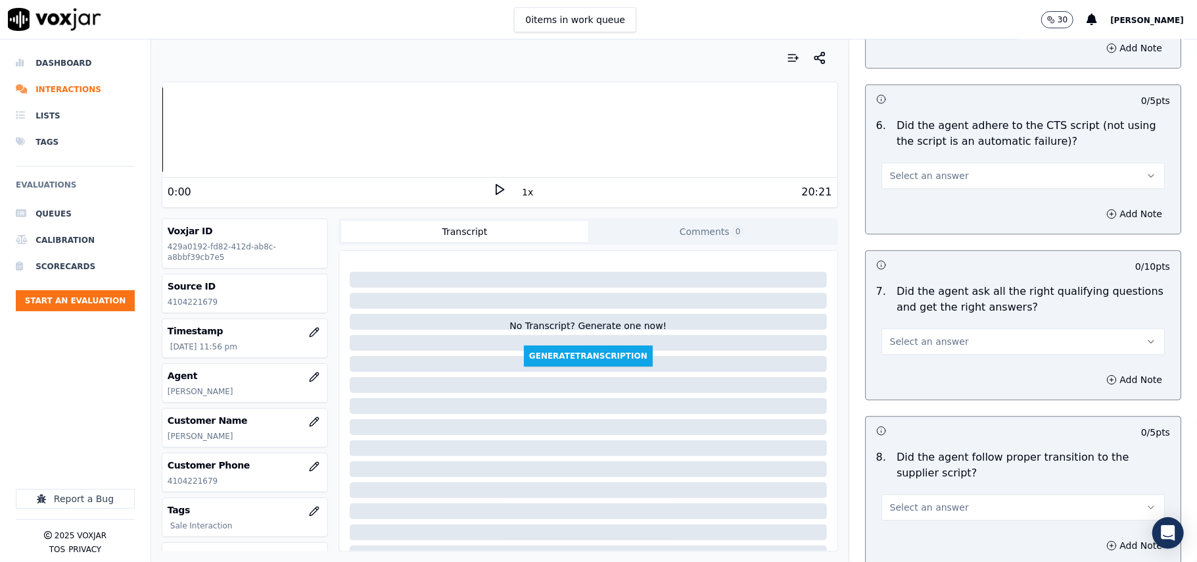
click at [890, 169] on span "Select an answer" at bounding box center [929, 175] width 79 height 13
click at [895, 182] on div "Yes" at bounding box center [995, 190] width 254 height 21
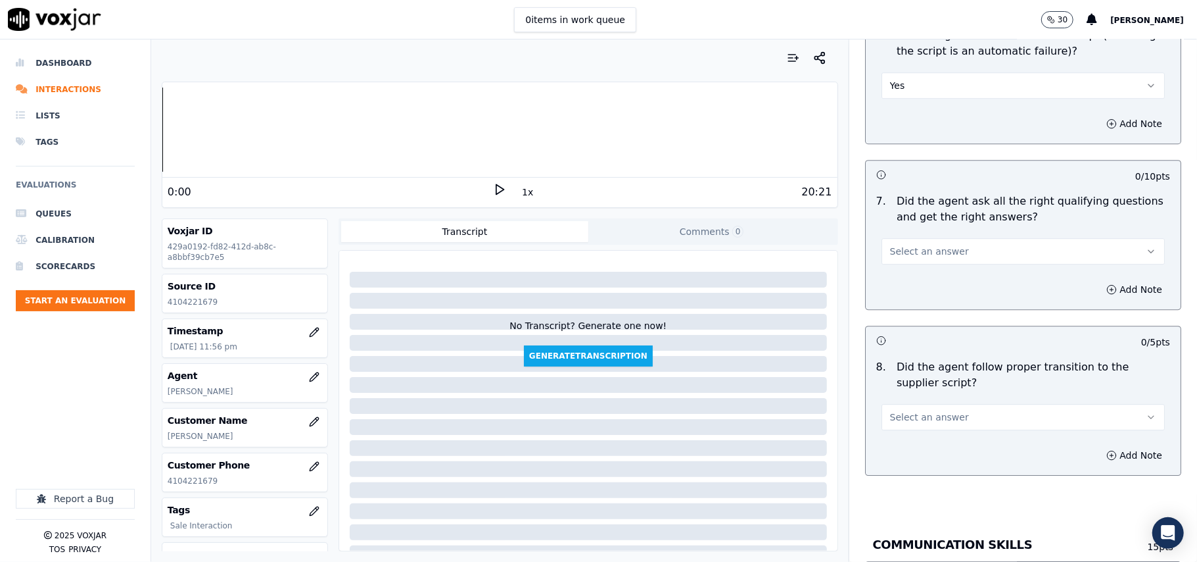
scroll to position [2776, 0]
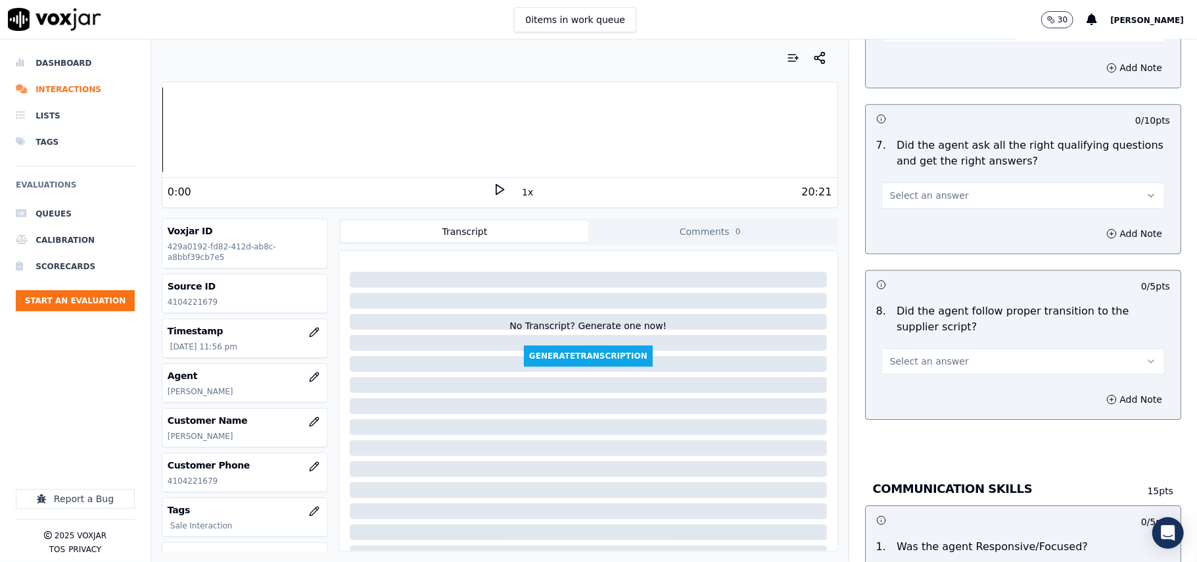
click at [898, 189] on span "Select an answer" at bounding box center [929, 195] width 79 height 13
click at [898, 203] on div "Yes" at bounding box center [995, 209] width 254 height 21
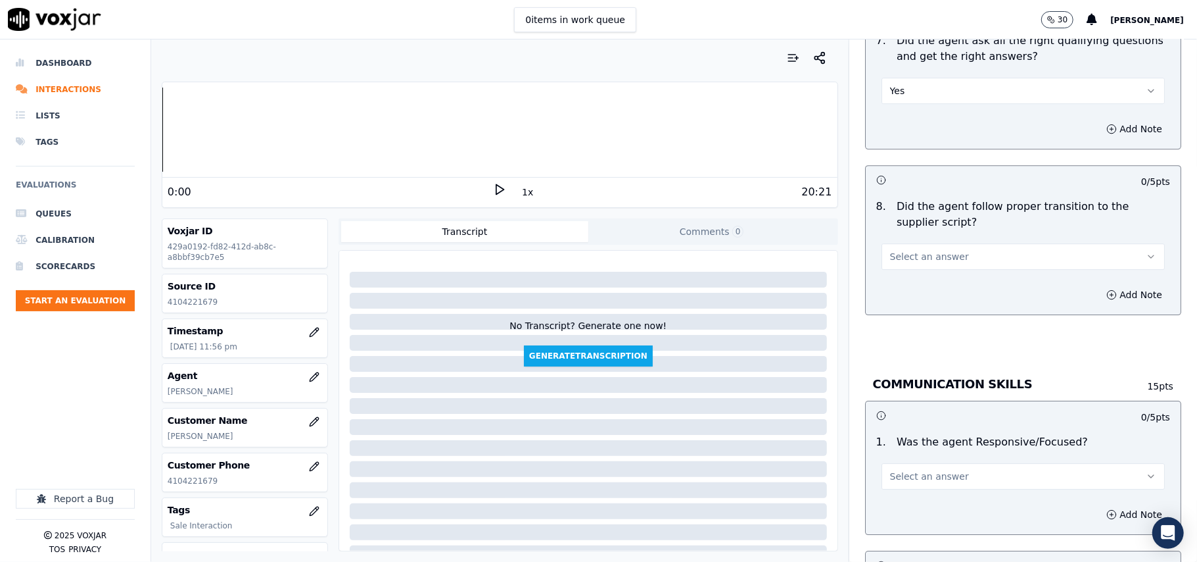
scroll to position [2922, 0]
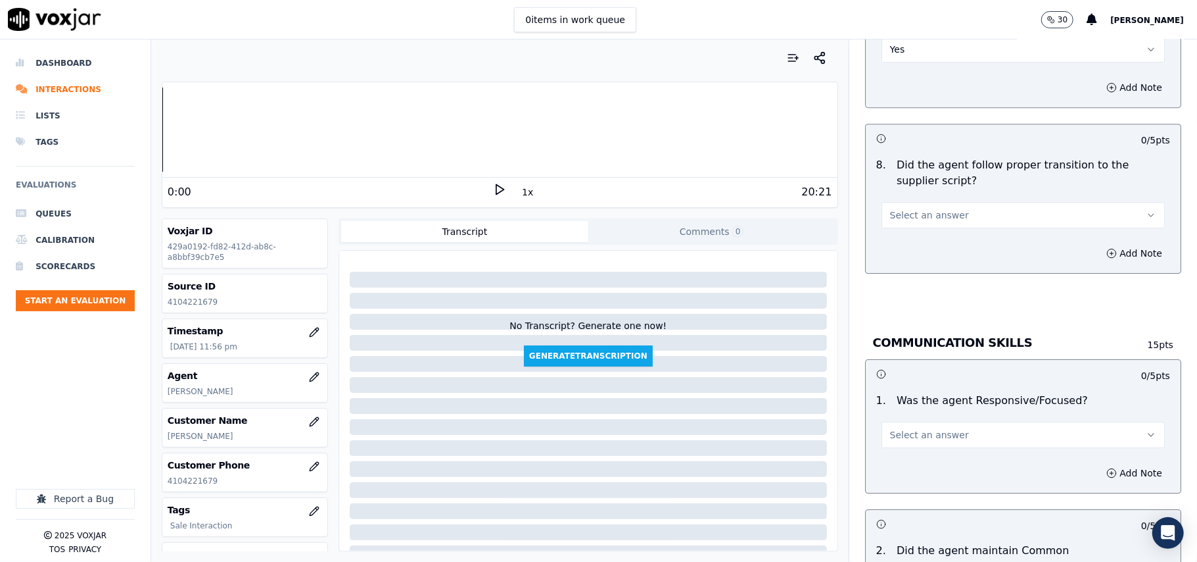
click at [897, 208] on span "Select an answer" at bounding box center [929, 214] width 79 height 13
click at [896, 235] on div "Yes" at bounding box center [995, 230] width 254 height 21
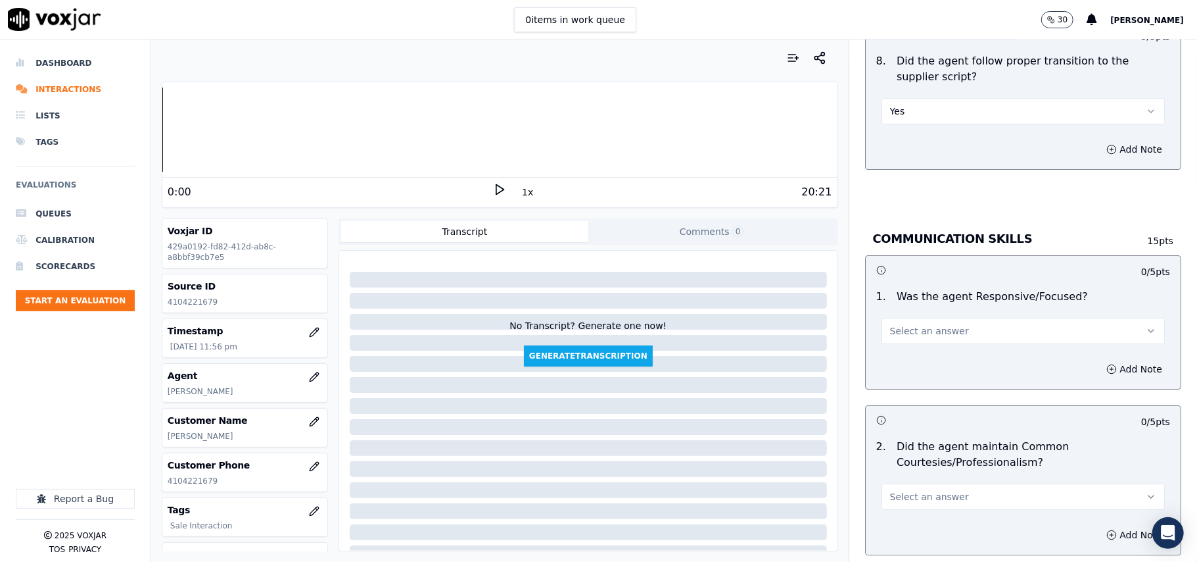
scroll to position [3068, 0]
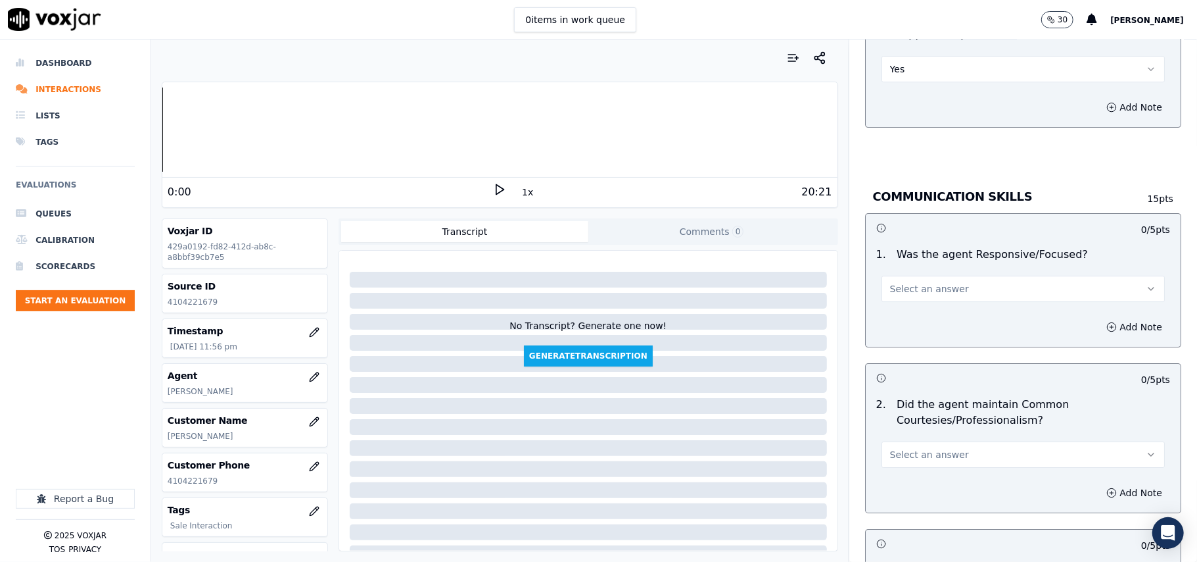
click at [895, 282] on span "Select an answer" at bounding box center [929, 288] width 79 height 13
click at [898, 300] on div "Yes" at bounding box center [995, 303] width 254 height 21
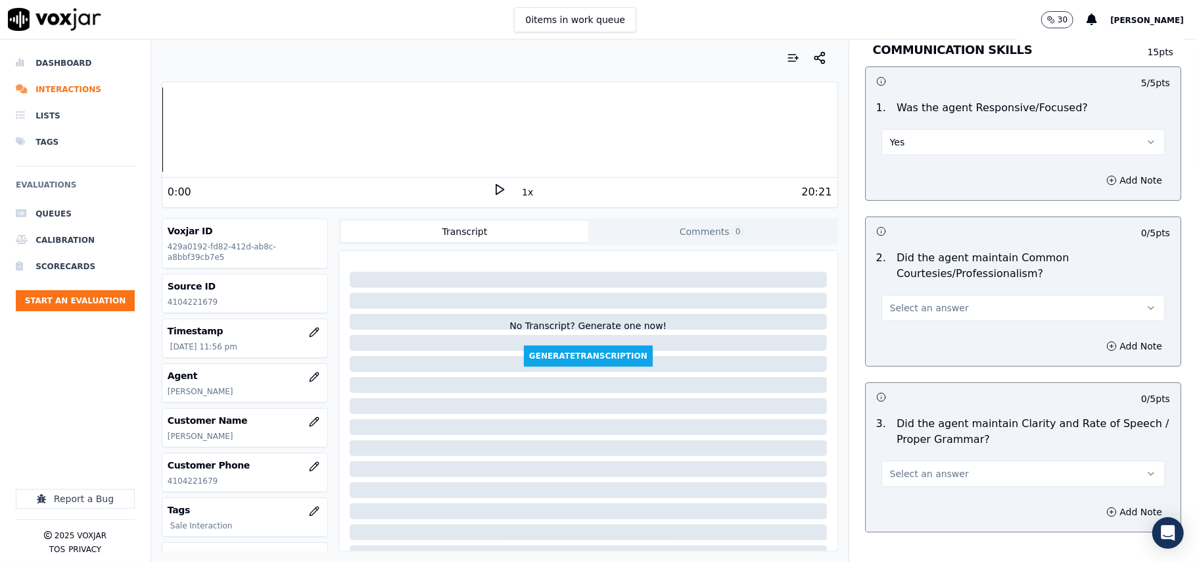
click at [902, 301] on span "Select an answer" at bounding box center [929, 307] width 79 height 13
click at [910, 321] on div "Yes" at bounding box center [995, 323] width 254 height 21
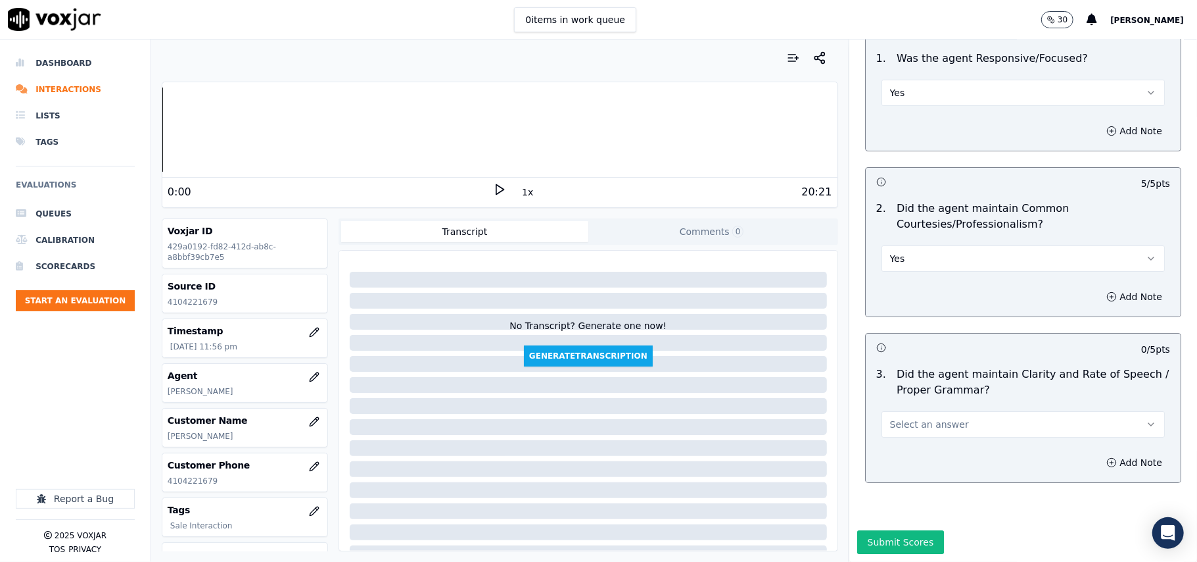
click at [919, 418] on span "Select an answer" at bounding box center [929, 424] width 79 height 13
click at [913, 414] on div "Yes" at bounding box center [995, 414] width 254 height 21
click at [890, 530] on button "Submit Scores" at bounding box center [900, 542] width 87 height 24
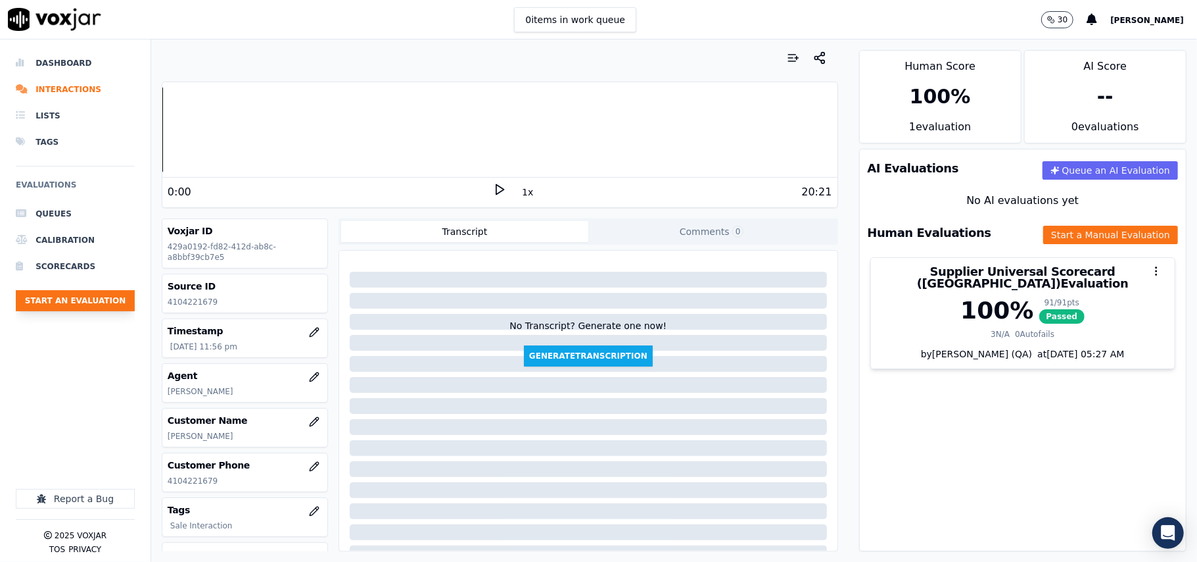
click at [124, 301] on button "Start an Evaluation" at bounding box center [75, 300] width 119 height 21
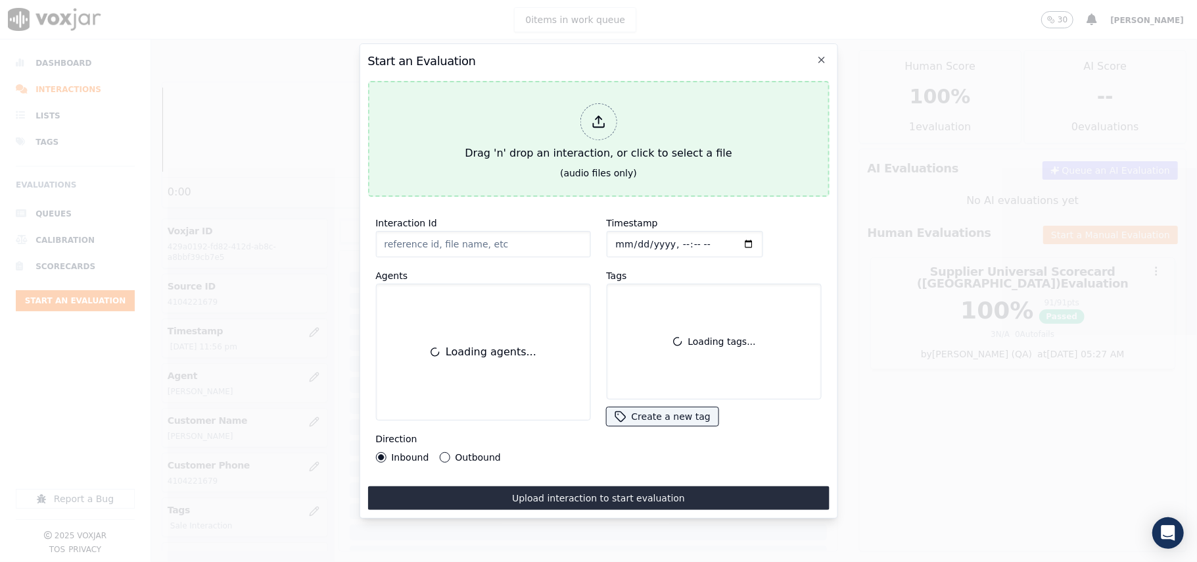
click at [632, 116] on div "Drag 'n' drop an interaction, or click to select a file" at bounding box center [598, 132] width 277 height 68
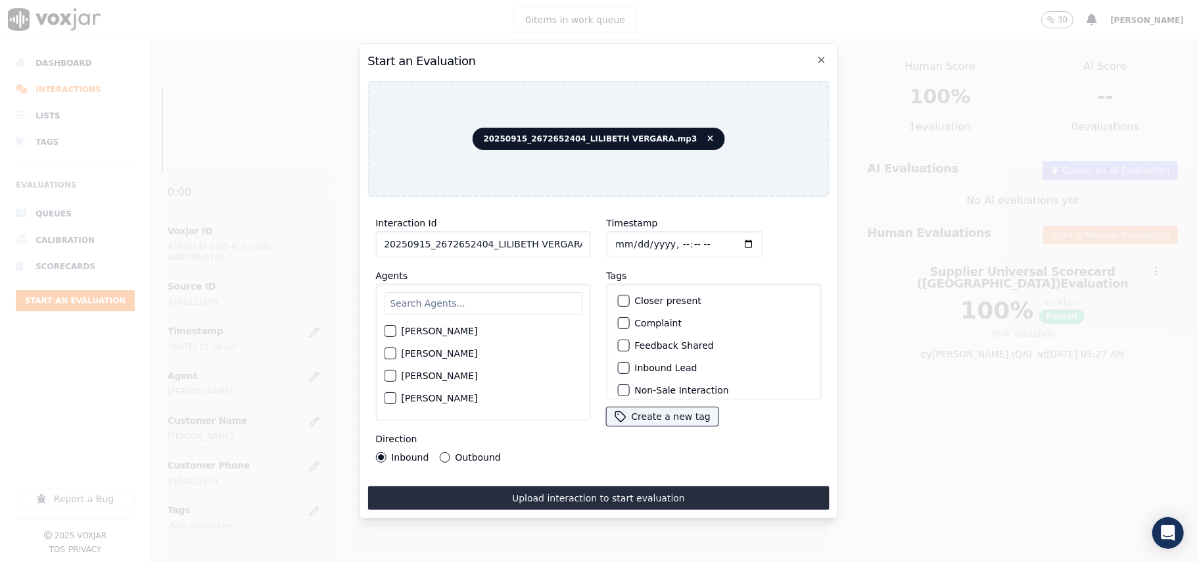
click at [452, 245] on input "20250915_2672652404_LILIBETH VERGARA.mp3" at bounding box center [482, 244] width 215 height 26
paste input "672652404"
type input "2672652404"
click at [635, 232] on input "Timestamp" at bounding box center [684, 244] width 156 height 26
type input "2025-09-15T23:57"
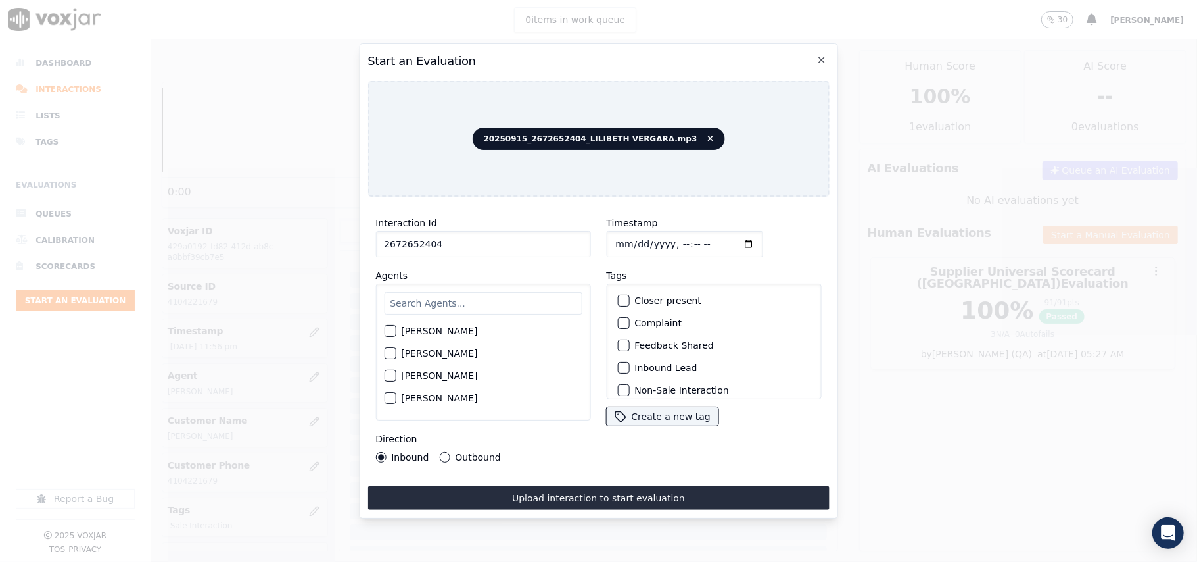
click at [477, 297] on input "text" at bounding box center [483, 303] width 198 height 22
type input "Lili"
click at [451, 333] on label "LILIBETH VERGARA" at bounding box center [439, 334] width 76 height 9
click at [396, 333] on button "LILIBETH VERGARA" at bounding box center [390, 335] width 12 height 12
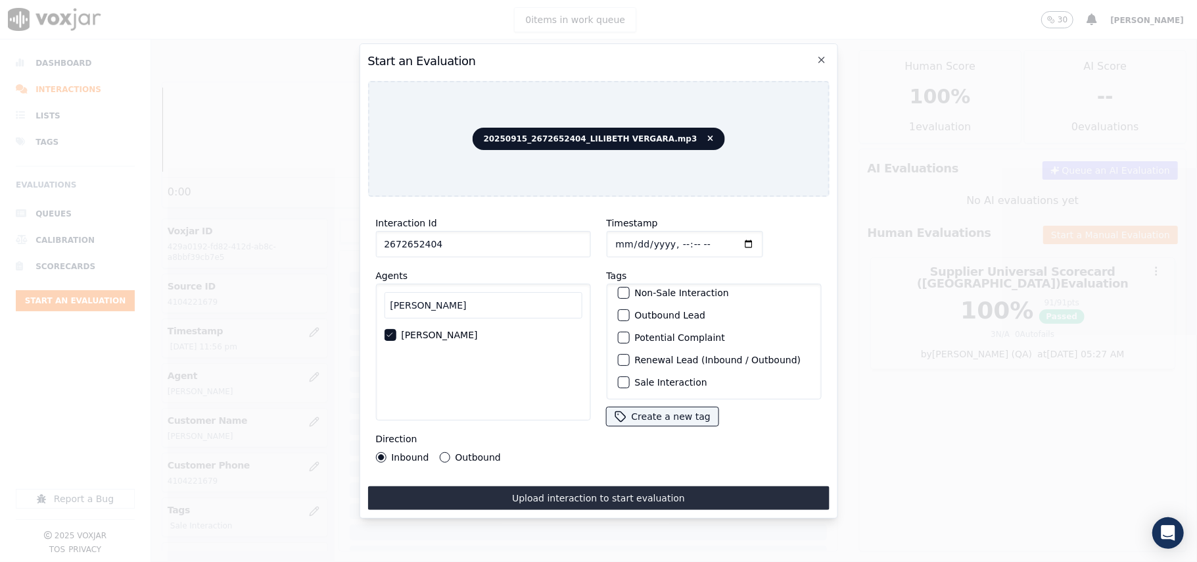
click at [665, 377] on label "Sale Interaction" at bounding box center [671, 381] width 72 height 9
click at [629, 376] on button "Sale Interaction" at bounding box center [623, 382] width 12 height 12
click at [474, 452] on label "Outbound" at bounding box center [477, 456] width 45 height 9
click at [450, 452] on button "Outbound" at bounding box center [444, 457] width 11 height 11
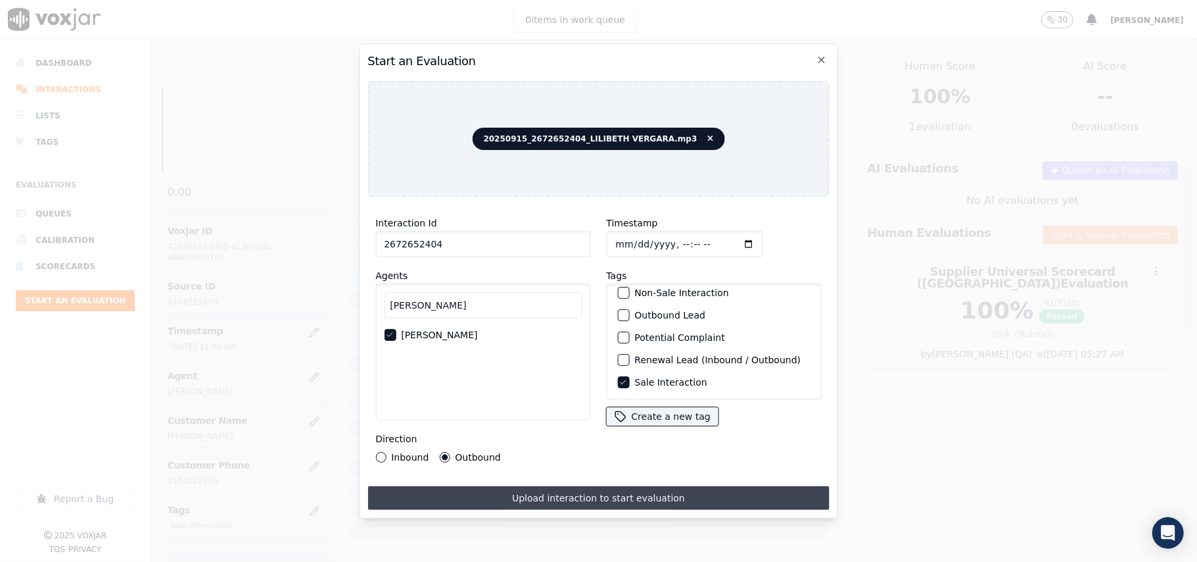
click at [526, 495] on button "Upload interaction to start evaluation" at bounding box center [599, 498] width 462 height 24
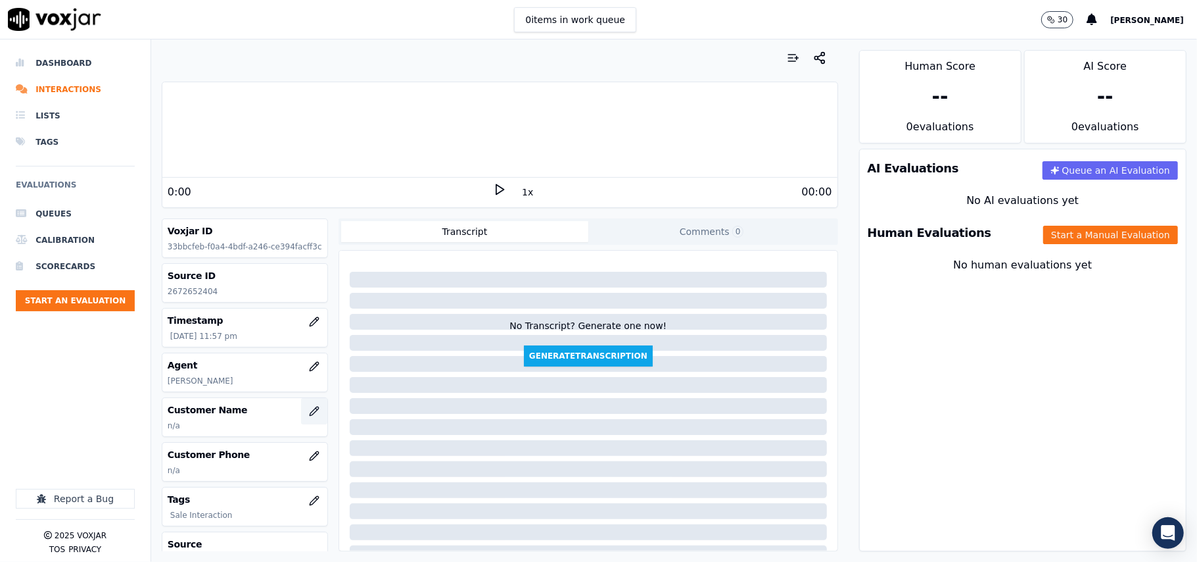
click at [301, 421] on button "button" at bounding box center [314, 411] width 26 height 26
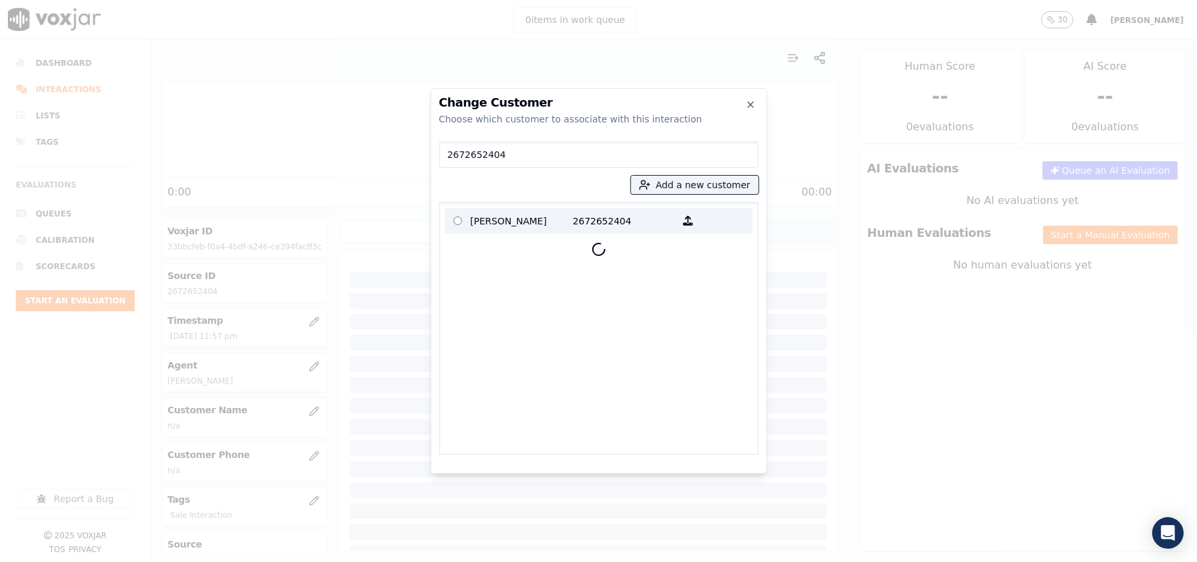
type input "2672652404"
click at [498, 212] on p "KERRY MAPP" at bounding box center [522, 220] width 103 height 20
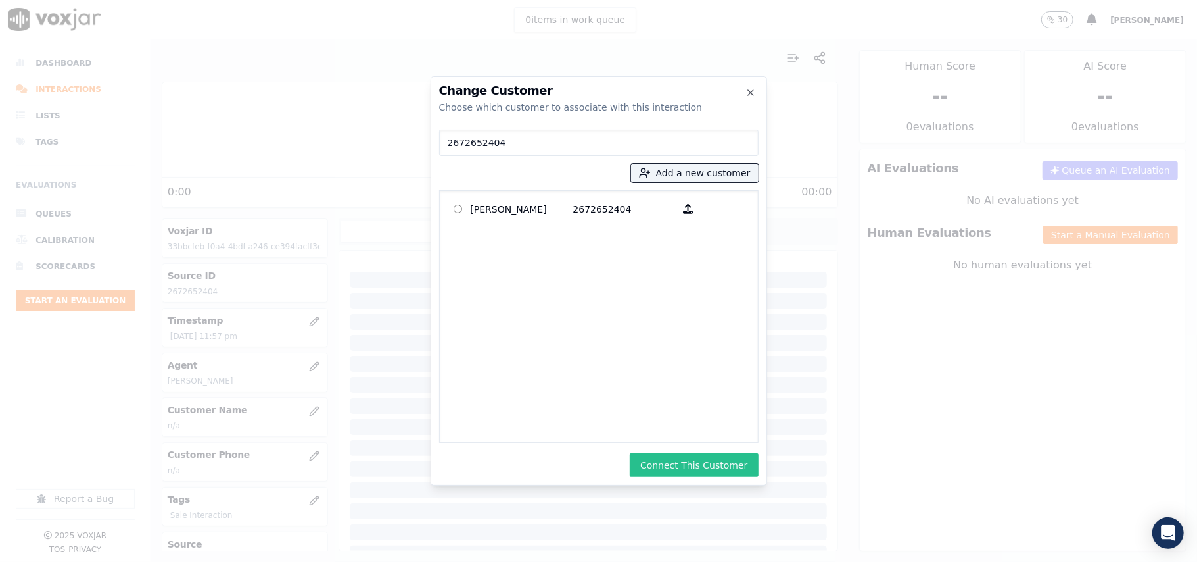
click at [701, 459] on button "Connect This Customer" at bounding box center [694, 465] width 128 height 24
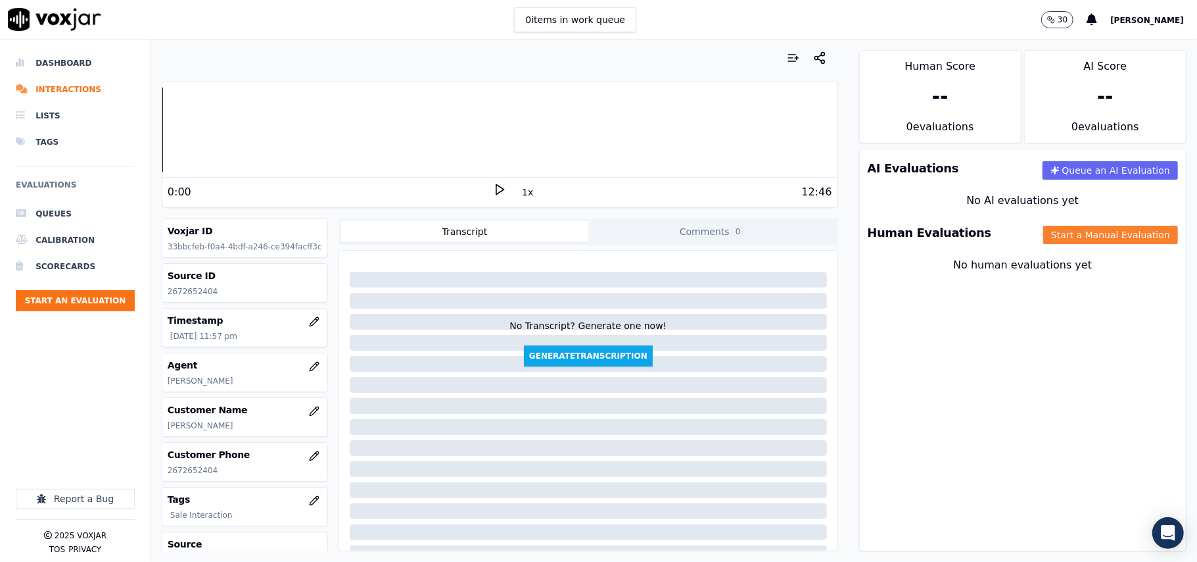
click at [1044, 227] on button "Start a Manual Evaluation" at bounding box center [1111, 235] width 135 height 18
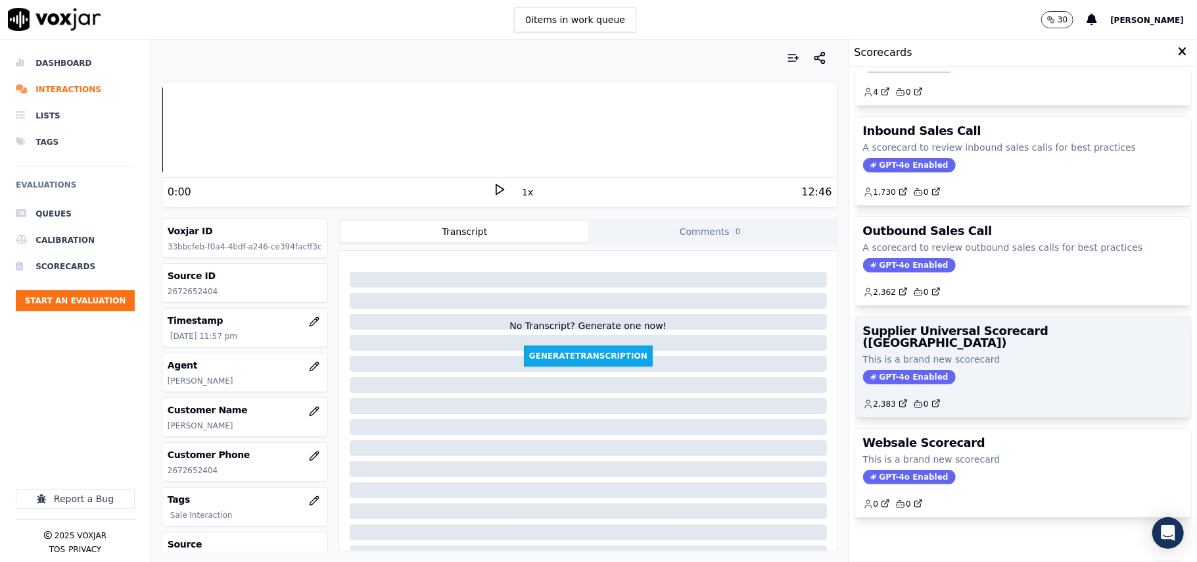
scroll to position [101, 0]
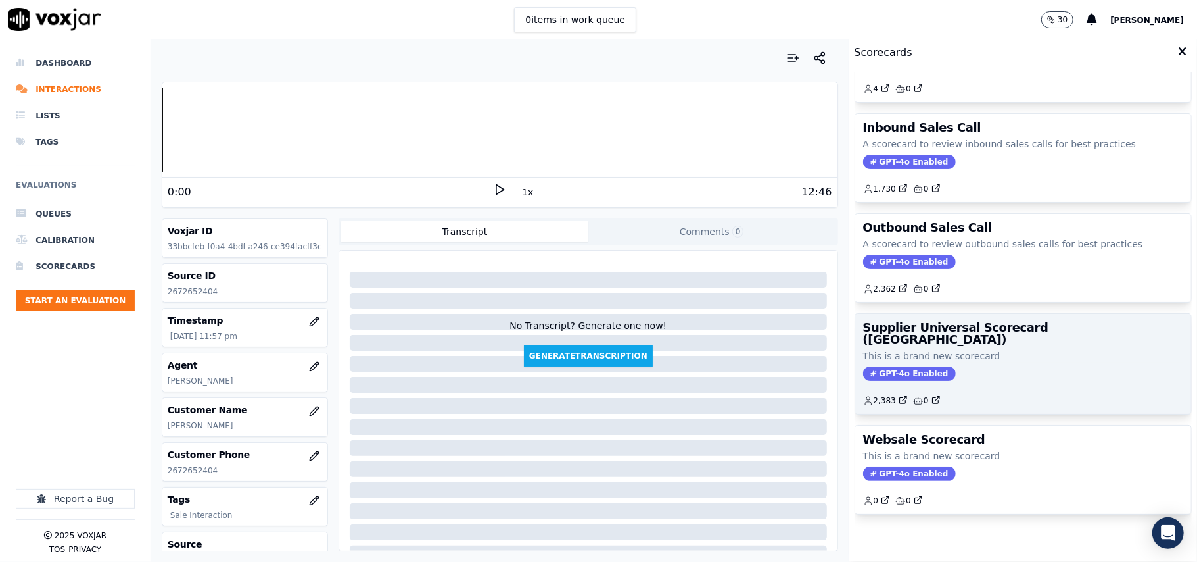
click at [992, 349] on p "This is a brand new scorecard" at bounding box center [1023, 355] width 320 height 13
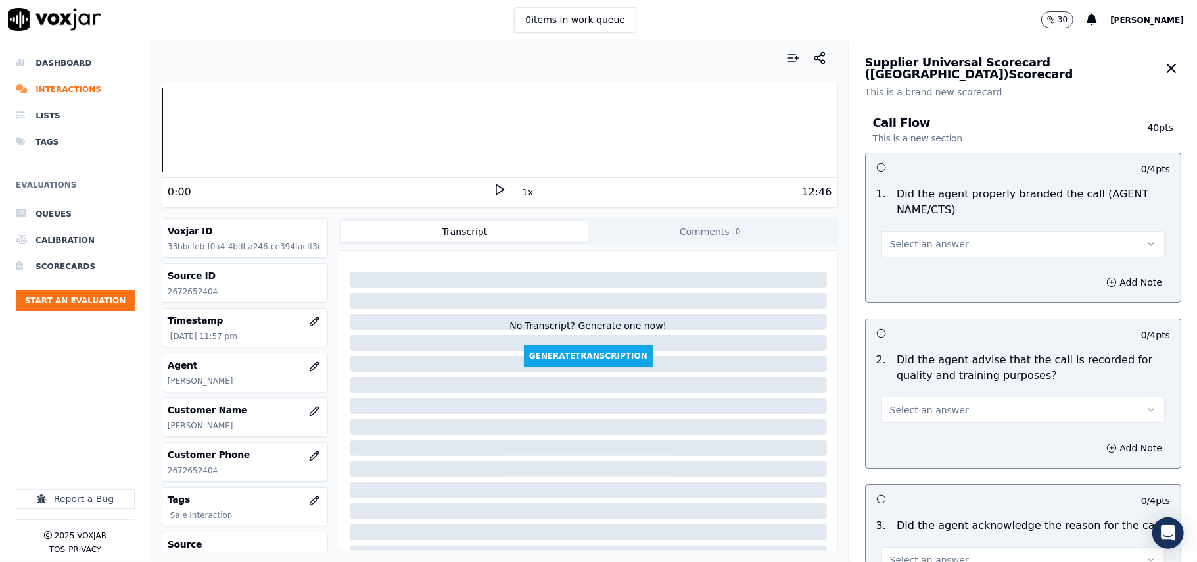
click at [917, 242] on span "Select an answer" at bounding box center [929, 243] width 79 height 13
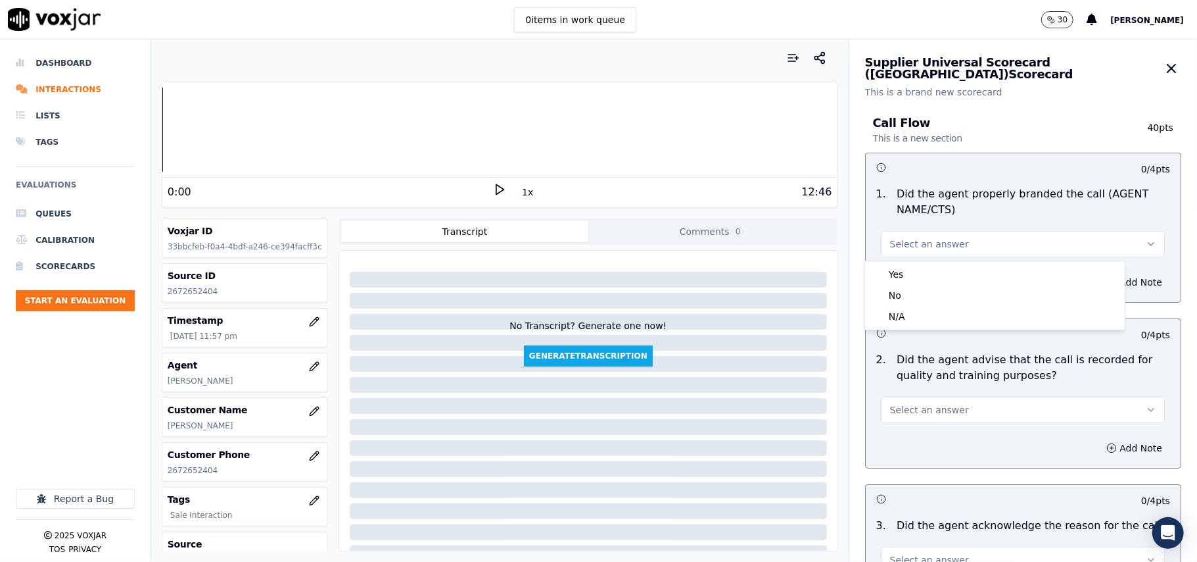
click at [906, 256] on button "Select an answer" at bounding box center [1023, 244] width 283 height 26
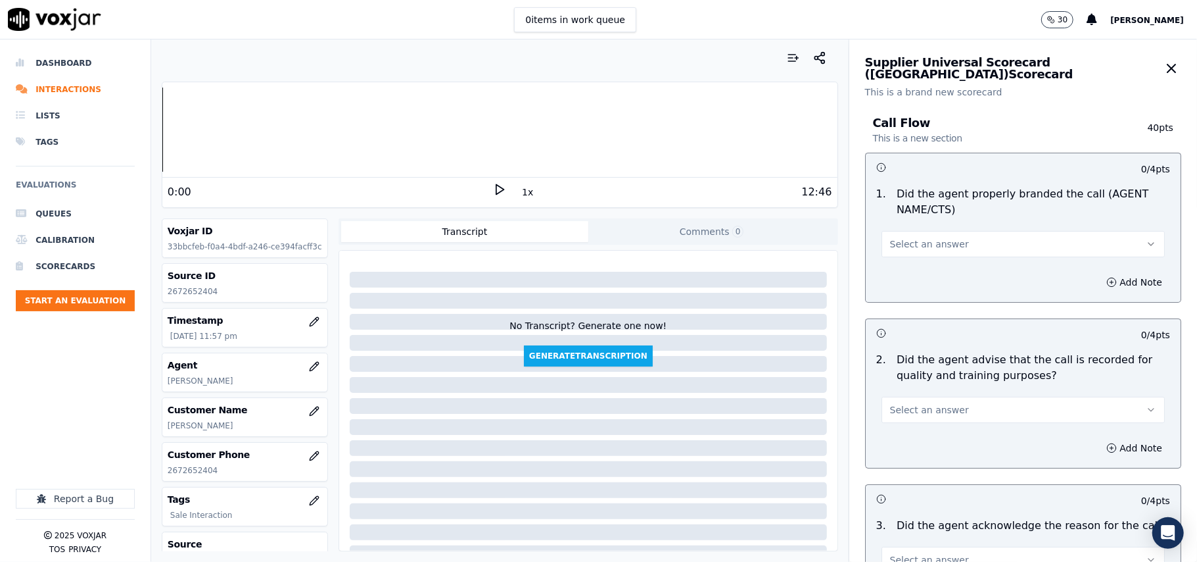
click at [900, 264] on div "Add Note" at bounding box center [1023, 281] width 315 height 39
click at [906, 252] on button "Select an answer" at bounding box center [1023, 244] width 283 height 26
click at [906, 269] on div "Yes" at bounding box center [995, 274] width 254 height 21
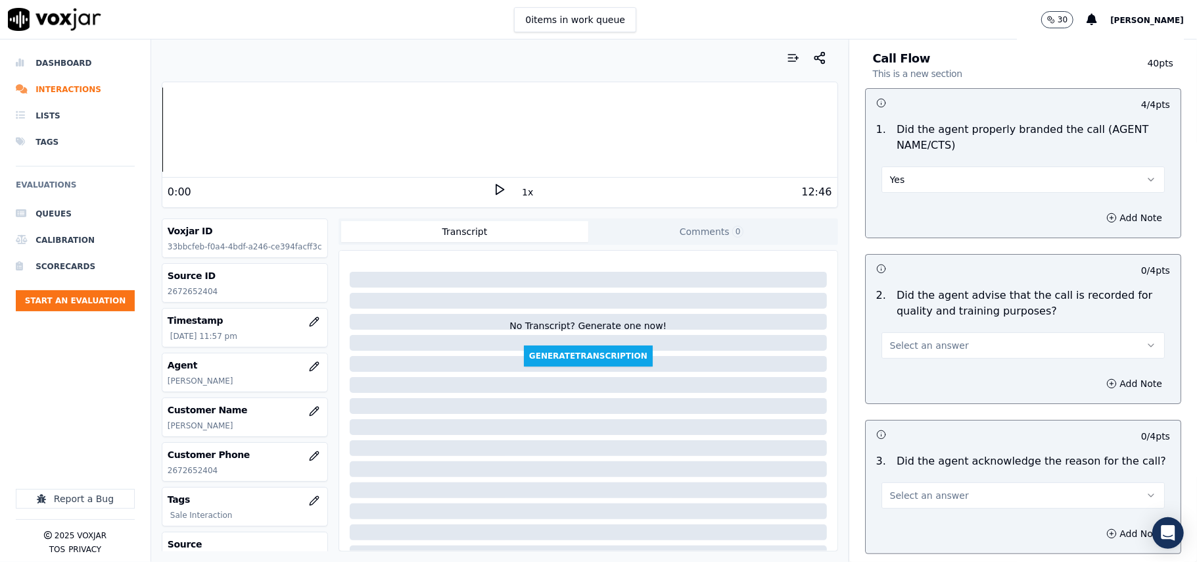
scroll to position [146, 0]
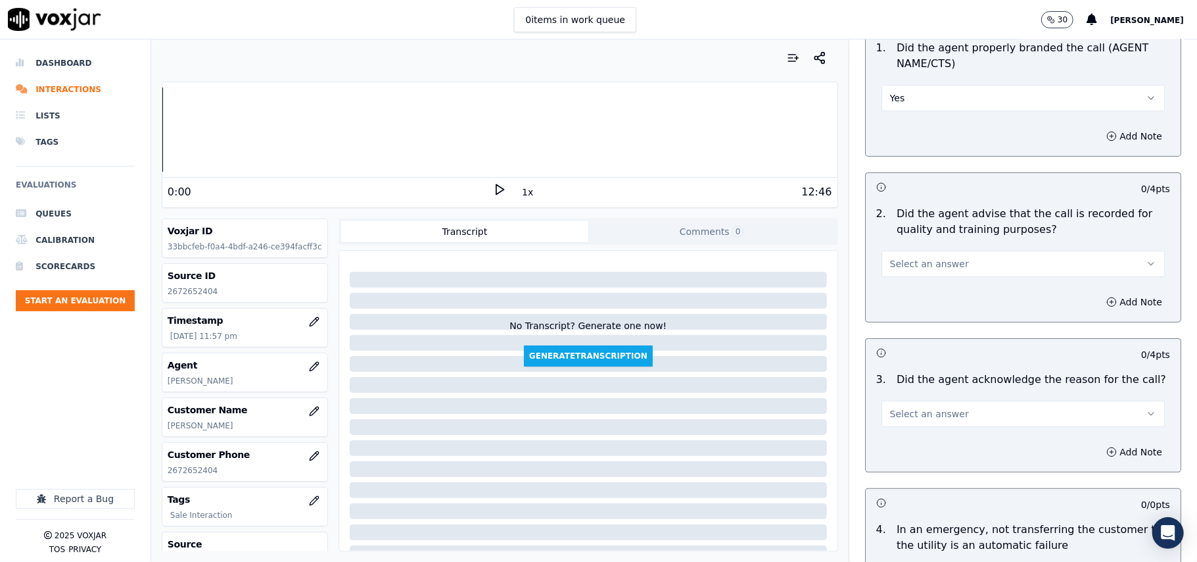
drag, startPoint x: 915, startPoint y: 254, endPoint x: 907, endPoint y: 276, distance: 23.7
click at [914, 260] on button "Select an answer" at bounding box center [1023, 264] width 283 height 26
click at [903, 287] on div "Yes" at bounding box center [995, 293] width 254 height 21
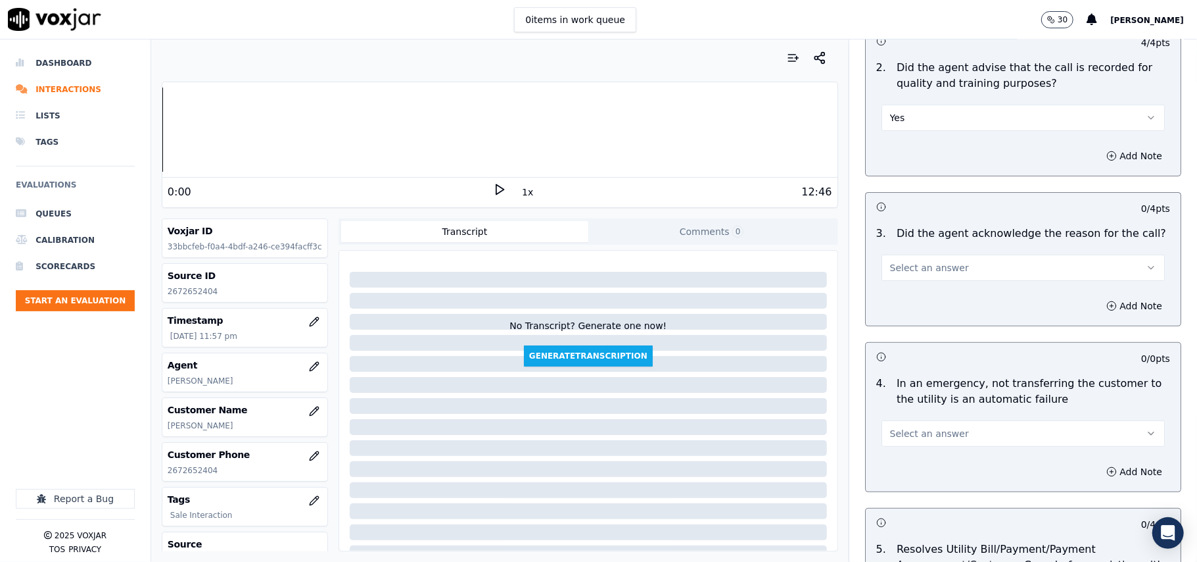
click at [909, 274] on span "Select an answer" at bounding box center [929, 267] width 79 height 13
click at [905, 293] on div "Yes" at bounding box center [995, 298] width 254 height 21
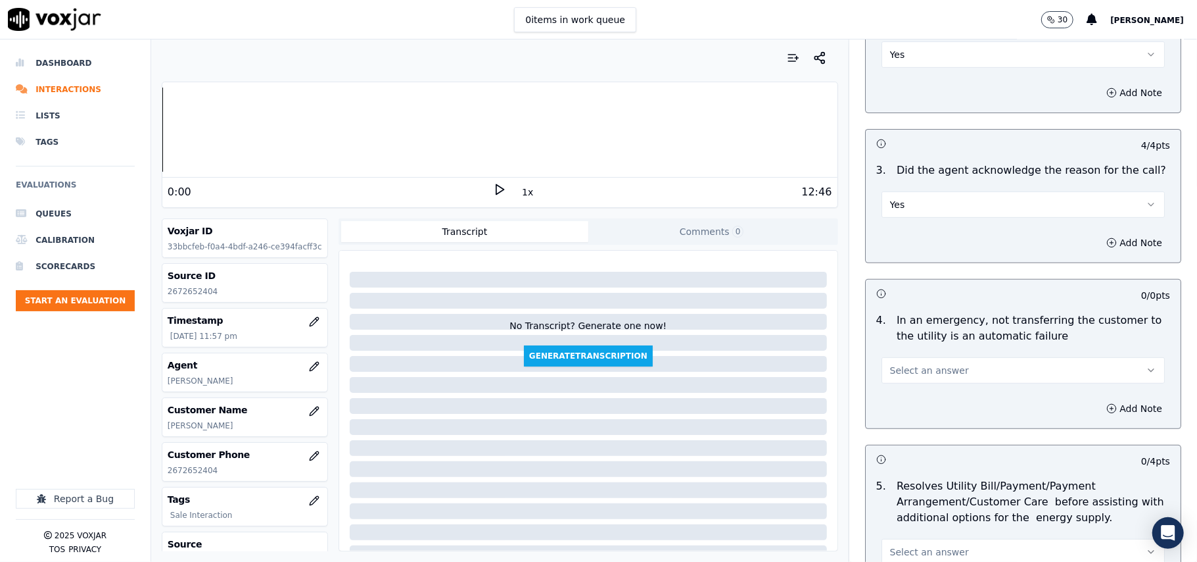
scroll to position [438, 0]
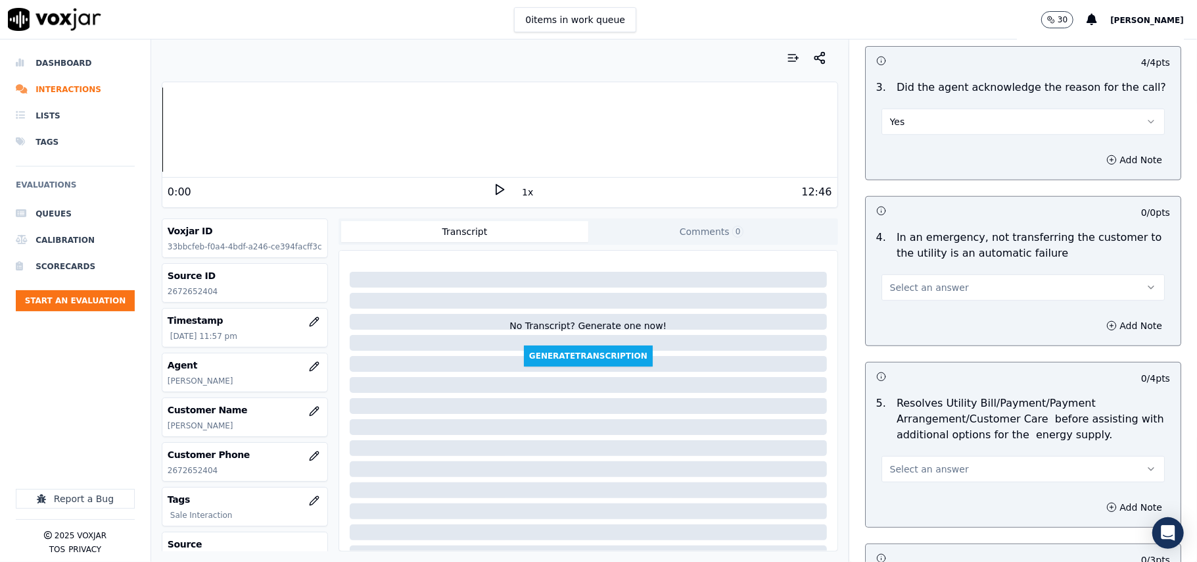
click at [908, 291] on span "Select an answer" at bounding box center [929, 287] width 79 height 13
click at [900, 368] on div "N/A" at bounding box center [995, 360] width 254 height 21
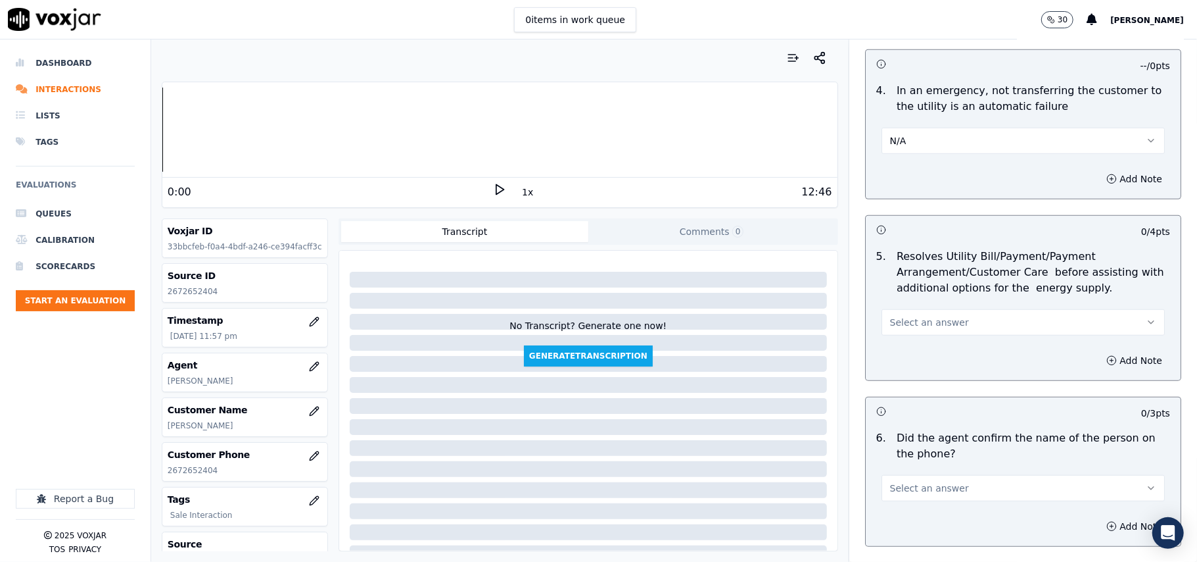
click at [916, 331] on button "Select an answer" at bounding box center [1023, 322] width 283 height 26
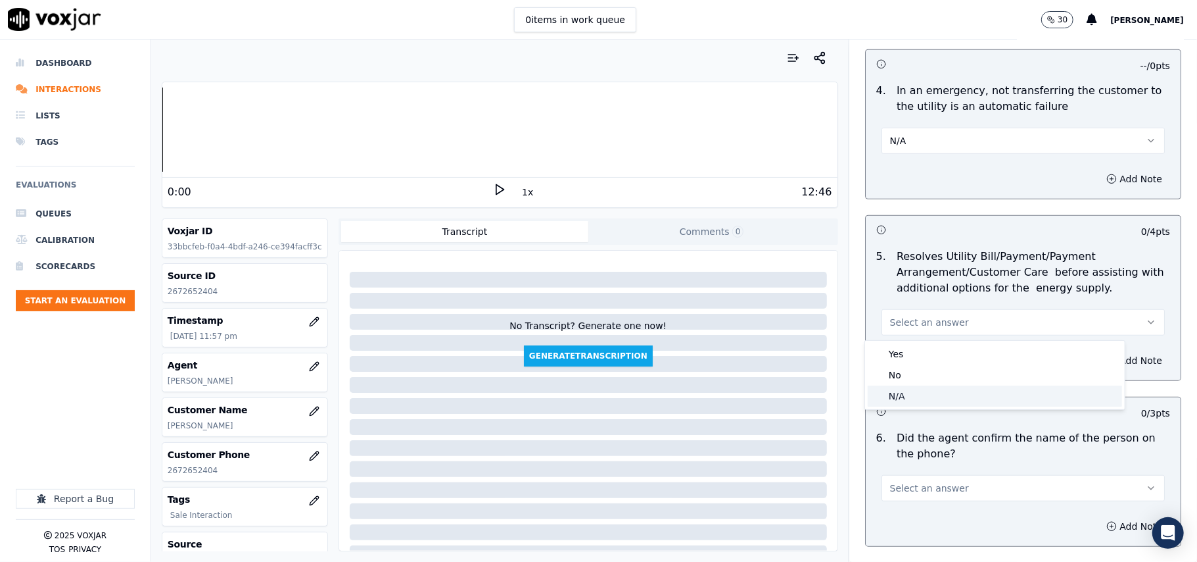
click at [893, 398] on div "N/A" at bounding box center [995, 395] width 254 height 21
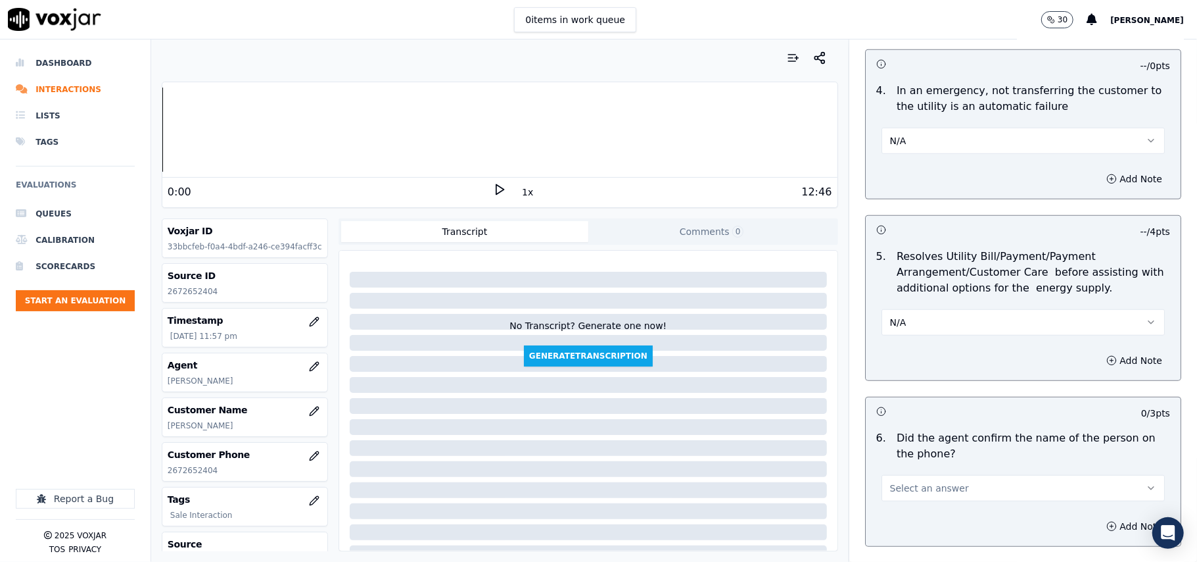
scroll to position [730, 0]
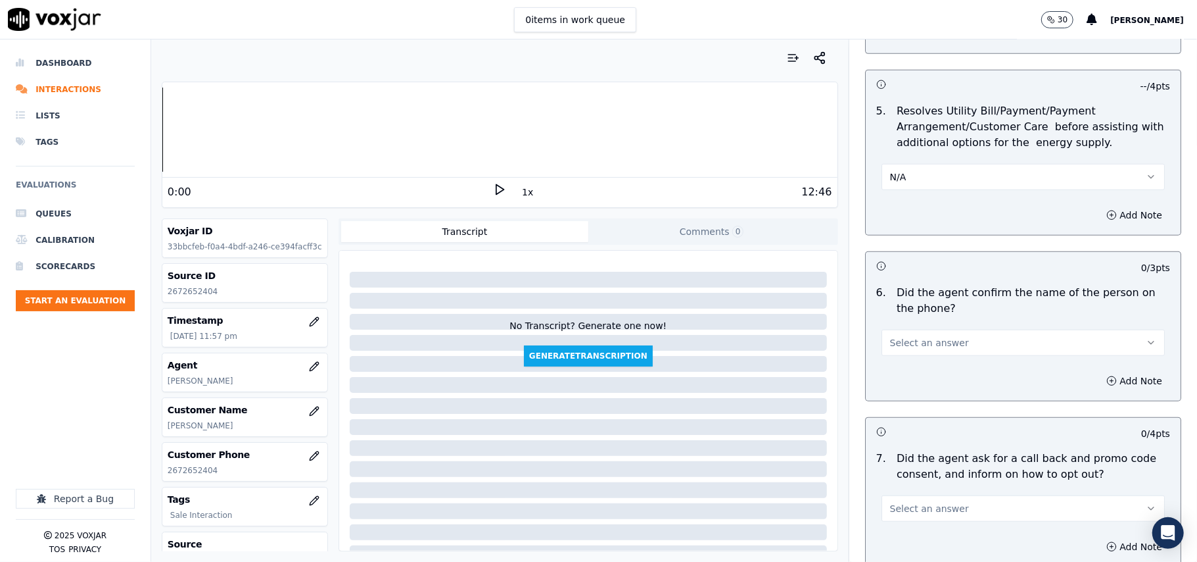
click at [900, 345] on span "Select an answer" at bounding box center [929, 342] width 79 height 13
click at [890, 371] on div "Yes" at bounding box center [995, 374] width 254 height 21
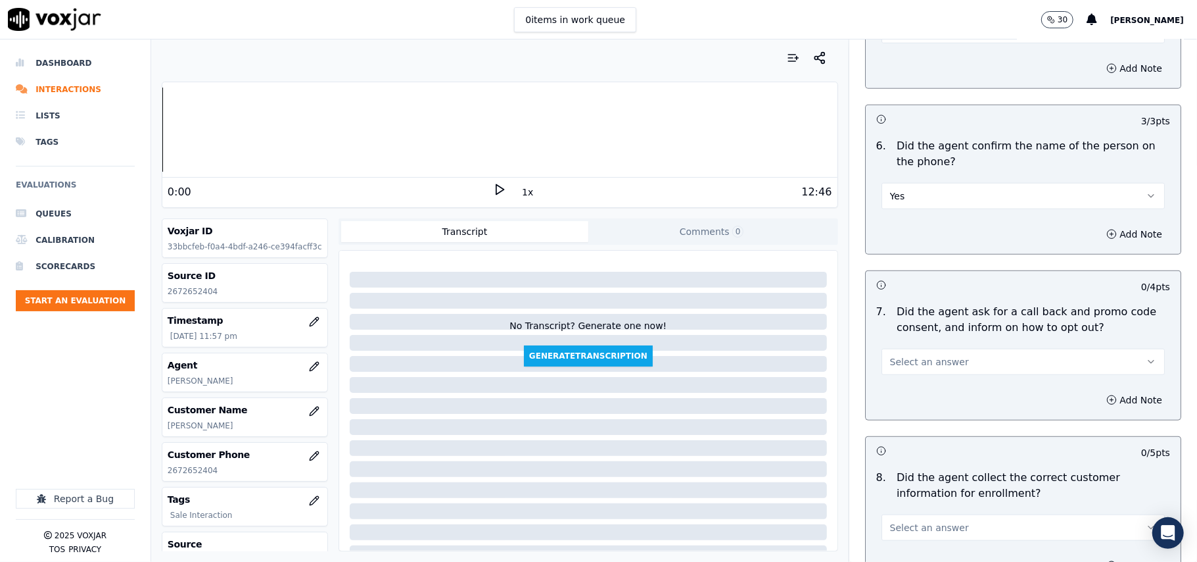
click at [892, 355] on button "Select an answer" at bounding box center [1023, 361] width 283 height 26
click at [896, 393] on div "Yes" at bounding box center [995, 393] width 254 height 21
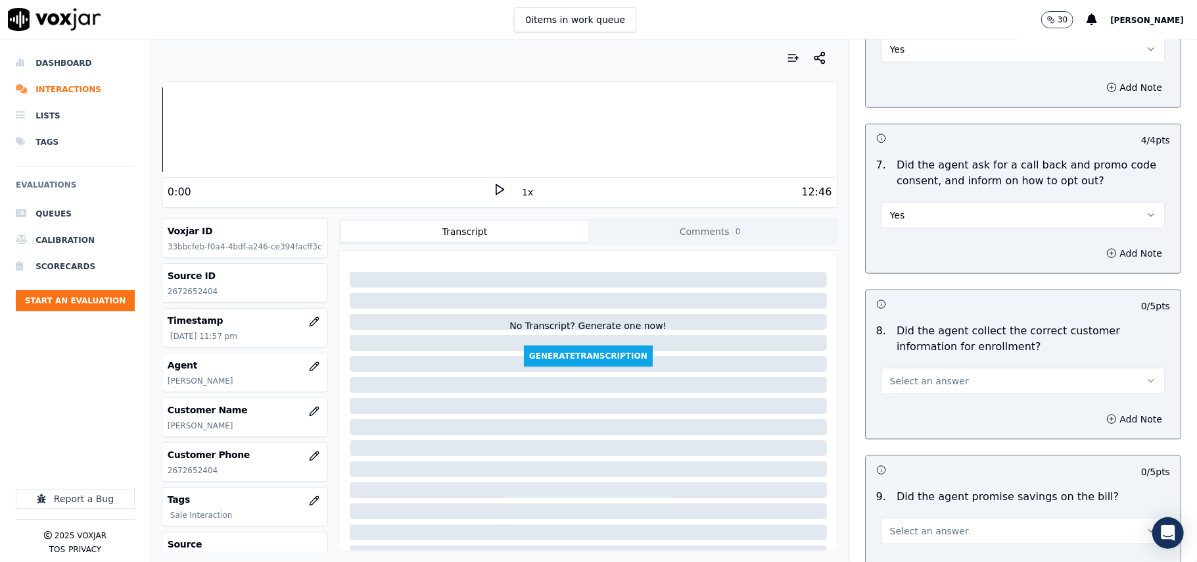
click at [908, 375] on button "Select an answer" at bounding box center [1023, 381] width 283 height 26
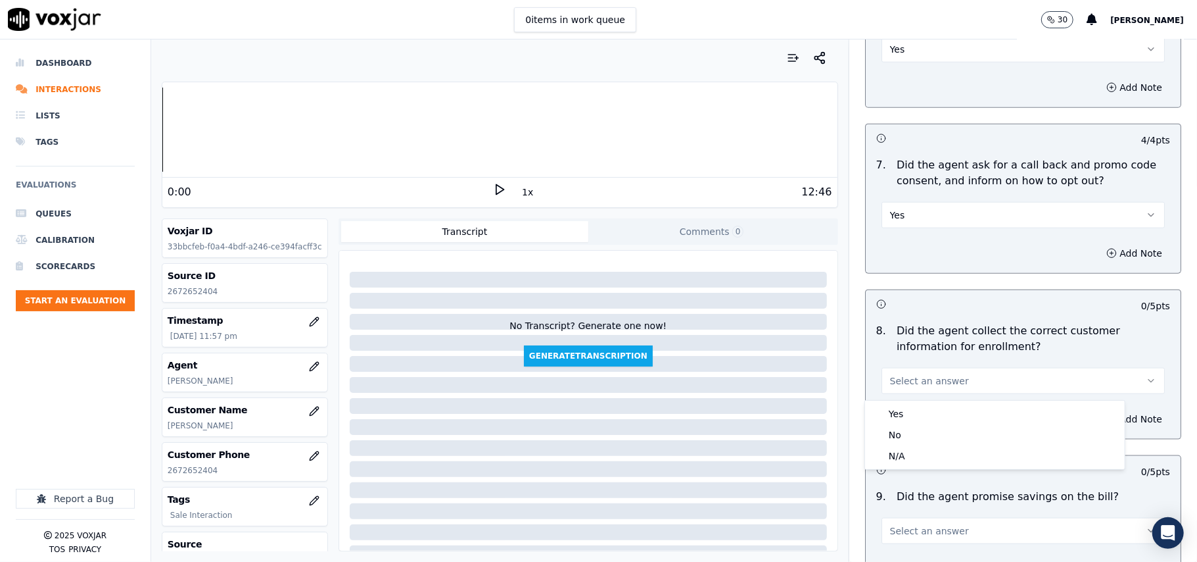
click at [907, 400] on div "Yes No N/A" at bounding box center [995, 434] width 260 height 68
click at [907, 406] on div "Yes" at bounding box center [995, 413] width 254 height 21
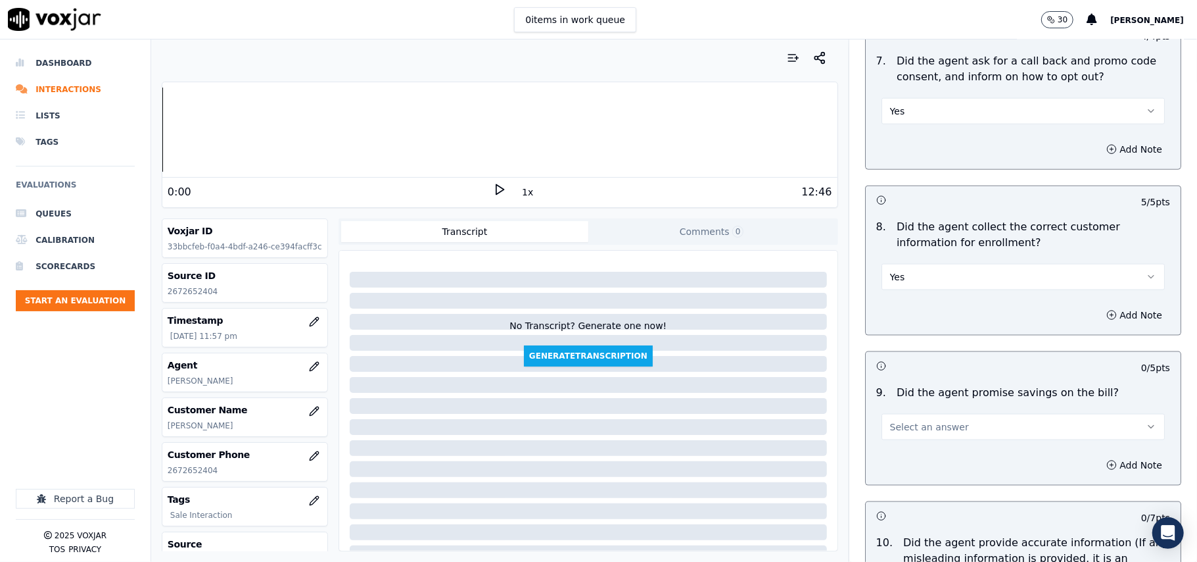
scroll to position [1168, 0]
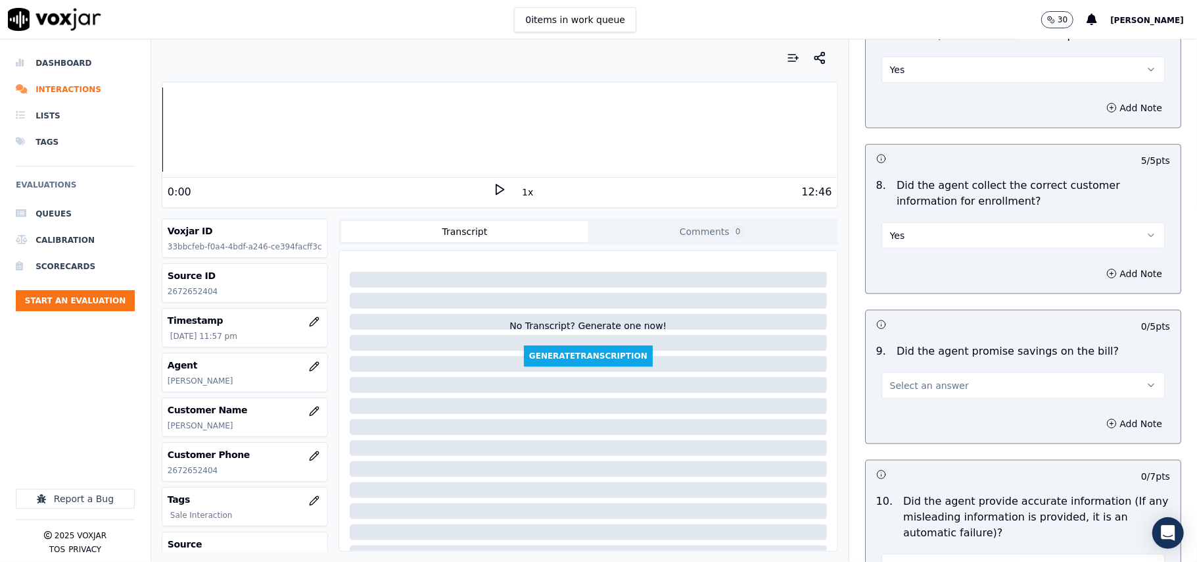
click at [940, 388] on span "Select an answer" at bounding box center [929, 385] width 79 height 13
click at [913, 450] on div "No" at bounding box center [995, 439] width 254 height 21
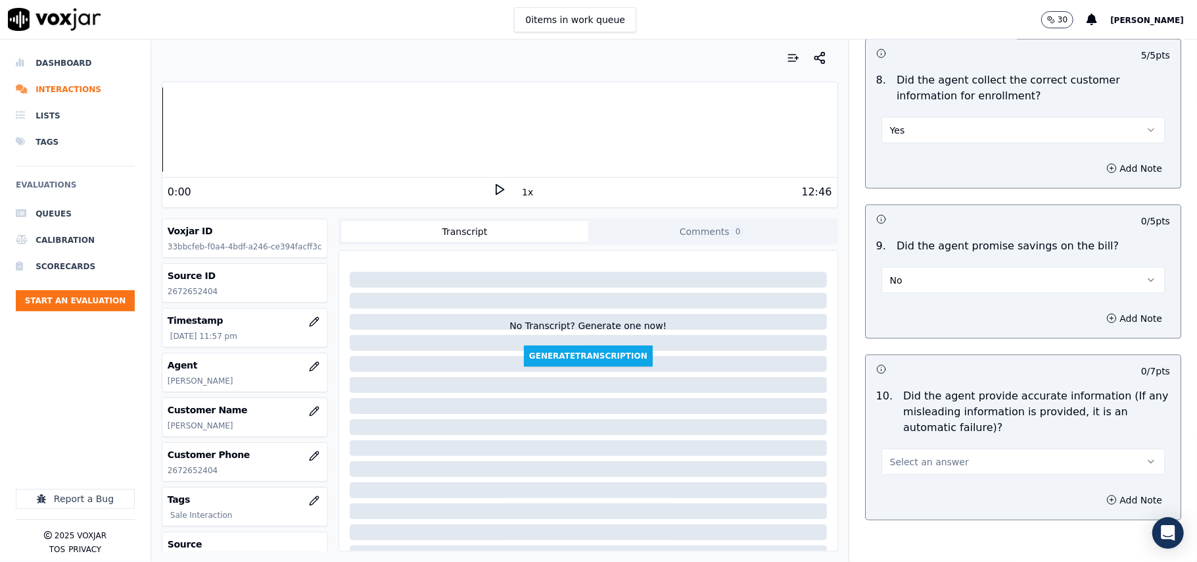
scroll to position [1315, 0]
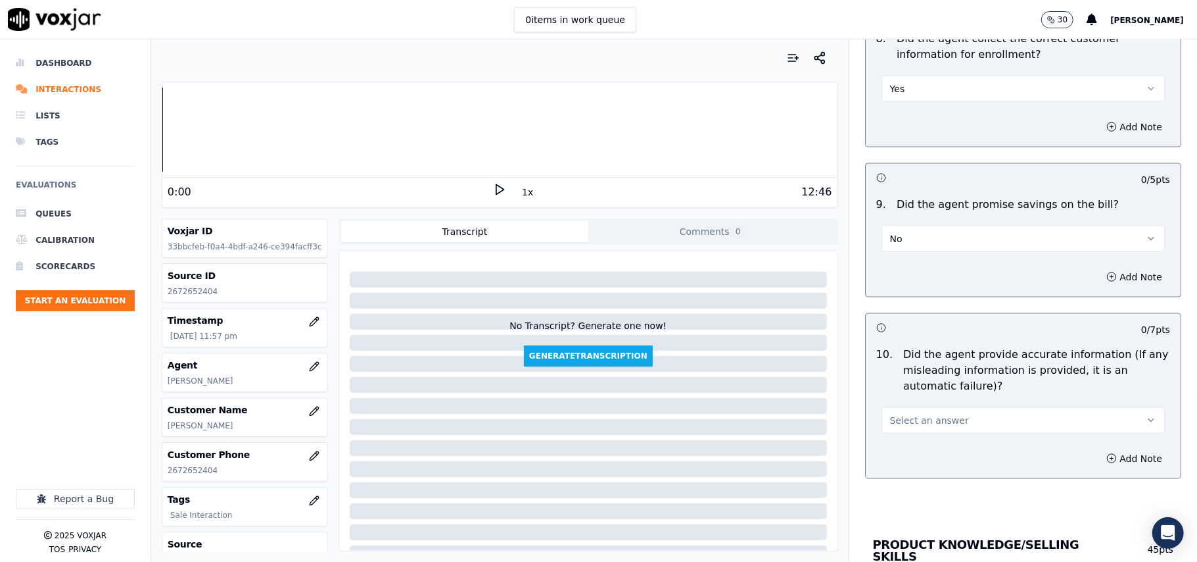
click at [908, 256] on div "9 . Did the agent promise savings on the bill? No" at bounding box center [1023, 224] width 315 height 66
click at [910, 245] on button "No" at bounding box center [1023, 239] width 283 height 26
click at [918, 305] on div "N/A" at bounding box center [995, 314] width 254 height 21
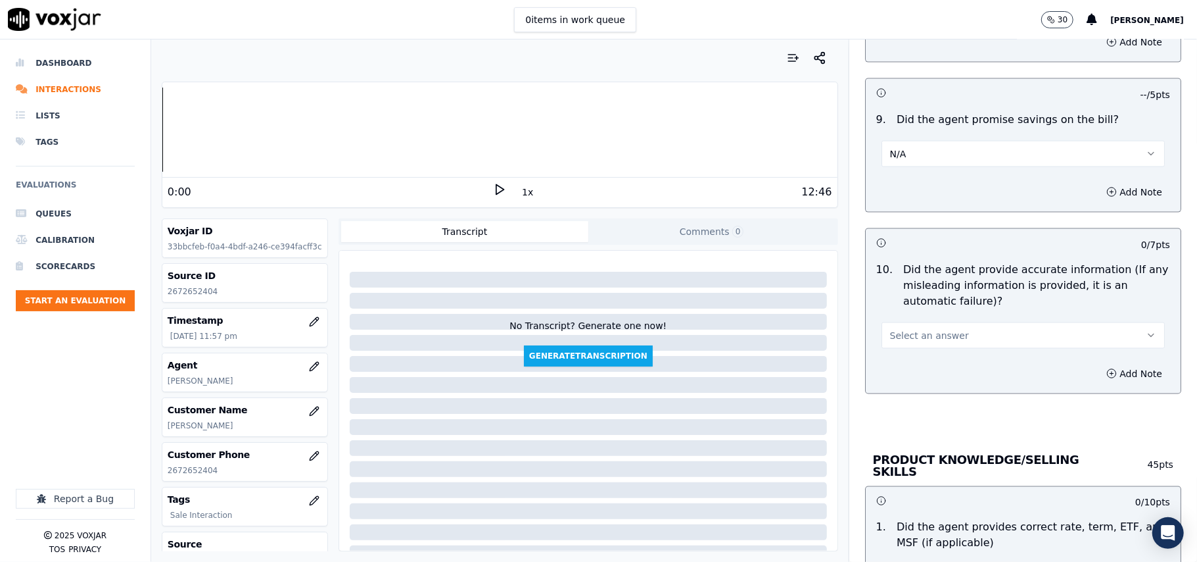
scroll to position [1461, 0]
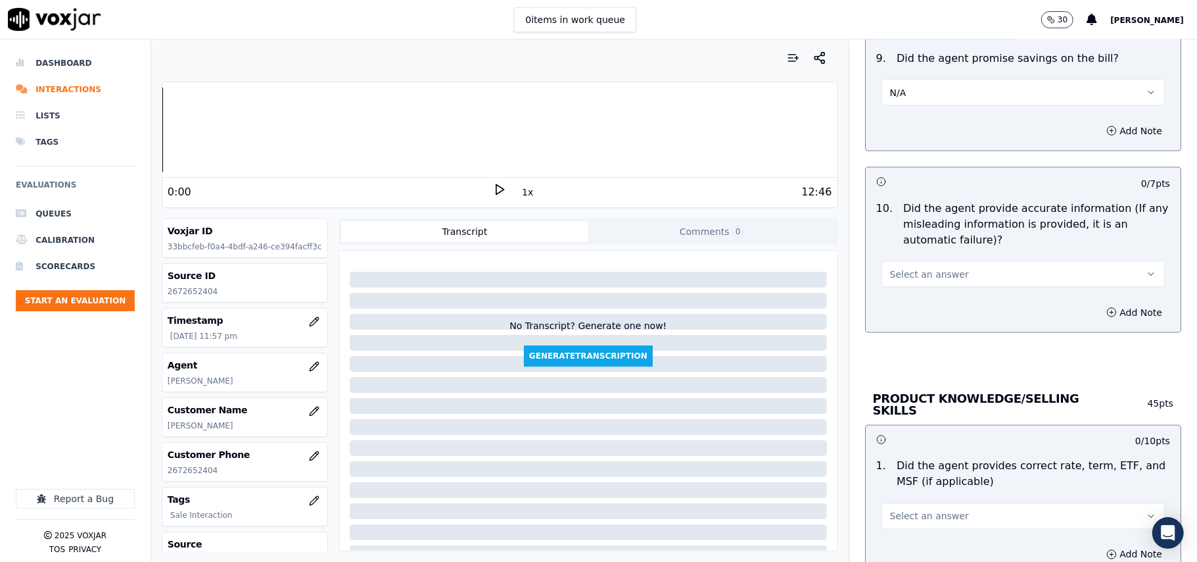
click at [914, 272] on span "Select an answer" at bounding box center [929, 274] width 79 height 13
click at [905, 308] on div "Yes" at bounding box center [995, 307] width 254 height 21
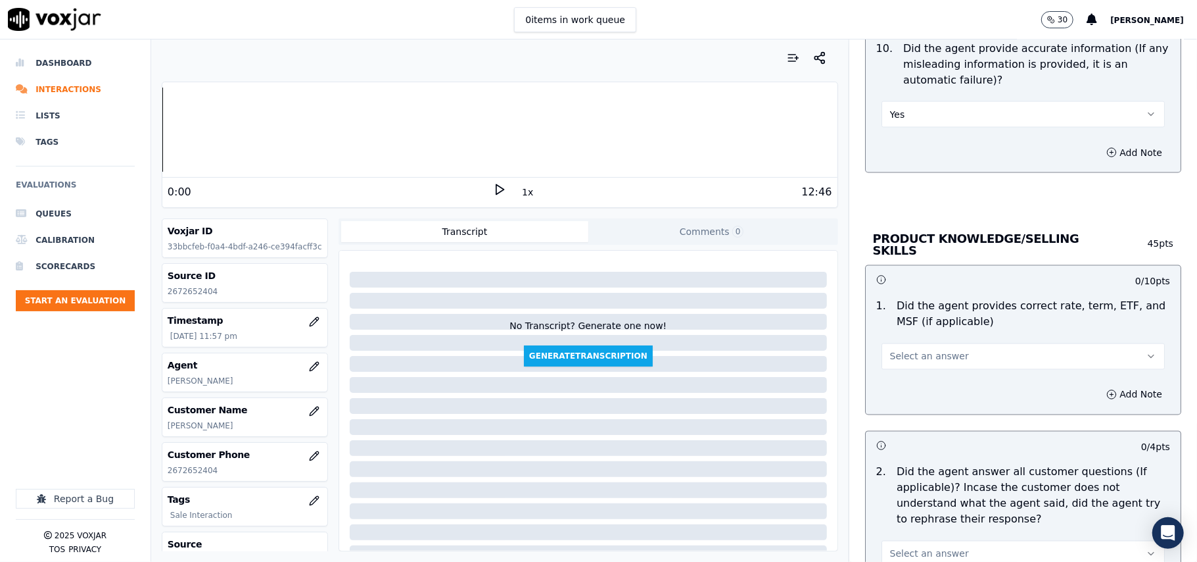
scroll to position [1753, 0]
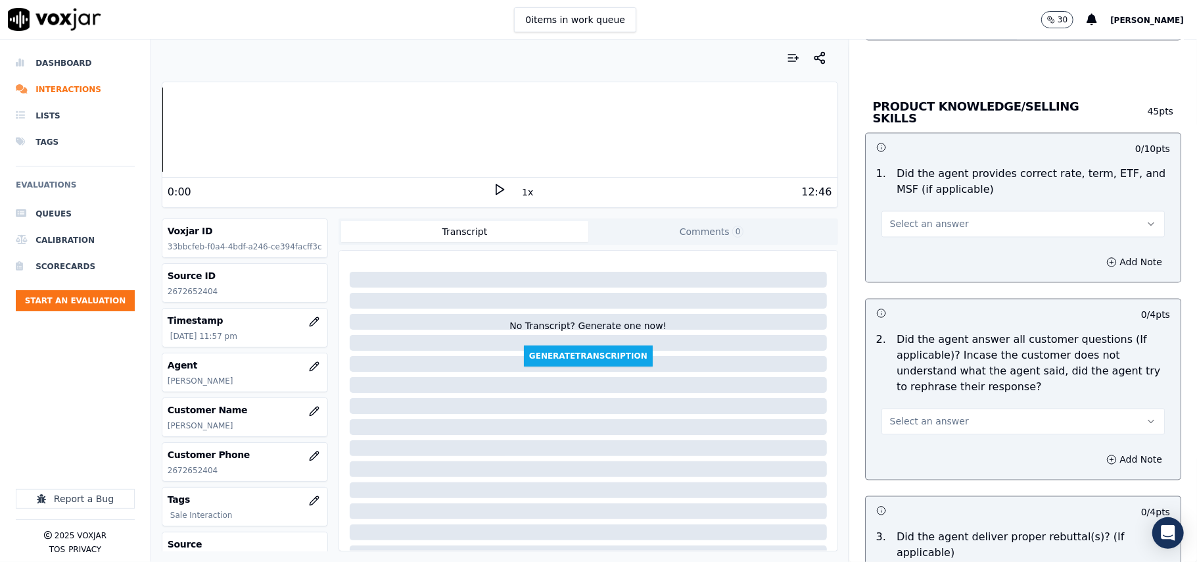
click at [921, 218] on span "Select an answer" at bounding box center [929, 224] width 79 height 13
click at [921, 253] on div "Yes" at bounding box center [995, 251] width 254 height 21
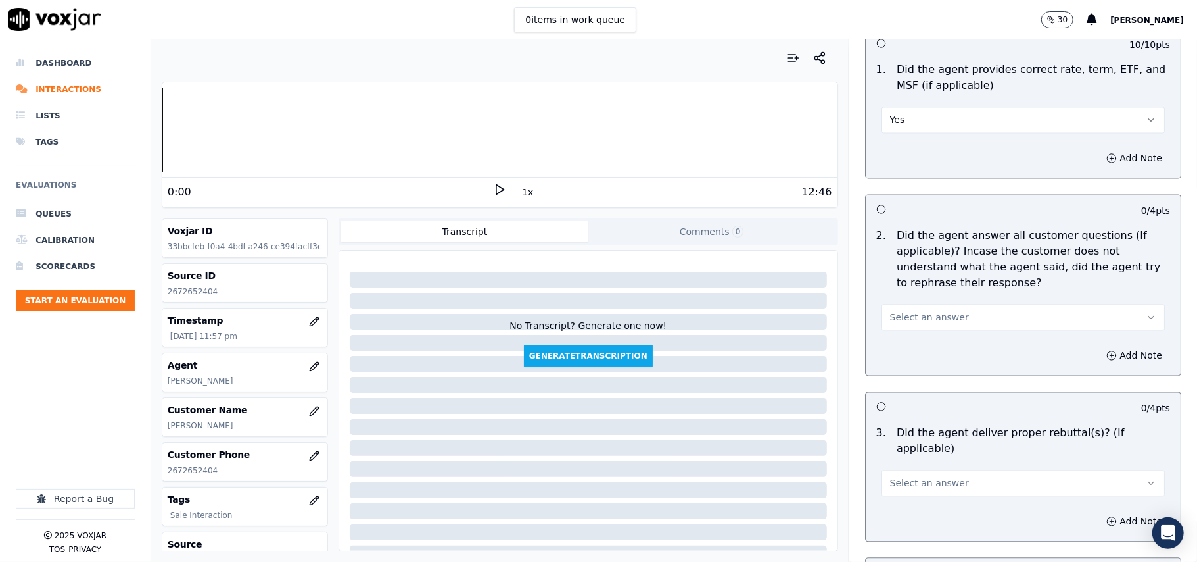
scroll to position [1900, 0]
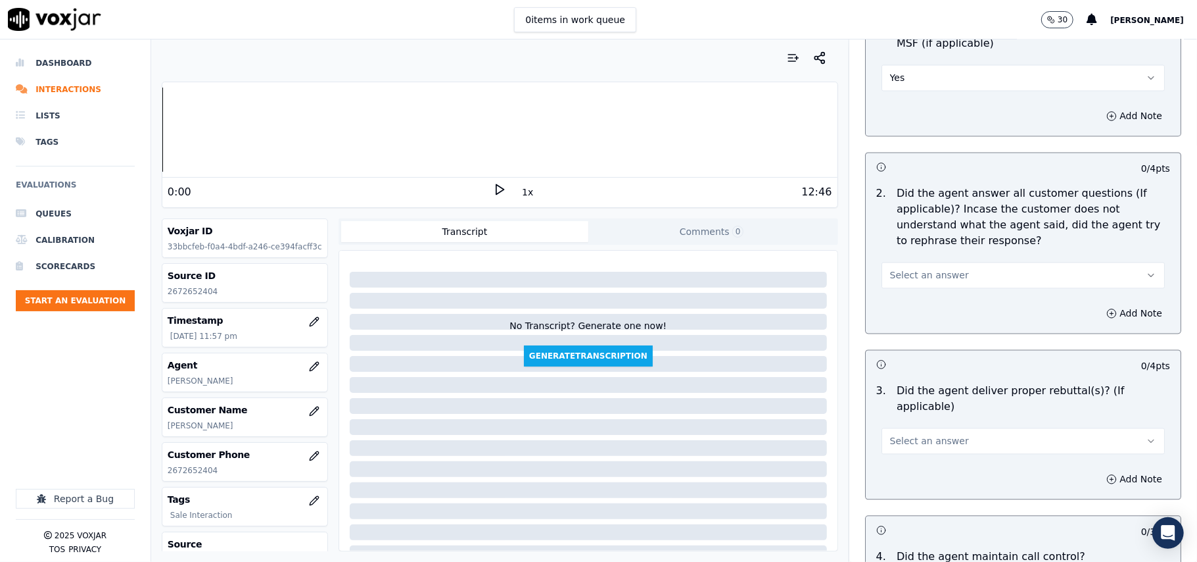
click at [907, 275] on span "Select an answer" at bounding box center [929, 274] width 79 height 13
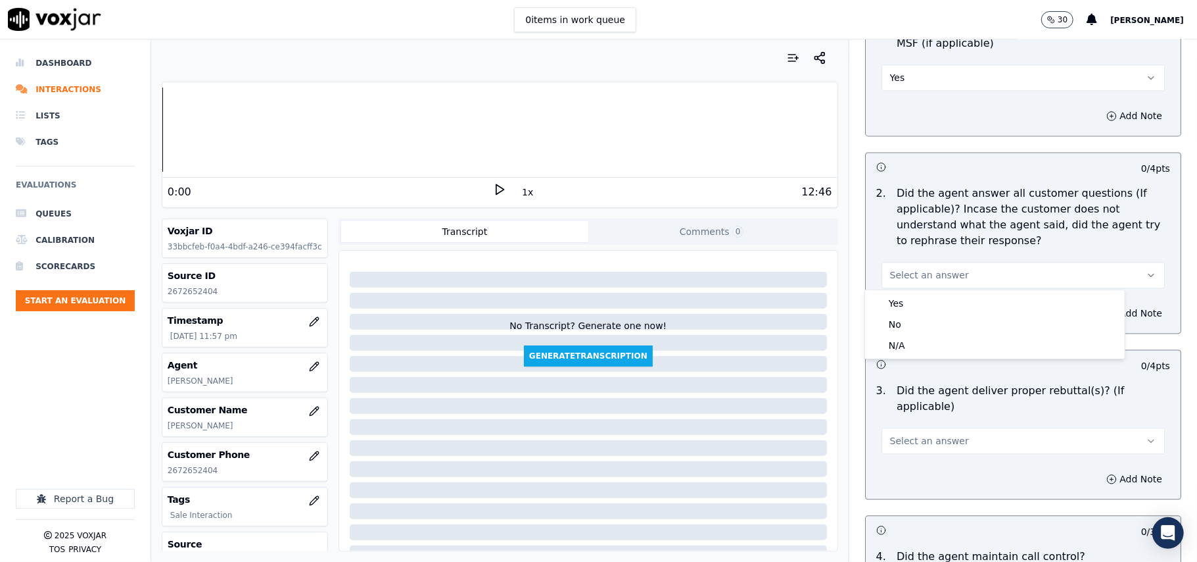
click at [911, 285] on button "Select an answer" at bounding box center [1023, 275] width 283 height 26
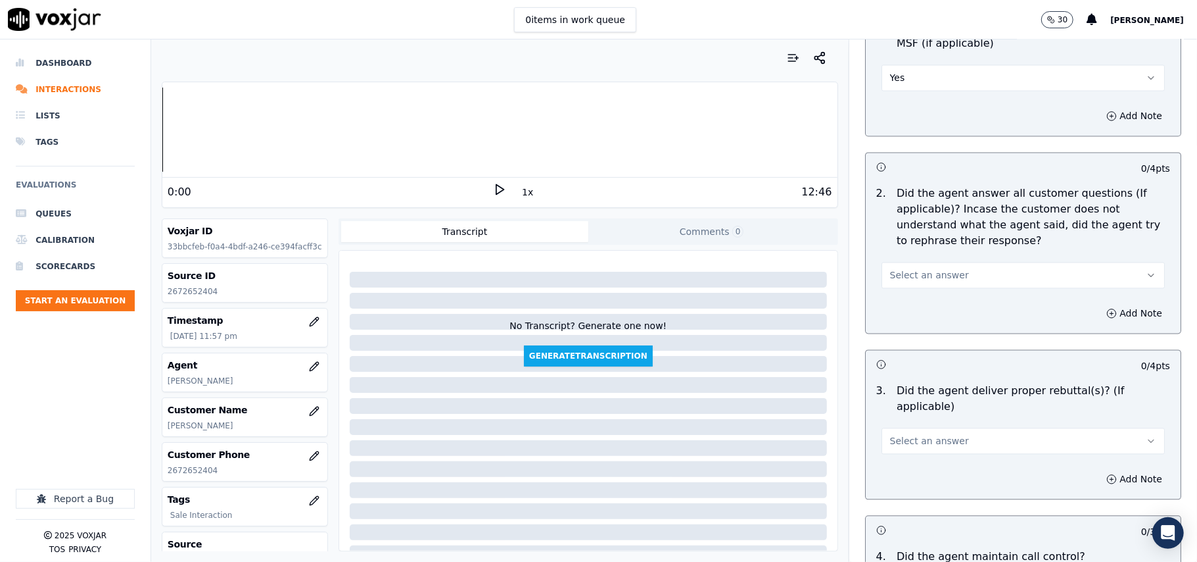
click at [913, 279] on span "Select an answer" at bounding box center [929, 274] width 79 height 13
click at [914, 298] on div "Yes" at bounding box center [995, 303] width 254 height 21
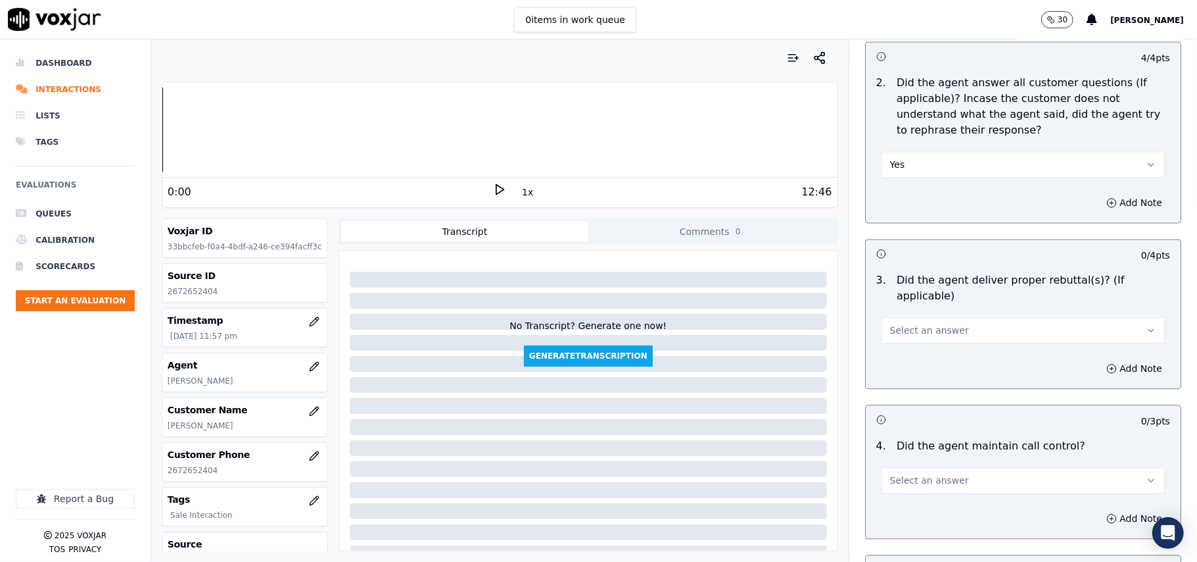
scroll to position [2045, 0]
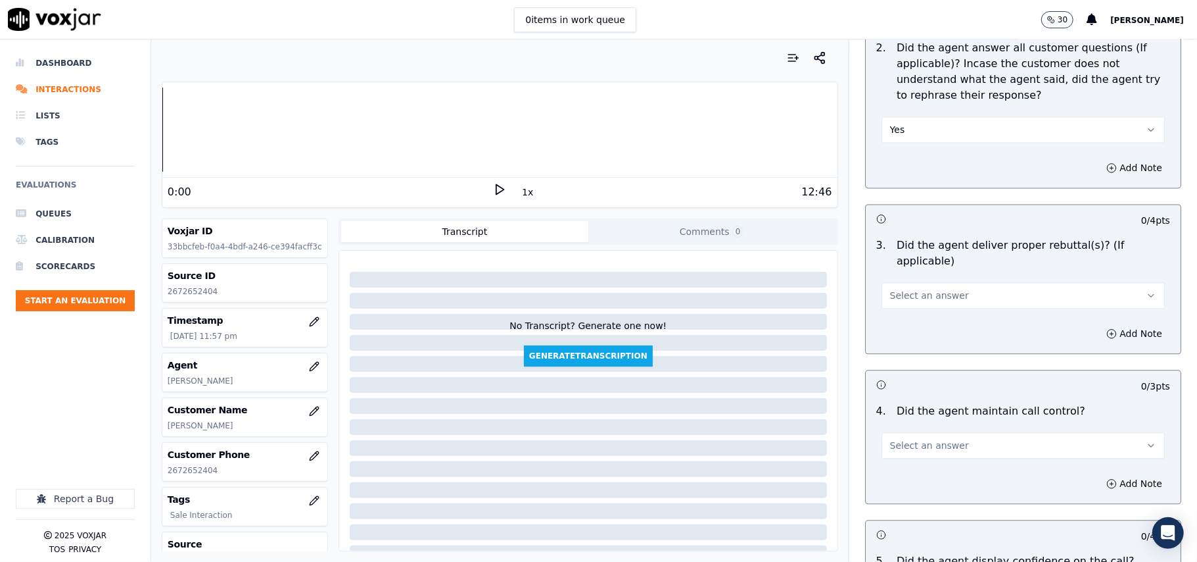
click at [908, 289] on span "Select an answer" at bounding box center [929, 295] width 79 height 13
click at [903, 309] on div "Yes" at bounding box center [995, 307] width 254 height 21
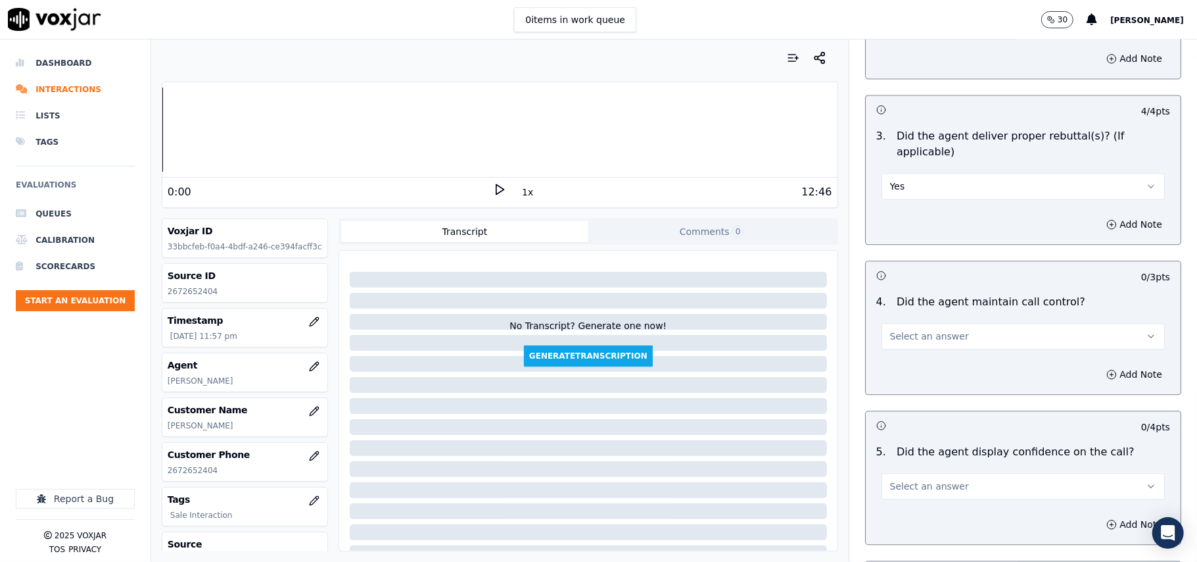
scroll to position [2192, 0]
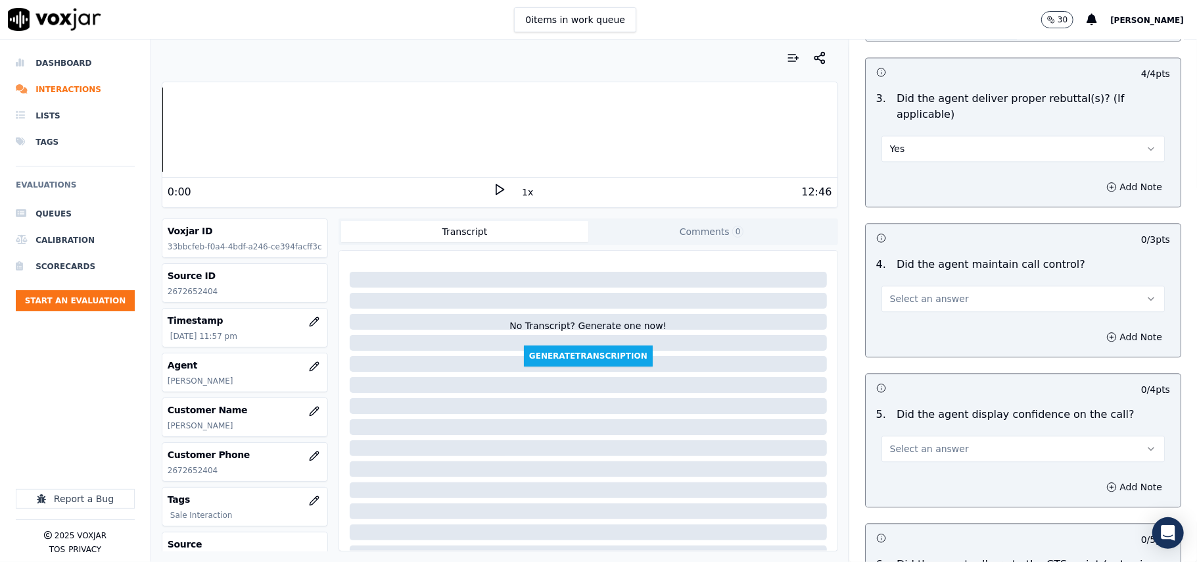
click at [919, 292] on span "Select an answer" at bounding box center [929, 298] width 79 height 13
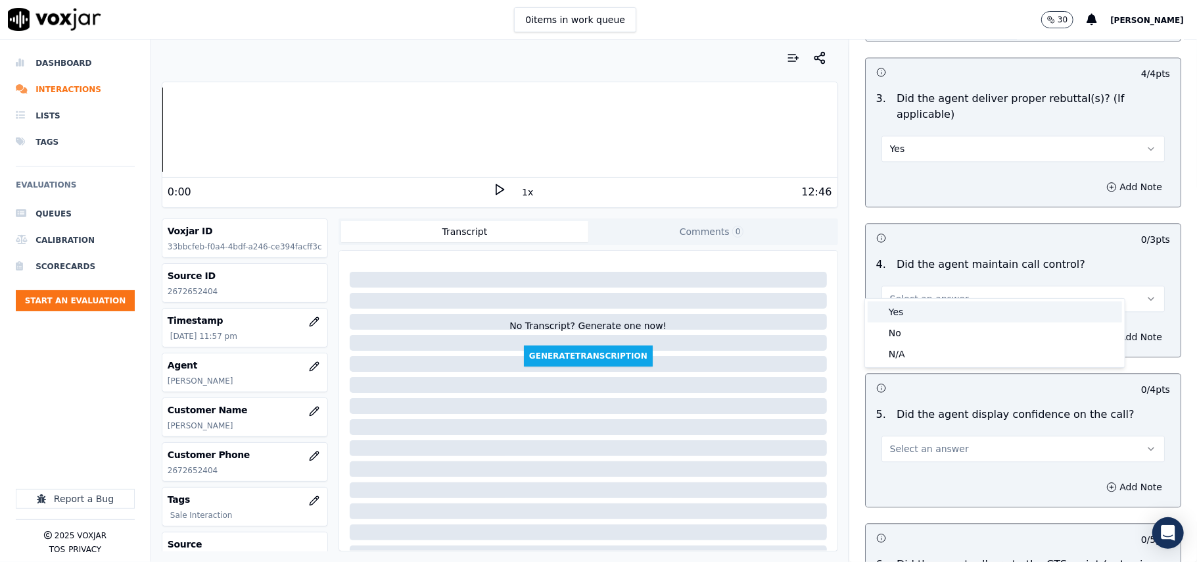
click at [915, 309] on div "Yes" at bounding box center [995, 311] width 254 height 21
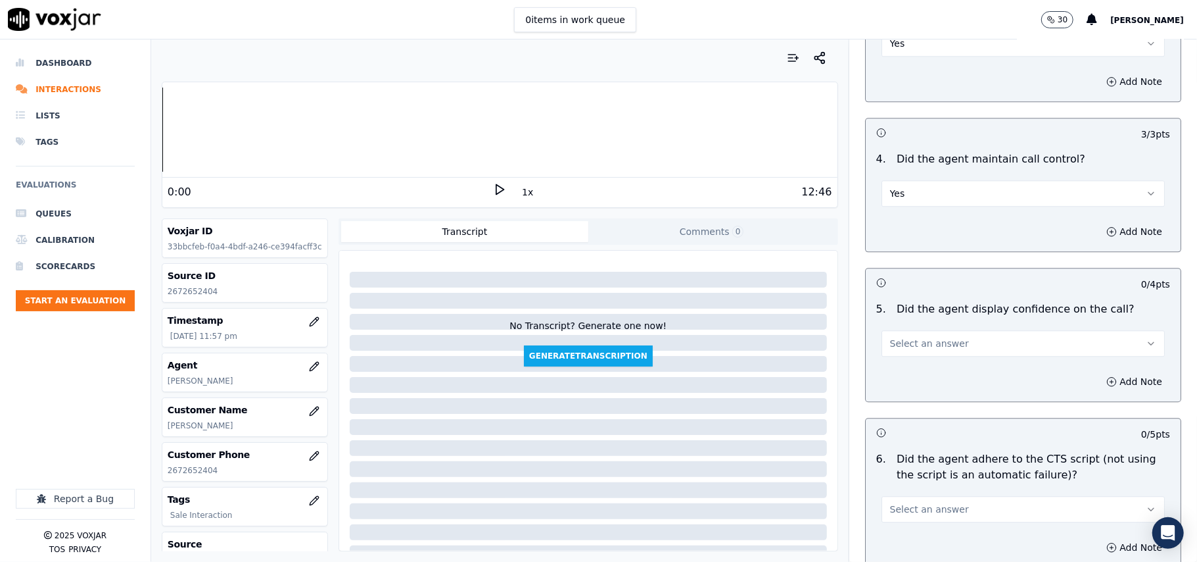
scroll to position [2338, 0]
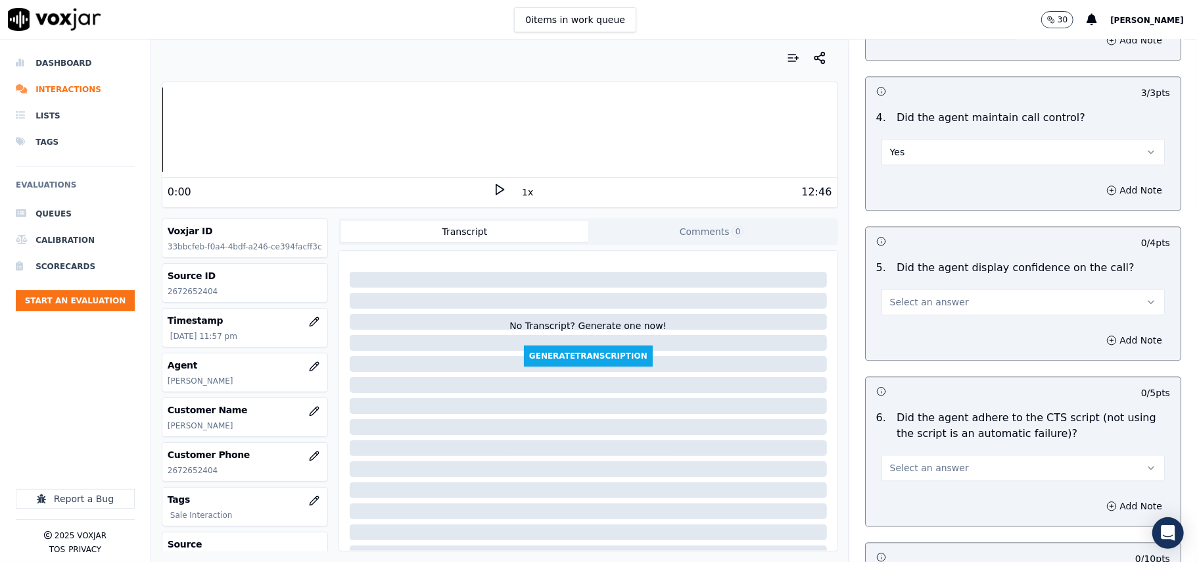
click at [909, 297] on button "Select an answer" at bounding box center [1023, 302] width 283 height 26
click at [909, 313] on div "Yes" at bounding box center [995, 315] width 254 height 21
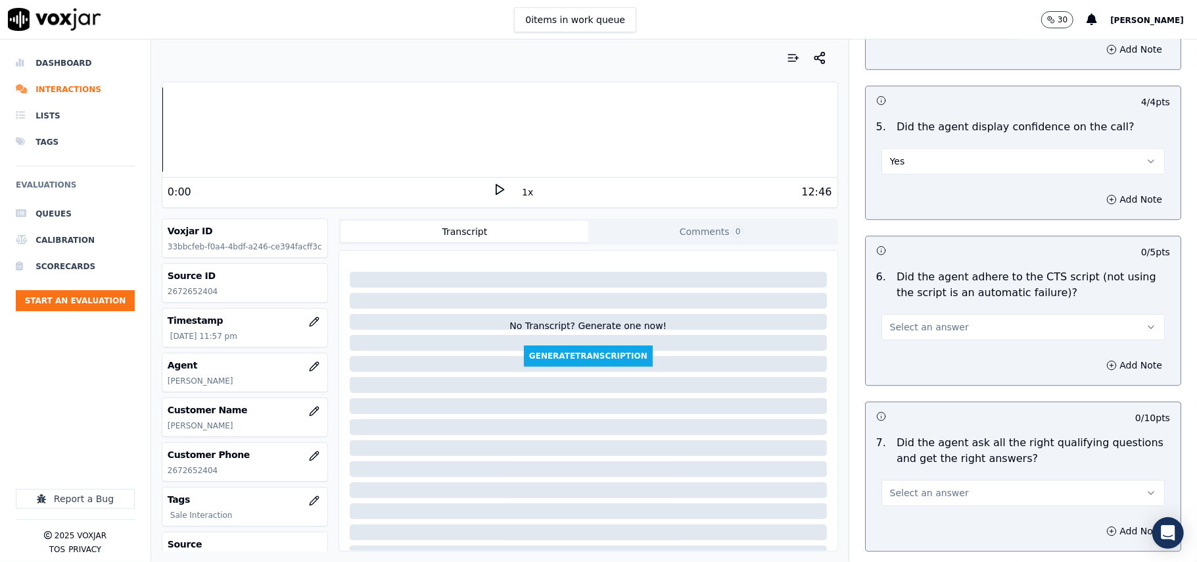
scroll to position [2630, 0]
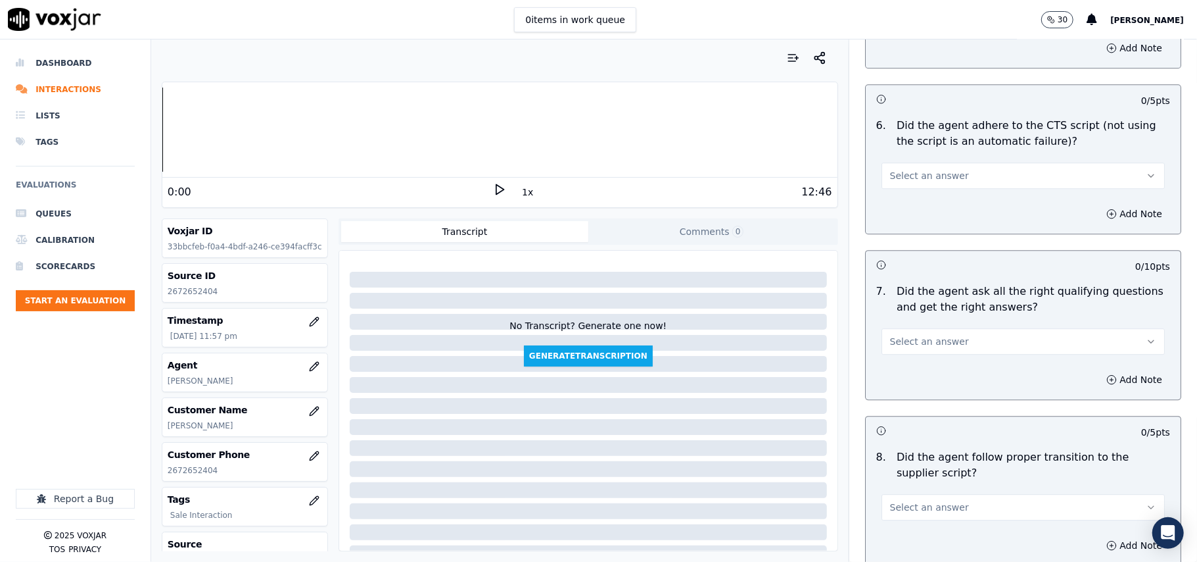
click at [918, 169] on span "Select an answer" at bounding box center [929, 175] width 79 height 13
click at [908, 196] on div "Yes" at bounding box center [995, 190] width 254 height 21
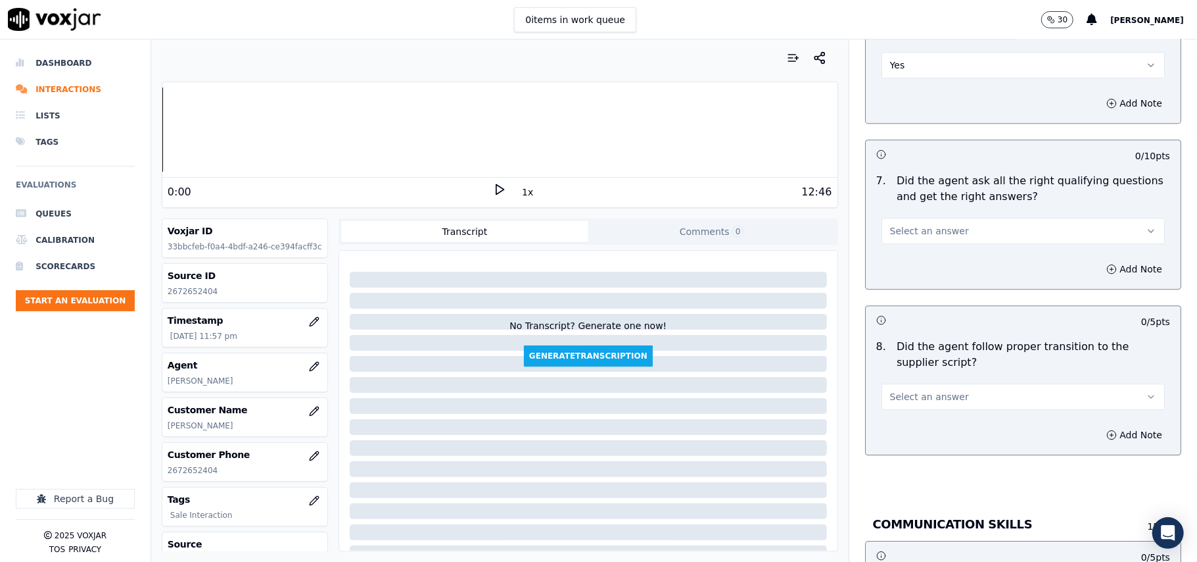
scroll to position [2776, 0]
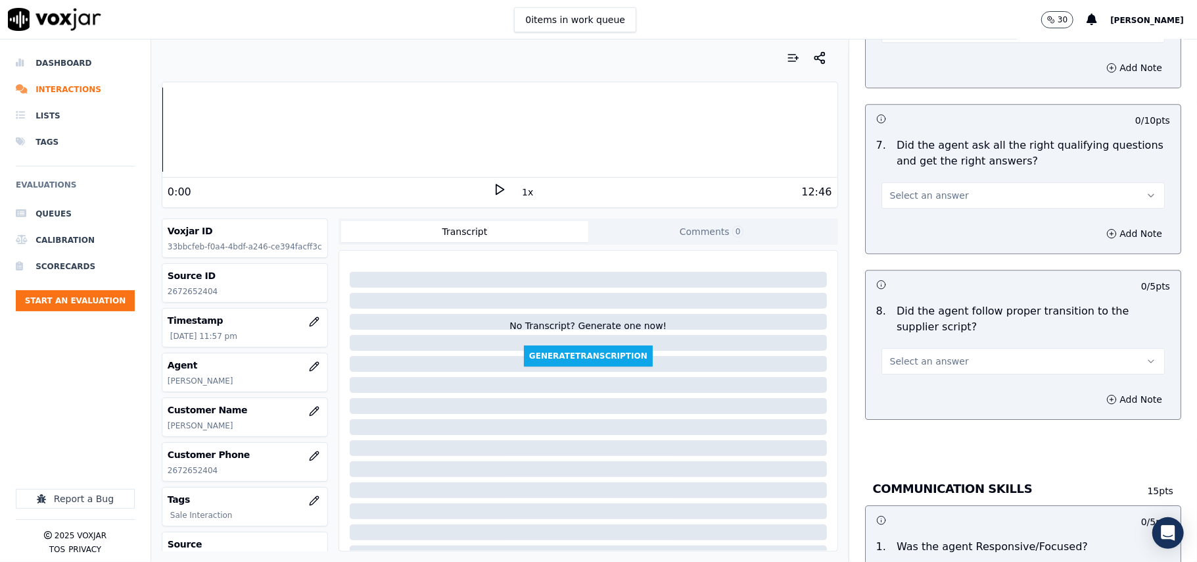
click at [913, 189] on span "Select an answer" at bounding box center [929, 195] width 79 height 13
click at [921, 206] on div "Yes" at bounding box center [995, 209] width 254 height 21
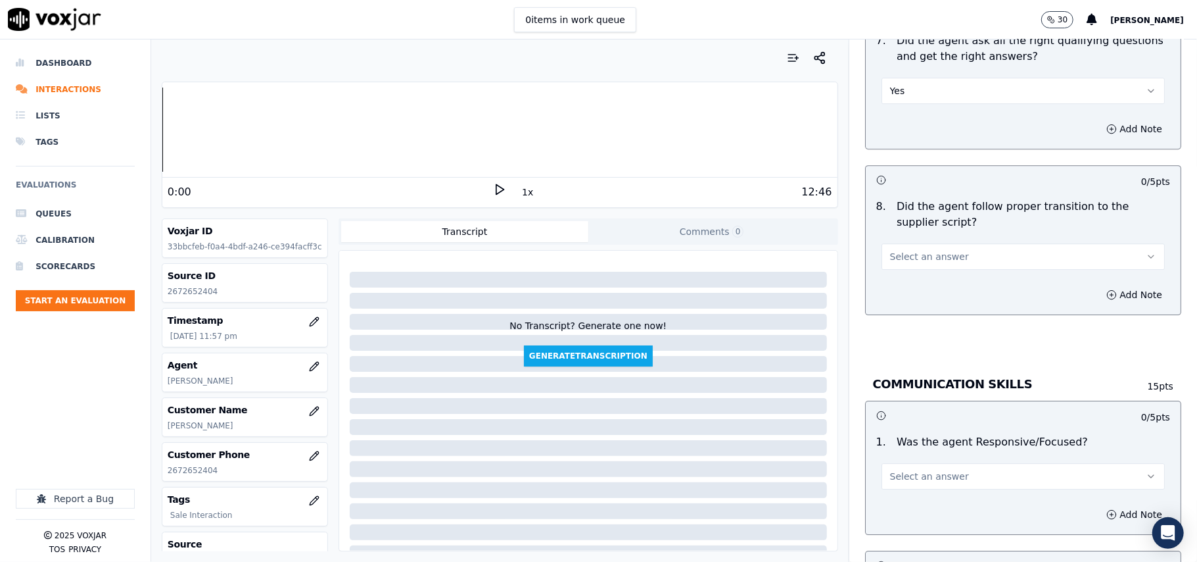
scroll to position [2922, 0]
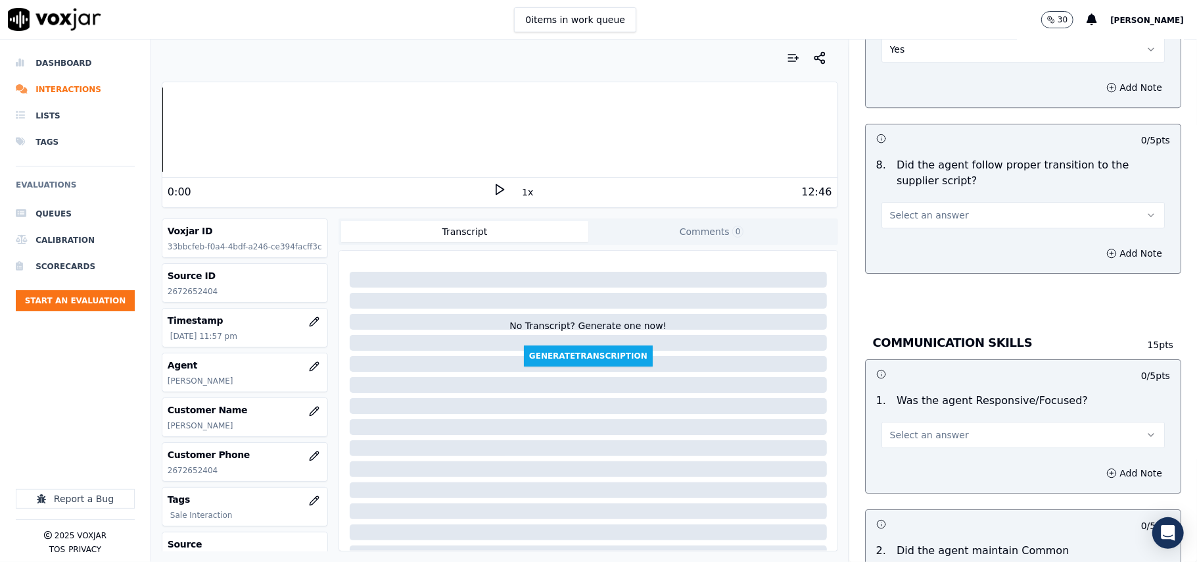
click at [910, 208] on span "Select an answer" at bounding box center [929, 214] width 79 height 13
click at [906, 226] on div "Yes" at bounding box center [995, 230] width 254 height 21
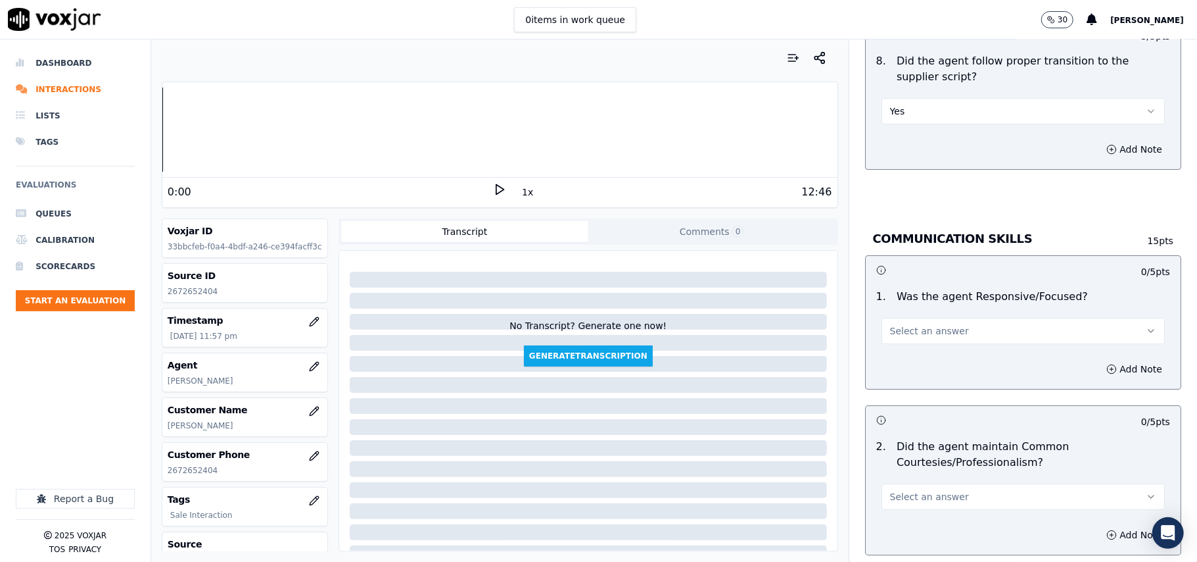
scroll to position [3068, 0]
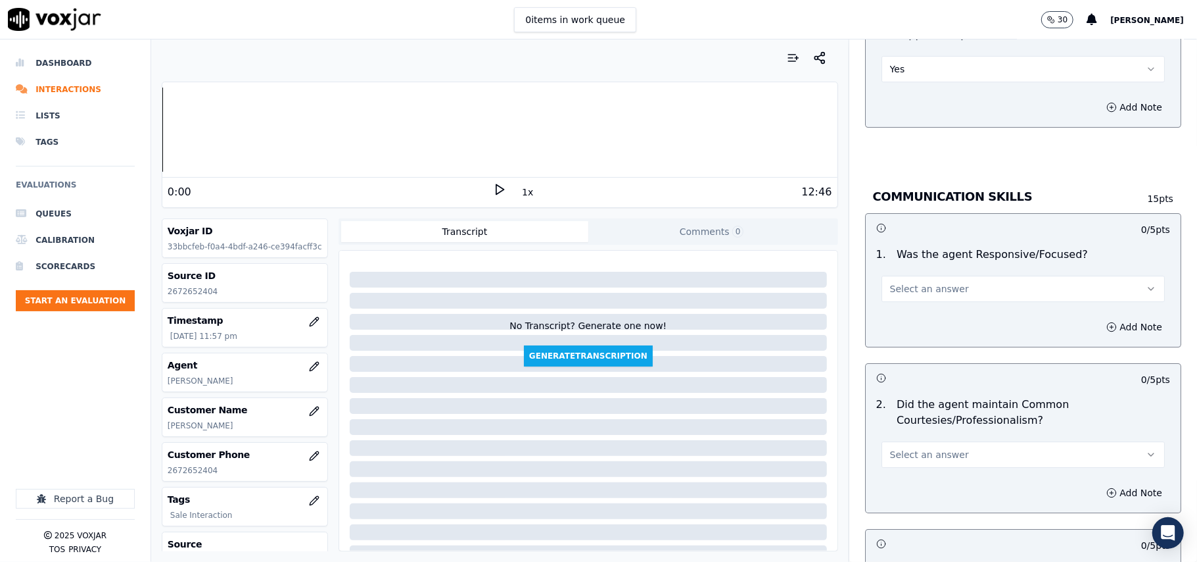
click at [903, 276] on button "Select an answer" at bounding box center [1023, 289] width 283 height 26
click at [902, 304] on div "Yes" at bounding box center [995, 303] width 254 height 21
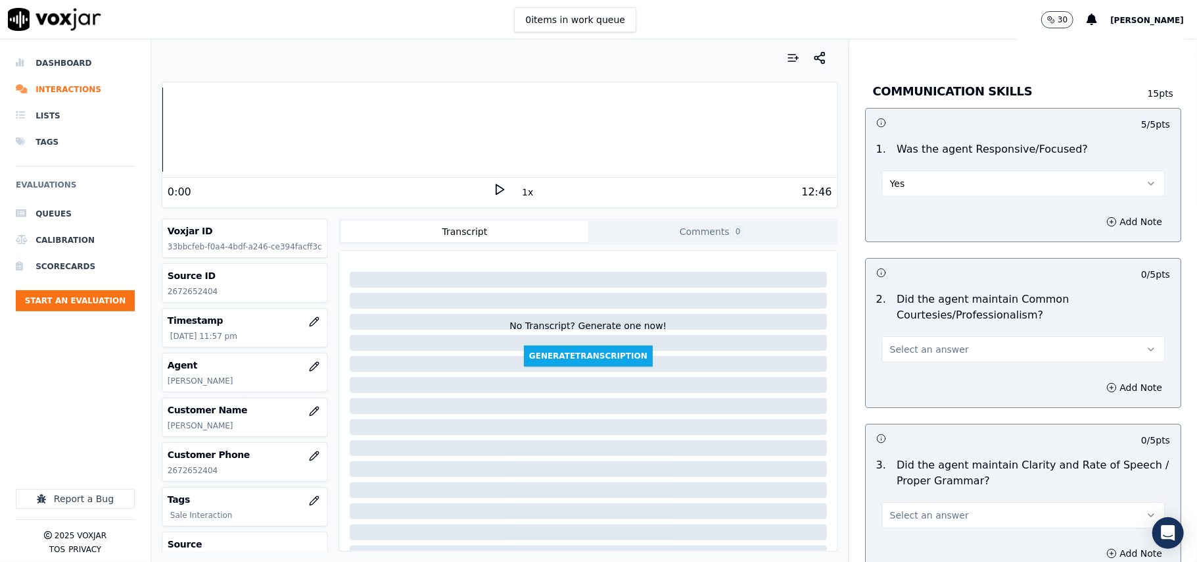
scroll to position [3215, 0]
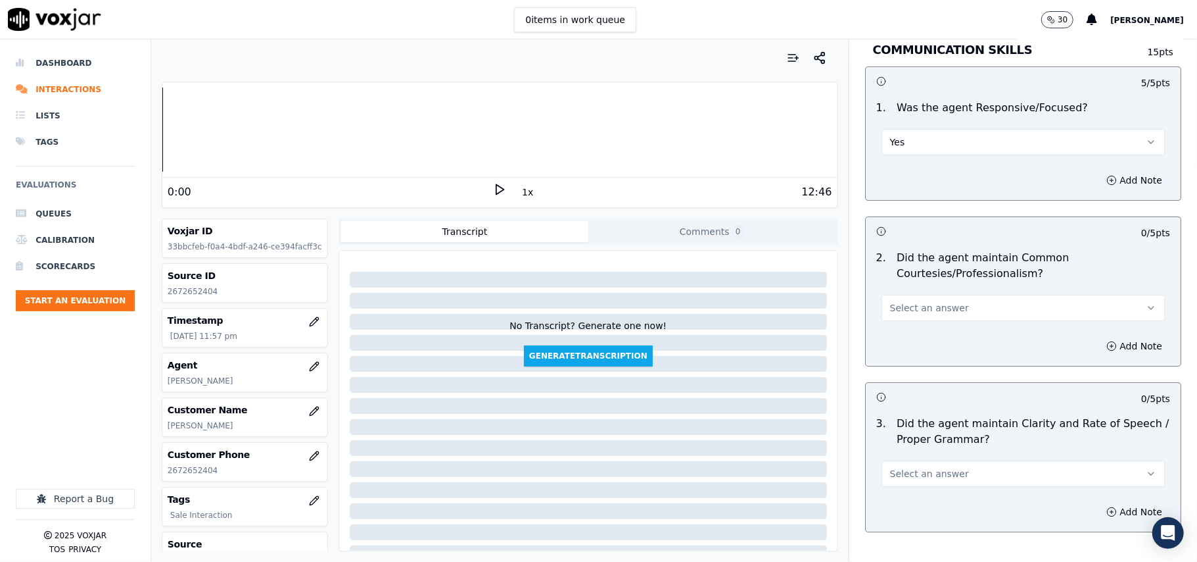
click at [898, 301] on span "Select an answer" at bounding box center [929, 307] width 79 height 13
click at [898, 329] on div "Yes" at bounding box center [995, 323] width 254 height 21
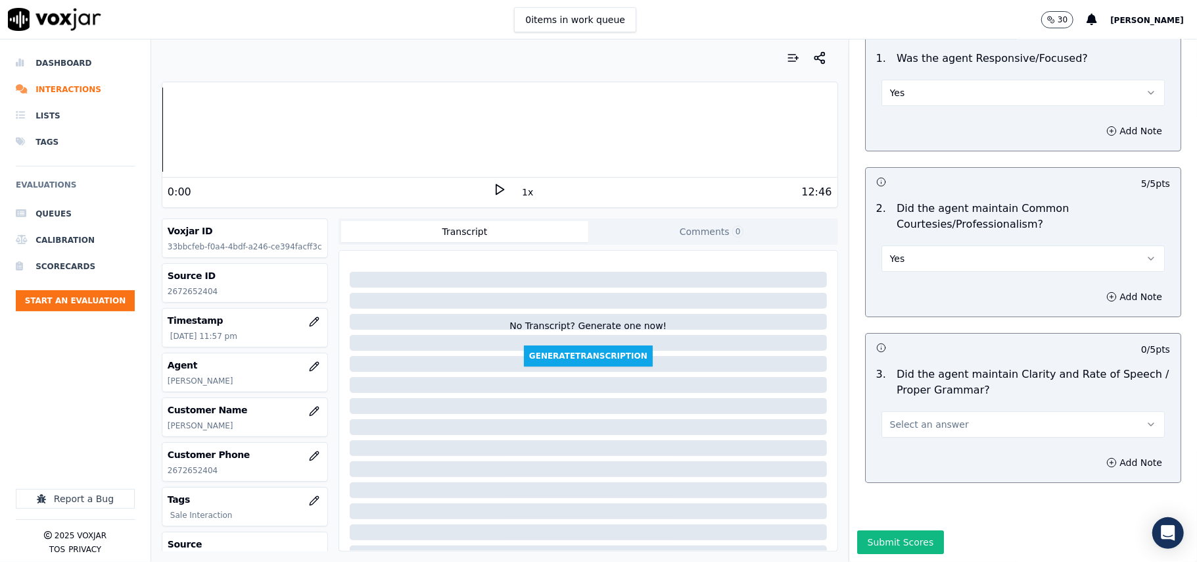
scroll to position [3290, 0]
click at [897, 418] on span "Select an answer" at bounding box center [929, 424] width 79 height 13
click at [900, 414] on div "Yes" at bounding box center [995, 414] width 254 height 21
click at [877, 530] on button "Submit Scores" at bounding box center [900, 542] width 87 height 24
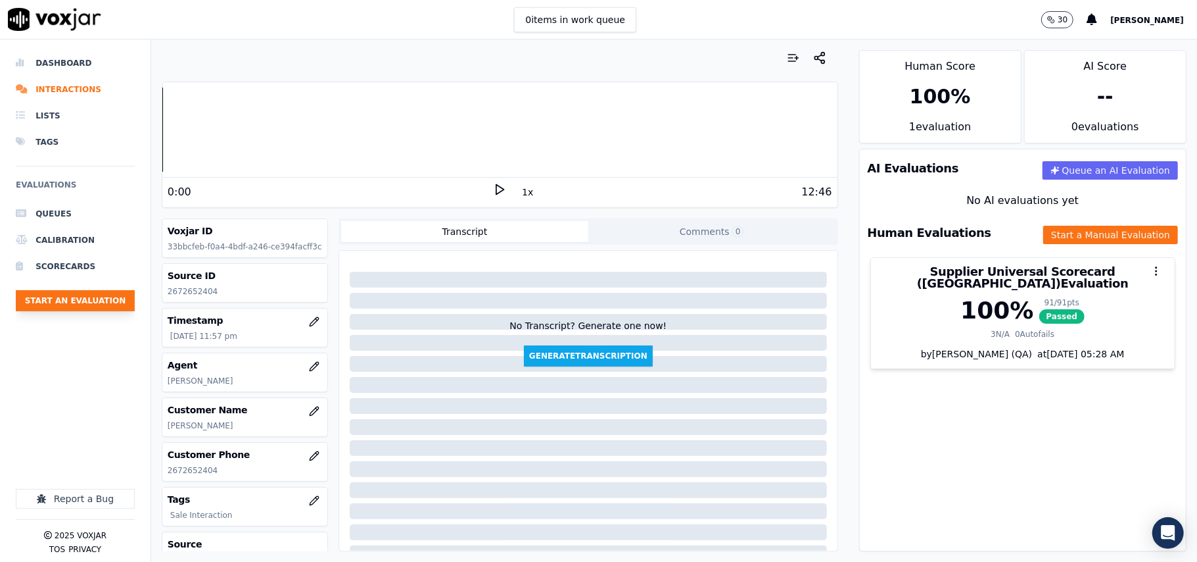
click at [122, 303] on button "Start an Evaluation" at bounding box center [75, 300] width 119 height 21
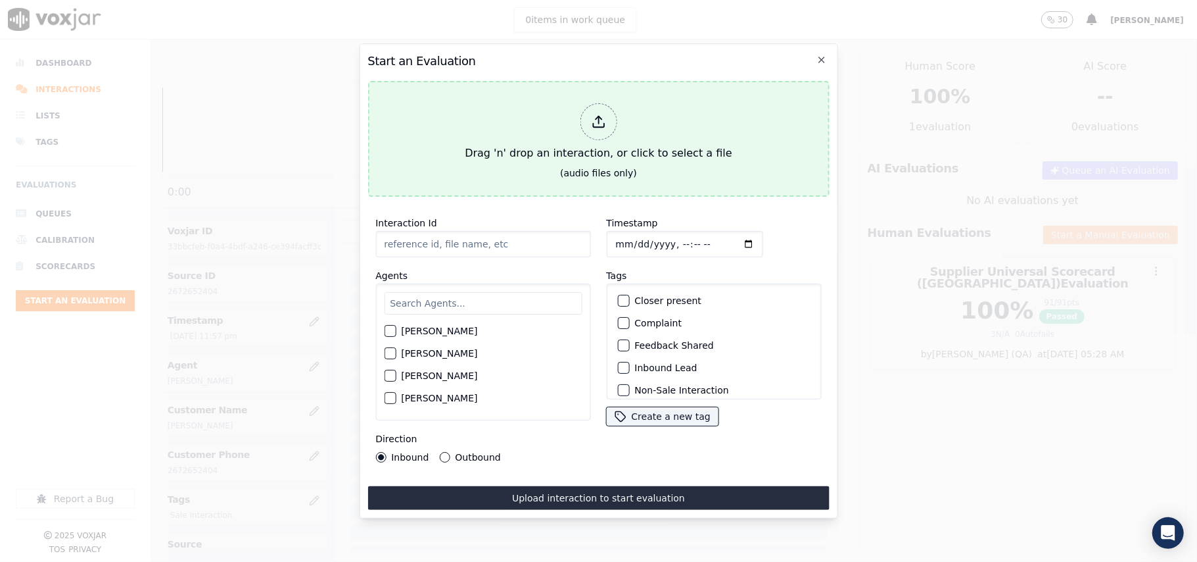
click at [655, 161] on button "Drag 'n' drop an interaction, or click to select a file (audio files only)" at bounding box center [599, 139] width 462 height 116
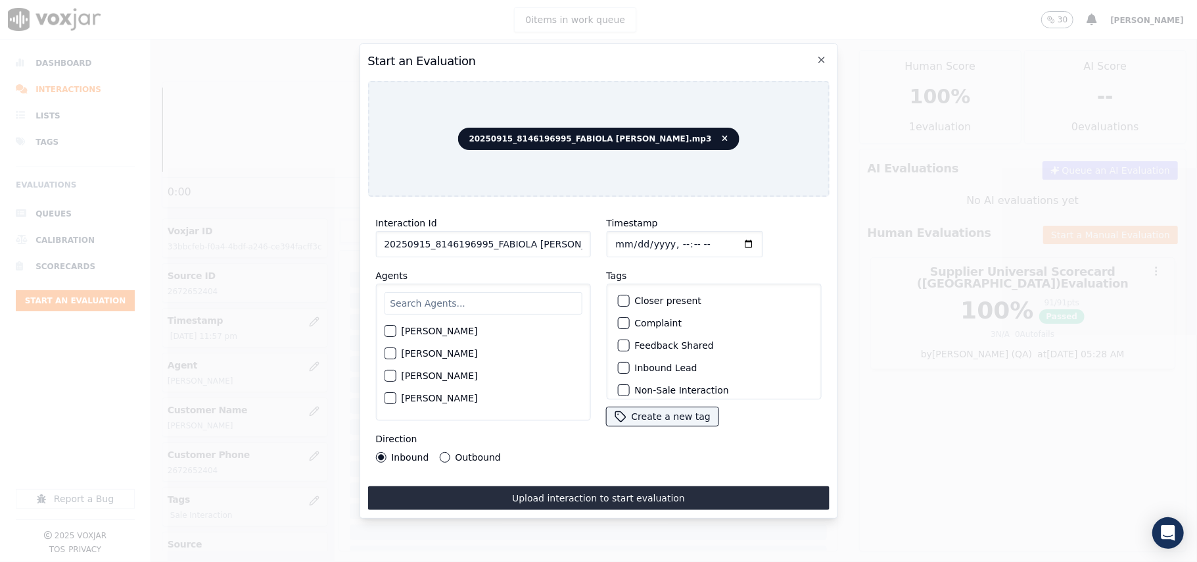
click at [483, 235] on input "20250915_8146196995_FABIOLA RENDON.mp3" at bounding box center [482, 244] width 215 height 26
paste input "8146196995"
type input "8146196995"
click at [634, 235] on input "Timestamp" at bounding box center [684, 244] width 156 height 26
type input "2025-09-15T23:58"
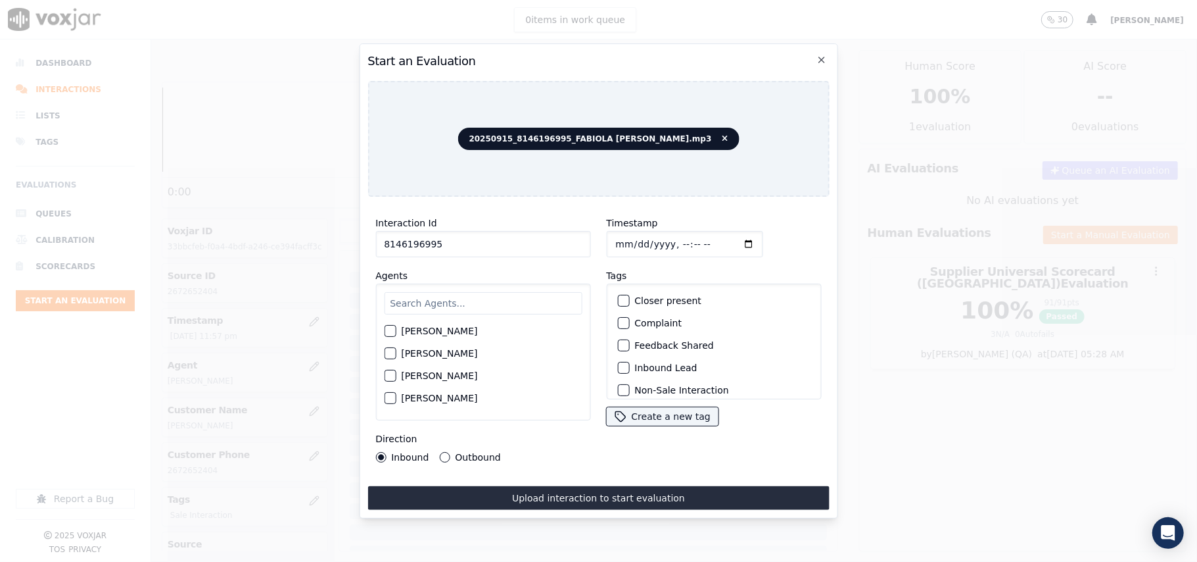
click
type input "Fabiola"
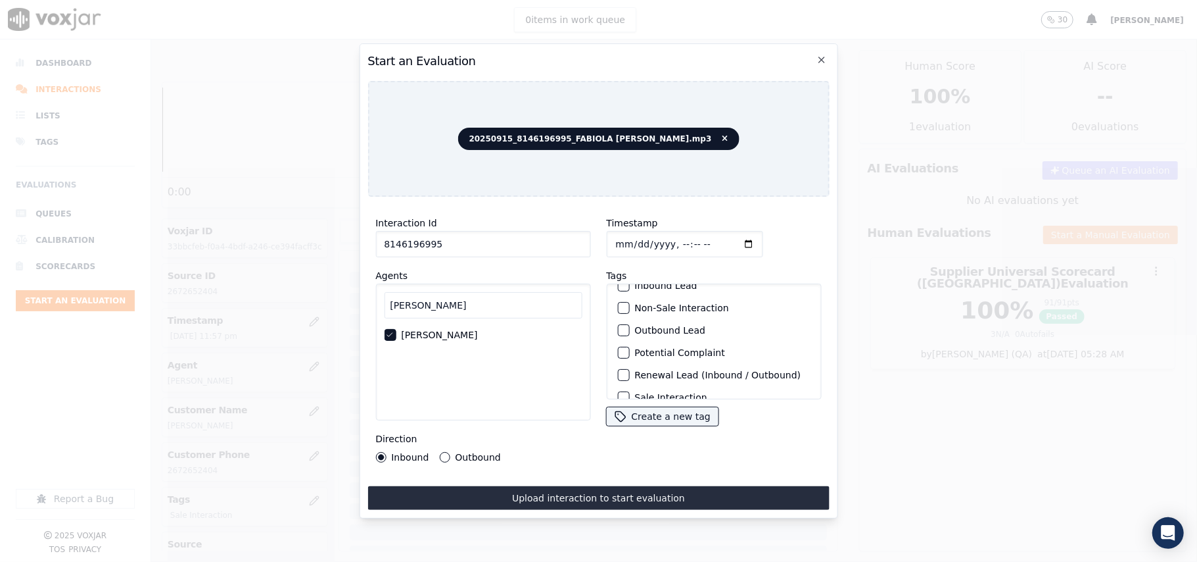
scroll to position [114, 0]
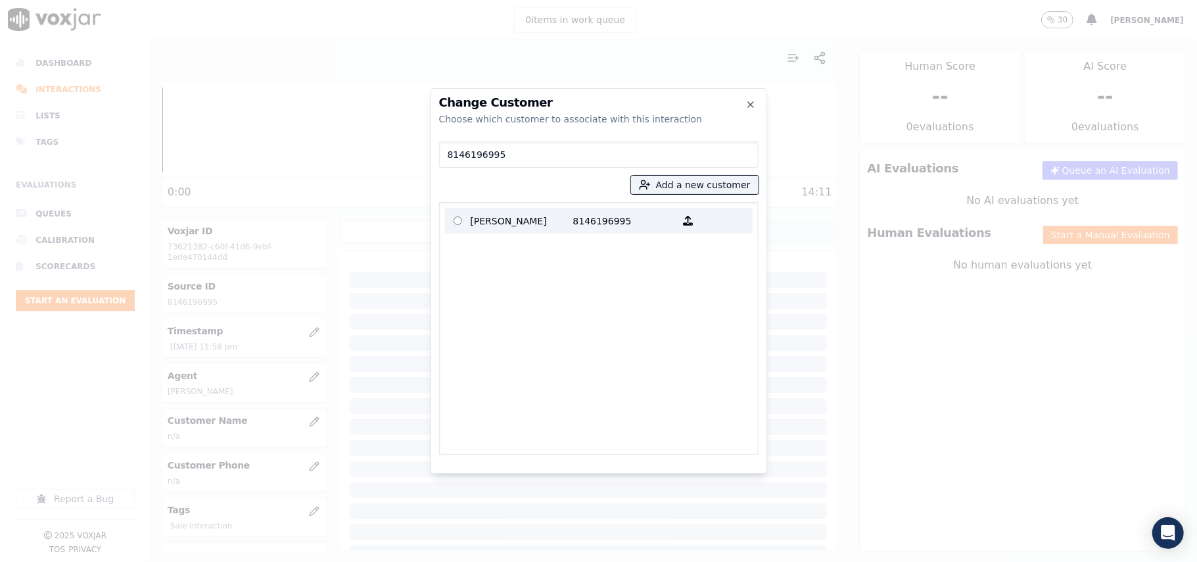
type input "8146196995"
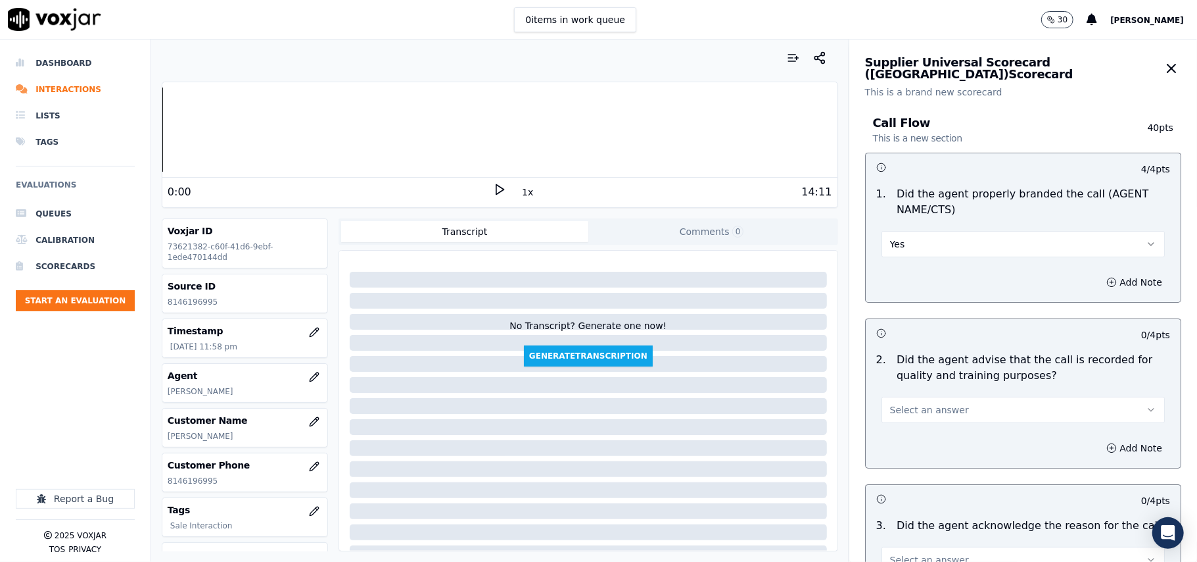
scroll to position [146, 0]
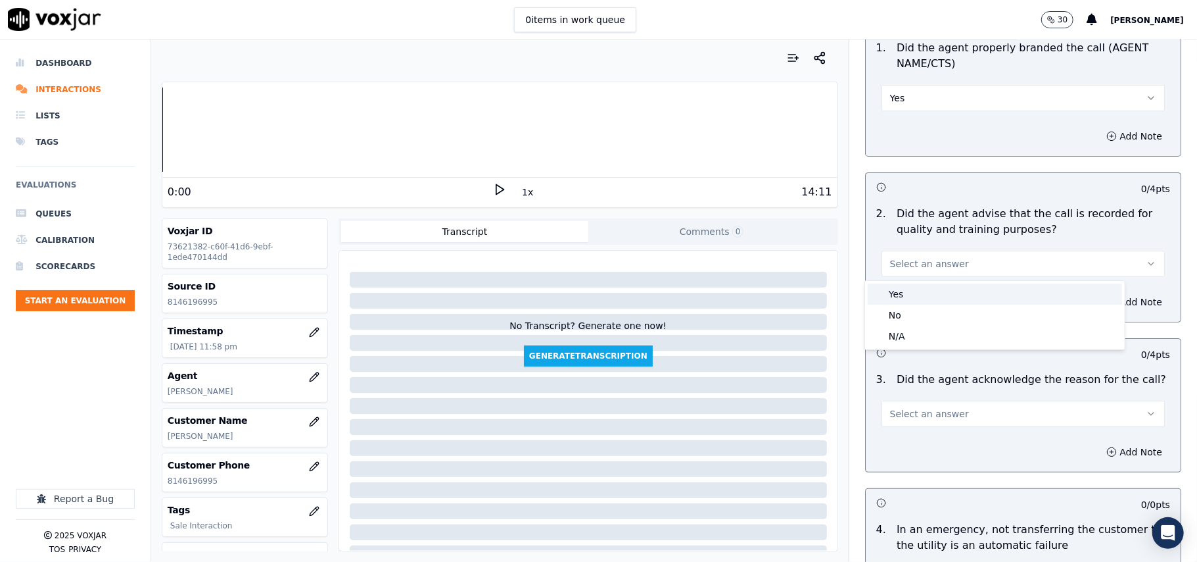
drag, startPoint x: 903, startPoint y: 276, endPoint x: 903, endPoint y: 296, distance: 19.7
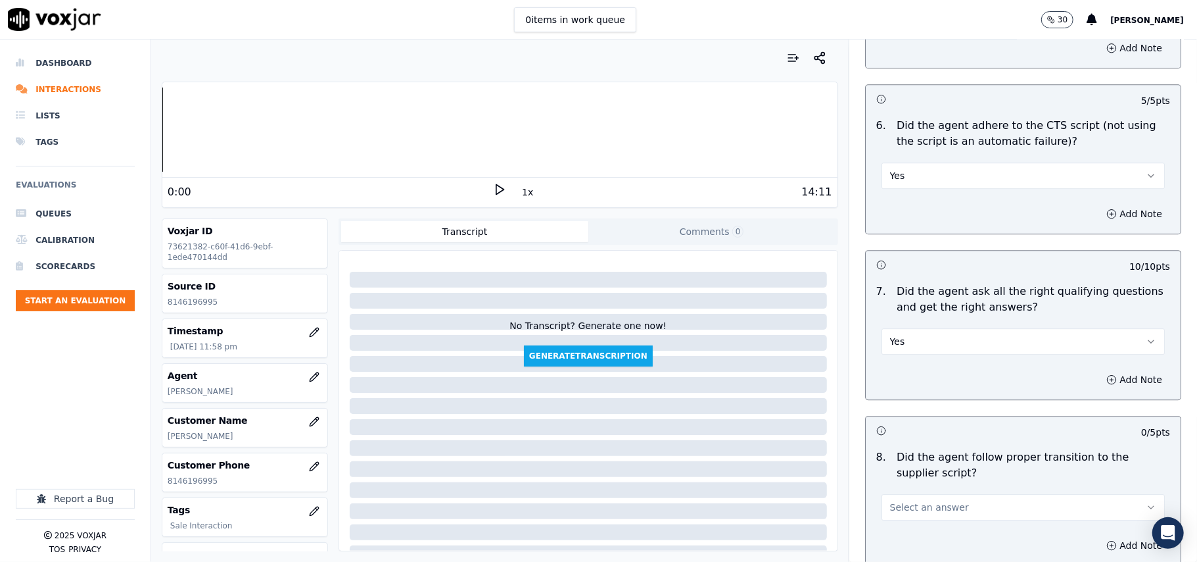
scroll to position [2776, 0]
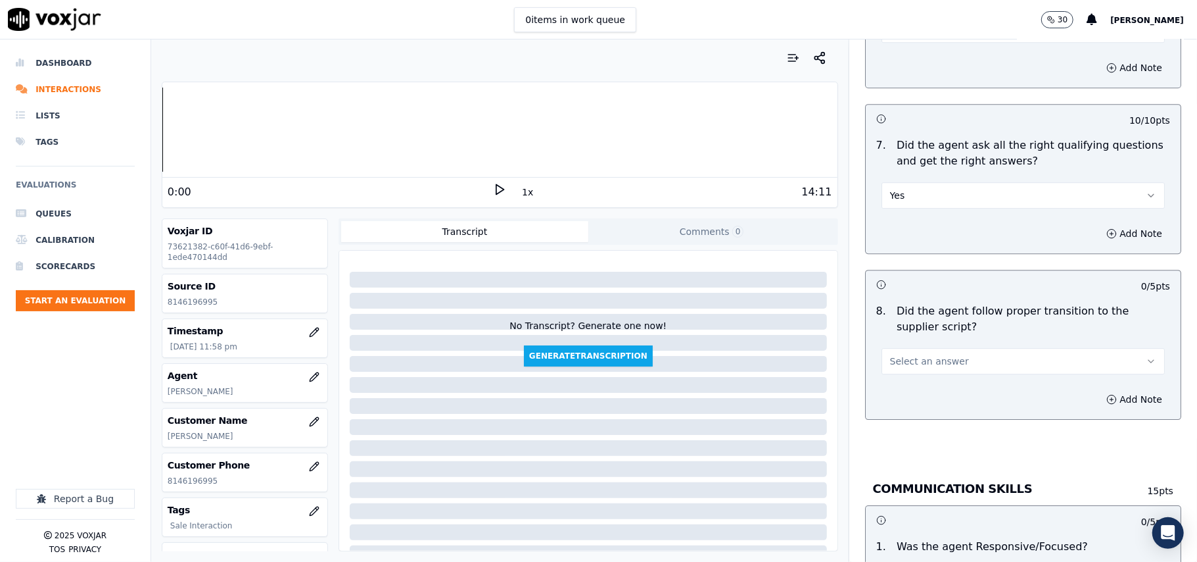
drag, startPoint x: 909, startPoint y: 338, endPoint x: 905, endPoint y: 359, distance: 21.4
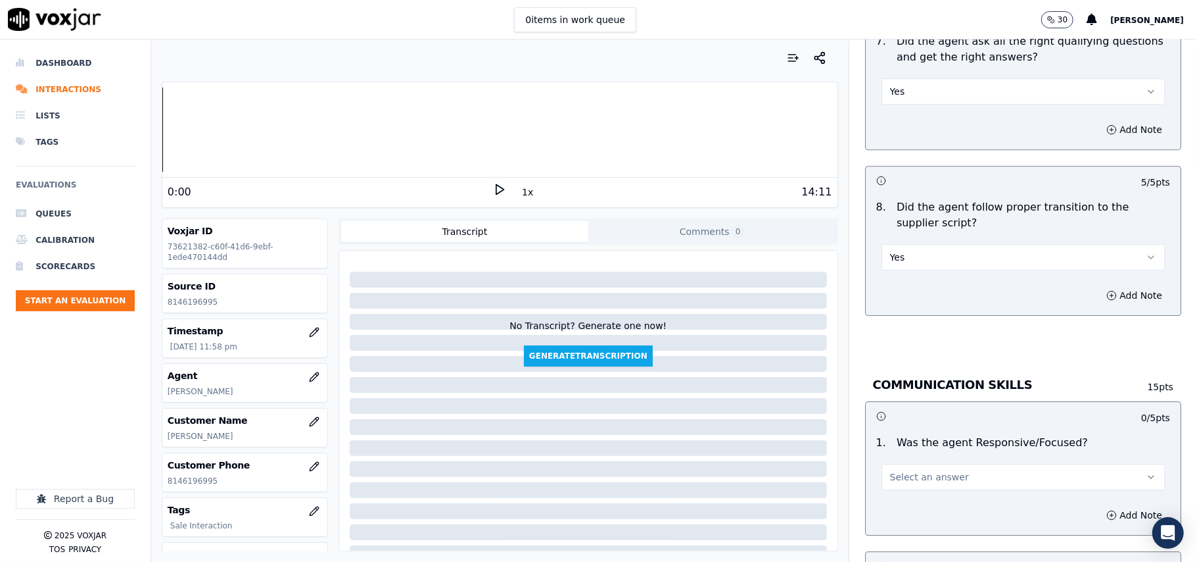
scroll to position [2922, 0]
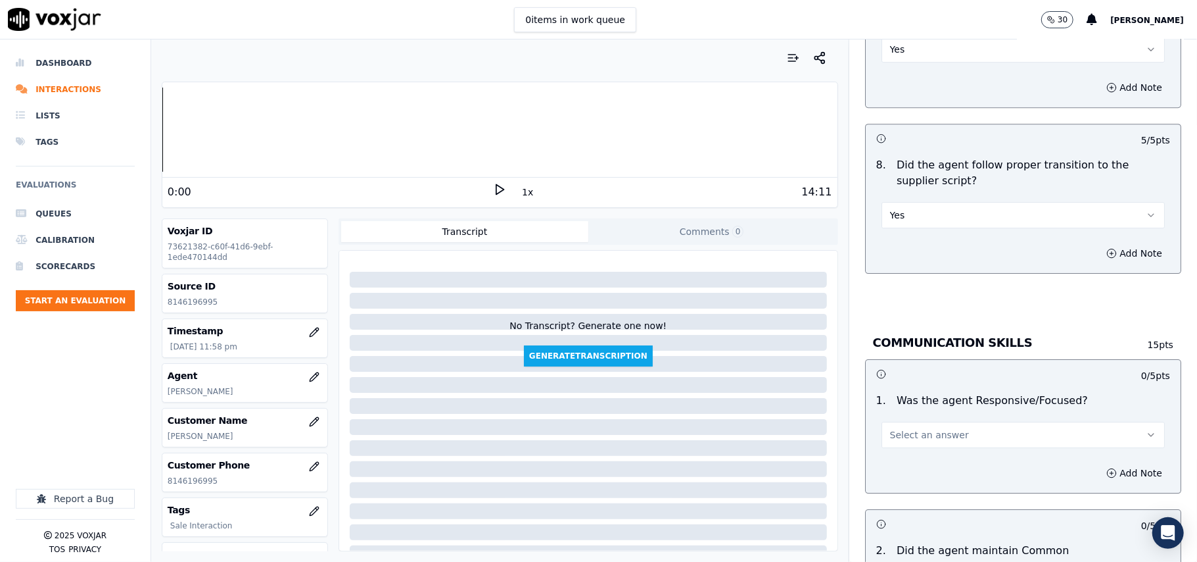
drag, startPoint x: 896, startPoint y: 413, endPoint x: 896, endPoint y: 430, distance: 17.1
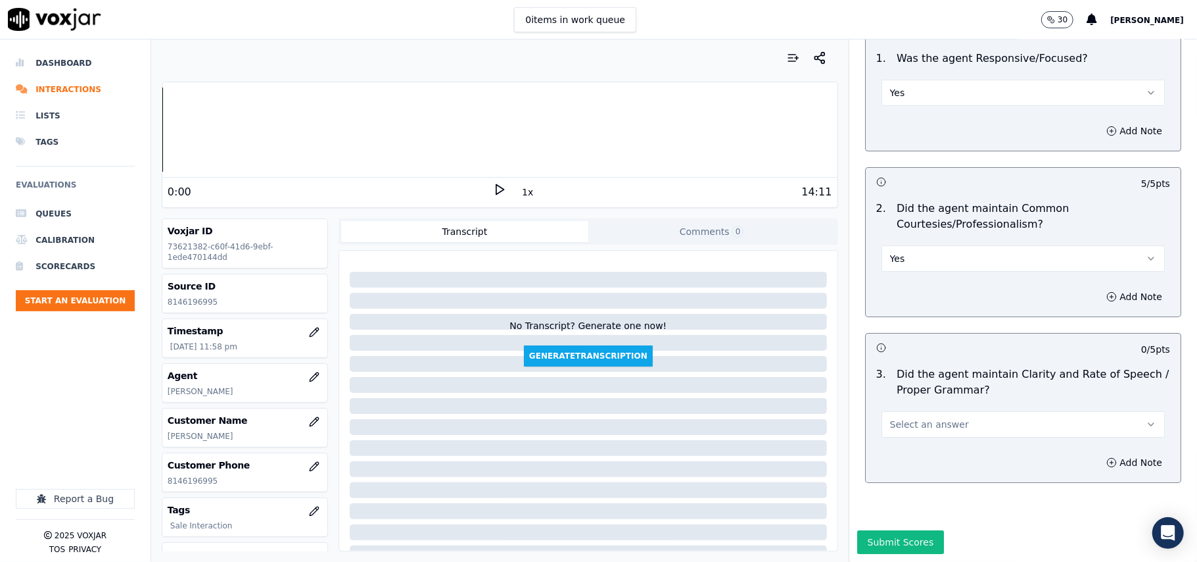
scroll to position [3290, 0]
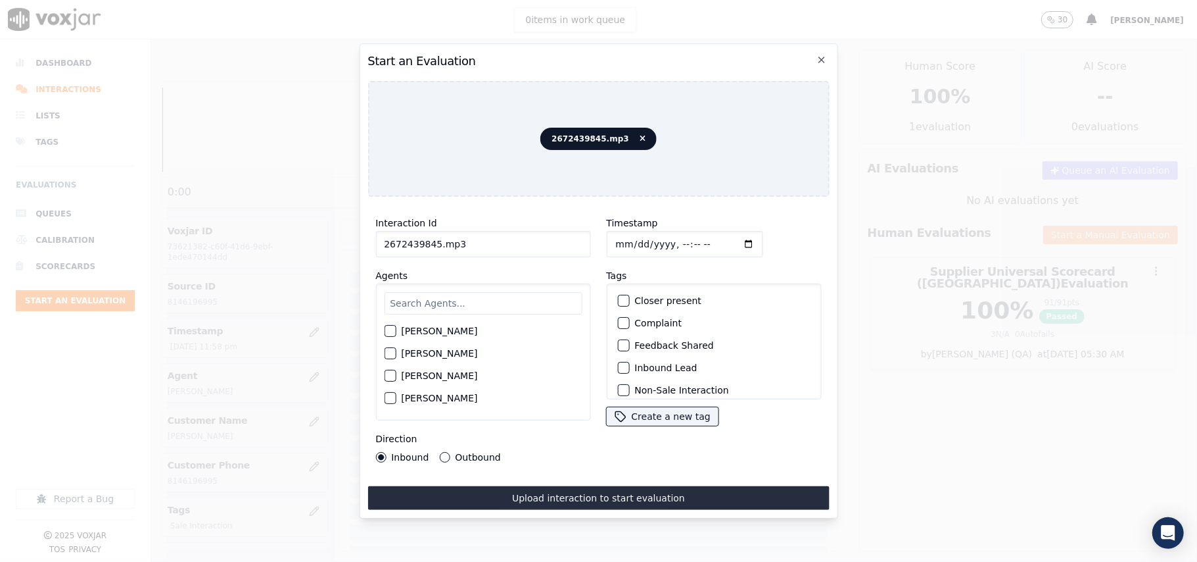
paste input
type input "2672439845"
type input "2025-09-16T00:02"
type input "fabiola"
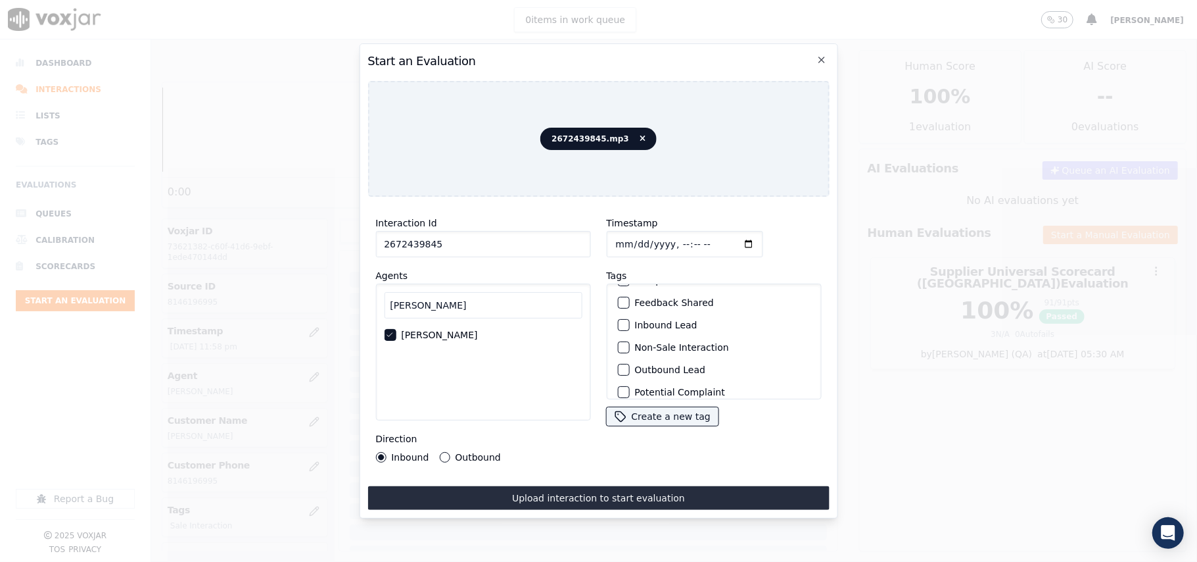
scroll to position [114, 0]
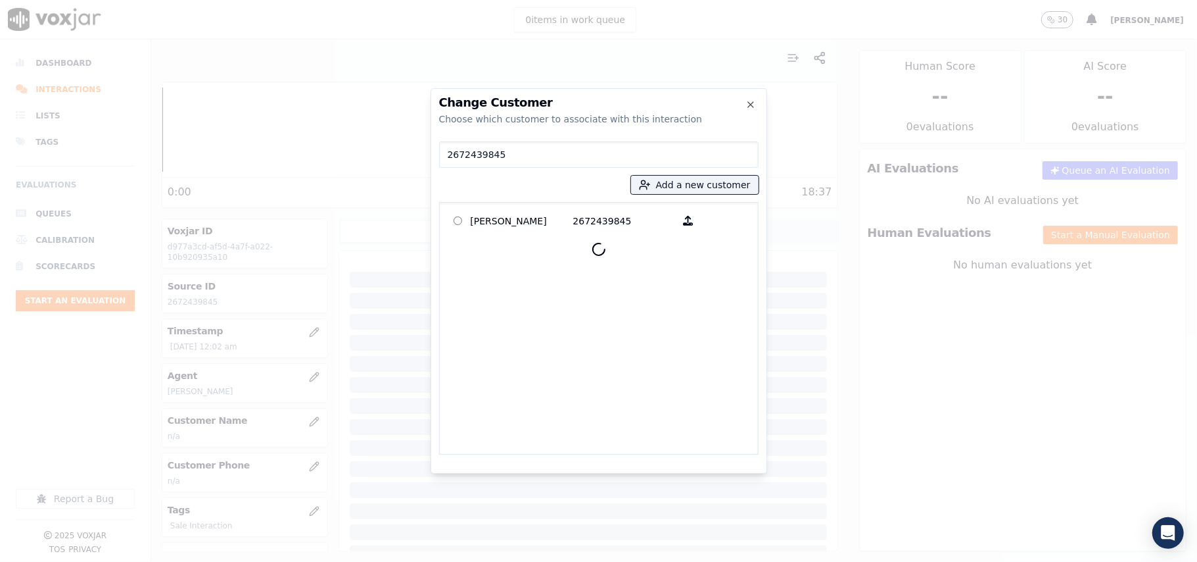
type input "2672439845"
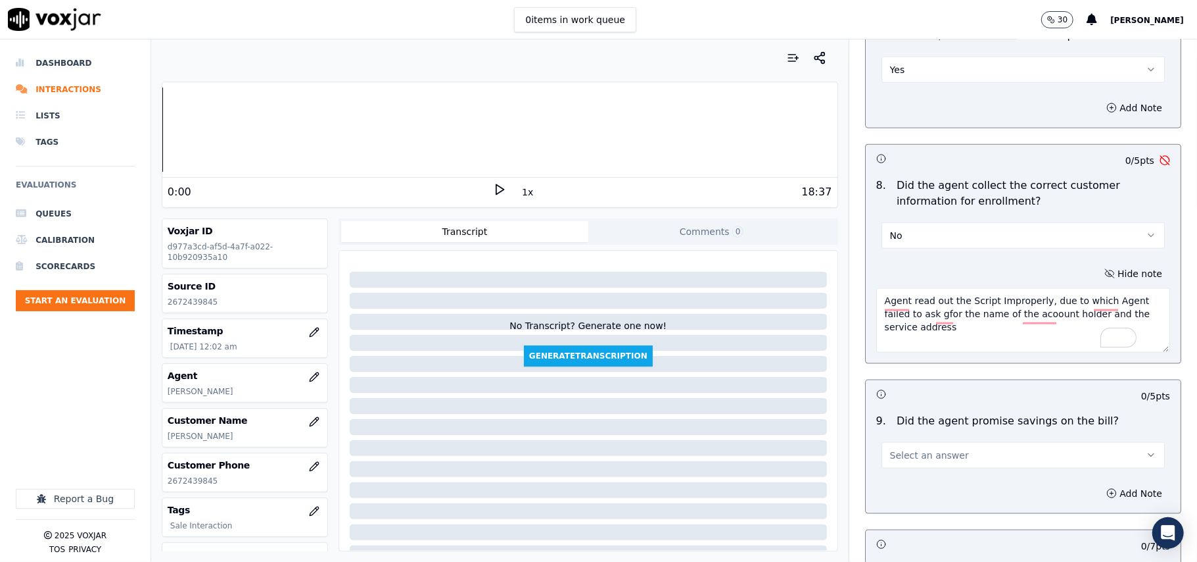
scroll to position [1315, 0]
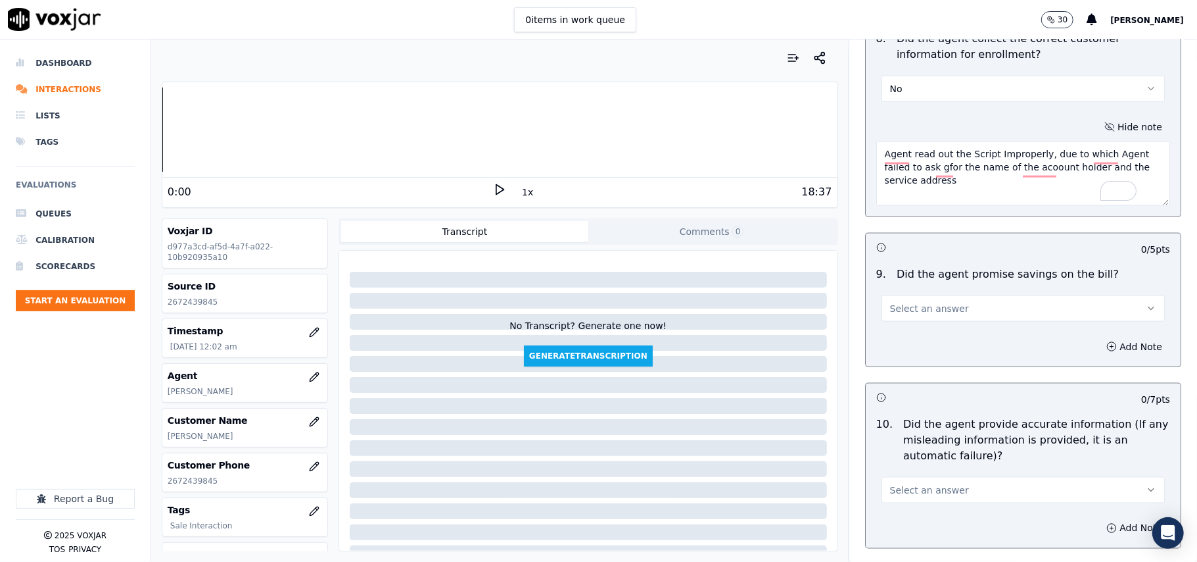
type textarea "Agent read out the Script Improperly, due to which Agent failed to ask gfor the…"
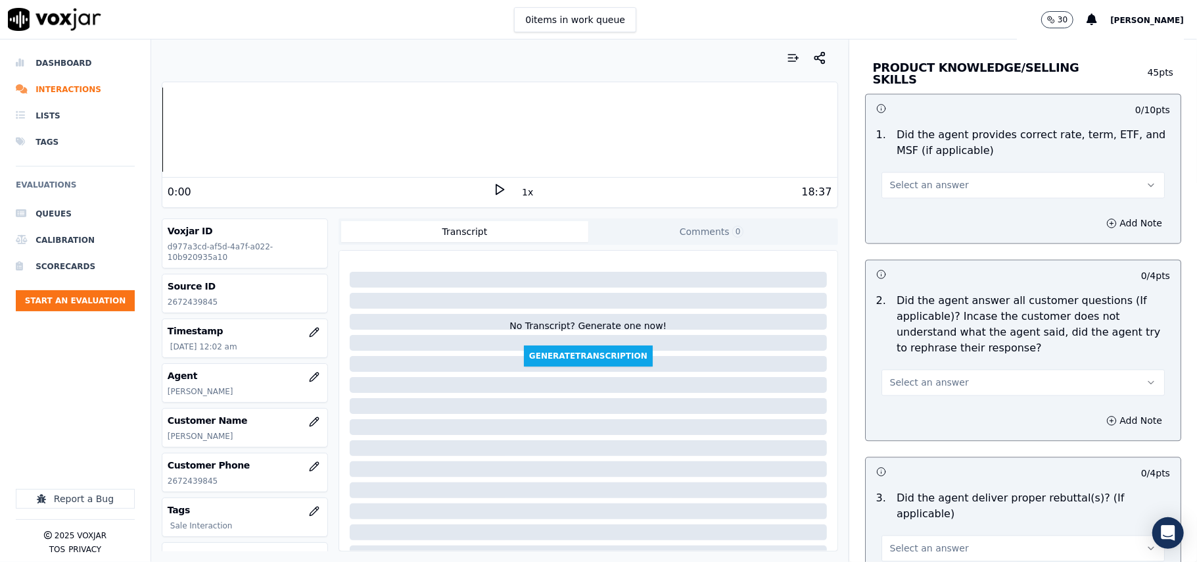
scroll to position [1900, 0]
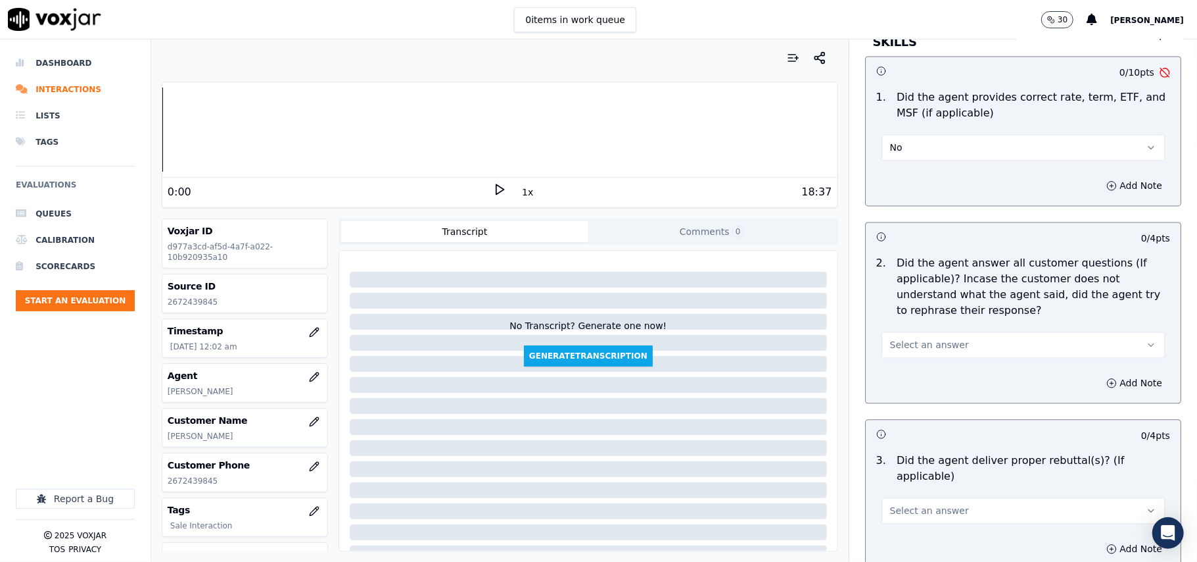
drag, startPoint x: 1111, startPoint y: 184, endPoint x: 1061, endPoint y: 242, distance: 76.0
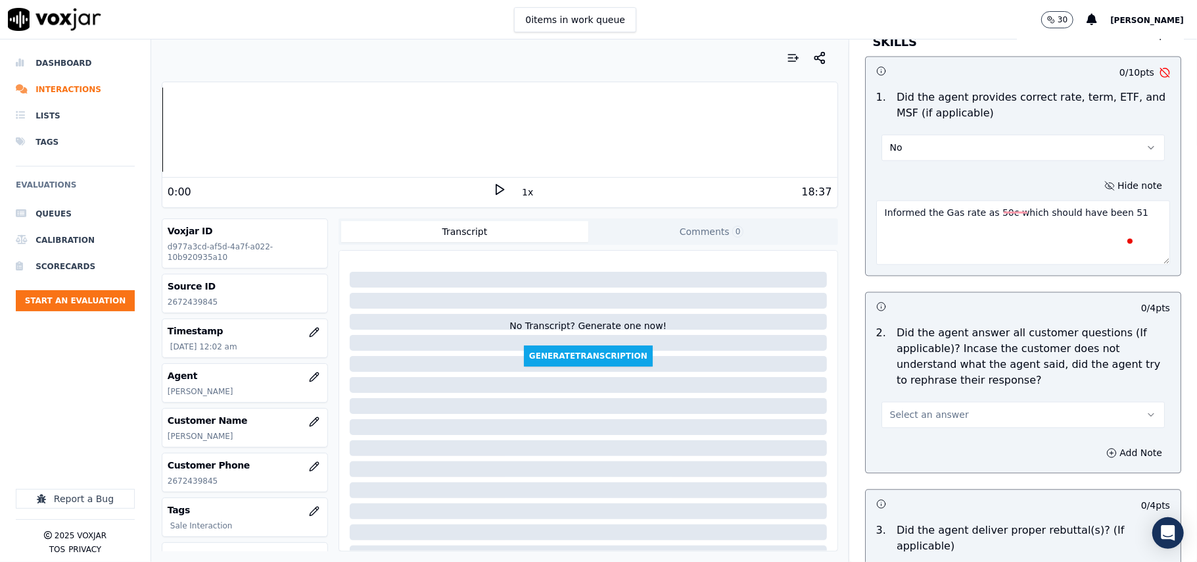
type textarea "Informed the Gas rate as 50c which should have been 51c"
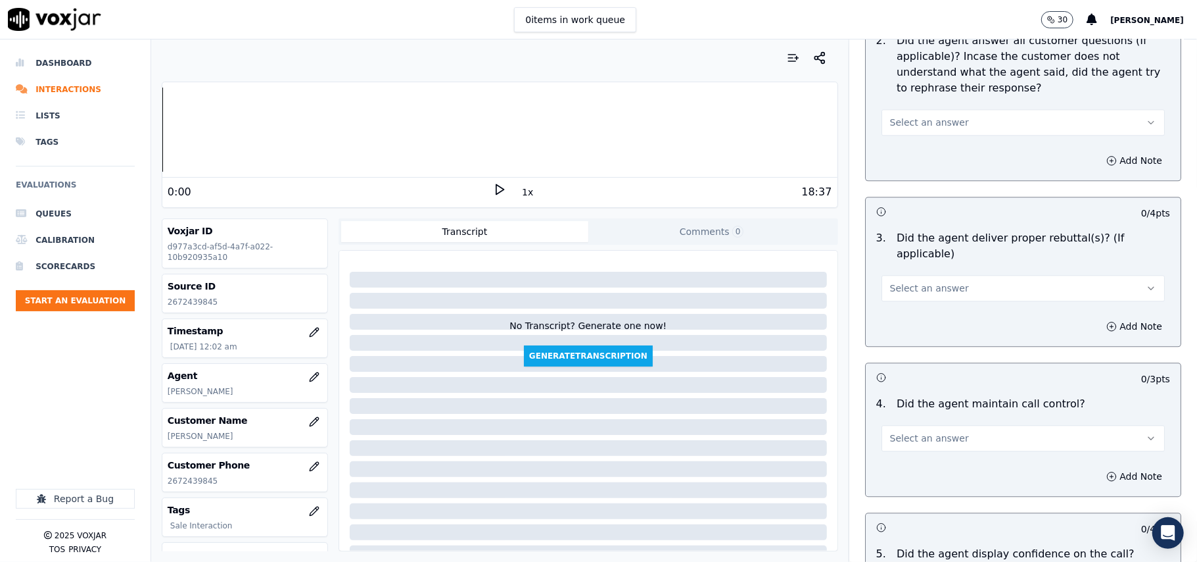
scroll to position [2045, 0]
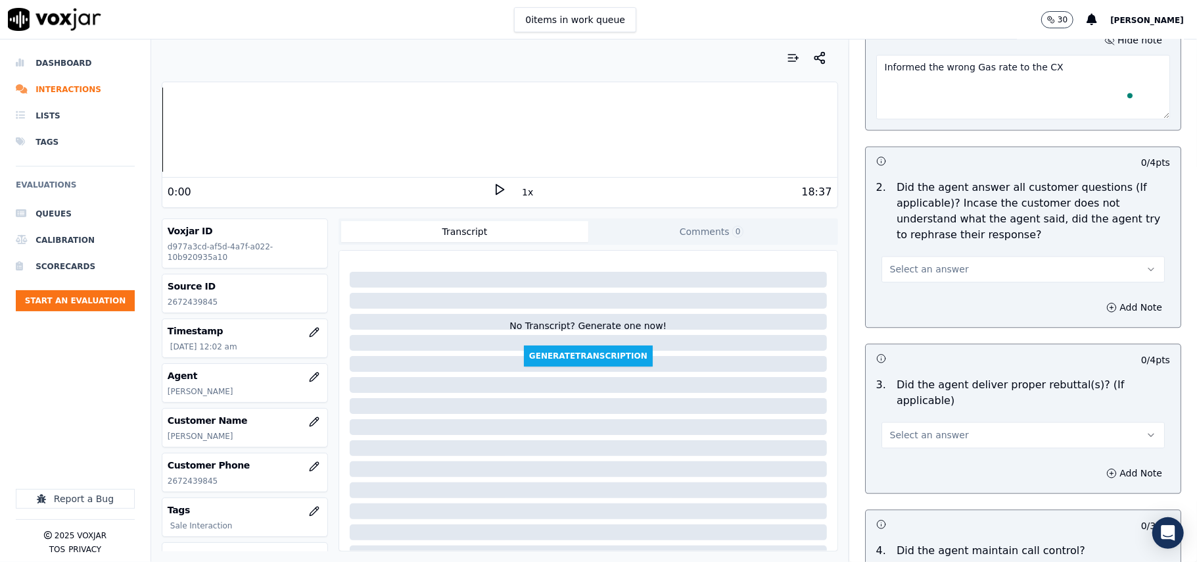
type textarea "Informed the wrong Gas rate to the CX"
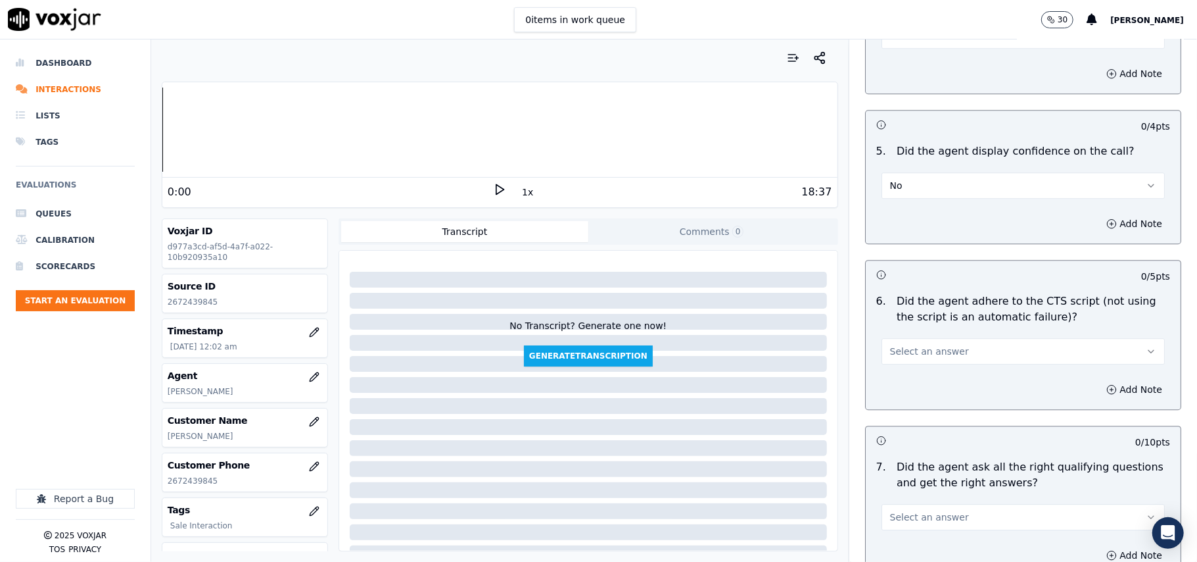
scroll to position [2630, 0]
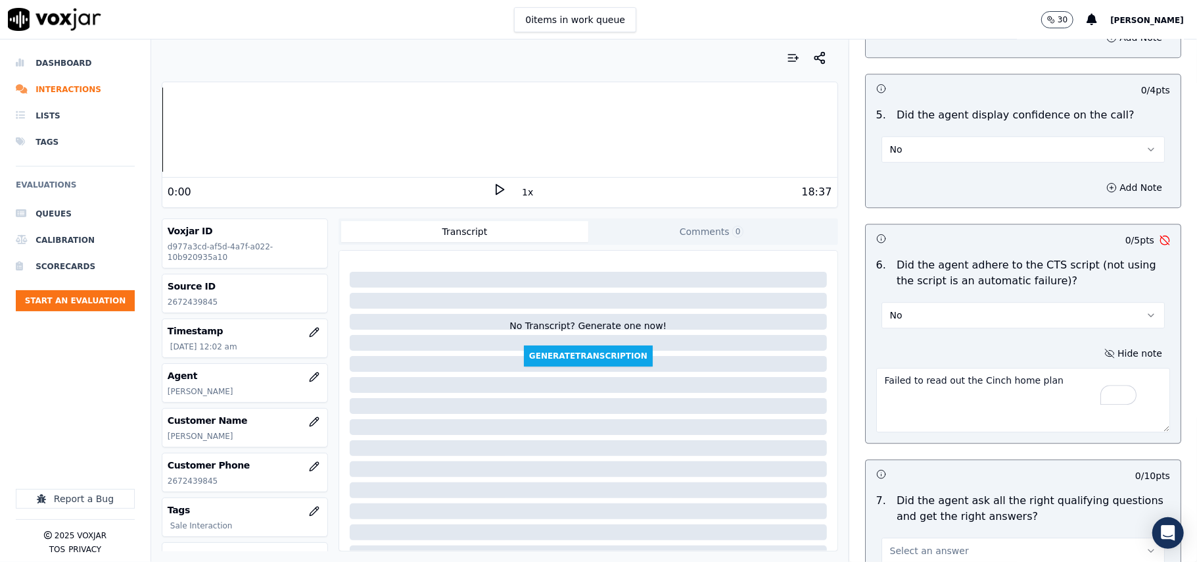
drag, startPoint x: 939, startPoint y: 370, endPoint x: 903, endPoint y: 364, distance: 36.0
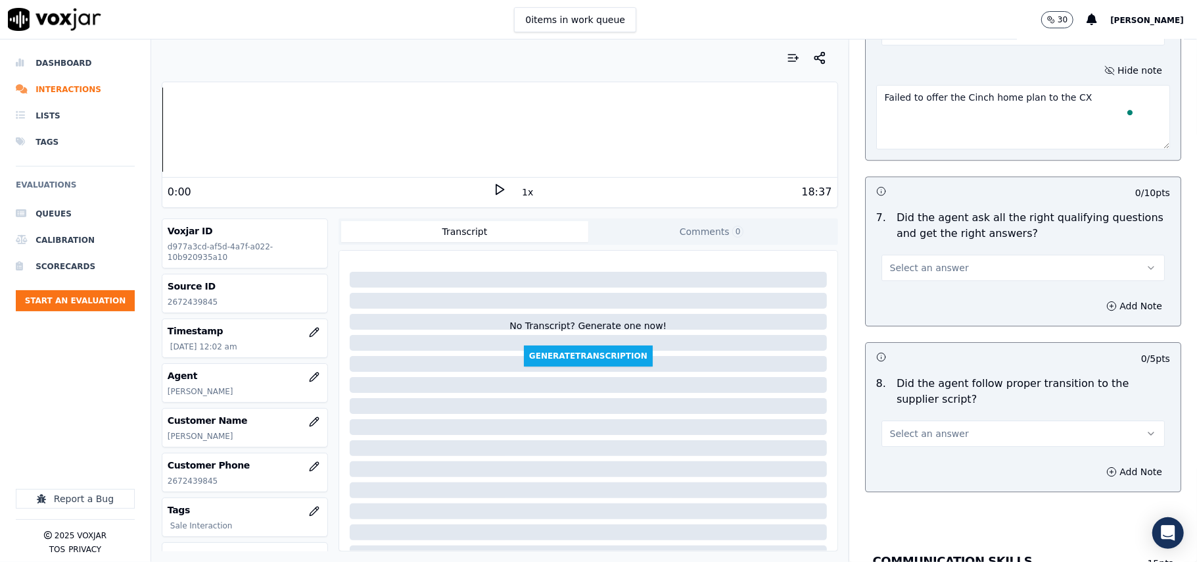
scroll to position [2922, 0]
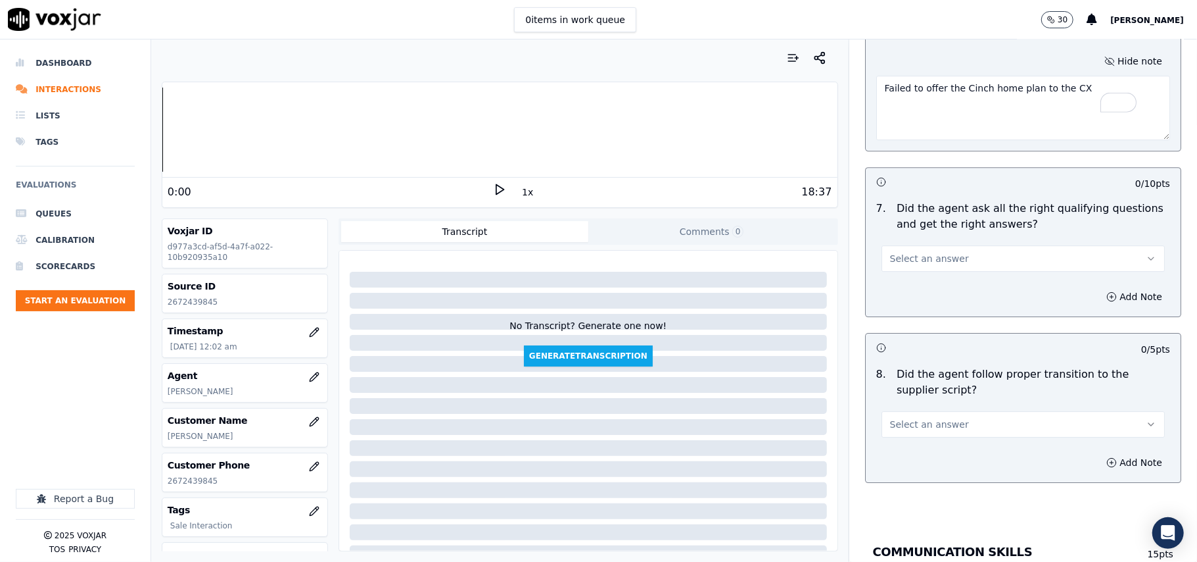
type textarea "Failed to offer the Cinch home plan to the CX"
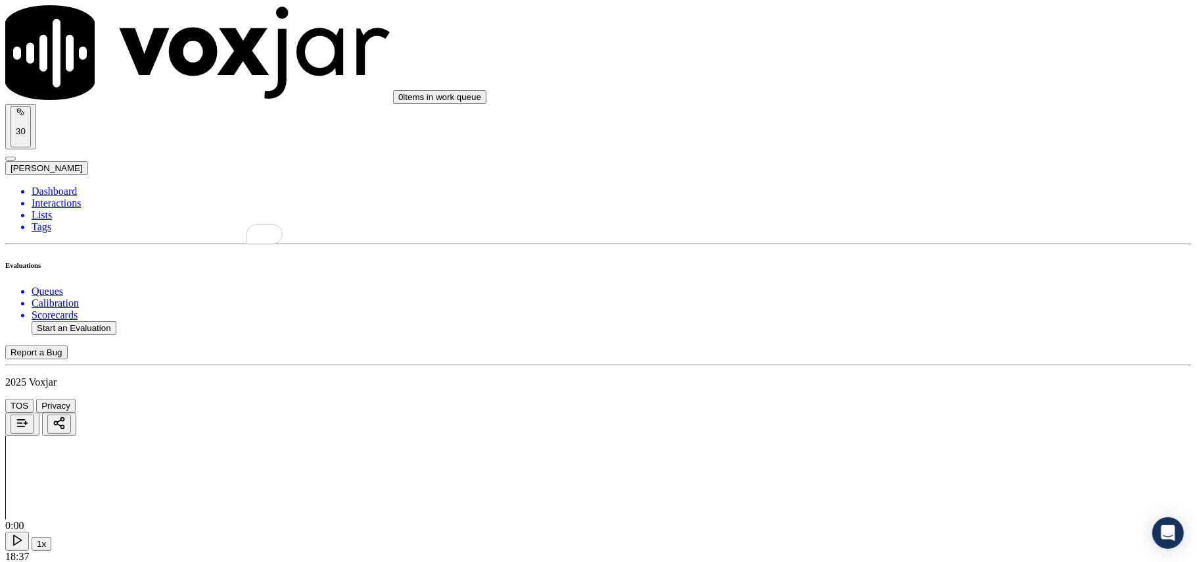
scroll to position [3360, 0]
click at [911, 220] on div "Yes" at bounding box center [995, 214] width 261 height 12
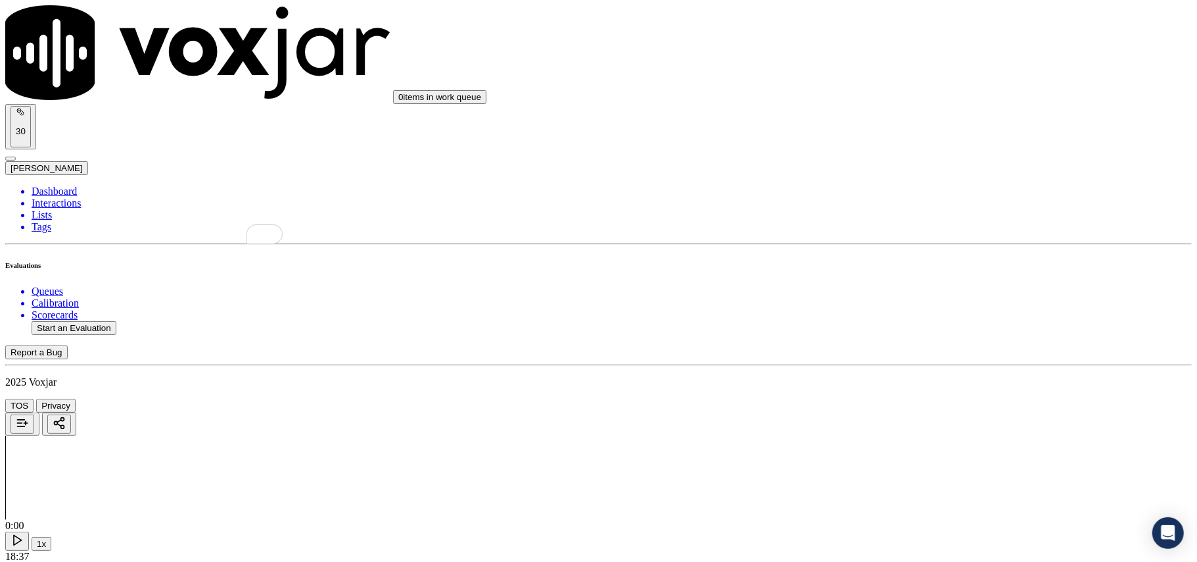
click at [926, 246] on div "Yes" at bounding box center [995, 240] width 261 height 12
click at [925, 424] on div "No" at bounding box center [995, 418] width 261 height 12
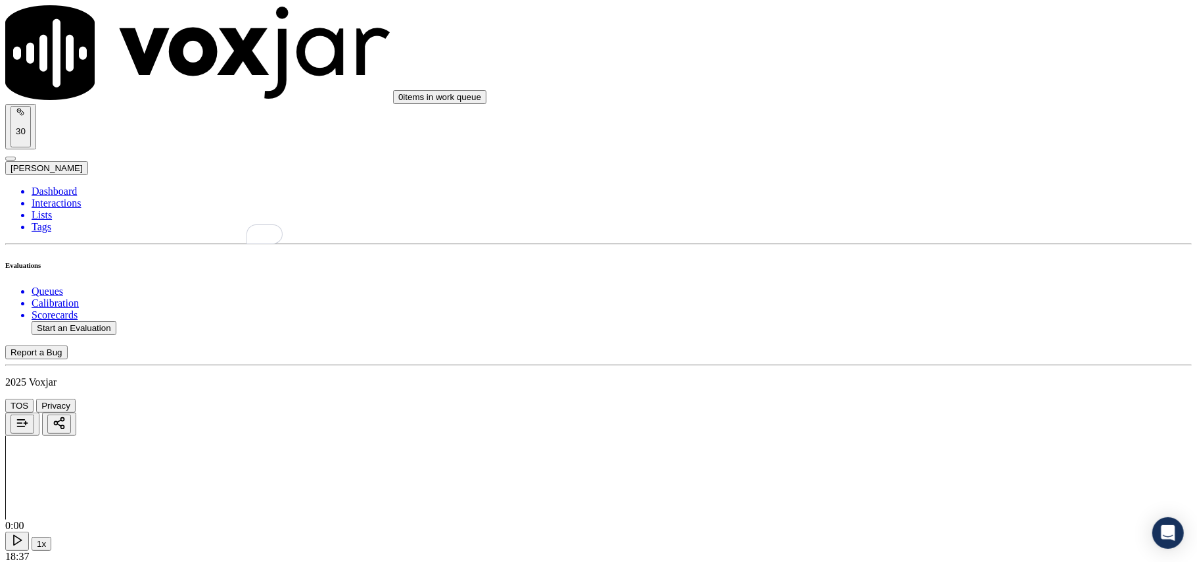
scroll to position [2916, 0]
click at [55, 321] on button "Start an Evaluation" at bounding box center [74, 328] width 85 height 14
paste input "4107932215"
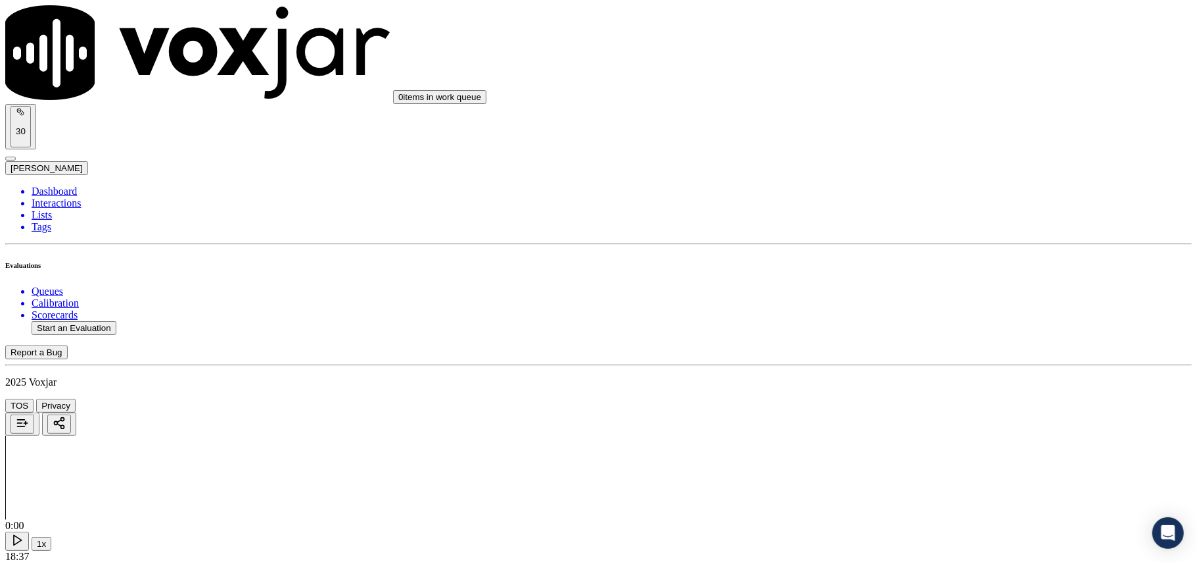
type input "4107932215"
type input "2025-09-16T00:05"
type input "Fabiola"
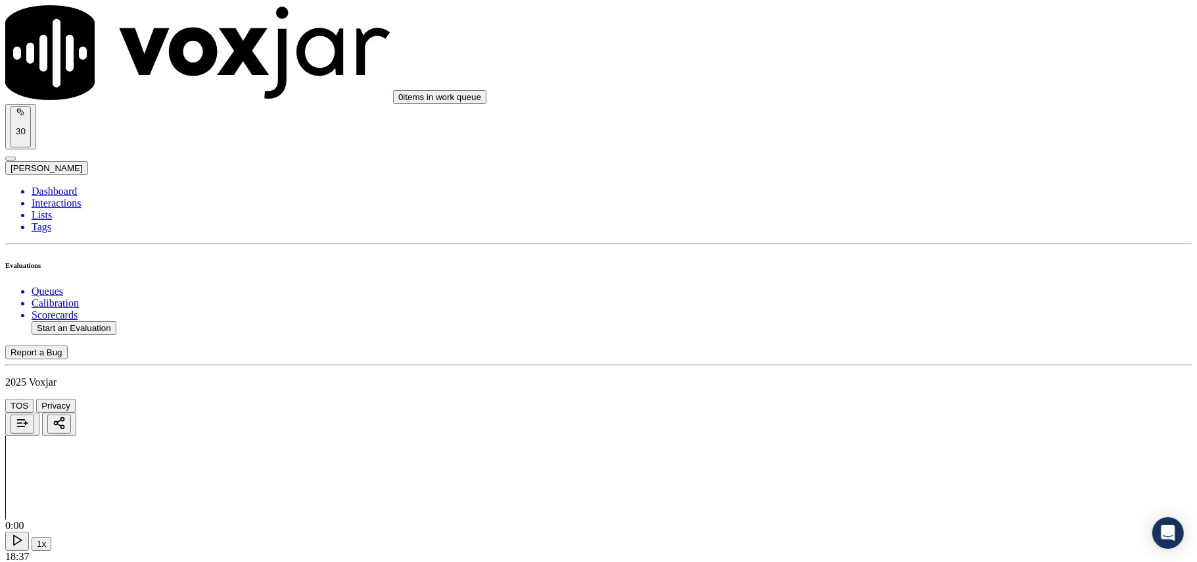
type input "4107932215"
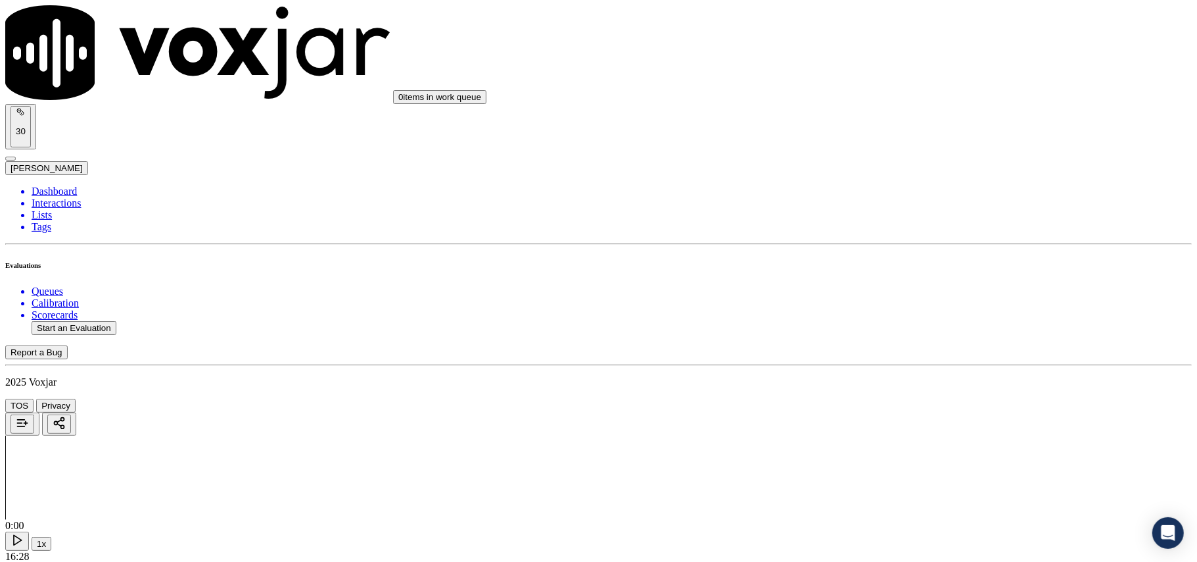
click at [929, 268] on div "Yes" at bounding box center [995, 266] width 261 height 12
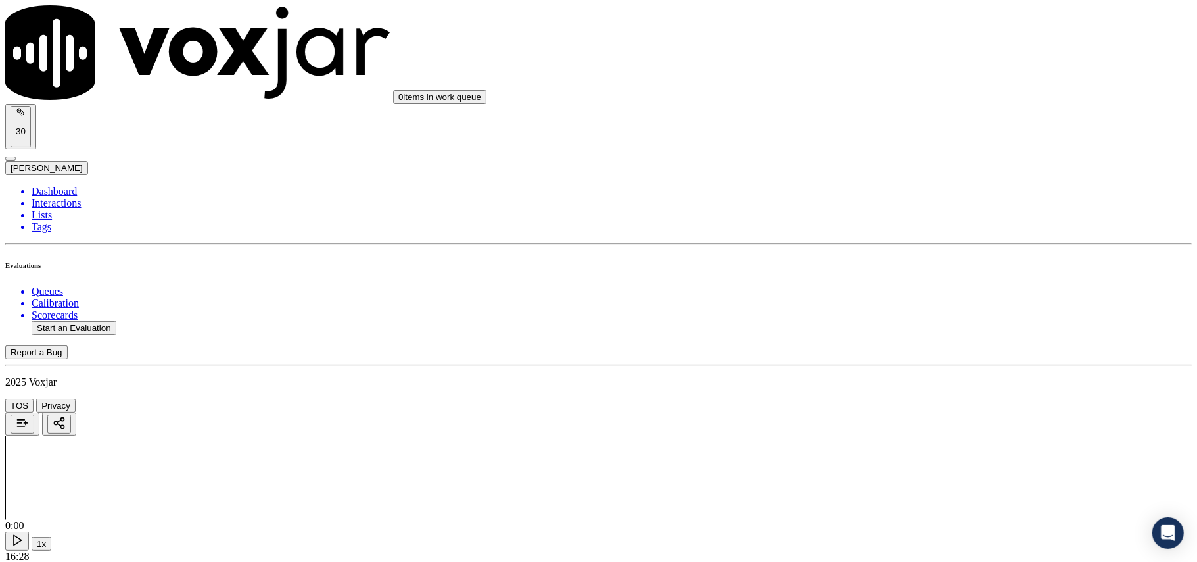
scroll to position [146, 0]
click at [909, 292] on div "Yes" at bounding box center [995, 286] width 261 height 12
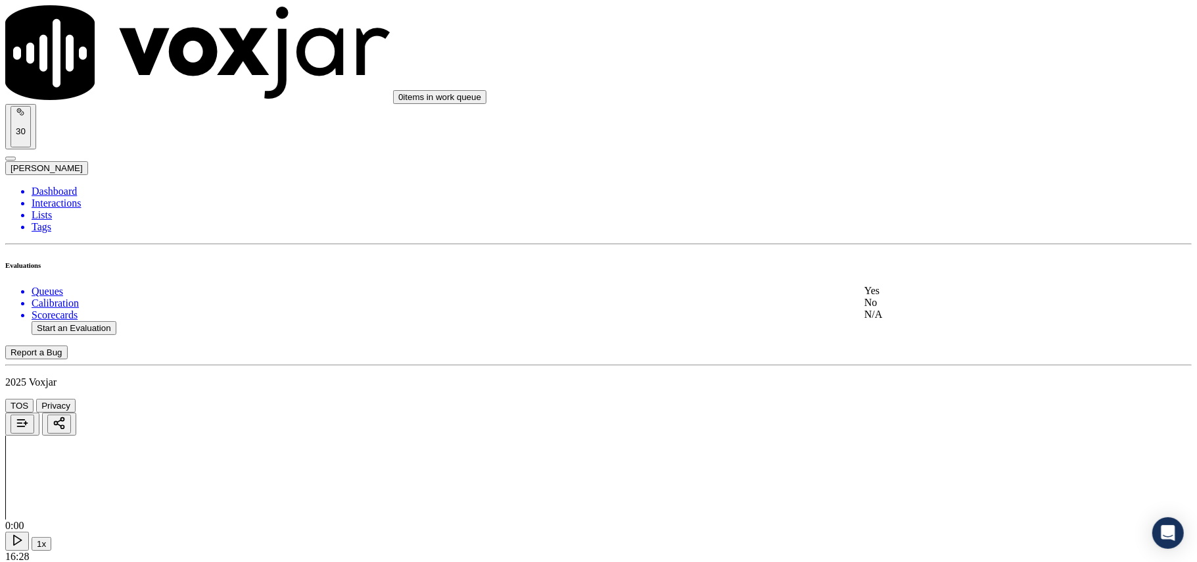
click at [898, 297] on div "Yes" at bounding box center [995, 291] width 261 height 12
click at [934, 193] on div "N/A" at bounding box center [995, 187] width 261 height 12
drag, startPoint x: 926, startPoint y: 313, endPoint x: 917, endPoint y: 334, distance: 23.0
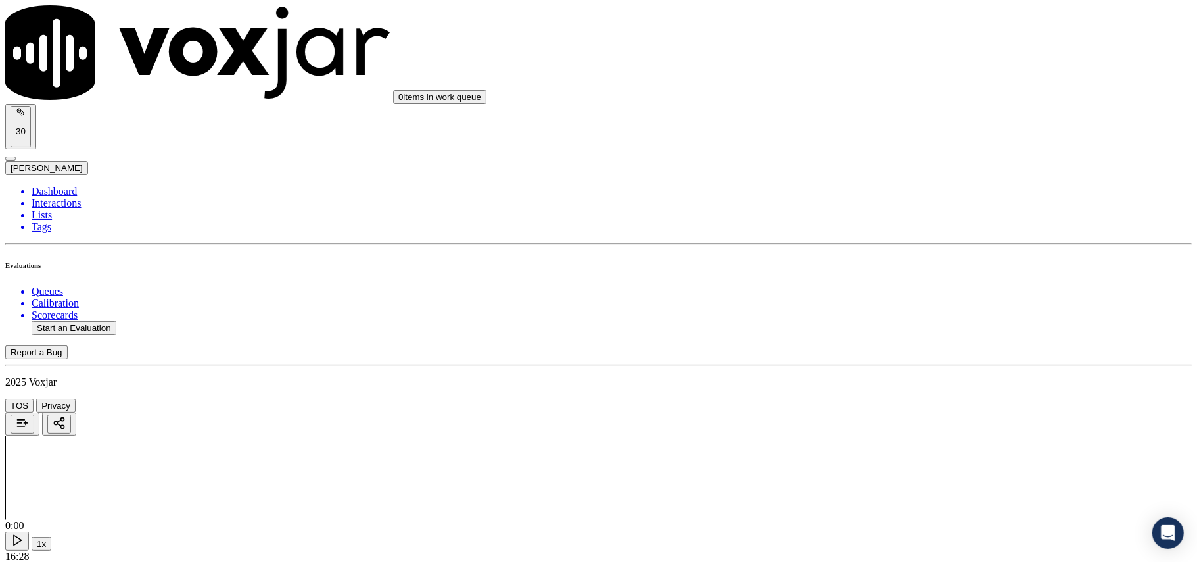
click at [907, 375] on div "N/A" at bounding box center [995, 370] width 261 height 12
click at [911, 369] on div "Yes" at bounding box center [995, 366] width 261 height 12
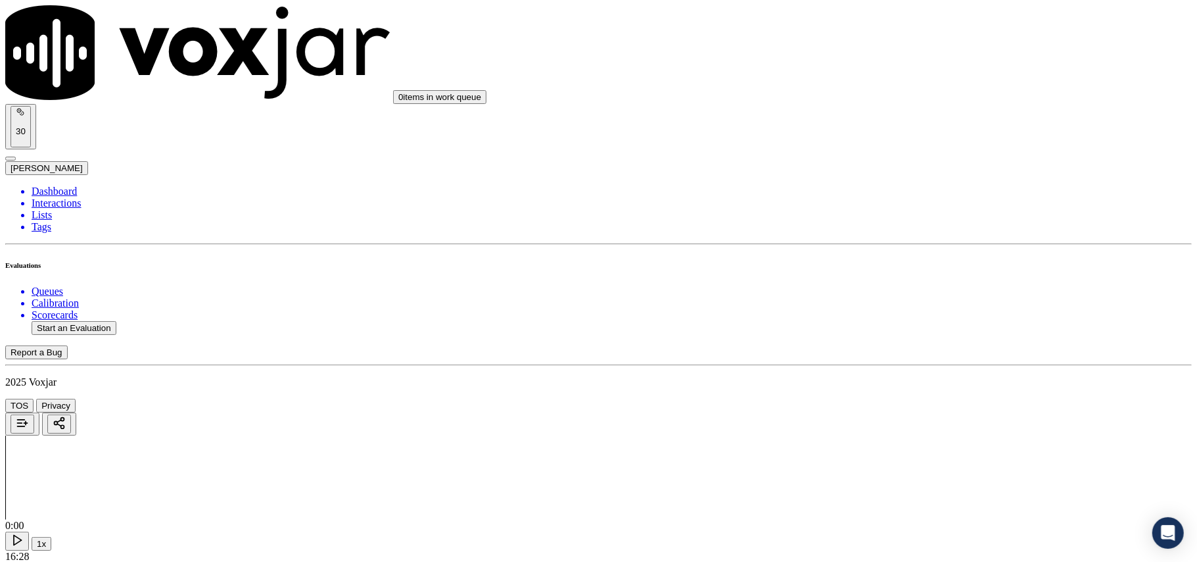
scroll to position [877, 0]
click at [914, 388] on div "Yes" at bounding box center [995, 386] width 261 height 12
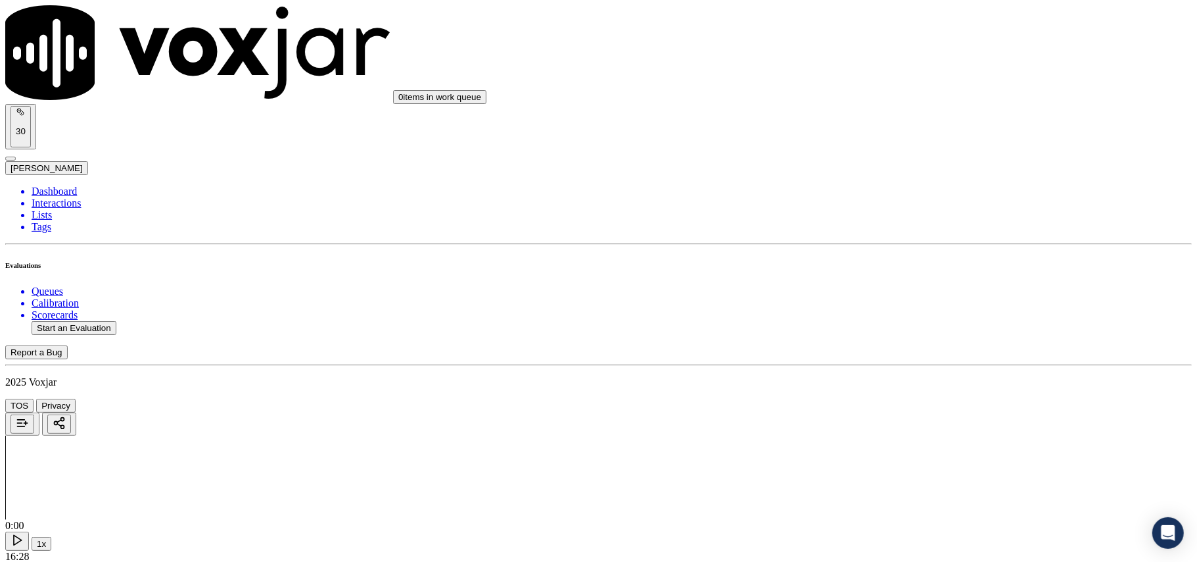
click at [905, 412] on div "Yes" at bounding box center [995, 406] width 261 height 12
click at [900, 294] on div "N/A" at bounding box center [995, 288] width 261 height 12
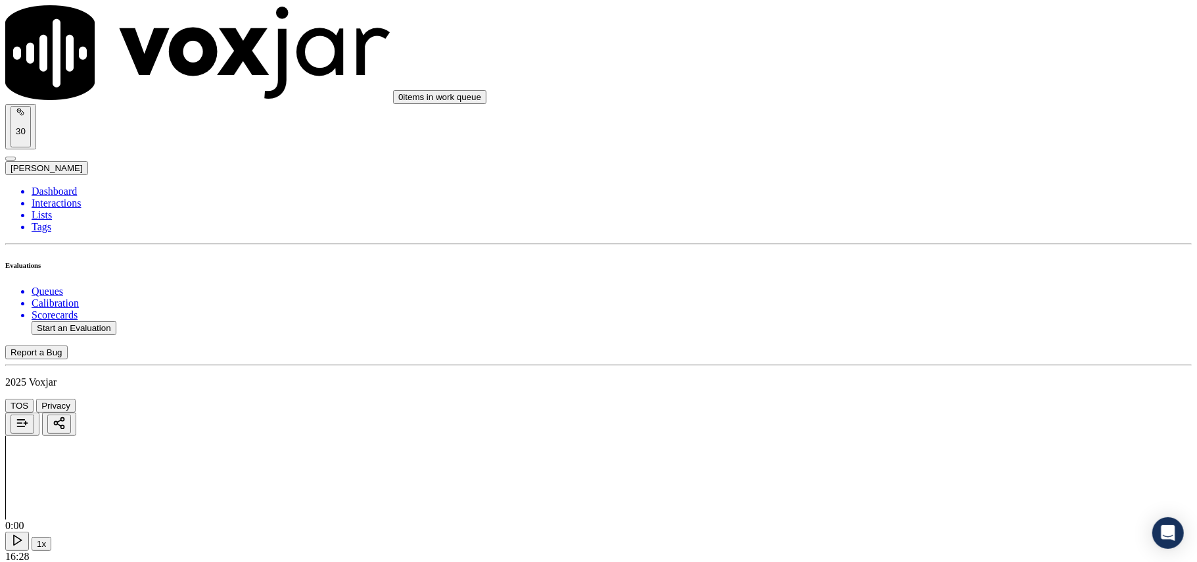
scroll to position [1461, 0]
click at [893, 306] on div "Yes" at bounding box center [995, 300] width 261 height 12
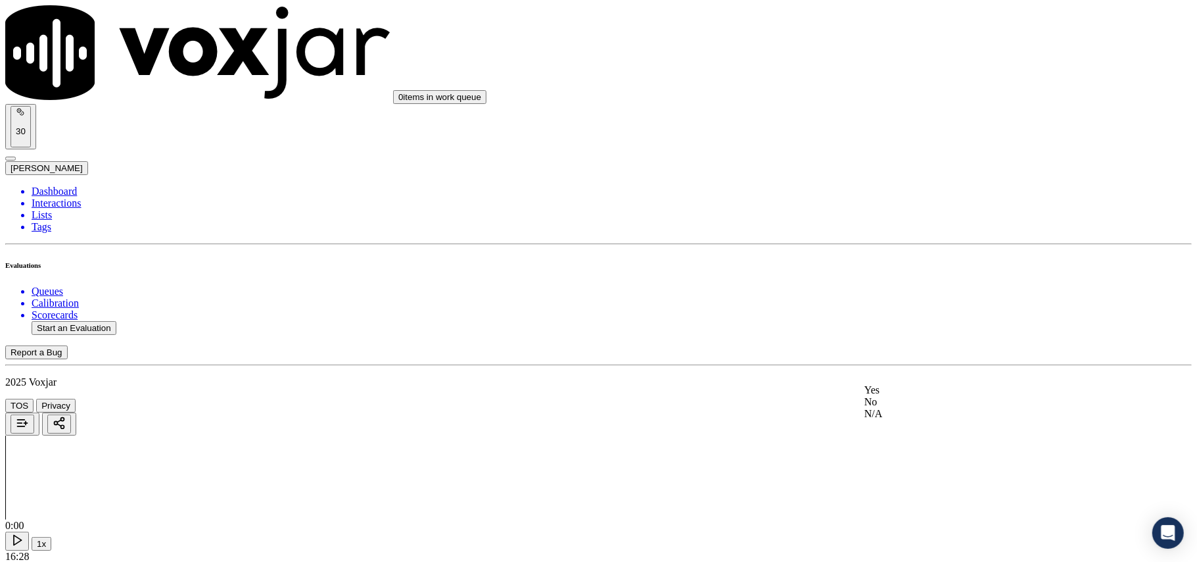
click at [884, 396] on div "Yes" at bounding box center [995, 390] width 261 height 12
click at [888, 444] on div "Yes" at bounding box center [995, 441] width 261 height 12
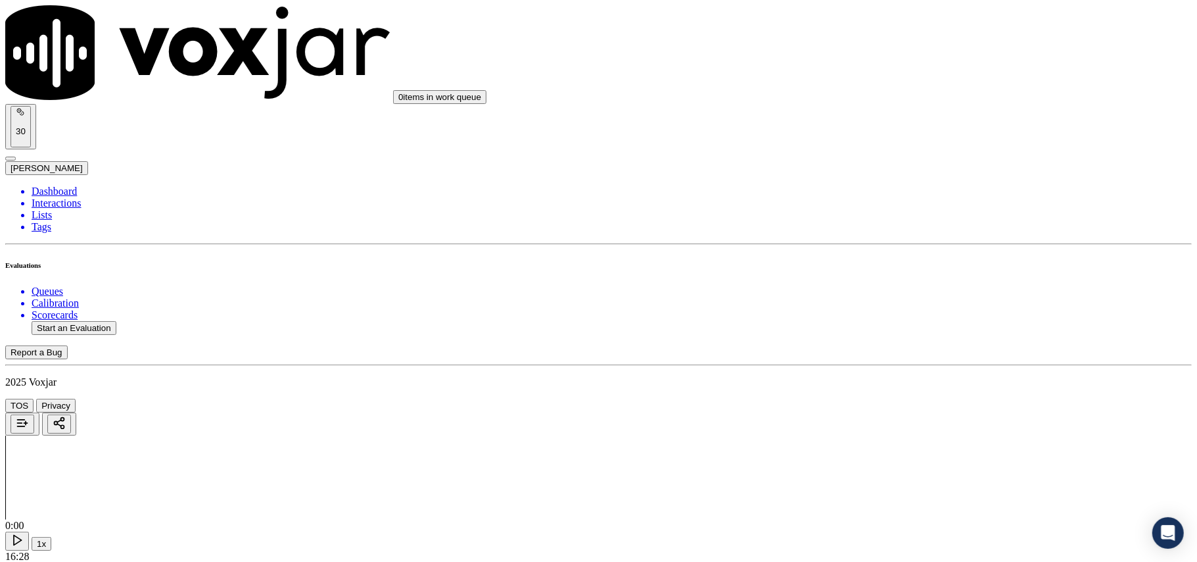
scroll to position [1900, 0]
click at [903, 448] on div "Yes" at bounding box center [995, 445] width 261 height 12
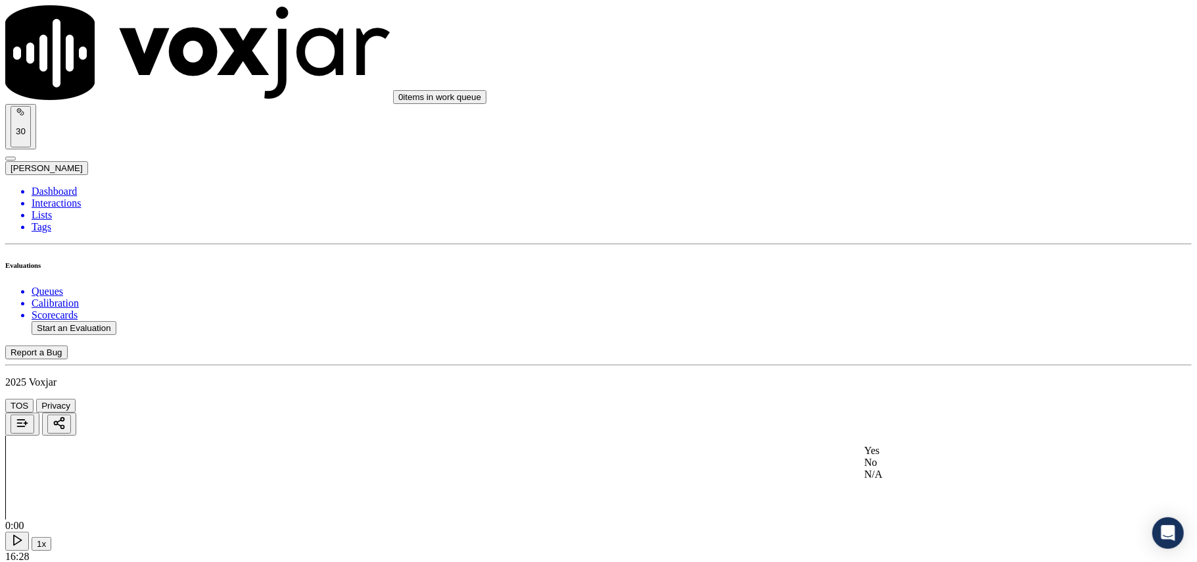
click at [906, 455] on div "Yes" at bounding box center [995, 450] width 261 height 12
click at [901, 456] on div "Yes" at bounding box center [995, 454] width 261 height 12
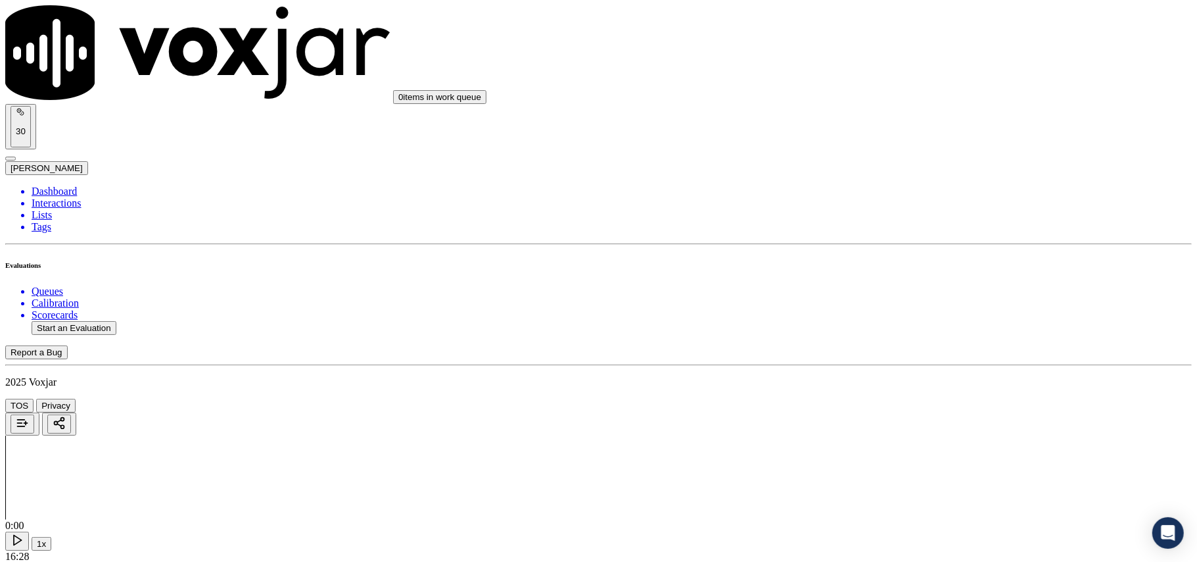
click at [919, 331] on div "Yes" at bounding box center [995, 328] width 261 height 12
click at [918, 353] on div "Yes" at bounding box center [995, 348] width 261 height 12
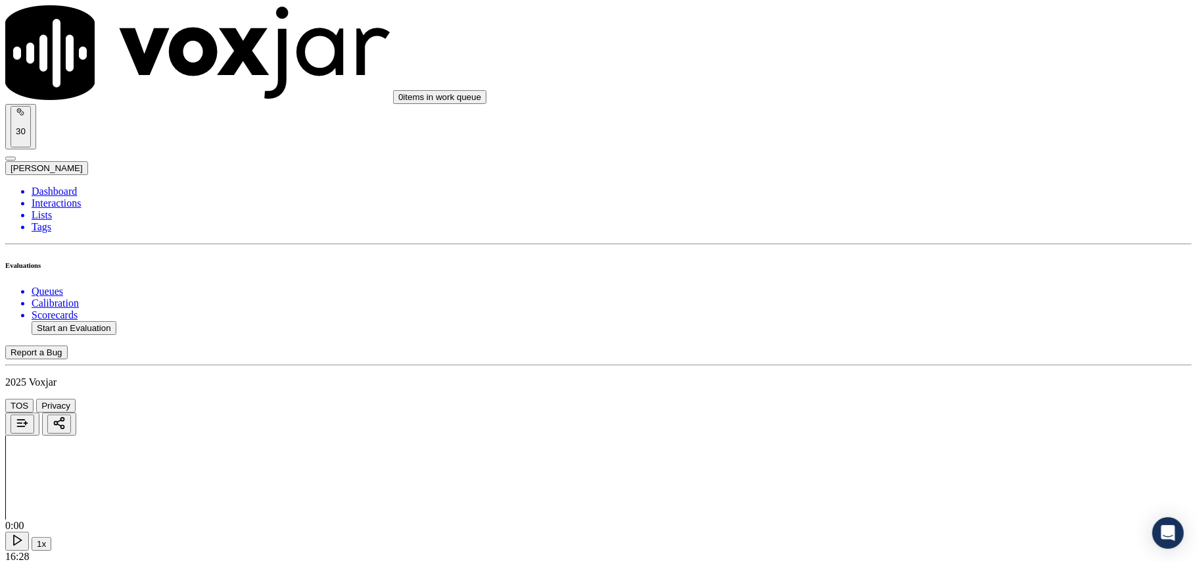
scroll to position [2776, 0]
click at [921, 364] on div "Yes" at bounding box center [995, 368] width 261 height 12
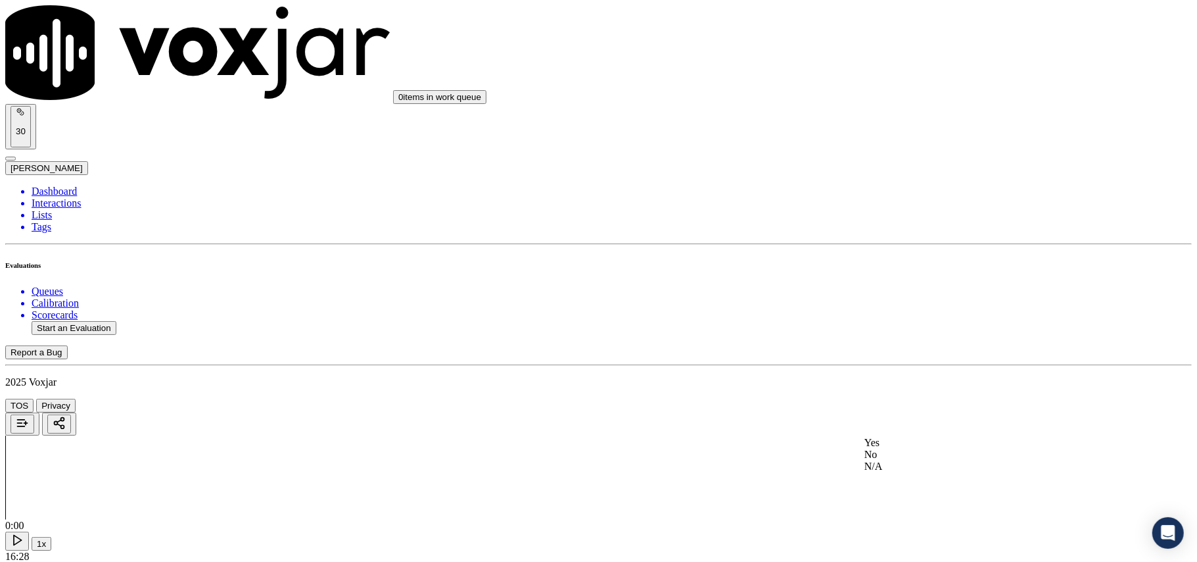
click at [927, 441] on div "Yes" at bounding box center [995, 443] width 261 height 12
click at [913, 462] on div "Yes" at bounding box center [995, 462] width 261 height 12
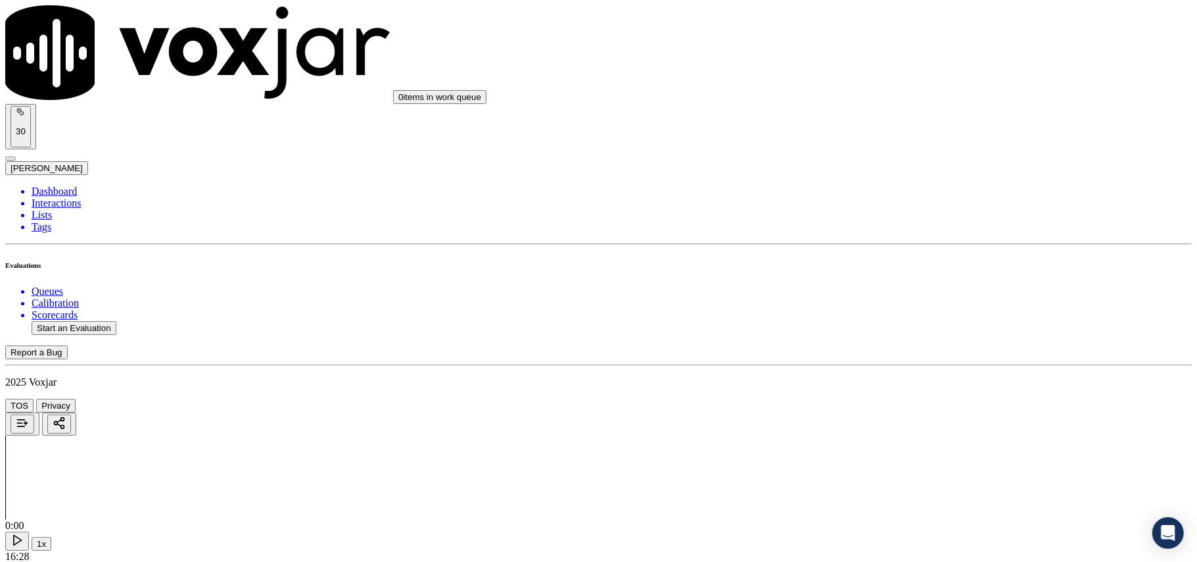
click at [909, 488] on div "Yes" at bounding box center [995, 482] width 261 height 12
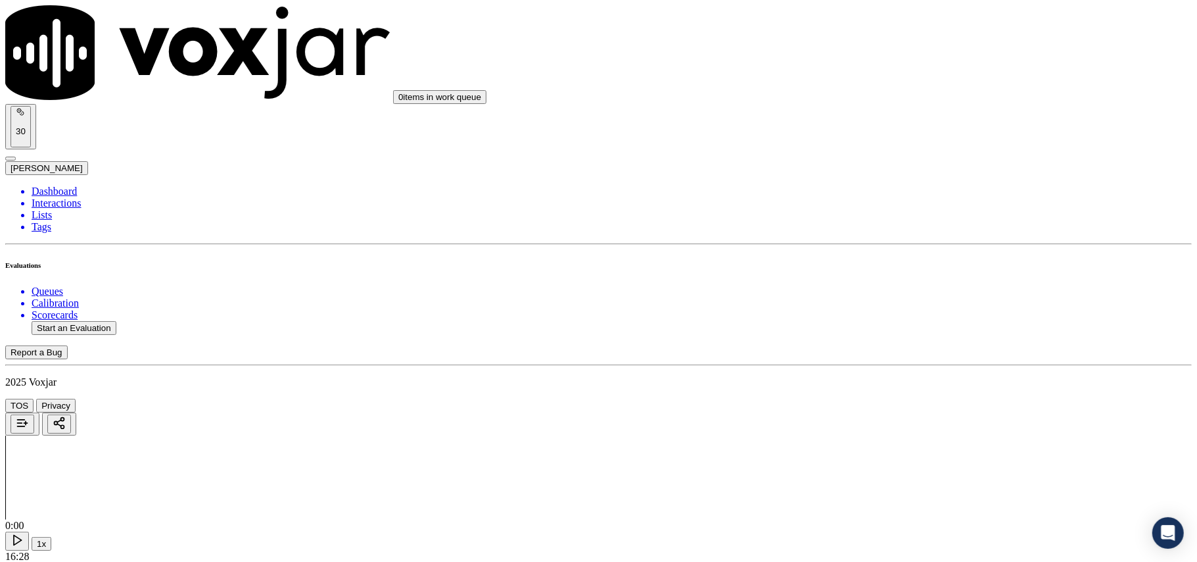
click at [84, 321] on button "Start an Evaluation" at bounding box center [74, 328] width 85 height 14
paste input "9377186385"
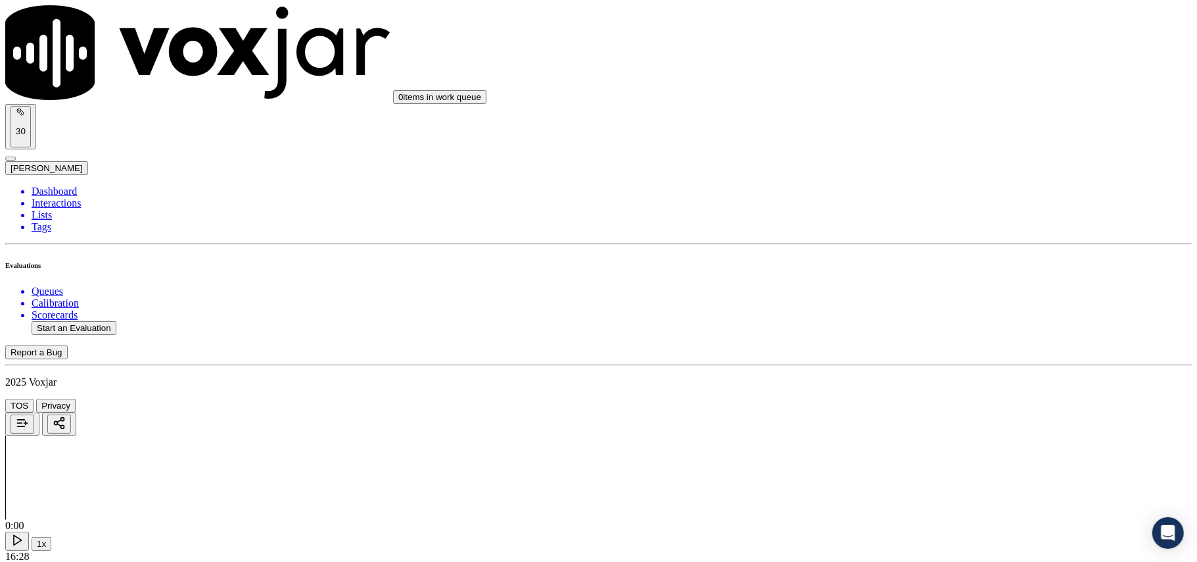
type input "9377186385"
type input "2025-09-16T00:07"
type input "caroline"
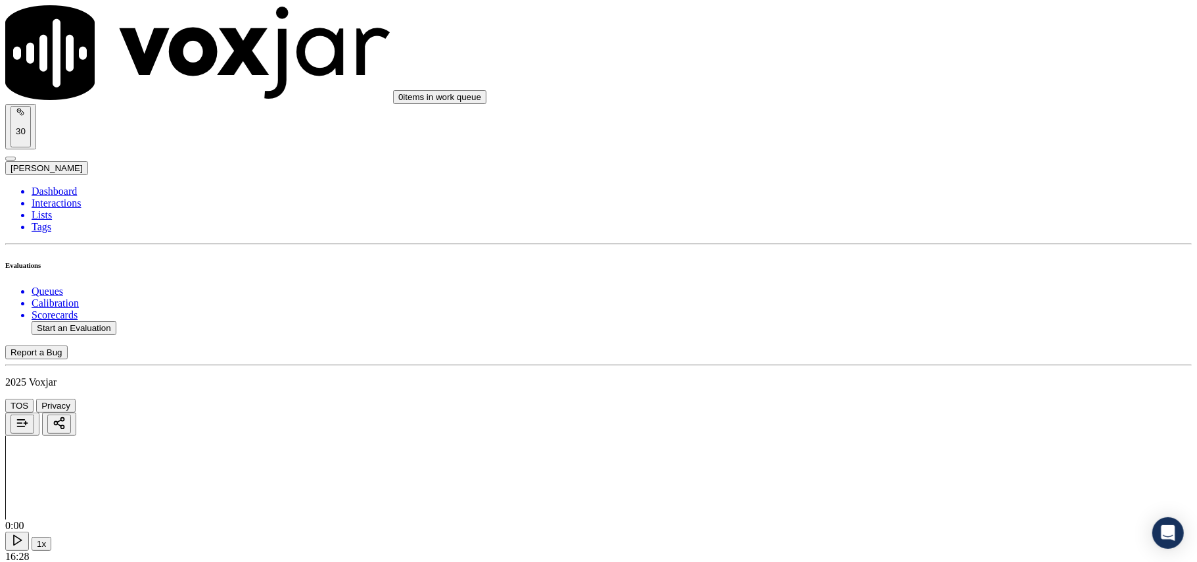
drag, startPoint x: 458, startPoint y: 444, endPoint x: 462, endPoint y: 453, distance: 9.4
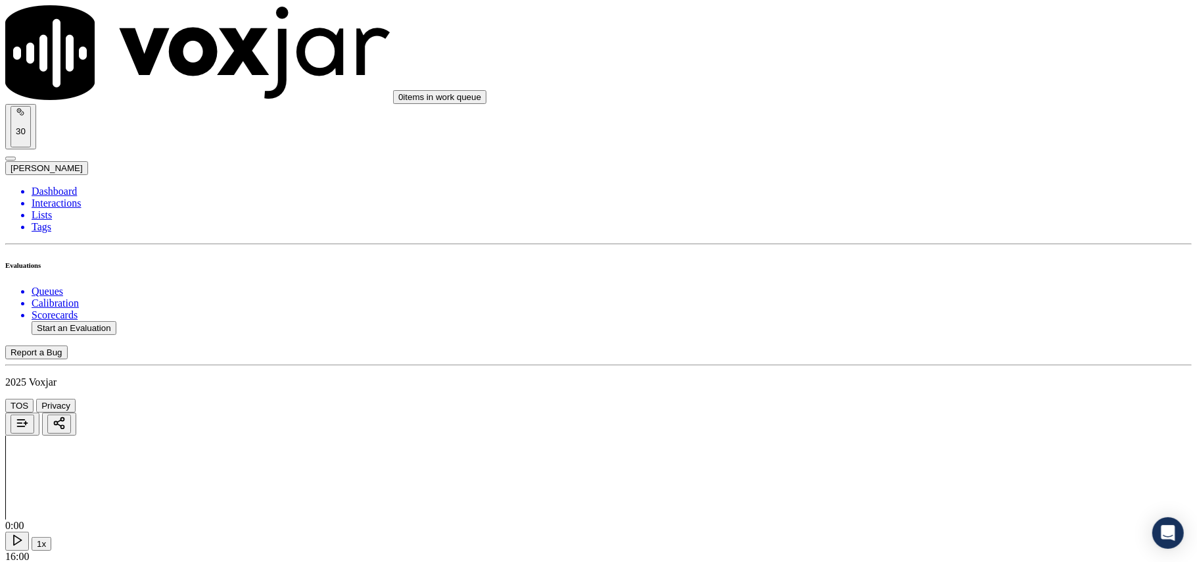
type input "9377186385"
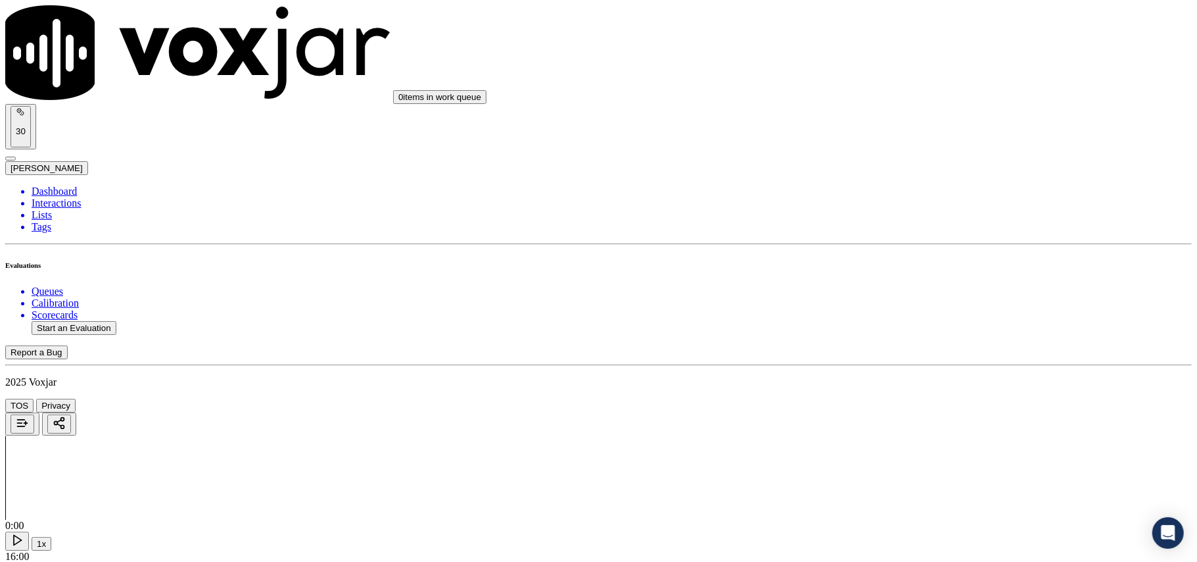
scroll to position [101, 0]
click at [901, 271] on div "Yes" at bounding box center [995, 266] width 261 height 12
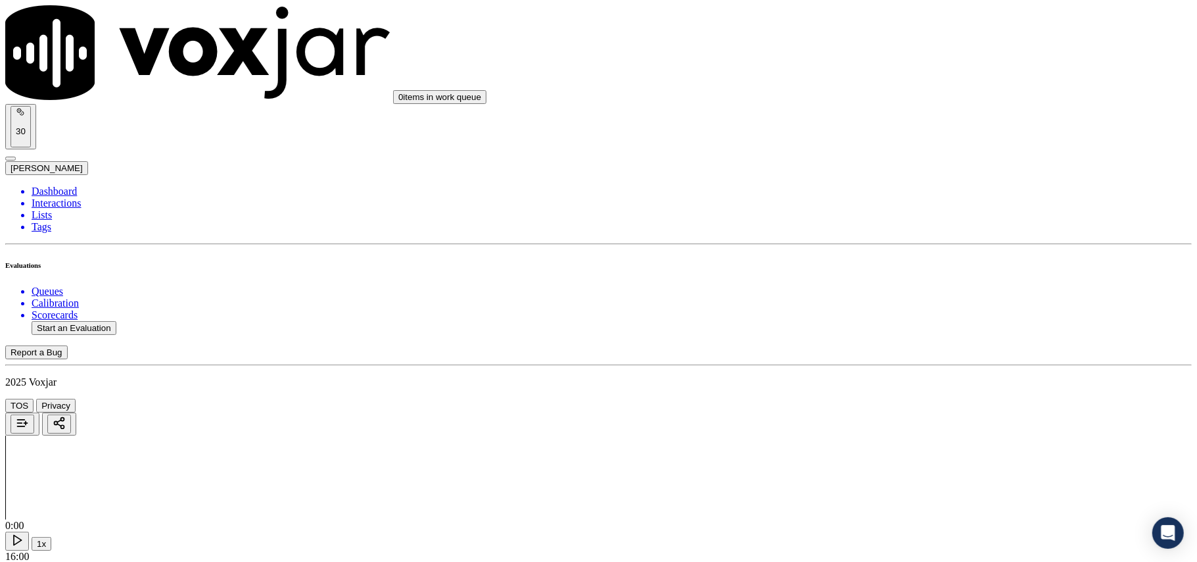
click at [900, 304] on div "No" at bounding box center [995, 298] width 261 height 12
click at [896, 292] on div "Yes" at bounding box center [995, 286] width 261 height 12
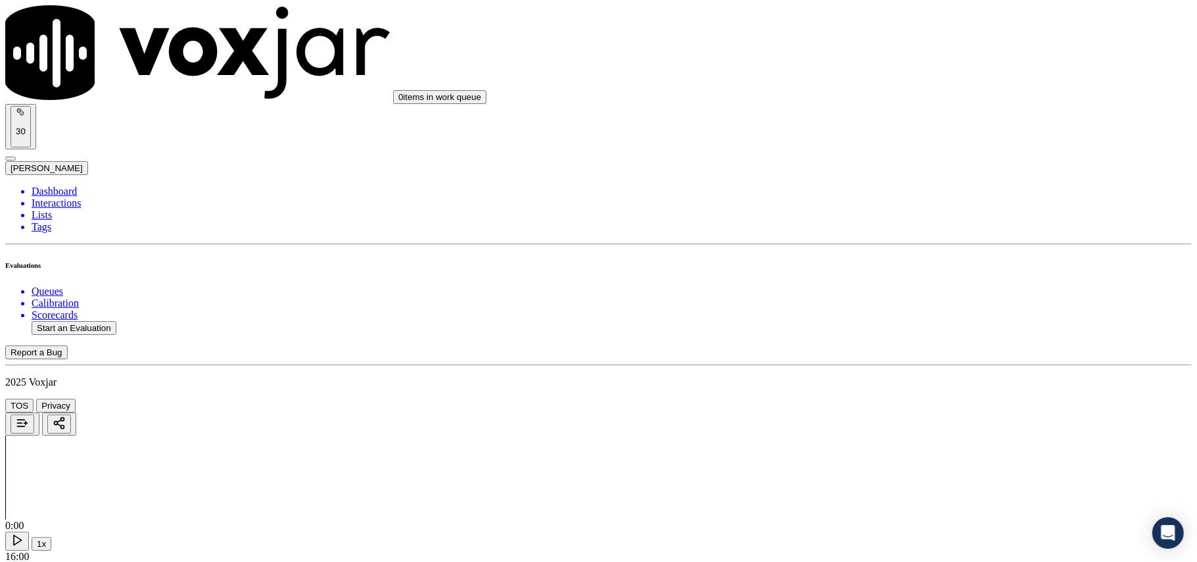
scroll to position [292, 0]
click at [898, 296] on div "Yes" at bounding box center [995, 291] width 261 height 12
drag, startPoint x: 890, startPoint y: 293, endPoint x: 890, endPoint y: 300, distance: 6.6
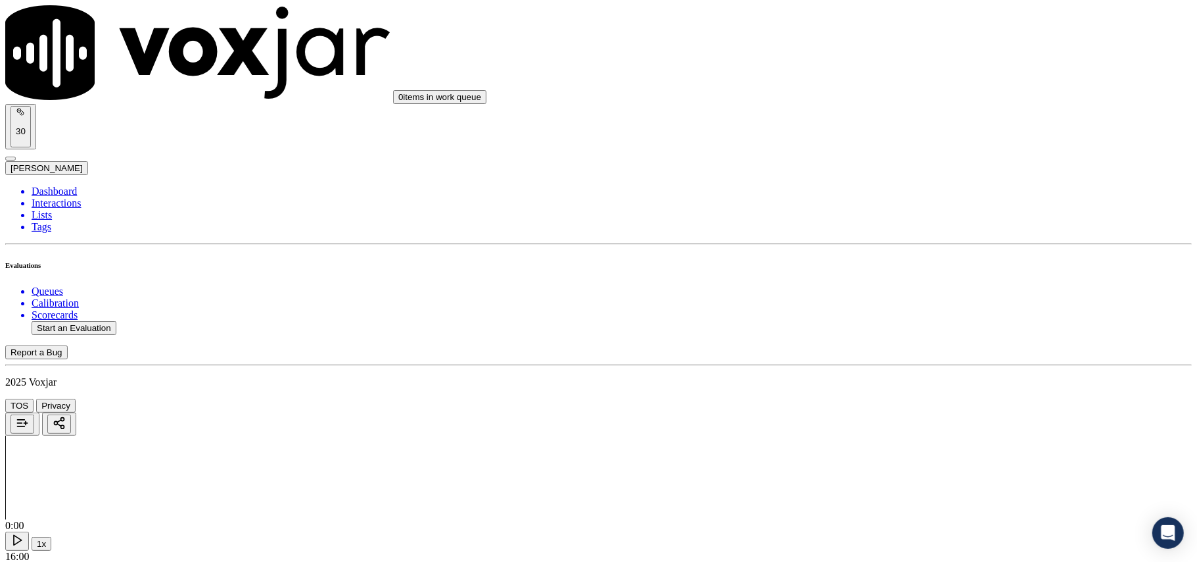
click at [903, 340] on div "N/A" at bounding box center [995, 334] width 261 height 12
click at [905, 230] on div "N/A" at bounding box center [995, 224] width 261 height 12
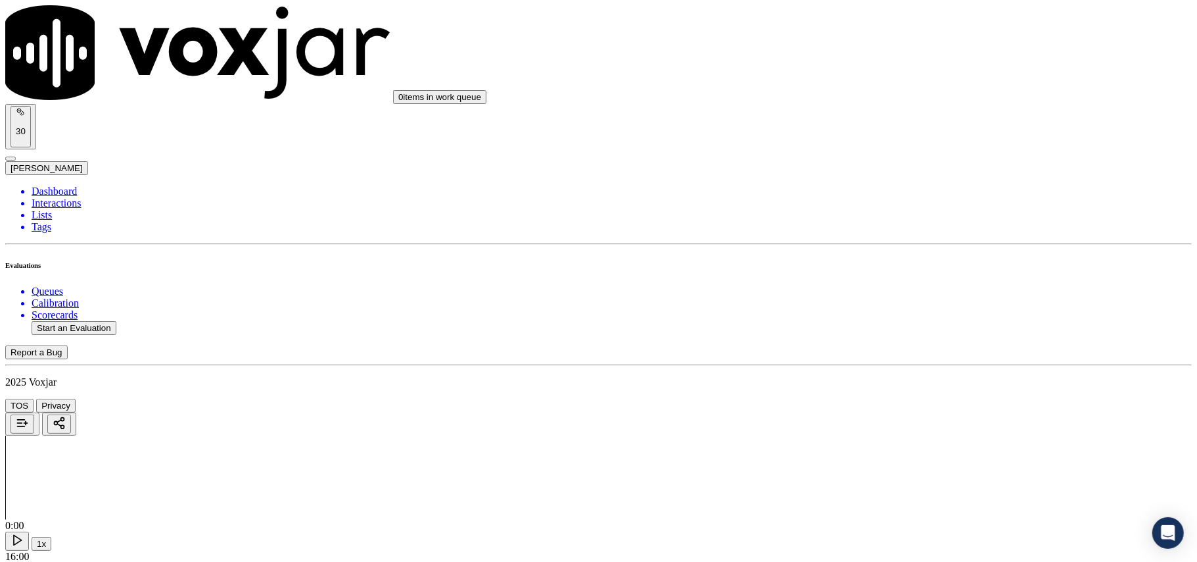
drag, startPoint x: 896, startPoint y: 356, endPoint x: 897, endPoint y: 364, distance: 7.4
click at [916, 364] on div "Yes" at bounding box center [995, 366] width 261 height 12
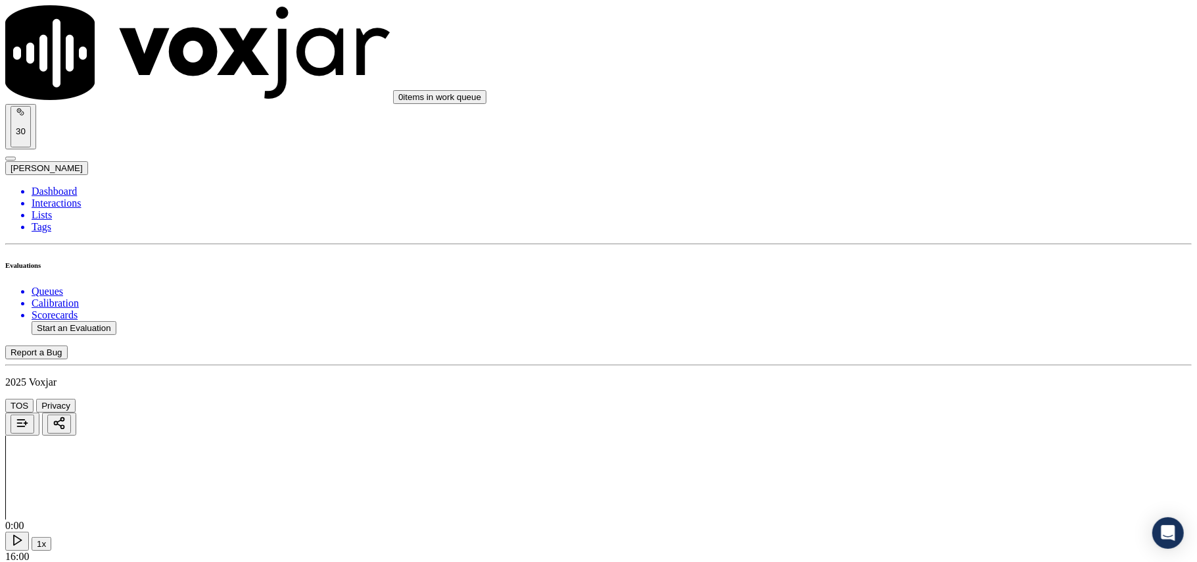
click at [917, 392] on div "Yes" at bounding box center [995, 386] width 261 height 12
click at [907, 412] on div "Yes" at bounding box center [995, 406] width 261 height 12
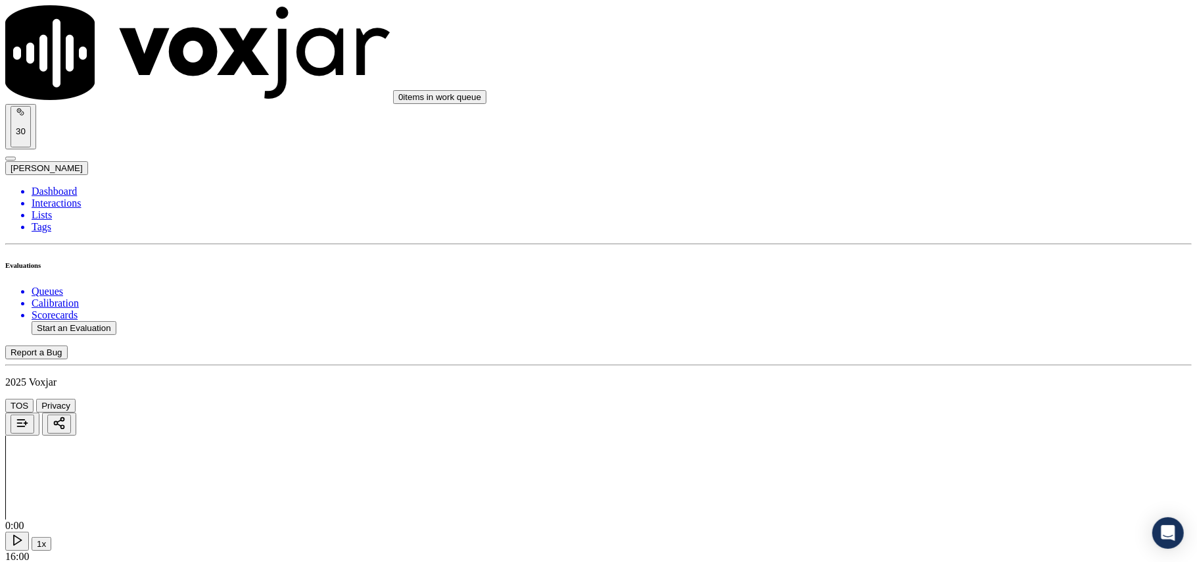
scroll to position [1168, 0]
click at [932, 441] on div "N/A" at bounding box center [995, 435] width 261 height 12
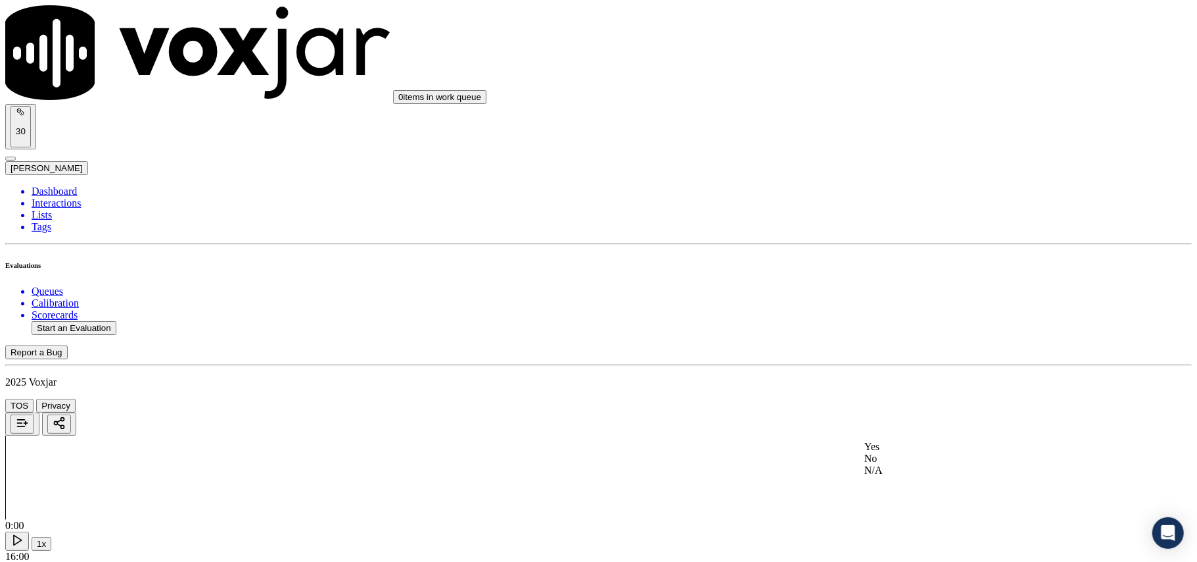
click at [916, 450] on div "Yes" at bounding box center [995, 447] width 261 height 12
click at [901, 408] on div "No" at bounding box center [995, 402] width 261 height 12
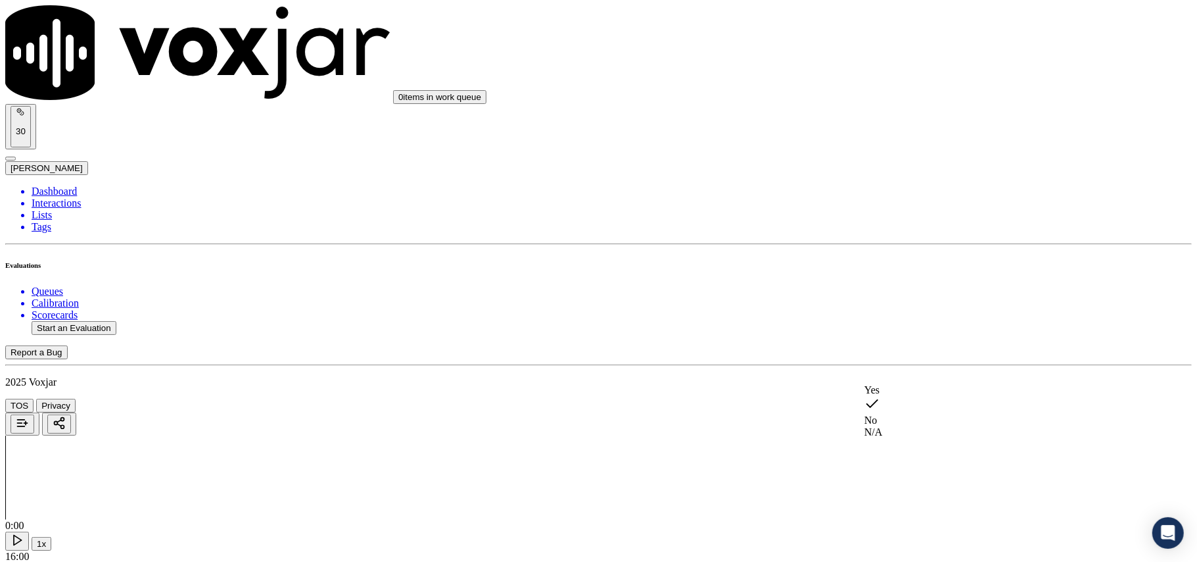
click at [903, 396] on div "Yes" at bounding box center [995, 390] width 261 height 12
click at [897, 301] on div "Yes" at bounding box center [995, 295] width 261 height 12
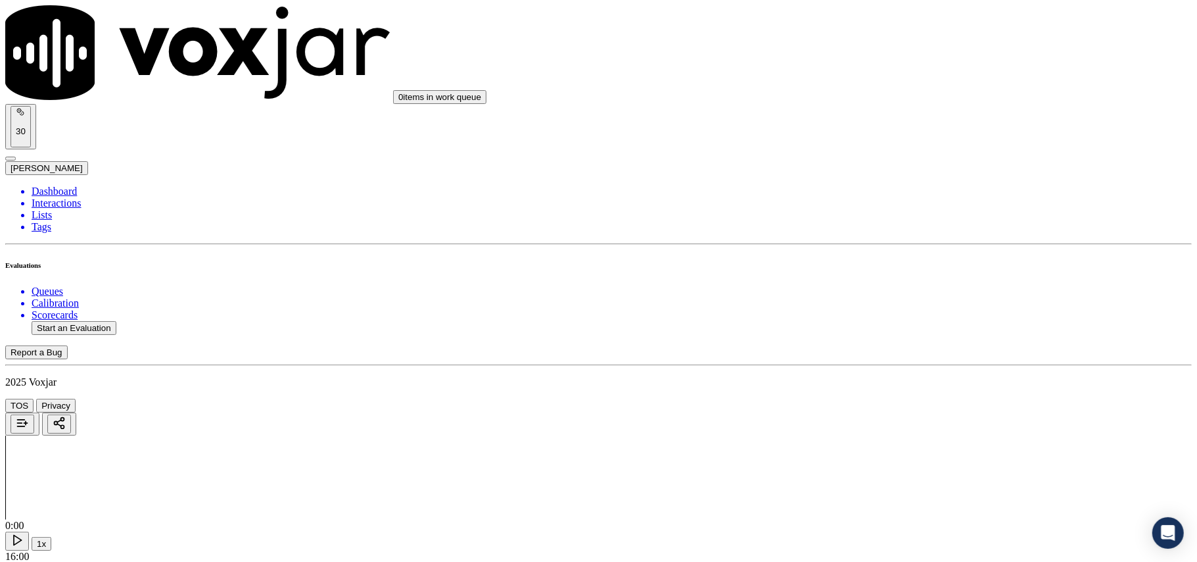
click at [894, 306] on div "Yes" at bounding box center [995, 300] width 261 height 12
click at [919, 310] on div "Yes" at bounding box center [995, 304] width 261 height 12
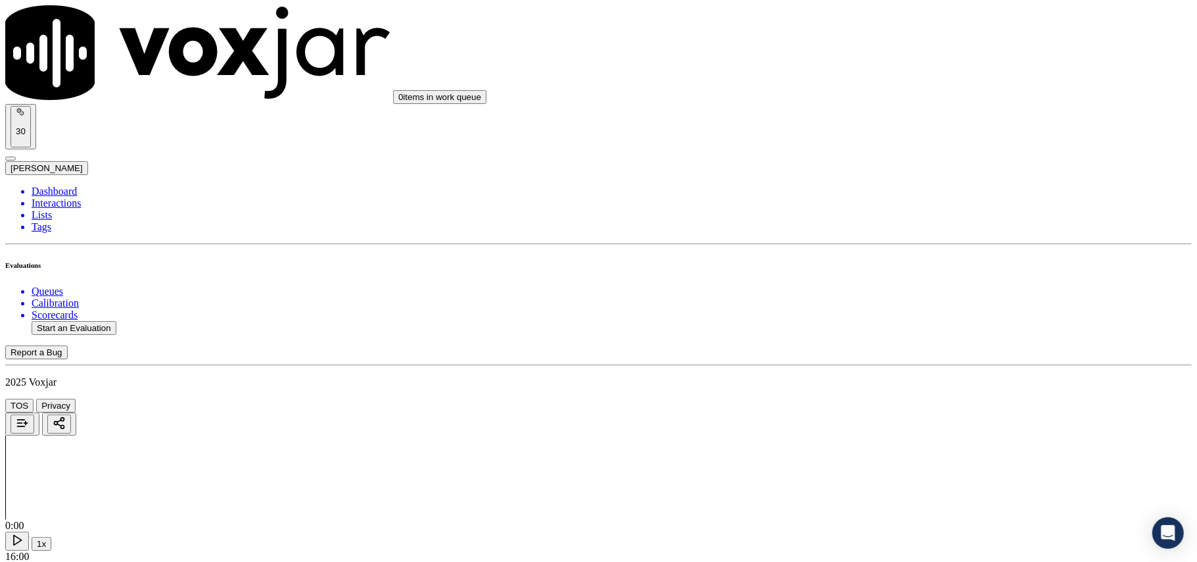
scroll to position [2338, 0]
click at [926, 314] on div "Yes" at bounding box center [995, 308] width 261 height 12
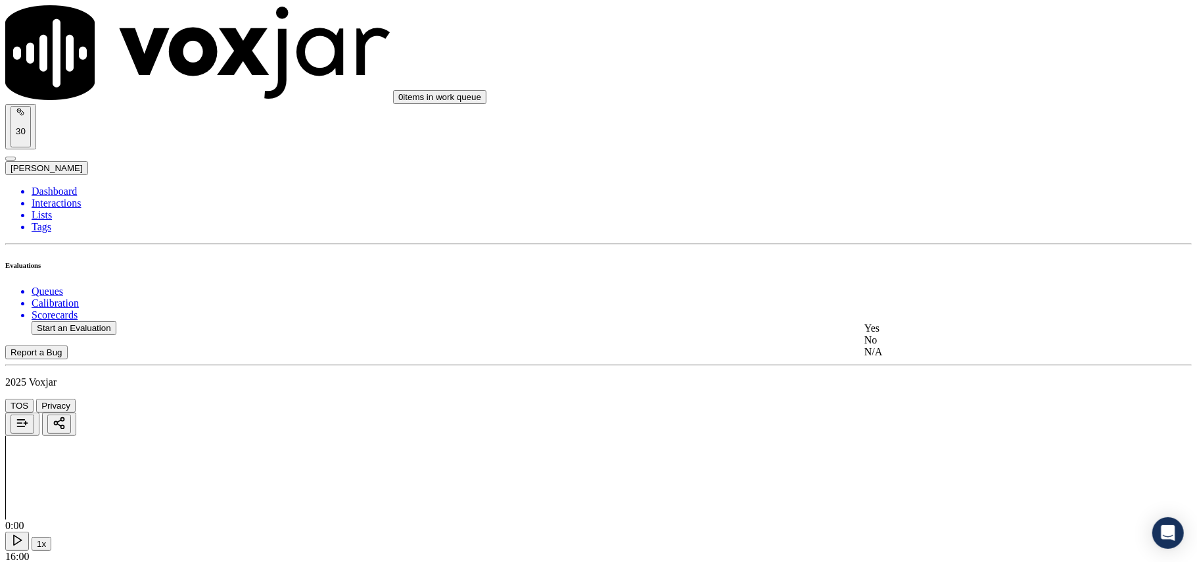
click at [918, 333] on div "Yes" at bounding box center [995, 328] width 261 height 12
click at [889, 354] on div "Yes" at bounding box center [995, 348] width 261 height 12
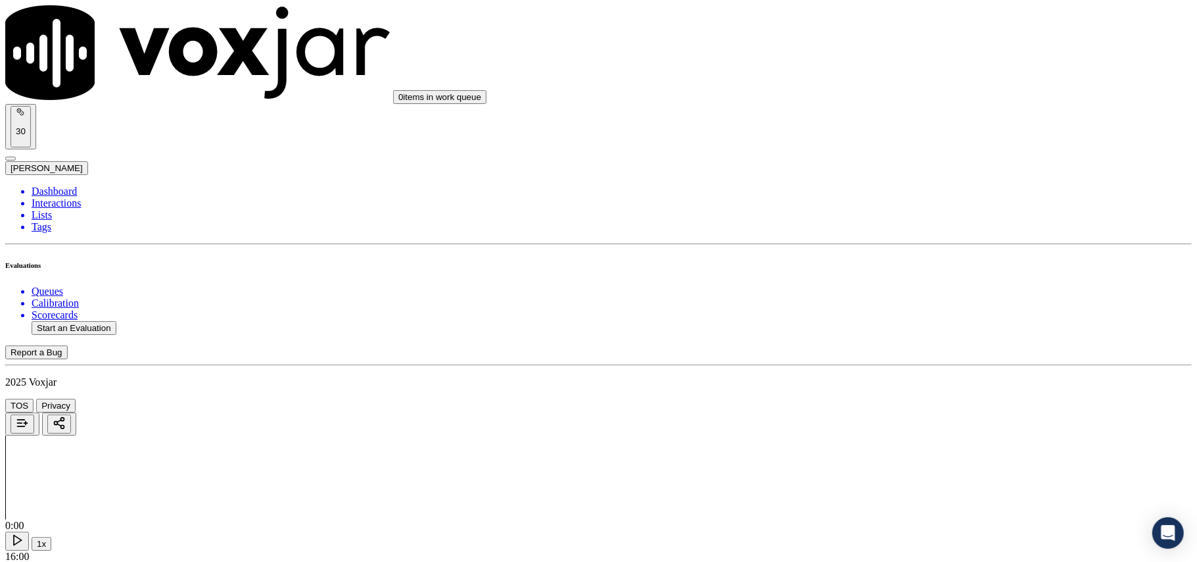
click at [882, 363] on div "Yes No N/A" at bounding box center [995, 380] width 261 height 36
click at [887, 373] on div "Yes" at bounding box center [995, 368] width 261 height 12
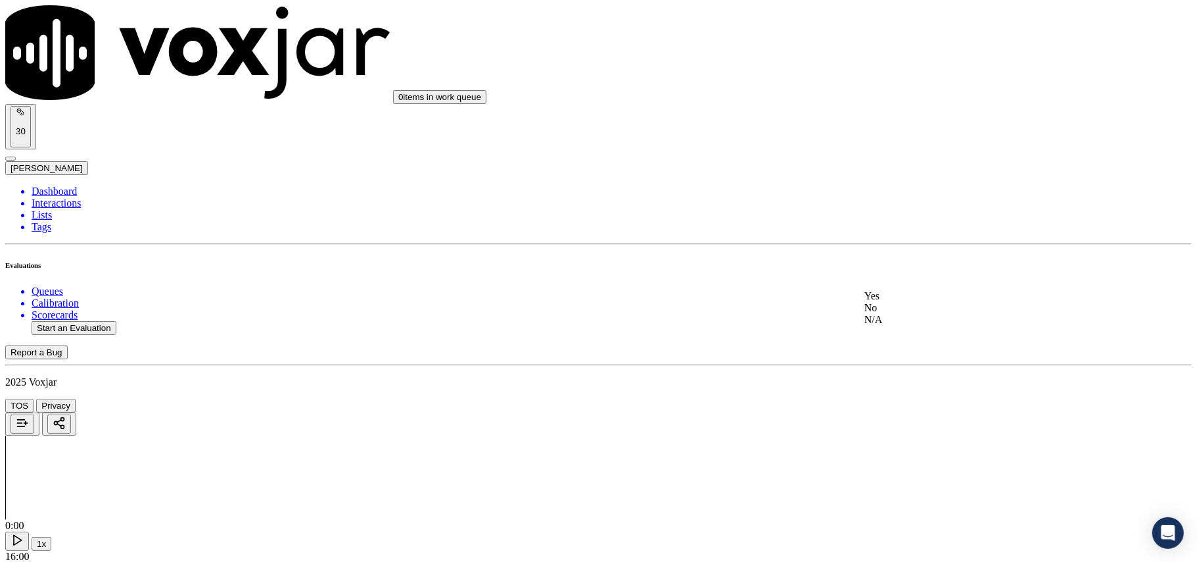
click at [886, 299] on div "Yes" at bounding box center [995, 296] width 261 height 12
click at [903, 310] on div "Yes No N/A" at bounding box center [995, 328] width 261 height 36
click at [903, 322] on div "Yes" at bounding box center [995, 316] width 261 height 12
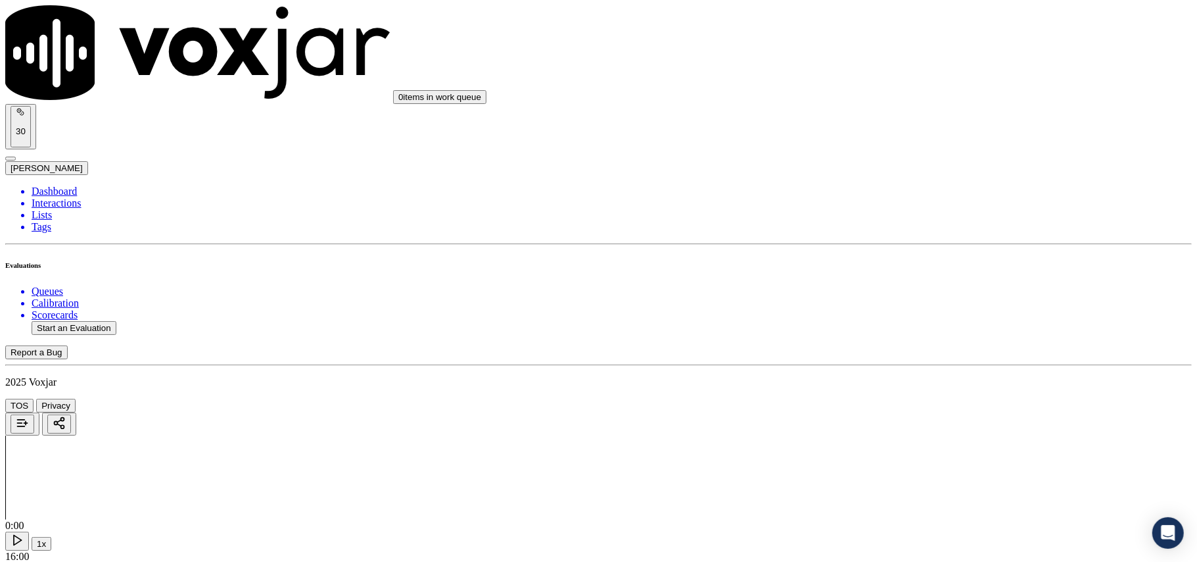
scroll to position [3290, 0]
drag, startPoint x: 911, startPoint y: 380, endPoint x: 913, endPoint y: 414, distance: 33.6
click at [919, 408] on div "Yes" at bounding box center [995, 406] width 261 height 12
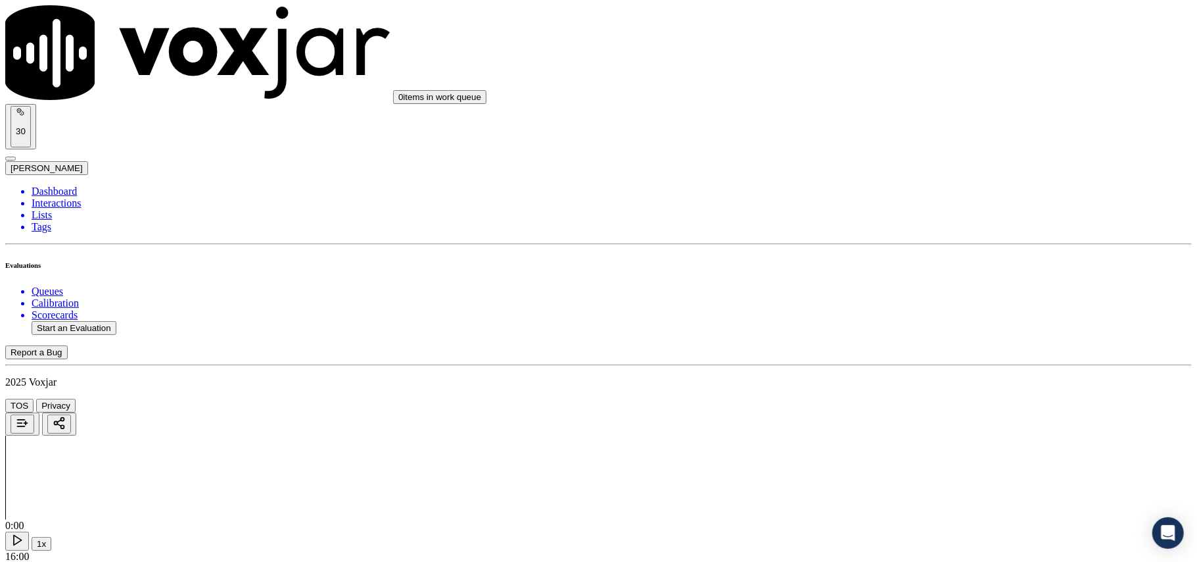
click at [95, 321] on button "Start an Evaluation" at bounding box center [74, 328] width 85 height 14
paste input "4848984626"
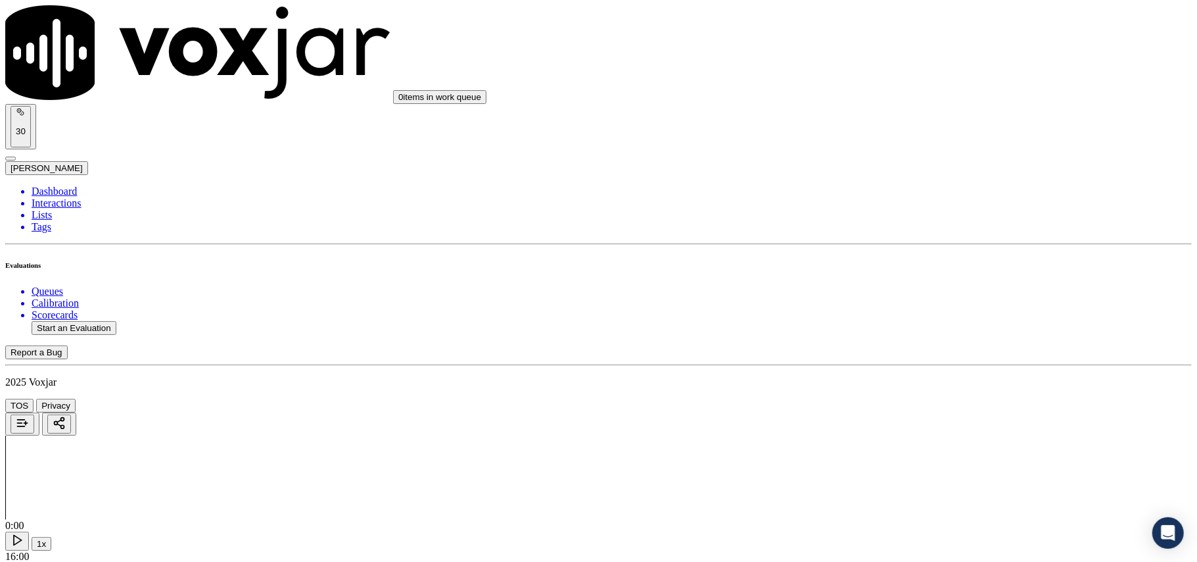
type input "4848984626"
type input "2025-09-16T00:09"
type input "Luisa"
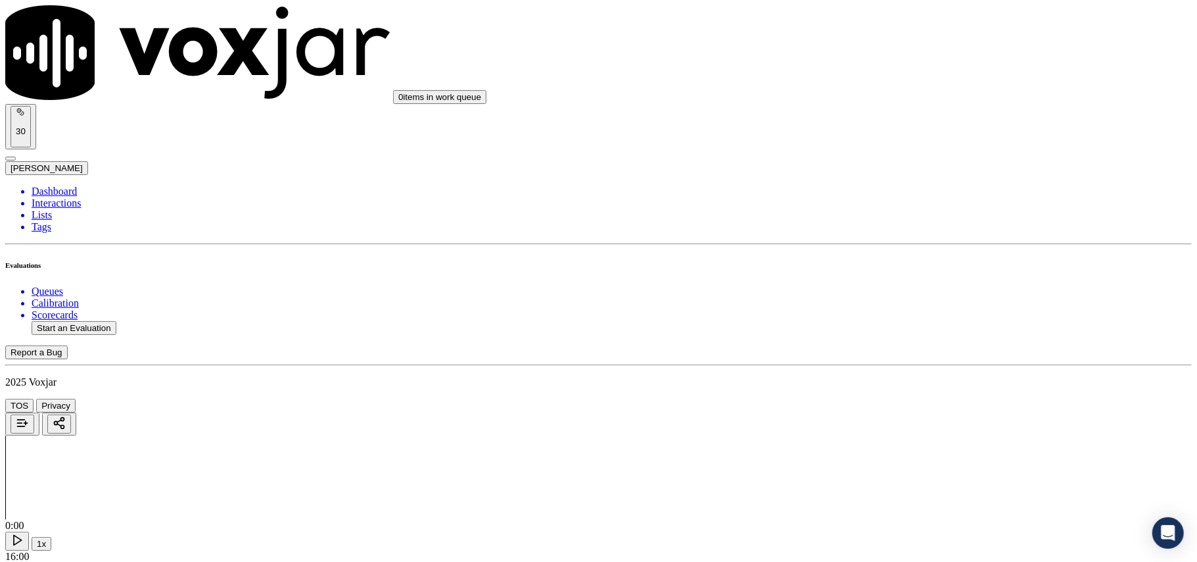
type input "4848984626"
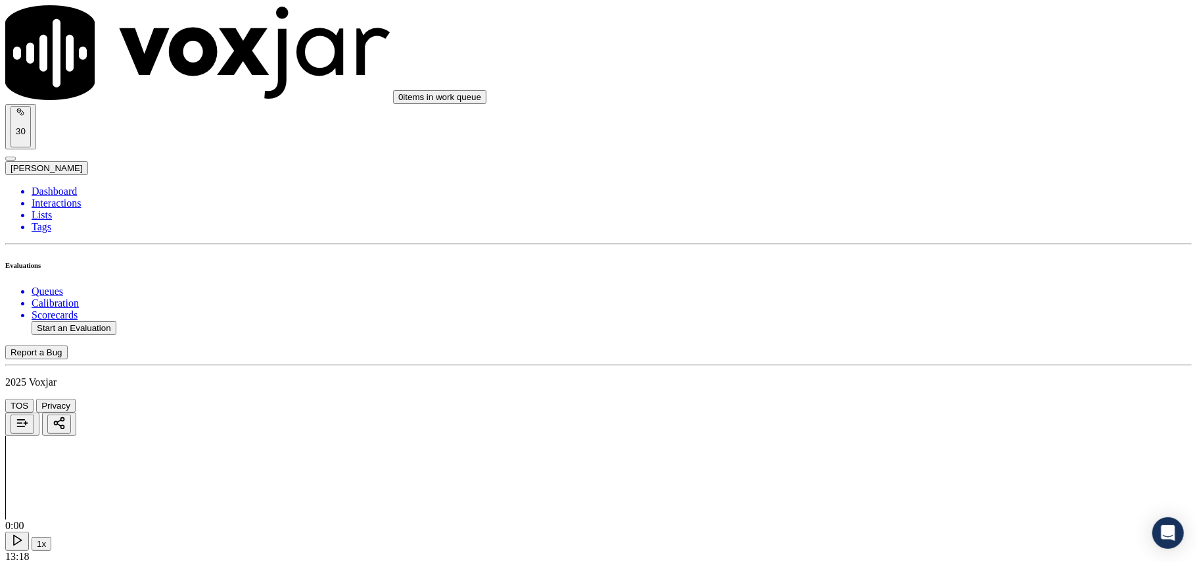
click at [915, 271] on div "Yes" at bounding box center [995, 266] width 261 height 12
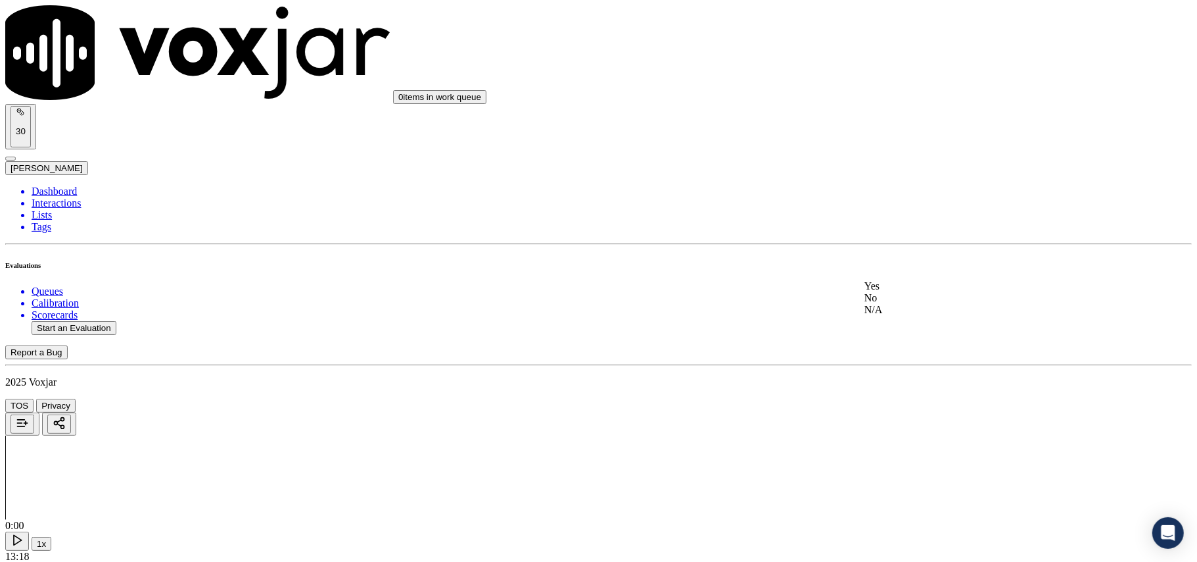
click at [943, 285] on div "Yes" at bounding box center [995, 286] width 261 height 12
drag, startPoint x: 930, startPoint y: 262, endPoint x: 927, endPoint y: 277, distance: 15.4
click at [915, 297] on div "Yes" at bounding box center [995, 291] width 261 height 12
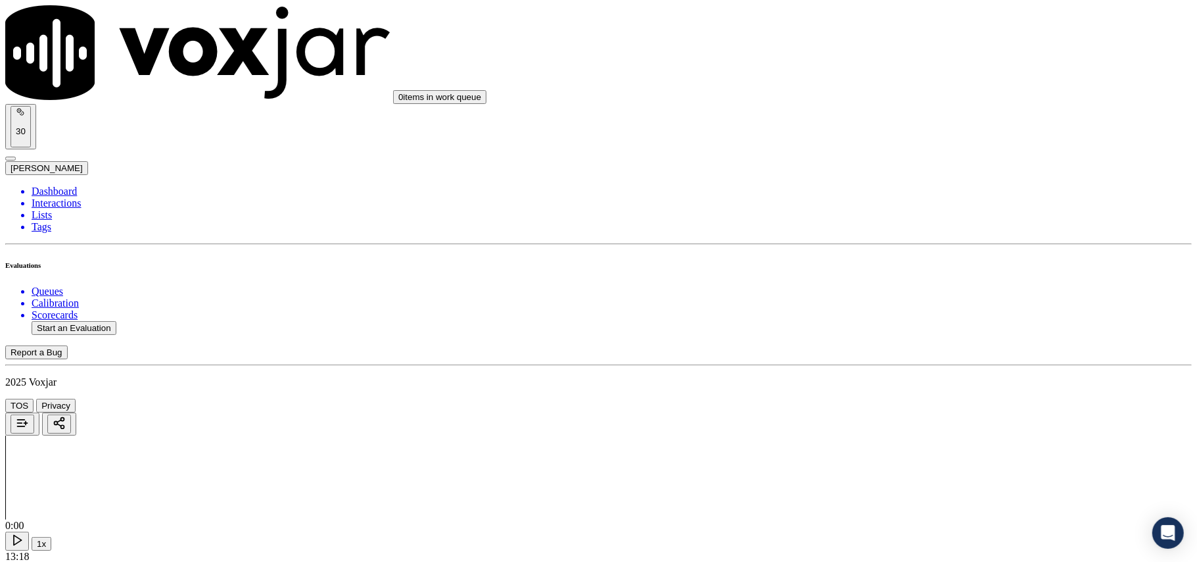
scroll to position [438, 0]
drag, startPoint x: 903, startPoint y: 279, endPoint x: 897, endPoint y: 287, distance: 10.3
click at [903, 340] on div "N/A" at bounding box center [995, 334] width 261 height 12
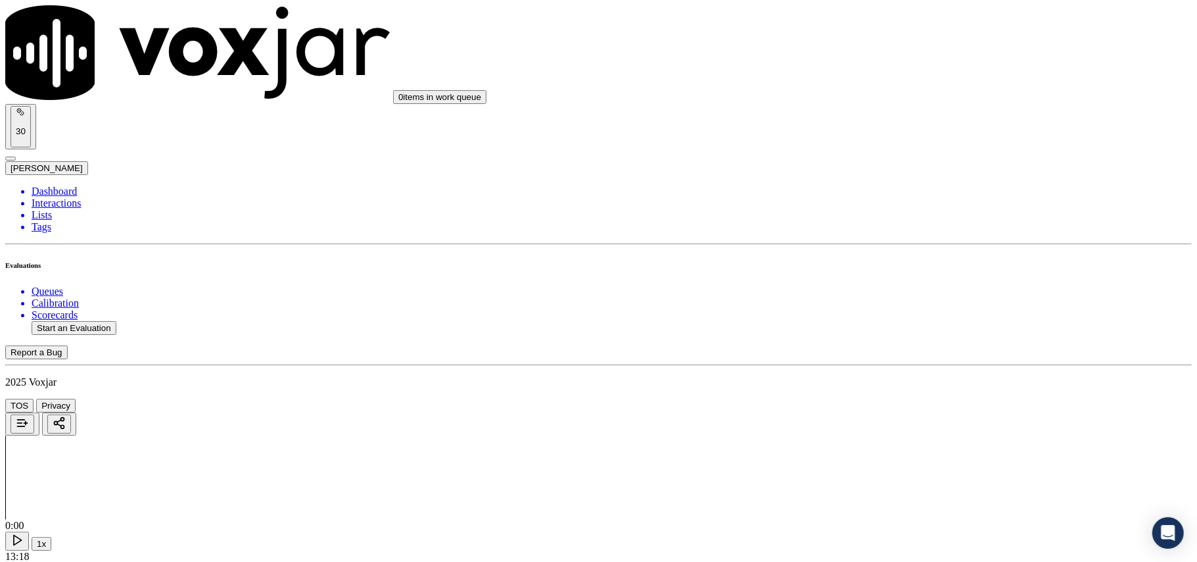
click at [911, 230] on div "N/A" at bounding box center [995, 224] width 261 height 12
drag, startPoint x: 918, startPoint y: 341, endPoint x: 913, endPoint y: 352, distance: 13.0
click at [906, 372] on div "Yes" at bounding box center [995, 366] width 261 height 12
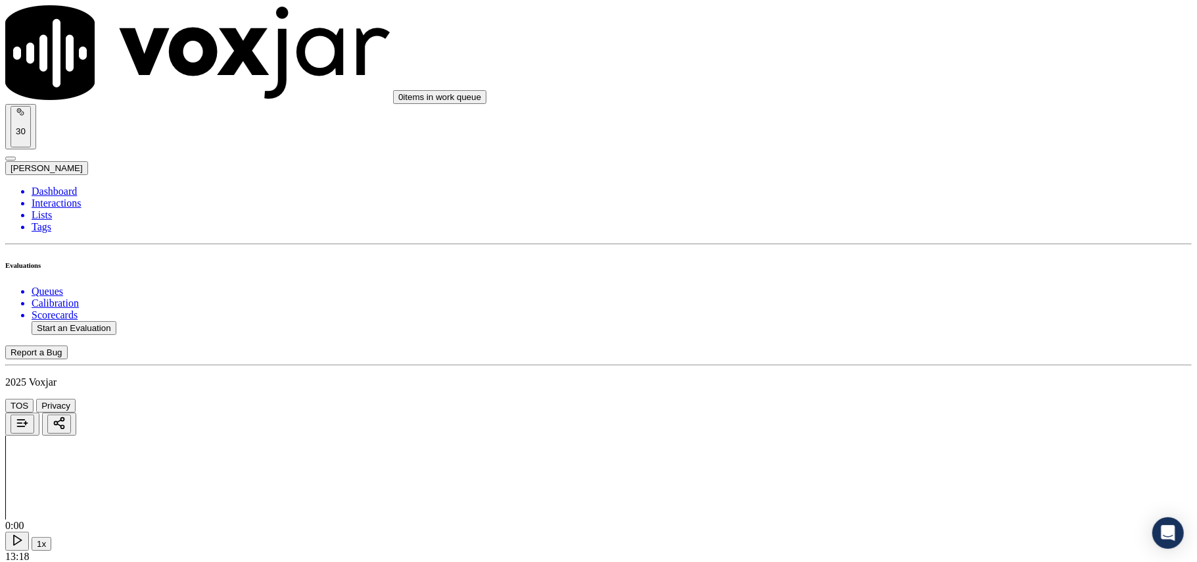
scroll to position [1023, 0]
click at [903, 241] on div "Yes" at bounding box center [995, 240] width 261 height 12
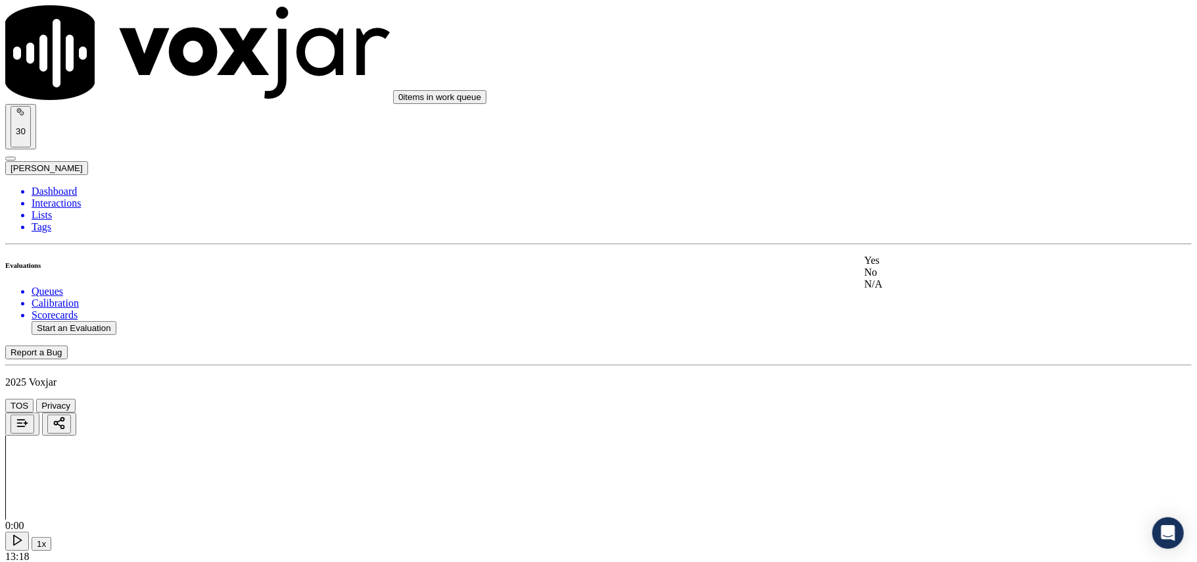
click at [903, 261] on div "Yes" at bounding box center [995, 260] width 261 height 12
drag, startPoint x: 910, startPoint y: 370, endPoint x: 907, endPoint y: 382, distance: 12.8
drag, startPoint x: 907, startPoint y: 382, endPoint x: 901, endPoint y: 398, distance: 17.7
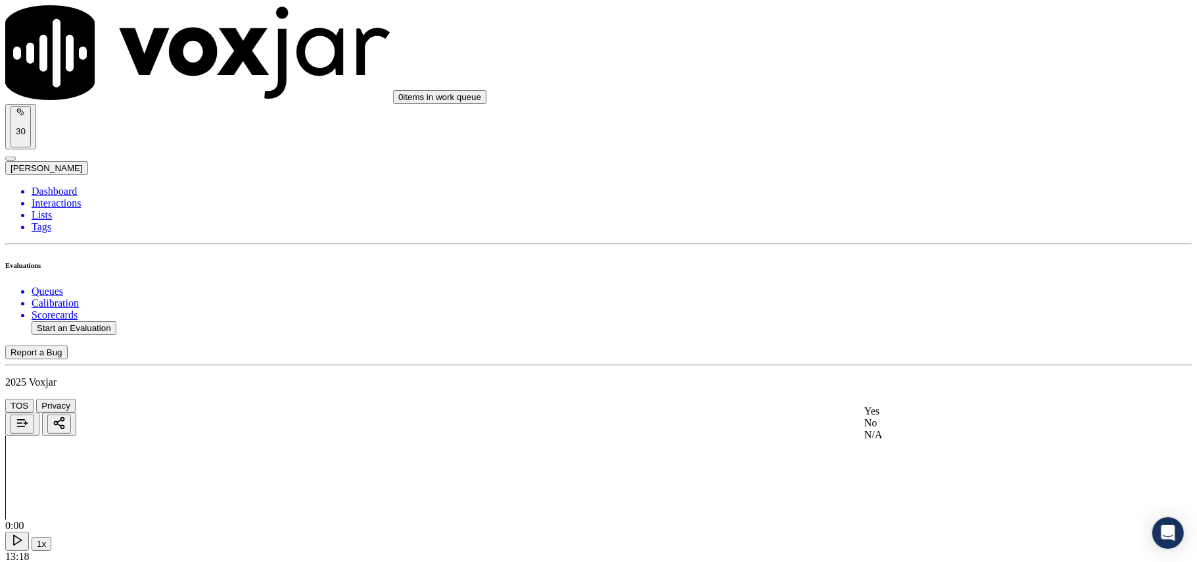
click at [900, 429] on div "No" at bounding box center [995, 423] width 261 height 12
drag, startPoint x: 900, startPoint y: 396, endPoint x: 893, endPoint y: 398, distance: 7.7
click at [892, 458] on div "N/A" at bounding box center [995, 453] width 261 height 12
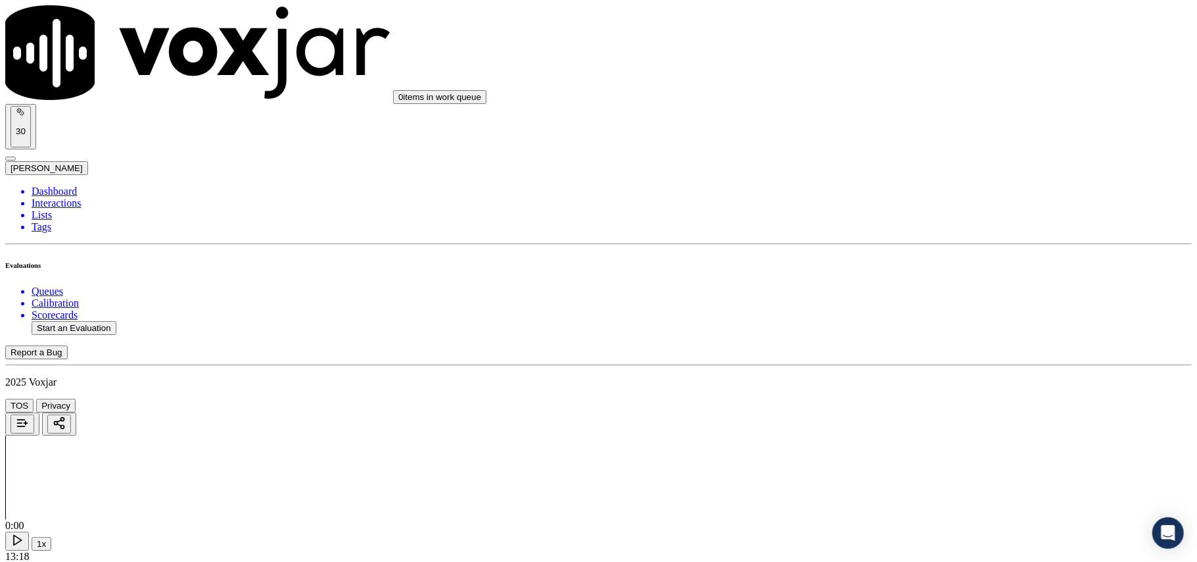
scroll to position [1315, 0]
click at [910, 452] on div "Yes" at bounding box center [995, 447] width 261 height 12
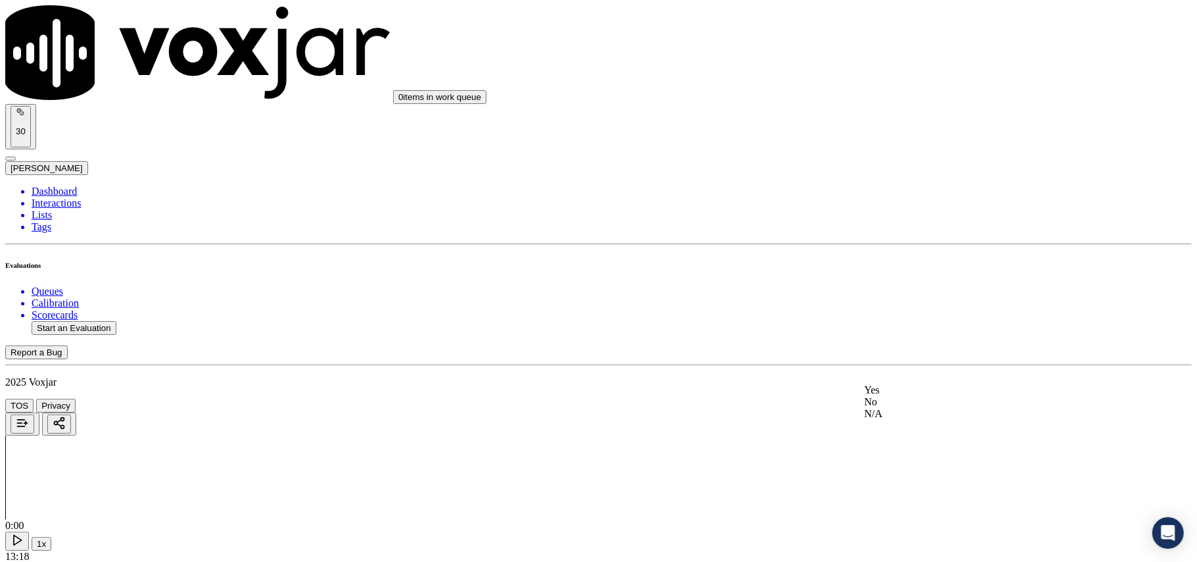
click at [917, 395] on div "Yes" at bounding box center [995, 390] width 261 height 12
drag, startPoint x: 918, startPoint y: 404, endPoint x: 905, endPoint y: 429, distance: 28.2
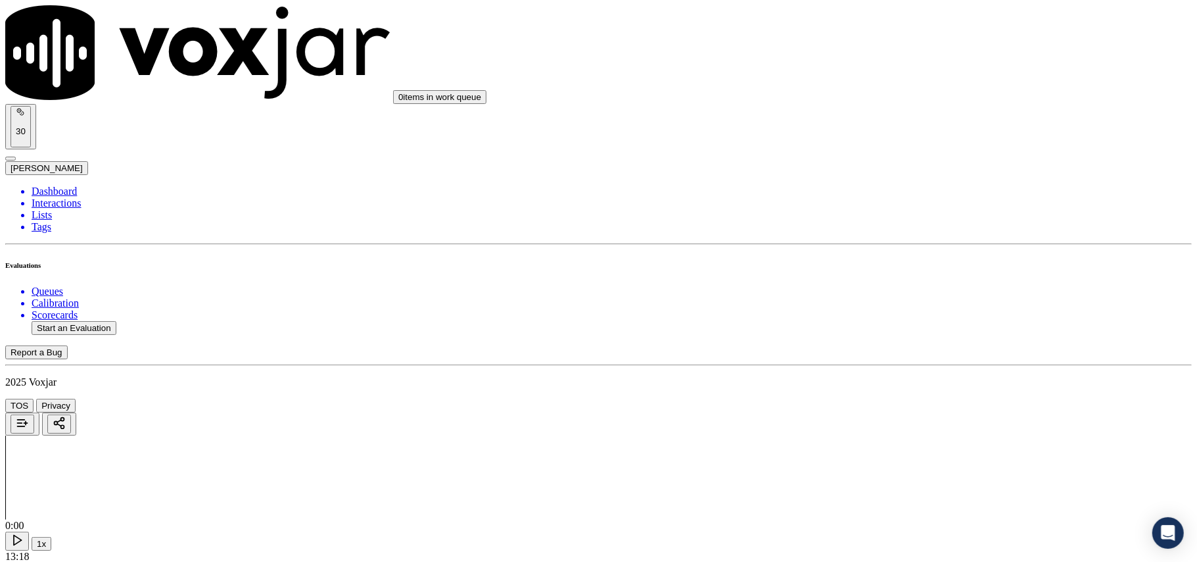
click at [910, 447] on div "Yes" at bounding box center [995, 441] width 261 height 12
click at [908, 451] on div "Yes" at bounding box center [995, 445] width 261 height 12
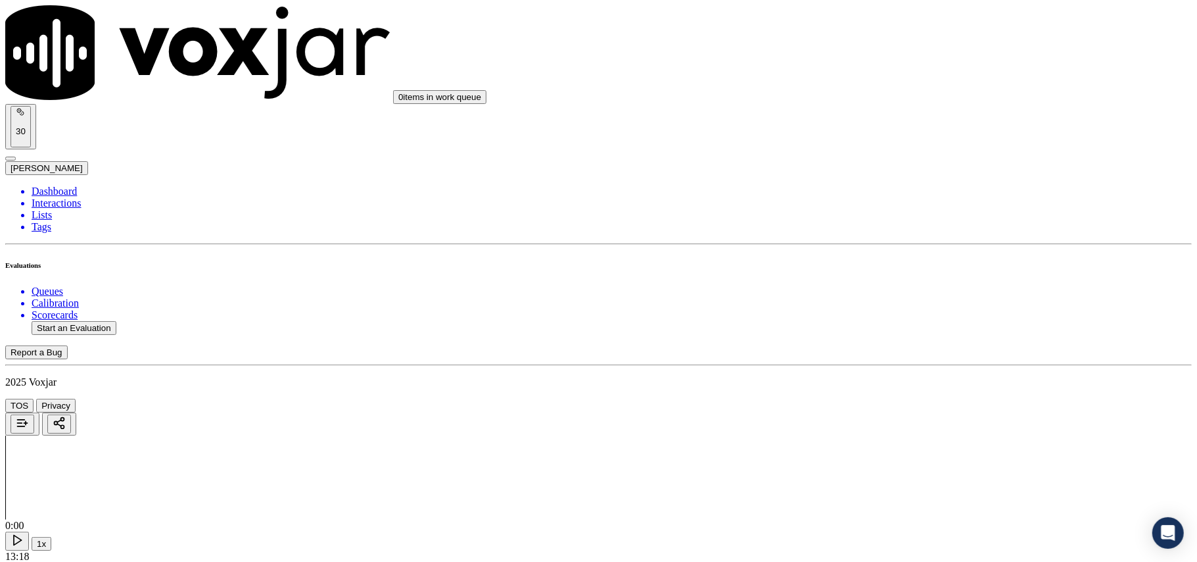
scroll to position [2045, 0]
click at [906, 456] on div "Yes" at bounding box center [995, 450] width 261 height 12
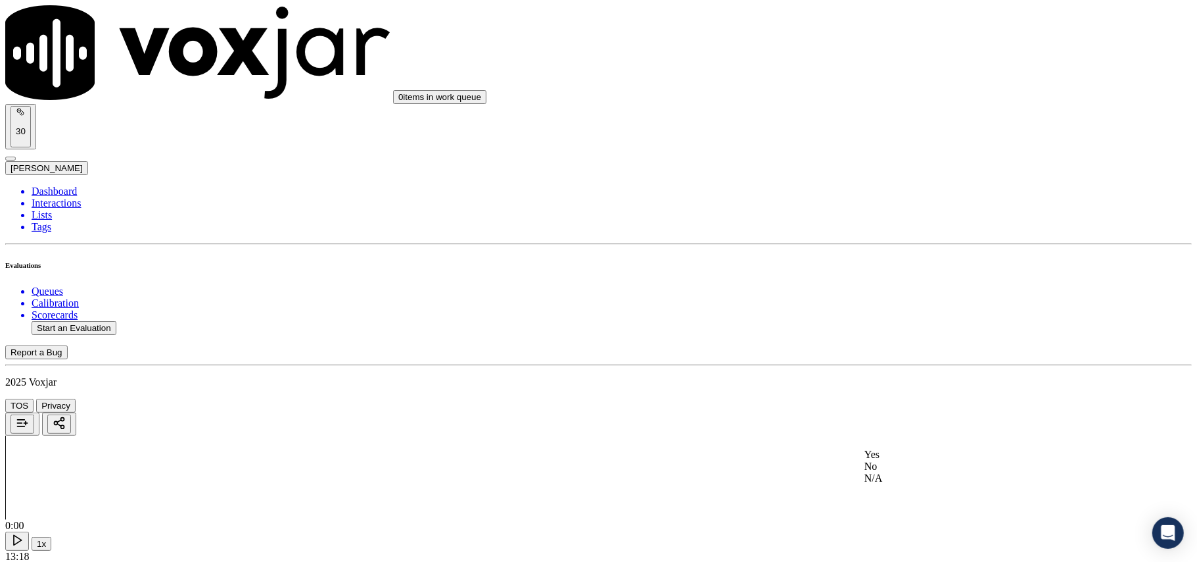
click at [903, 460] on div "Yes" at bounding box center [995, 454] width 261 height 12
click at [915, 334] on div "Yes" at bounding box center [995, 328] width 261 height 12
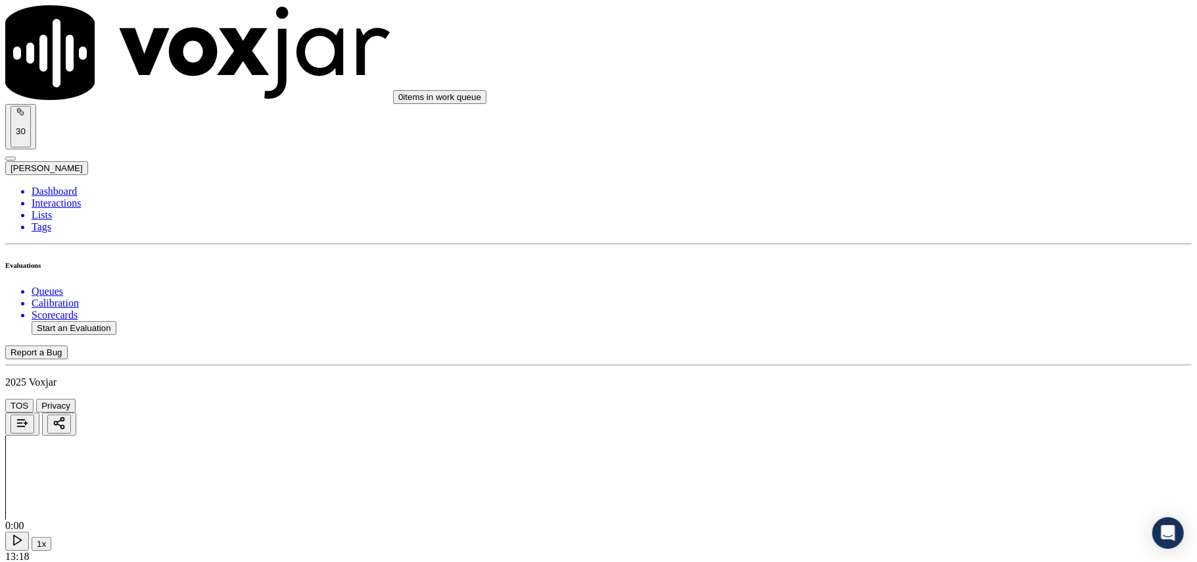
click at [918, 206] on div "Yes" at bounding box center [995, 202] width 261 height 12
click at [911, 228] on div "Yes" at bounding box center [995, 222] width 261 height 12
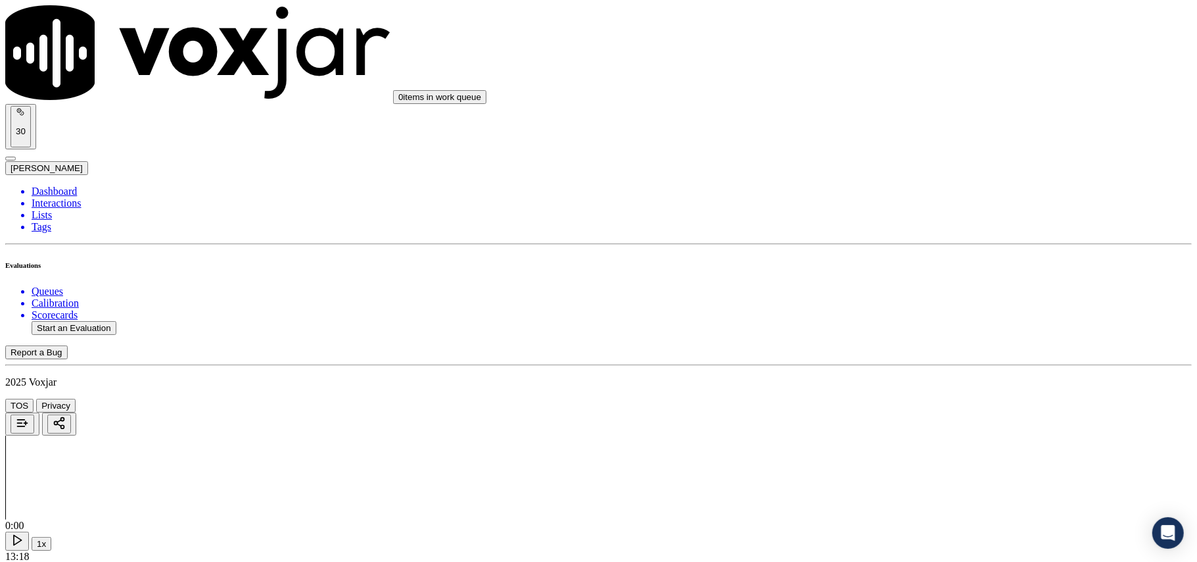
scroll to position [3068, 0]
click at [909, 302] on div "Yes" at bounding box center [995, 296] width 261 height 12
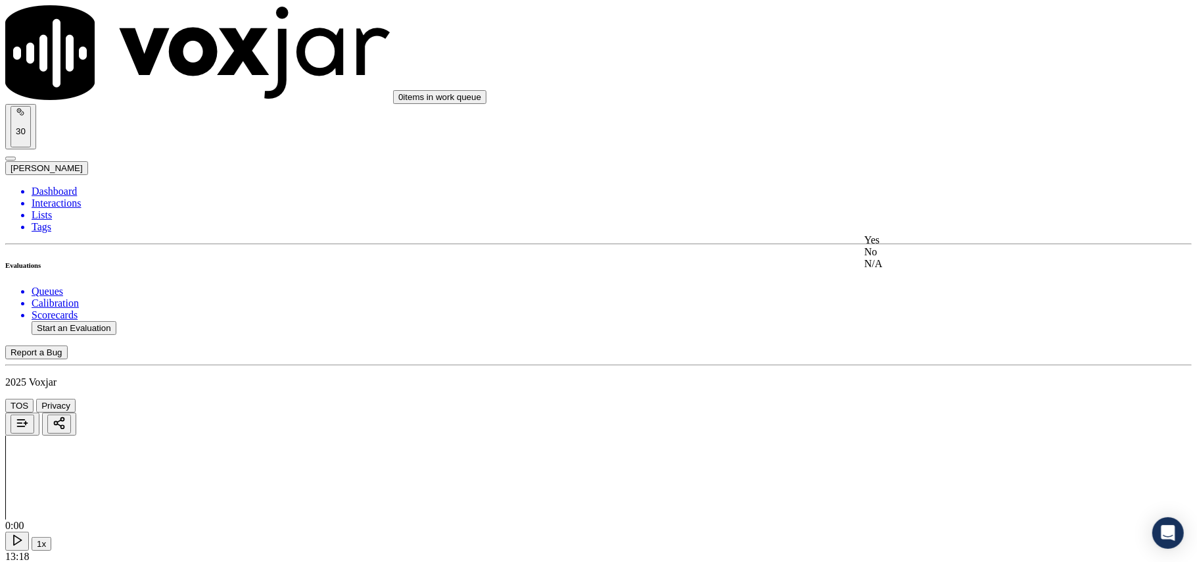
click at [932, 246] on div "Yes" at bounding box center [995, 240] width 261 height 12
click at [908, 409] on div "Yes" at bounding box center [995, 406] width 261 height 12
click at [95, 321] on button "Start an Evaluation" at bounding box center [74, 328] width 85 height 14
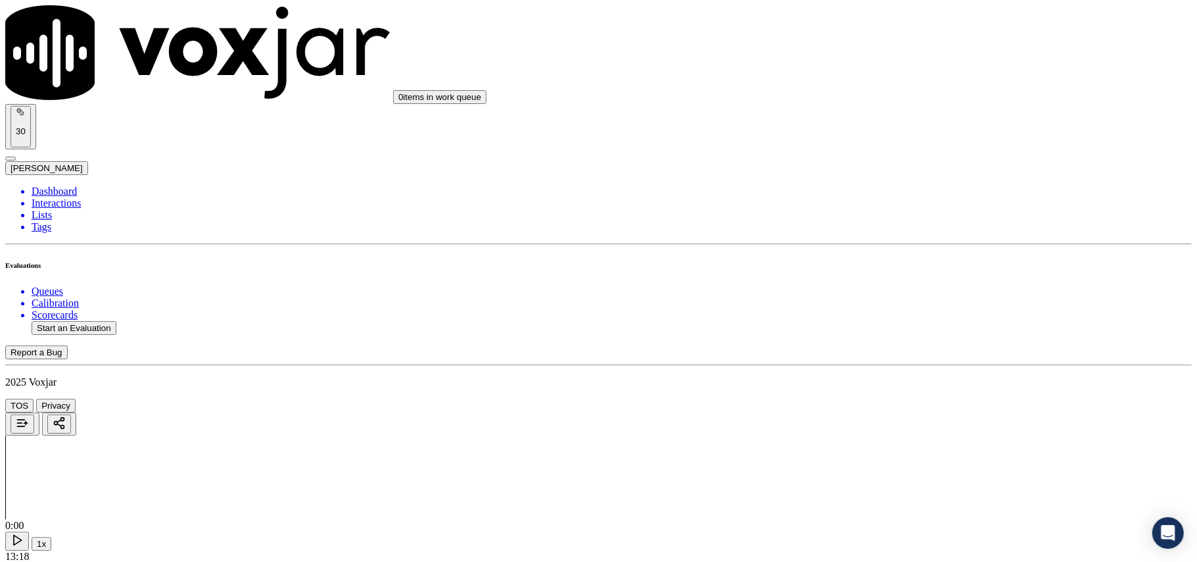
paste input "3305569146"
type input "3305569146"
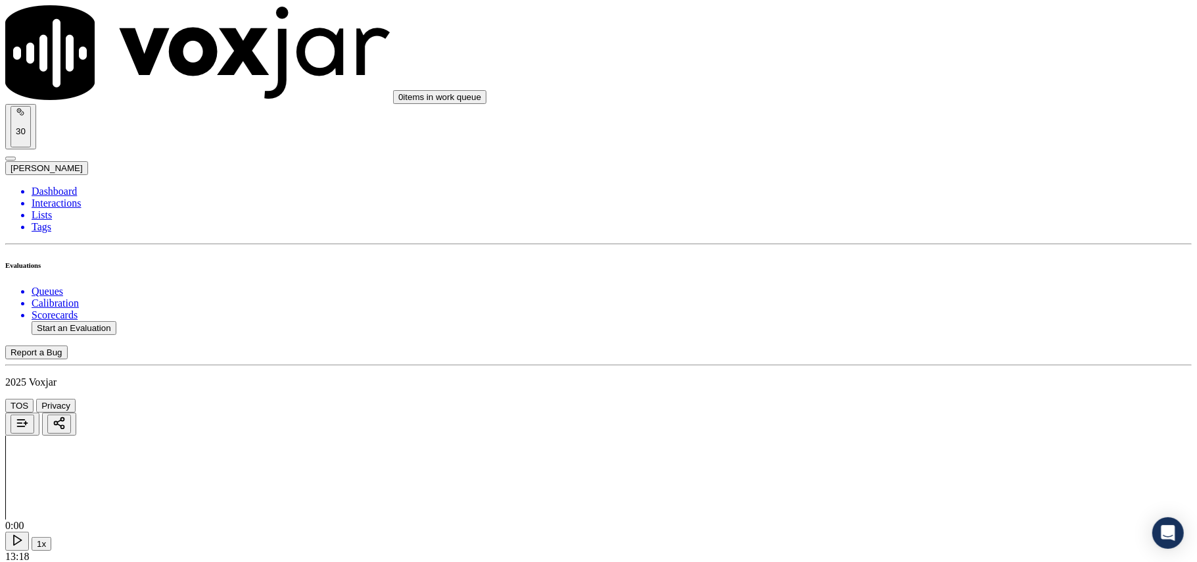
type input "2025-09-16T00:10"
type input "Michelle"
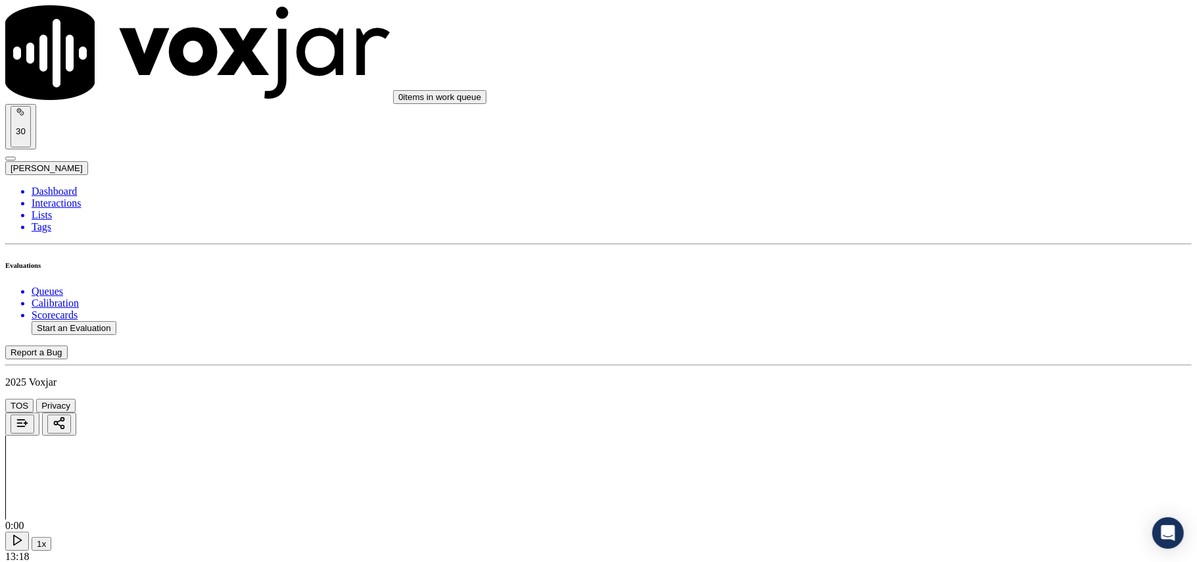
type input "3305569146"
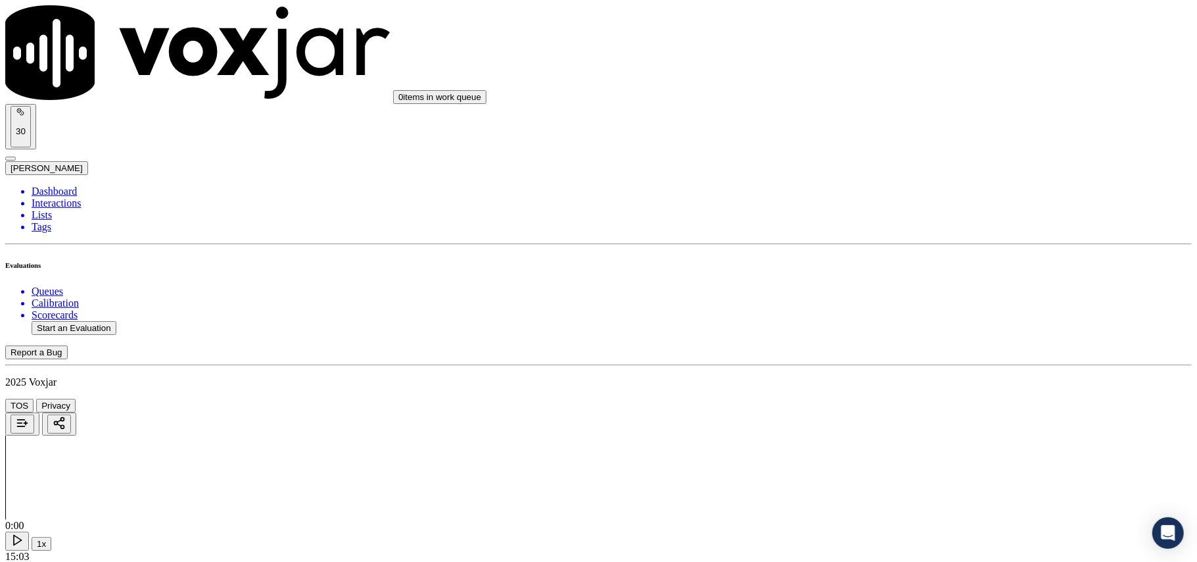
click at [898, 272] on div "Yes" at bounding box center [995, 266] width 261 height 12
click at [906, 292] on div "Yes" at bounding box center [995, 286] width 261 height 12
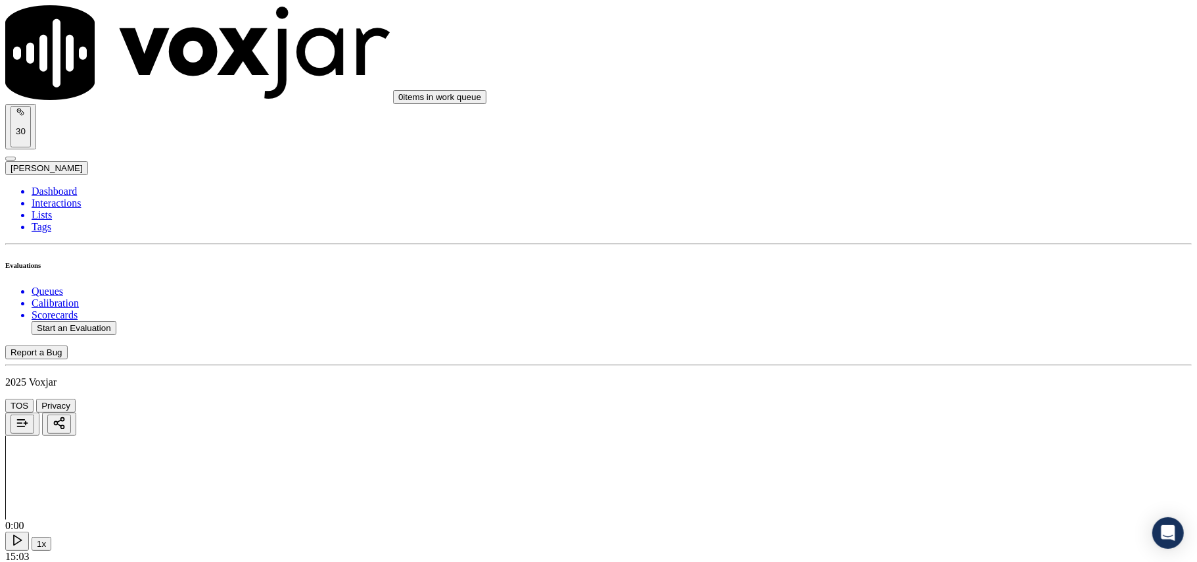
scroll to position [292, 0]
click at [902, 289] on div "Yes" at bounding box center [995, 291] width 261 height 12
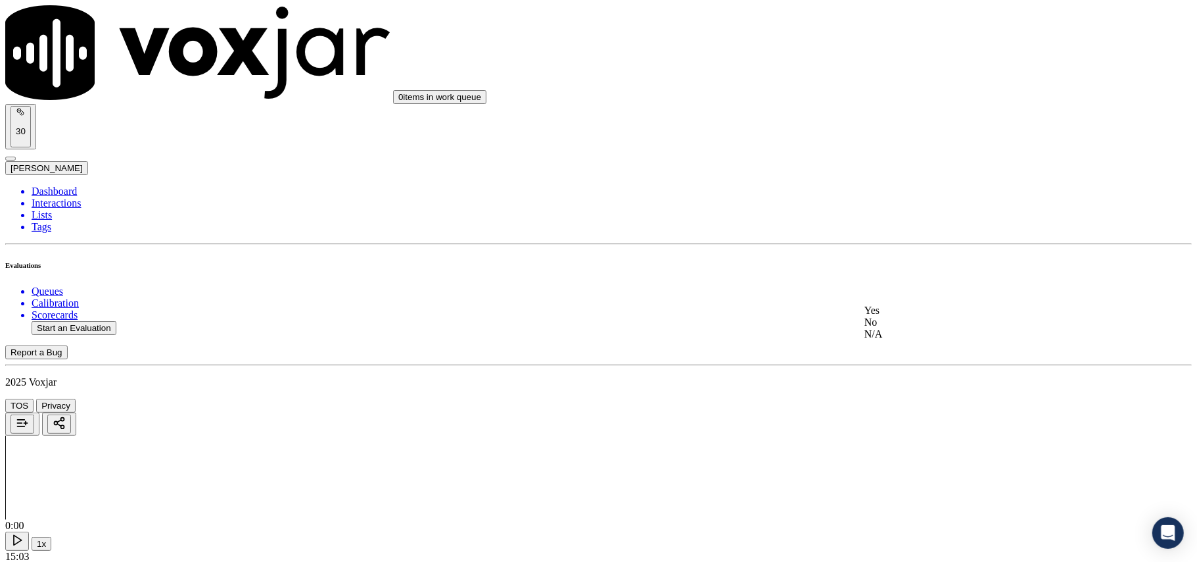
click at [888, 340] on div "N/A" at bounding box center [995, 334] width 261 height 12
drag, startPoint x: 889, startPoint y: 400, endPoint x: 890, endPoint y: 393, distance: 7.3
click at [888, 375] on div "N/A" at bounding box center [995, 370] width 261 height 12
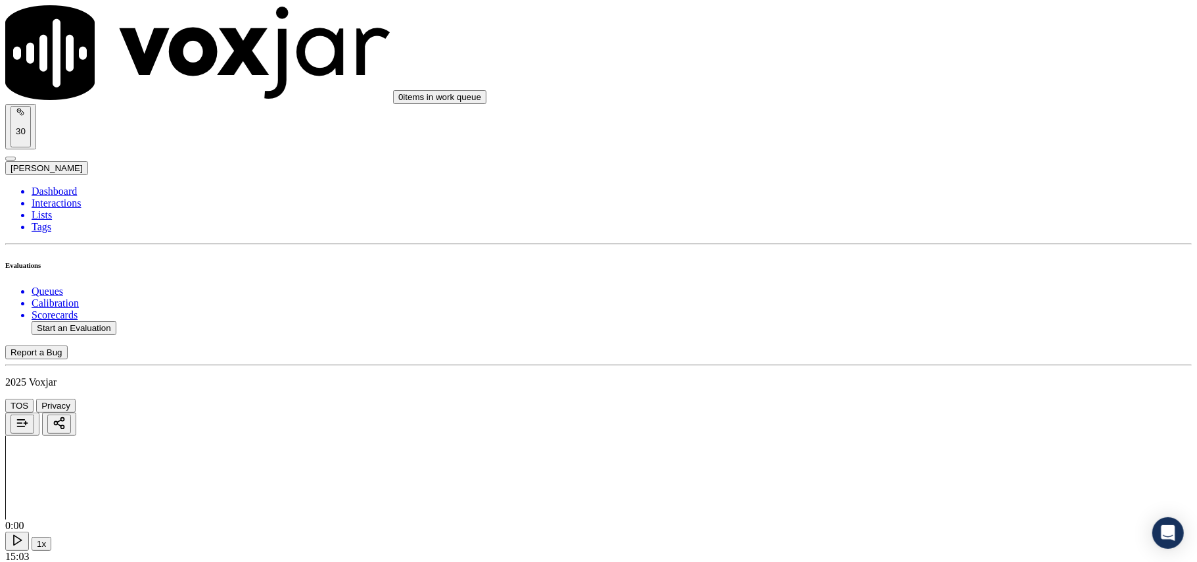
scroll to position [730, 0]
click at [911, 360] on div "Yes No N/A" at bounding box center [995, 378] width 261 height 36
click at [903, 367] on div "Yes" at bounding box center [995, 366] width 261 height 12
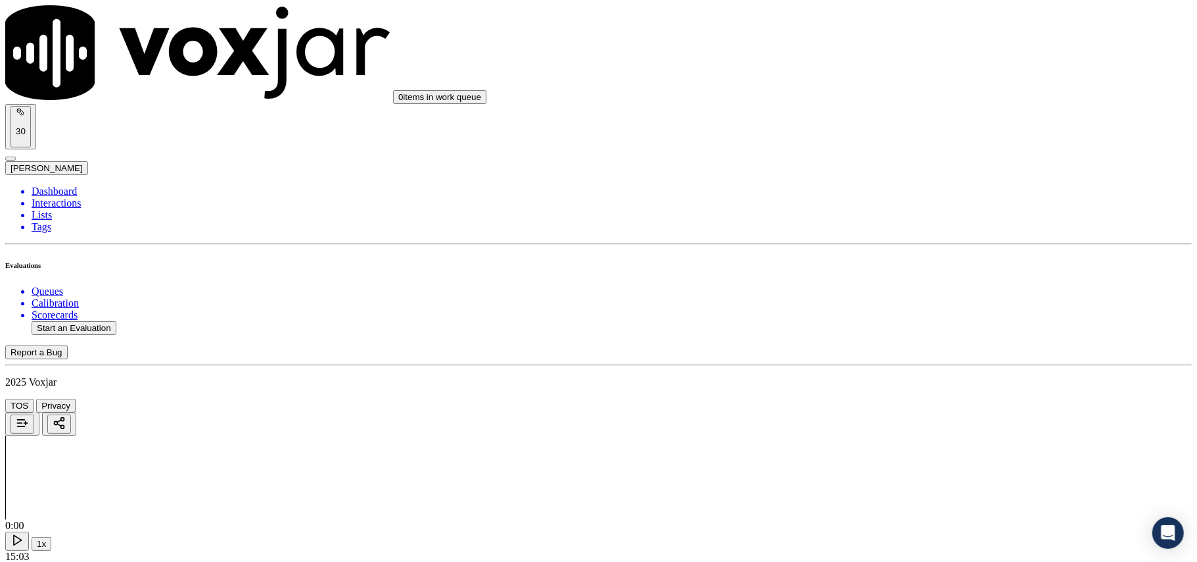
click at [902, 392] on div "Yes" at bounding box center [995, 386] width 261 height 12
click at [905, 406] on div "Yes" at bounding box center [995, 406] width 261 height 12
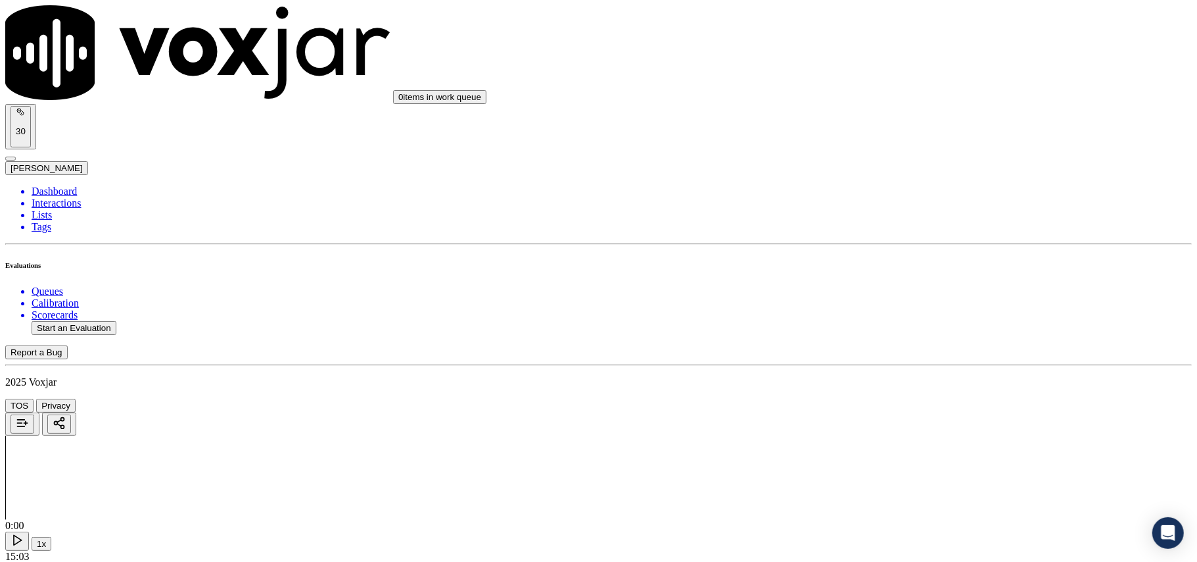
scroll to position [1168, 0]
click at [898, 441] on div "N/A" at bounding box center [995, 435] width 261 height 12
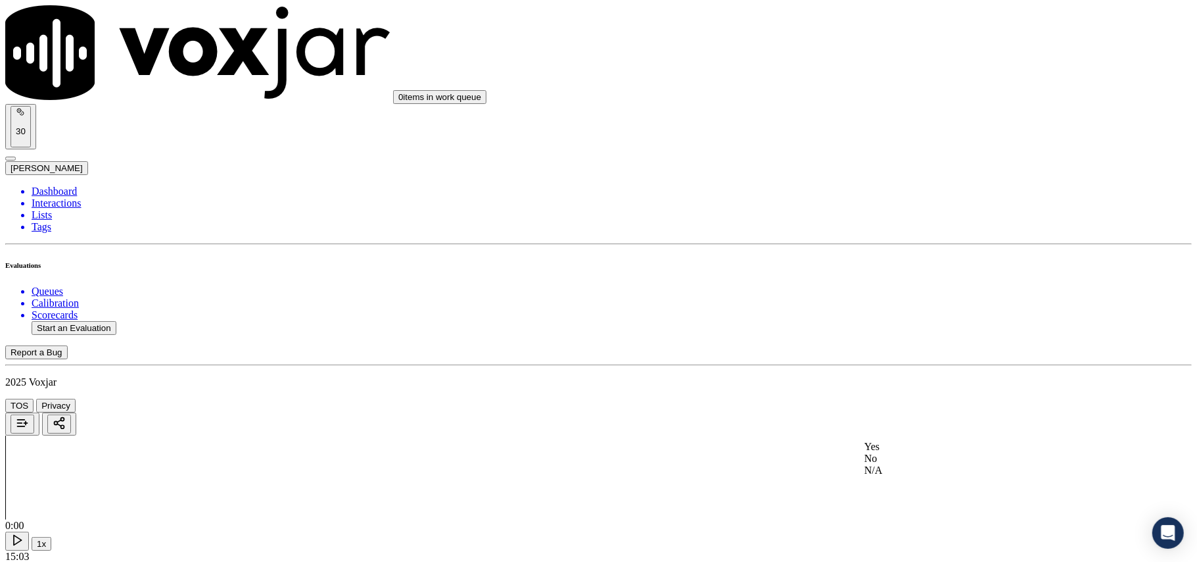
click at [881, 448] on div "Yes" at bounding box center [995, 447] width 261 height 12
click at [895, 387] on div "Yes" at bounding box center [995, 390] width 261 height 12
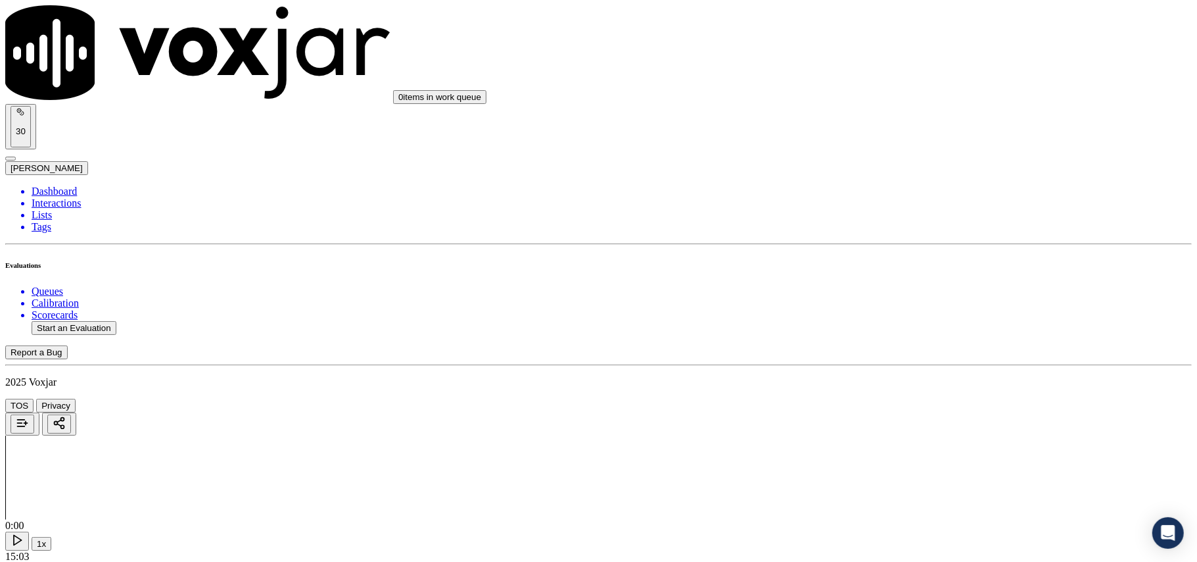
drag, startPoint x: 896, startPoint y: 404, endPoint x: 885, endPoint y: 442, distance: 39.6
click at [889, 446] on div "Yes" at bounding box center [995, 441] width 261 height 12
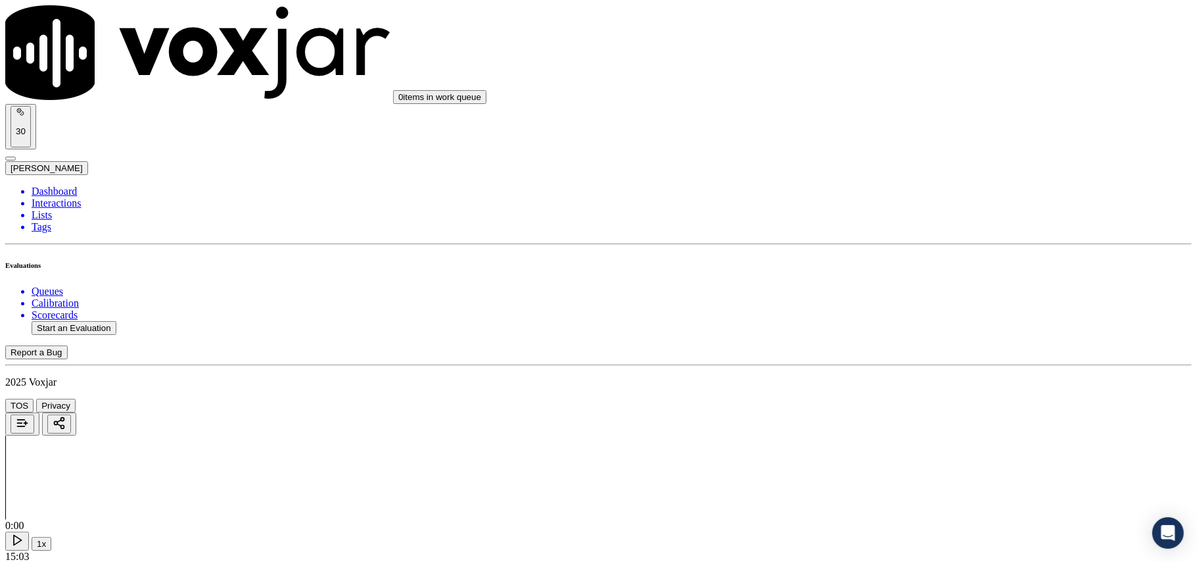
drag, startPoint x: 905, startPoint y: 268, endPoint x: 905, endPoint y: 287, distance: 18.4
click at [905, 306] on div "Yes" at bounding box center [995, 300] width 261 height 12
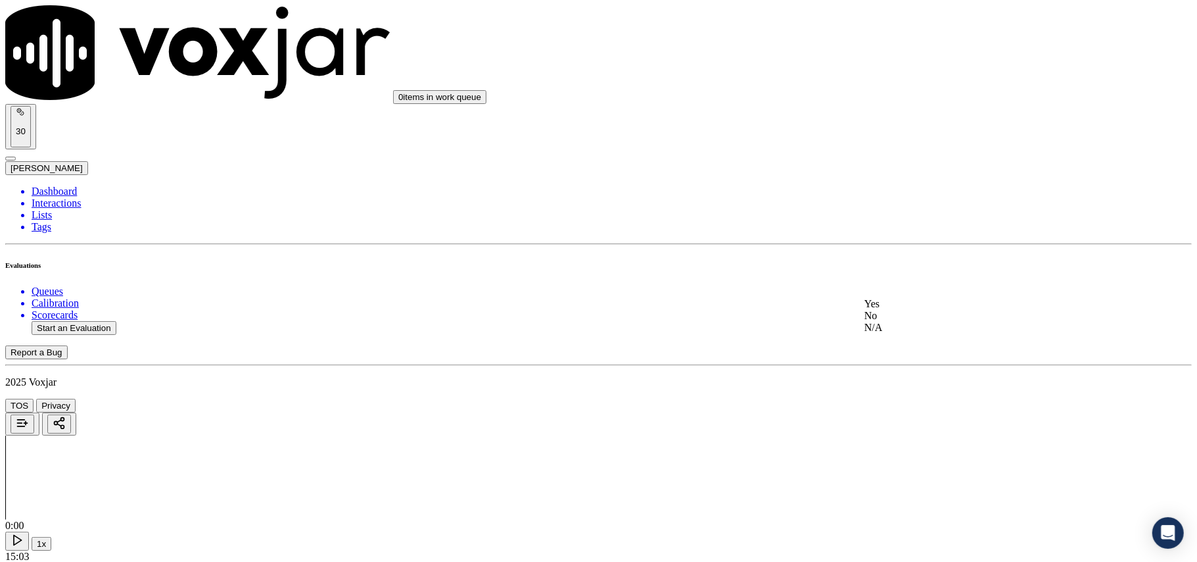
click at [913, 310] on div "Yes" at bounding box center [995, 304] width 261 height 12
click at [911, 314] on div "Yes" at bounding box center [995, 308] width 261 height 12
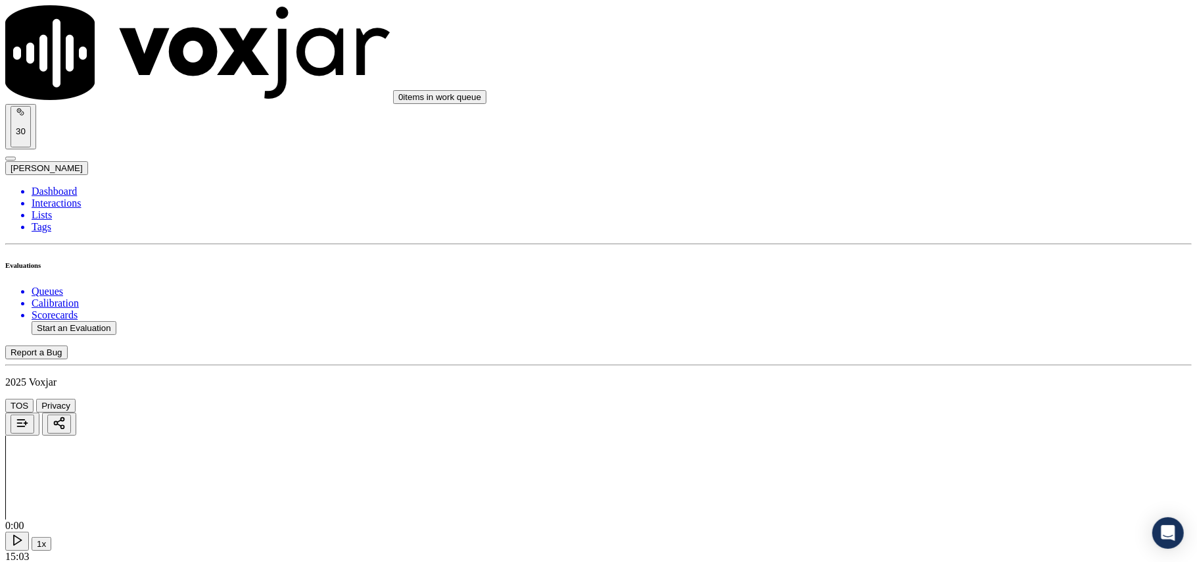
click at [902, 334] on div "Yes" at bounding box center [995, 328] width 261 height 12
click at [906, 353] on div "Yes" at bounding box center [995, 348] width 261 height 12
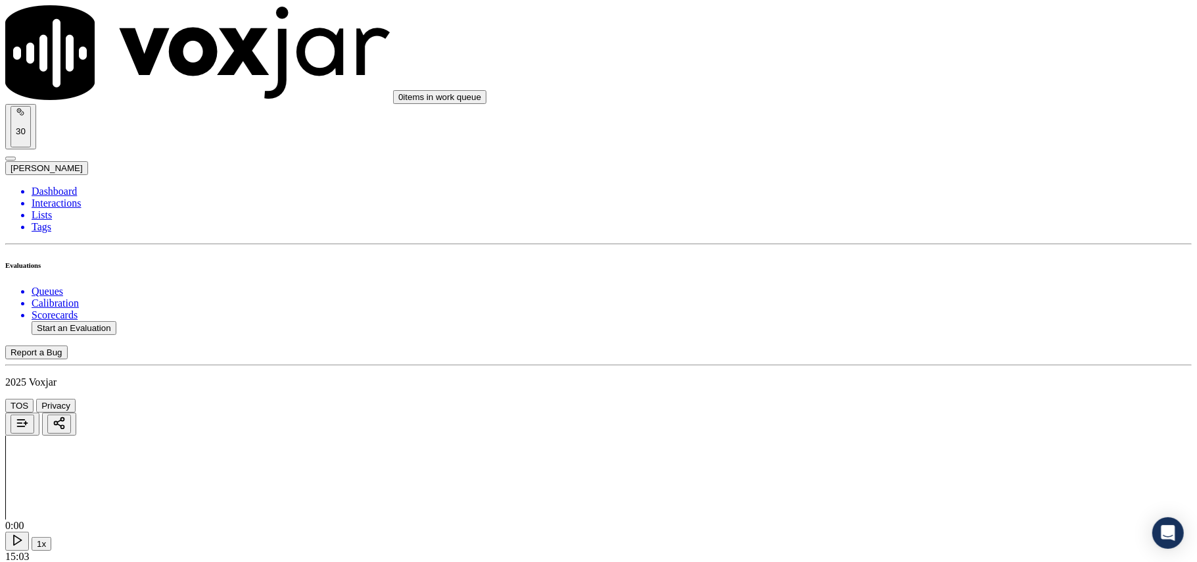
scroll to position [2776, 0]
click at [921, 368] on div "Yes" at bounding box center [995, 368] width 261 height 12
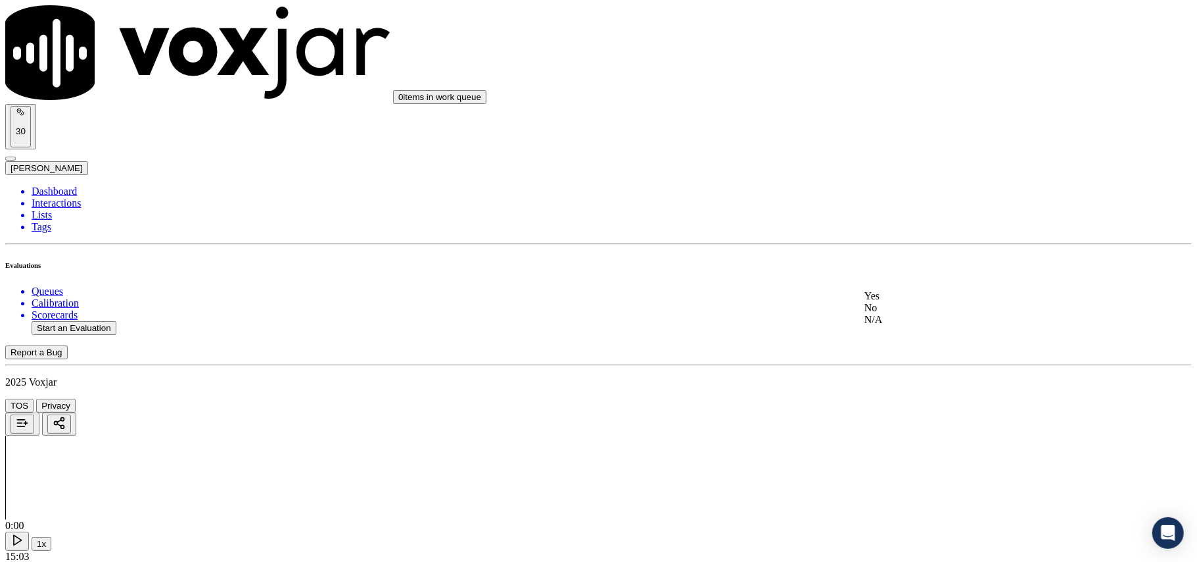
click at [913, 295] on div "Yes" at bounding box center [995, 296] width 261 height 12
click at [921, 322] on div "Yes" at bounding box center [995, 316] width 261 height 12
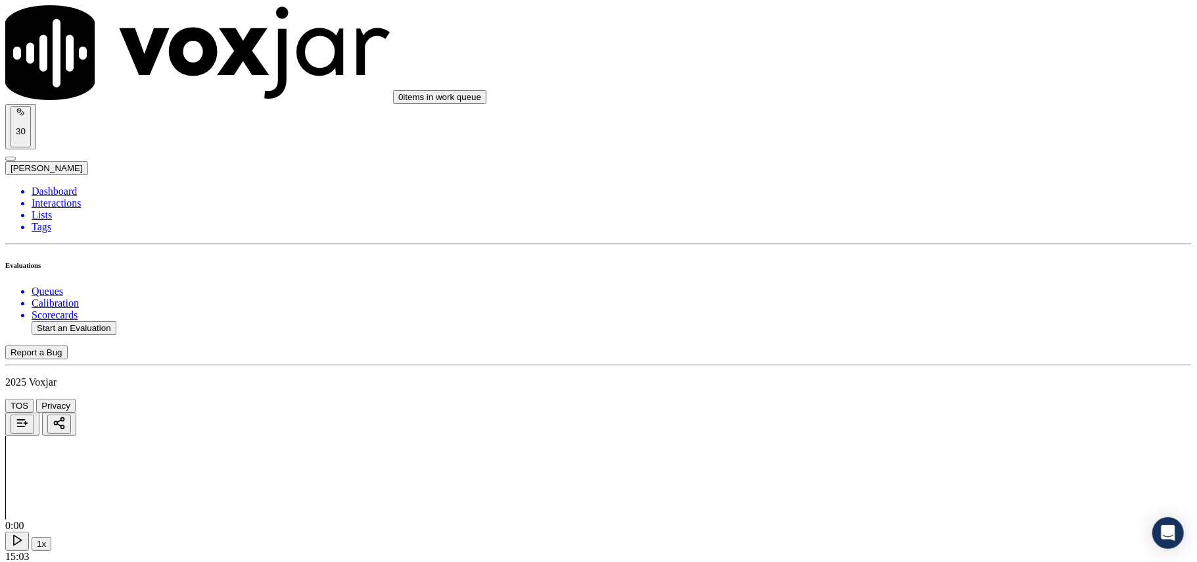
click at [916, 404] on div "Yes" at bounding box center [995, 406] width 261 height 12
click at [62, 321] on button "Start an Evaluation" at bounding box center [74, 328] width 85 height 14
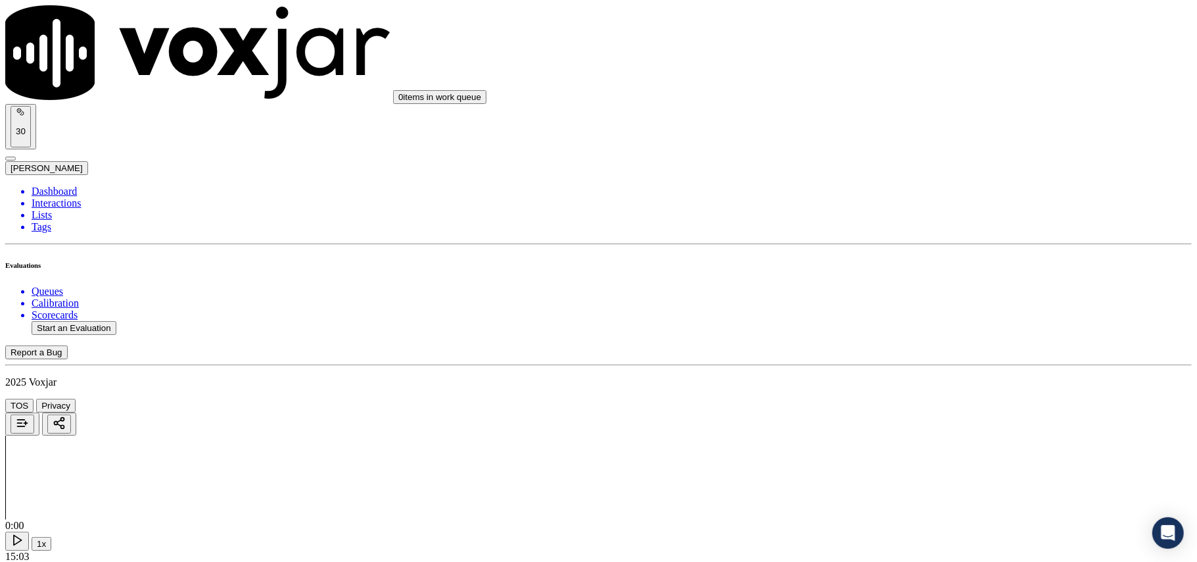
click at [48, 321] on button "Start an Evaluation" at bounding box center [74, 328] width 85 height 14
paste input "6178945904"
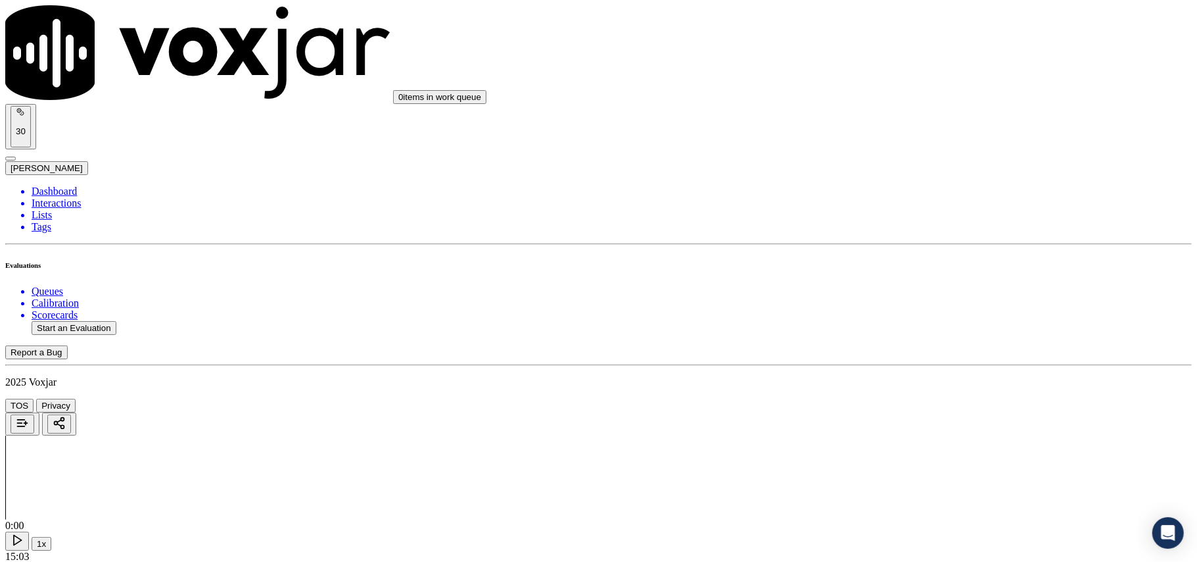
type input "6178945904"
type input "2025-09-16T00:11"
type input "Caroline"
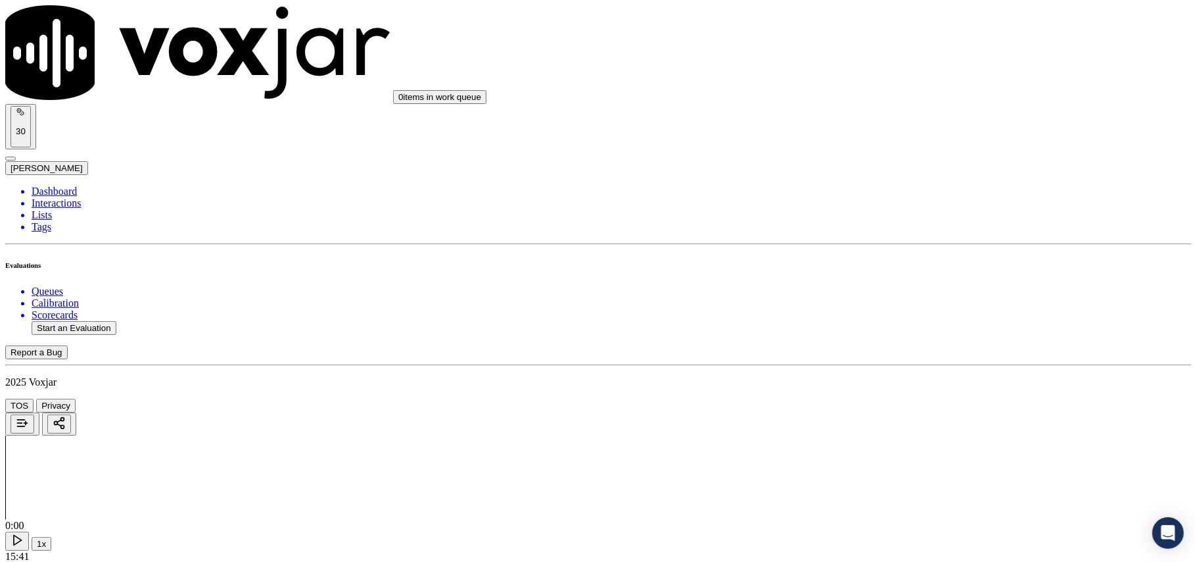
type input "6178945904"
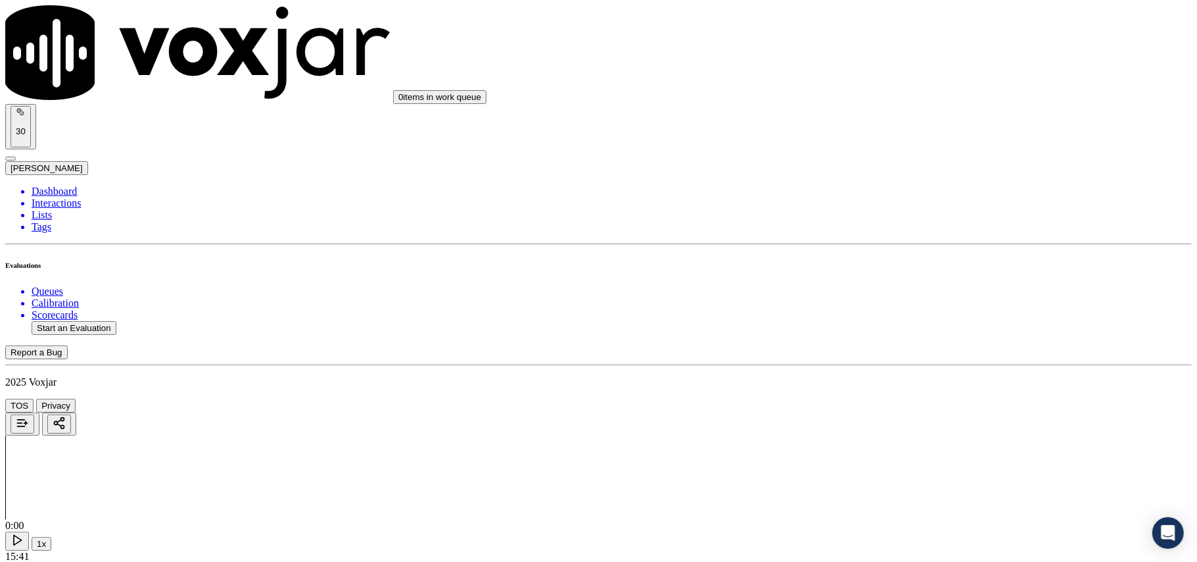
click at [926, 261] on div "Yes No N/A" at bounding box center [995, 278] width 261 height 36
click at [921, 266] on div "Yes" at bounding box center [995, 266] width 261 height 12
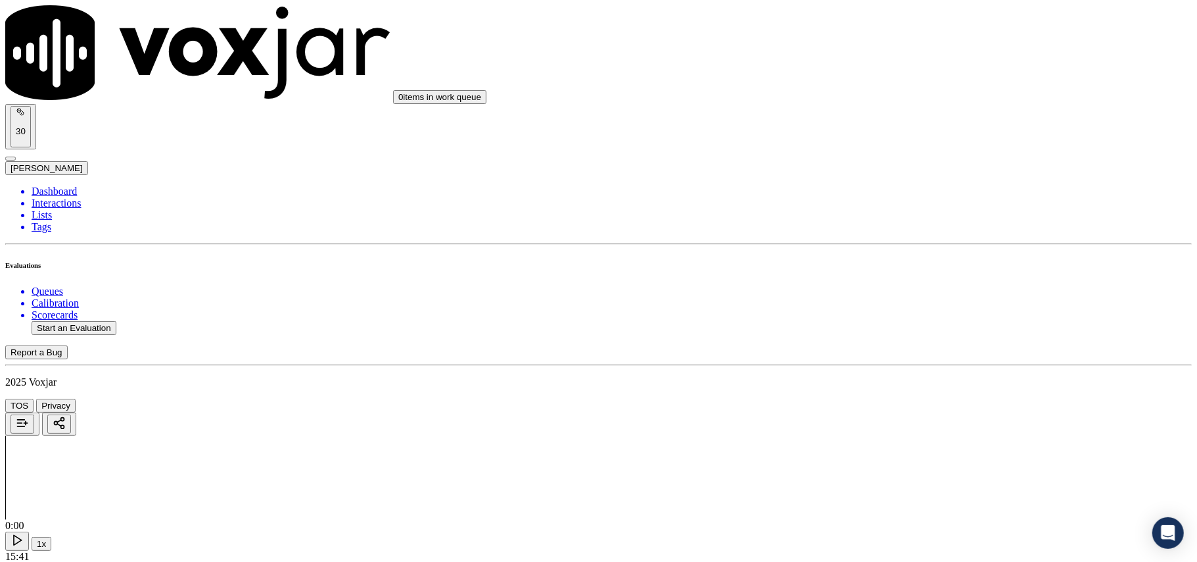
click at [902, 289] on div "Yes" at bounding box center [995, 286] width 261 height 12
click at [868, 297] on div "Yes" at bounding box center [995, 291] width 261 height 12
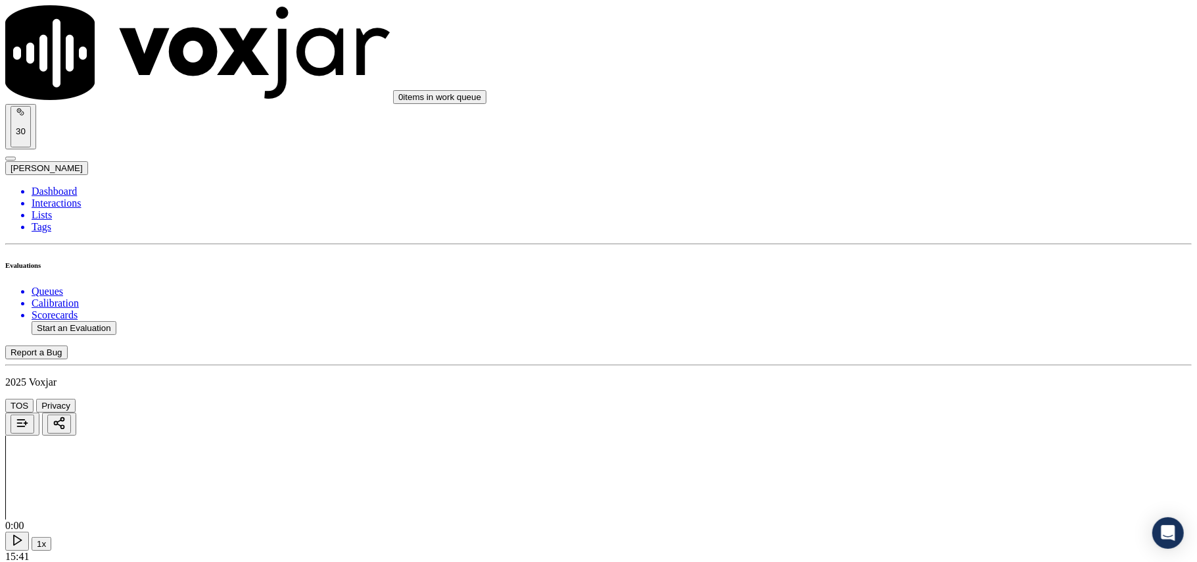
scroll to position [438, 0]
drag, startPoint x: 910, startPoint y: 272, endPoint x: 911, endPoint y: 295, distance: 23.0
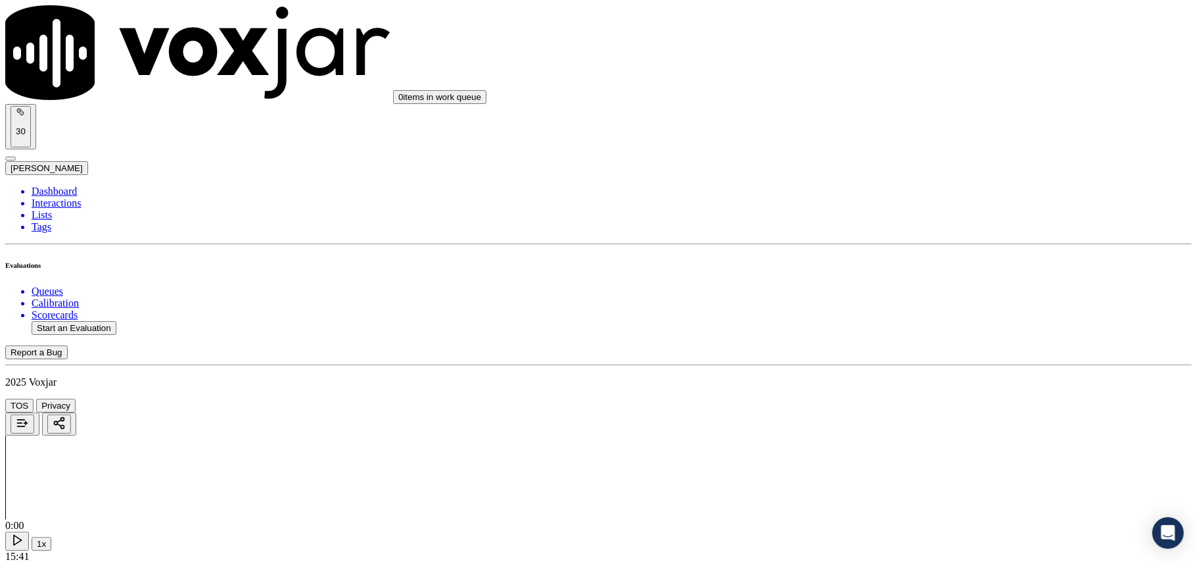
click at [895, 340] on div "N/A" at bounding box center [995, 334] width 261 height 12
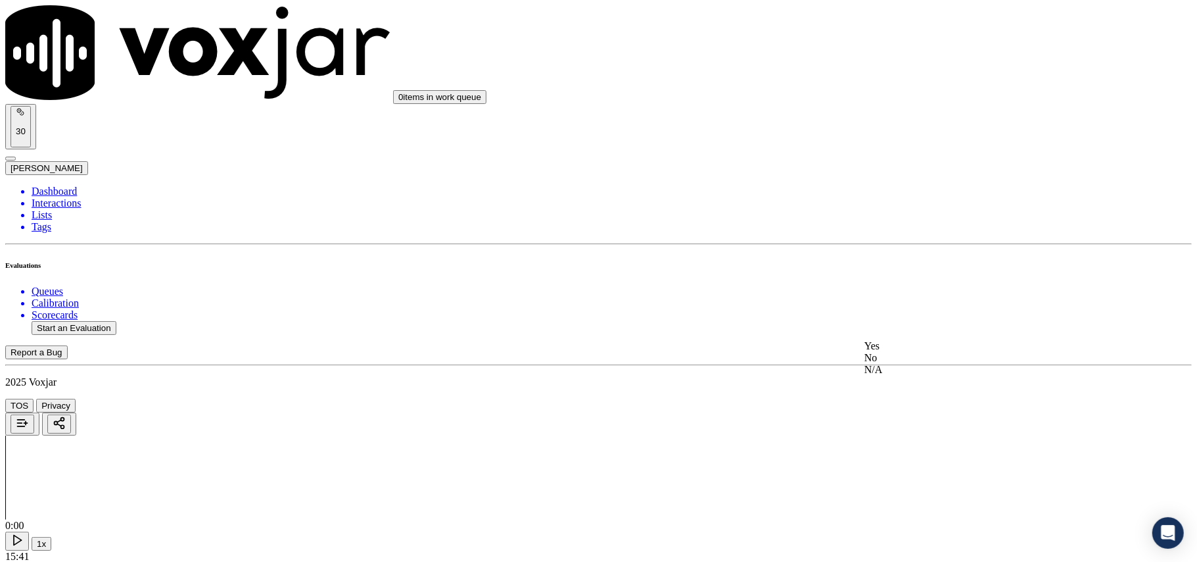
click at [892, 375] on div "N/A" at bounding box center [995, 370] width 261 height 12
click at [896, 372] on div "Yes" at bounding box center [995, 366] width 261 height 12
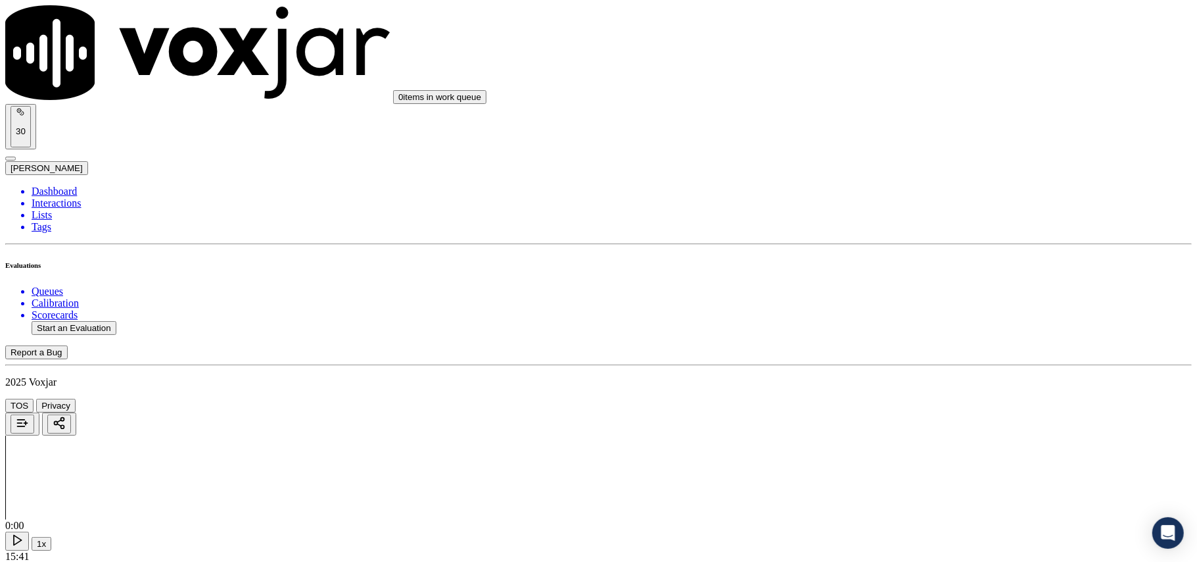
drag, startPoint x: 911, startPoint y: 358, endPoint x: 911, endPoint y: 376, distance: 17.8
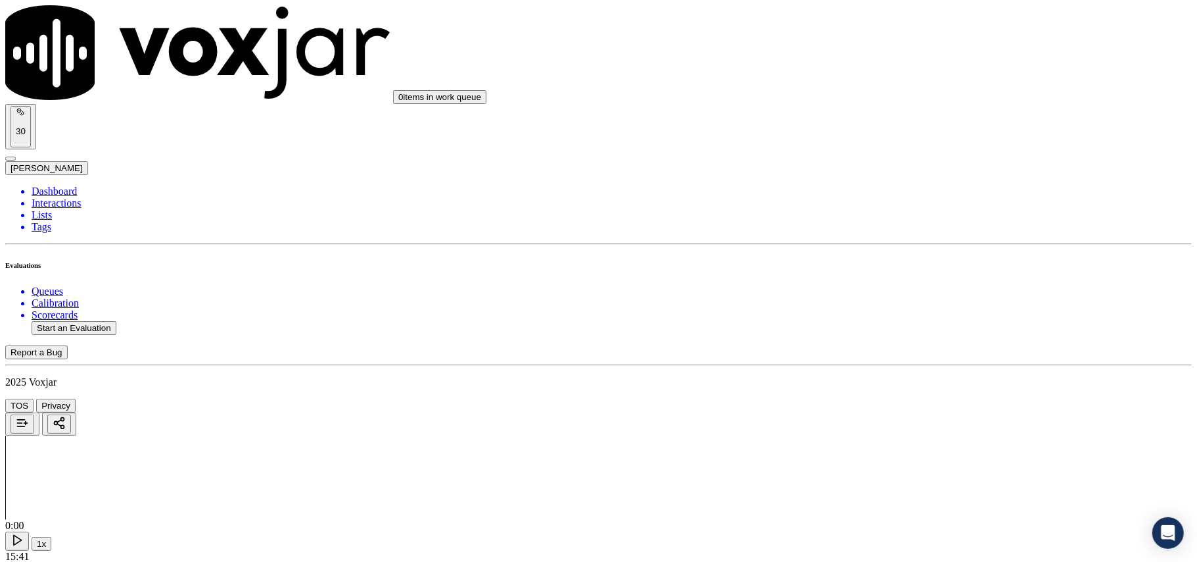
click at [909, 380] on div "Yes No N/A" at bounding box center [995, 398] width 261 height 36
click at [905, 388] on div "Yes" at bounding box center [995, 386] width 261 height 12
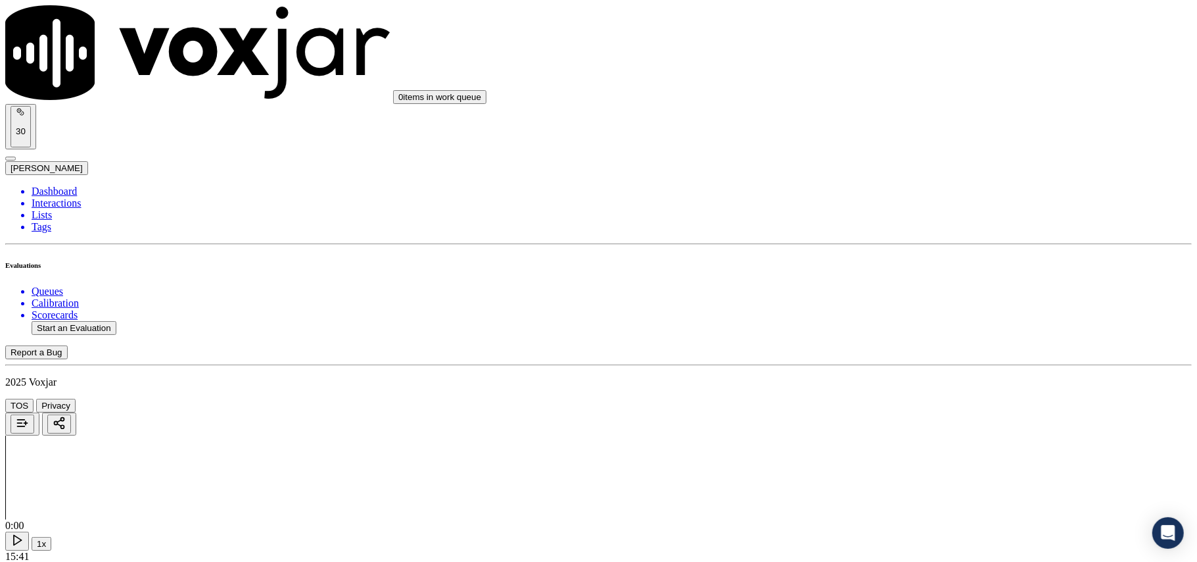
scroll to position [1023, 0]
click at [901, 404] on div "Yes" at bounding box center [995, 406] width 261 height 12
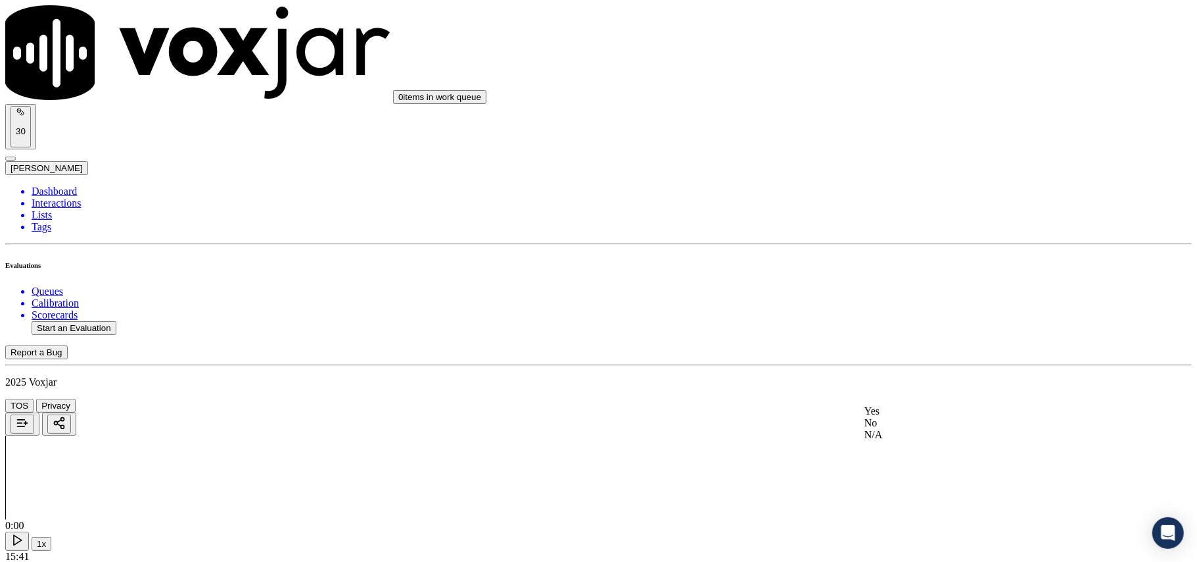
click at [905, 441] on div "N/A" at bounding box center [995, 435] width 261 height 12
click at [905, 442] on div "Yes No N/A" at bounding box center [995, 459] width 261 height 36
click at [901, 452] on div "Yes" at bounding box center [995, 447] width 261 height 12
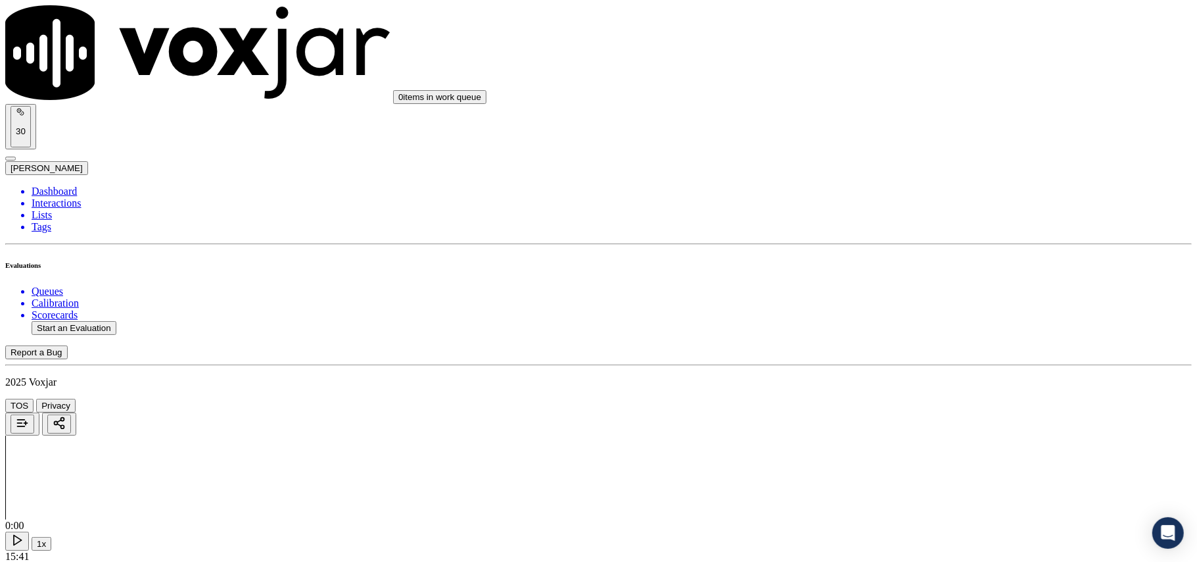
scroll to position [1607, 0]
click at [919, 392] on div "Yes" at bounding box center [995, 390] width 261 height 12
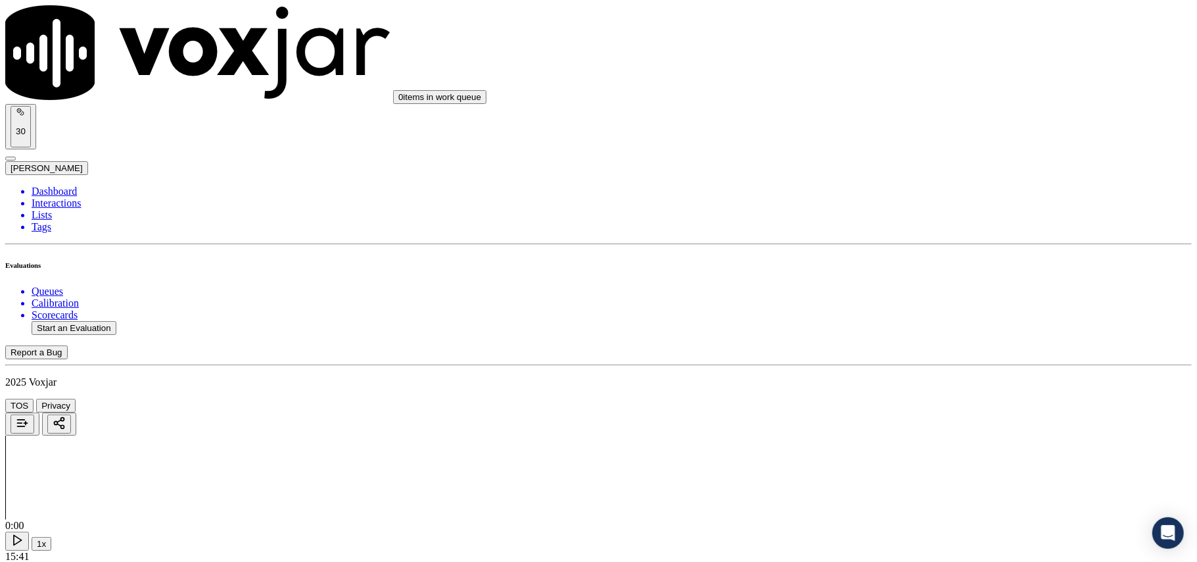
drag, startPoint x: 896, startPoint y: 418, endPoint x: 896, endPoint y: 427, distance: 8.5
click at [898, 445] on div "Yes" at bounding box center [995, 441] width 261 height 12
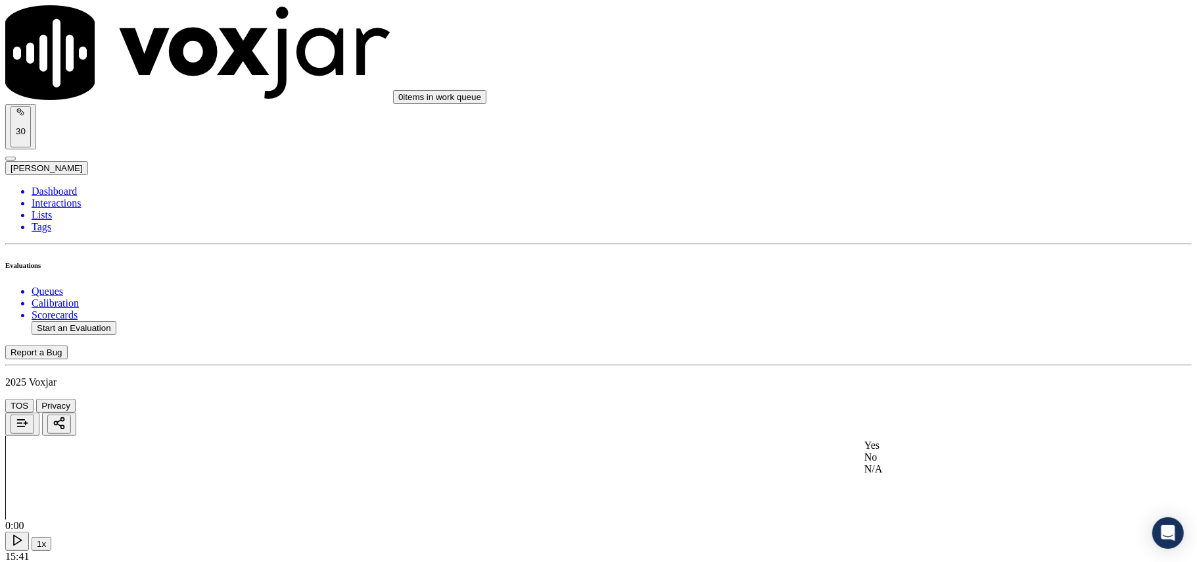
click at [885, 451] on div "Yes" at bounding box center [995, 445] width 261 height 12
click at [884, 306] on div "Yes" at bounding box center [995, 304] width 261 height 12
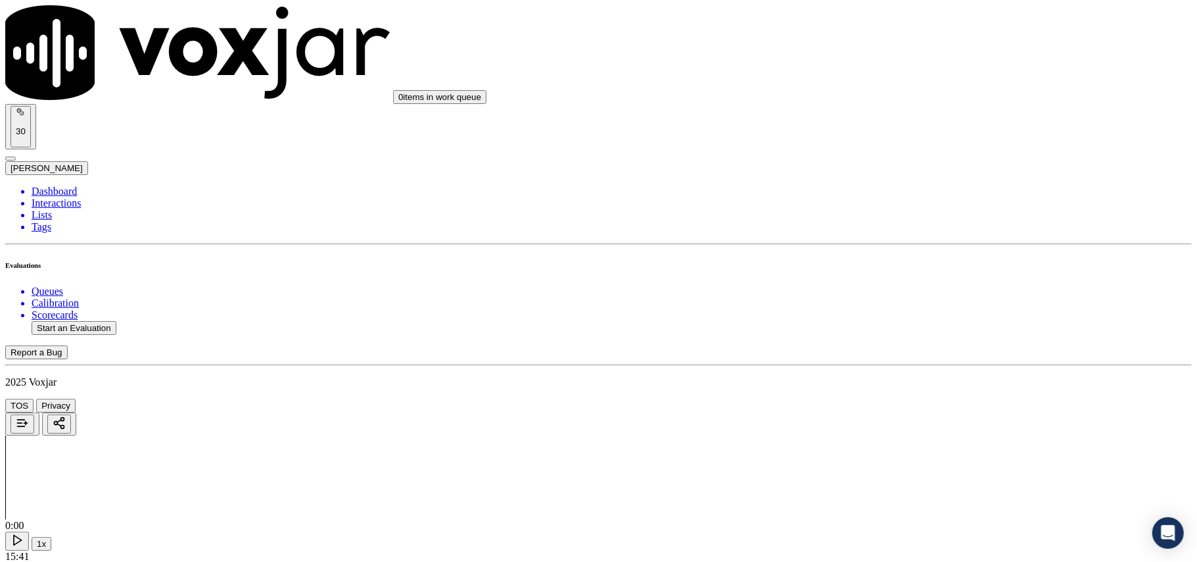
click at [890, 314] on div "Yes" at bounding box center [995, 308] width 261 height 12
click at [896, 334] on div "Yes" at bounding box center [995, 328] width 261 height 12
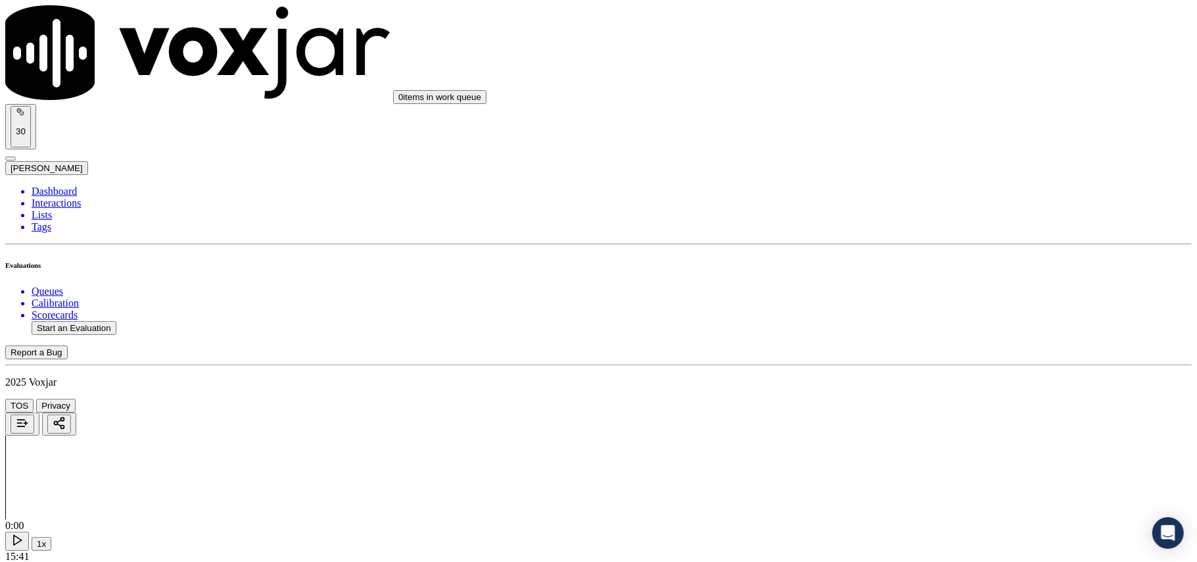
scroll to position [2630, 0]
click at [884, 354] on div "Yes" at bounding box center [995, 348] width 261 height 12
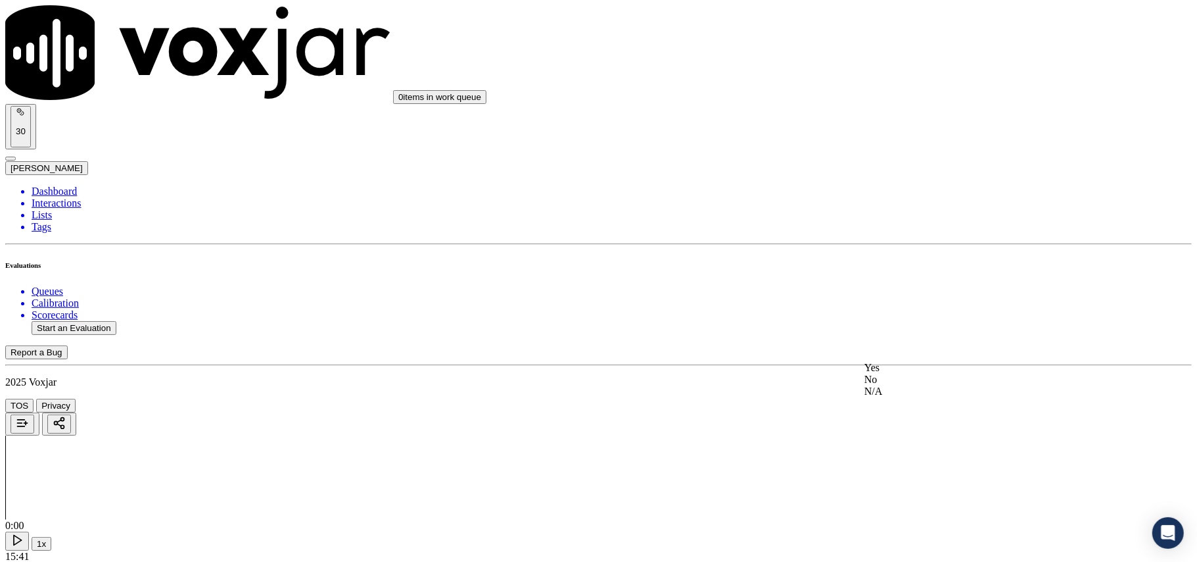
click at [894, 373] on div "Yes" at bounding box center [995, 368] width 261 height 12
click at [897, 448] on div "Yes" at bounding box center [995, 443] width 261 height 12
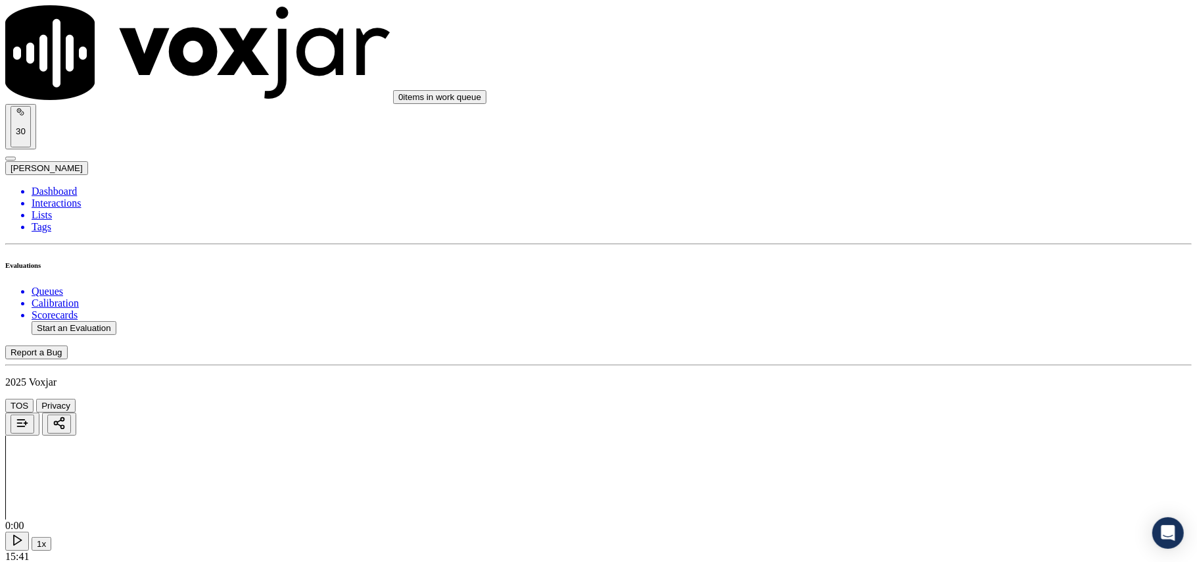
click at [898, 468] on div "Yes" at bounding box center [995, 462] width 261 height 12
click at [903, 481] on div "Yes" at bounding box center [995, 482] width 261 height 12
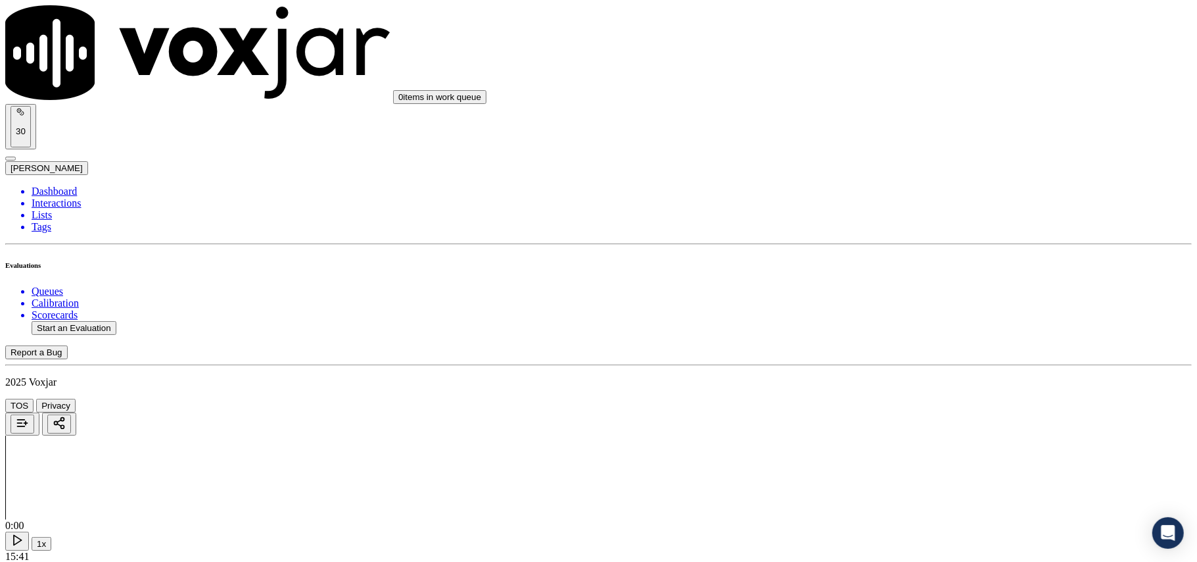
scroll to position [3290, 0]
click at [79, 321] on button "Start an Evaluation" at bounding box center [74, 328] width 85 height 14
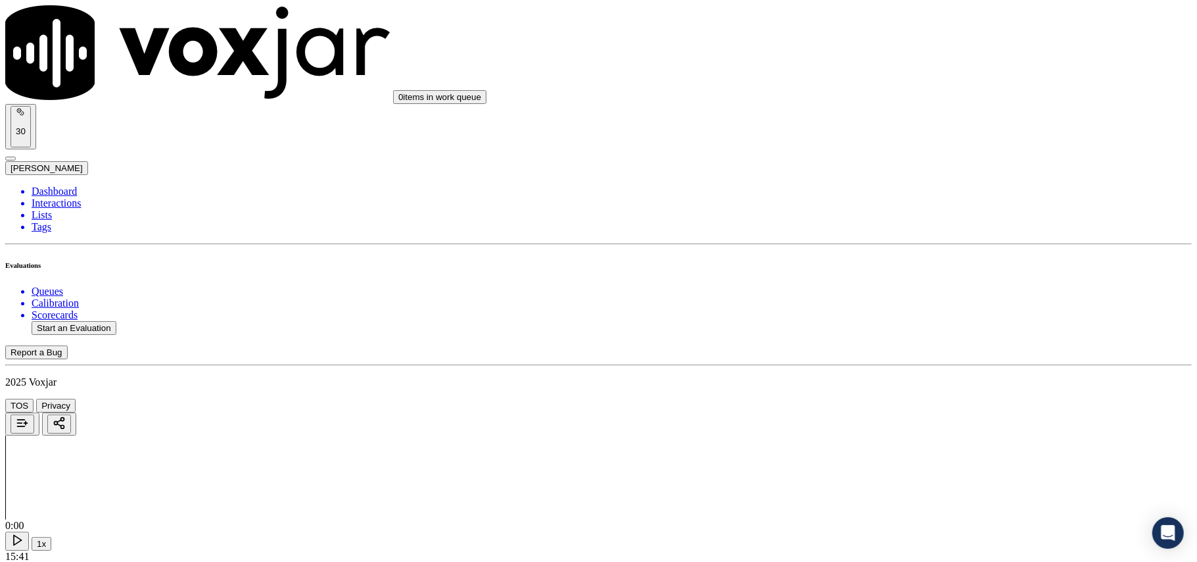
paste input "3309906887"
type input "3309906887"
type input "2025-09-16T00:13"
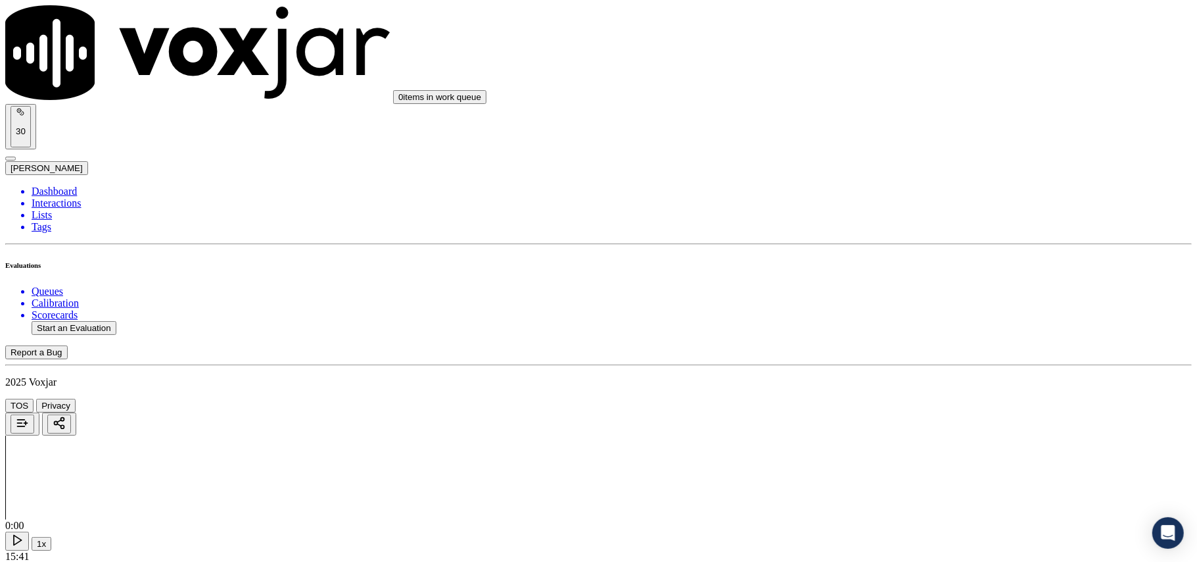
type input "Michelle"
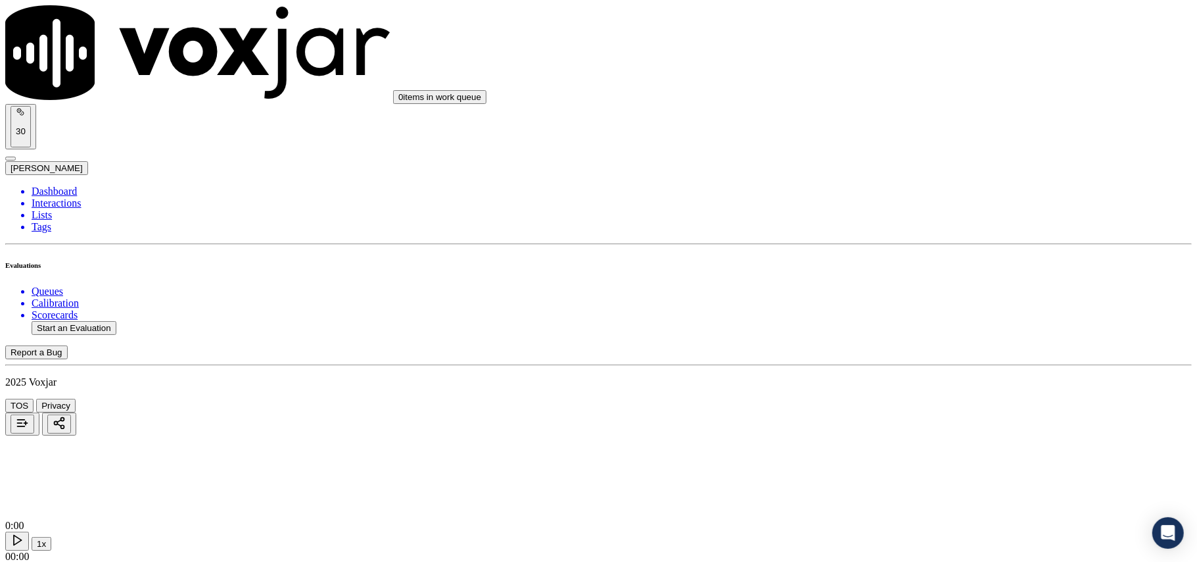
type input "3309906887"
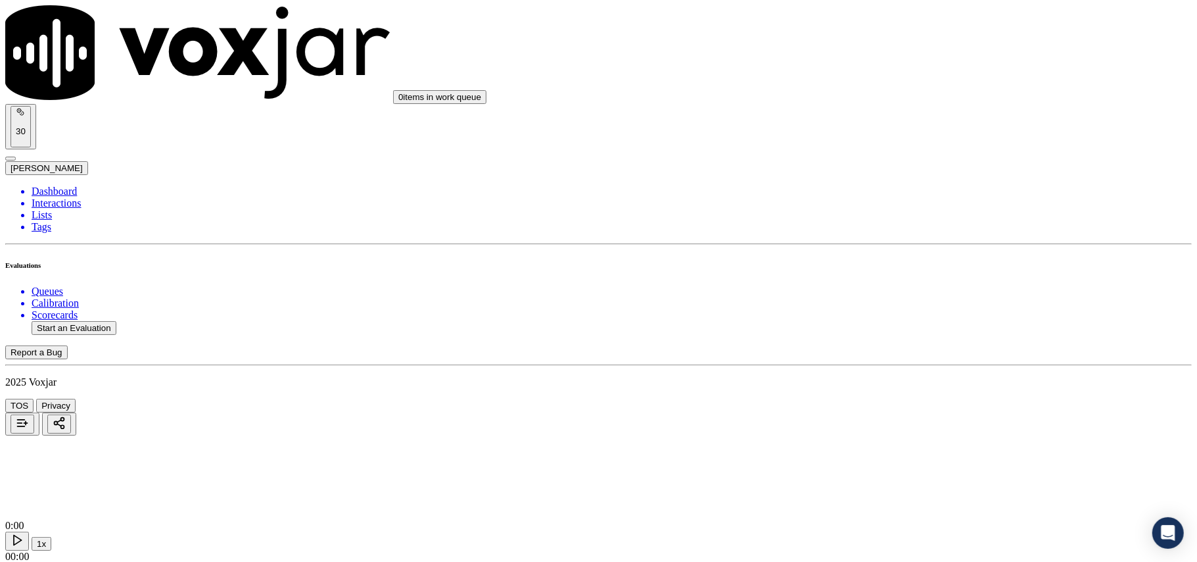
scroll to position [101, 0]
click at [910, 272] on div "Yes" at bounding box center [995, 266] width 261 height 12
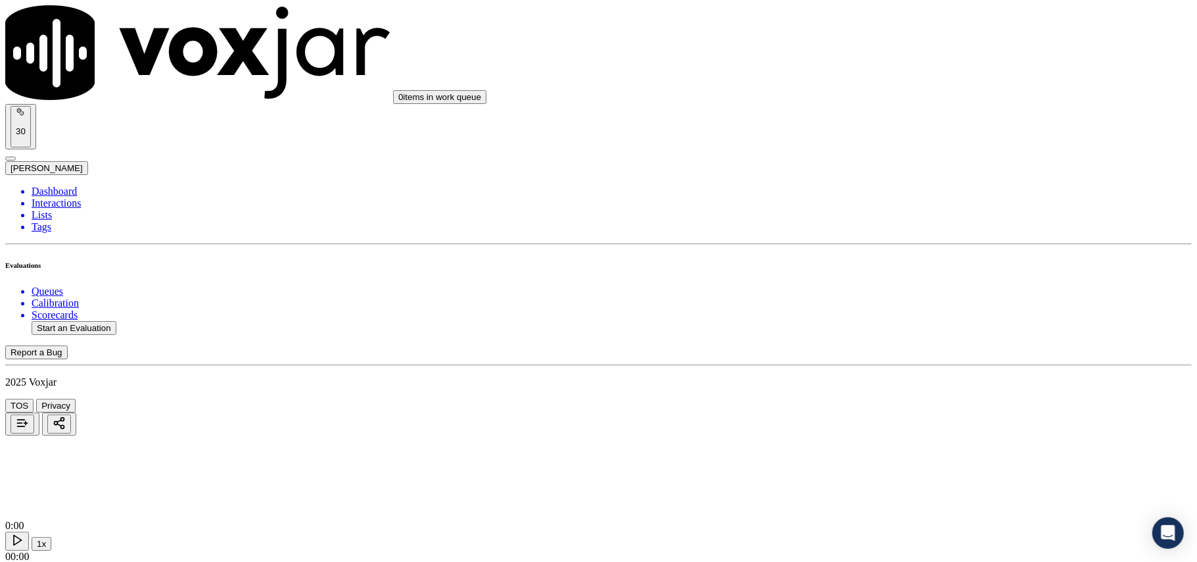
click at [910, 285] on div "Yes" at bounding box center [995, 286] width 261 height 12
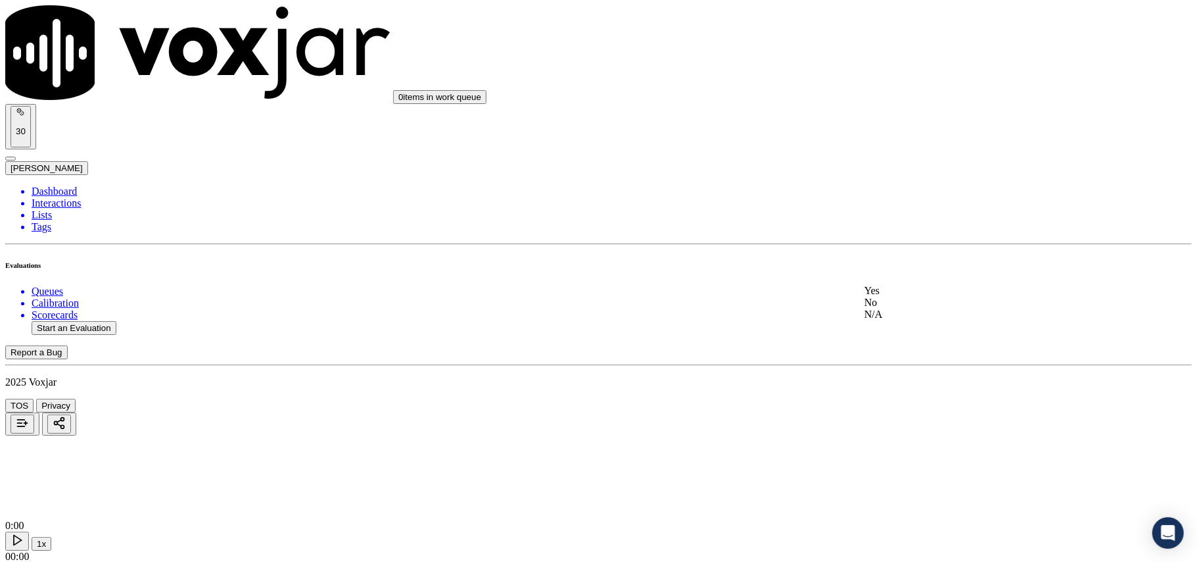
click at [865, 296] on span at bounding box center [865, 290] width 0 height 11
click at [913, 328] on div "No" at bounding box center [995, 322] width 261 height 12
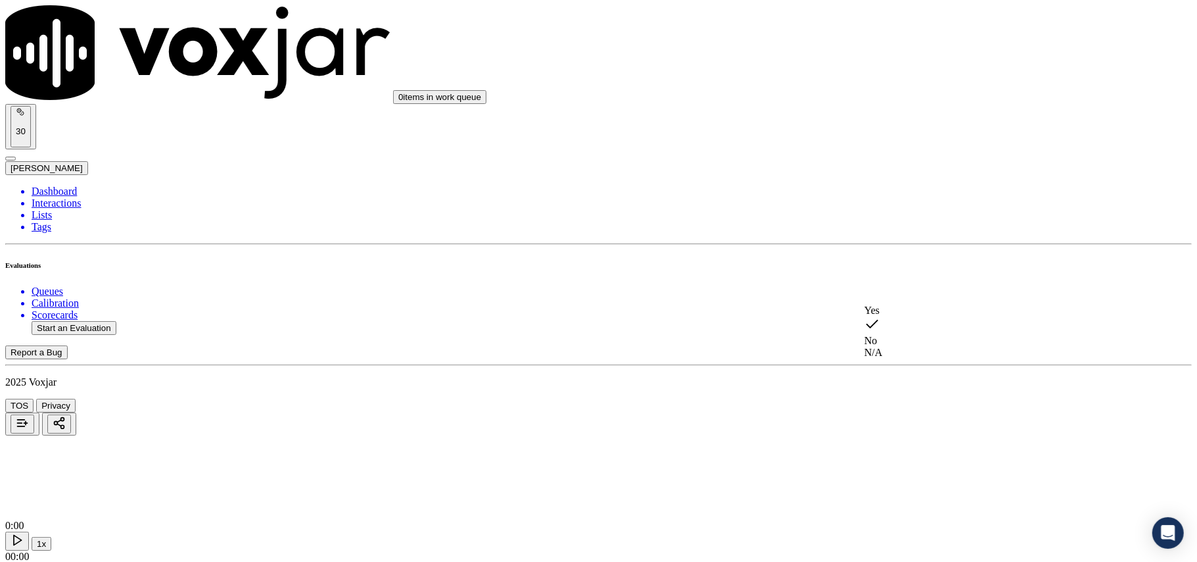
click at [901, 358] on div "N/A" at bounding box center [995, 353] width 261 height 12
click at [914, 375] on div "N/A" at bounding box center [995, 370] width 261 height 12
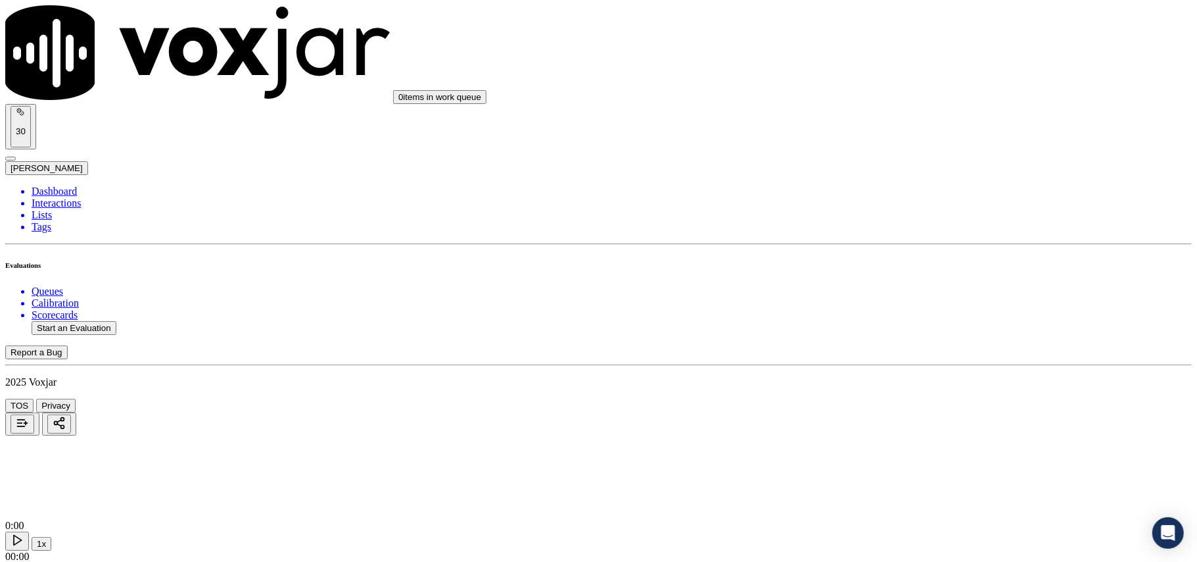
click at [921, 369] on div "Yes" at bounding box center [995, 366] width 261 height 12
click at [916, 387] on div "Yes" at bounding box center [995, 386] width 261 height 12
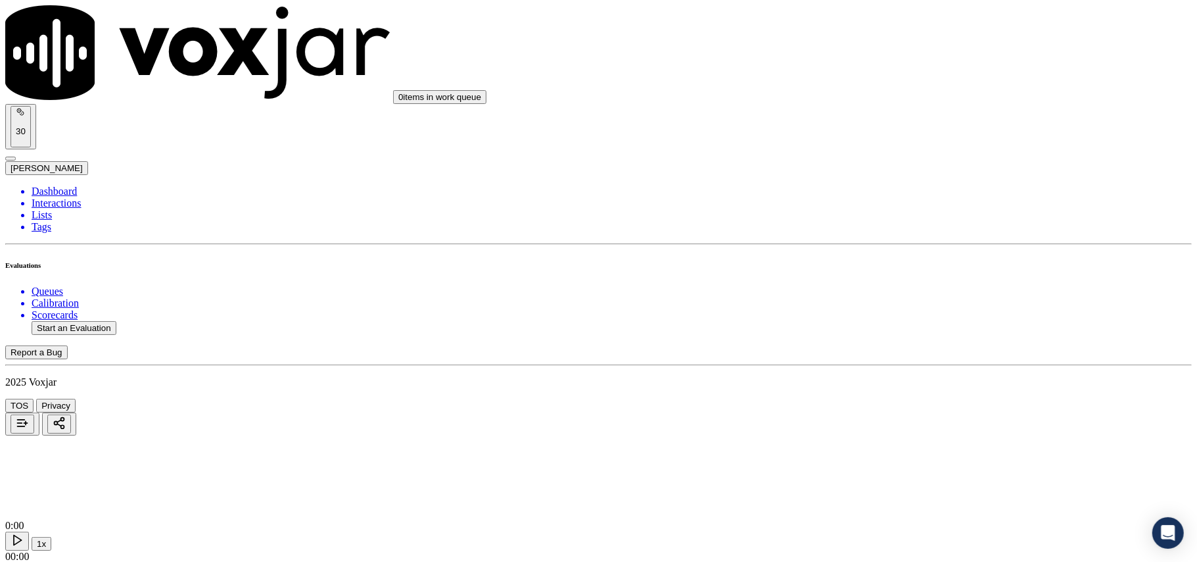
scroll to position [1168, 0]
click at [924, 266] on div "Yes" at bounding box center [995, 260] width 261 height 12
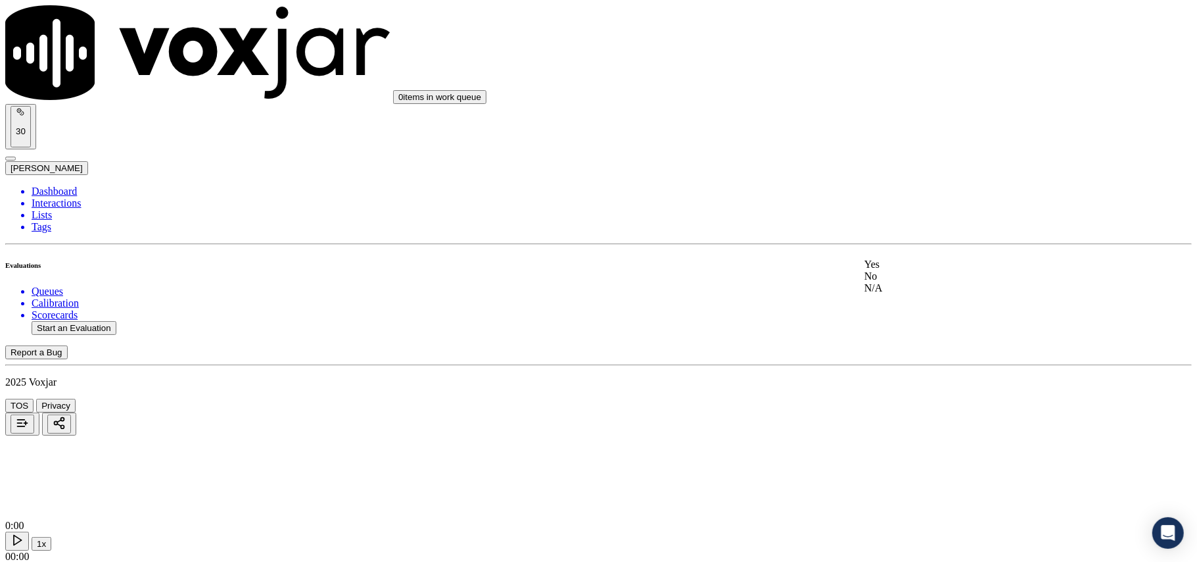
click at [919, 294] on div "N/A" at bounding box center [995, 288] width 261 height 12
click at [895, 306] on div "Yes" at bounding box center [995, 300] width 261 height 12
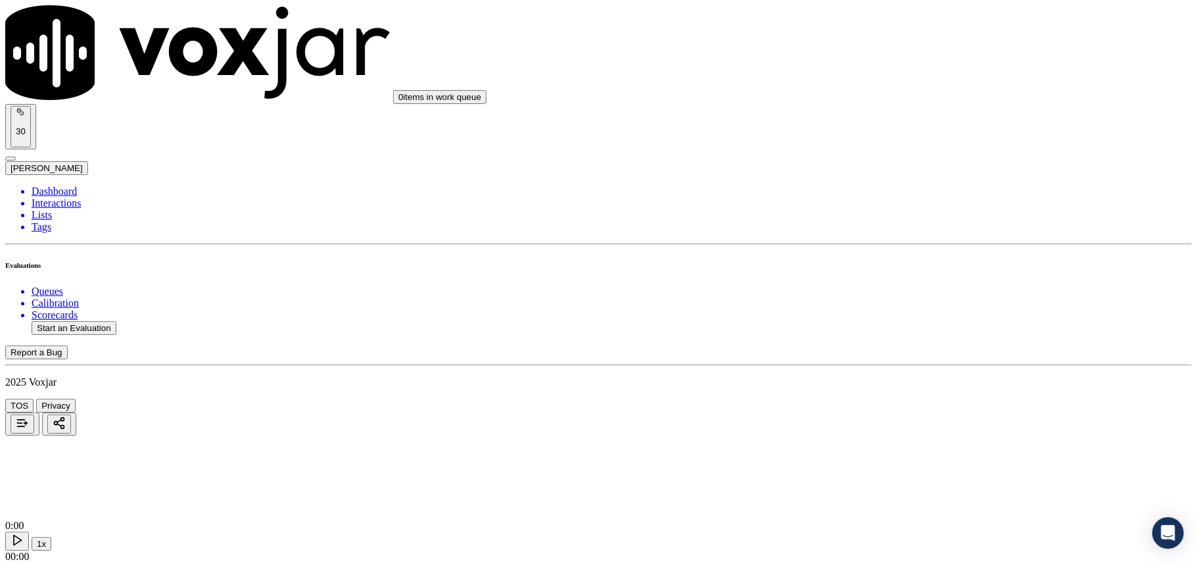
click at [903, 301] on div "Yes" at bounding box center [995, 309] width 261 height 30
drag, startPoint x: 894, startPoint y: 245, endPoint x: 895, endPoint y: 256, distance: 11.2
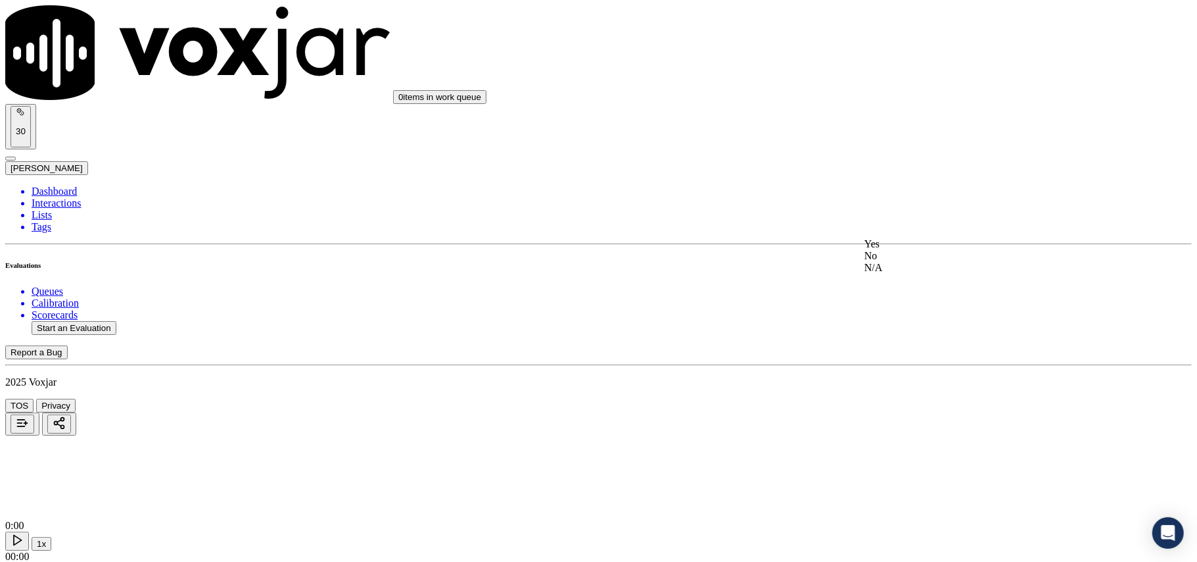
click at [895, 245] on div "Yes" at bounding box center [995, 244] width 261 height 12
click at [898, 300] on div "Yes" at bounding box center [995, 295] width 261 height 12
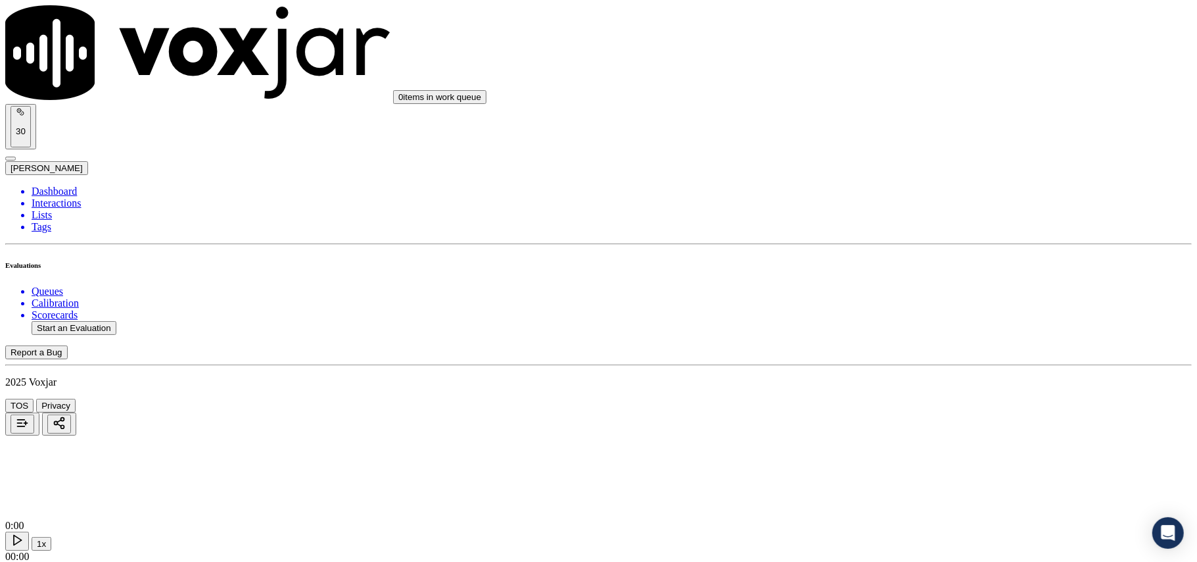
scroll to position [2045, 0]
drag, startPoint x: 898, startPoint y: 274, endPoint x: 896, endPoint y: 291, distance: 17.3
click at [897, 300] on div "Yes" at bounding box center [995, 300] width 261 height 12
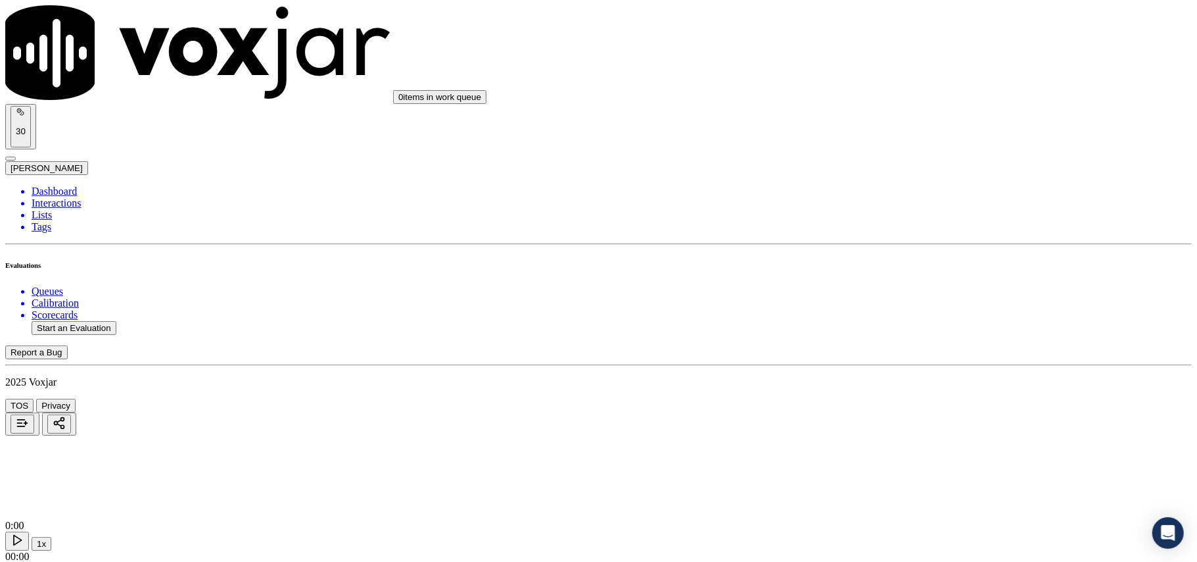
click at [903, 308] on div "Yes" at bounding box center [995, 304] width 261 height 12
click at [924, 312] on div "Yes" at bounding box center [995, 308] width 261 height 12
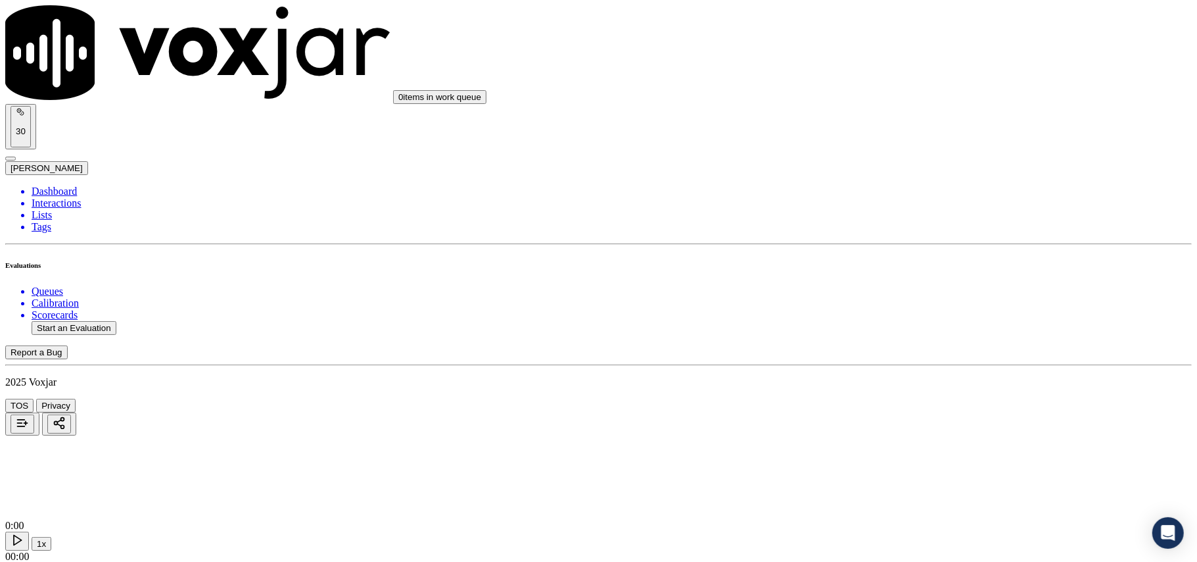
scroll to position [2484, 0]
click at [896, 334] on div "Yes" at bounding box center [995, 328] width 261 height 12
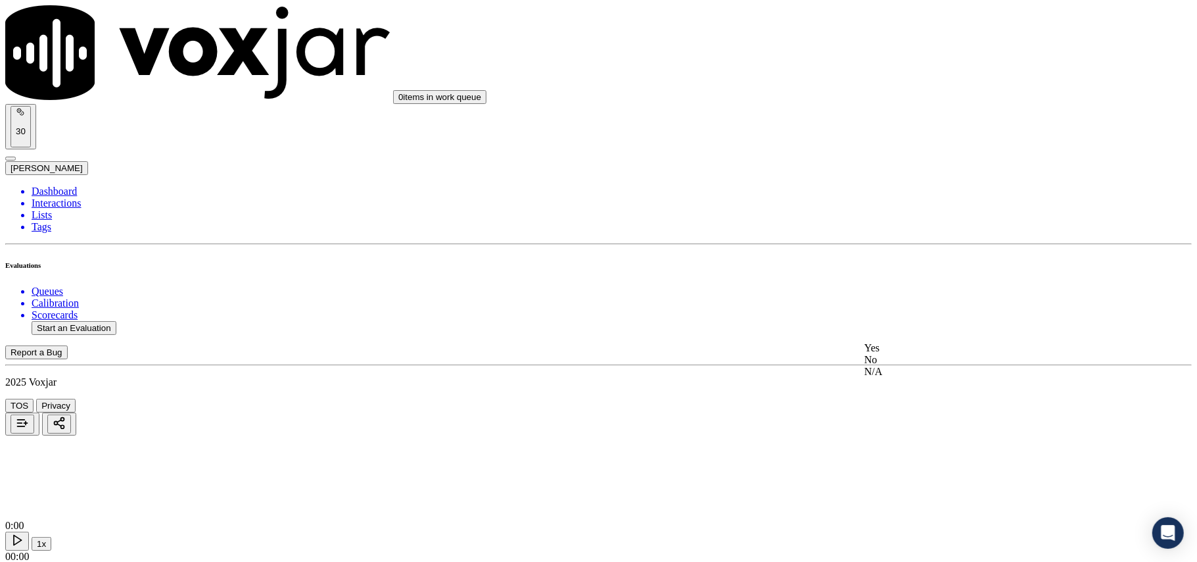
click at [865, 351] on span at bounding box center [865, 347] width 0 height 11
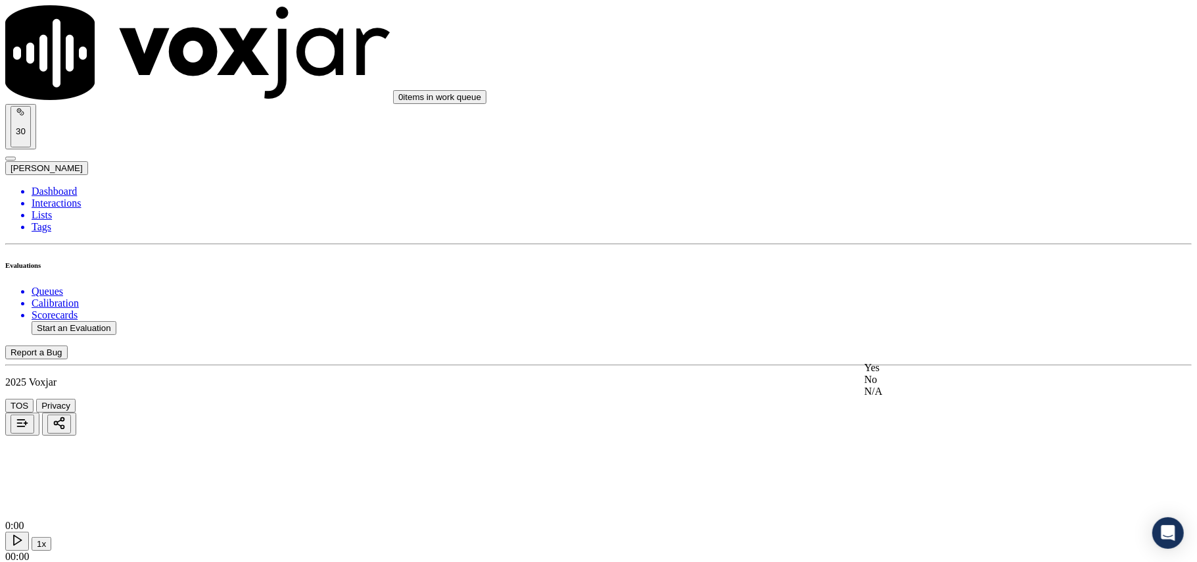
click at [898, 366] on div "Yes" at bounding box center [995, 368] width 261 height 12
click at [893, 448] on div "Yes" at bounding box center [995, 443] width 261 height 12
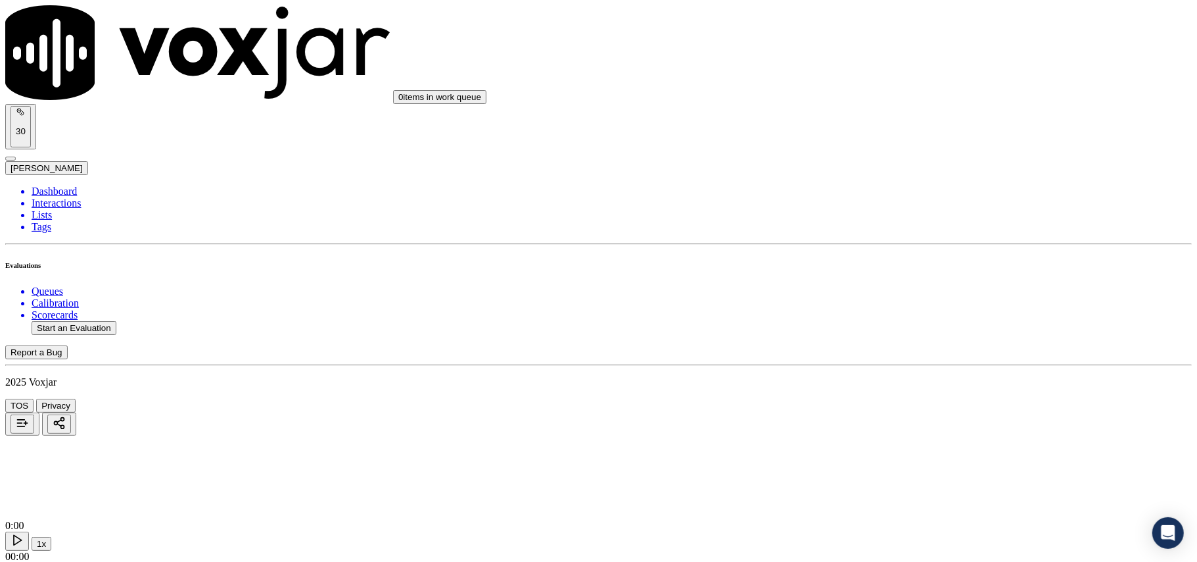
scroll to position [3215, 0]
drag, startPoint x: 905, startPoint y: 324, endPoint x: 926, endPoint y: 376, distance: 56.7
click at [906, 322] on div "Yes" at bounding box center [995, 316] width 261 height 12
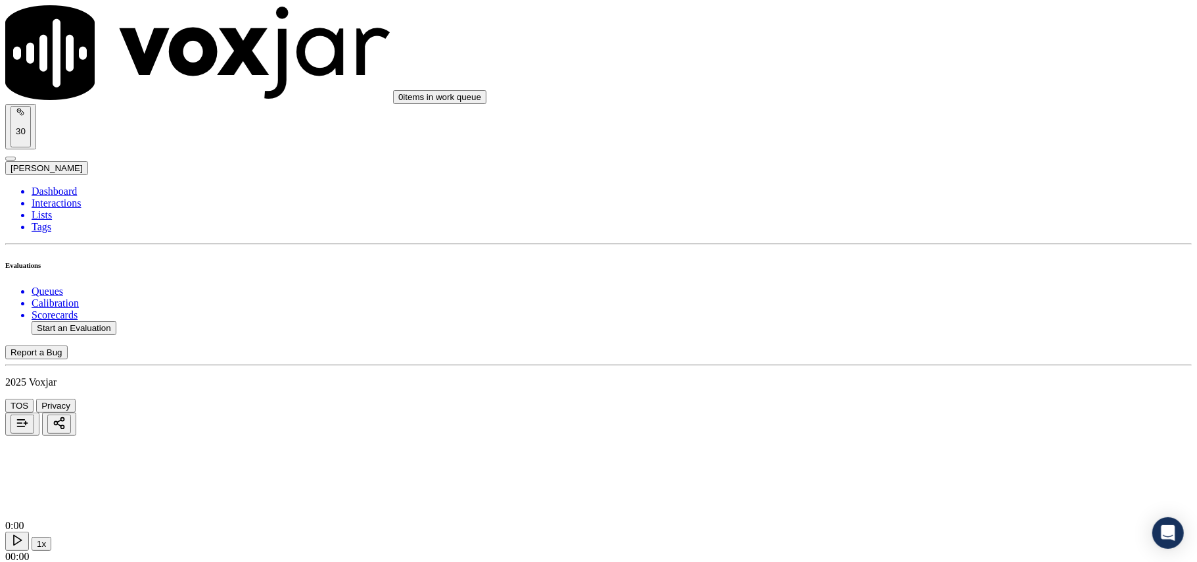
click at [907, 412] on div "Yes" at bounding box center [995, 406] width 261 height 12
click at [106, 321] on button "Start an Evaluation" at bounding box center [74, 328] width 85 height 14
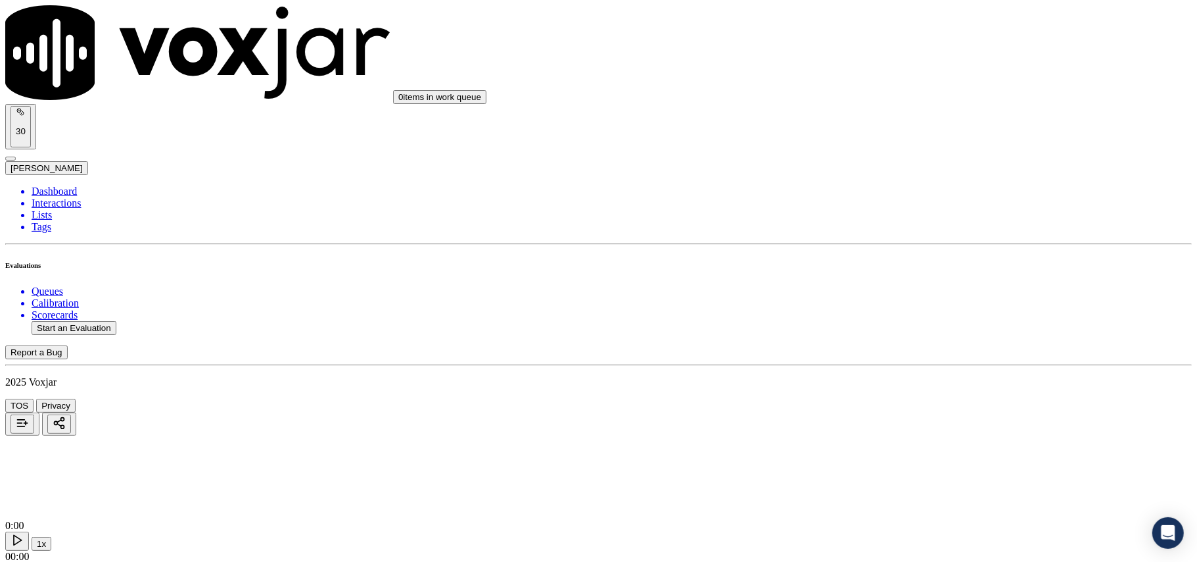
paste input "4405066524"
type input "4405066524"
type input "2025-09-16T00:15"
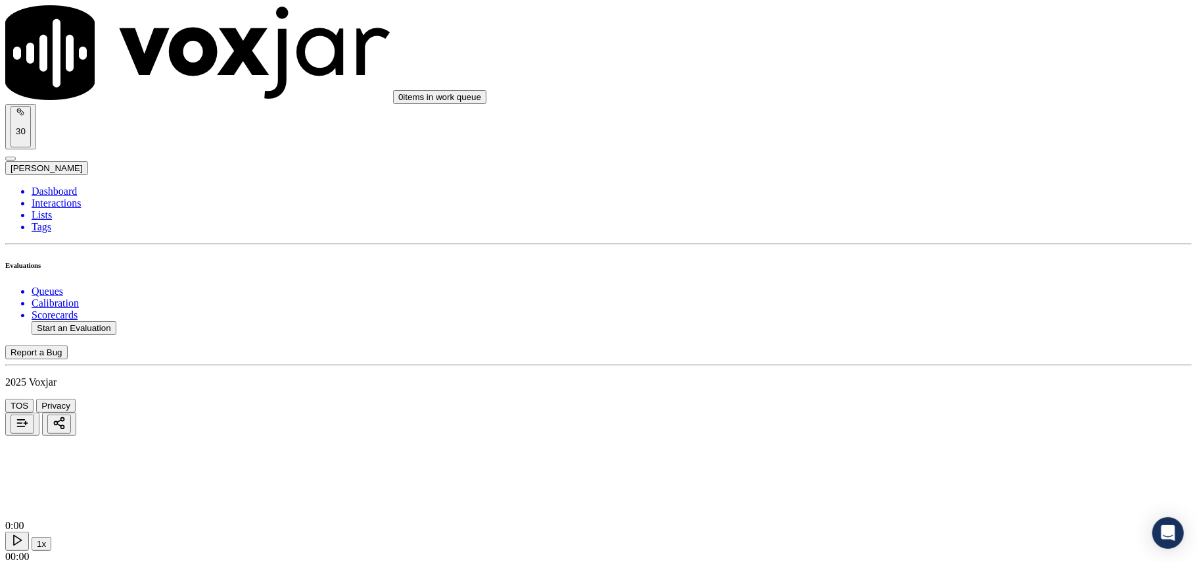
type input "Manuel"
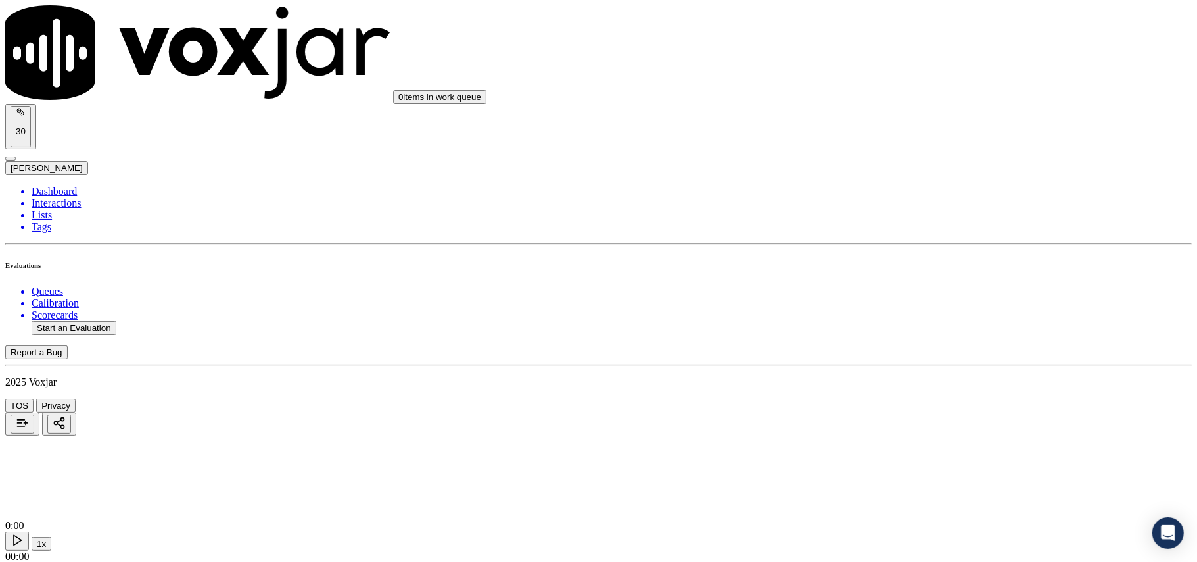
scroll to position [114, 0]
drag, startPoint x: 468, startPoint y: 438, endPoint x: 468, endPoint y: 445, distance: 7.2
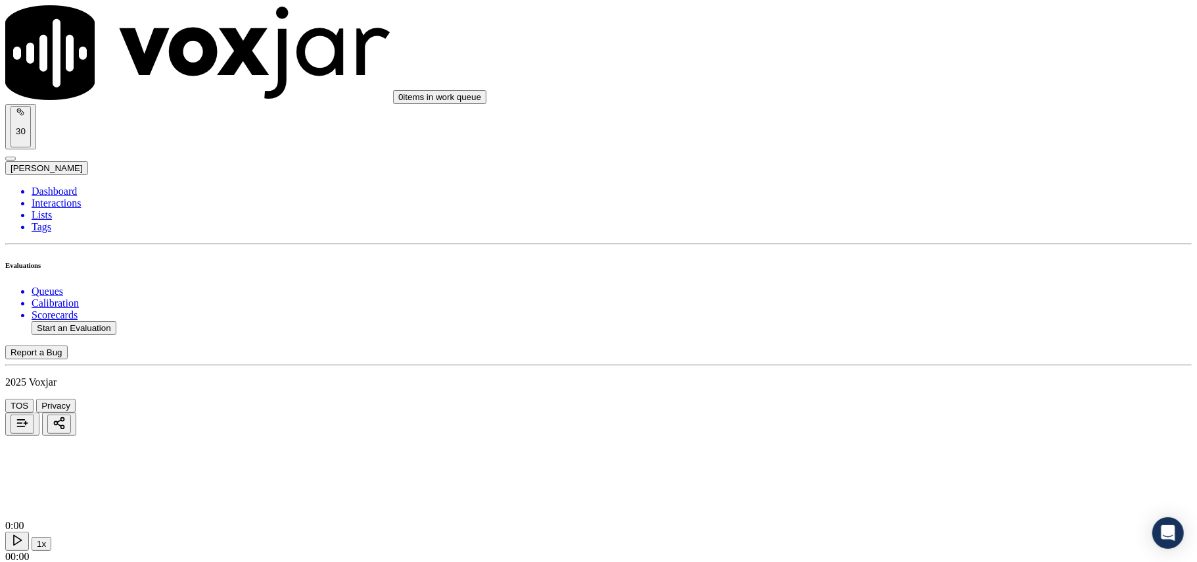
type input "4405066524"
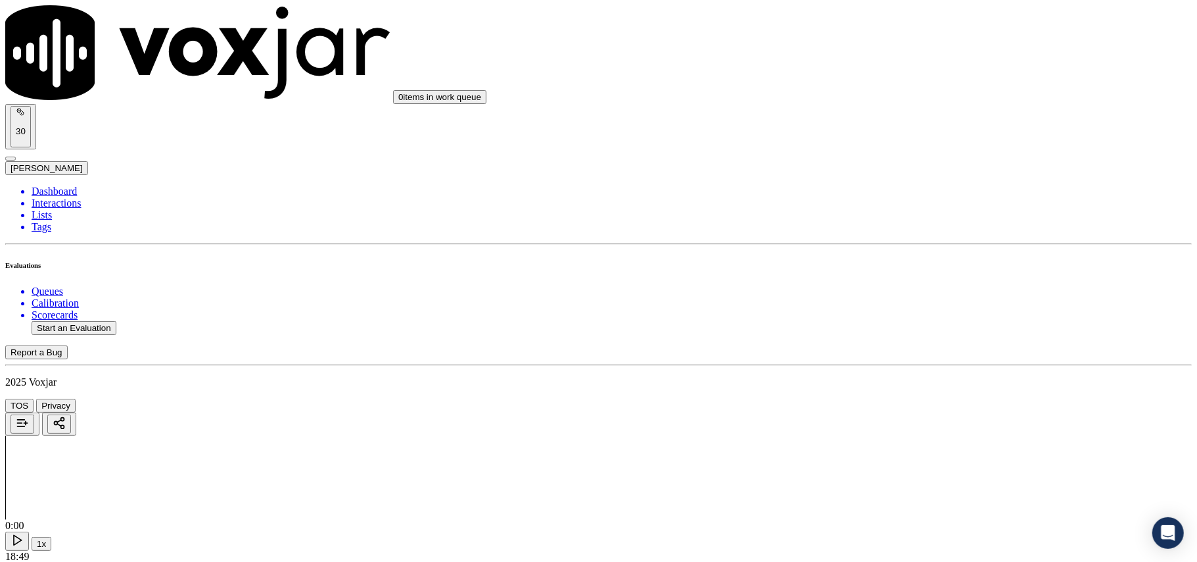
click at [907, 272] on div "Yes" at bounding box center [995, 266] width 261 height 12
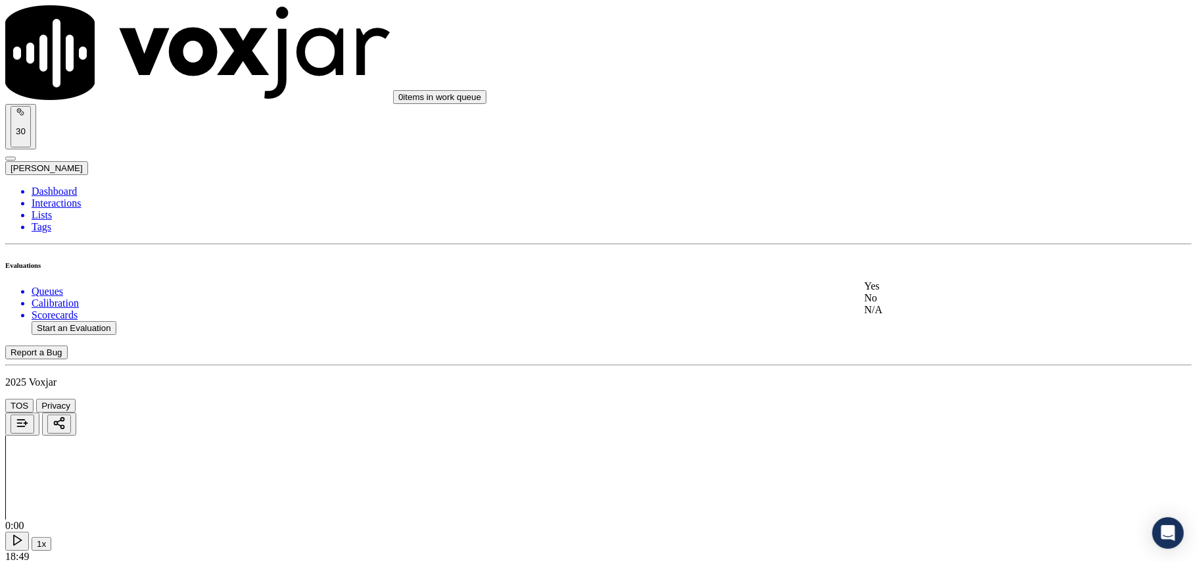
click at [897, 292] on div "Yes" at bounding box center [995, 286] width 261 height 12
click at [905, 297] on div "Yes" at bounding box center [995, 291] width 261 height 12
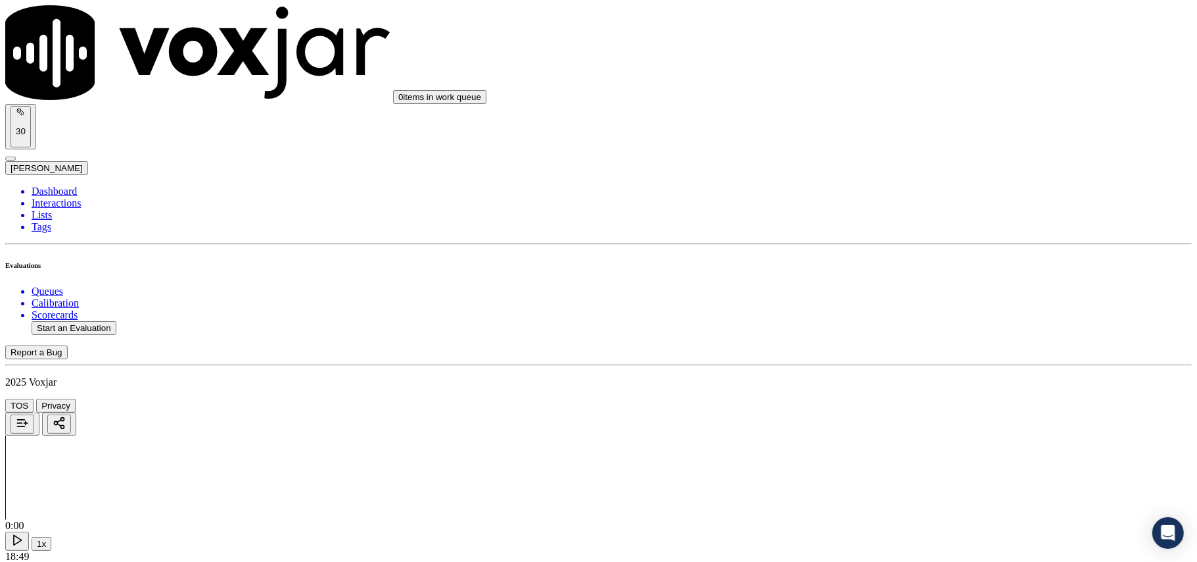
click at [911, 340] on div "N/A" at bounding box center [995, 334] width 261 height 12
click at [916, 230] on div "N/A" at bounding box center [995, 224] width 261 height 12
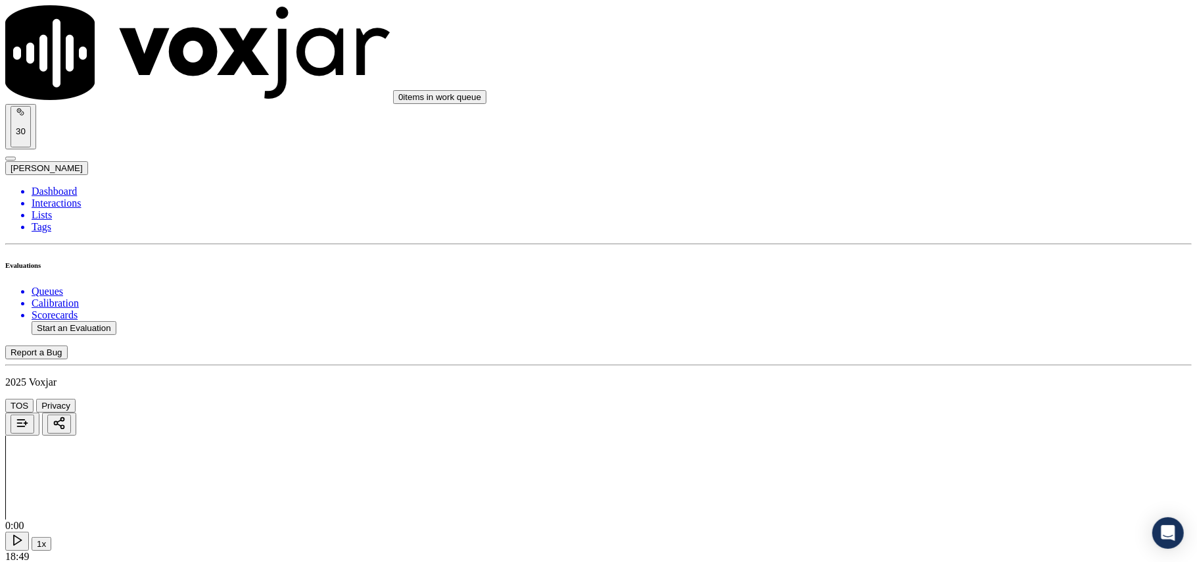
scroll to position [877, 0]
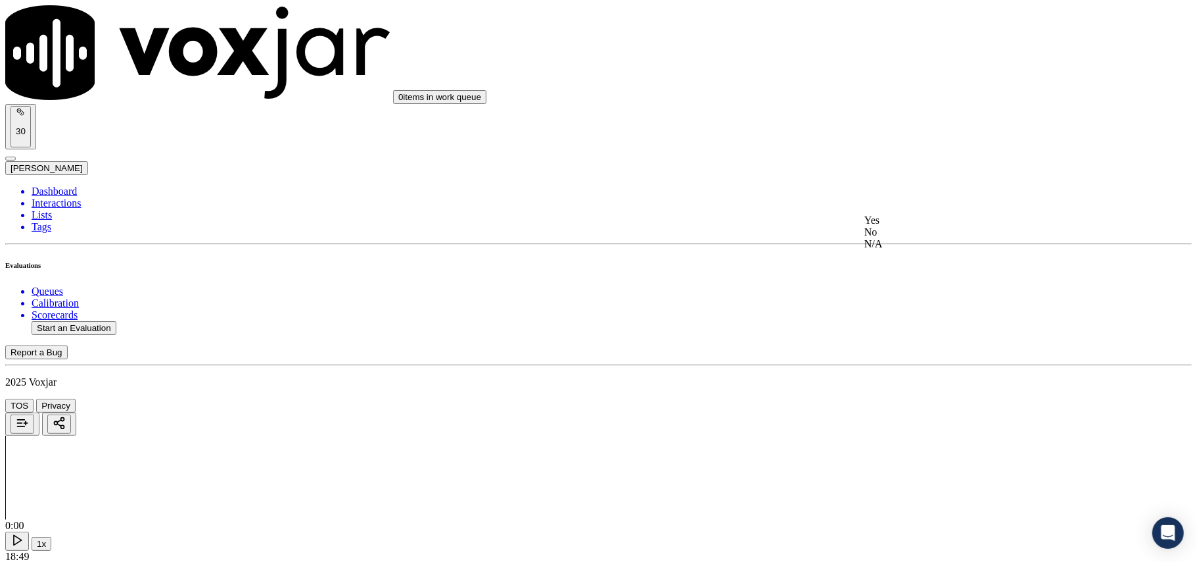
click at [909, 214] on div "Yes No N/A" at bounding box center [995, 232] width 261 height 36
click at [905, 226] on div "Yes" at bounding box center [995, 220] width 261 height 12
click at [897, 246] on div "Yes" at bounding box center [995, 240] width 261 height 12
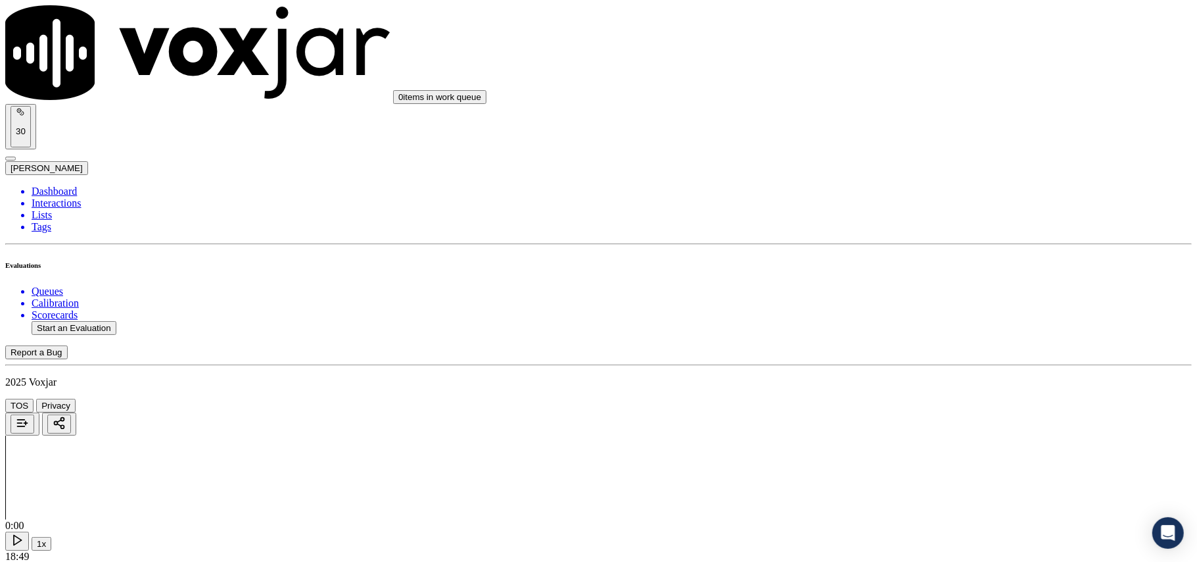
scroll to position [1168, 0]
click at [888, 266] on div "Yes" at bounding box center [995, 260] width 261 height 12
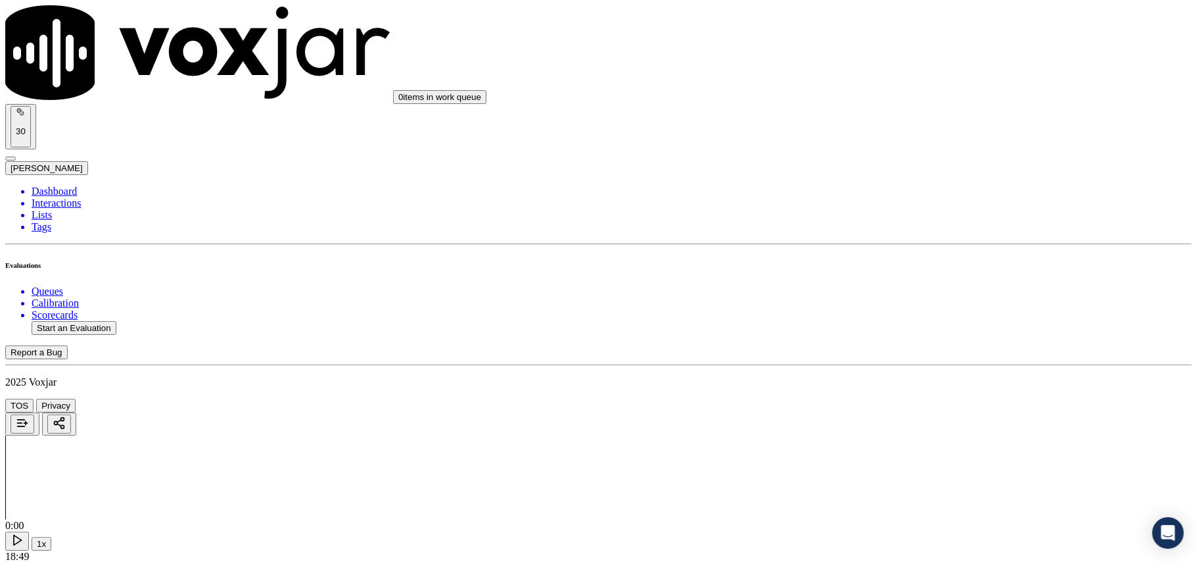
click at [910, 143] on div "No" at bounding box center [995, 144] width 261 height 12
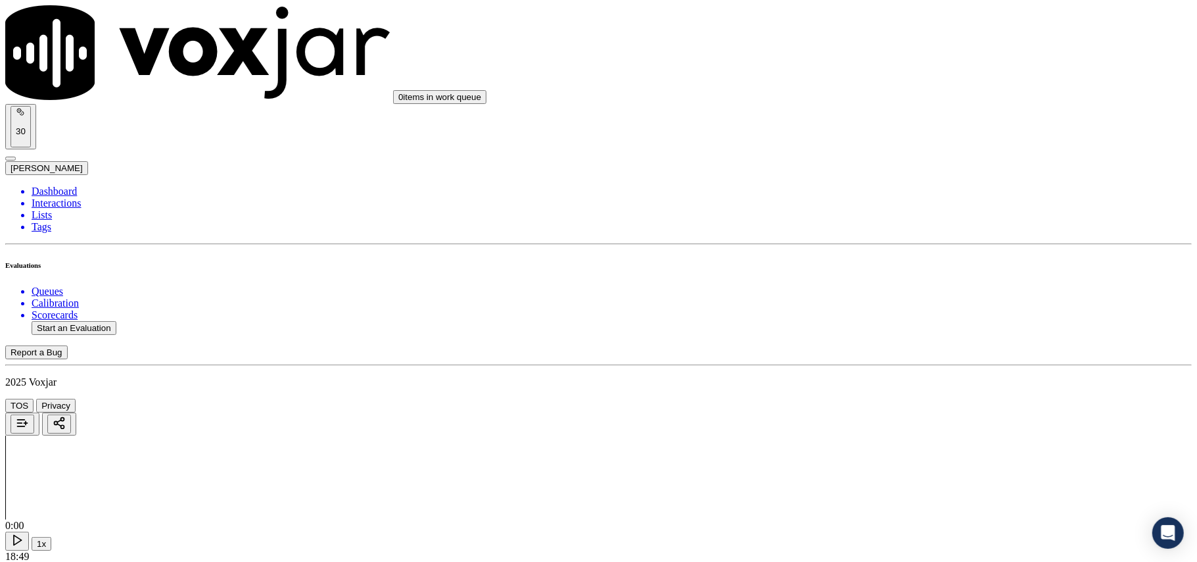
click at [908, 364] on div "N/A" at bounding box center [995, 358] width 261 height 12
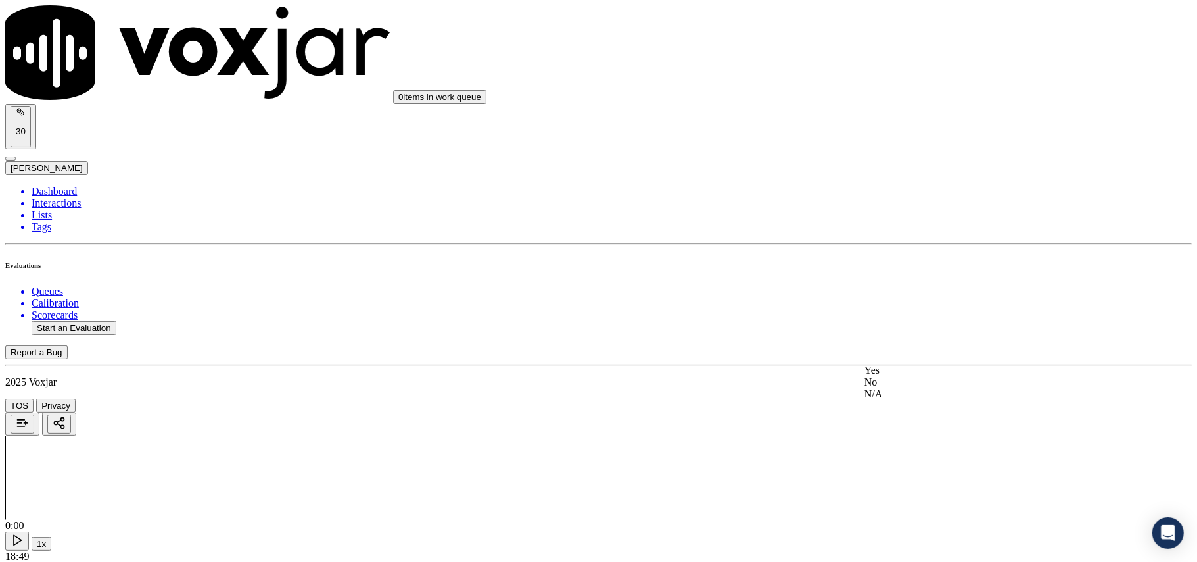
click at [900, 369] on div "Yes" at bounding box center [995, 370] width 261 height 12
click at [909, 320] on div "Yes" at bounding box center [995, 314] width 261 height 12
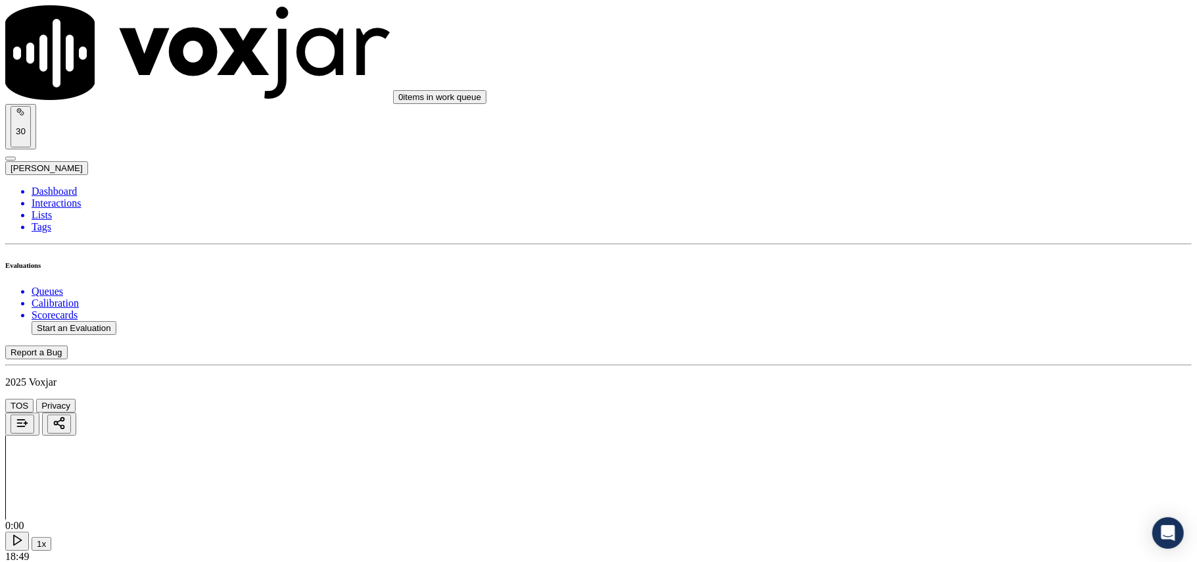
scroll to position [1315, 0]
type textarea "Cx informed Incomplete address, agent failed to prompt the CX for the complete …"
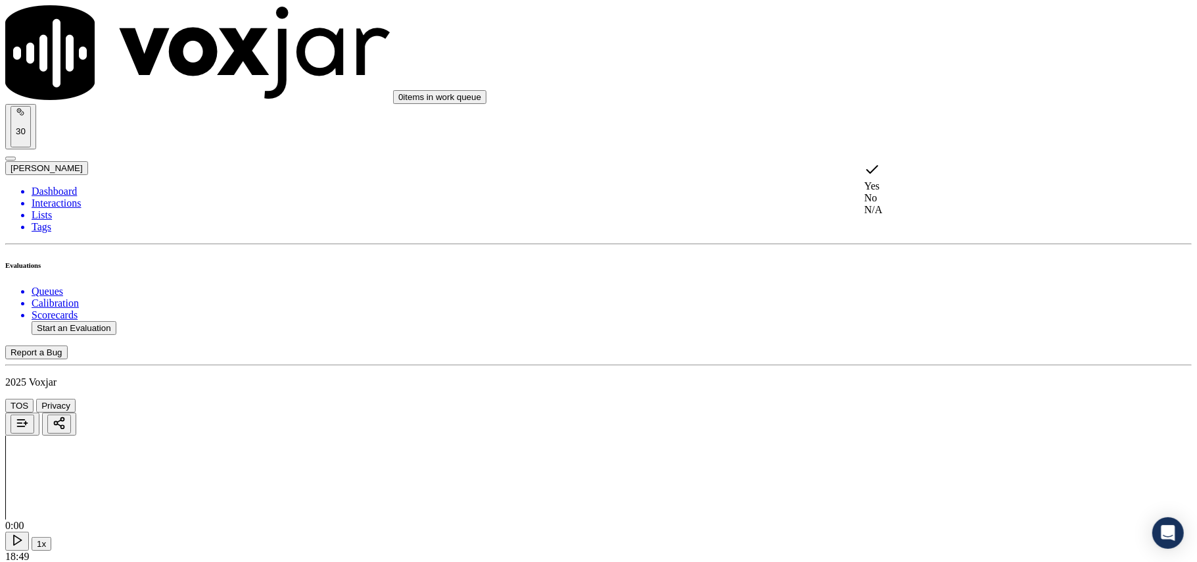
drag, startPoint x: 898, startPoint y: 158, endPoint x: 892, endPoint y: 171, distance: 14.4
click at [892, 171] on div "Yes" at bounding box center [995, 177] width 261 height 30
click at [906, 224] on div "Yes" at bounding box center [995, 220] width 261 height 12
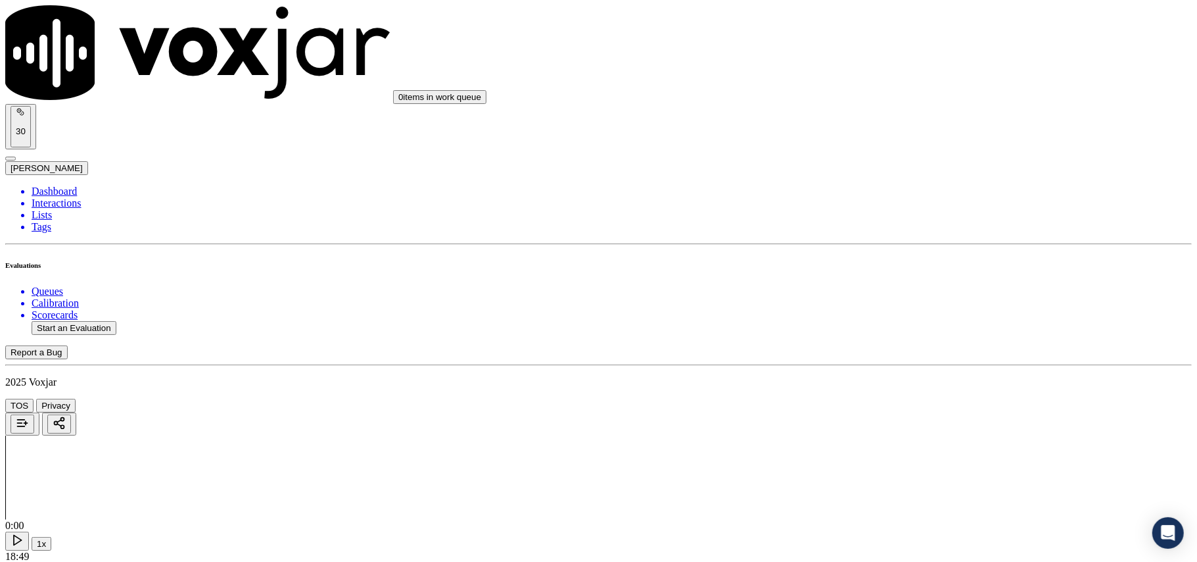
scroll to position [2192, 0]
click at [901, 229] on div "Yes" at bounding box center [995, 224] width 261 height 12
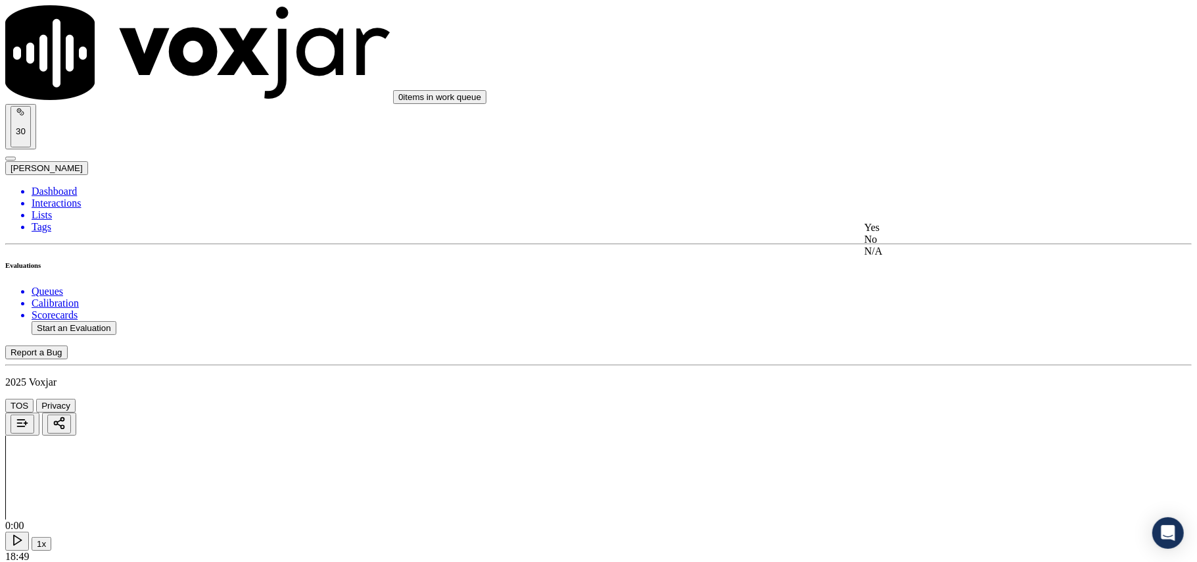
click at [913, 233] on div "Yes" at bounding box center [995, 228] width 261 height 12
click at [894, 383] on div "Yes" at bounding box center [995, 378] width 261 height 12
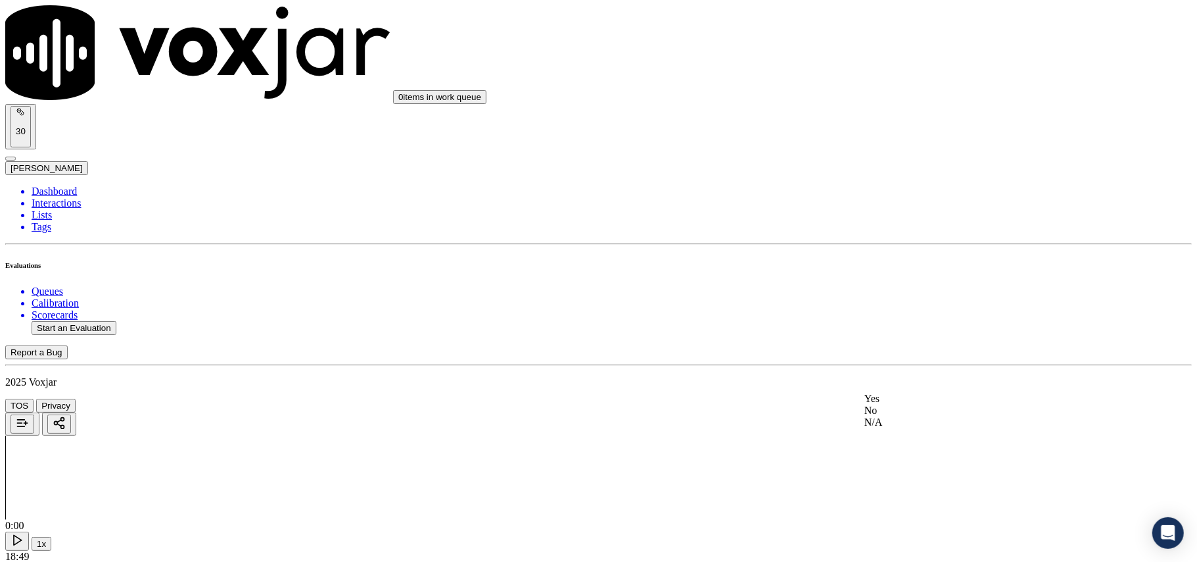
click at [918, 398] on div "Yes" at bounding box center [995, 399] width 261 height 12
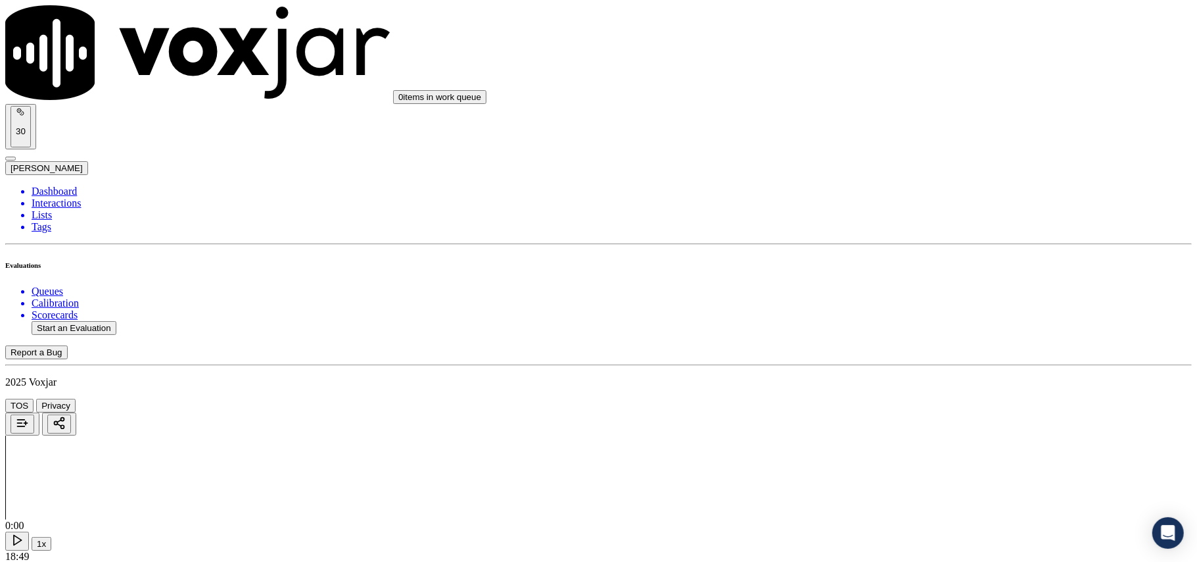
click at [905, 417] on div "Yes" at bounding box center [995, 418] width 261 height 12
drag, startPoint x: 900, startPoint y: 395, endPoint x: 900, endPoint y: 403, distance: 7.9
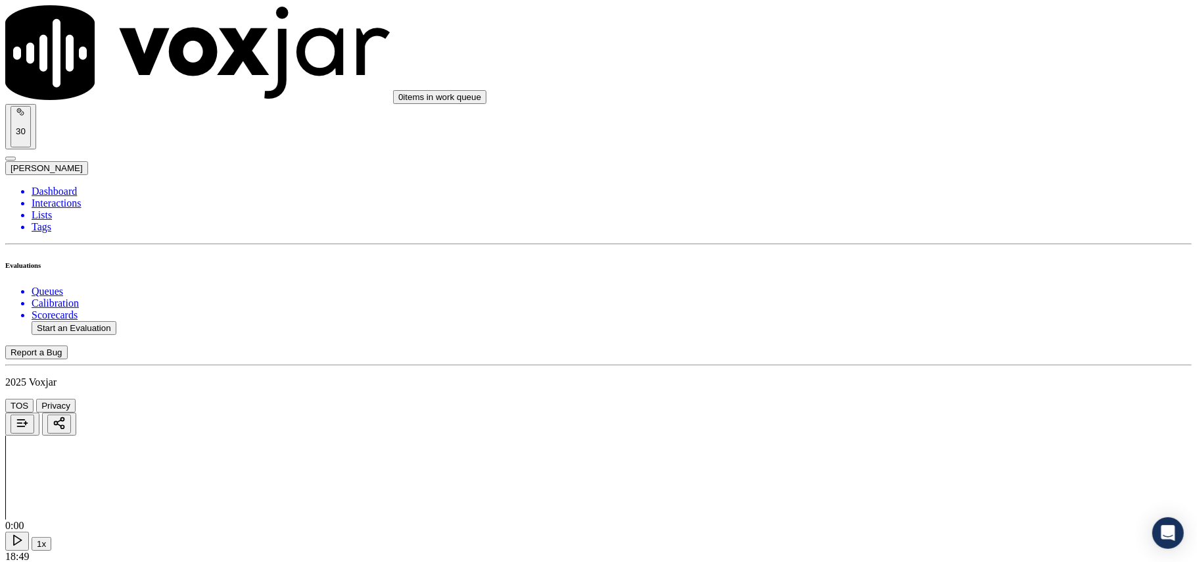
drag, startPoint x: 900, startPoint y: 404, endPoint x: 902, endPoint y: 430, distance: 26.4
click at [903, 432] on div "Yes No N/A" at bounding box center [995, 450] width 261 height 36
click at [903, 444] on div "Yes" at bounding box center [995, 438] width 261 height 12
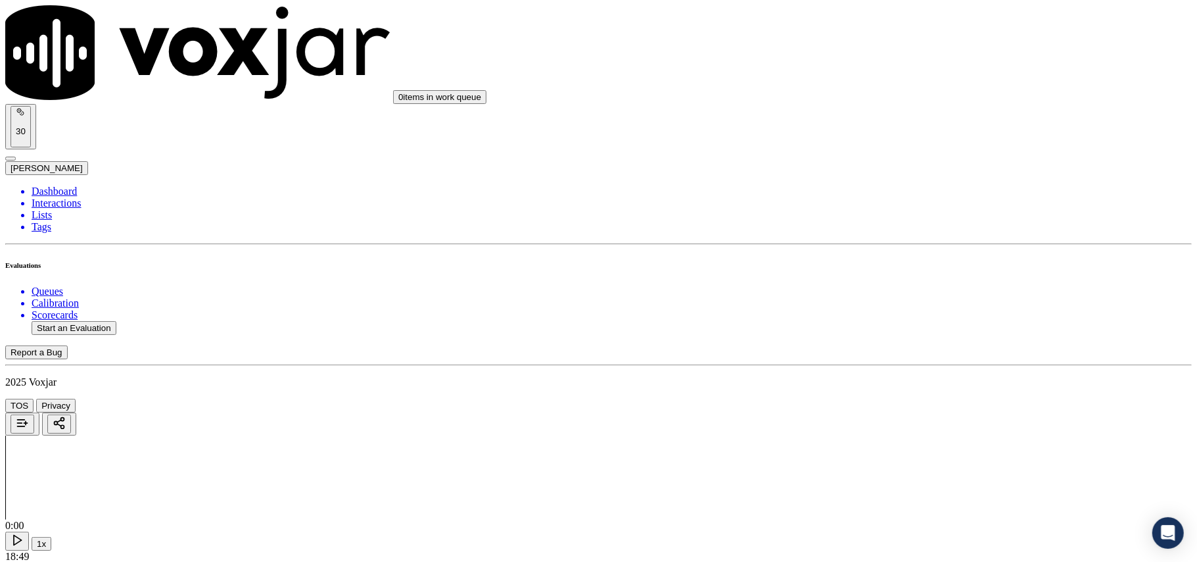
click at [921, 372] on div "Yes" at bounding box center [995, 366] width 261 height 12
click at [932, 388] on div "Yes" at bounding box center [995, 386] width 261 height 12
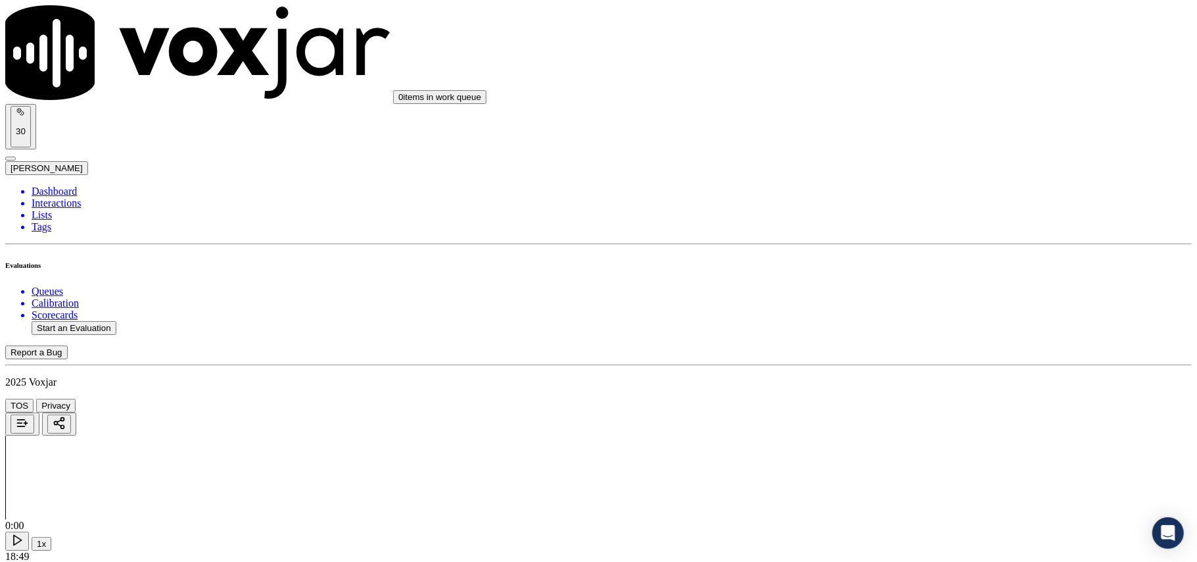
scroll to position [3360, 0]
click at [922, 412] on div "Yes" at bounding box center [995, 406] width 261 height 12
click at [111, 321] on button "Start an Evaluation" at bounding box center [74, 328] width 85 height 14
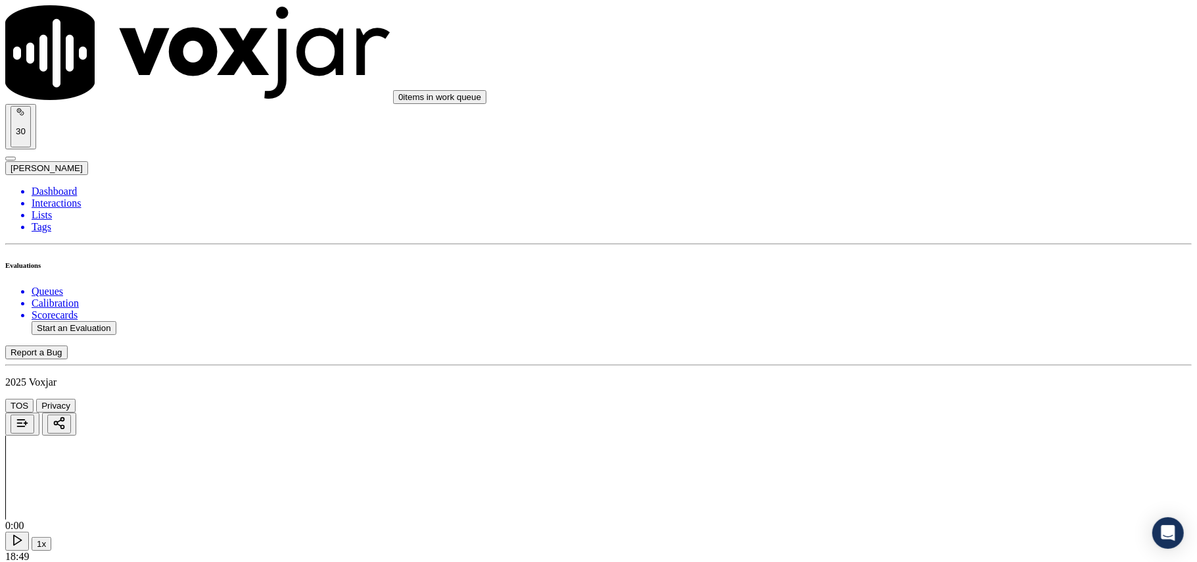
paste input "6142827097"
type input "6142827097"
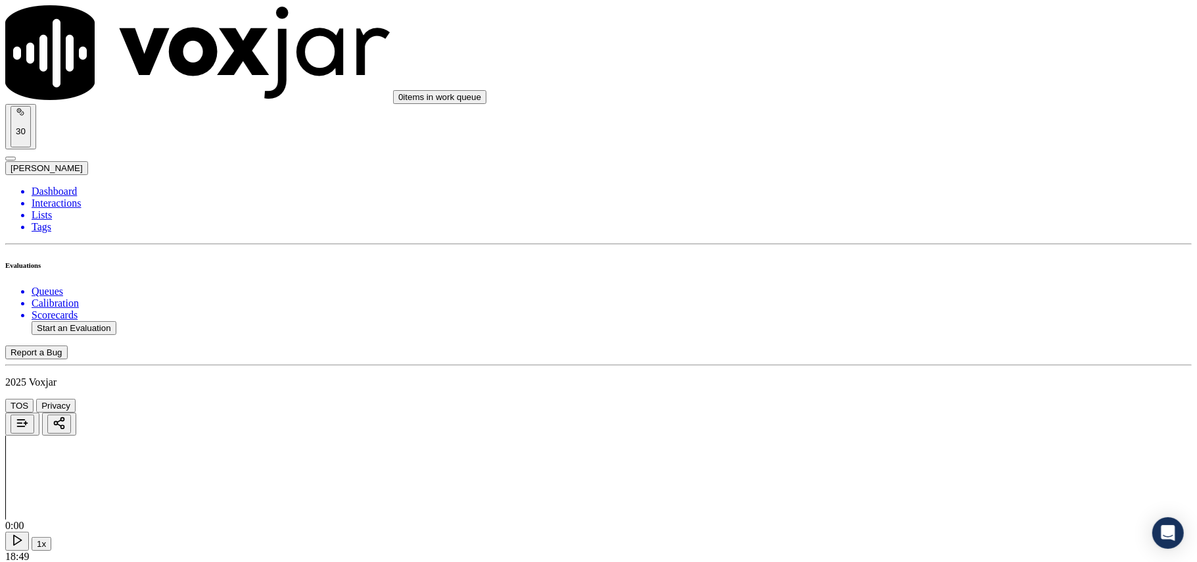
type input "2025-09-16T00:18"
type input "LILI"
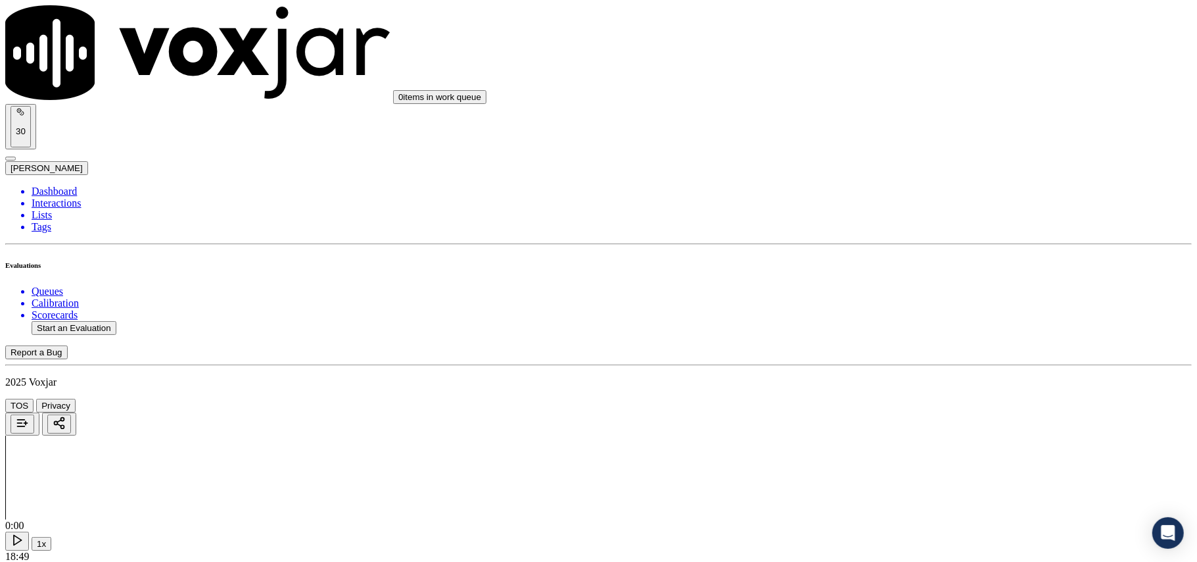
type input "6142827097"
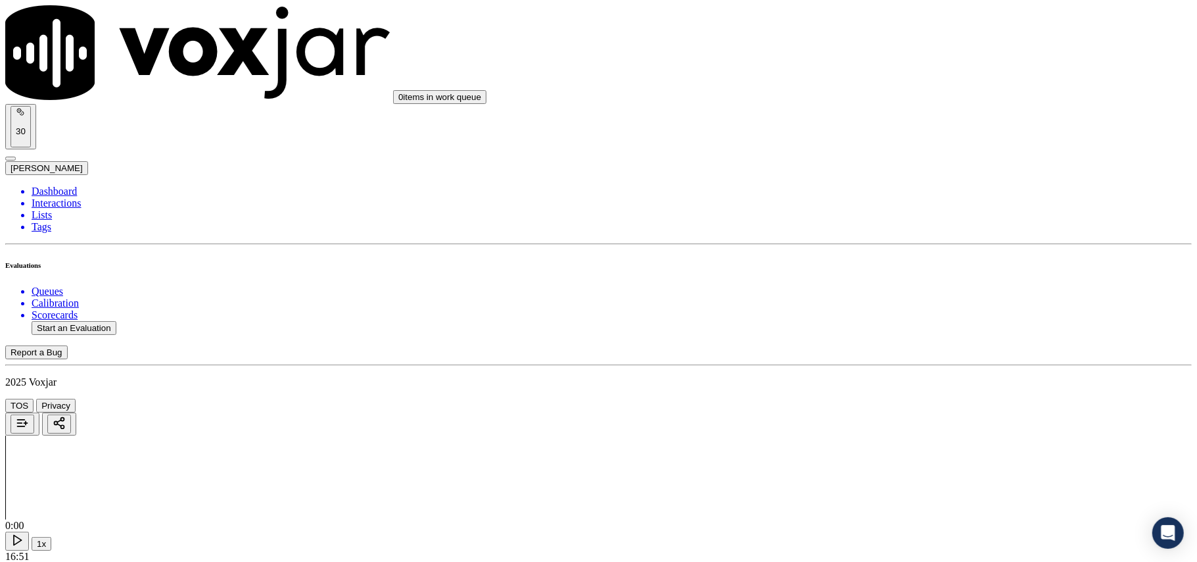
scroll to position [101, 0]
click at [910, 270] on div "Yes" at bounding box center [995, 266] width 261 height 12
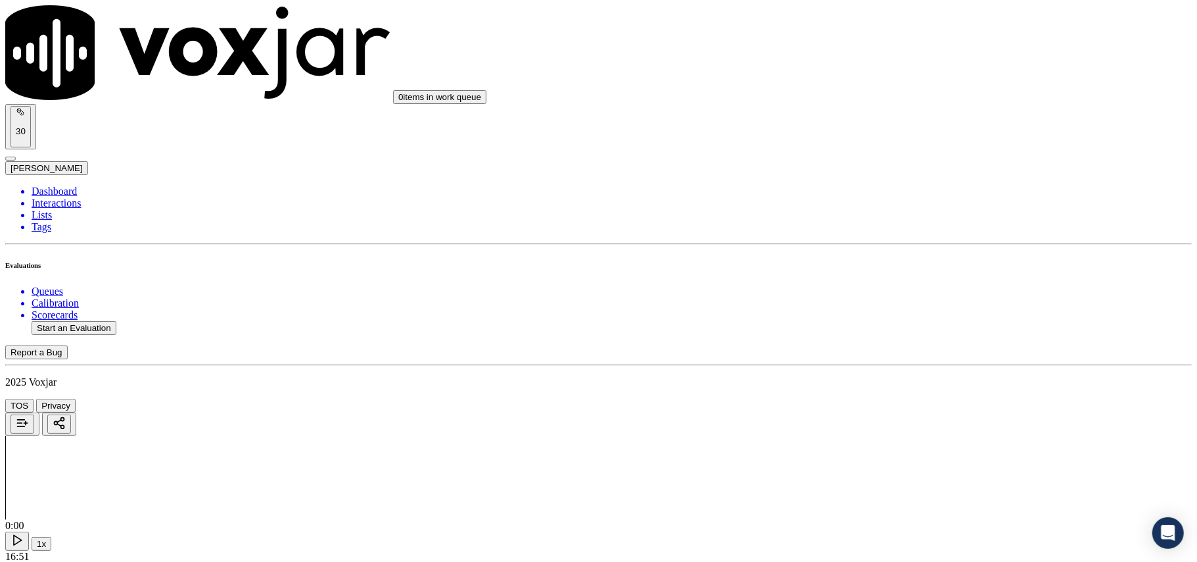
click at [897, 292] on div "Yes" at bounding box center [995, 286] width 261 height 12
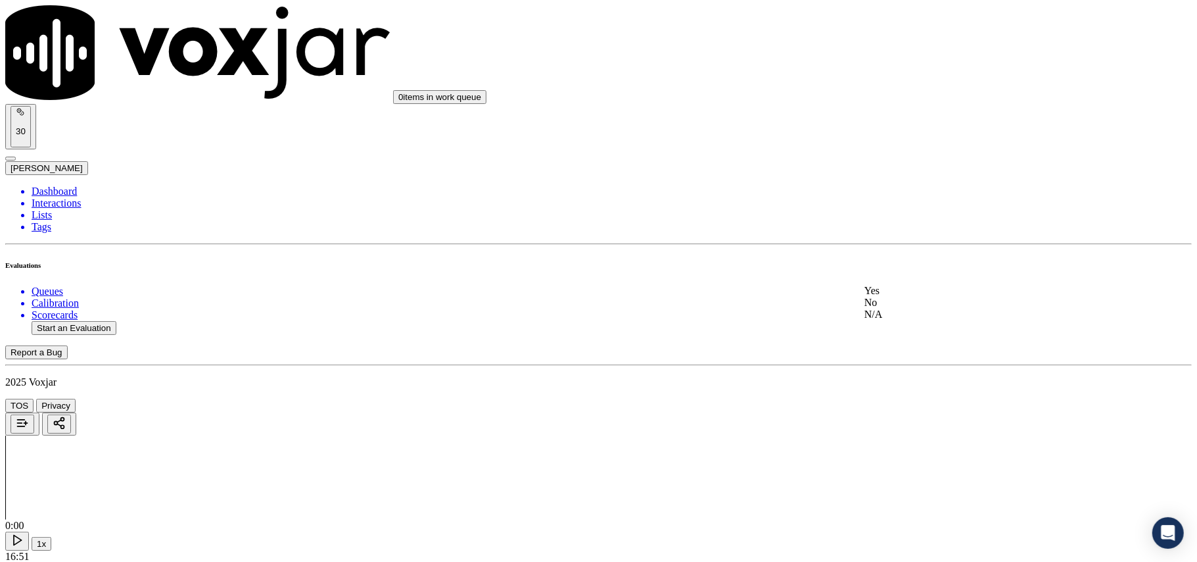
click at [903, 293] on div "Yes" at bounding box center [995, 291] width 261 height 12
click at [898, 340] on div "N/A" at bounding box center [995, 334] width 261 height 12
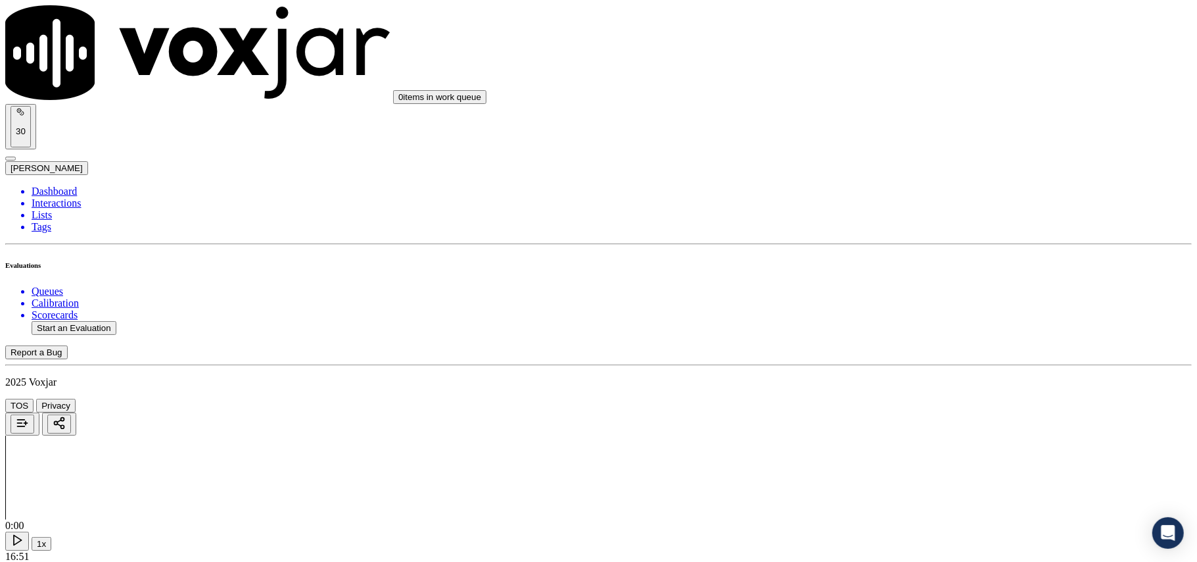
click at [900, 375] on div "N/A" at bounding box center [995, 370] width 261 height 12
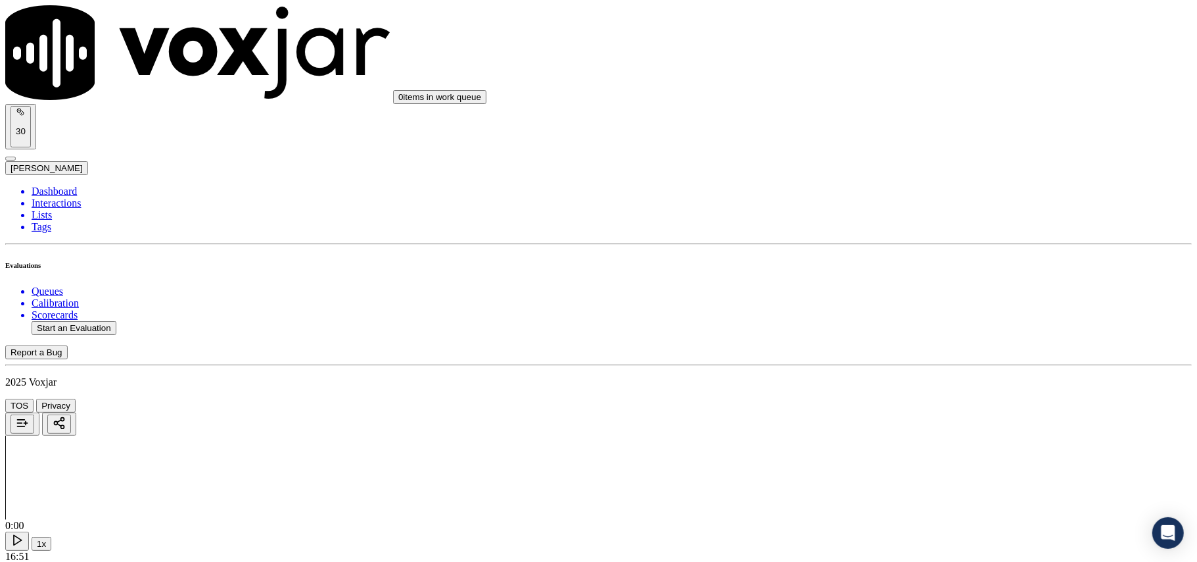
click at [905, 372] on div "Yes" at bounding box center [995, 366] width 261 height 12
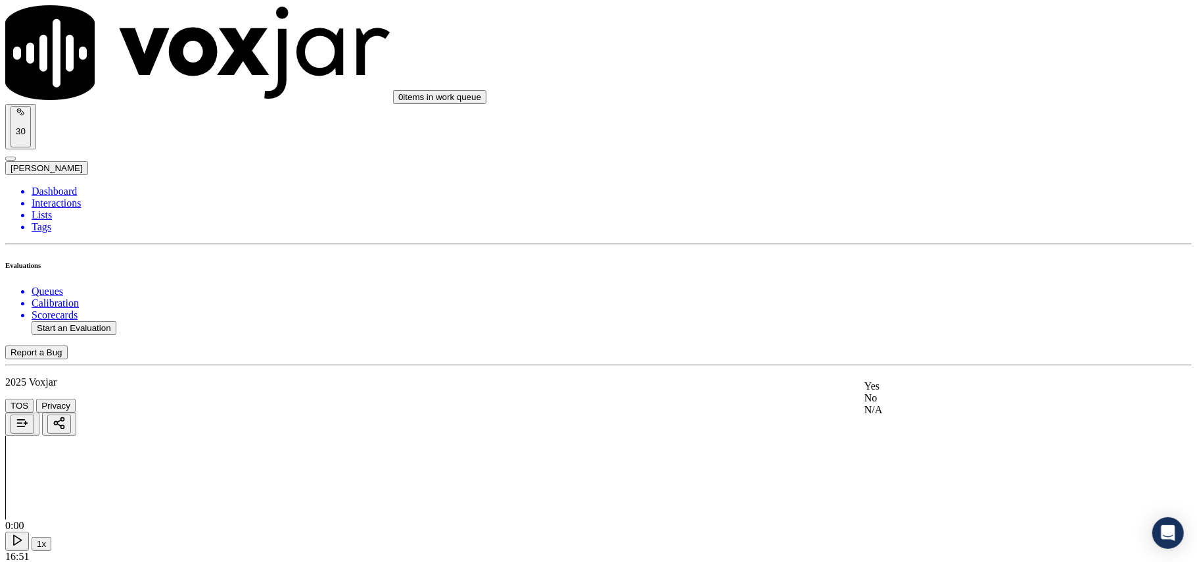
click at [911, 392] on div "Yes" at bounding box center [995, 386] width 261 height 12
click at [911, 423] on div "No" at bounding box center [995, 418] width 261 height 12
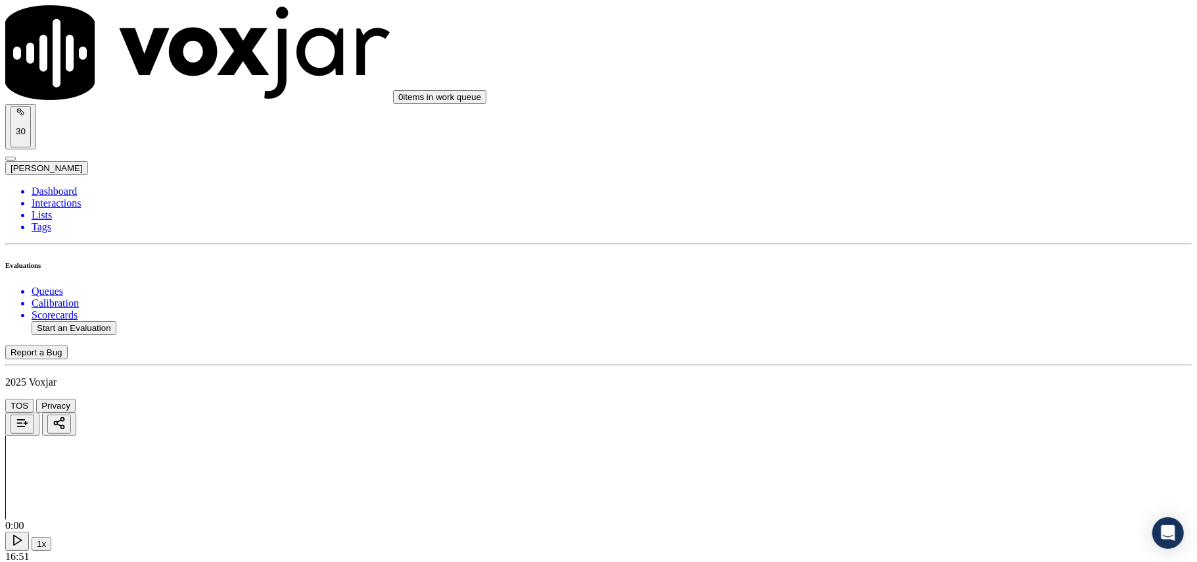
paste textarea "failed to ask if CX can "Clean sky" name on the billx?"
type textarea "failed to ask if CX can "Clean sky" name on the bills?"
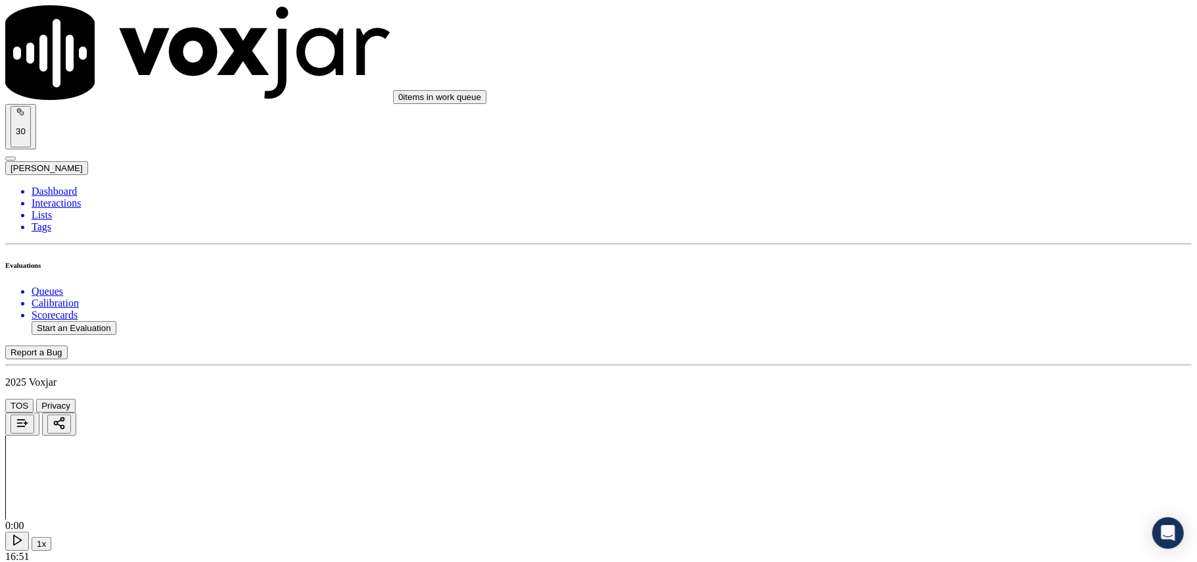
click at [892, 364] on div "N/A" at bounding box center [995, 358] width 261 height 12
click at [901, 218] on div "Yes No N/A" at bounding box center [995, 236] width 261 height 36
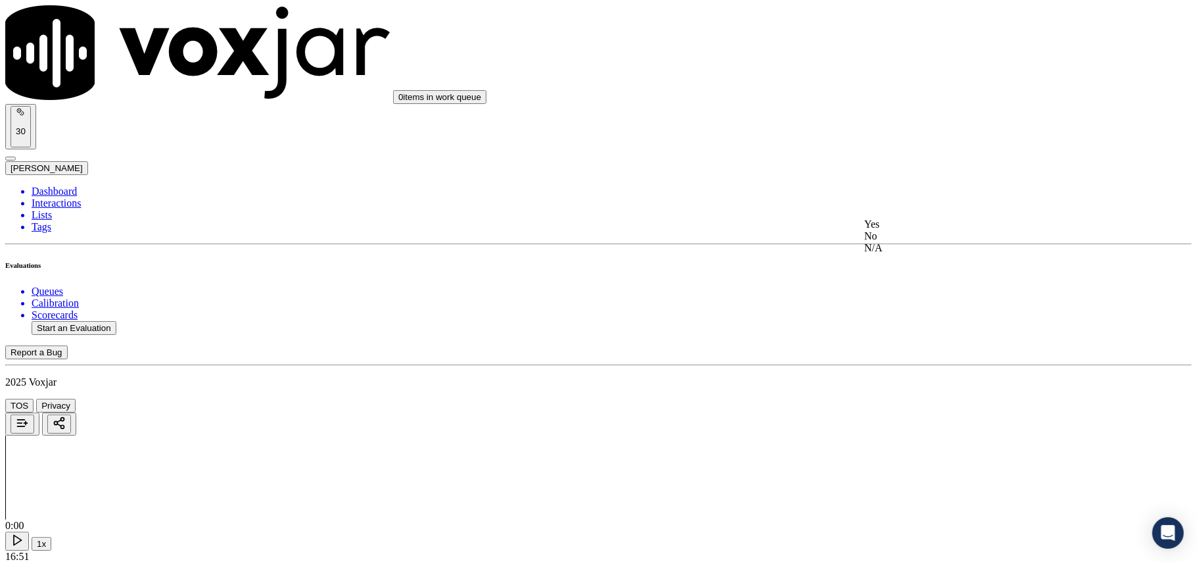
click at [901, 230] on div "Yes" at bounding box center [995, 224] width 261 height 12
drag, startPoint x: 921, startPoint y: 287, endPoint x: 921, endPoint y: 300, distance: 13.8
click at [916, 320] on div "Yes" at bounding box center [995, 314] width 261 height 12
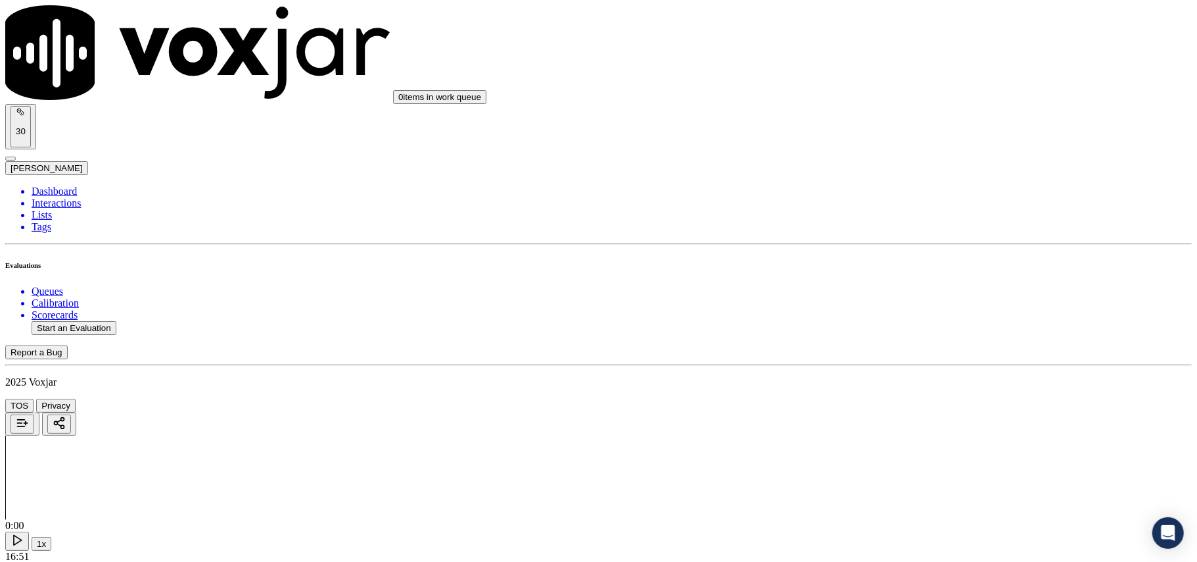
scroll to position [1900, 0]
drag, startPoint x: 909, startPoint y: 314, endPoint x: 903, endPoint y: 341, distance: 27.5
click at [903, 369] on div "Yes" at bounding box center [995, 365] width 261 height 12
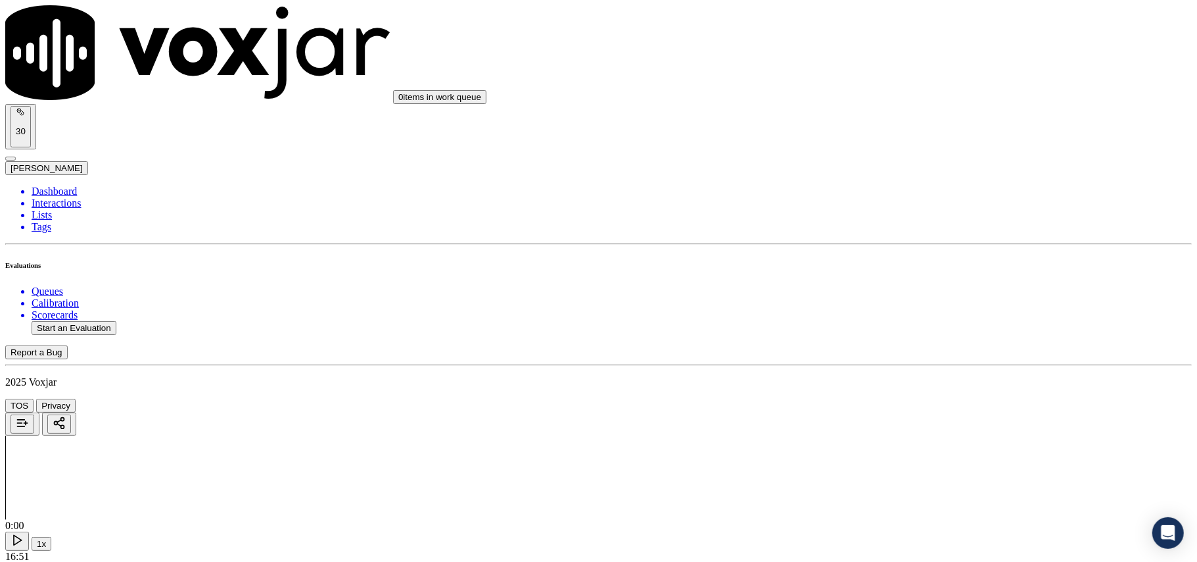
scroll to position [2192, 0]
click at [934, 222] on div "Yes" at bounding box center [995, 224] width 261 height 12
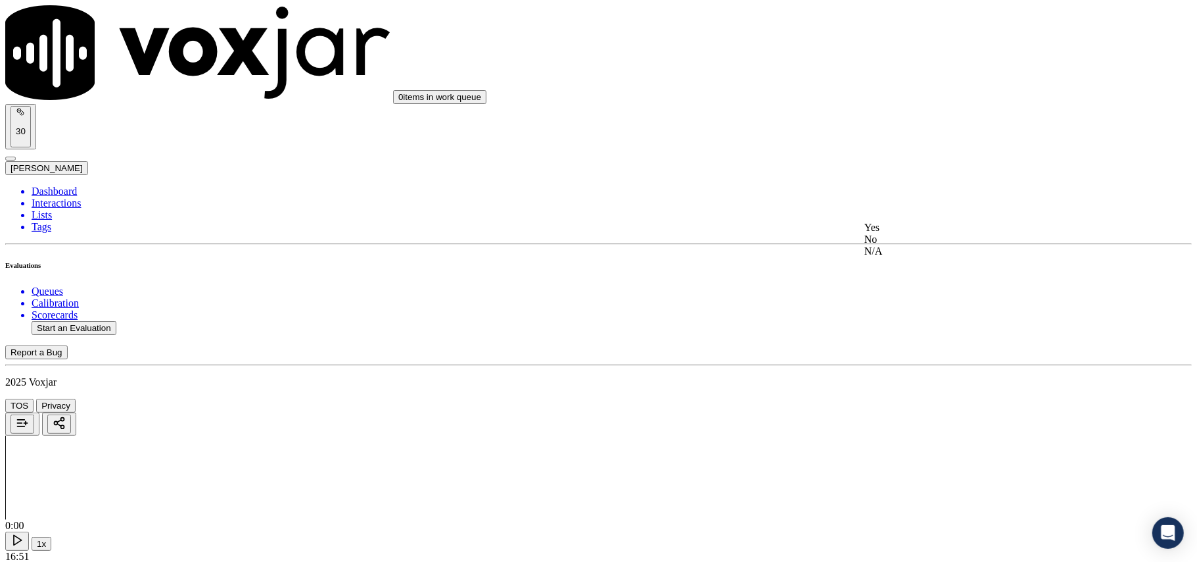
click at [914, 233] on div "Yes" at bounding box center [995, 228] width 261 height 12
click at [910, 238] on div "Yes" at bounding box center [995, 232] width 261 height 12
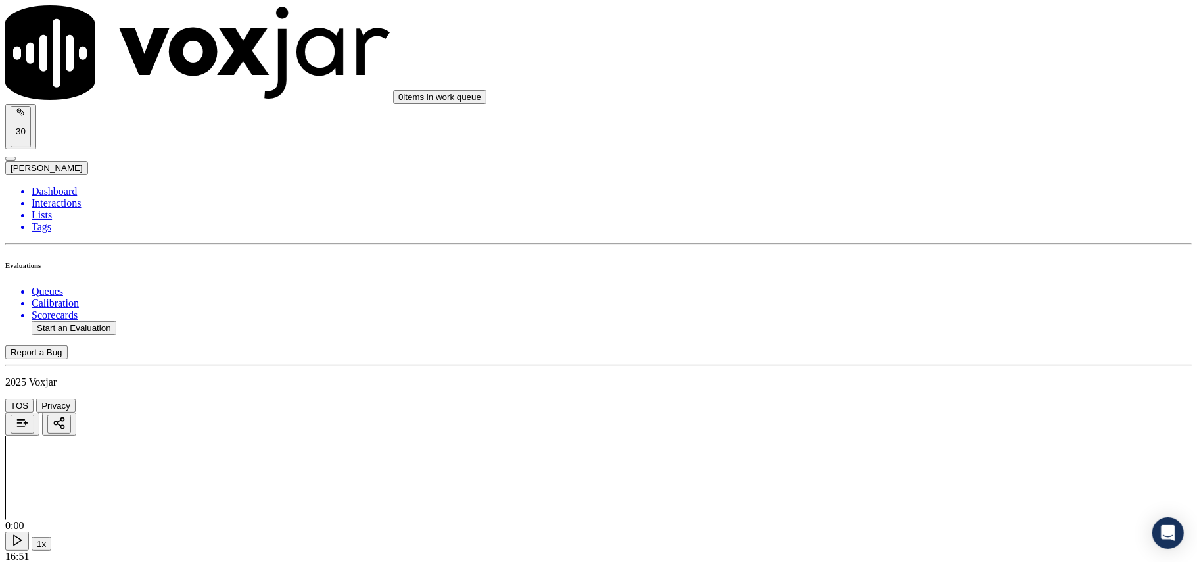
click at [914, 270] on div "No" at bounding box center [995, 264] width 261 height 12
click at [919, 112] on div "Yes" at bounding box center [995, 106] width 261 height 12
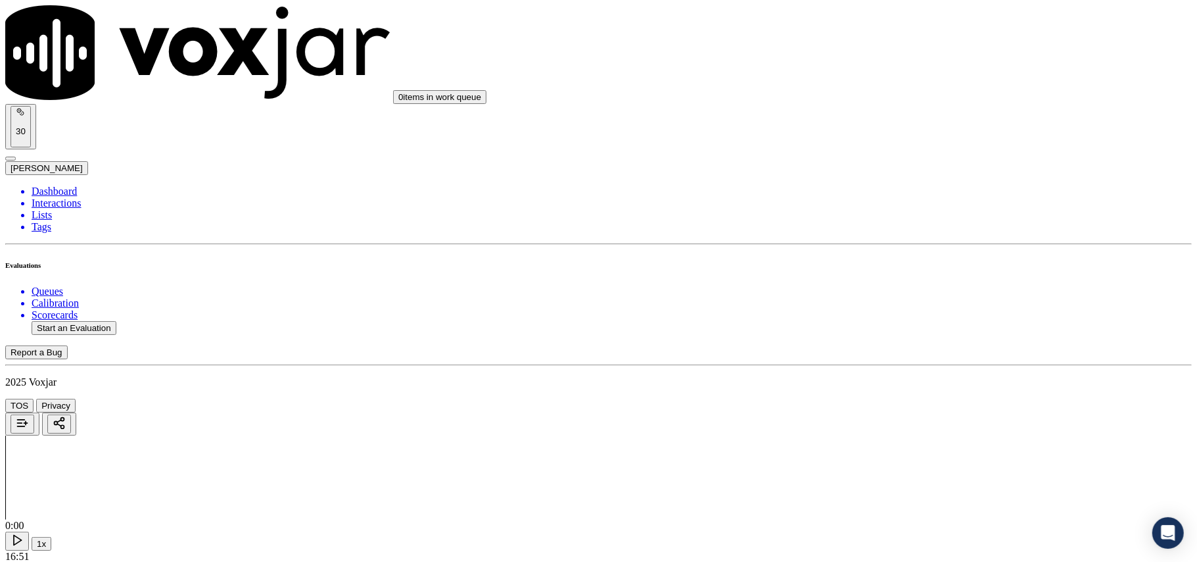
scroll to position [2922, 0]
click at [910, 144] on div "No" at bounding box center [995, 138] width 261 height 12
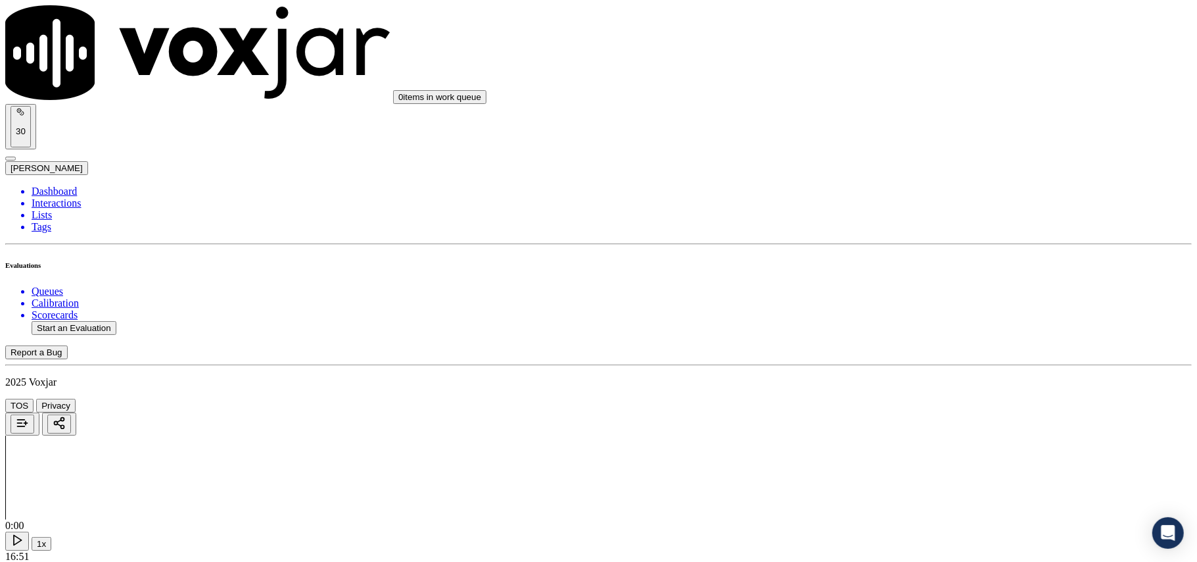
paste textarea "failed to ask if CX is current on the bills"
type textarea "failed to ask if CX is current on the bills"
click at [901, 222] on div "Yes" at bounding box center [995, 216] width 261 height 12
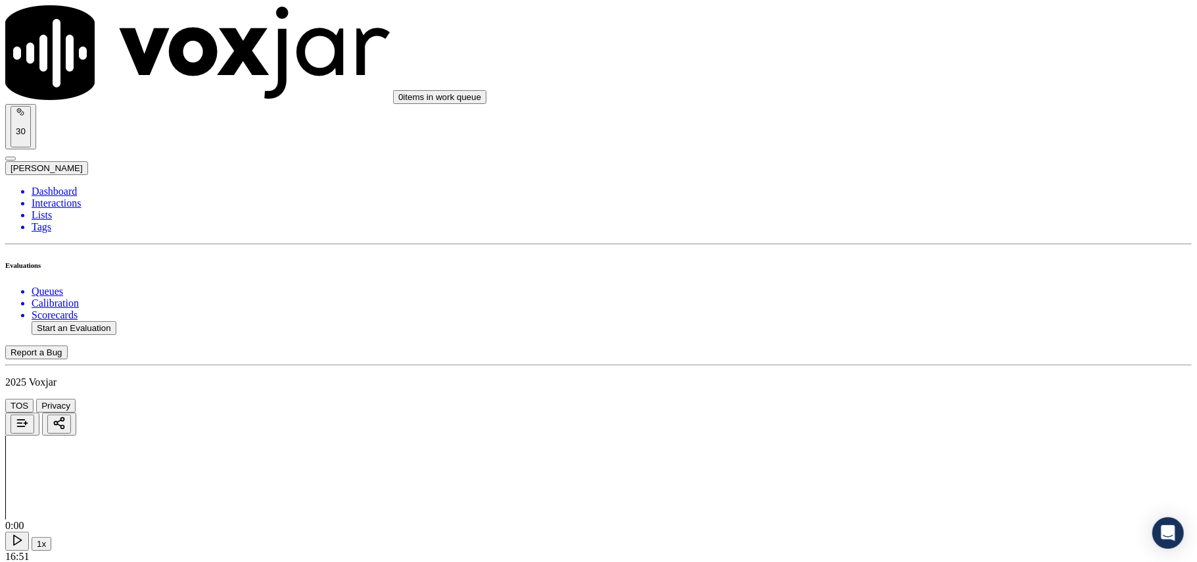
scroll to position [3215, 0]
click at [905, 296] on div "Yes" at bounding box center [995, 290] width 261 height 12
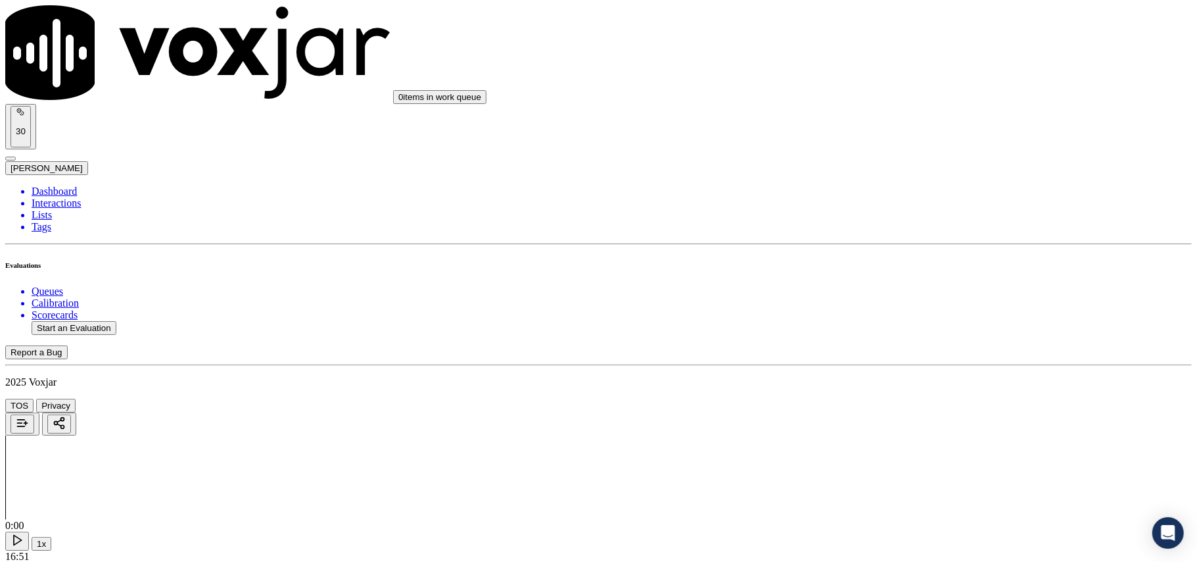
click at [911, 316] on div "Yes" at bounding box center [995, 310] width 261 height 12
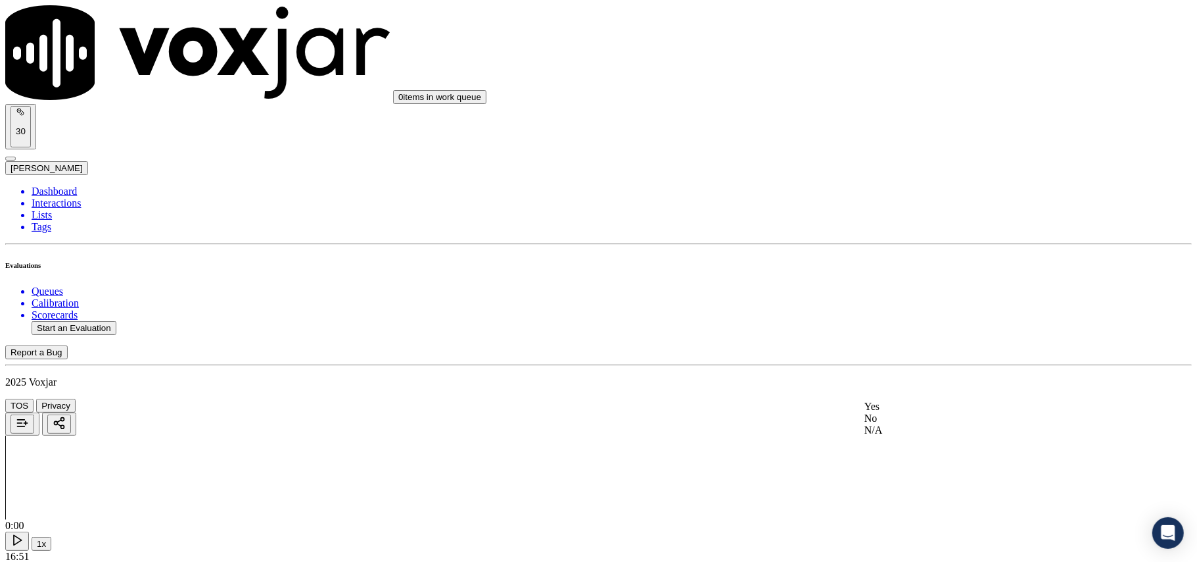
click at [907, 411] on div "Yes" at bounding box center [995, 406] width 261 height 12
click at [116, 321] on button "Start an Evaluation" at bounding box center [74, 328] width 85 height 14
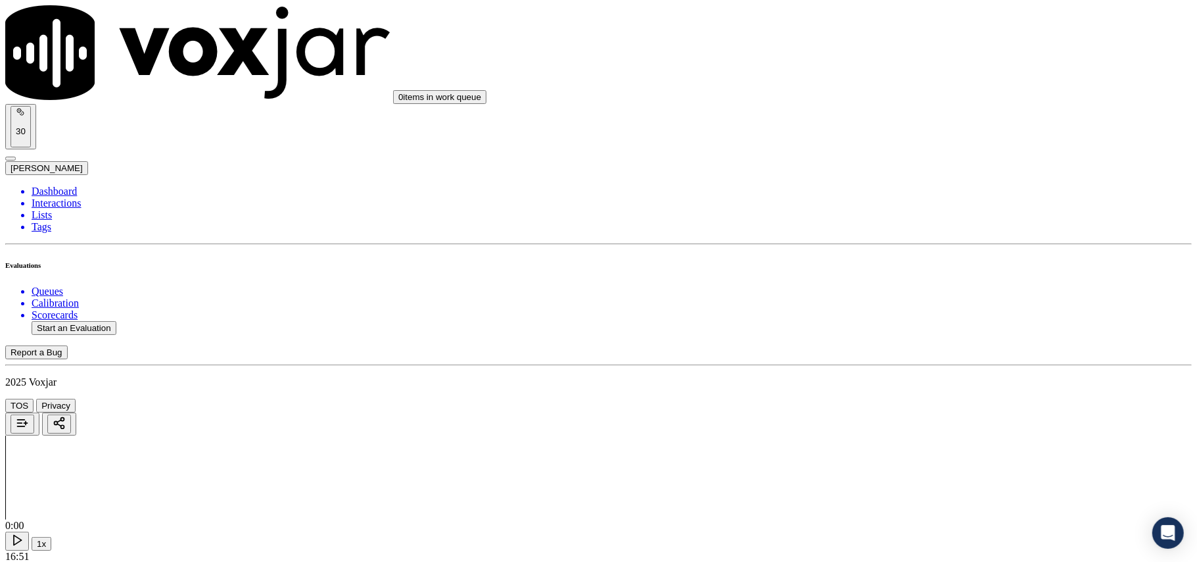
paste input "9373051534"
type input "9373051534"
type input "2025-09-16T00:32"
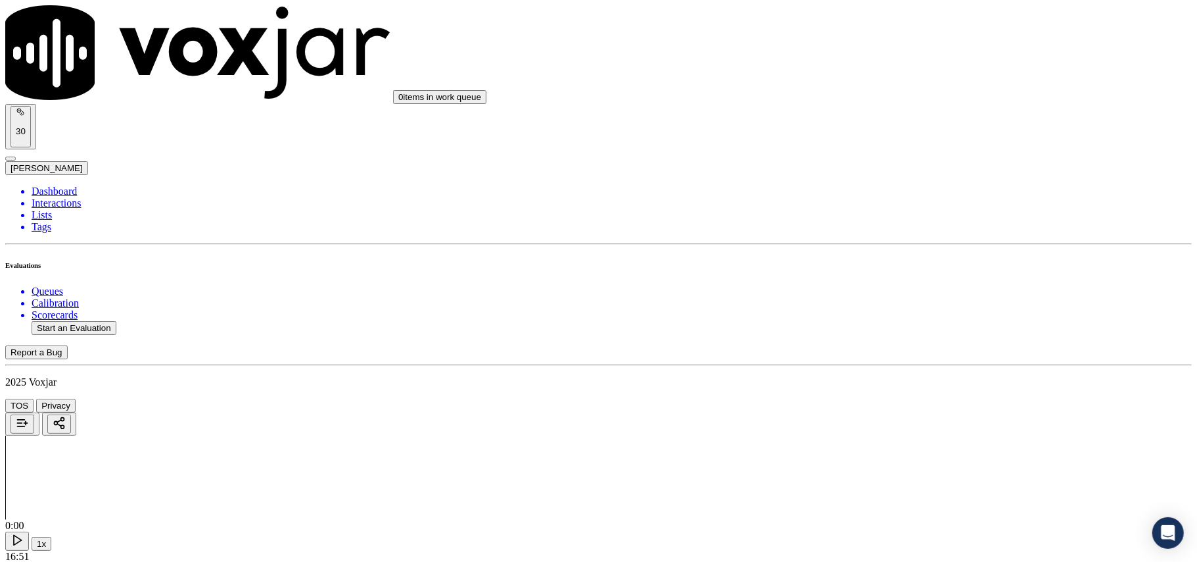
type input "Michelle"
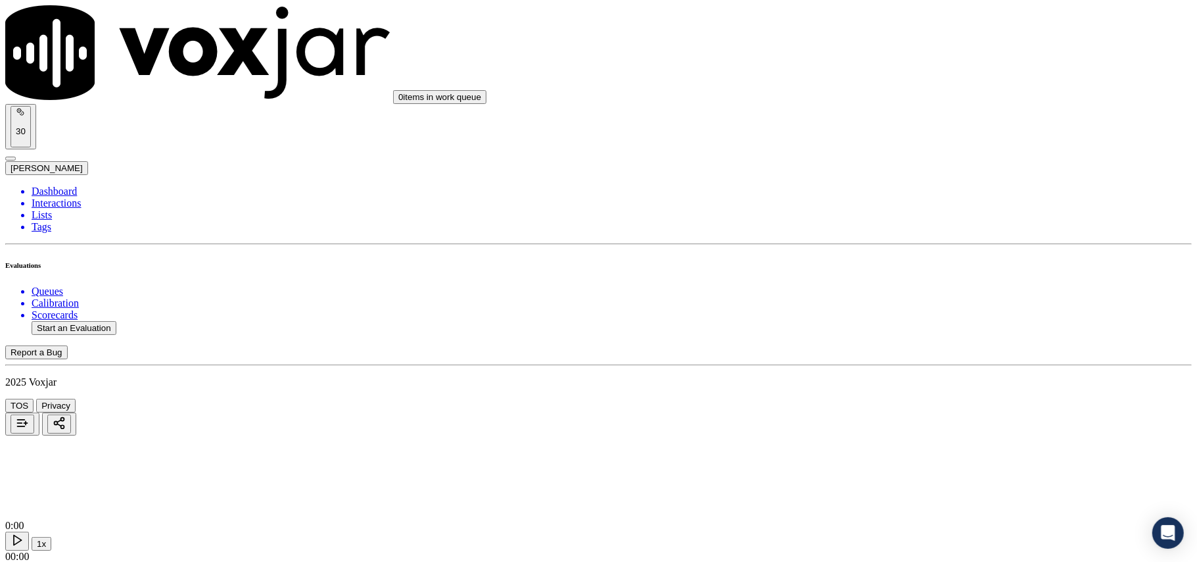
type input "9373051534"
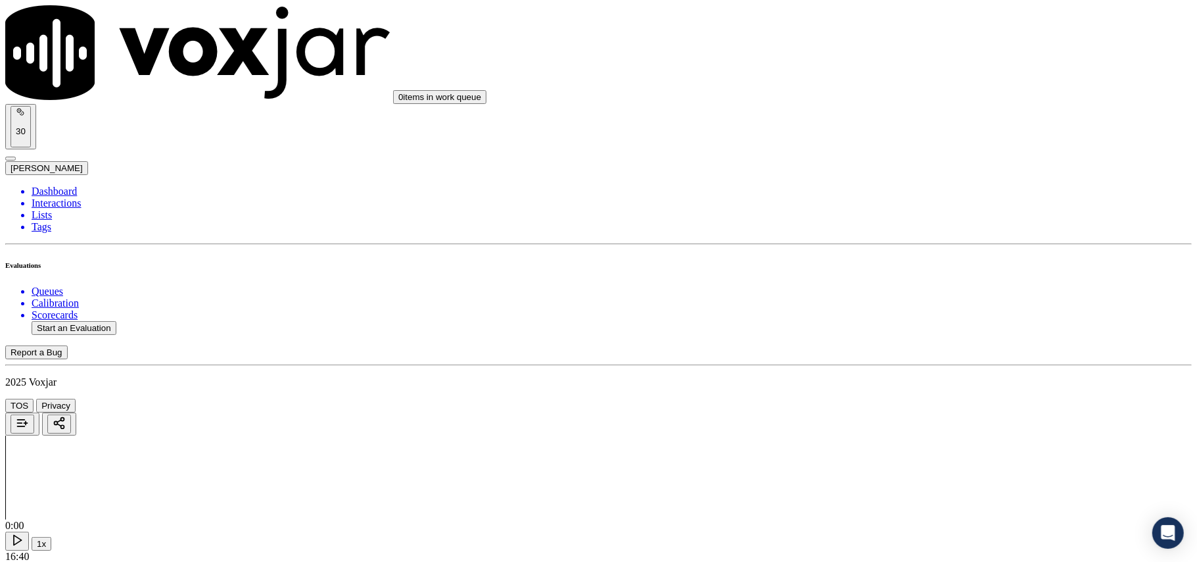
scroll to position [101, 0]
click at [910, 272] on div "Yes" at bounding box center [995, 266] width 261 height 12
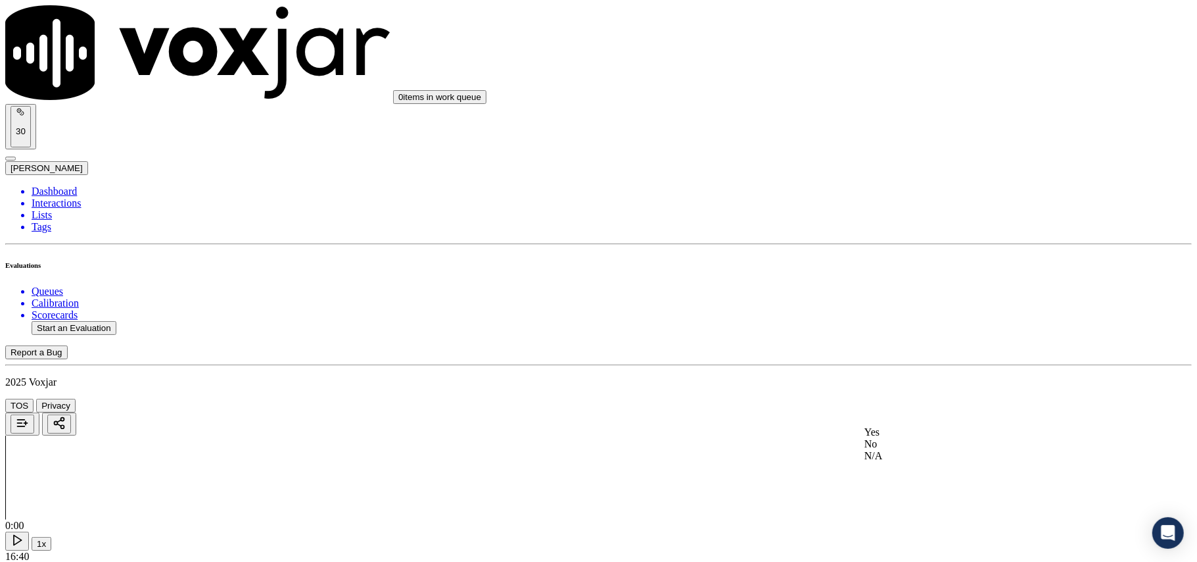
click at [898, 438] on div "Yes" at bounding box center [995, 432] width 261 height 12
click at [896, 442] on div "Yes" at bounding box center [995, 436] width 261 height 12
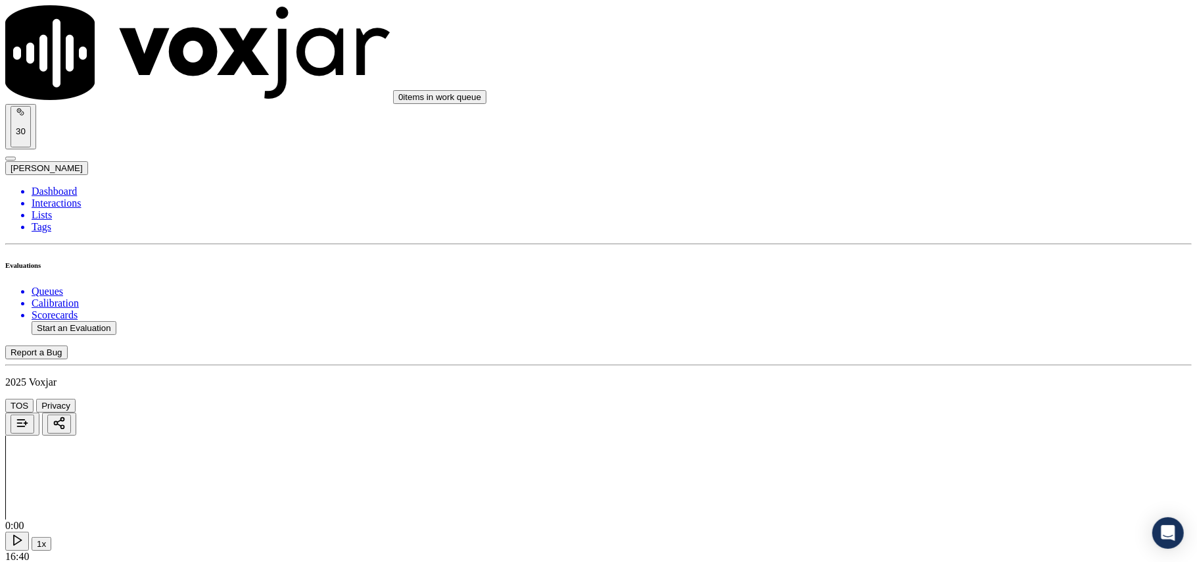
click at [913, 340] on div "N/A" at bounding box center [995, 334] width 261 height 12
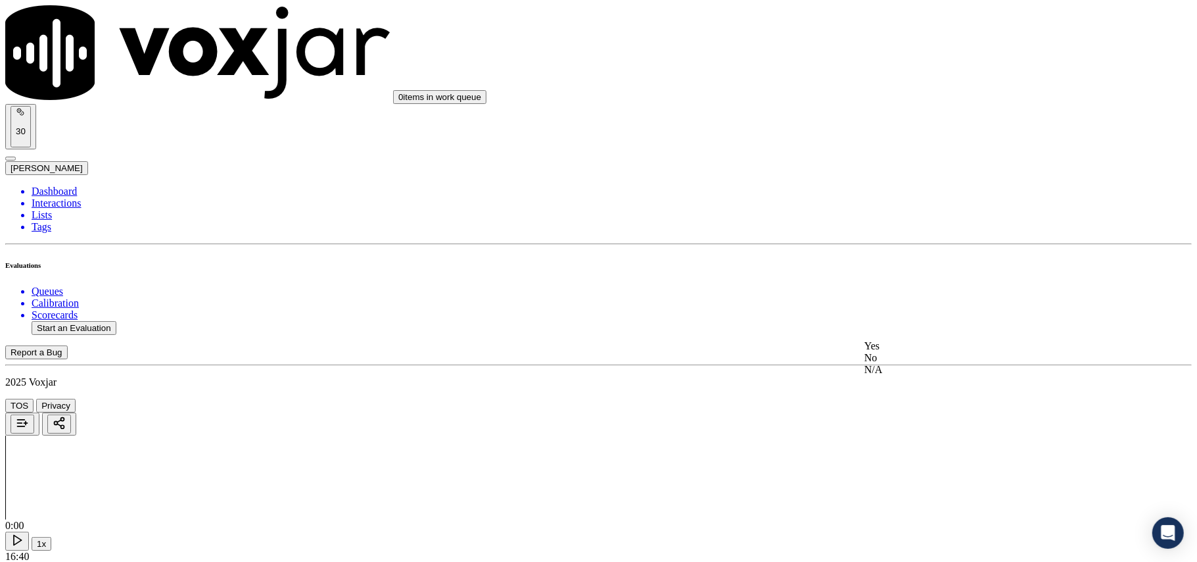
click at [902, 375] on div "N/A" at bounding box center [995, 370] width 261 height 12
click at [900, 372] on div "Yes" at bounding box center [995, 366] width 261 height 12
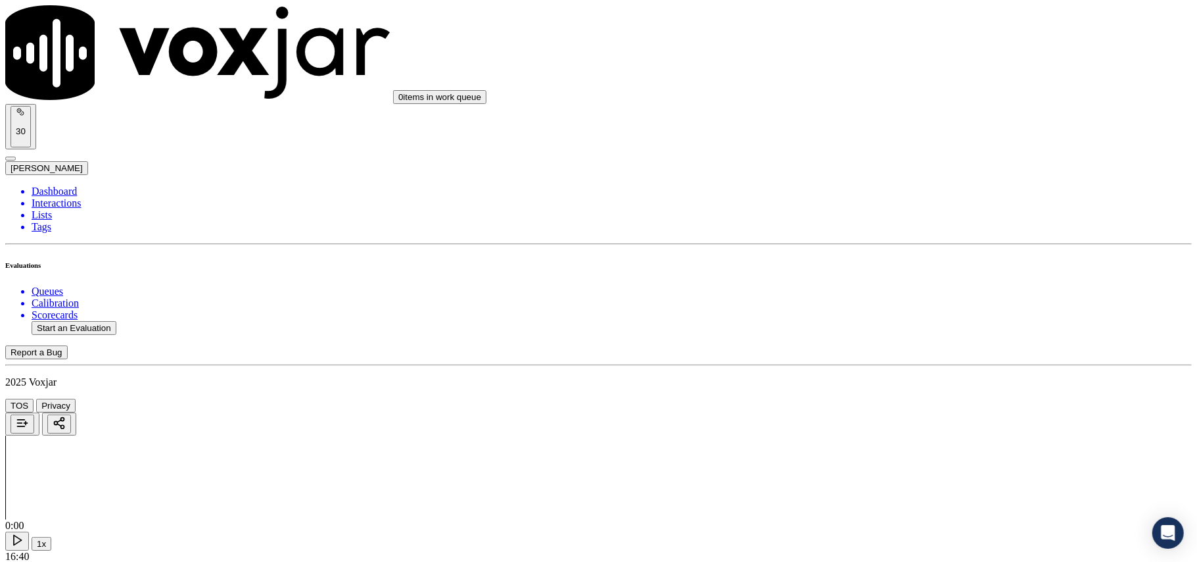
drag, startPoint x: 900, startPoint y: 348, endPoint x: 895, endPoint y: 367, distance: 19.6
click at [901, 387] on div "Yes" at bounding box center [995, 386] width 261 height 12
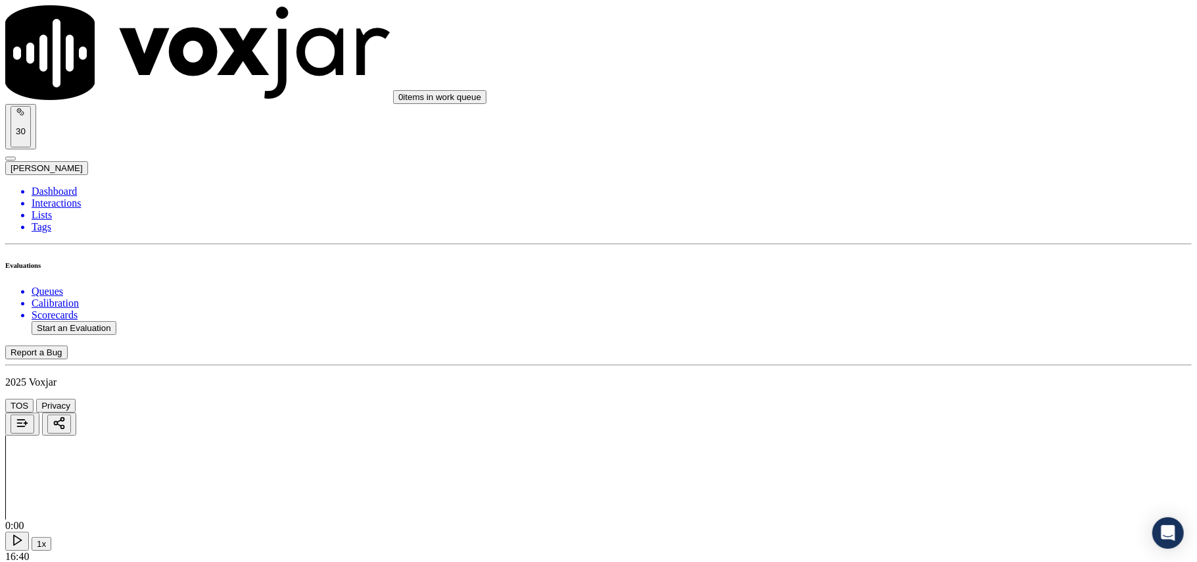
scroll to position [1023, 0]
click at [902, 411] on div "Yes" at bounding box center [995, 406] width 261 height 12
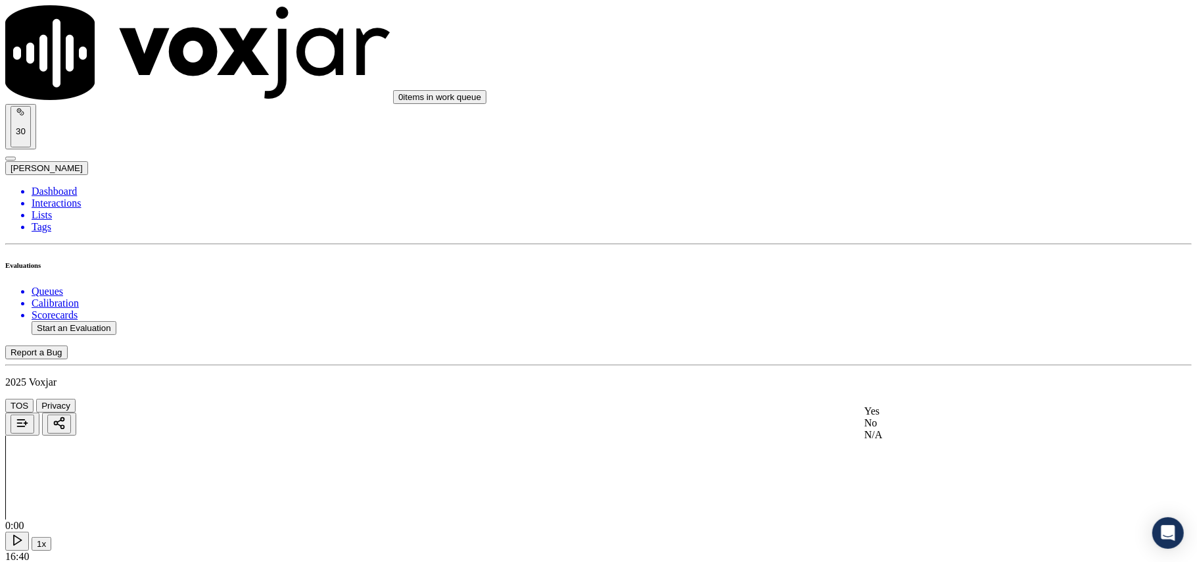
click at [916, 441] on div "N/A" at bounding box center [995, 435] width 261 height 12
click at [903, 302] on div "Yes" at bounding box center [995, 300] width 261 height 12
